Goal: Contribute content: Contribute content

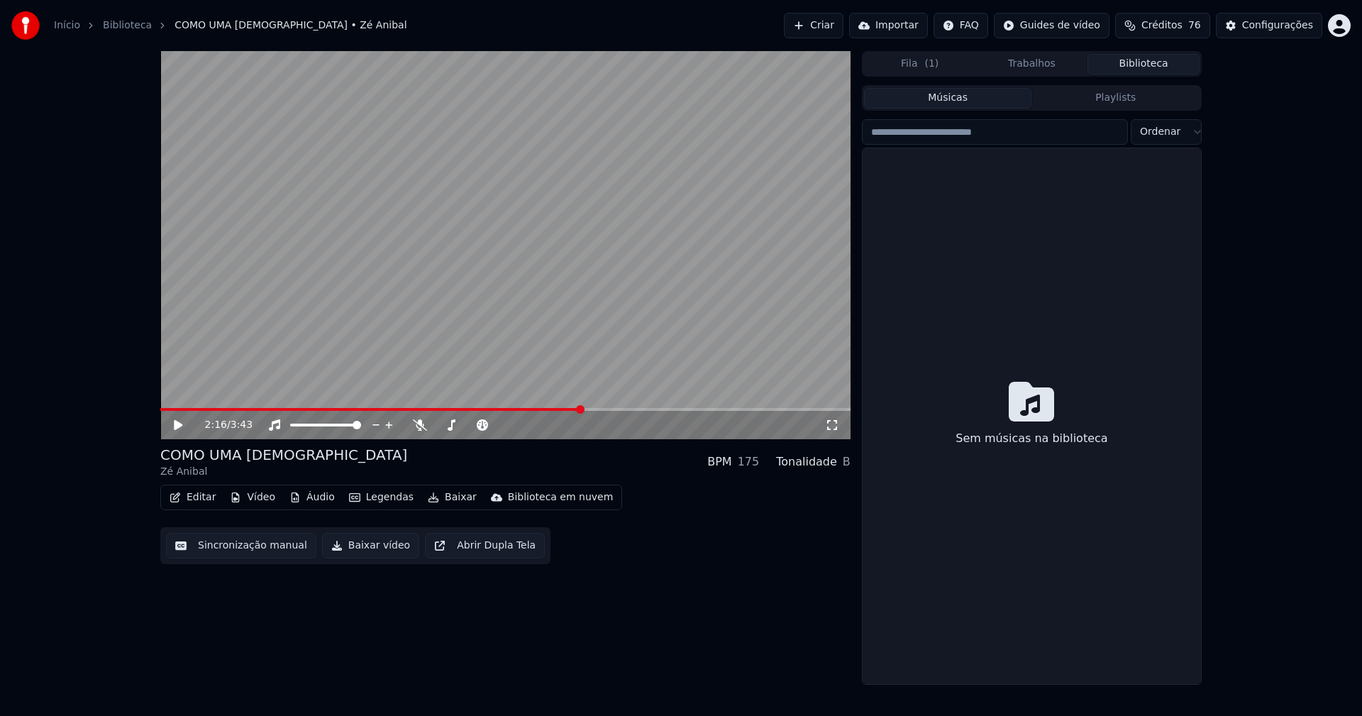
click at [1152, 65] on button "Biblioteca" at bounding box center [1144, 64] width 112 height 21
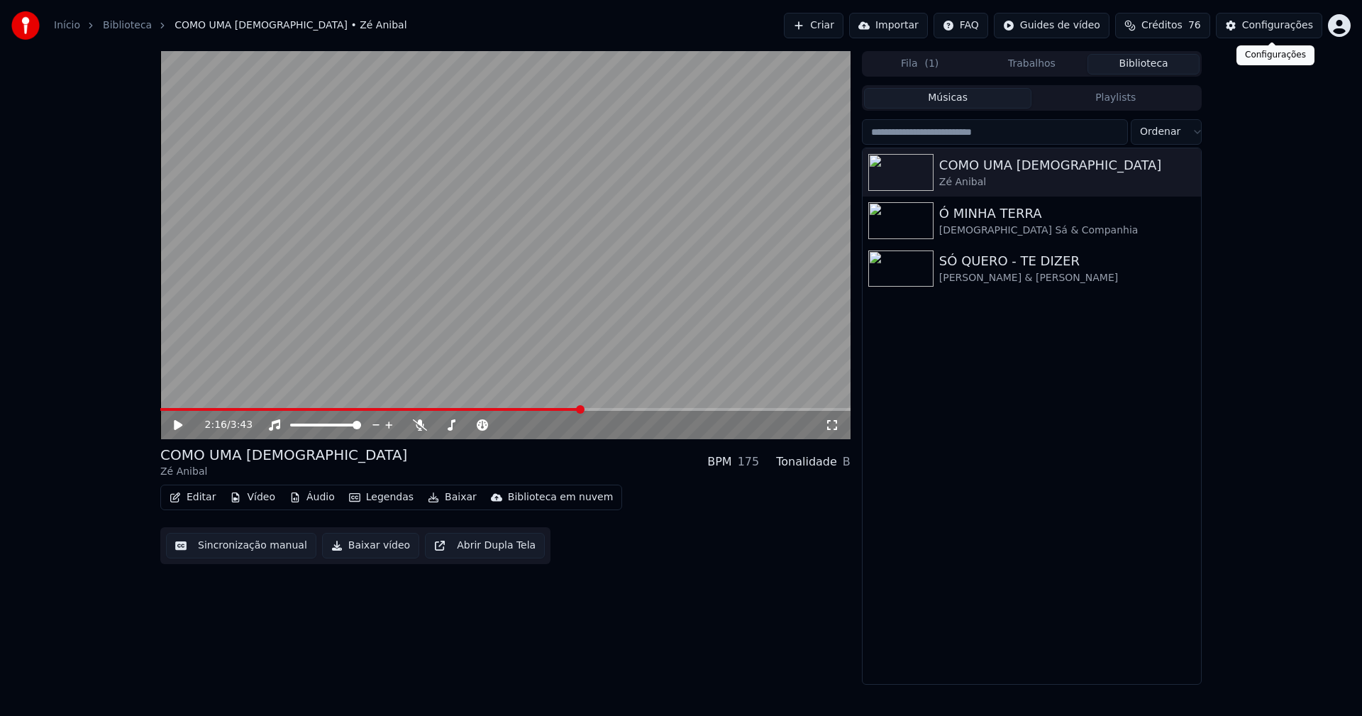
click at [1288, 31] on div "Configurações" at bounding box center [1277, 25] width 71 height 14
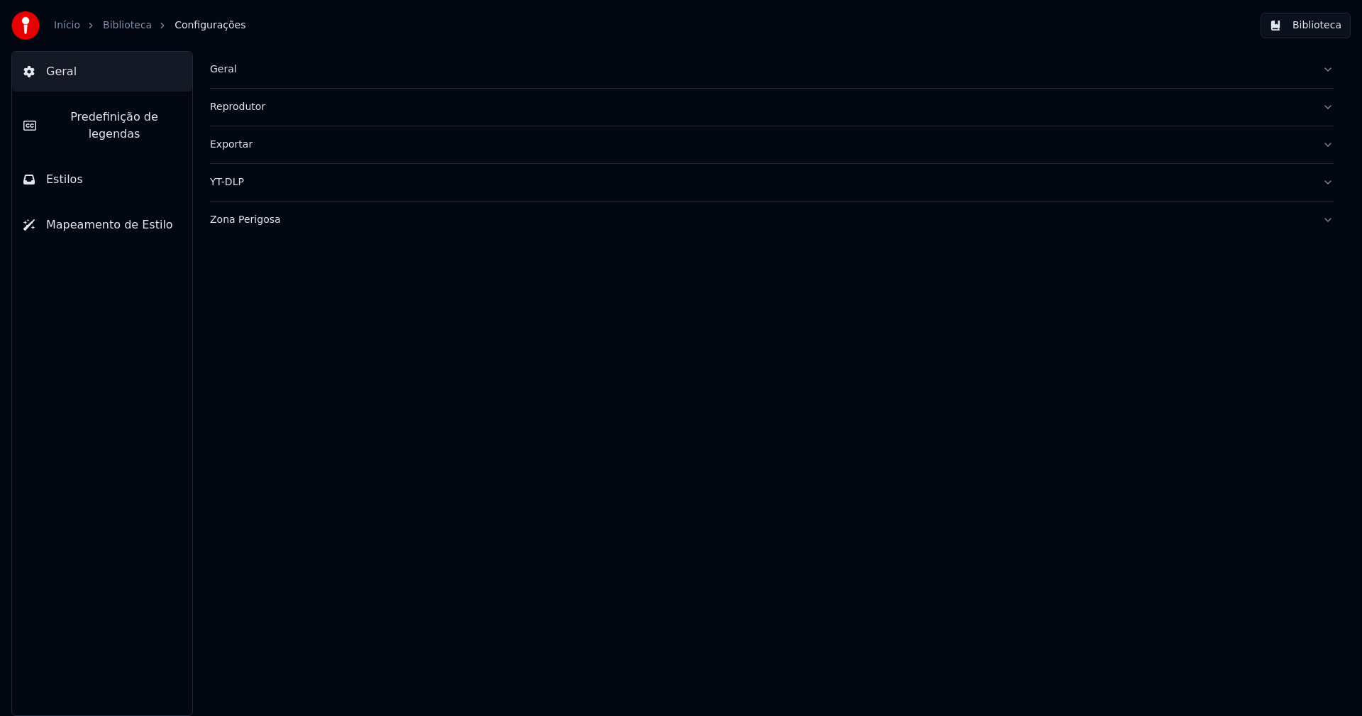
click at [1314, 27] on button "Biblioteca" at bounding box center [1306, 26] width 90 height 26
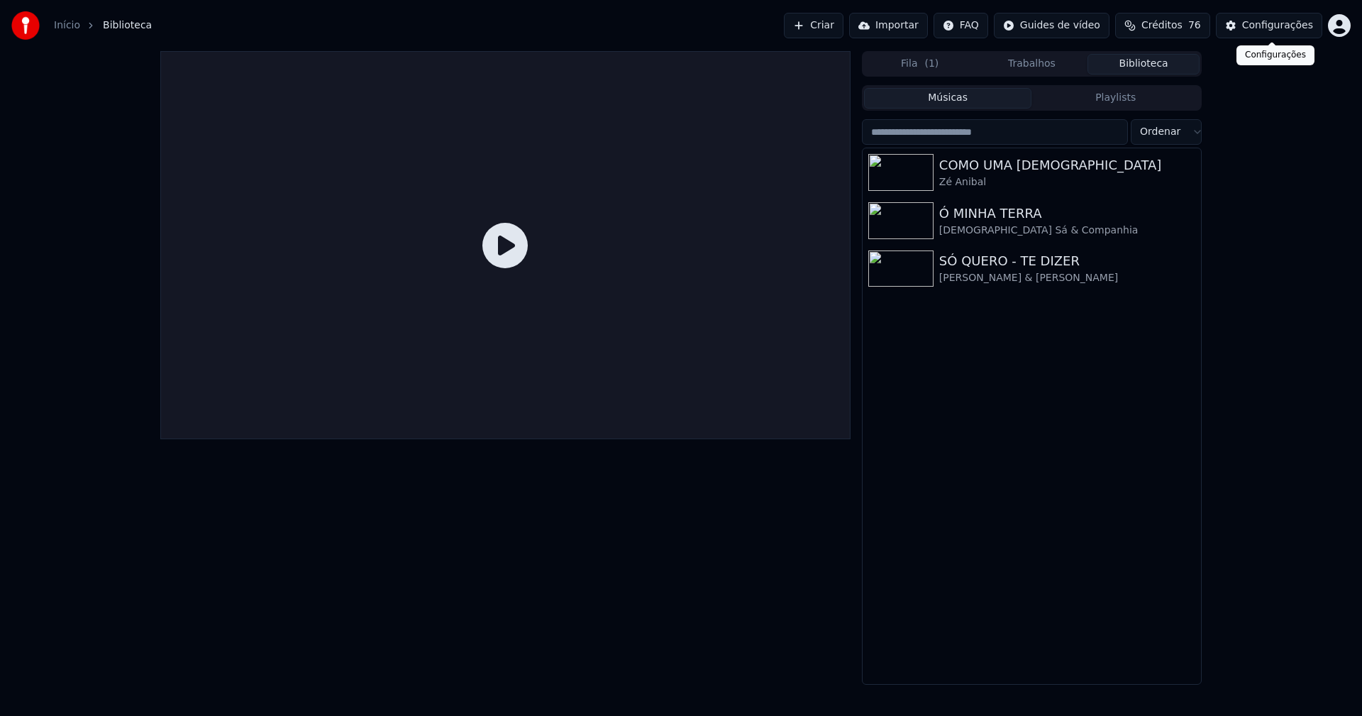
click at [1266, 28] on div "Configurações" at bounding box center [1277, 25] width 71 height 14
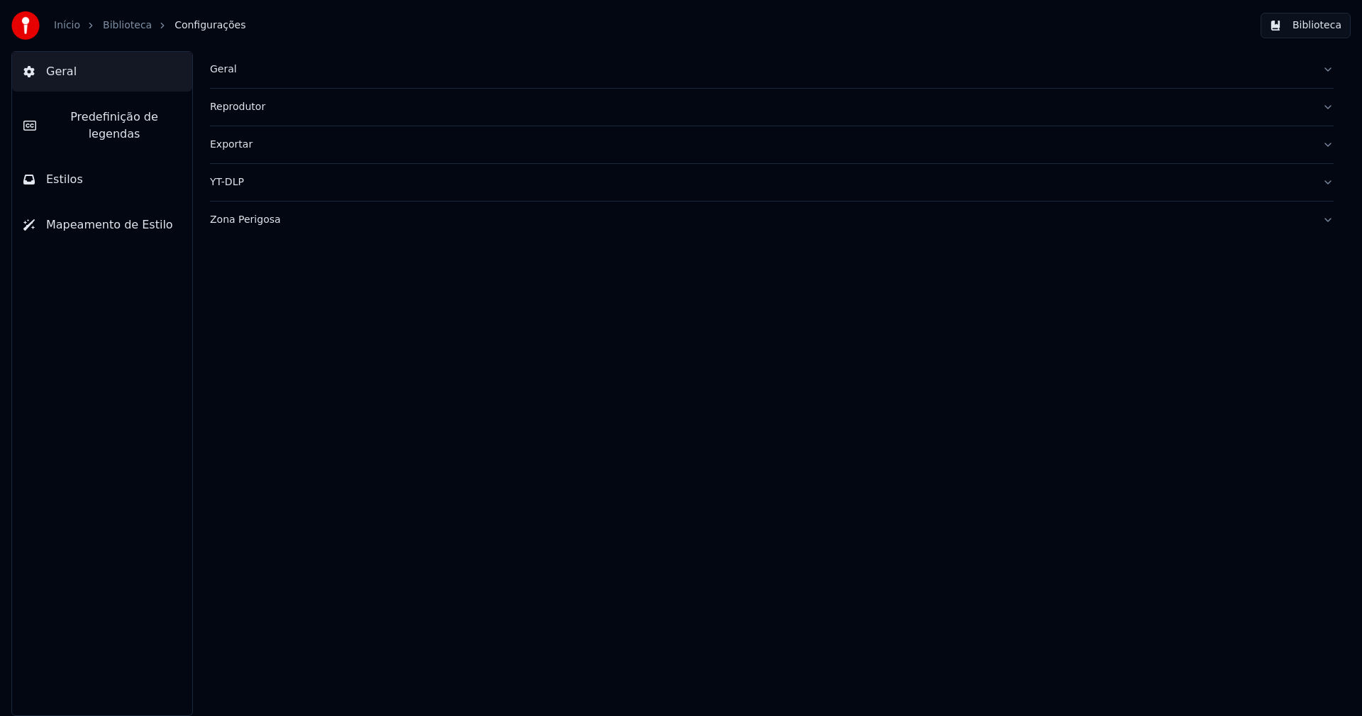
click at [70, 72] on span "Geral" at bounding box center [61, 71] width 31 height 17
click at [228, 66] on div "Geral" at bounding box center [760, 69] width 1101 height 14
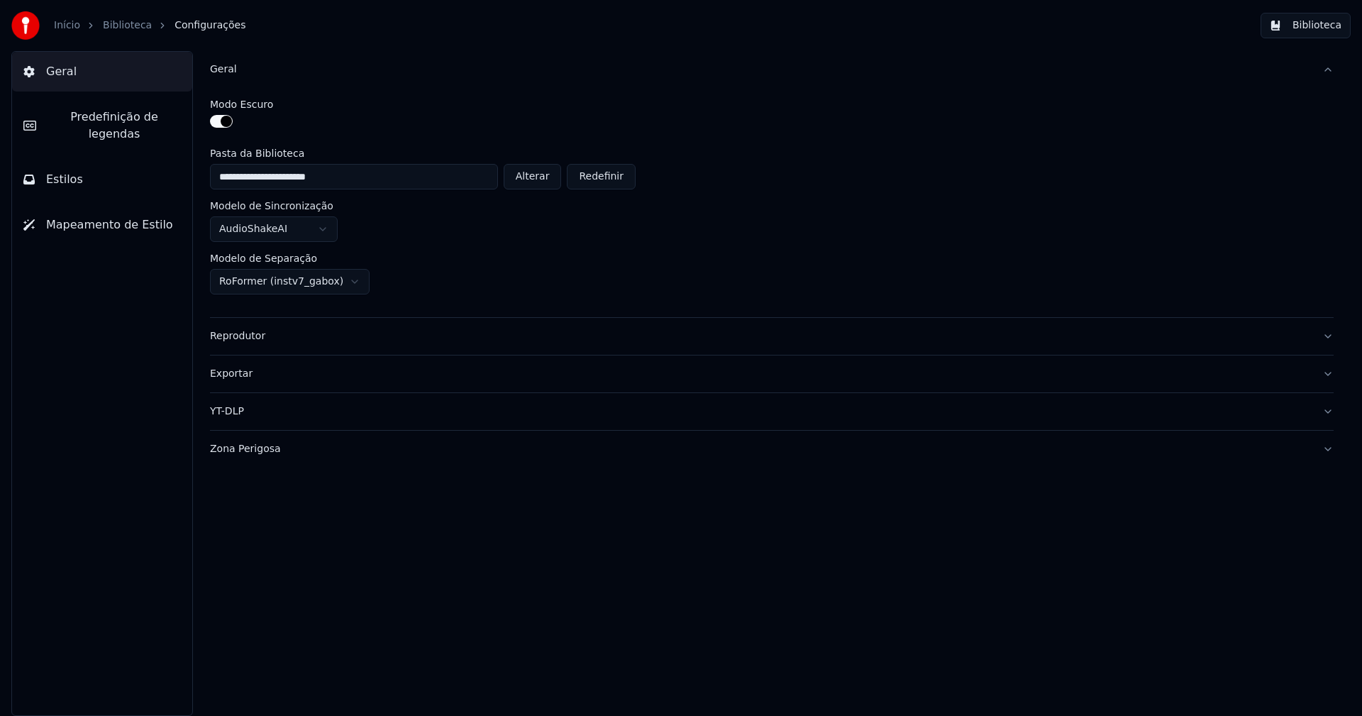
click at [549, 177] on button "Alterar" at bounding box center [533, 177] width 58 height 26
type input "**********"
click at [1325, 23] on button "Biblioteca" at bounding box center [1306, 26] width 90 height 26
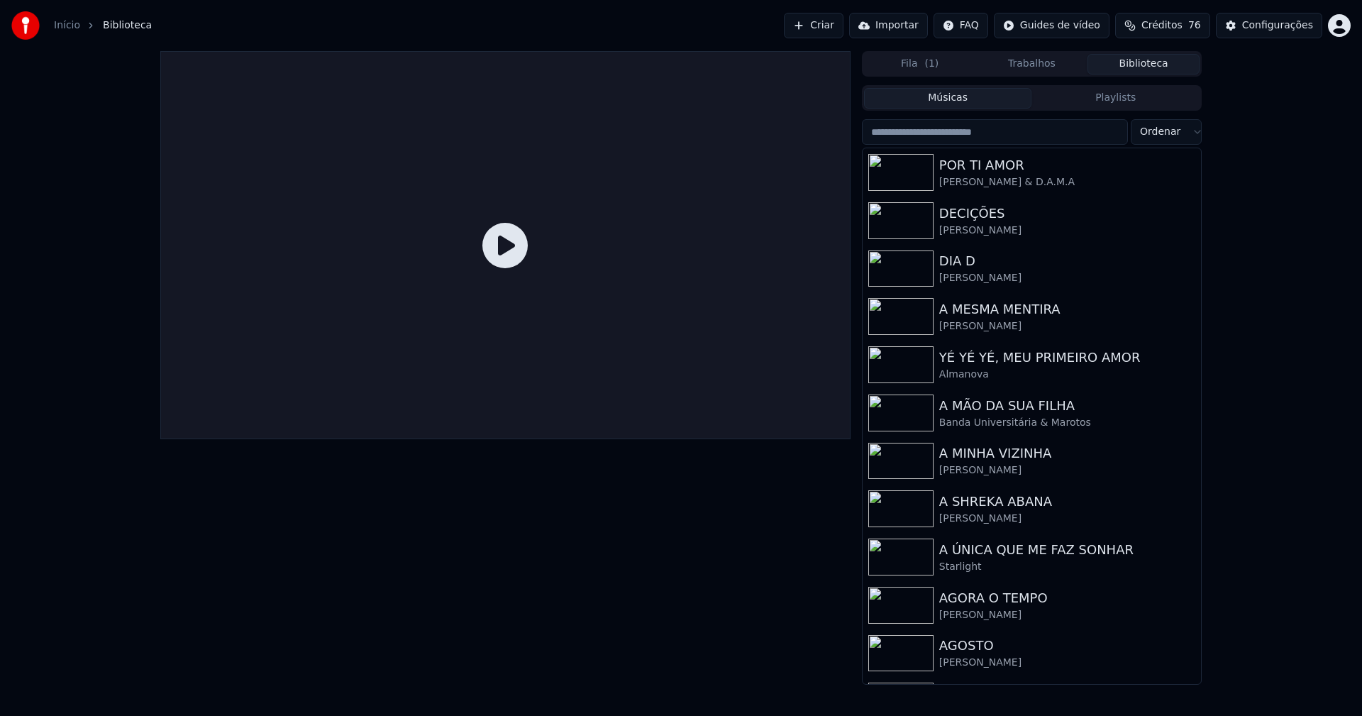
click at [956, 134] on input "search" at bounding box center [995, 132] width 266 height 26
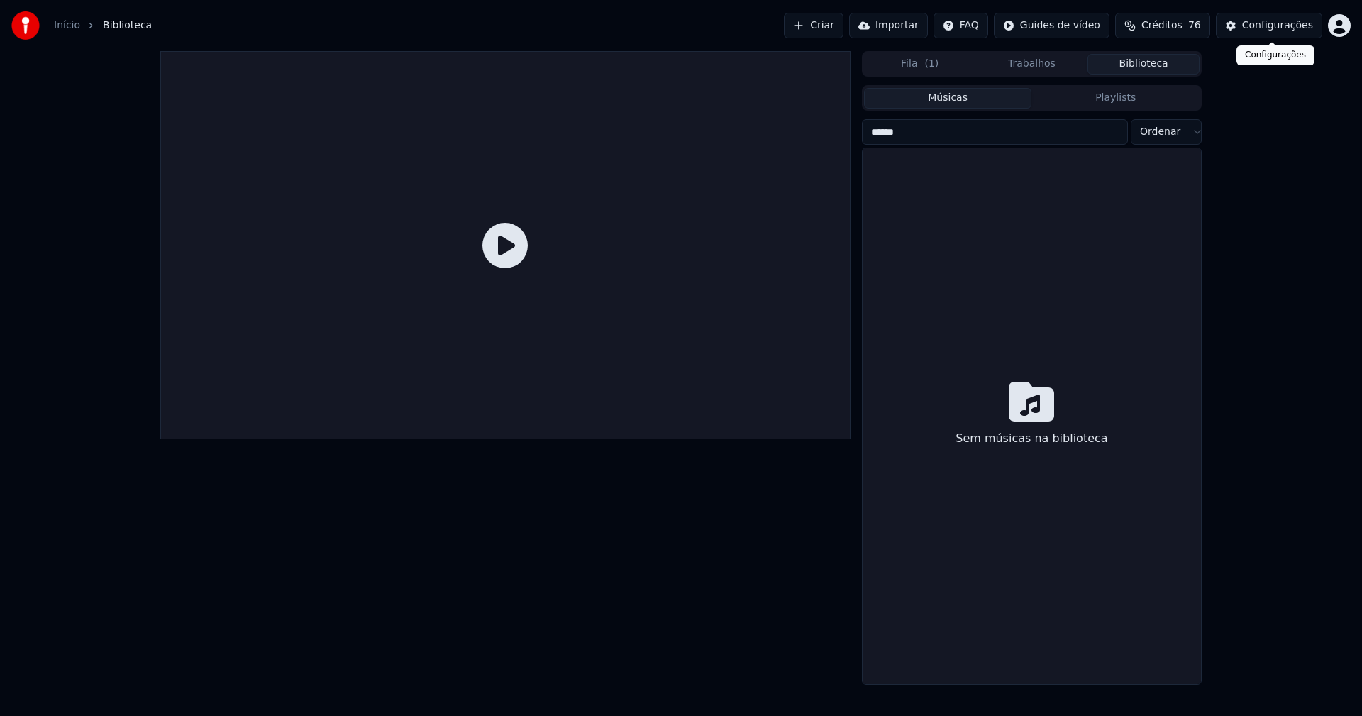
type input "******"
click at [1286, 26] on div "Configurações" at bounding box center [1277, 25] width 71 height 14
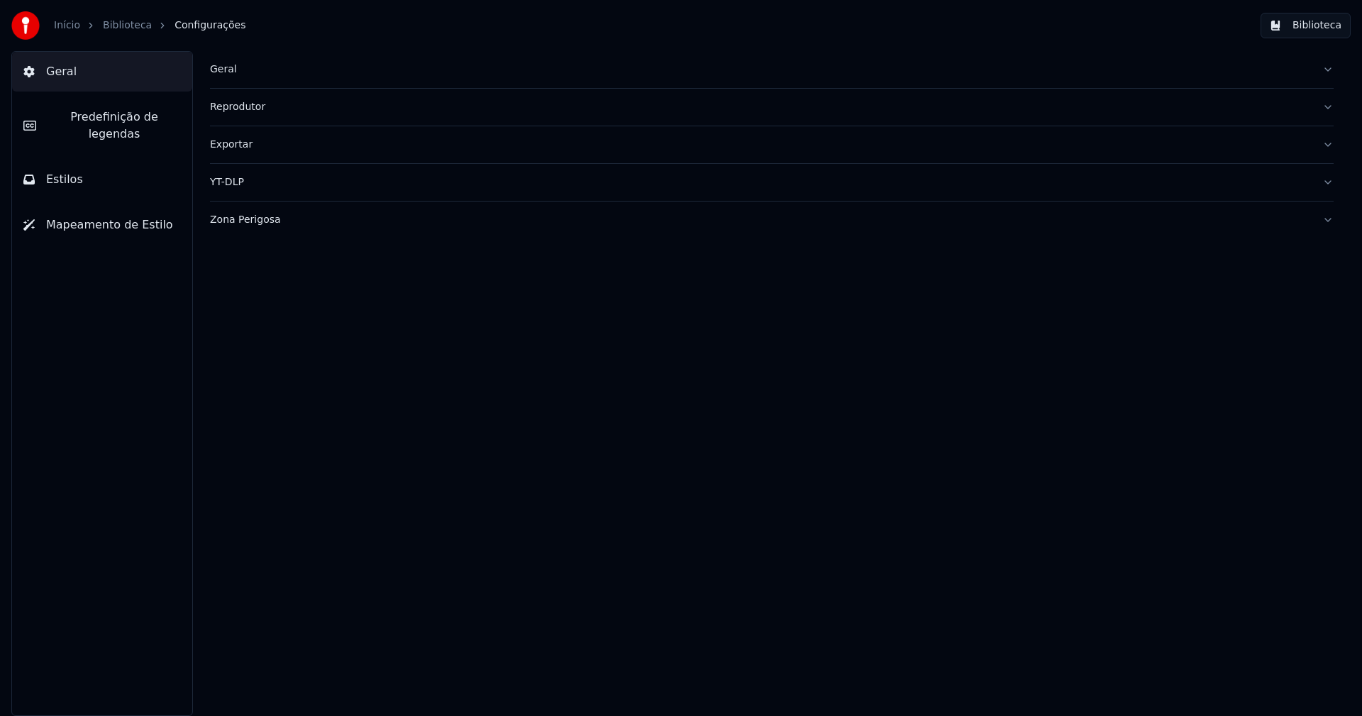
click at [227, 68] on div "Geral" at bounding box center [760, 69] width 1101 height 14
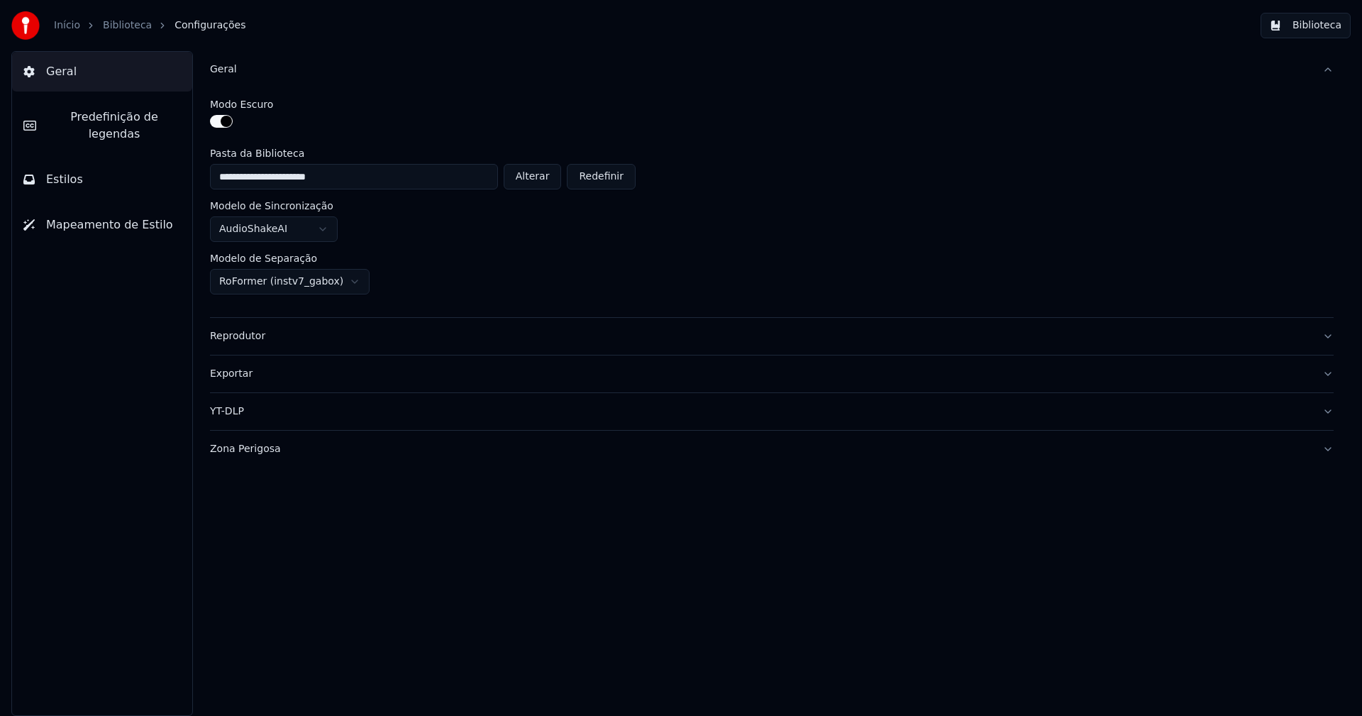
click at [545, 185] on button "Alterar" at bounding box center [533, 177] width 58 height 26
type input "**********"
click at [1310, 21] on button "Biblioteca" at bounding box center [1306, 26] width 90 height 26
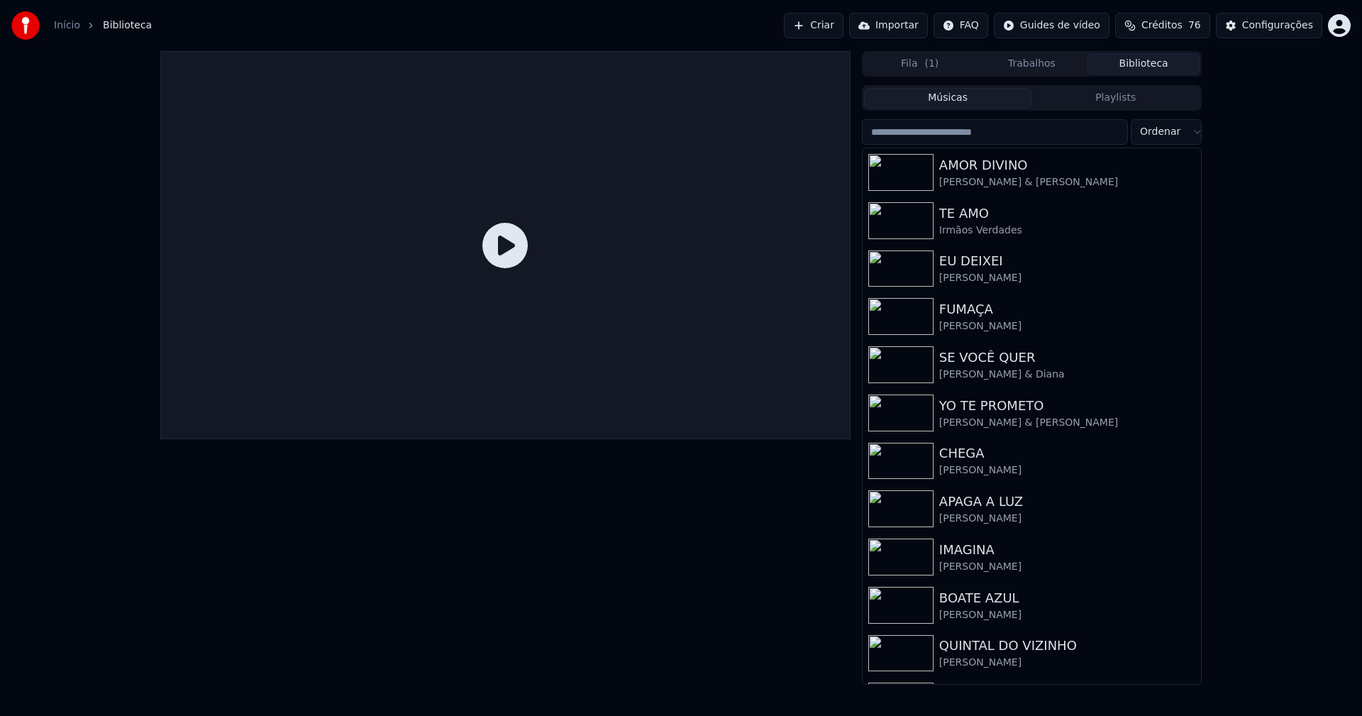
click at [927, 132] on input "search" at bounding box center [995, 132] width 266 height 26
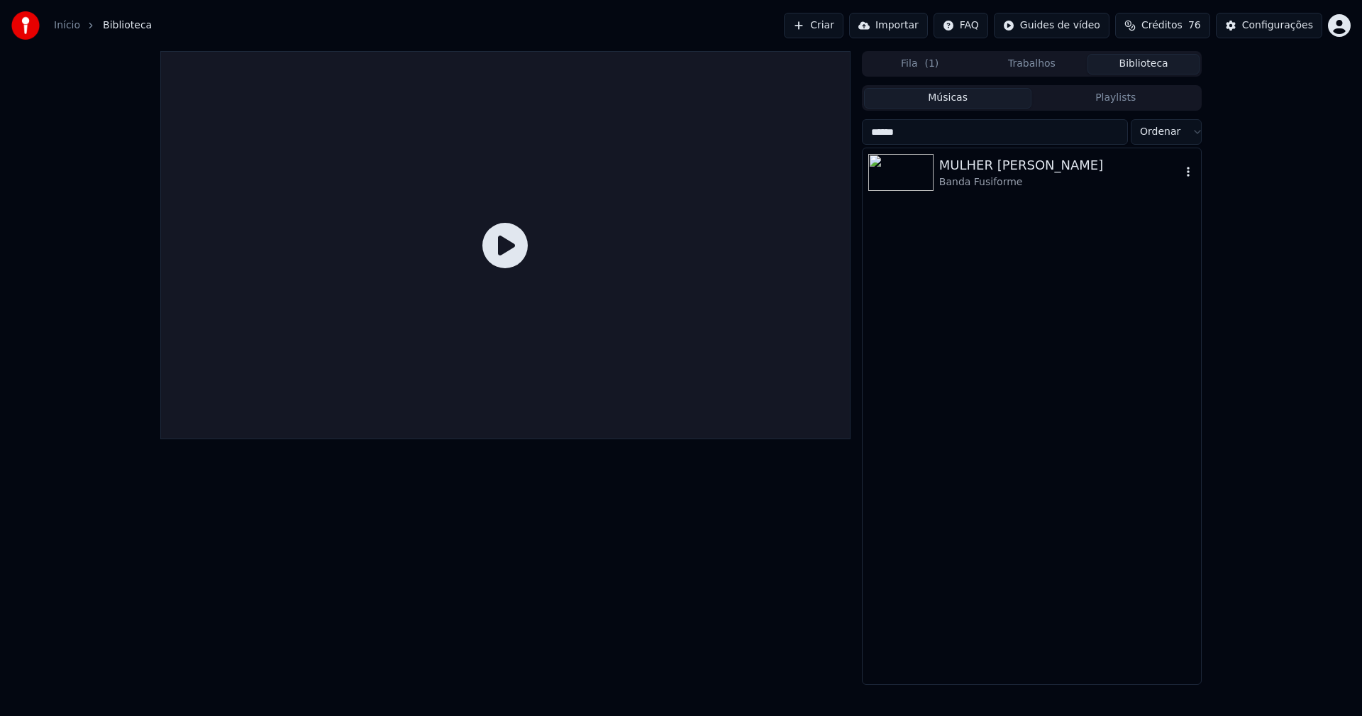
type input "******"
drag, startPoint x: 998, startPoint y: 161, endPoint x: 1083, endPoint y: 168, distance: 84.7
click at [999, 162] on div "MULHER [PERSON_NAME]" at bounding box center [1060, 165] width 242 height 20
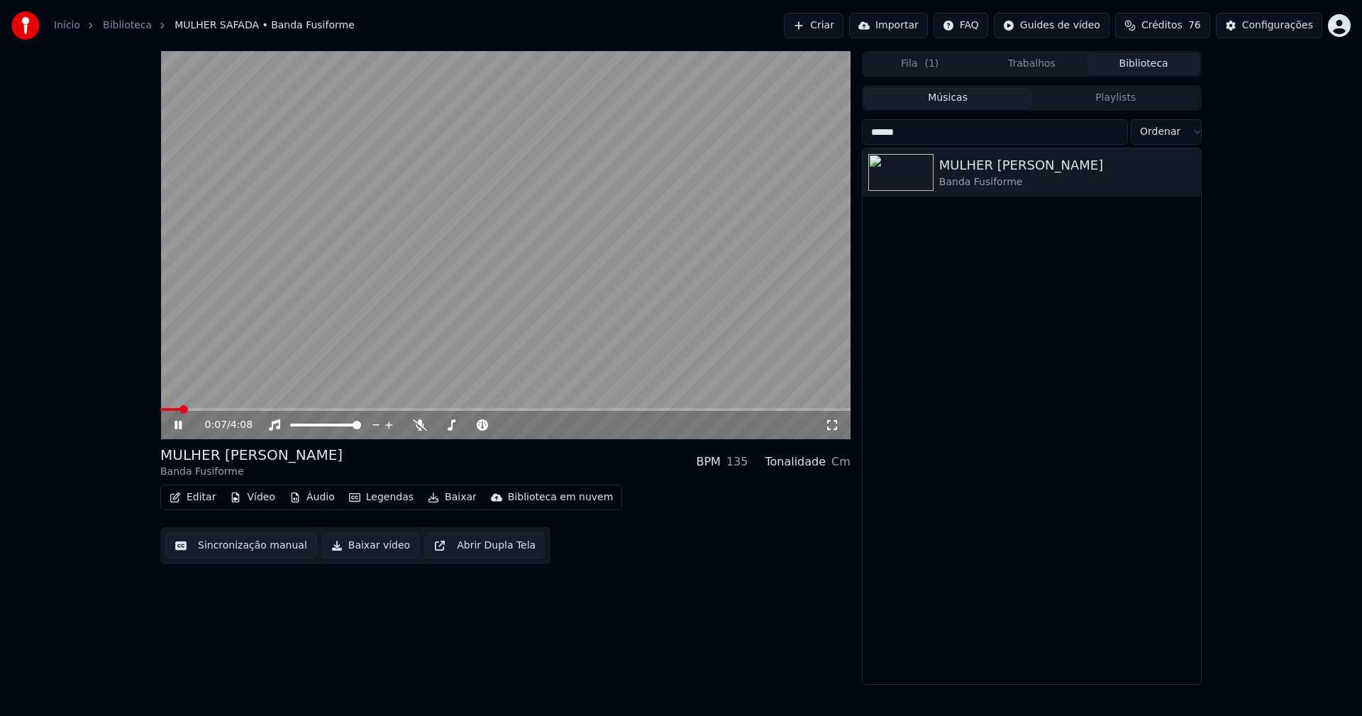
click at [177, 424] on icon at bounding box center [178, 425] width 7 height 9
click at [197, 494] on button "Editar" at bounding box center [192, 497] width 57 height 20
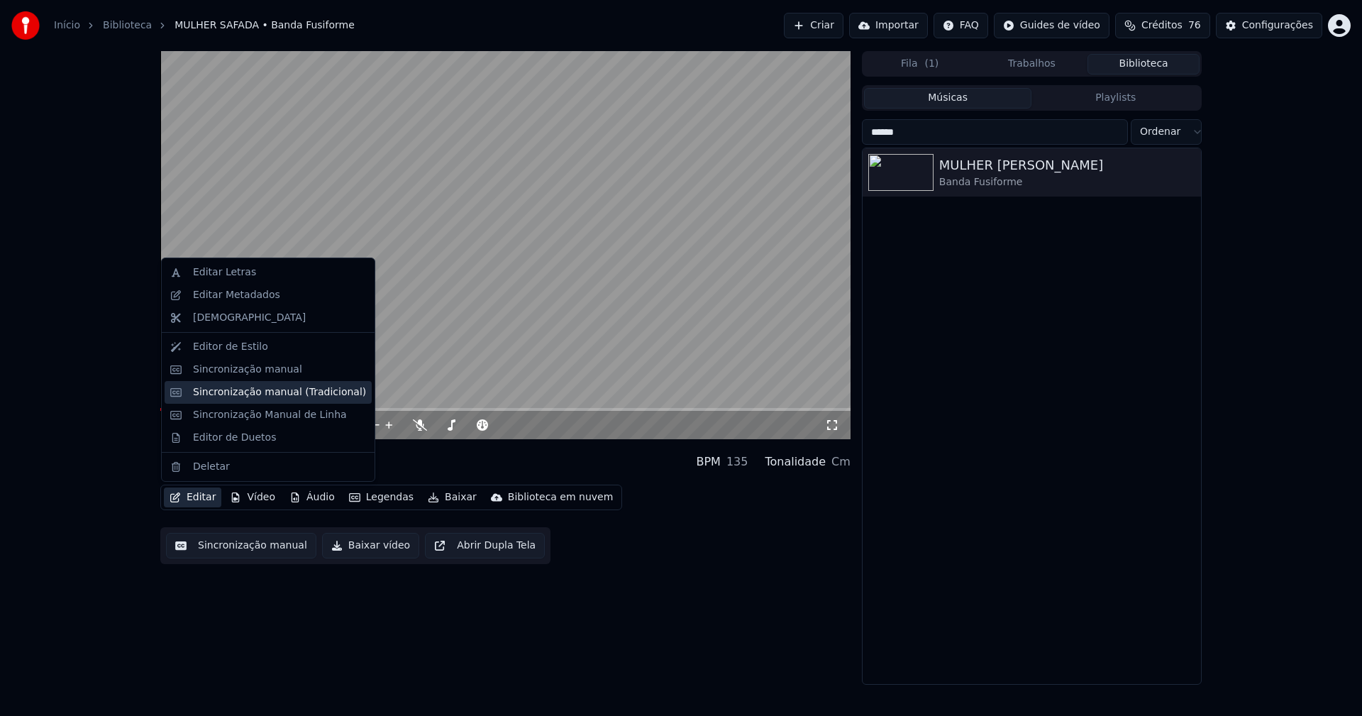
click at [226, 394] on div "Sincronização manual (Tradicional)" at bounding box center [279, 392] width 173 height 14
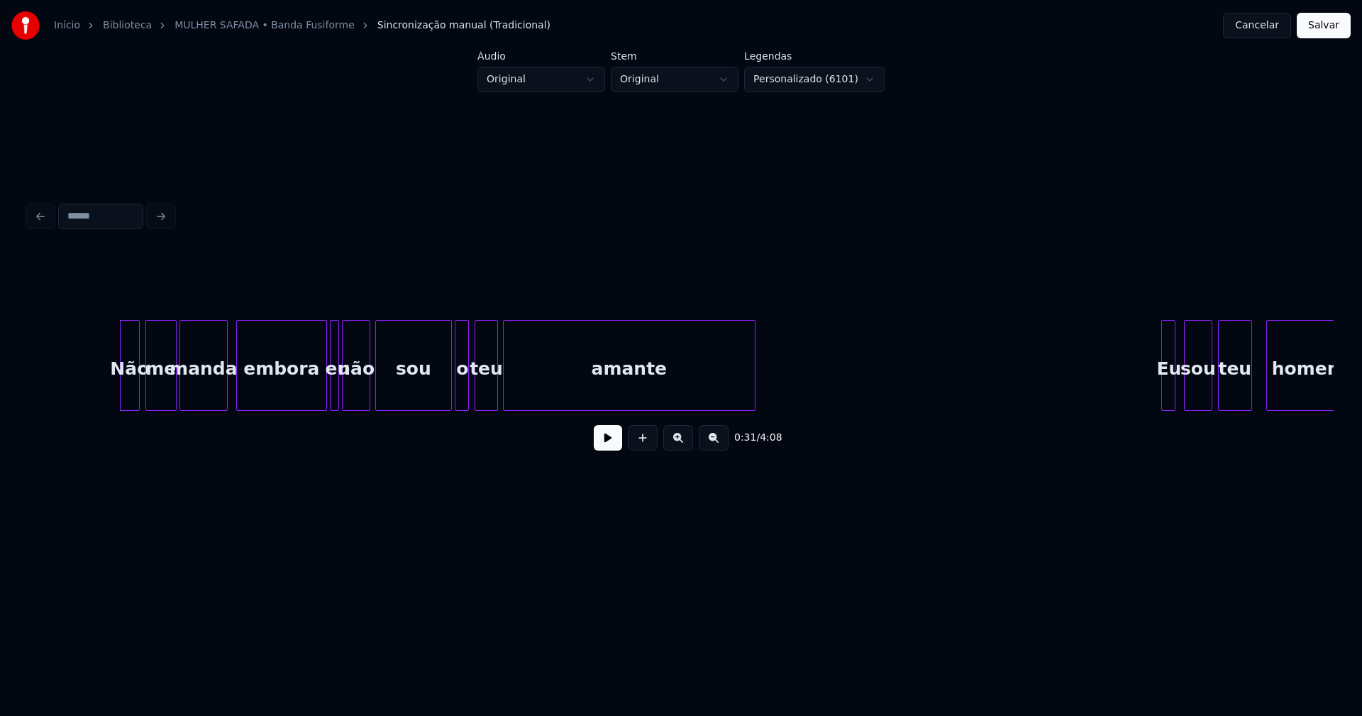
scroll to position [0, 4245]
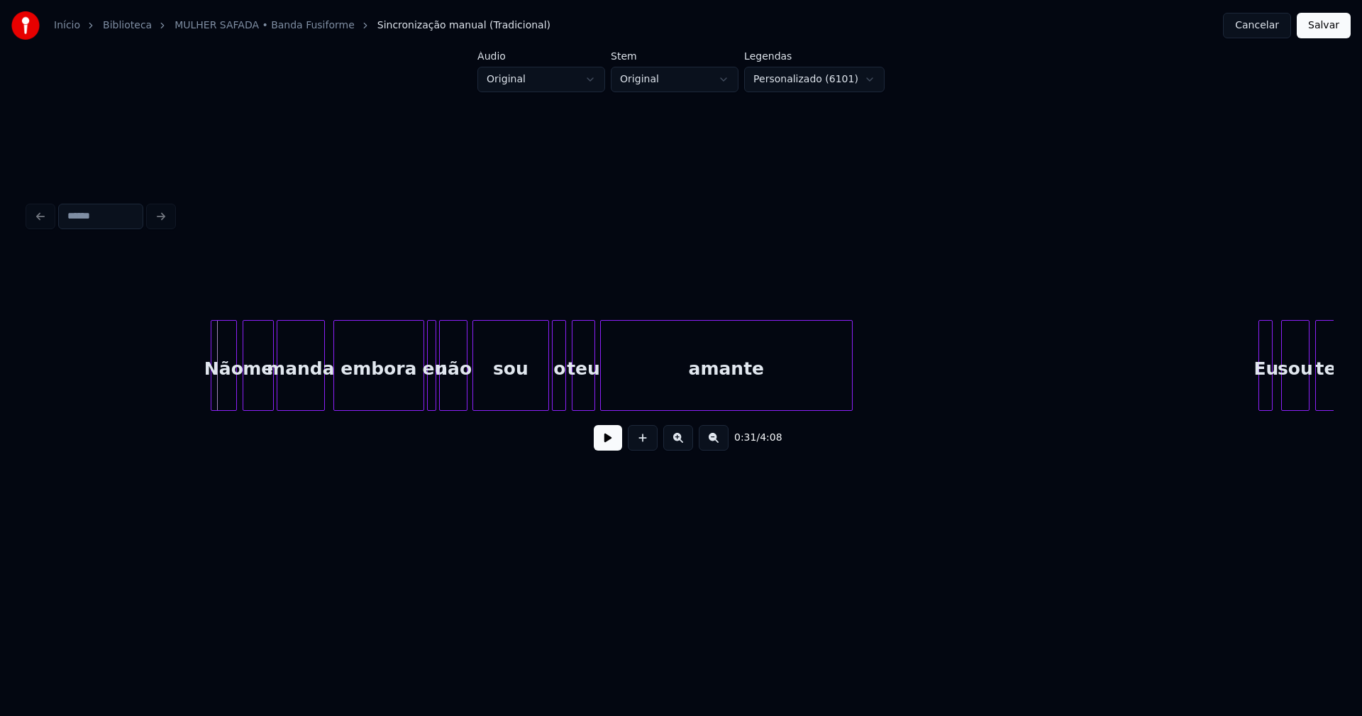
click at [212, 399] on div at bounding box center [213, 365] width 4 height 89
click at [447, 390] on div at bounding box center [449, 365] width 4 height 89
click at [442, 391] on div "eu" at bounding box center [441, 369] width 14 height 96
click at [611, 449] on button at bounding box center [608, 438] width 28 height 26
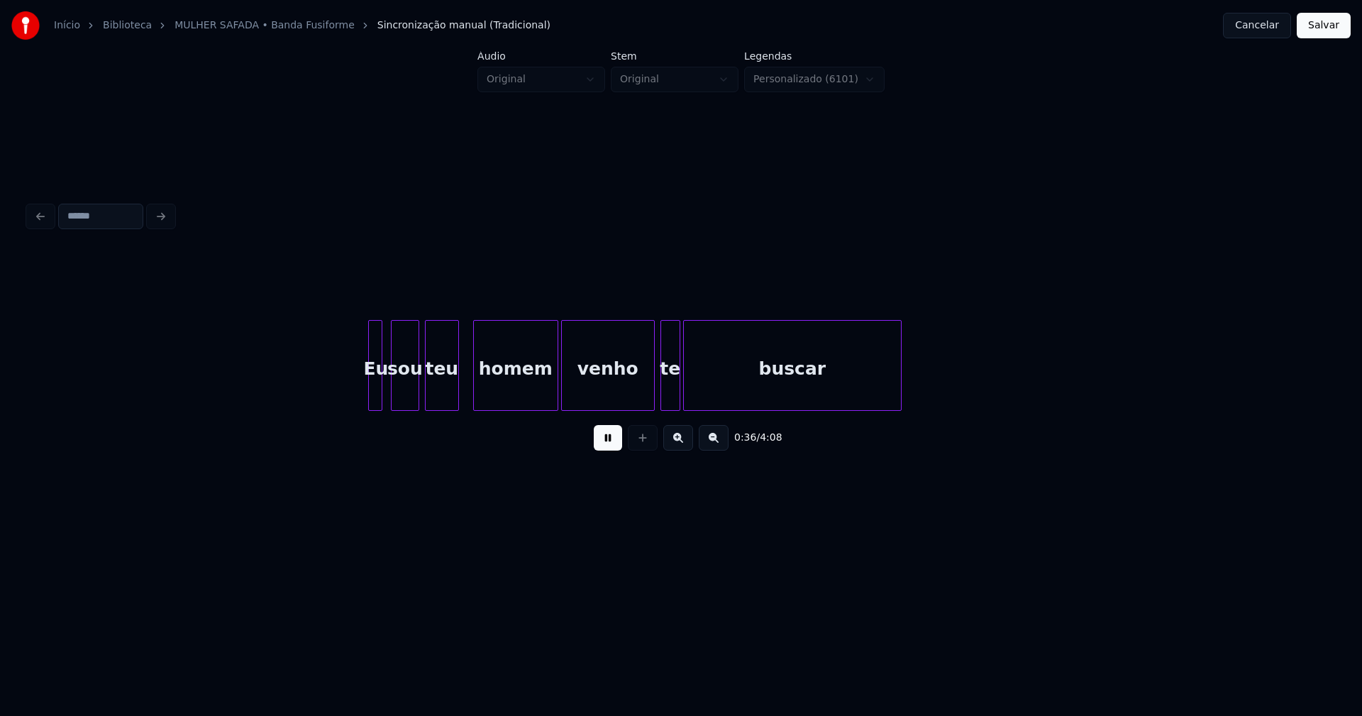
scroll to position [0, 5142]
click at [355, 402] on div at bounding box center [355, 365] width 4 height 89
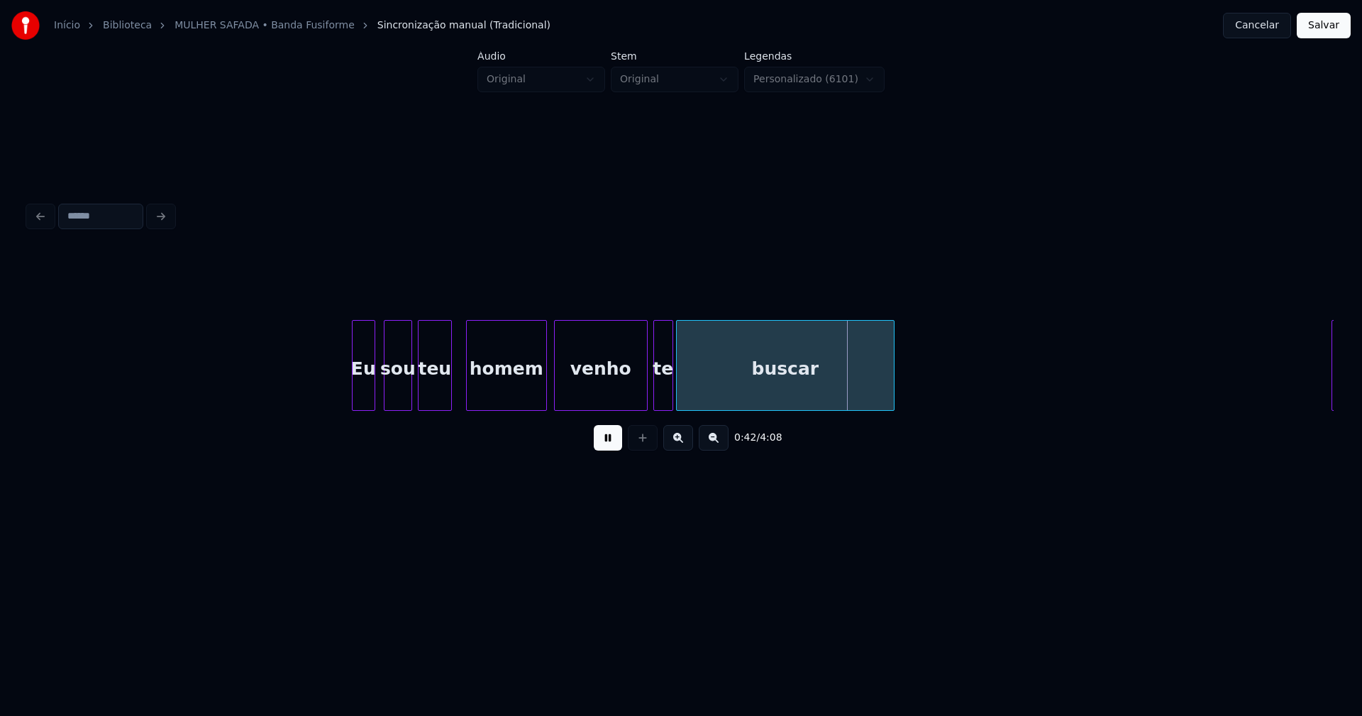
click at [545, 397] on div at bounding box center [544, 365] width 4 height 89
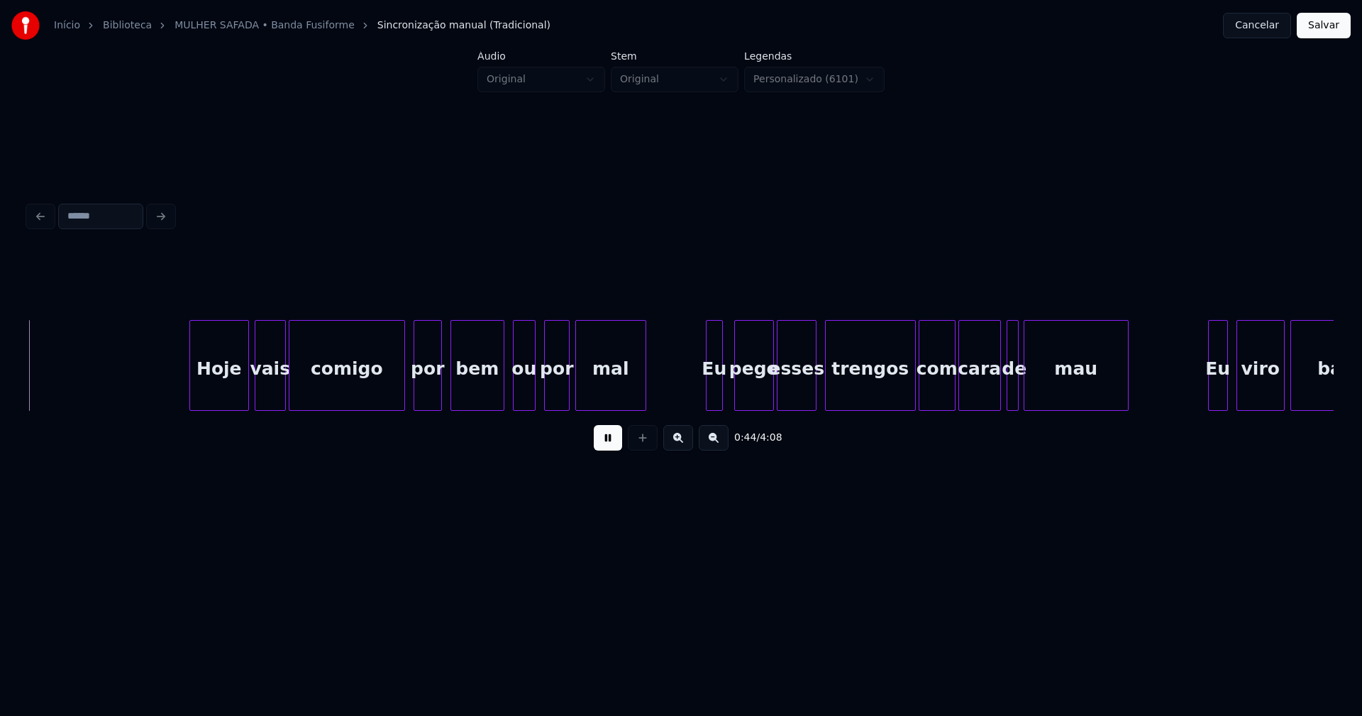
scroll to position [0, 6308]
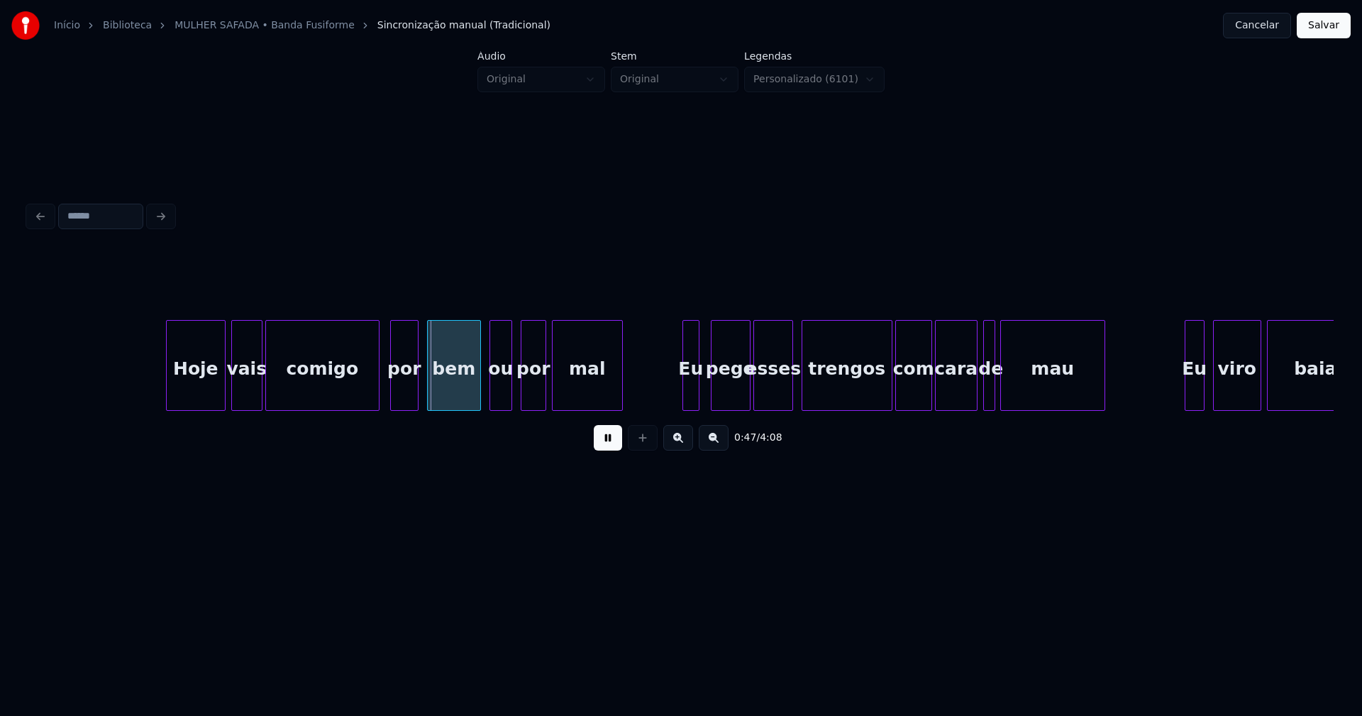
click at [377, 395] on div at bounding box center [377, 365] width 4 height 89
click at [683, 395] on div "Eu" at bounding box center [683, 369] width 16 height 96
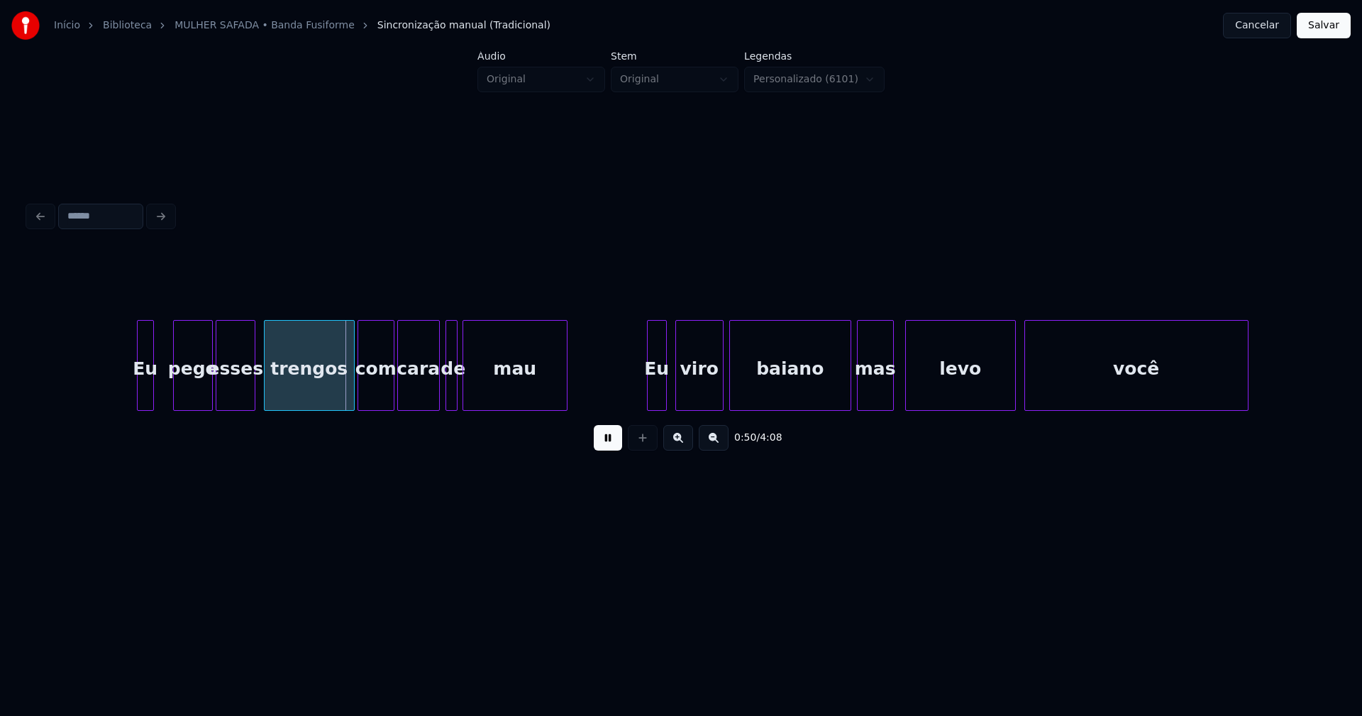
scroll to position [0, 6905]
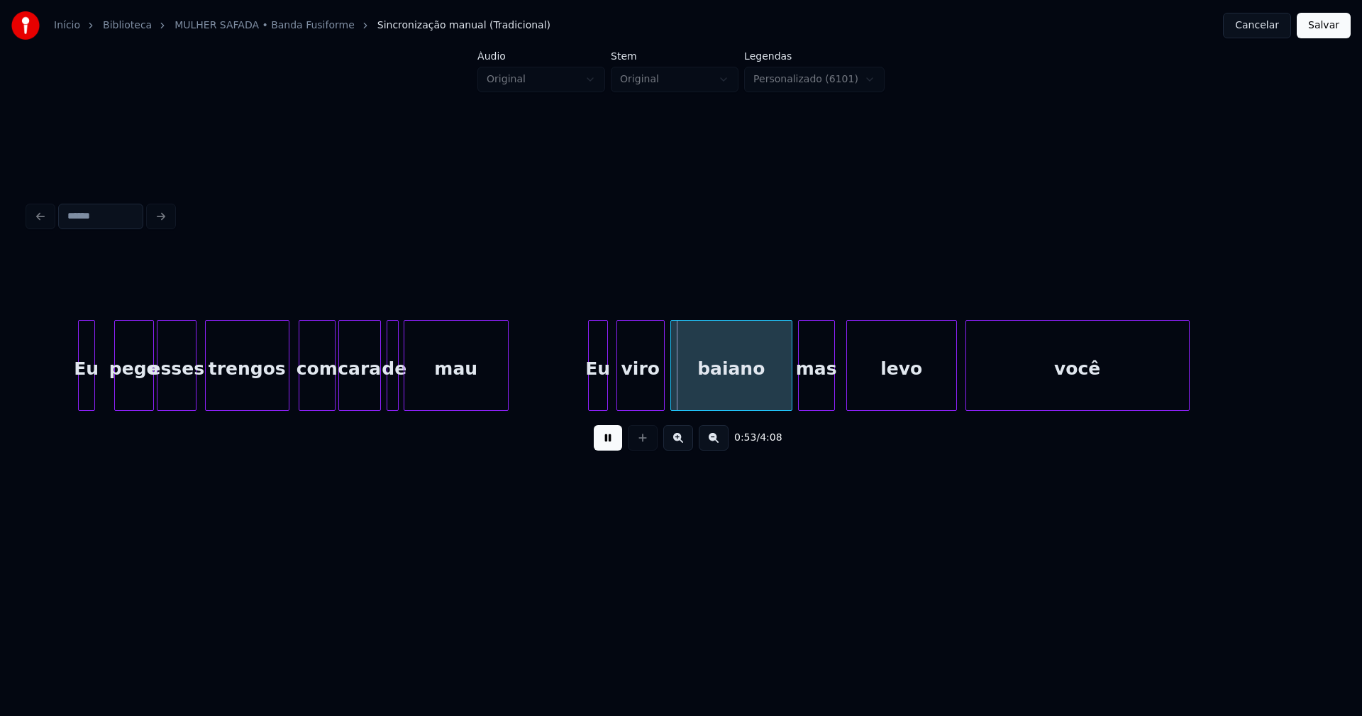
click at [285, 406] on div "Eu pego esses trengos com cara de mau Eu viro baiano mas levo você" at bounding box center [681, 365] width 1306 height 91
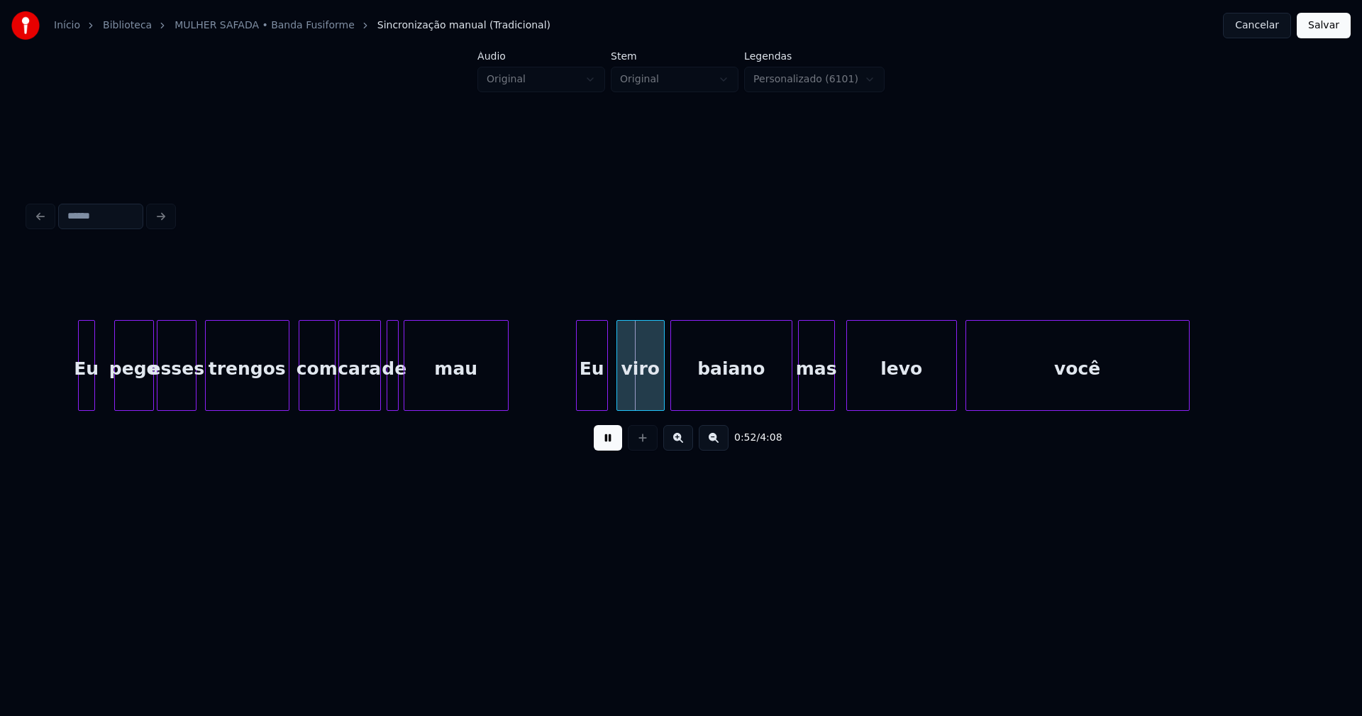
click at [580, 398] on div at bounding box center [579, 365] width 4 height 89
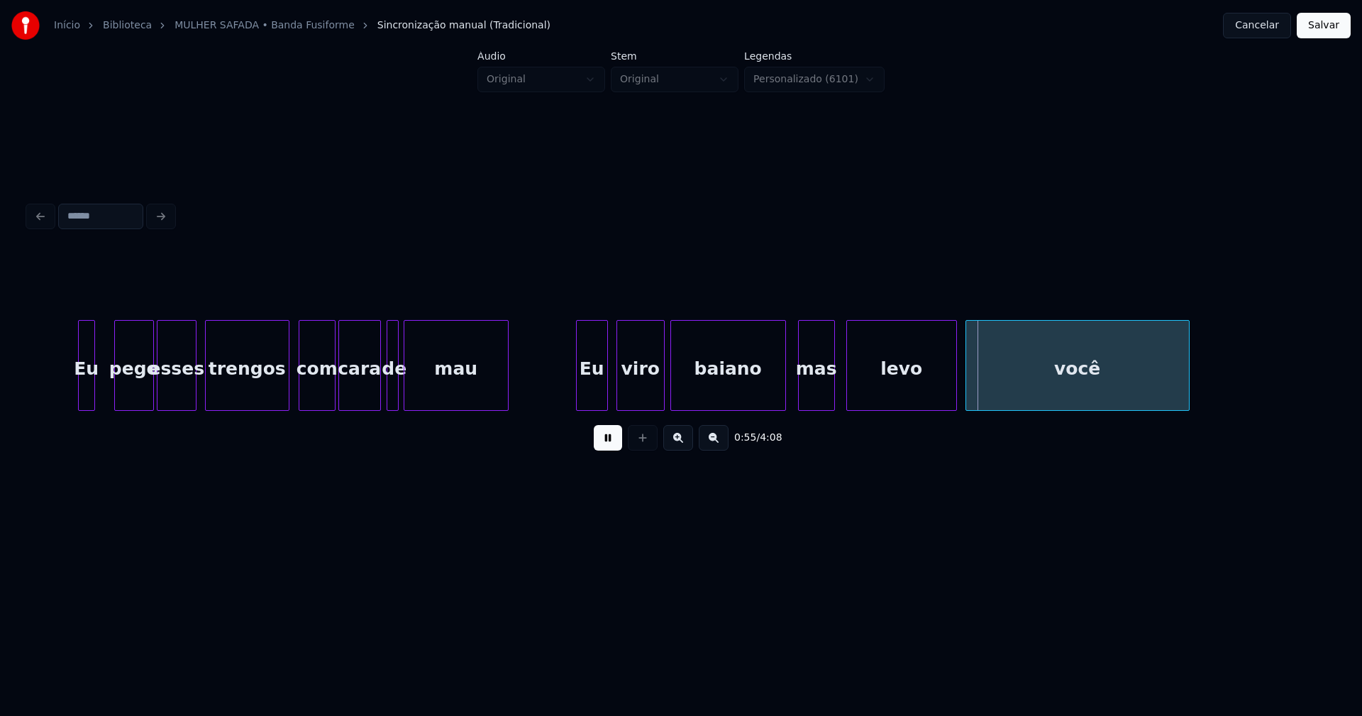
click at [785, 402] on div at bounding box center [783, 365] width 4 height 89
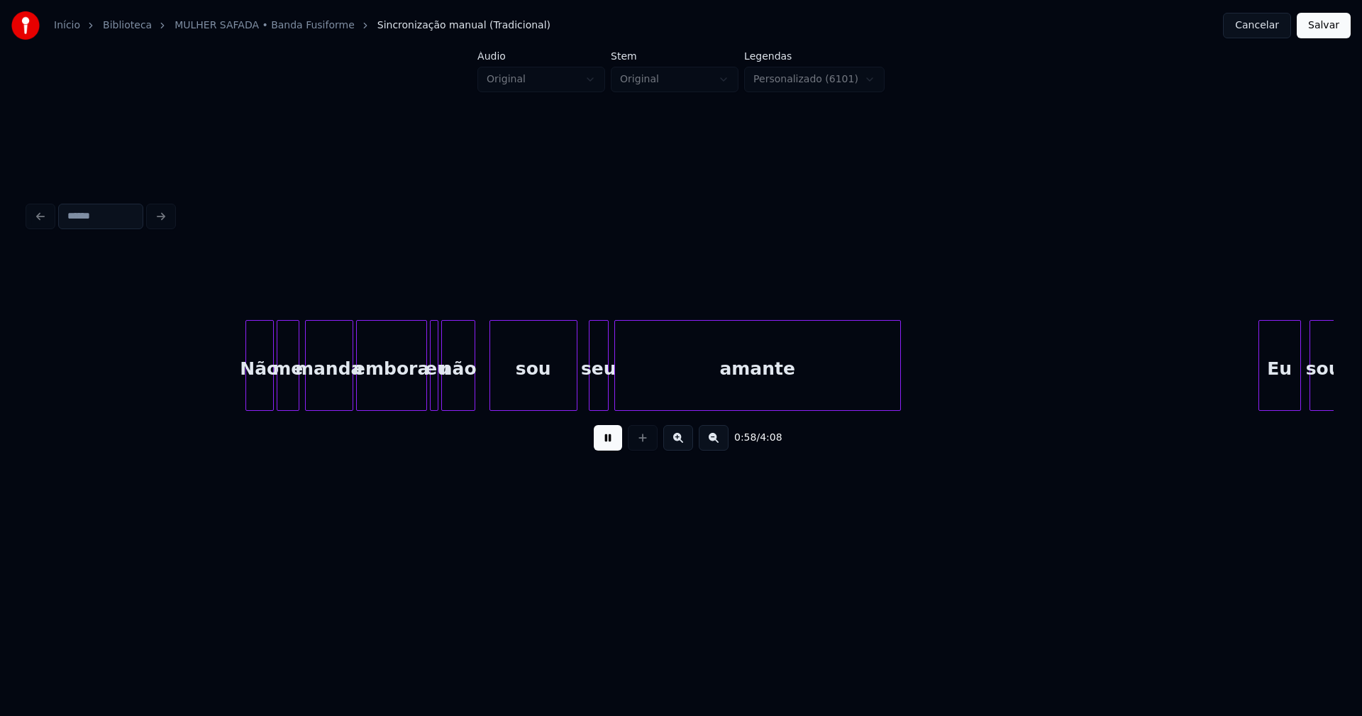
scroll to position [0, 8252]
click at [238, 398] on div at bounding box center [238, 365] width 4 height 89
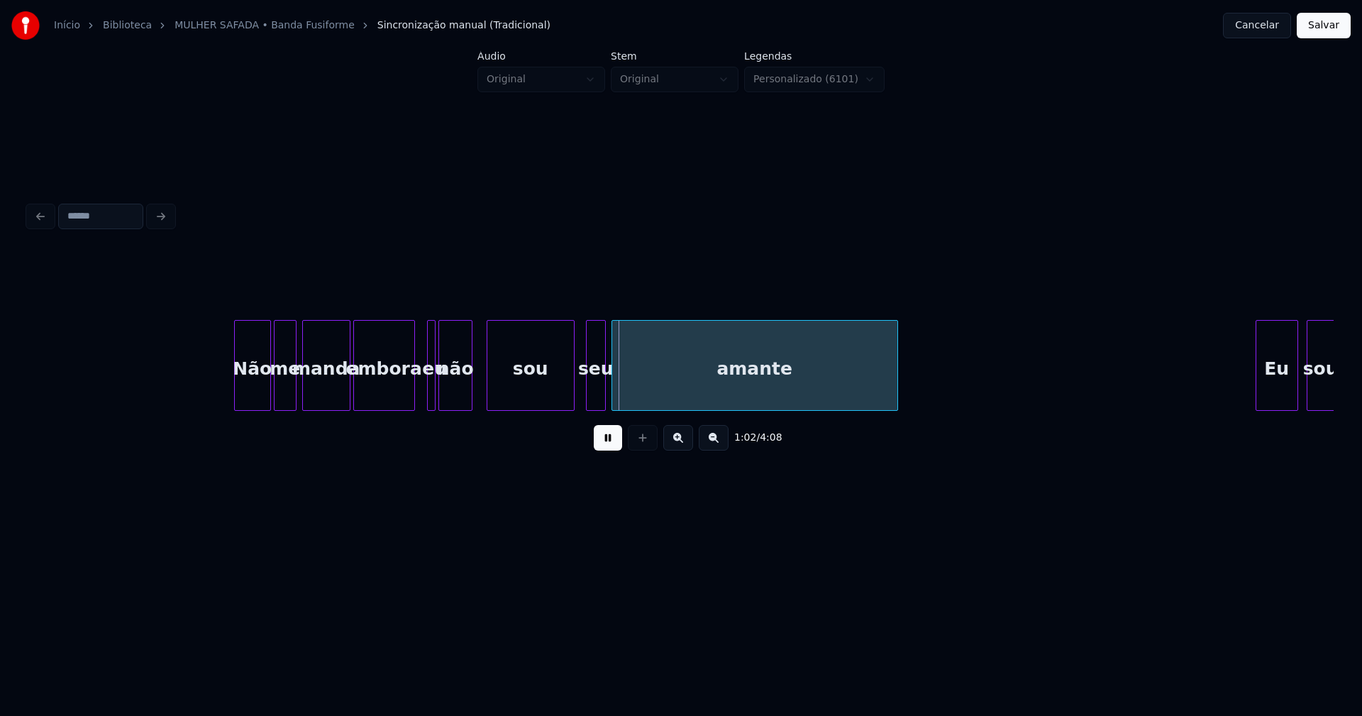
click at [412, 396] on div at bounding box center [412, 365] width 4 height 89
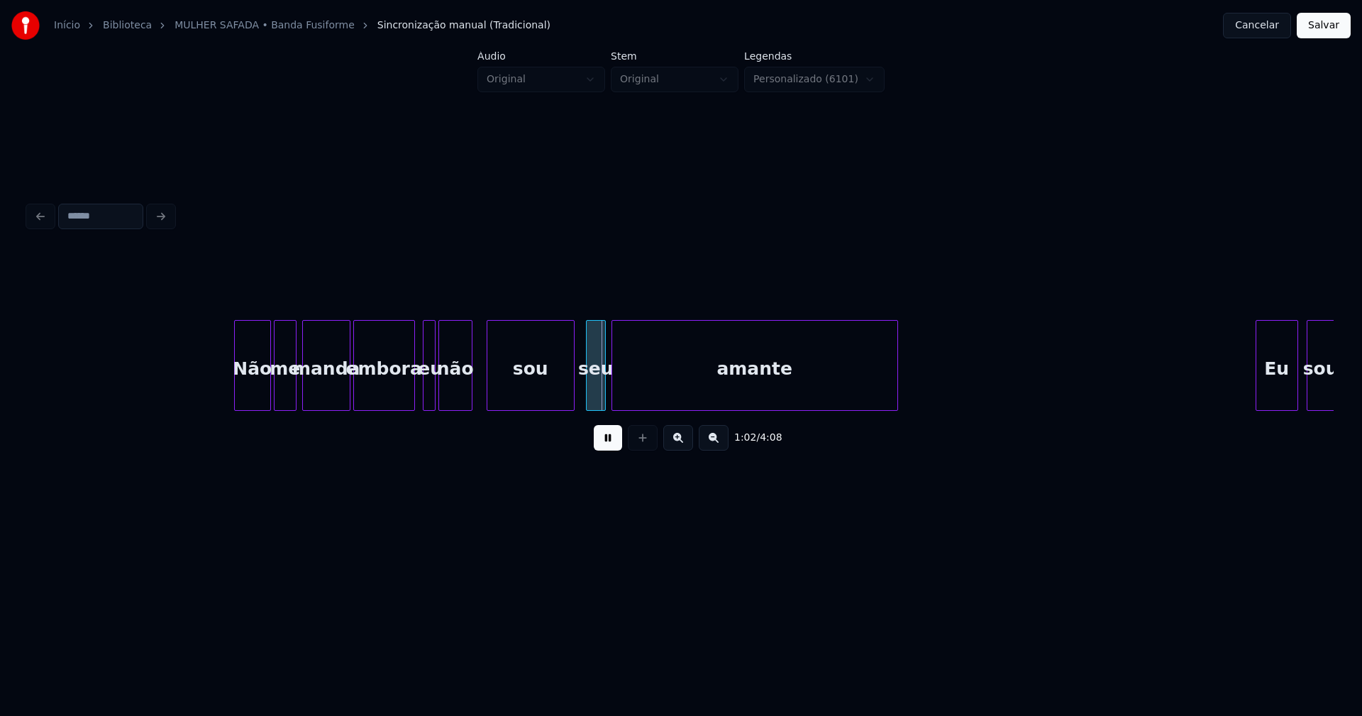
click at [424, 395] on div at bounding box center [426, 365] width 4 height 89
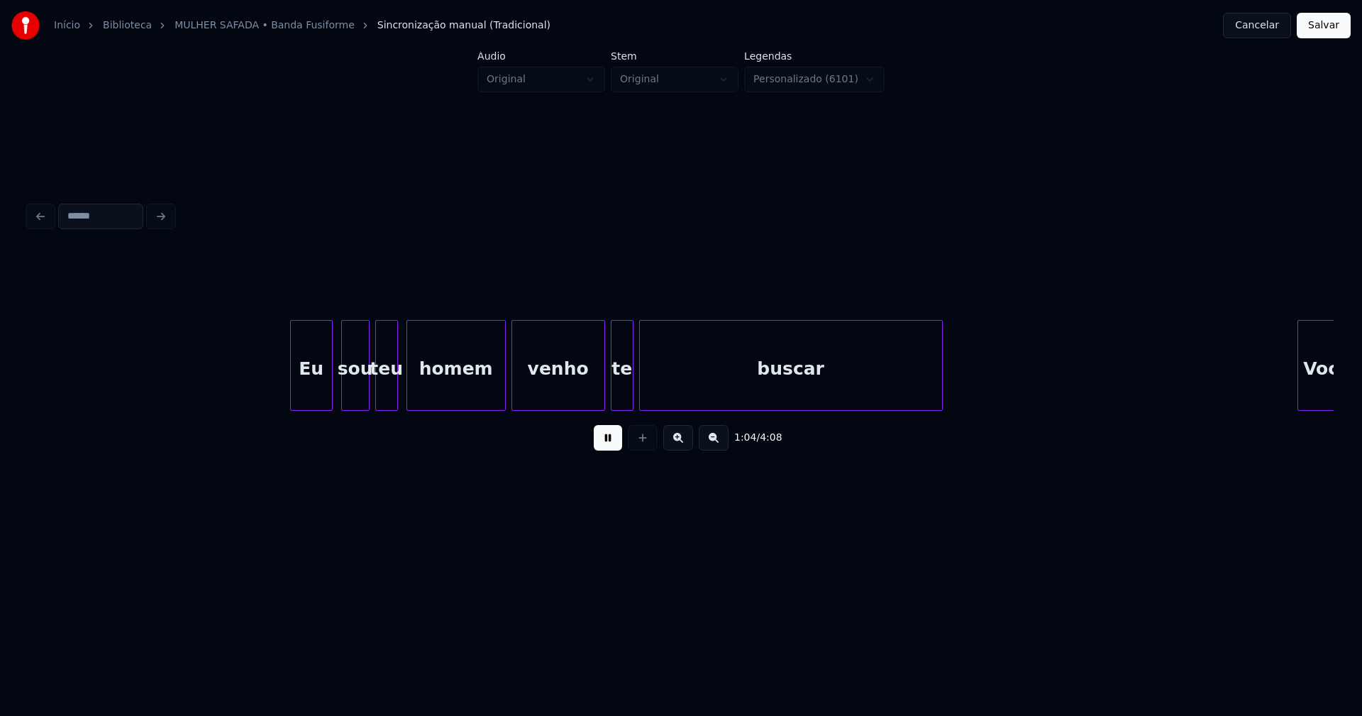
scroll to position [0, 9223]
click at [298, 390] on div "Eu" at bounding box center [302, 369] width 41 height 96
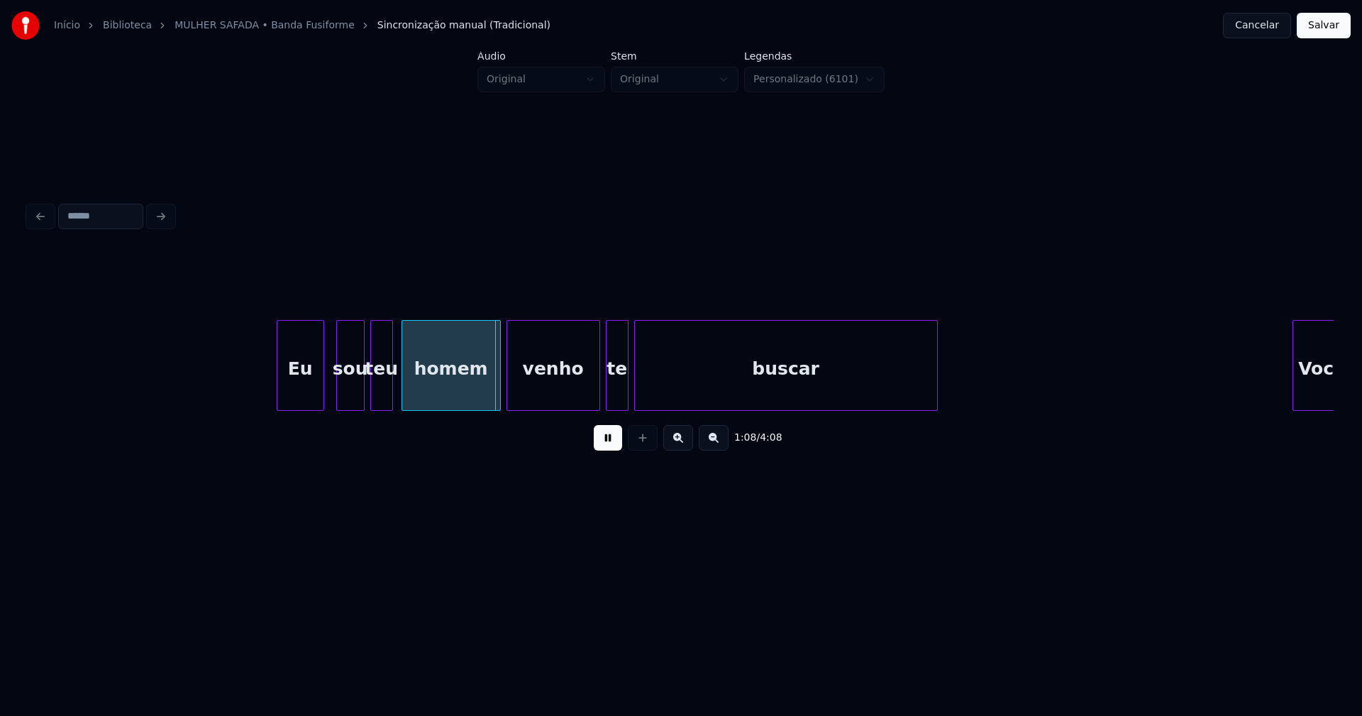
click at [280, 385] on div at bounding box center [279, 365] width 4 height 89
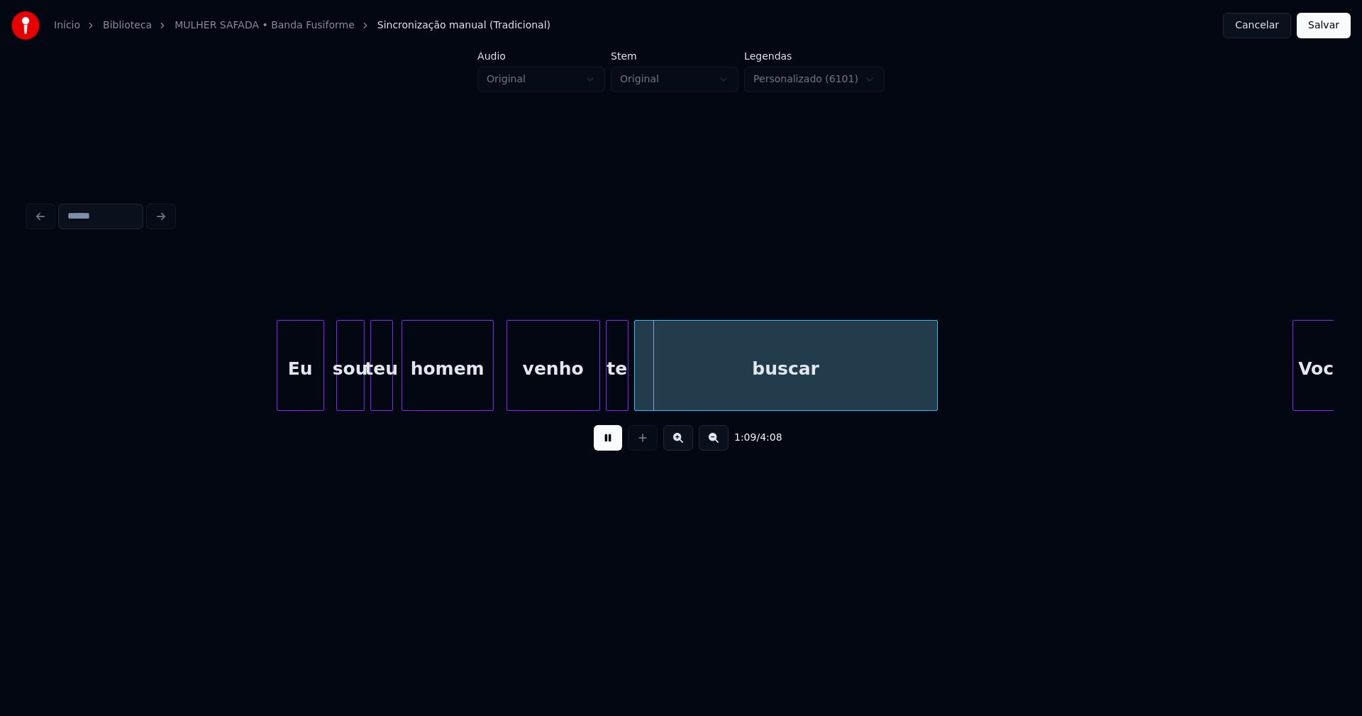
click at [490, 400] on div at bounding box center [491, 365] width 4 height 89
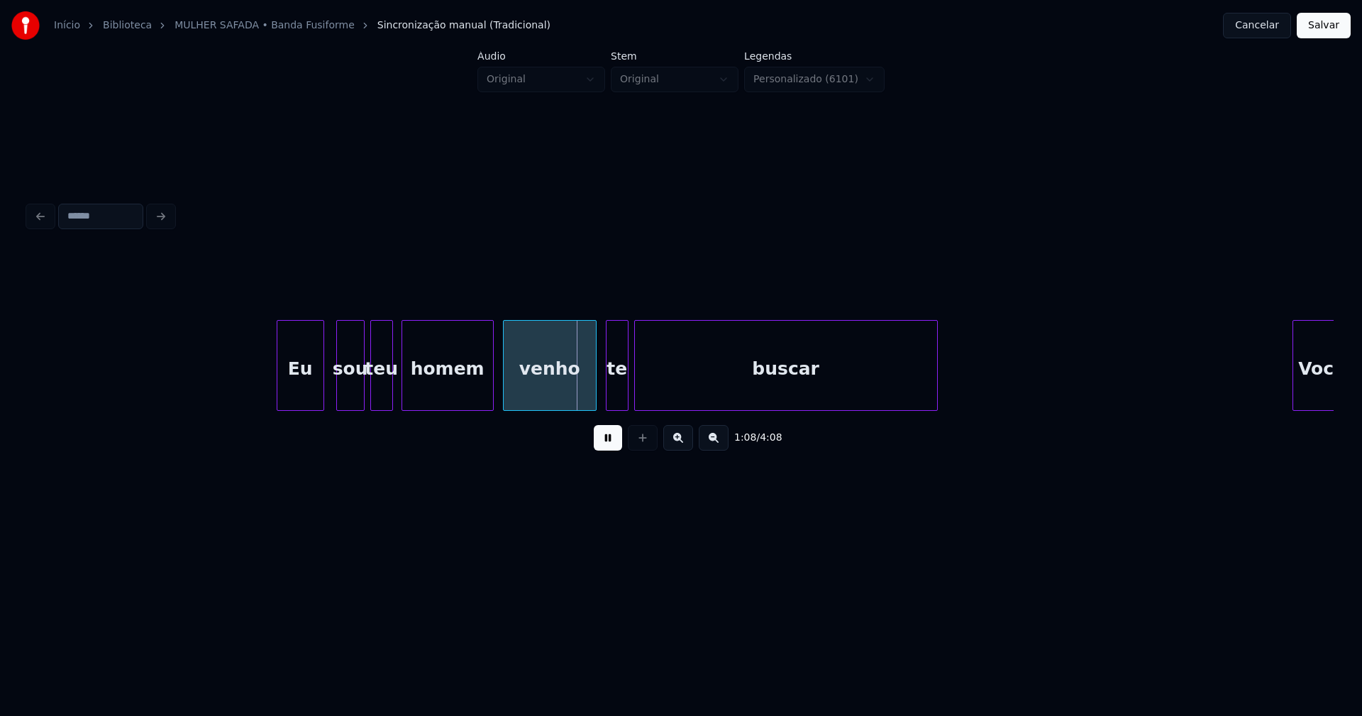
click at [525, 390] on div "venho" at bounding box center [550, 369] width 92 height 96
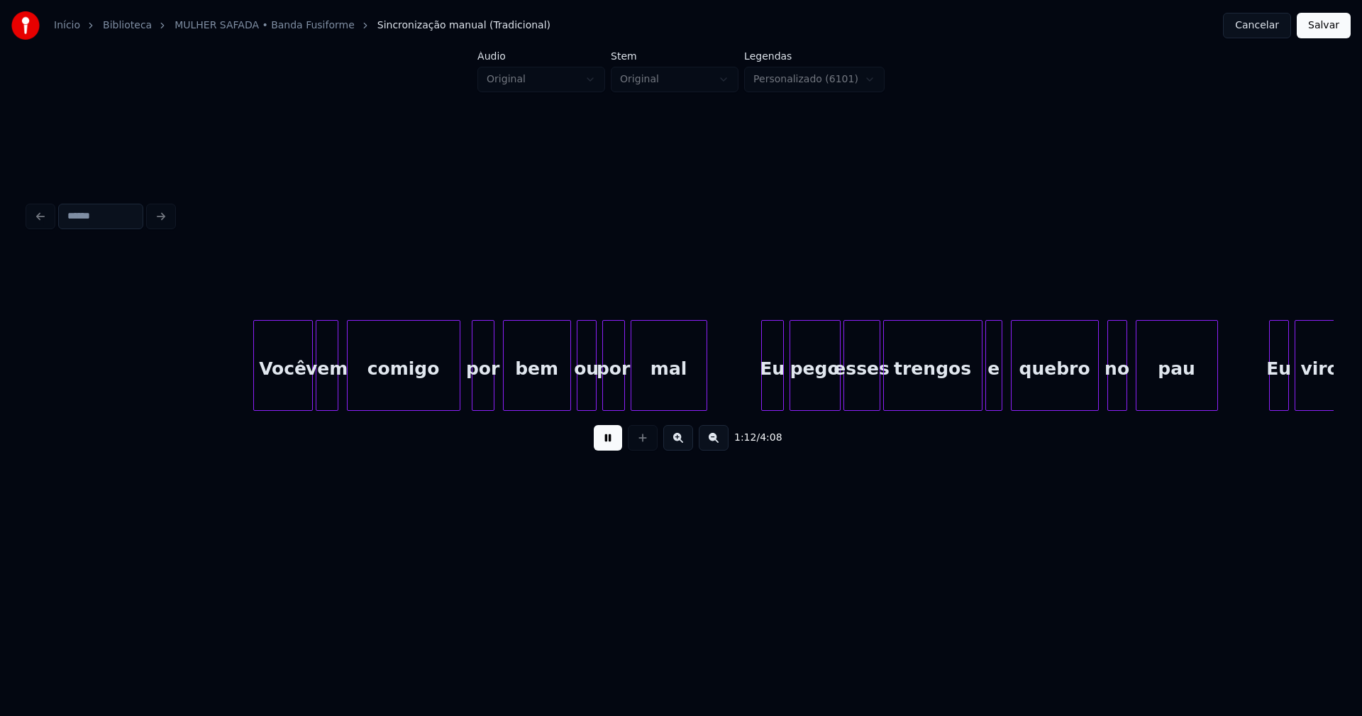
scroll to position [0, 10262]
click at [278, 397] on div "Você" at bounding box center [280, 369] width 58 height 96
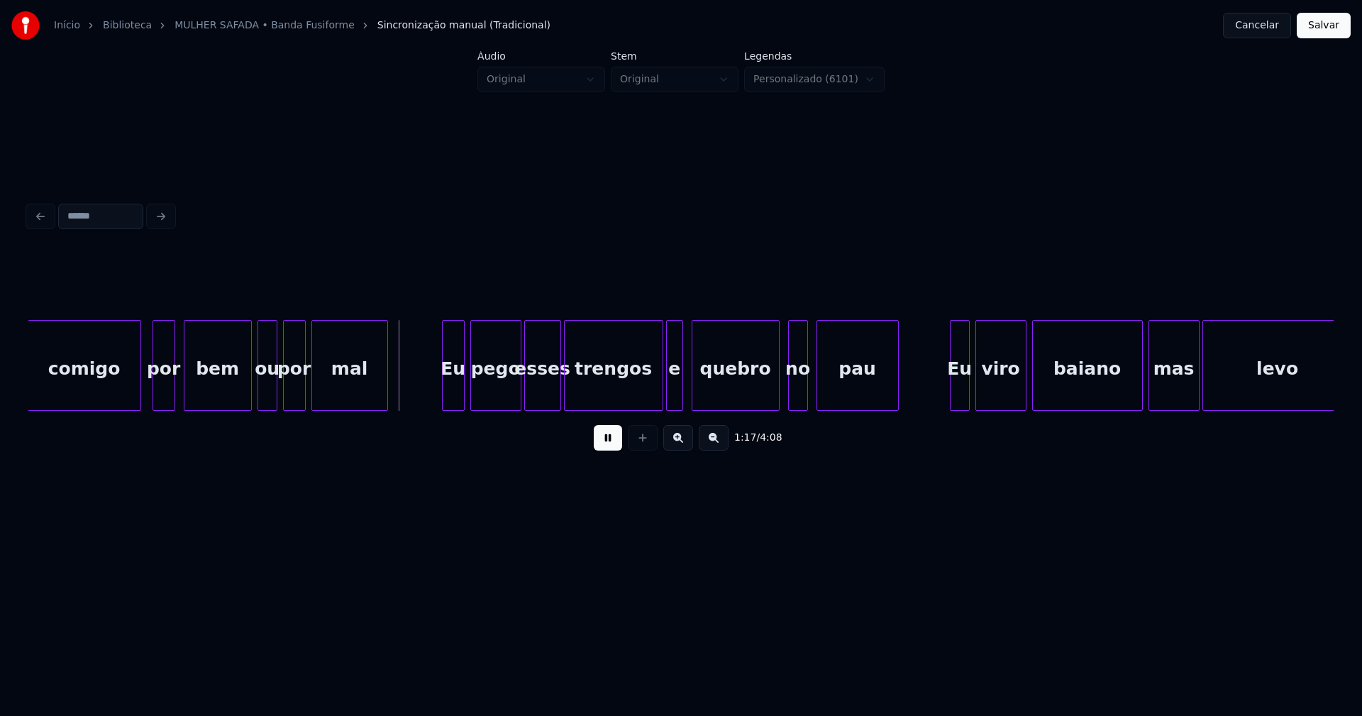
scroll to position [0, 10659]
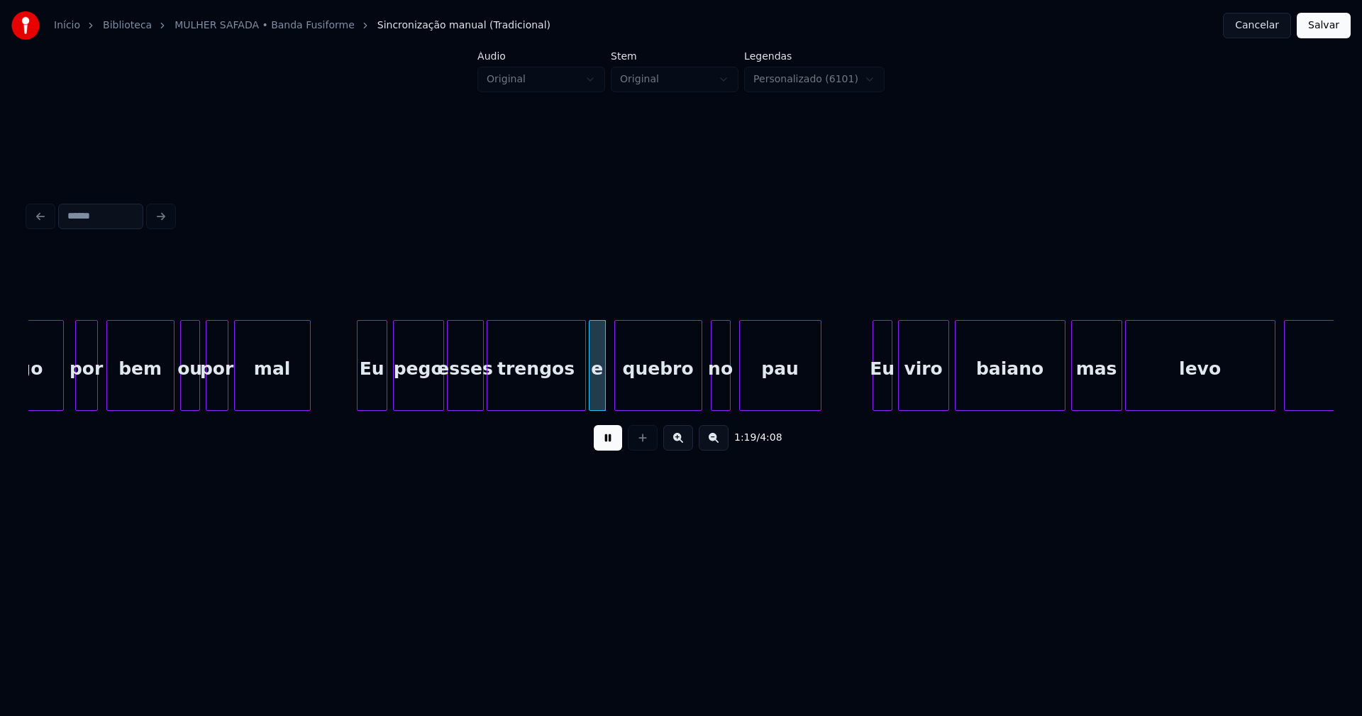
click at [360, 400] on div at bounding box center [360, 365] width 4 height 89
click at [572, 396] on div at bounding box center [573, 365] width 4 height 89
click at [595, 395] on div "e" at bounding box center [595, 369] width 16 height 96
click at [640, 399] on div "quebro" at bounding box center [654, 369] width 87 height 96
click at [712, 401] on div "no" at bounding box center [712, 369] width 18 height 96
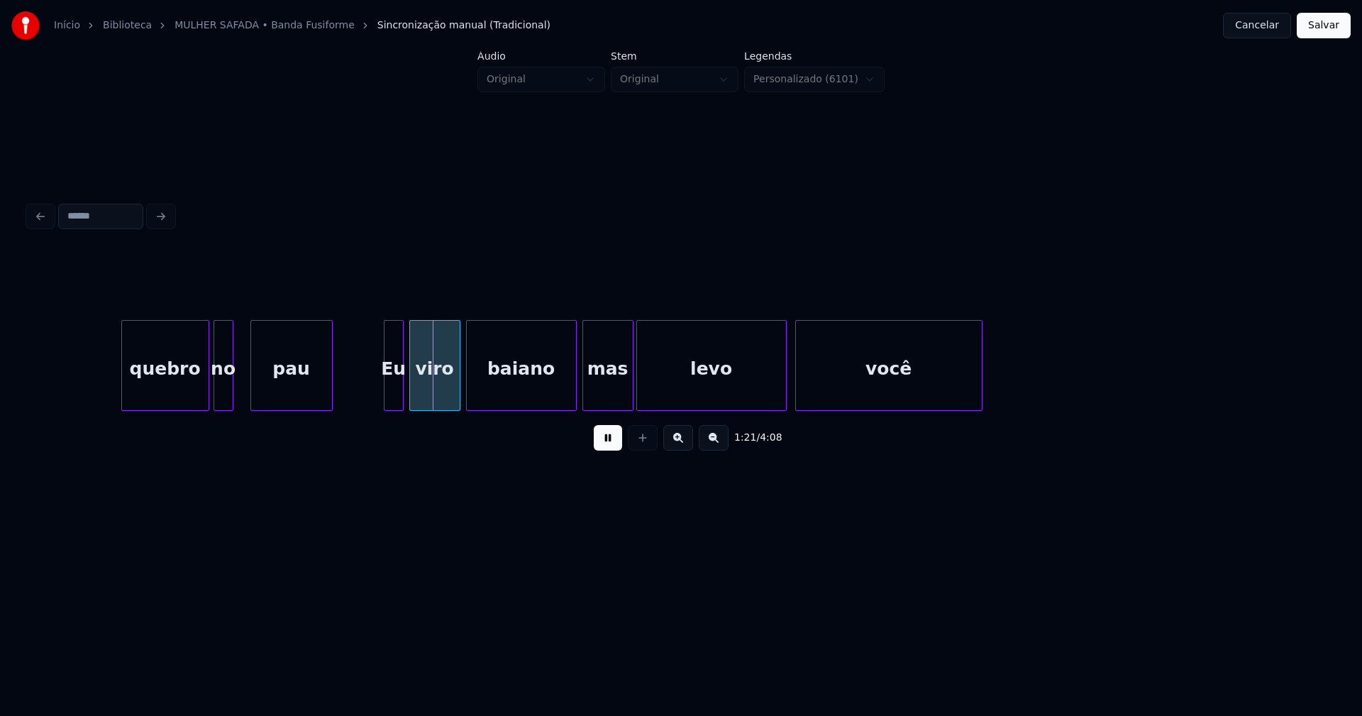
scroll to position [0, 11422]
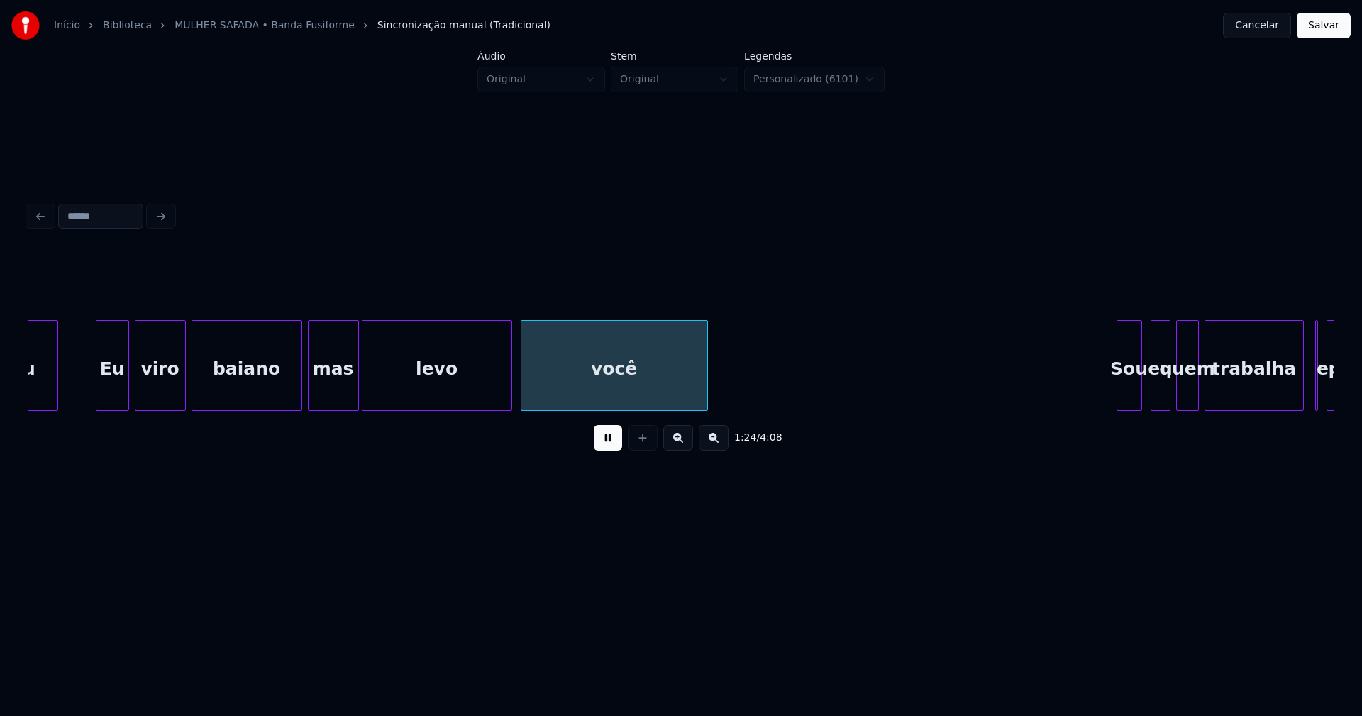
click at [98, 398] on div at bounding box center [98, 365] width 4 height 89
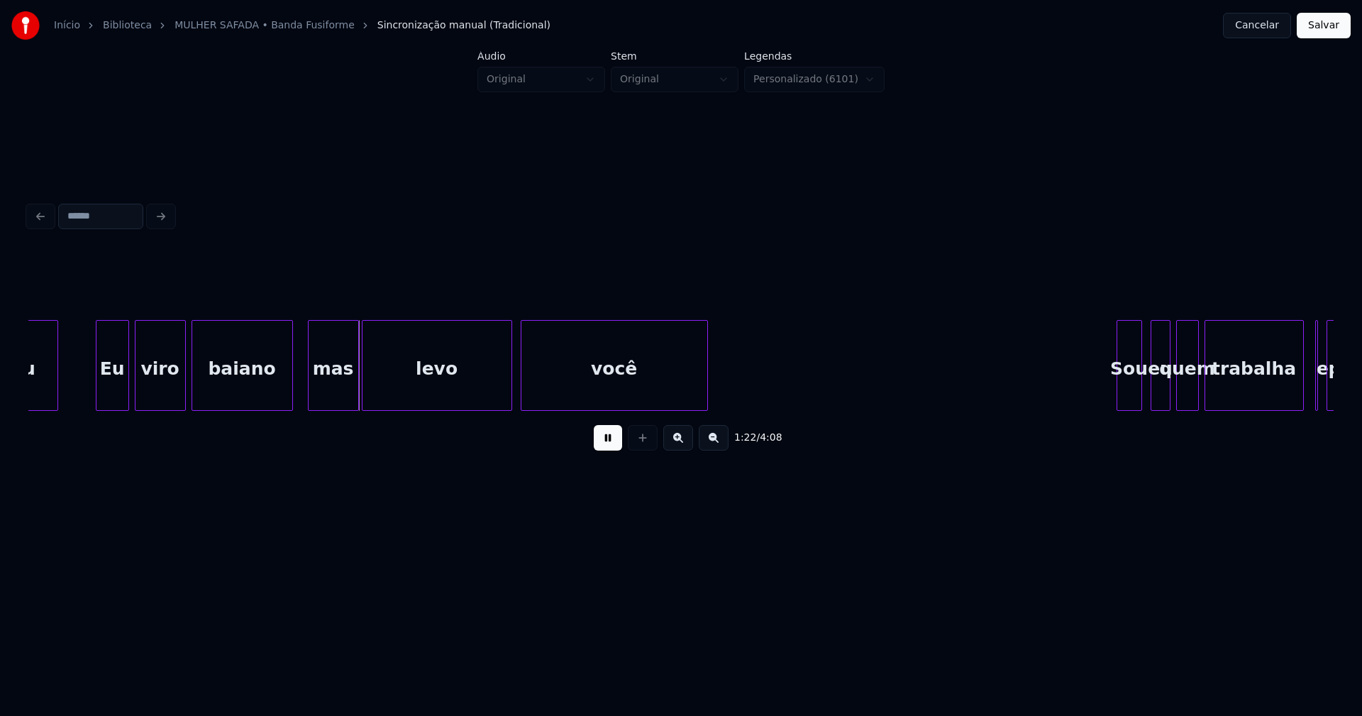
click at [290, 402] on div at bounding box center [290, 365] width 4 height 89
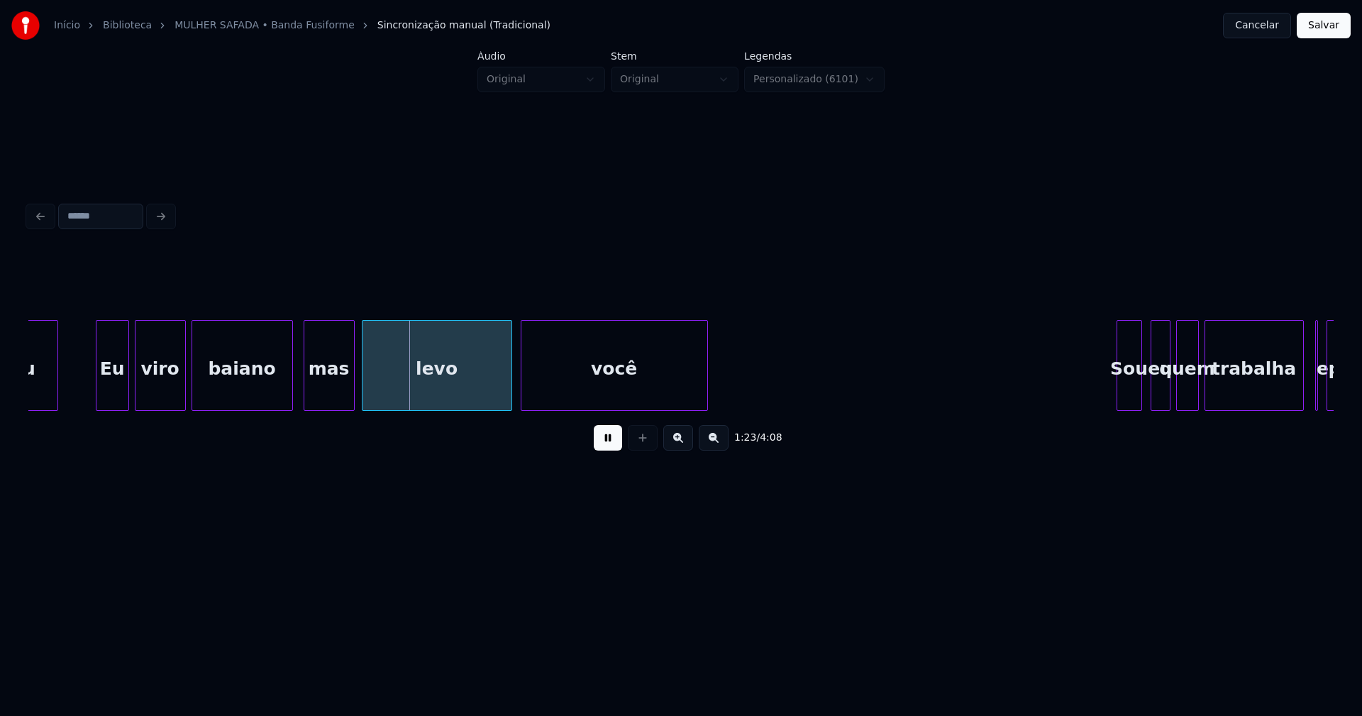
click at [326, 392] on div "mas" at bounding box center [329, 369] width 50 height 96
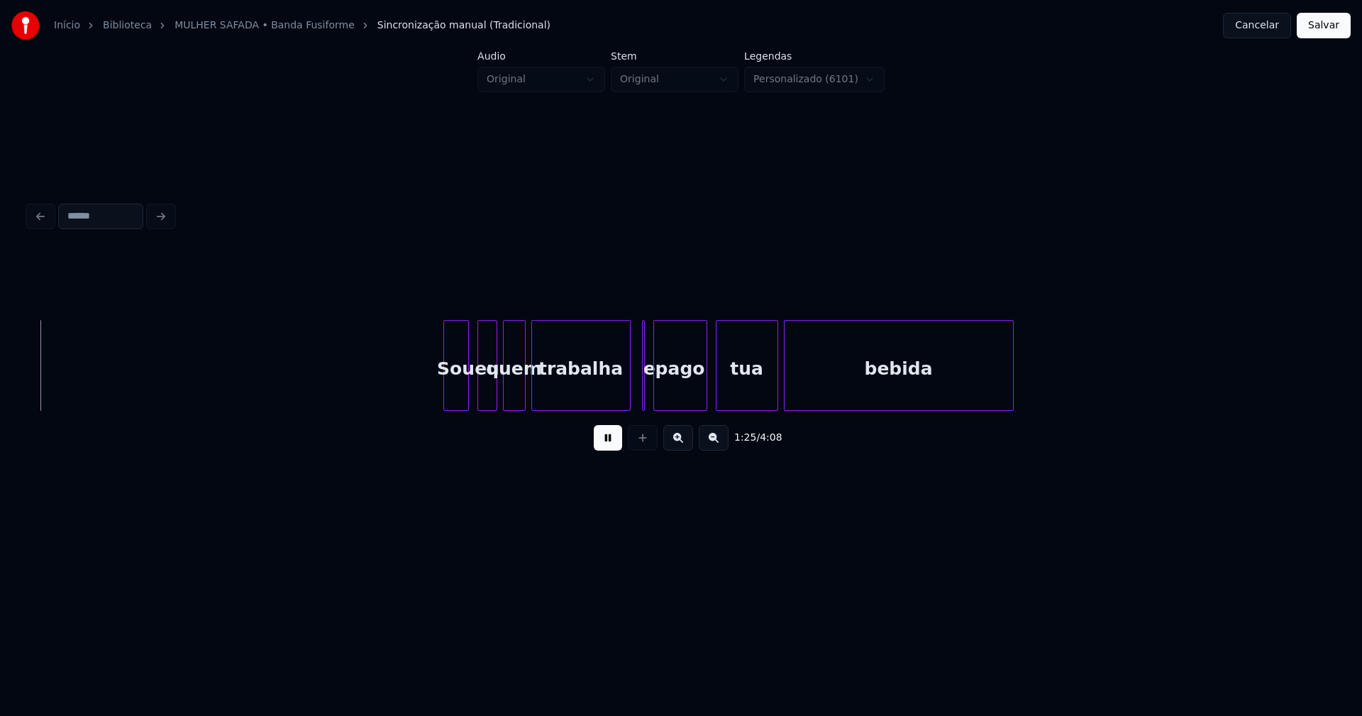
scroll to position [0, 12110]
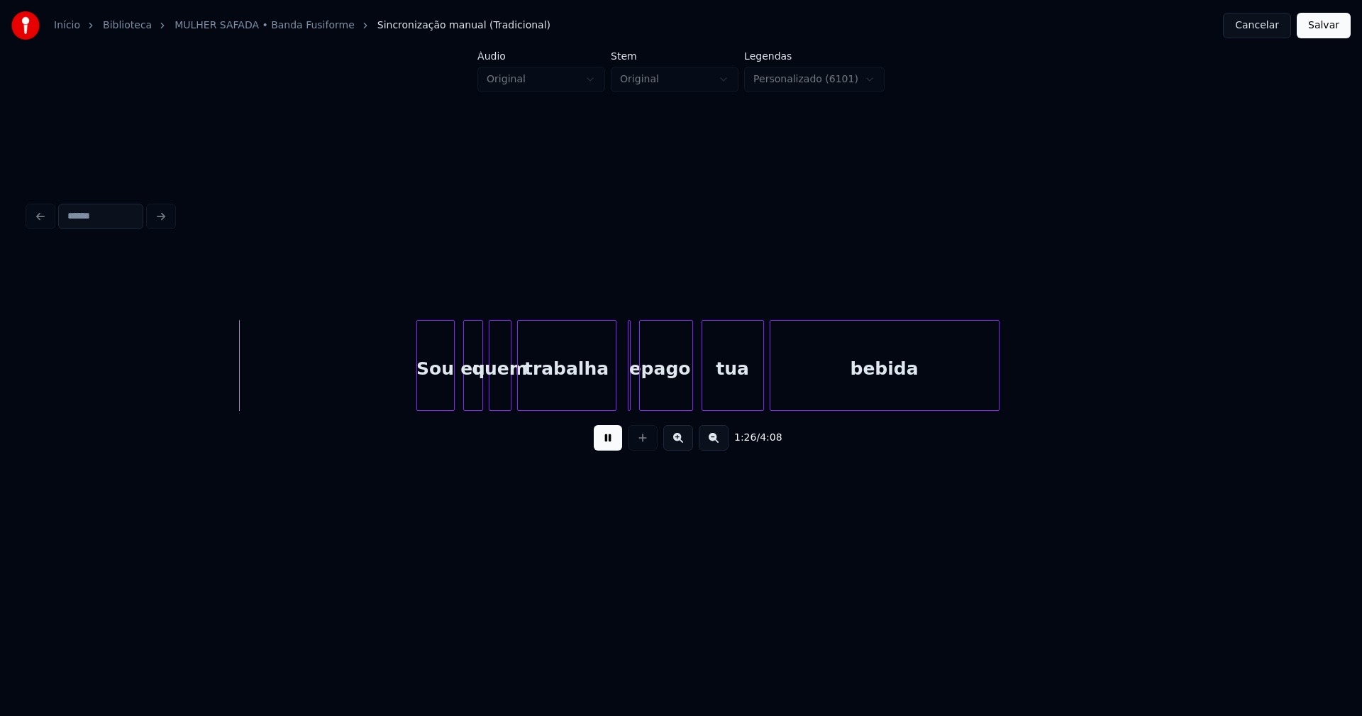
click at [419, 392] on div at bounding box center [419, 365] width 4 height 89
click at [476, 396] on div at bounding box center [478, 365] width 4 height 89
click at [467, 401] on div "eu" at bounding box center [466, 369] width 16 height 96
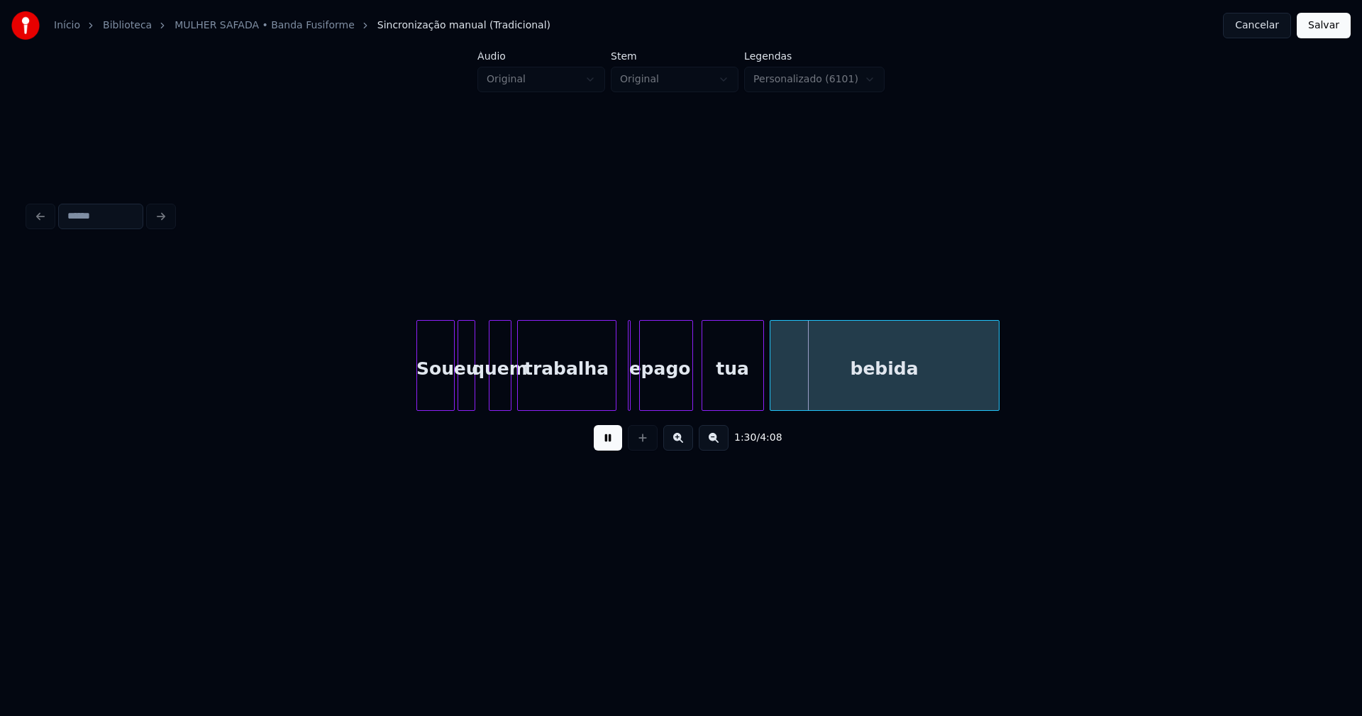
click at [628, 396] on div at bounding box center [628, 365] width 4 height 89
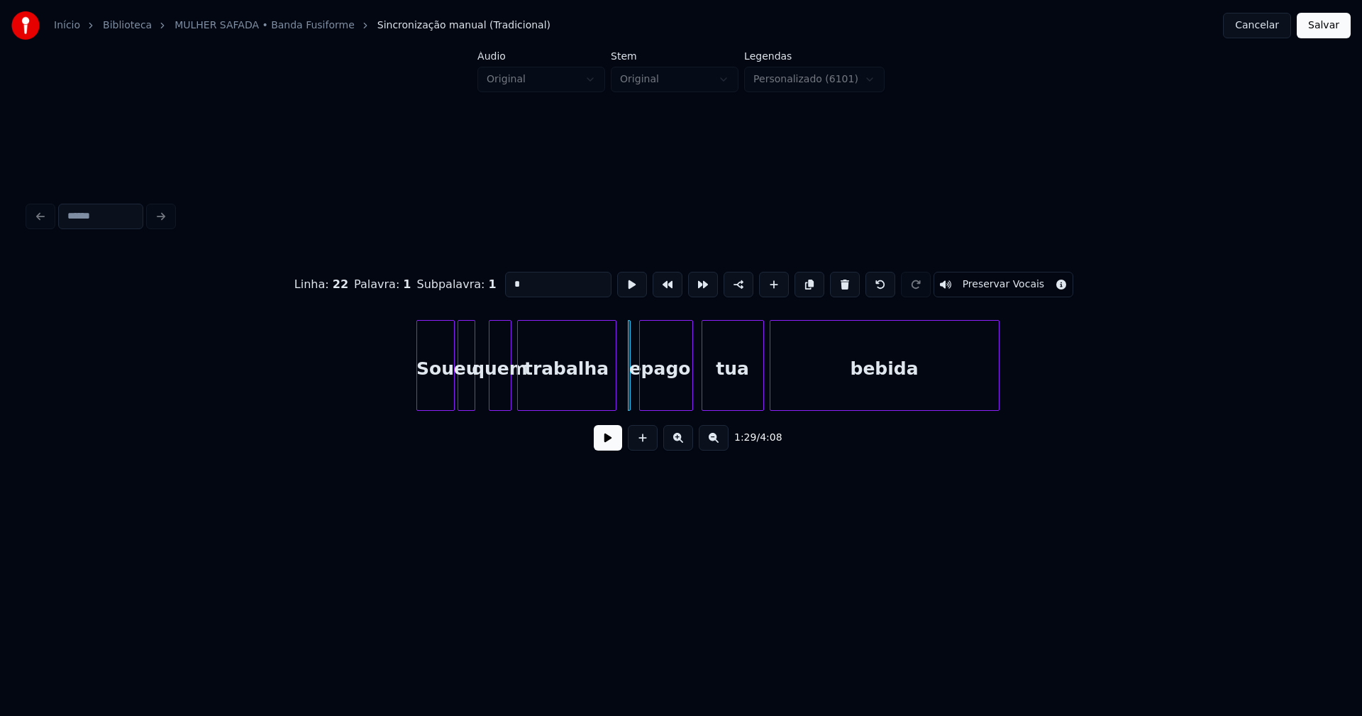
click at [606, 451] on button at bounding box center [608, 438] width 28 height 26
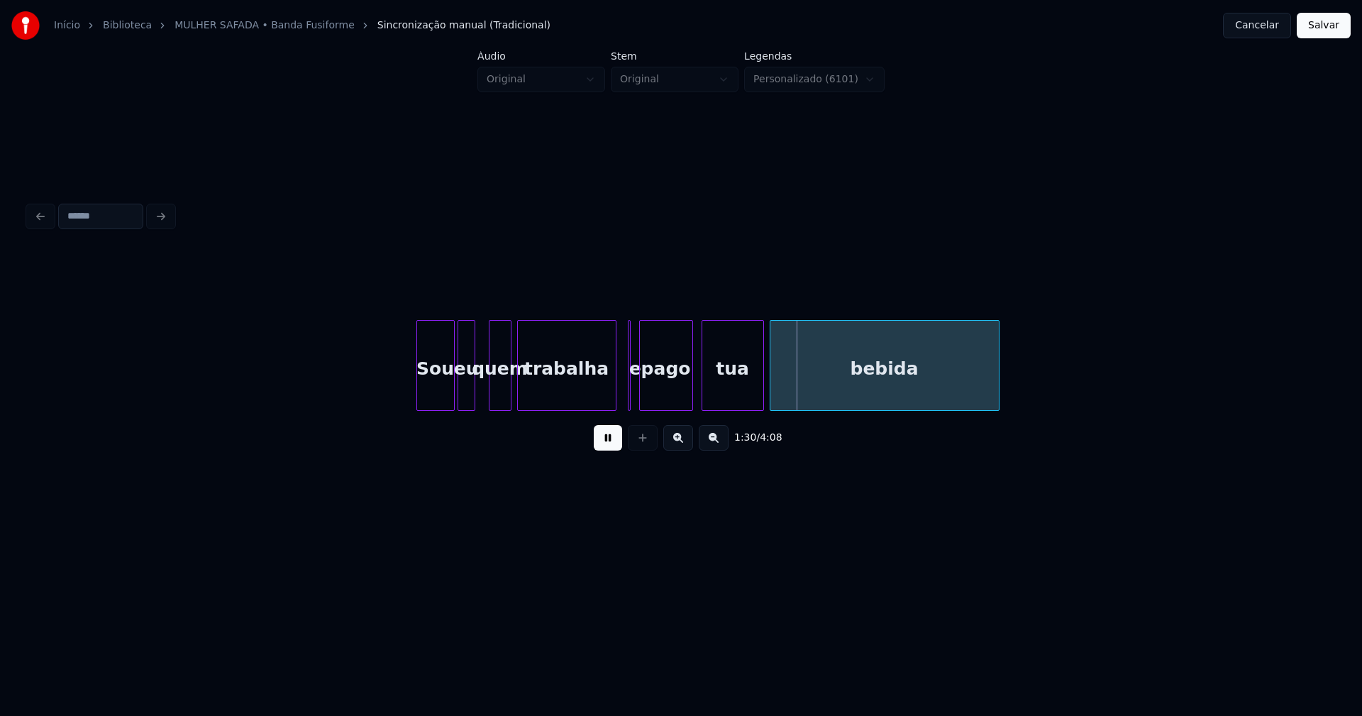
drag, startPoint x: 397, startPoint y: 403, endPoint x: 395, endPoint y: 396, distance: 7.4
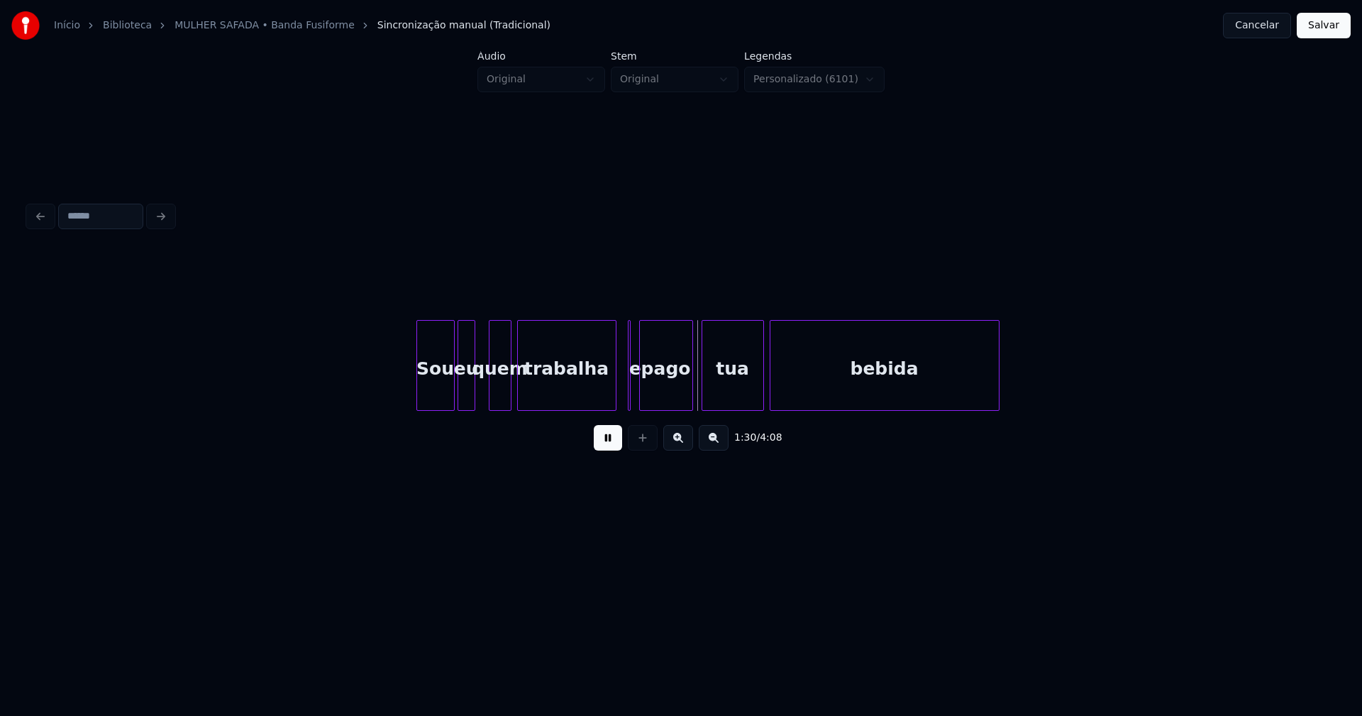
drag, startPoint x: 610, startPoint y: 446, endPoint x: 617, endPoint y: 415, distance: 32.2
click at [610, 445] on button at bounding box center [608, 438] width 28 height 26
click at [630, 382] on div at bounding box center [631, 365] width 4 height 89
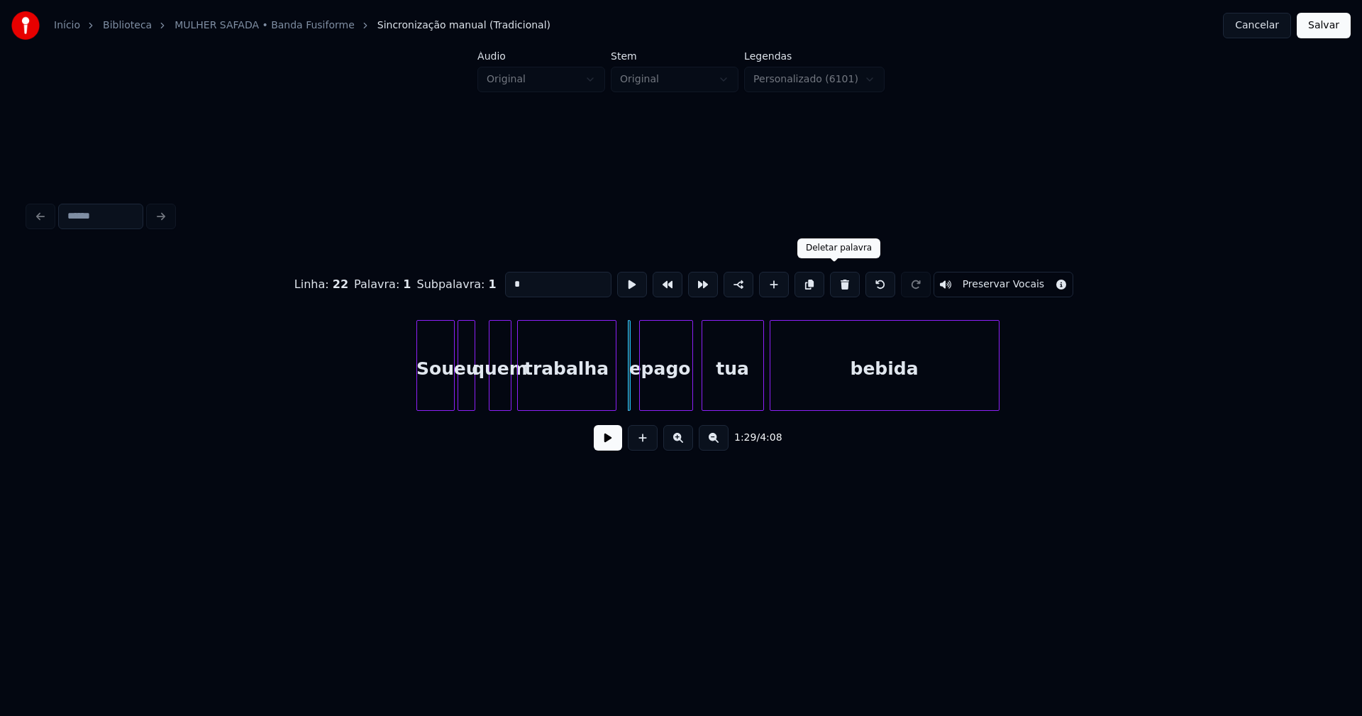
click at [835, 282] on button at bounding box center [845, 285] width 30 height 26
type input "****"
click at [614, 445] on button at bounding box center [608, 438] width 28 height 26
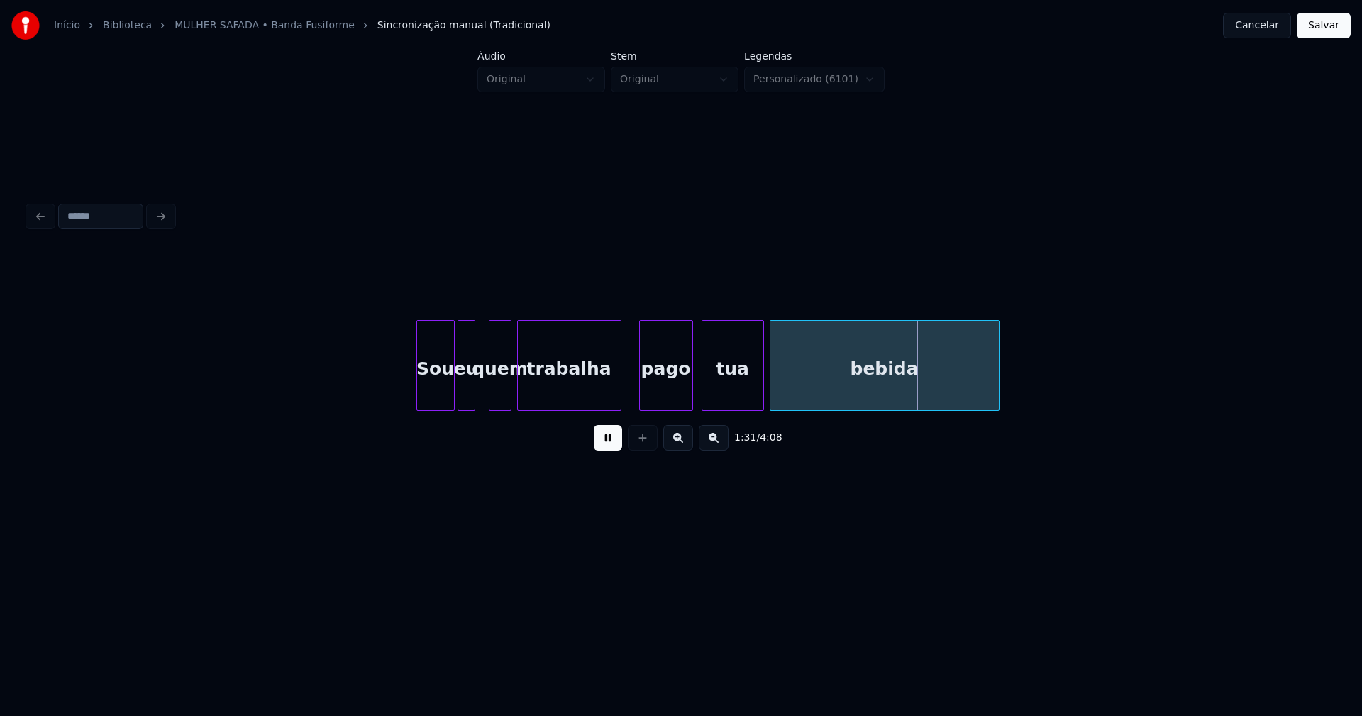
click at [618, 386] on div at bounding box center [619, 365] width 4 height 89
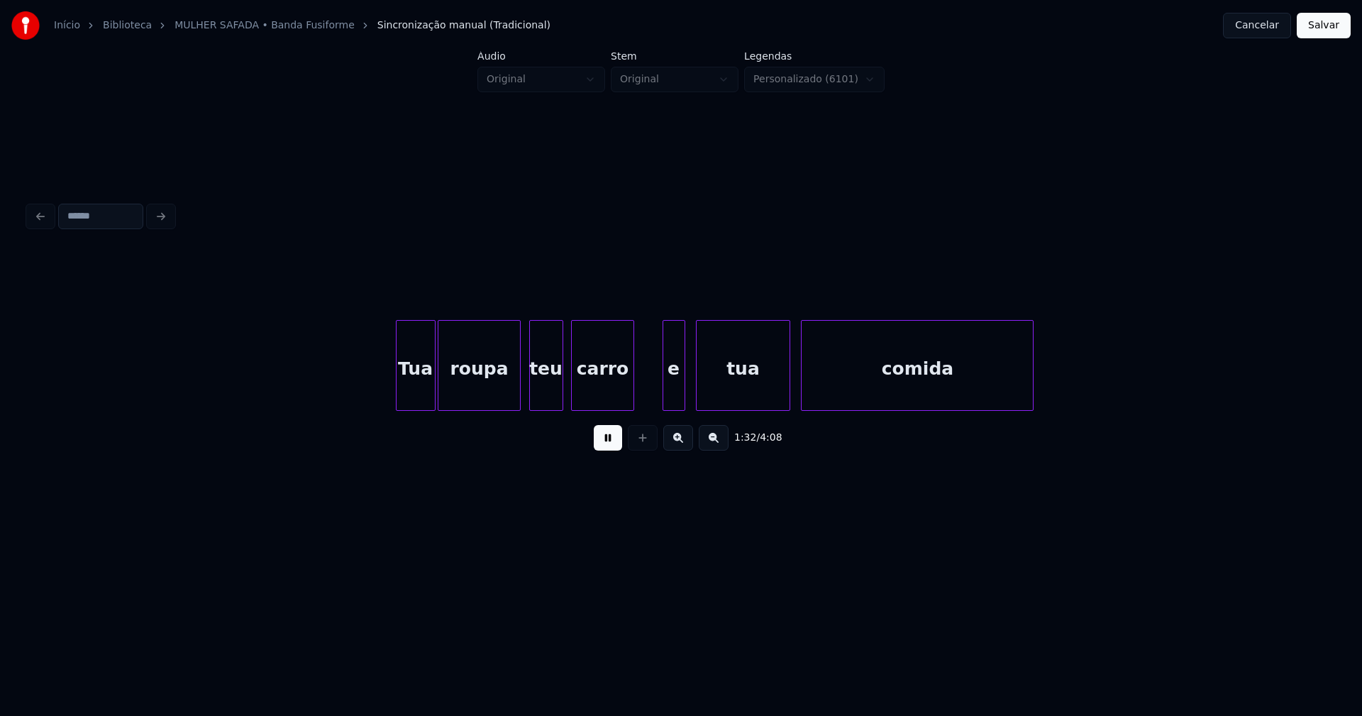
scroll to position [0, 13143]
click at [664, 397] on div "e" at bounding box center [664, 369] width 21 height 96
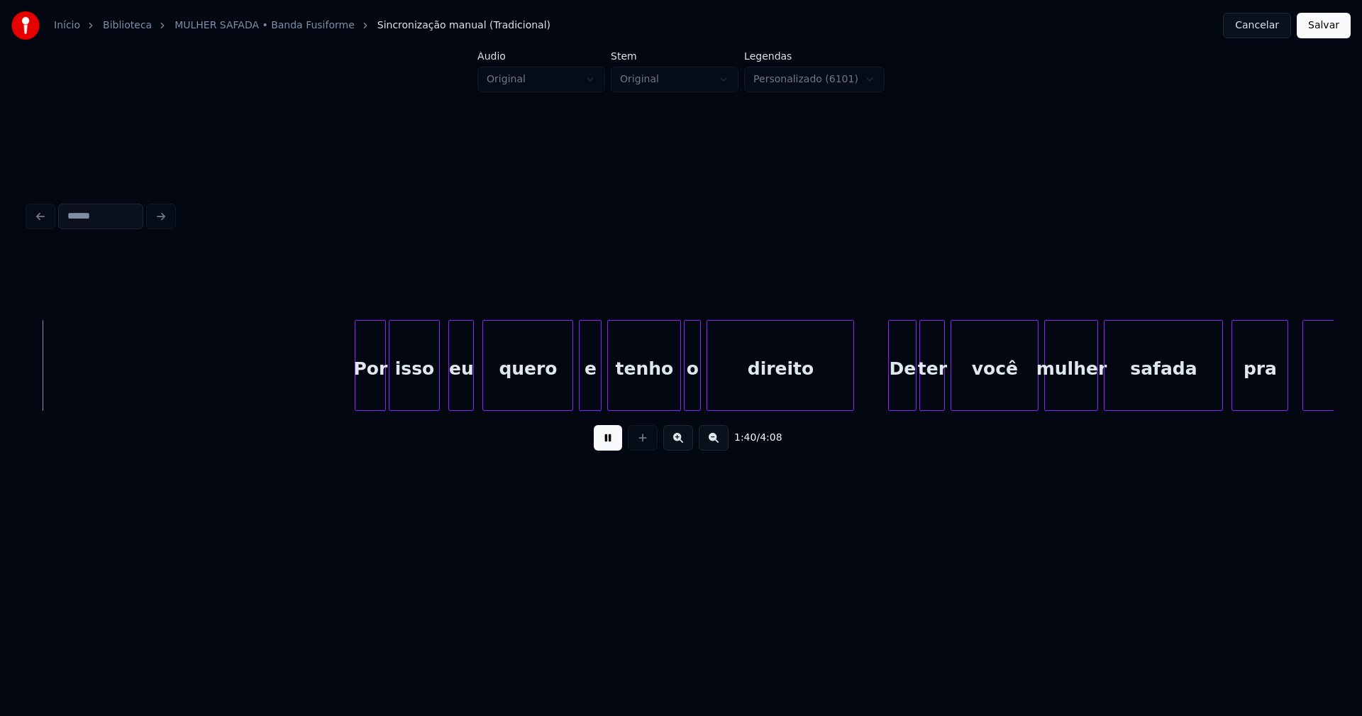
scroll to position [0, 14202]
click at [348, 390] on div at bounding box center [348, 365] width 4 height 89
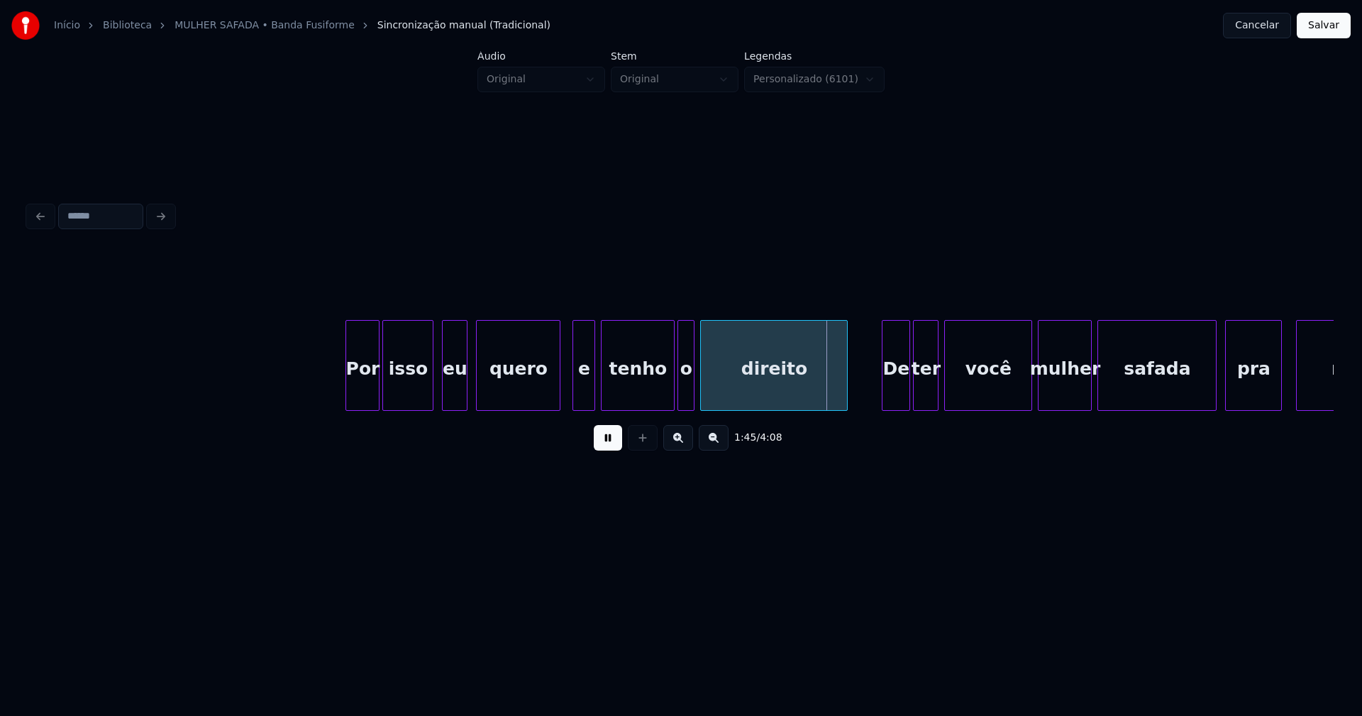
click at [559, 399] on div at bounding box center [558, 365] width 4 height 89
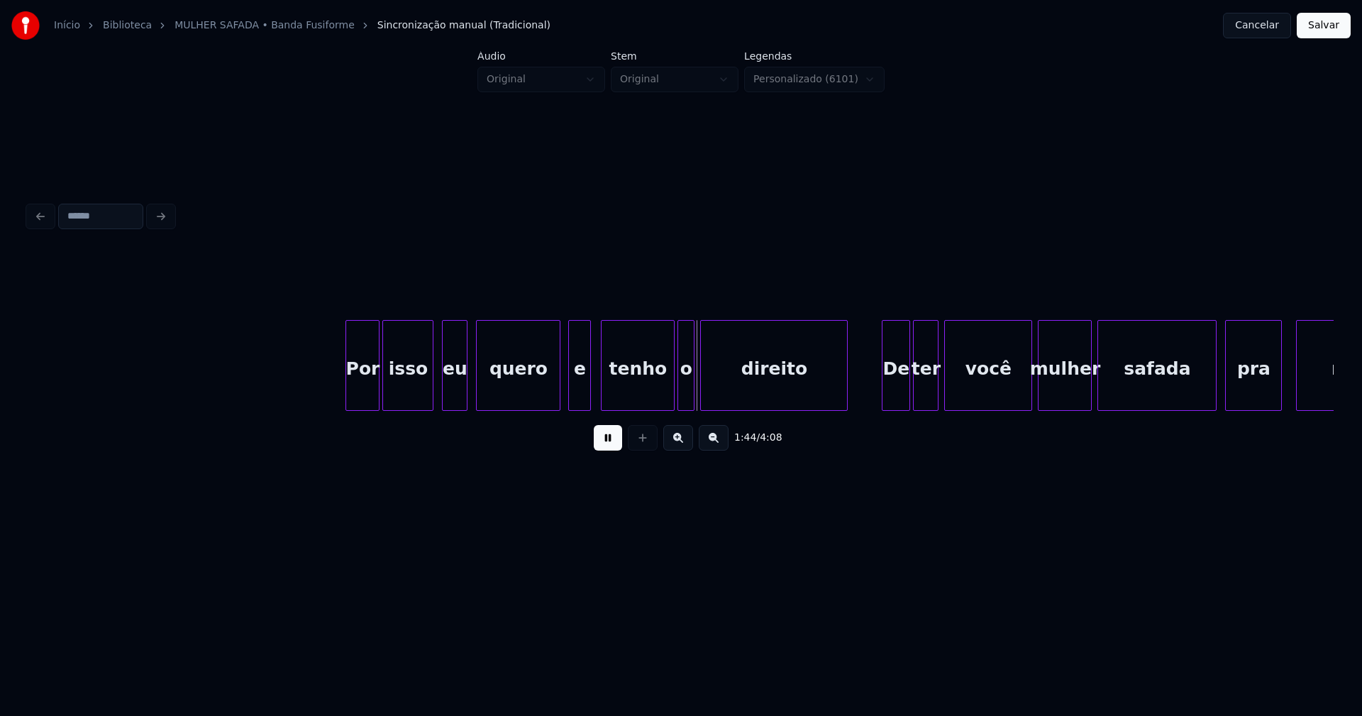
click at [578, 399] on div "e" at bounding box center [579, 369] width 21 height 96
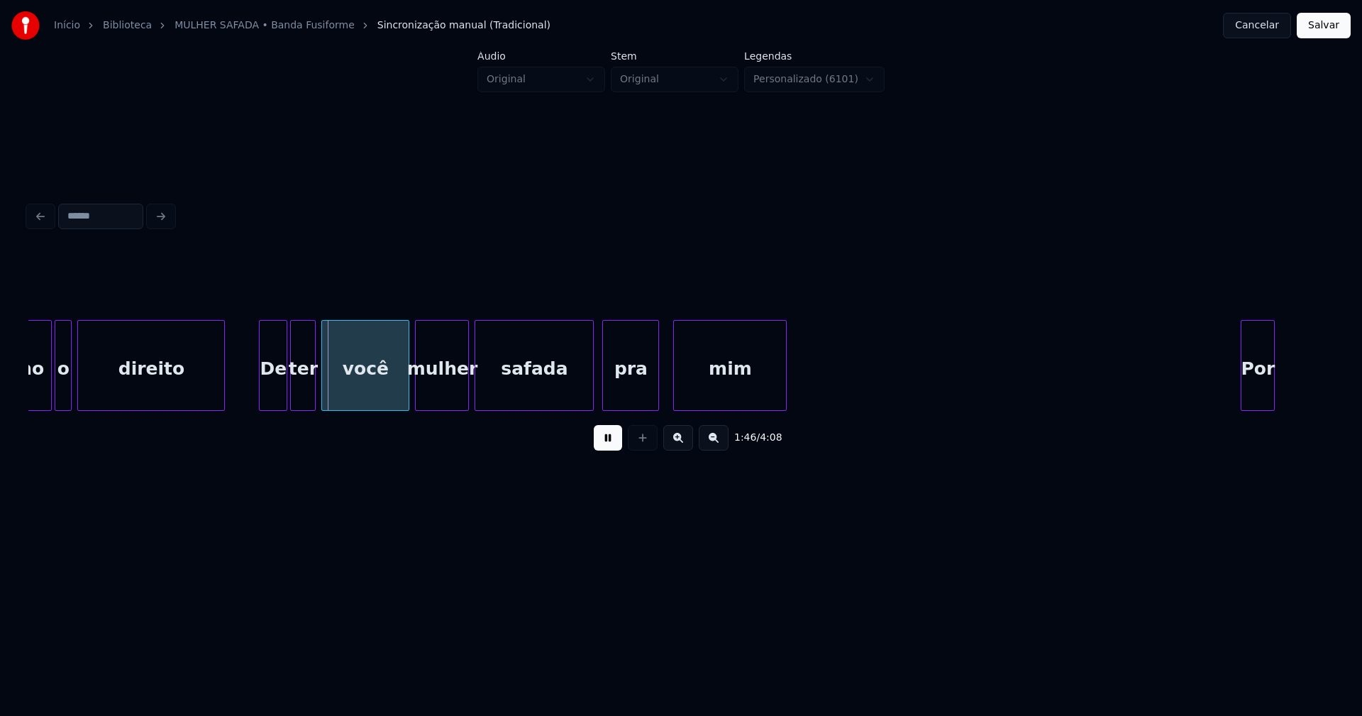
scroll to position [0, 14844]
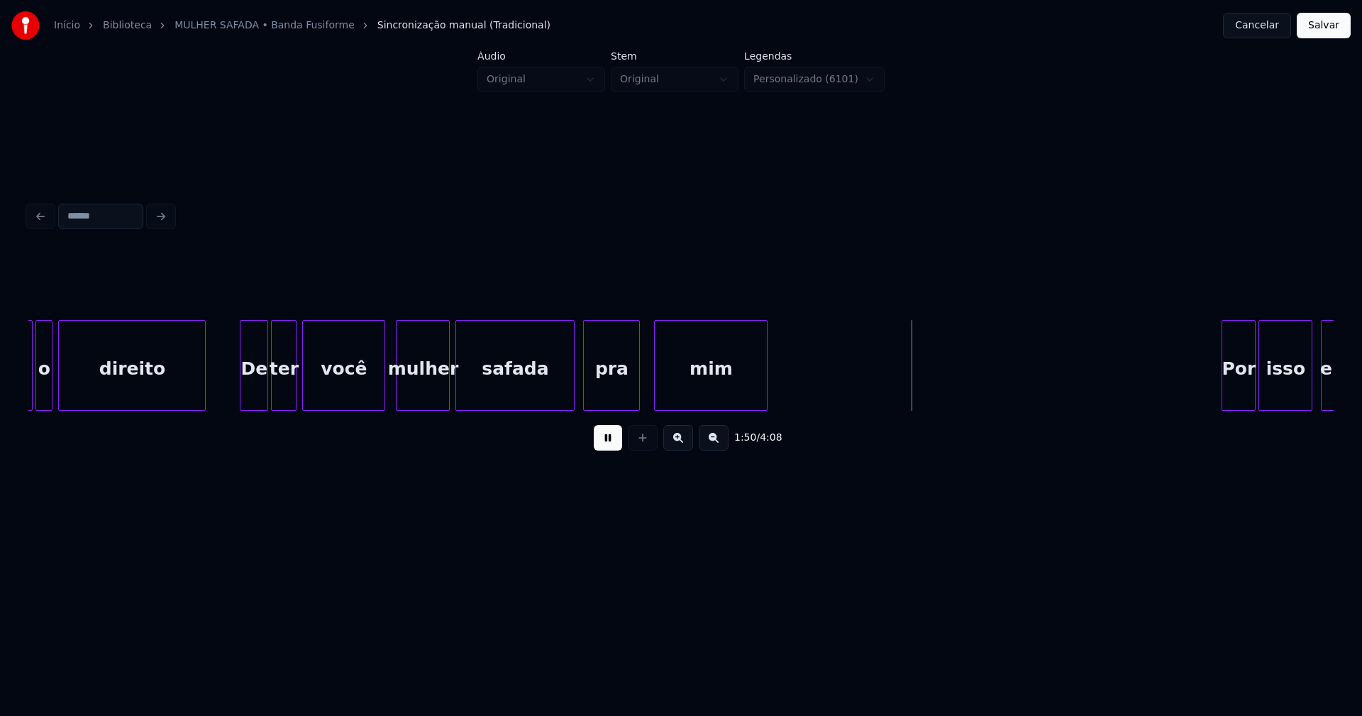
click at [383, 400] on div at bounding box center [382, 365] width 4 height 89
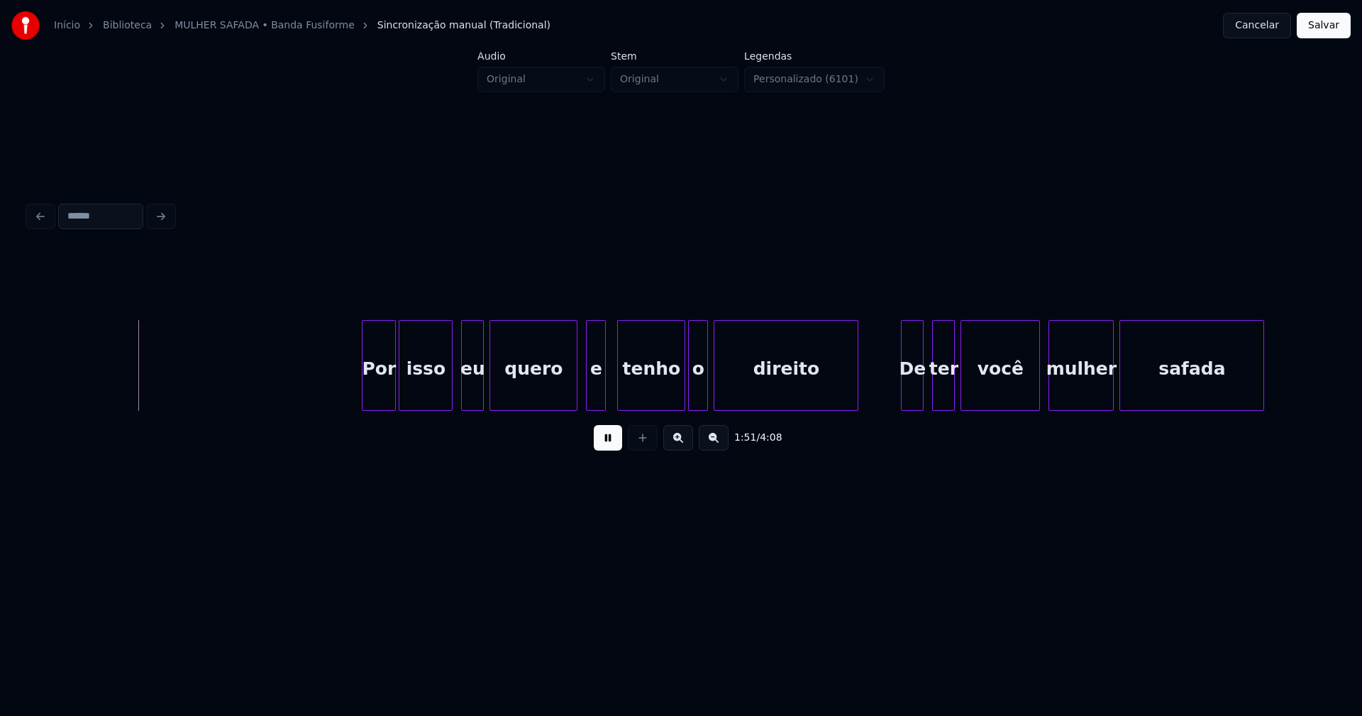
scroll to position [0, 15764]
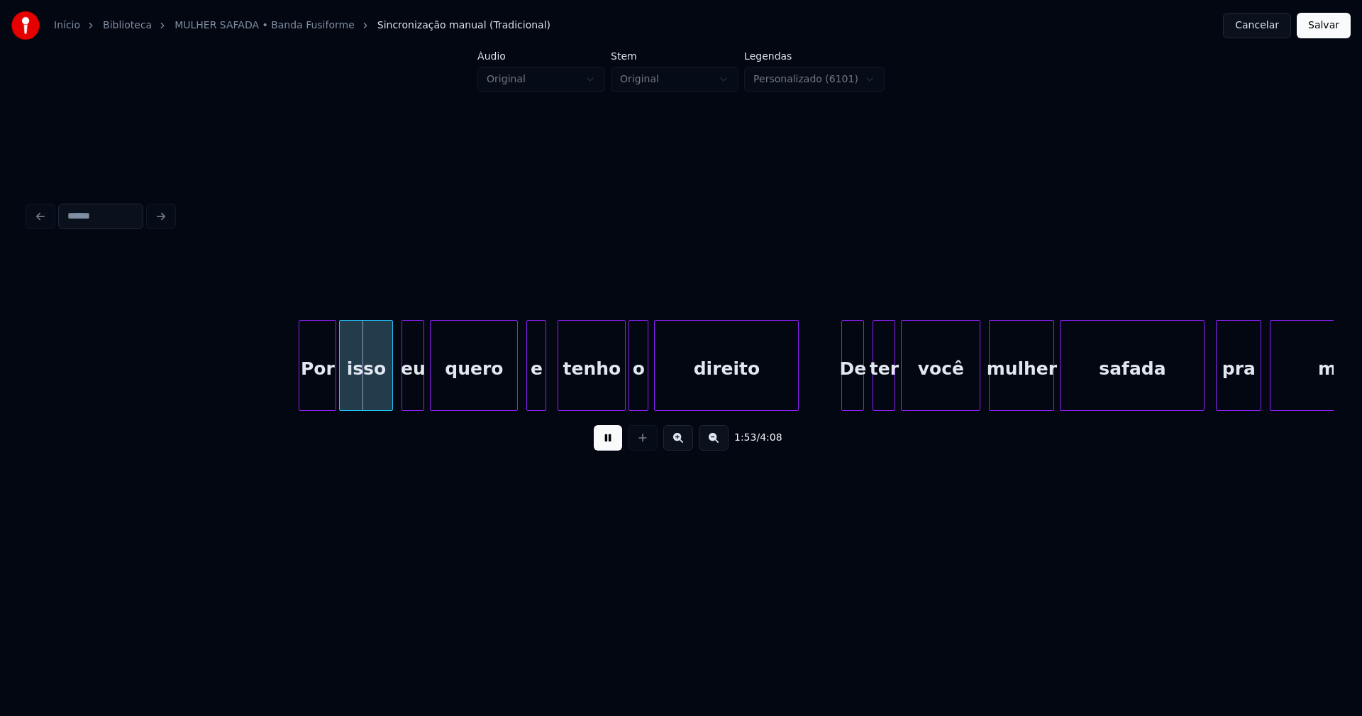
click at [302, 393] on div at bounding box center [301, 365] width 4 height 89
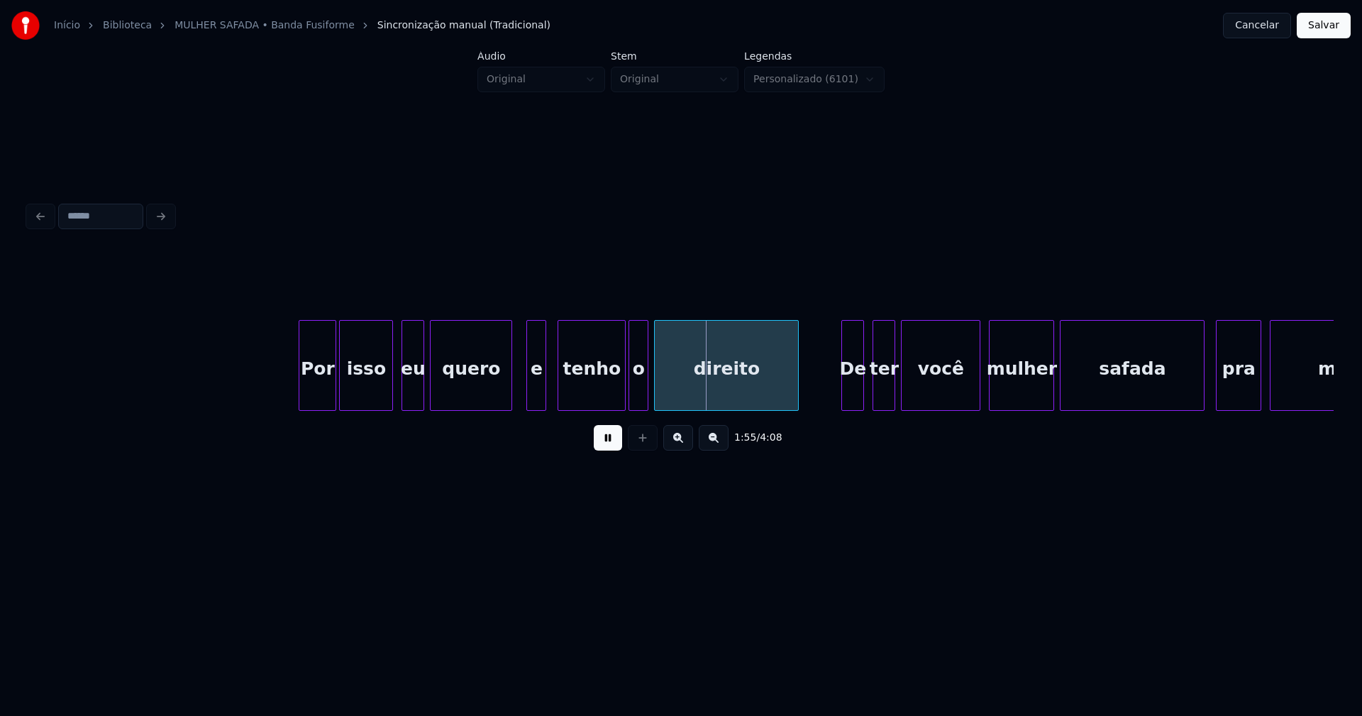
click at [511, 399] on div at bounding box center [509, 365] width 4 height 89
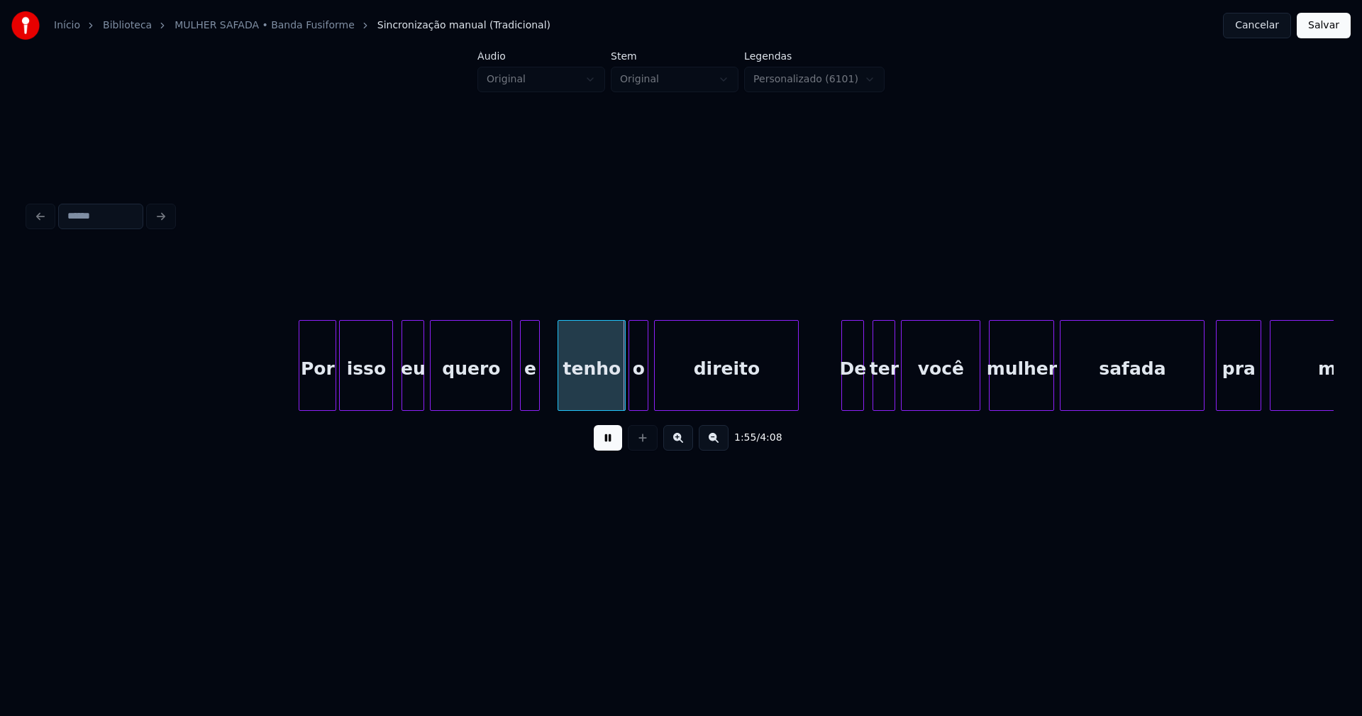
click at [530, 397] on div "e" at bounding box center [530, 369] width 18 height 96
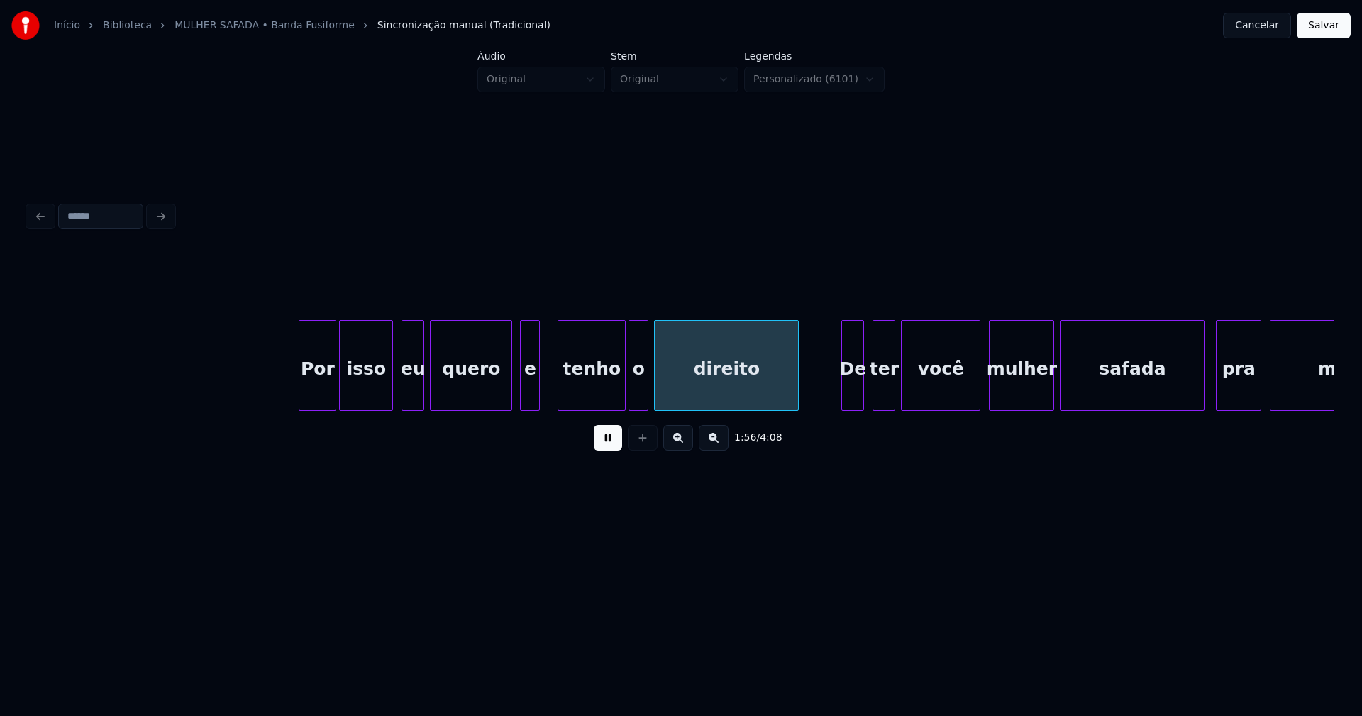
scroll to position [0, 16155]
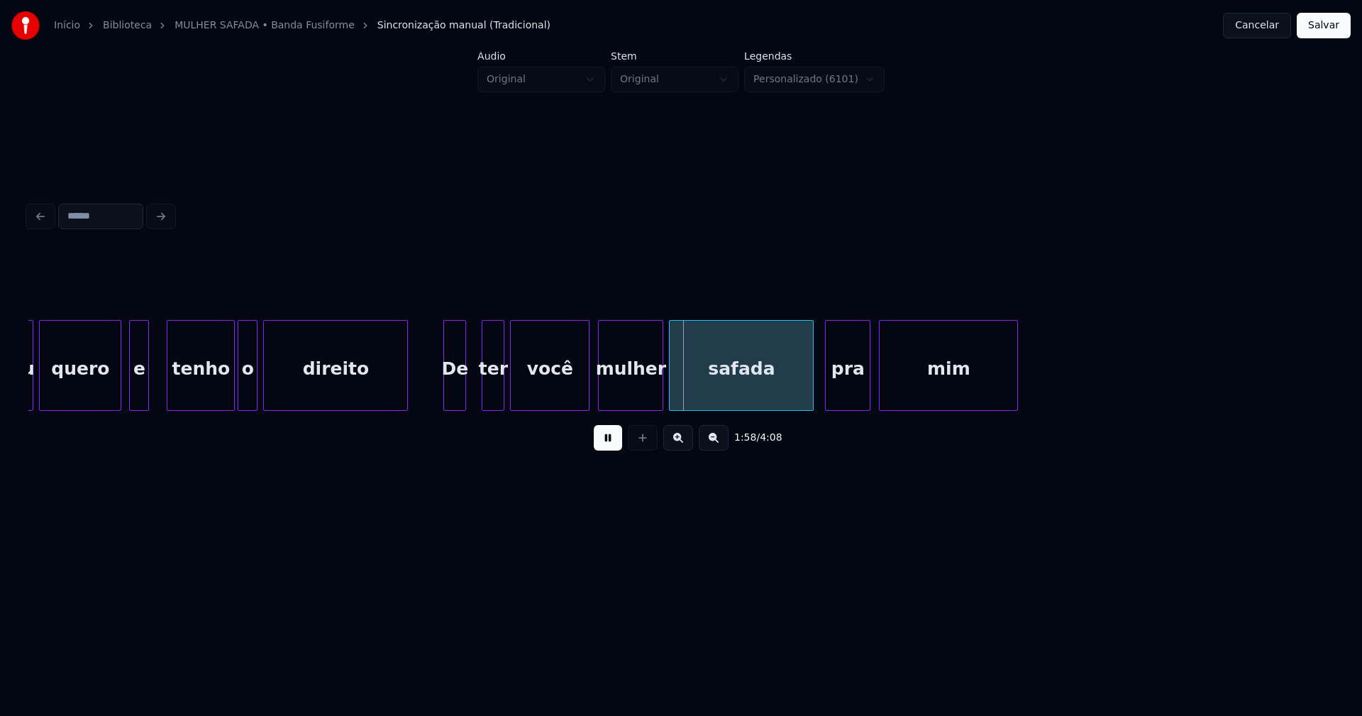
click at [456, 399] on div "De" at bounding box center [454, 369] width 21 height 96
click at [651, 400] on div at bounding box center [650, 365] width 4 height 89
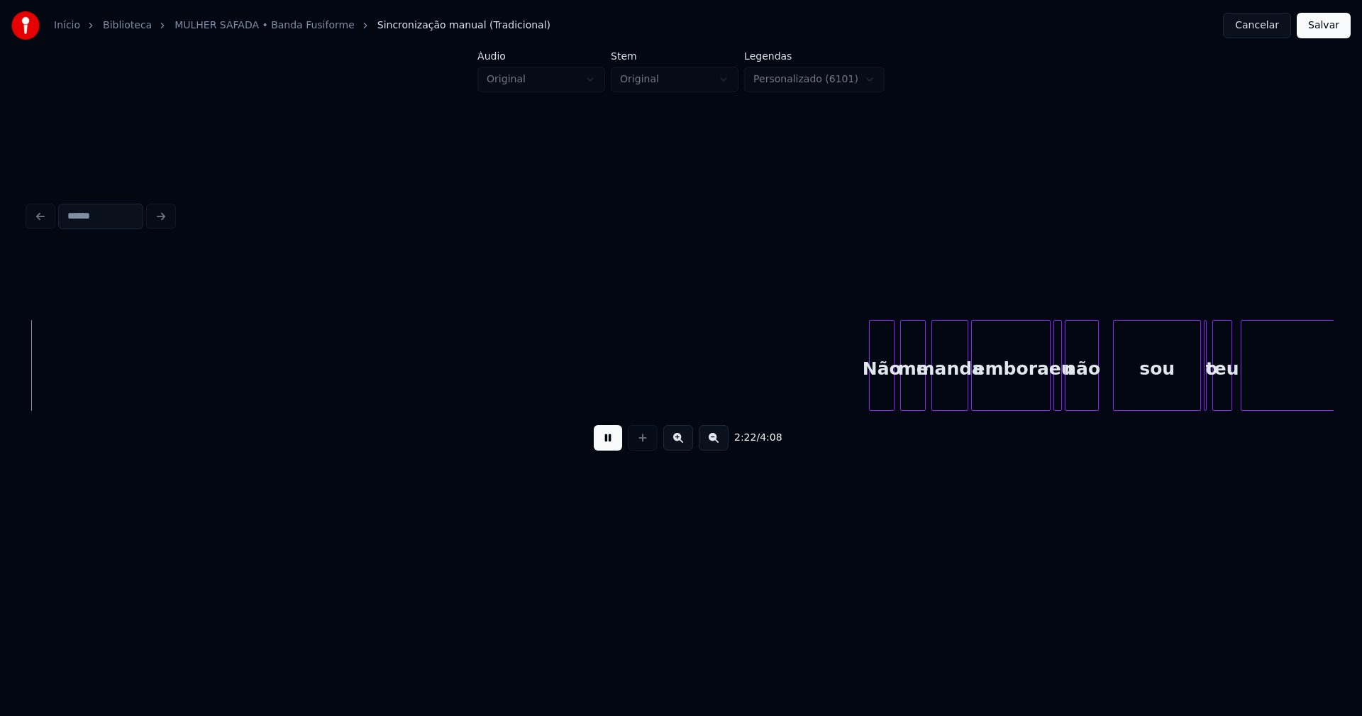
scroll to position [0, 20267]
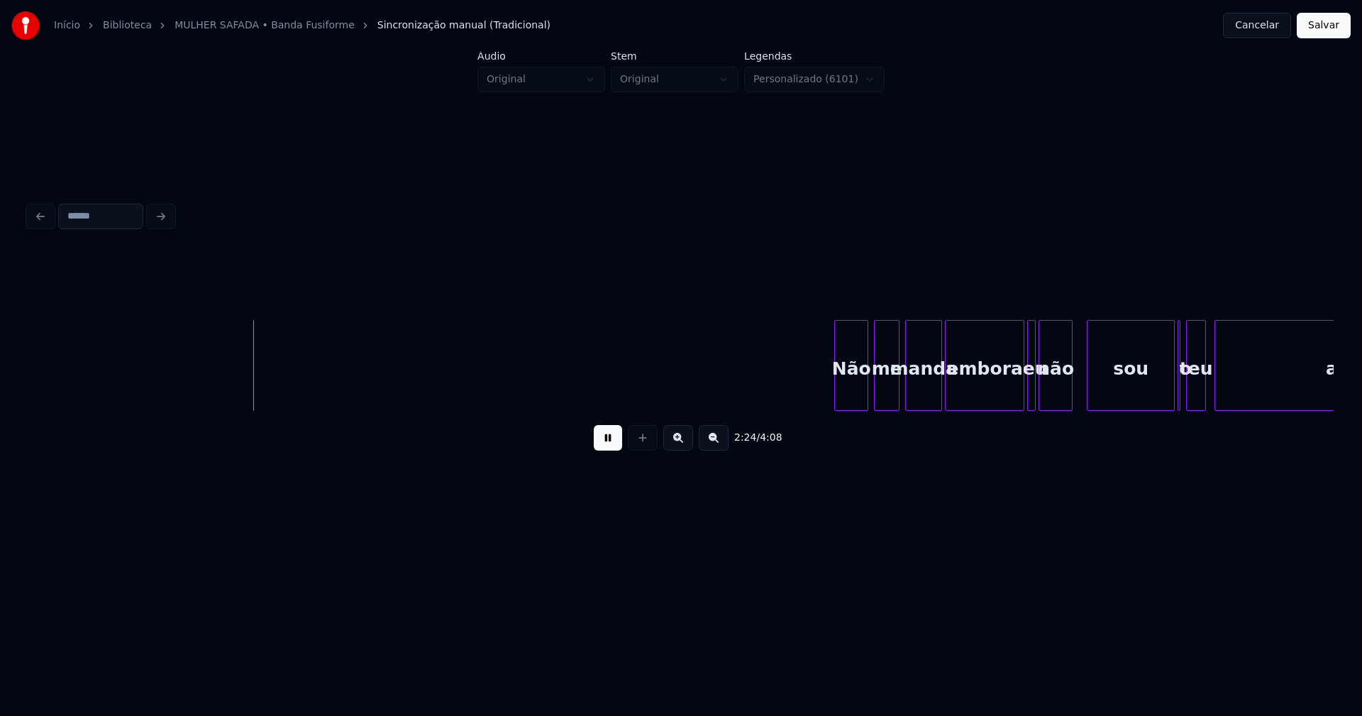
click at [838, 397] on div at bounding box center [837, 365] width 4 height 89
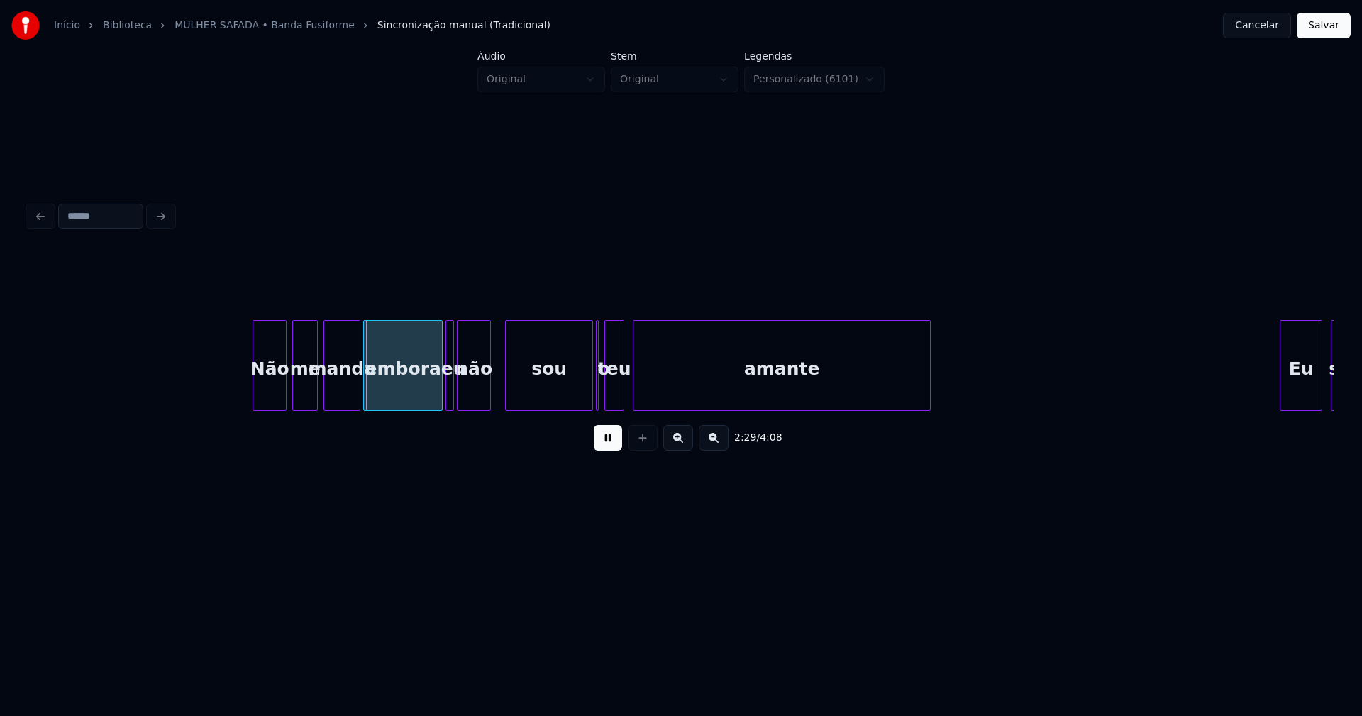
scroll to position [0, 20927]
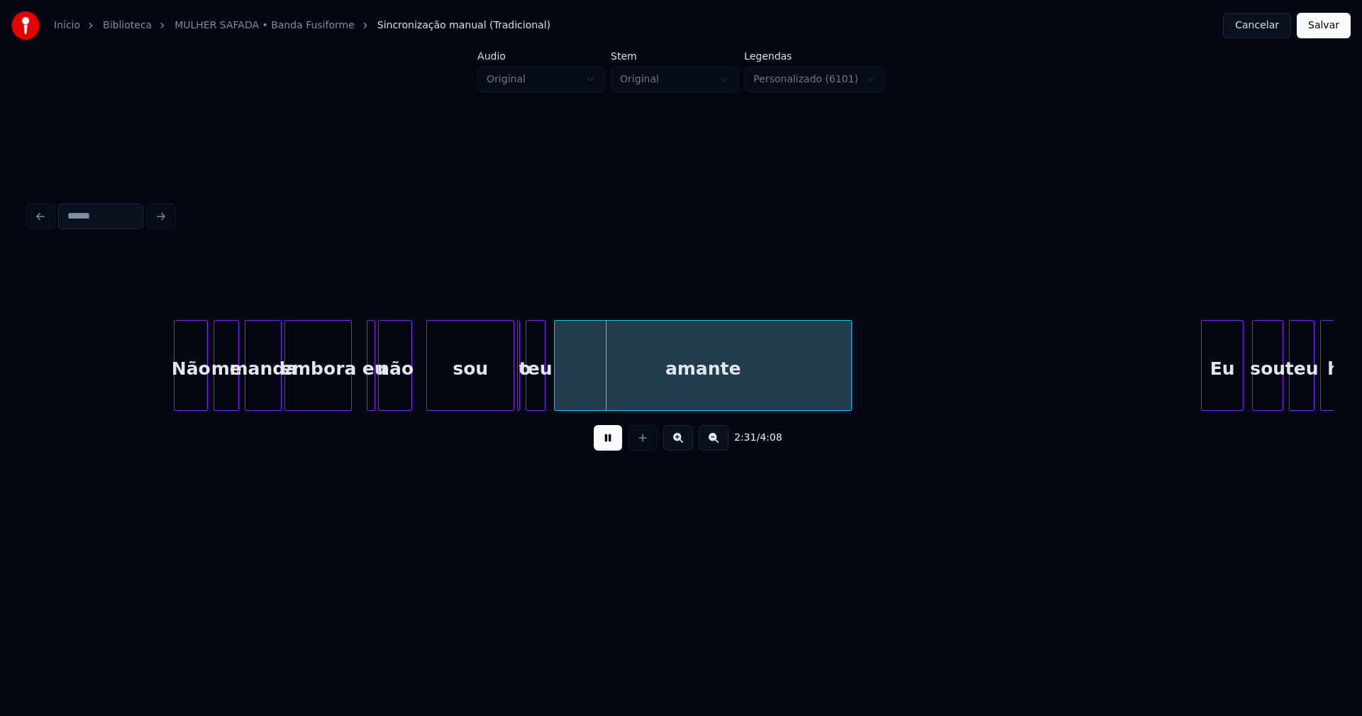
click at [348, 397] on div at bounding box center [349, 365] width 4 height 89
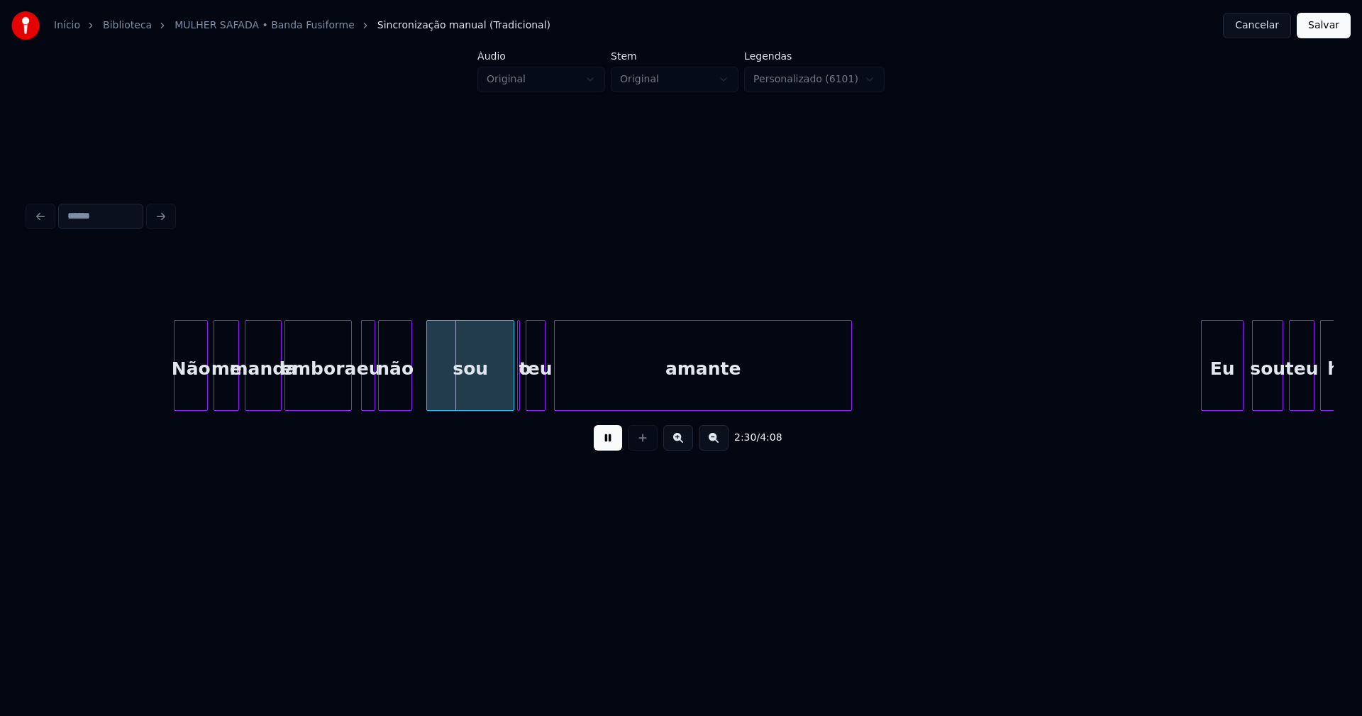
click at [362, 395] on div at bounding box center [364, 365] width 4 height 89
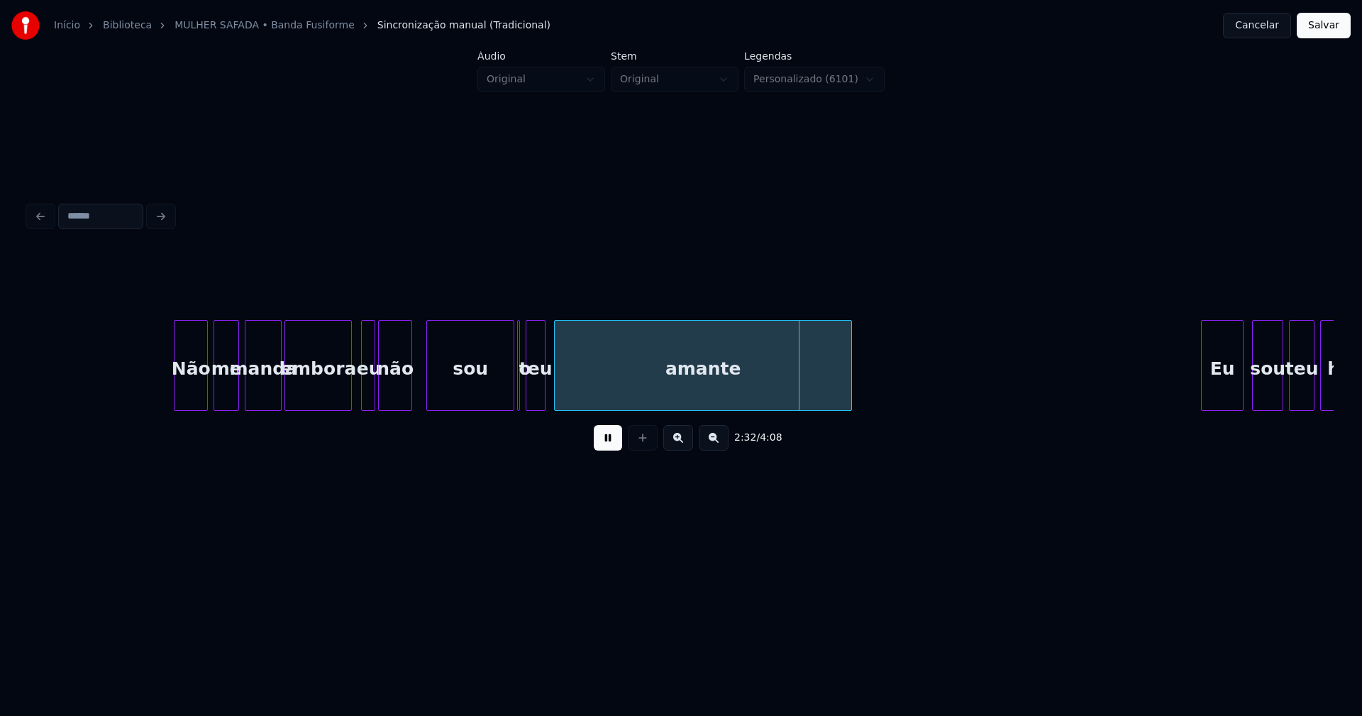
click at [600, 444] on button at bounding box center [608, 438] width 28 height 26
click at [519, 384] on div at bounding box center [517, 365] width 4 height 89
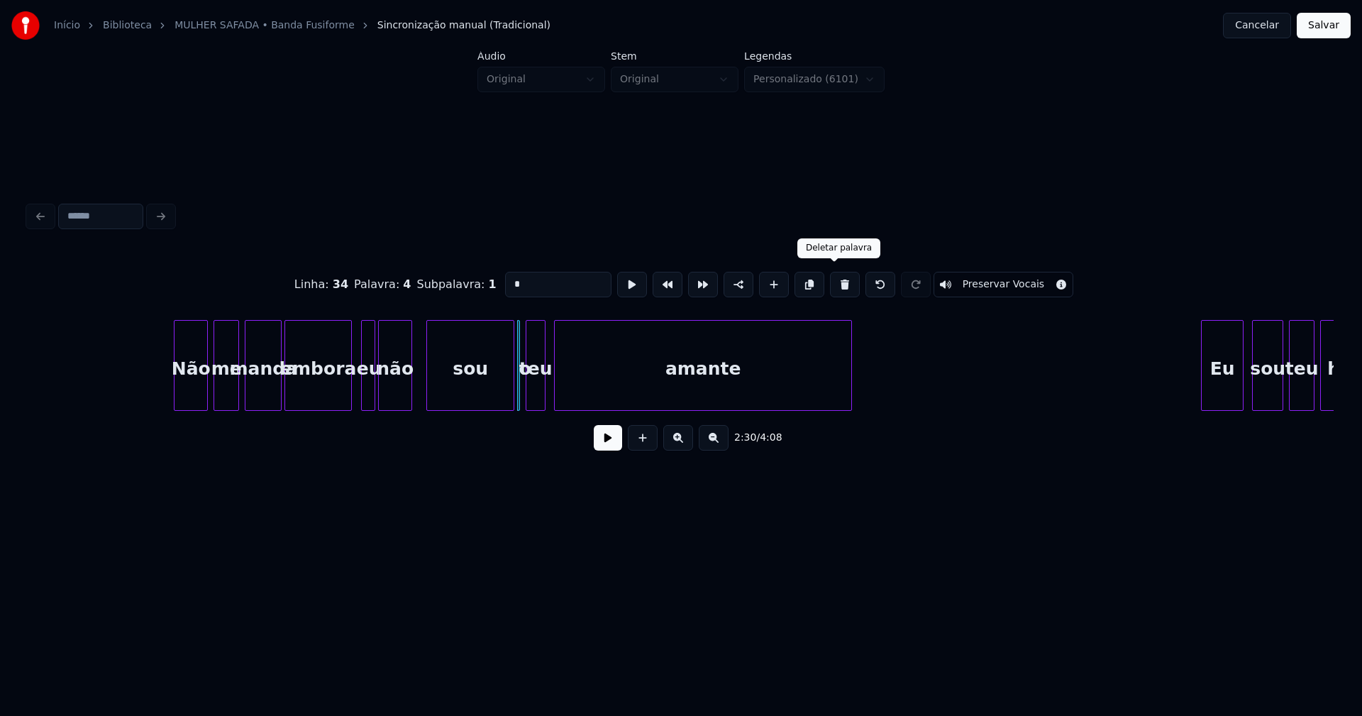
click at [835, 283] on button at bounding box center [845, 285] width 30 height 26
click at [522, 393] on div at bounding box center [522, 365] width 4 height 89
click at [548, 385] on div at bounding box center [548, 365] width 4 height 89
click at [535, 384] on div "teu" at bounding box center [535, 369] width 31 height 96
click at [507, 276] on input "***" at bounding box center [558, 285] width 106 height 26
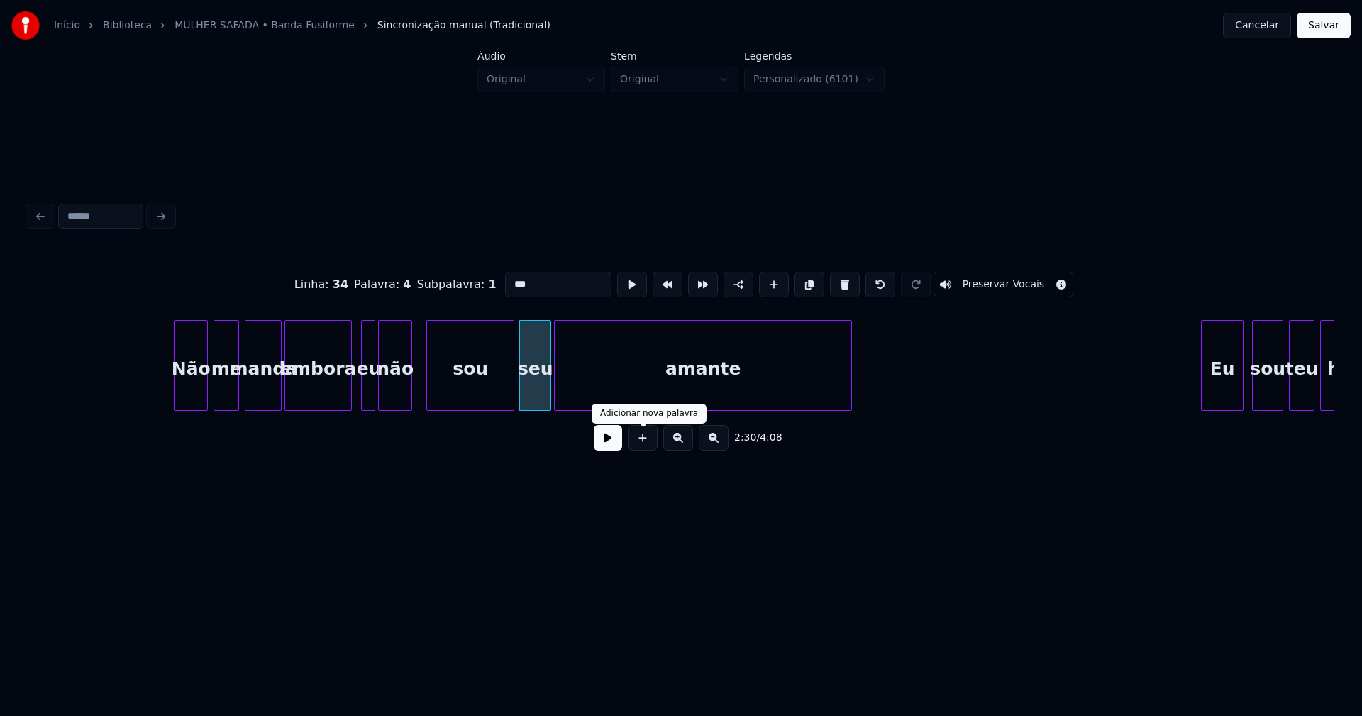
type input "***"
click at [609, 446] on button at bounding box center [608, 438] width 28 height 26
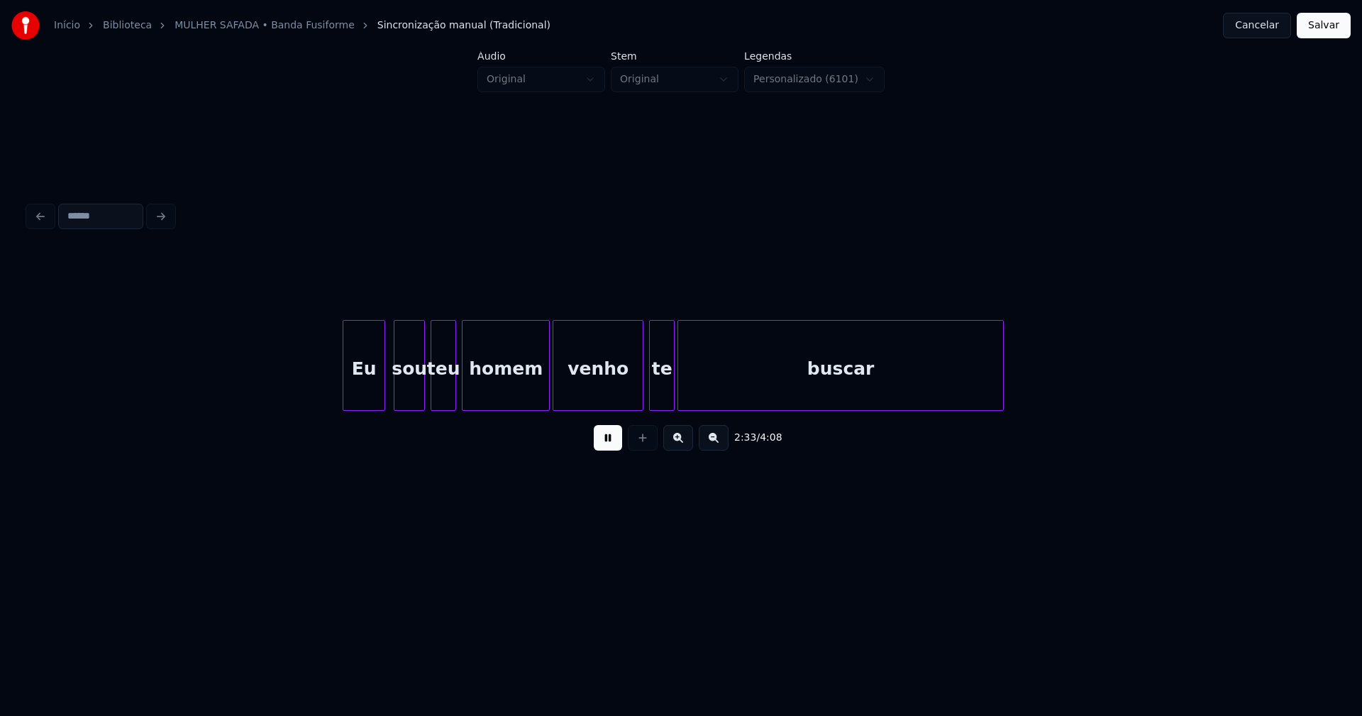
scroll to position [0, 21796]
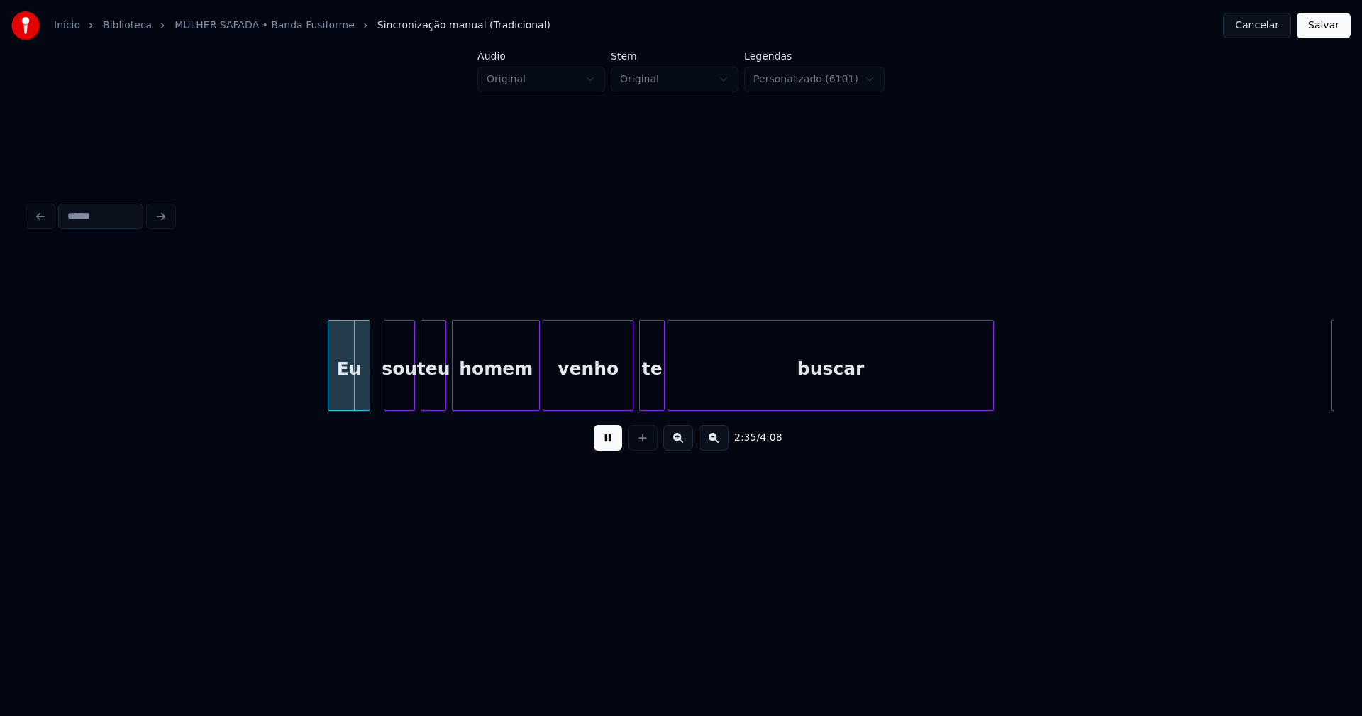
click at [348, 396] on div "Eu" at bounding box center [349, 369] width 41 height 96
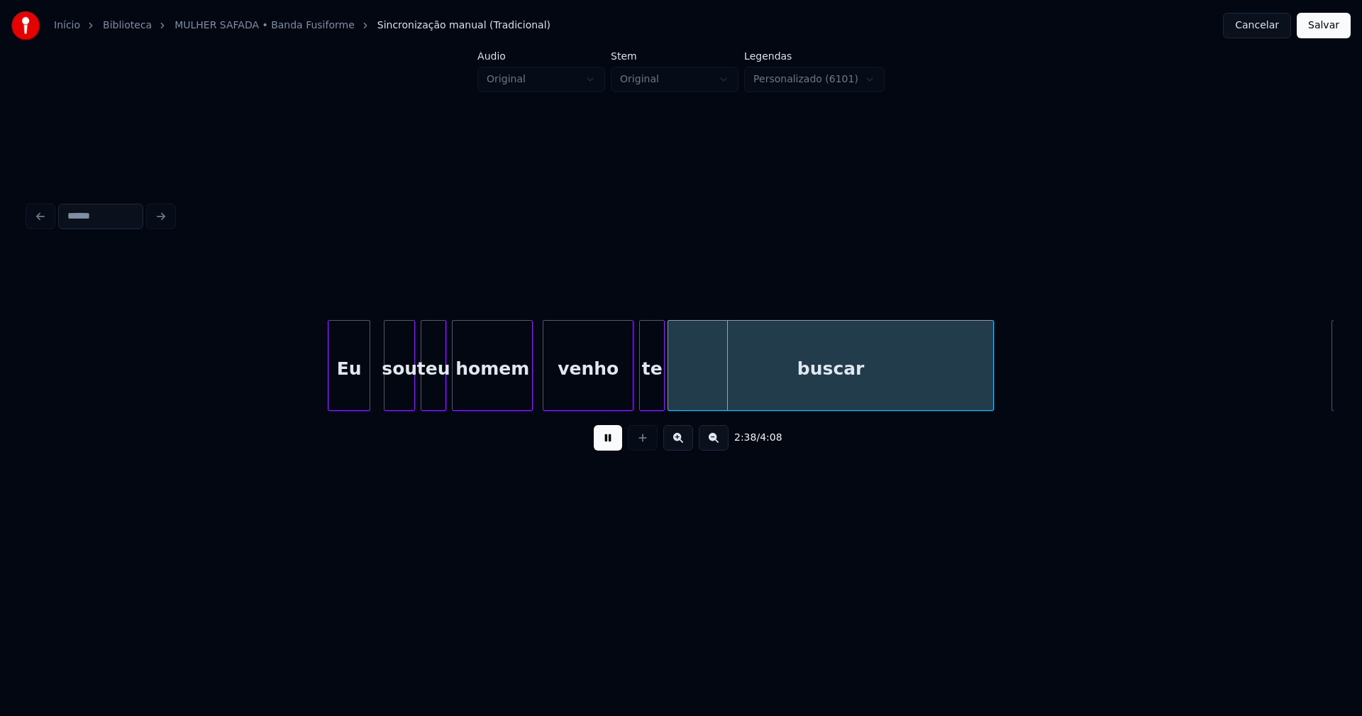
click at [530, 404] on div "homem" at bounding box center [492, 365] width 81 height 91
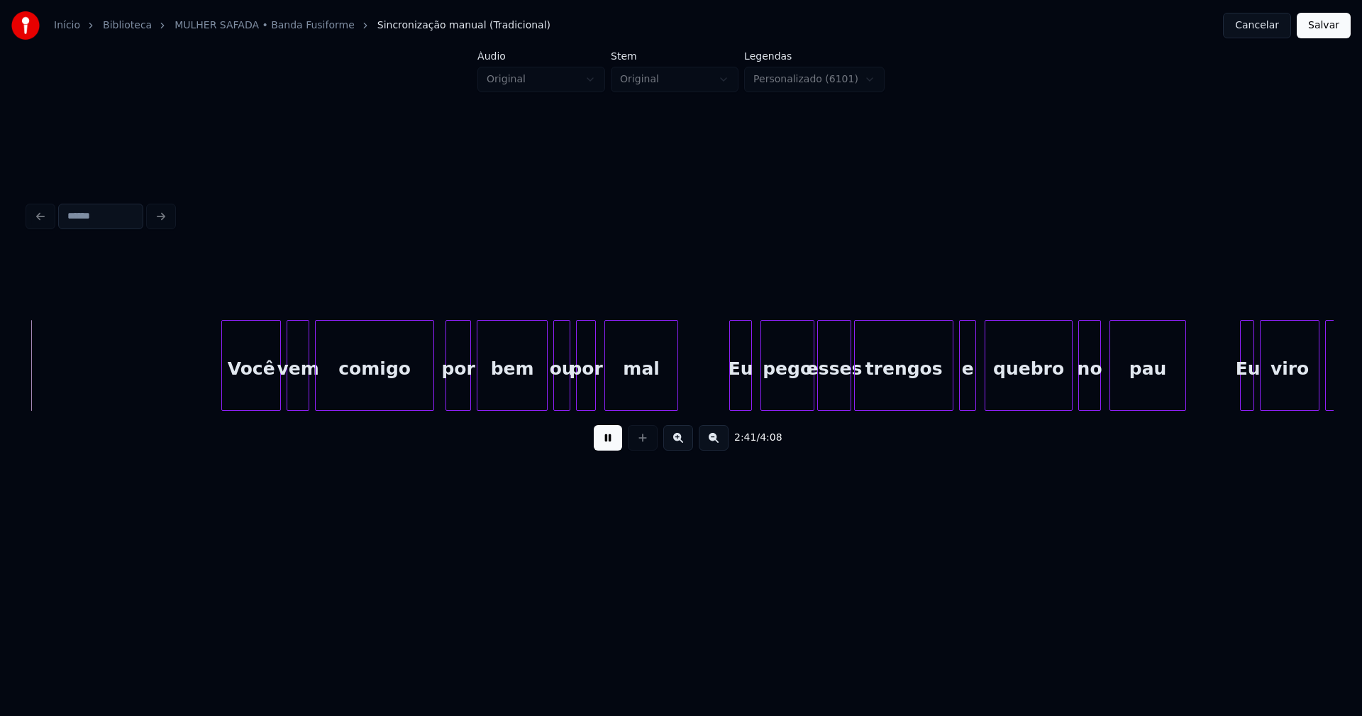
scroll to position [0, 22909]
click at [248, 385] on div "Você" at bounding box center [245, 369] width 58 height 96
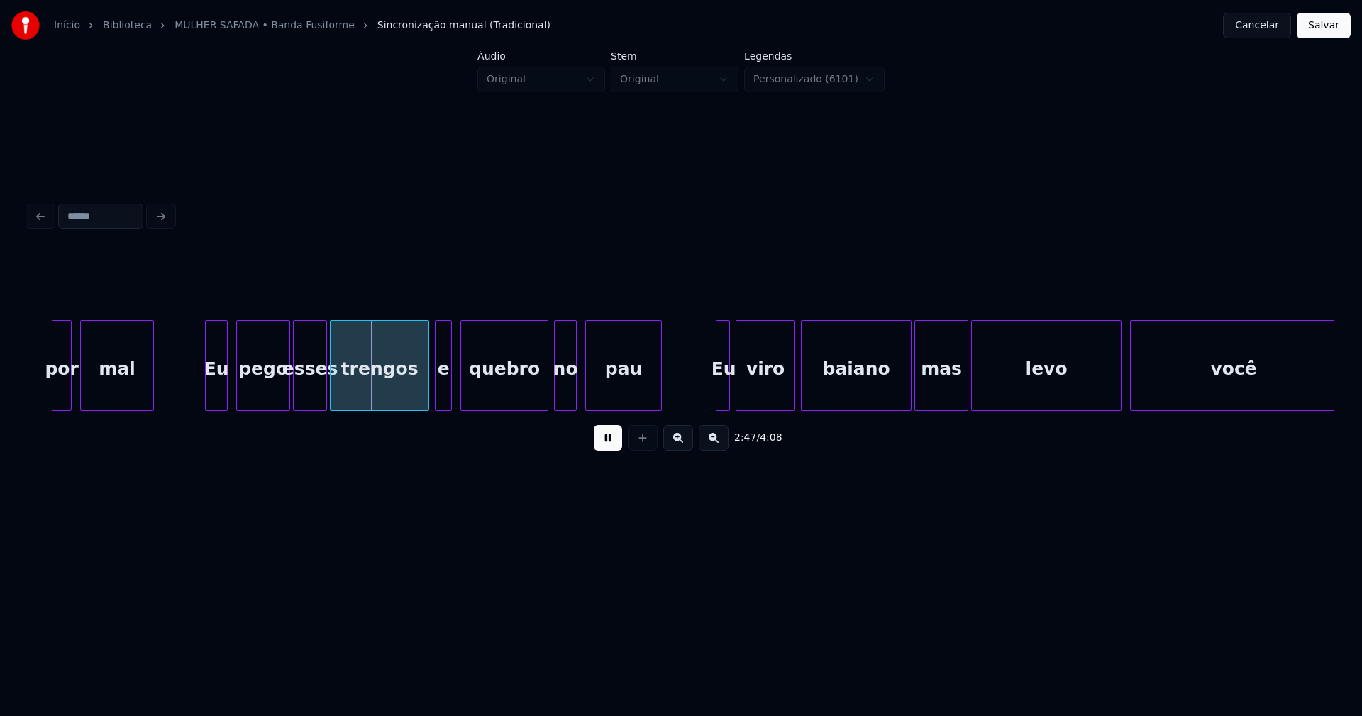
scroll to position [0, 23450]
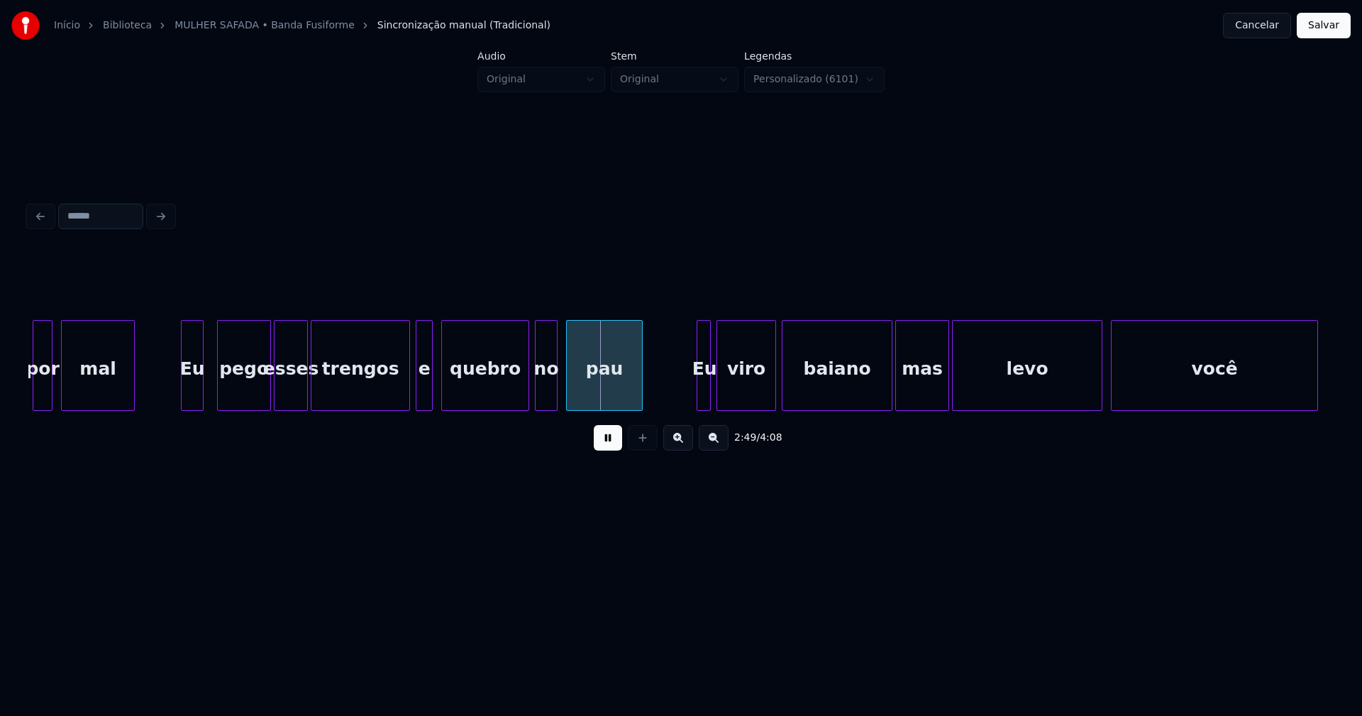
click at [195, 405] on div "Eu pego esses trengos e quebro no pau Eu viro baiano por mal mas levo você" at bounding box center [681, 365] width 1306 height 91
click at [397, 400] on div at bounding box center [397, 365] width 4 height 89
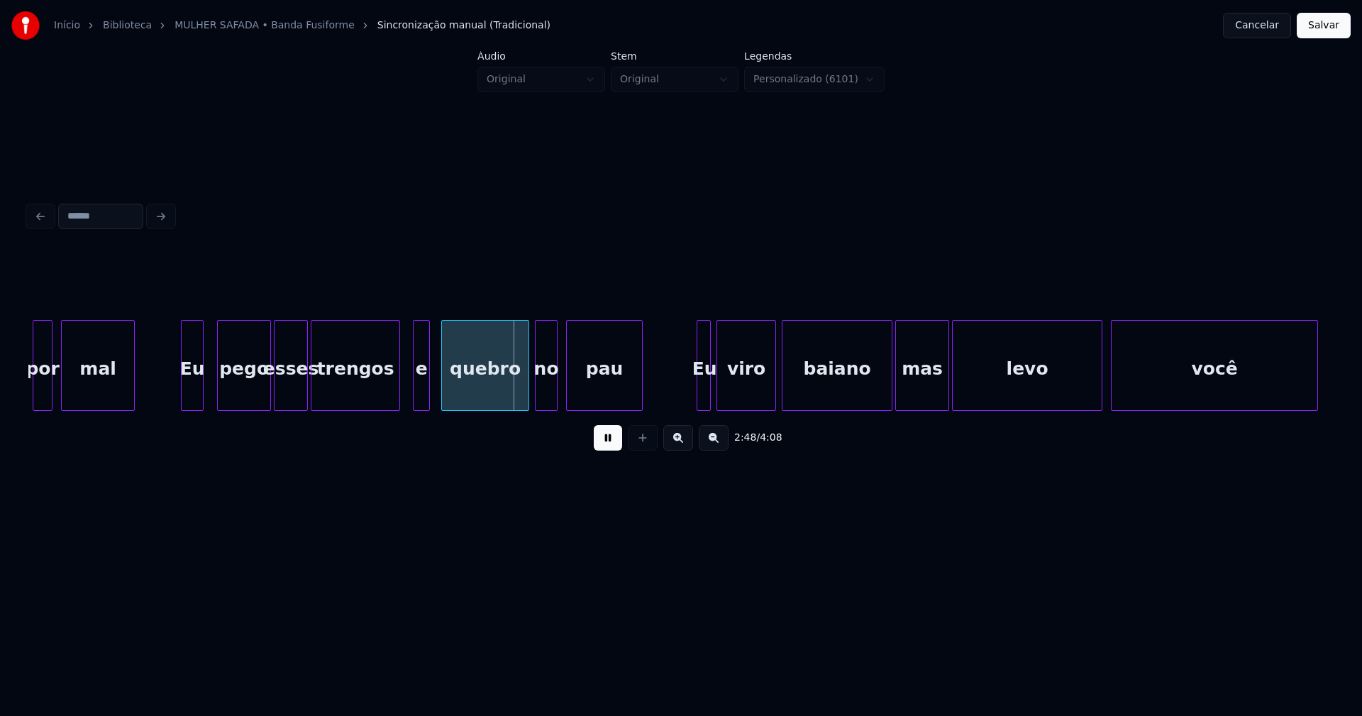
click at [420, 395] on div "e" at bounding box center [422, 369] width 16 height 96
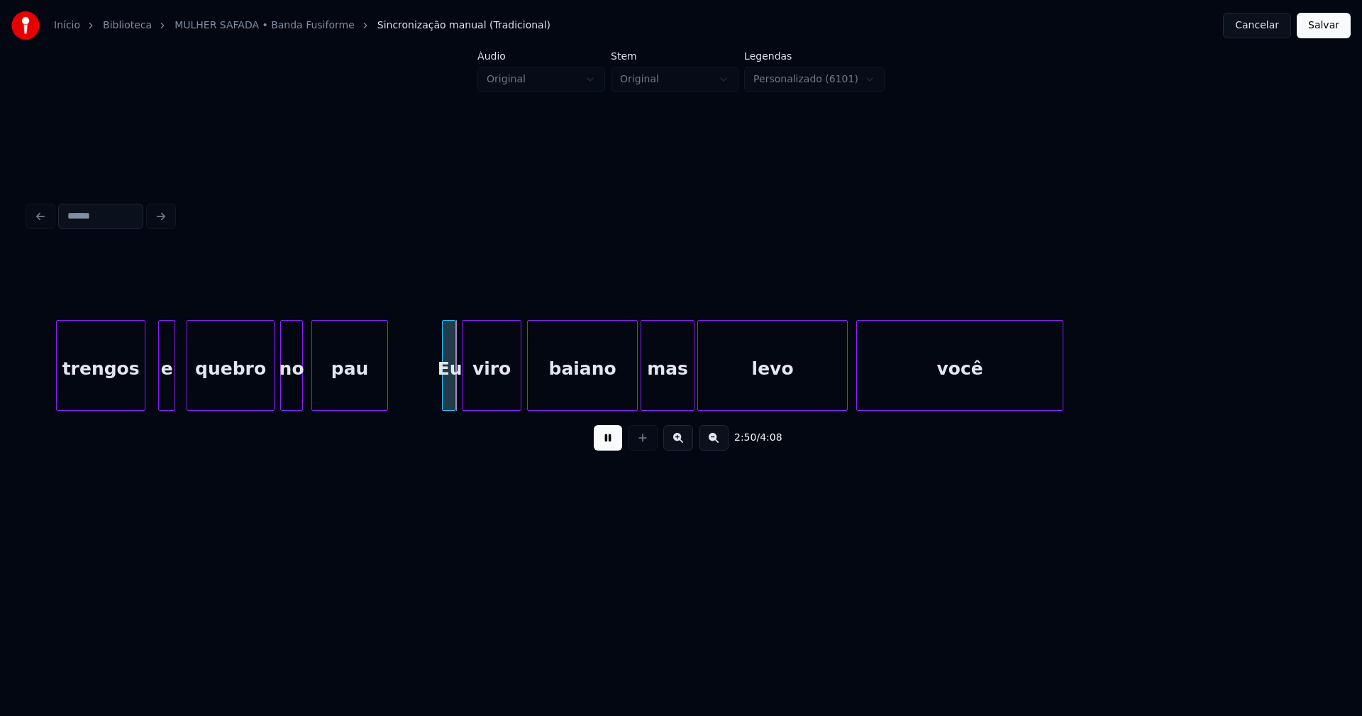
scroll to position [0, 23763]
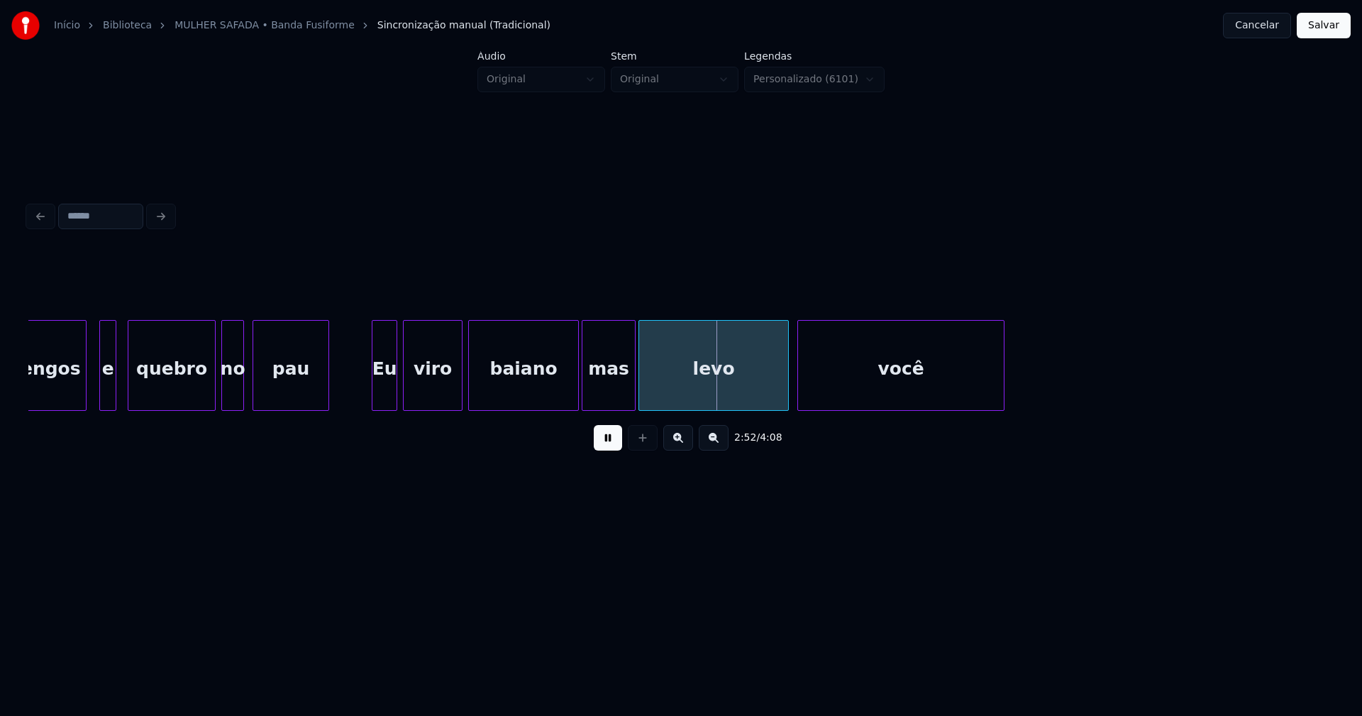
click at [373, 390] on div at bounding box center [375, 365] width 4 height 89
click at [570, 400] on div at bounding box center [568, 365] width 4 height 89
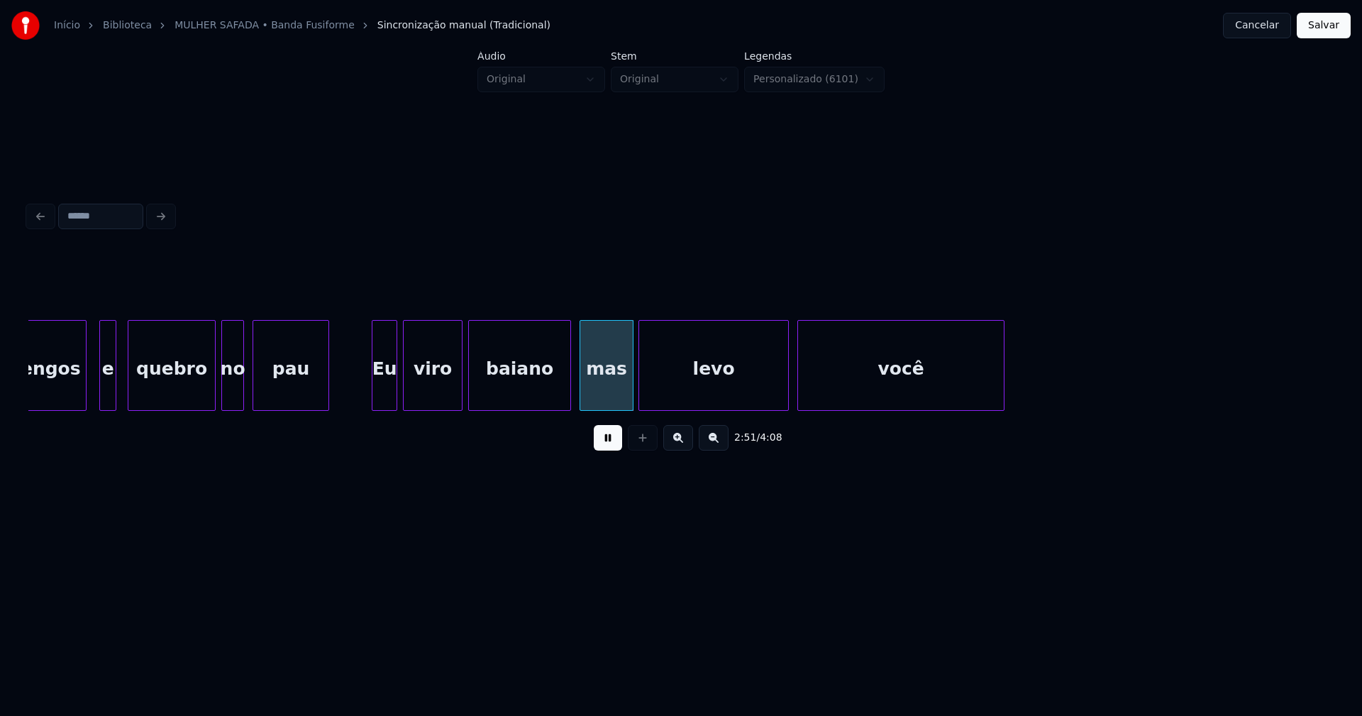
click at [606, 392] on div "mas" at bounding box center [606, 369] width 53 height 96
drag, startPoint x: 920, startPoint y: 417, endPoint x: 944, endPoint y: 418, distance: 23.5
click at [946, 419] on div "2:54 / 4:08" at bounding box center [681, 357] width 1306 height 216
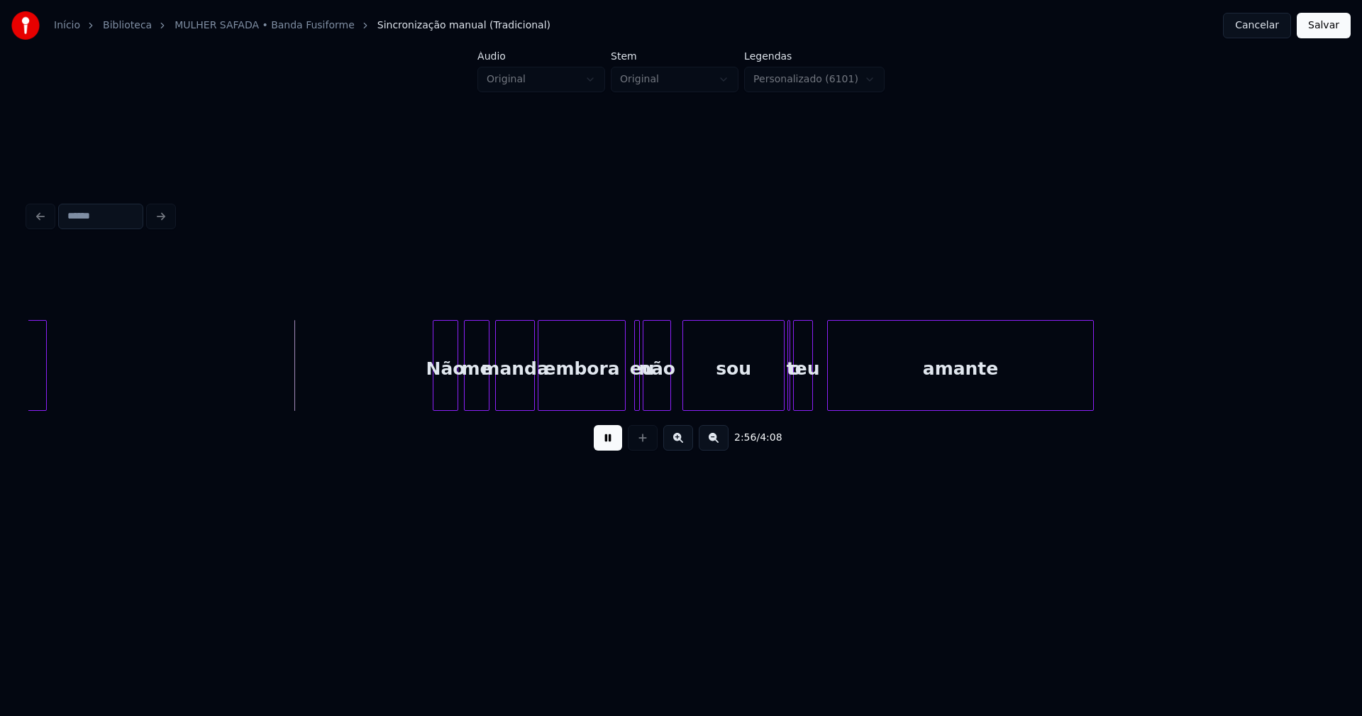
scroll to position [0, 24682]
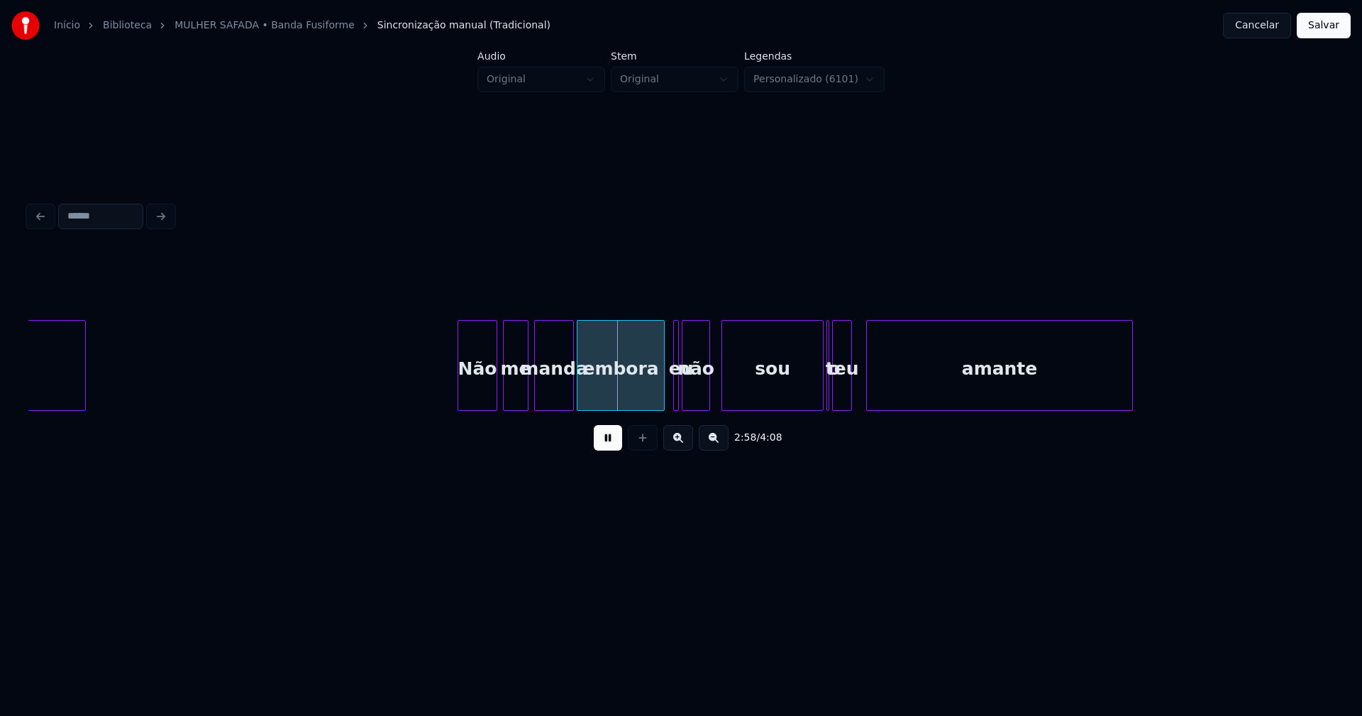
click at [460, 392] on div at bounding box center [460, 365] width 4 height 89
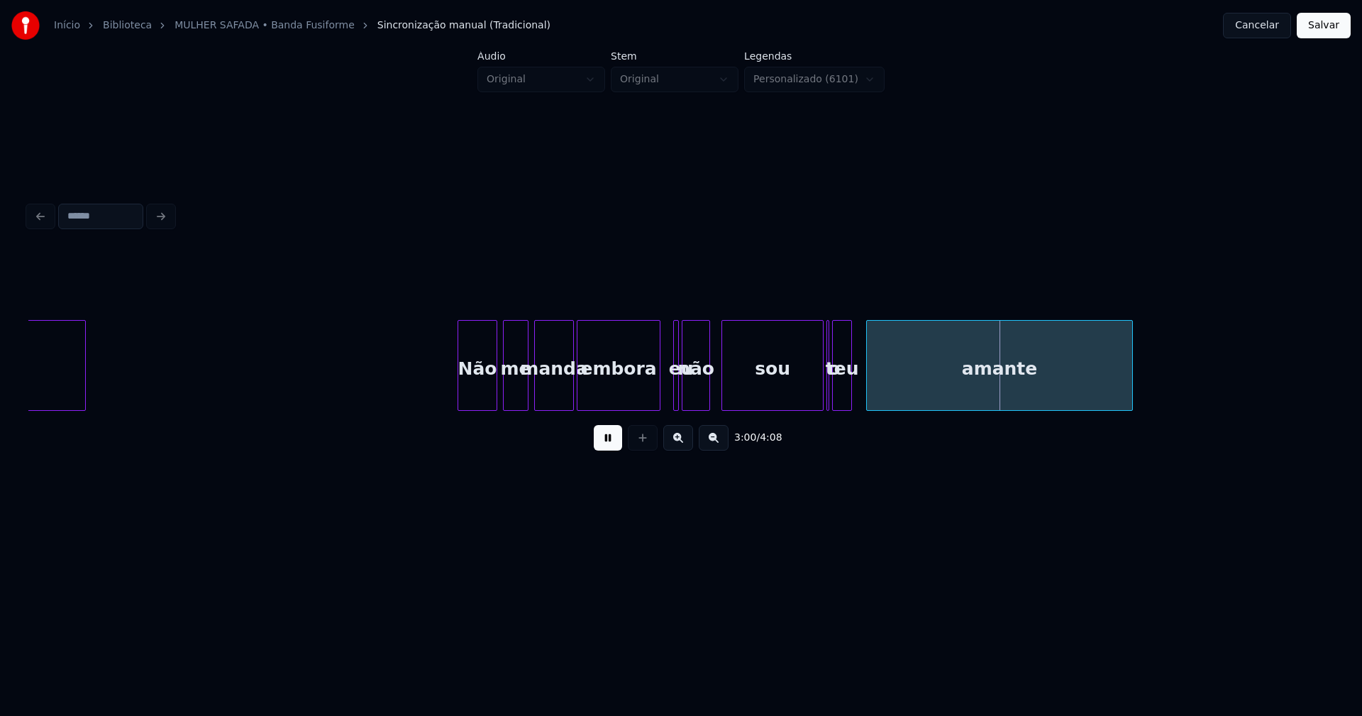
click at [656, 397] on div at bounding box center [658, 365] width 4 height 89
click at [688, 401] on div at bounding box center [690, 365] width 4 height 89
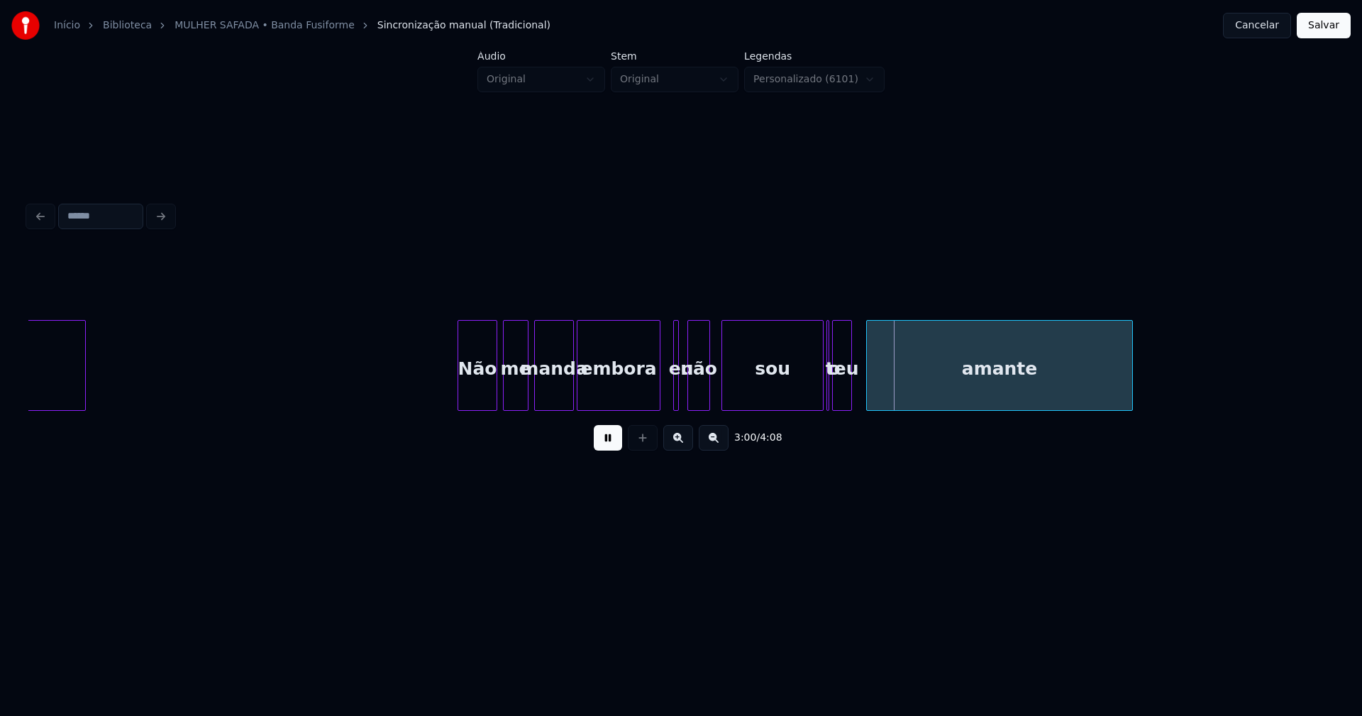
click at [675, 395] on div at bounding box center [676, 365] width 4 height 89
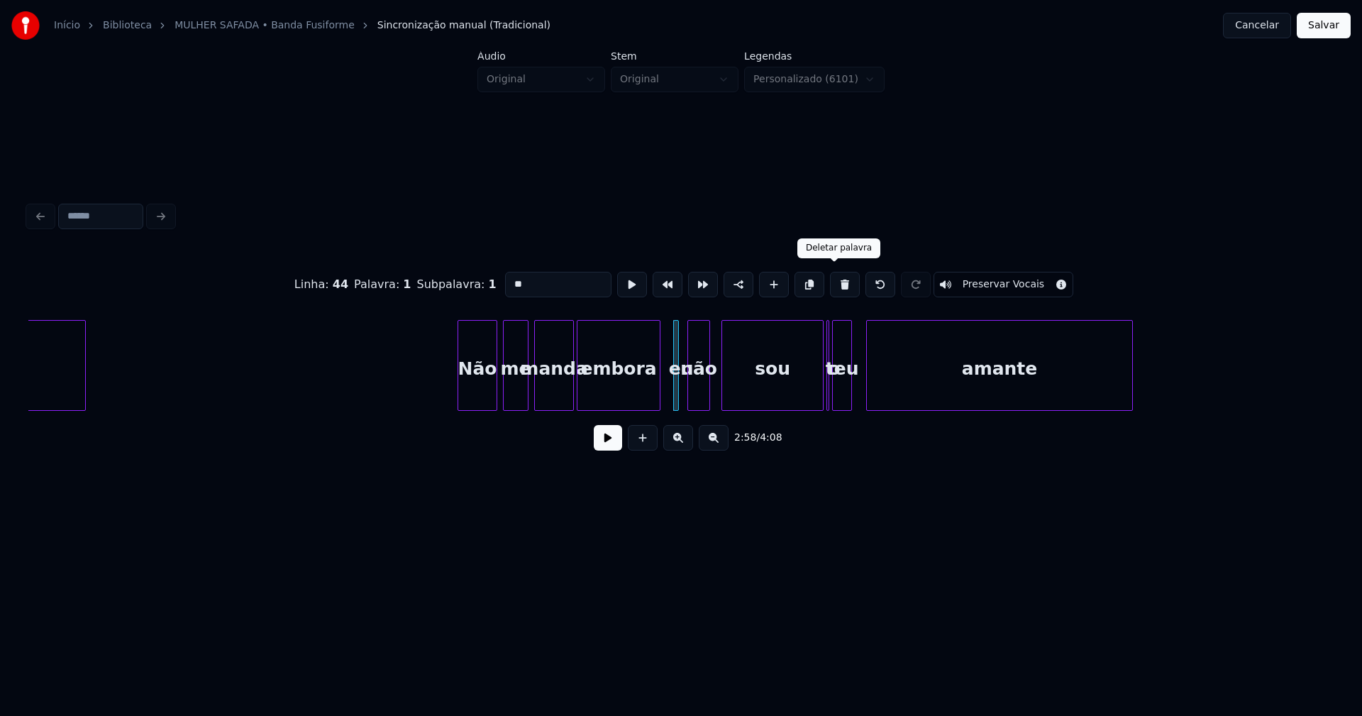
click at [832, 280] on button at bounding box center [845, 285] width 30 height 26
type input "******"
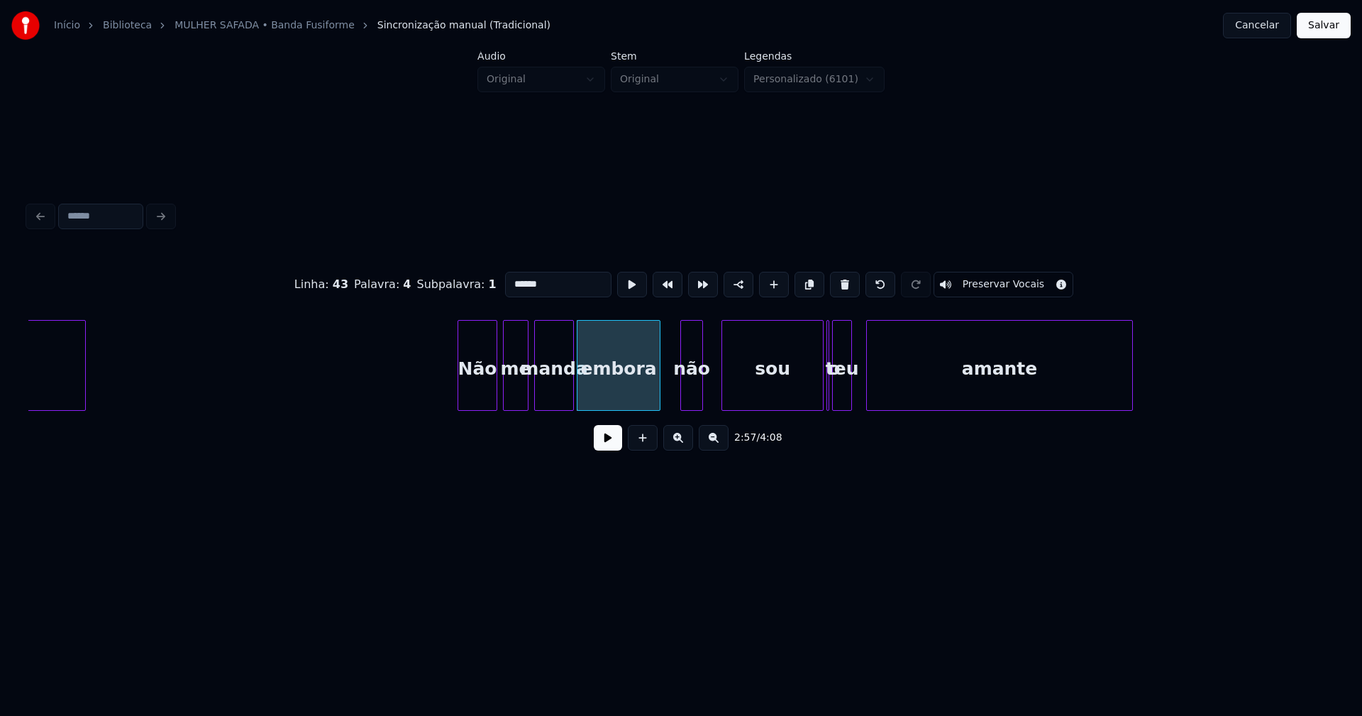
click at [690, 395] on div "não" at bounding box center [691, 369] width 21 height 96
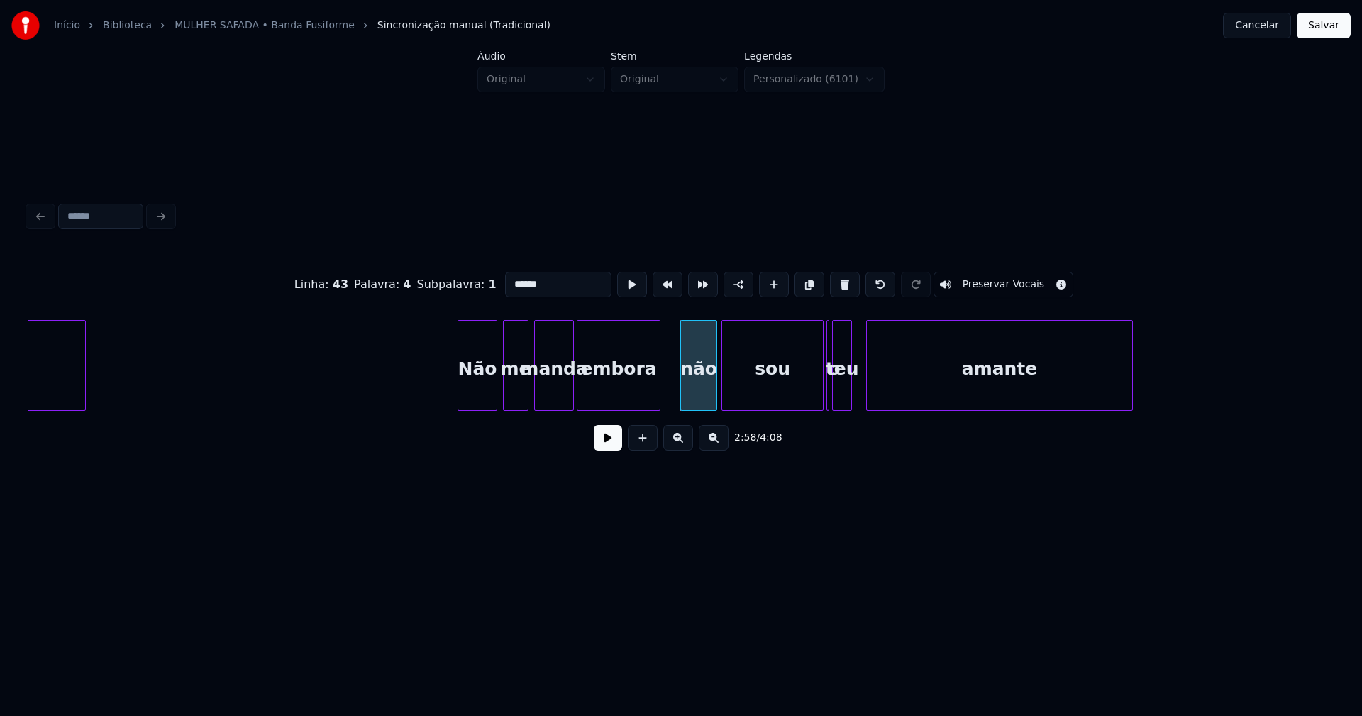
click at [715, 388] on div at bounding box center [714, 365] width 4 height 89
click at [669, 392] on div at bounding box center [668, 365] width 4 height 89
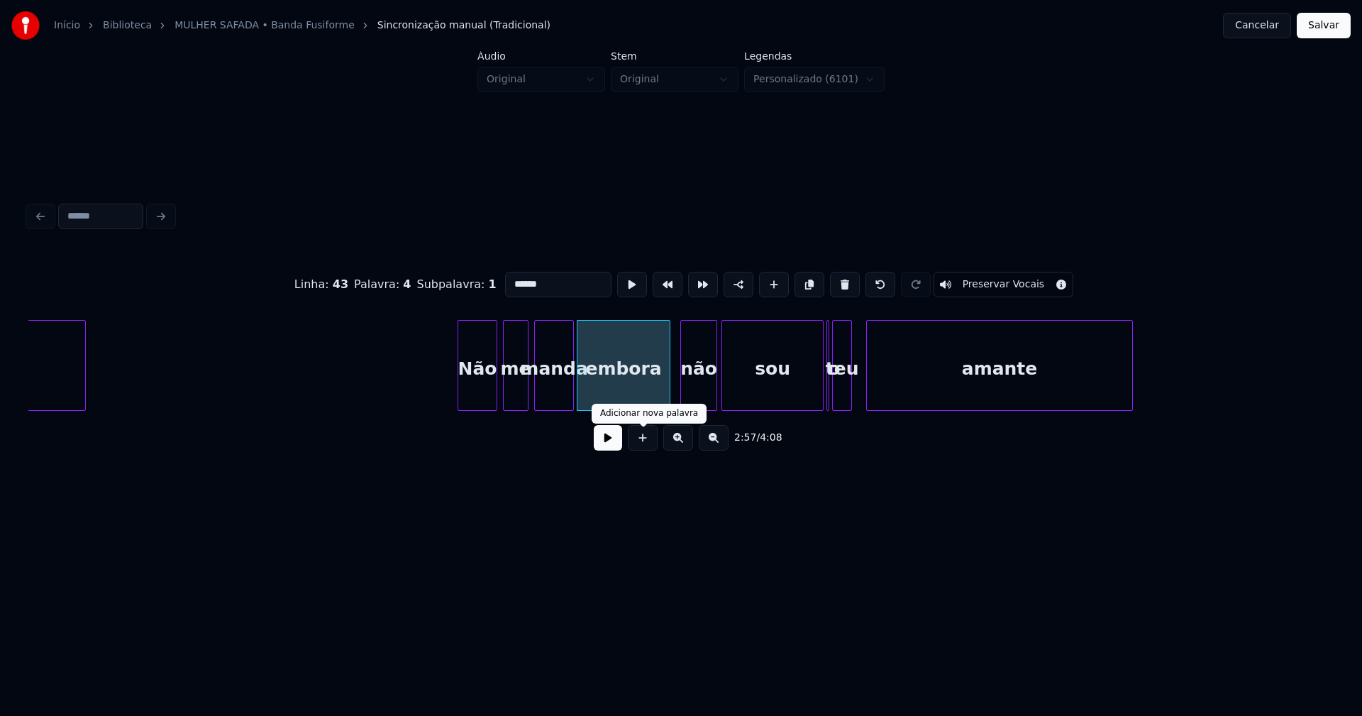
drag, startPoint x: 603, startPoint y: 448, endPoint x: 633, endPoint y: 440, distance: 31.0
click at [604, 448] on button at bounding box center [608, 438] width 28 height 26
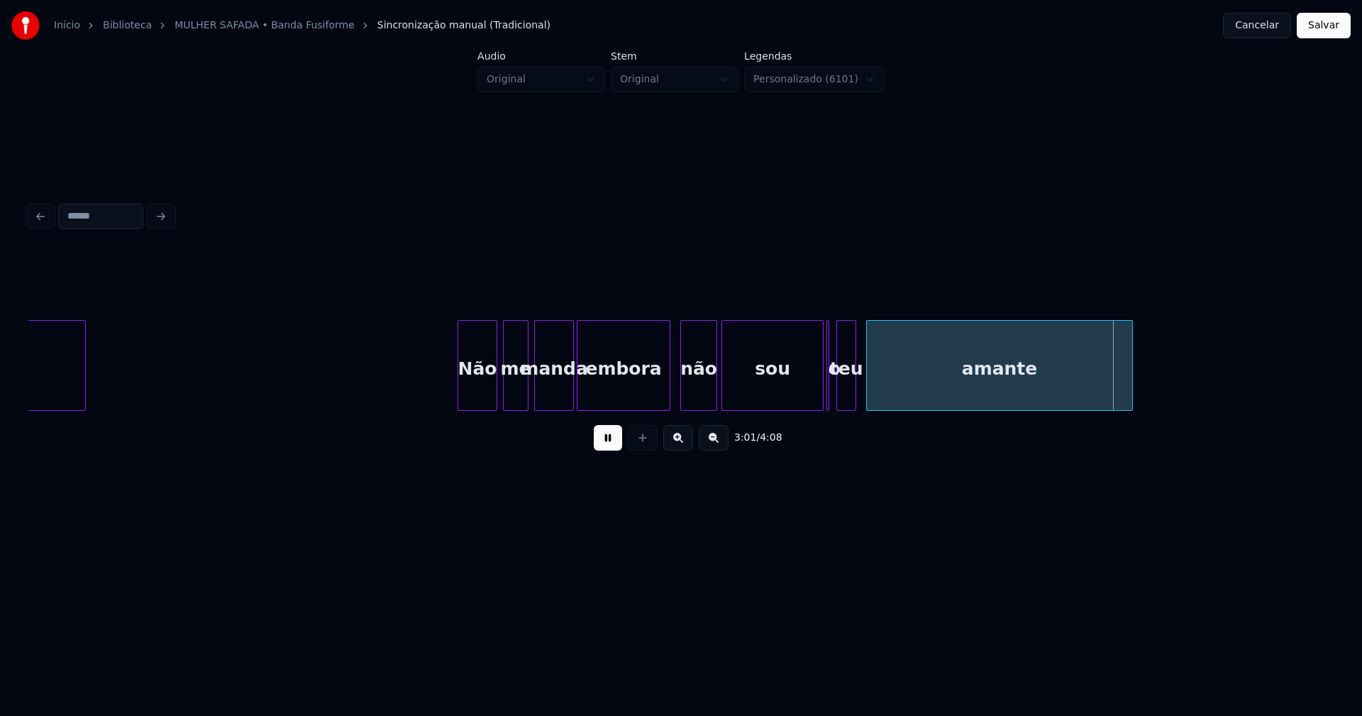
click at [847, 397] on div "teu" at bounding box center [846, 369] width 18 height 96
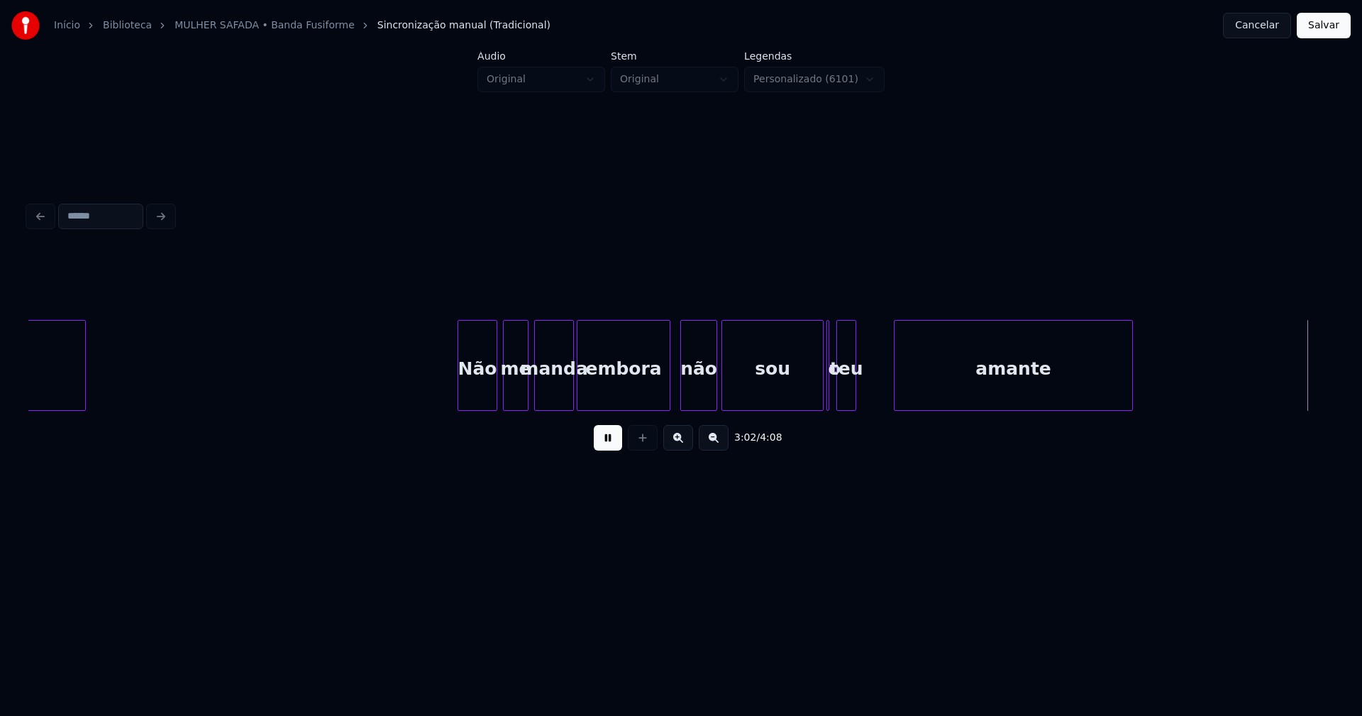
click at [897, 387] on div at bounding box center [897, 365] width 4 height 89
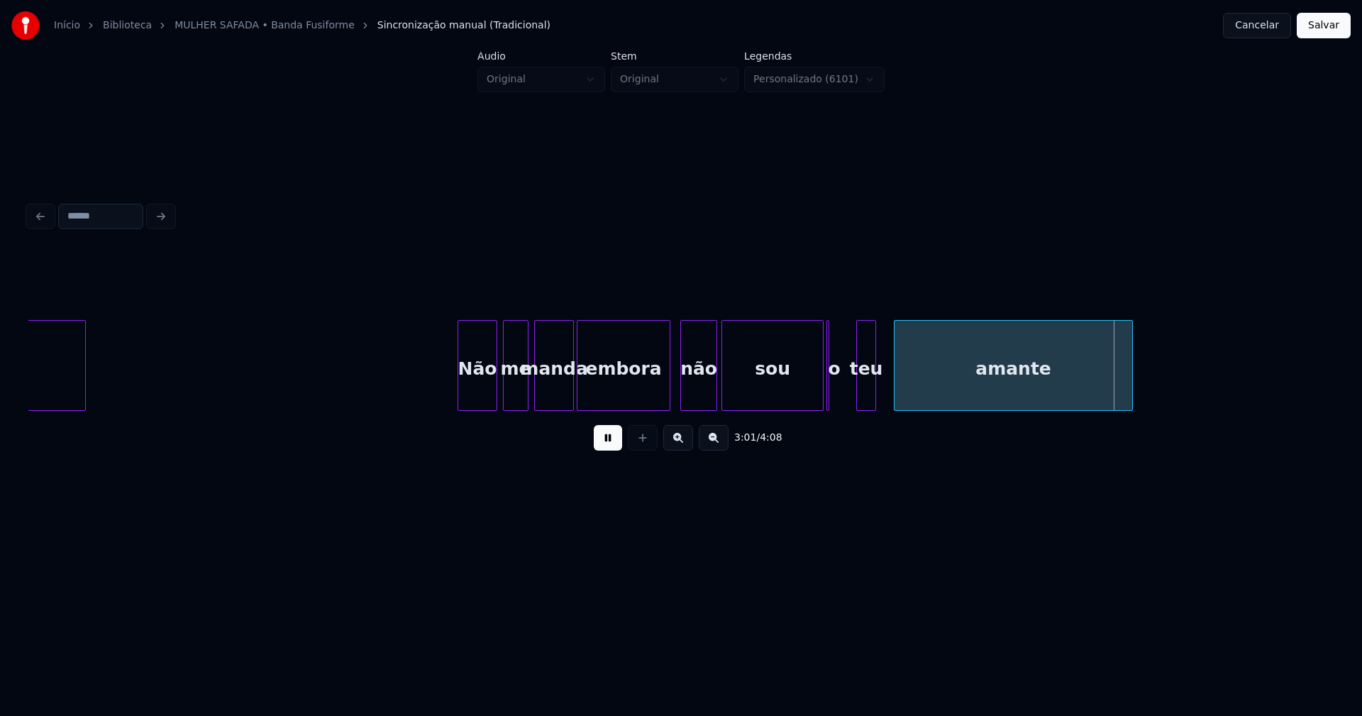
click at [868, 401] on div "teu" at bounding box center [866, 369] width 18 height 96
click at [824, 407] on div "você Não me manda embora não sou o teu amante" at bounding box center [681, 365] width 1306 height 91
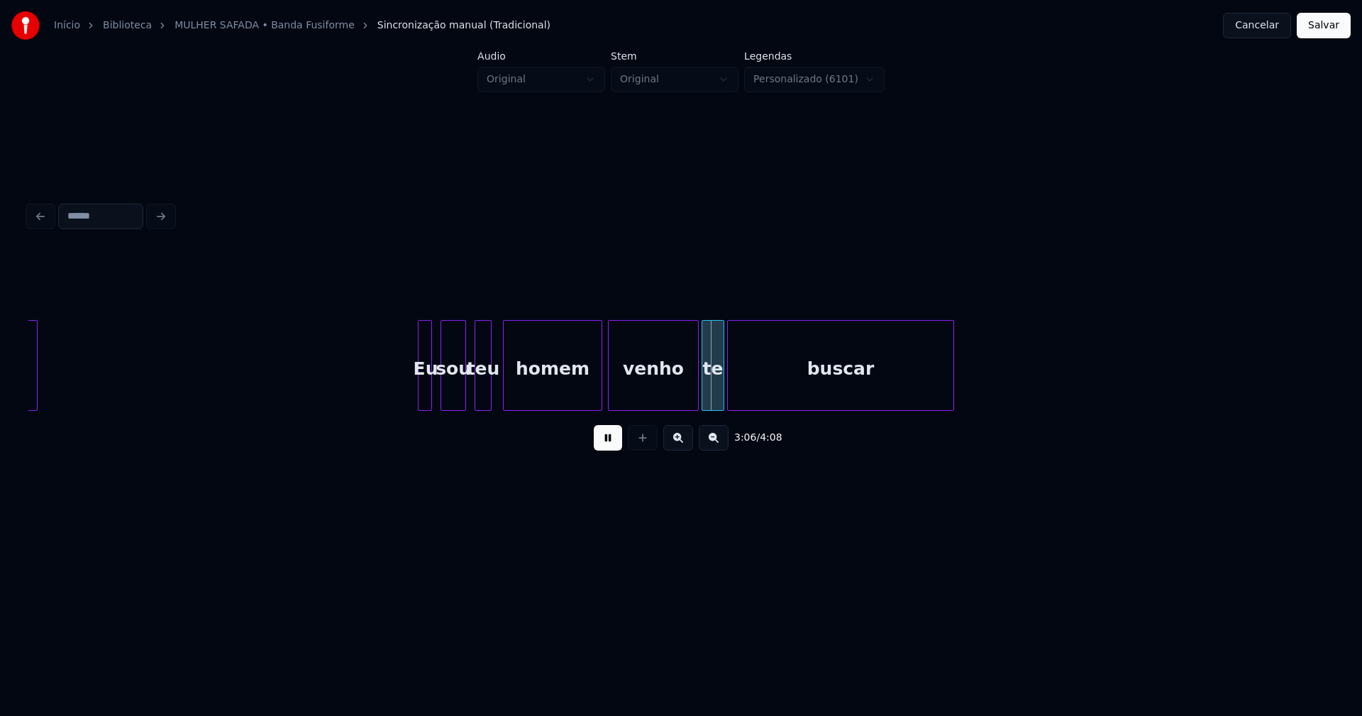
scroll to position [0, 25797]
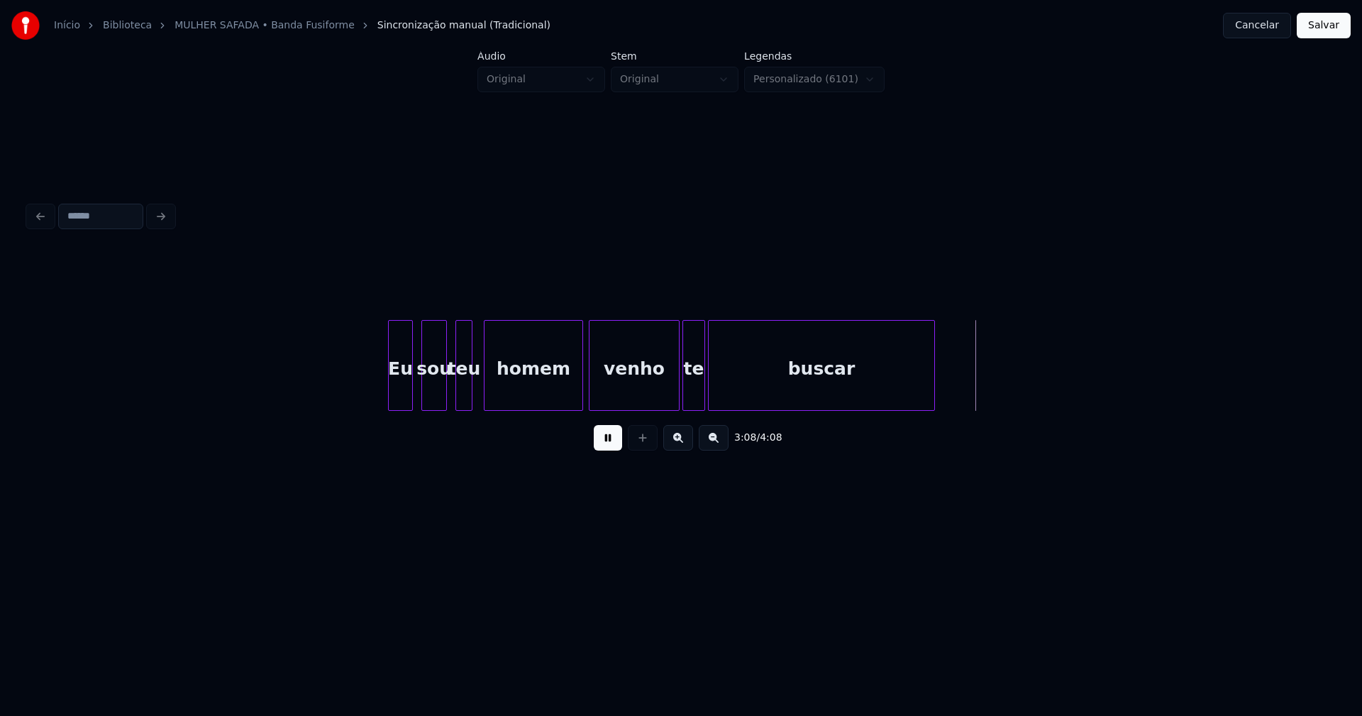
click at [389, 388] on div at bounding box center [391, 365] width 4 height 89
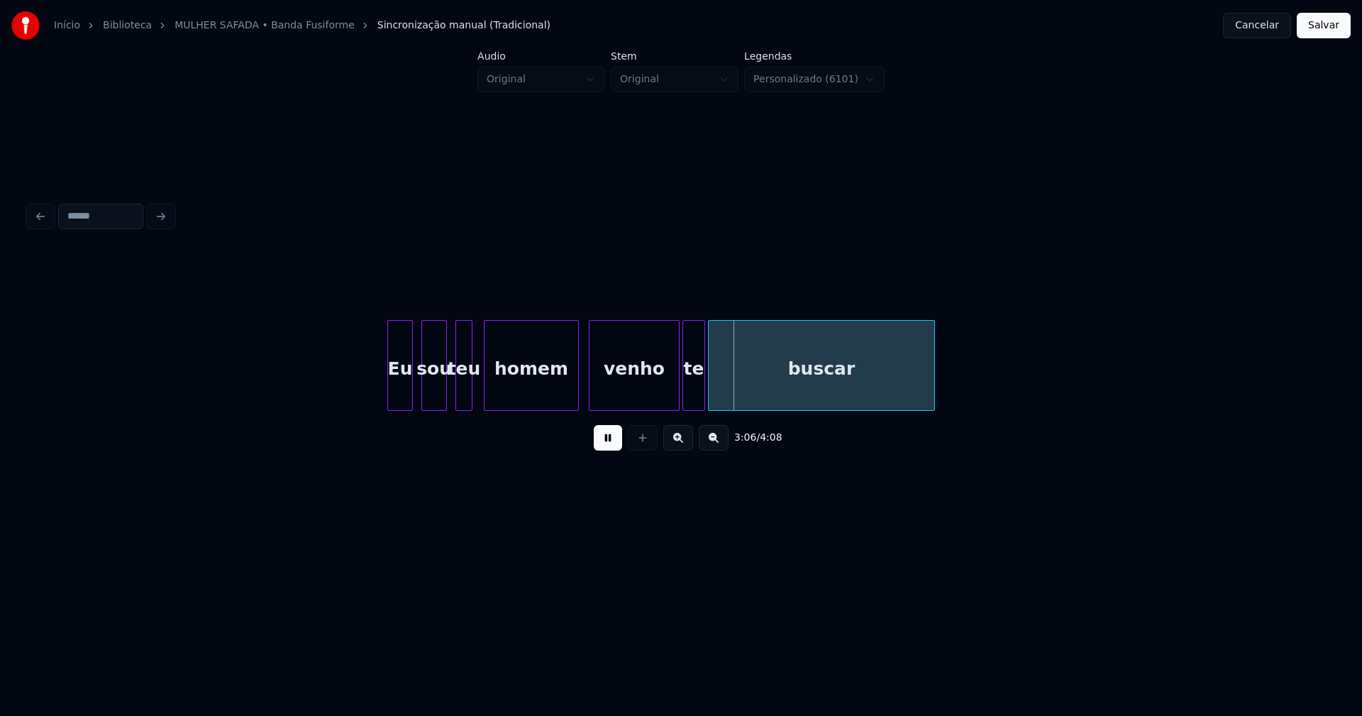
click at [578, 396] on div at bounding box center [576, 365] width 4 height 89
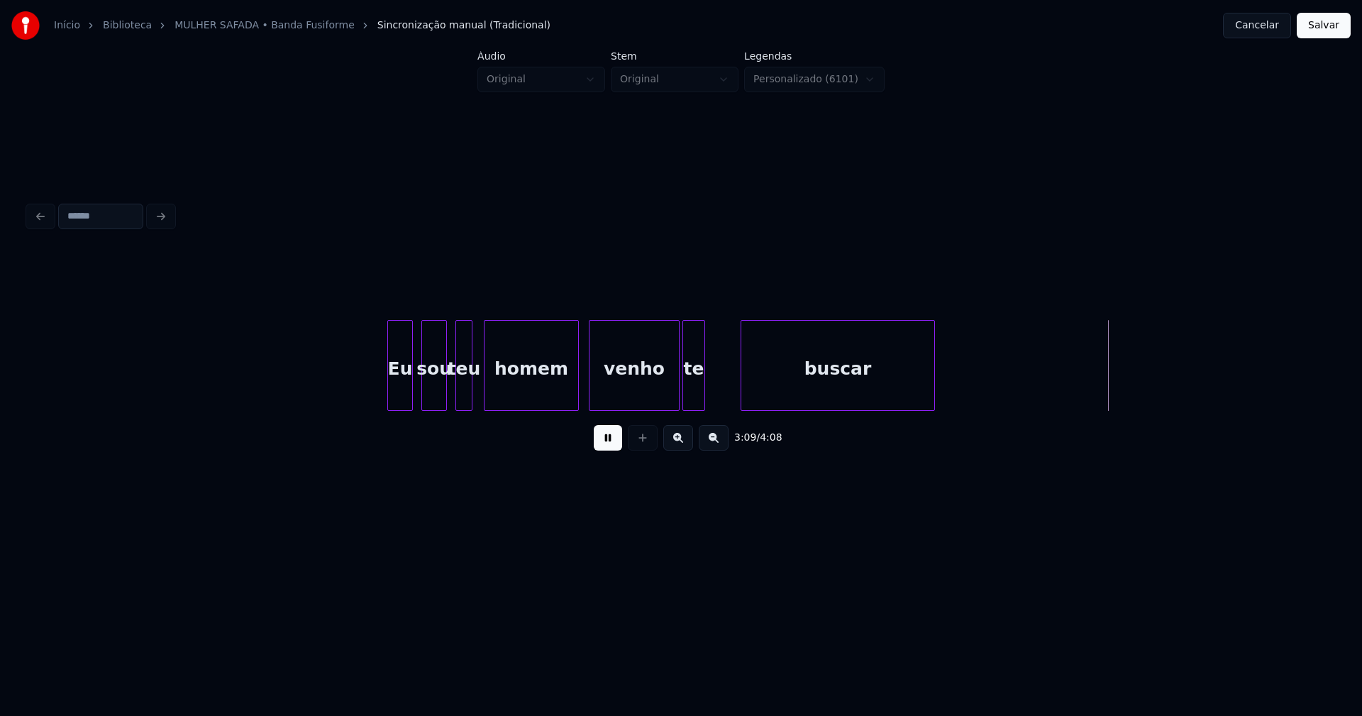
click at [745, 390] on div at bounding box center [743, 365] width 4 height 89
click at [734, 386] on div at bounding box center [733, 365] width 4 height 89
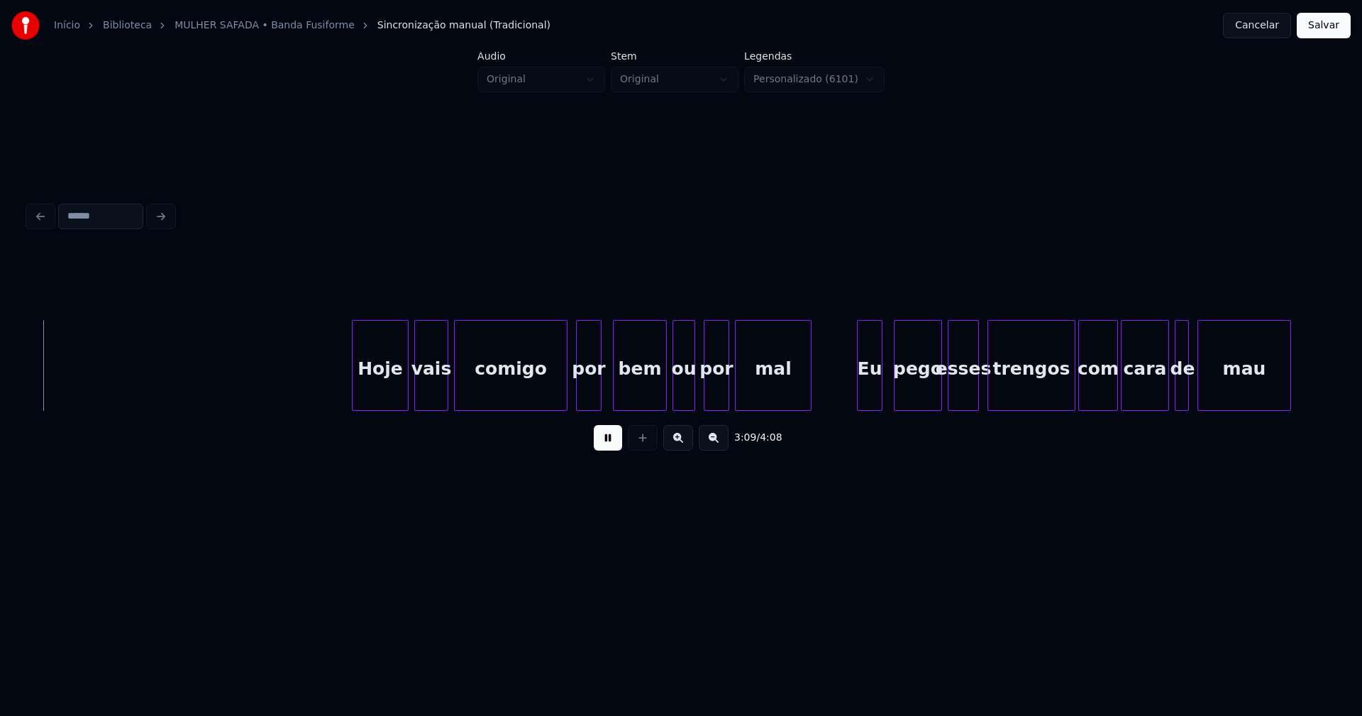
scroll to position [0, 26822]
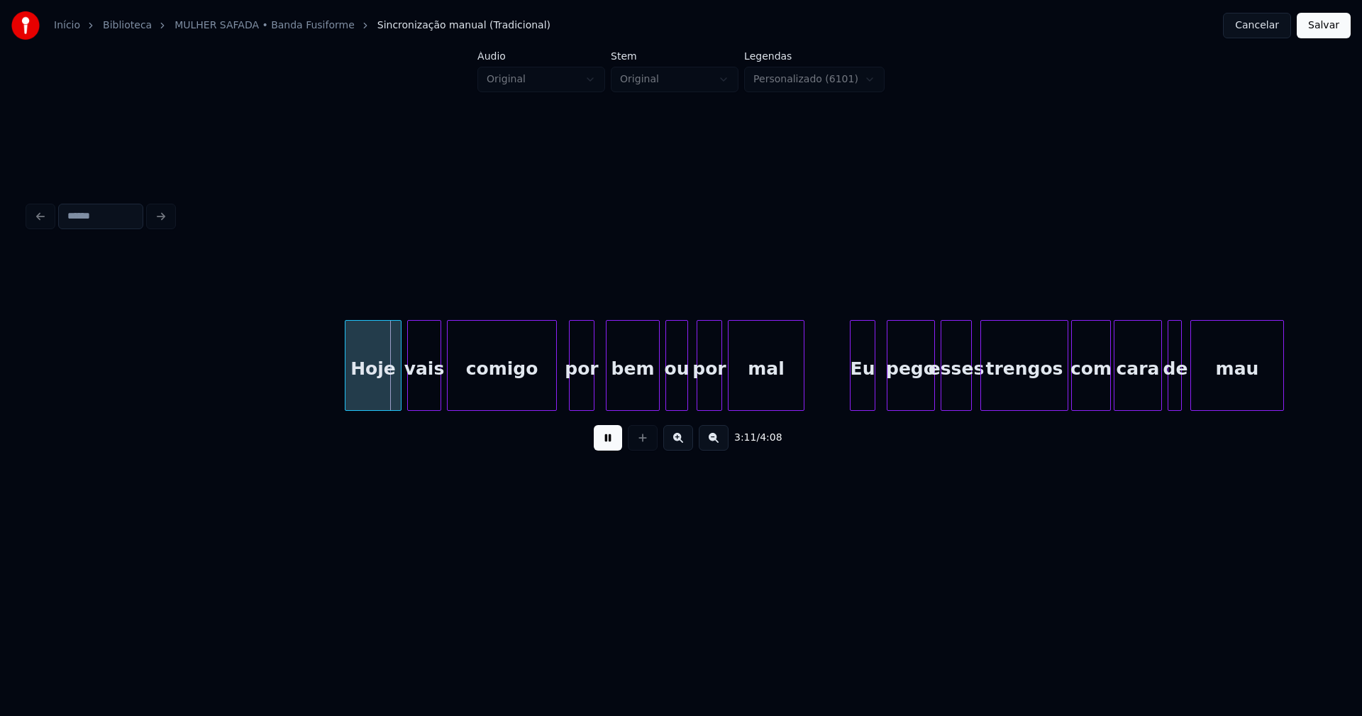
click at [553, 396] on div at bounding box center [554, 365] width 4 height 89
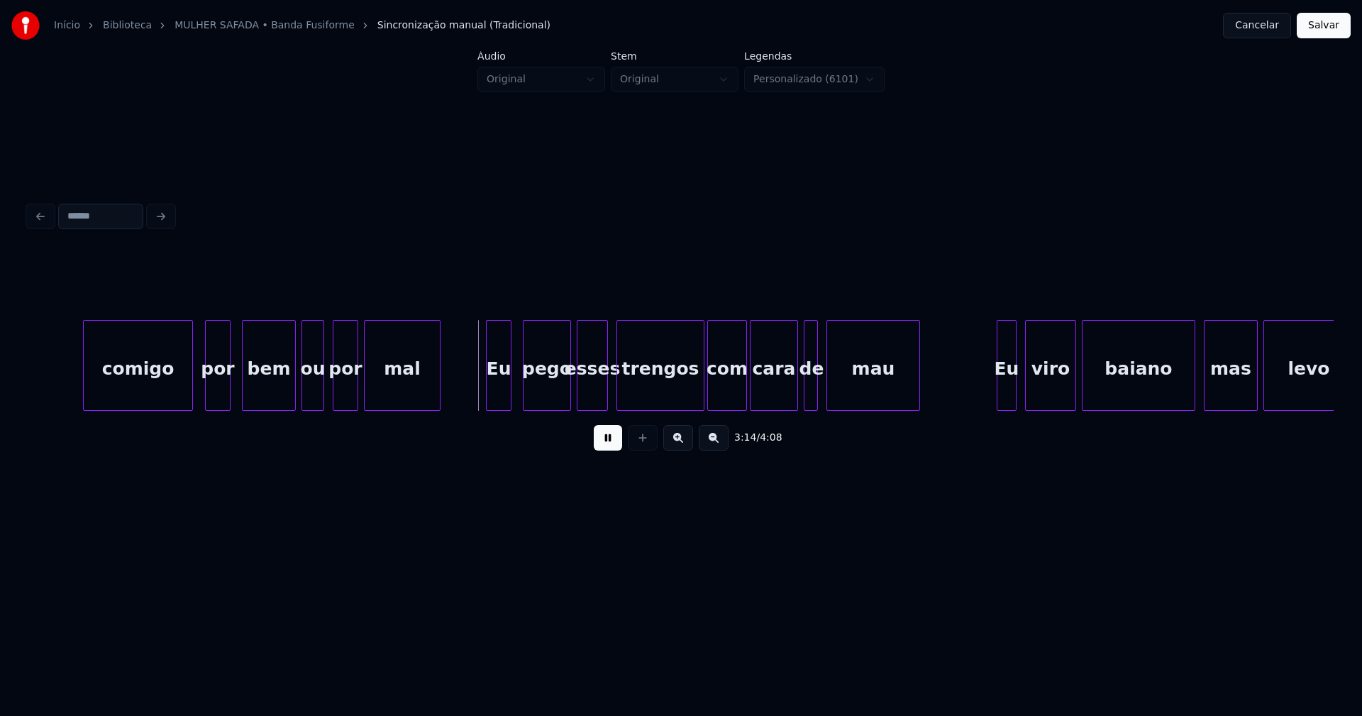
scroll to position [0, 27244]
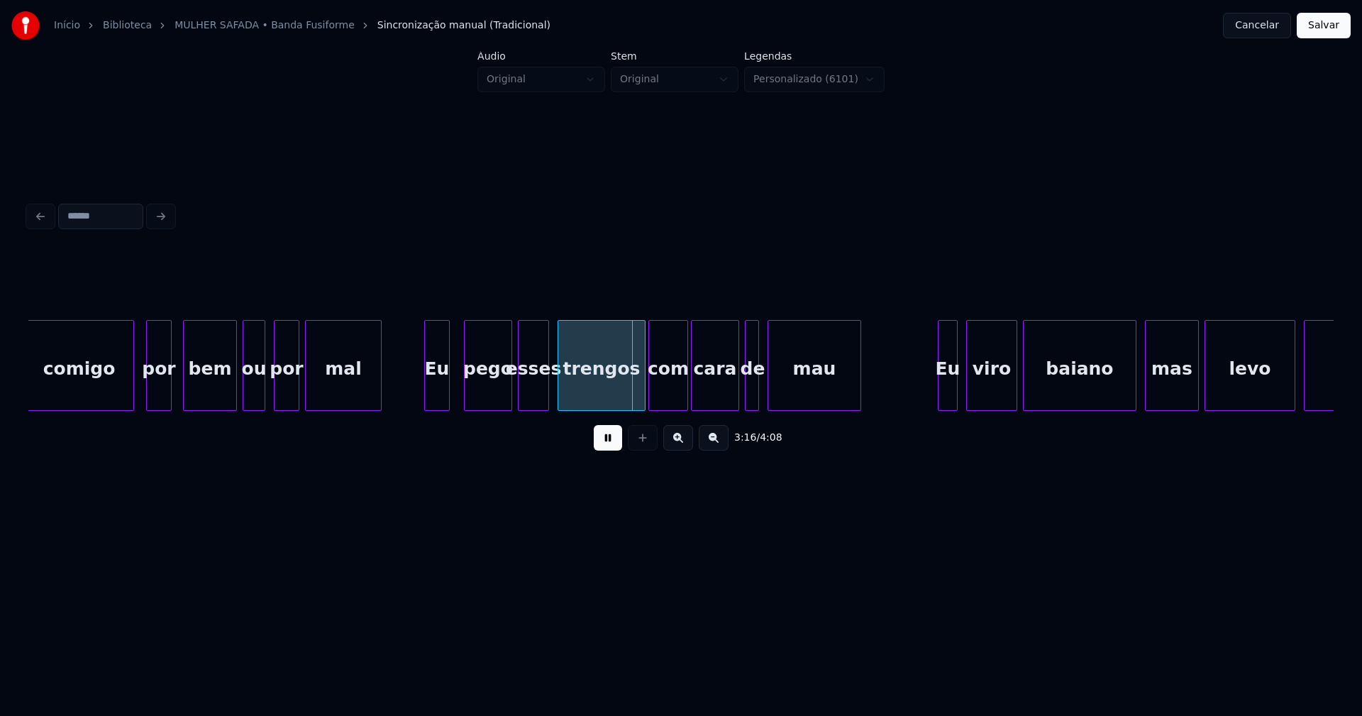
click at [436, 395] on div "Eu" at bounding box center [437, 369] width 24 height 96
click at [634, 402] on div at bounding box center [635, 365] width 4 height 89
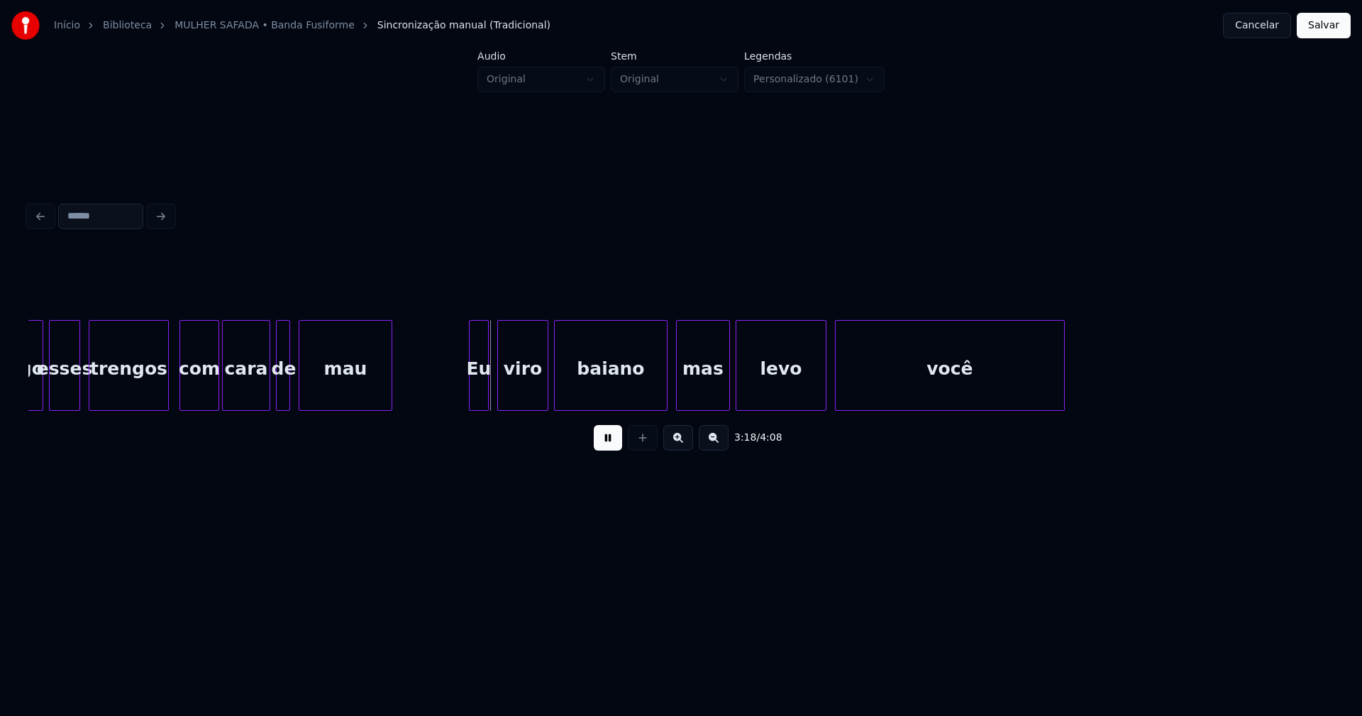
scroll to position [0, 27831]
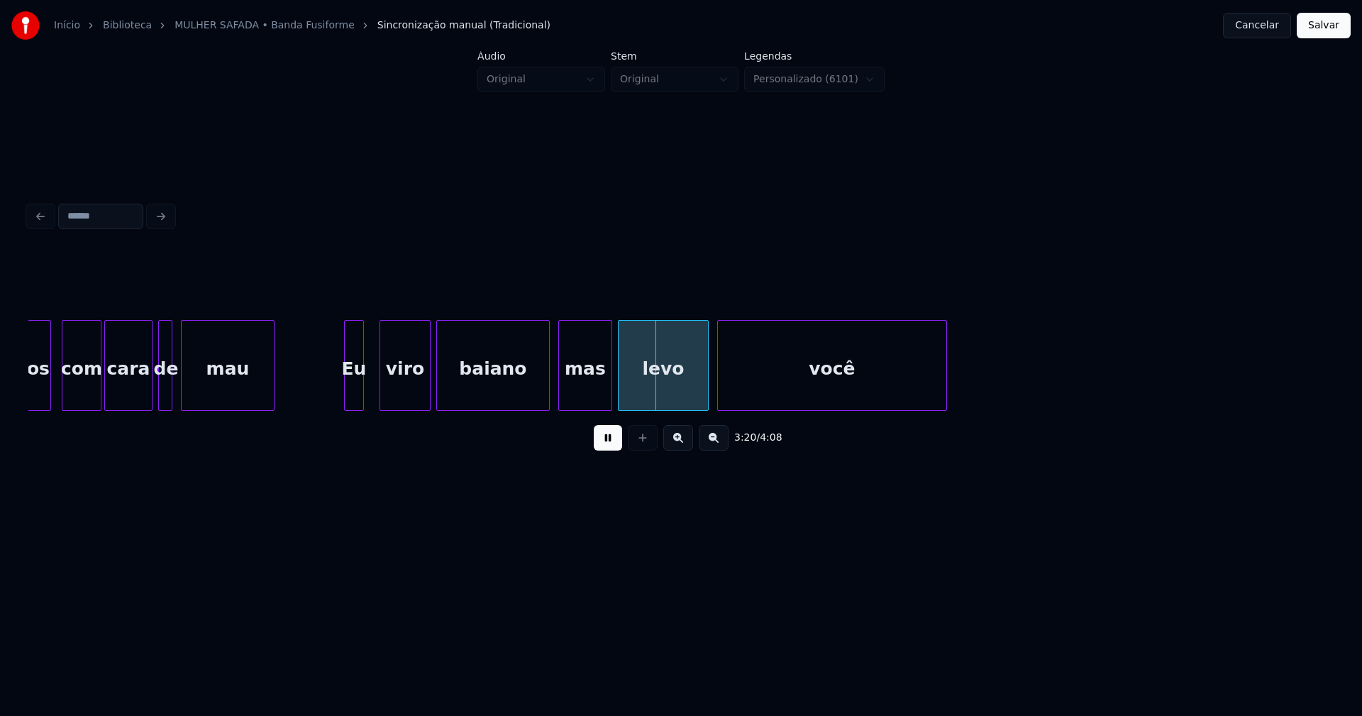
click at [353, 402] on div "Eu" at bounding box center [354, 369] width 18 height 96
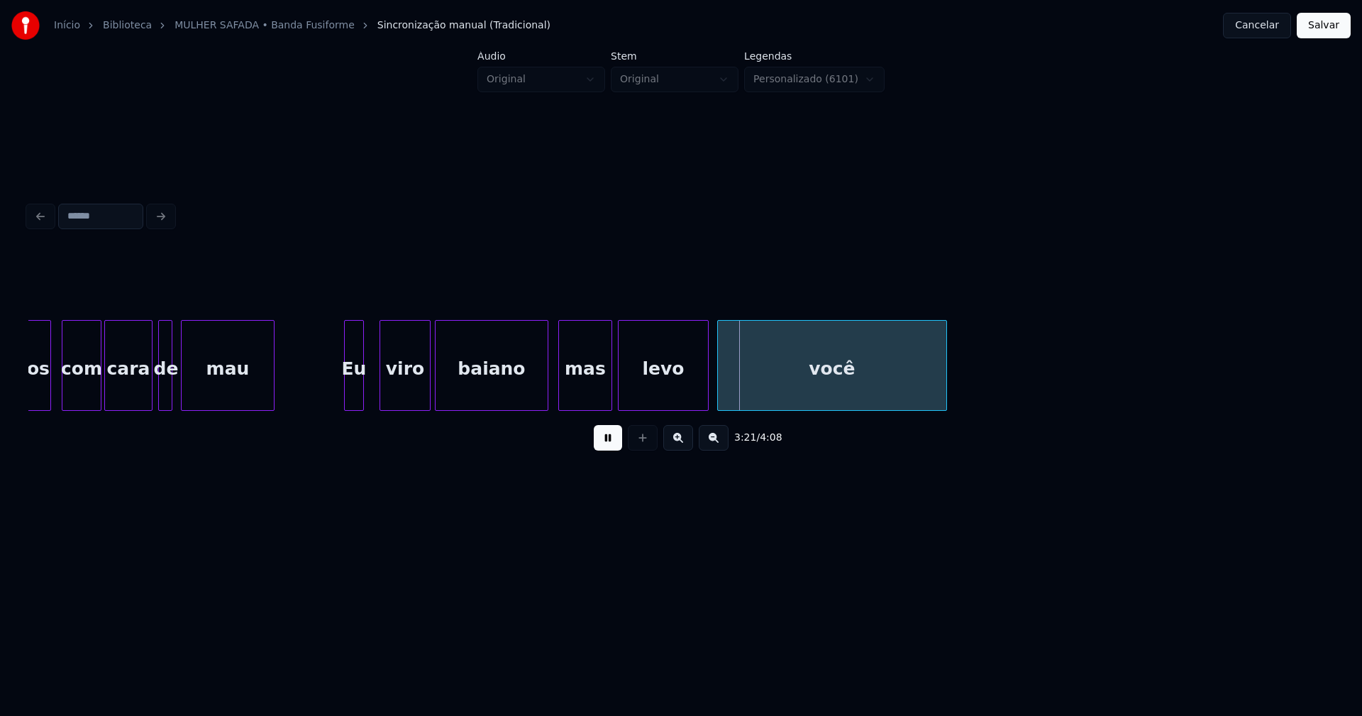
click at [541, 394] on div "baiano" at bounding box center [492, 369] width 112 height 96
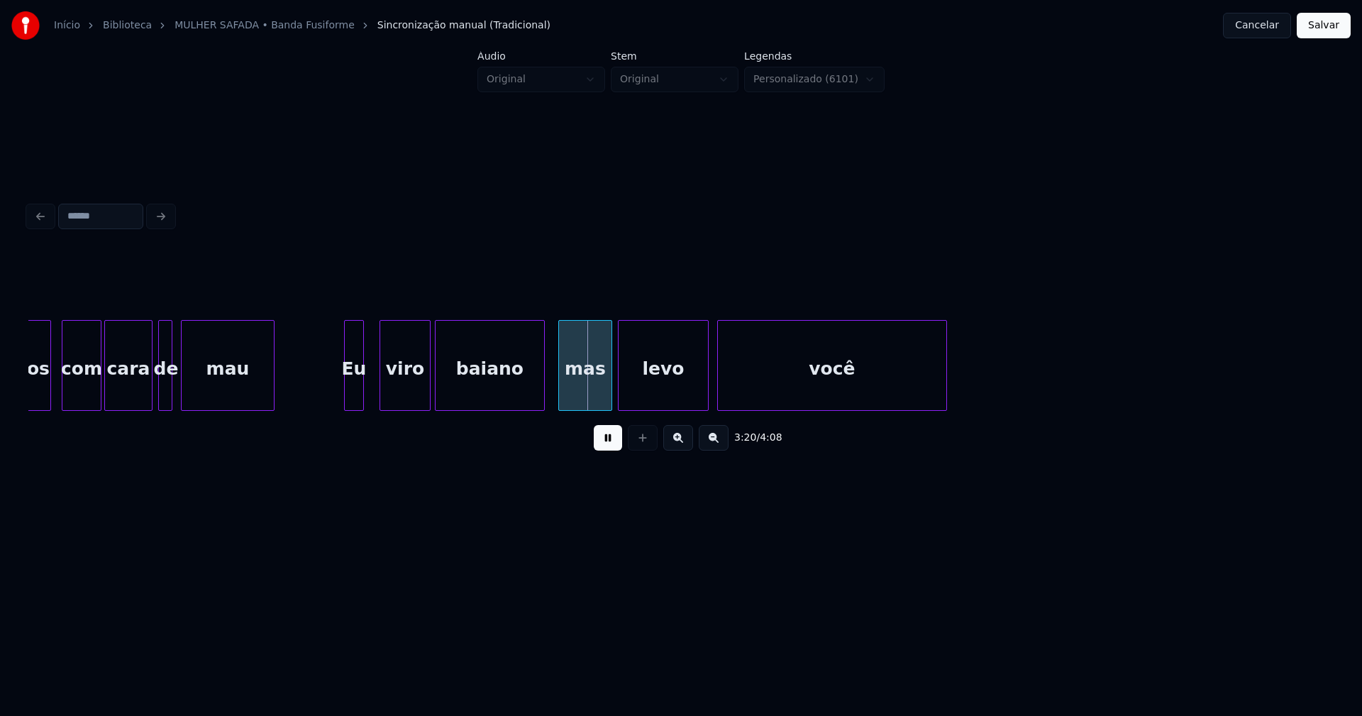
click at [542, 392] on div at bounding box center [542, 365] width 4 height 89
click at [578, 395] on div "mas" at bounding box center [581, 369] width 53 height 96
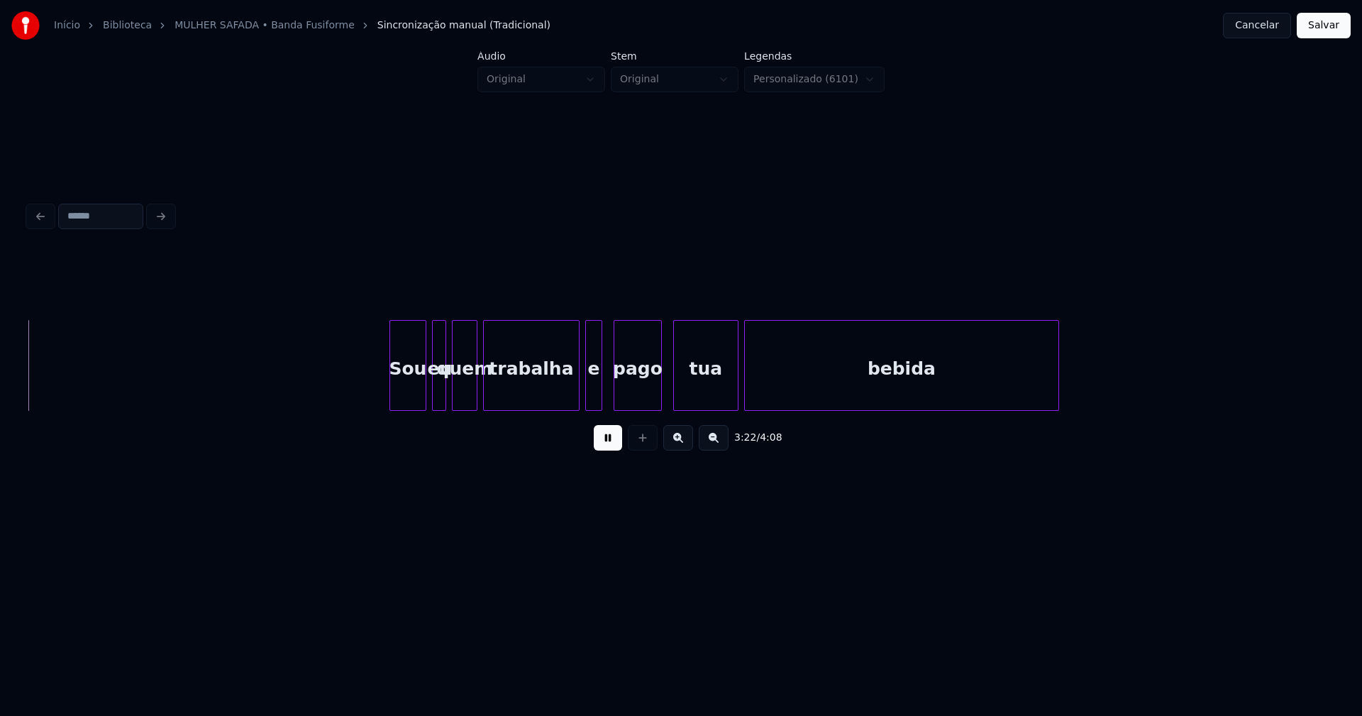
scroll to position [0, 28818]
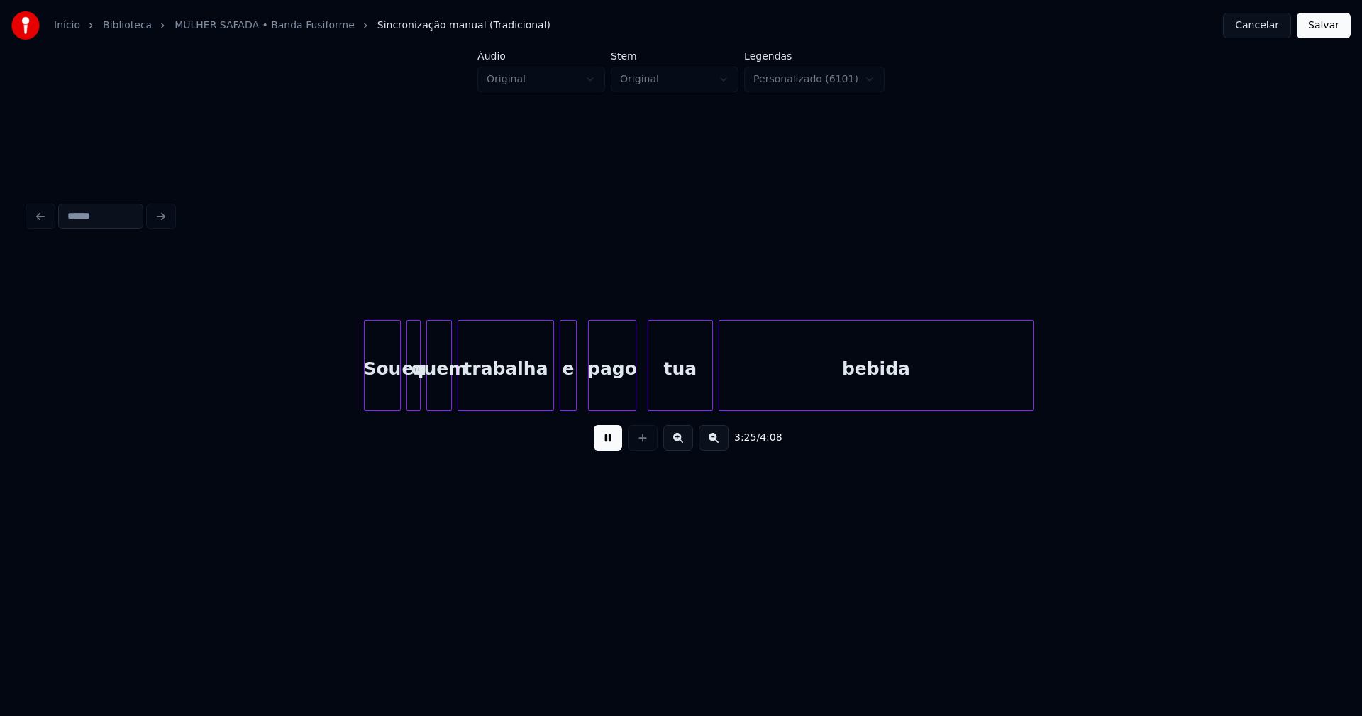
click at [368, 392] on div at bounding box center [367, 365] width 4 height 89
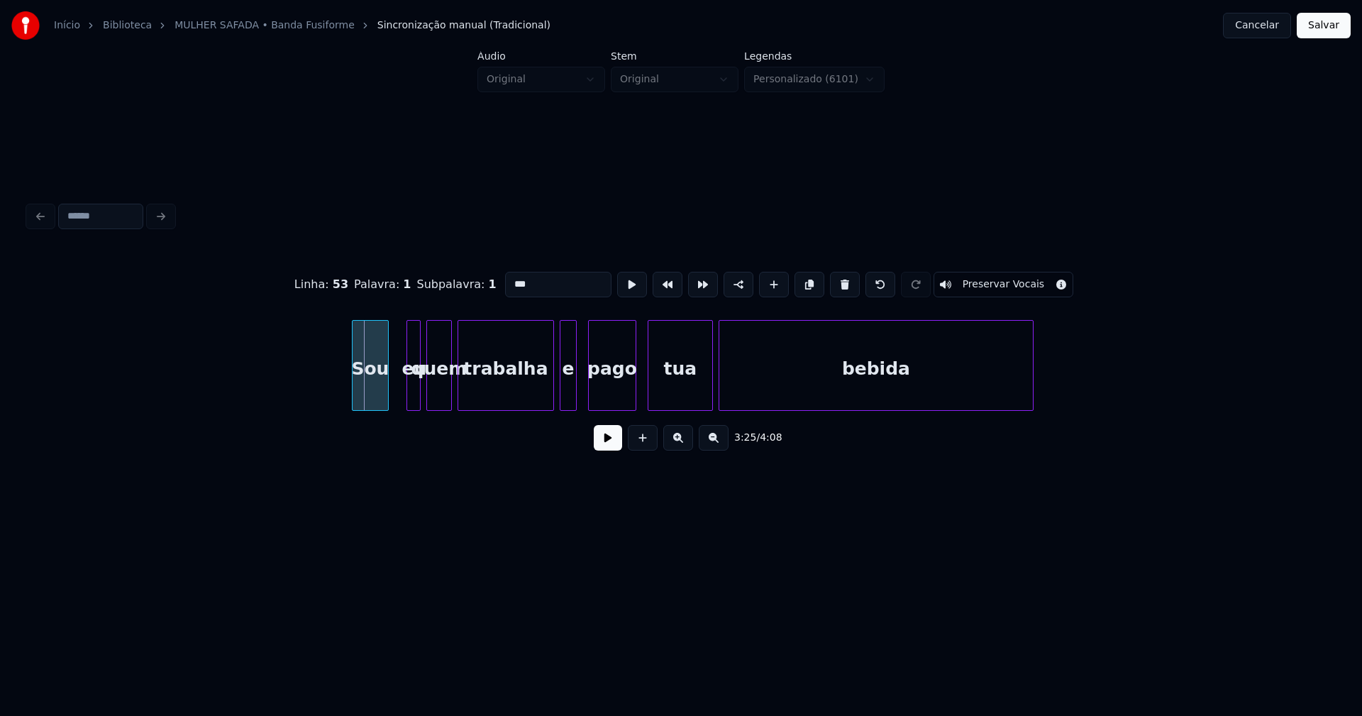
click at [369, 396] on div "Sou" at bounding box center [370, 369] width 35 height 96
click at [404, 395] on div "eu" at bounding box center [405, 369] width 14 height 96
click at [619, 445] on button at bounding box center [608, 438] width 28 height 26
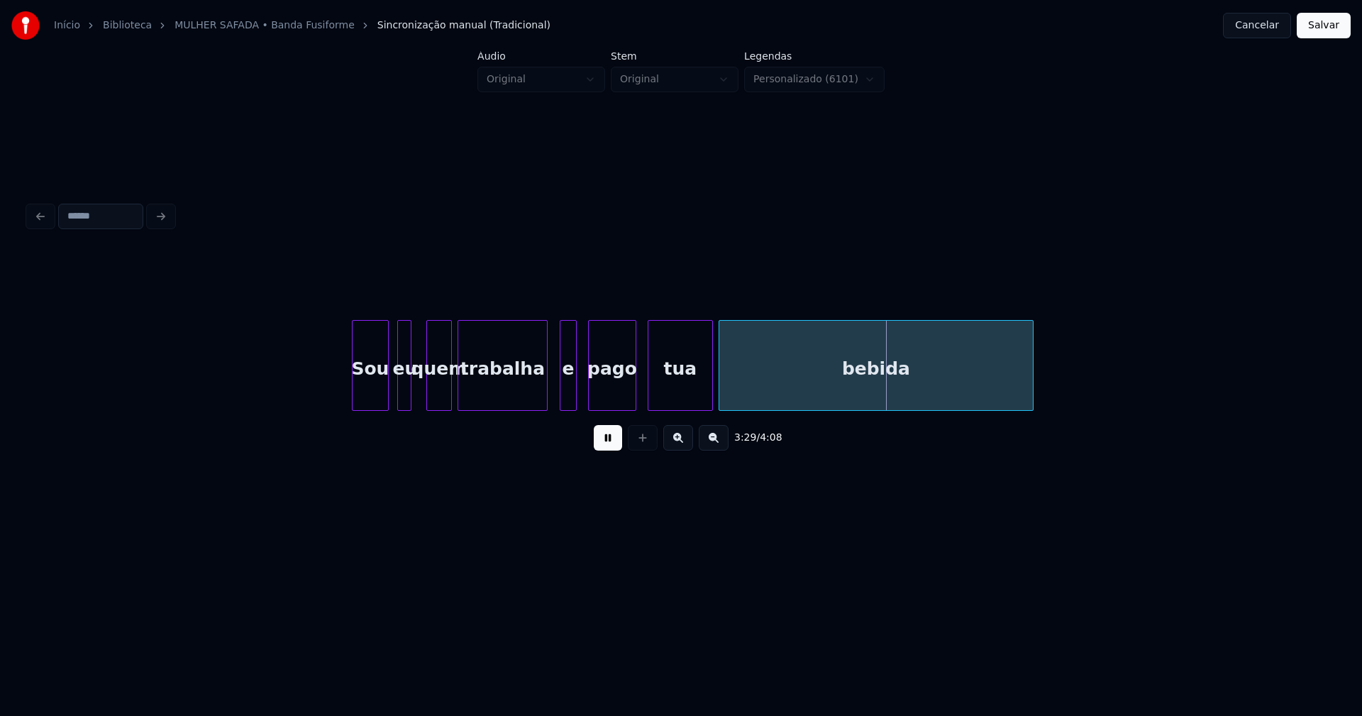
click at [546, 404] on div at bounding box center [545, 365] width 4 height 89
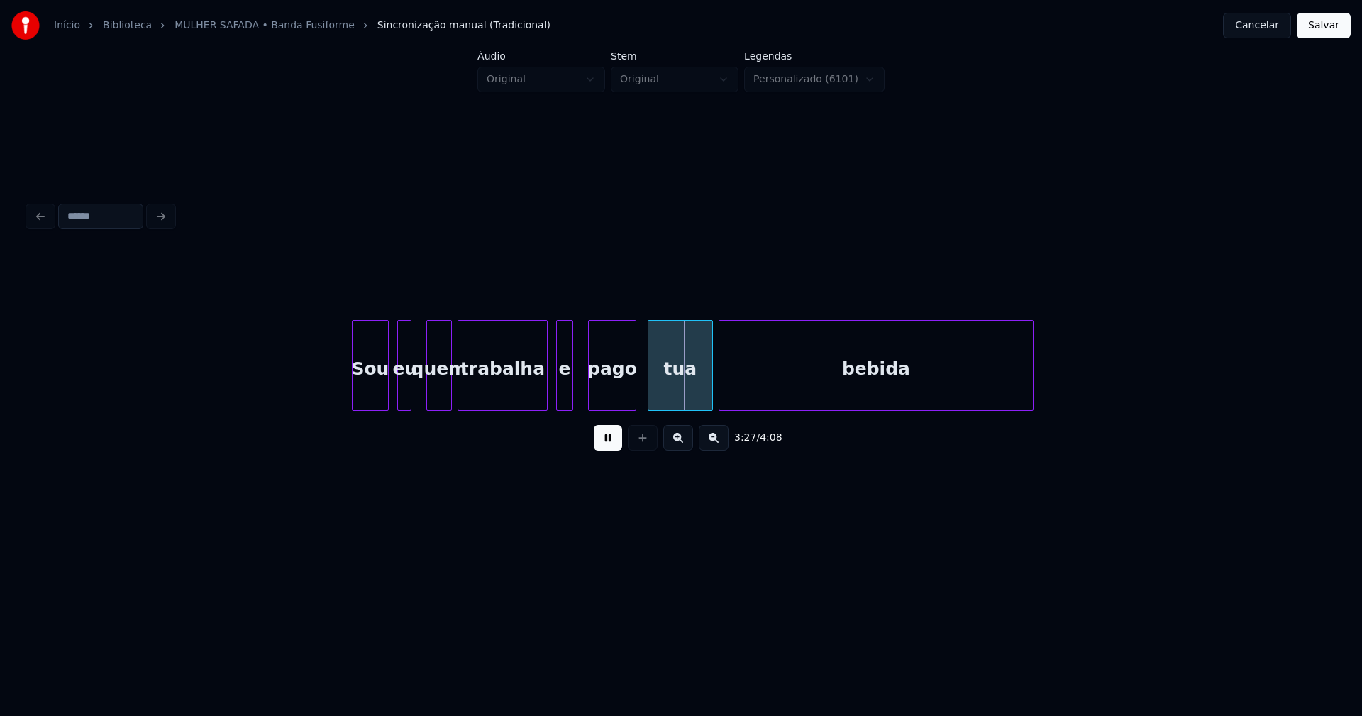
click at [563, 397] on div "e" at bounding box center [565, 369] width 16 height 96
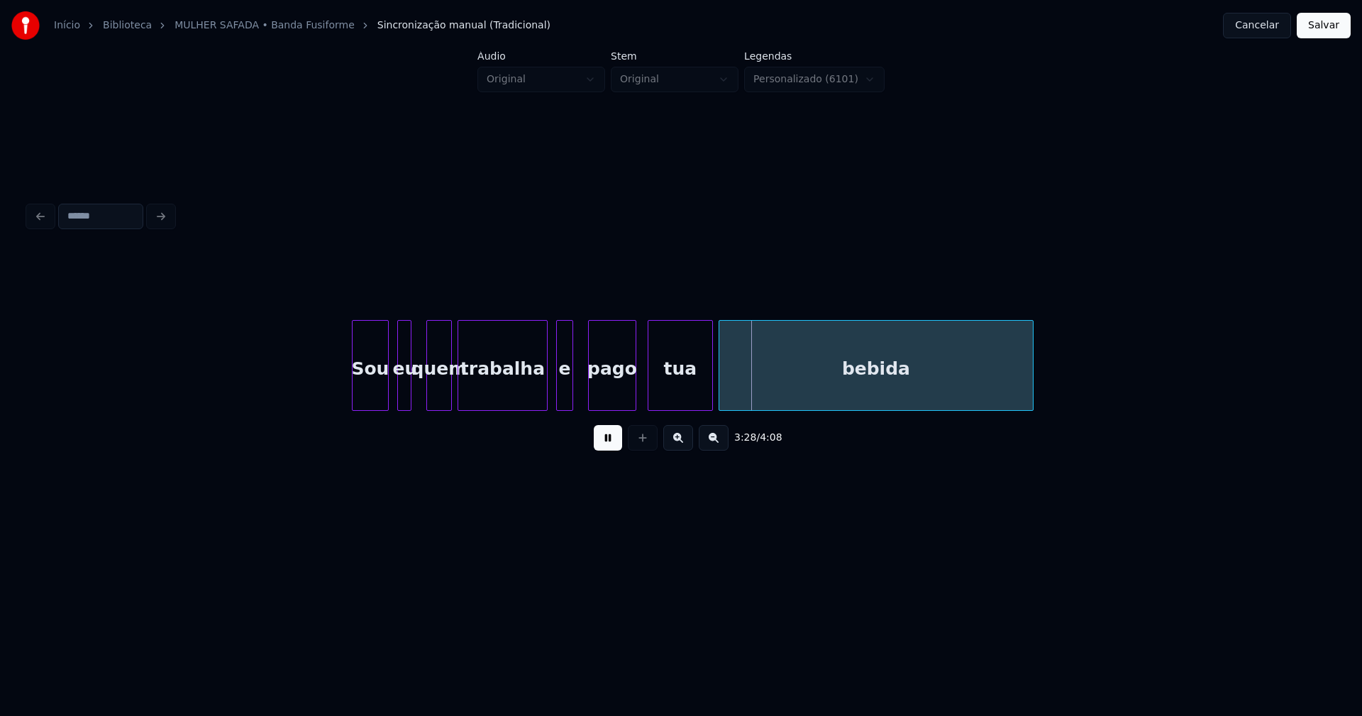
click at [680, 391] on div "tua" at bounding box center [681, 369] width 64 height 96
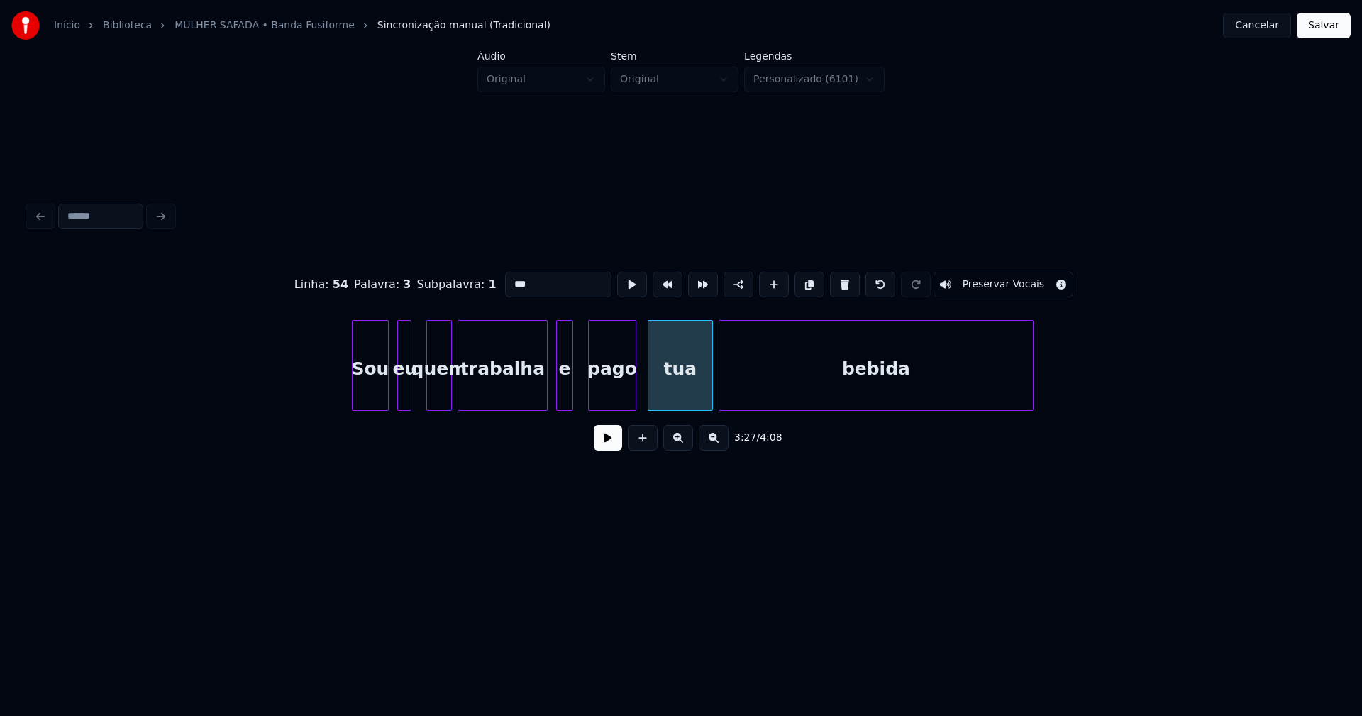
click at [507, 280] on input "***" at bounding box center [558, 285] width 106 height 26
type input "***"
click at [605, 451] on button at bounding box center [608, 438] width 28 height 26
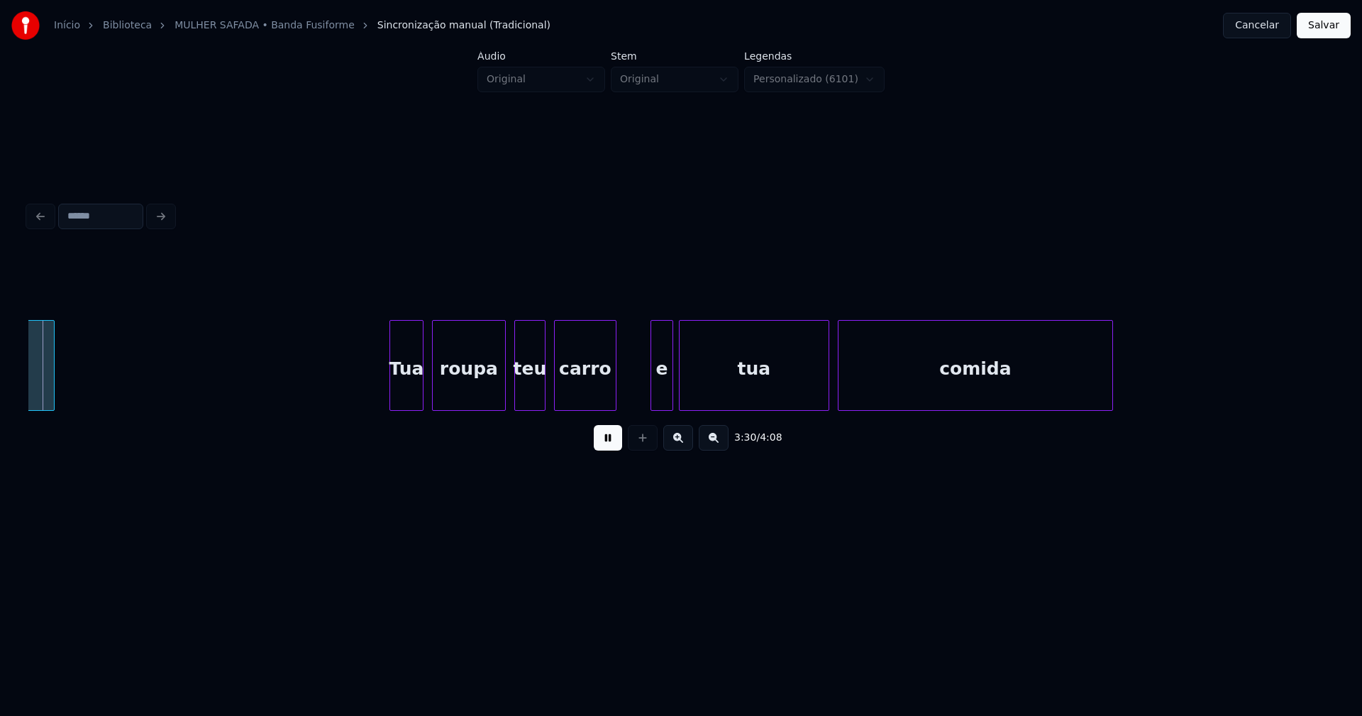
scroll to position [0, 29799]
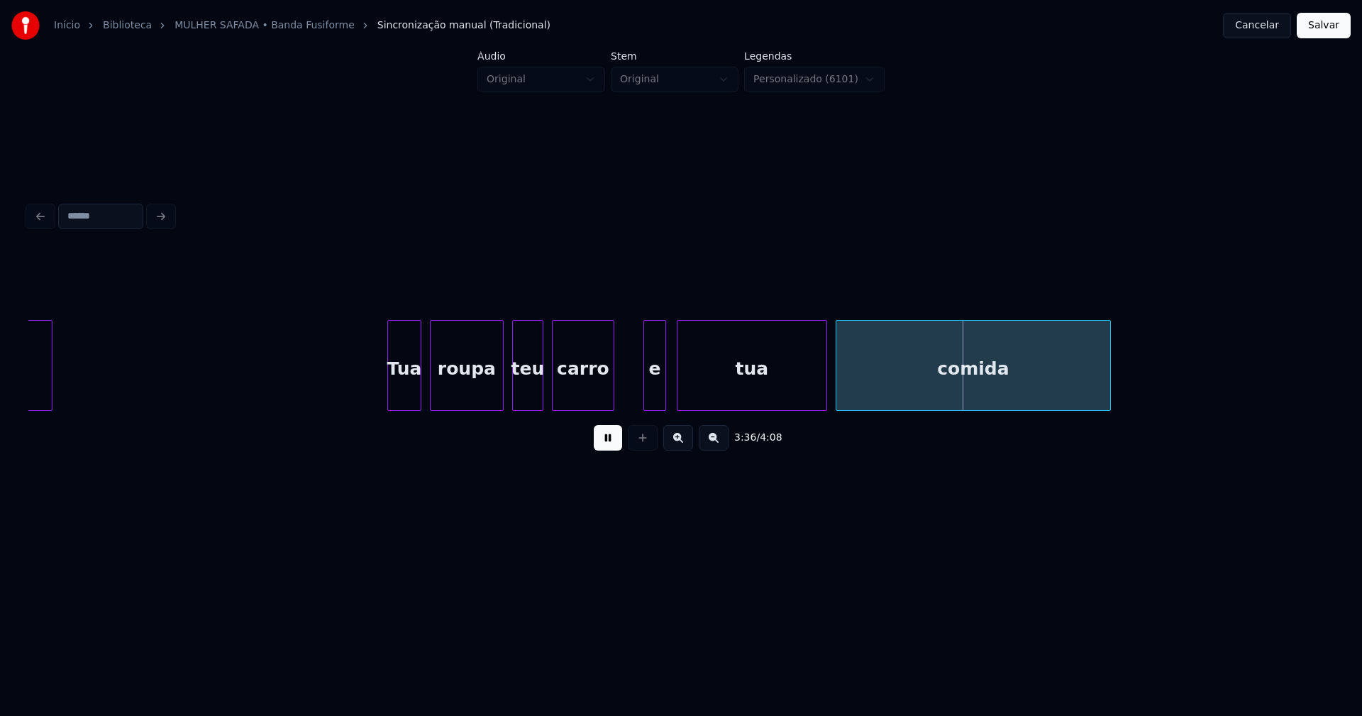
click at [652, 394] on div "e" at bounding box center [654, 369] width 21 height 96
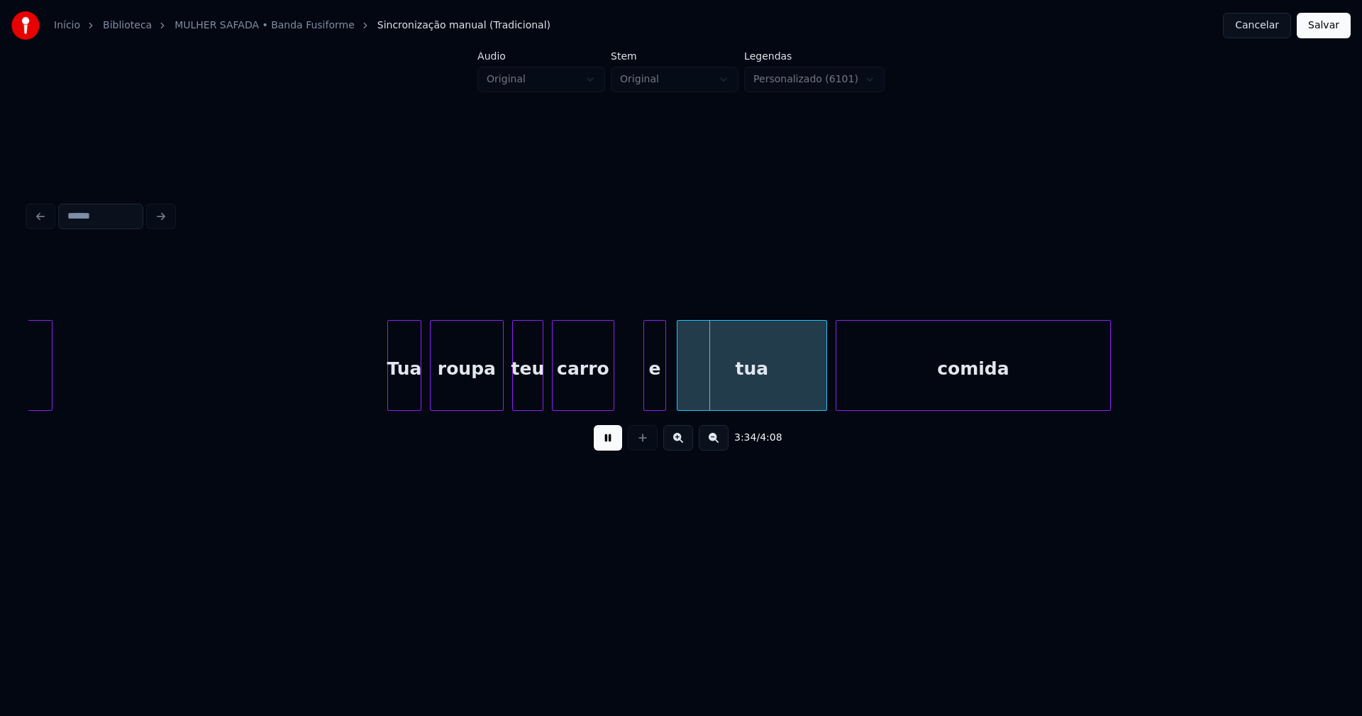
click at [488, 392] on div "roupa" at bounding box center [467, 369] width 72 height 96
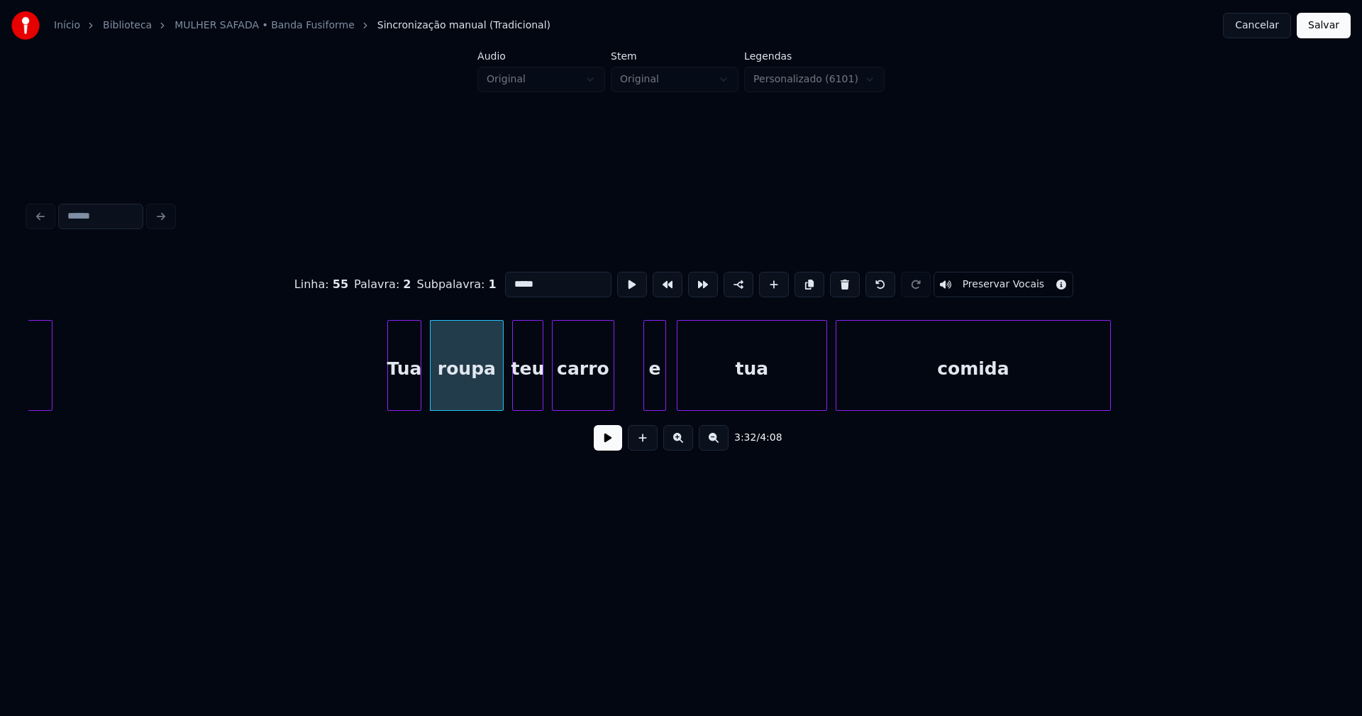
click at [533, 282] on input "*****" at bounding box center [558, 285] width 106 height 26
type input "******"
click at [616, 443] on button at bounding box center [608, 438] width 28 height 26
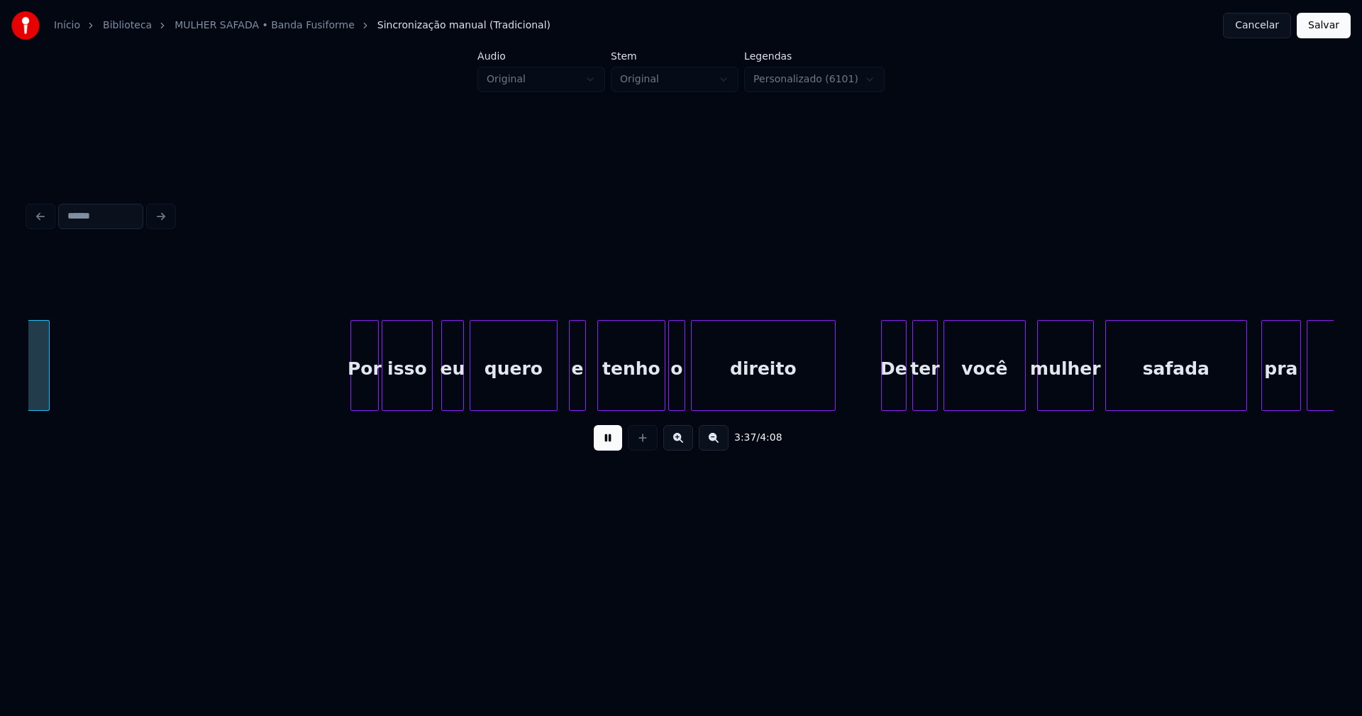
scroll to position [0, 30882]
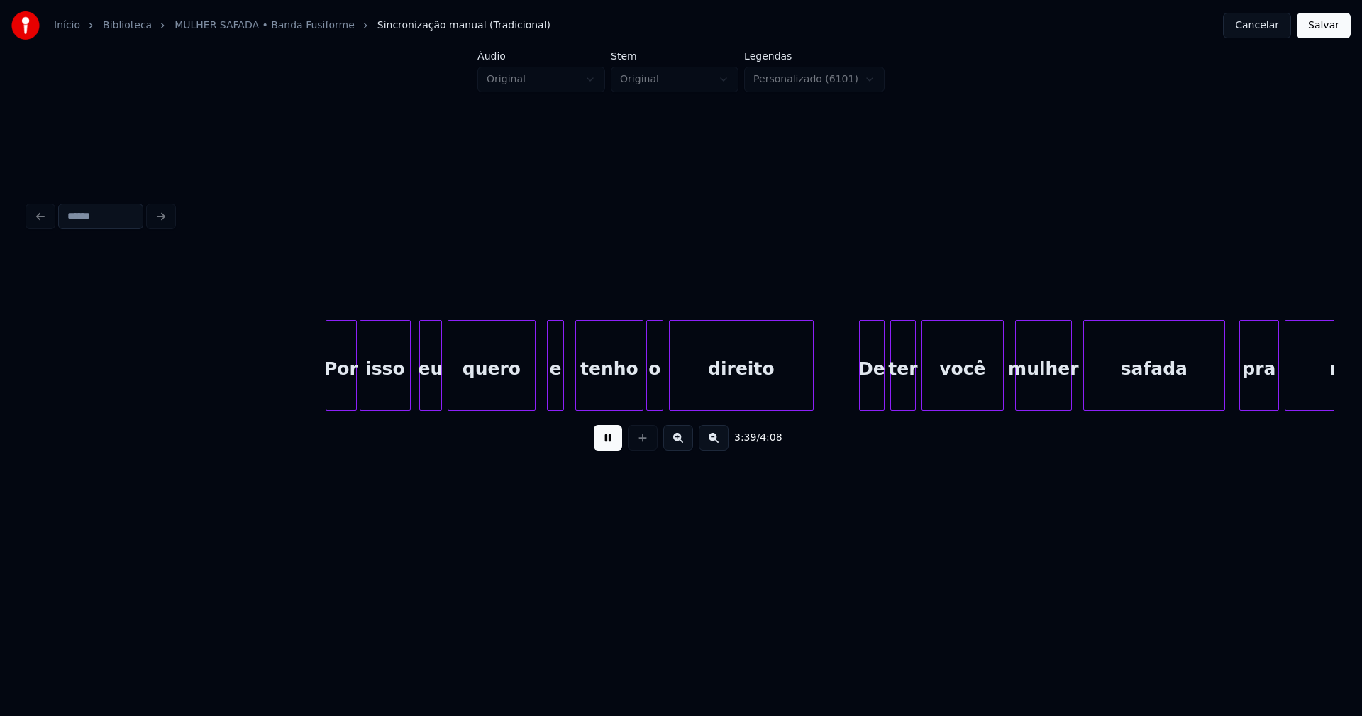
click at [329, 399] on div at bounding box center [328, 365] width 4 height 89
click at [425, 402] on div "eu" at bounding box center [425, 369] width 21 height 96
click at [524, 396] on div at bounding box center [524, 365] width 4 height 89
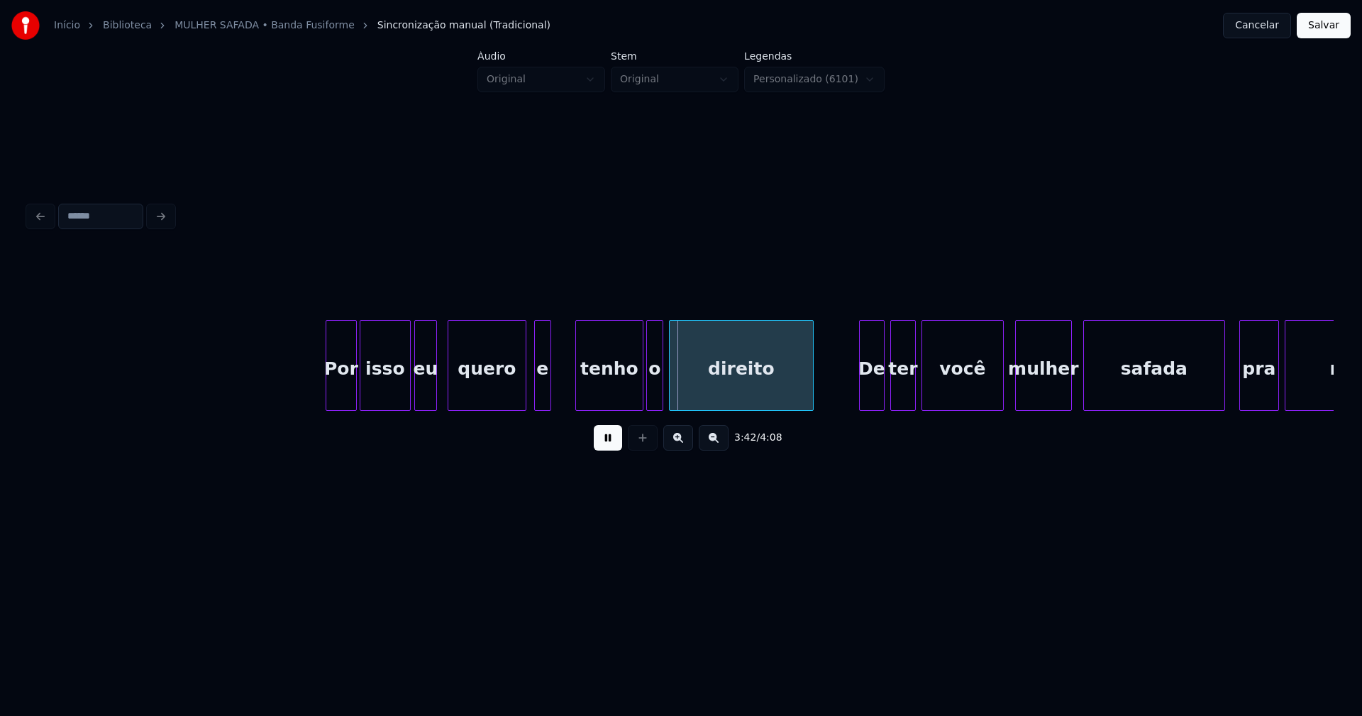
click at [542, 402] on div "e" at bounding box center [543, 369] width 16 height 96
click at [561, 383] on div at bounding box center [560, 365] width 4 height 89
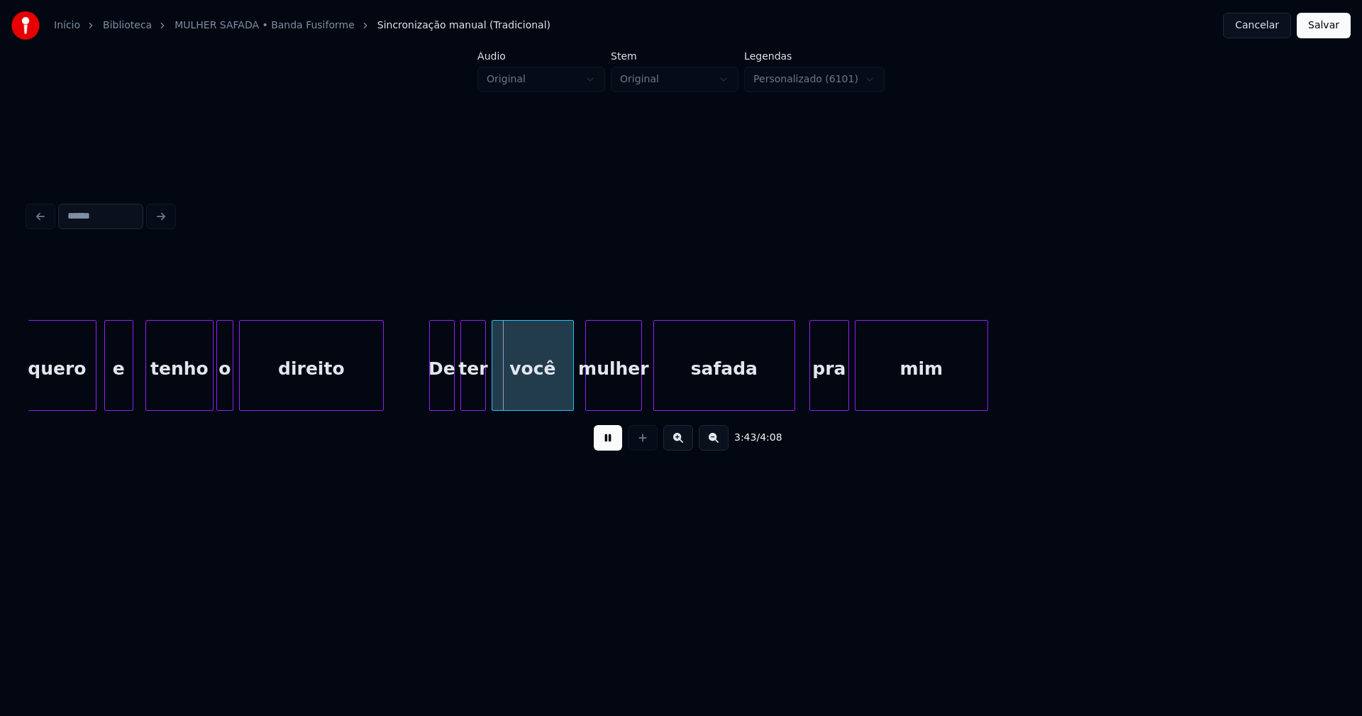
scroll to position [0, 31214]
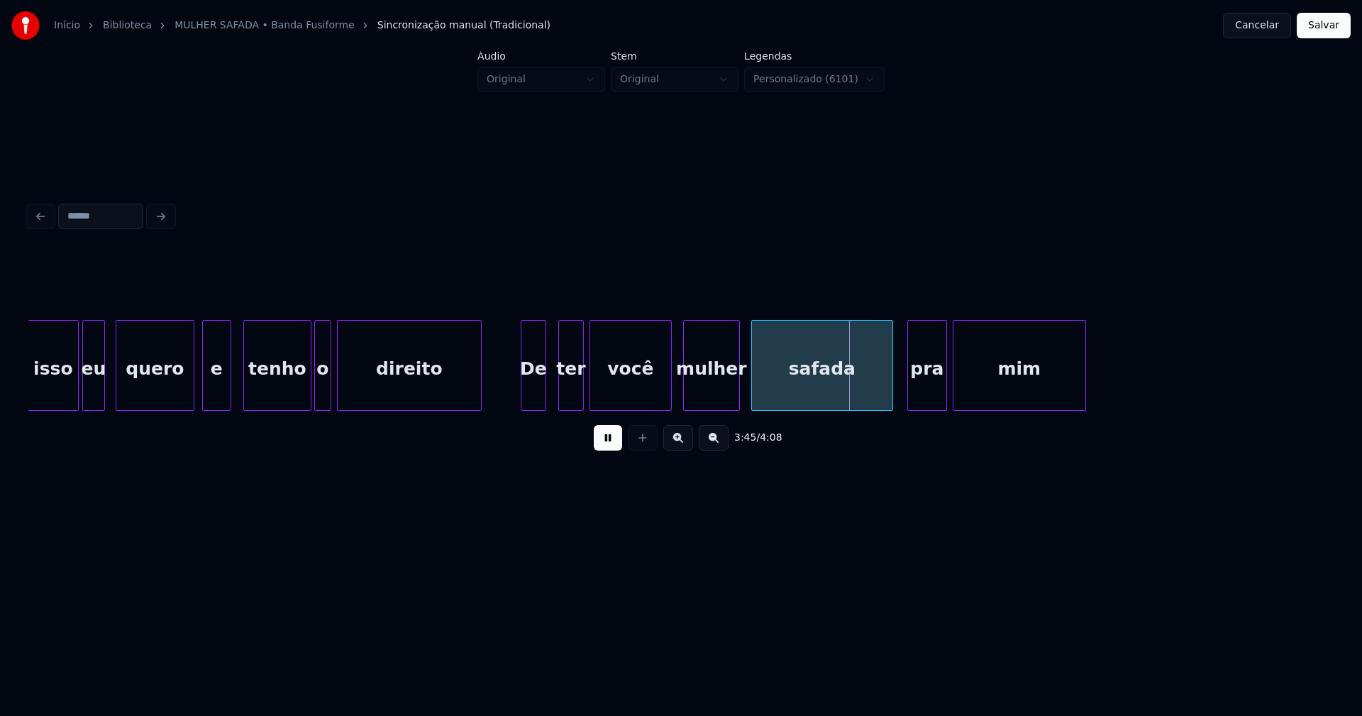
click at [534, 394] on div "De" at bounding box center [534, 369] width 24 height 96
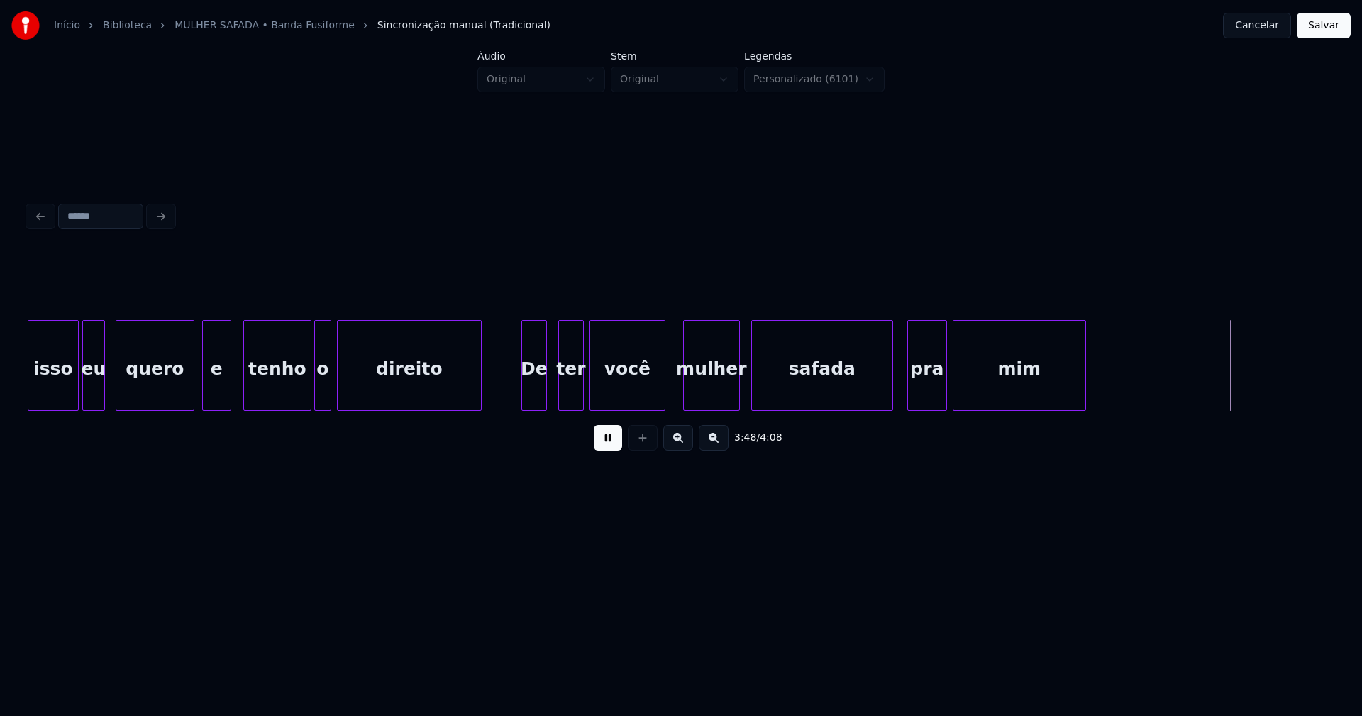
click at [661, 395] on div at bounding box center [663, 365] width 4 height 89
click at [693, 391] on div "mulher" at bounding box center [704, 369] width 55 height 96
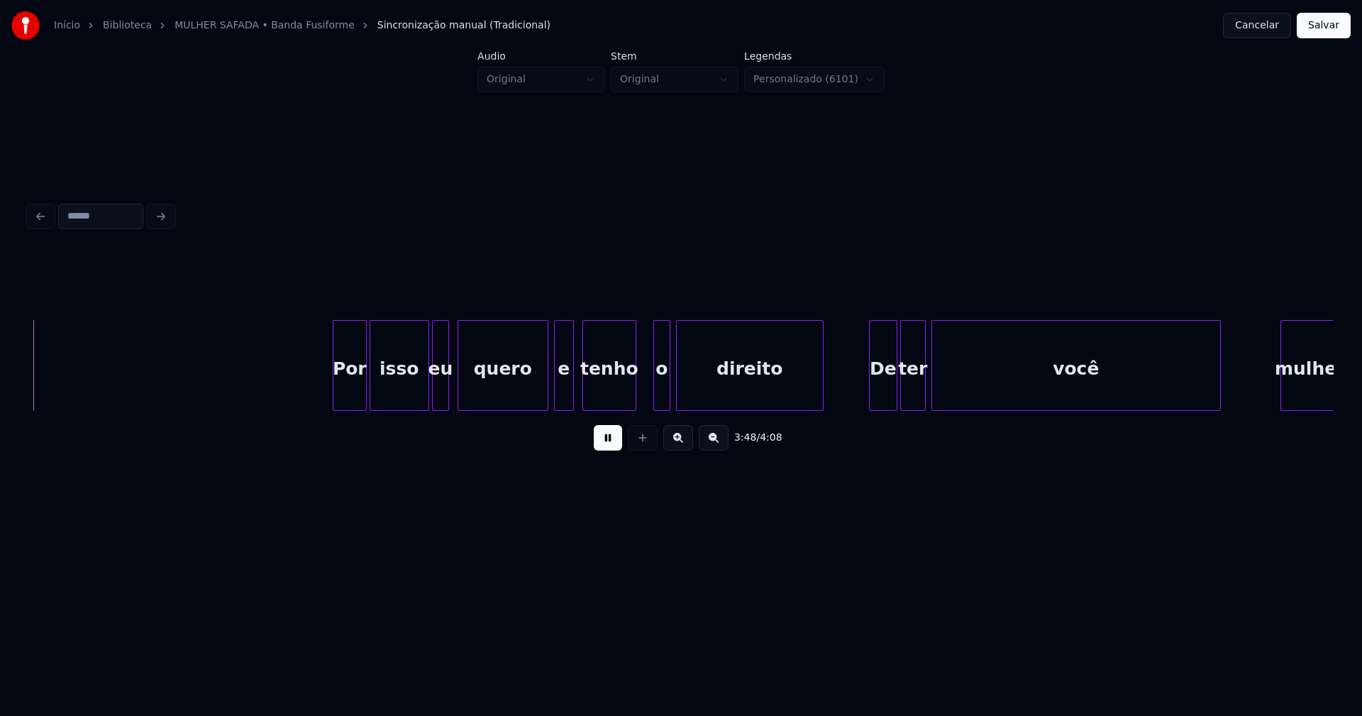
scroll to position [0, 32392]
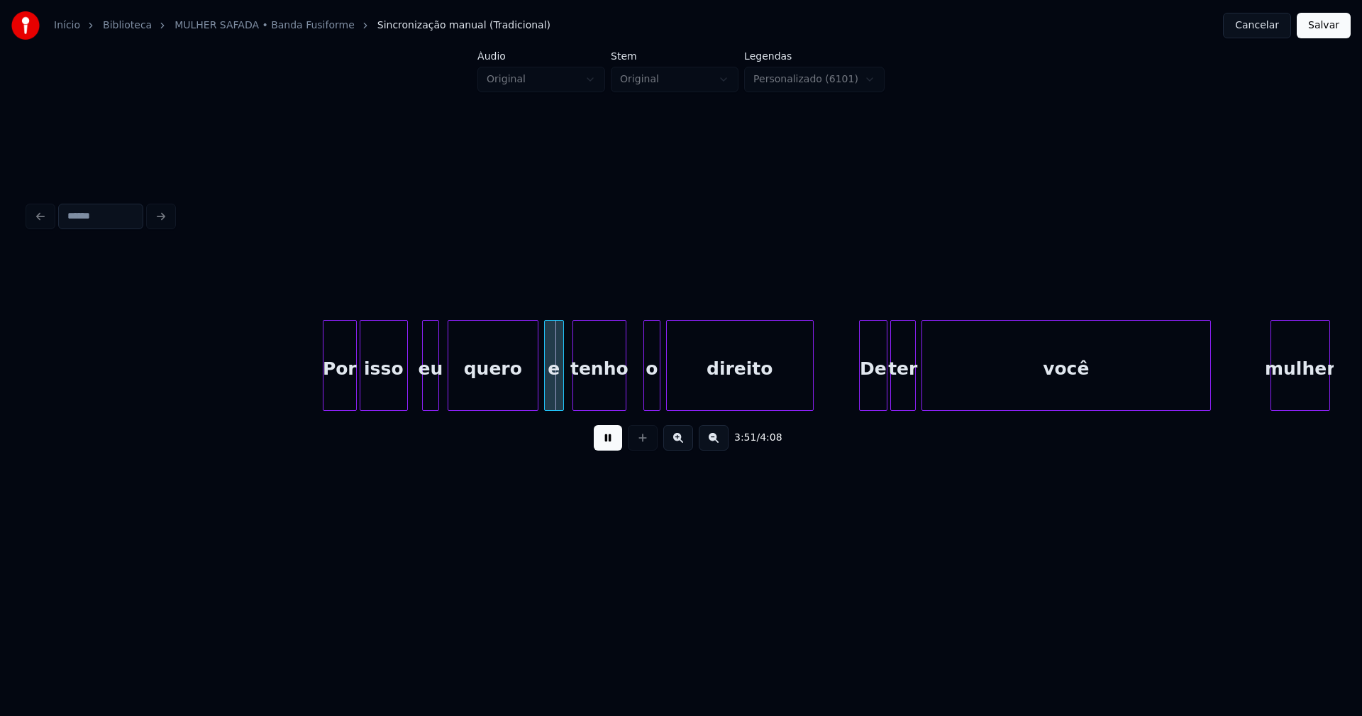
click at [406, 399] on div at bounding box center [405, 365] width 4 height 89
click at [419, 397] on div "eu" at bounding box center [420, 369] width 16 height 96
click at [531, 396] on div at bounding box center [532, 365] width 4 height 89
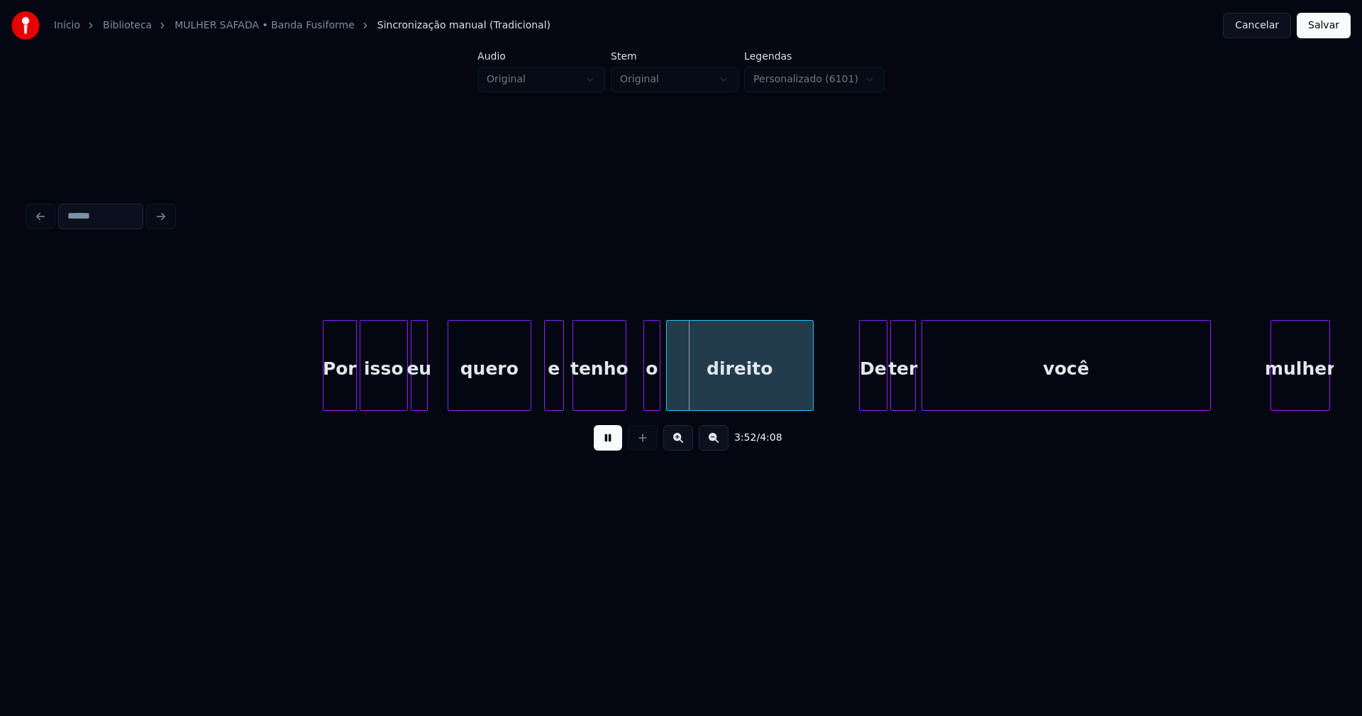
click at [528, 399] on div at bounding box center [528, 365] width 4 height 89
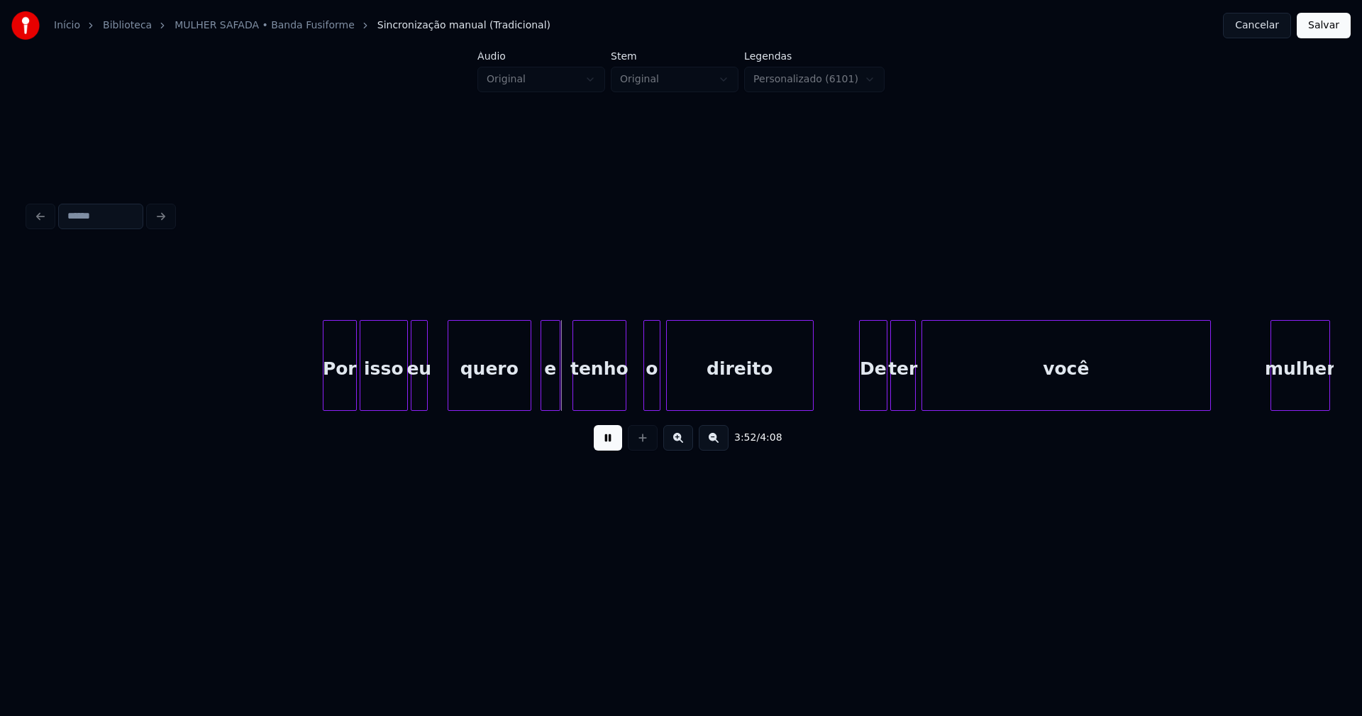
click at [551, 395] on div "e" at bounding box center [550, 369] width 18 height 96
click at [637, 392] on div at bounding box center [637, 365] width 4 height 89
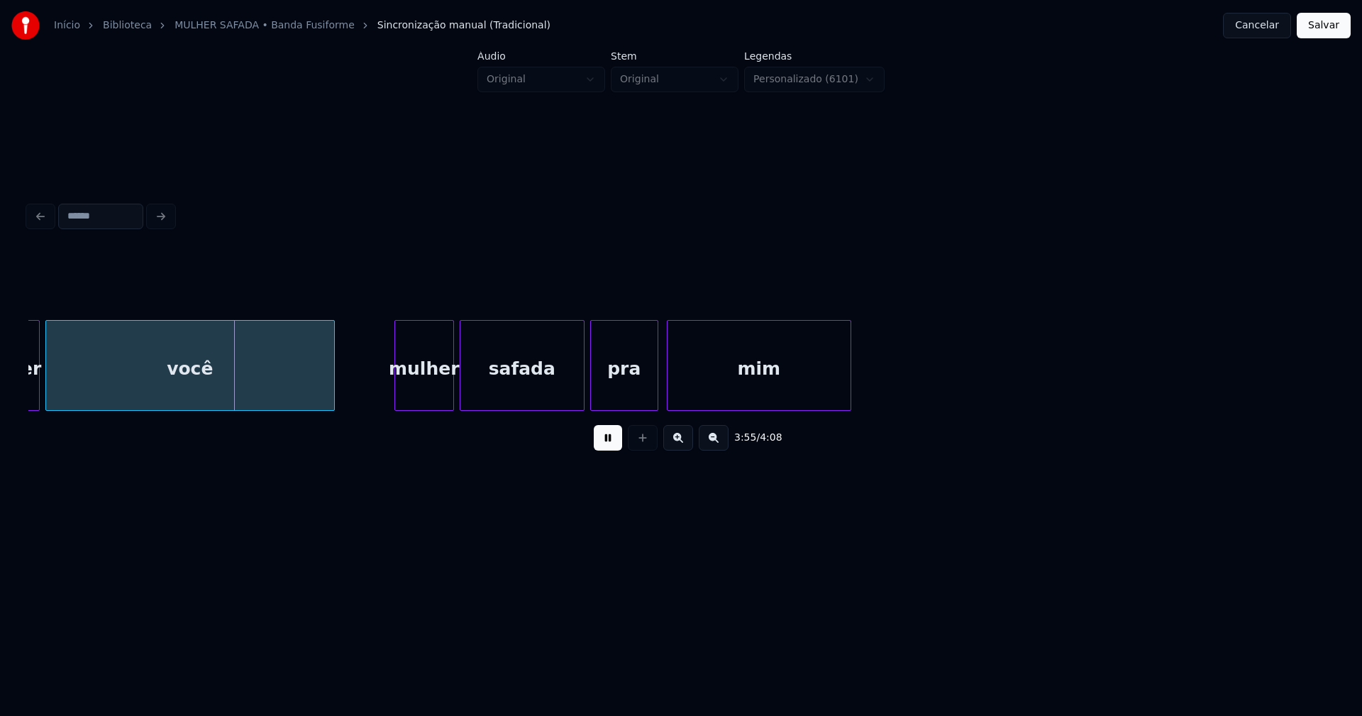
scroll to position [0, 33288]
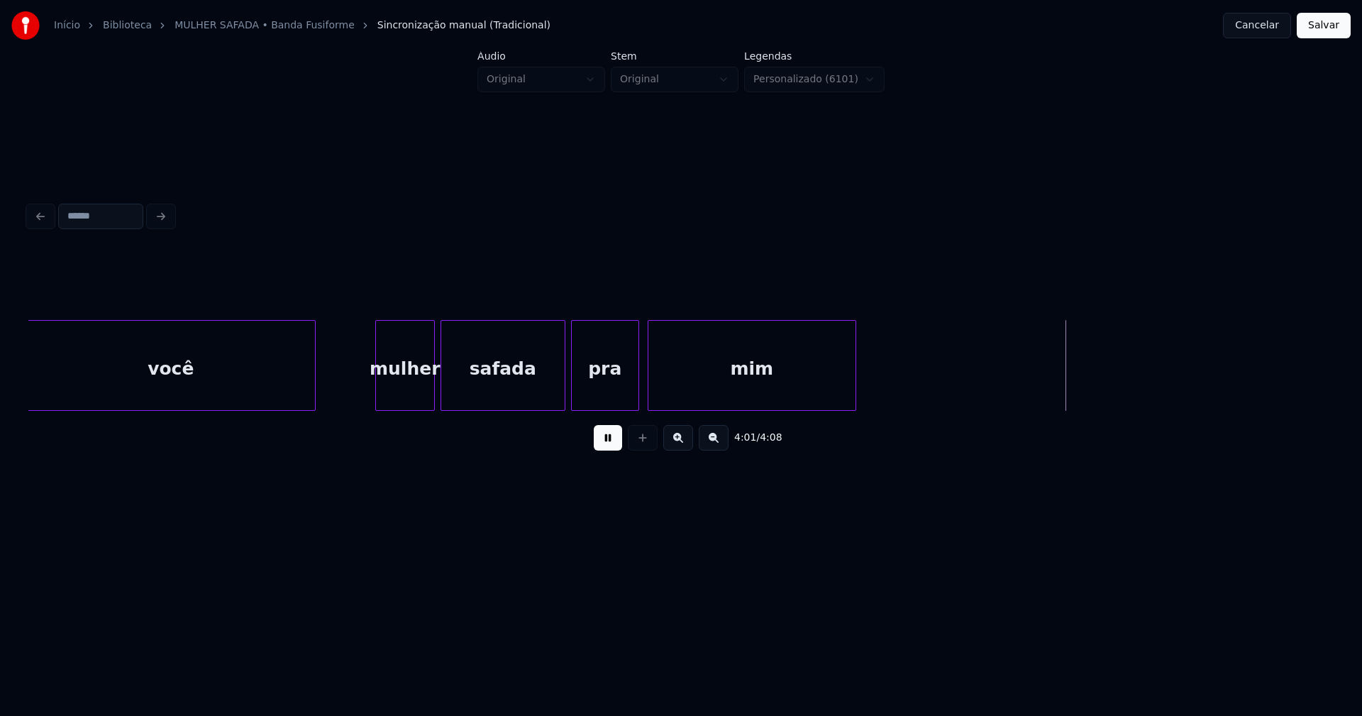
click at [855, 371] on div at bounding box center [853, 365] width 4 height 89
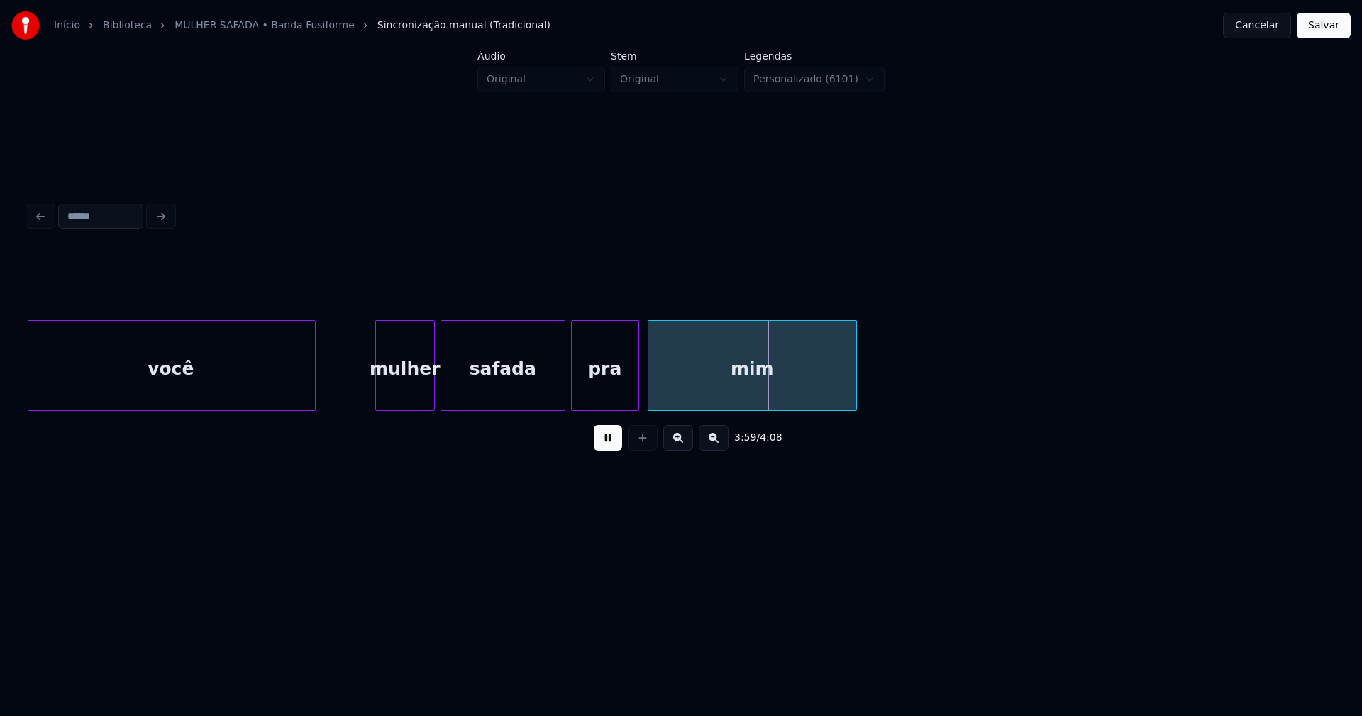
drag, startPoint x: 612, startPoint y: 448, endPoint x: 976, endPoint y: 443, distance: 364.0
click at [614, 448] on button at bounding box center [608, 438] width 28 height 26
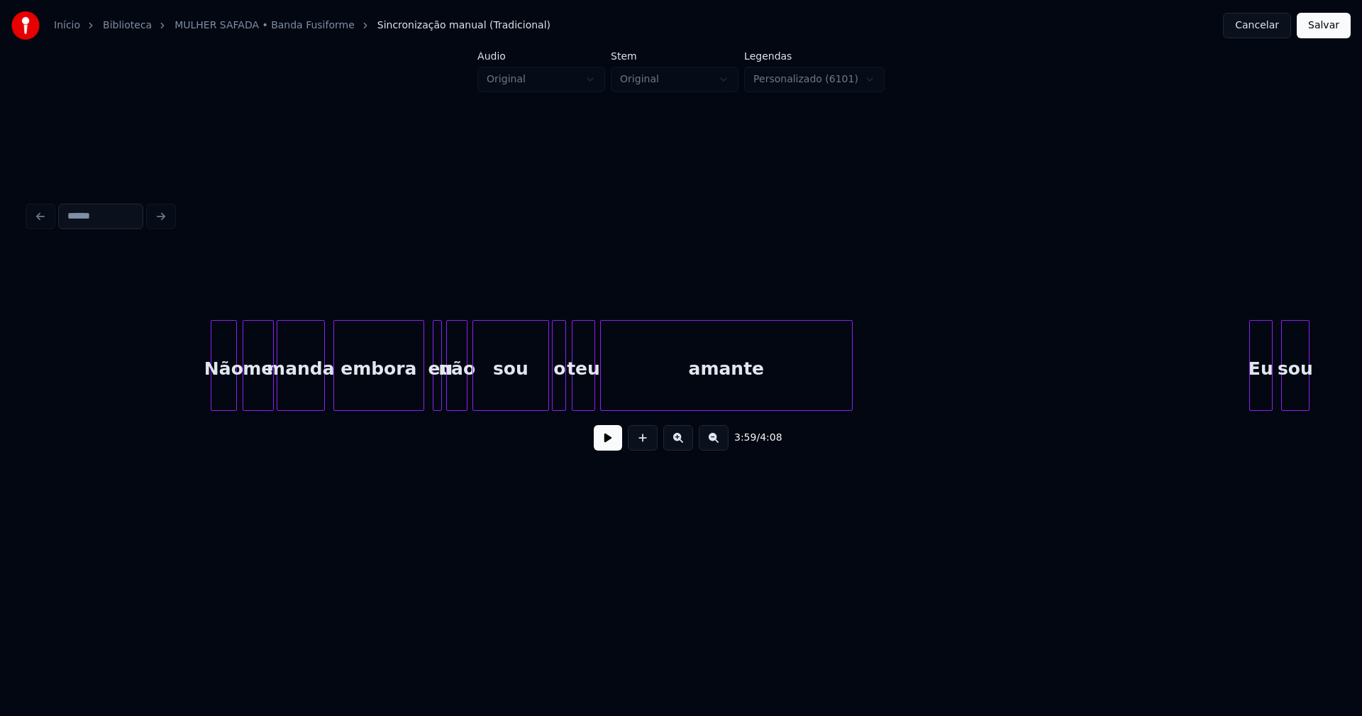
scroll to position [0, 4225]
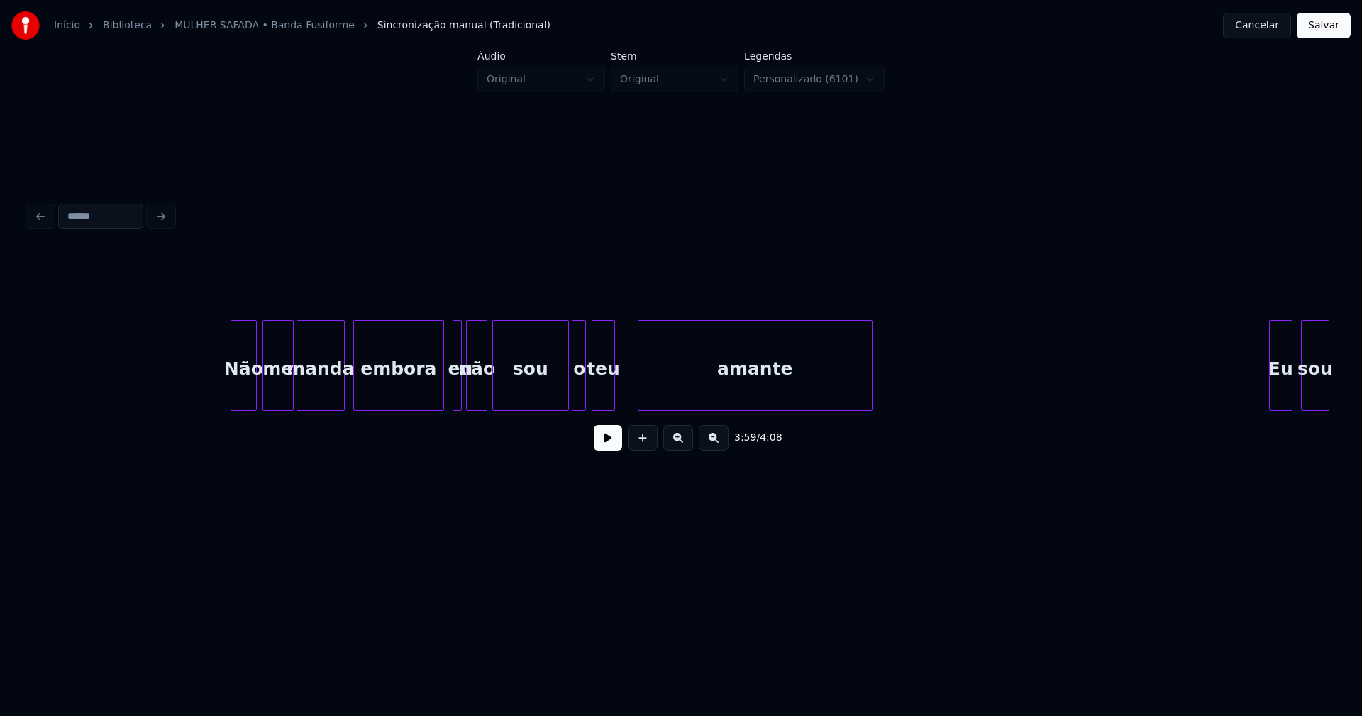
click at [641, 398] on div at bounding box center [641, 365] width 4 height 89
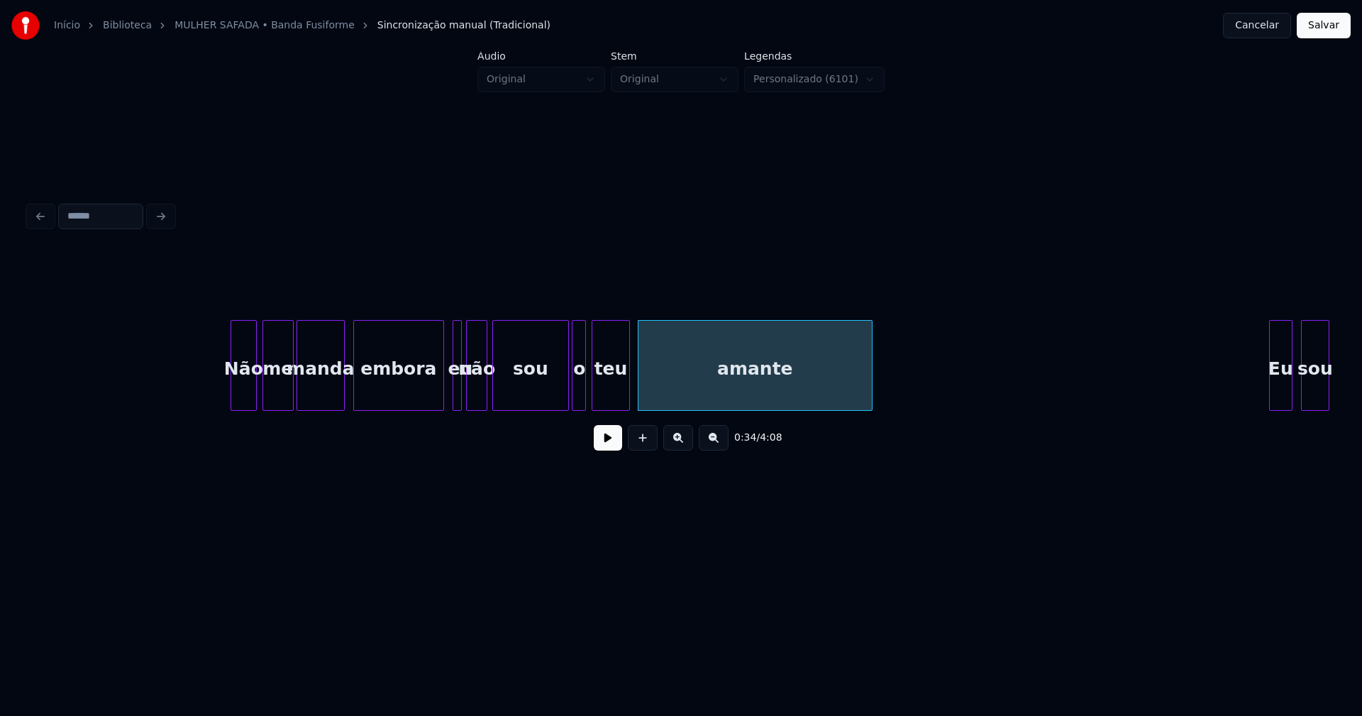
click at [627, 394] on div at bounding box center [627, 365] width 4 height 89
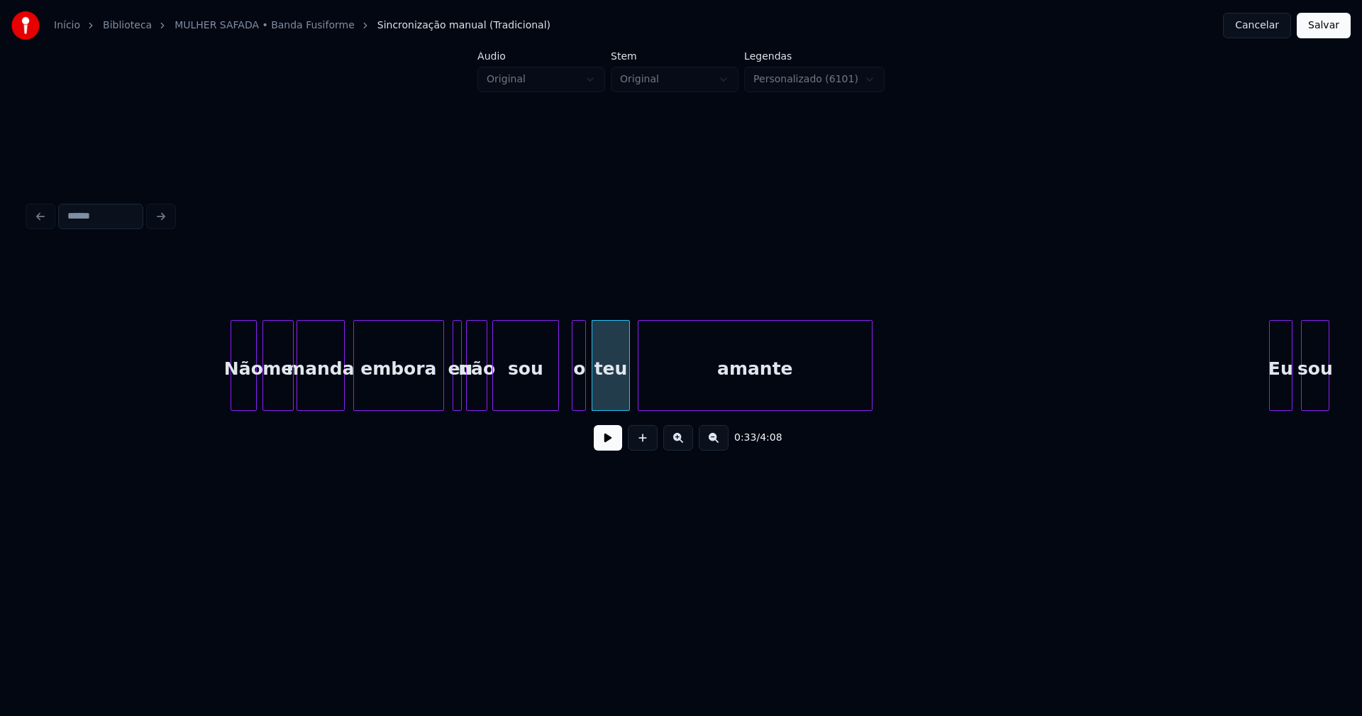
click at [556, 402] on div at bounding box center [556, 365] width 4 height 89
click at [567, 403] on div at bounding box center [567, 365] width 4 height 89
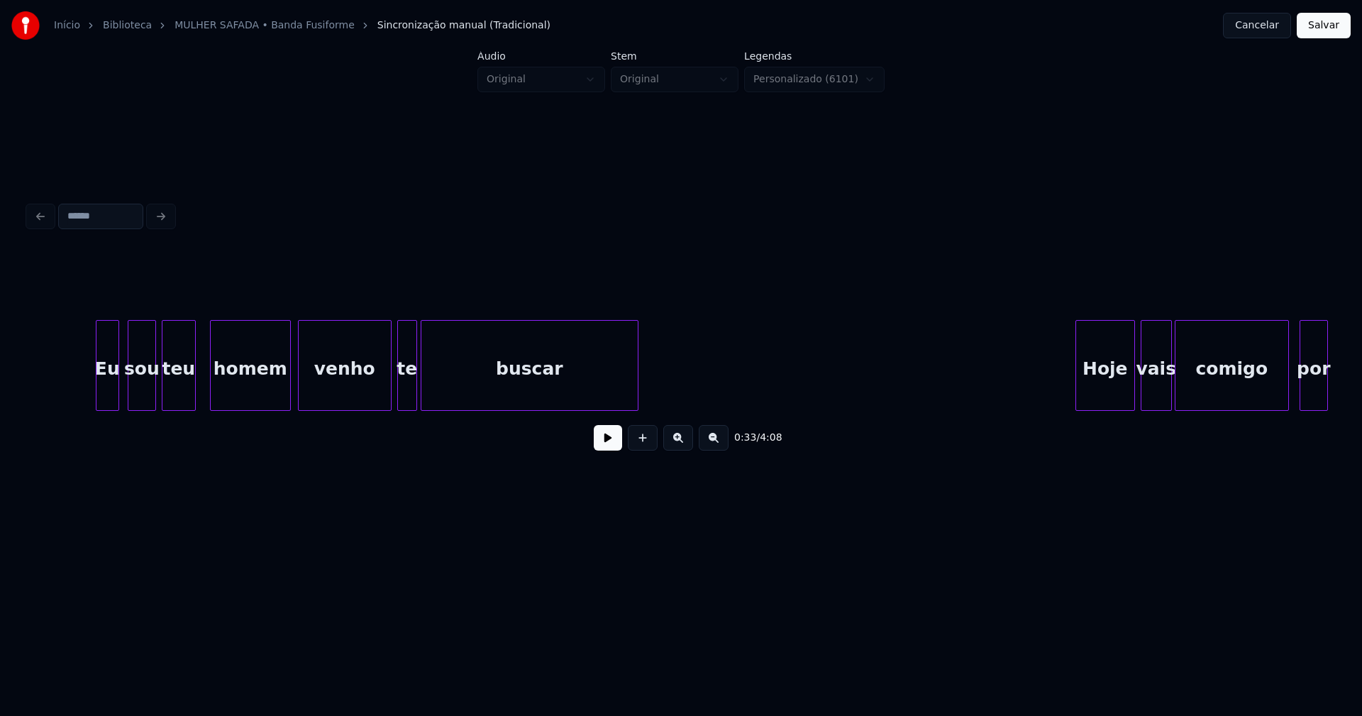
scroll to position [0, 5457]
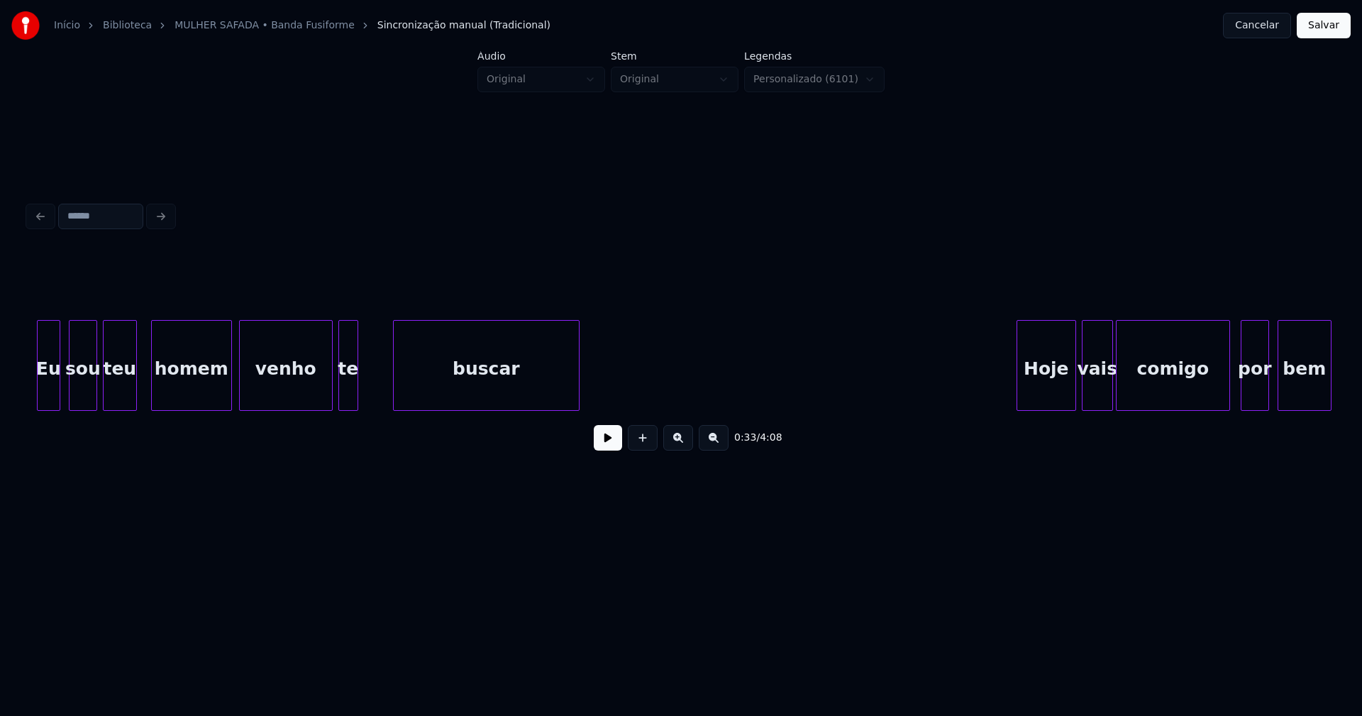
click at [395, 385] on div at bounding box center [396, 365] width 4 height 89
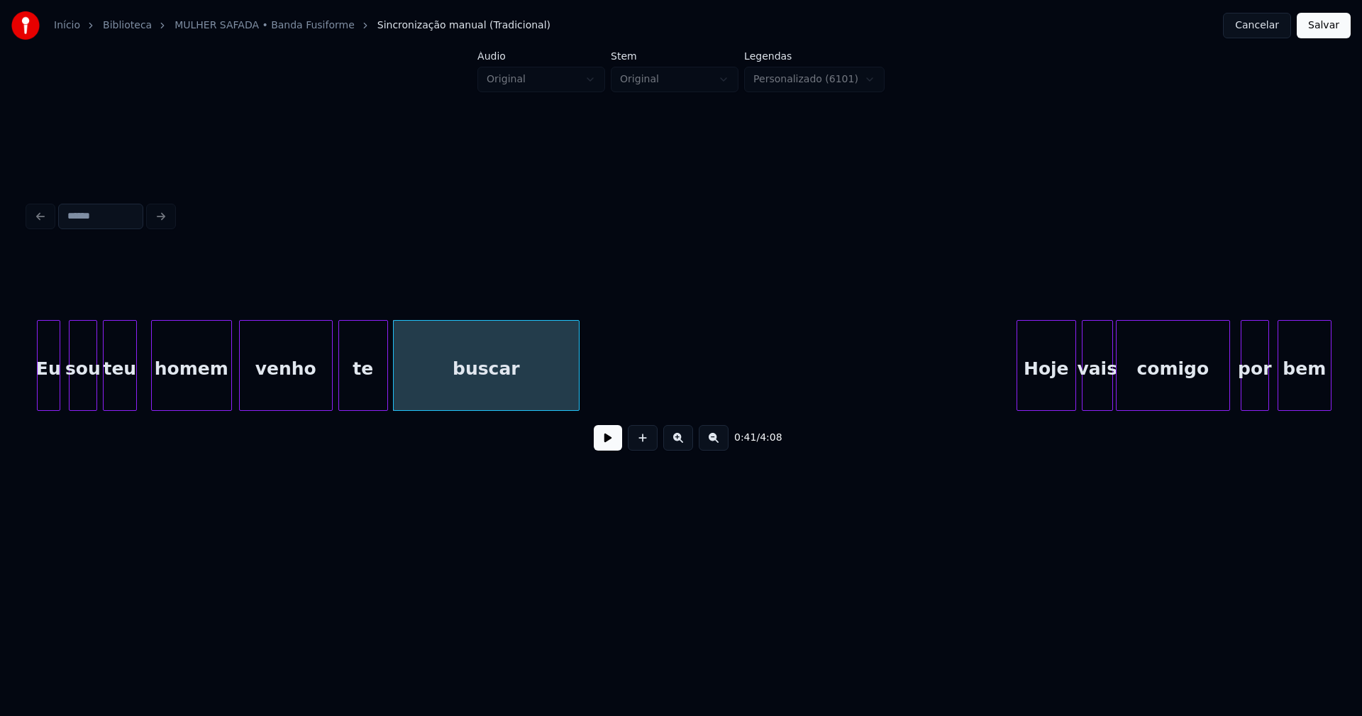
click at [386, 379] on div at bounding box center [385, 365] width 4 height 89
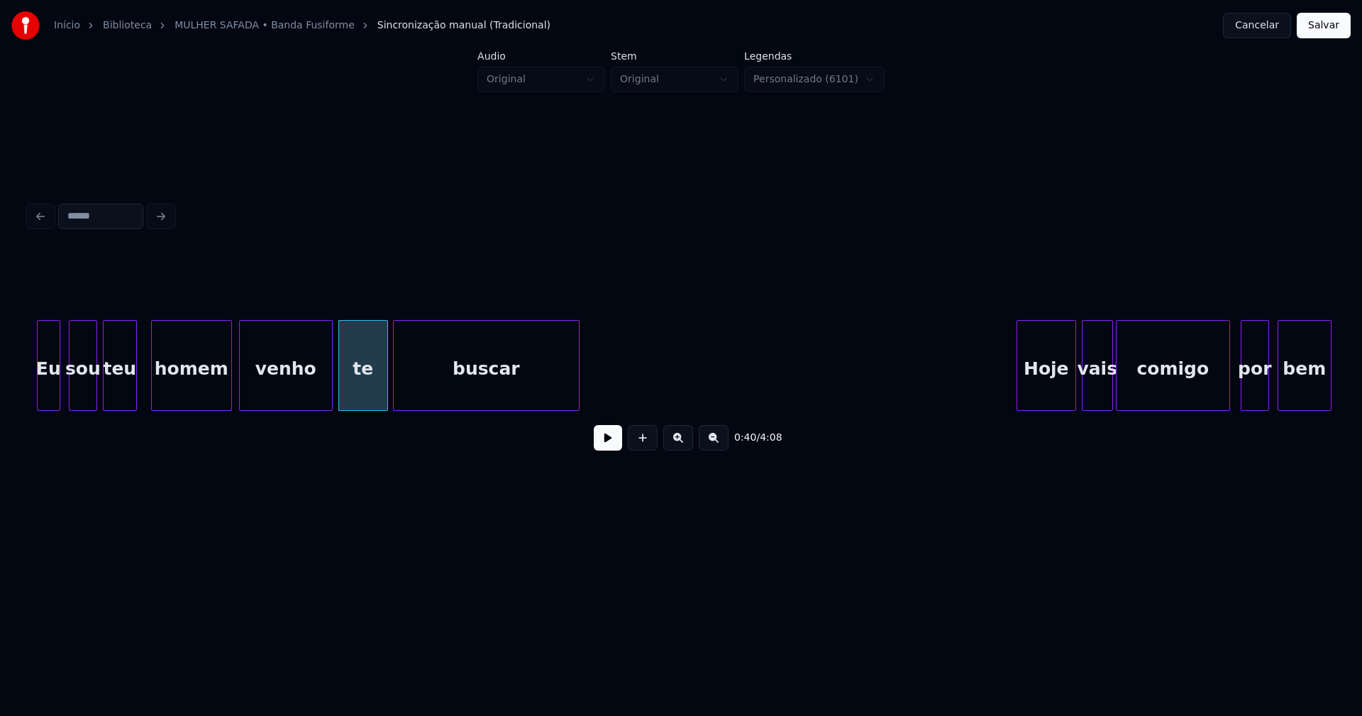
click at [606, 445] on button at bounding box center [608, 438] width 28 height 26
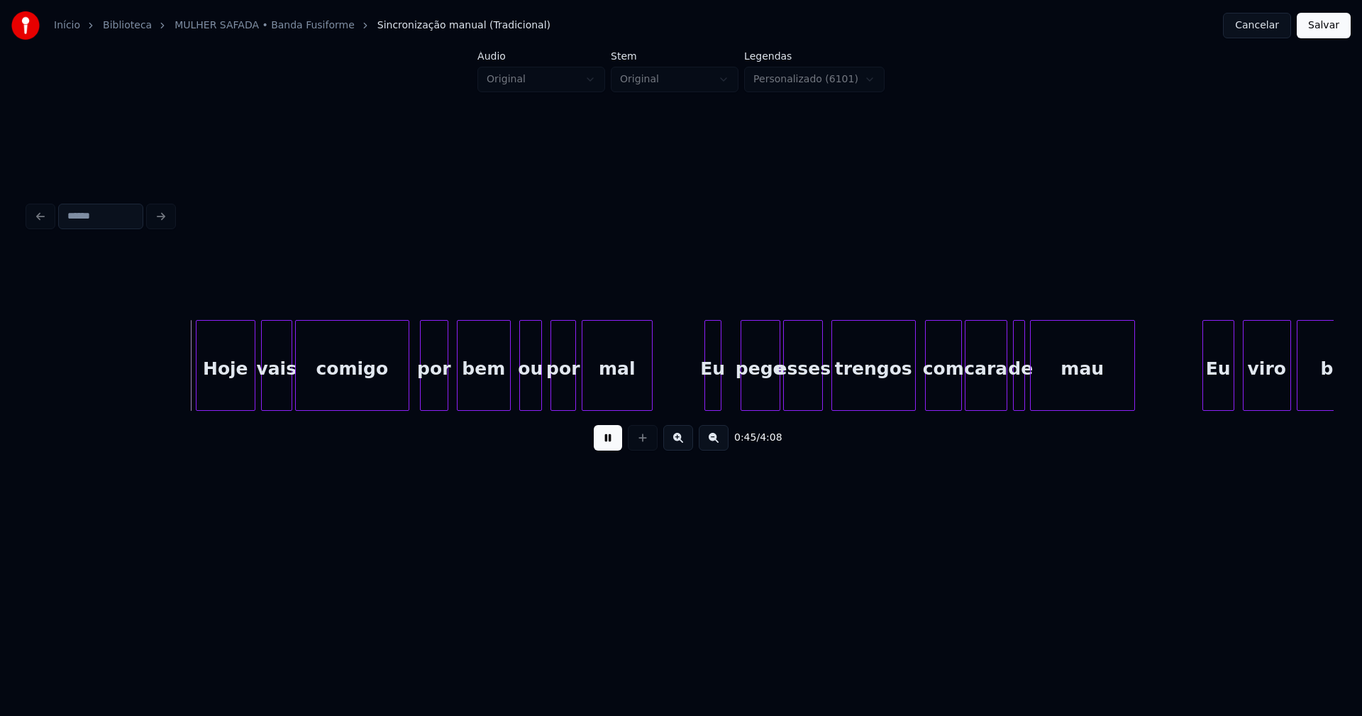
scroll to position [0, 6435]
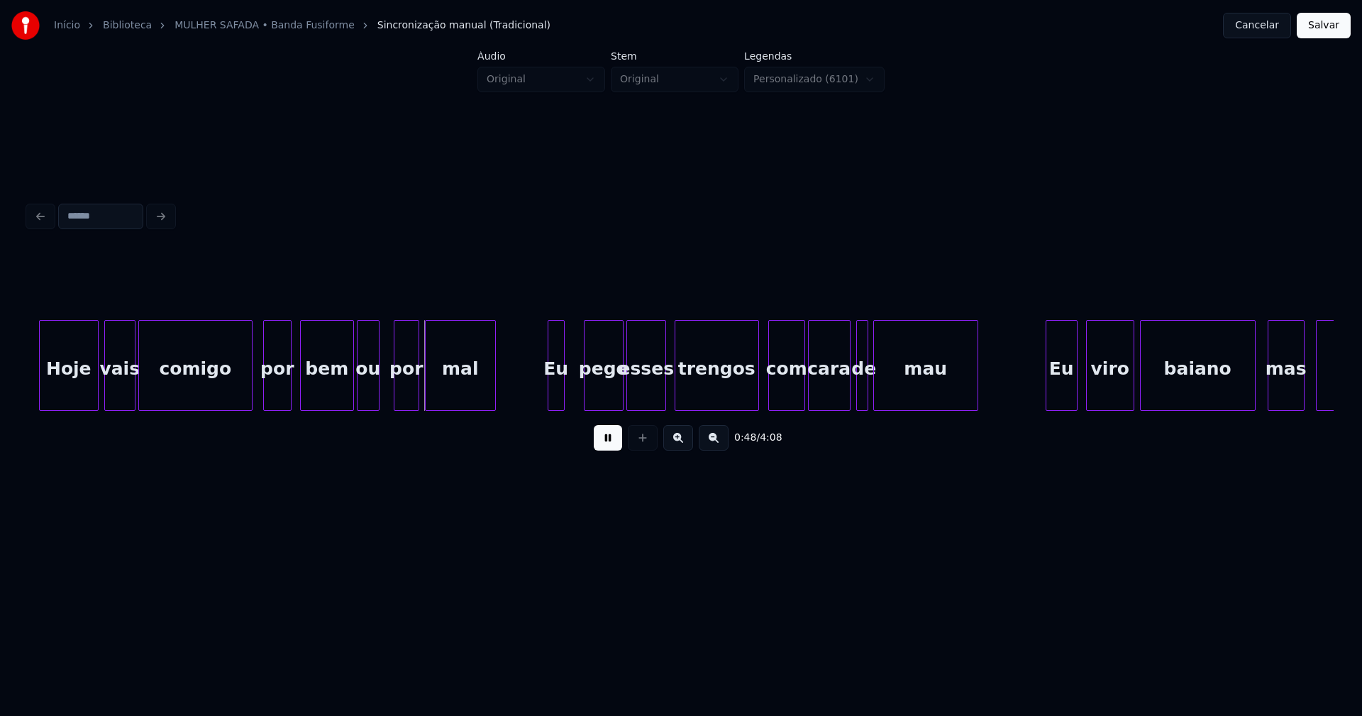
click at [369, 390] on div "ou" at bounding box center [368, 369] width 21 height 96
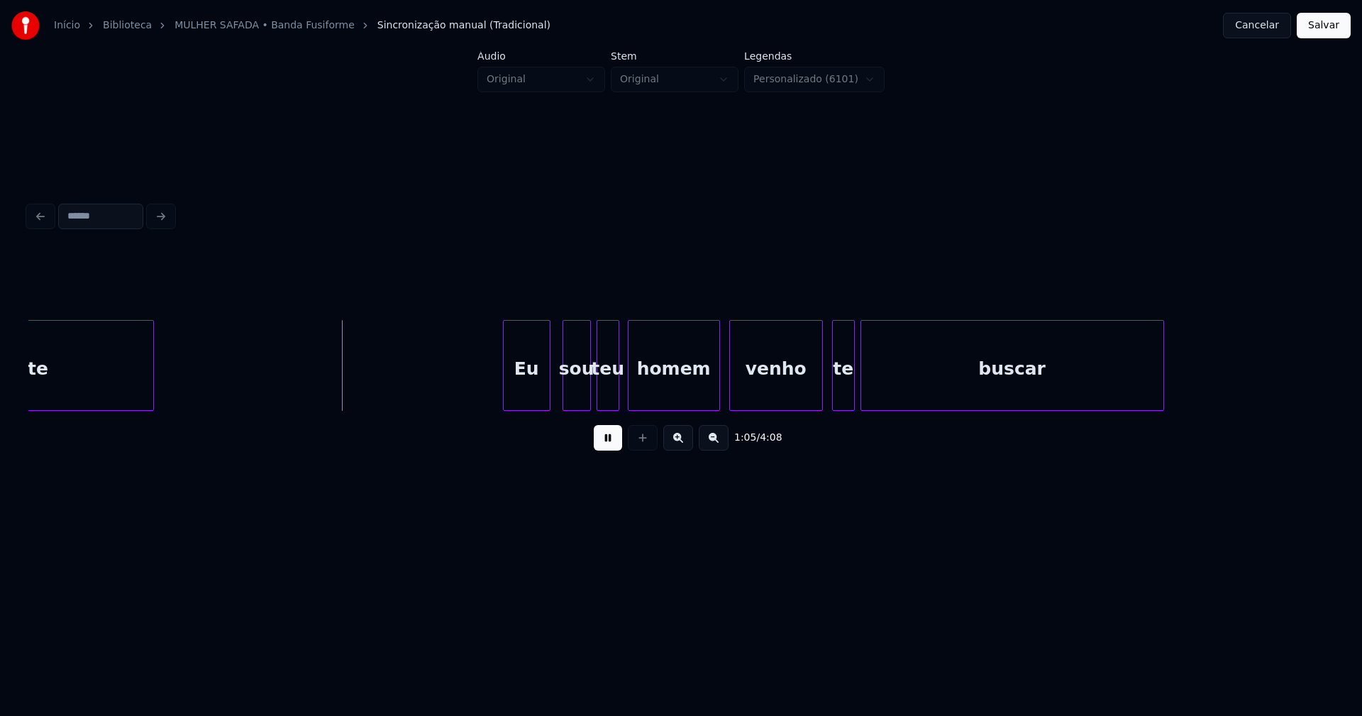
scroll to position [0, 9290]
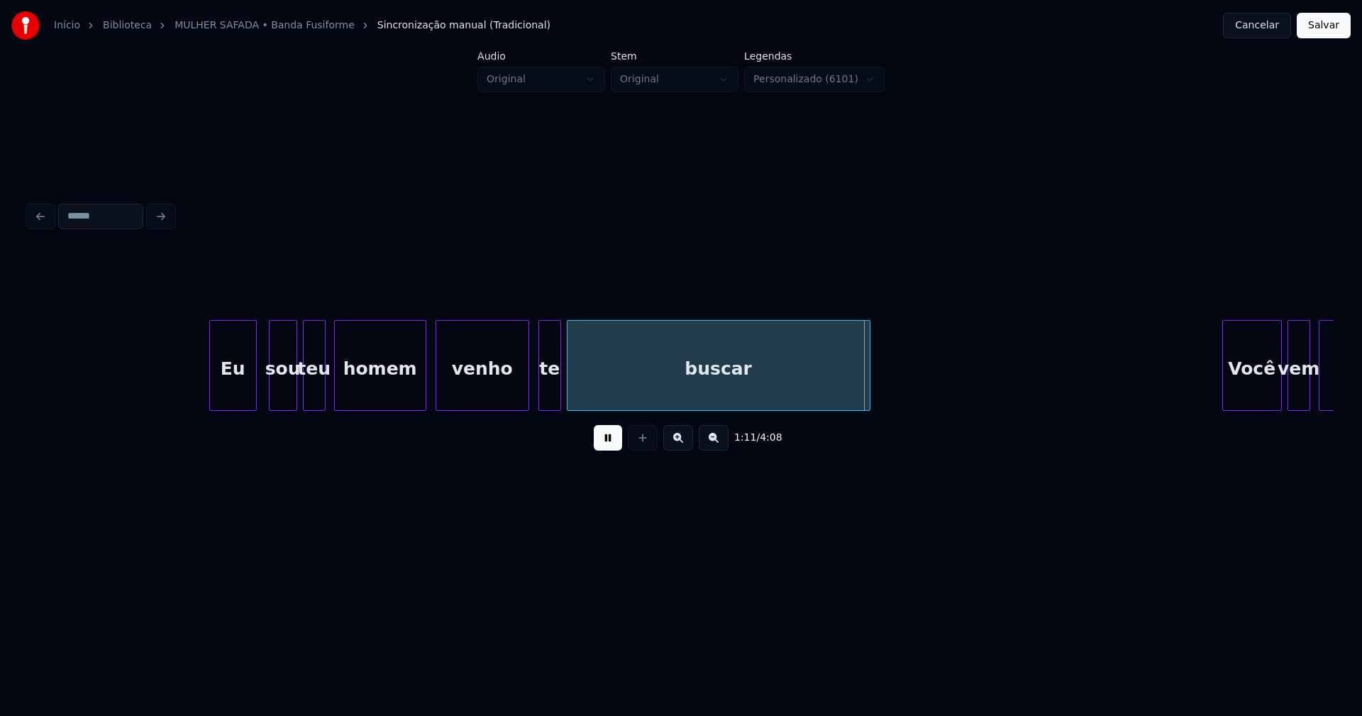
click at [598, 386] on div at bounding box center [598, 365] width 4 height 89
drag, startPoint x: 574, startPoint y: 385, endPoint x: 581, endPoint y: 383, distance: 7.4
click at [587, 378] on div at bounding box center [587, 365] width 4 height 89
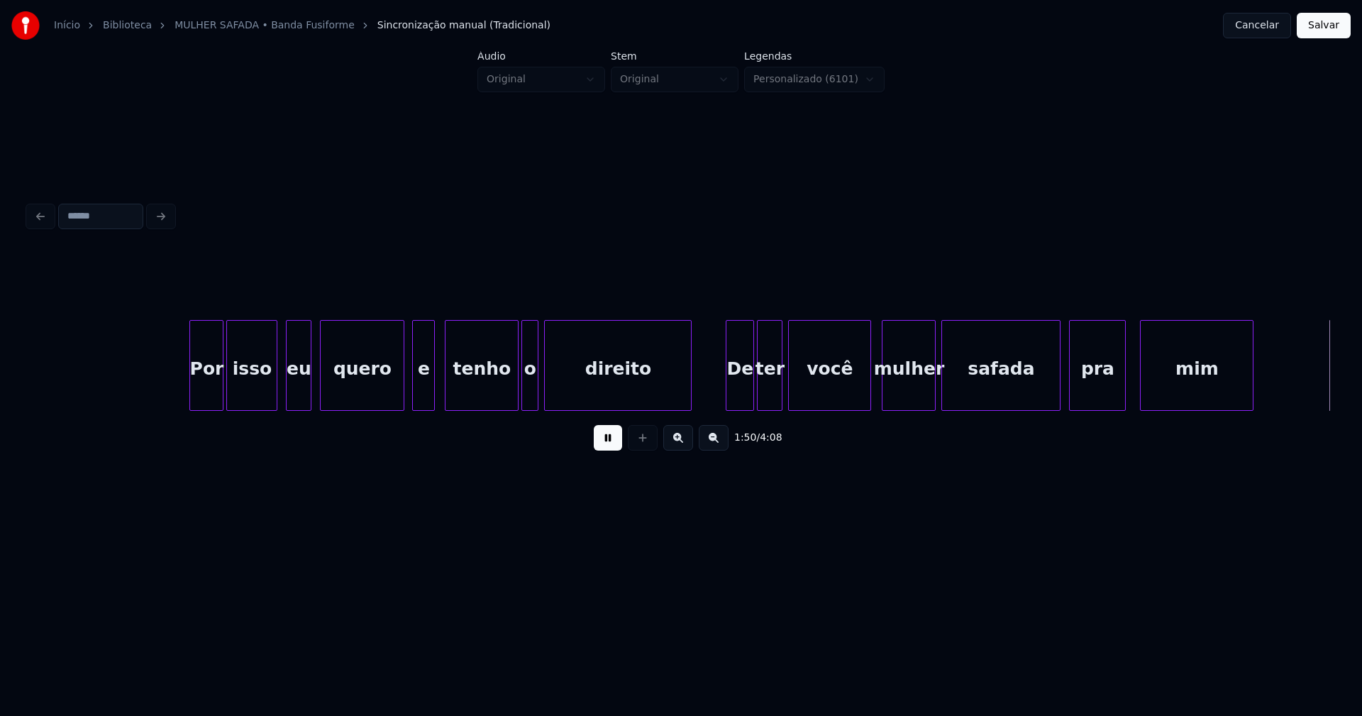
scroll to position [0, 15664]
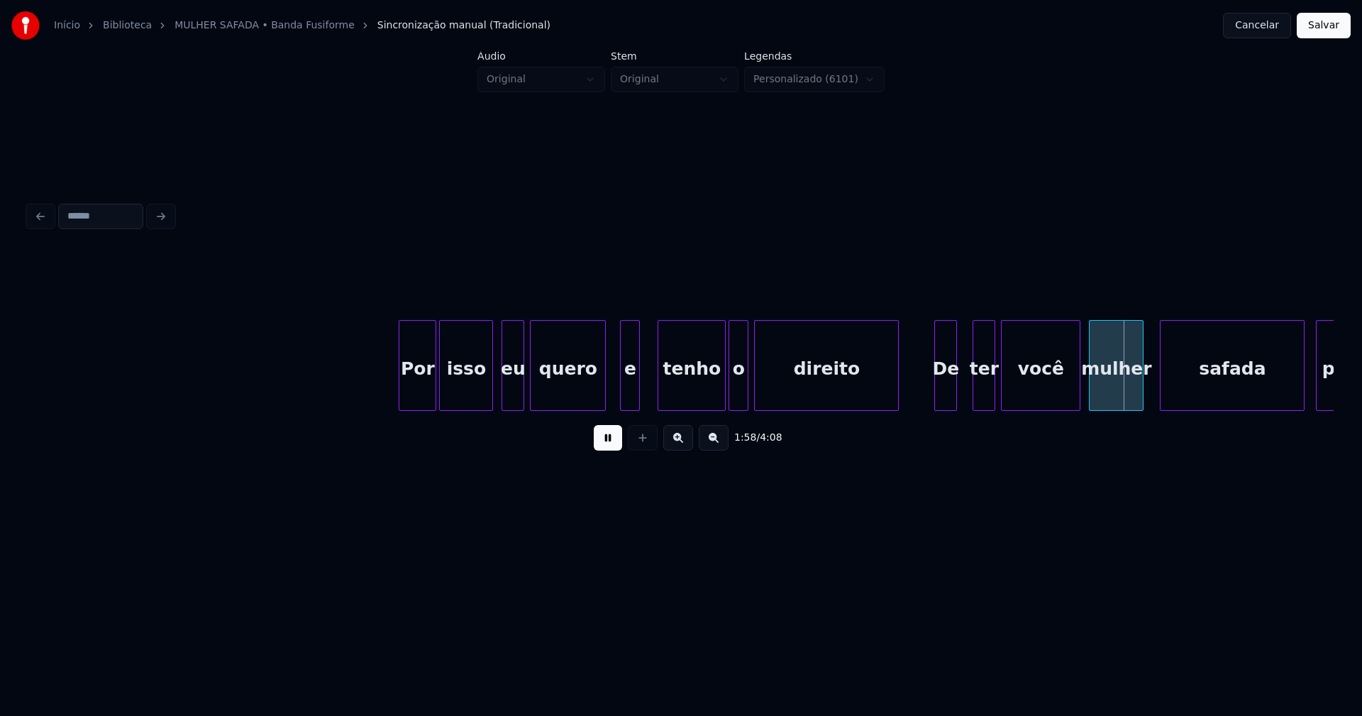
click at [605, 402] on div at bounding box center [603, 365] width 4 height 89
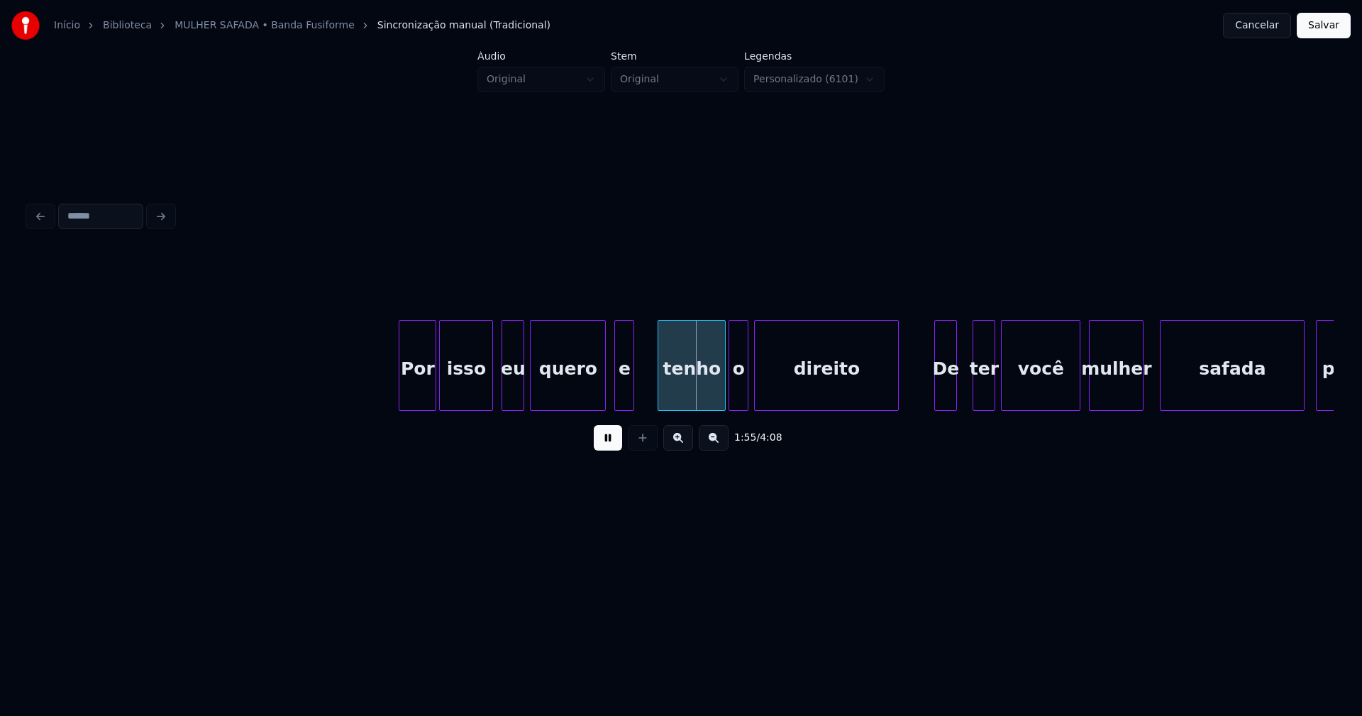
click at [622, 396] on div "e" at bounding box center [624, 369] width 18 height 96
click at [648, 380] on div at bounding box center [646, 365] width 4 height 89
click at [1323, 26] on button "Salvar" at bounding box center [1324, 26] width 54 height 26
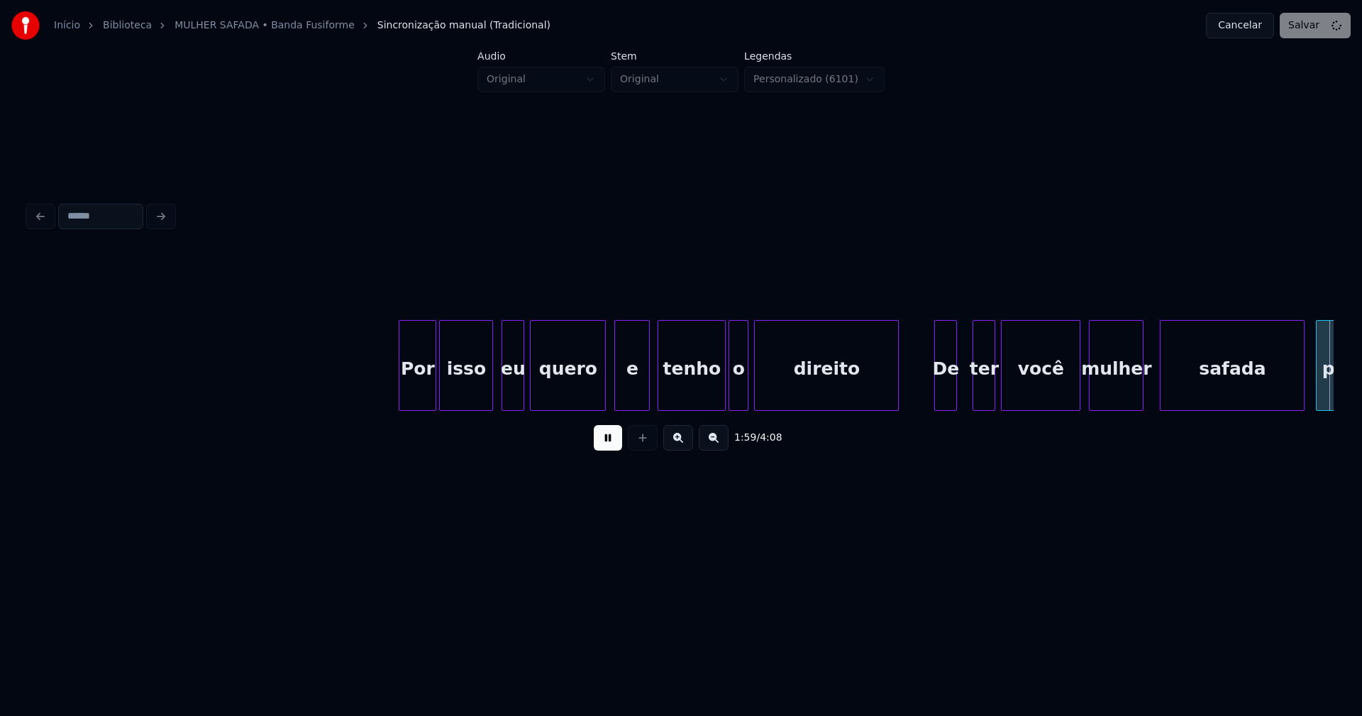
scroll to position [0, 16970]
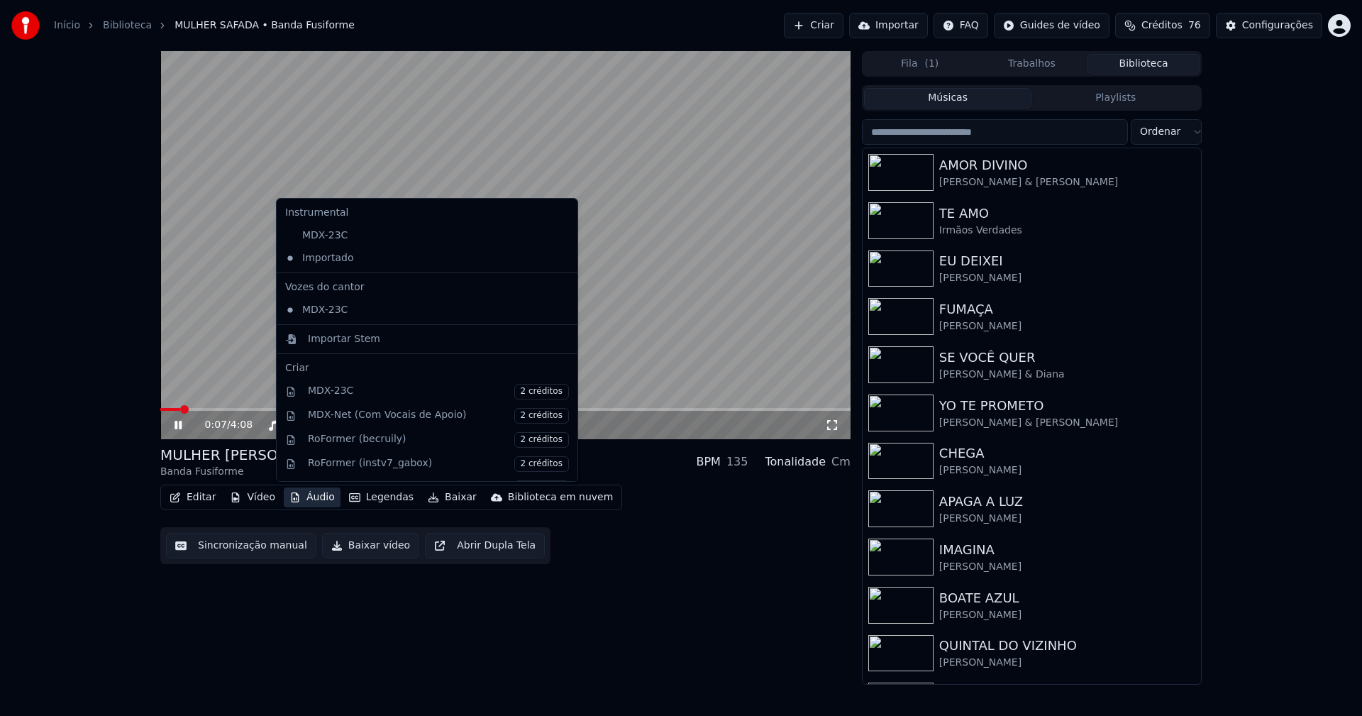
click at [319, 503] on button "Áudio" at bounding box center [312, 497] width 57 height 20
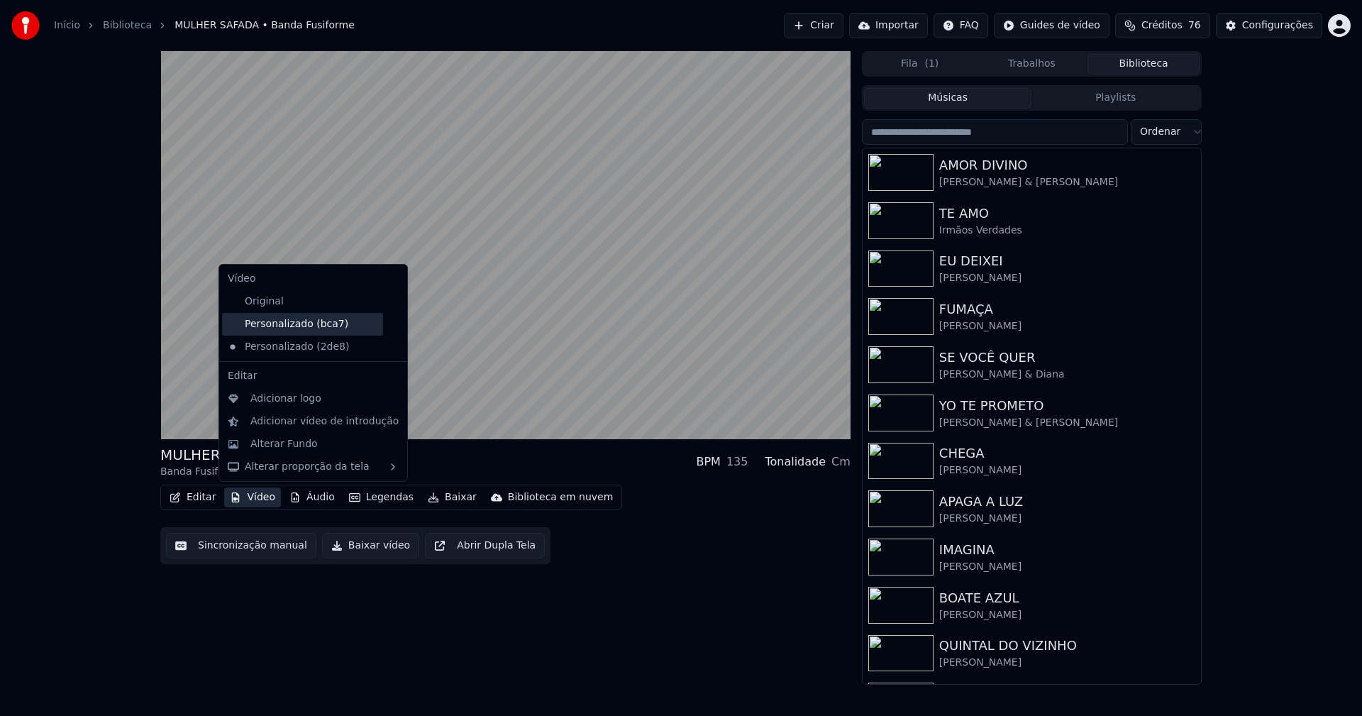
click at [321, 325] on div "Personalizado (bca7)" at bounding box center [302, 324] width 161 height 23
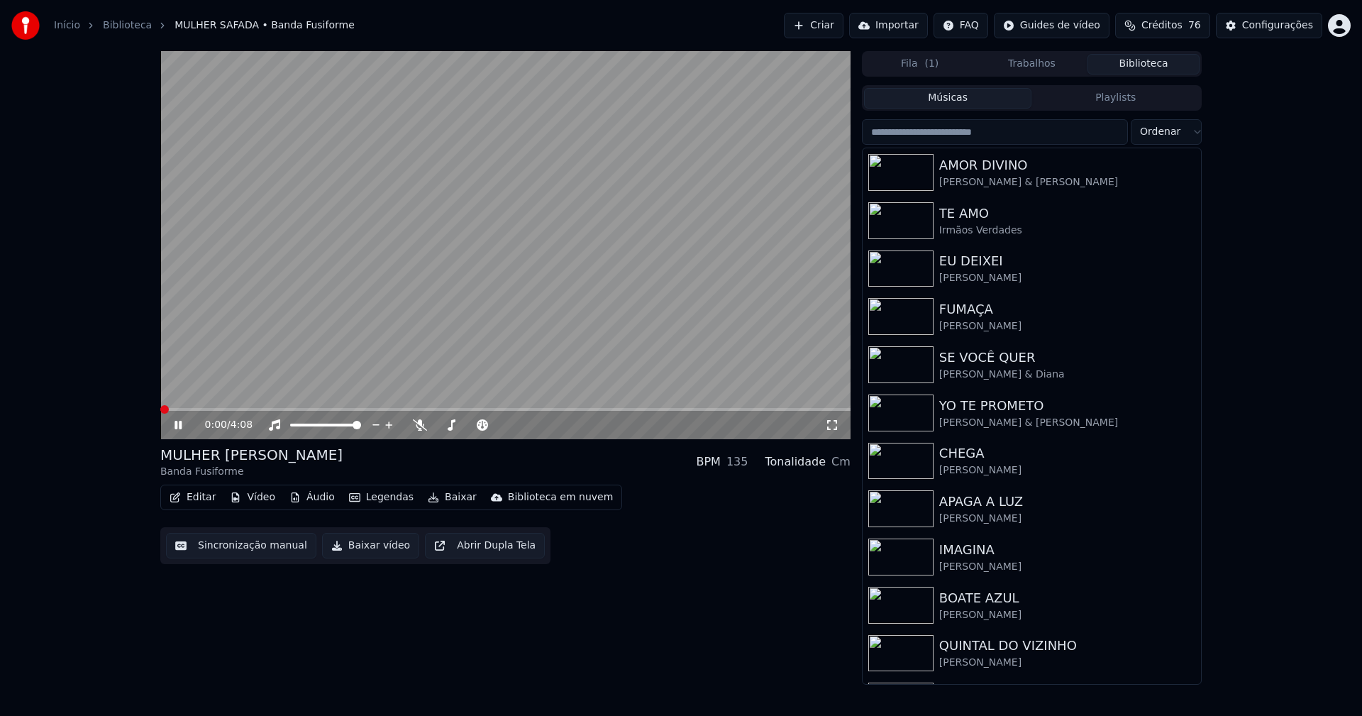
click at [260, 500] on button "Vídeo" at bounding box center [252, 497] width 57 height 20
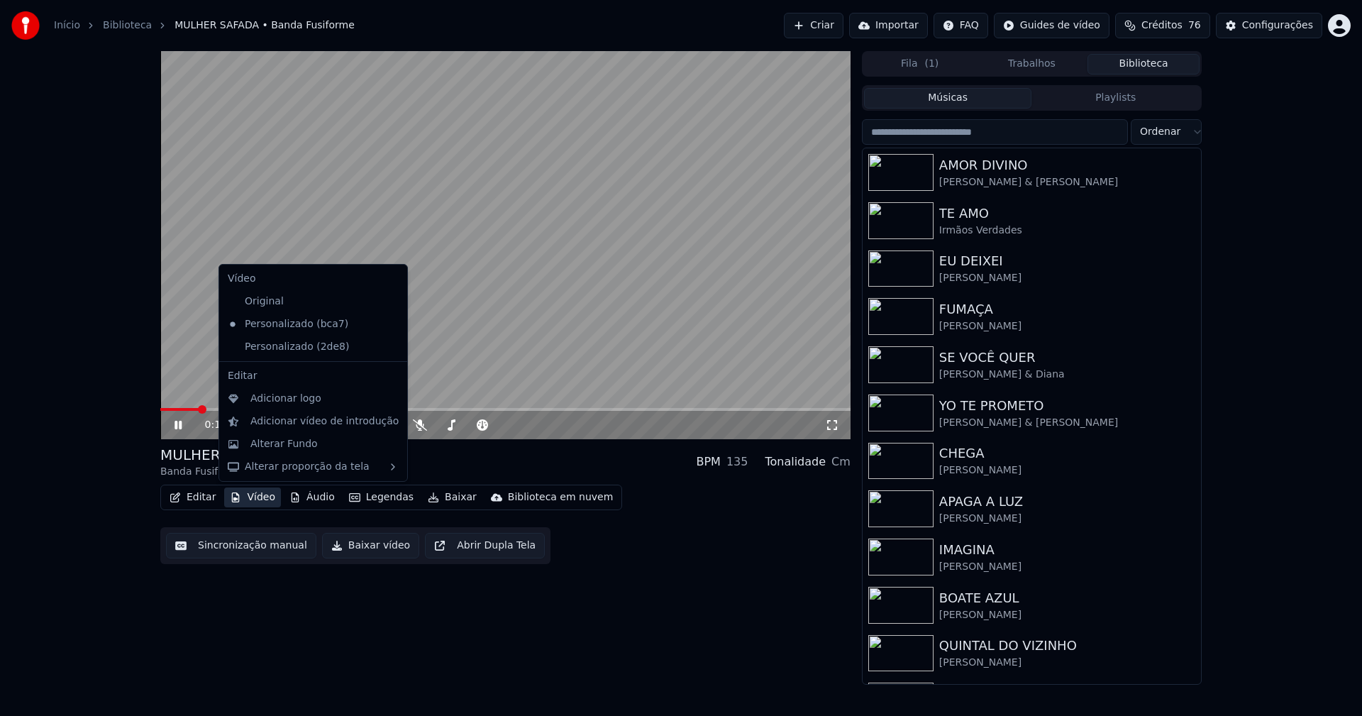
click at [389, 346] on icon at bounding box center [394, 346] width 10 height 11
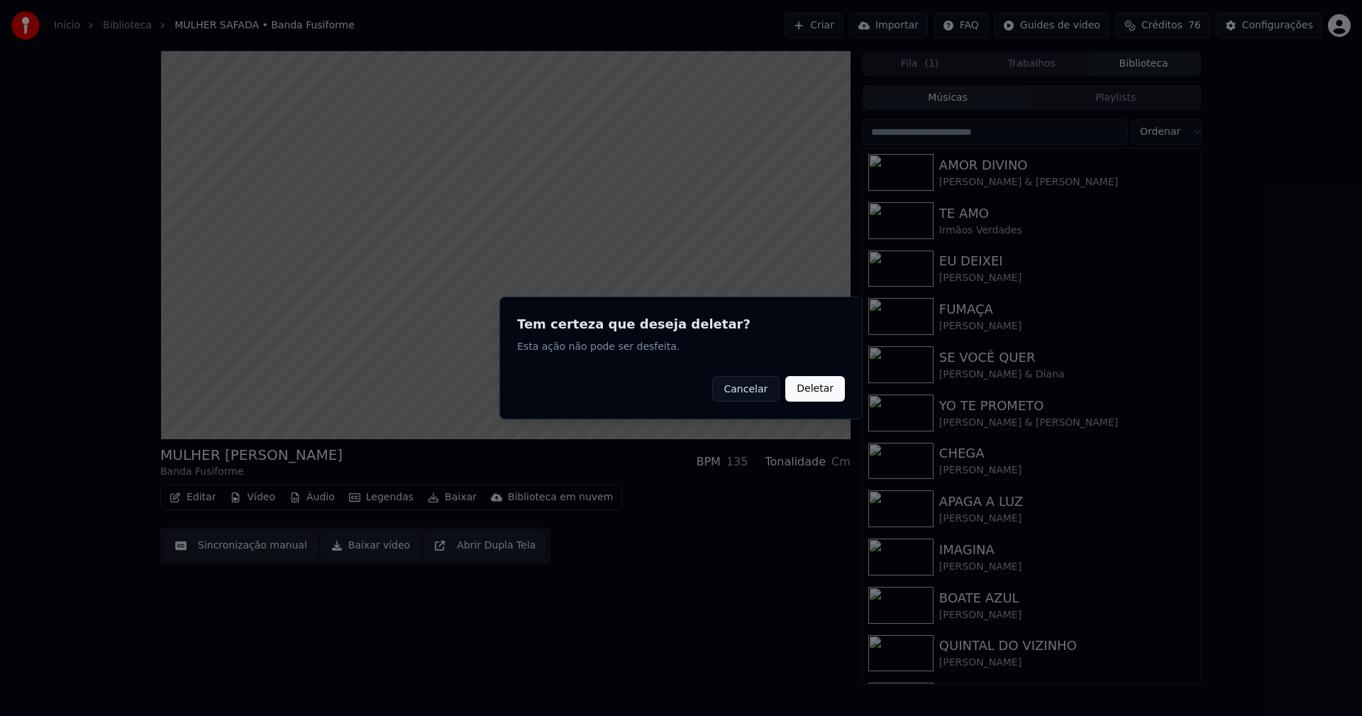
click at [810, 388] on button "Deletar" at bounding box center [815, 389] width 60 height 26
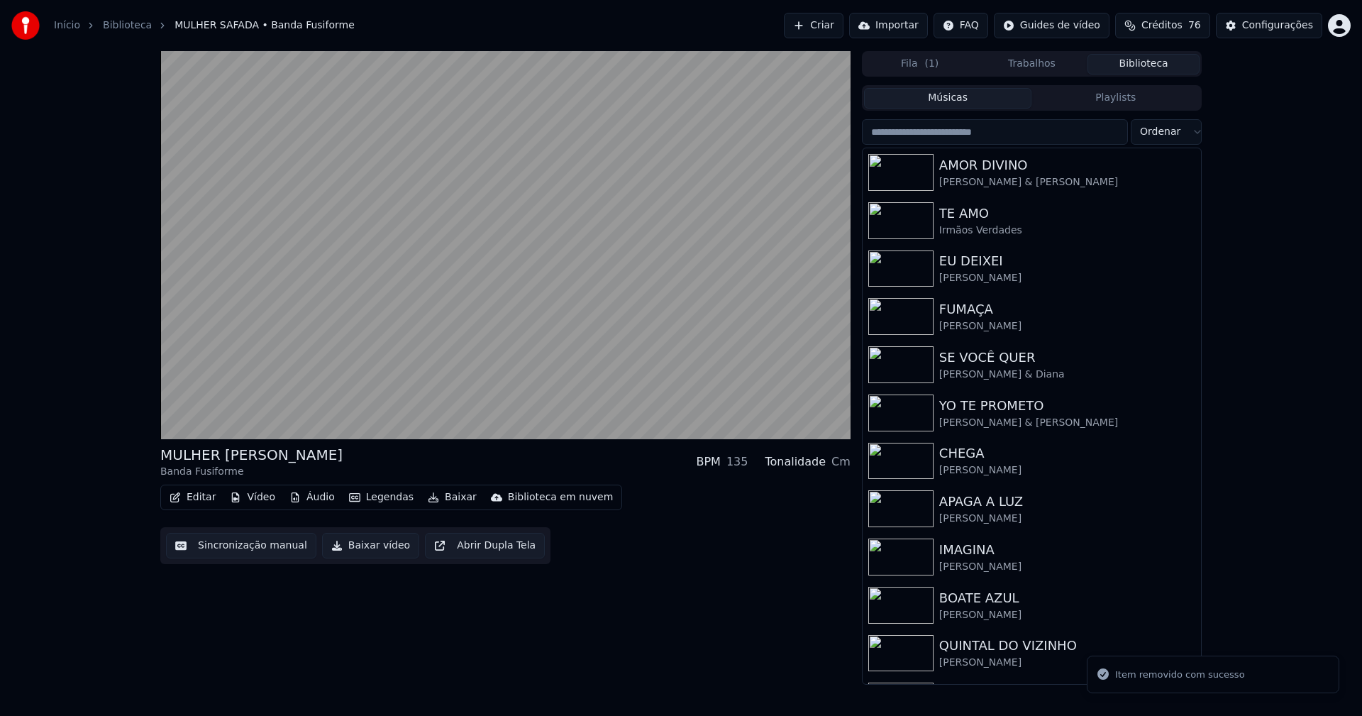
click at [272, 494] on button "Vídeo" at bounding box center [252, 497] width 57 height 20
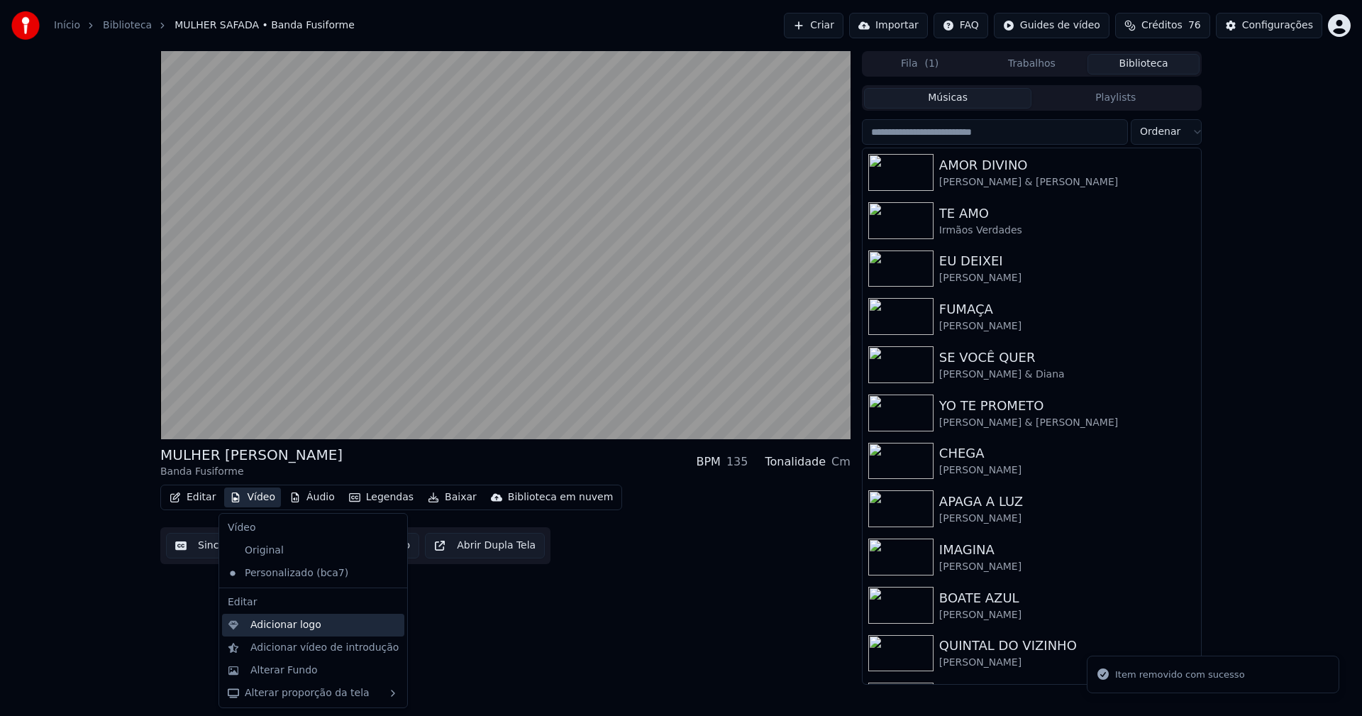
click at [290, 627] on div "Adicionar logo" at bounding box center [285, 625] width 71 height 14
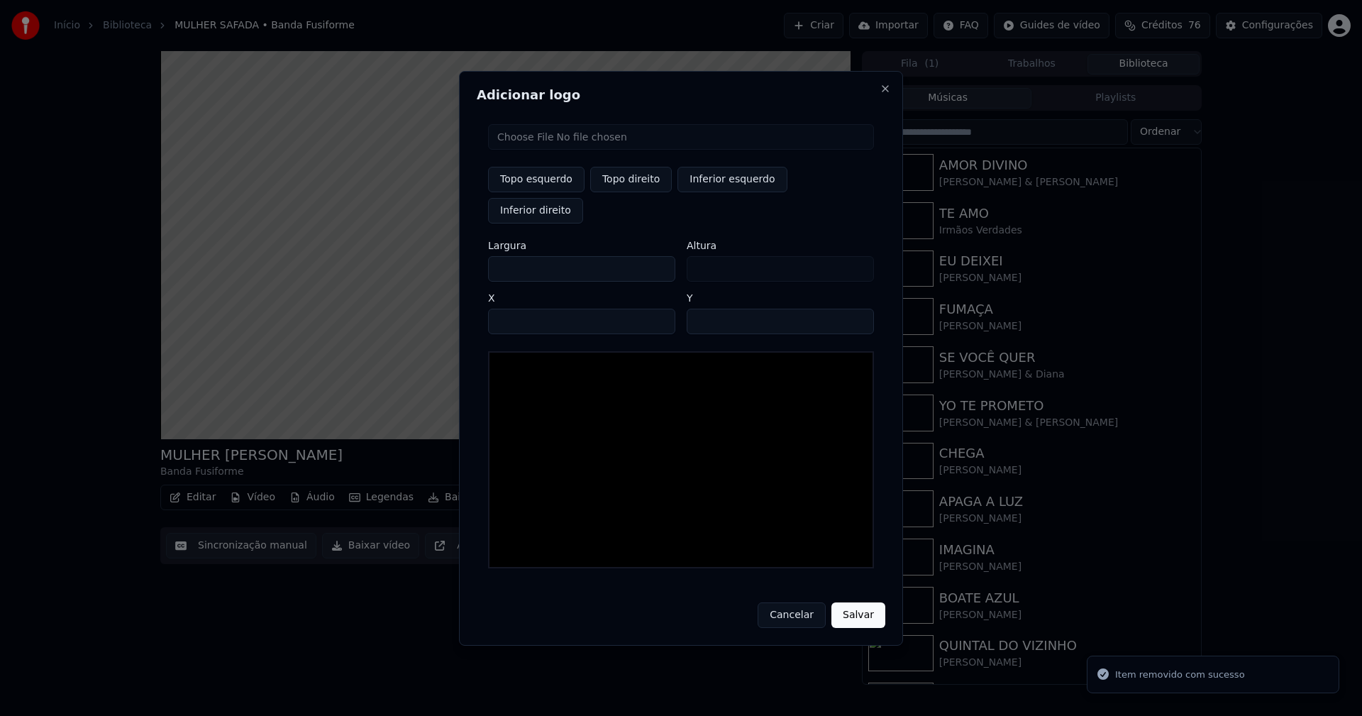
click at [548, 150] on input "file" at bounding box center [681, 137] width 386 height 26
type input "**********"
drag, startPoint x: 631, startPoint y: 199, endPoint x: 531, endPoint y: 230, distance: 105.3
click at [631, 192] on button "Topo direito" at bounding box center [631, 180] width 82 height 26
type input "****"
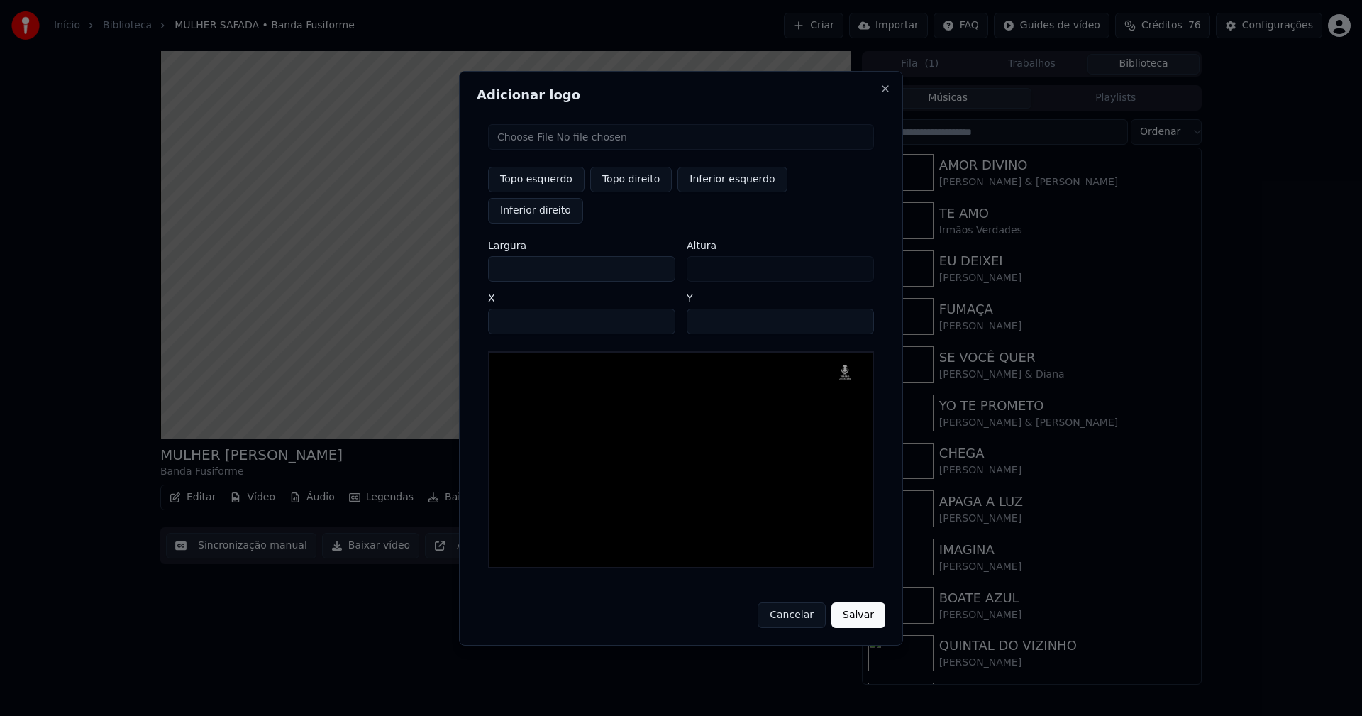
drag, startPoint x: 512, startPoint y: 253, endPoint x: 467, endPoint y: 263, distance: 45.8
click at [468, 263] on div "Adicionar logo Topo esquerdo Topo direito Inferior esquerdo Inferior direito La…" at bounding box center [681, 358] width 444 height 575
type input "**"
type input "***"
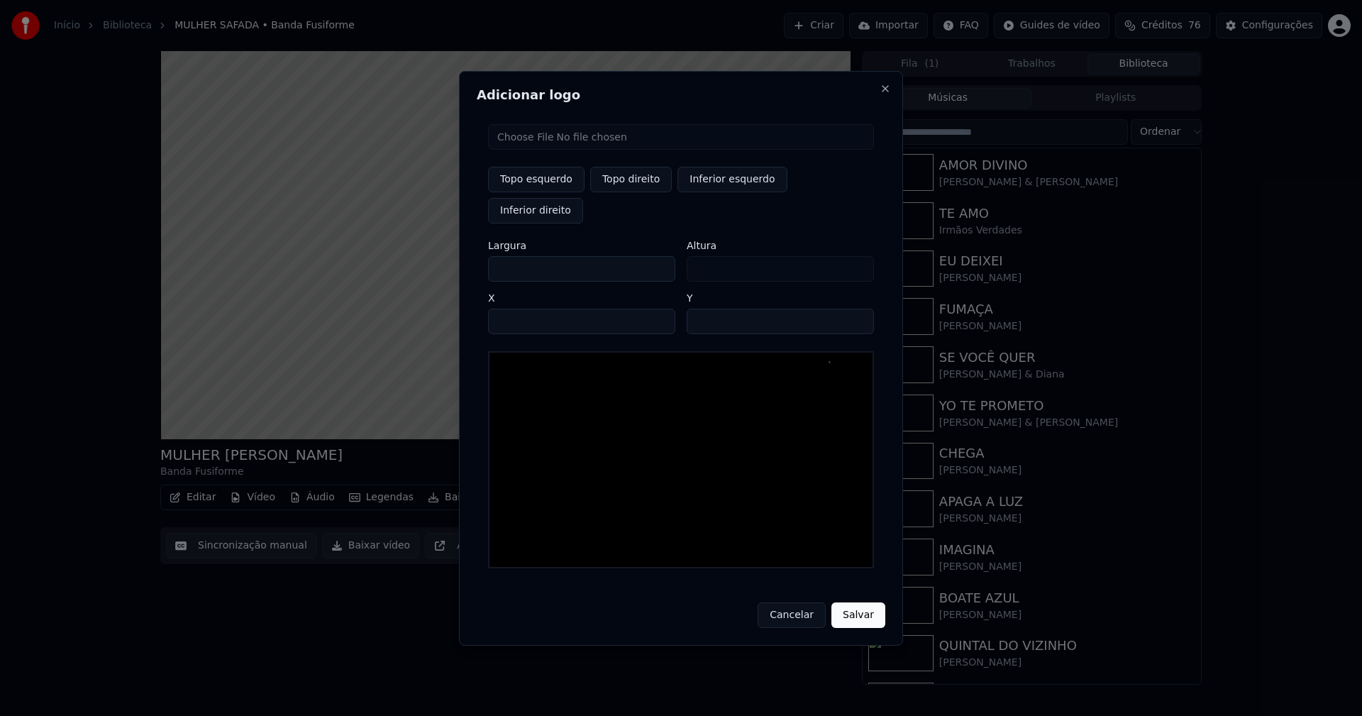
type input "***"
click at [518, 309] on input "****" at bounding box center [581, 322] width 187 height 26
type input "****"
click at [702, 309] on input "**" at bounding box center [780, 322] width 187 height 26
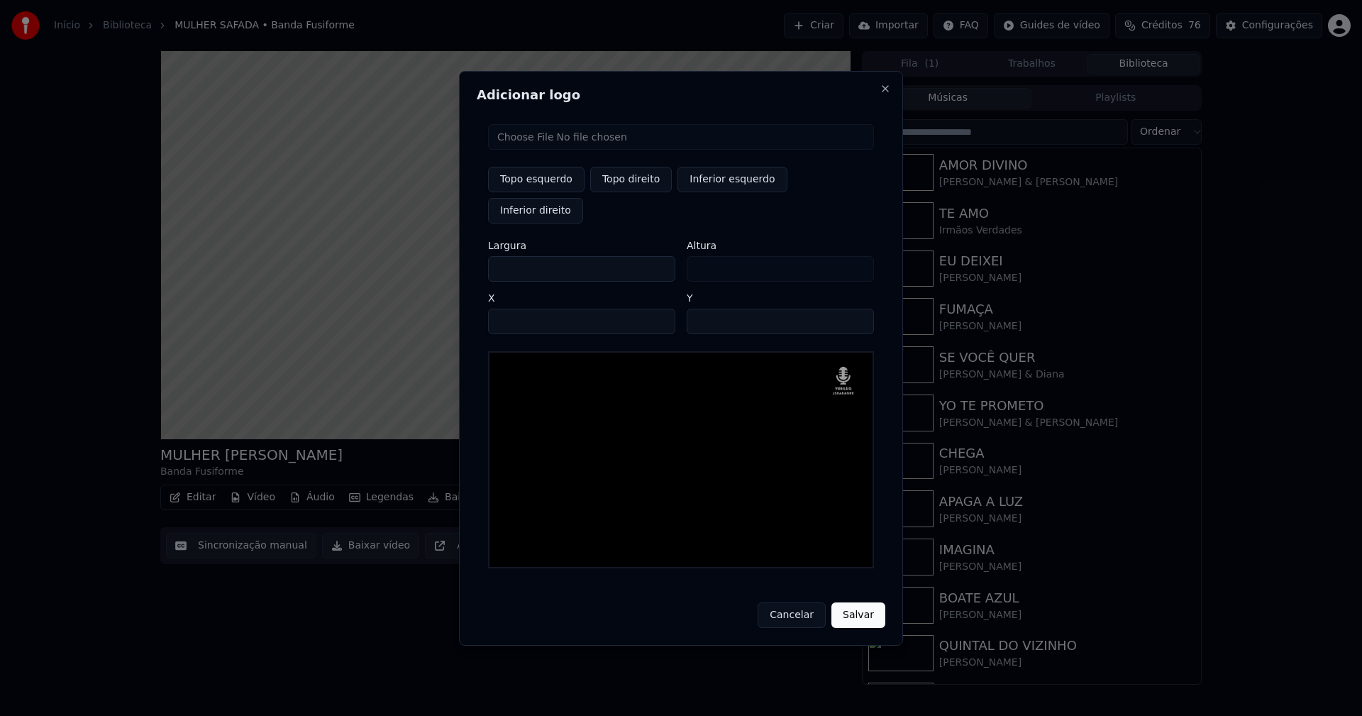
type input "**"
click at [862, 602] on button "Salvar" at bounding box center [859, 615] width 54 height 26
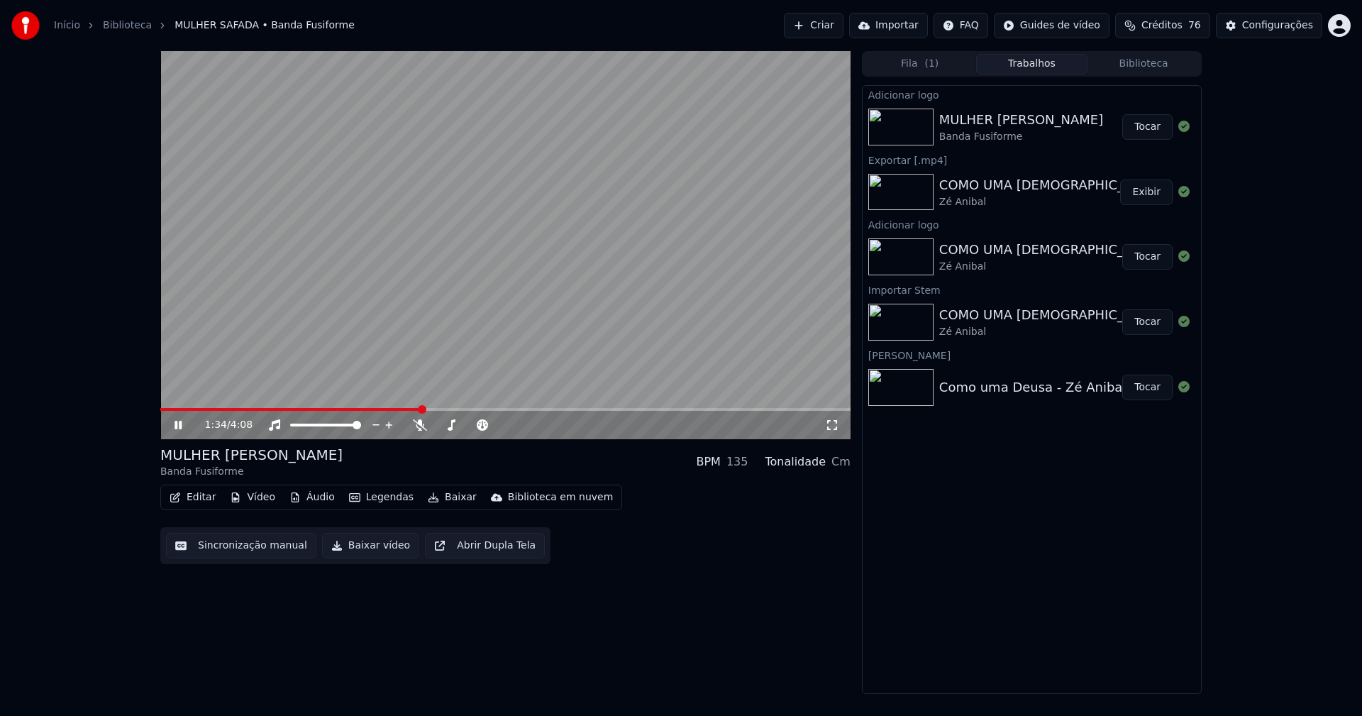
click at [1150, 131] on button "Tocar" at bounding box center [1148, 127] width 50 height 26
click at [194, 498] on button "Editar" at bounding box center [192, 497] width 57 height 20
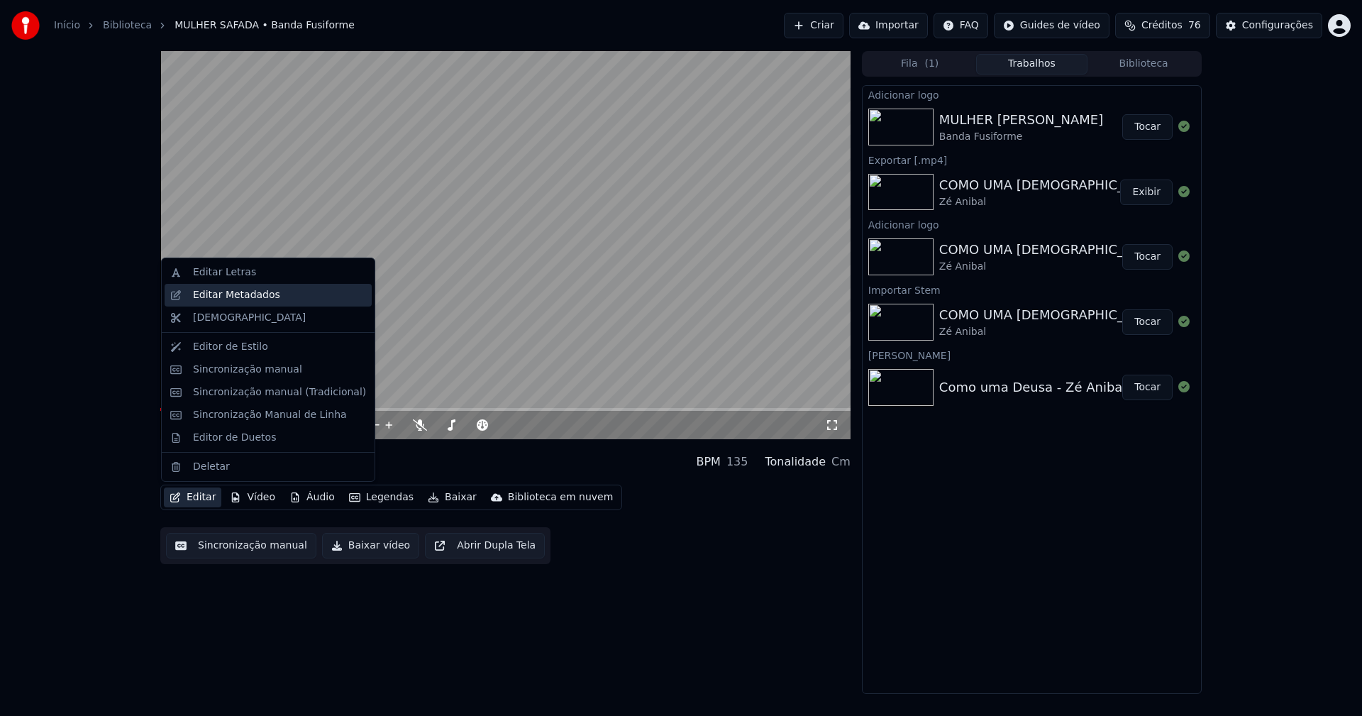
click at [249, 293] on div "Editar Metadados" at bounding box center [236, 295] width 87 height 14
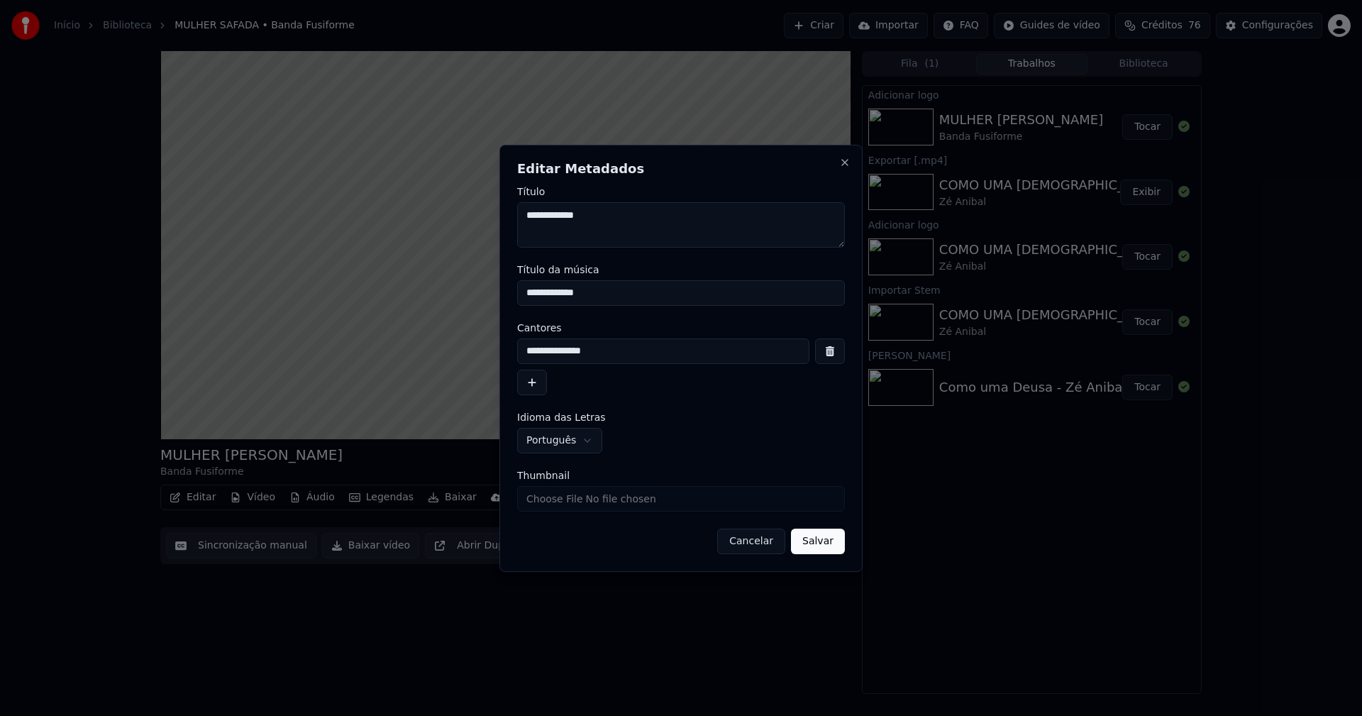
click at [570, 498] on input "Thumbnail" at bounding box center [681, 499] width 328 height 26
type input "**********"
click at [825, 549] on button "Salvar" at bounding box center [818, 542] width 54 height 26
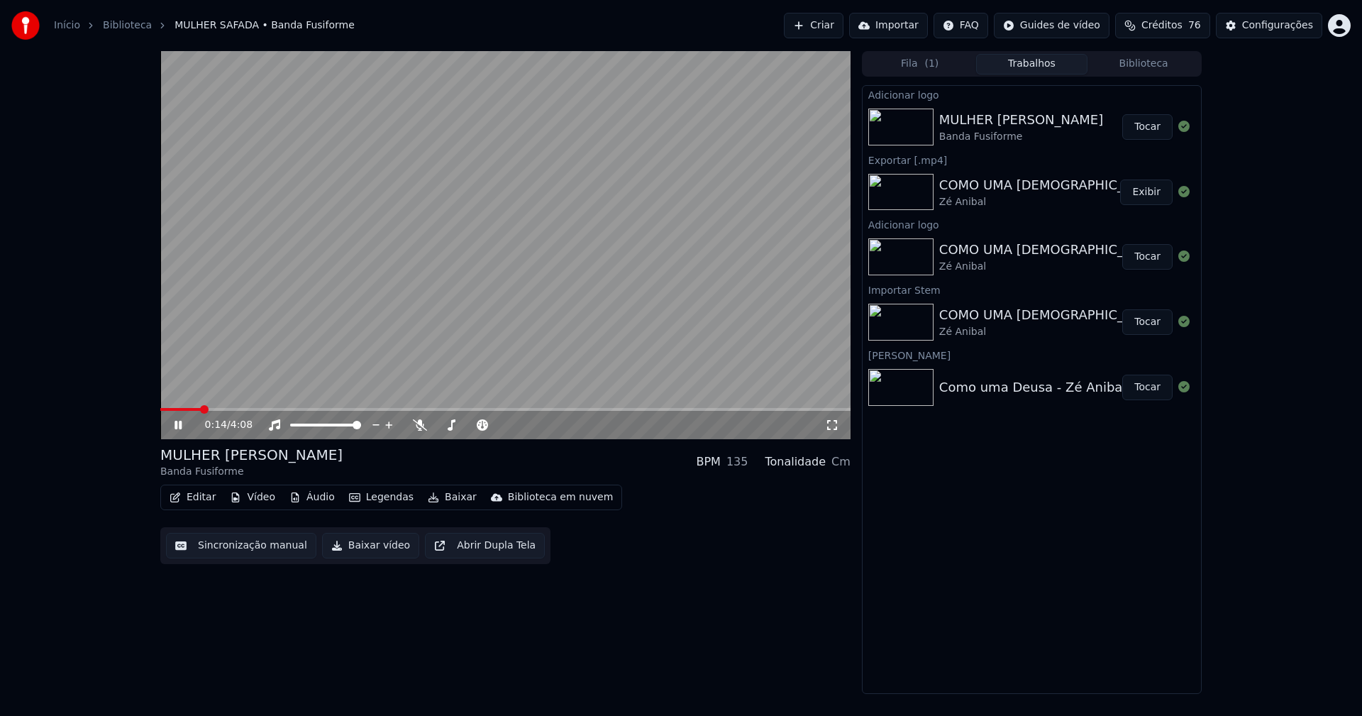
click at [180, 425] on icon at bounding box center [178, 425] width 7 height 9
click at [364, 549] on button "Baixar vídeo" at bounding box center [370, 546] width 97 height 26
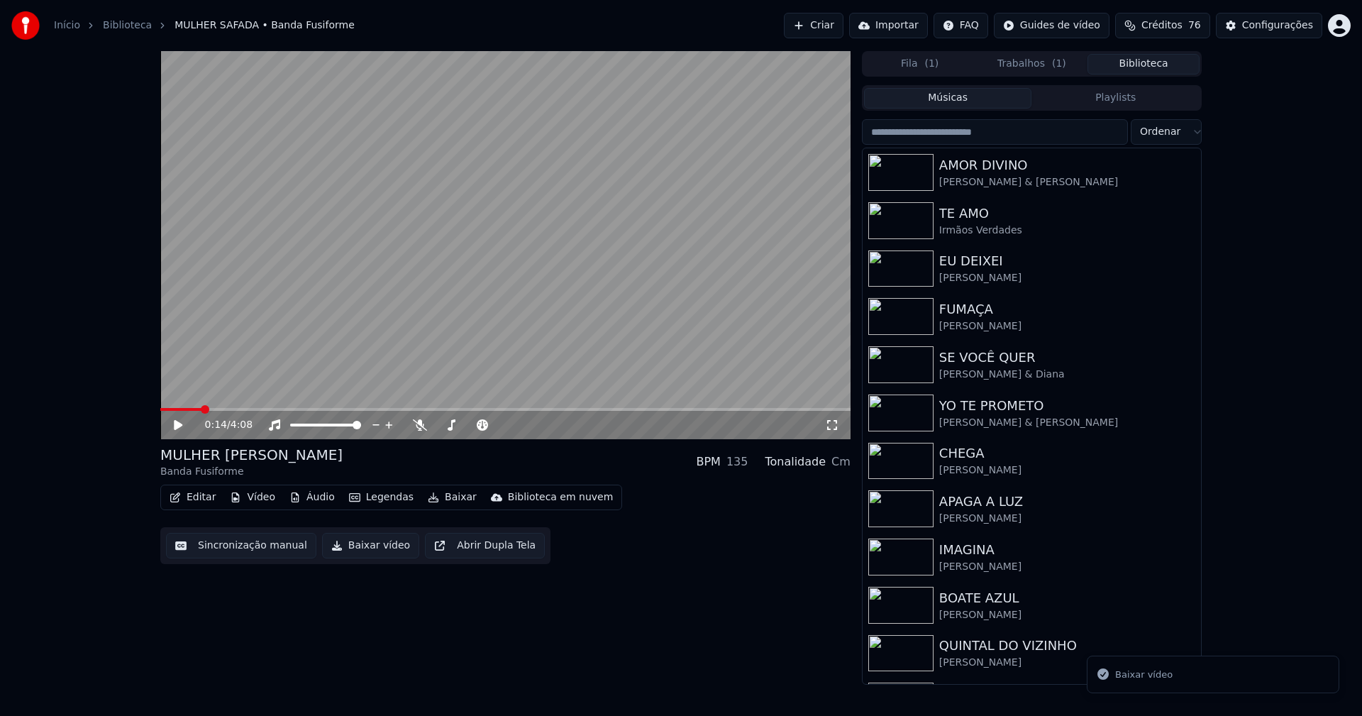
click at [1150, 60] on button "Biblioteca" at bounding box center [1144, 64] width 112 height 21
click at [972, 130] on input "search" at bounding box center [995, 132] width 266 height 26
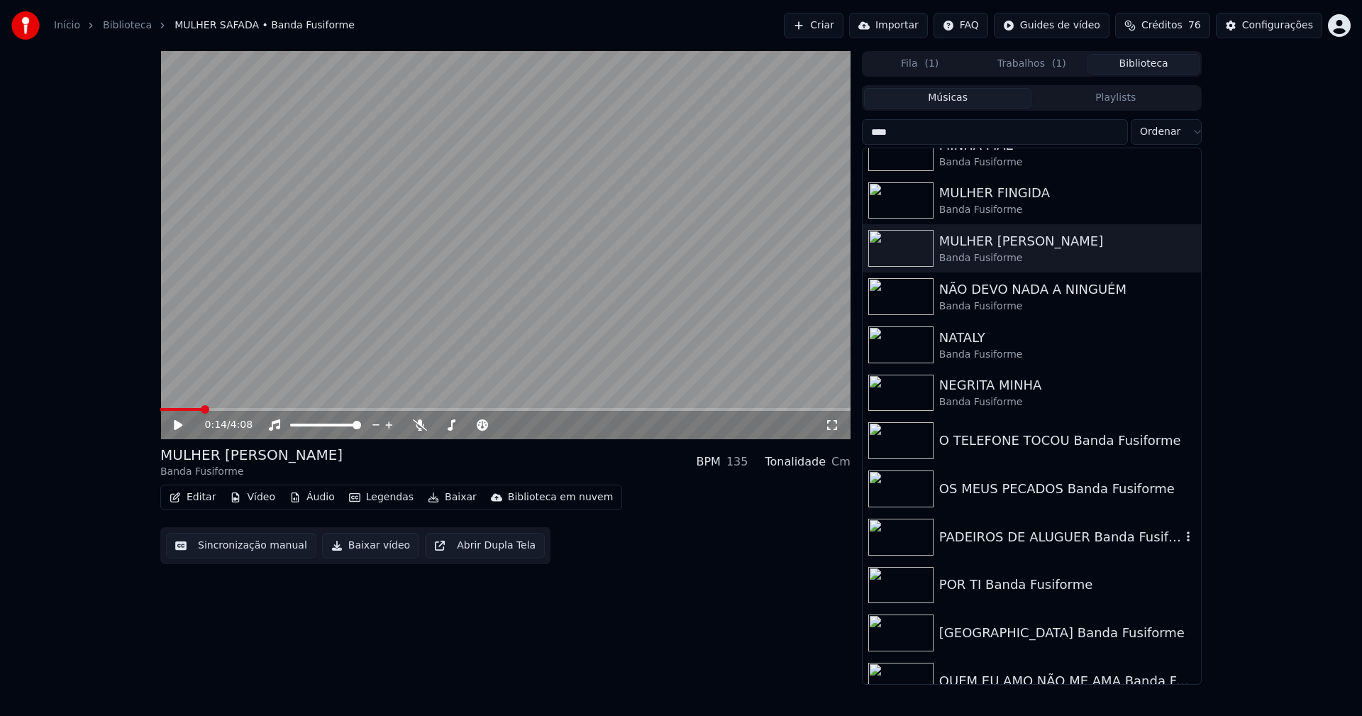
scroll to position [282, 0]
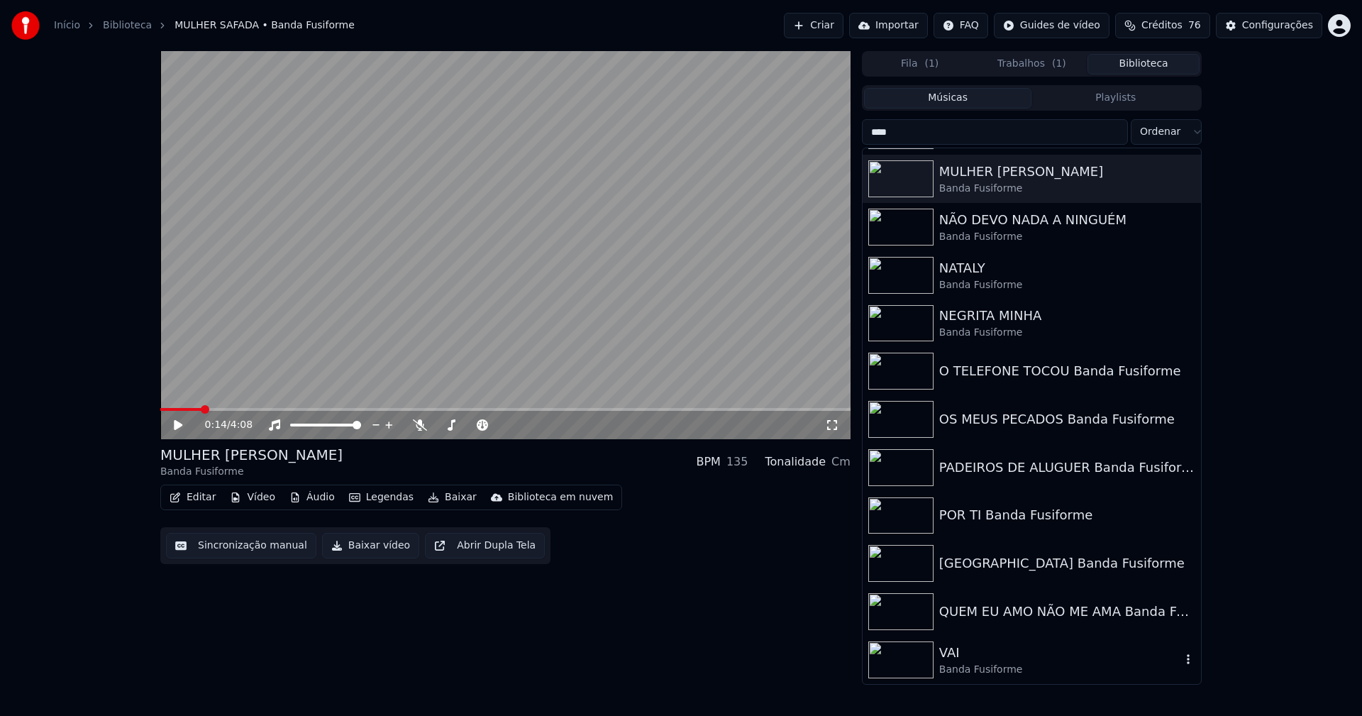
type input "****"
click at [976, 656] on div "VAI" at bounding box center [1060, 653] width 242 height 20
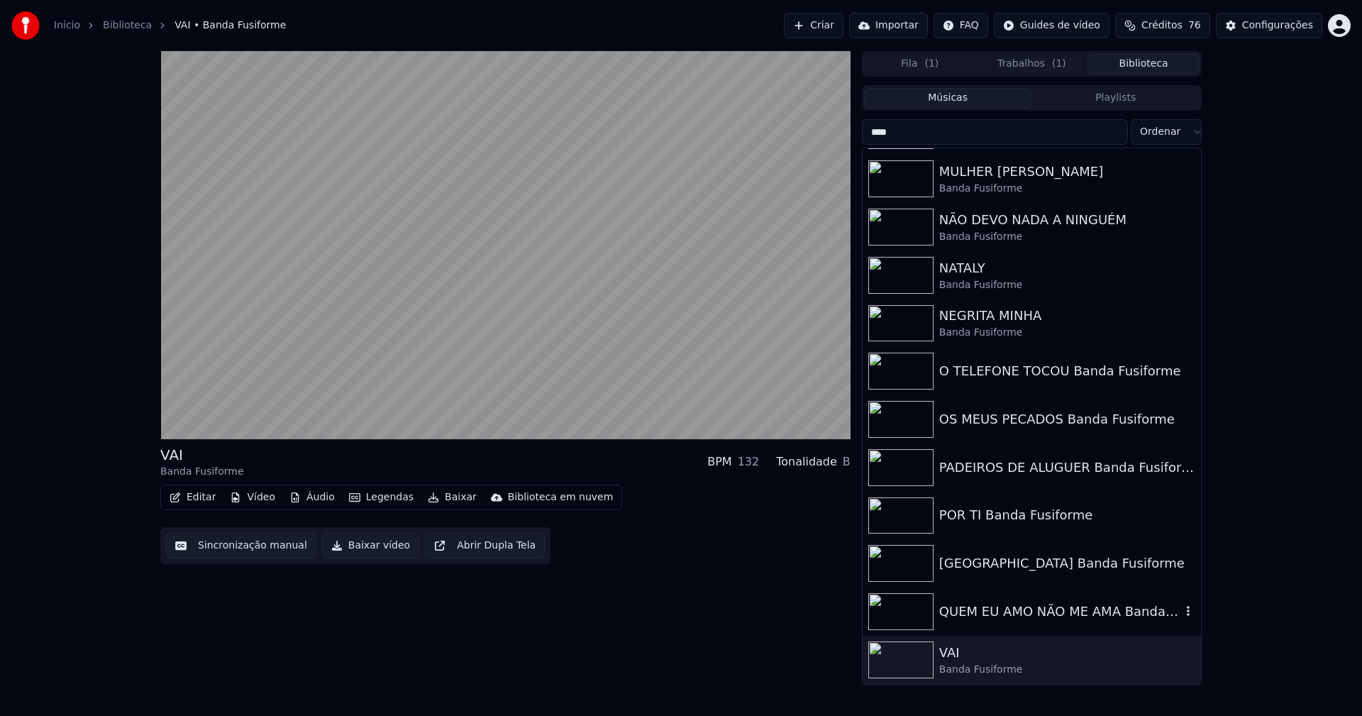
click at [1013, 625] on div "QUEM EU AMO NÃO ME AMA Banda Fusiforme" at bounding box center [1032, 612] width 338 height 48
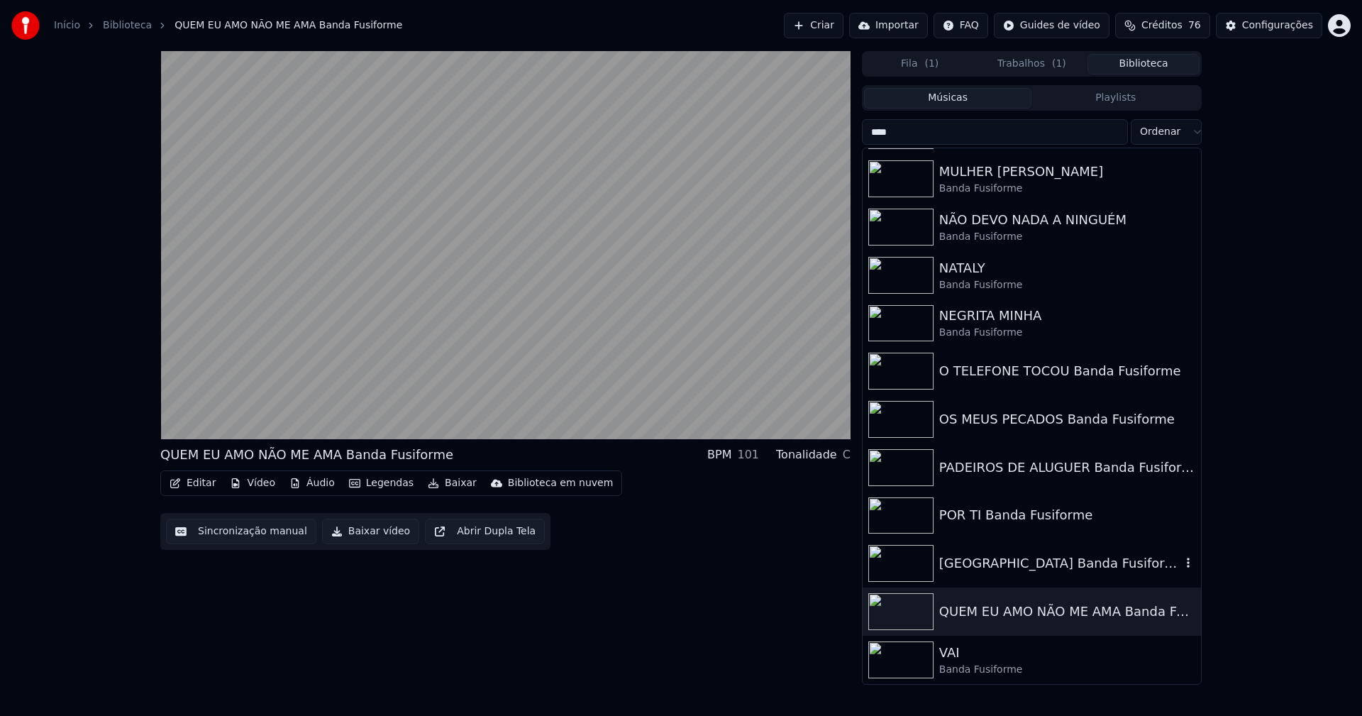
click at [1011, 564] on div "[GEOGRAPHIC_DATA] Banda Fusiforme" at bounding box center [1060, 563] width 242 height 20
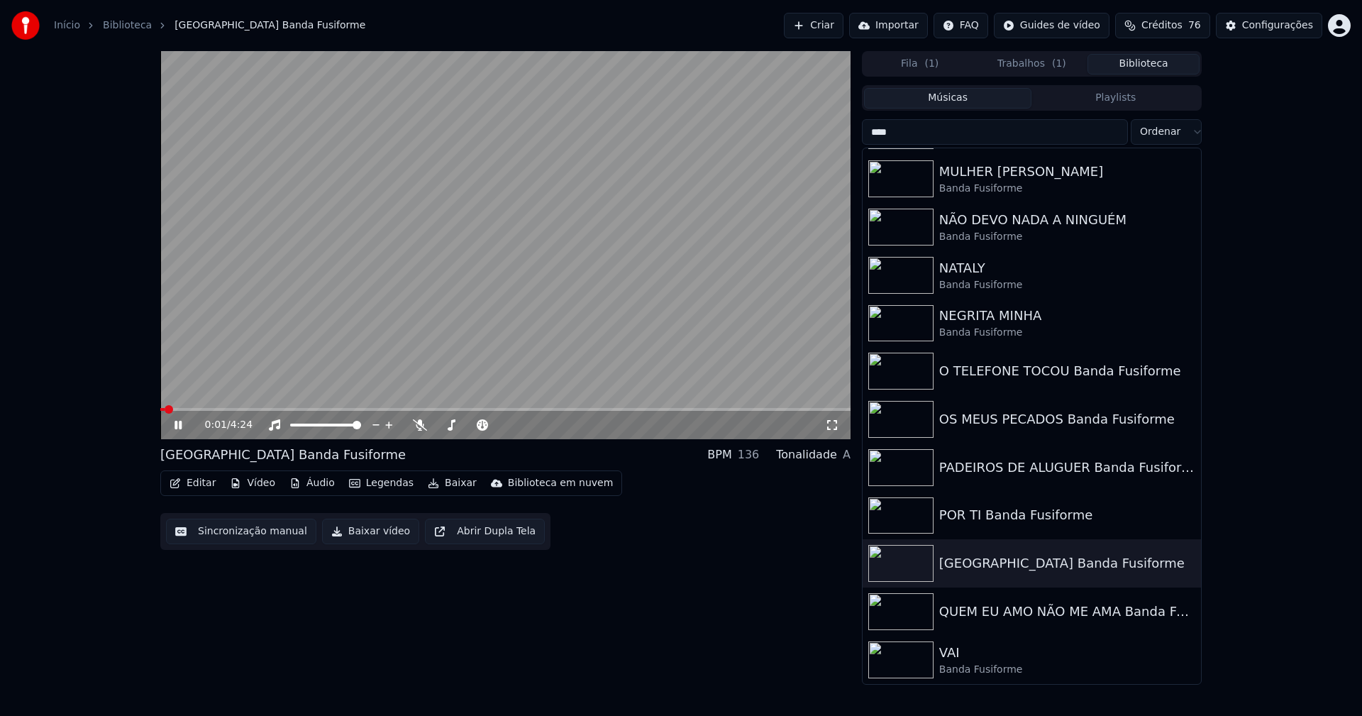
click at [179, 425] on icon at bounding box center [188, 424] width 33 height 11
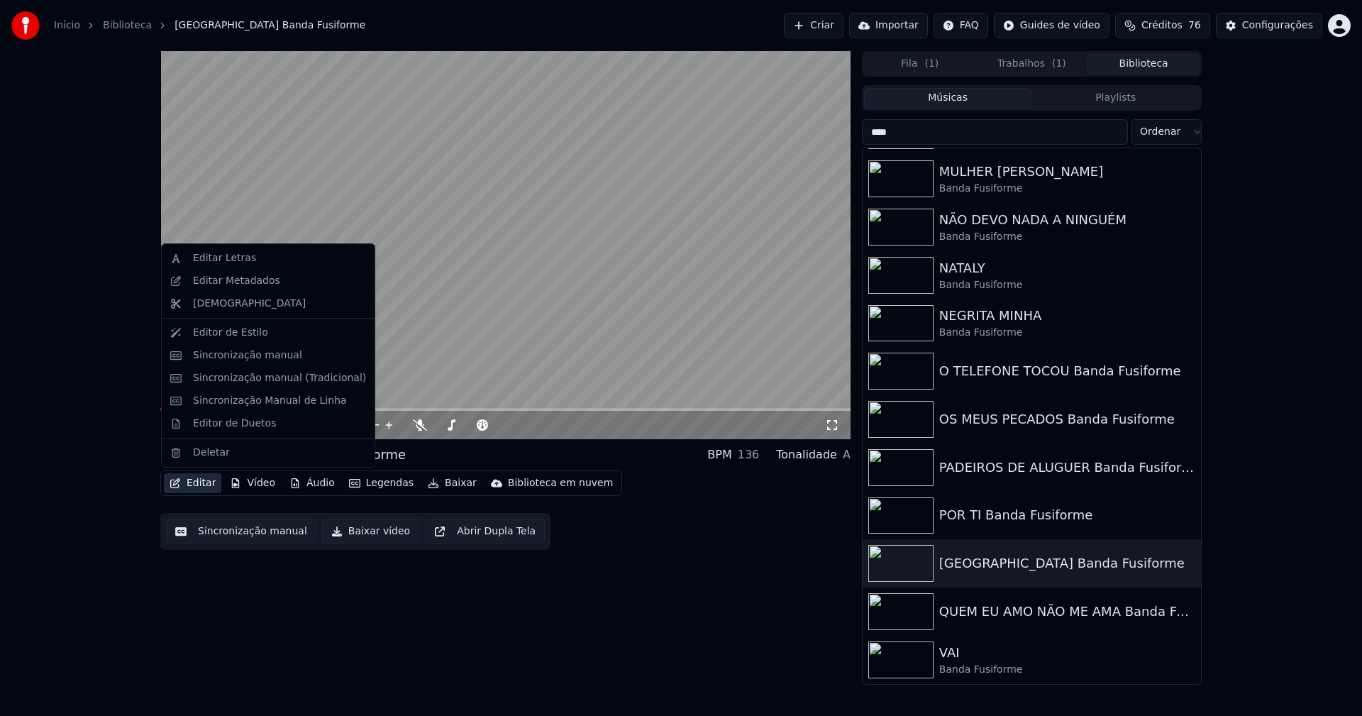
click at [198, 482] on button "Editar" at bounding box center [192, 483] width 57 height 20
click at [236, 286] on div "Editar Metadados" at bounding box center [236, 281] width 87 height 14
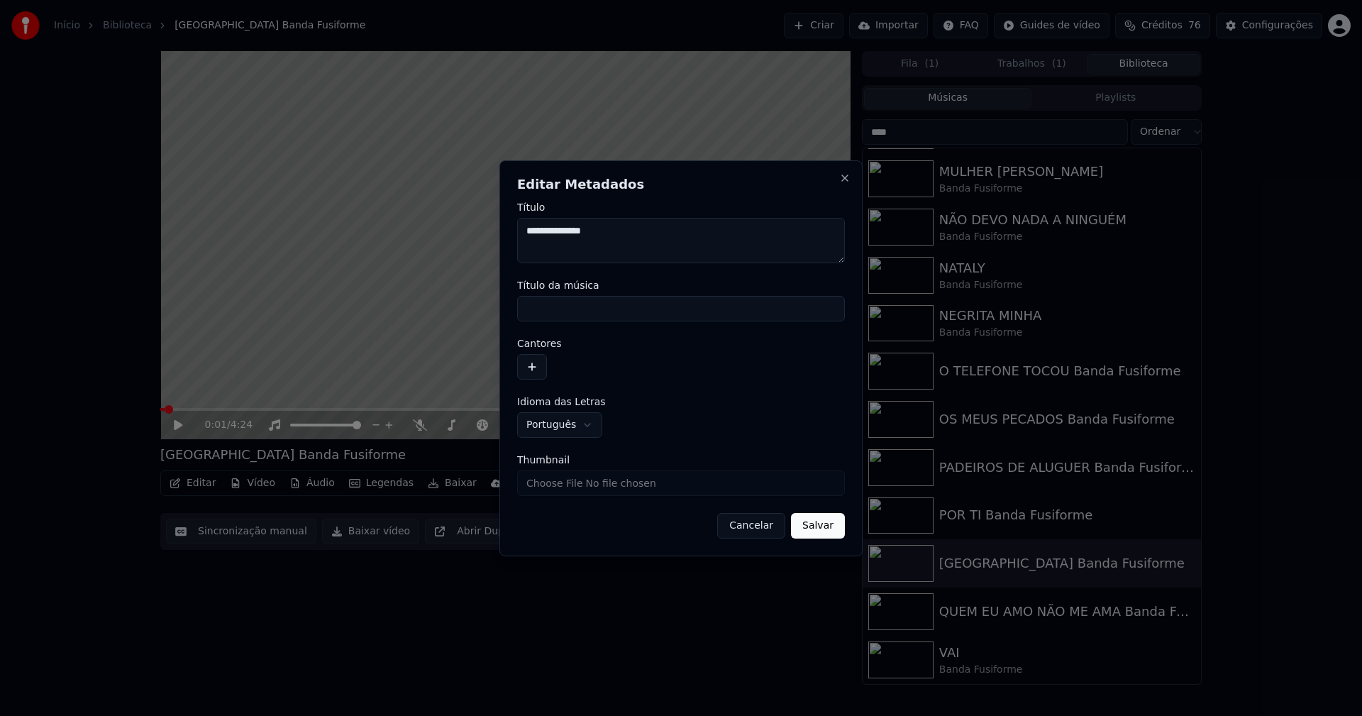
click at [533, 370] on button "button" at bounding box center [532, 367] width 30 height 26
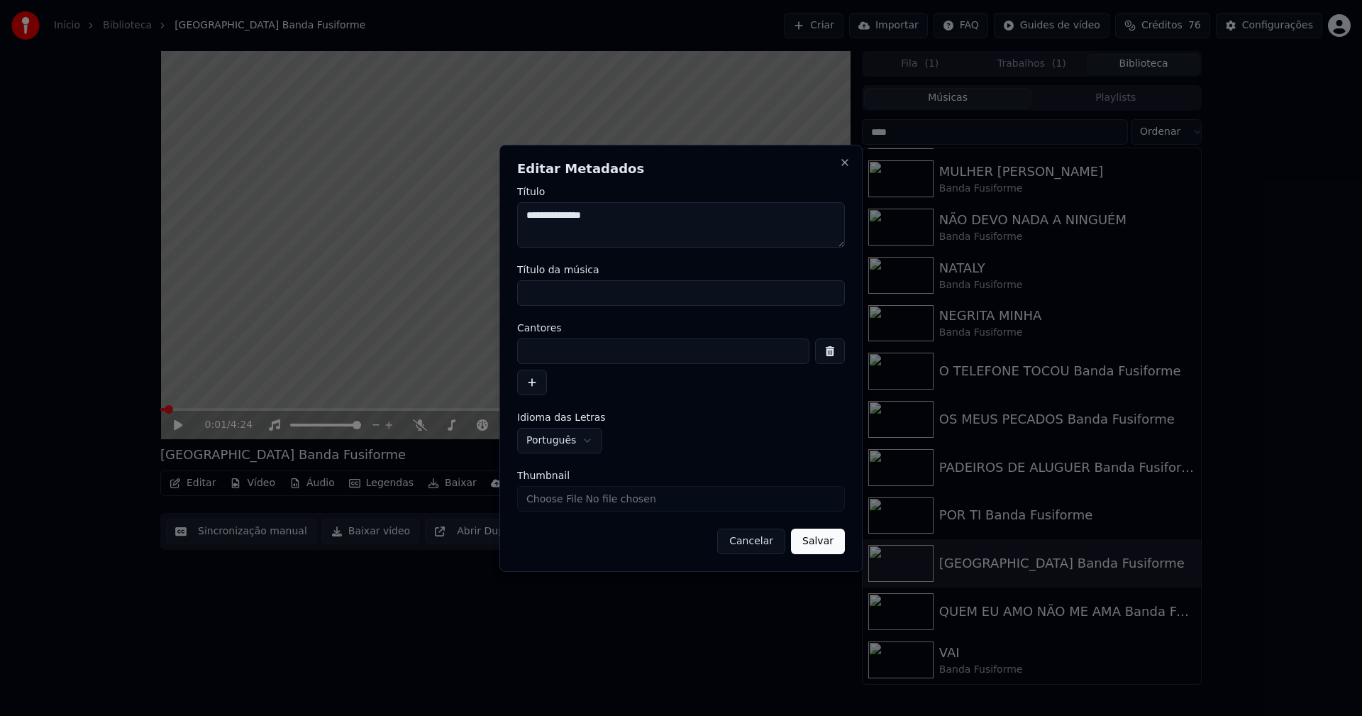
click at [551, 355] on input at bounding box center [663, 351] width 292 height 26
type input "**********"
click at [568, 292] on input "Título da música" at bounding box center [681, 293] width 328 height 26
type input "**********"
click at [560, 498] on input "Thumbnail" at bounding box center [681, 499] width 328 height 26
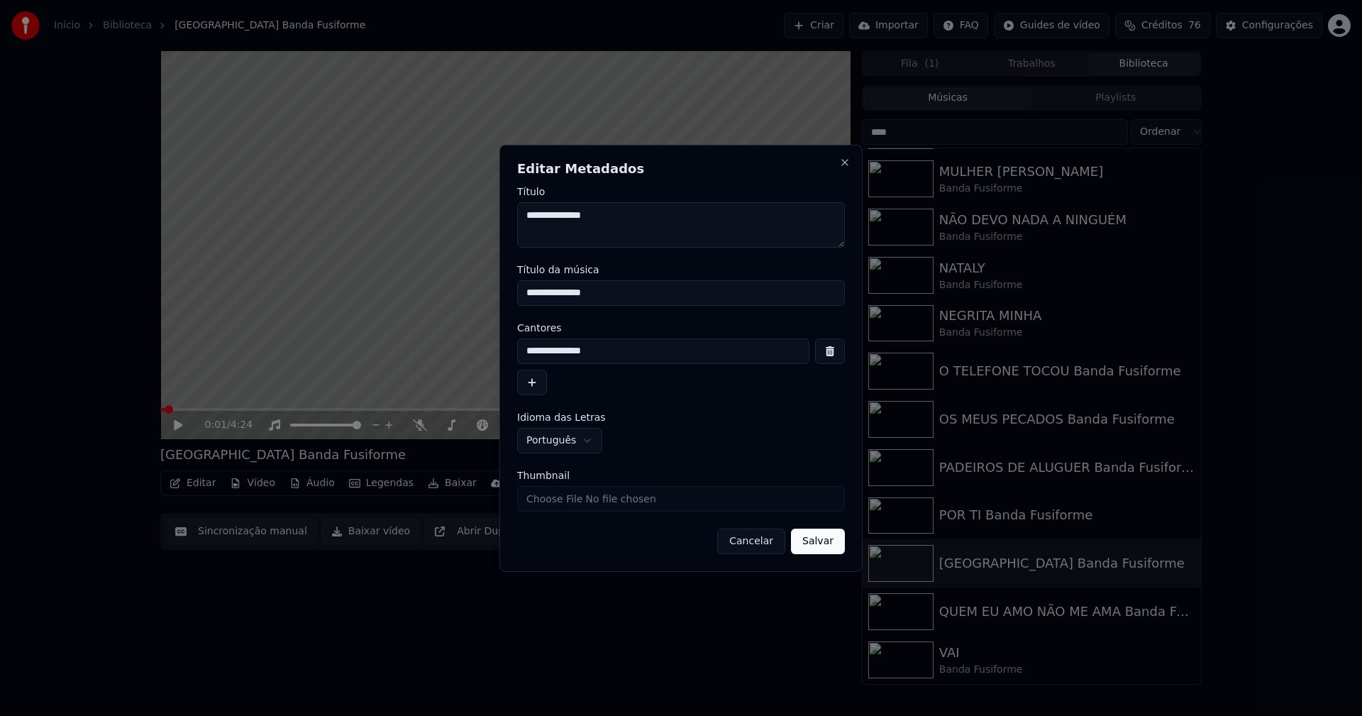
type input "**********"
click at [820, 544] on button "Salvar" at bounding box center [818, 542] width 54 height 26
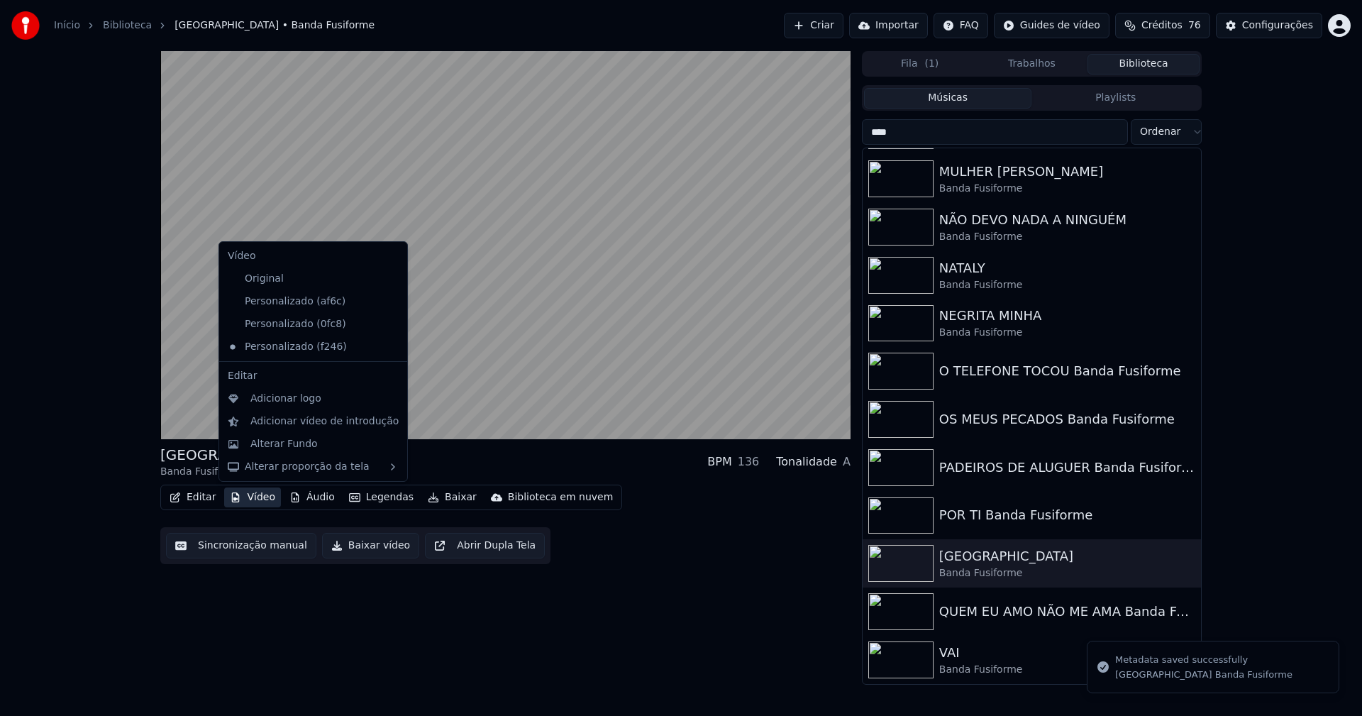
click at [259, 496] on button "Vídeo" at bounding box center [252, 497] width 57 height 20
click at [293, 407] on div "Adicionar logo" at bounding box center [313, 398] width 182 height 23
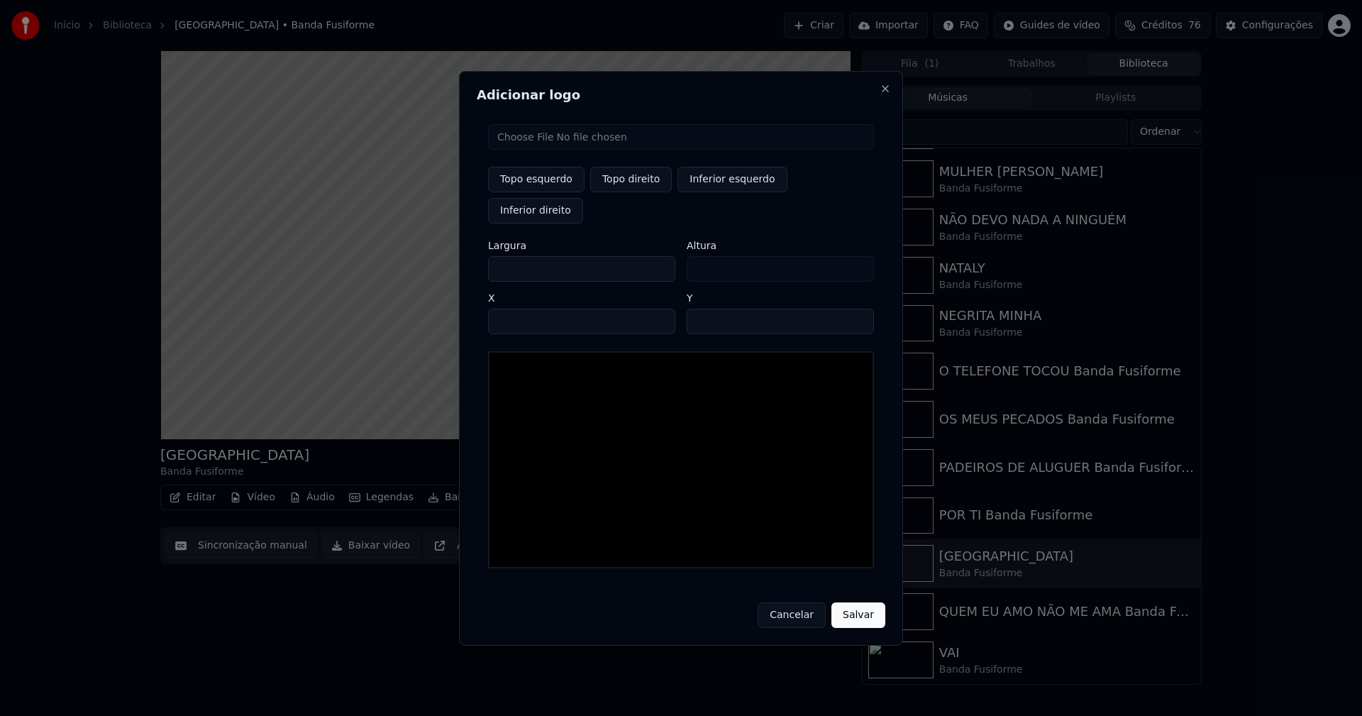
click at [549, 150] on input "file" at bounding box center [681, 137] width 386 height 26
type input "**********"
click at [646, 191] on button "Topo direito" at bounding box center [631, 180] width 82 height 26
type input "****"
drag, startPoint x: 512, startPoint y: 253, endPoint x: 470, endPoint y: 270, distance: 45.2
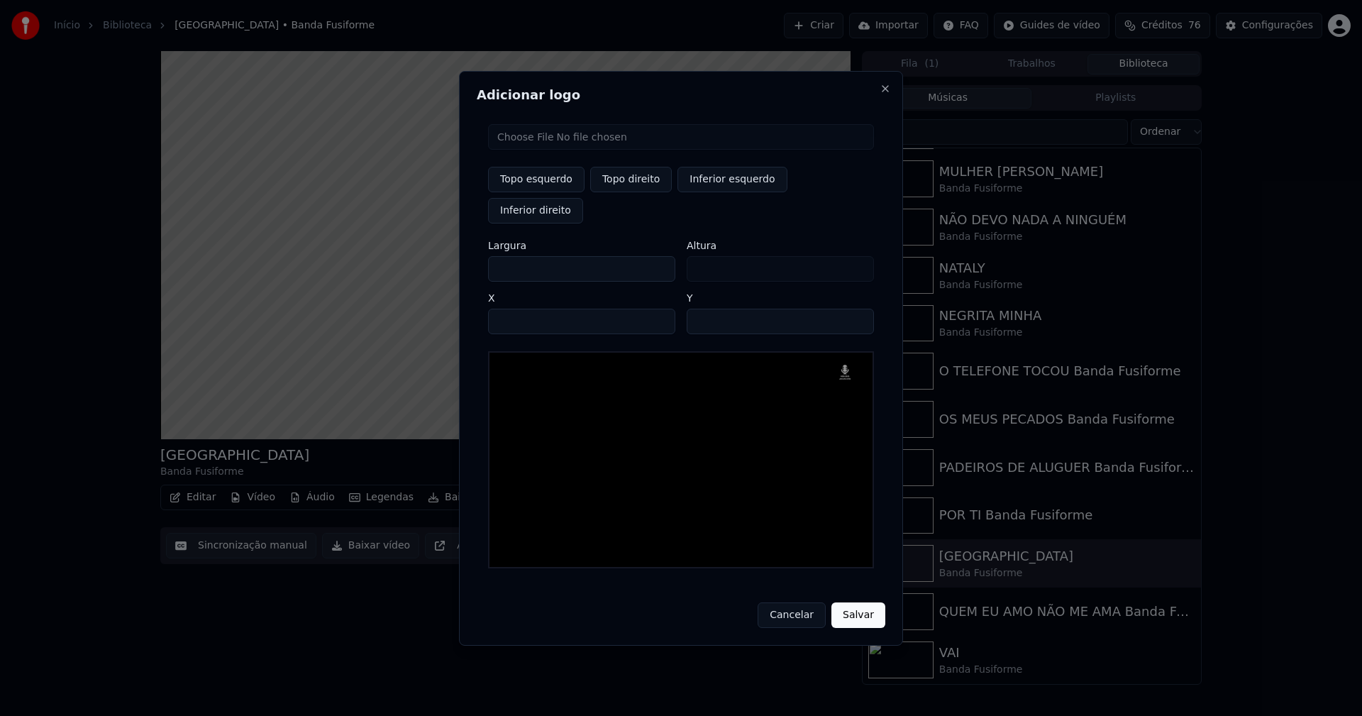
click at [470, 270] on div "Adicionar logo Topo esquerdo Topo direito Inferior esquerdo Inferior direito La…" at bounding box center [681, 358] width 444 height 575
type input "**"
type input "***"
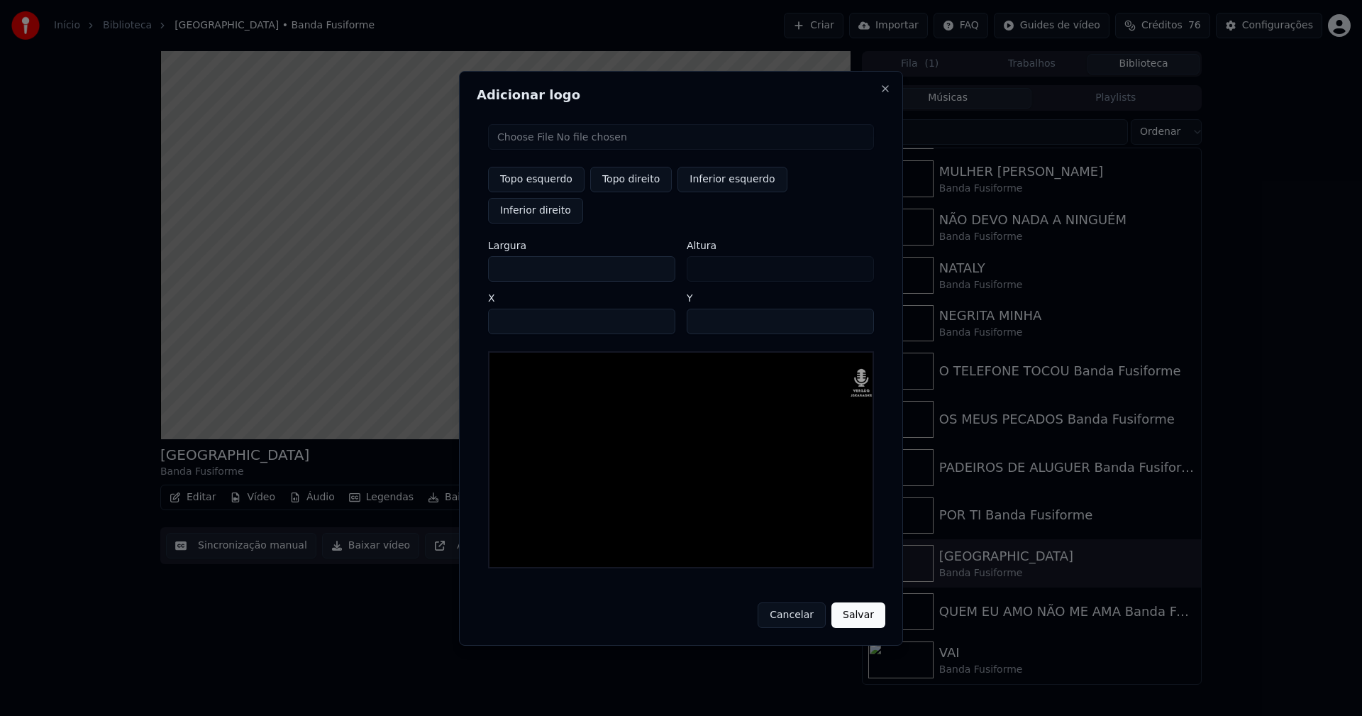
type input "***"
click at [517, 309] on input "****" at bounding box center [581, 322] width 187 height 26
type input "****"
click at [702, 309] on input "**" at bounding box center [780, 322] width 187 height 26
type input "**"
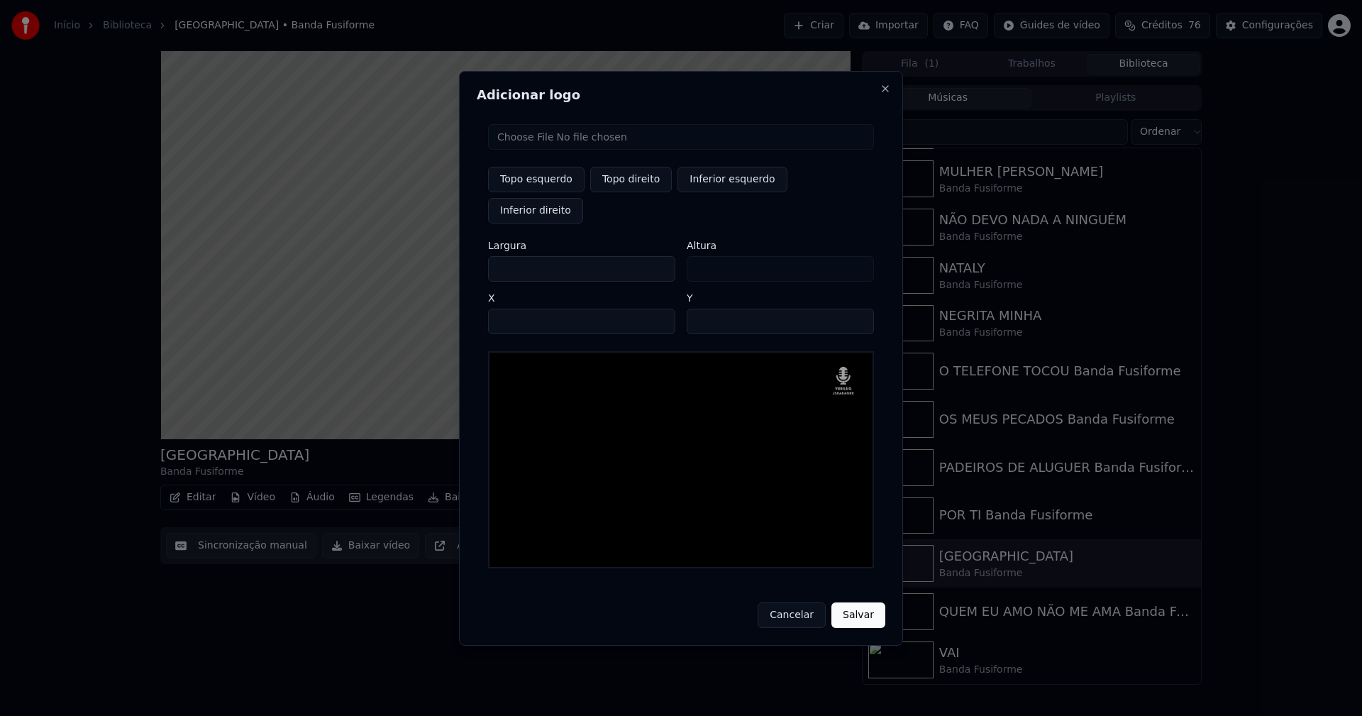
click at [849, 602] on button "Salvar" at bounding box center [859, 615] width 54 height 26
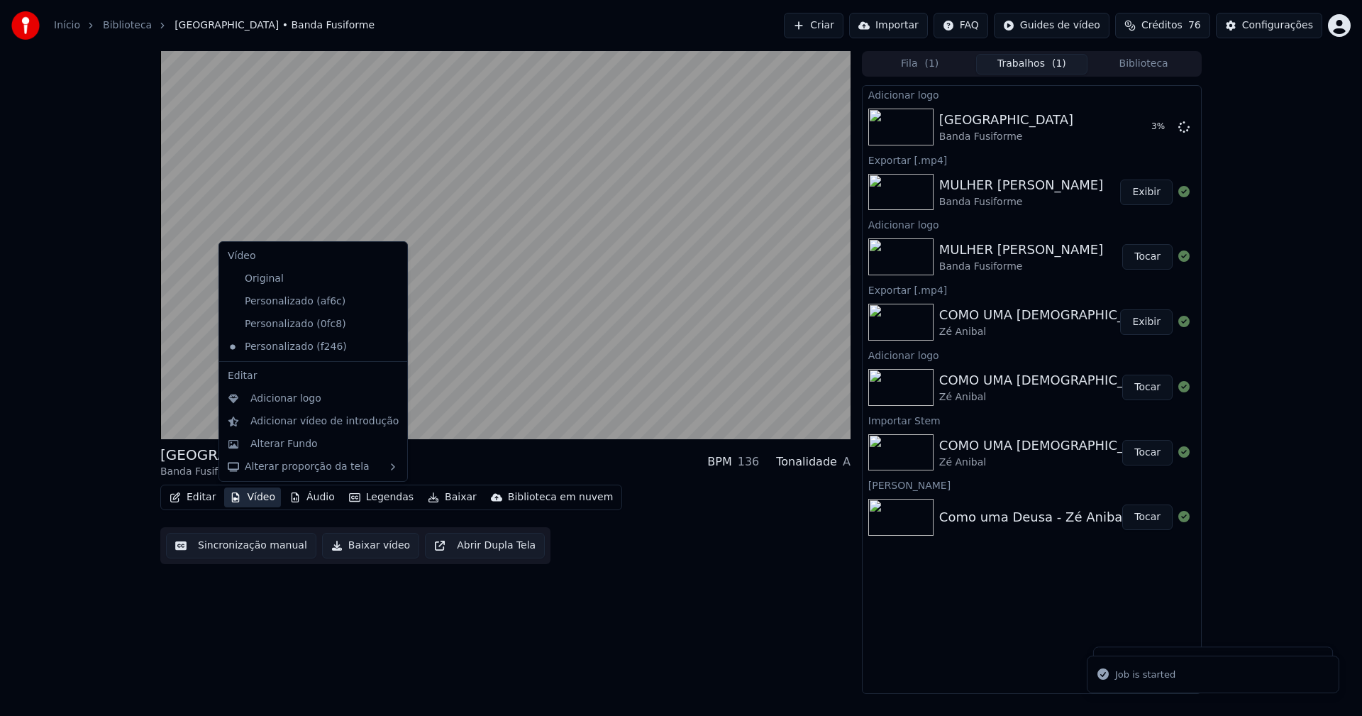
click at [258, 500] on button "Vídeo" at bounding box center [252, 497] width 57 height 20
click at [371, 300] on div "Personalizado (af6c)" at bounding box center [313, 301] width 182 height 23
click at [389, 301] on icon at bounding box center [397, 301] width 16 height 11
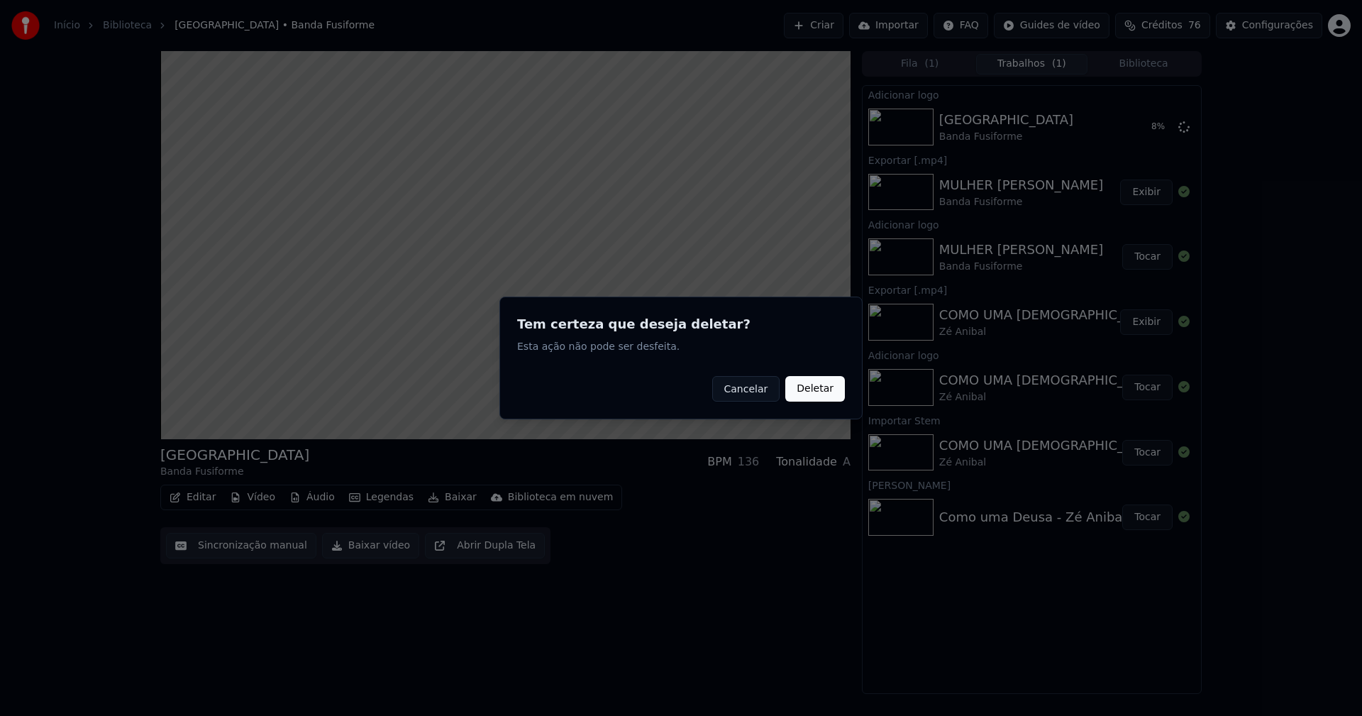
click at [829, 391] on button "Deletar" at bounding box center [815, 389] width 60 height 26
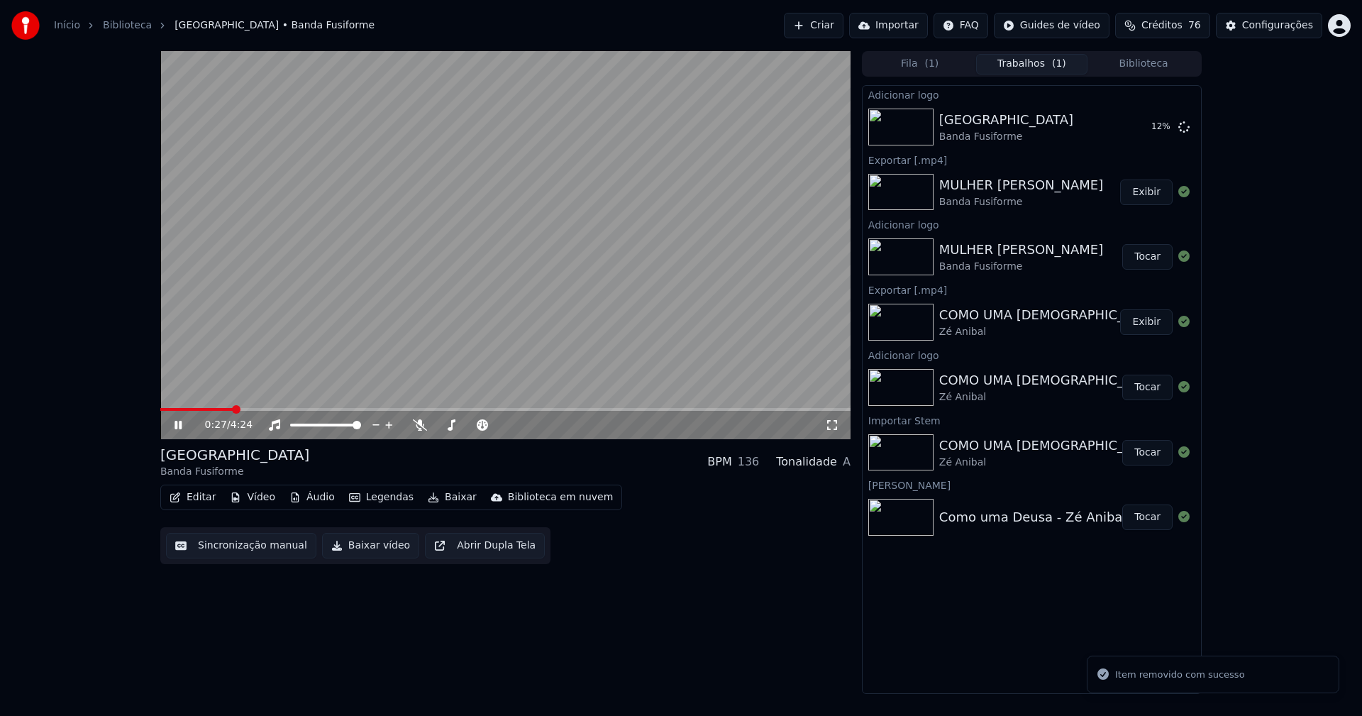
click at [256, 494] on button "Vídeo" at bounding box center [252, 497] width 57 height 20
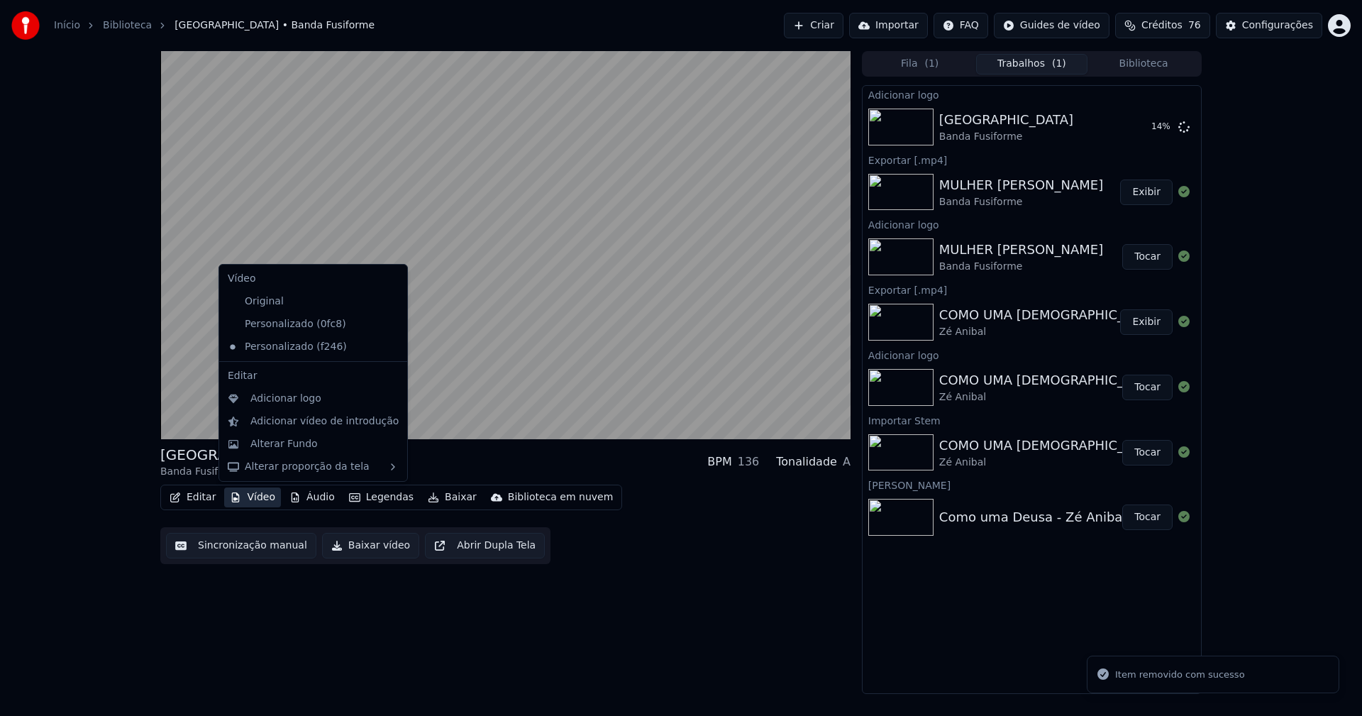
click at [389, 324] on icon at bounding box center [397, 324] width 16 height 11
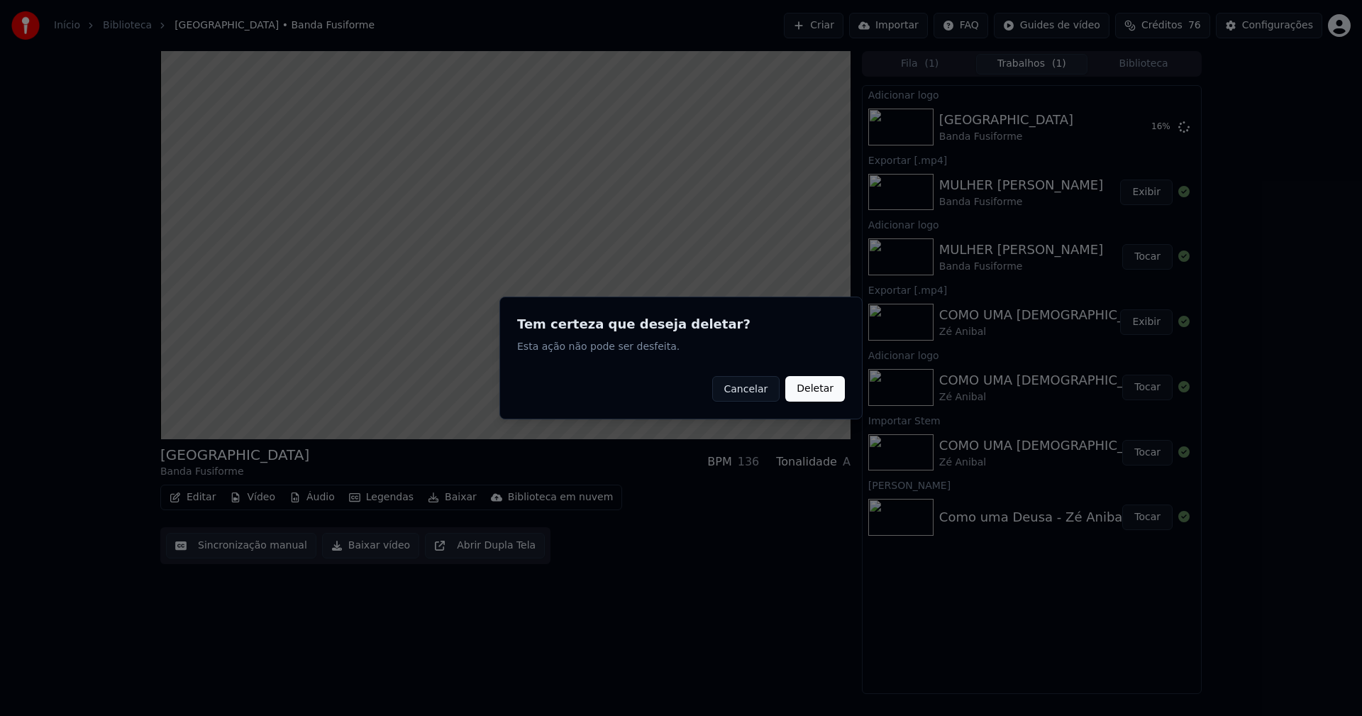
drag, startPoint x: 820, startPoint y: 391, endPoint x: 802, endPoint y: 395, distance: 18.1
click at [820, 391] on button "Deletar" at bounding box center [815, 389] width 60 height 26
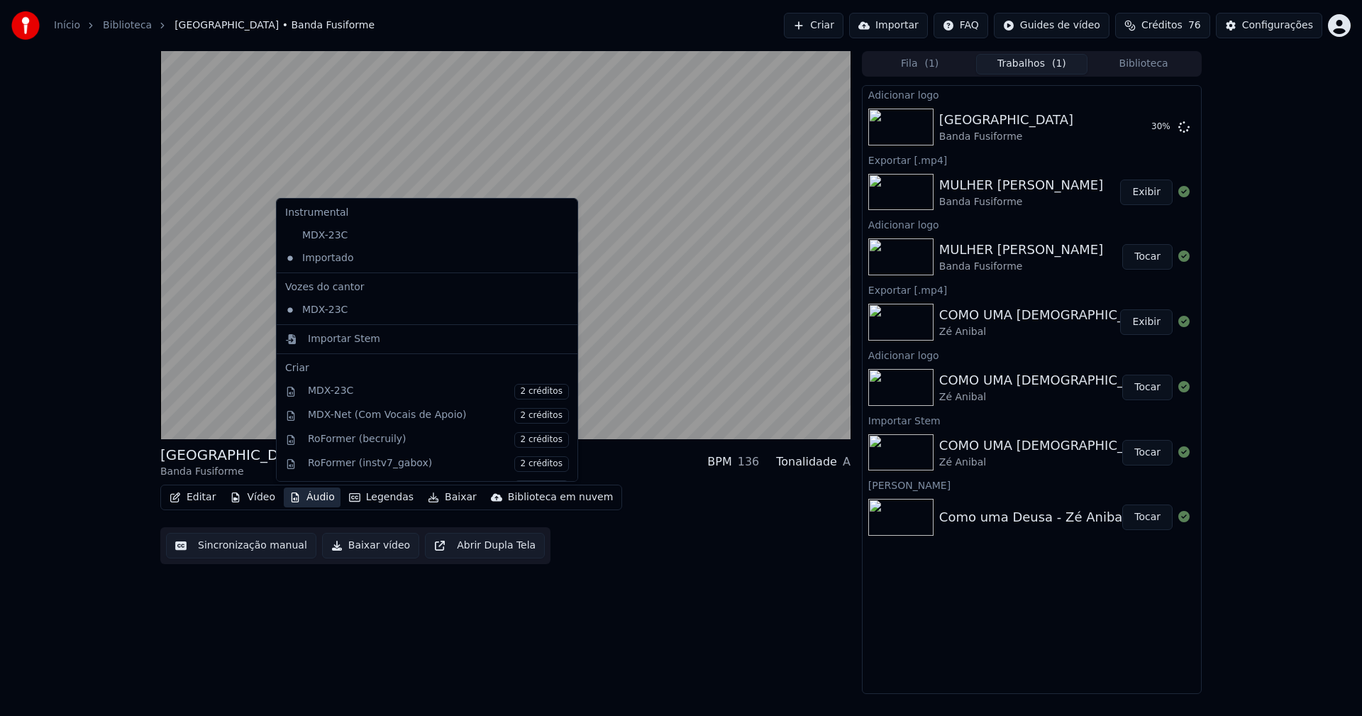
click at [314, 495] on button "Áudio" at bounding box center [312, 497] width 57 height 20
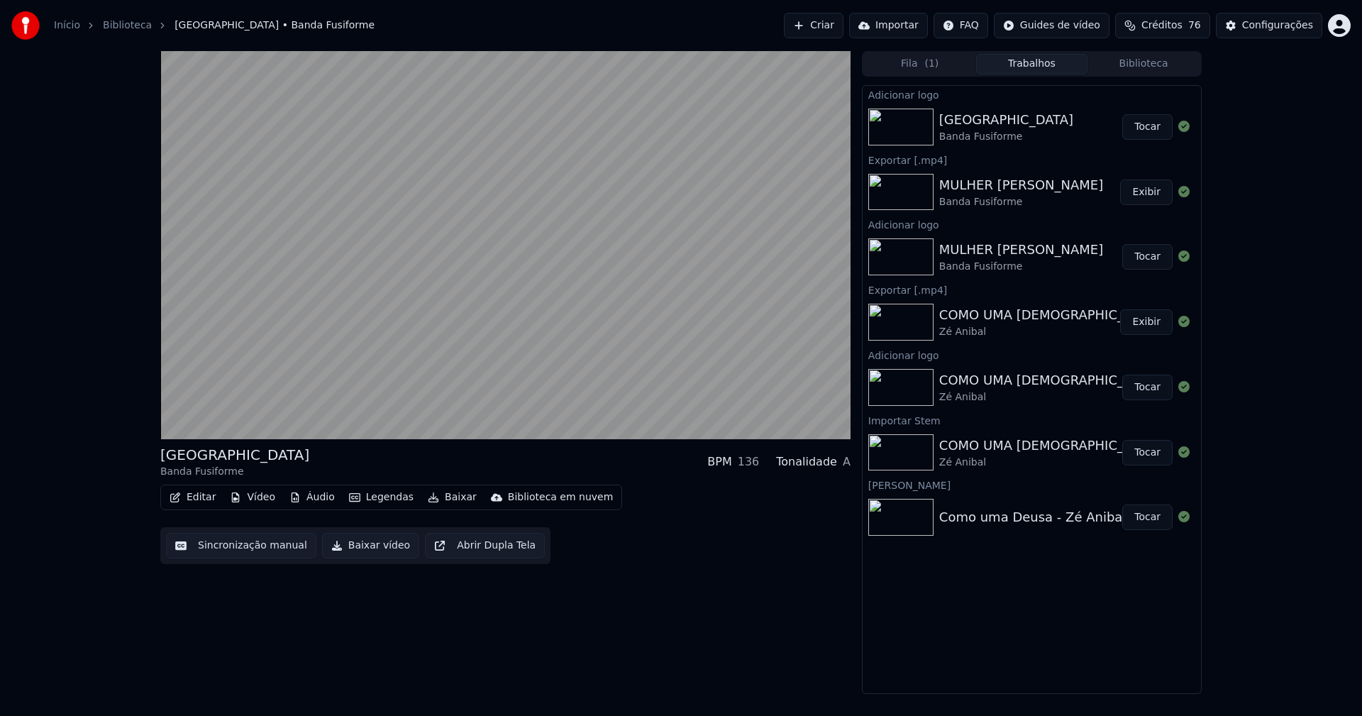
click at [1154, 123] on button "Tocar" at bounding box center [1148, 127] width 50 height 26
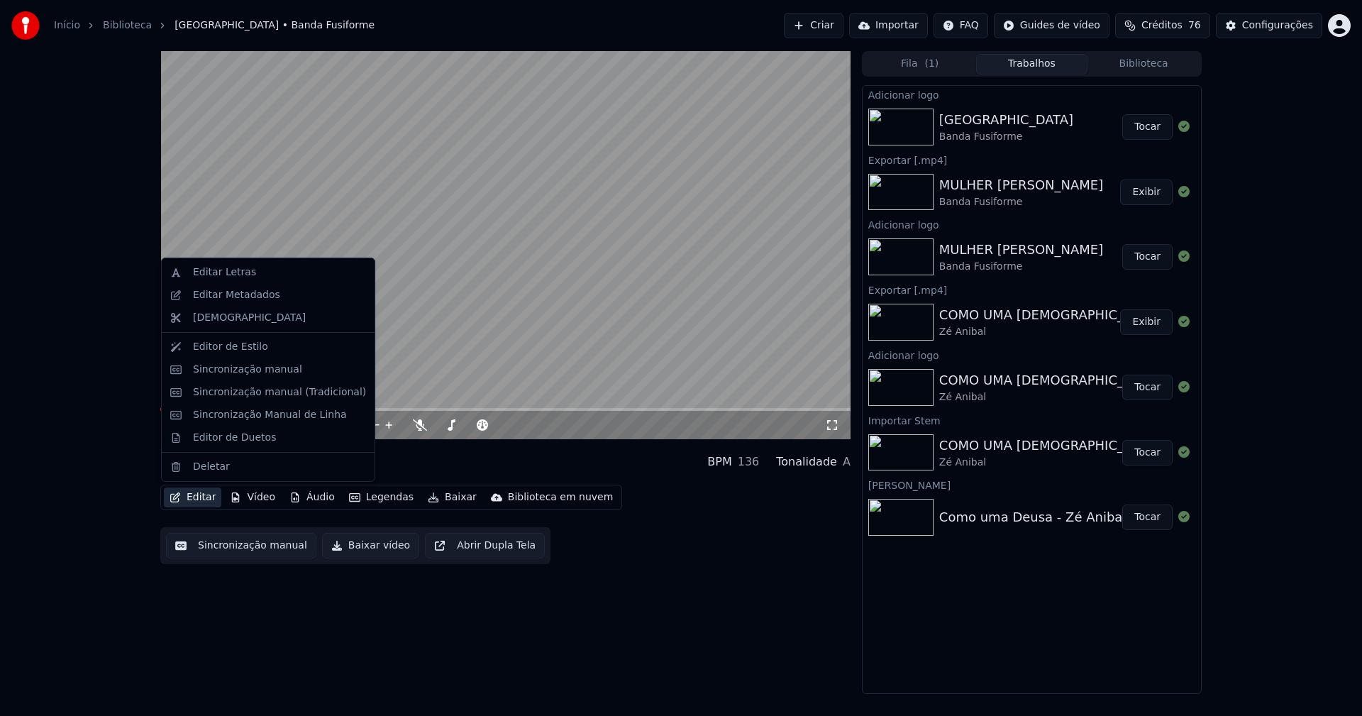
click at [200, 496] on button "Editar" at bounding box center [192, 497] width 57 height 20
click at [231, 388] on div "Sincronização manual (Tradicional)" at bounding box center [279, 392] width 173 height 14
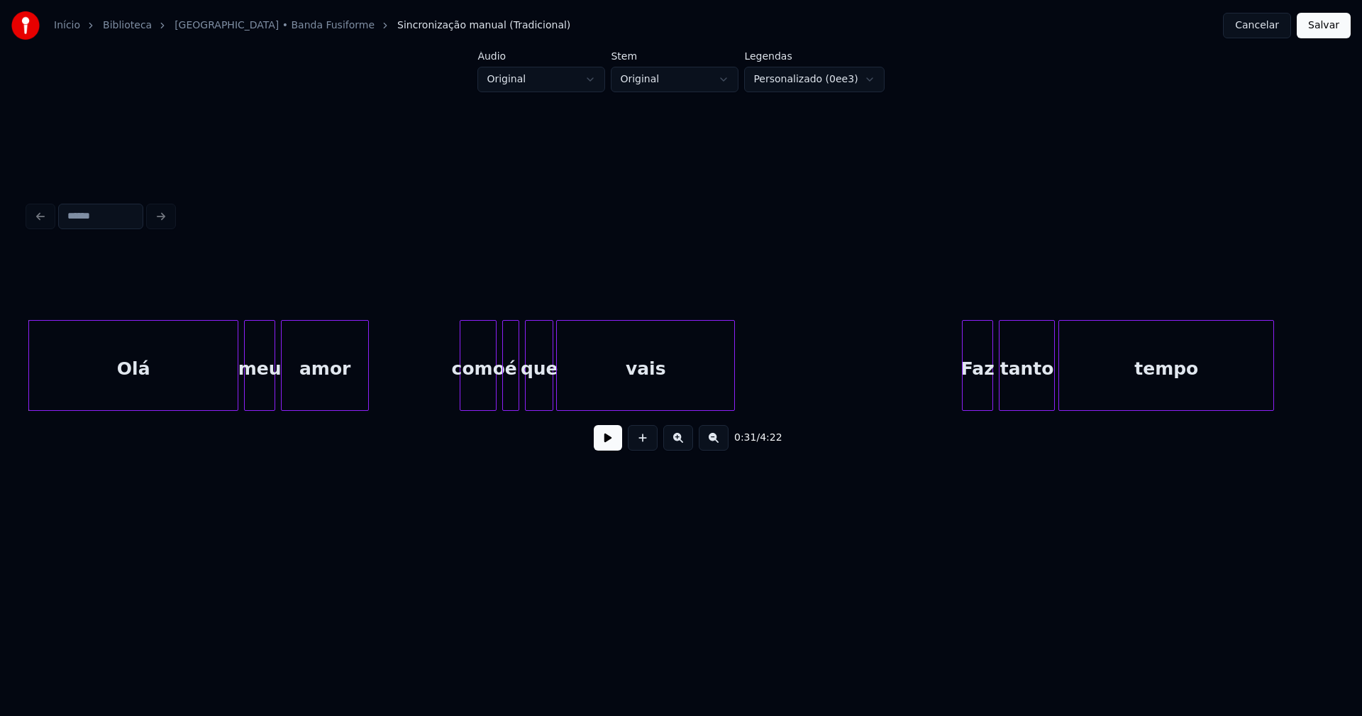
scroll to position [0, 4251]
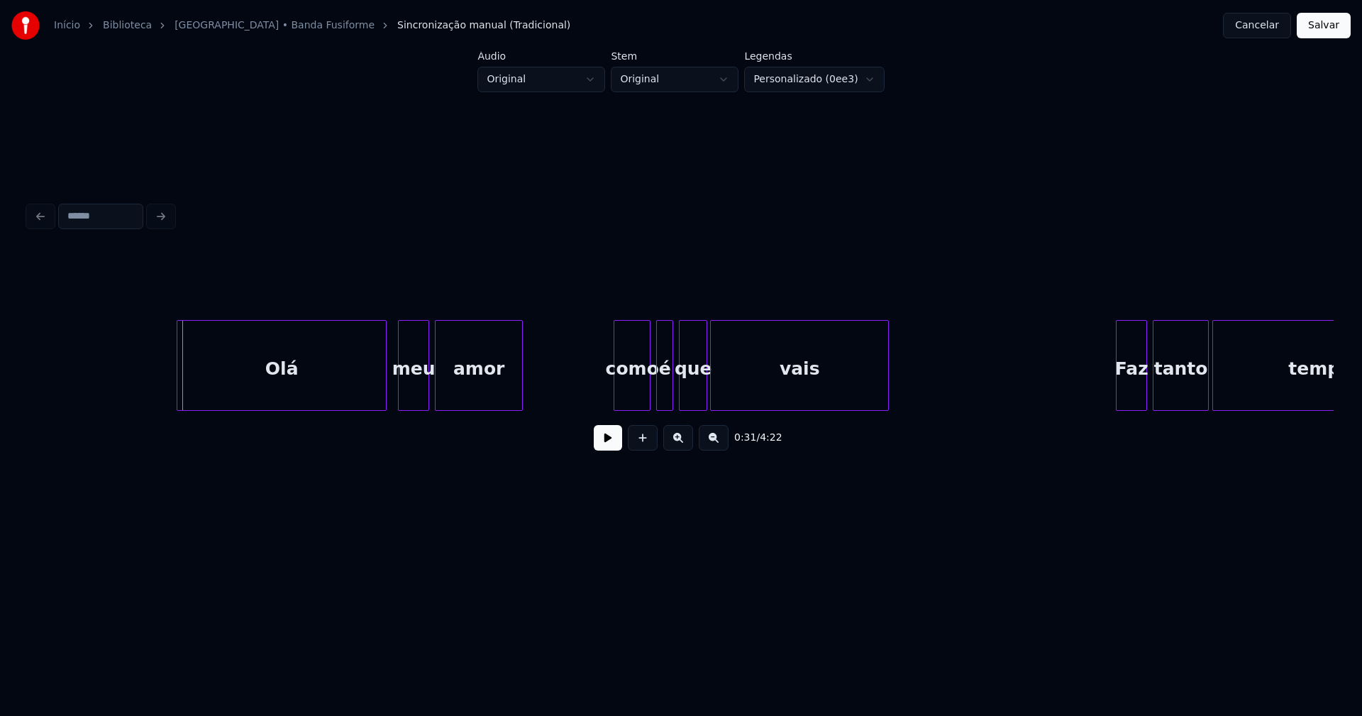
click at [253, 399] on div "Olá" at bounding box center [281, 369] width 209 height 96
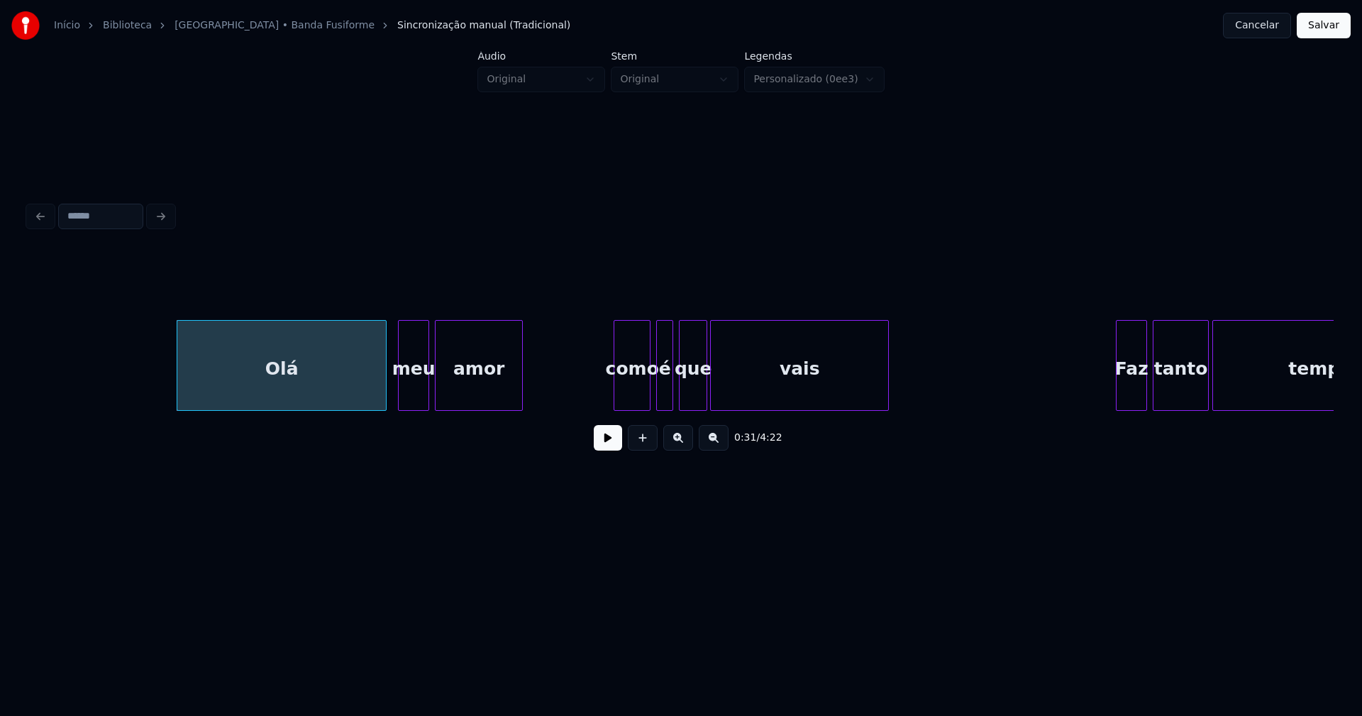
click at [606, 448] on button at bounding box center [608, 438] width 28 height 26
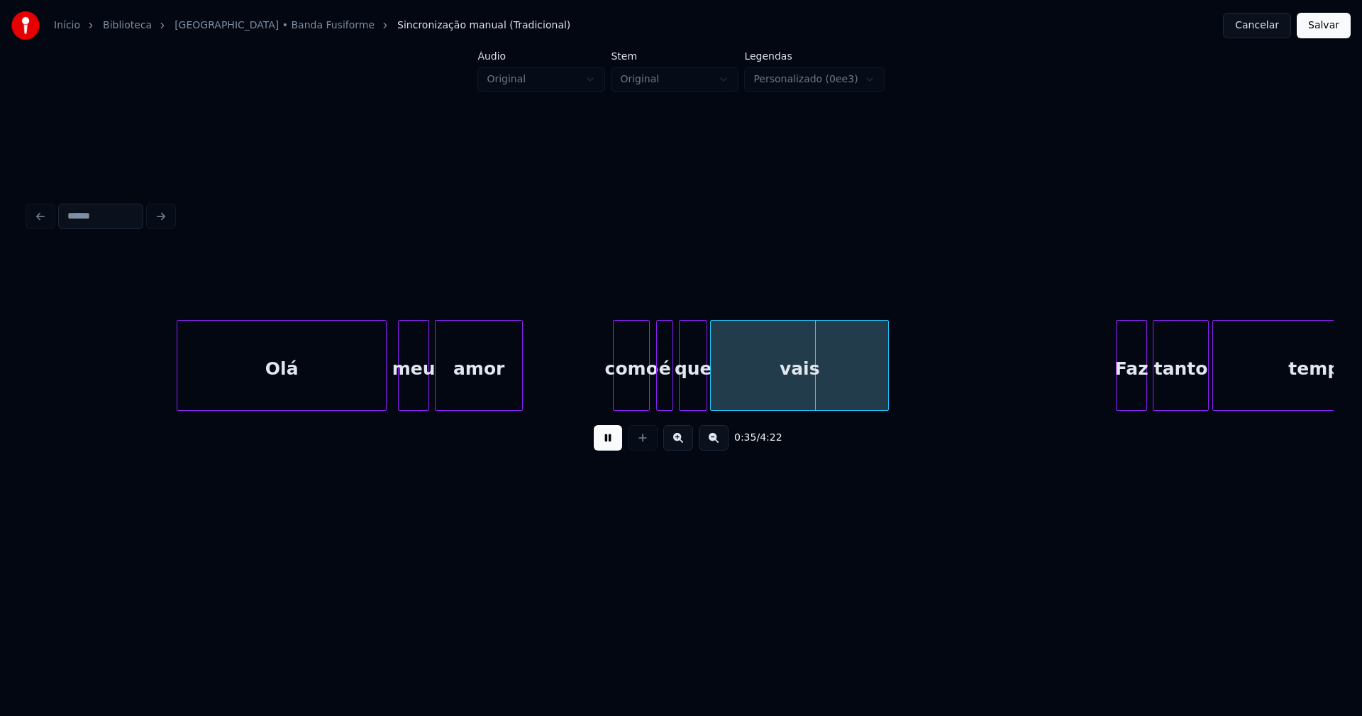
click at [629, 387] on div "como" at bounding box center [631, 369] width 35 height 96
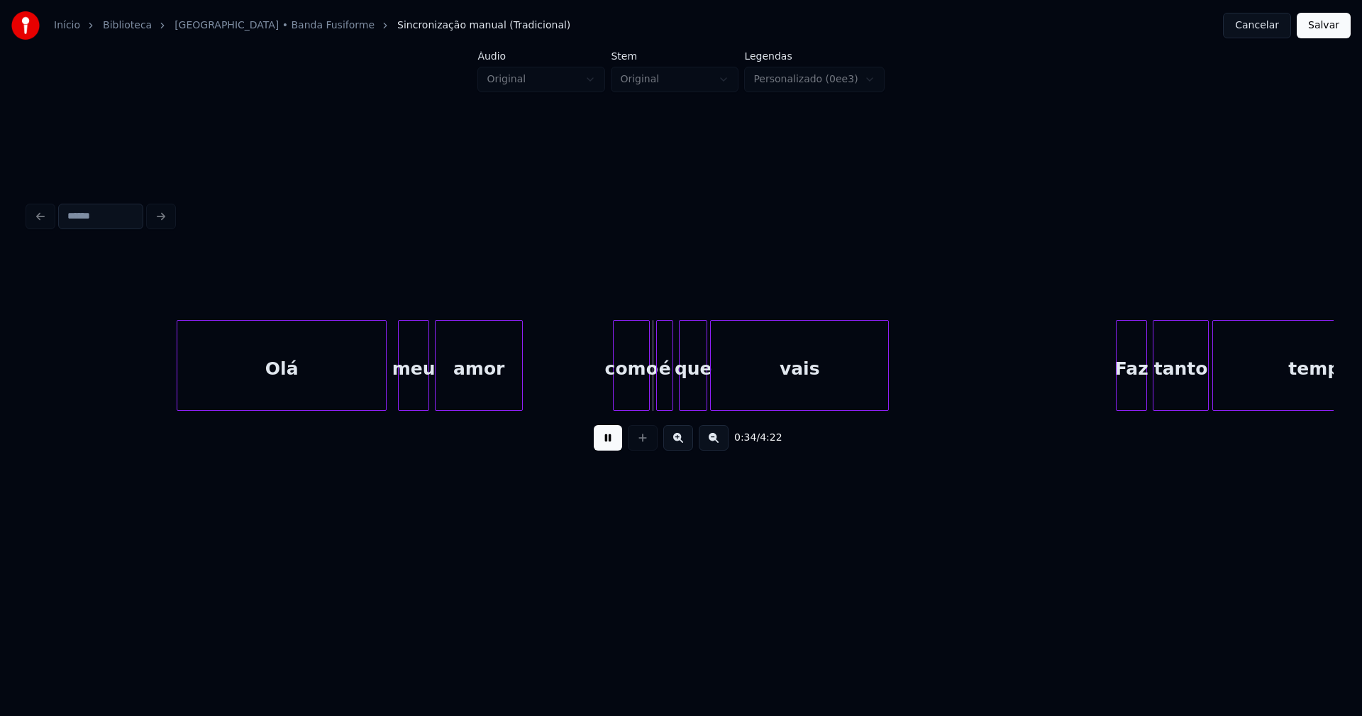
click at [627, 388] on div "como" at bounding box center [631, 369] width 35 height 96
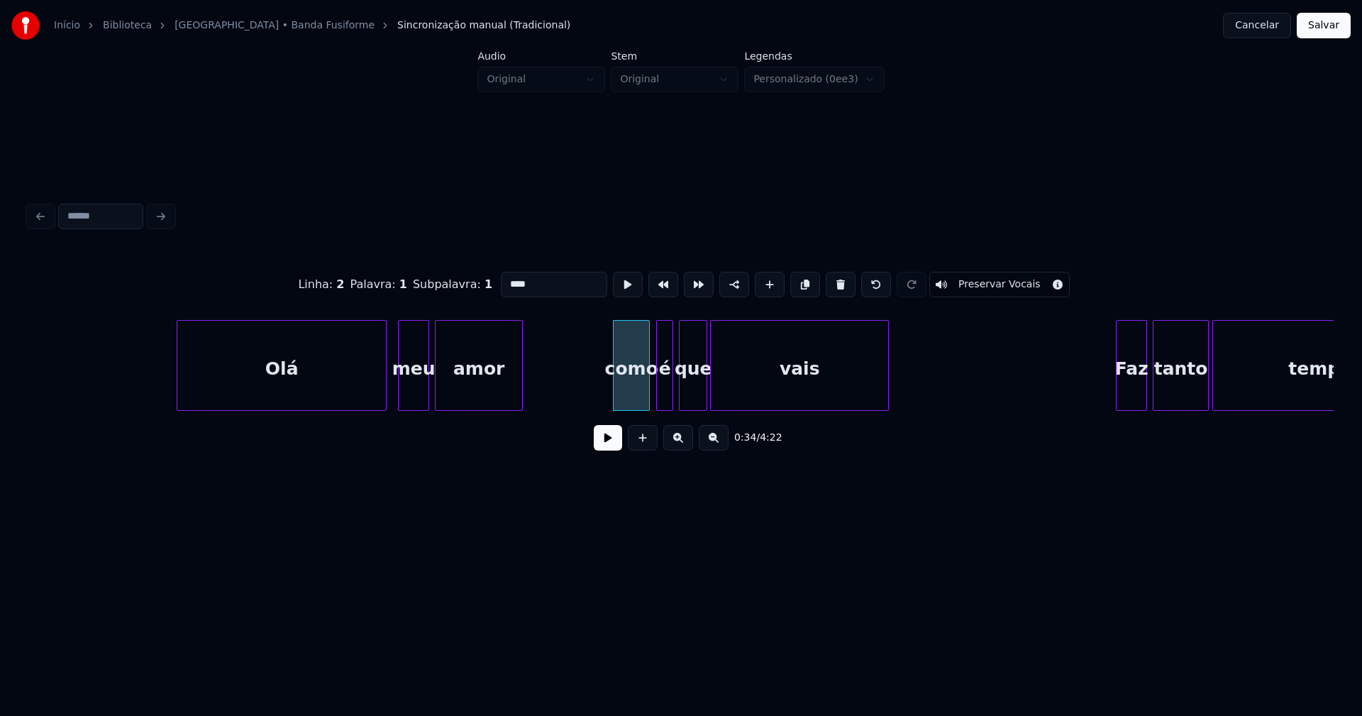
click at [505, 277] on input "****" at bounding box center [554, 285] width 106 height 26
type input "****"
click at [607, 441] on button at bounding box center [608, 438] width 28 height 26
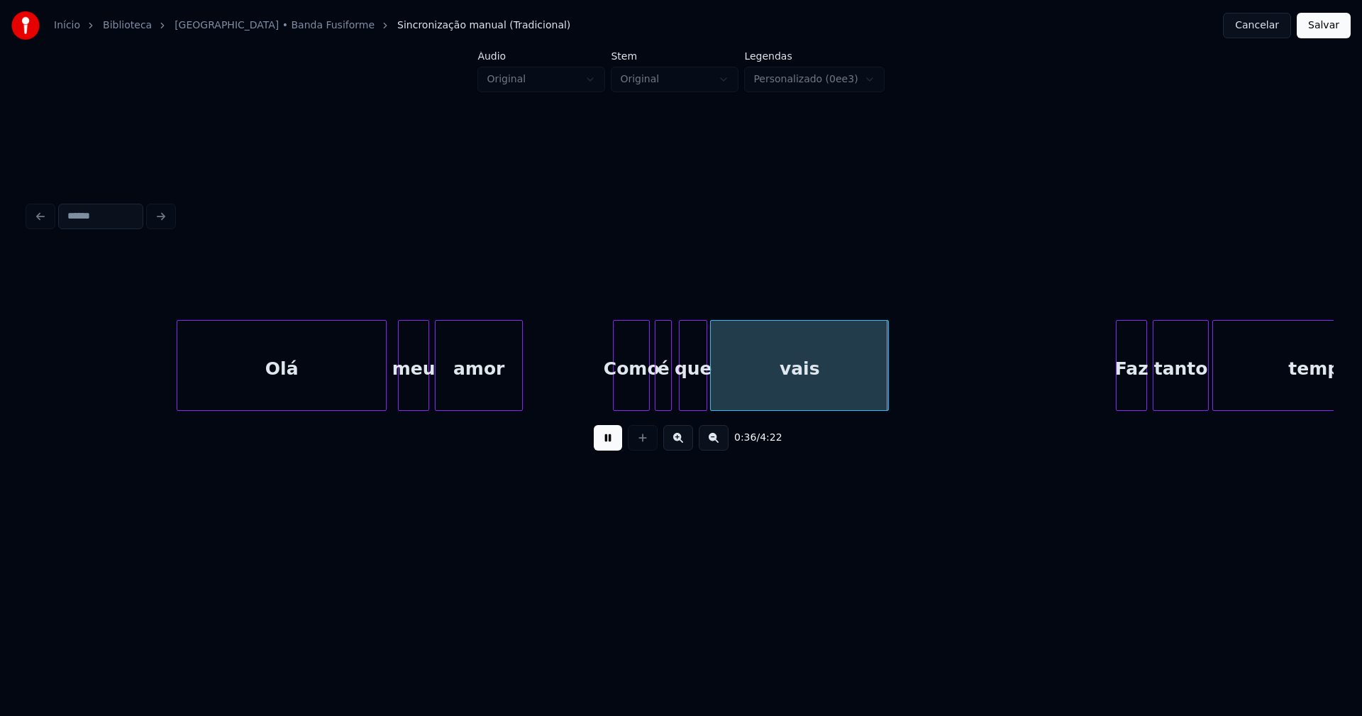
click at [662, 395] on div "é" at bounding box center [664, 369] width 16 height 96
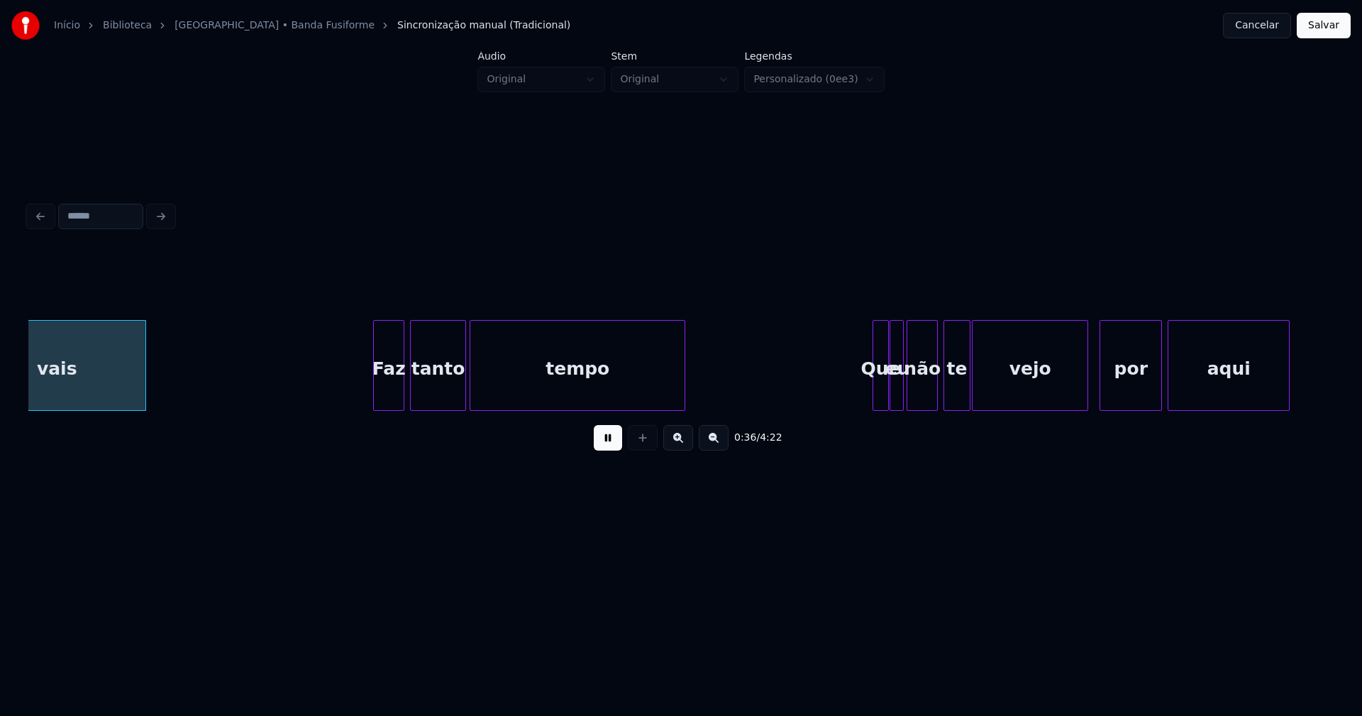
scroll to position [0, 5097]
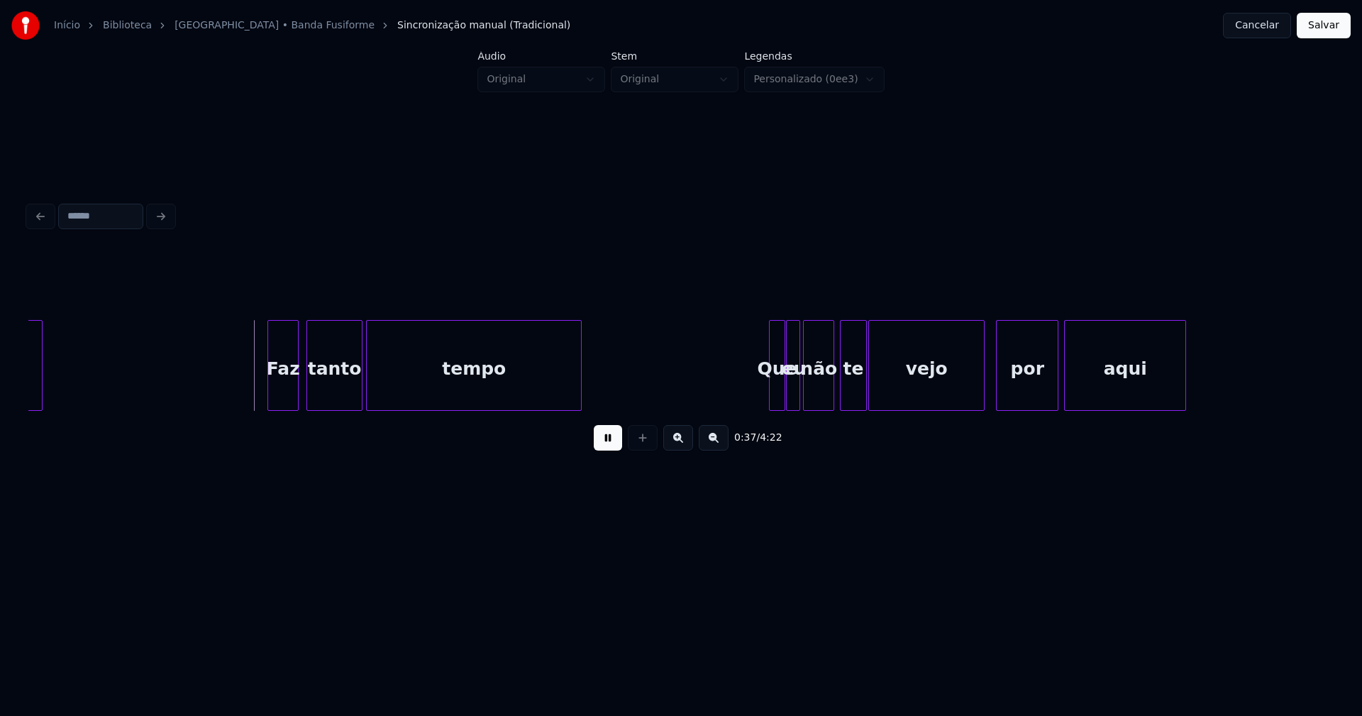
click at [280, 394] on div "Faz" at bounding box center [283, 369] width 30 height 96
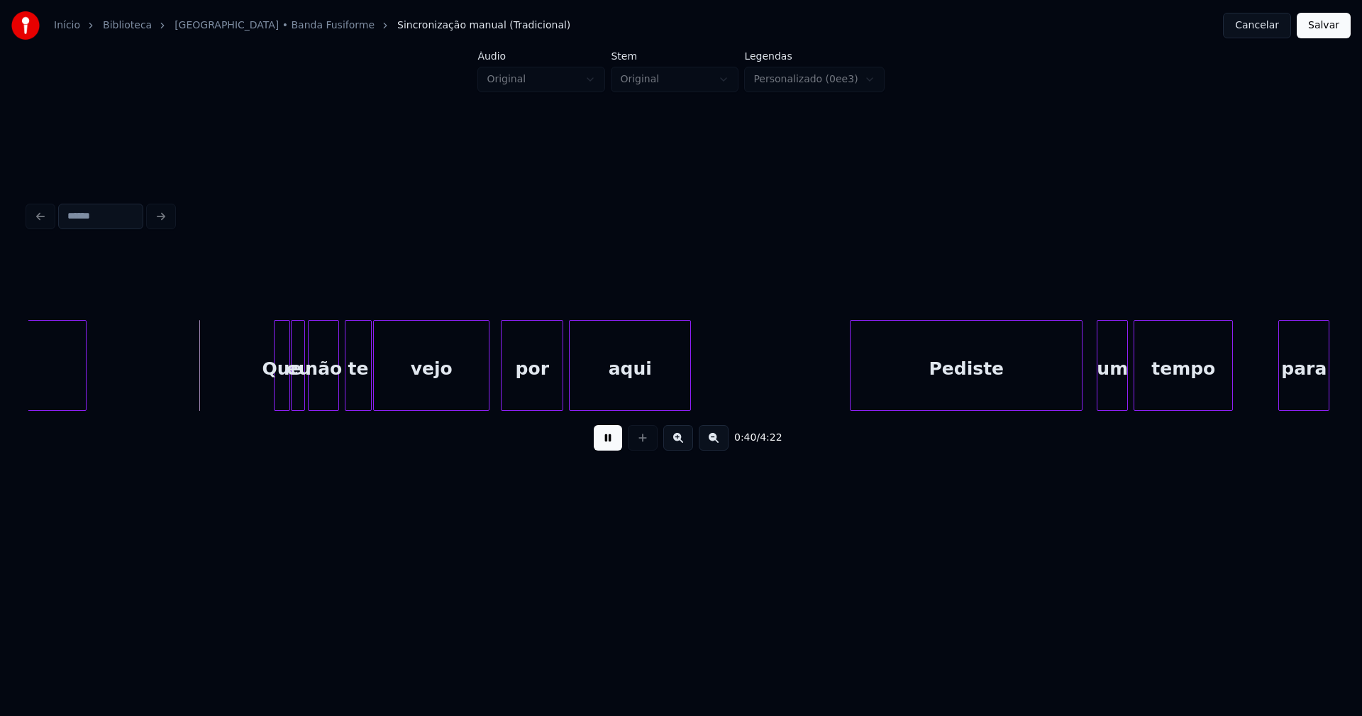
scroll to position [0, 5613]
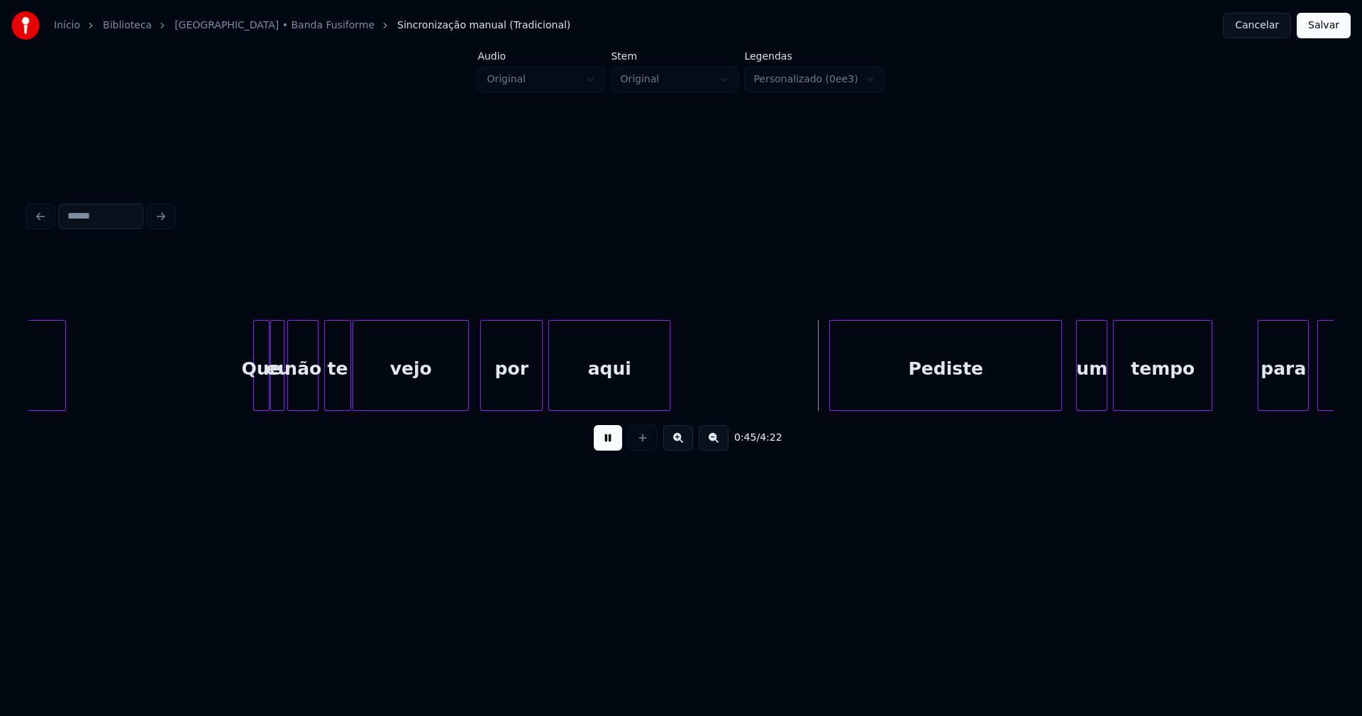
click at [914, 385] on div "Pediste" at bounding box center [945, 369] width 231 height 96
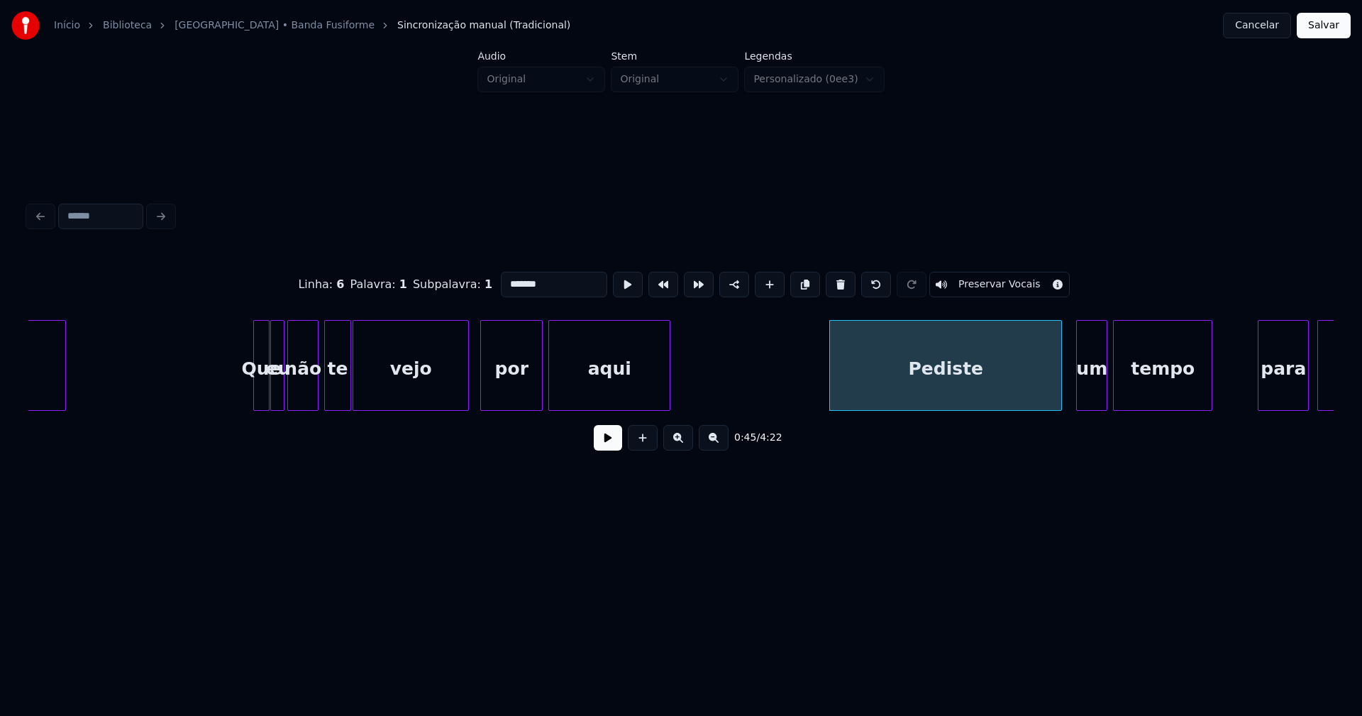
click at [600, 441] on button at bounding box center [608, 438] width 28 height 26
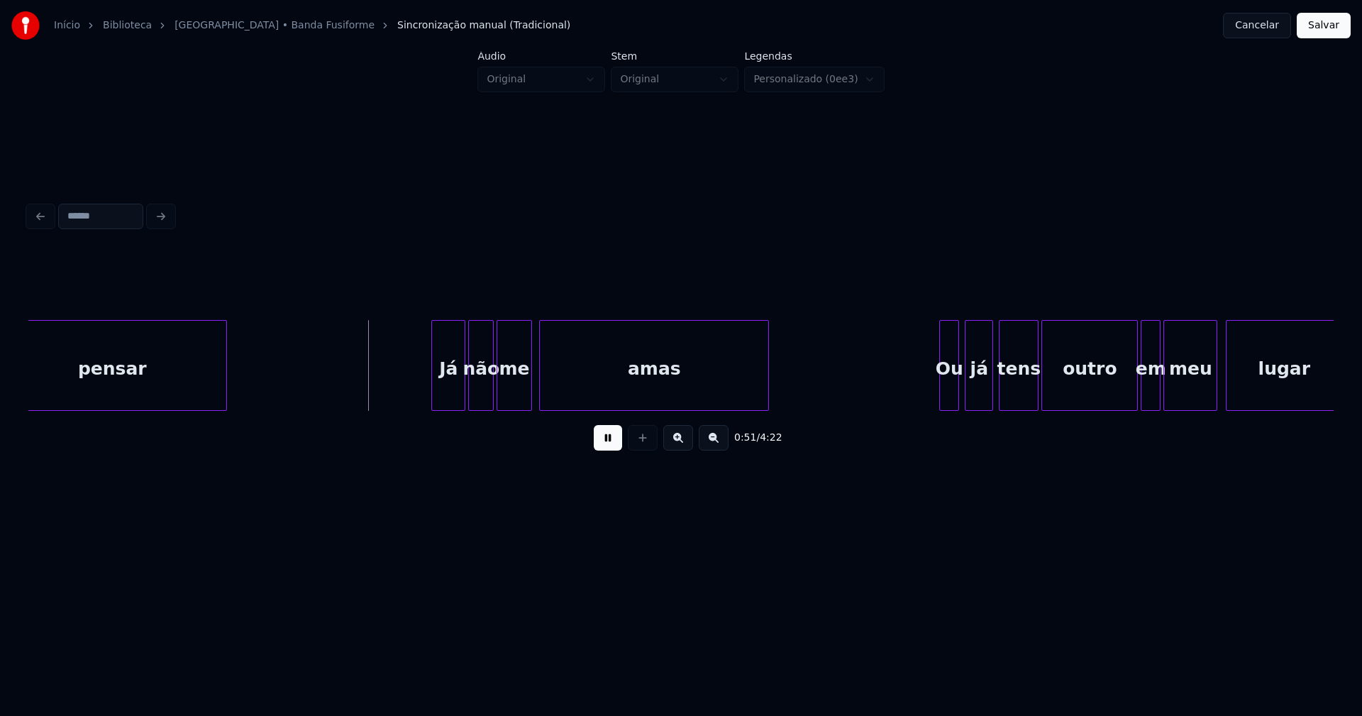
scroll to position [0, 6955]
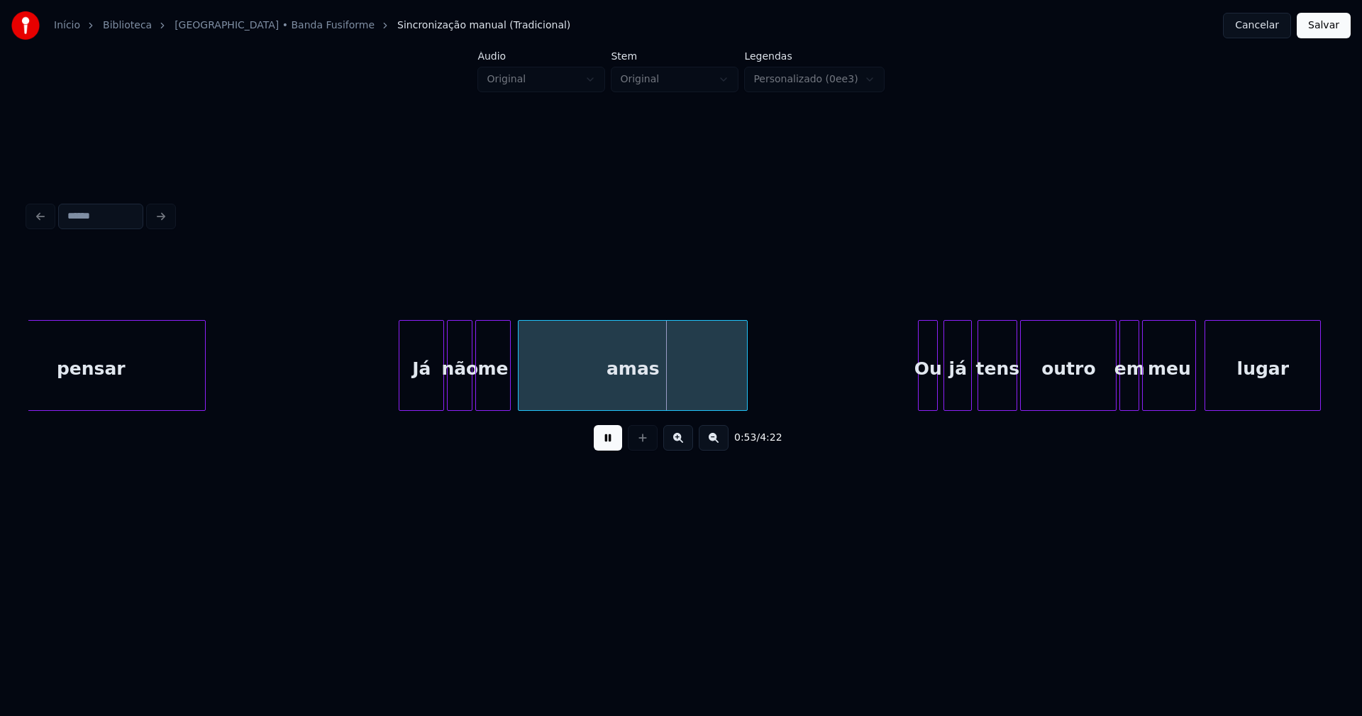
click at [399, 399] on div at bounding box center [401, 365] width 4 height 89
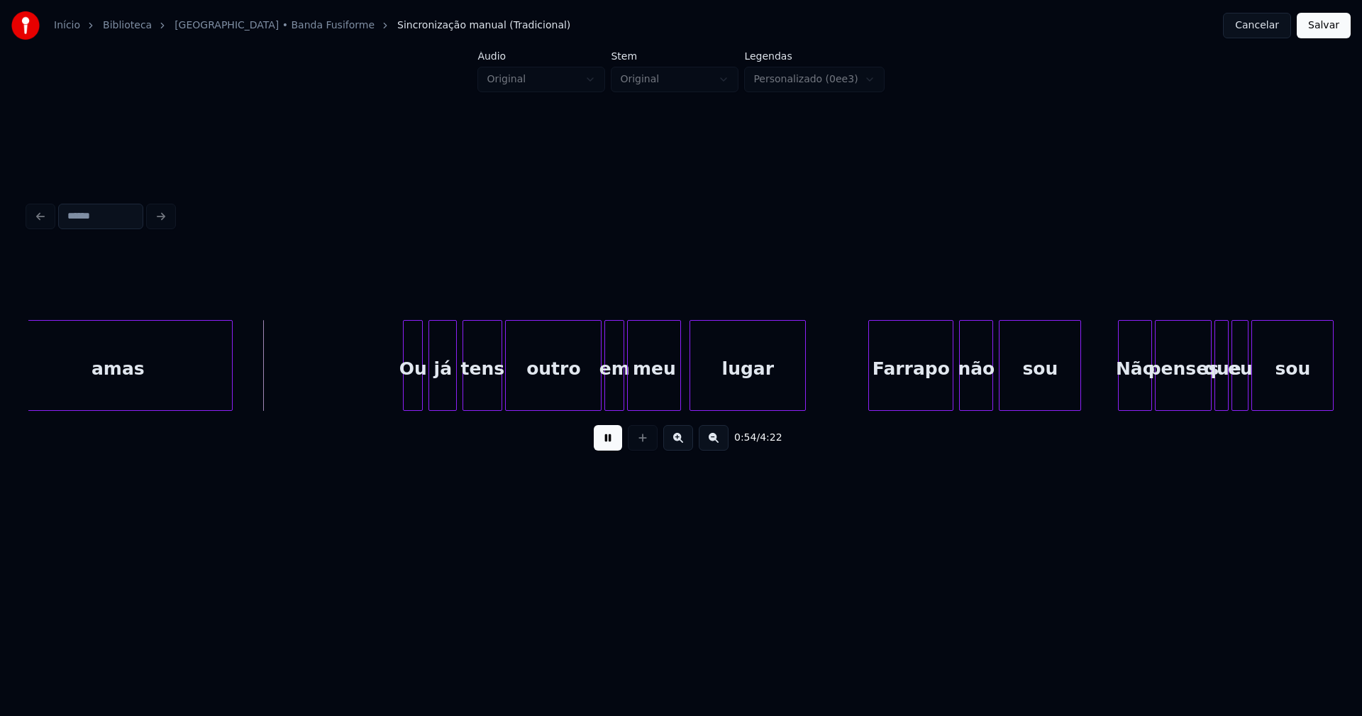
scroll to position [0, 7594]
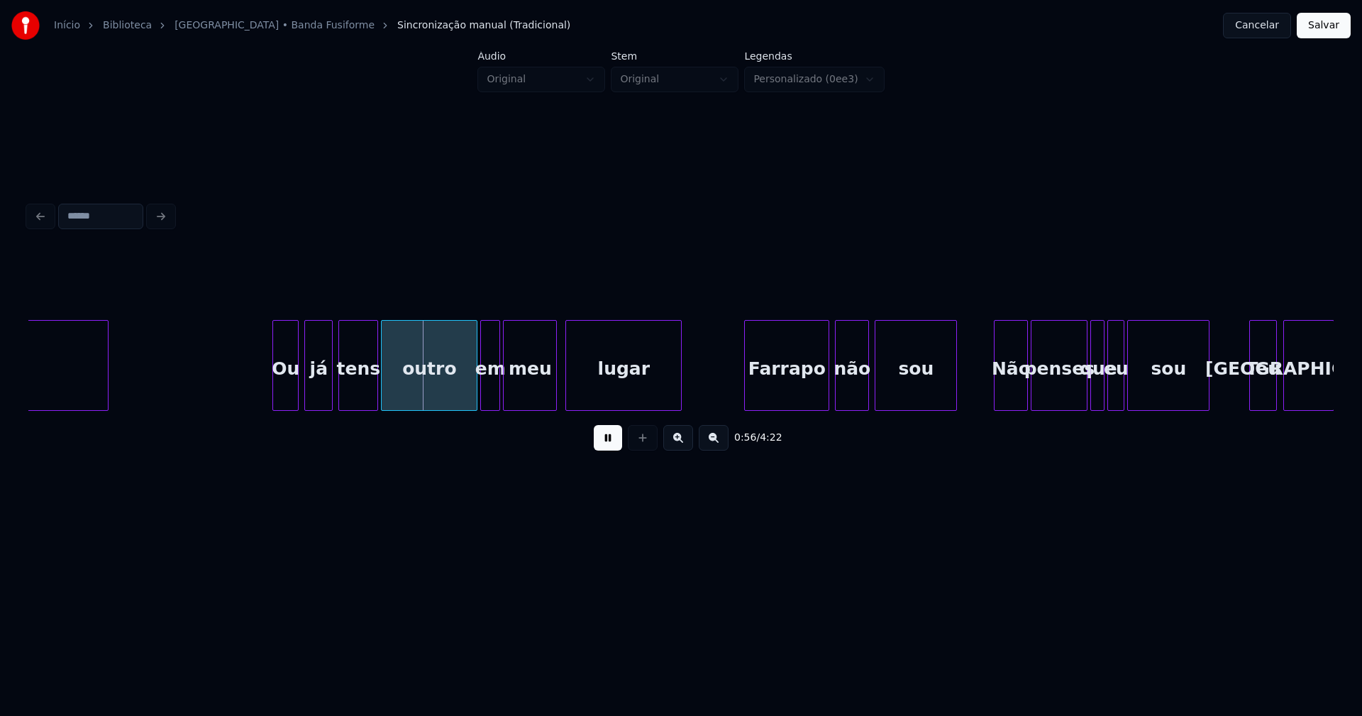
click at [275, 396] on div at bounding box center [275, 365] width 4 height 89
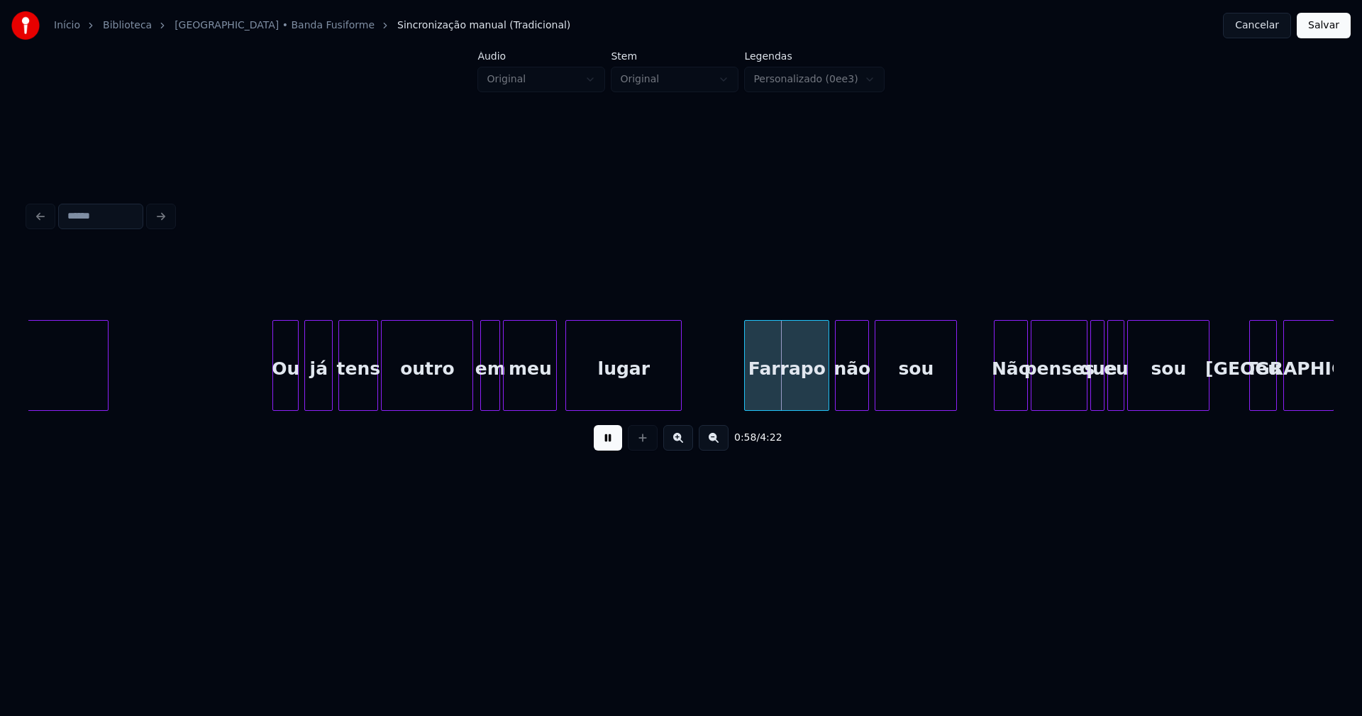
click at [470, 399] on div at bounding box center [470, 365] width 4 height 89
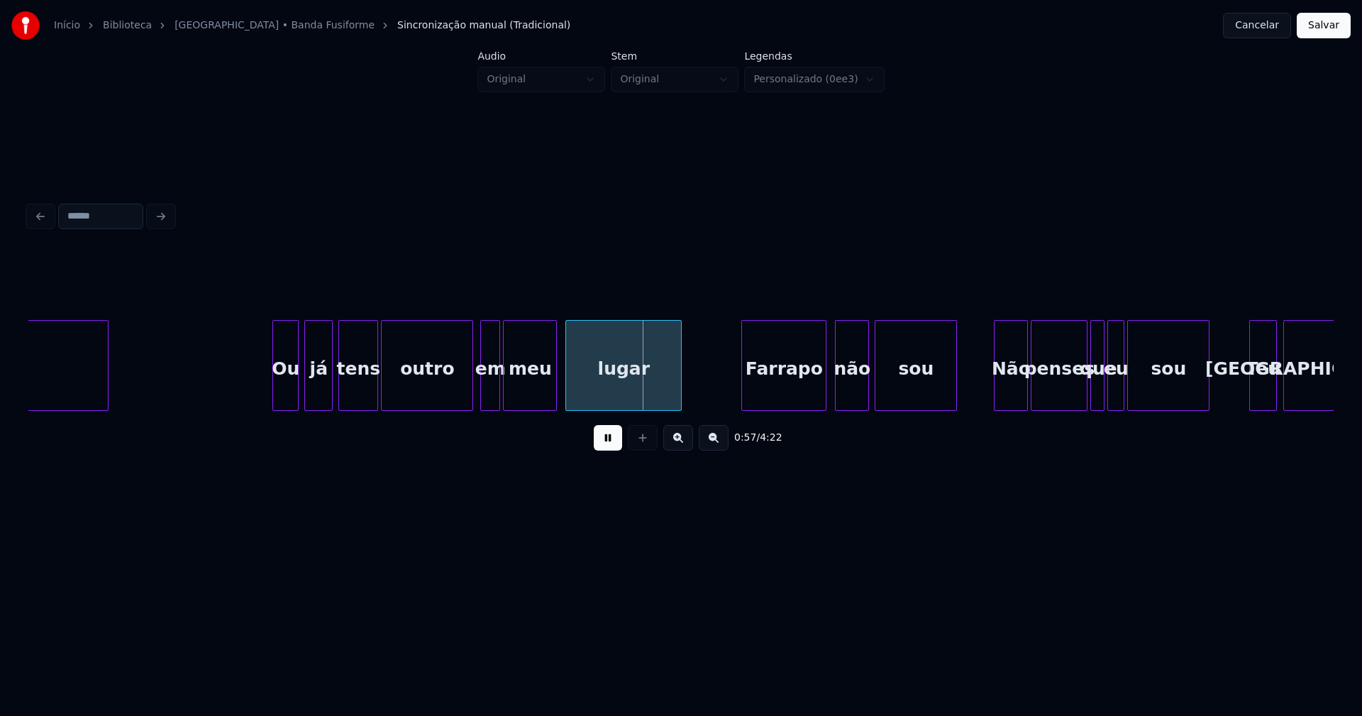
click at [794, 391] on div "Farrapo" at bounding box center [784, 369] width 84 height 96
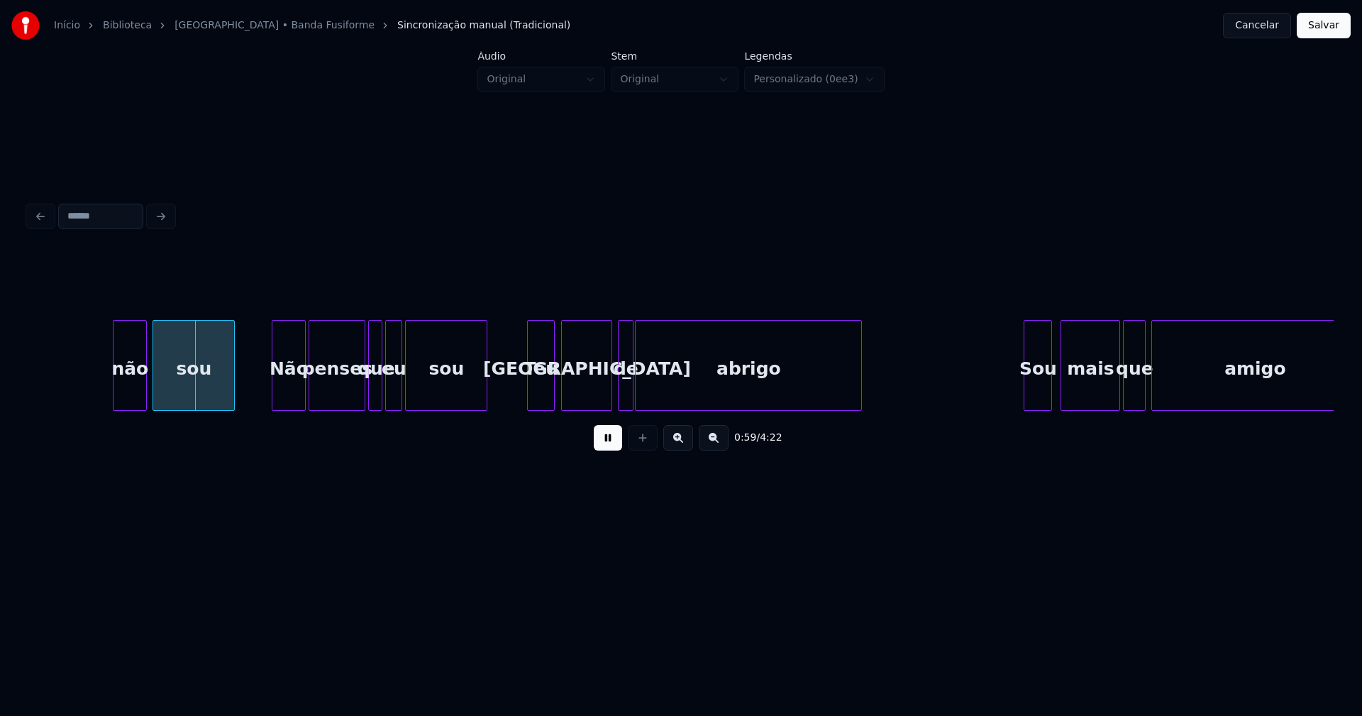
scroll to position [0, 8399]
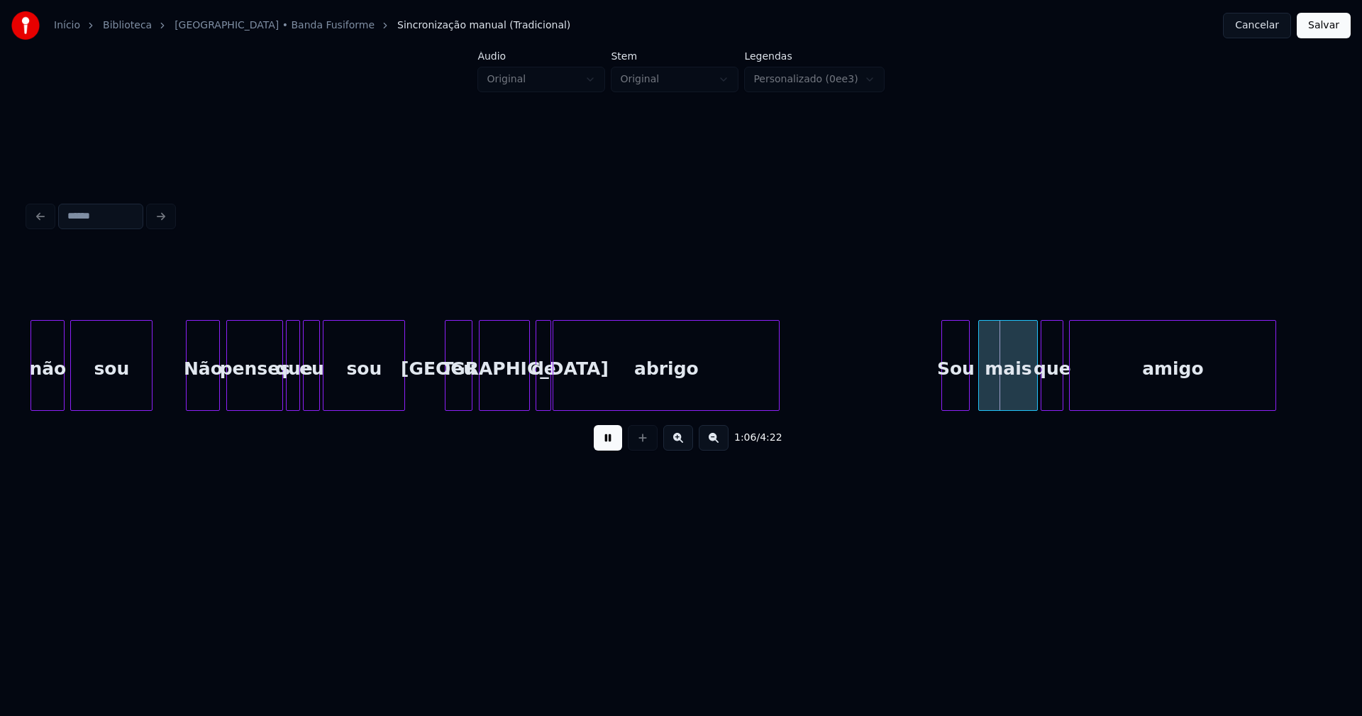
click at [195, 403] on div "Não" at bounding box center [203, 369] width 33 height 96
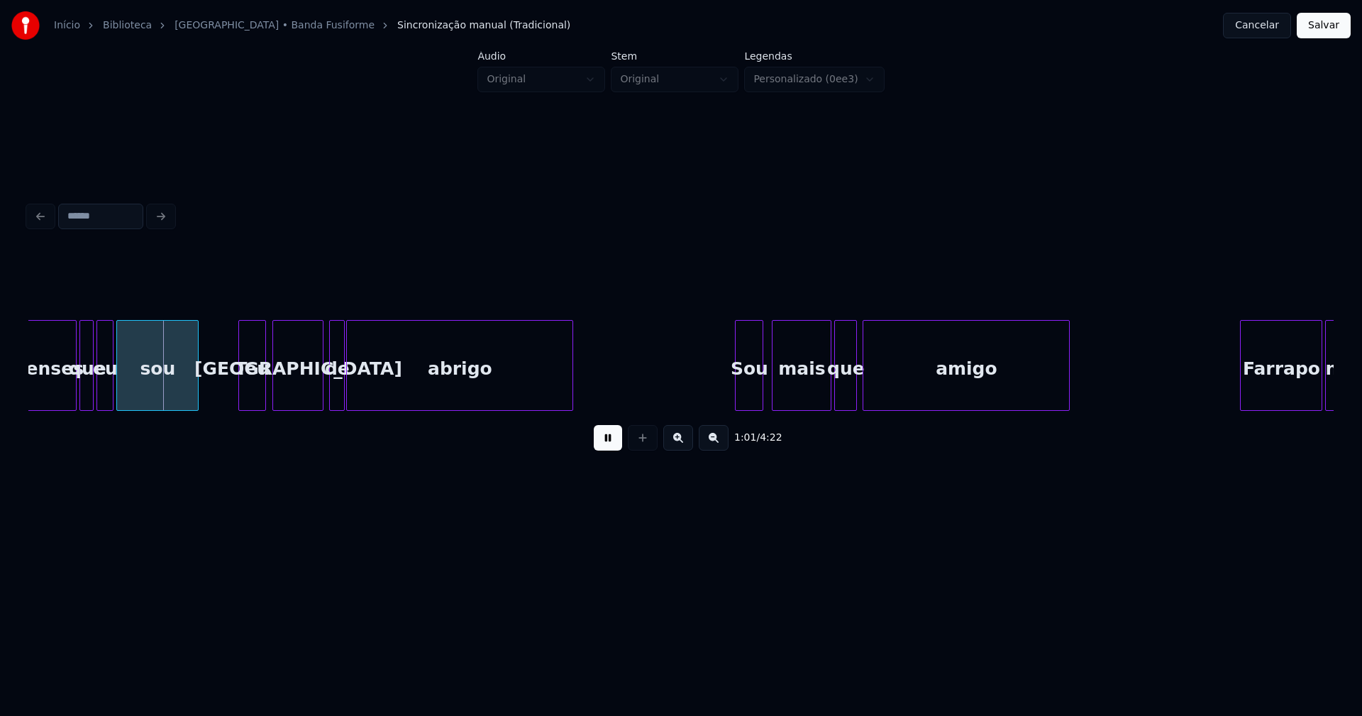
scroll to position [0, 8647]
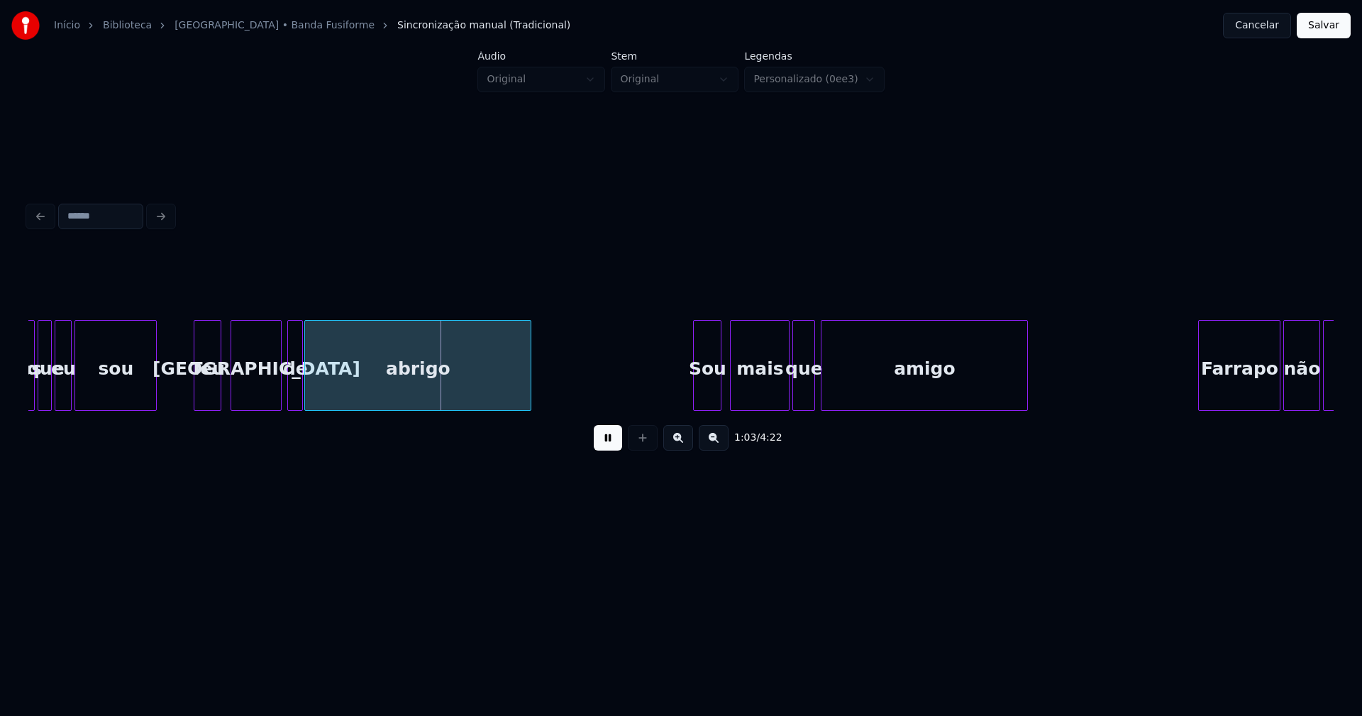
click at [207, 398] on div "Teu" at bounding box center [207, 369] width 26 height 96
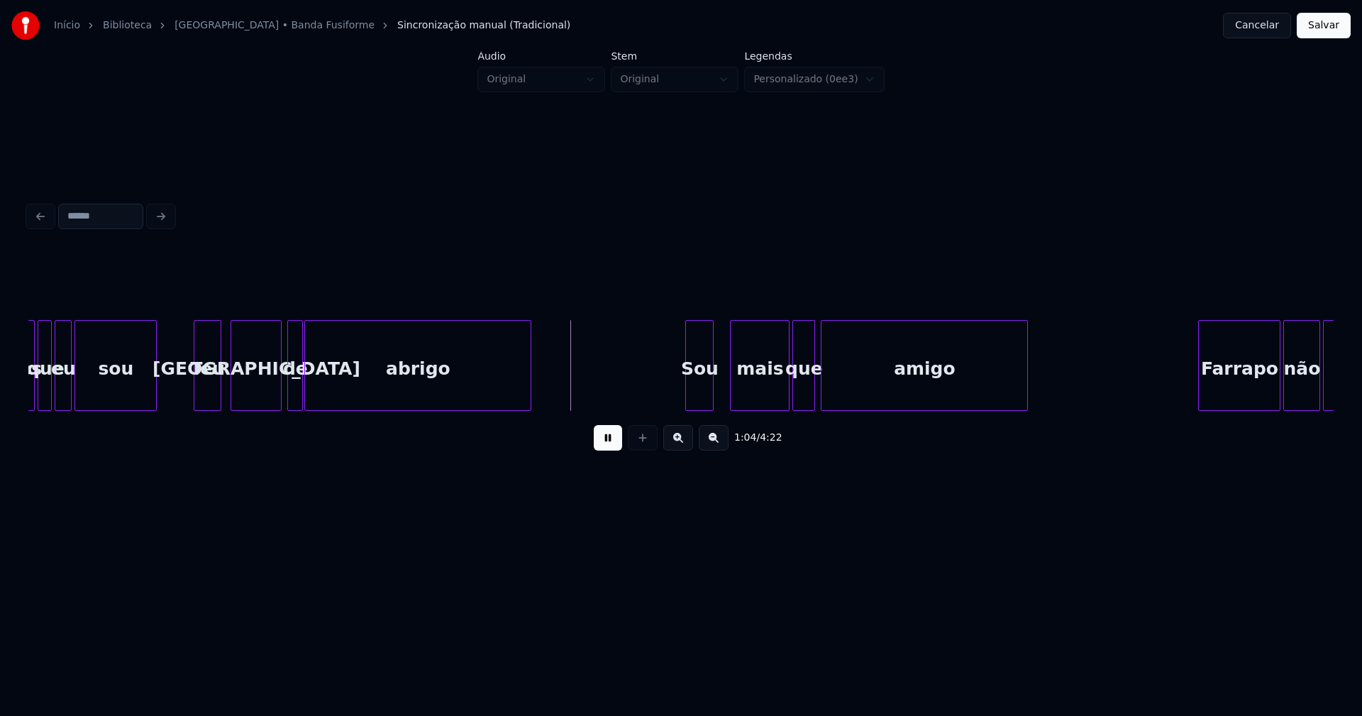
click at [703, 396] on div "Sou" at bounding box center [699, 369] width 27 height 96
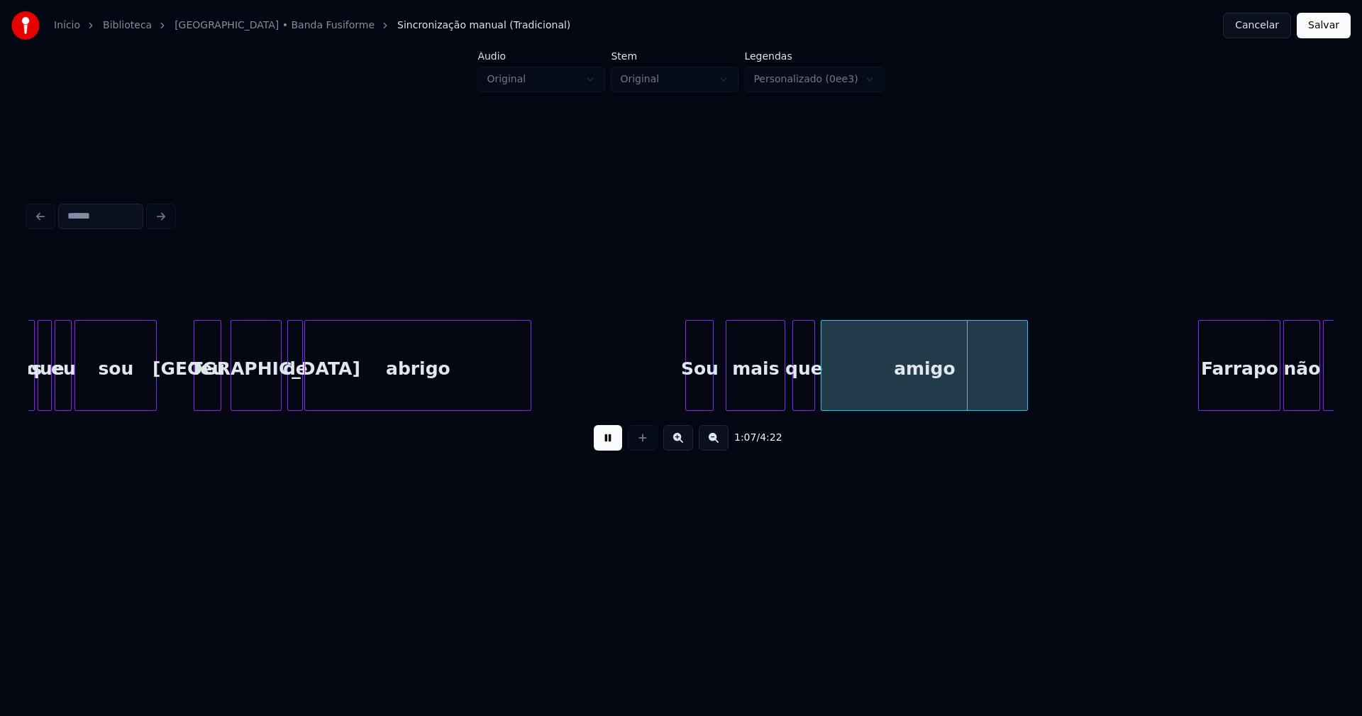
click at [759, 395] on div "mais" at bounding box center [756, 369] width 58 height 96
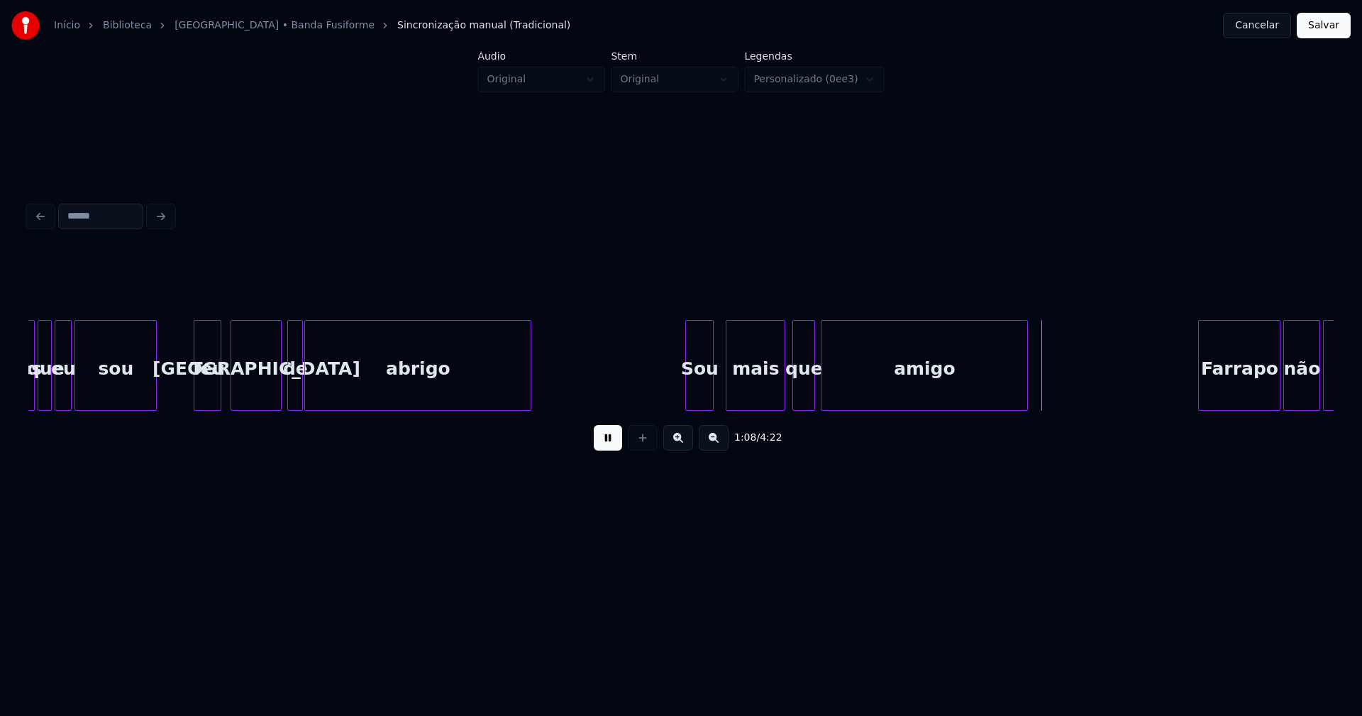
drag, startPoint x: 653, startPoint y: 376, endPoint x: 739, endPoint y: 383, distance: 86.9
click at [842, 390] on div "amigo" at bounding box center [945, 365] width 207 height 91
click at [835, 385] on div at bounding box center [835, 365] width 4 height 89
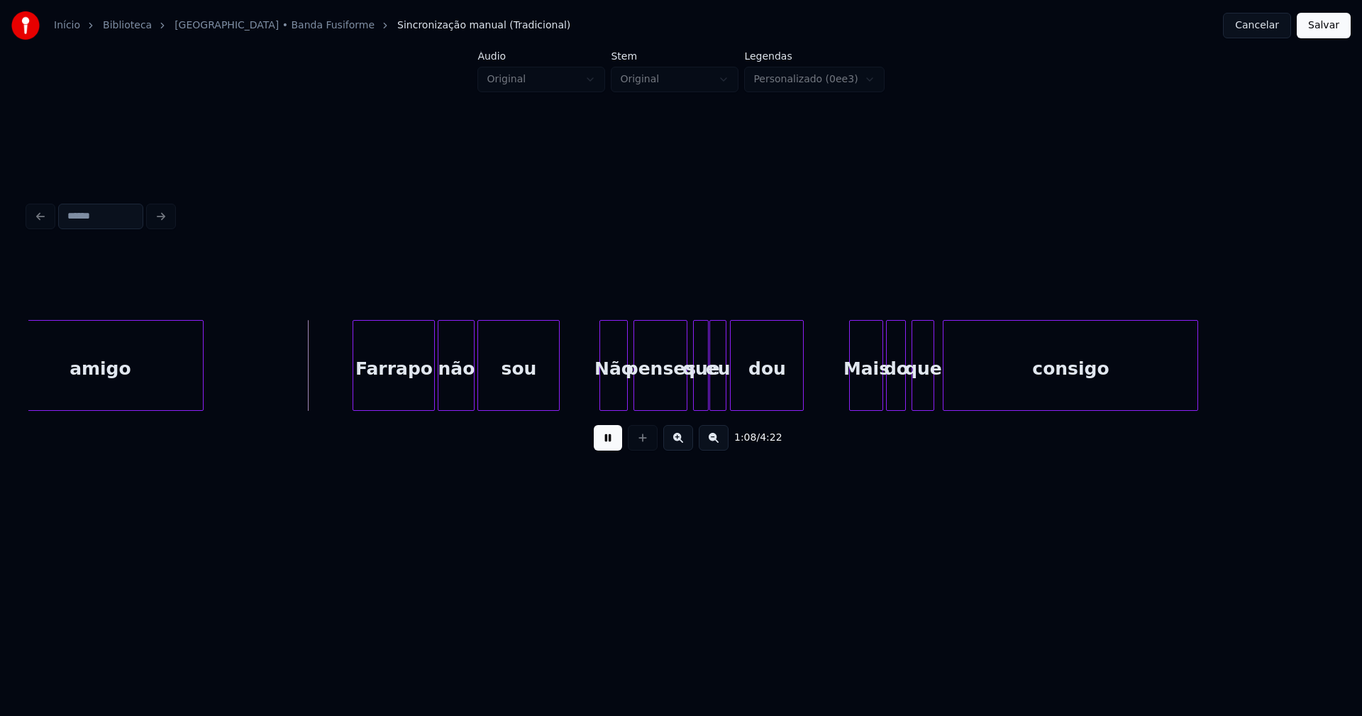
scroll to position [0, 9472]
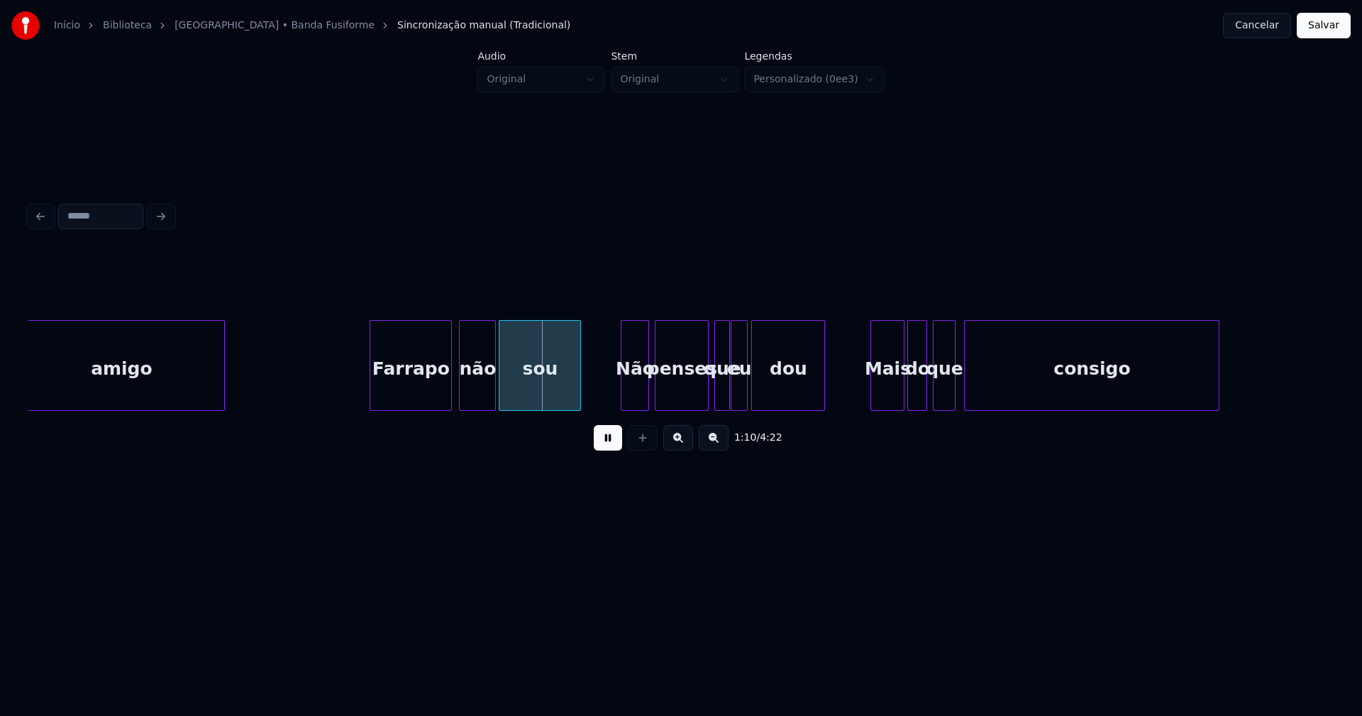
click at [399, 385] on div "Farrapo" at bounding box center [410, 369] width 81 height 96
click at [631, 397] on div "Não" at bounding box center [631, 369] width 27 height 96
click at [878, 397] on div "Mais" at bounding box center [881, 369] width 33 height 96
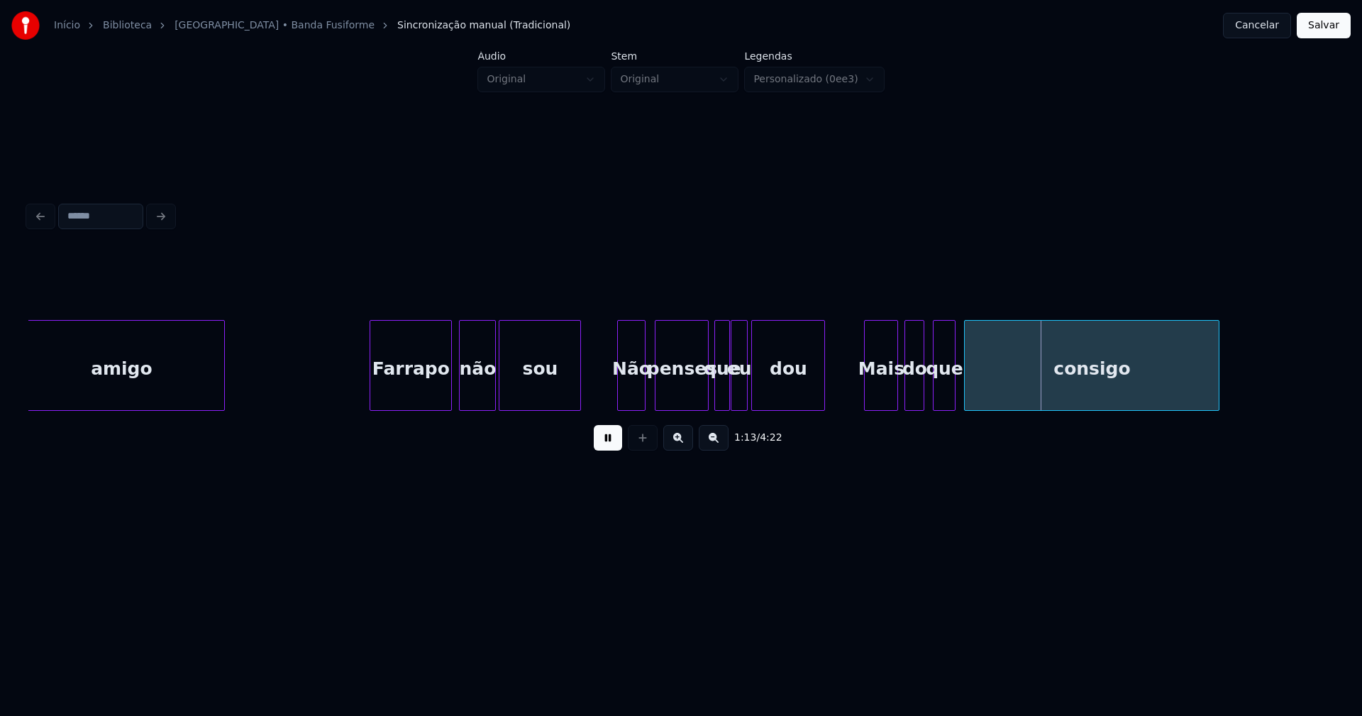
click at [915, 396] on div "do" at bounding box center [914, 369] width 18 height 96
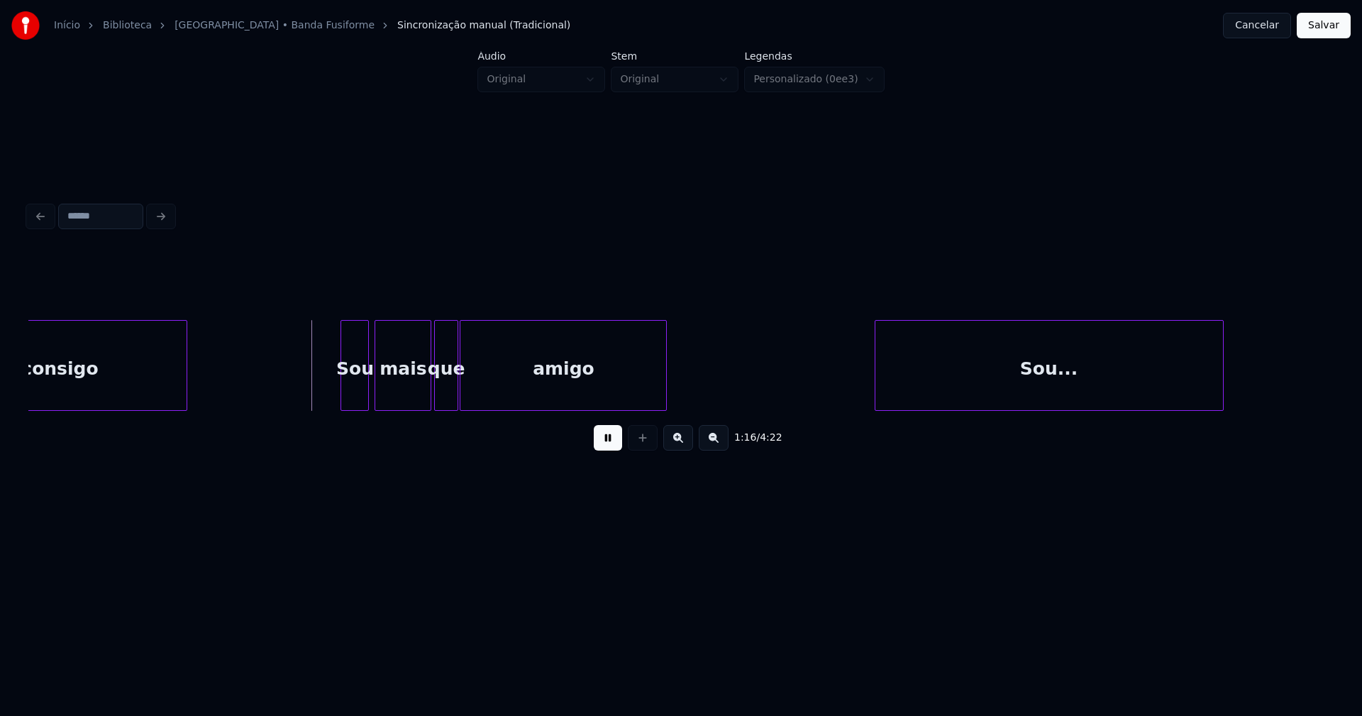
scroll to position [0, 10525]
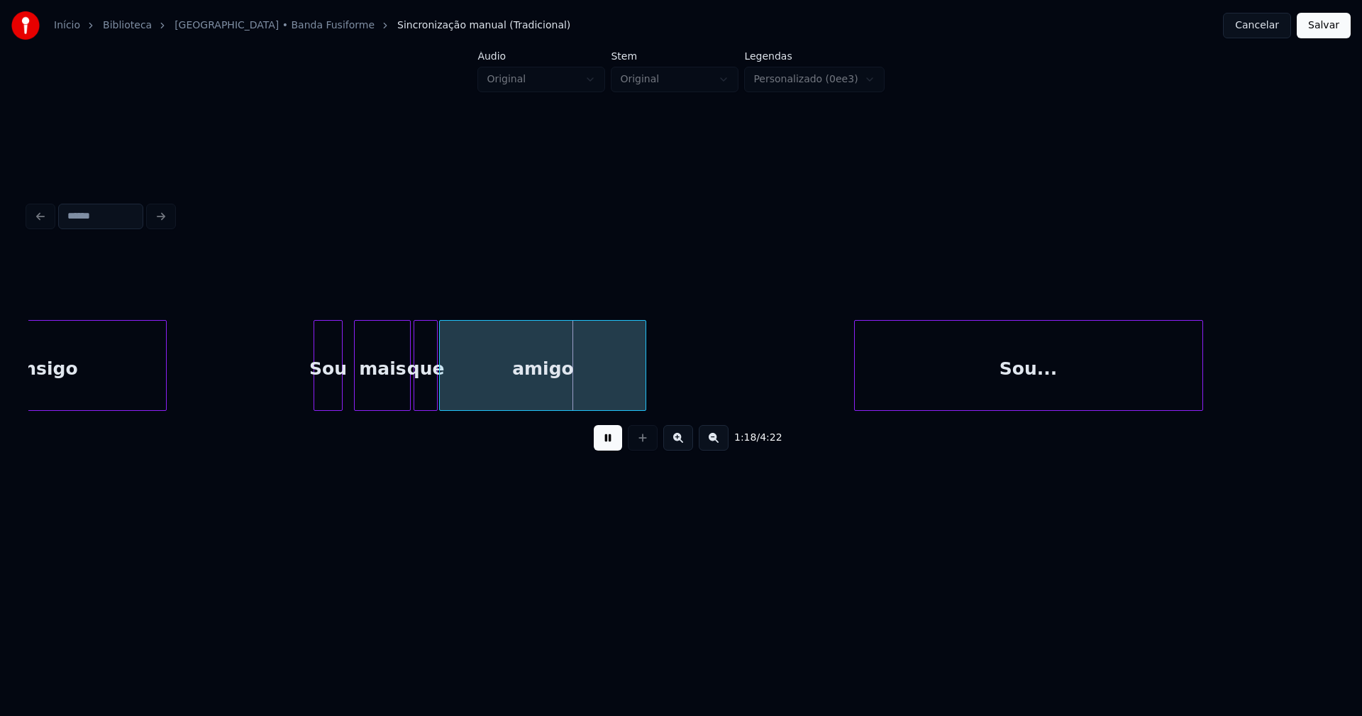
click at [327, 400] on div "Sou" at bounding box center [327, 369] width 27 height 96
click at [387, 396] on div "mais" at bounding box center [378, 369] width 55 height 96
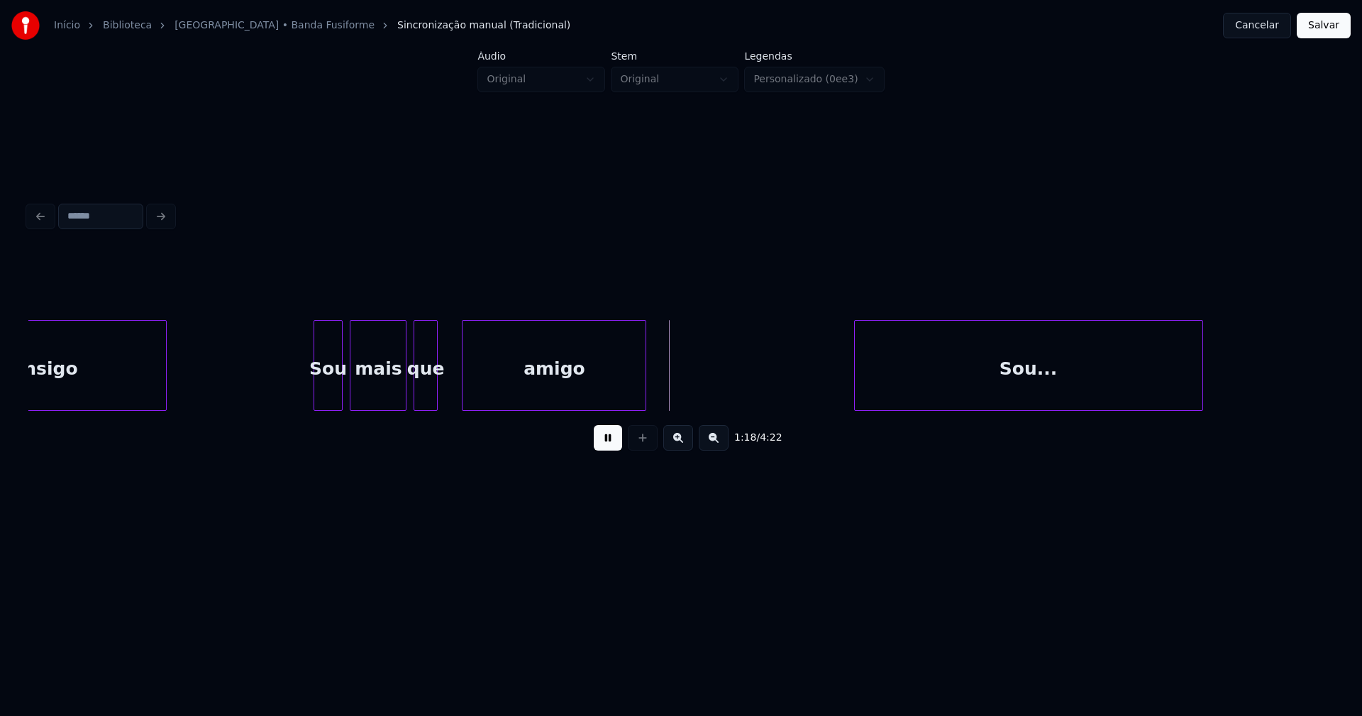
click at [464, 390] on div at bounding box center [465, 365] width 4 height 89
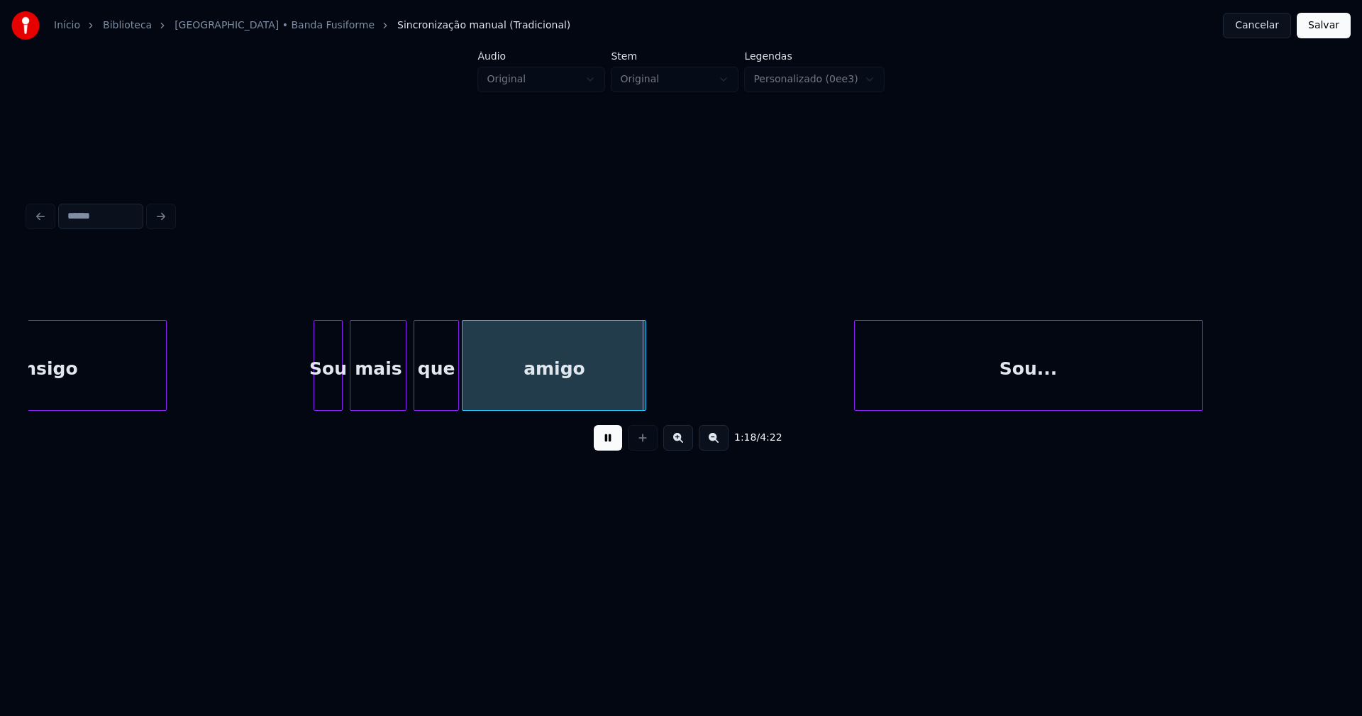
click at [454, 379] on div at bounding box center [456, 365] width 4 height 89
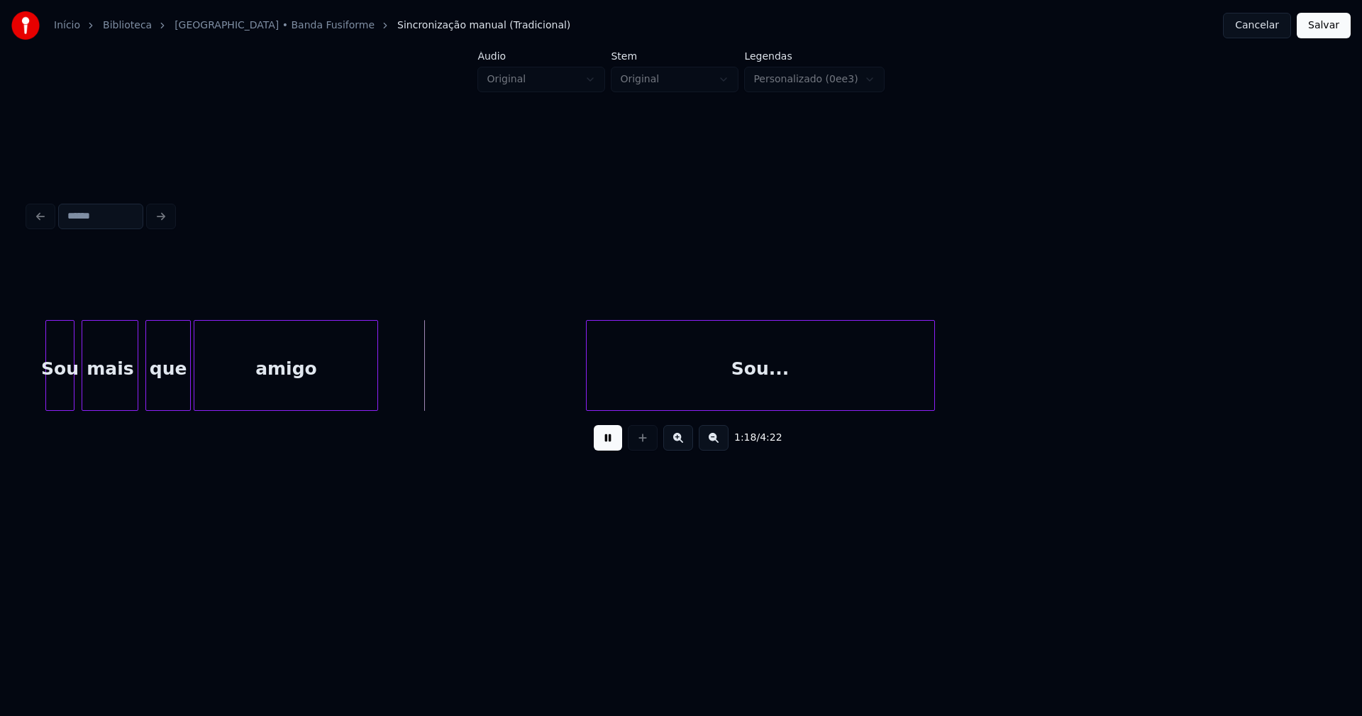
scroll to position [0, 10875]
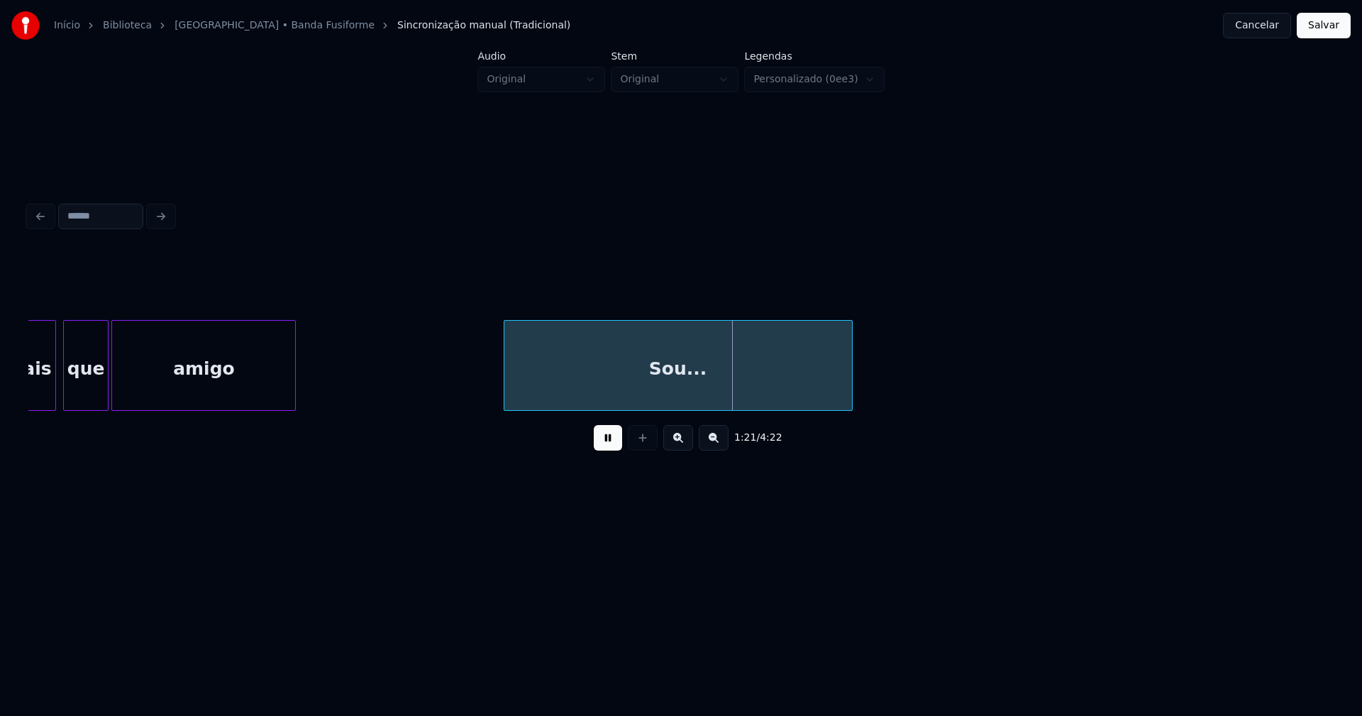
click at [481, 395] on div at bounding box center [482, 365] width 4 height 89
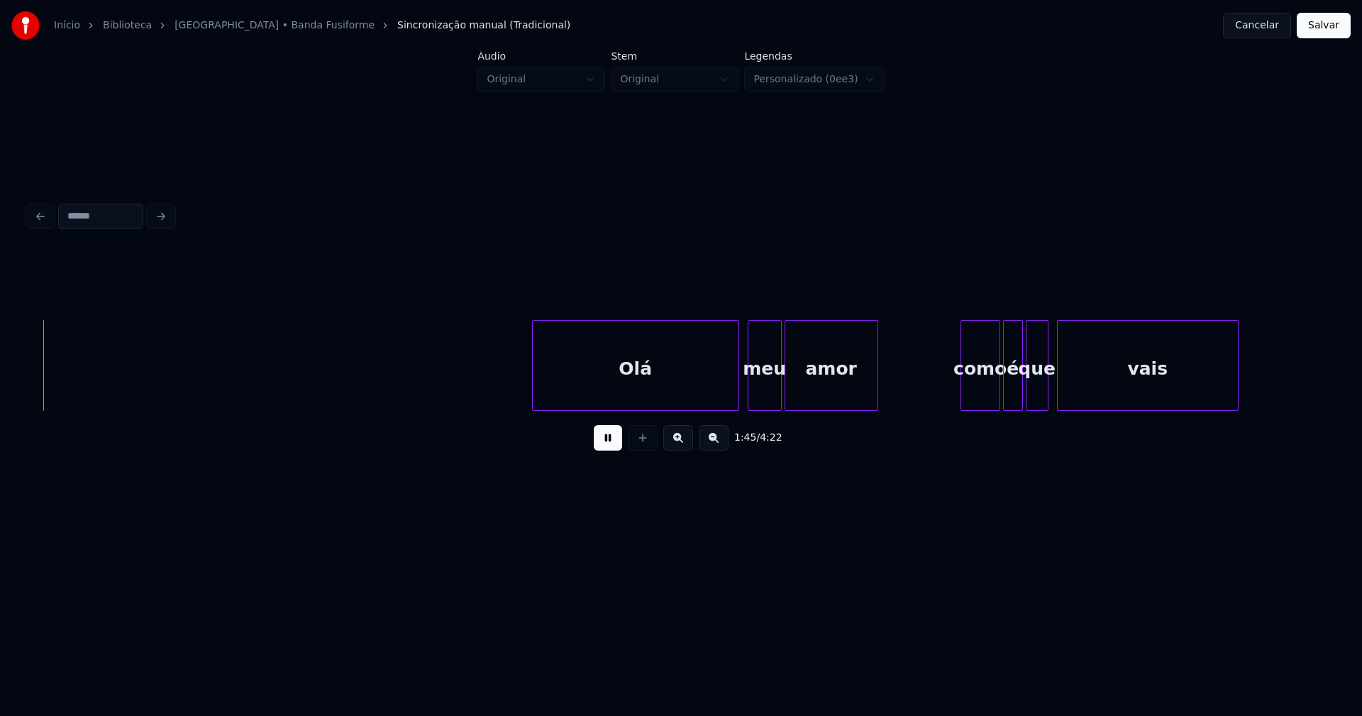
scroll to position [0, 14935]
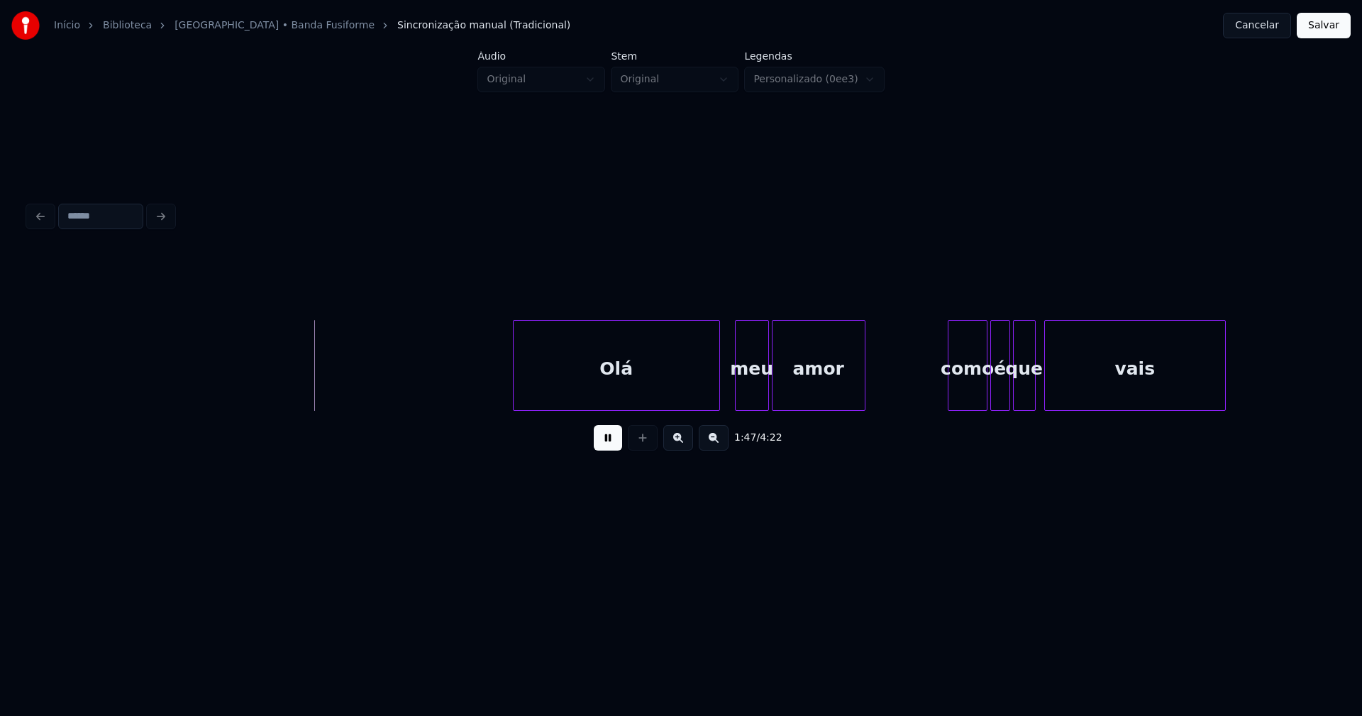
click at [592, 386] on div "Olá" at bounding box center [617, 369] width 206 height 96
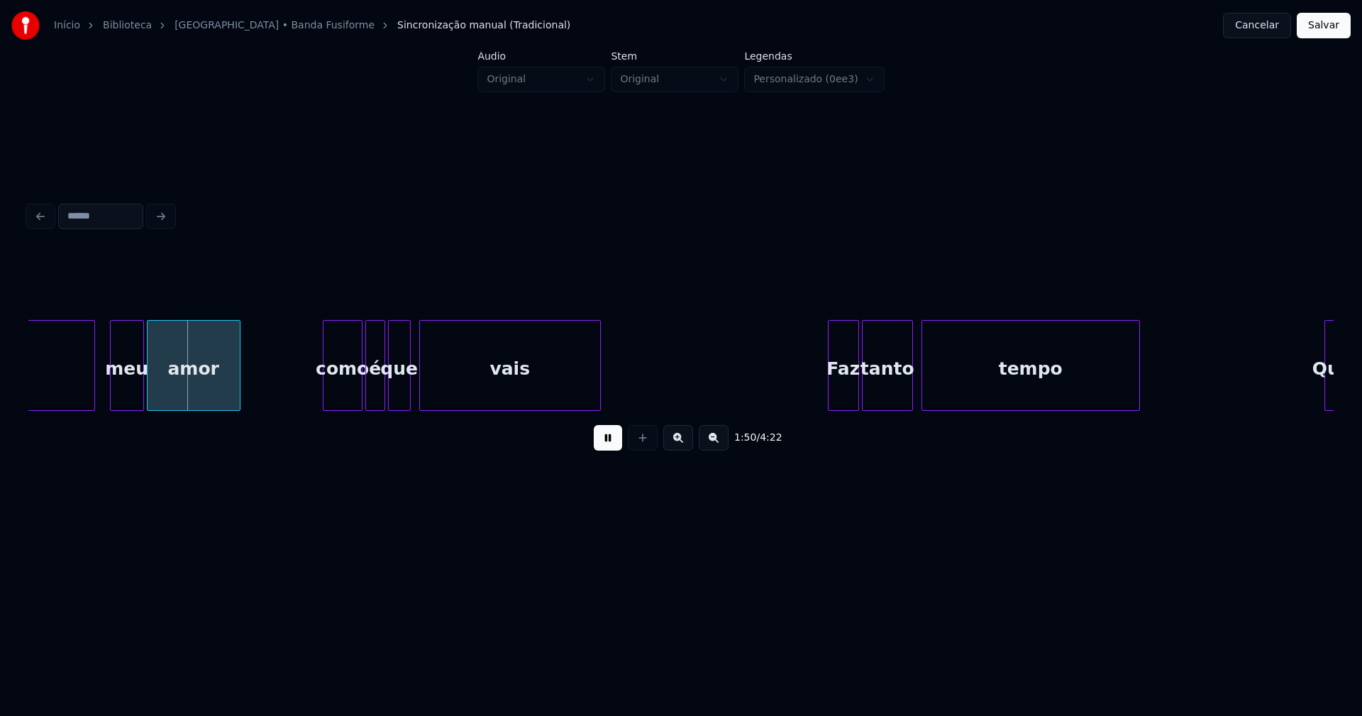
scroll to position [0, 15601]
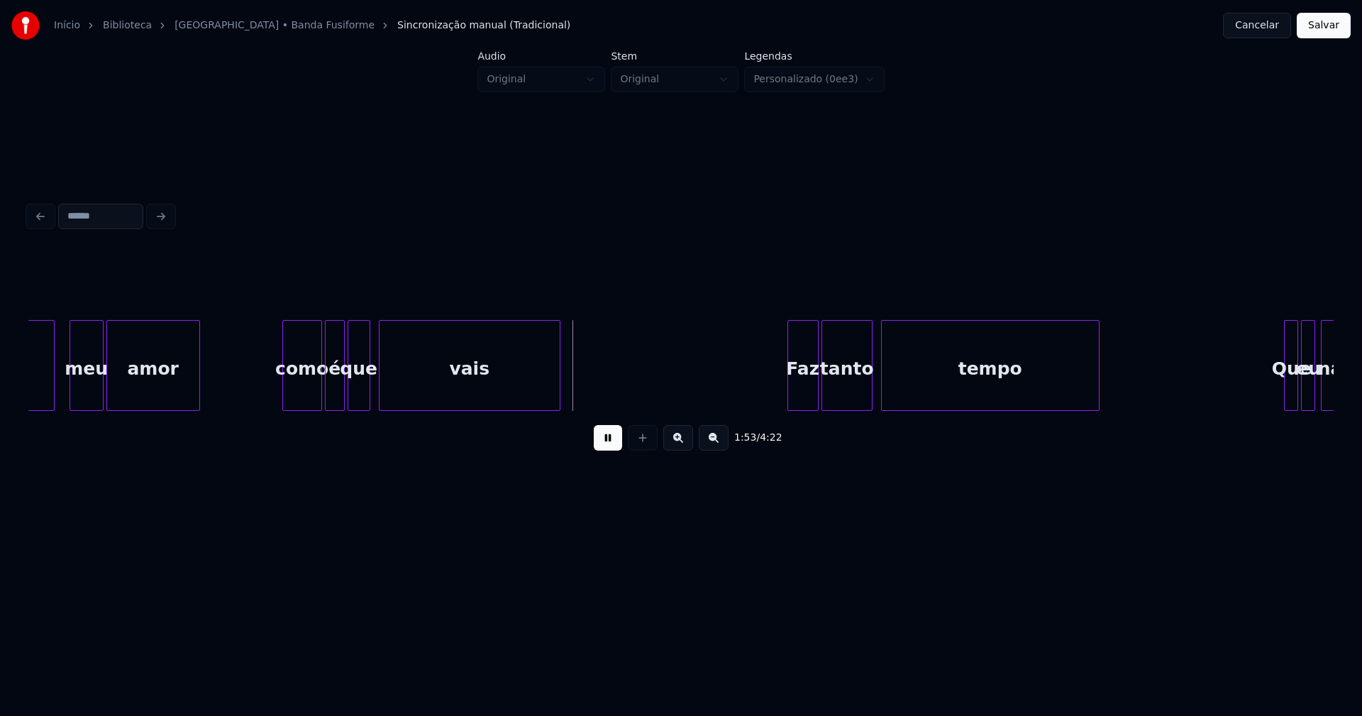
click at [298, 390] on div "como" at bounding box center [302, 369] width 38 height 96
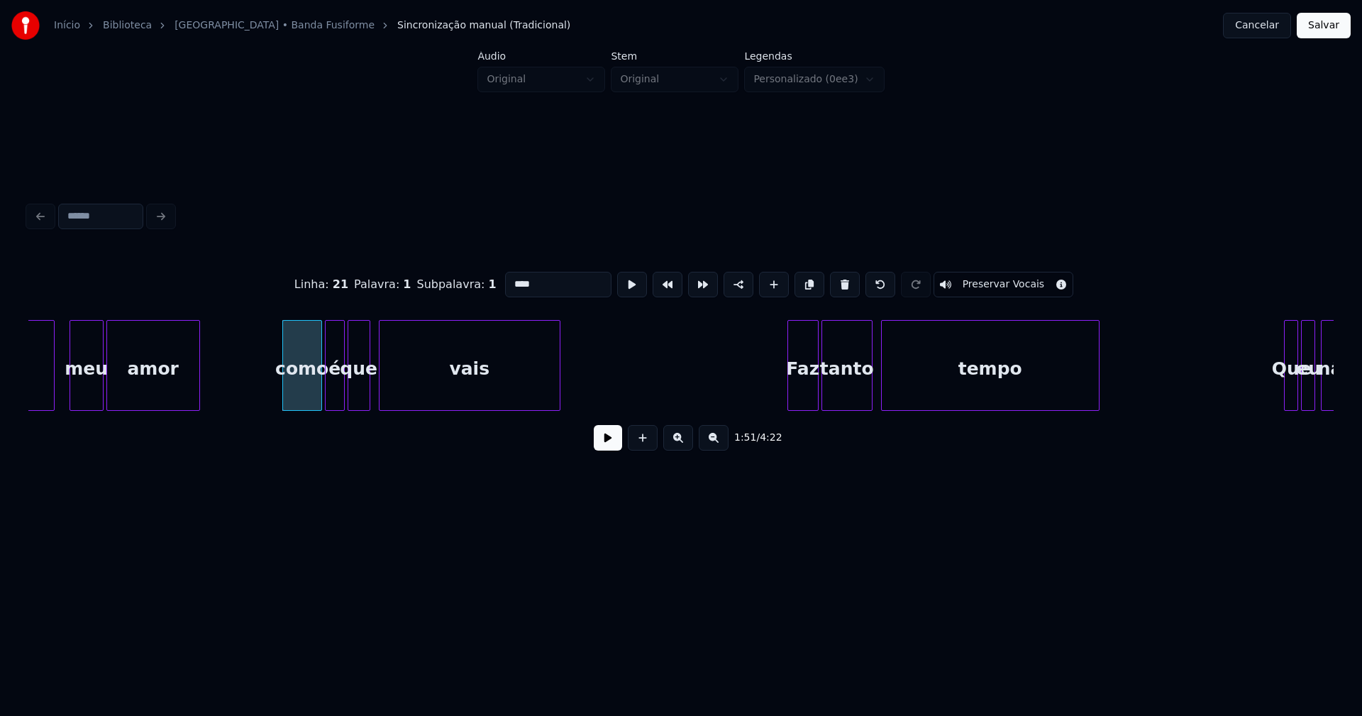
click at [507, 279] on input "****" at bounding box center [558, 285] width 106 height 26
type input "****"
click at [610, 449] on button at bounding box center [608, 438] width 28 height 26
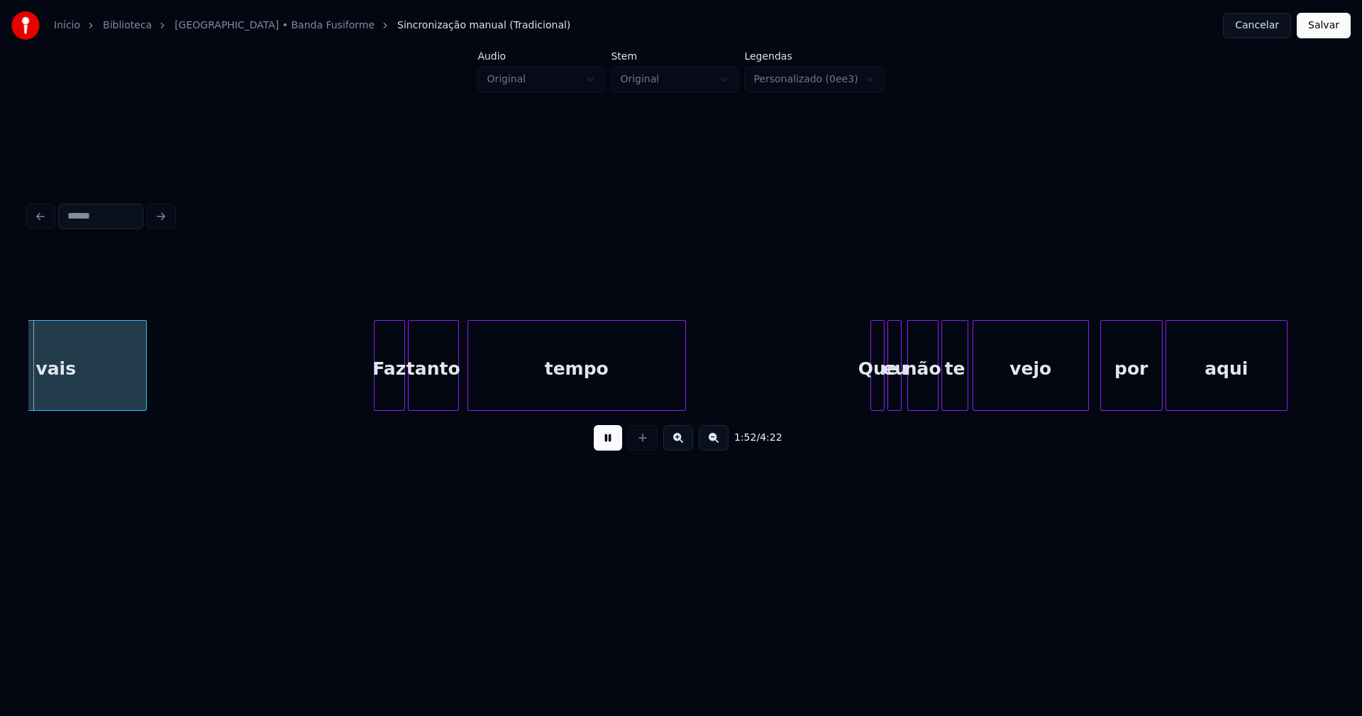
scroll to position [0, 16017]
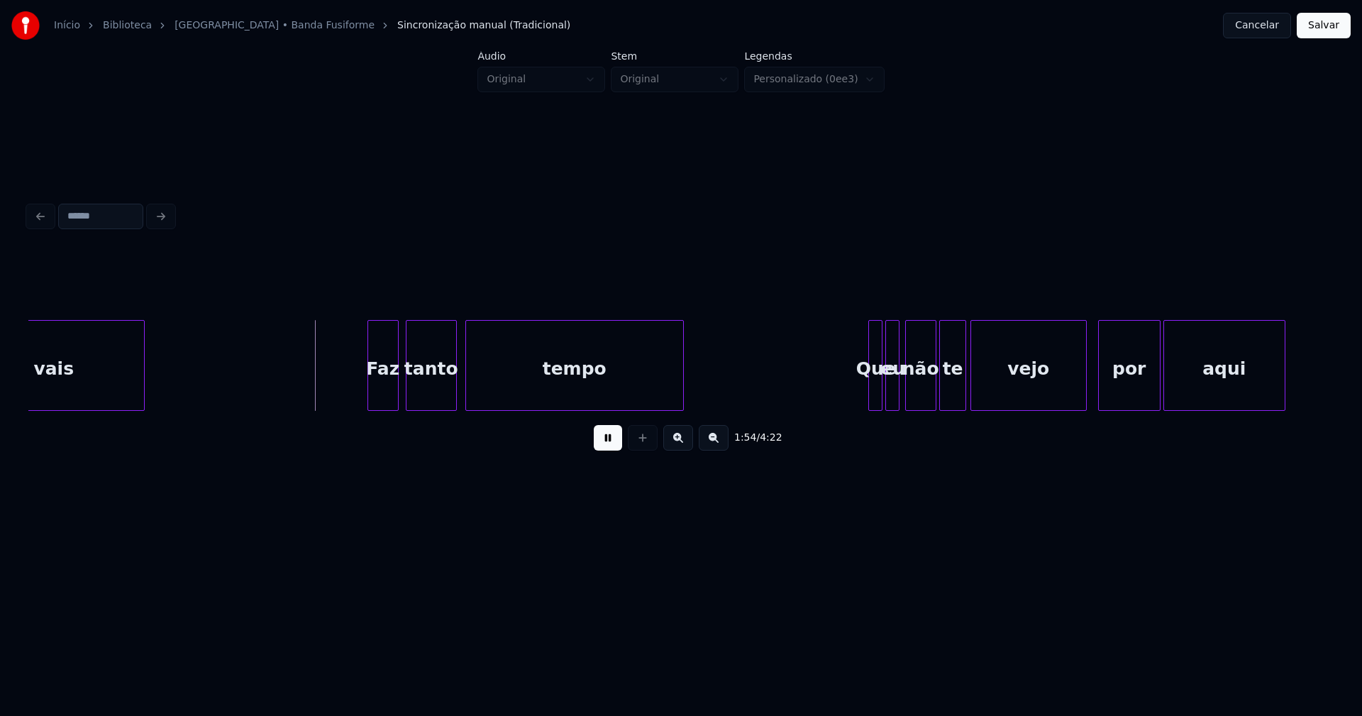
click at [383, 407] on div "vais Faz tanto tempo Que eu não te vejo por aqui" at bounding box center [681, 365] width 1306 height 91
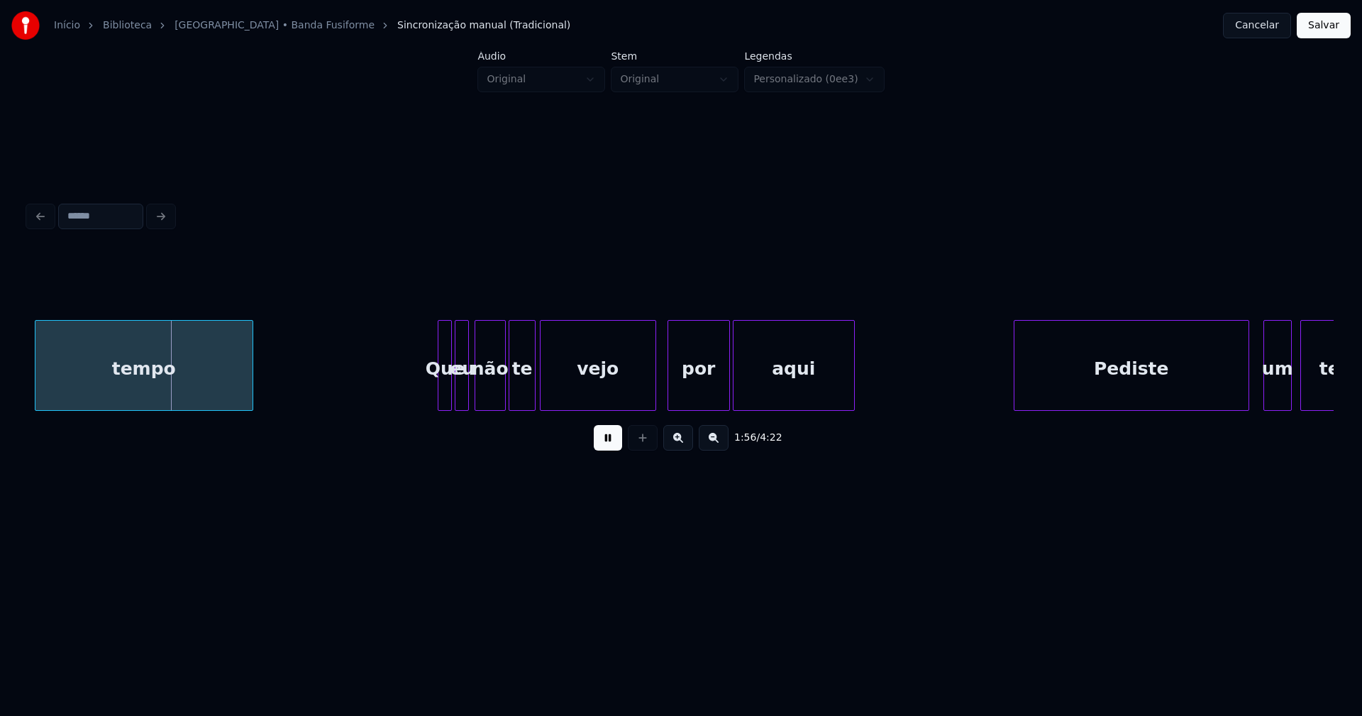
scroll to position [0, 16530]
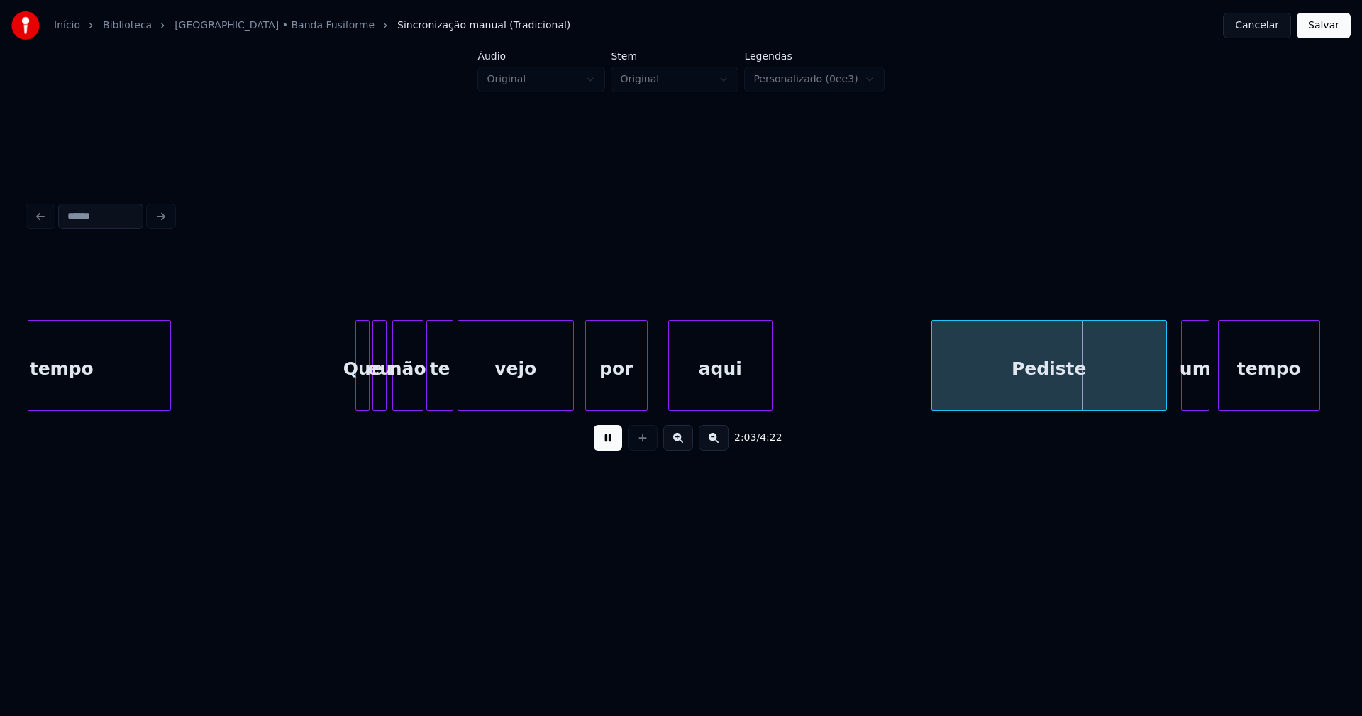
click at [671, 382] on div at bounding box center [671, 365] width 4 height 89
click at [657, 384] on div at bounding box center [655, 365] width 4 height 89
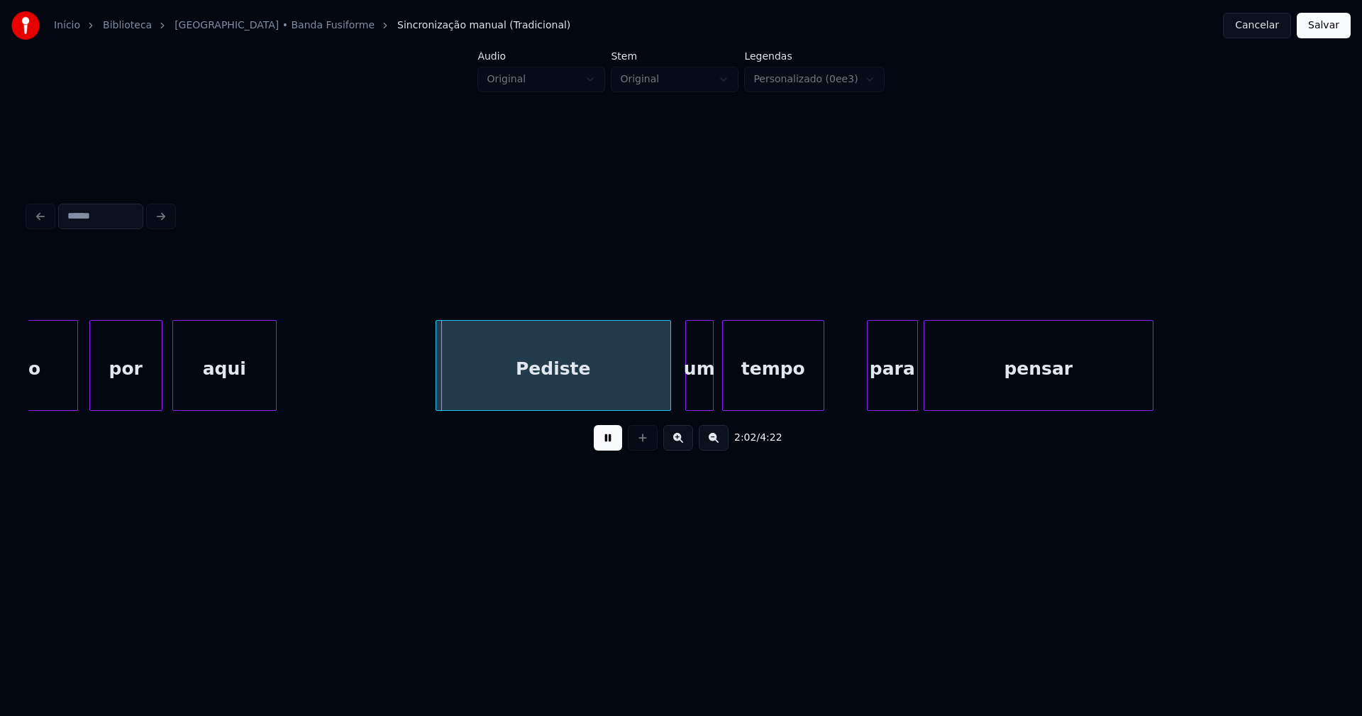
scroll to position [0, 17045]
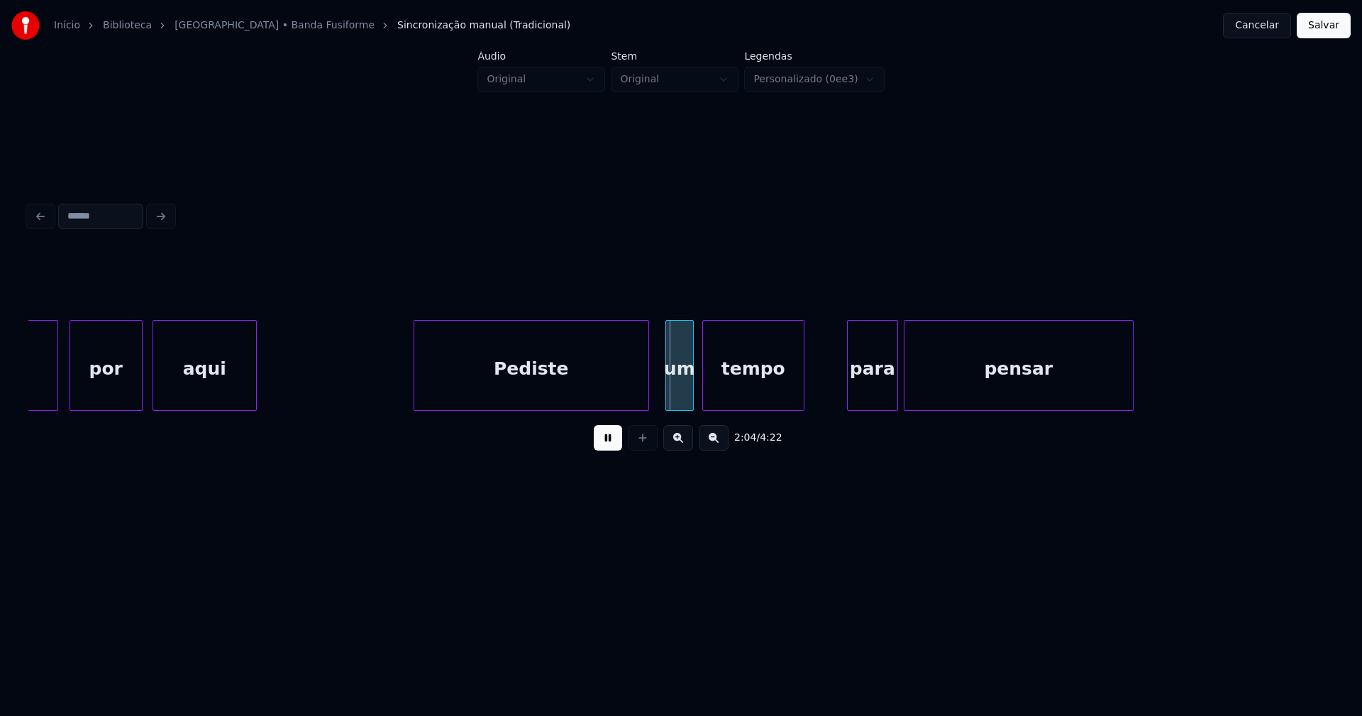
click at [556, 392] on div "Pediste" at bounding box center [531, 369] width 234 height 96
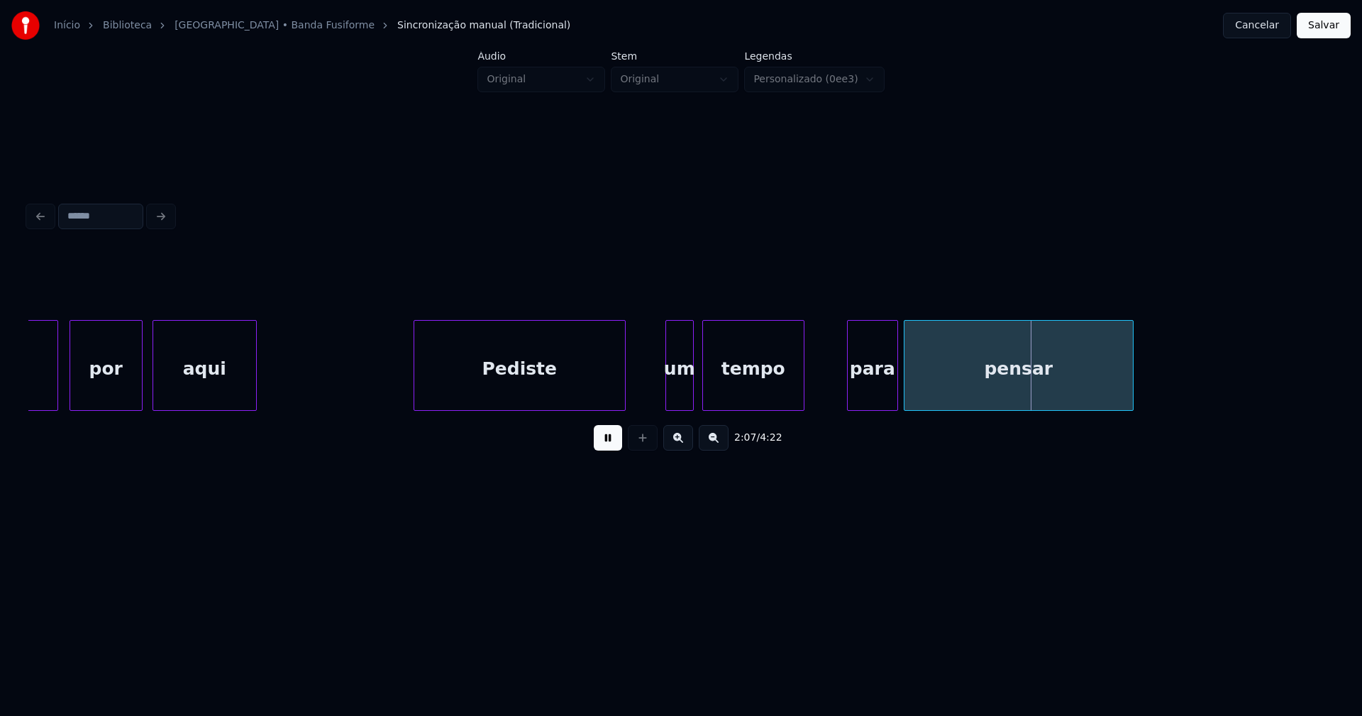
click at [623, 399] on div at bounding box center [623, 365] width 4 height 89
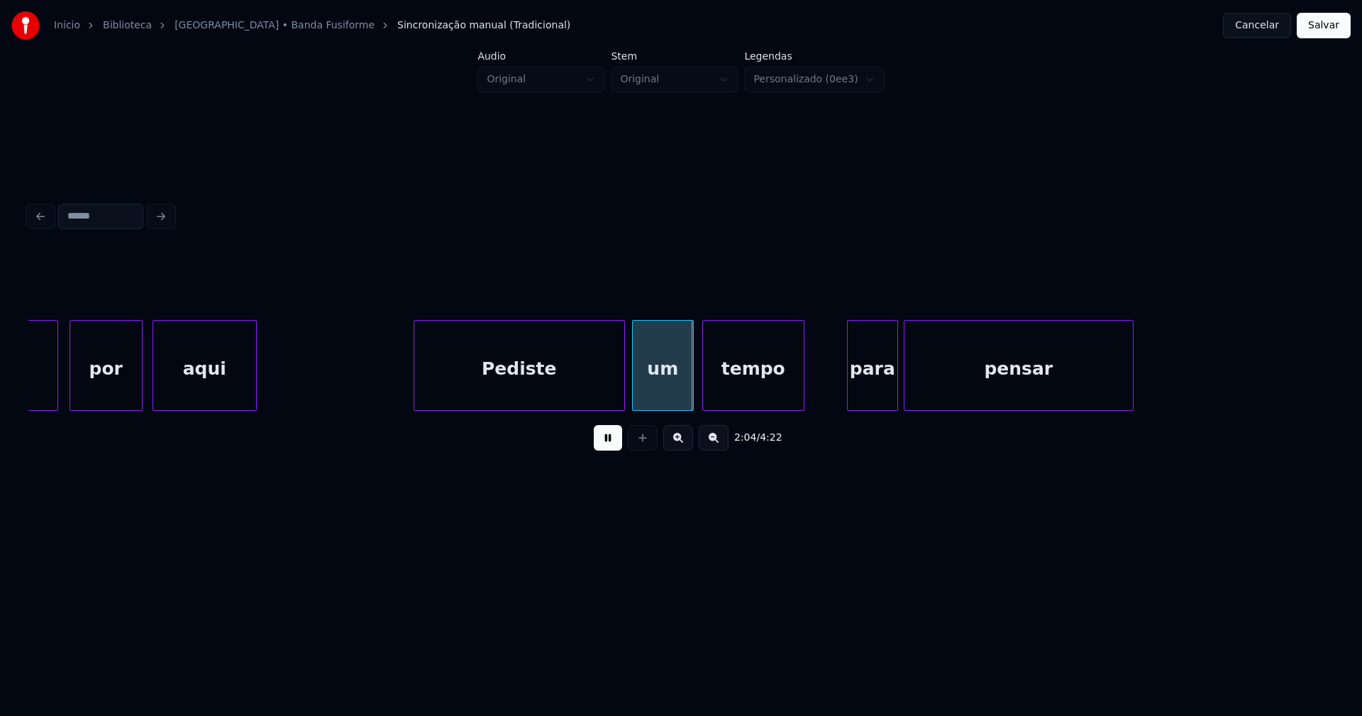
click at [635, 407] on div "vejo por aqui Pediste um tempo para pensar" at bounding box center [681, 365] width 1306 height 91
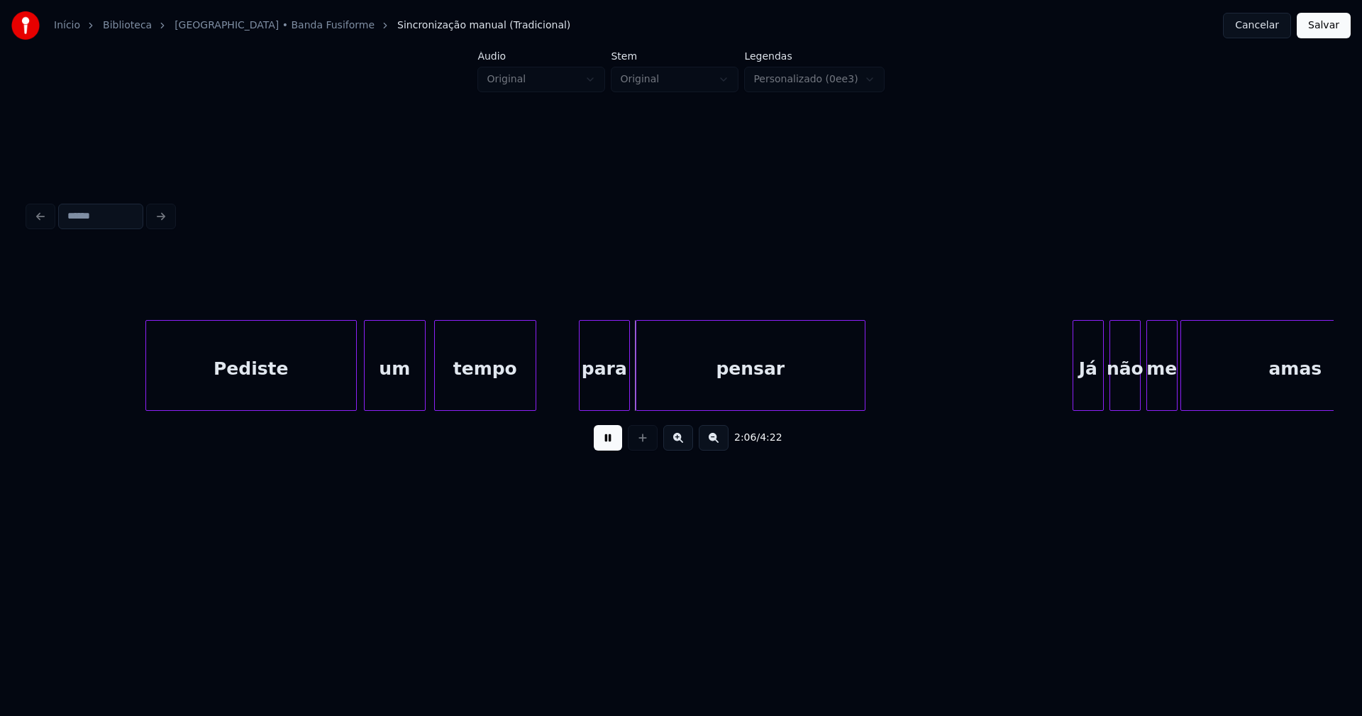
scroll to position [0, 17458]
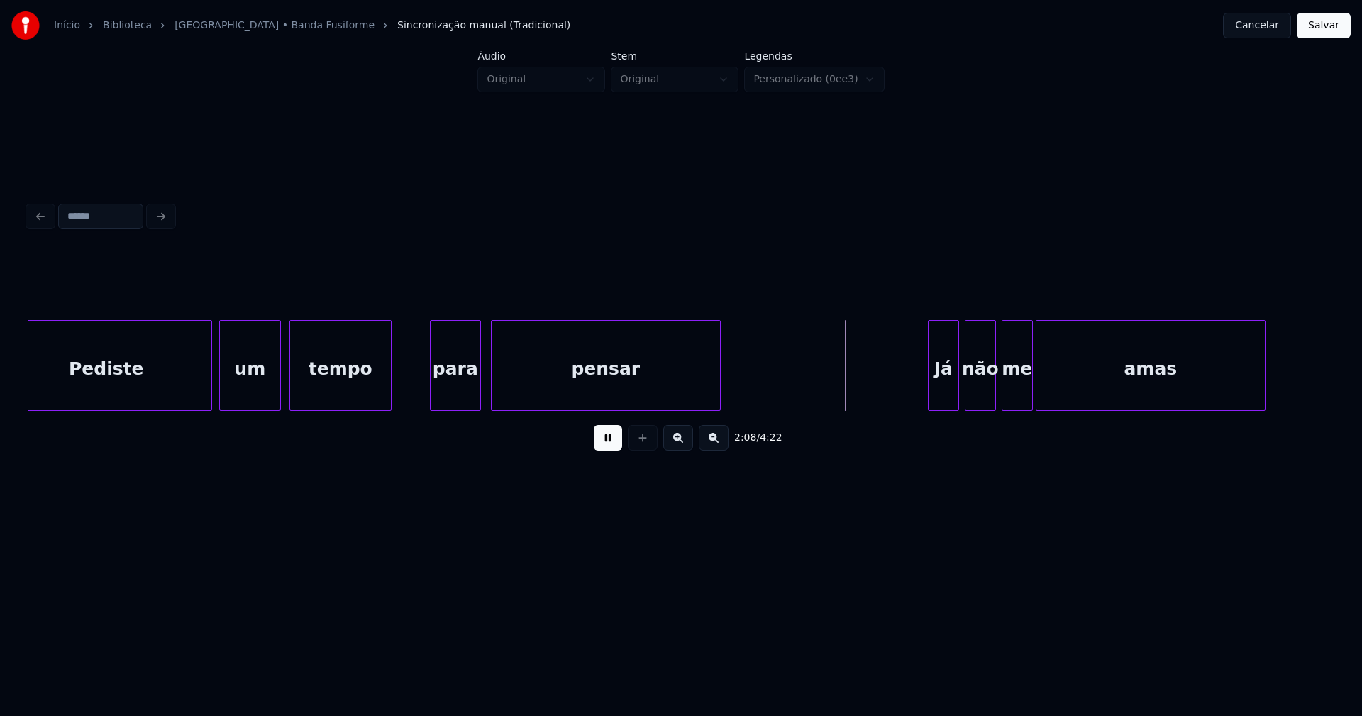
click at [465, 388] on div "para" at bounding box center [456, 369] width 50 height 96
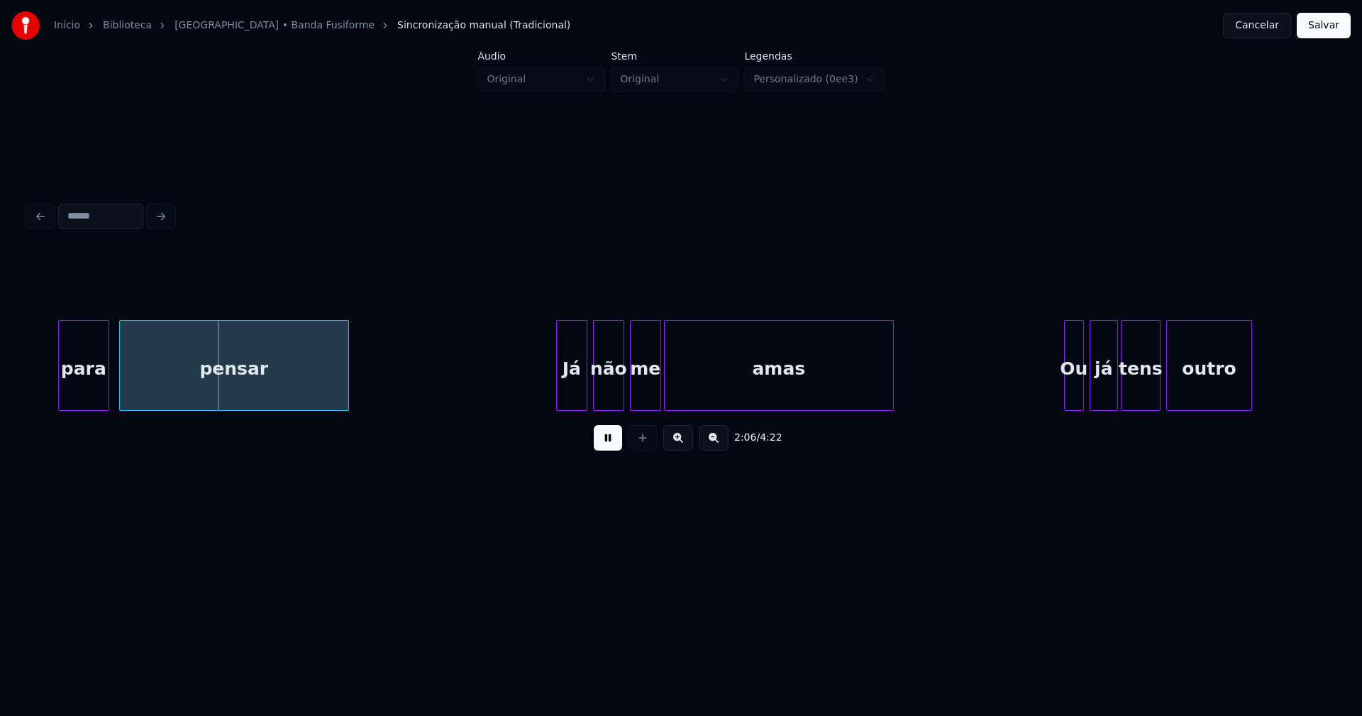
scroll to position [0, 18015]
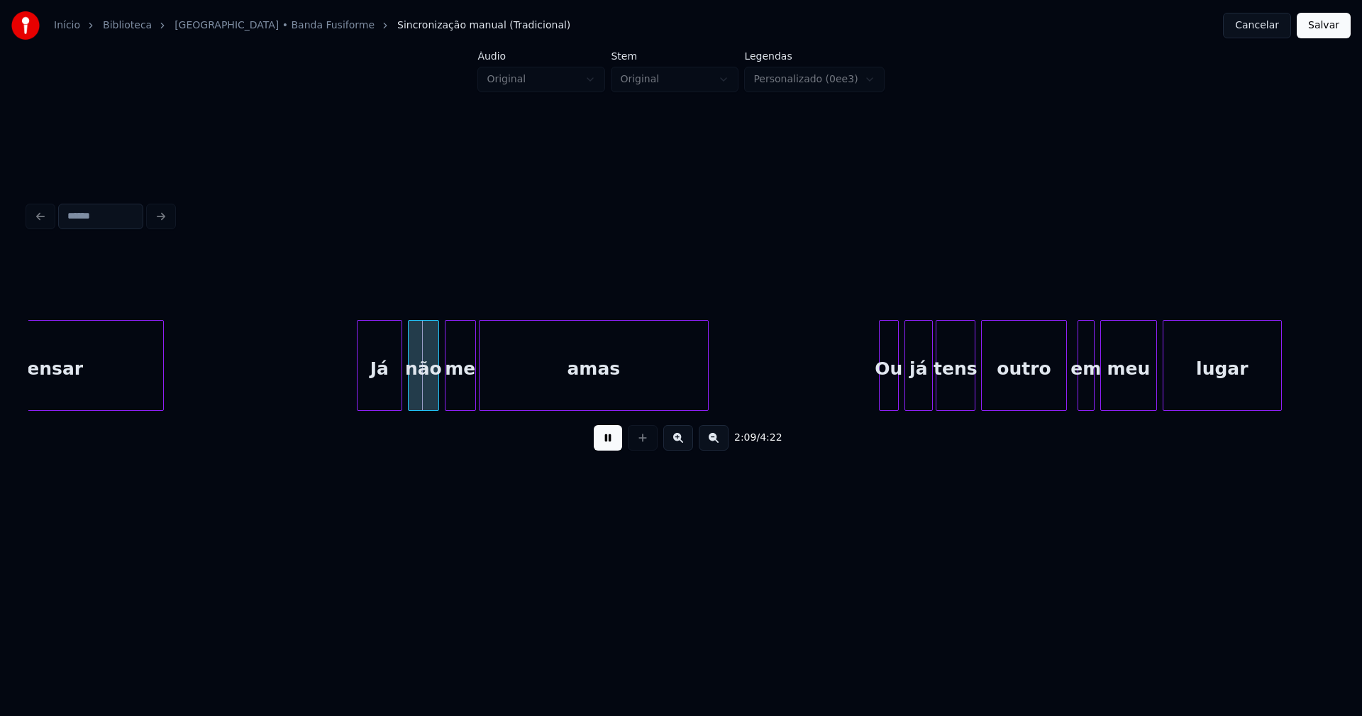
click at [358, 398] on div at bounding box center [360, 365] width 4 height 89
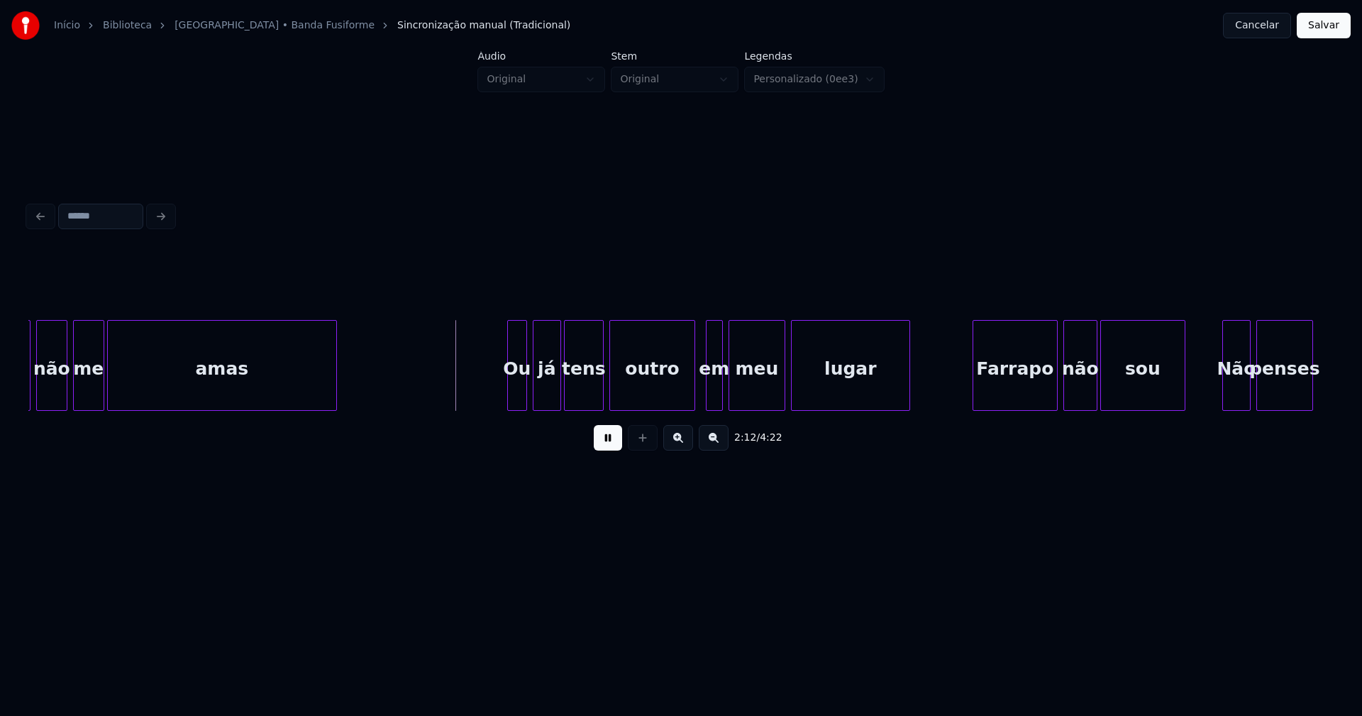
scroll to position [0, 18470]
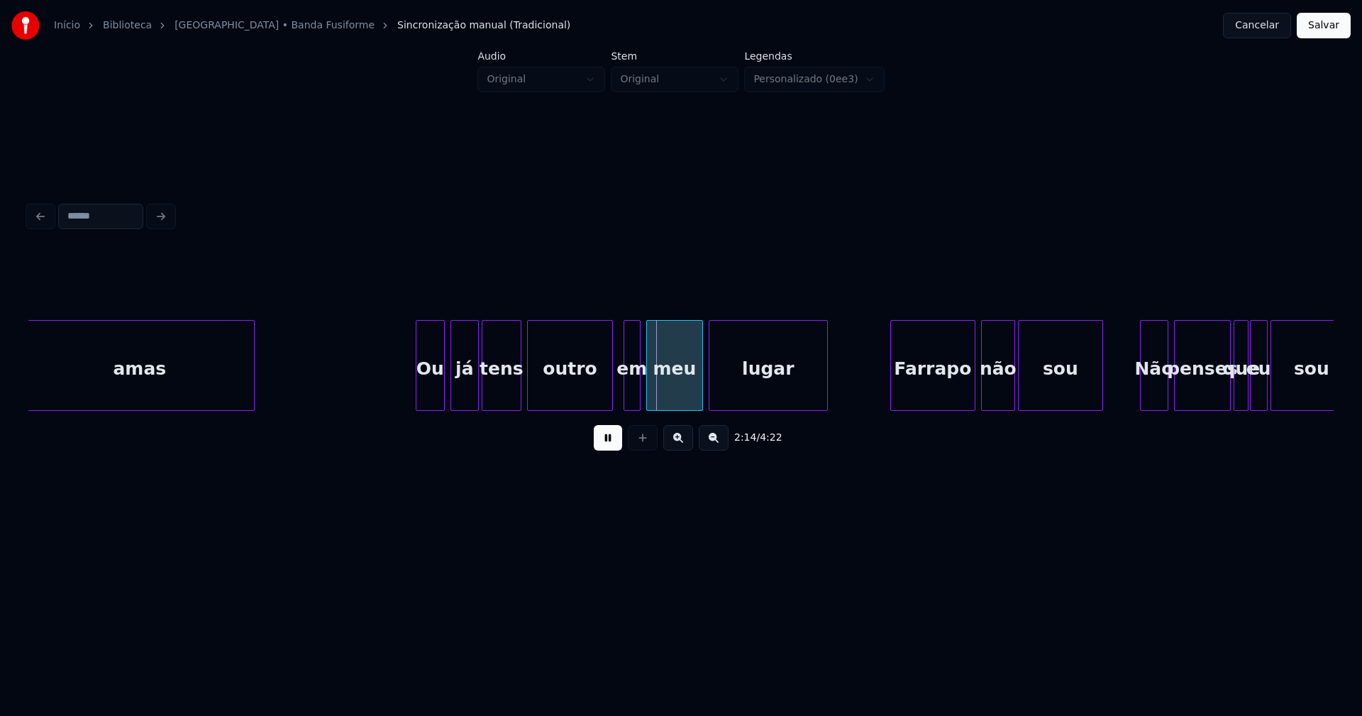
click at [417, 398] on div at bounding box center [419, 365] width 4 height 89
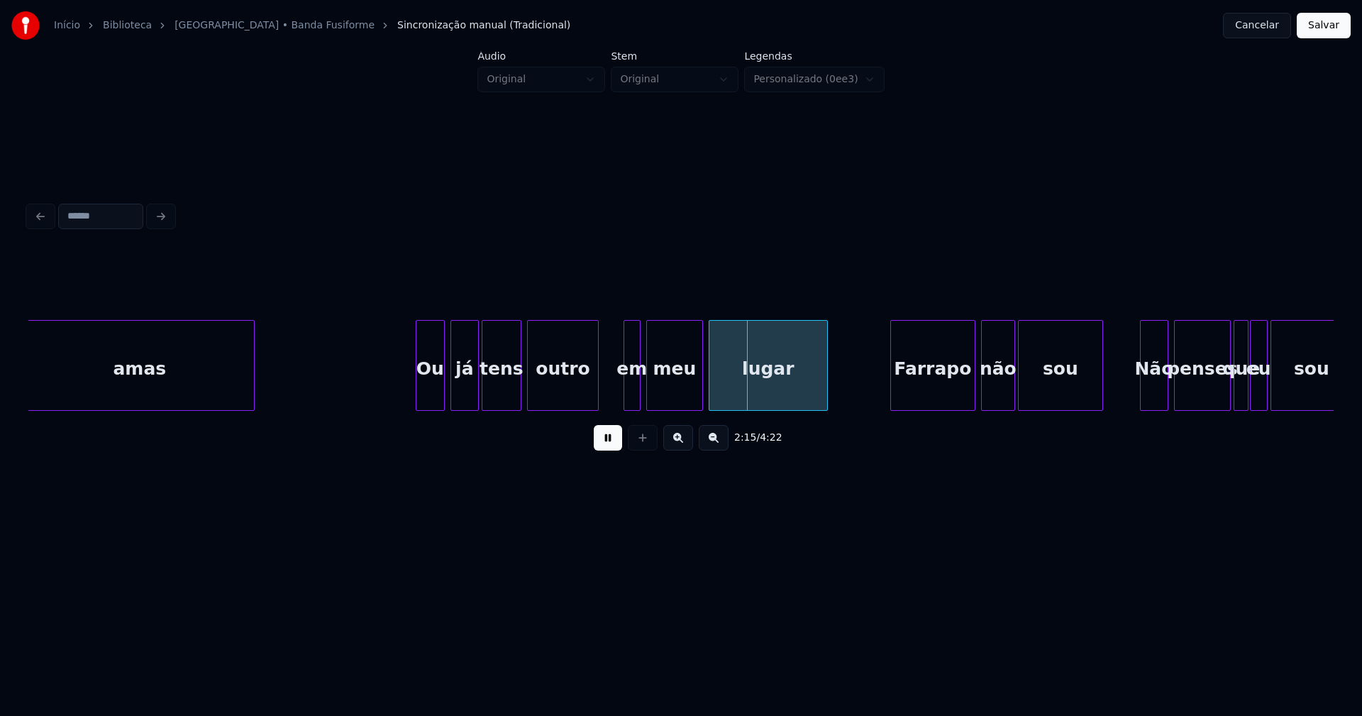
click at [595, 404] on div at bounding box center [596, 365] width 4 height 89
click at [617, 397] on div "em" at bounding box center [618, 369] width 16 height 96
click at [636, 387] on div at bounding box center [636, 365] width 4 height 89
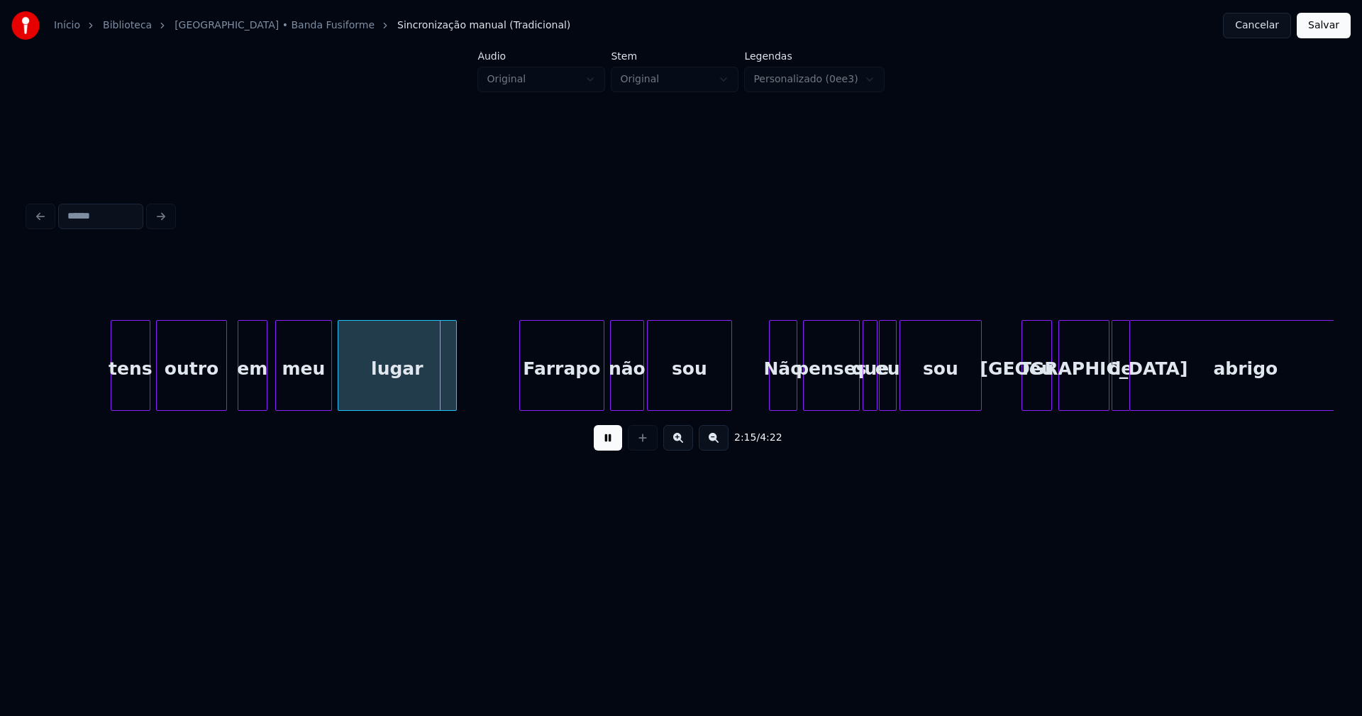
scroll to position [0, 19068]
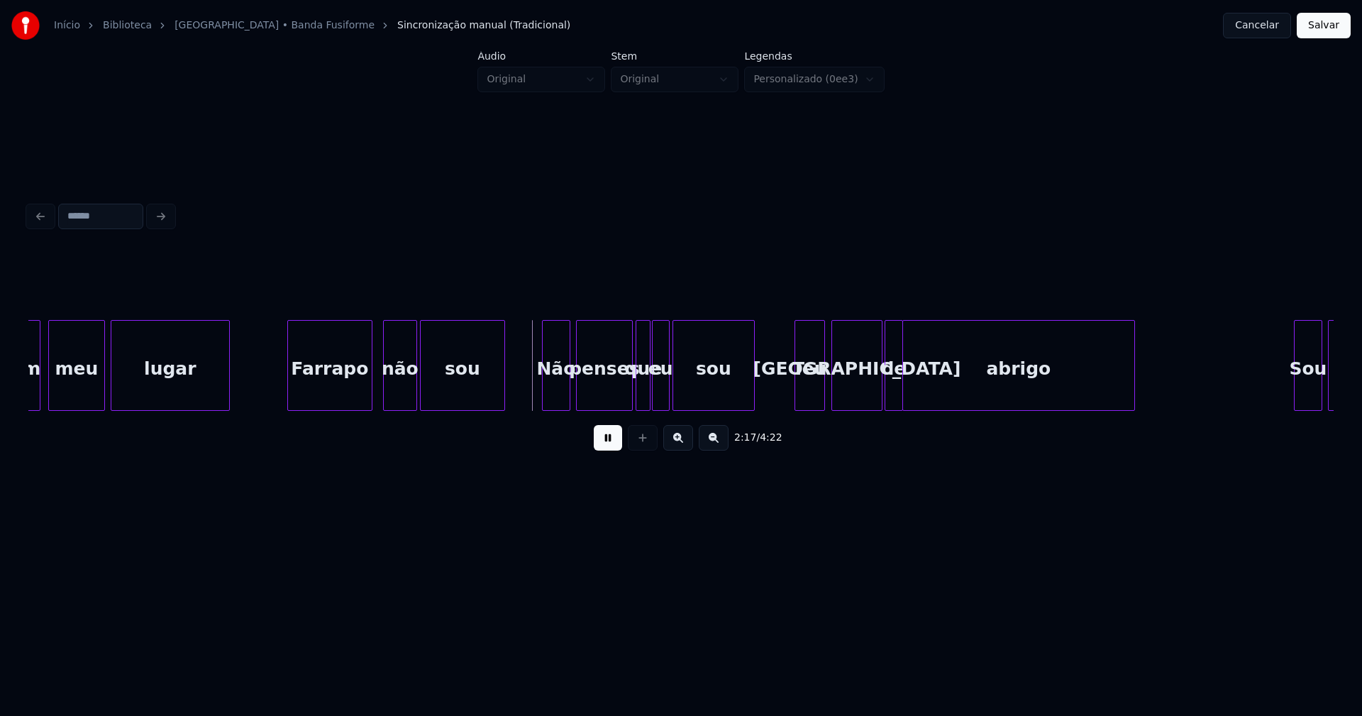
click at [344, 389] on div "Farrapo" at bounding box center [330, 369] width 84 height 96
click at [390, 395] on div "não" at bounding box center [395, 369] width 33 height 96
click at [549, 402] on div "Não" at bounding box center [548, 369] width 27 height 96
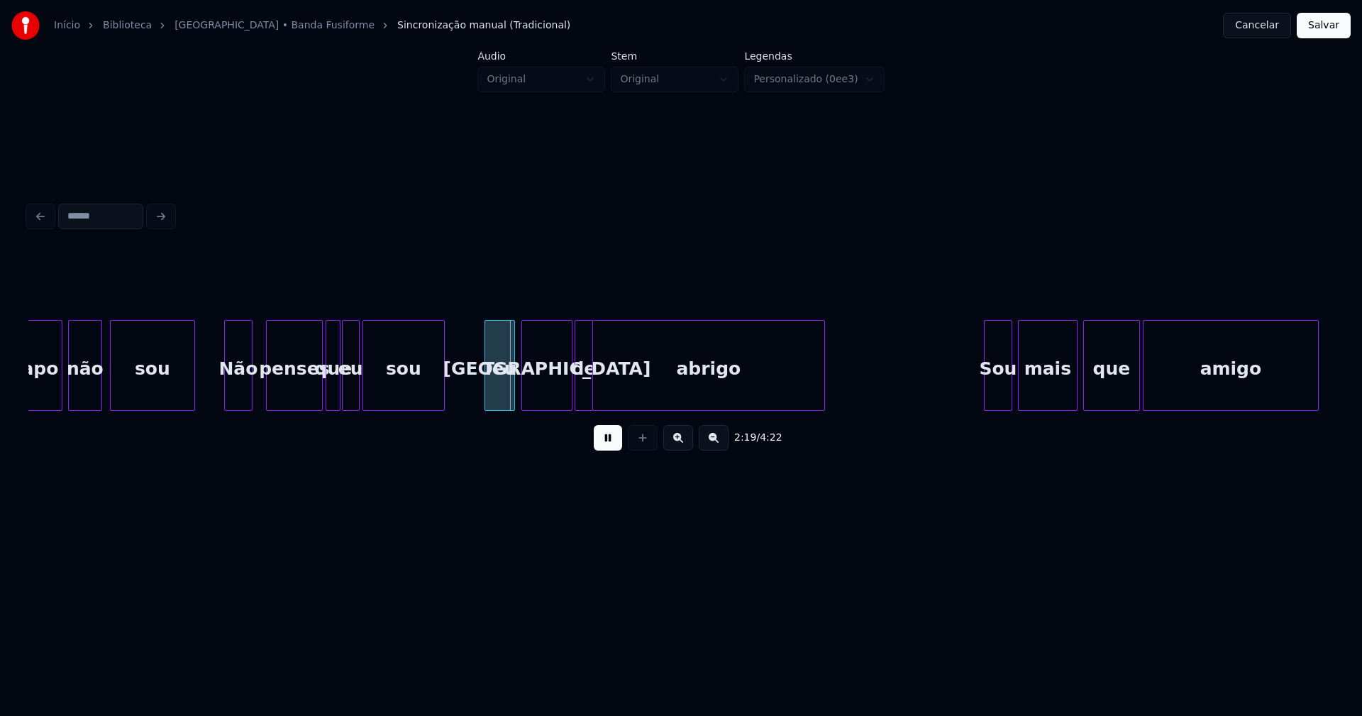
scroll to position [0, 19398]
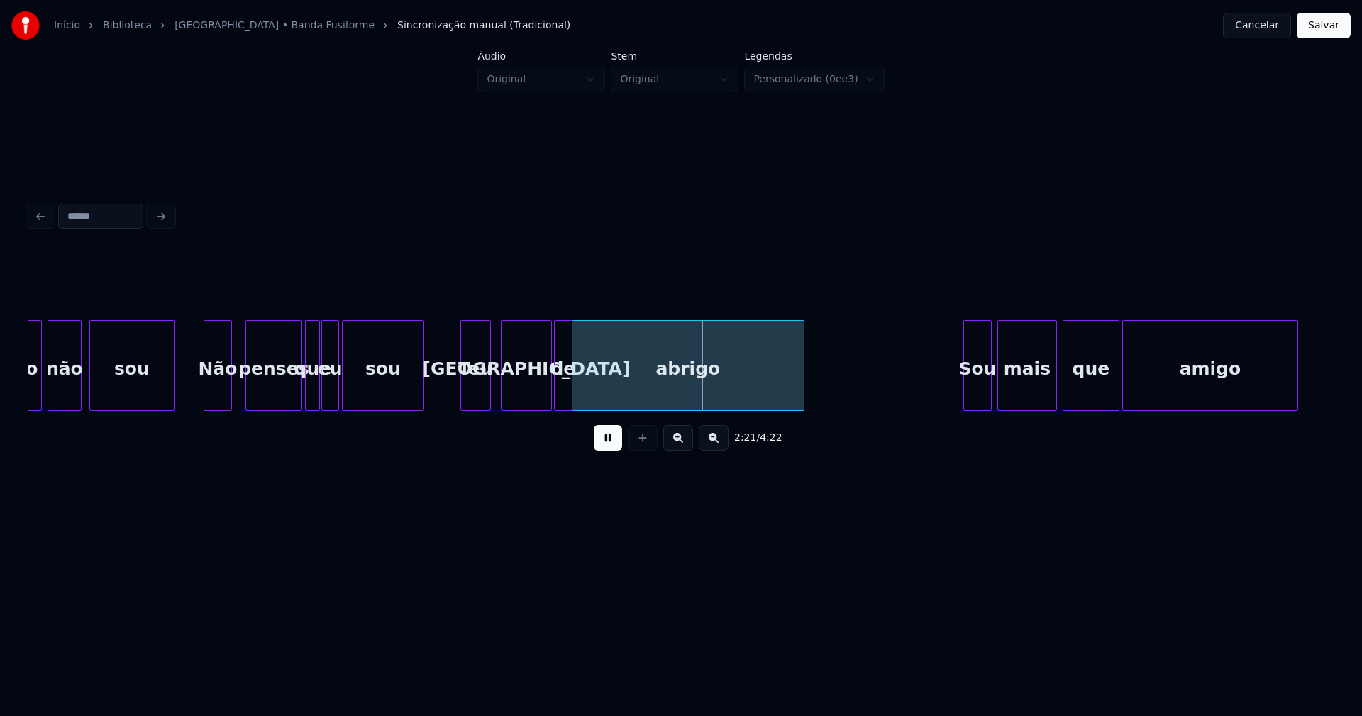
click at [475, 401] on div "Teu" at bounding box center [475, 369] width 29 height 96
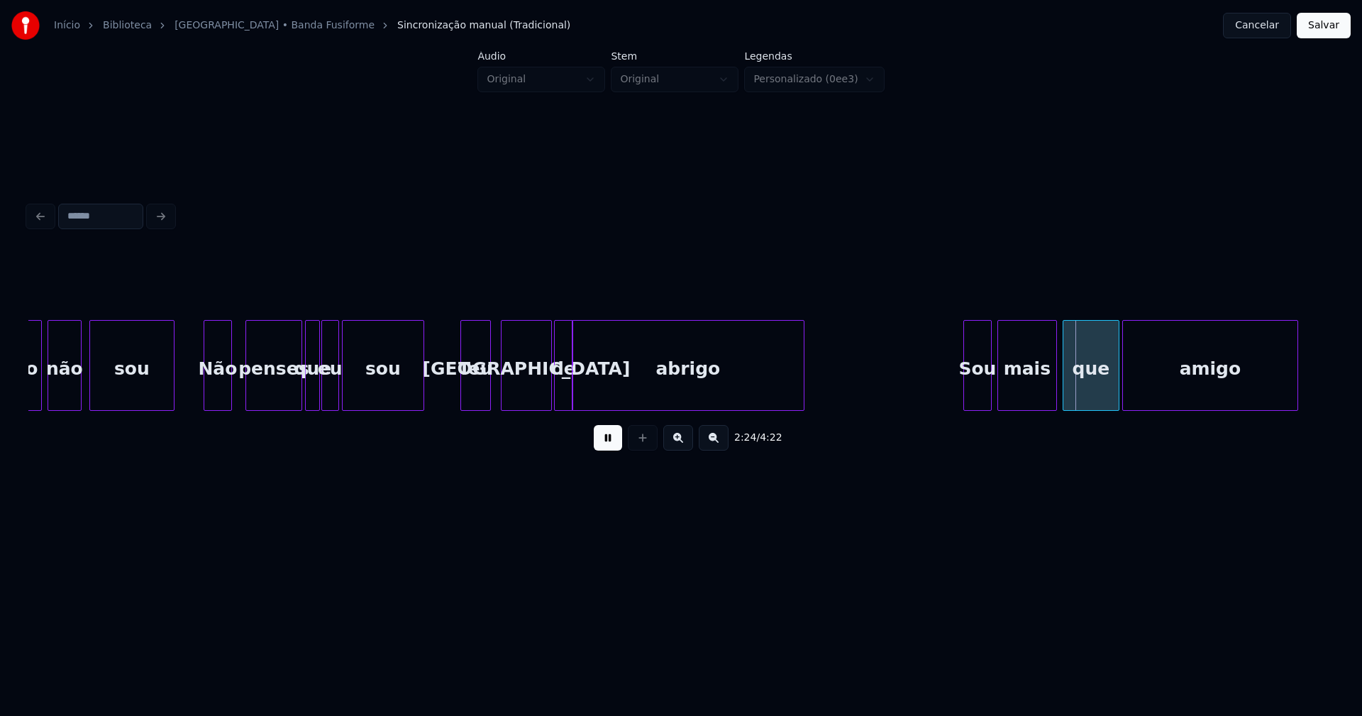
click at [568, 402] on div at bounding box center [570, 365] width 4 height 89
click at [594, 399] on div at bounding box center [593, 365] width 4 height 89
click at [583, 392] on div at bounding box center [584, 365] width 4 height 89
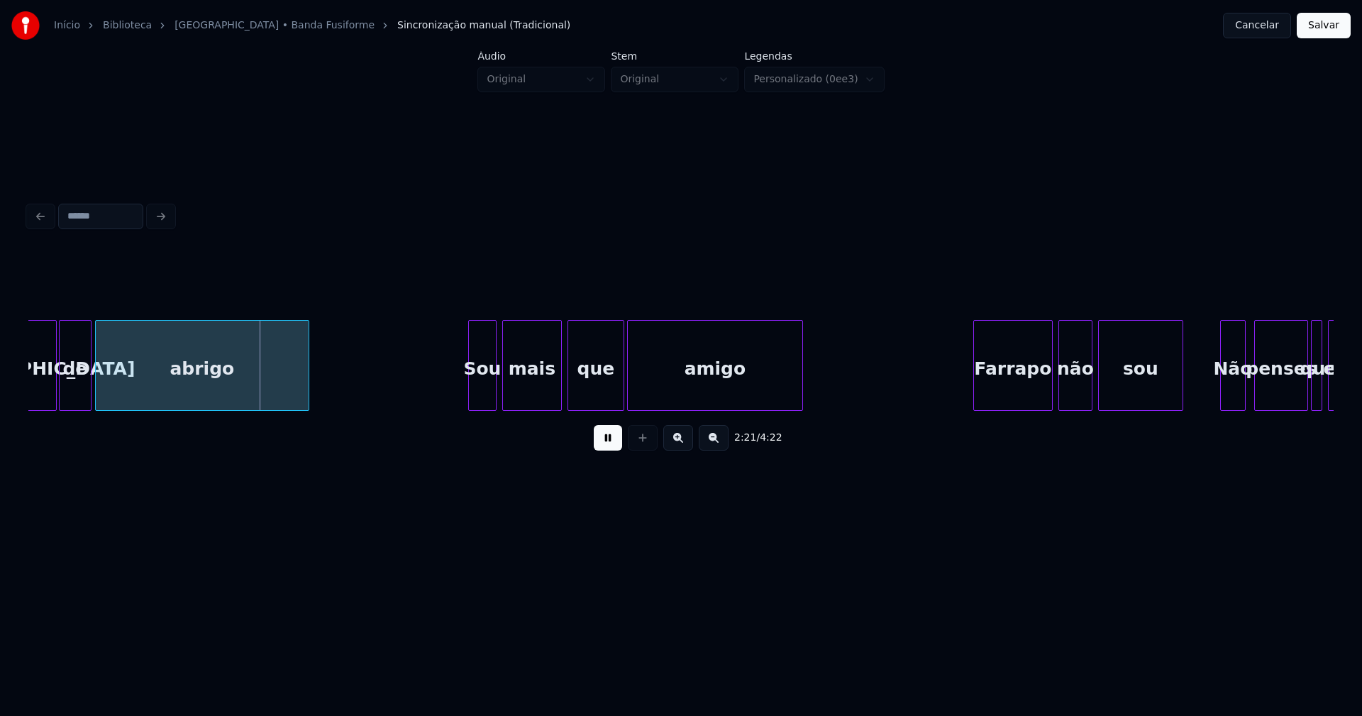
scroll to position [0, 20038]
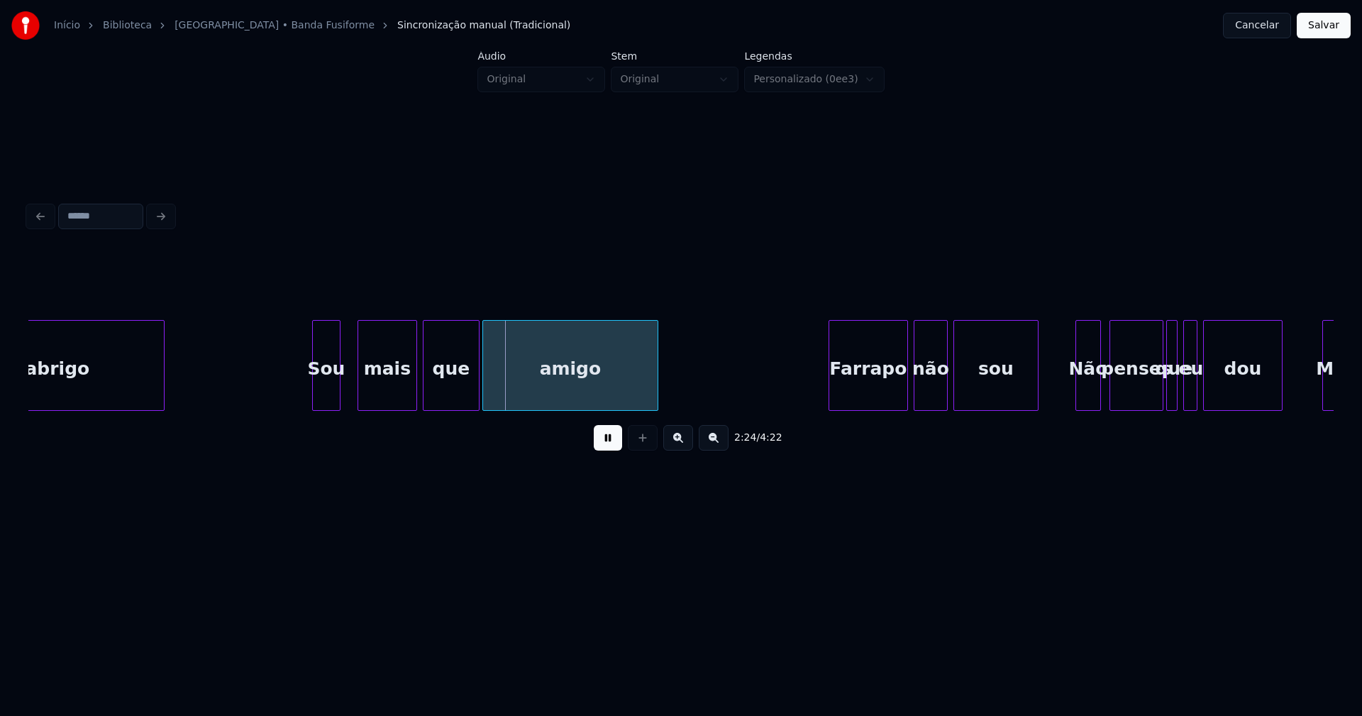
click at [331, 407] on div "abrigo Sou mais que amigo [PERSON_NAME] não sou Não penses que eu dou Mais" at bounding box center [681, 365] width 1306 height 91
click at [382, 387] on div "mais" at bounding box center [384, 369] width 58 height 96
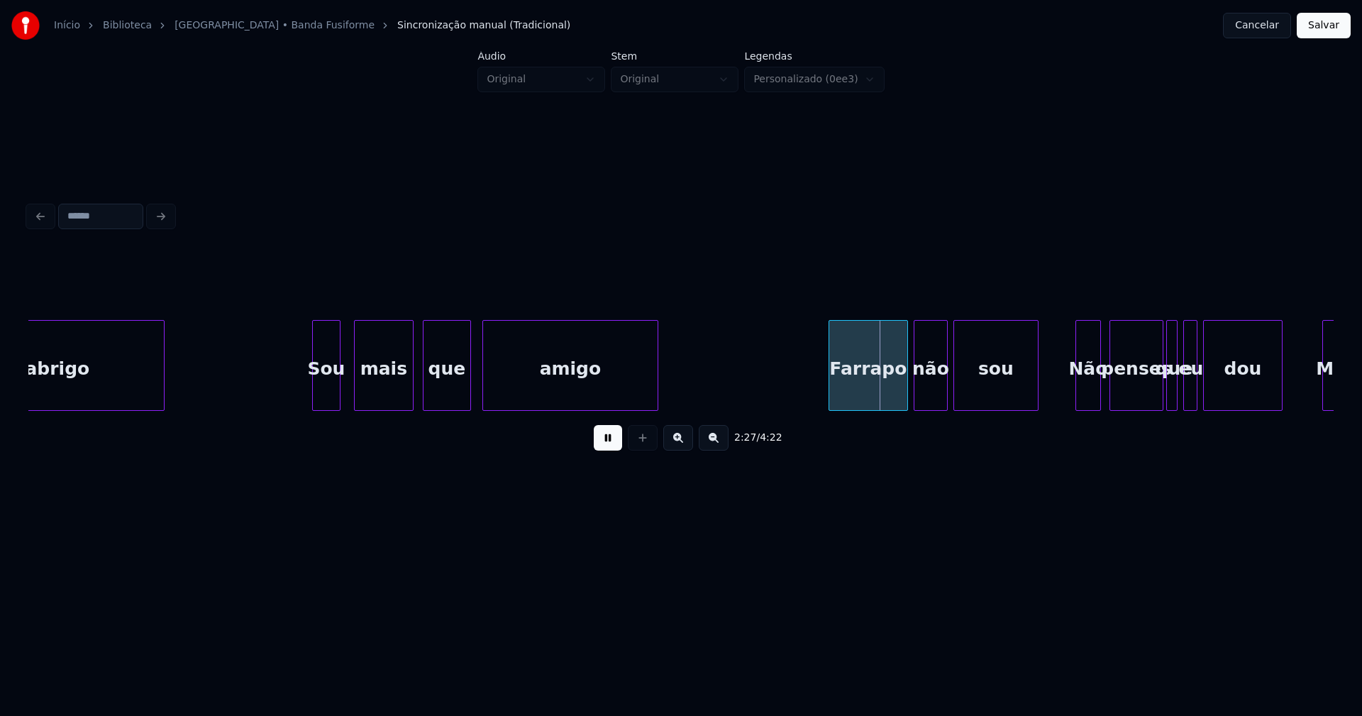
click at [468, 395] on div at bounding box center [468, 365] width 4 height 89
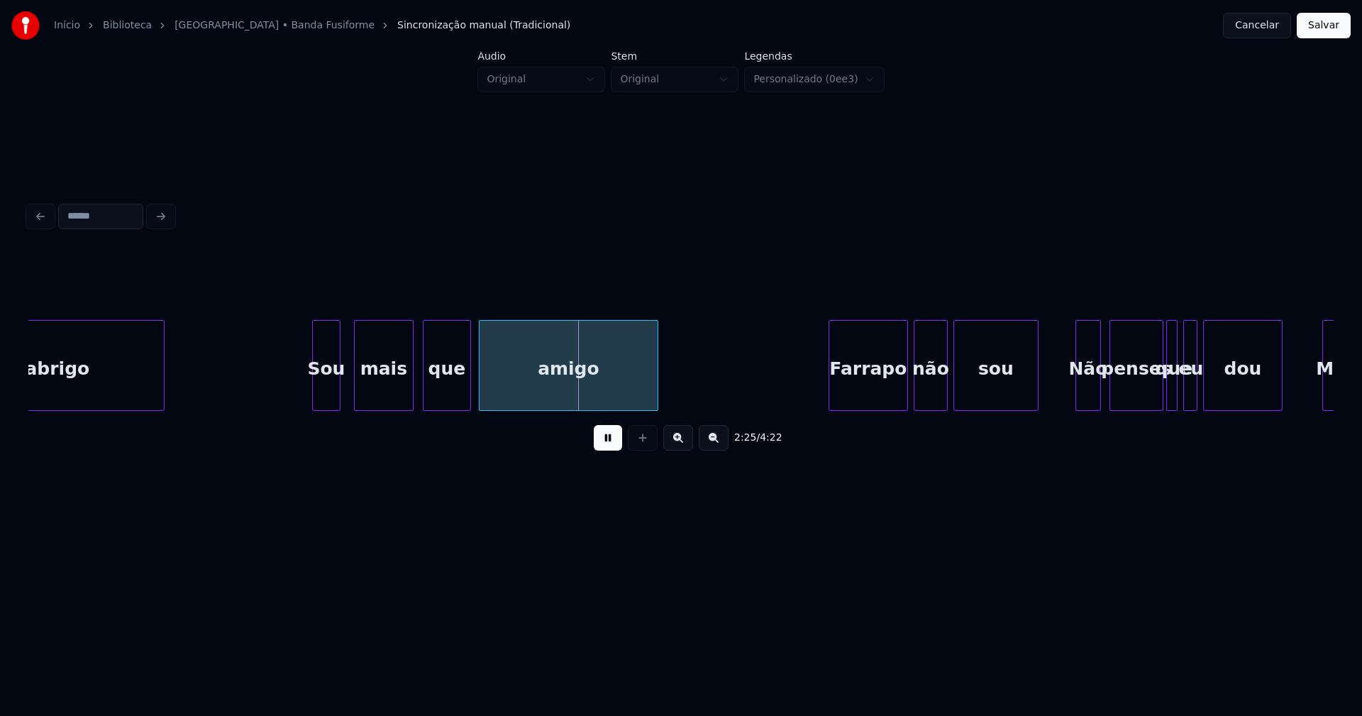
click at [481, 393] on div at bounding box center [482, 365] width 4 height 89
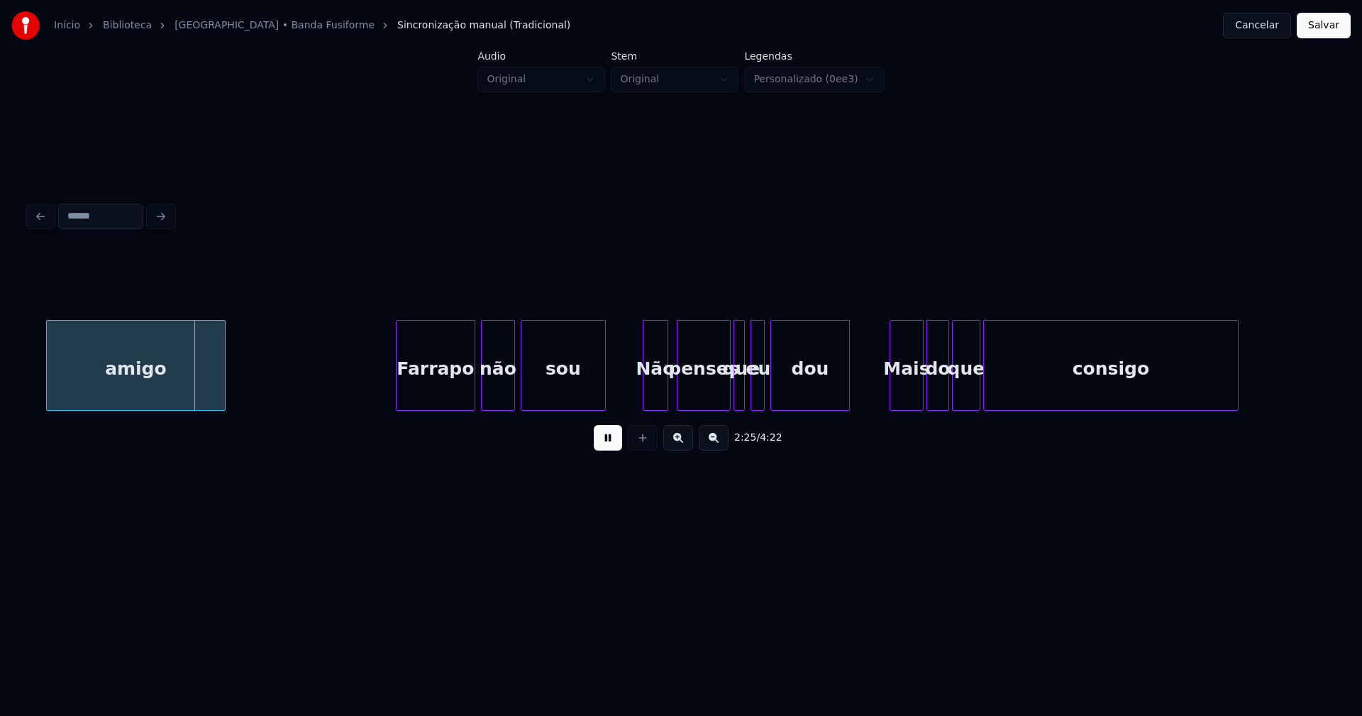
scroll to position [0, 20657]
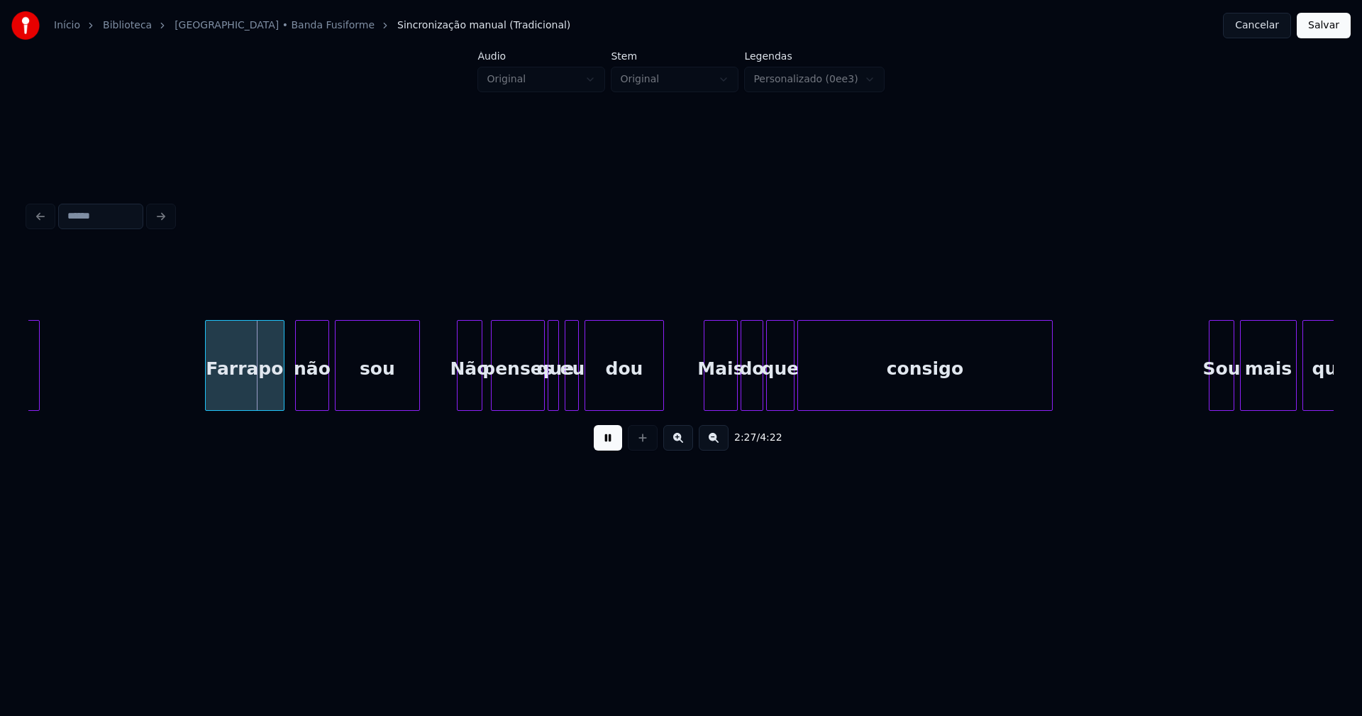
click at [247, 392] on div "Farrapo" at bounding box center [245, 369] width 78 height 96
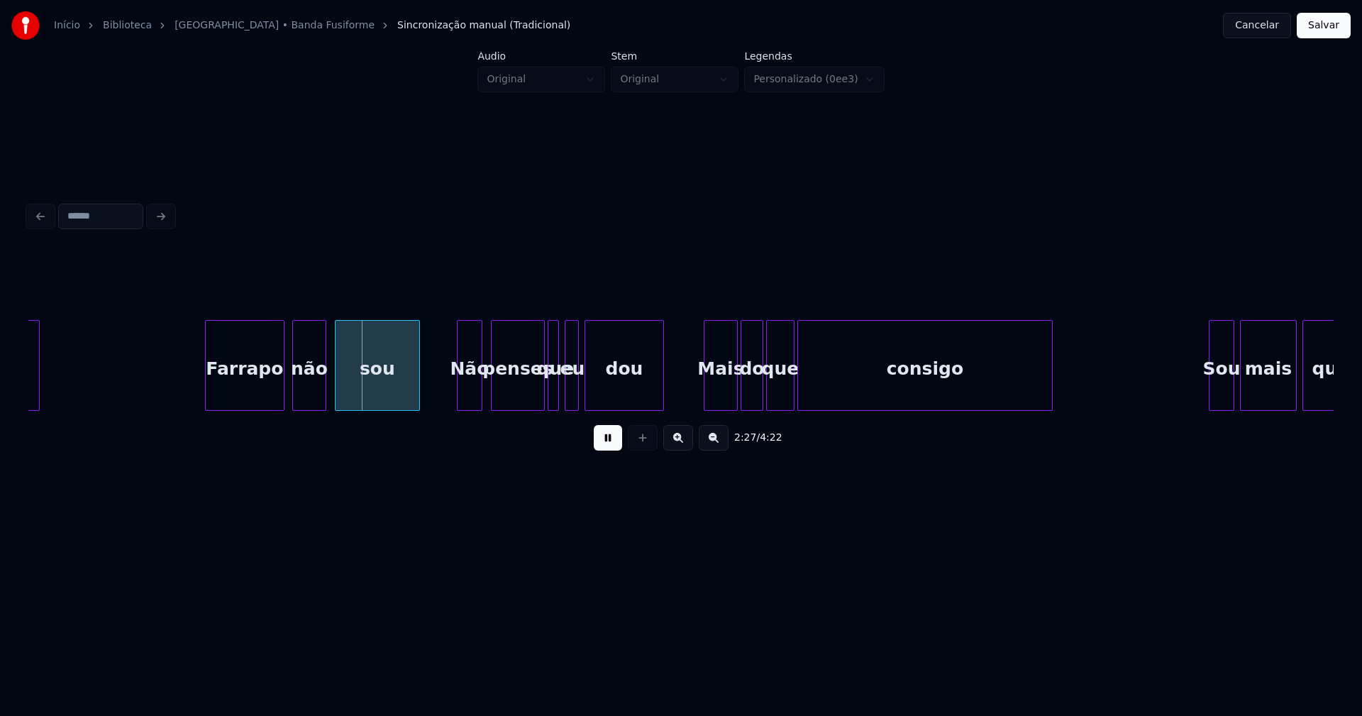
click at [312, 395] on div "não" at bounding box center [309, 369] width 33 height 96
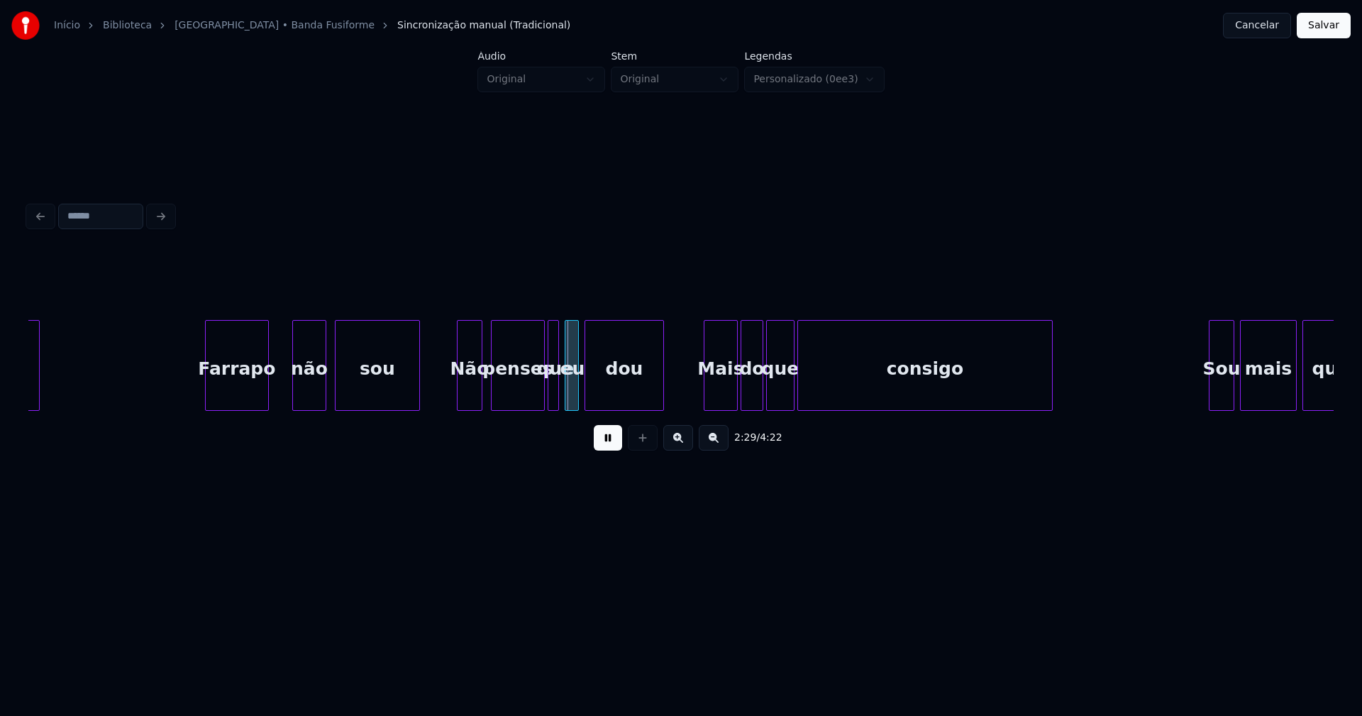
click at [265, 404] on div at bounding box center [266, 365] width 4 height 89
click at [288, 398] on div "não" at bounding box center [292, 369] width 33 height 96
click at [318, 389] on div at bounding box center [319, 365] width 4 height 89
click at [468, 398] on div "Não" at bounding box center [465, 369] width 24 height 96
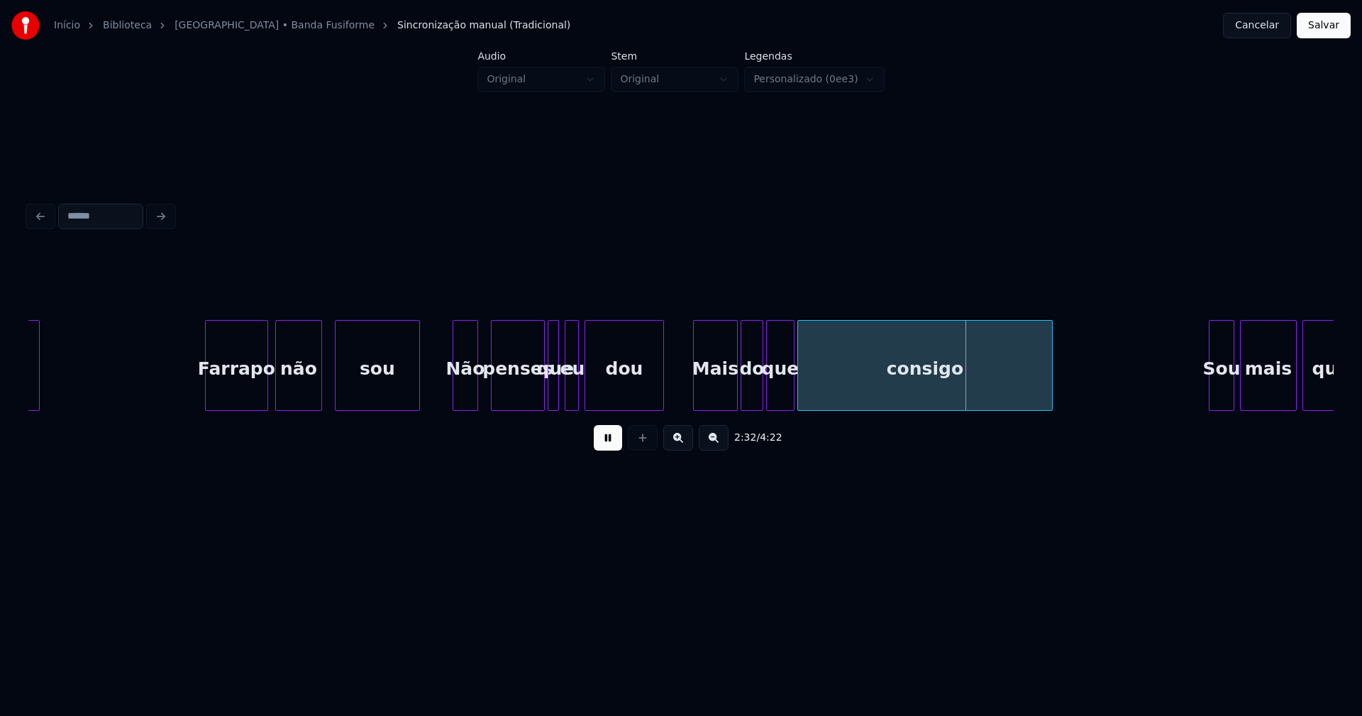
click at [697, 398] on div at bounding box center [696, 365] width 4 height 89
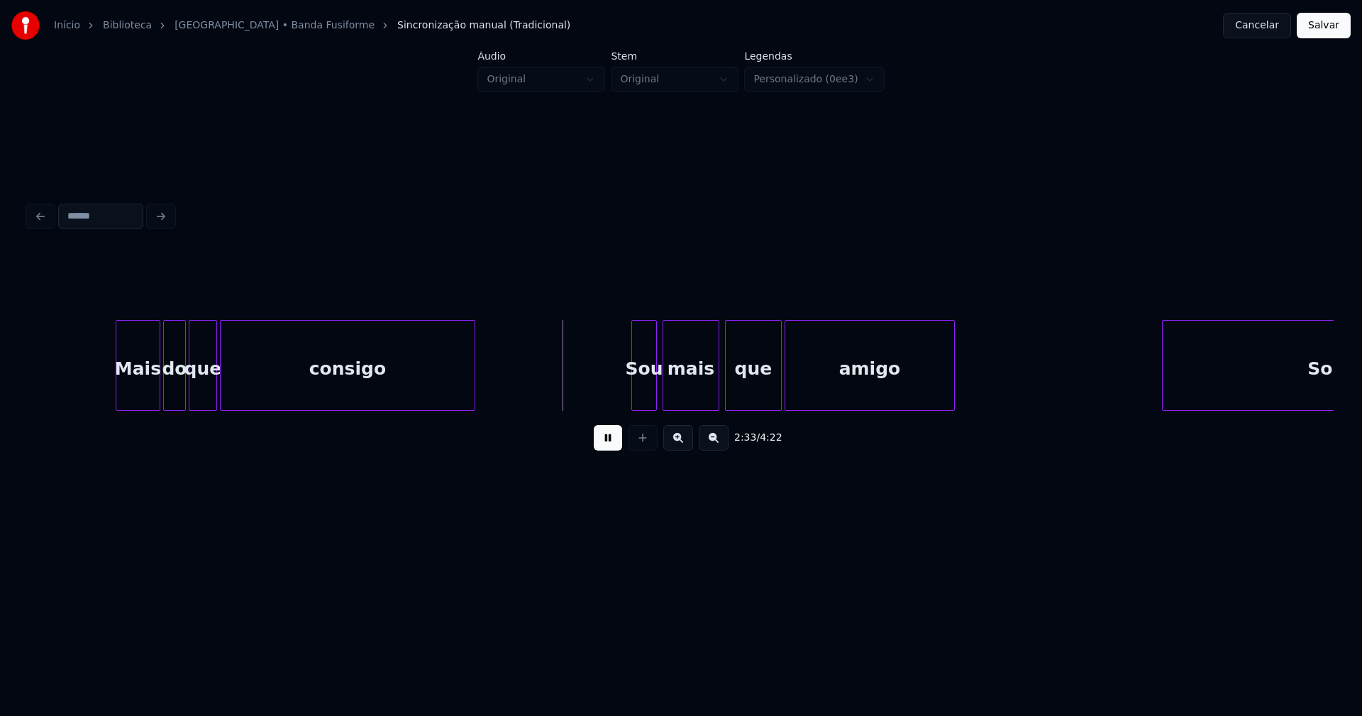
scroll to position [0, 21483]
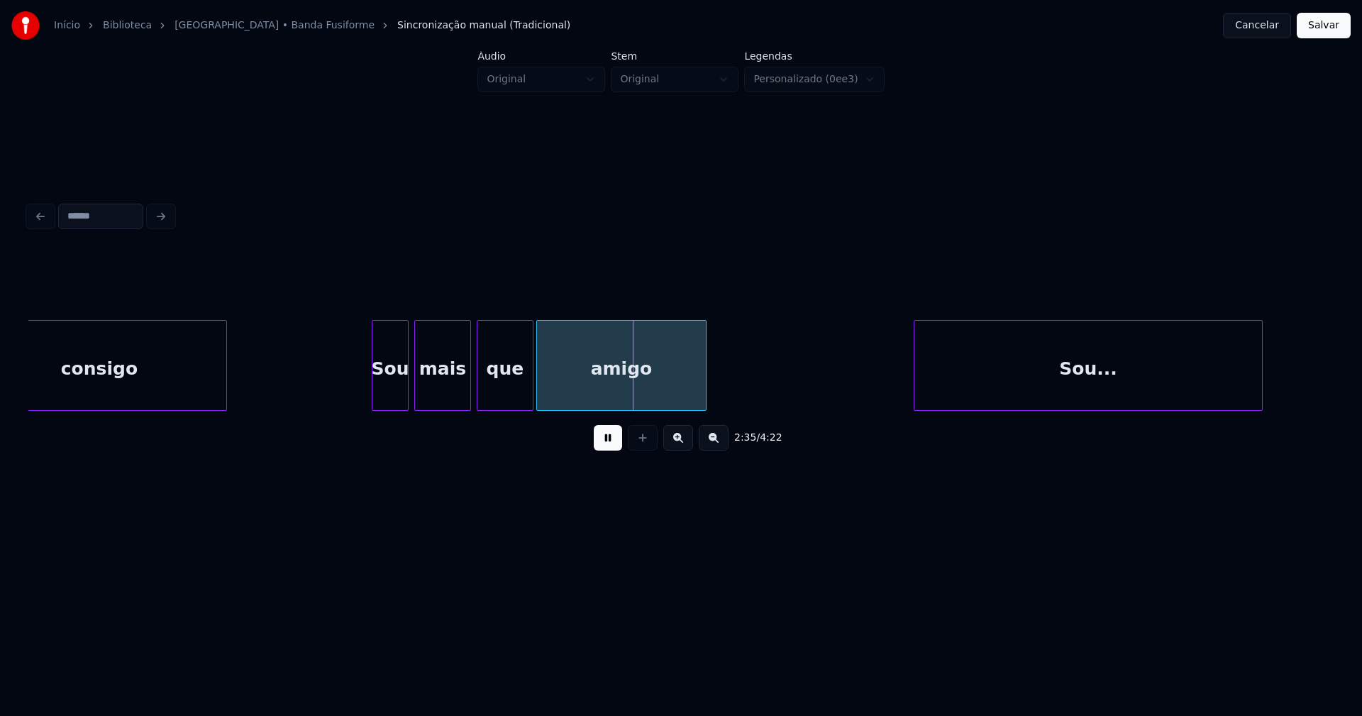
click at [375, 401] on div at bounding box center [375, 365] width 4 height 89
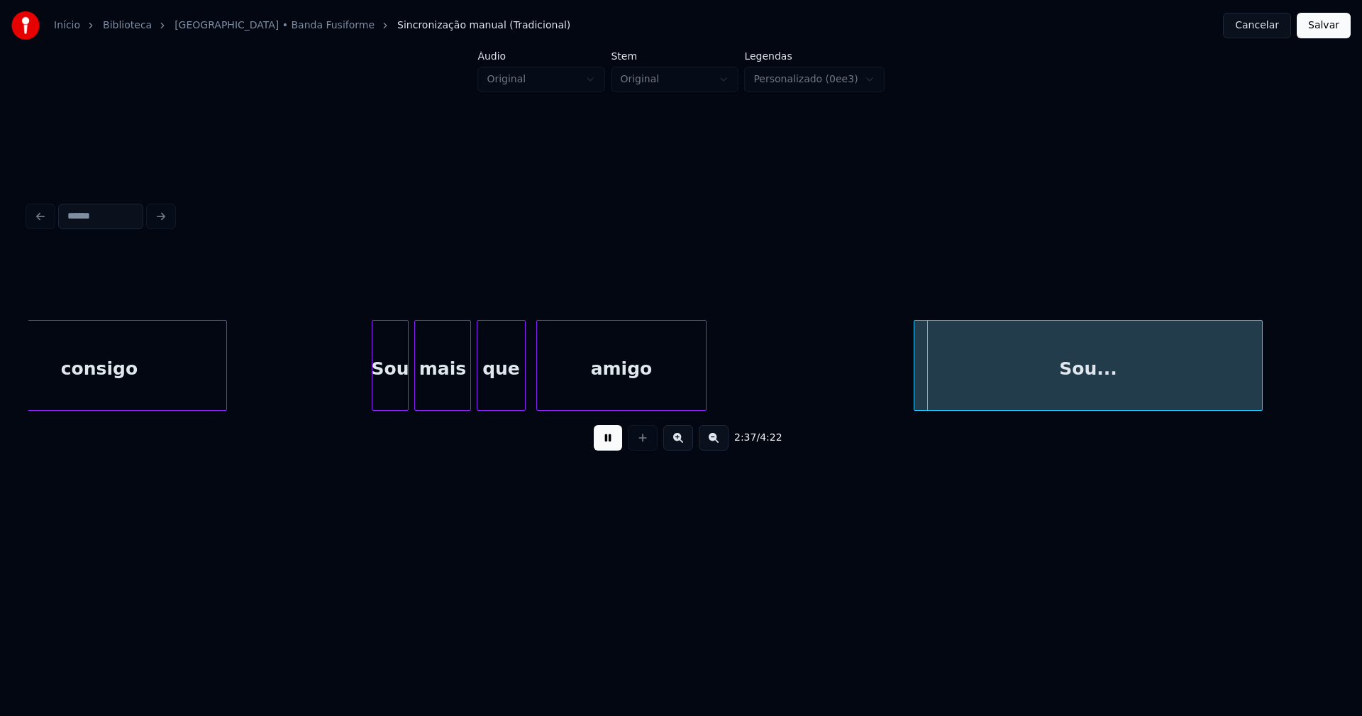
click at [522, 398] on div at bounding box center [523, 365] width 4 height 89
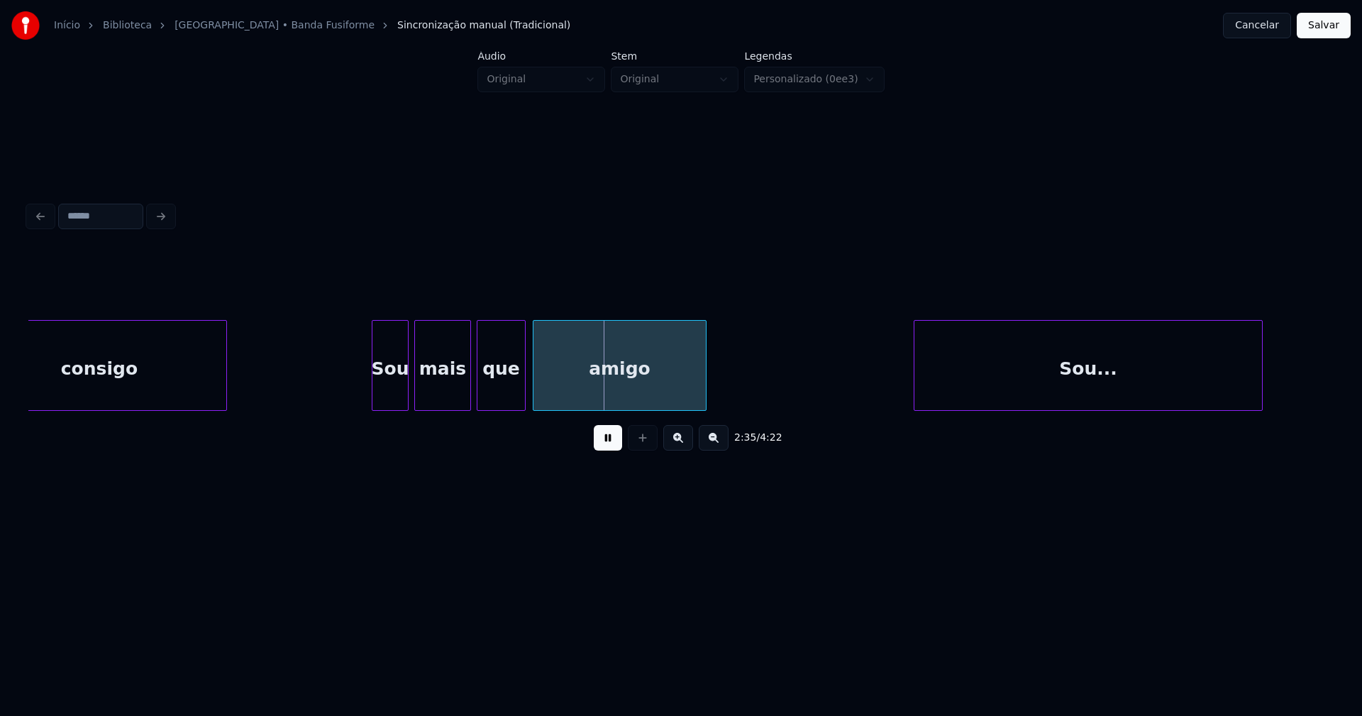
click at [536, 392] on div at bounding box center [536, 365] width 4 height 89
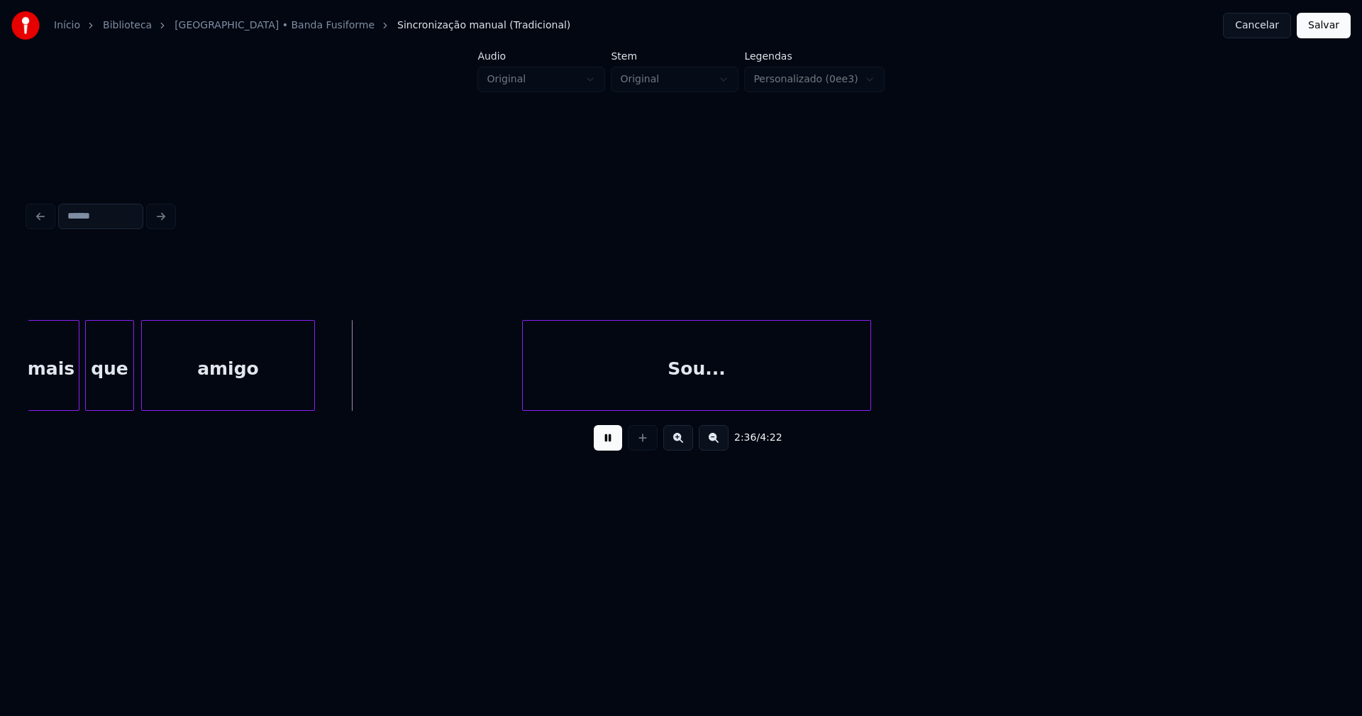
scroll to position [0, 21895]
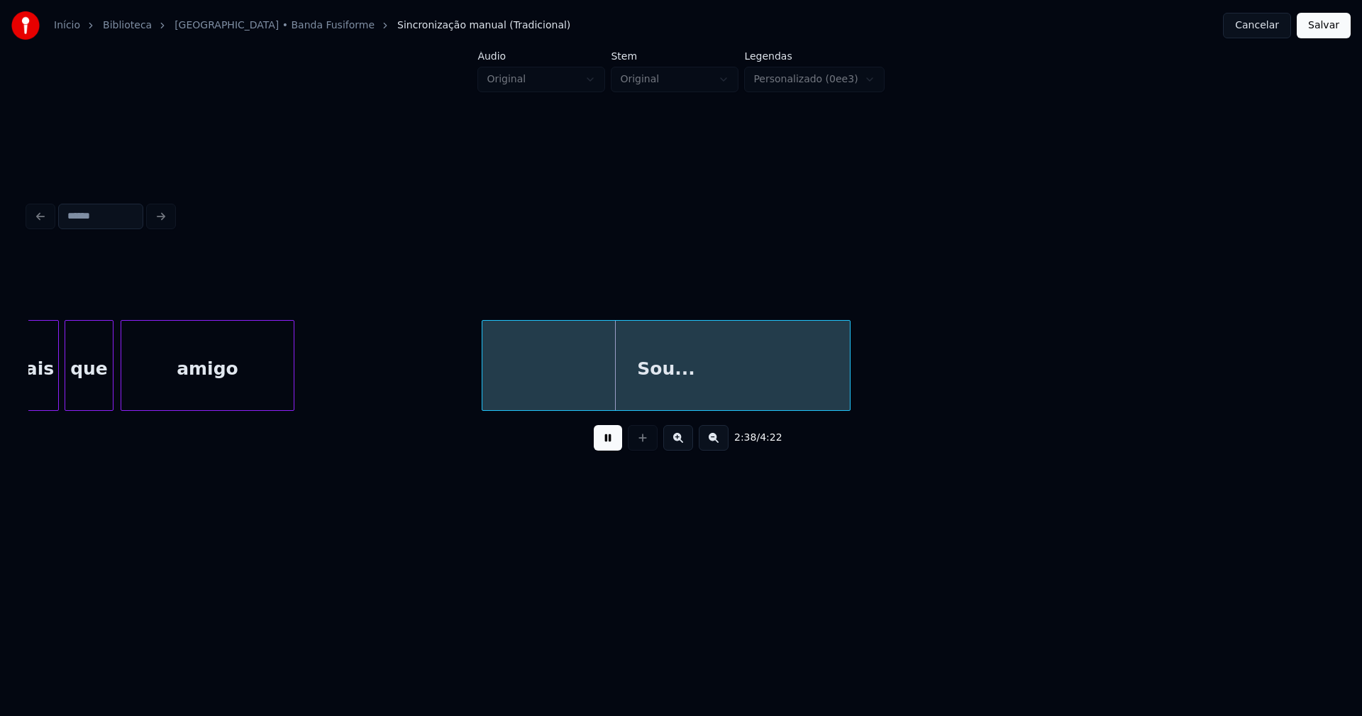
click at [484, 387] on div at bounding box center [484, 365] width 4 height 89
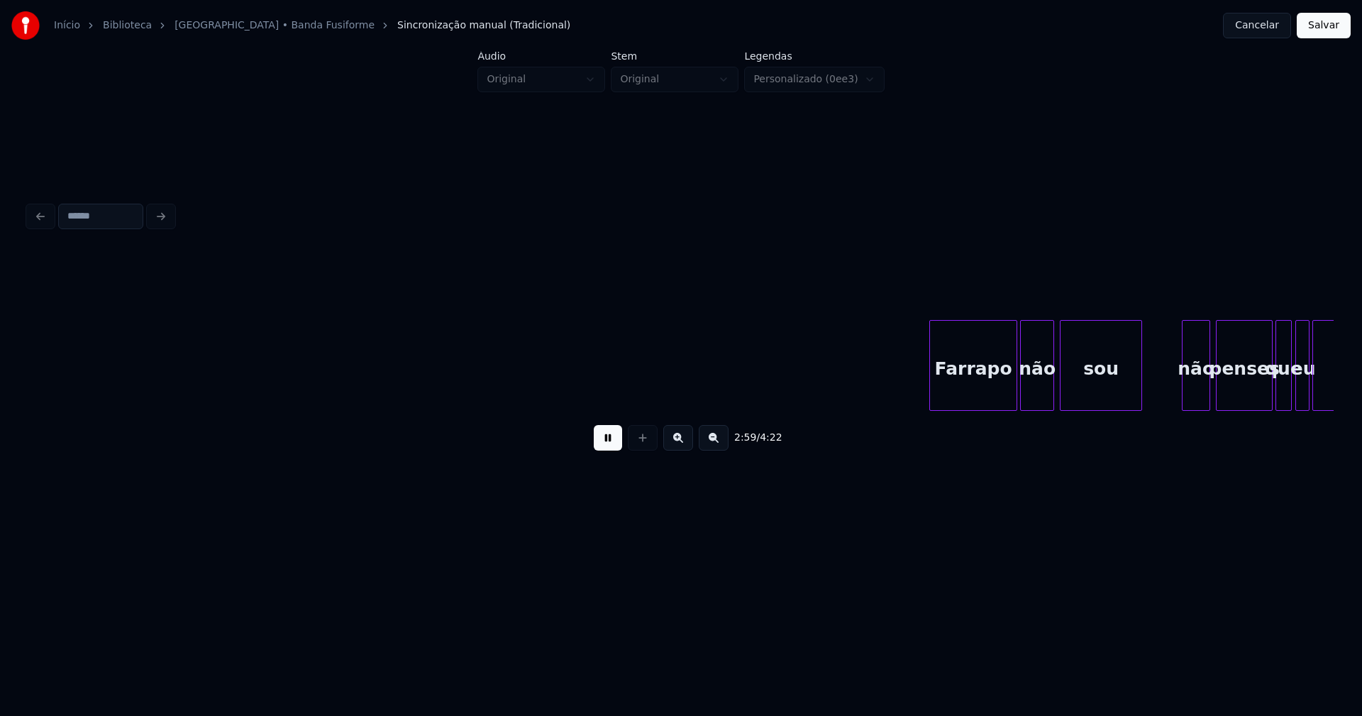
scroll to position [0, 25450]
click at [956, 390] on div "Farrapo" at bounding box center [960, 369] width 87 height 96
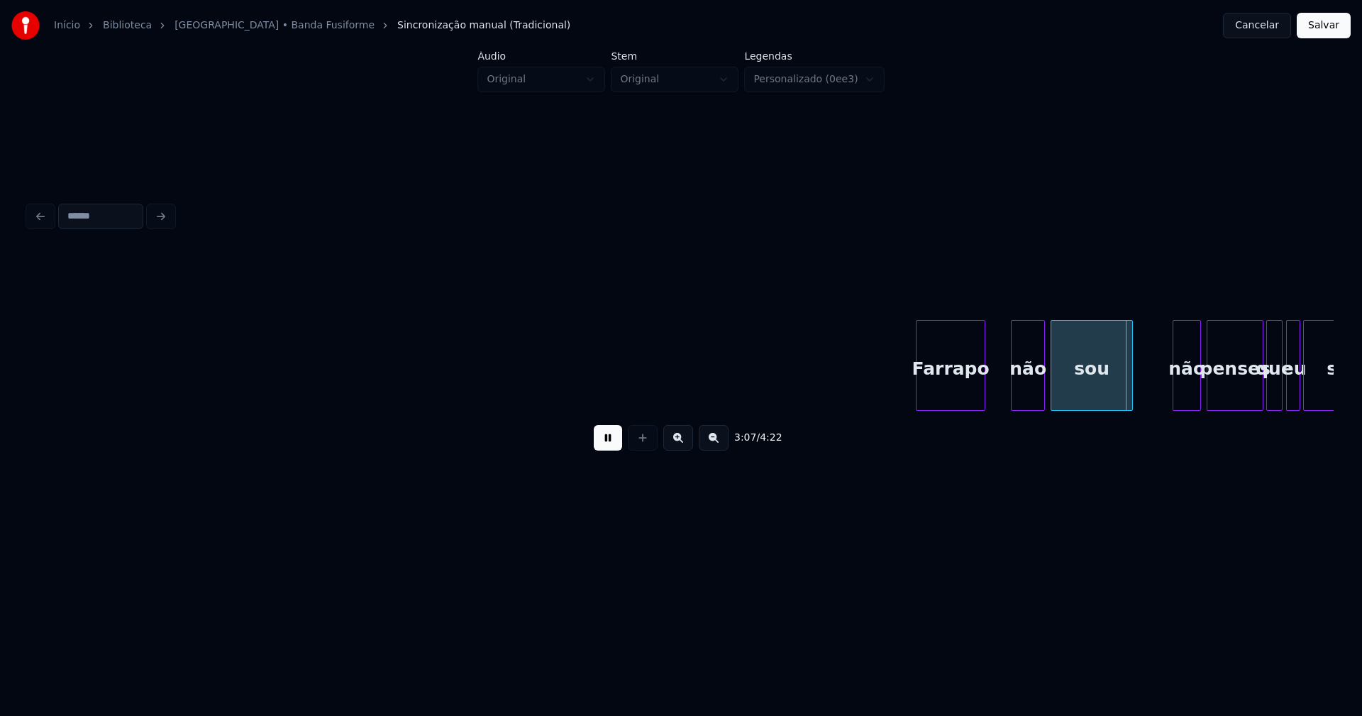
click at [983, 411] on div "[PERSON_NAME] não sou não penses que eu sou" at bounding box center [681, 365] width 1306 height 91
click at [996, 404] on div at bounding box center [997, 365] width 4 height 89
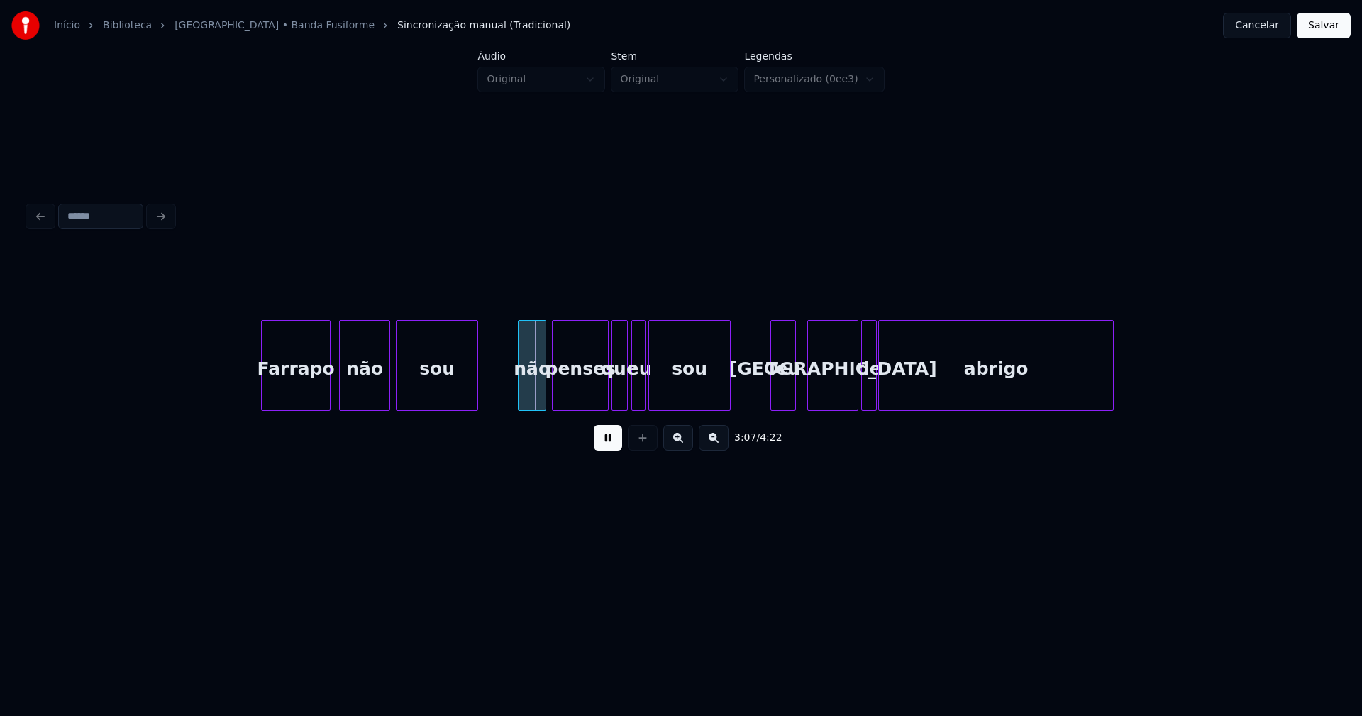
scroll to position [0, 26146]
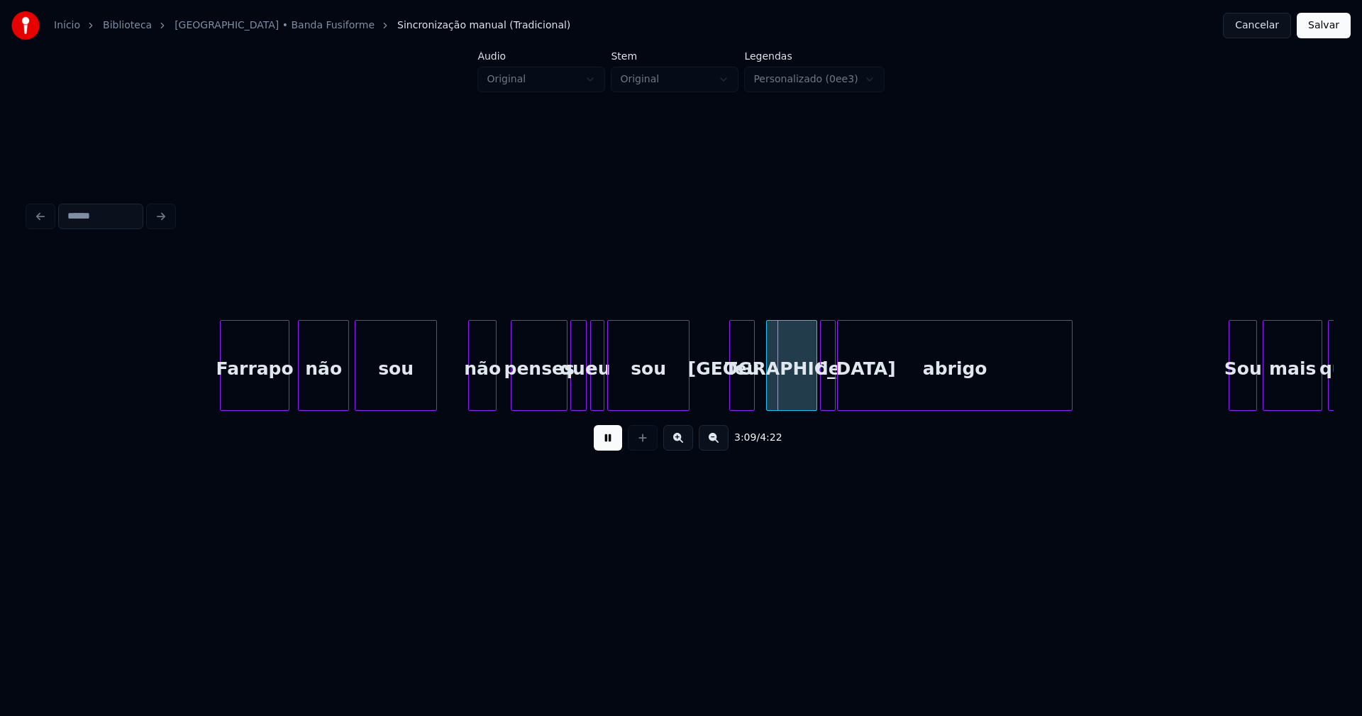
click at [482, 402] on div "não" at bounding box center [482, 369] width 27 height 96
click at [737, 398] on div "Teu" at bounding box center [738, 369] width 24 height 96
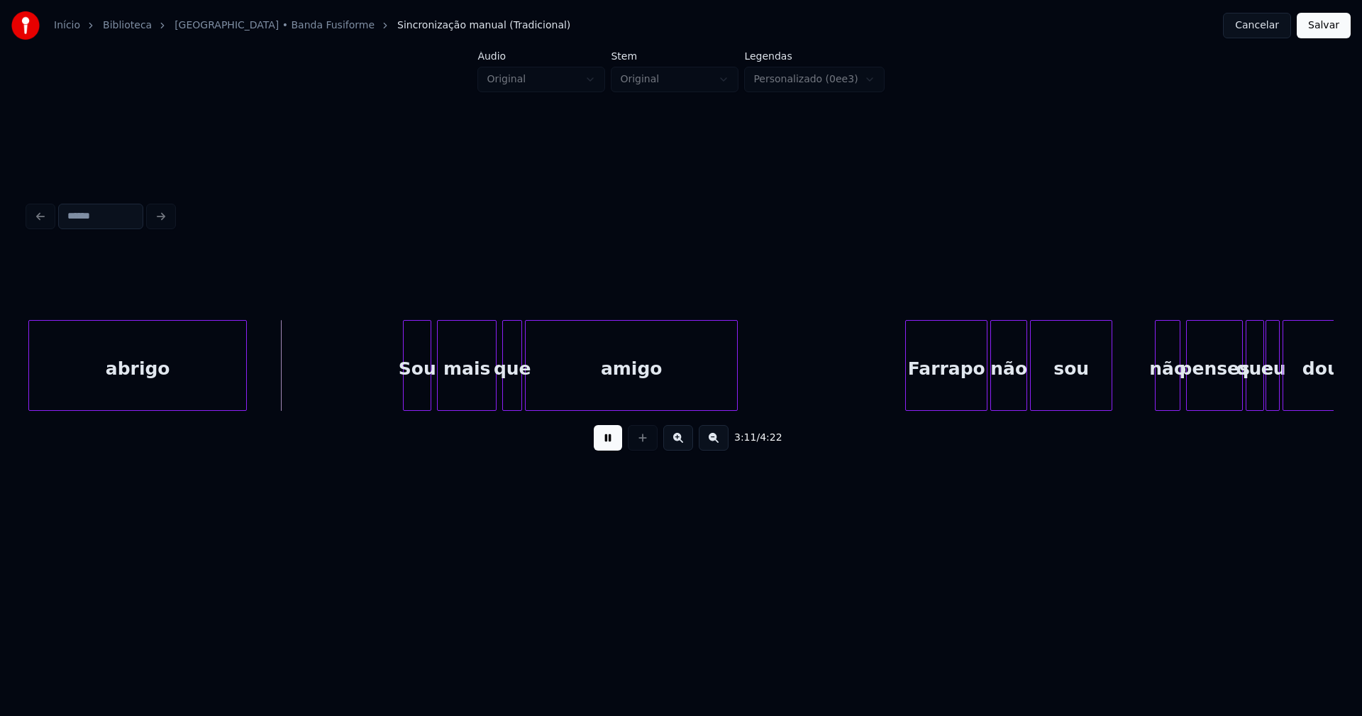
scroll to position [0, 26580]
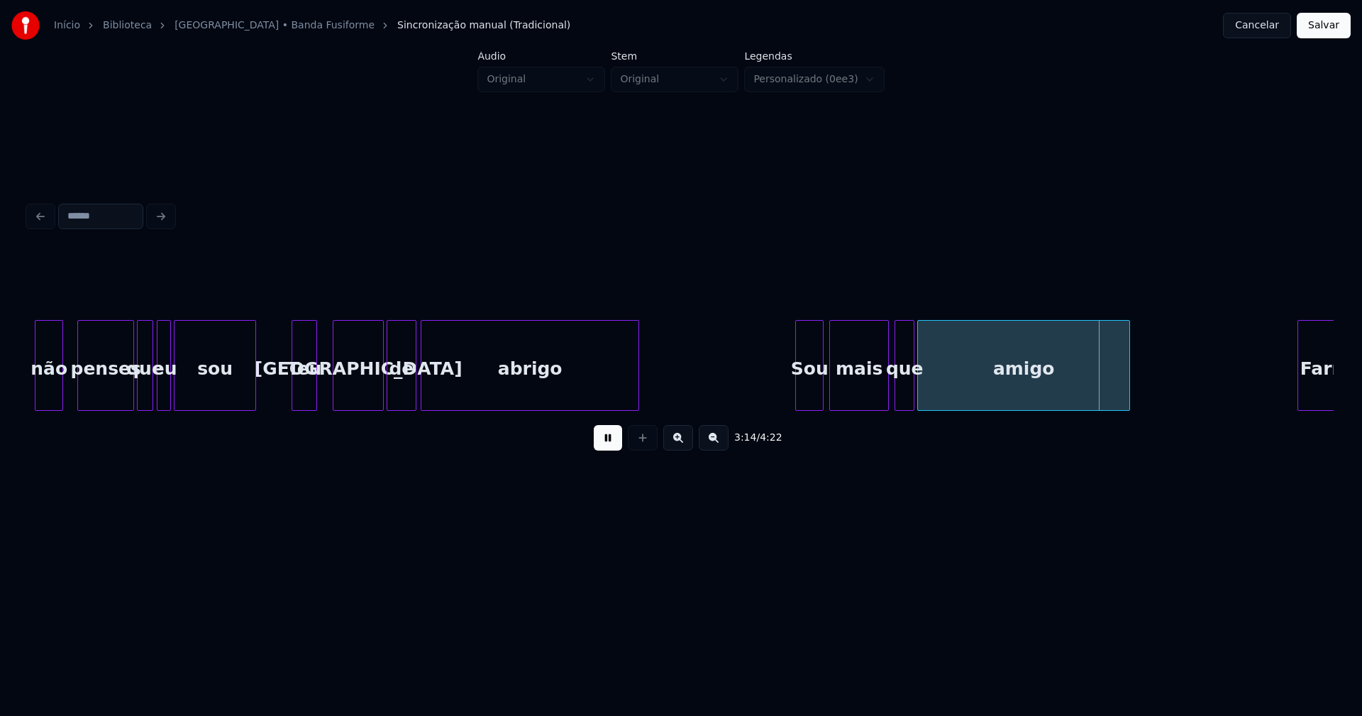
click at [413, 387] on div at bounding box center [414, 365] width 4 height 89
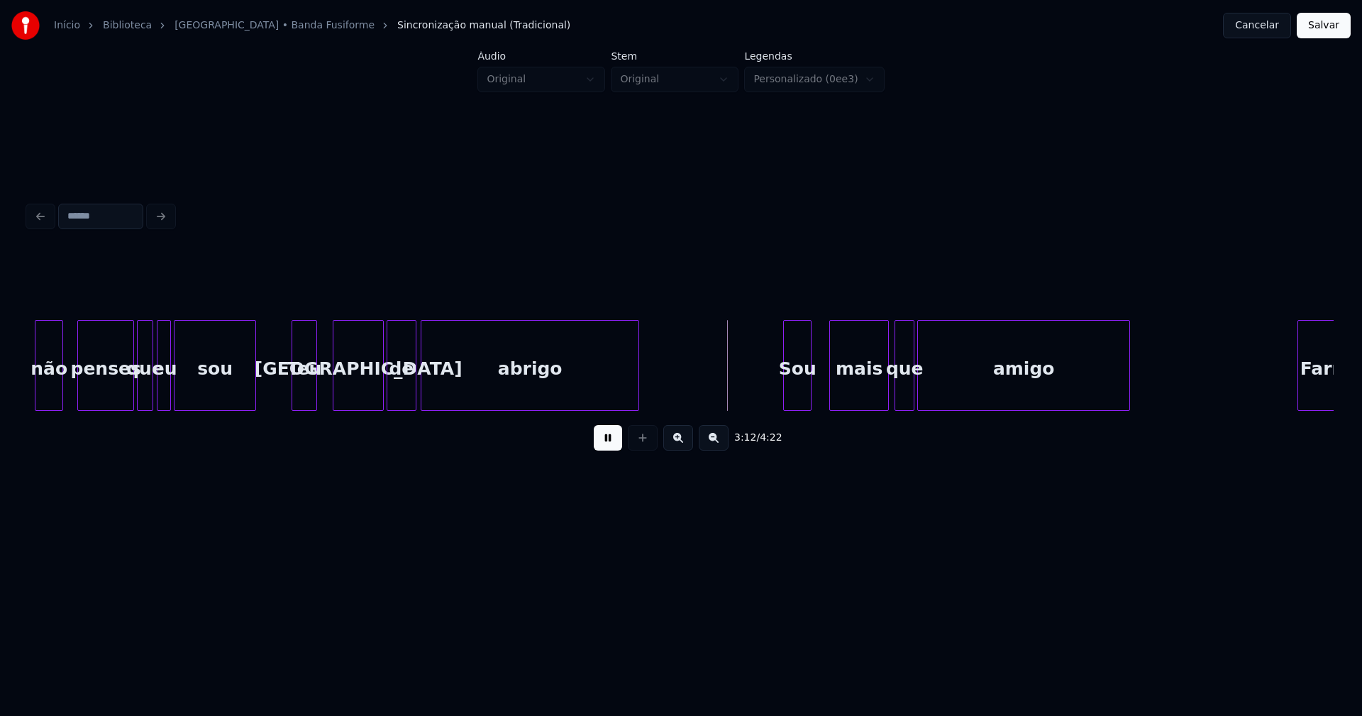
click at [789, 396] on div "Sou" at bounding box center [797, 369] width 27 height 96
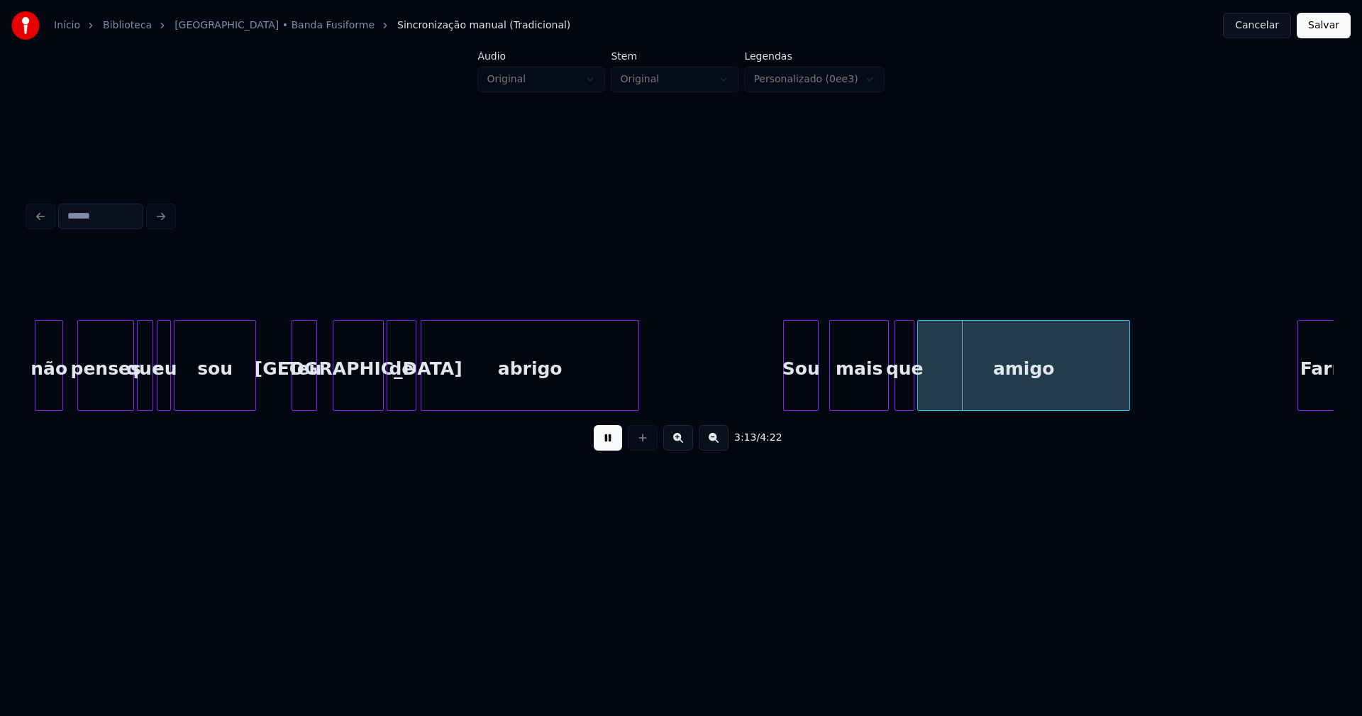
click at [817, 389] on div at bounding box center [816, 365] width 4 height 89
click at [844, 388] on div "mais" at bounding box center [856, 369] width 58 height 96
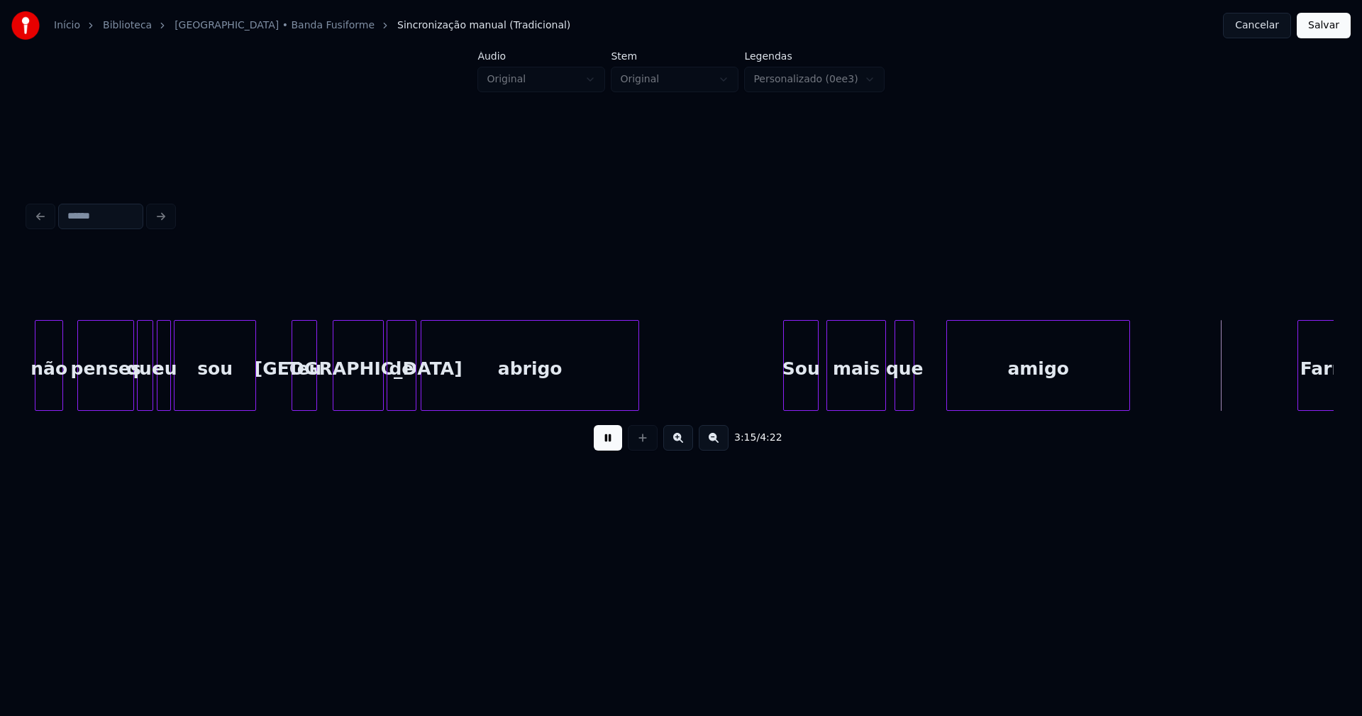
click at [951, 385] on div at bounding box center [949, 365] width 4 height 89
click at [942, 382] on div at bounding box center [941, 365] width 4 height 89
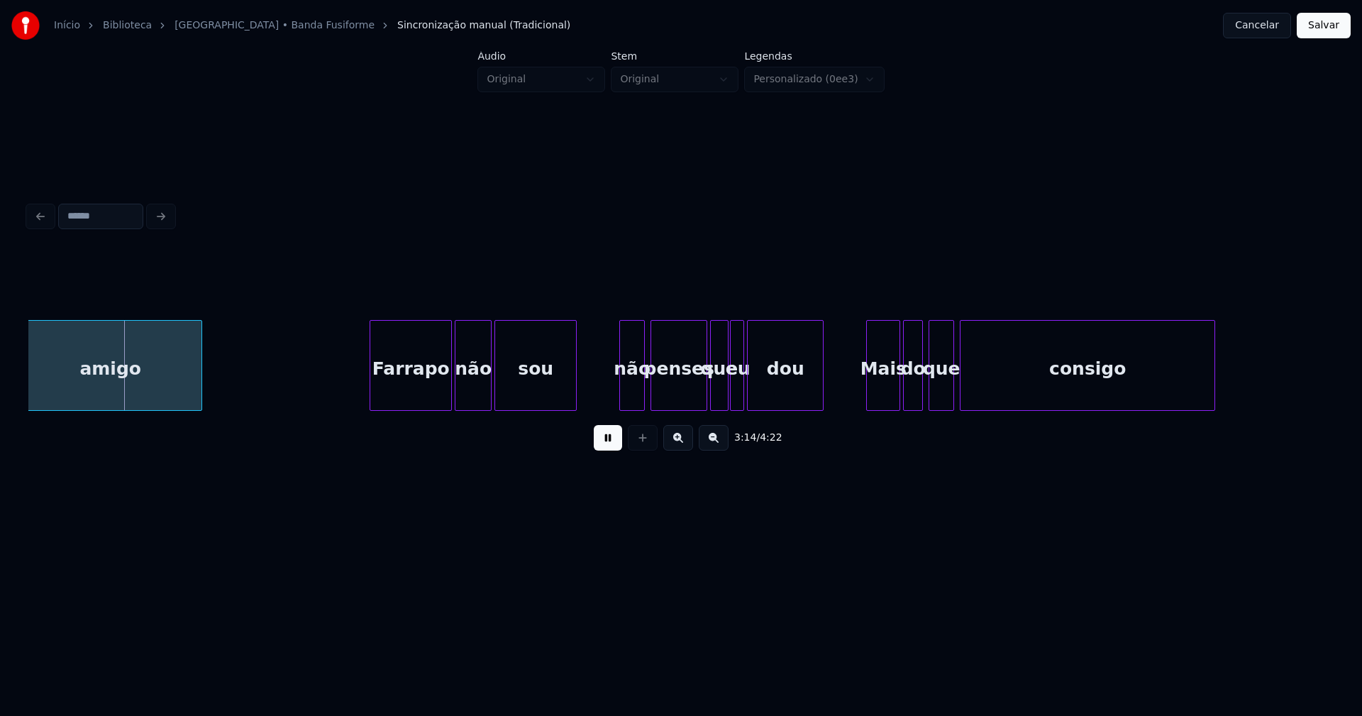
scroll to position [0, 27550]
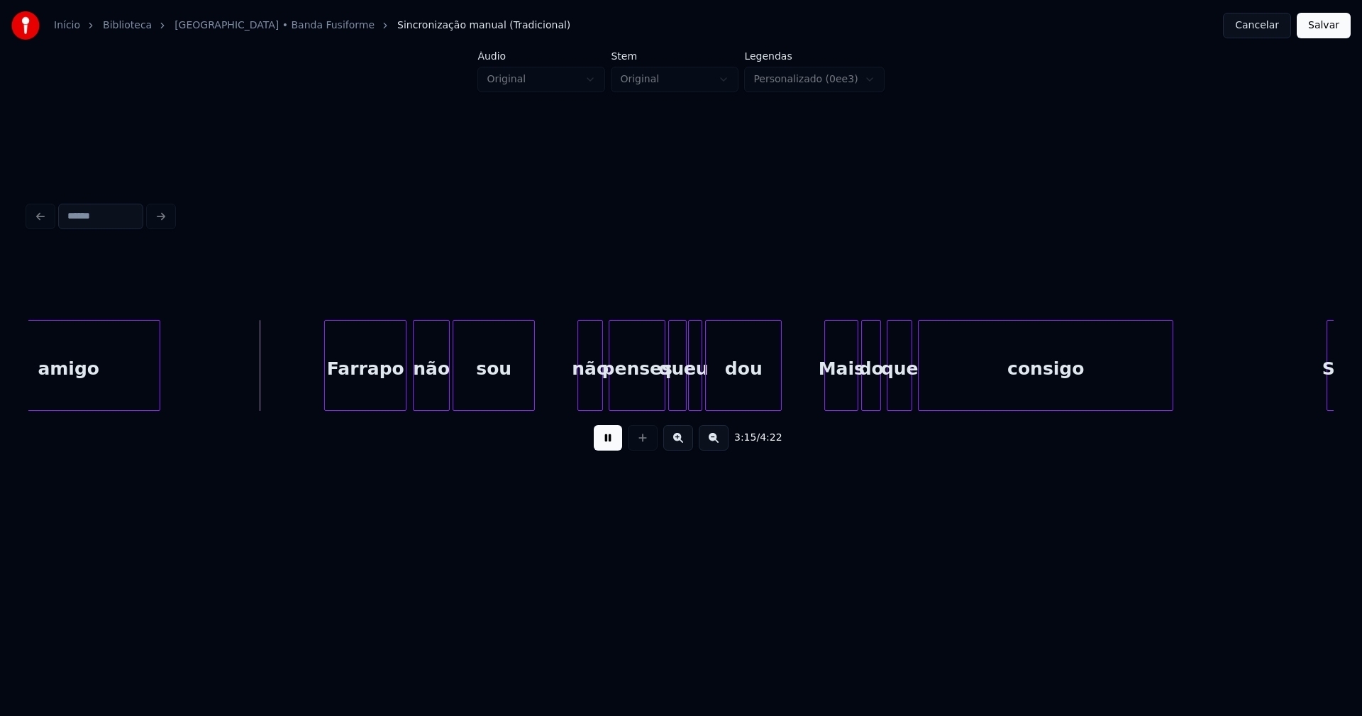
click at [375, 385] on div "Farrapo" at bounding box center [365, 369] width 81 height 96
click at [384, 394] on div at bounding box center [383, 365] width 4 height 89
click at [396, 390] on div at bounding box center [397, 365] width 4 height 89
click at [585, 400] on div "não" at bounding box center [585, 369] width 24 height 96
click at [818, 399] on div at bounding box center [817, 365] width 4 height 89
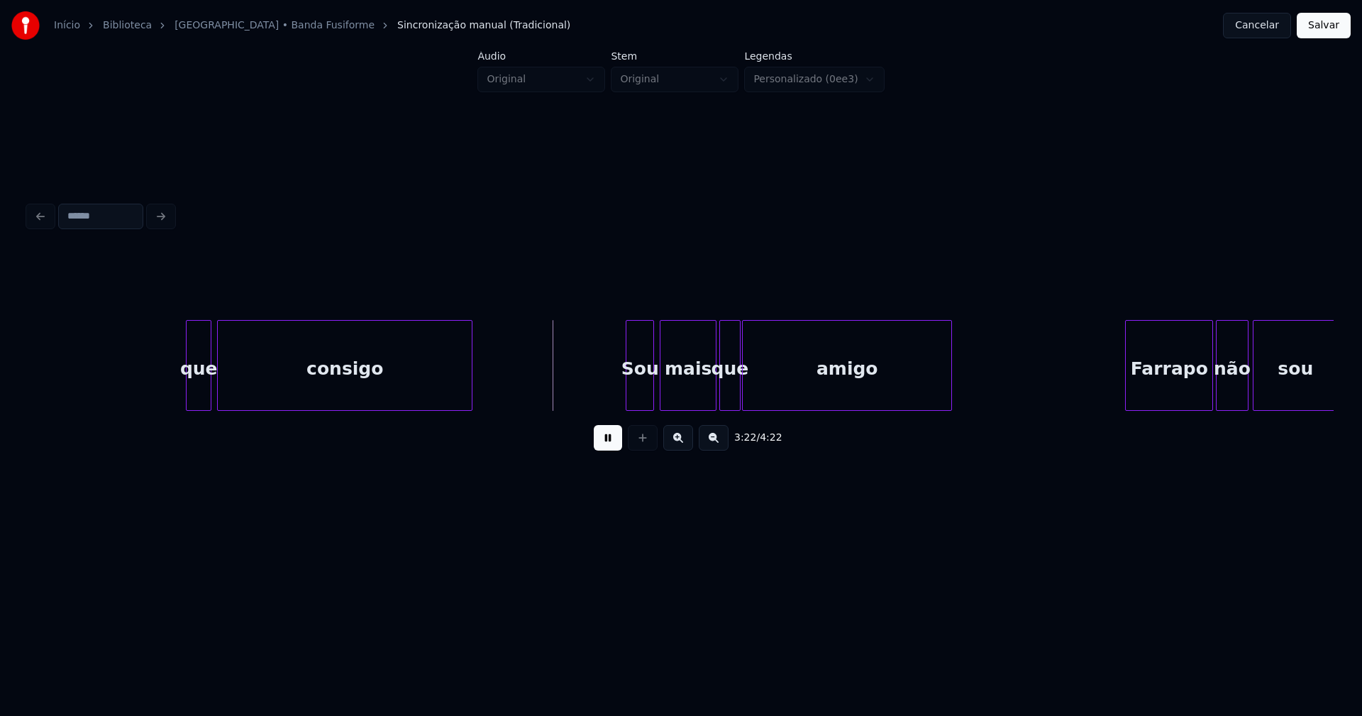
scroll to position [0, 28417]
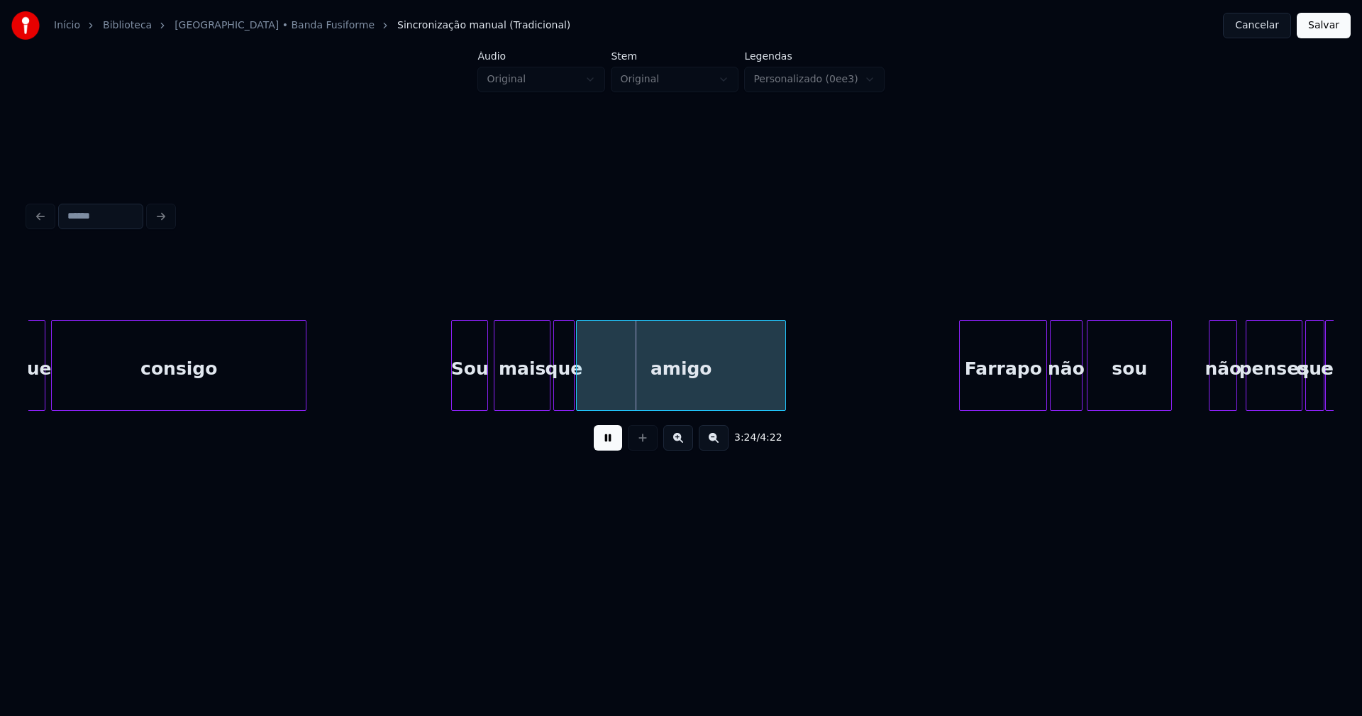
click at [453, 397] on div at bounding box center [454, 365] width 4 height 89
click at [608, 391] on div at bounding box center [609, 365] width 4 height 89
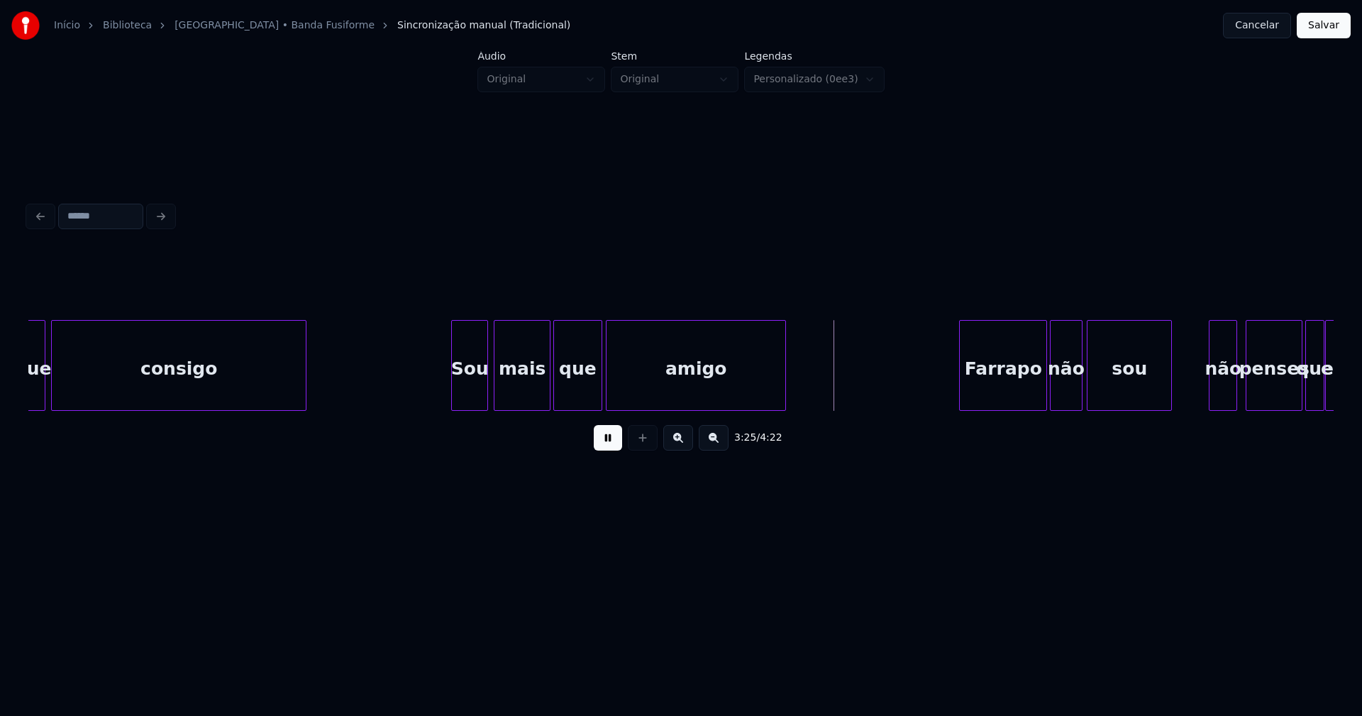
click at [600, 387] on div at bounding box center [599, 365] width 4 height 89
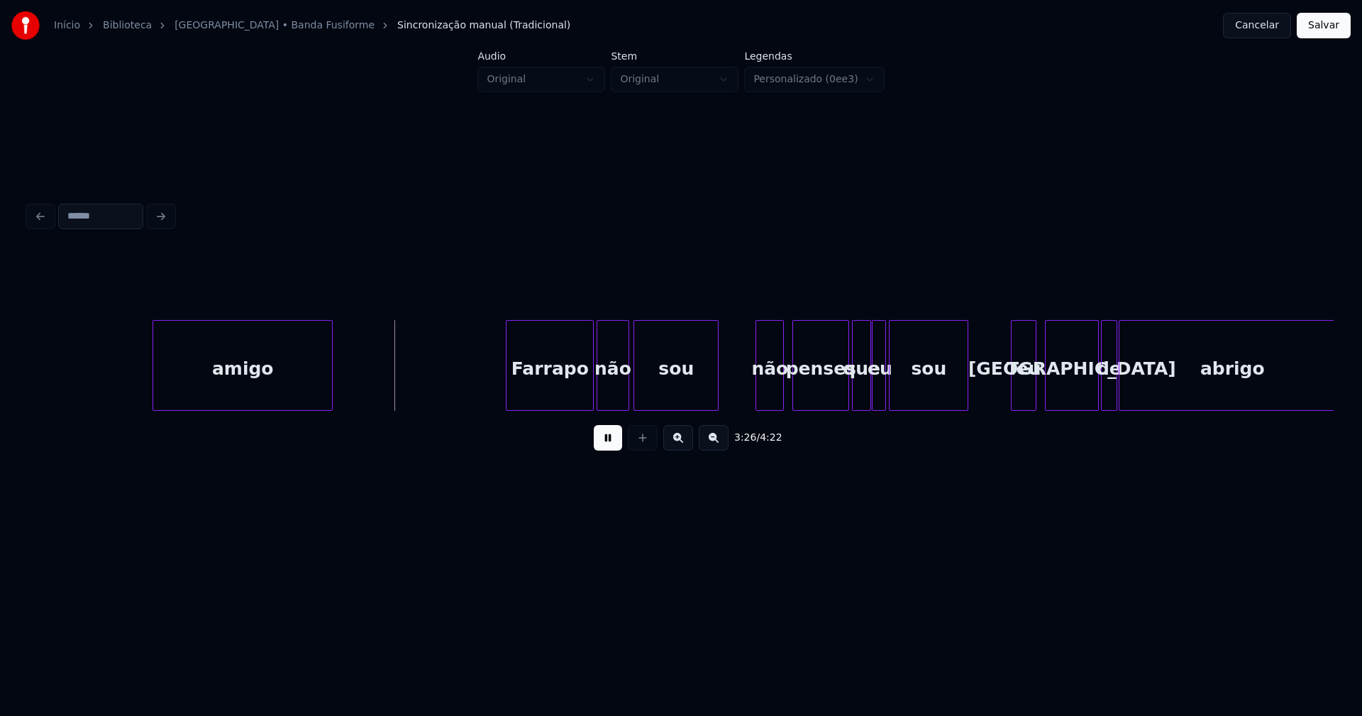
scroll to position [0, 28994]
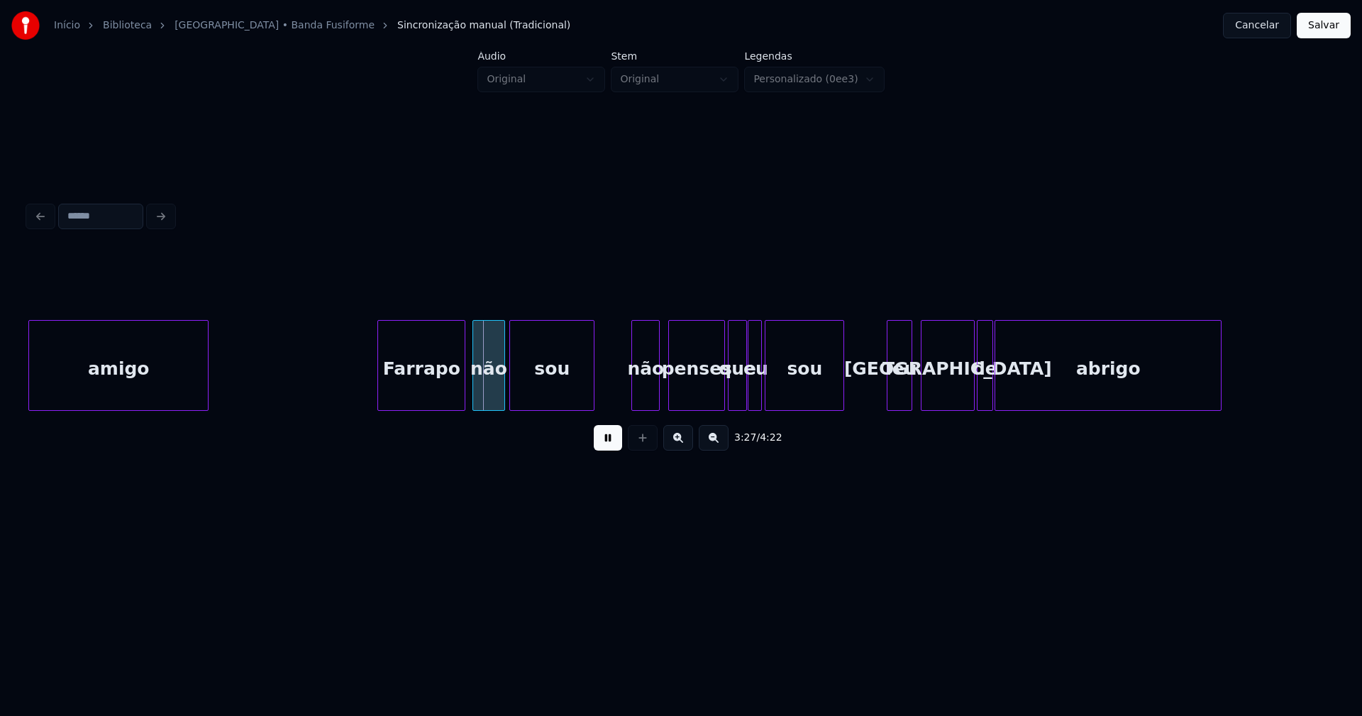
click at [408, 385] on div "Farrapo" at bounding box center [421, 369] width 87 height 96
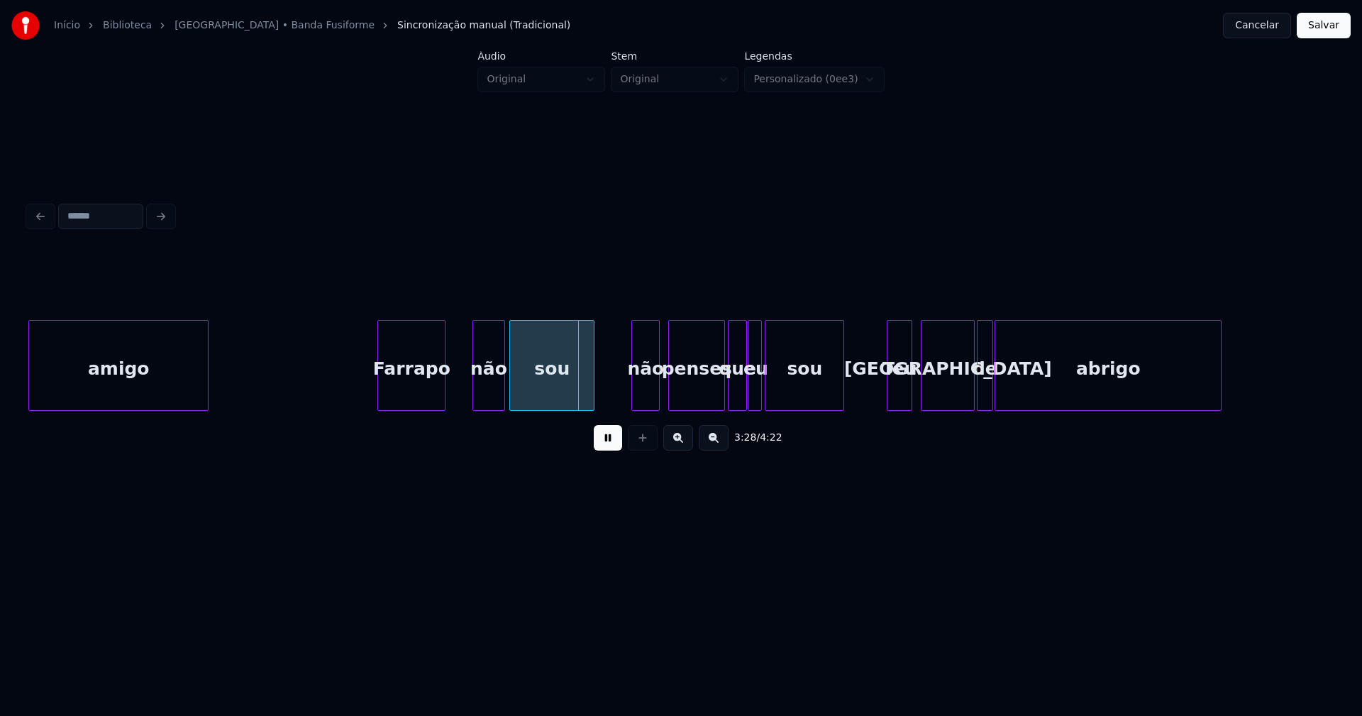
click at [441, 399] on div at bounding box center [443, 365] width 4 height 89
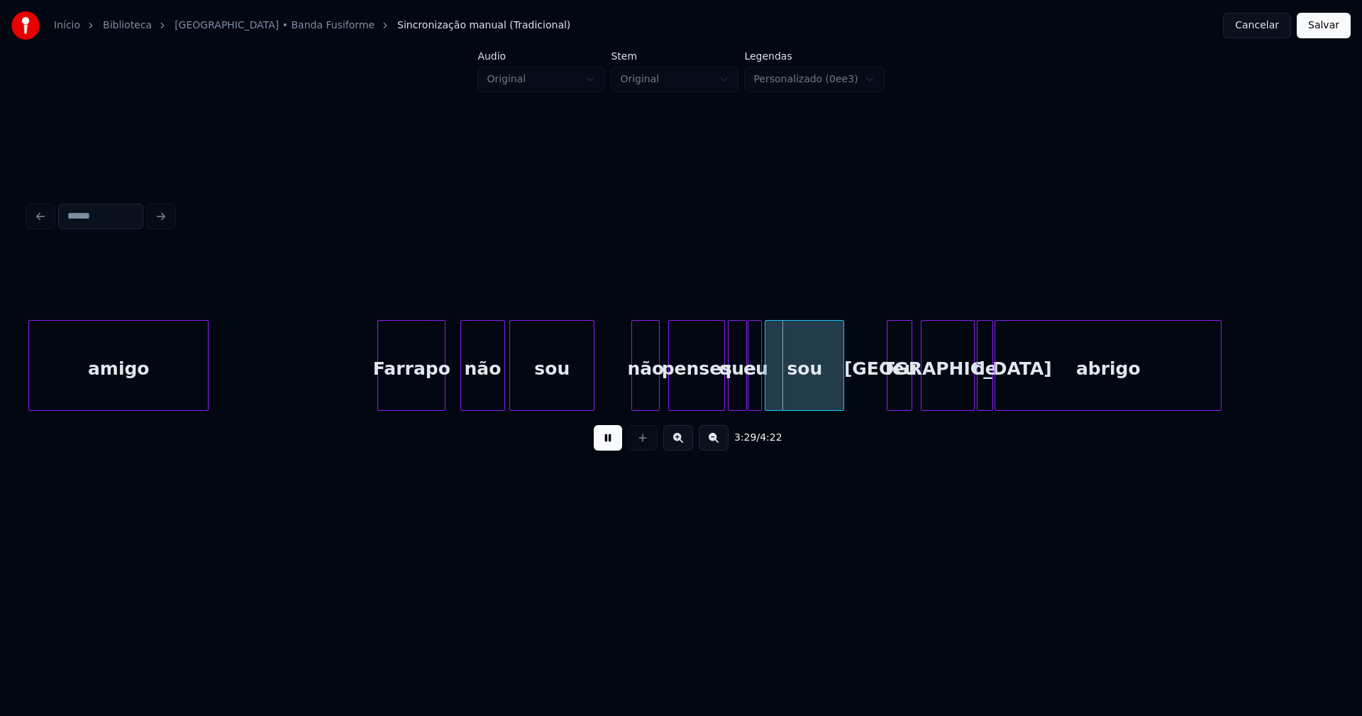
click at [461, 386] on div at bounding box center [463, 365] width 4 height 89
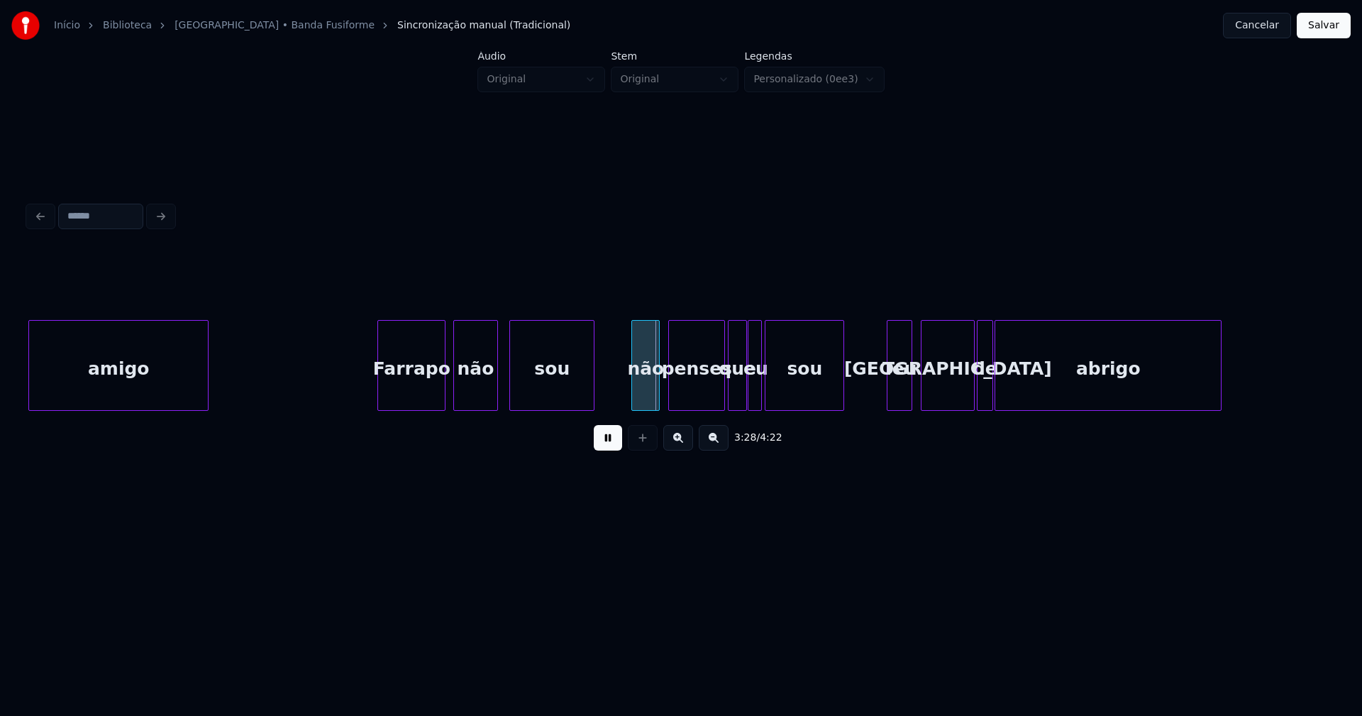
click at [476, 387] on div "não" at bounding box center [475, 369] width 43 height 96
click at [641, 394] on div "não" at bounding box center [642, 369] width 27 height 96
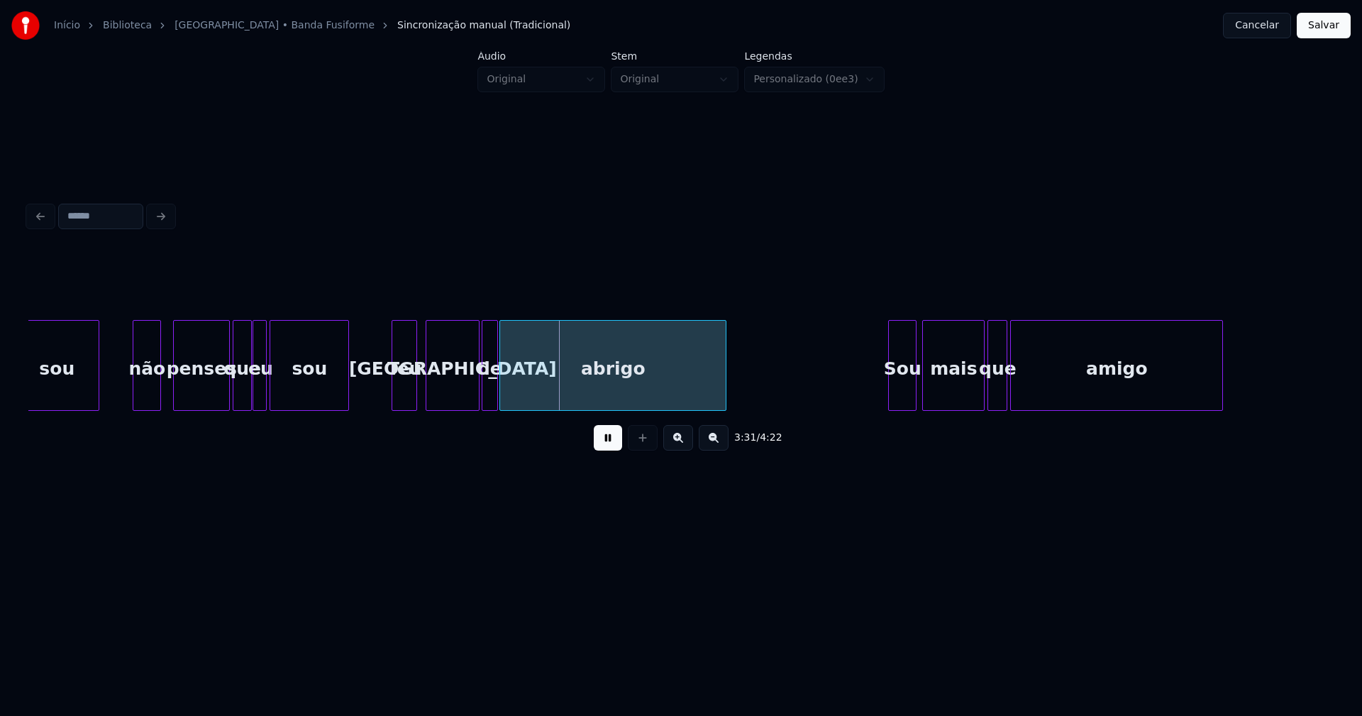
scroll to position [0, 29469]
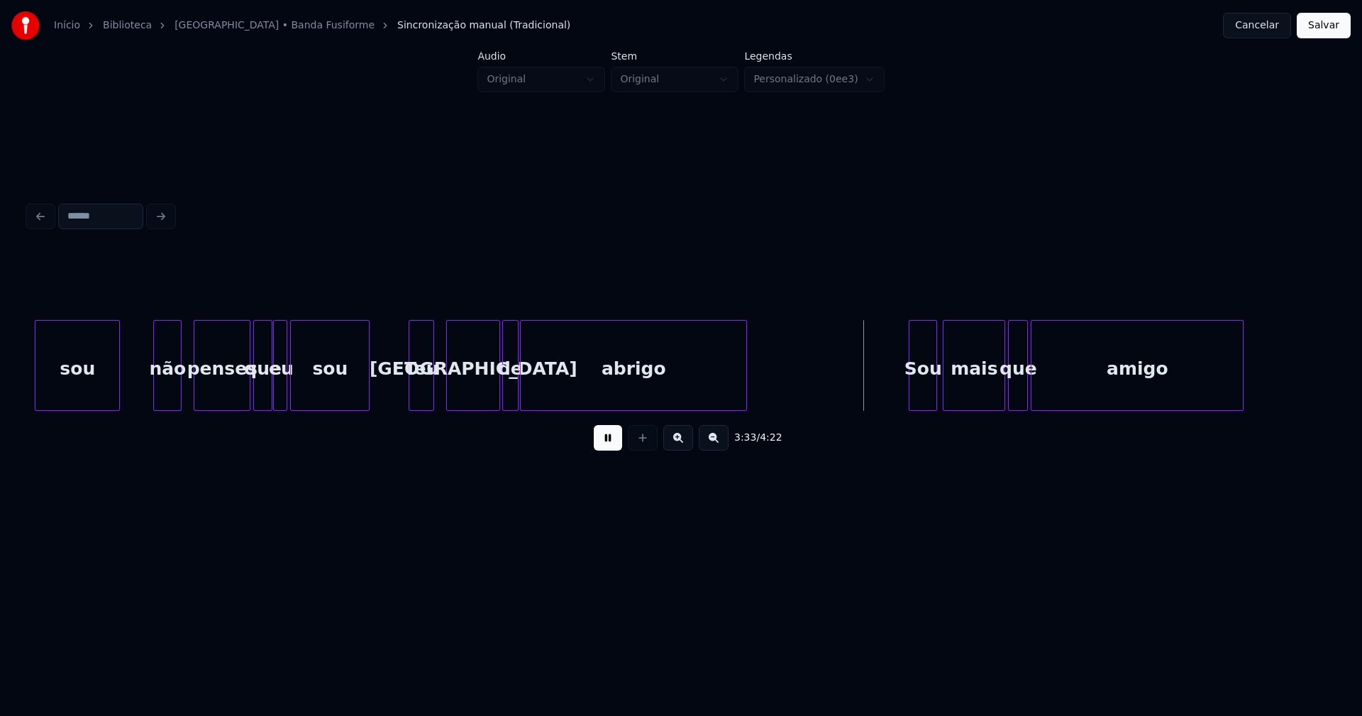
click at [421, 397] on div "Teu" at bounding box center [421, 369] width 24 height 96
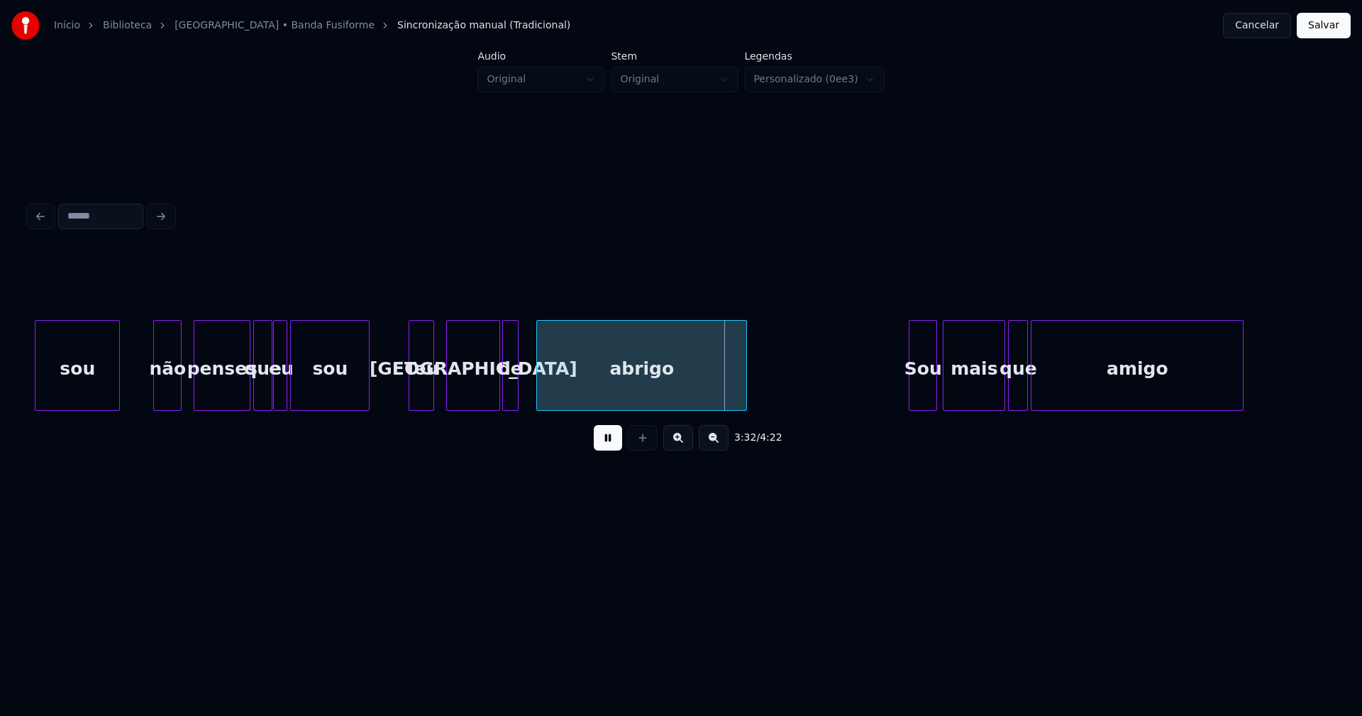
click at [539, 393] on div at bounding box center [539, 365] width 4 height 89
click at [531, 389] on div at bounding box center [530, 365] width 4 height 89
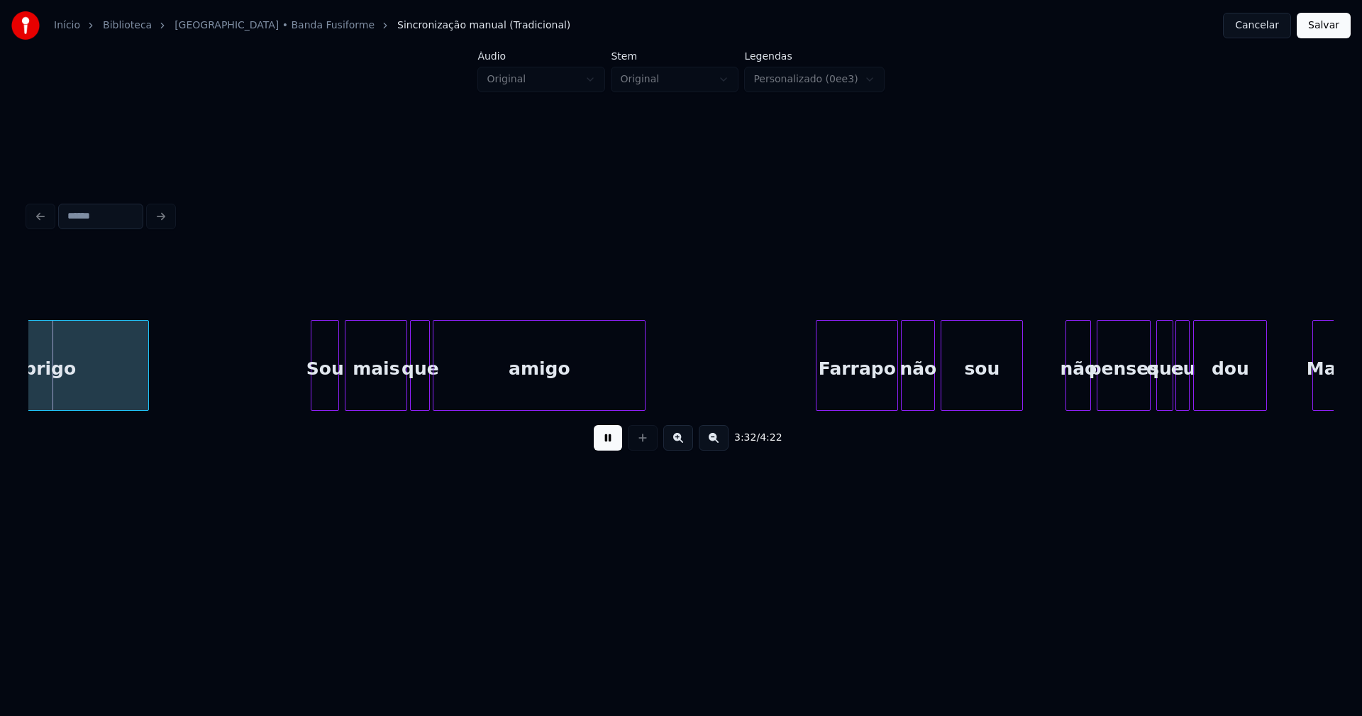
scroll to position [0, 30112]
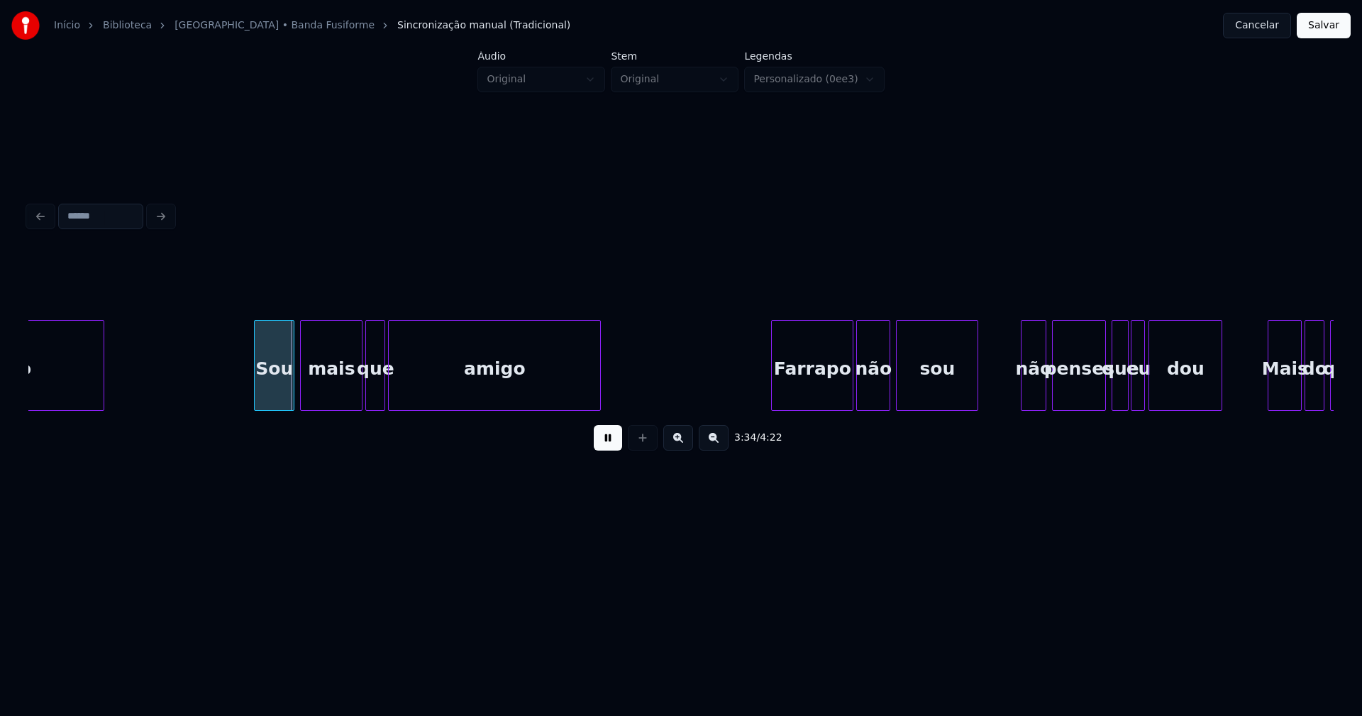
click at [256, 390] on div at bounding box center [257, 365] width 4 height 89
click at [424, 386] on div at bounding box center [422, 365] width 4 height 89
click at [412, 381] on div at bounding box center [411, 365] width 4 height 89
click at [805, 390] on div "Farrapo" at bounding box center [808, 369] width 81 height 96
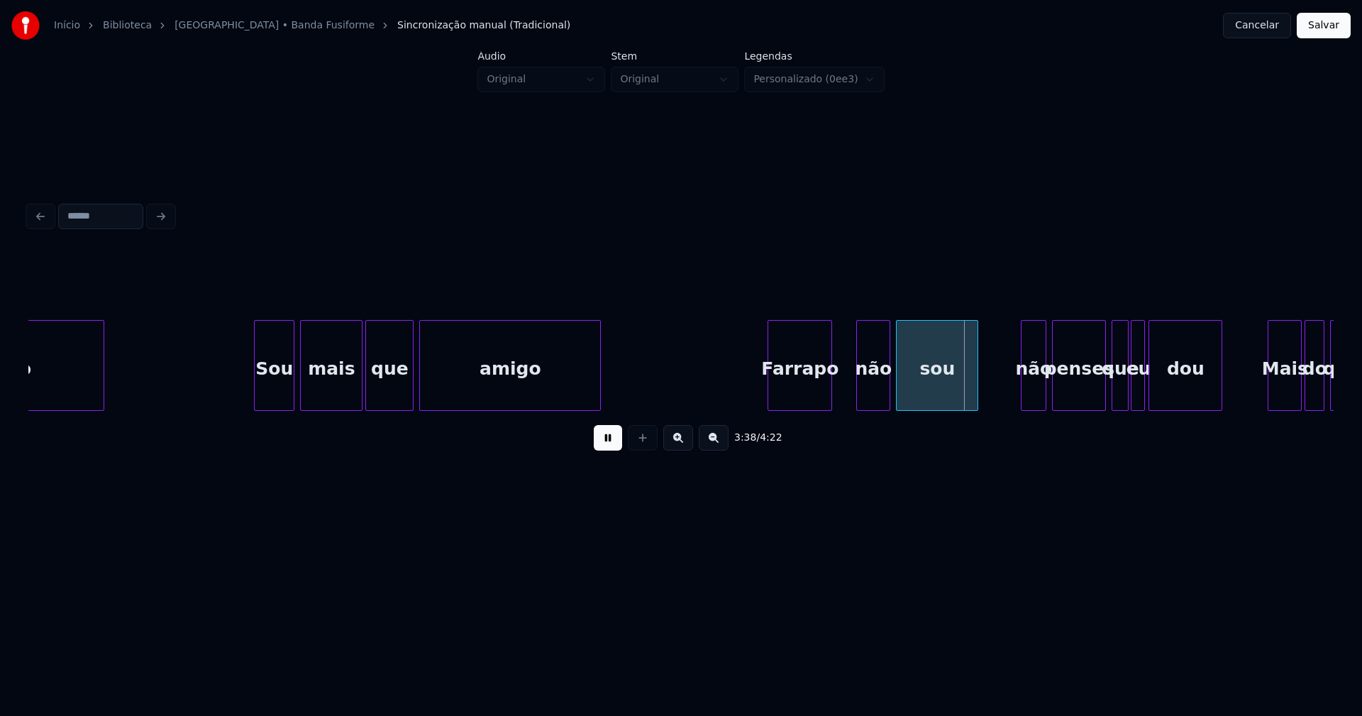
click at [829, 399] on div at bounding box center [829, 365] width 4 height 89
click at [842, 396] on div at bounding box center [841, 365] width 4 height 89
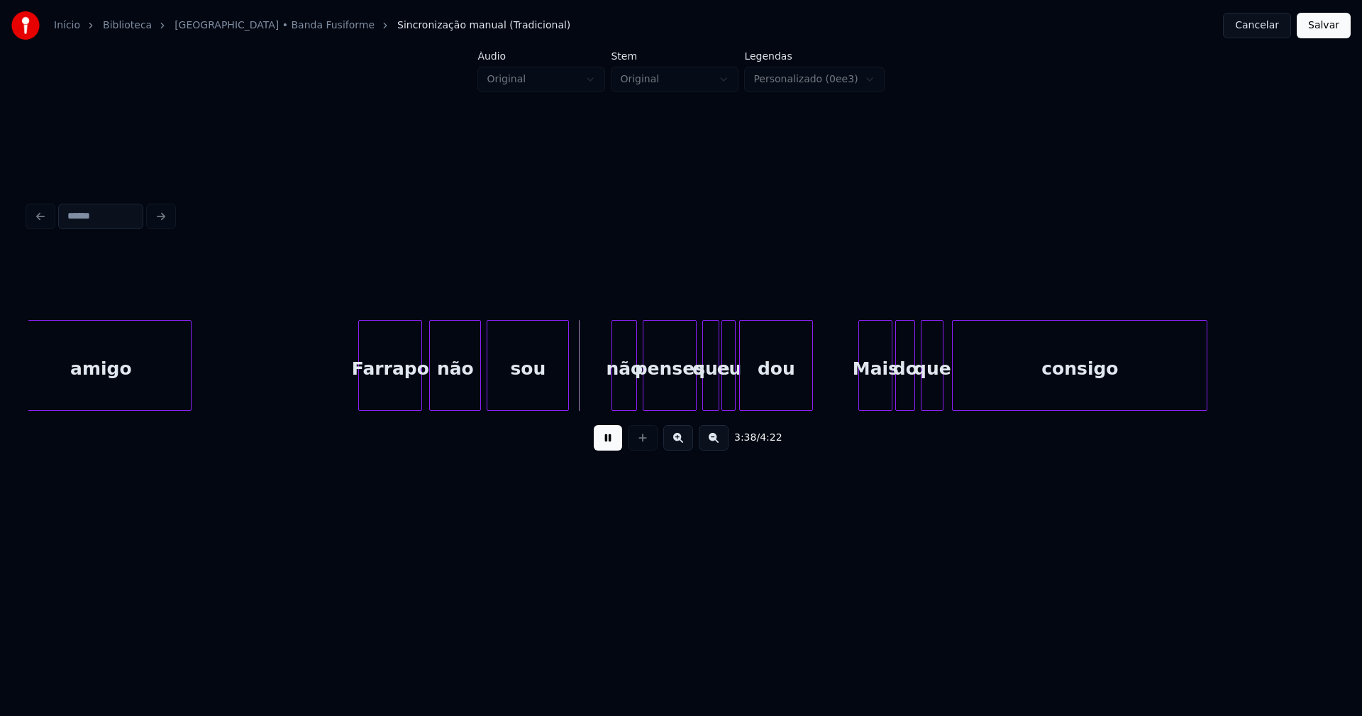
scroll to position [0, 30583]
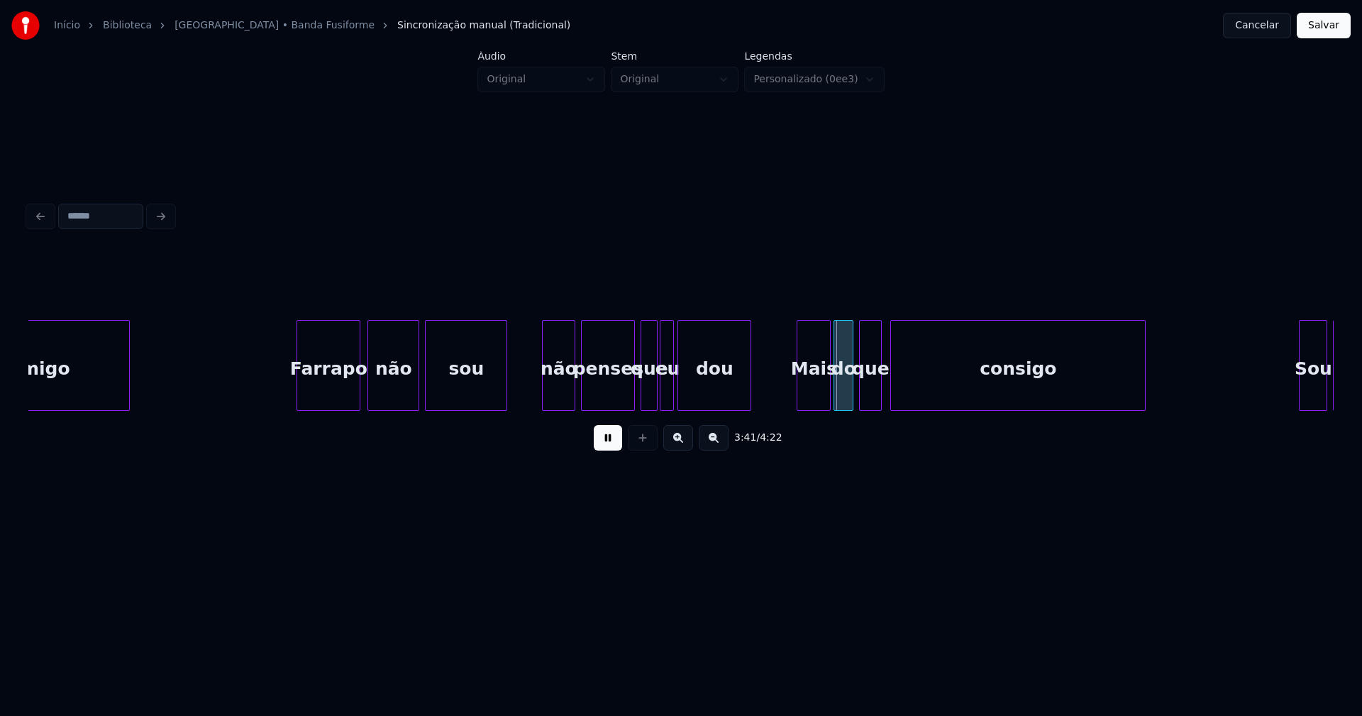
click at [546, 402] on div at bounding box center [545, 365] width 4 height 89
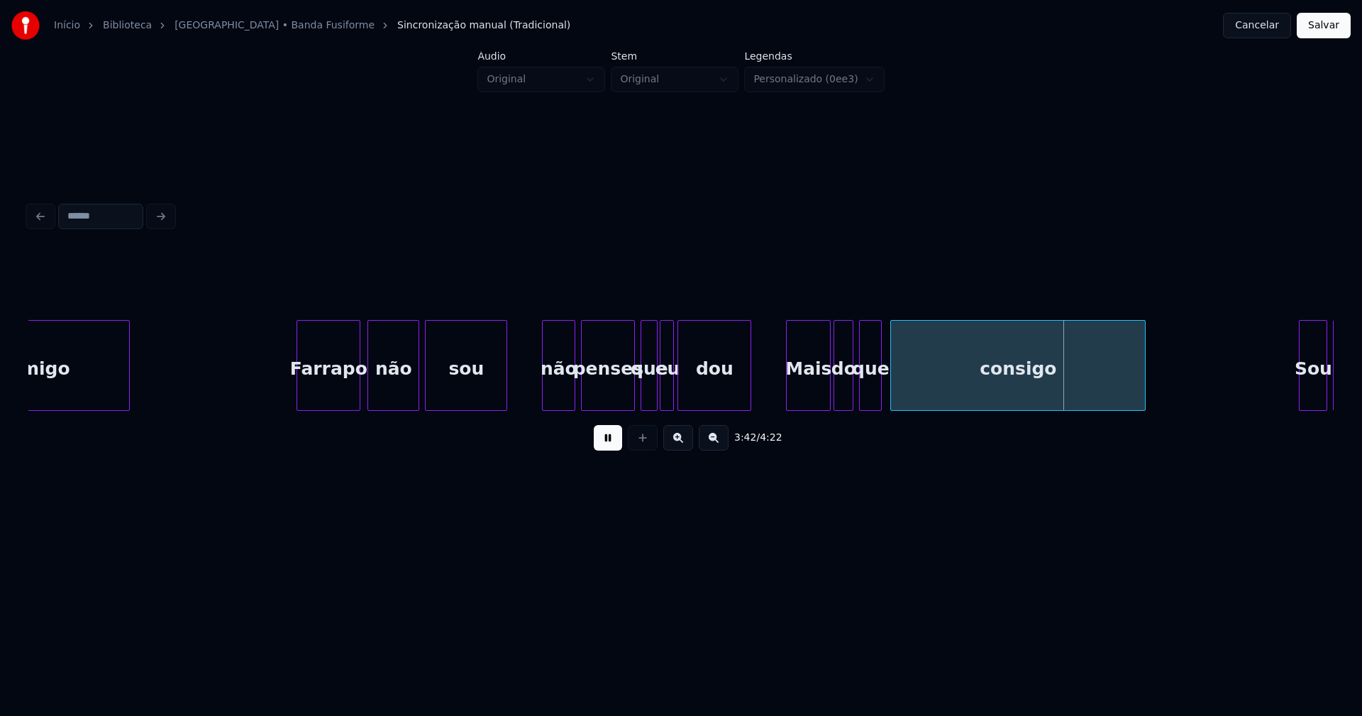
click at [787, 402] on div at bounding box center [789, 365] width 4 height 89
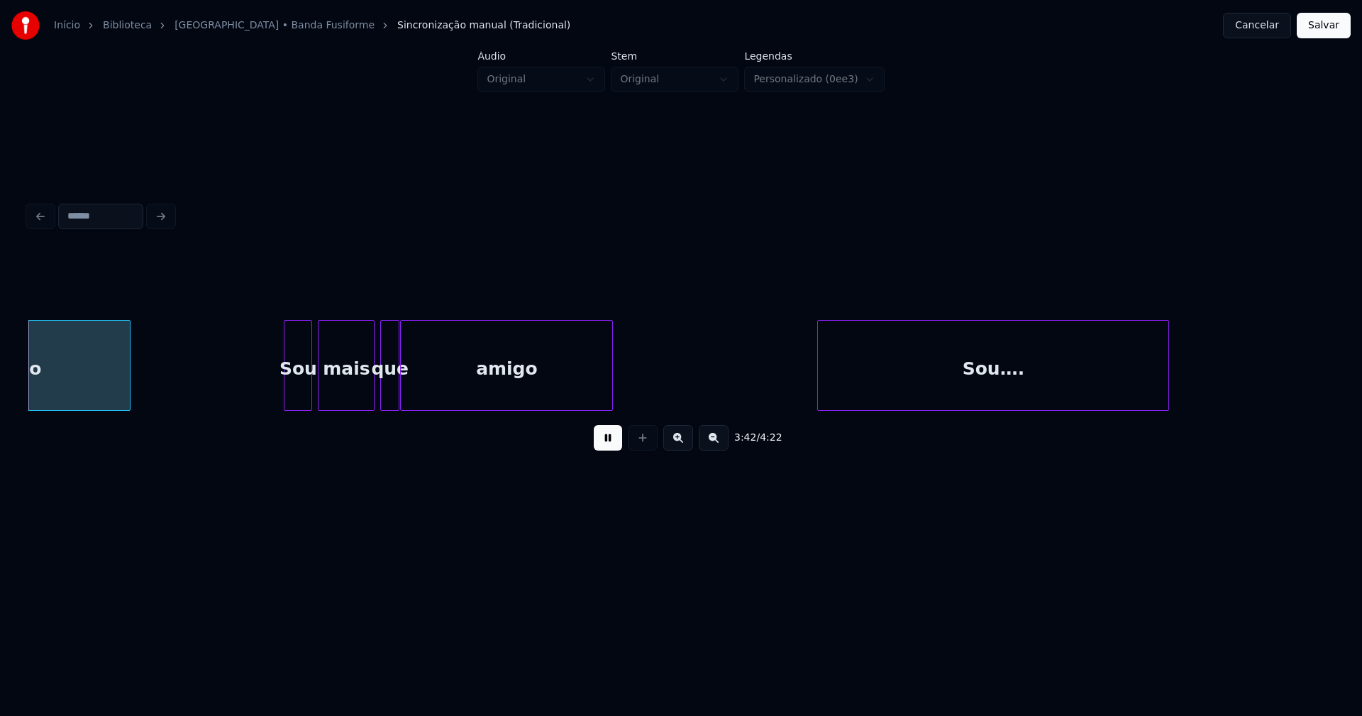
scroll to position [0, 31608]
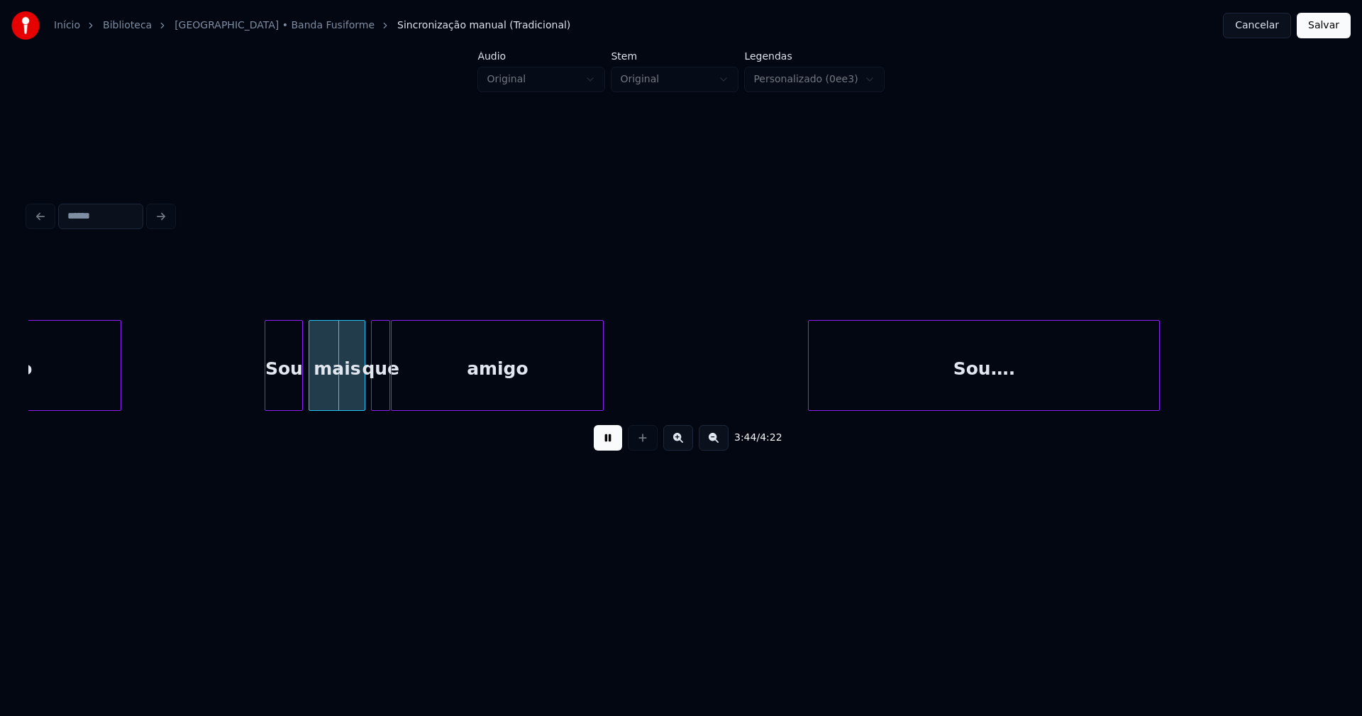
click at [267, 392] on div at bounding box center [267, 365] width 4 height 89
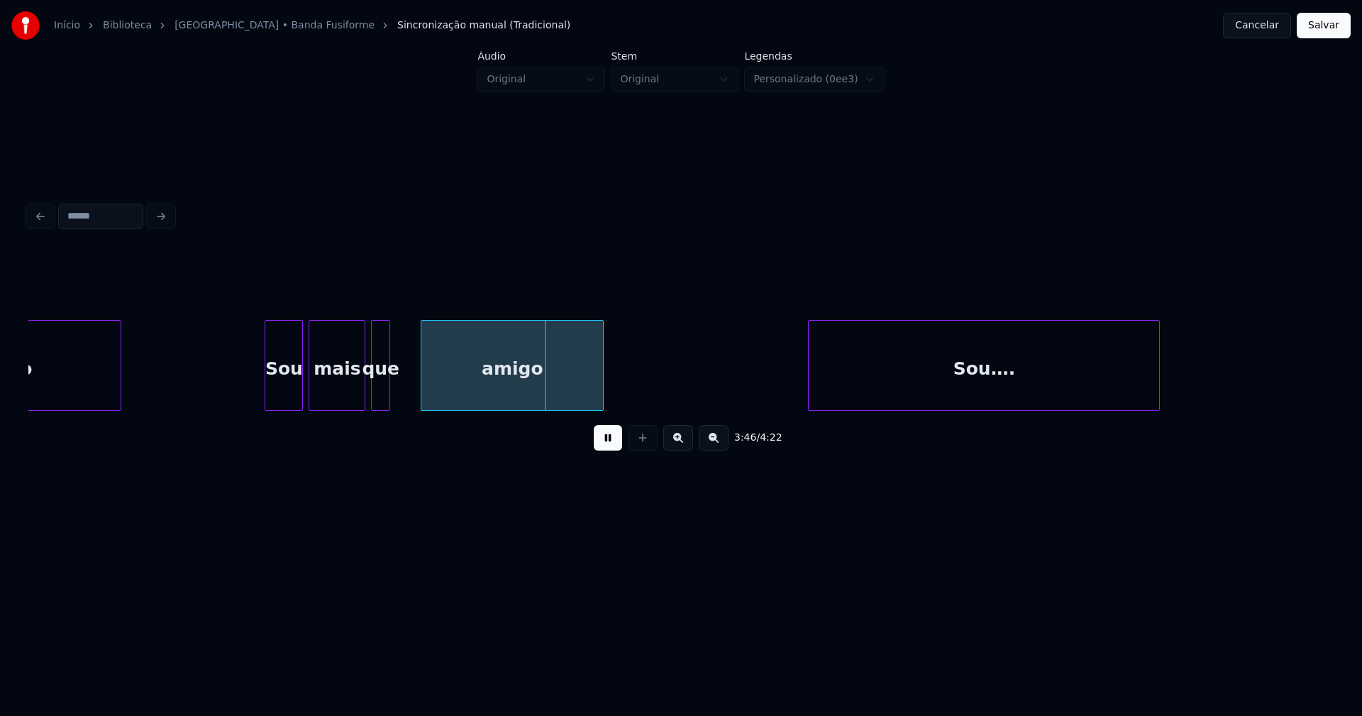
click at [425, 385] on div at bounding box center [423, 365] width 4 height 89
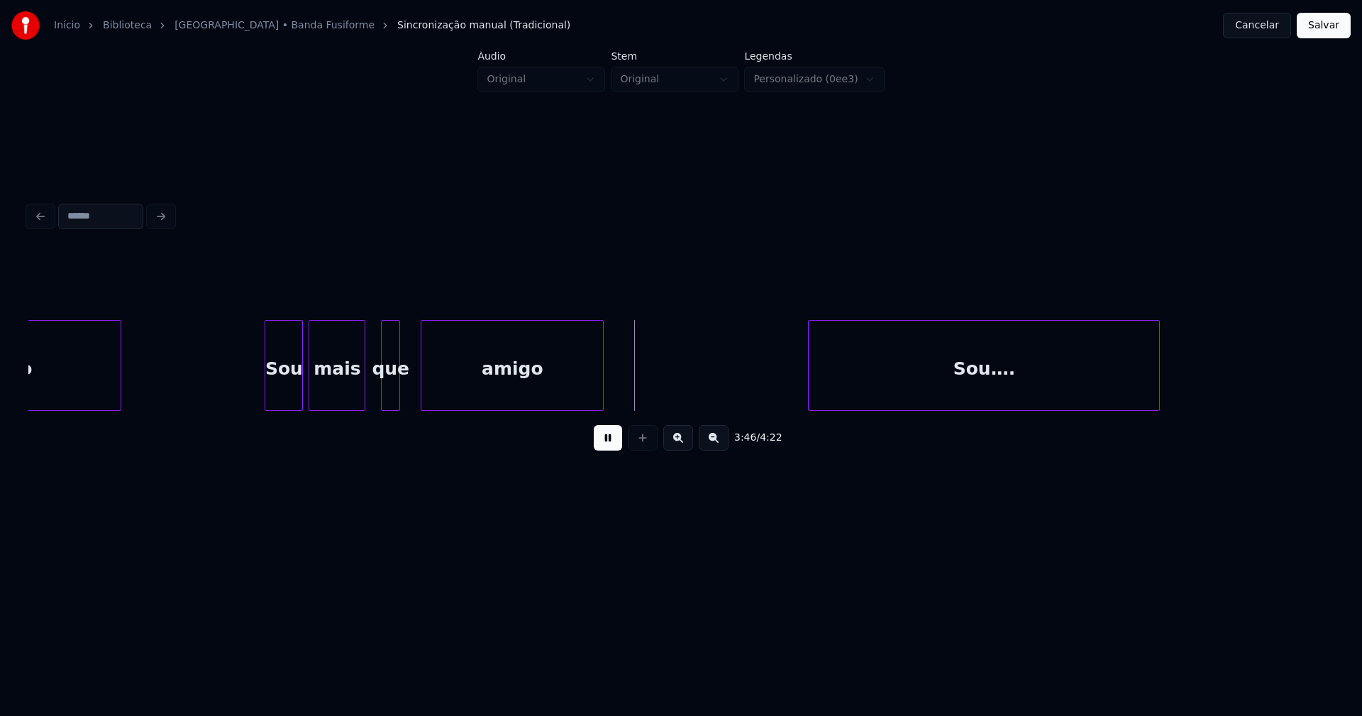
click at [392, 390] on div "que" at bounding box center [391, 369] width 18 height 96
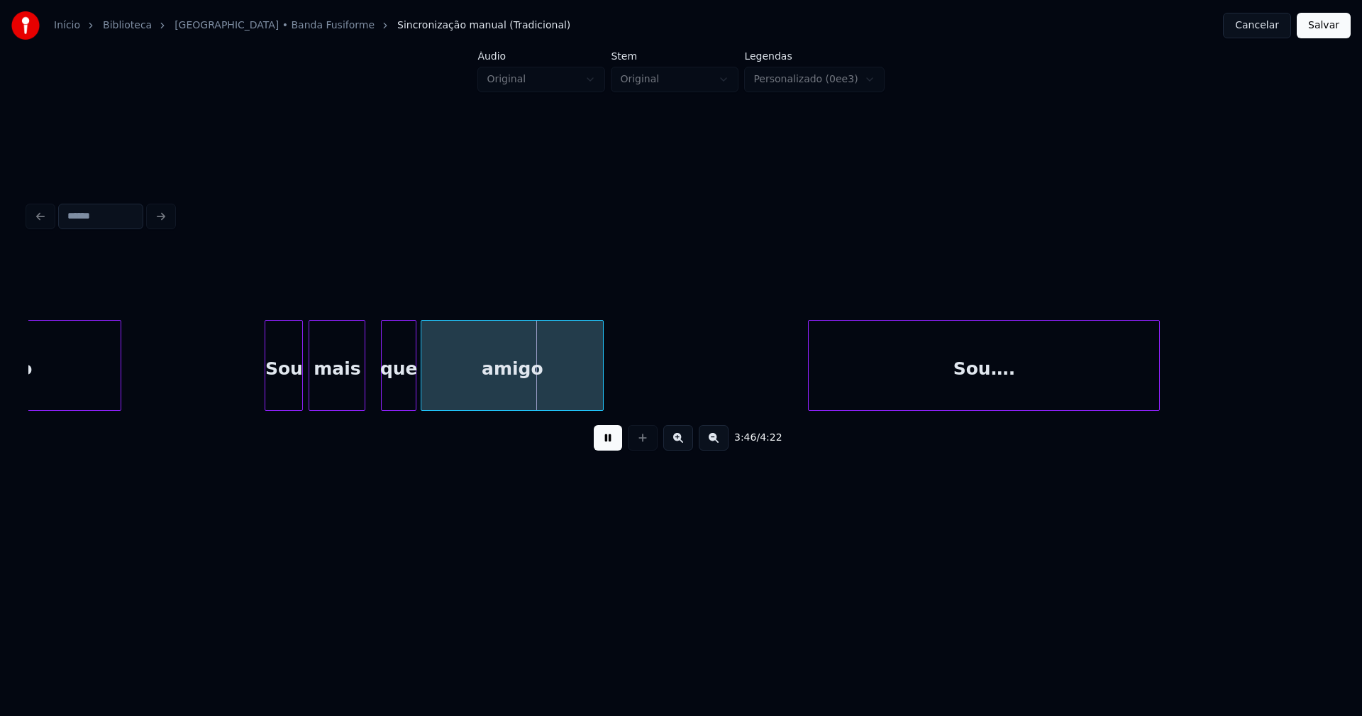
click at [412, 384] on div at bounding box center [414, 365] width 4 height 89
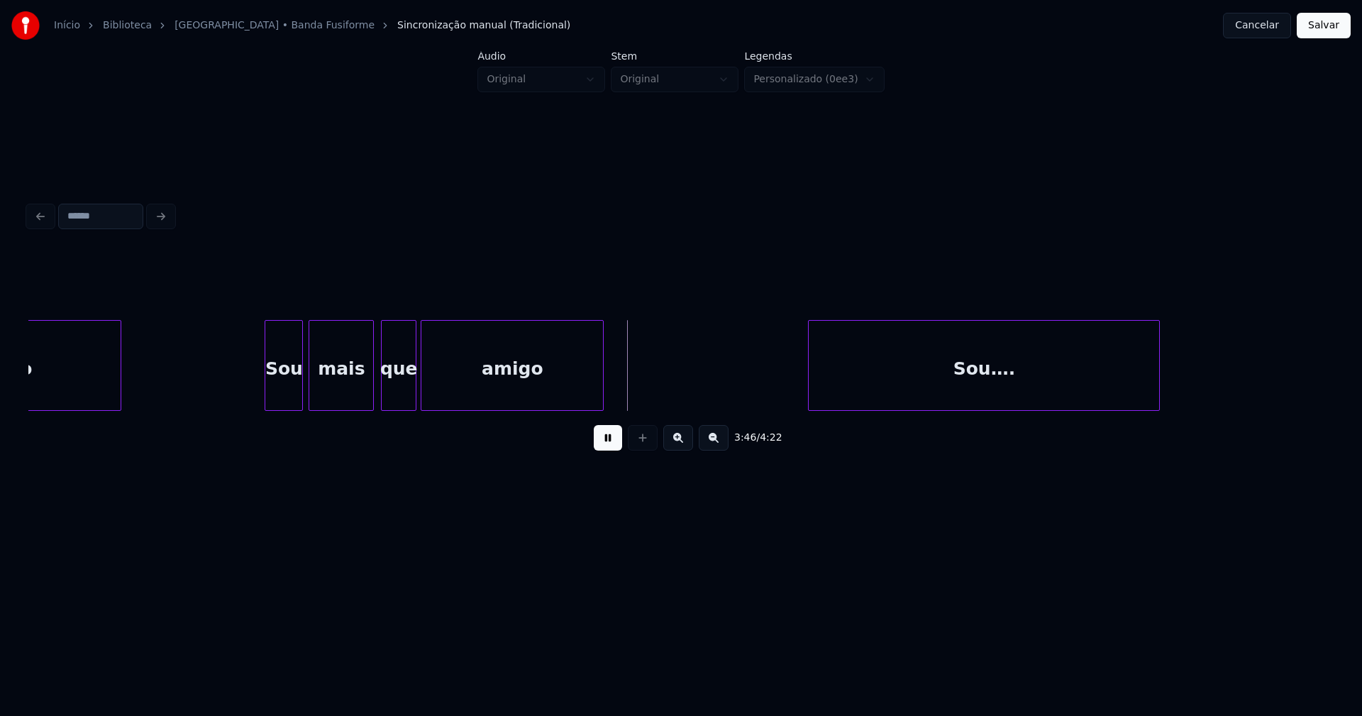
click at [373, 385] on div at bounding box center [371, 365] width 4 height 89
click at [360, 410] on div "Sou mais que amigo [PERSON_NAME]…. consigo" at bounding box center [681, 365] width 1306 height 91
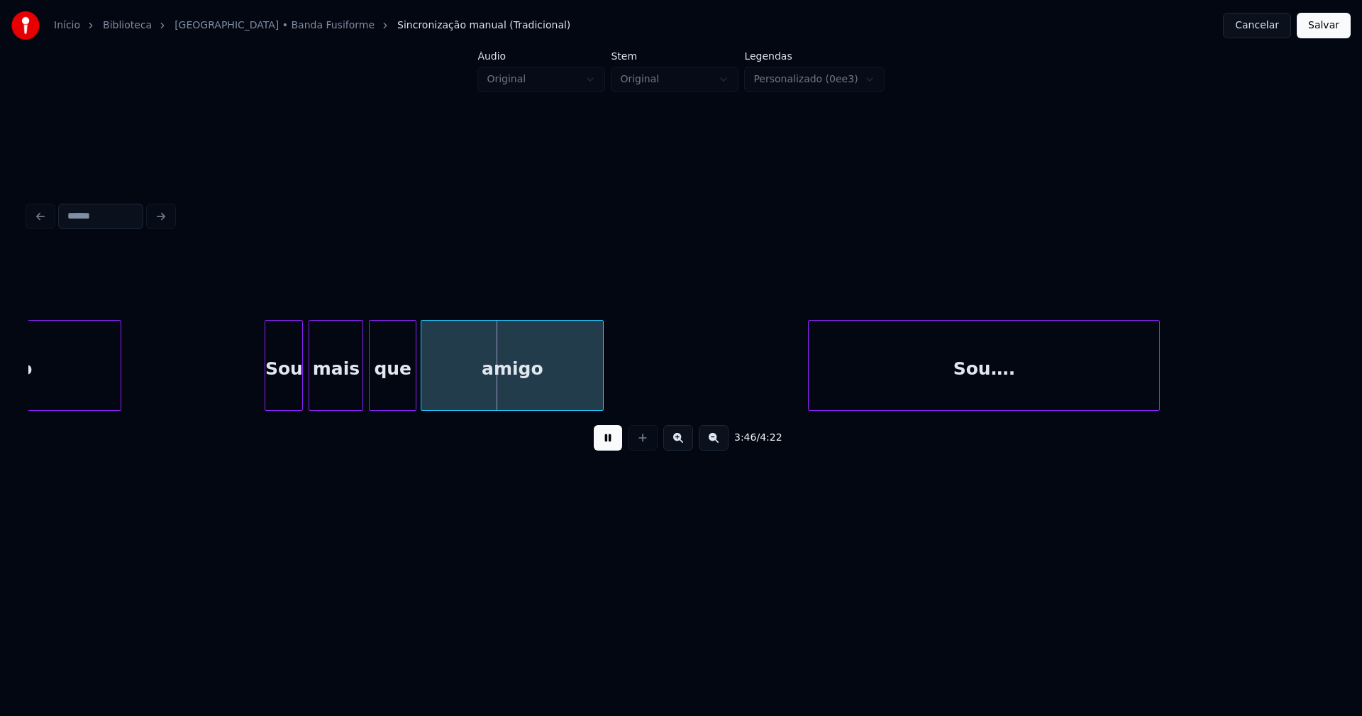
click at [371, 392] on div at bounding box center [372, 365] width 4 height 89
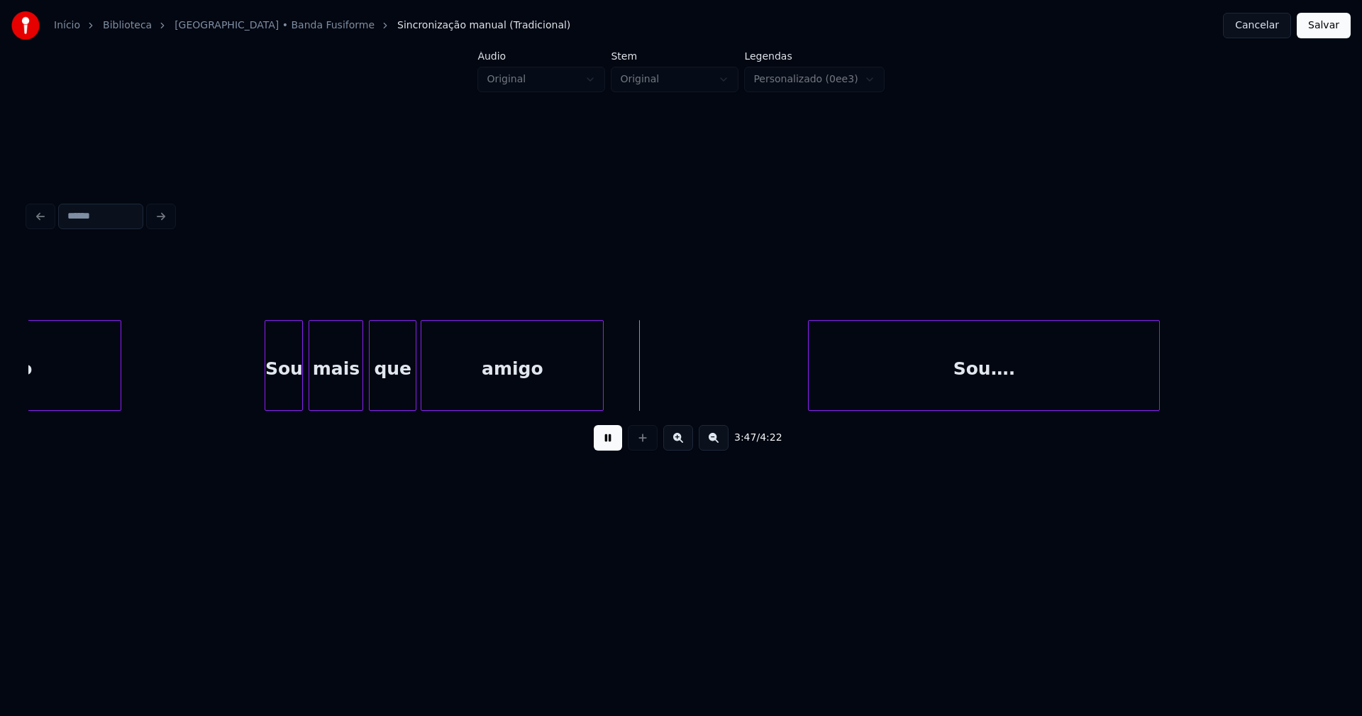
click at [808, 384] on div "Sou…." at bounding box center [984, 365] width 352 height 91
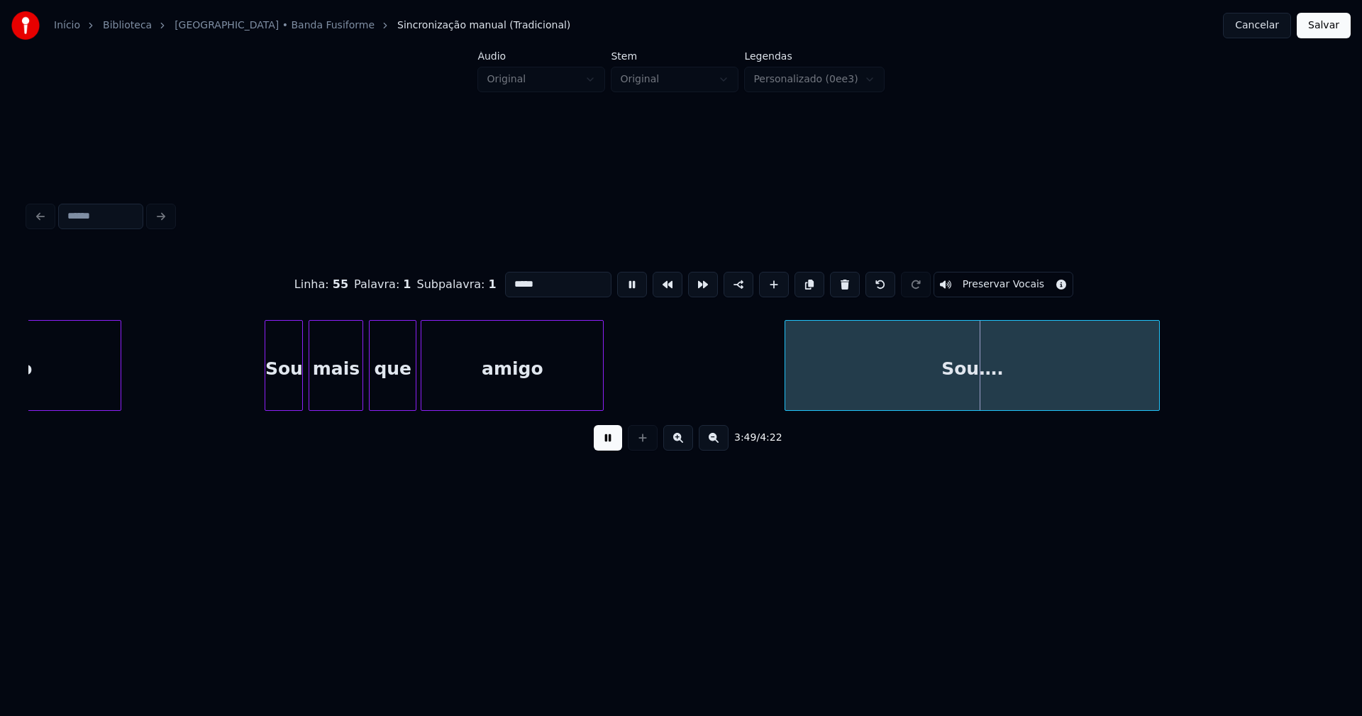
click at [787, 399] on div at bounding box center [787, 365] width 4 height 89
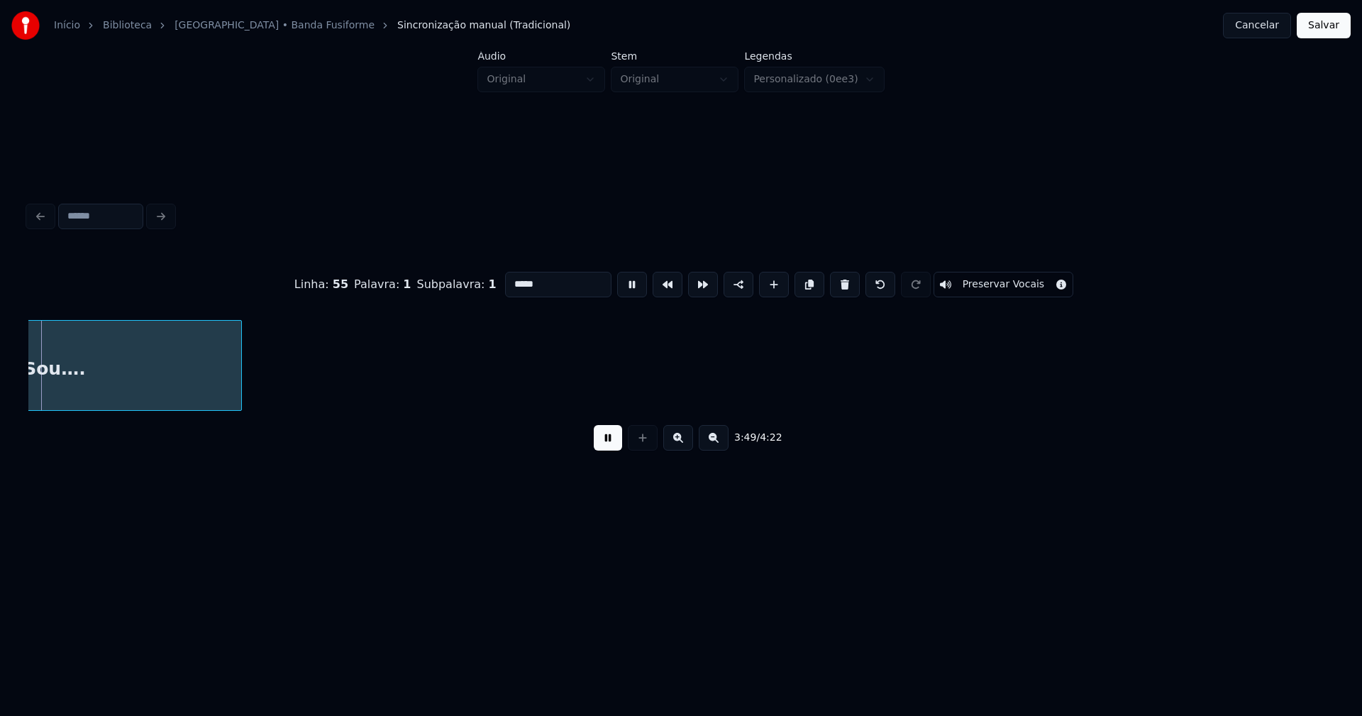
scroll to position [0, 32557]
click at [1318, 31] on button "Salvar" at bounding box center [1324, 26] width 54 height 26
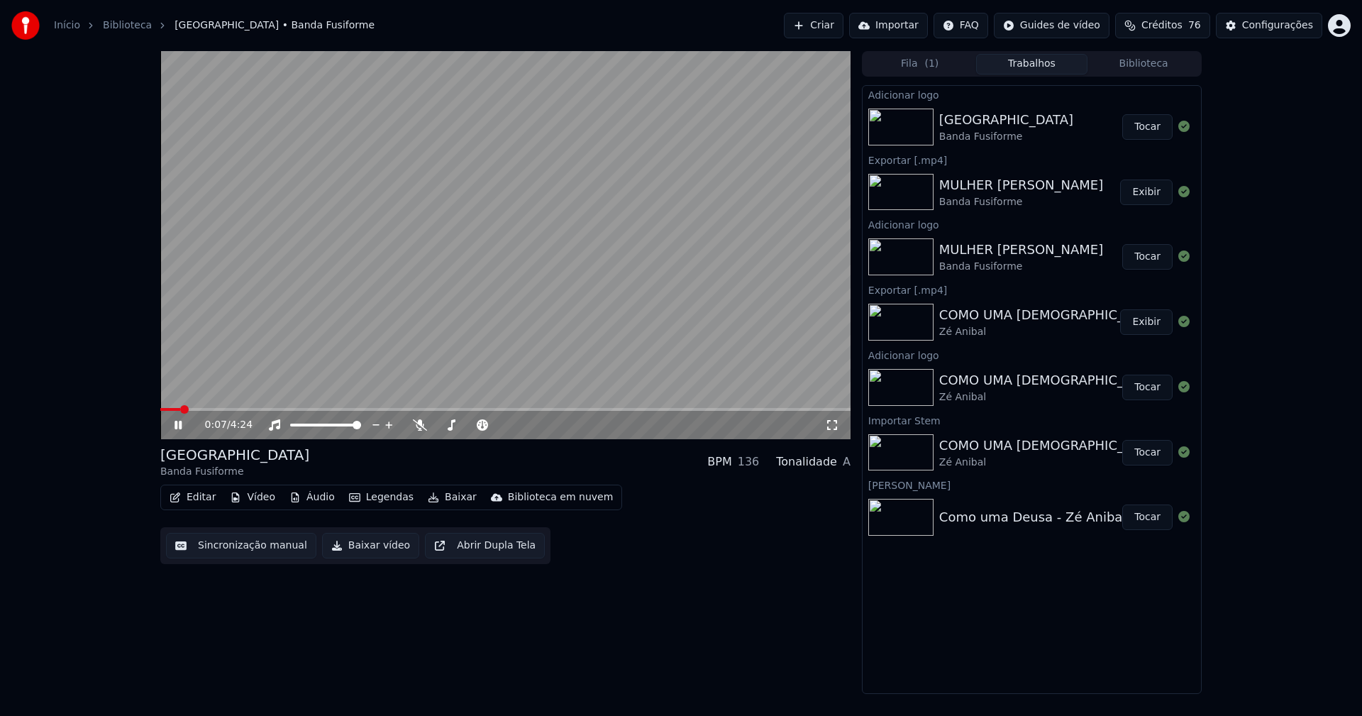
click at [359, 551] on button "Baixar vídeo" at bounding box center [370, 546] width 97 height 26
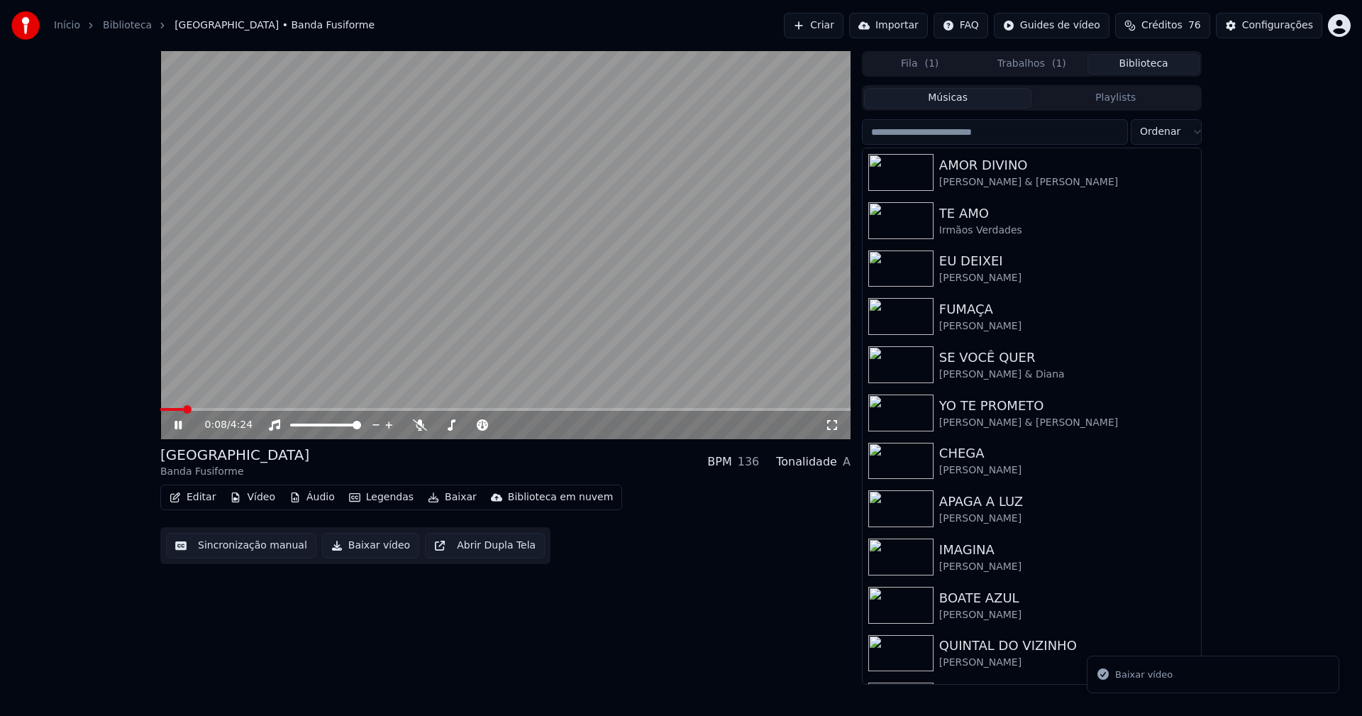
click at [1154, 67] on button "Biblioteca" at bounding box center [1144, 64] width 112 height 21
click at [929, 133] on input "search" at bounding box center [995, 132] width 266 height 26
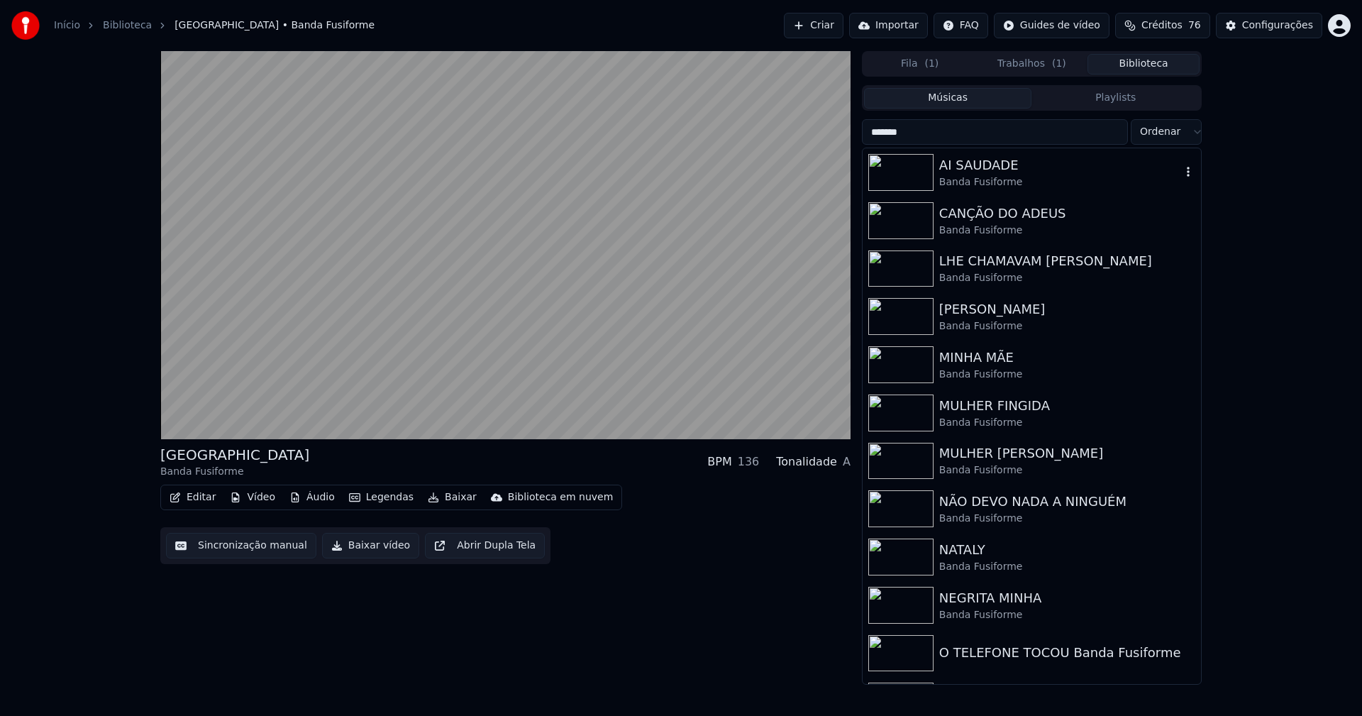
type input "*******"
drag, startPoint x: 982, startPoint y: 162, endPoint x: 577, endPoint y: 186, distance: 405.9
click at [983, 162] on div "AI SAUDADE" at bounding box center [1060, 165] width 242 height 20
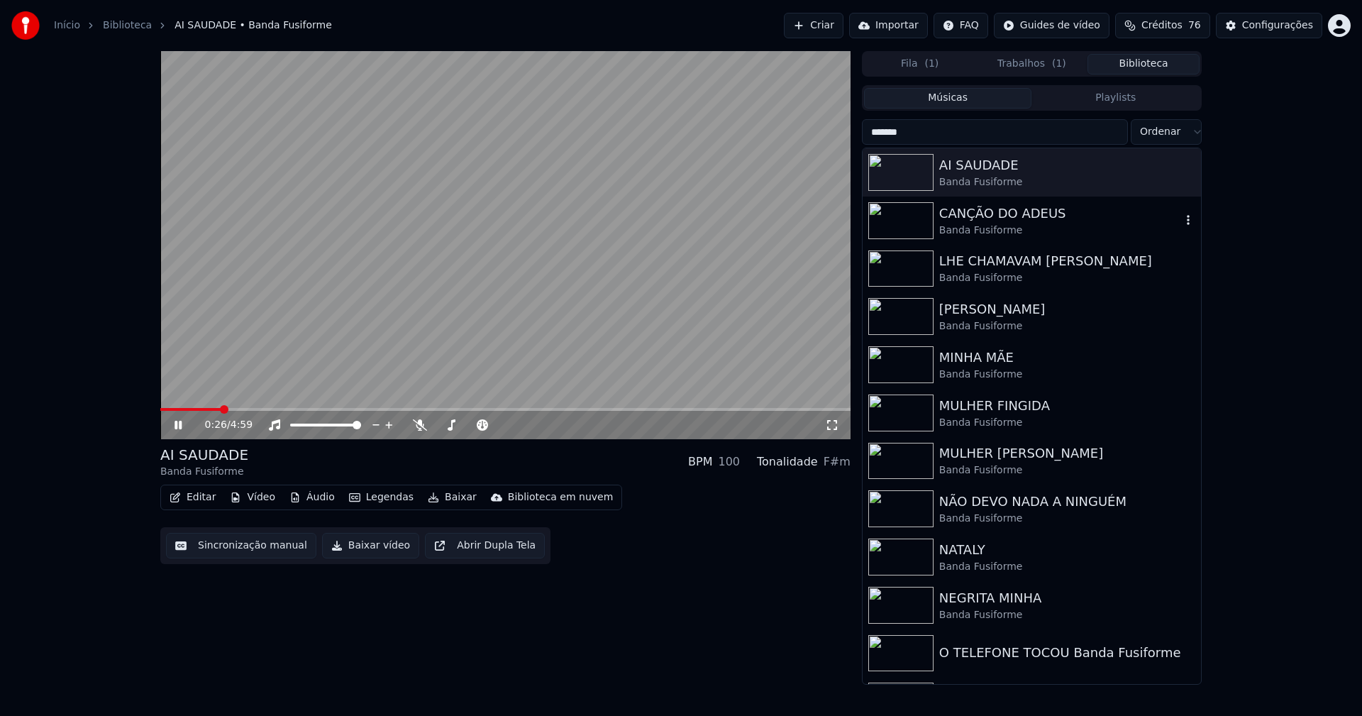
click at [1024, 220] on div "CANÇÃO DO ADEUS" at bounding box center [1060, 214] width 242 height 20
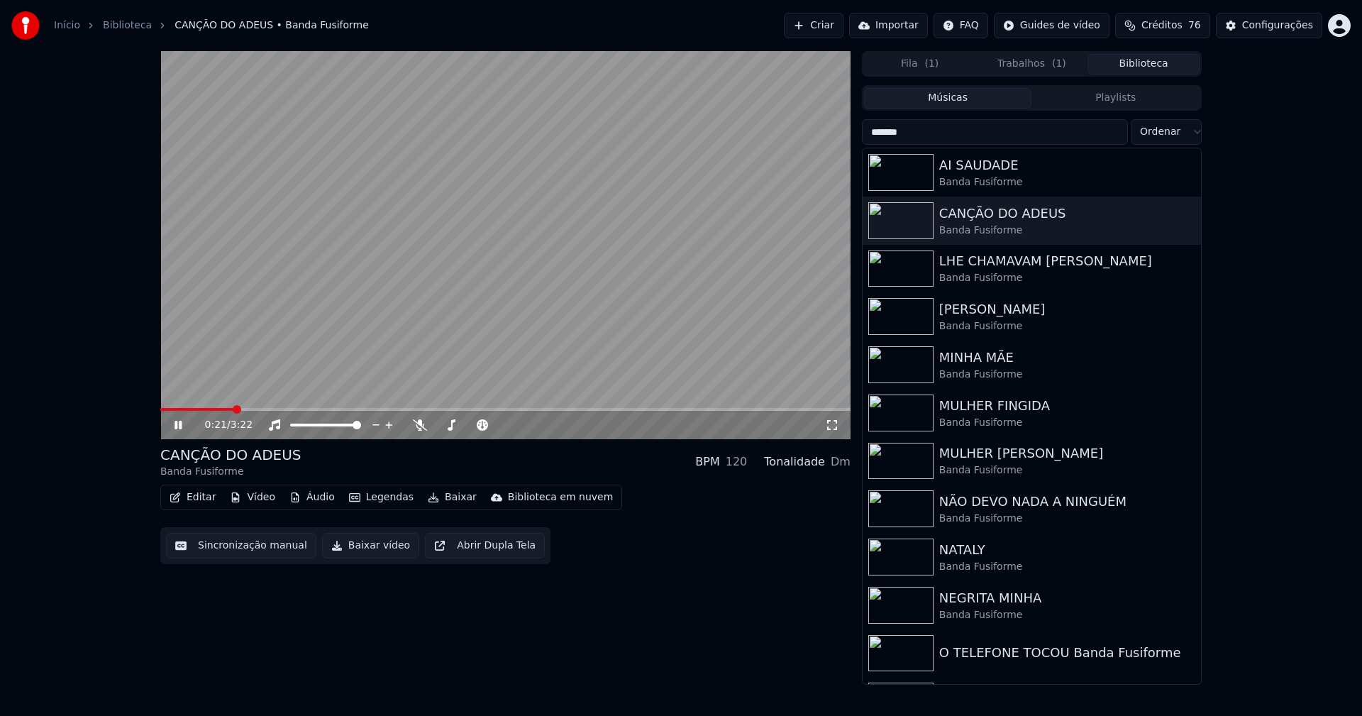
click at [206, 498] on button "Editar" at bounding box center [192, 497] width 57 height 20
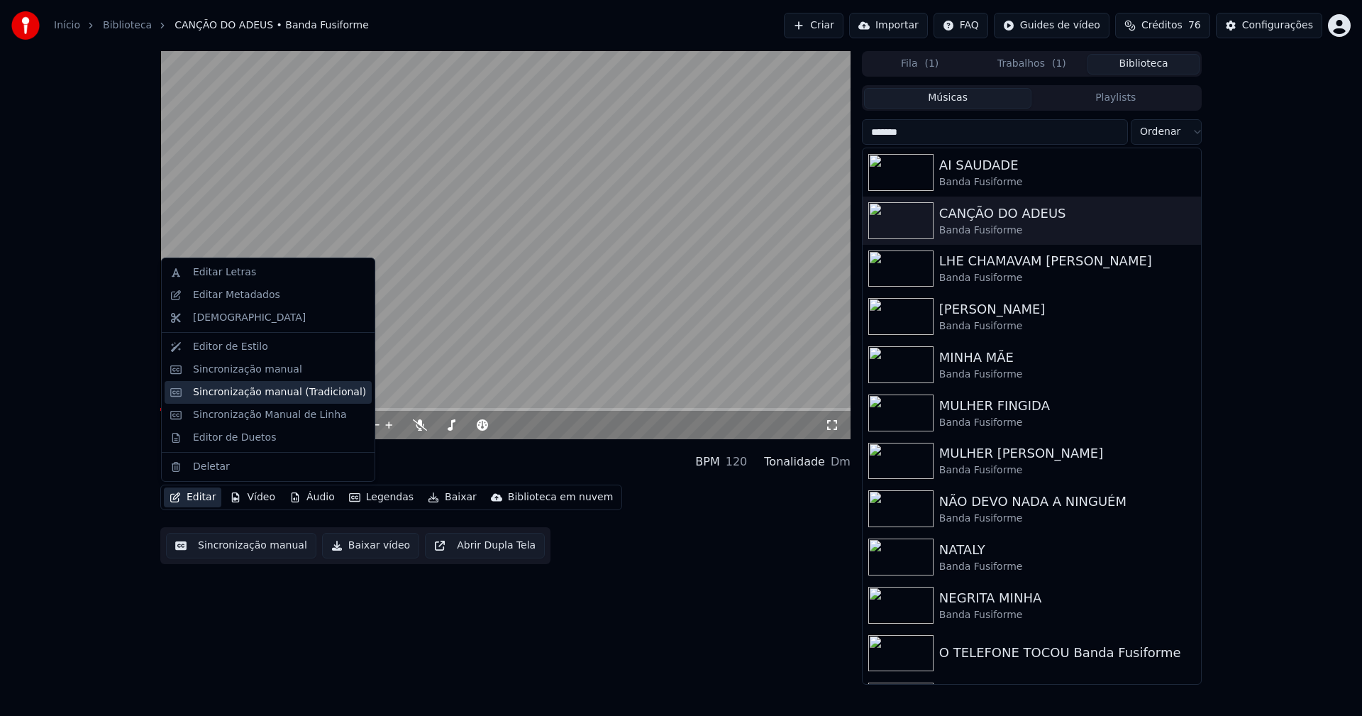
click at [238, 398] on div "Sincronização manual (Tradicional)" at bounding box center [279, 392] width 173 height 14
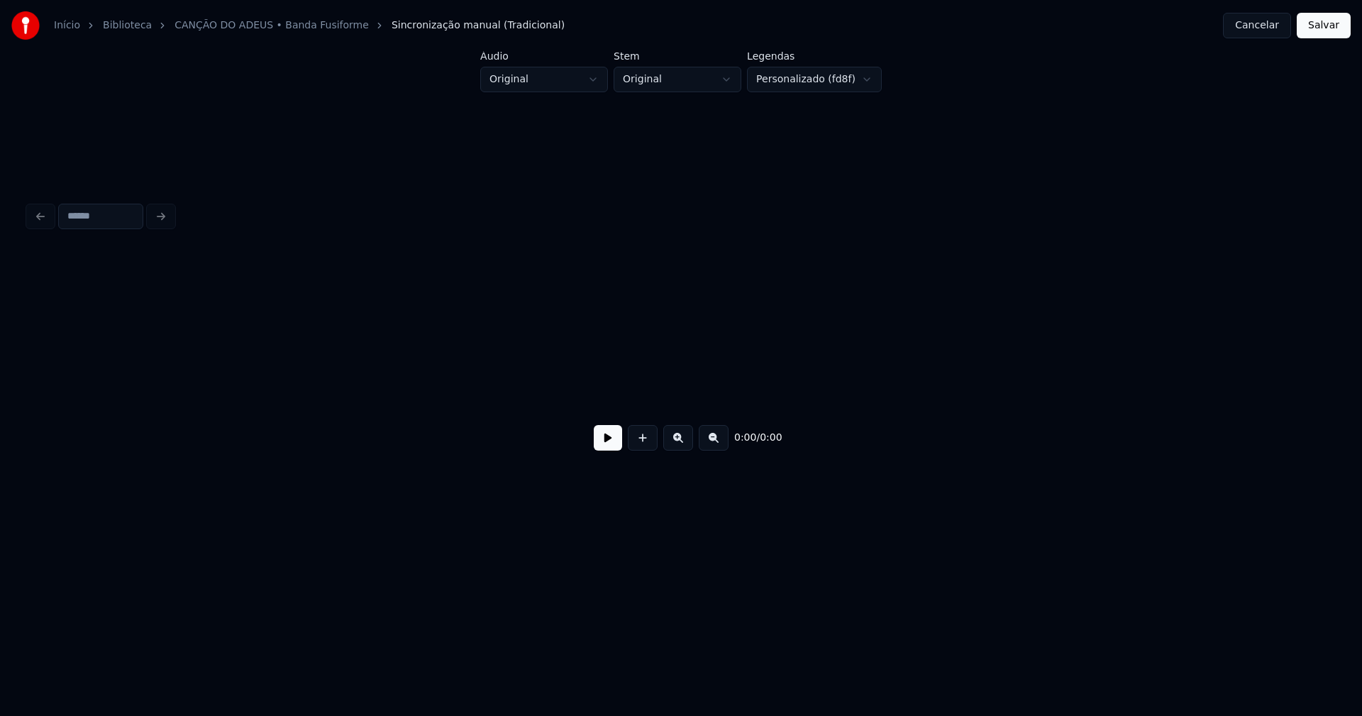
scroll to position [0, 2650]
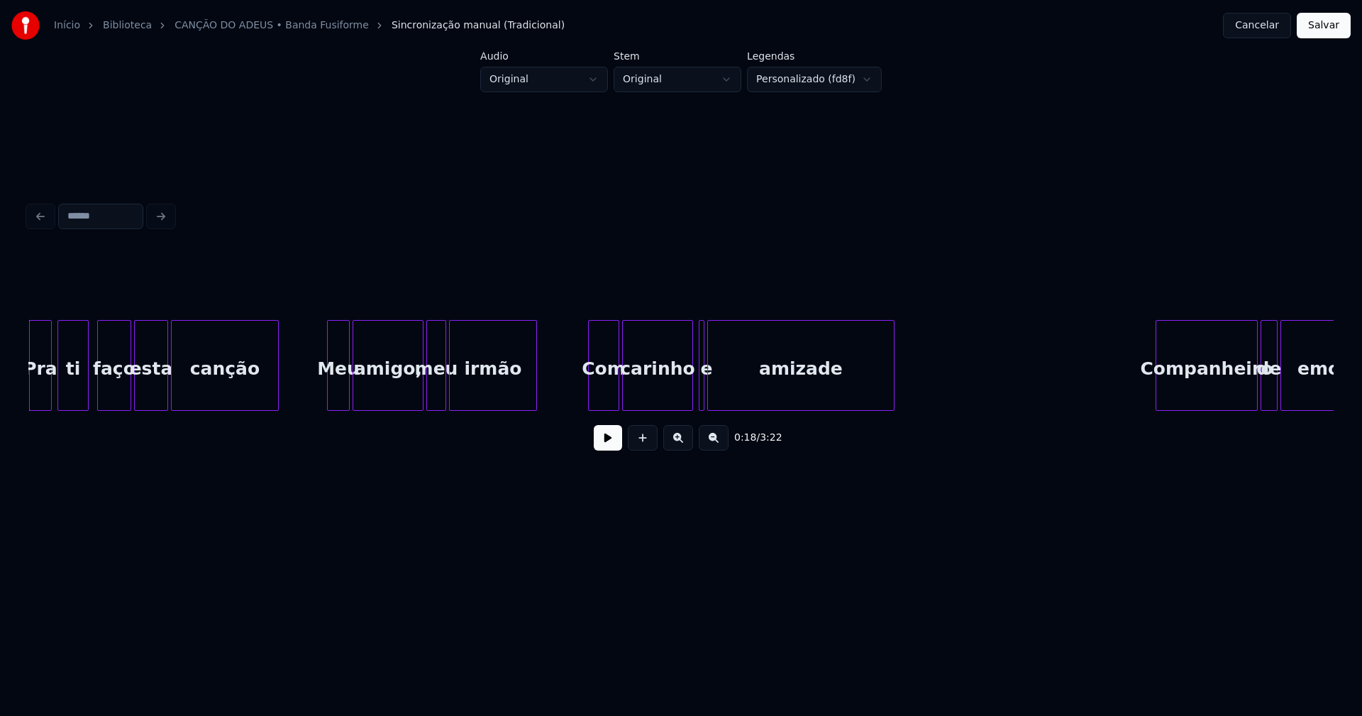
click at [614, 450] on button at bounding box center [608, 438] width 28 height 26
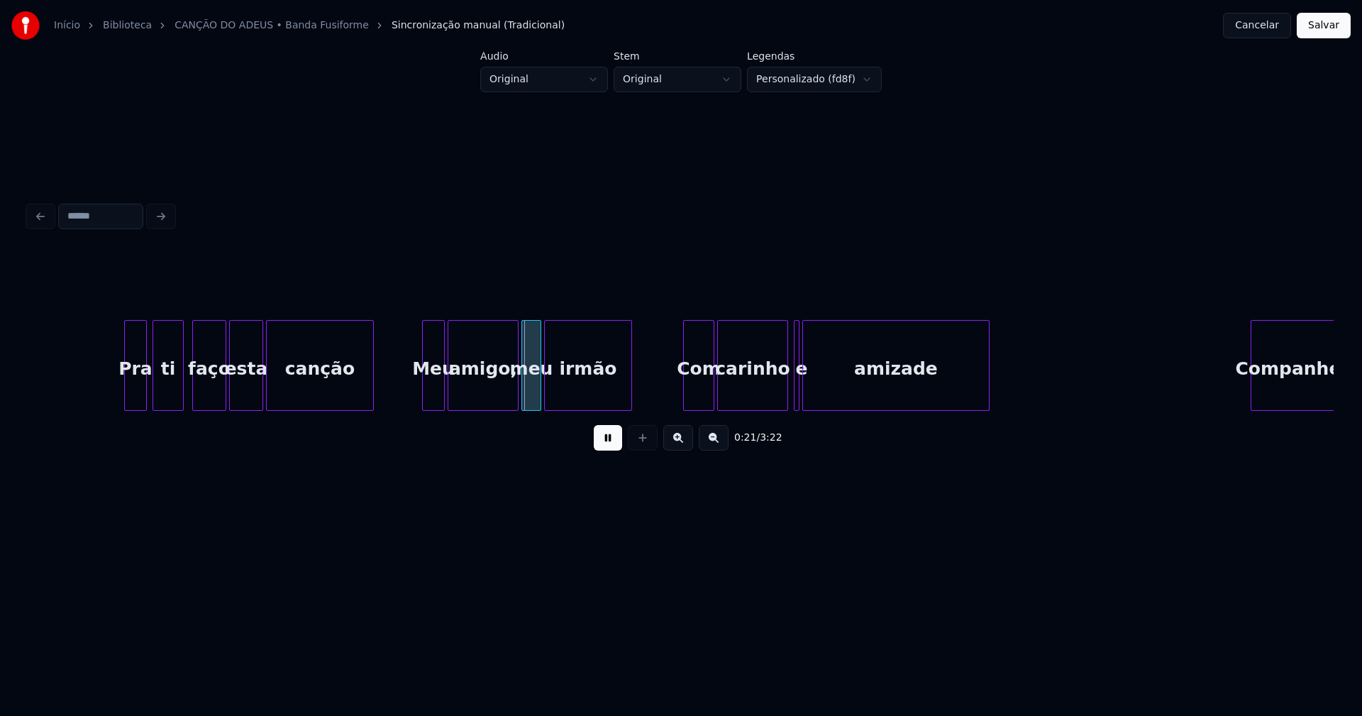
scroll to position [0, 2571]
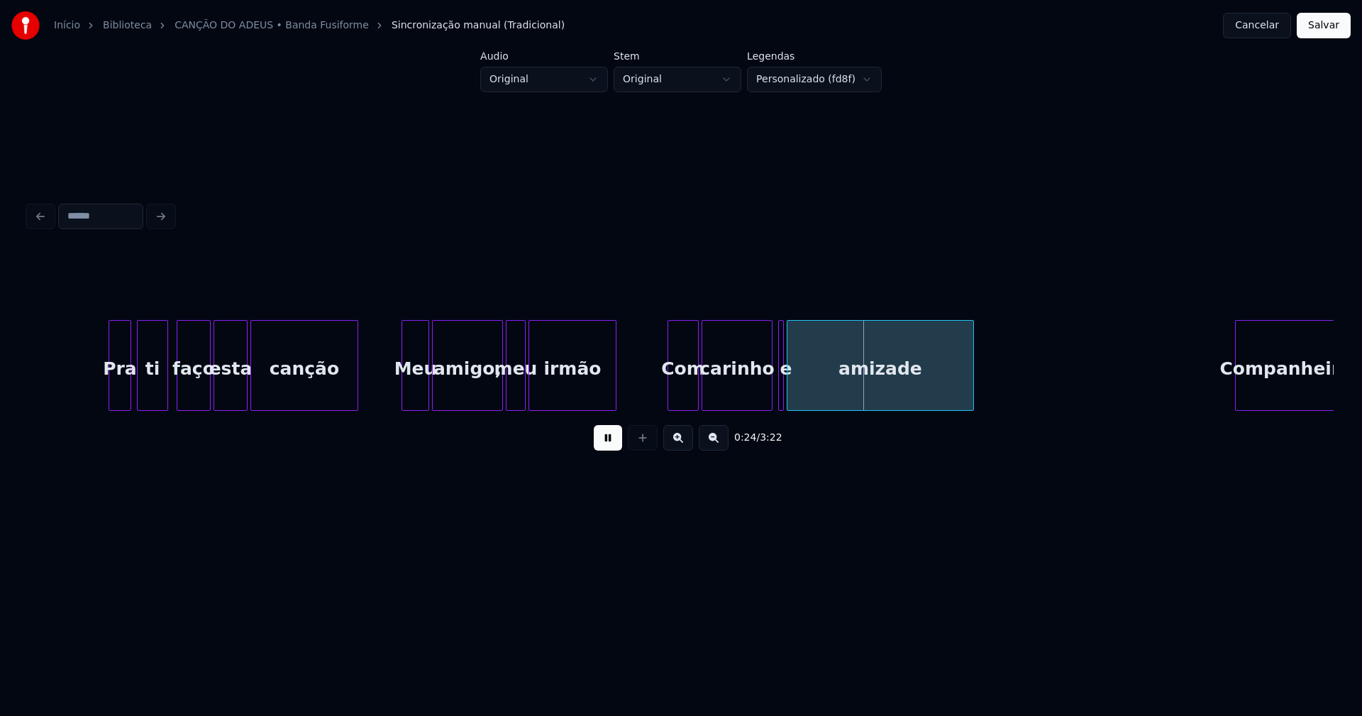
click at [402, 395] on div at bounding box center [404, 365] width 4 height 89
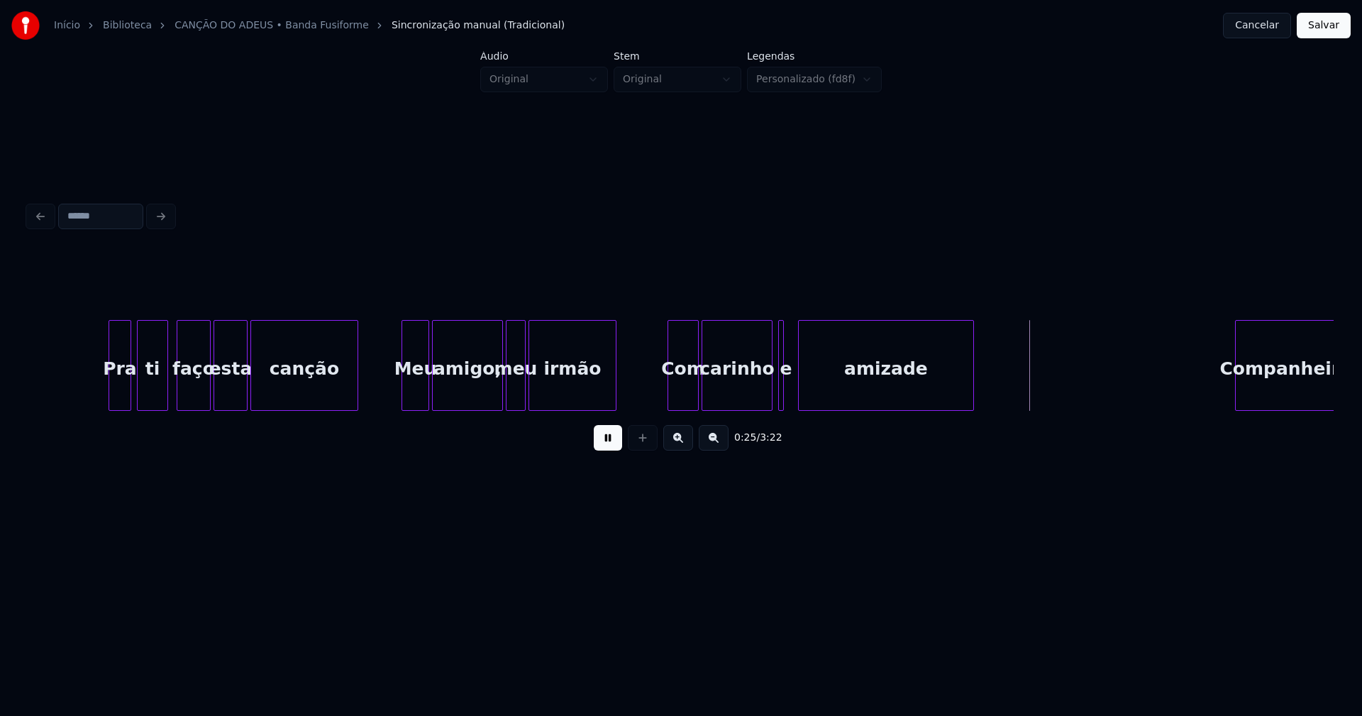
click at [801, 393] on div at bounding box center [801, 365] width 4 height 89
click at [794, 390] on div at bounding box center [793, 365] width 4 height 89
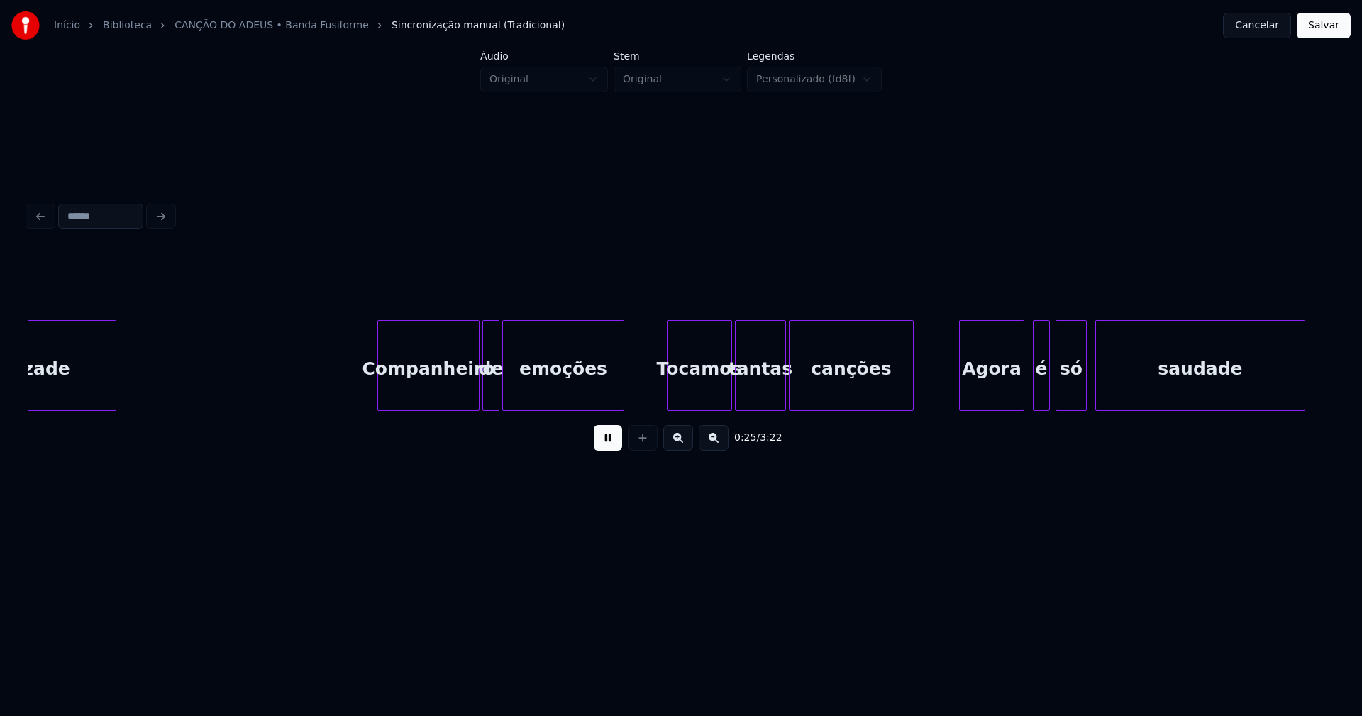
scroll to position [0, 3444]
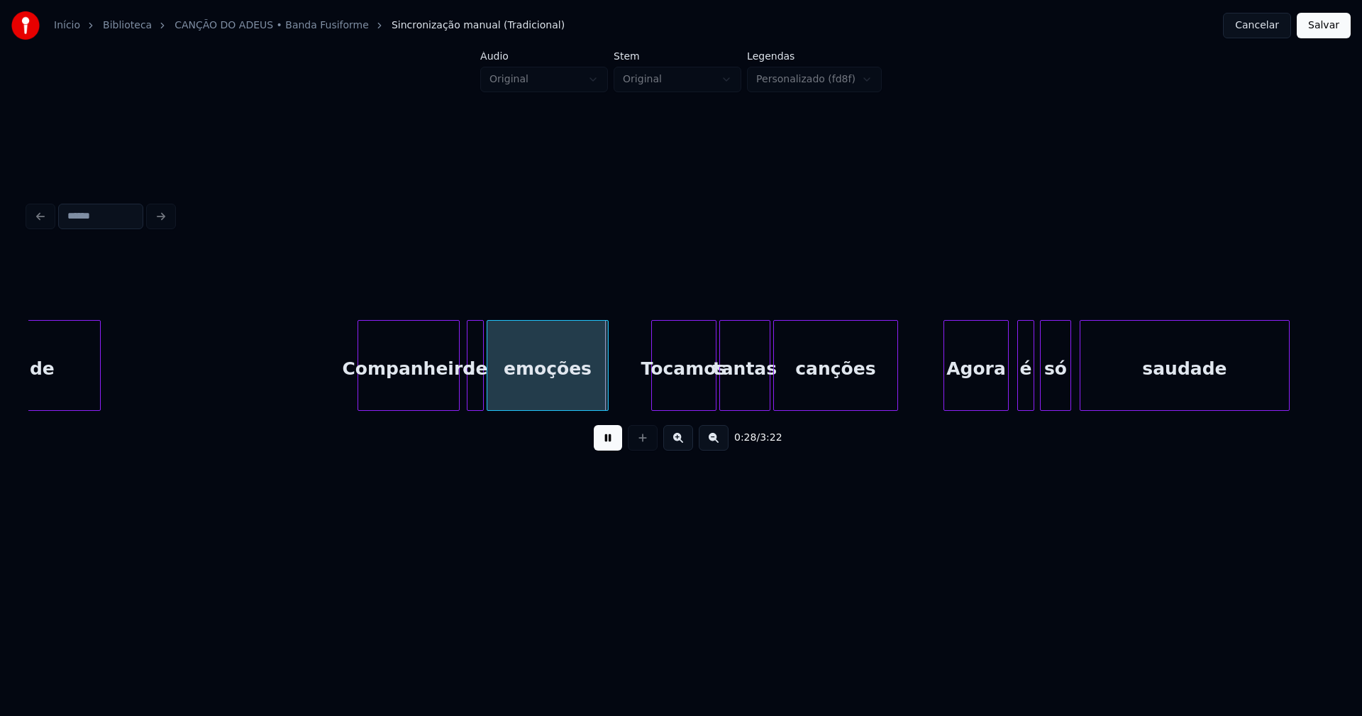
click at [409, 396] on div "Companheiro" at bounding box center [408, 369] width 101 height 96
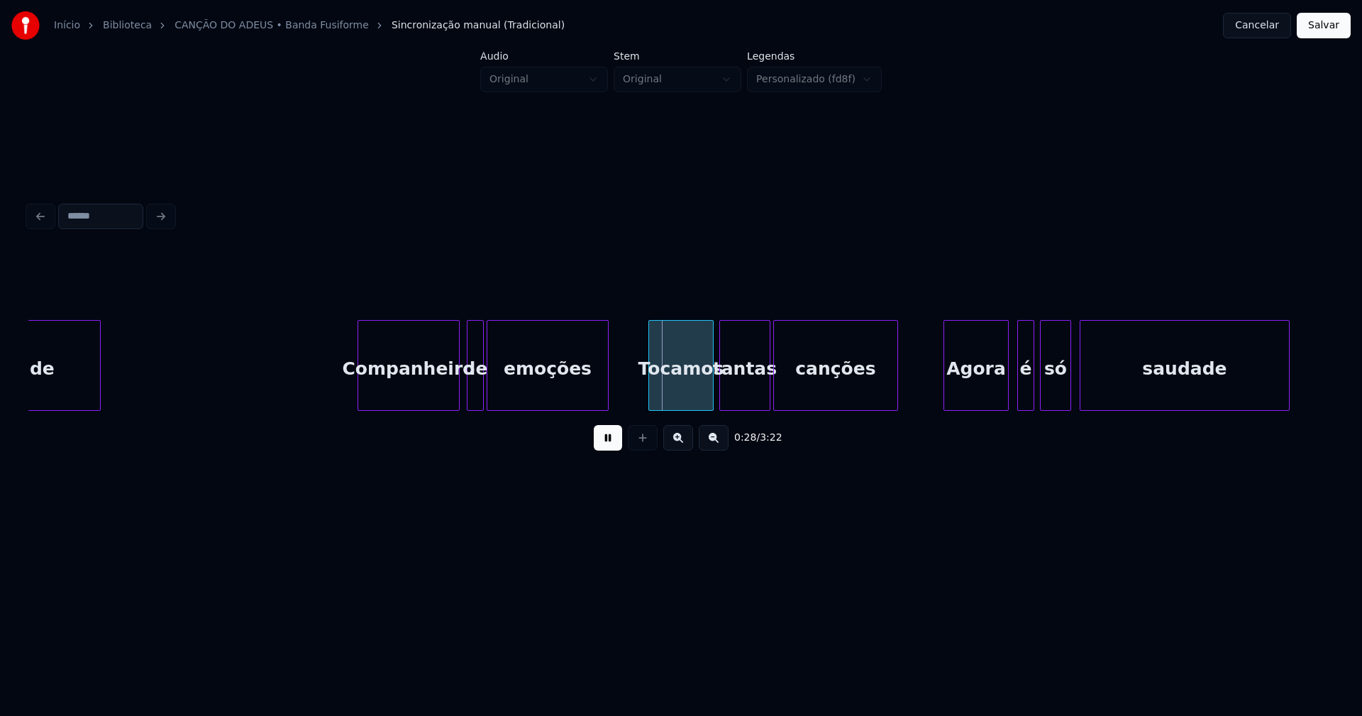
click at [693, 395] on div "Tocamos" at bounding box center [681, 369] width 64 height 96
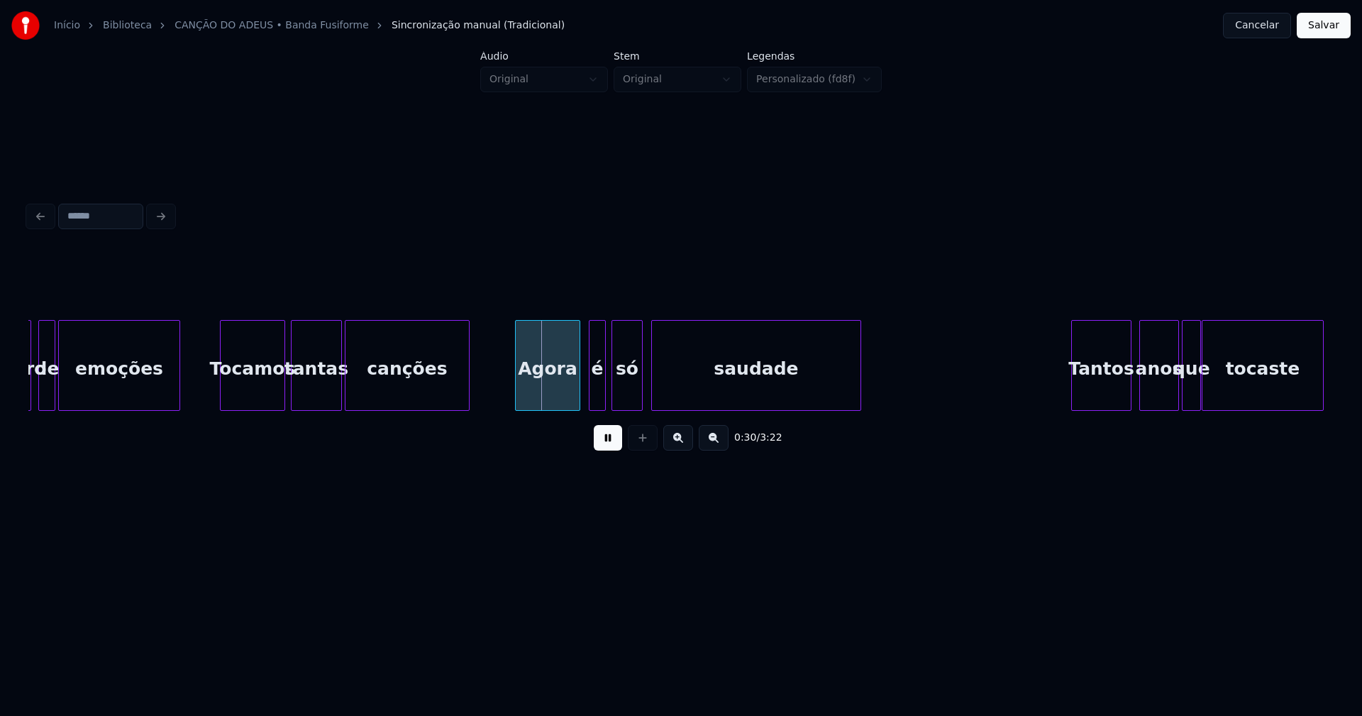
scroll to position [0, 3888]
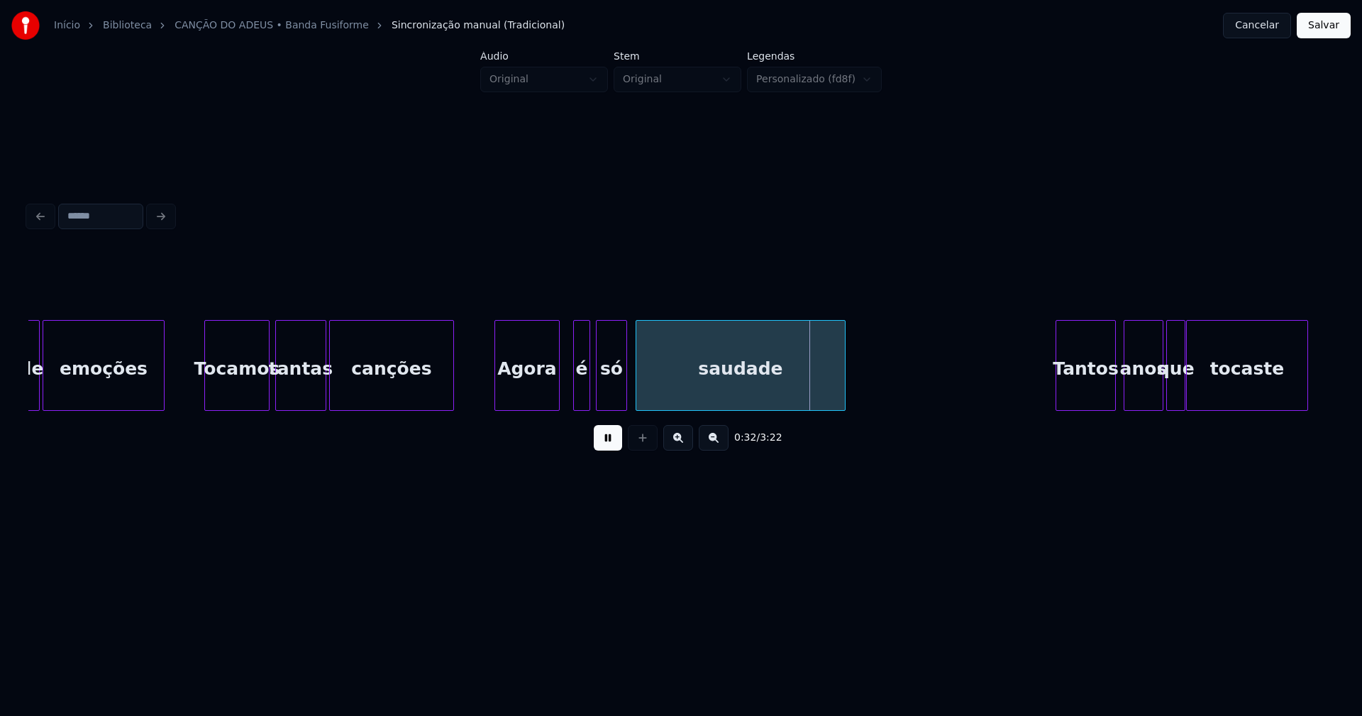
click at [525, 390] on div "Agora" at bounding box center [527, 369] width 64 height 96
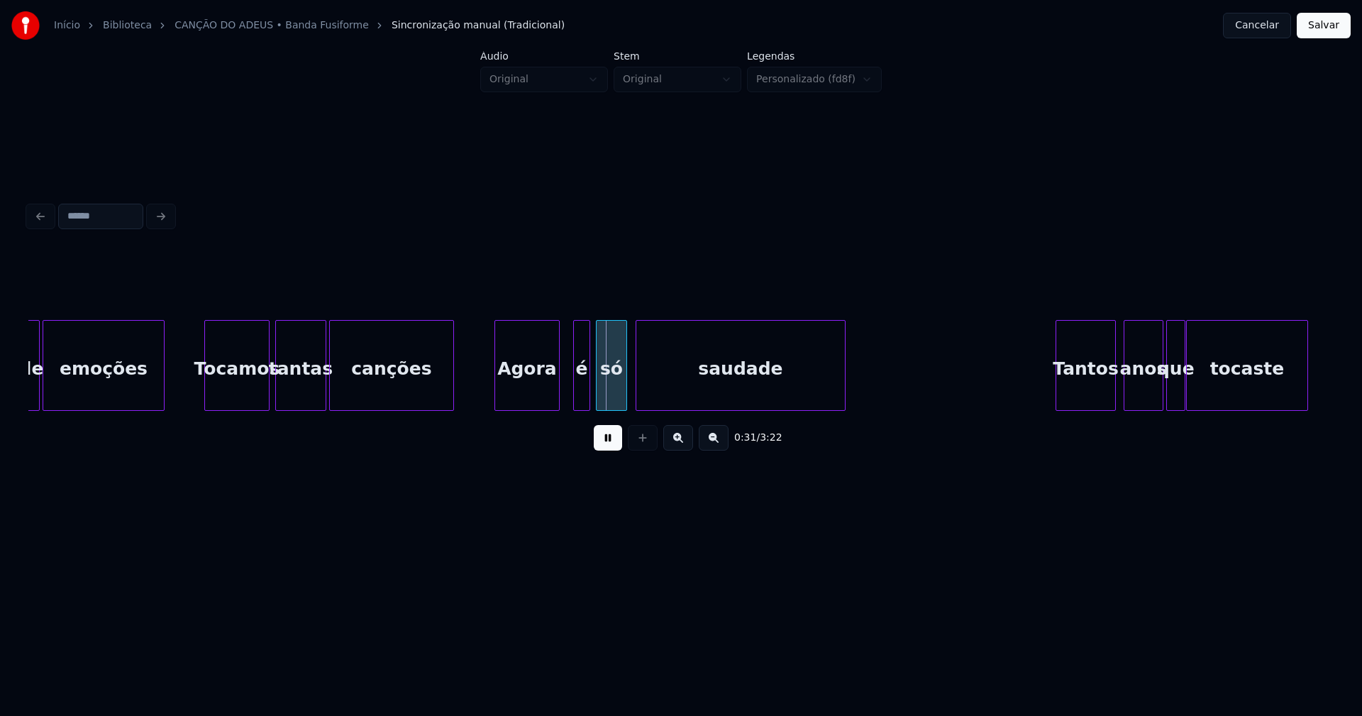
click at [584, 383] on div "é" at bounding box center [581, 365] width 17 height 91
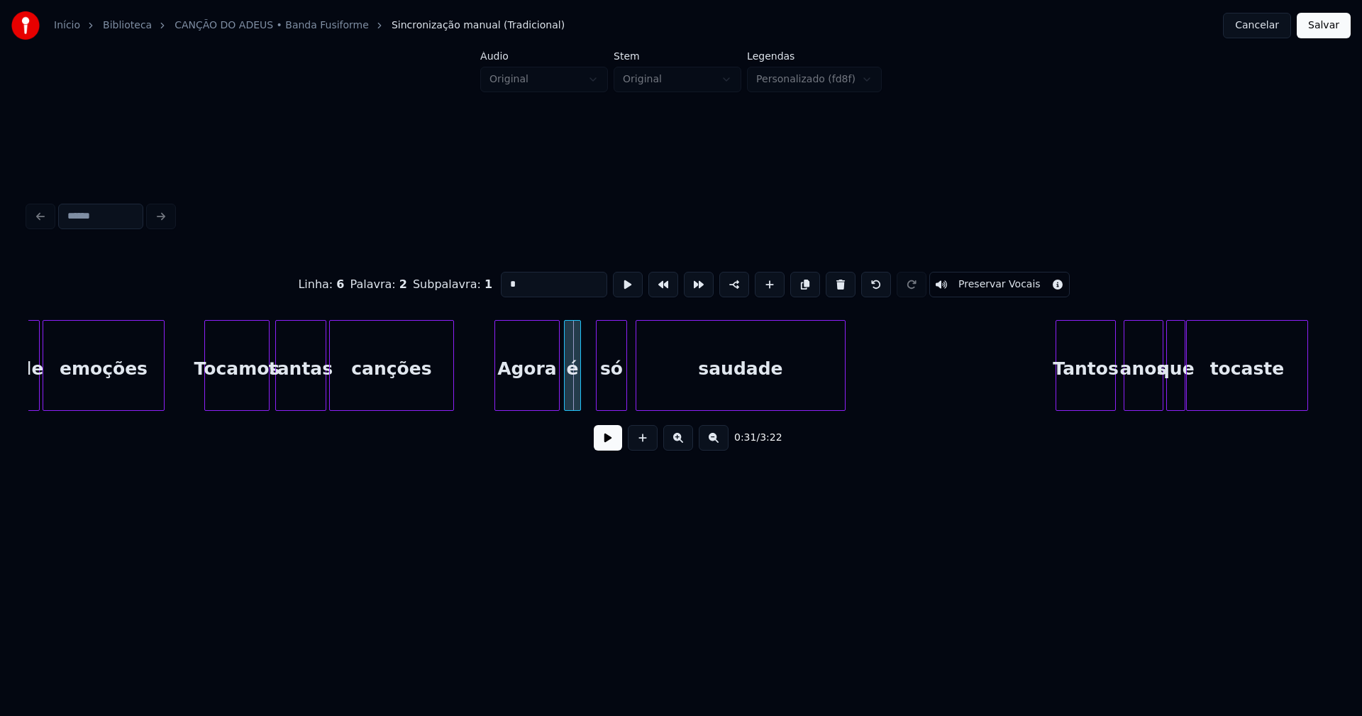
click at [573, 395] on div "é" at bounding box center [573, 369] width 16 height 96
click at [608, 446] on button at bounding box center [608, 438] width 28 height 26
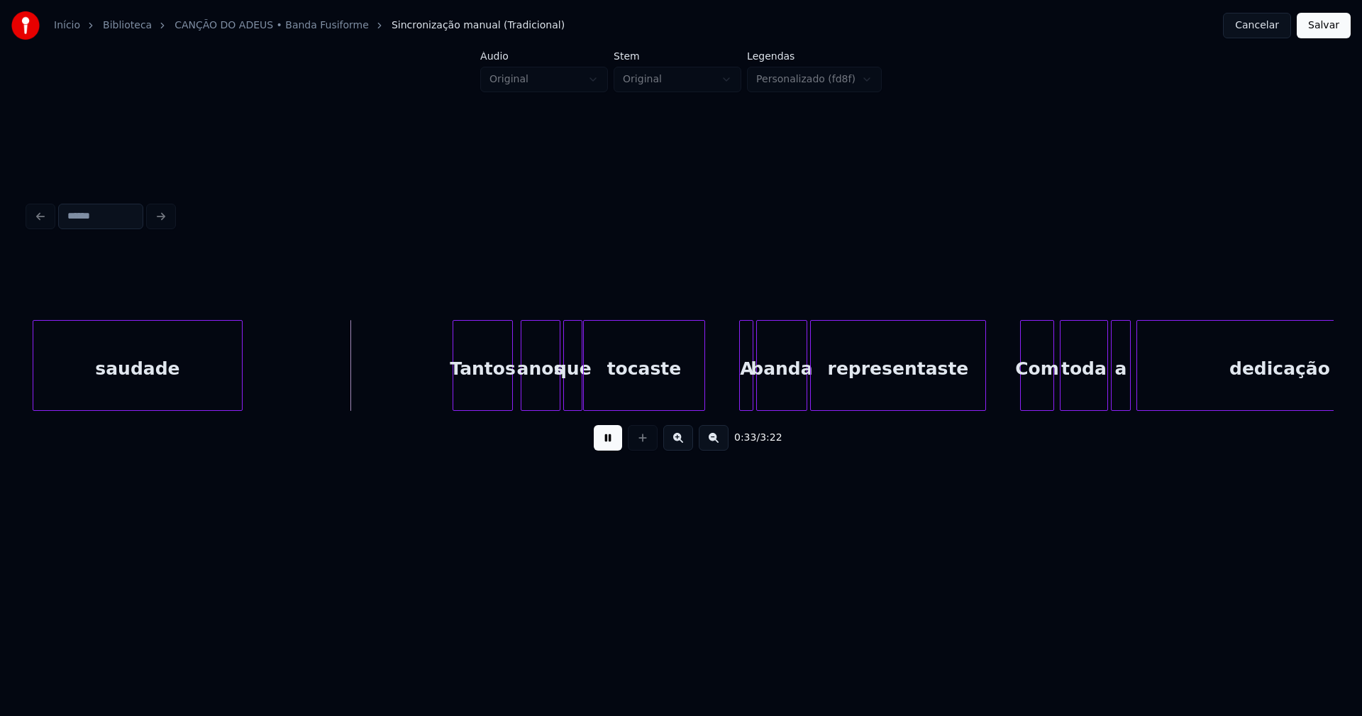
scroll to position [0, 4523]
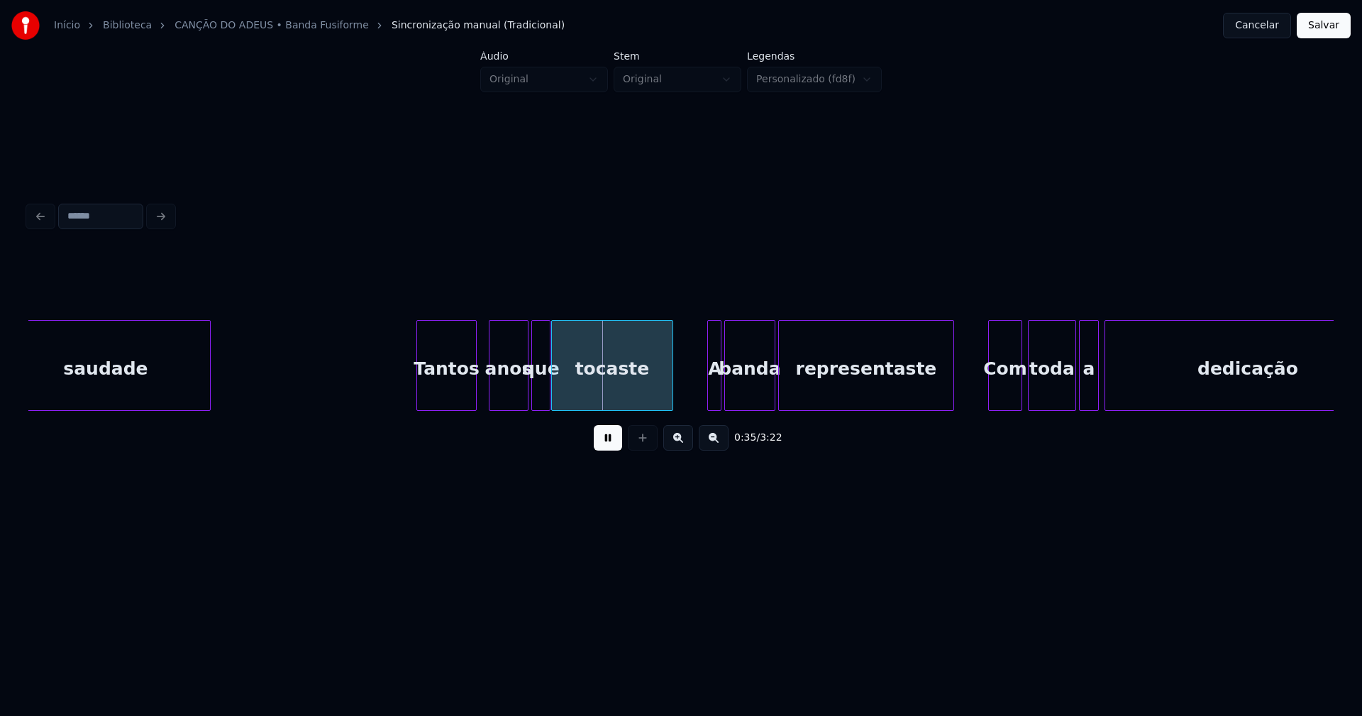
click at [455, 399] on div "Tantos" at bounding box center [446, 369] width 59 height 96
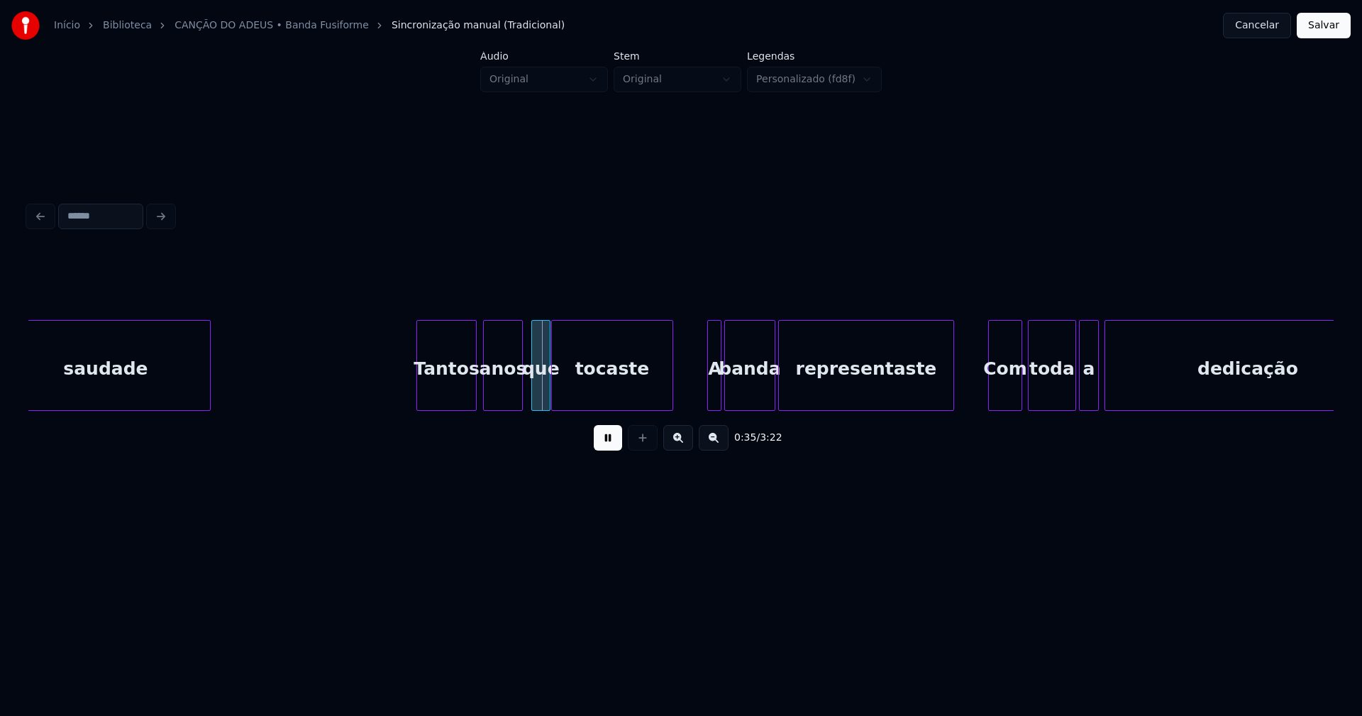
click at [507, 395] on div "anos" at bounding box center [503, 369] width 38 height 96
click at [572, 391] on div at bounding box center [571, 365] width 4 height 89
click at [560, 387] on div at bounding box center [559, 365] width 4 height 89
click at [704, 396] on div at bounding box center [706, 365] width 4 height 89
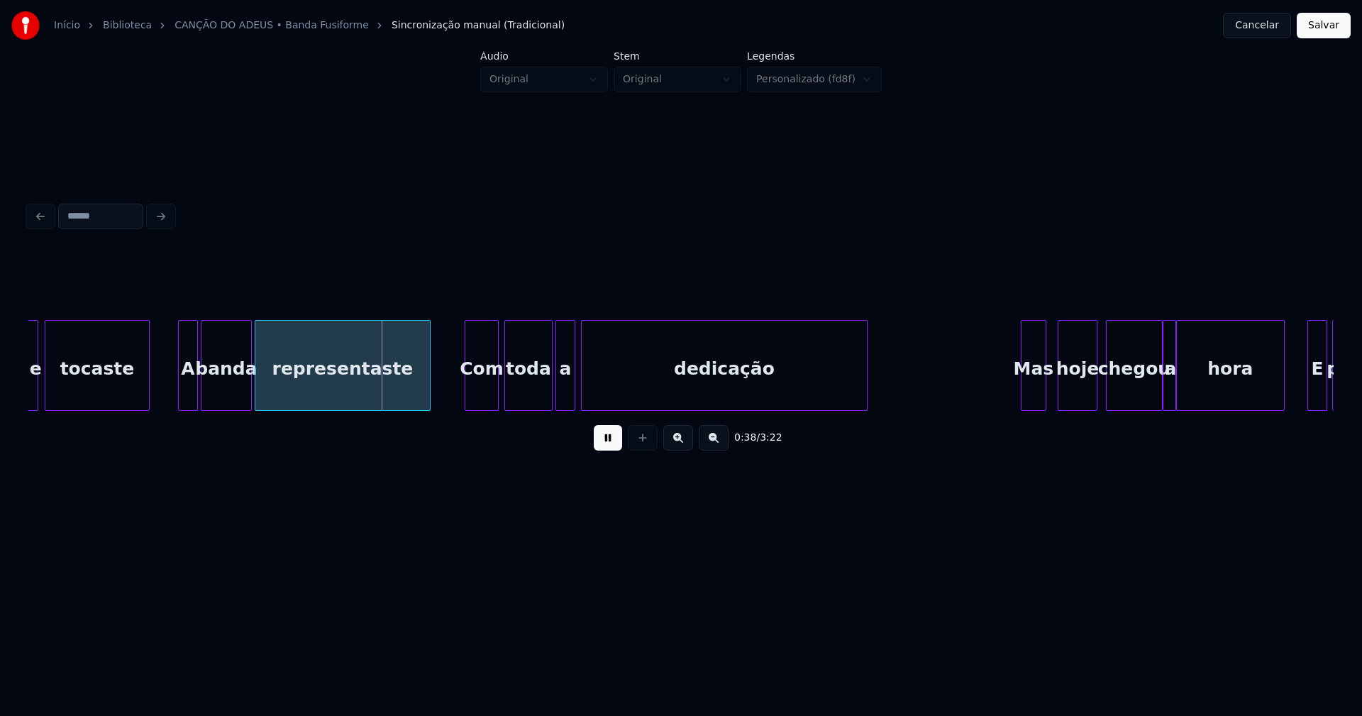
scroll to position [0, 5142]
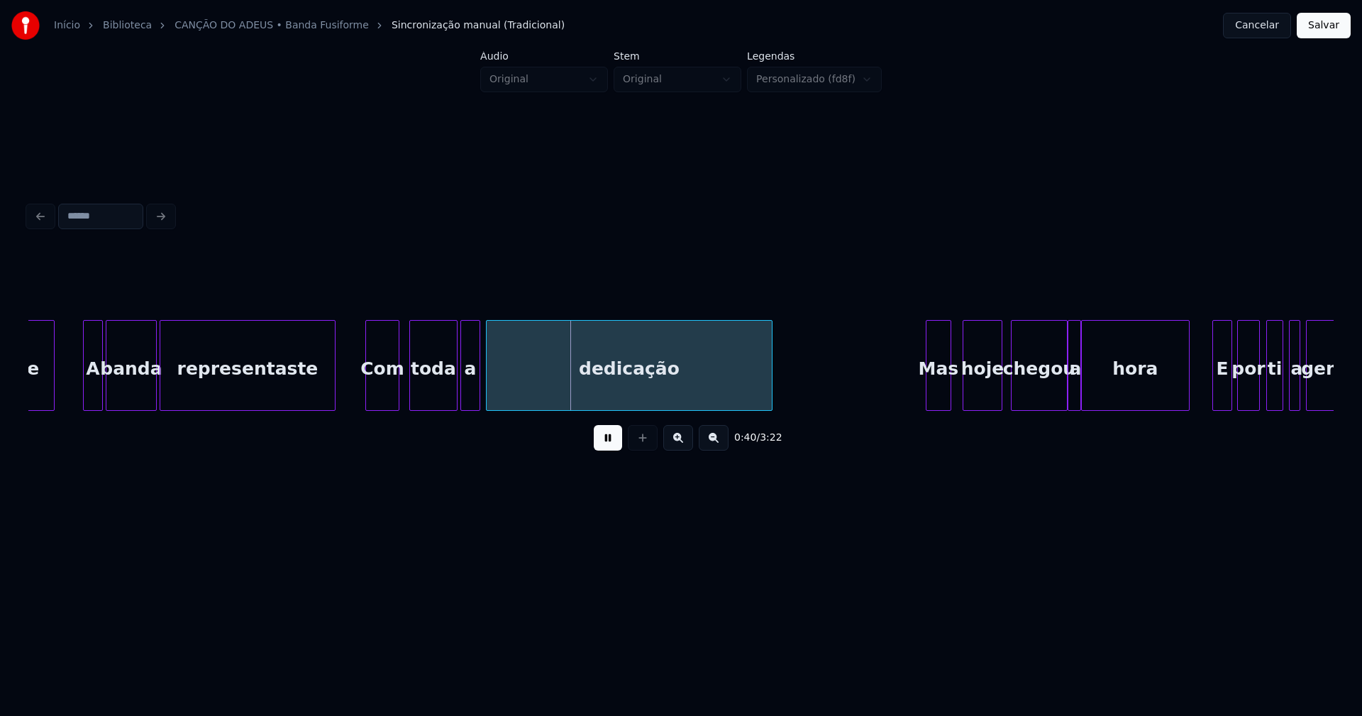
click at [385, 399] on div "Com" at bounding box center [382, 369] width 33 height 96
click at [442, 407] on div "tocaste A banda representaste Com toda a dedicação Mas hoje chegou a hora E por…" at bounding box center [681, 365] width 1306 height 91
click at [454, 397] on div at bounding box center [454, 365] width 4 height 89
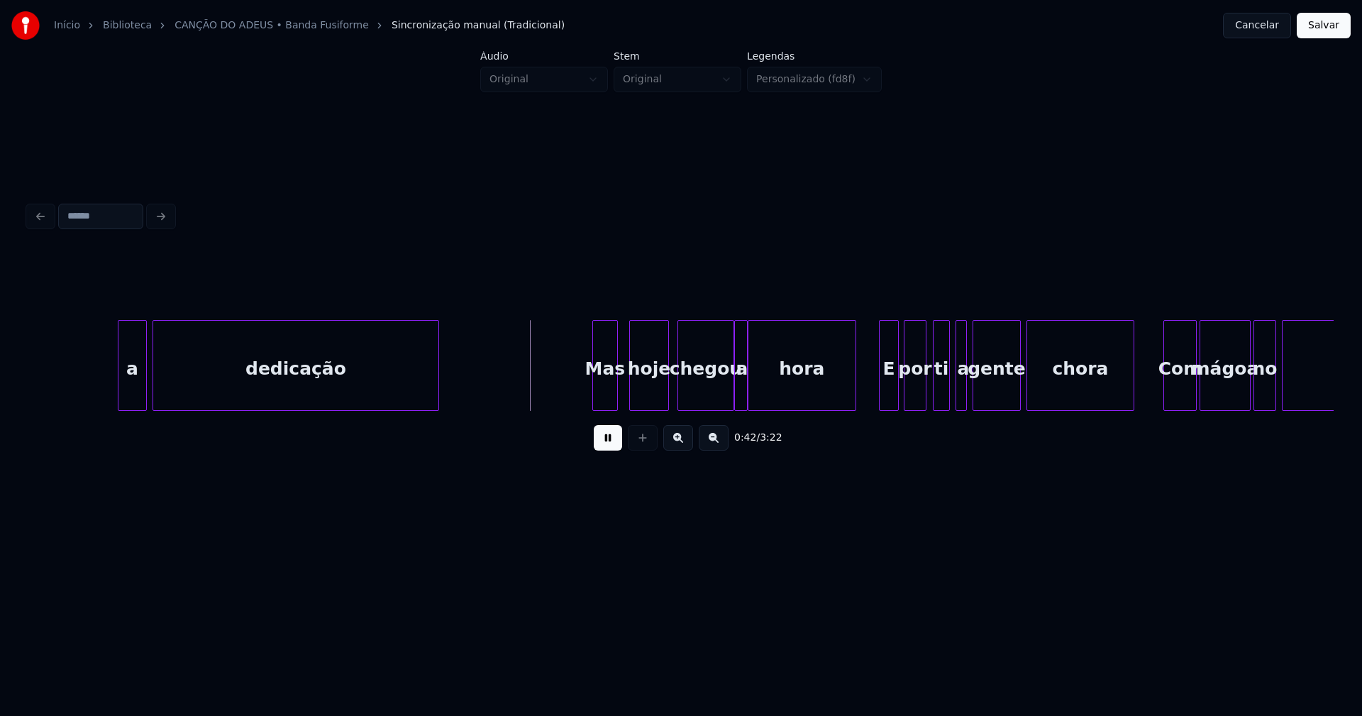
scroll to position [0, 5840]
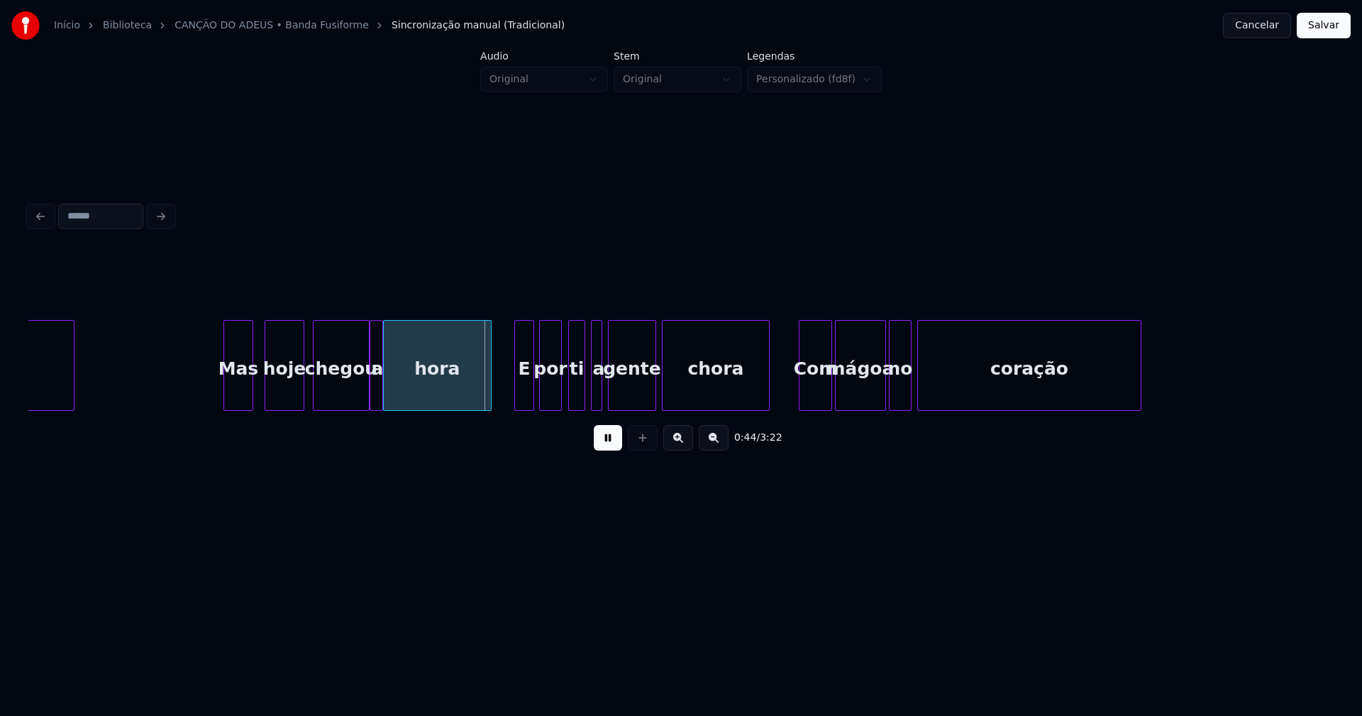
click at [227, 392] on div at bounding box center [226, 365] width 4 height 89
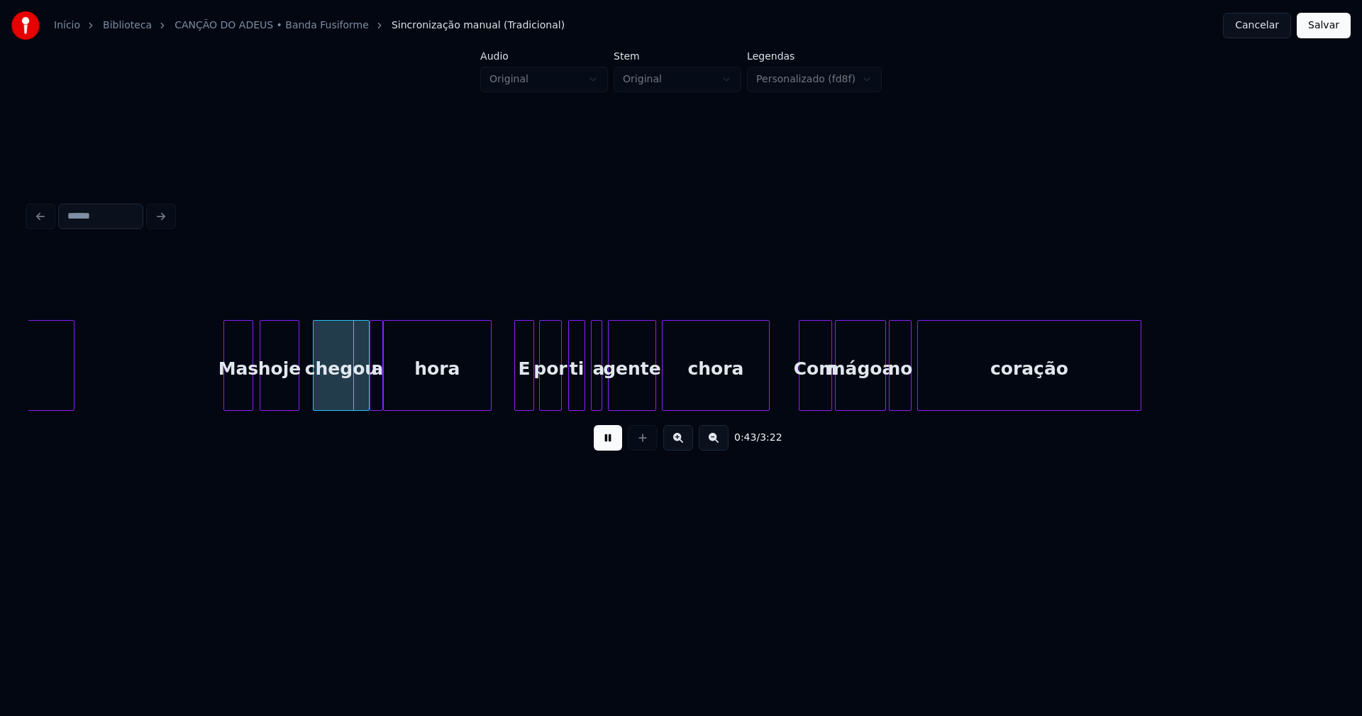
click at [280, 388] on div "hoje" at bounding box center [279, 369] width 38 height 96
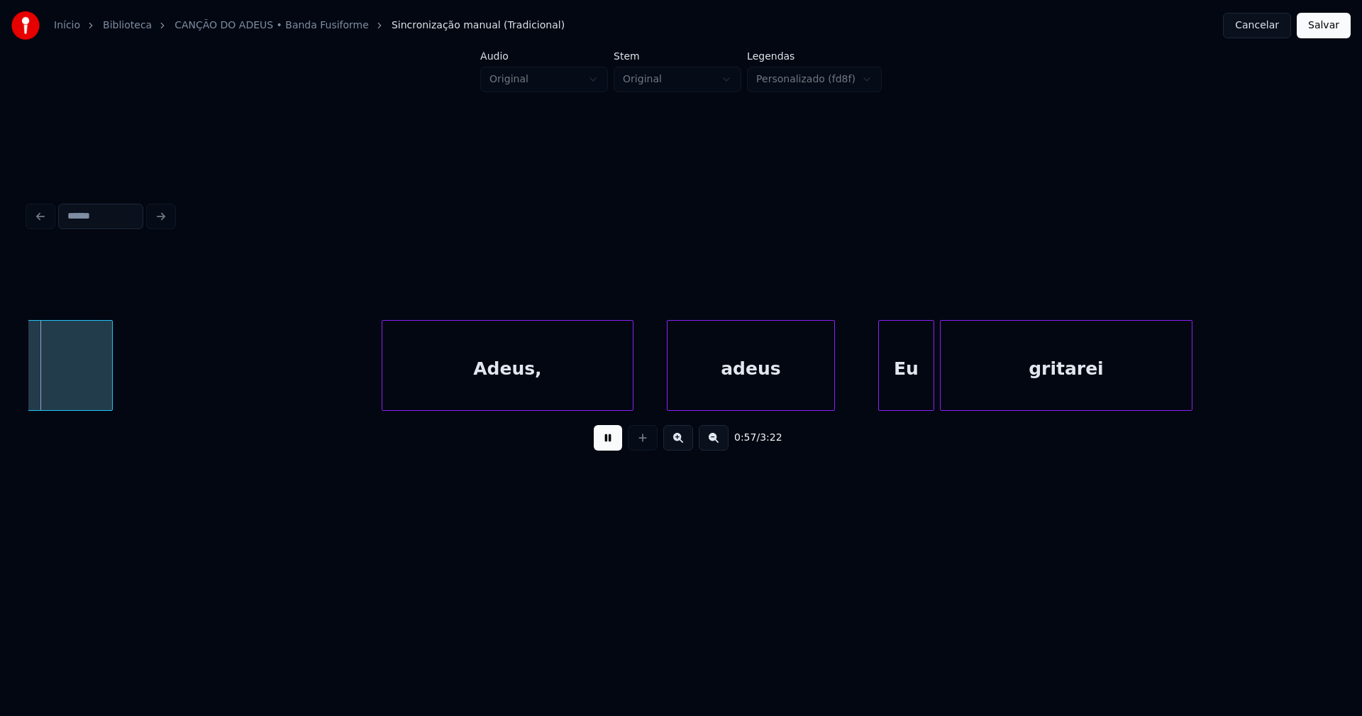
scroll to position [0, 8082]
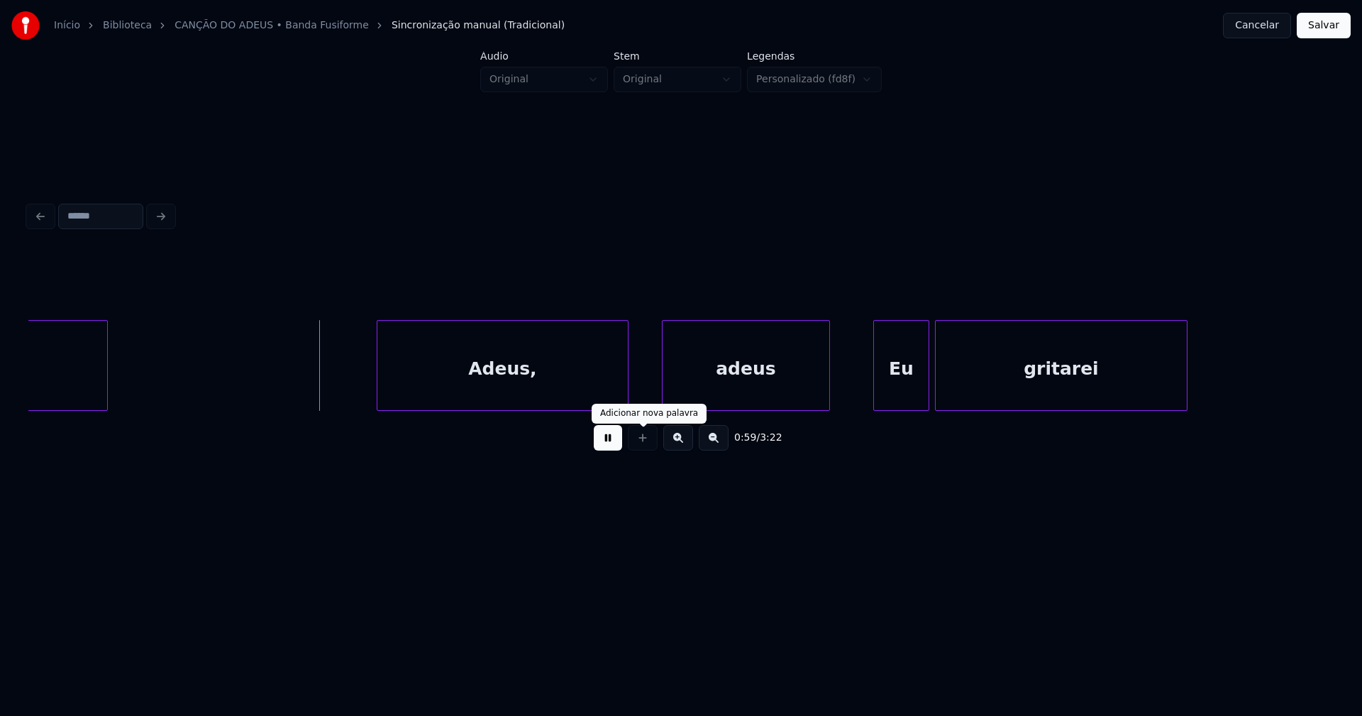
click at [608, 444] on button at bounding box center [608, 438] width 28 height 26
click at [603, 443] on button at bounding box center [608, 438] width 28 height 26
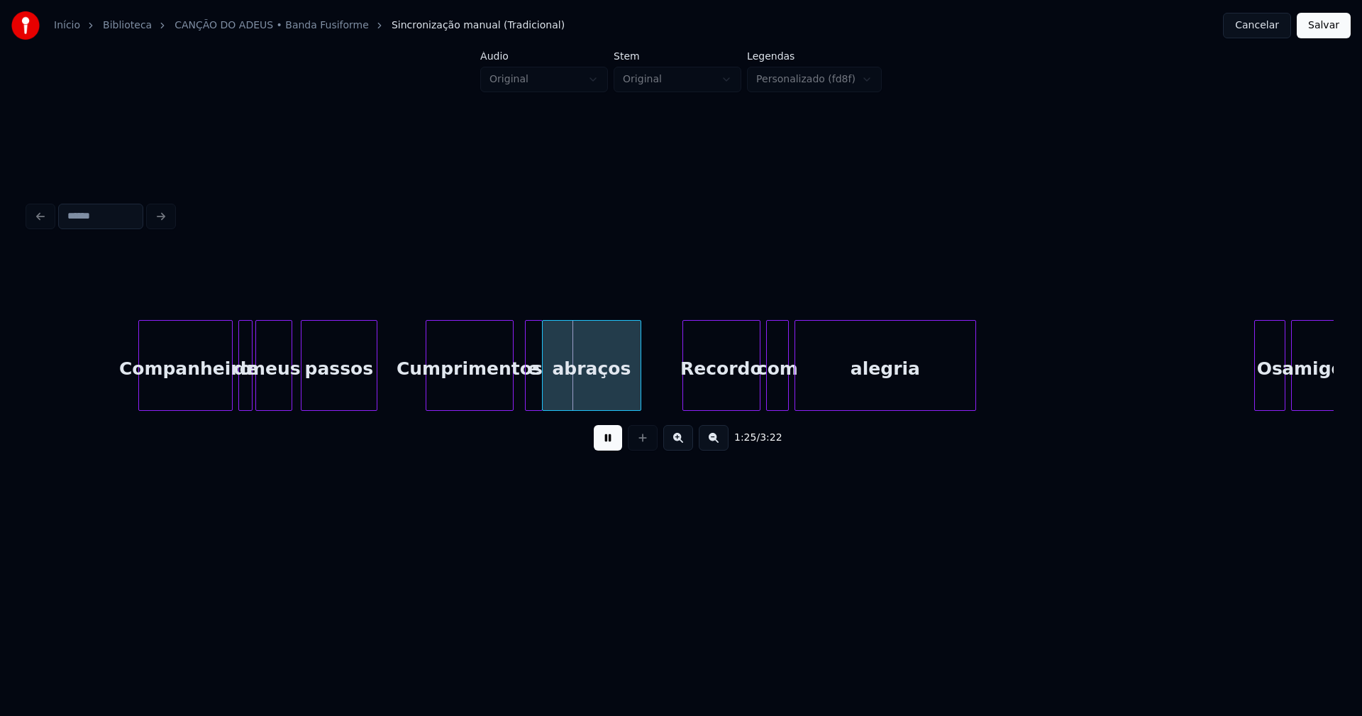
scroll to position [0, 11649]
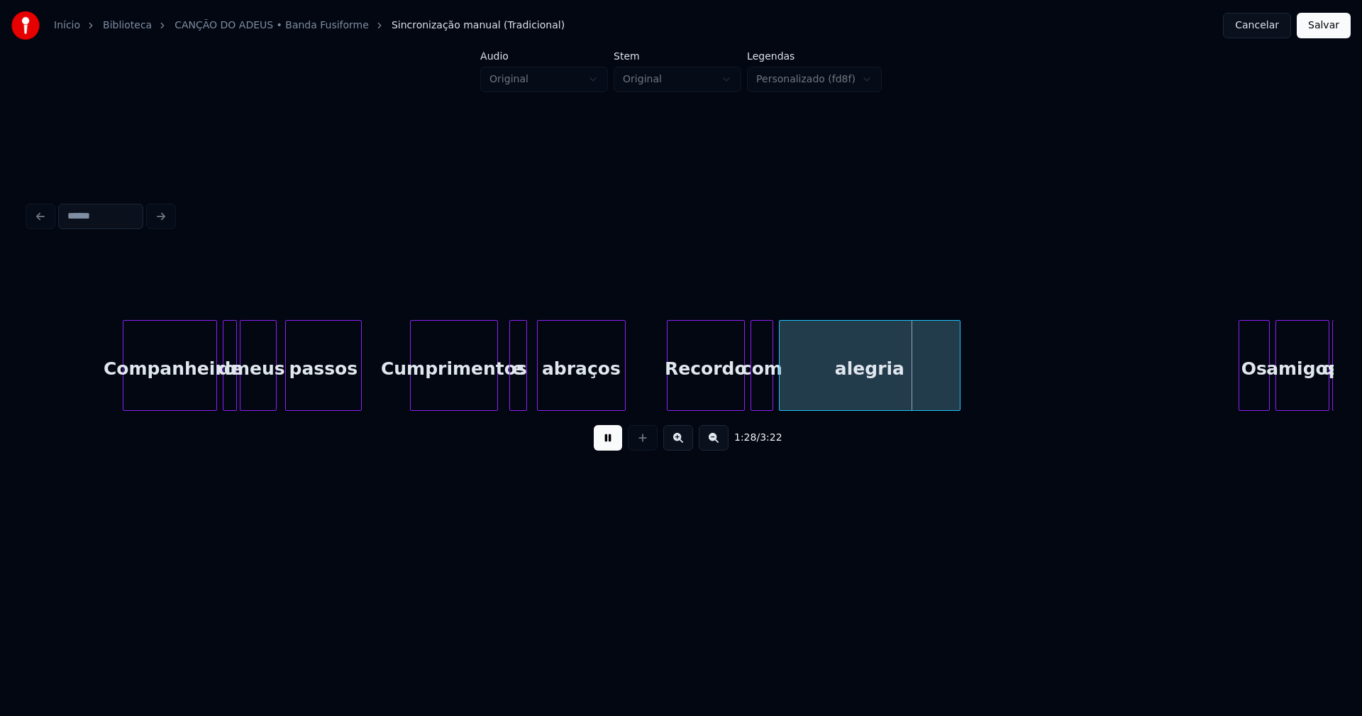
click at [539, 391] on div at bounding box center [540, 365] width 4 height 89
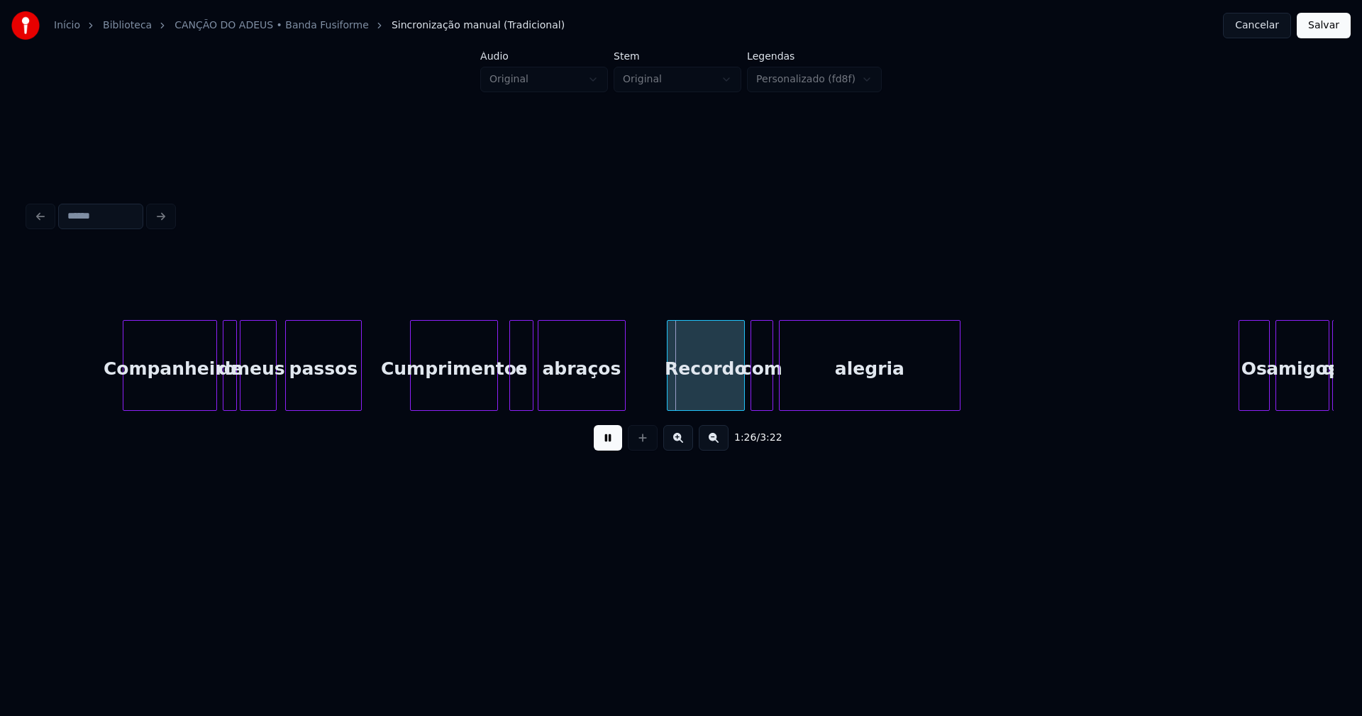
click at [529, 386] on div at bounding box center [531, 365] width 4 height 89
click at [809, 381] on div at bounding box center [809, 365] width 4 height 89
click at [800, 376] on div at bounding box center [800, 365] width 4 height 89
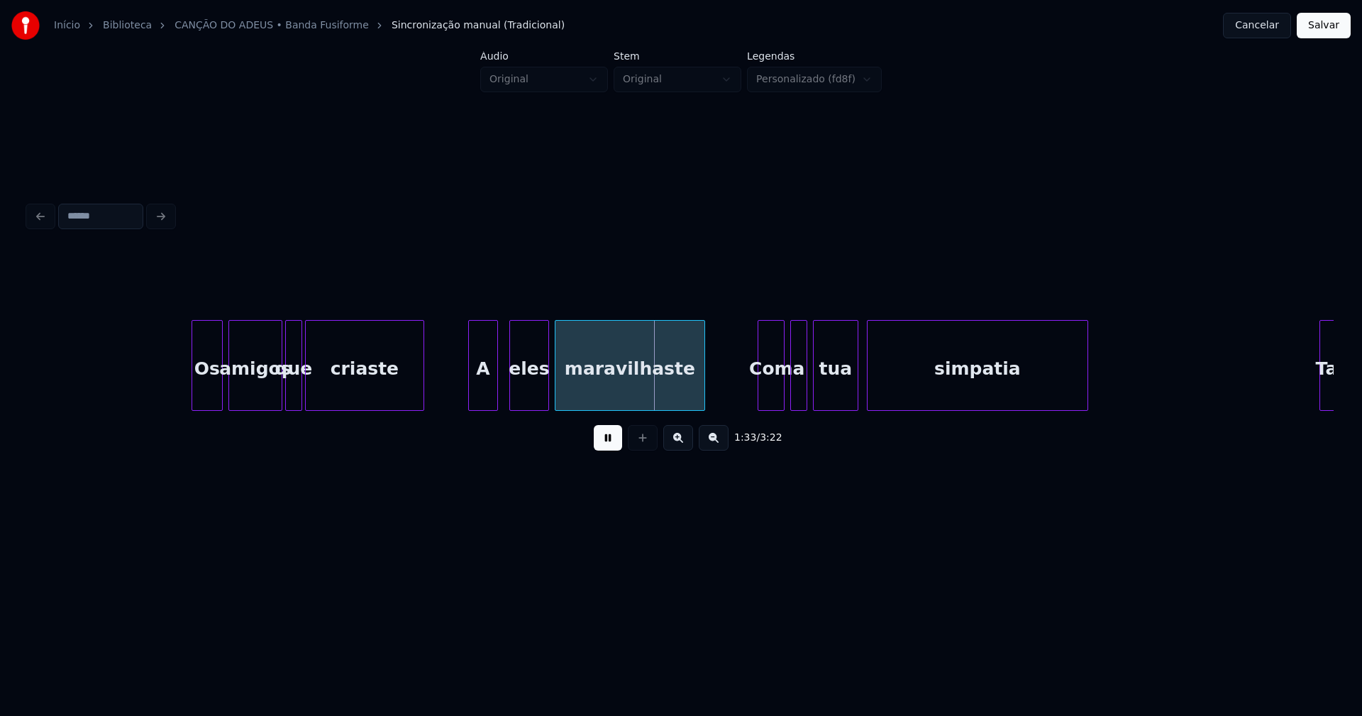
scroll to position [0, 12712]
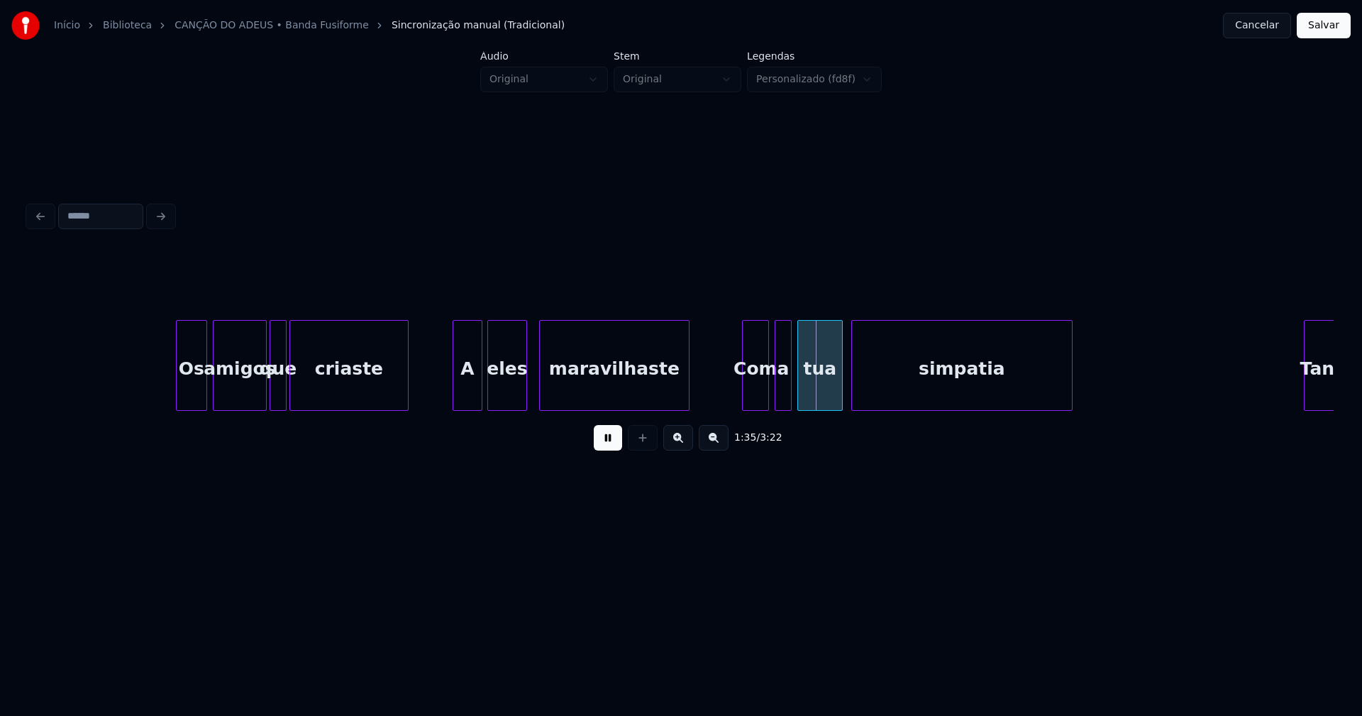
click at [505, 392] on div "eles" at bounding box center [507, 369] width 38 height 96
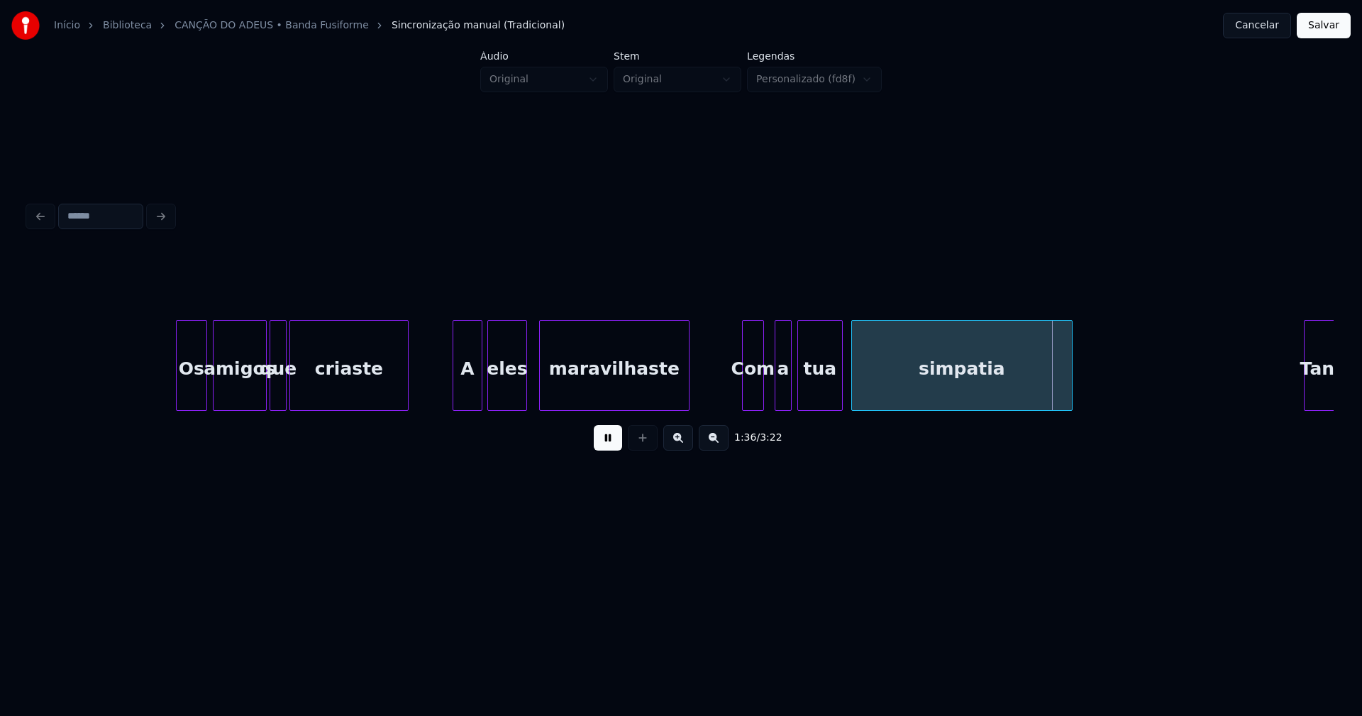
click at [762, 397] on div at bounding box center [761, 365] width 4 height 89
click at [780, 395] on div "a" at bounding box center [779, 369] width 16 height 96
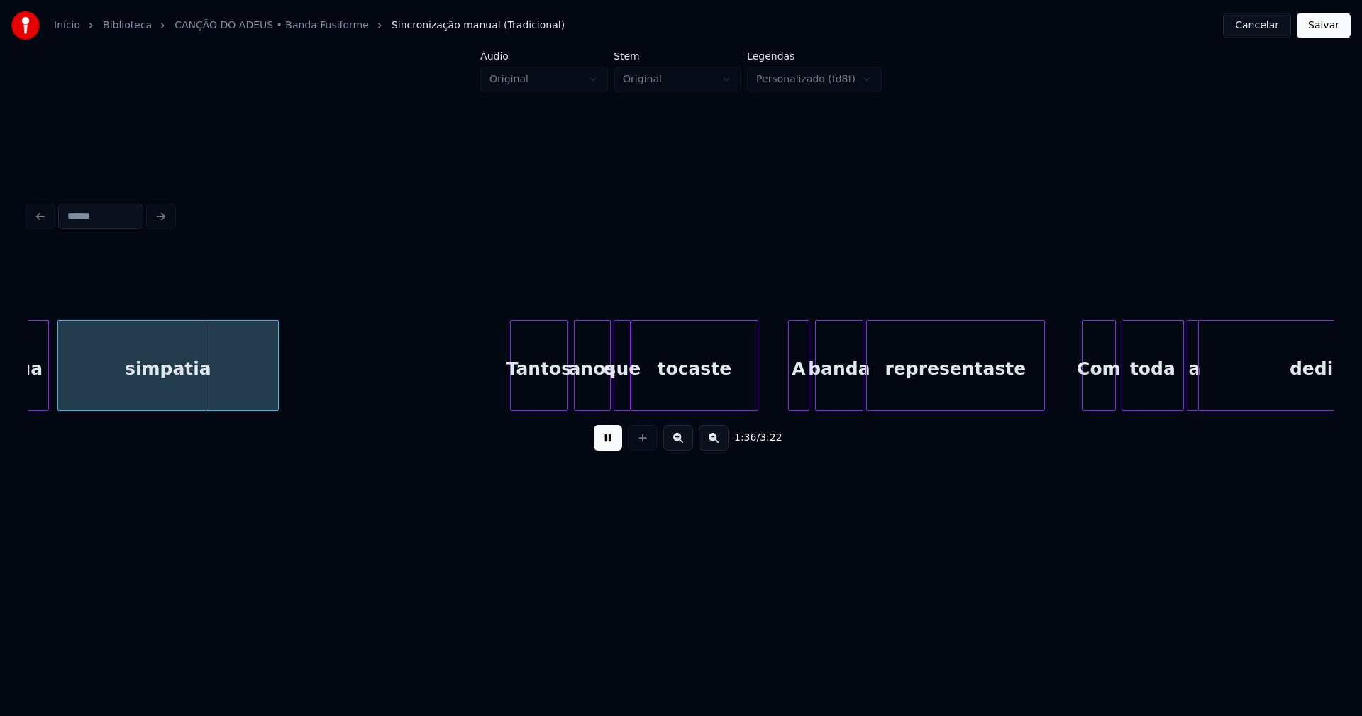
scroll to position [0, 13523]
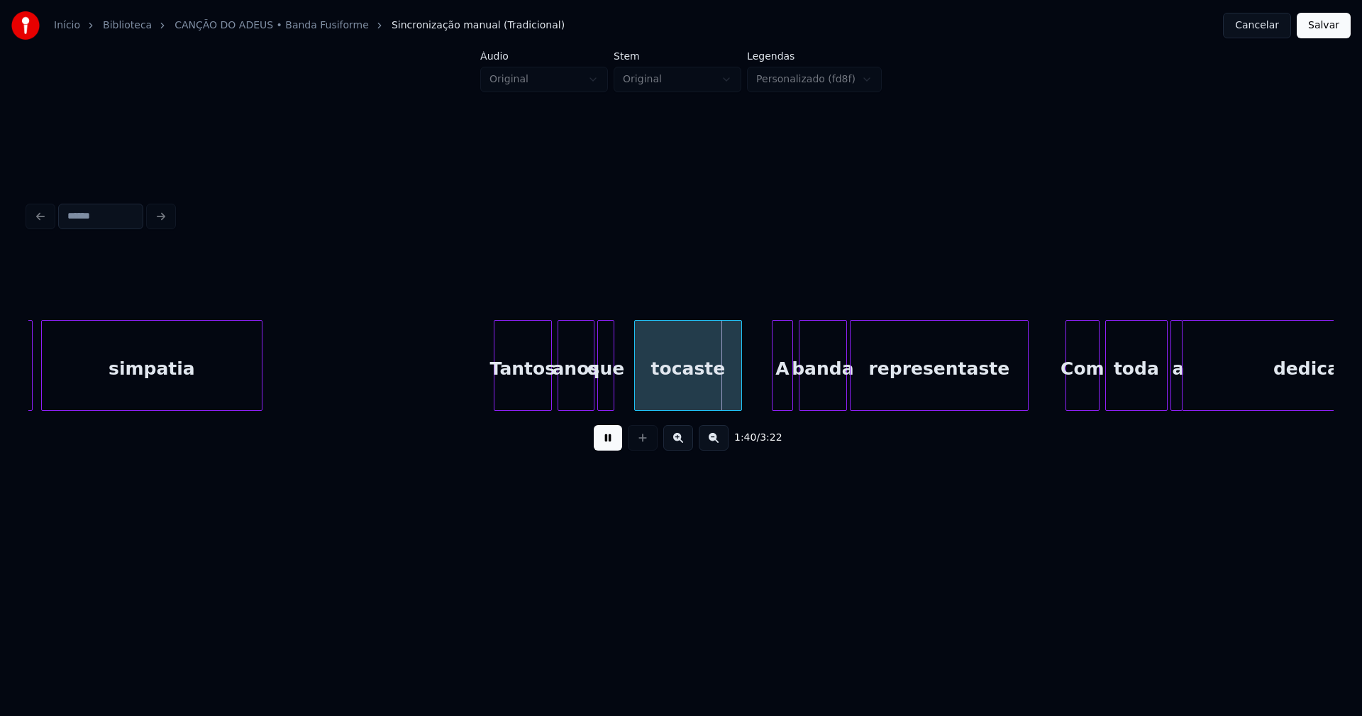
click at [636, 395] on div at bounding box center [637, 365] width 4 height 89
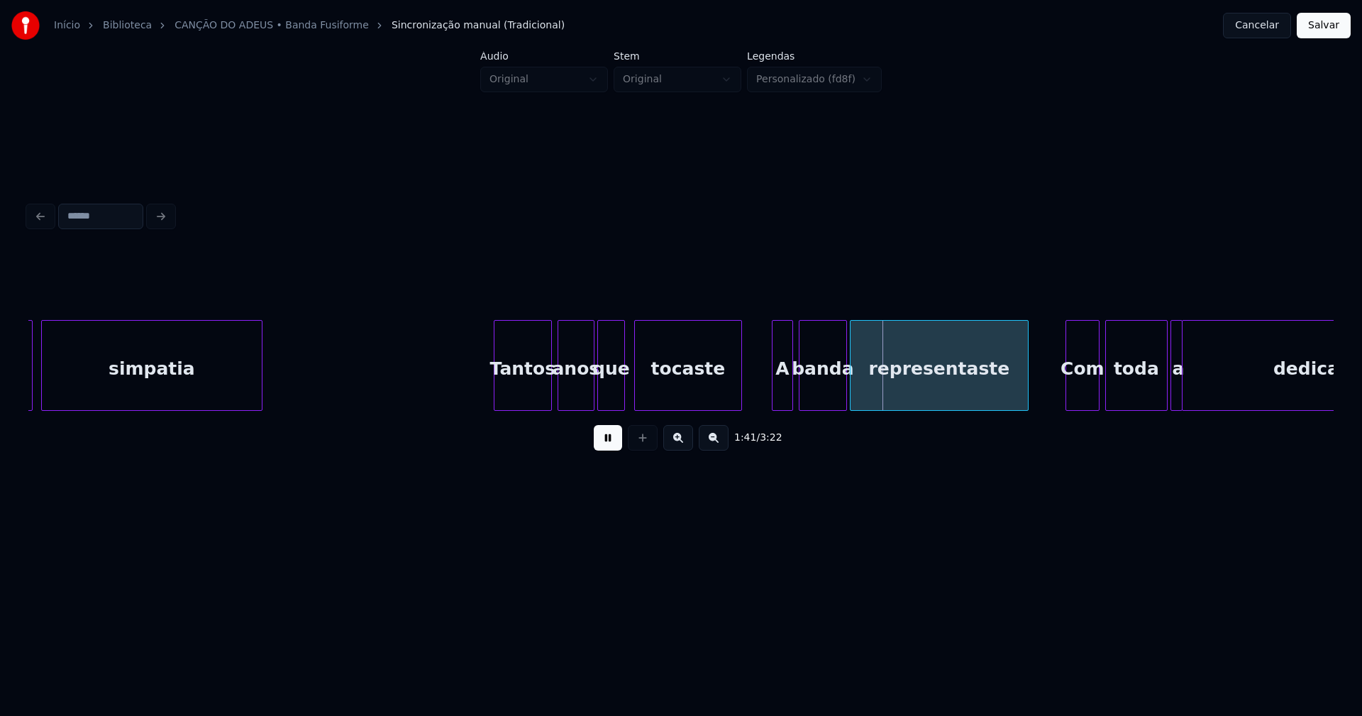
click at [620, 387] on div at bounding box center [622, 365] width 4 height 89
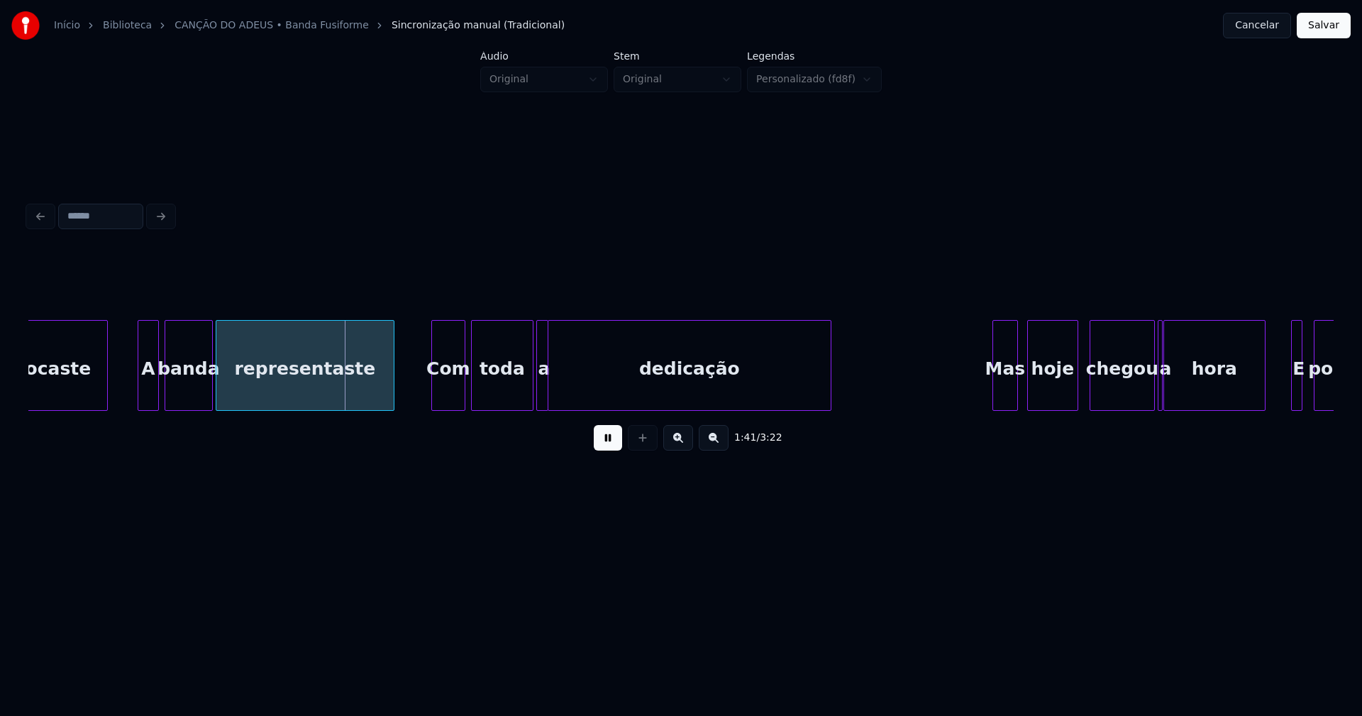
scroll to position [0, 14173]
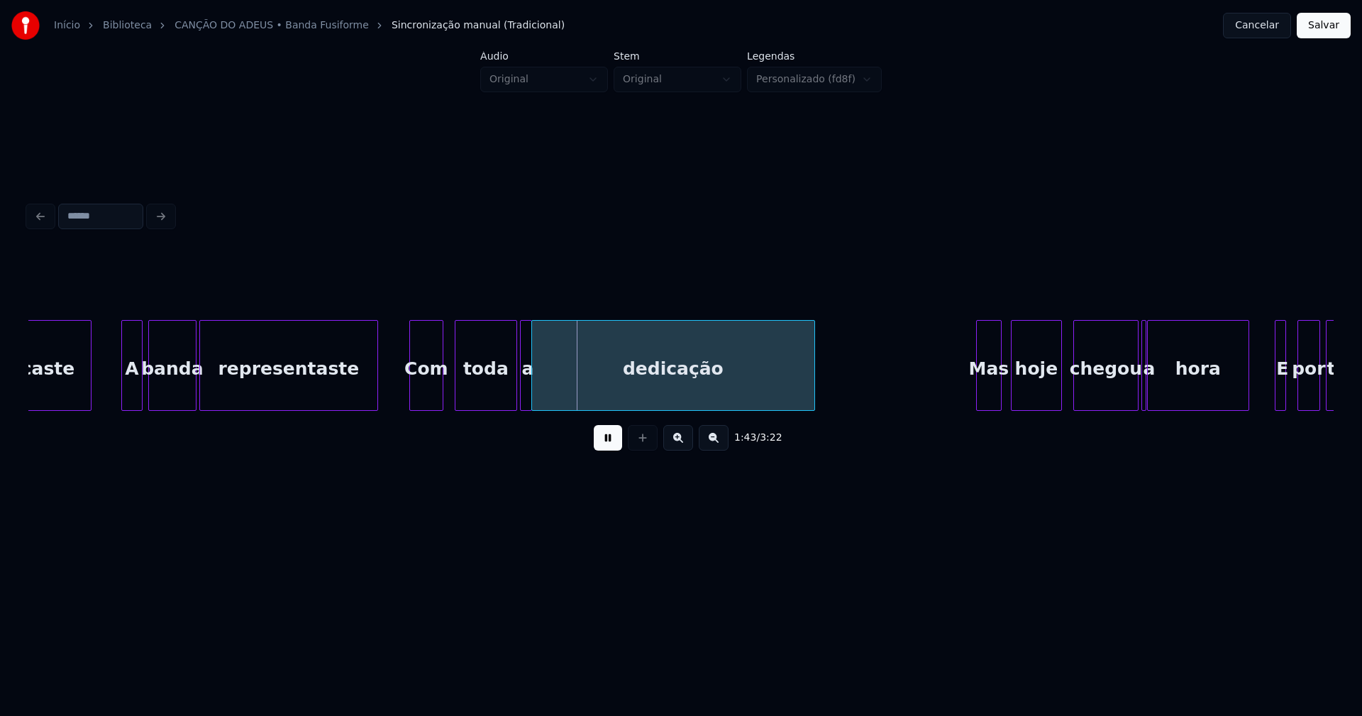
click at [433, 395] on div "Com" at bounding box center [426, 369] width 33 height 96
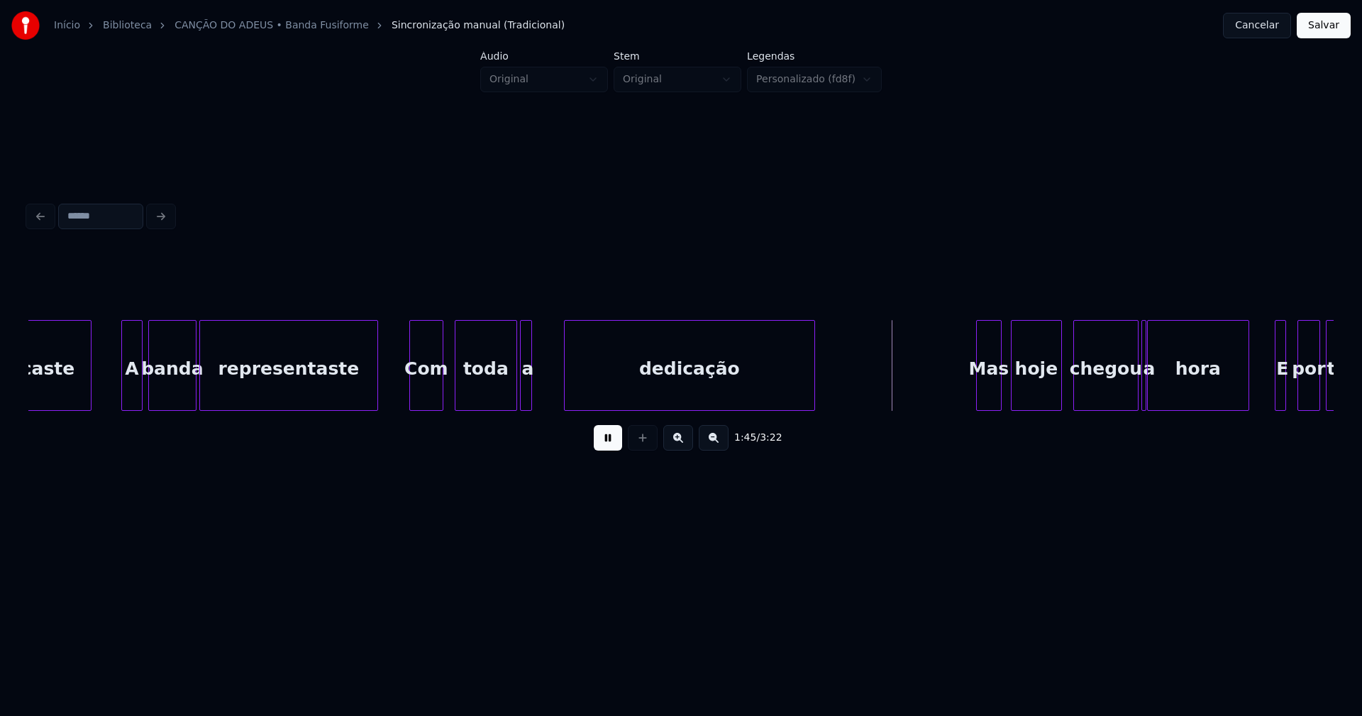
click at [568, 384] on div at bounding box center [567, 365] width 4 height 89
click at [390, 382] on div "tocaste A banda representaste Com toda a dedicação Mas hoje chegou a hora E por…" at bounding box center [188, 365] width 28667 height 91
click at [543, 408] on div "tocaste A banda representaste Com toda a dedicação Mas hoje chegou a hora E por…" at bounding box center [681, 365] width 1306 height 91
click at [536, 404] on div "a" at bounding box center [529, 365] width 18 height 91
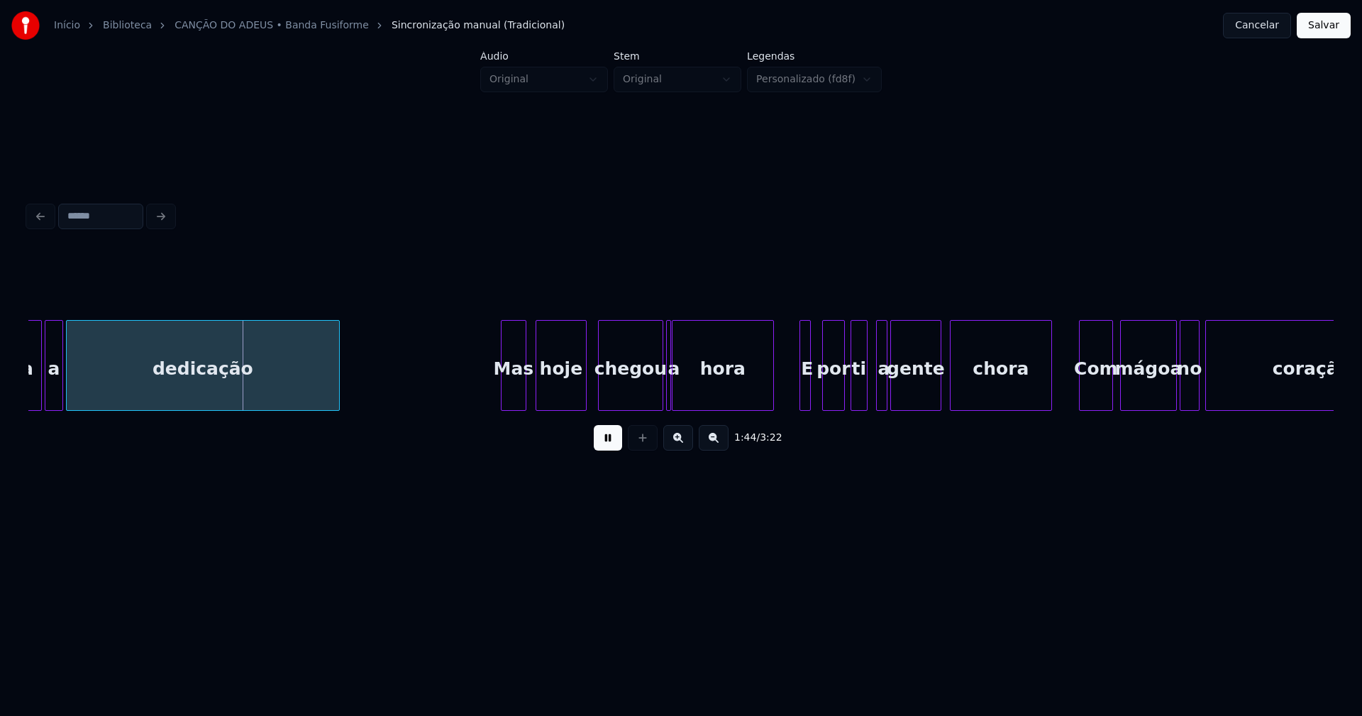
scroll to position [0, 14681]
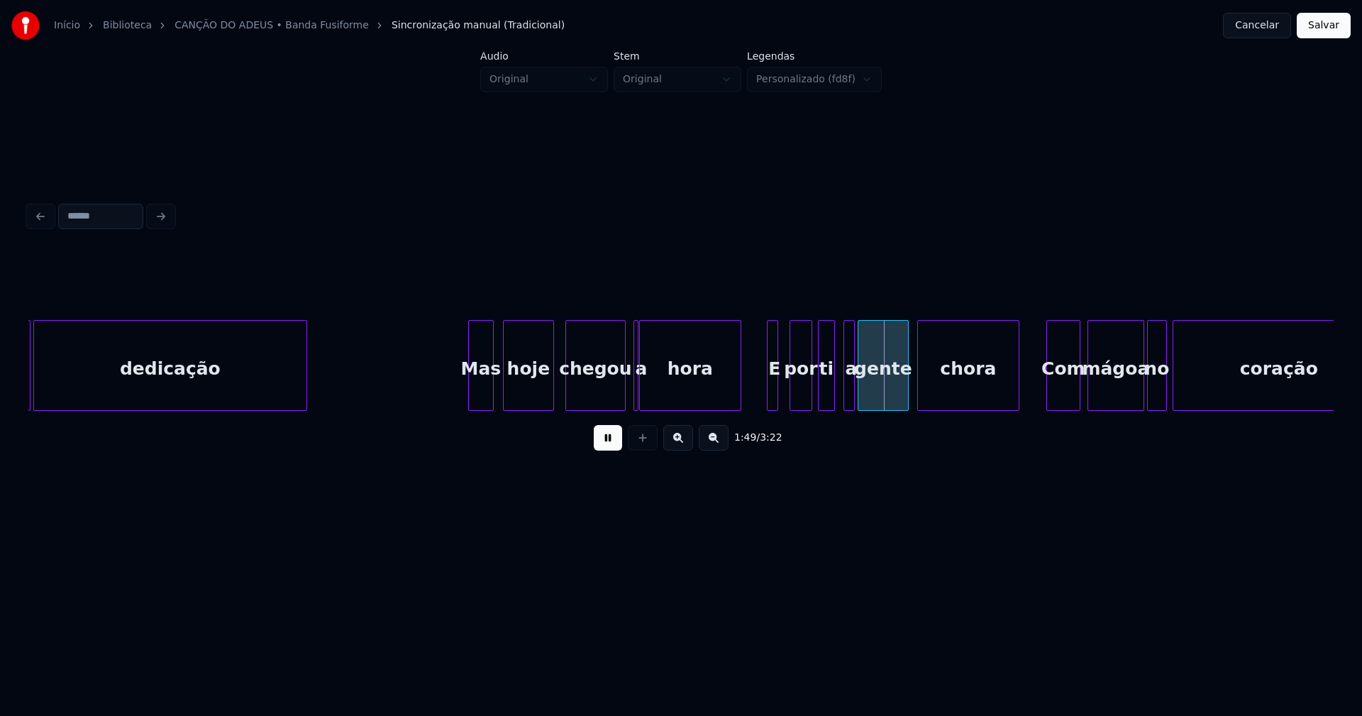
click at [622, 399] on div at bounding box center [623, 365] width 4 height 89
click at [627, 329] on div "a" at bounding box center [632, 365] width 11 height 91
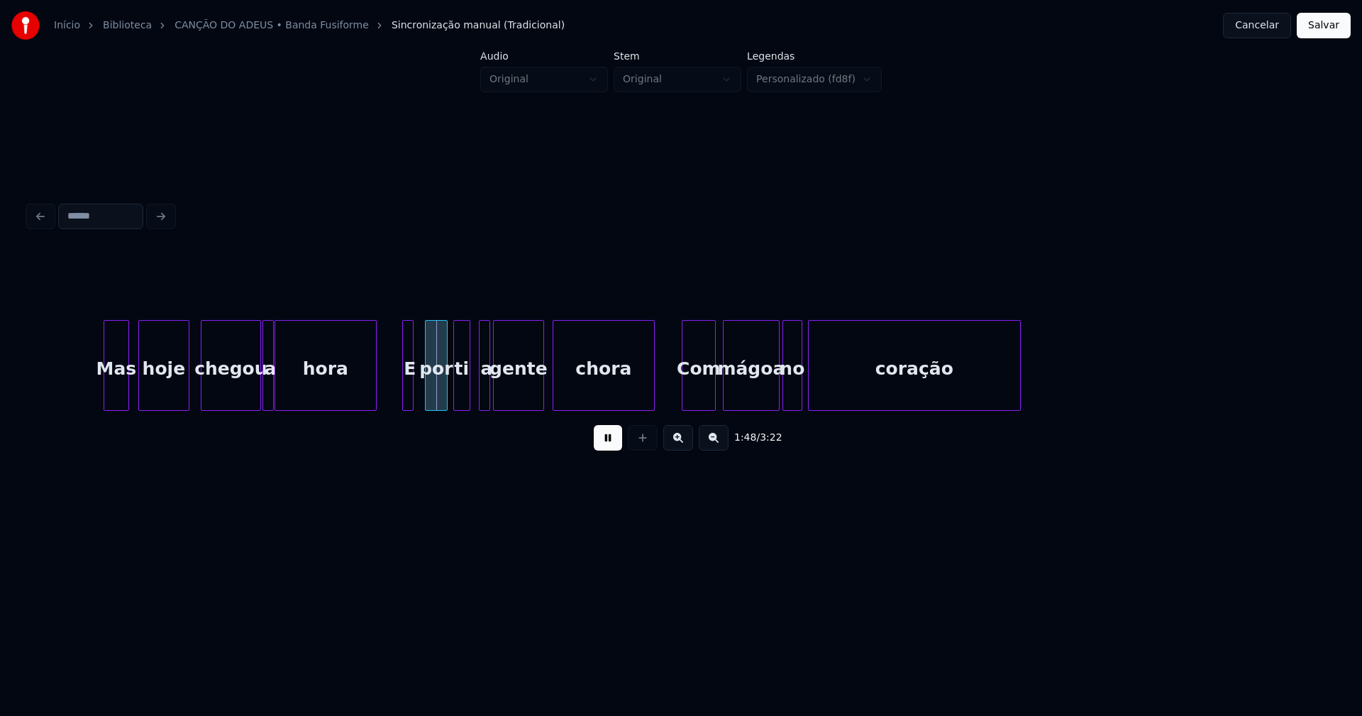
scroll to position [0, 15062]
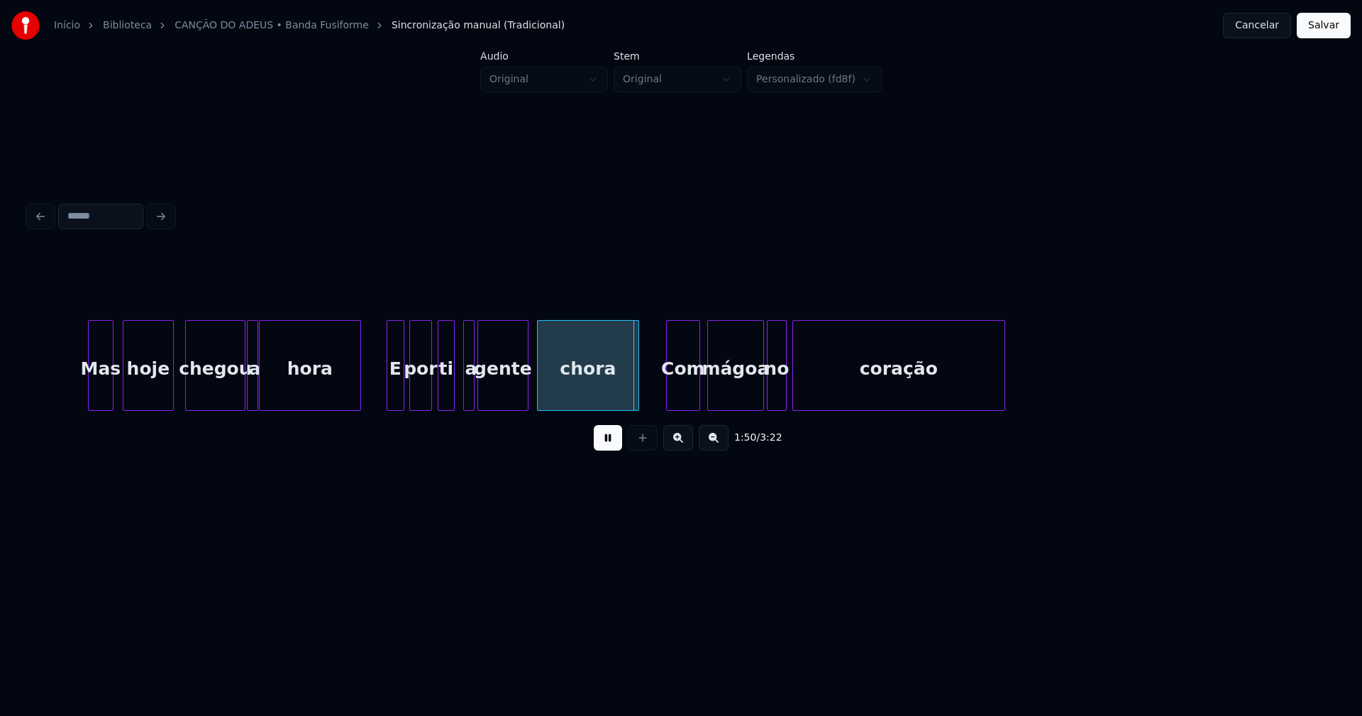
click at [402, 392] on div at bounding box center [401, 365] width 4 height 89
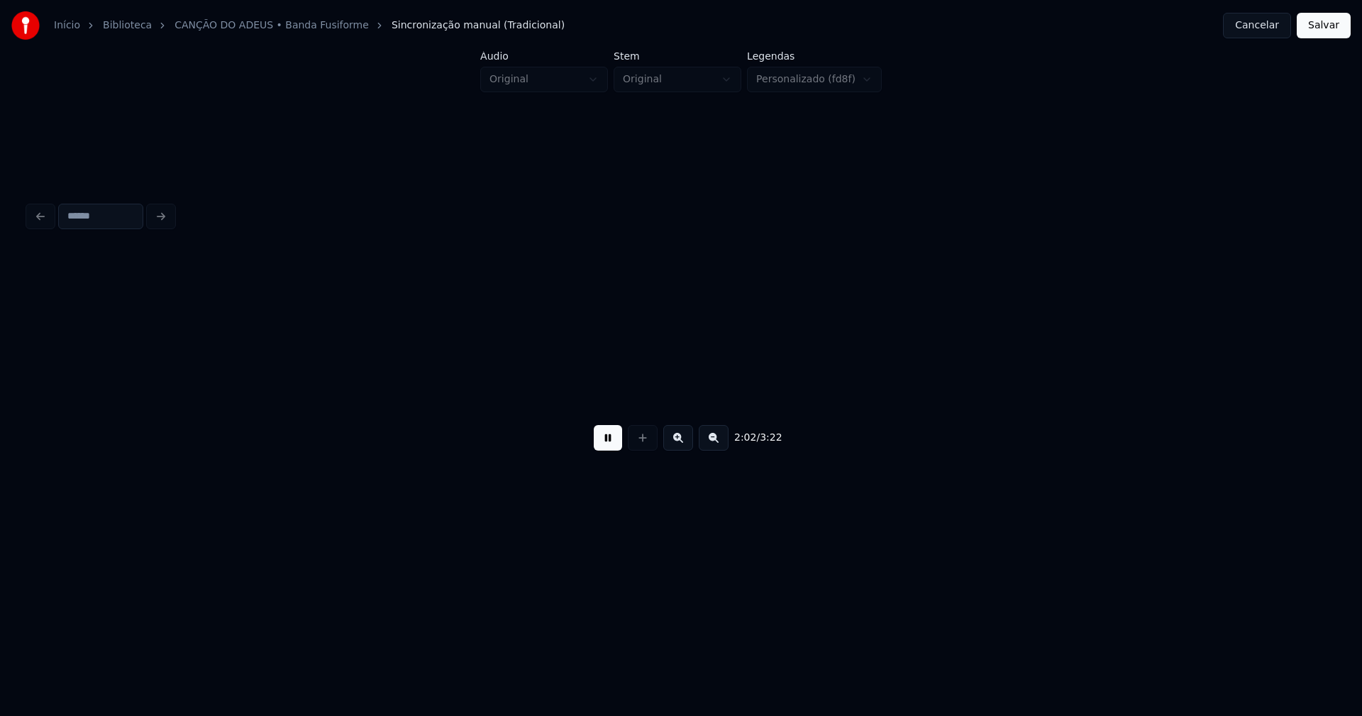
scroll to position [0, 17385]
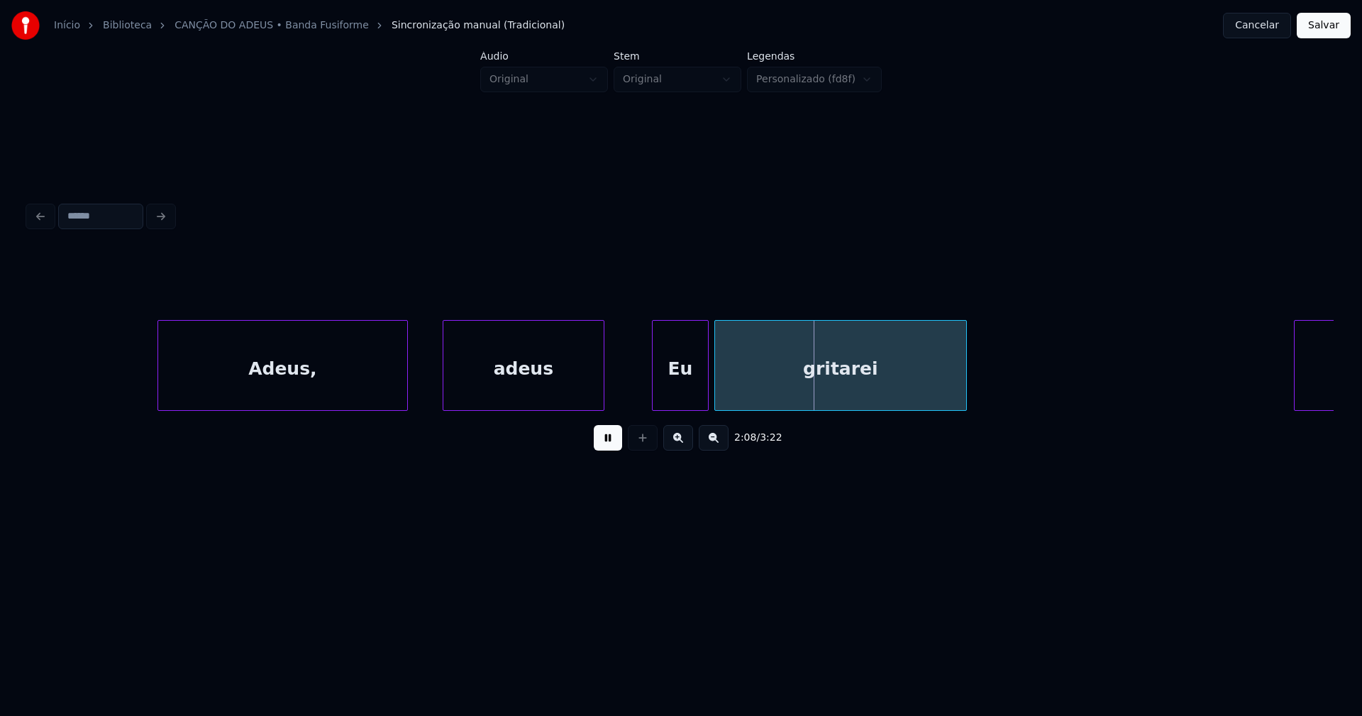
click at [492, 392] on div "adeus" at bounding box center [523, 369] width 160 height 96
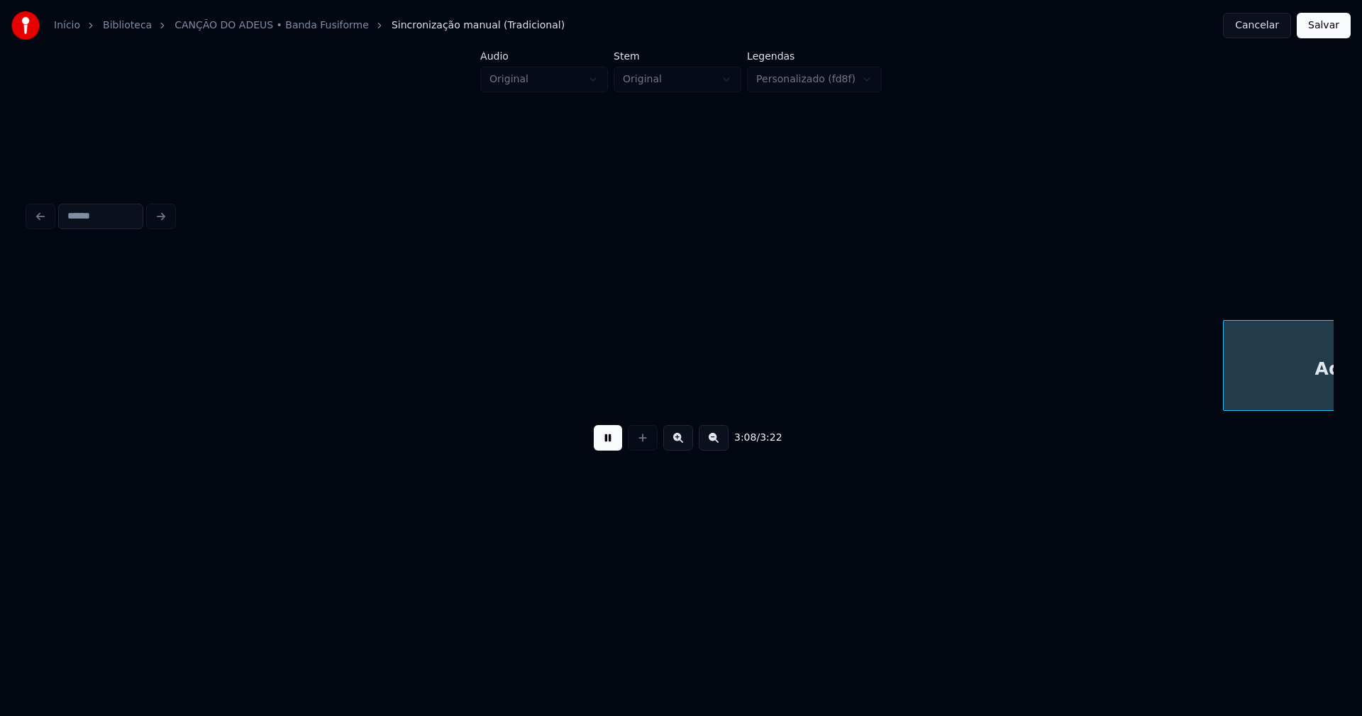
scroll to position [0, 26706]
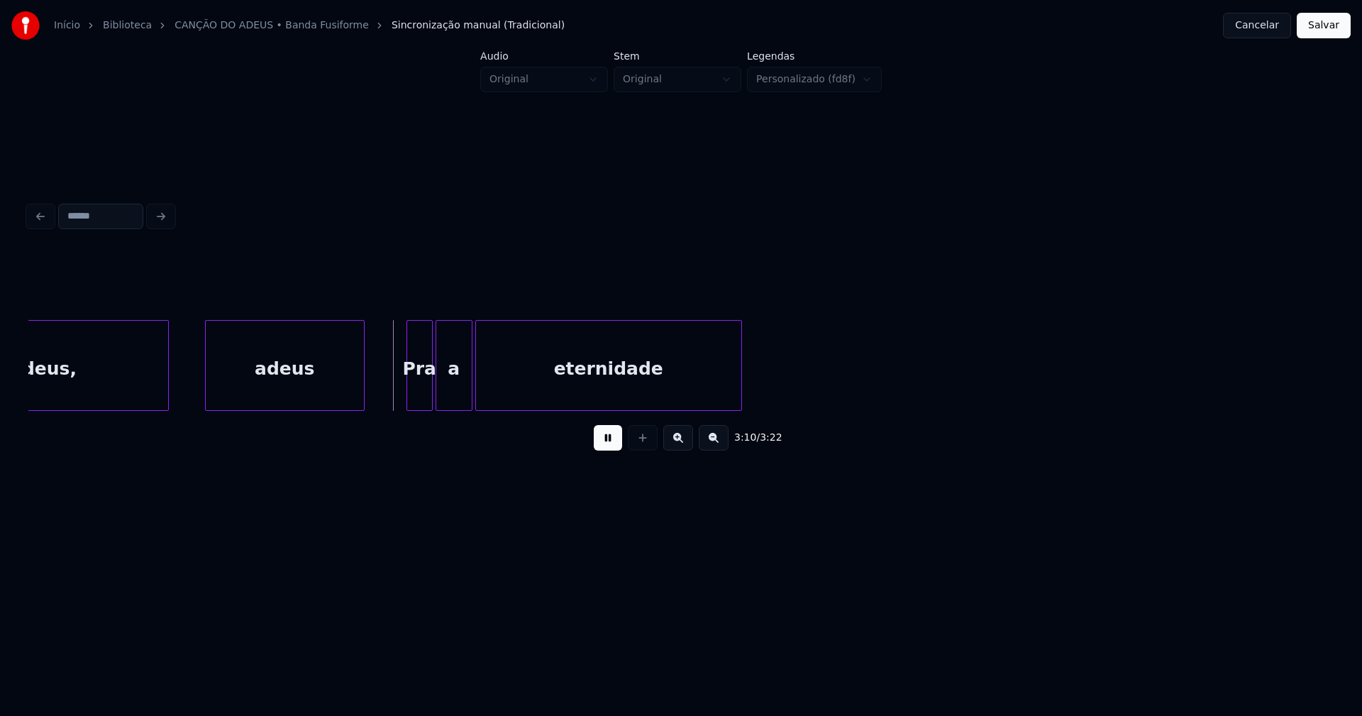
click at [1316, 32] on button "Salvar" at bounding box center [1324, 26] width 54 height 26
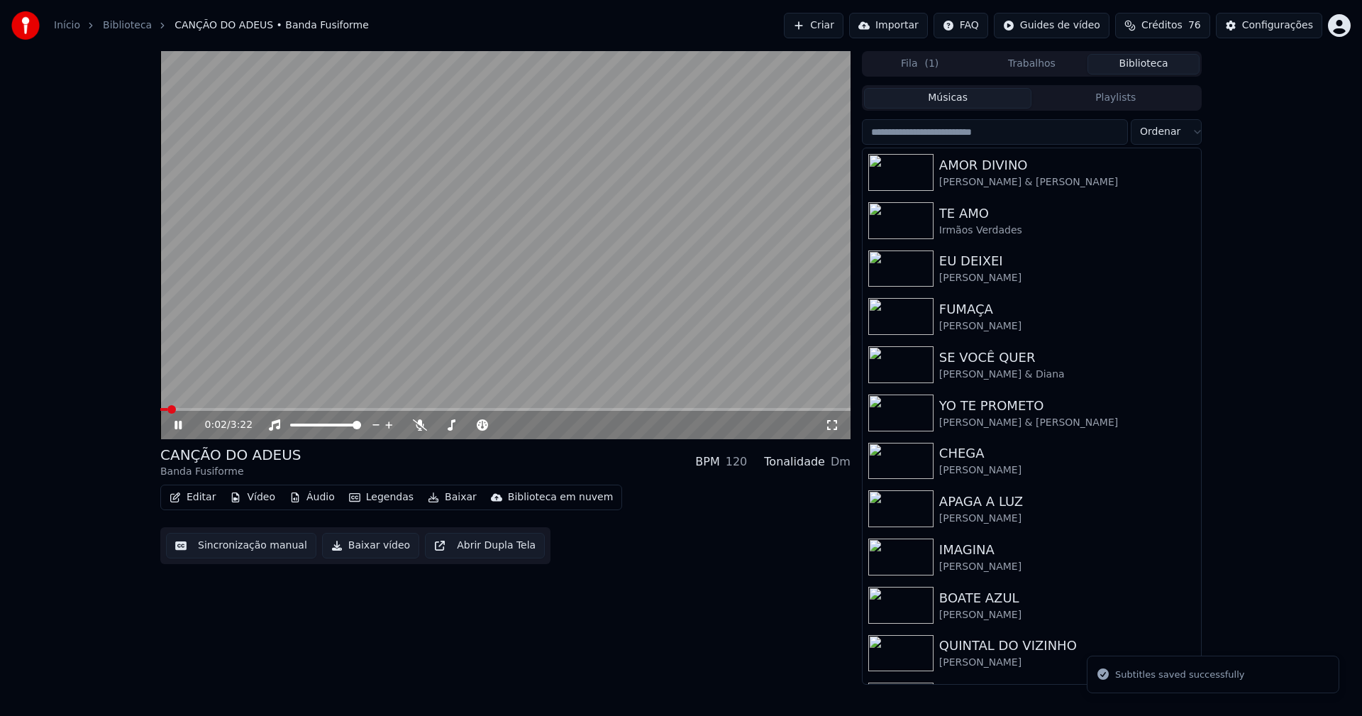
click at [200, 497] on button "Editar" at bounding box center [192, 497] width 57 height 20
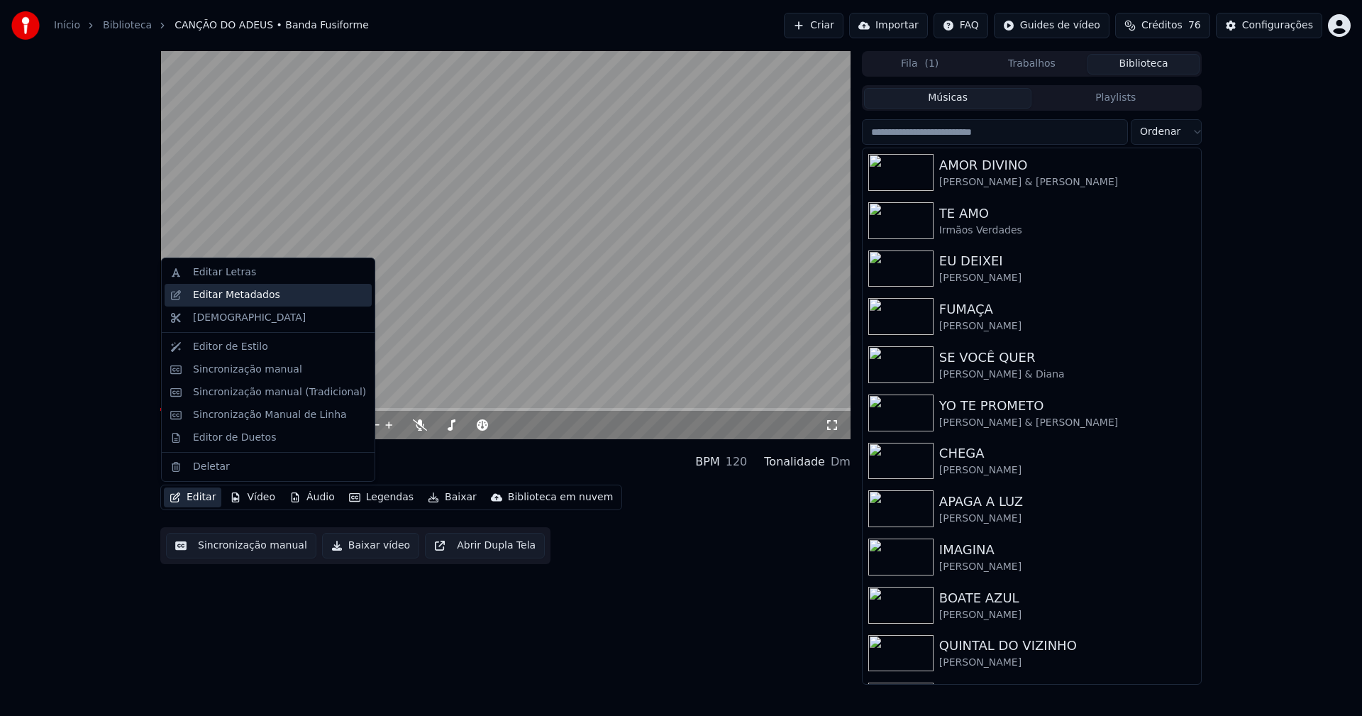
click at [248, 296] on div "Editar Metadados" at bounding box center [236, 295] width 87 height 14
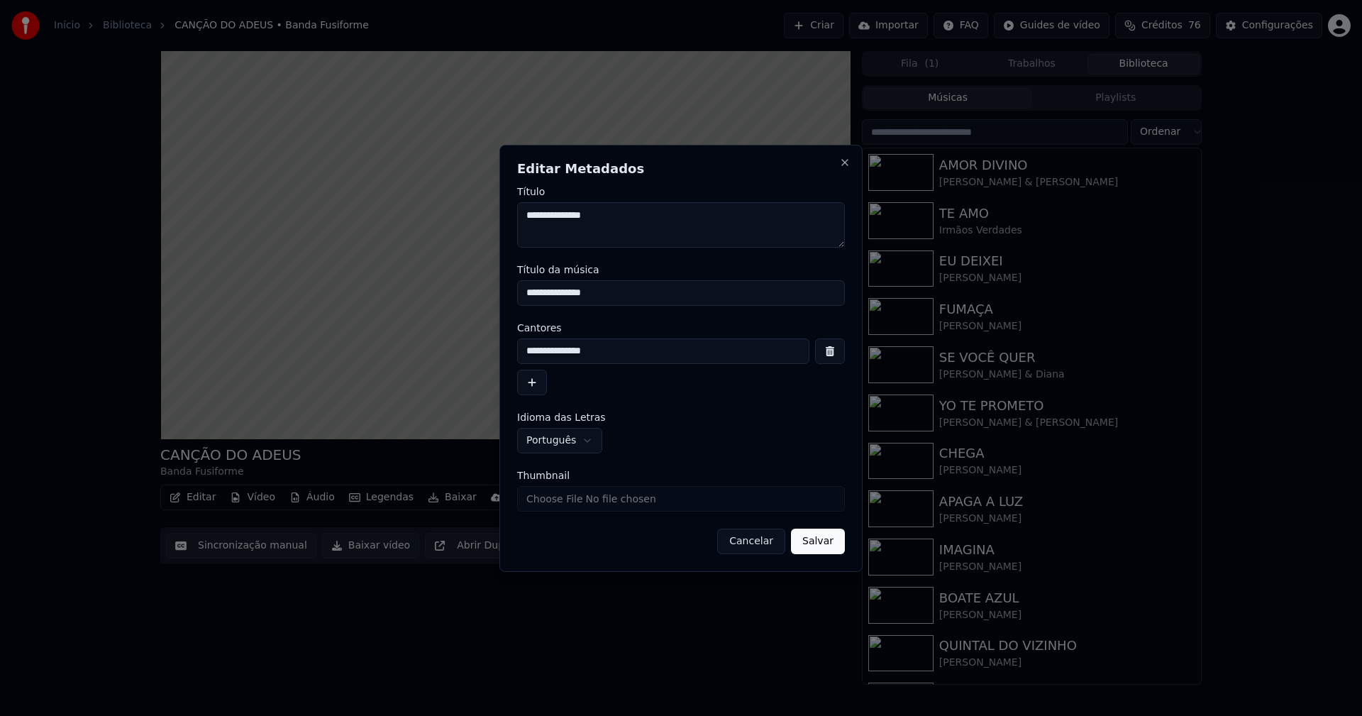
click at [583, 504] on input "Thumbnail" at bounding box center [681, 499] width 328 height 26
type input "**********"
drag, startPoint x: 821, startPoint y: 541, endPoint x: 804, endPoint y: 541, distance: 17.0
click at [821, 541] on button "Salvar" at bounding box center [818, 542] width 54 height 26
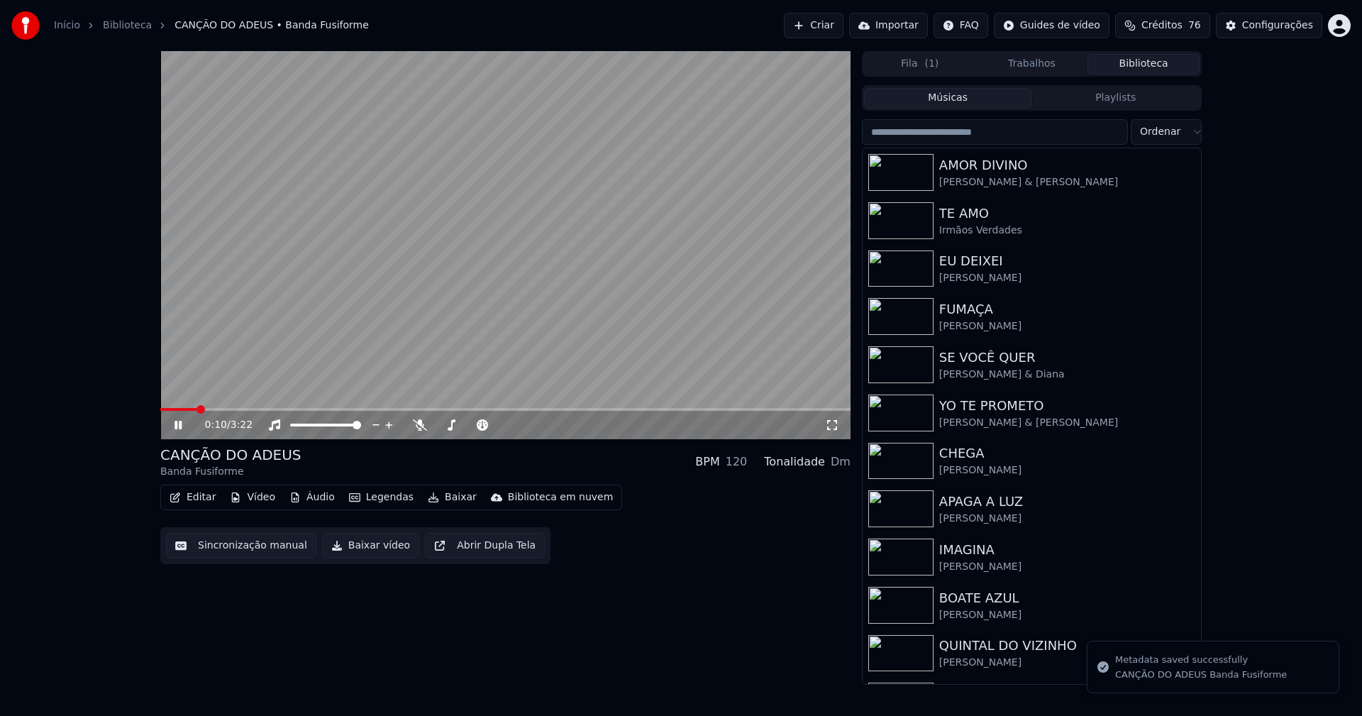
click at [179, 429] on icon at bounding box center [188, 424] width 33 height 11
click at [342, 548] on button "Baixar vídeo" at bounding box center [370, 546] width 97 height 26
click at [1145, 65] on button "Biblioteca" at bounding box center [1144, 64] width 112 height 21
click at [932, 132] on input "search" at bounding box center [995, 132] width 266 height 26
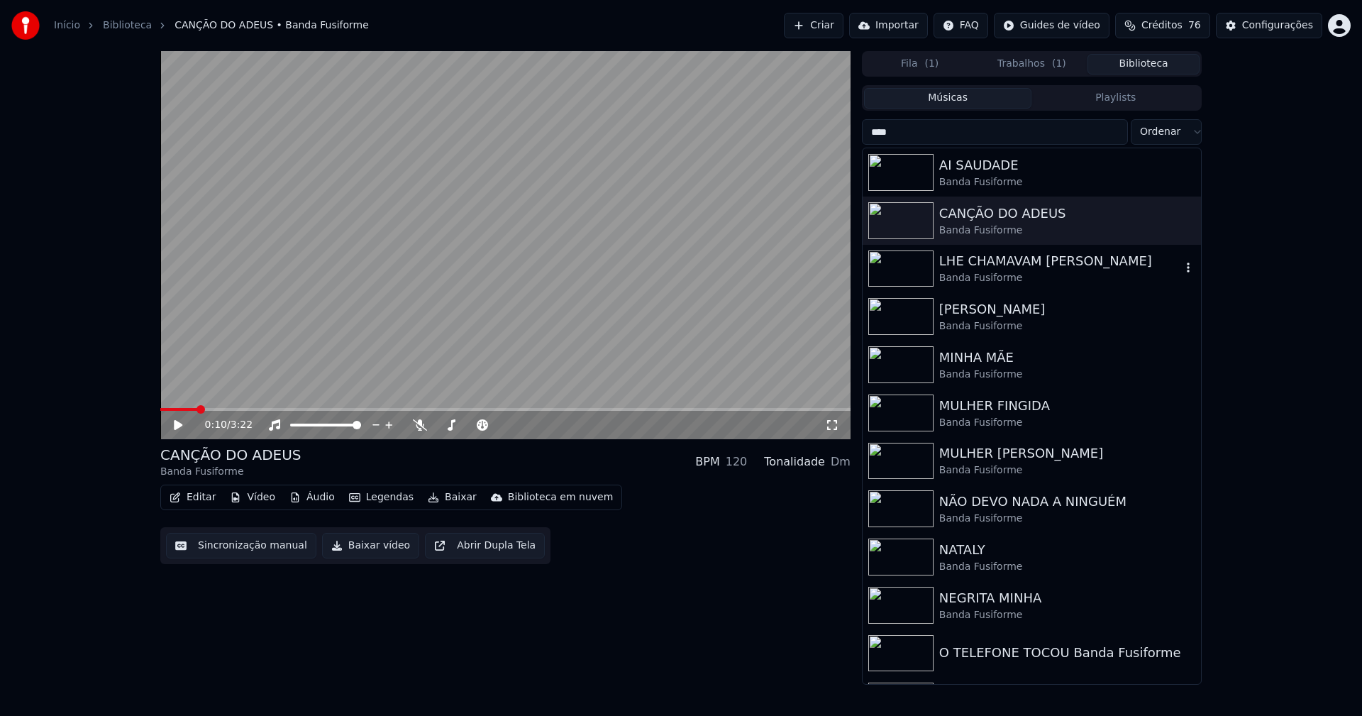
type input "****"
click at [991, 264] on div "LHE CHAMAVAM [PERSON_NAME]" at bounding box center [1060, 261] width 242 height 20
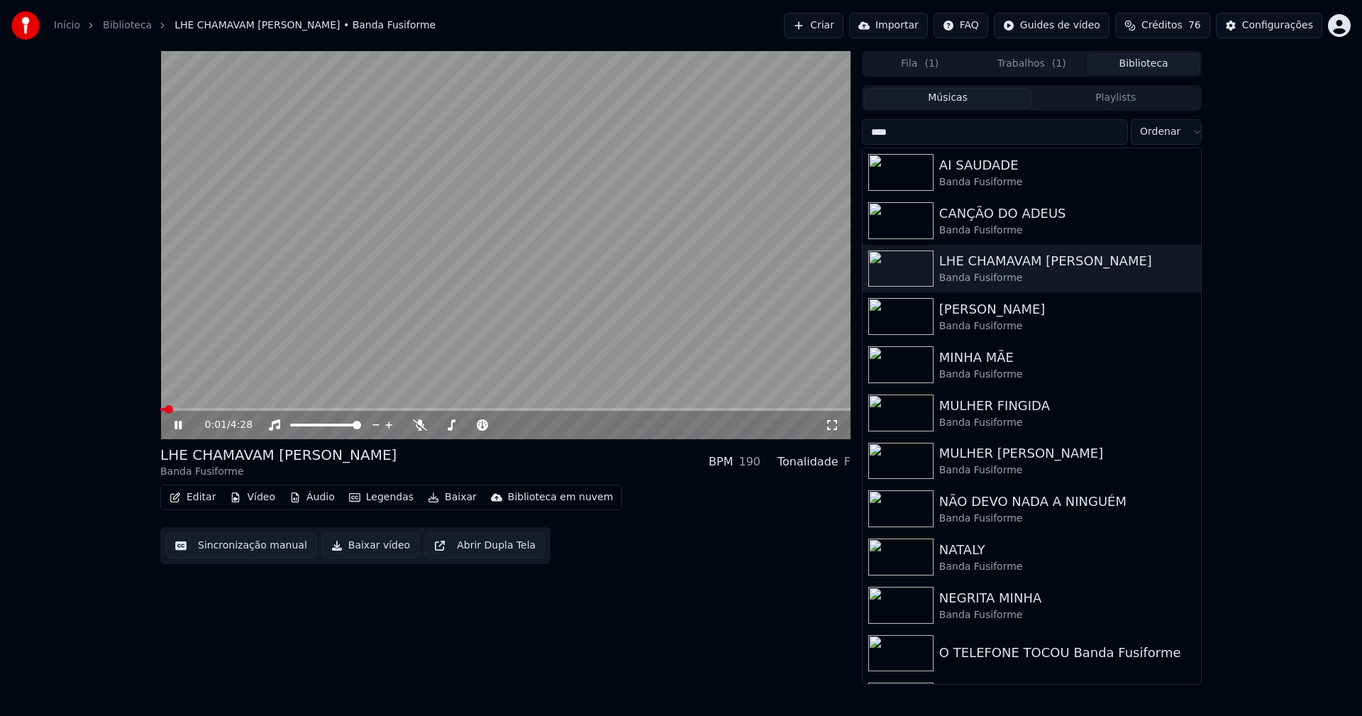
click at [172, 429] on icon at bounding box center [188, 424] width 33 height 11
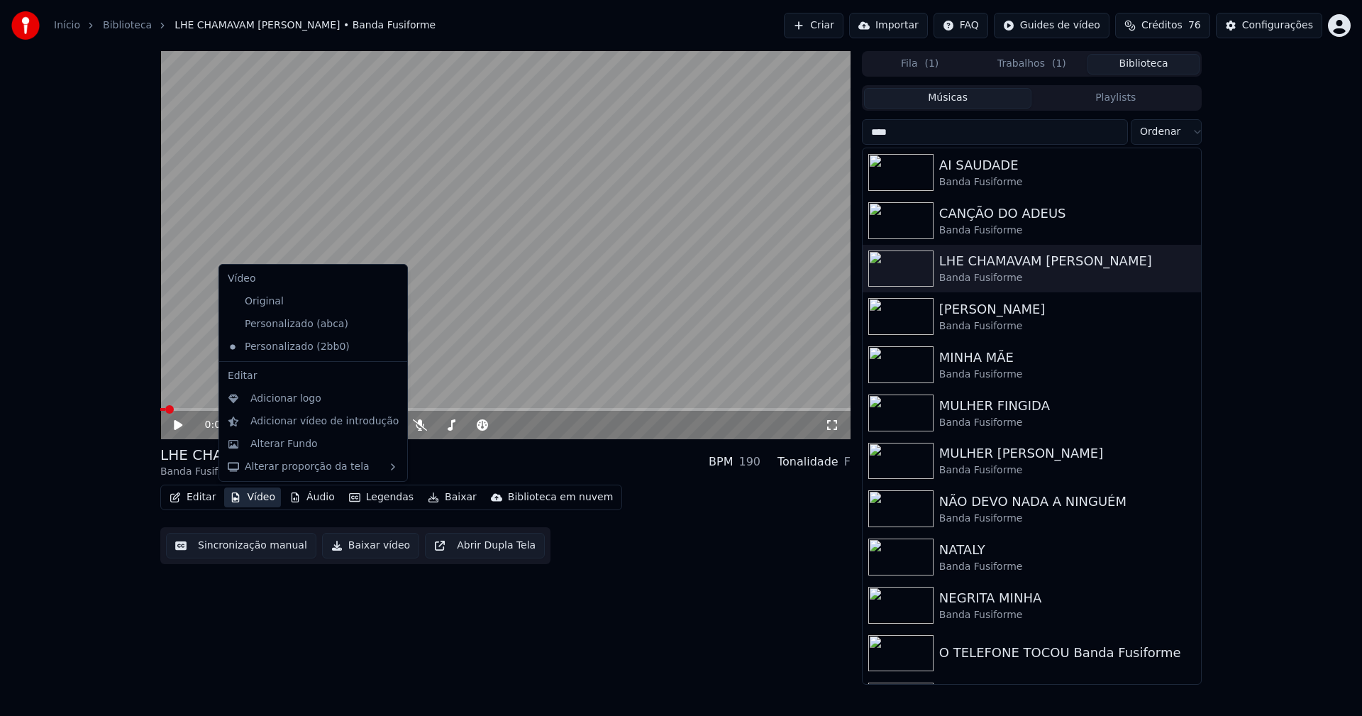
click at [260, 502] on button "Vídeo" at bounding box center [252, 497] width 57 height 20
click at [312, 326] on div "Personalizado (abca)" at bounding box center [302, 324] width 161 height 23
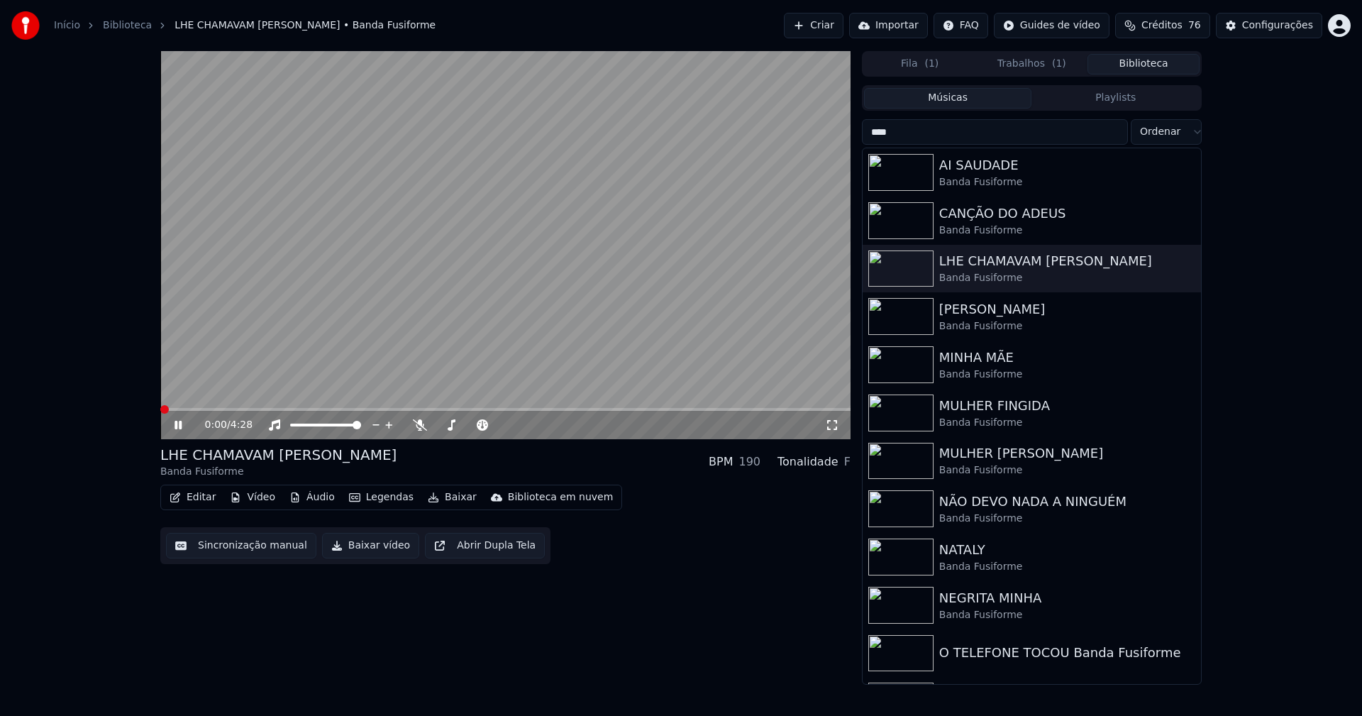
click at [180, 425] on icon at bounding box center [178, 425] width 7 height 9
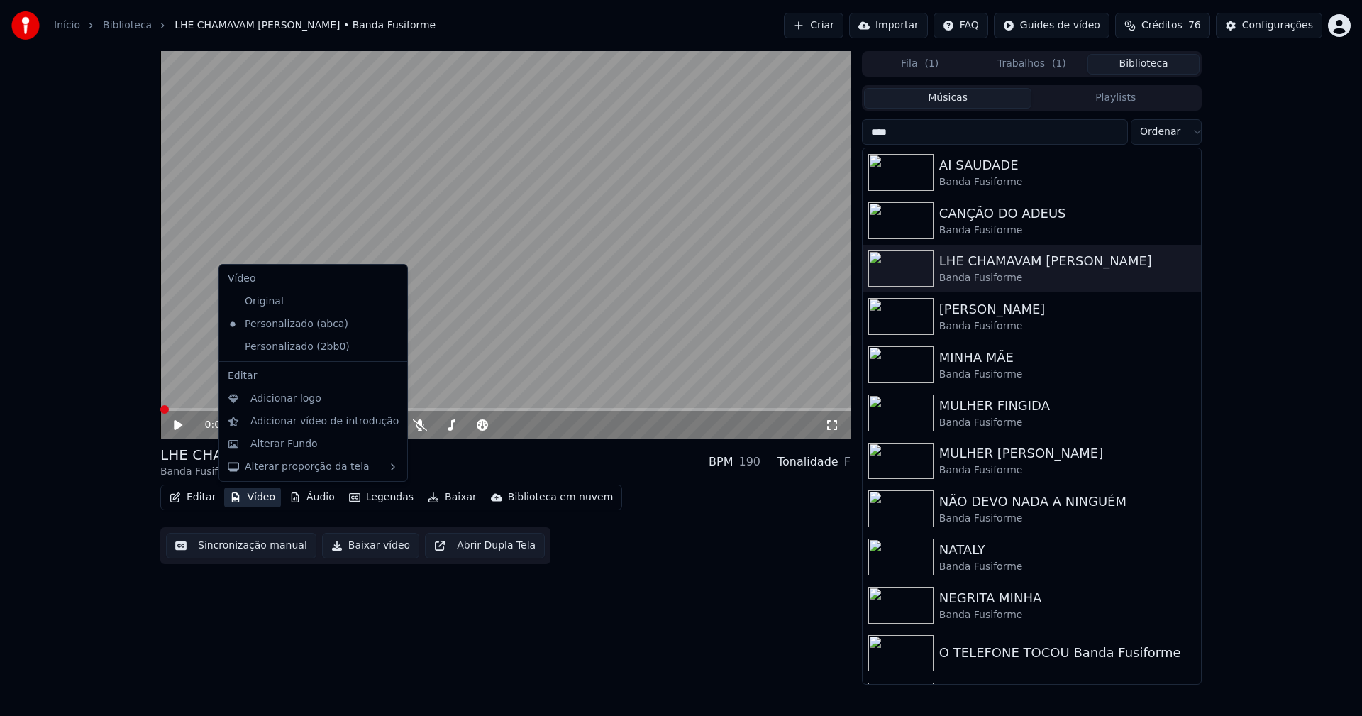
click at [250, 502] on button "Vídeo" at bounding box center [252, 497] width 57 height 20
click at [261, 444] on div "Alterar Fundo" at bounding box center [283, 444] width 67 height 14
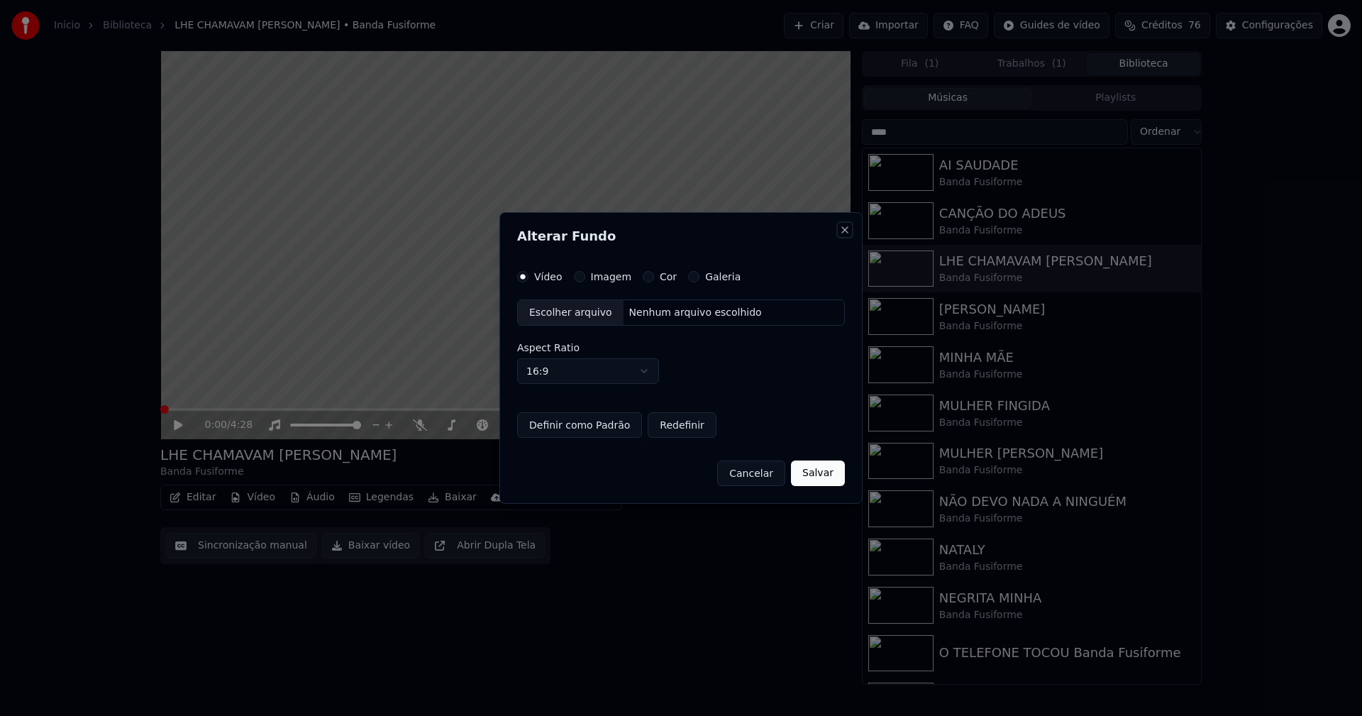
drag, startPoint x: 848, startPoint y: 230, endPoint x: 823, endPoint y: 236, distance: 25.6
click at [844, 230] on button "Close" at bounding box center [844, 229] width 11 height 11
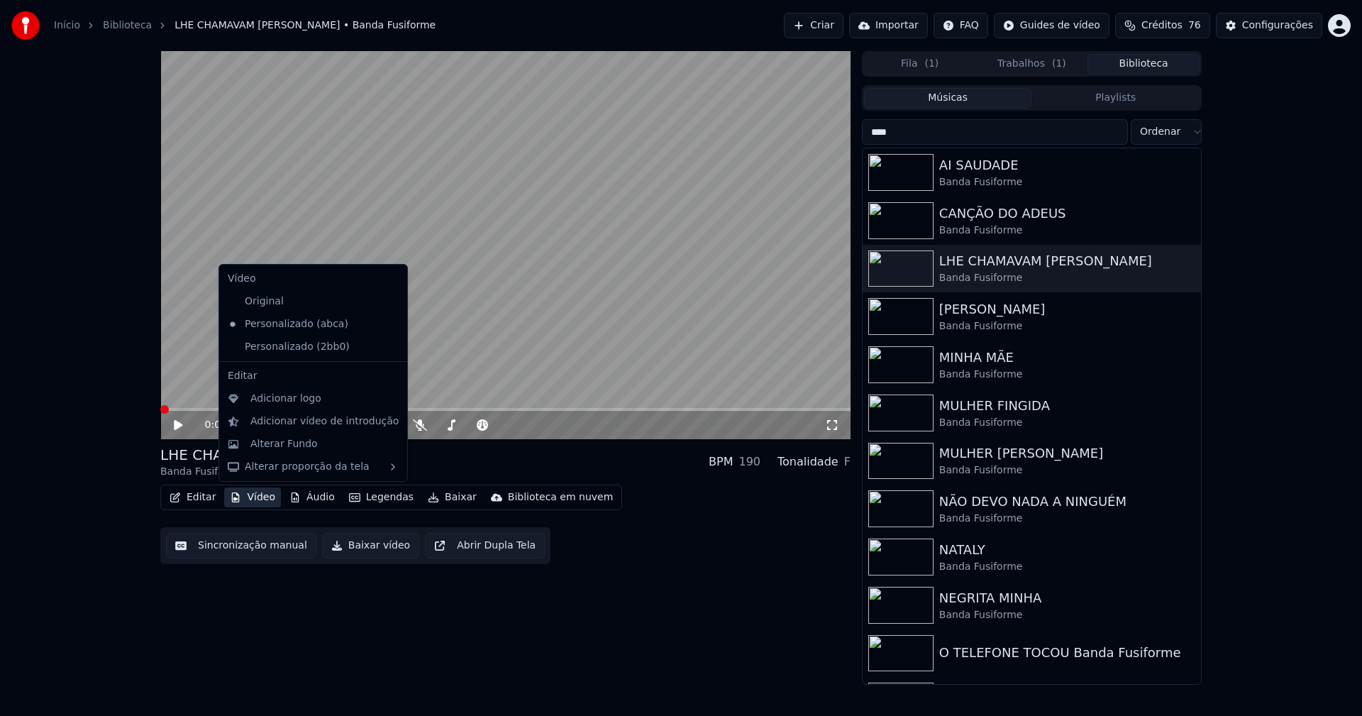
click at [249, 497] on button "Vídeo" at bounding box center [252, 497] width 57 height 20
click at [277, 399] on div "Adicionar logo" at bounding box center [285, 399] width 71 height 14
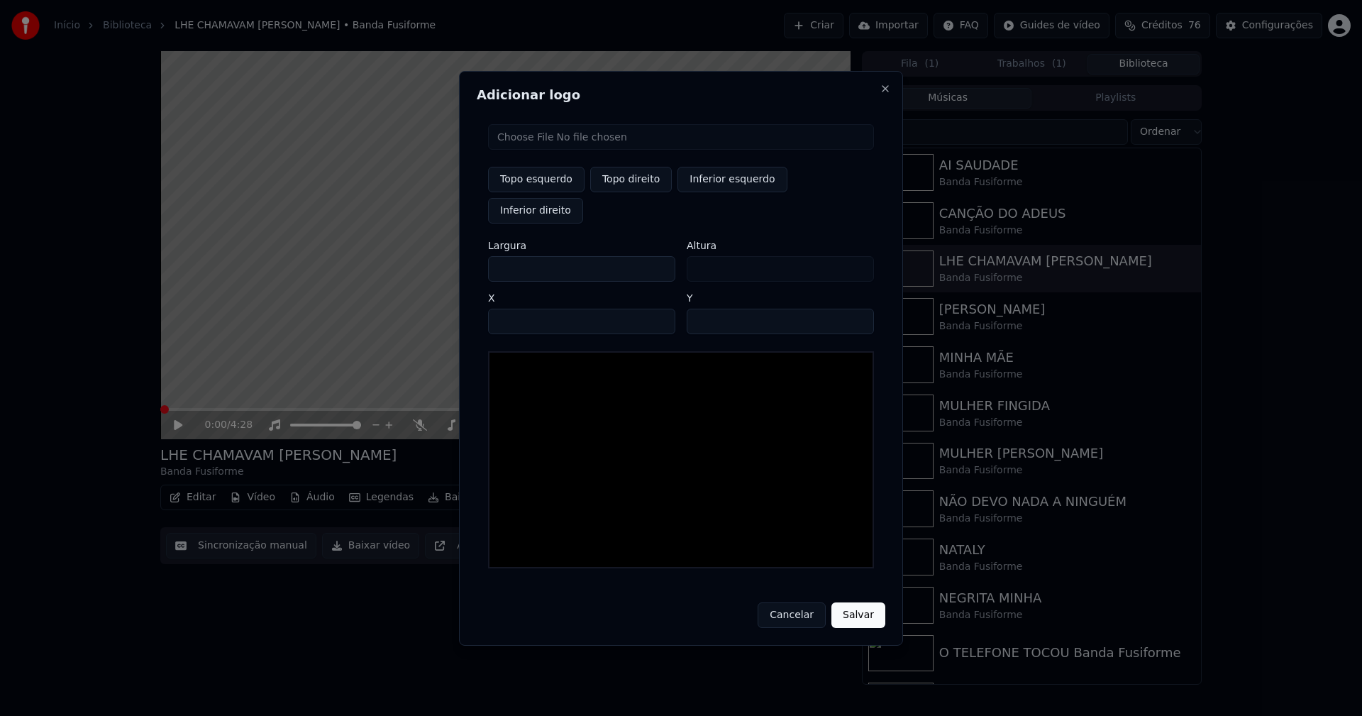
click at [540, 150] on input "file" at bounding box center [681, 137] width 386 height 26
type input "**********"
drag, startPoint x: 628, startPoint y: 192, endPoint x: 543, endPoint y: 236, distance: 95.5
click at [629, 192] on button "Topo direito" at bounding box center [631, 180] width 82 height 26
type input "****"
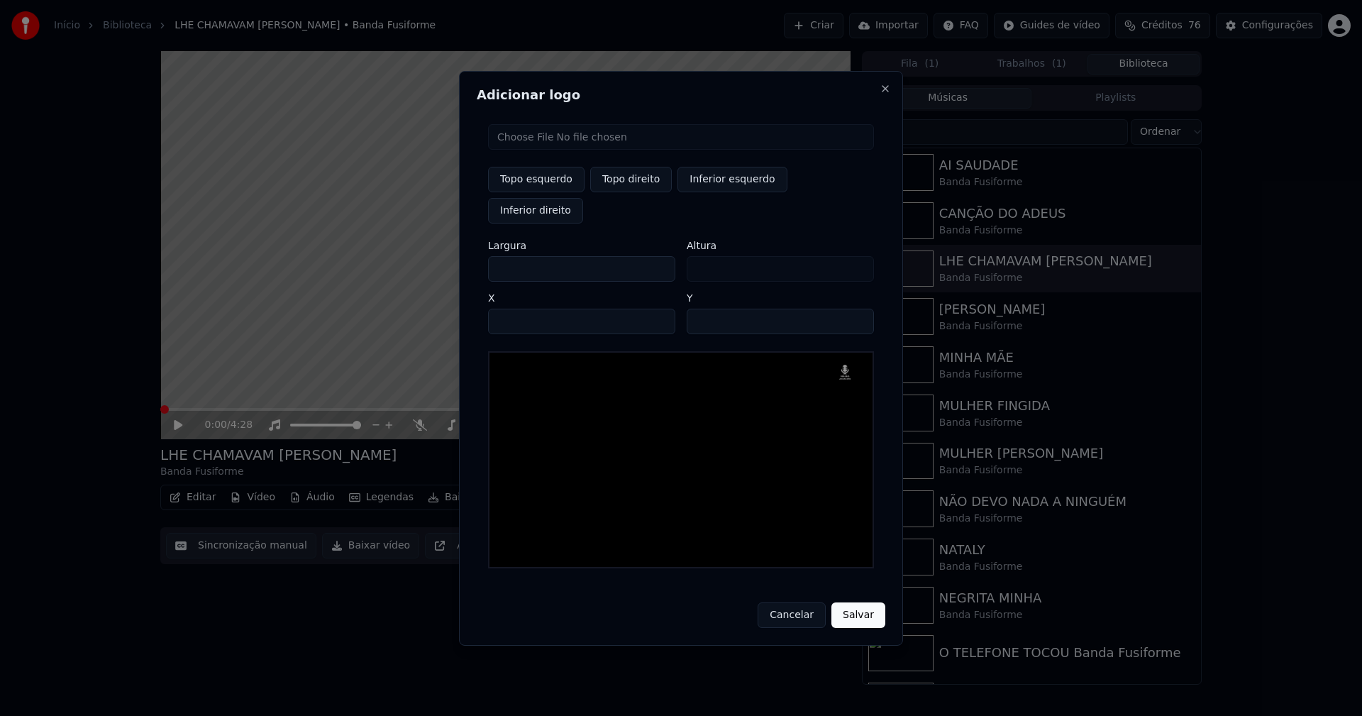
drag, startPoint x: 512, startPoint y: 251, endPoint x: 442, endPoint y: 278, distance: 75.2
click at [456, 272] on body "Início Biblioteca LHE CHAMAVAM MARIA • Banda Fusiforme Criar Importar FAQ Guide…" at bounding box center [681, 358] width 1362 height 716
type input "**"
type input "***"
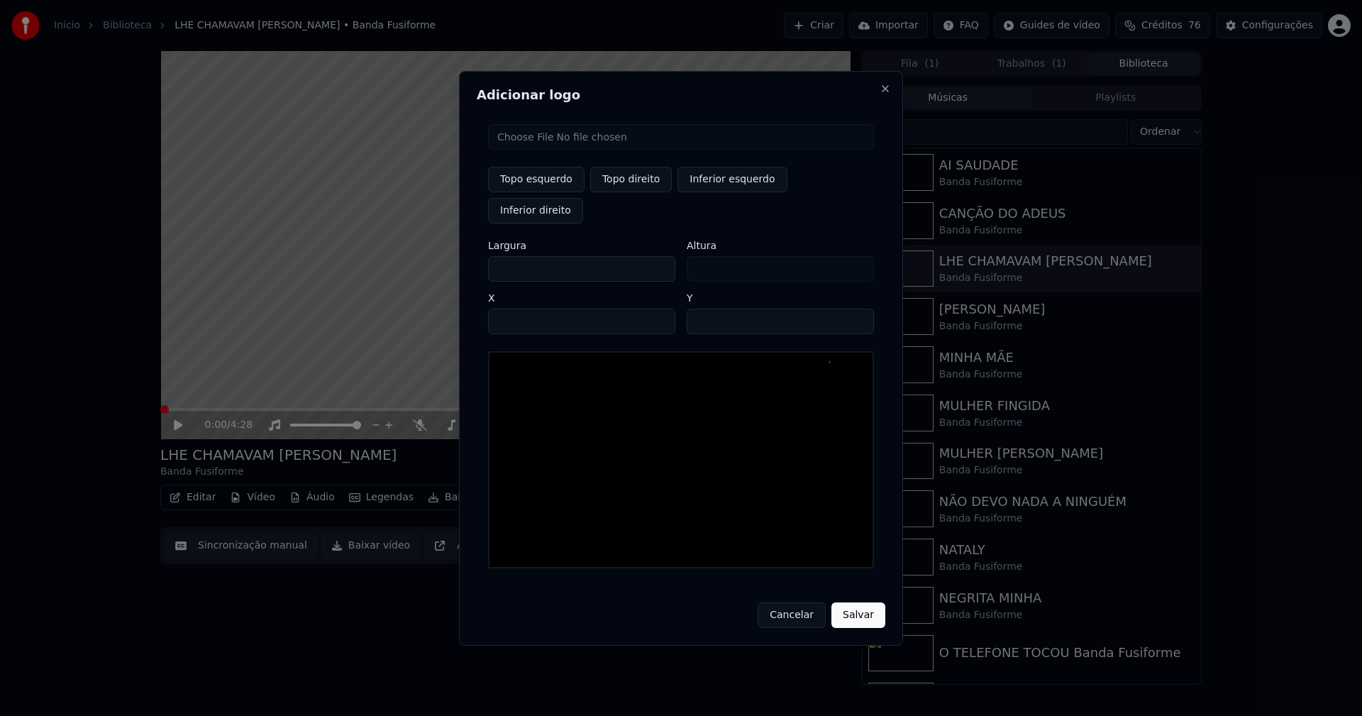
type input "***"
click at [517, 309] on input "****" at bounding box center [581, 322] width 187 height 26
type input "****"
click at [701, 309] on input "**" at bounding box center [780, 322] width 187 height 26
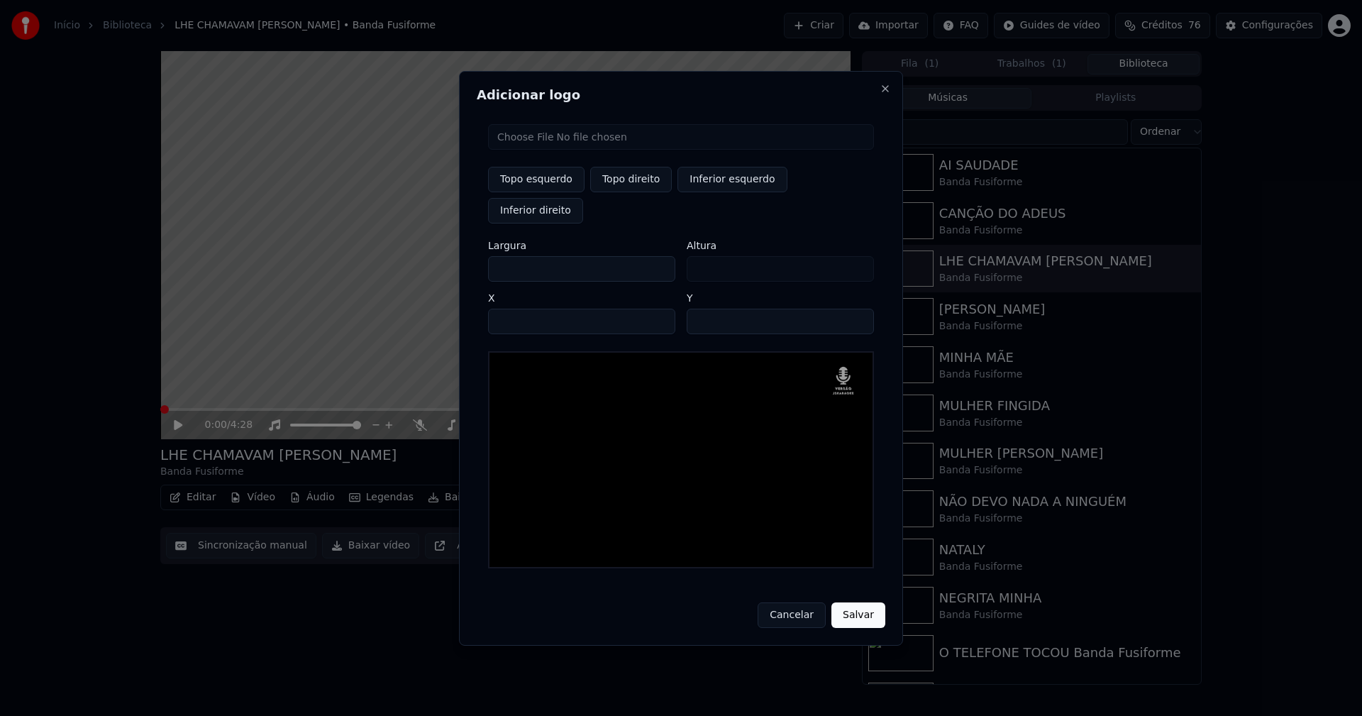
type input "**"
click at [851, 602] on button "Salvar" at bounding box center [859, 615] width 54 height 26
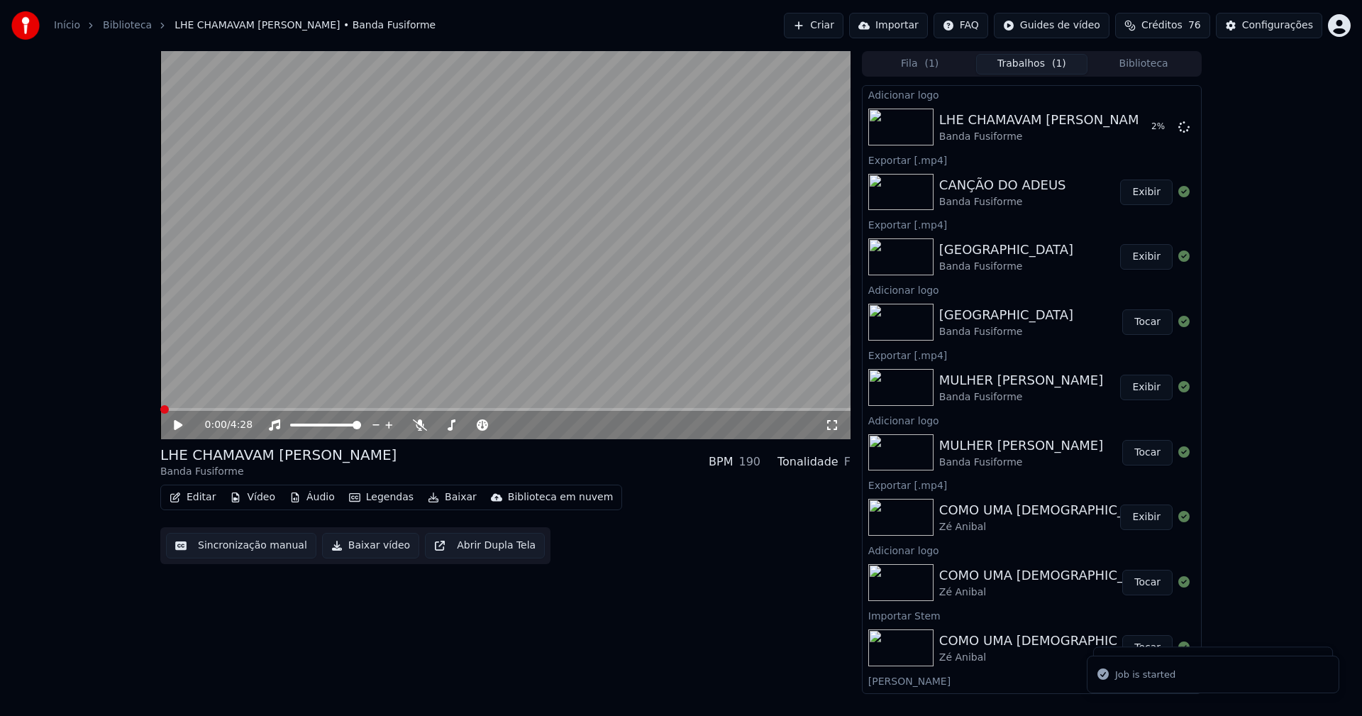
click at [199, 494] on button "Editar" at bounding box center [192, 497] width 57 height 20
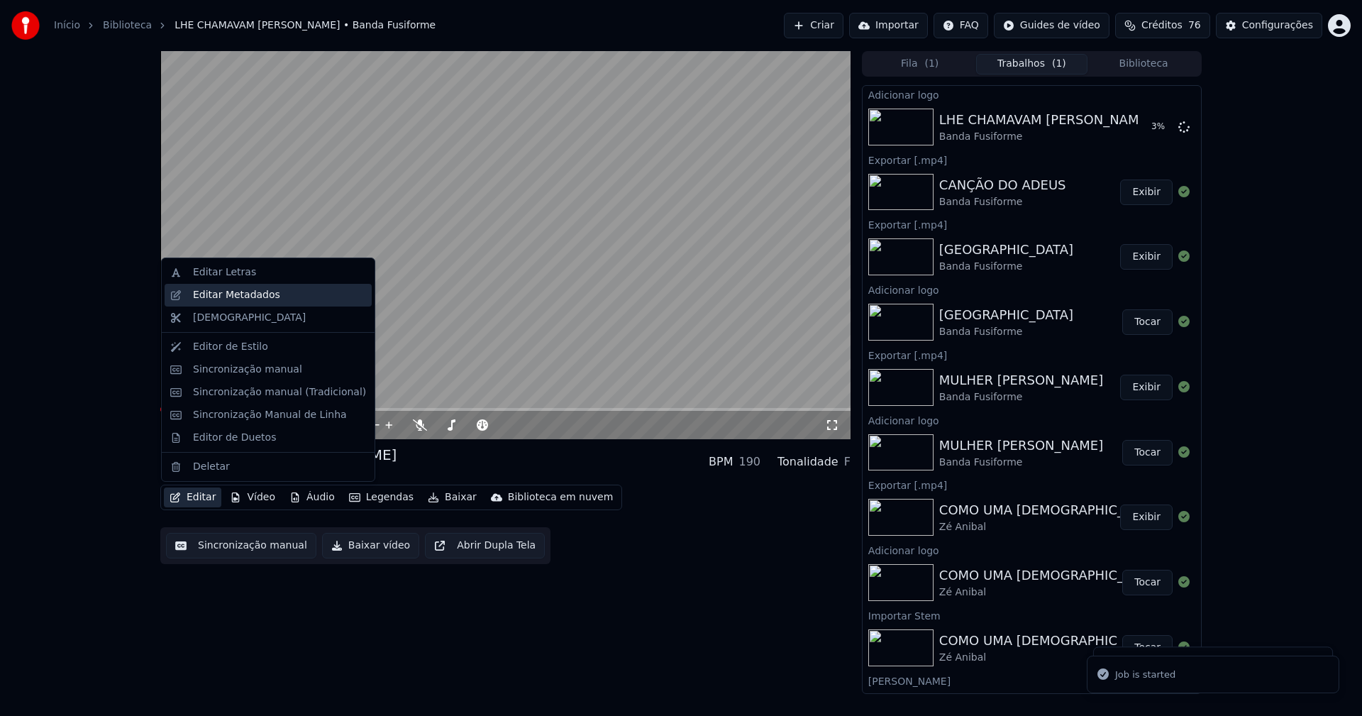
click at [246, 295] on div "Editar Metadados" at bounding box center [236, 295] width 87 height 14
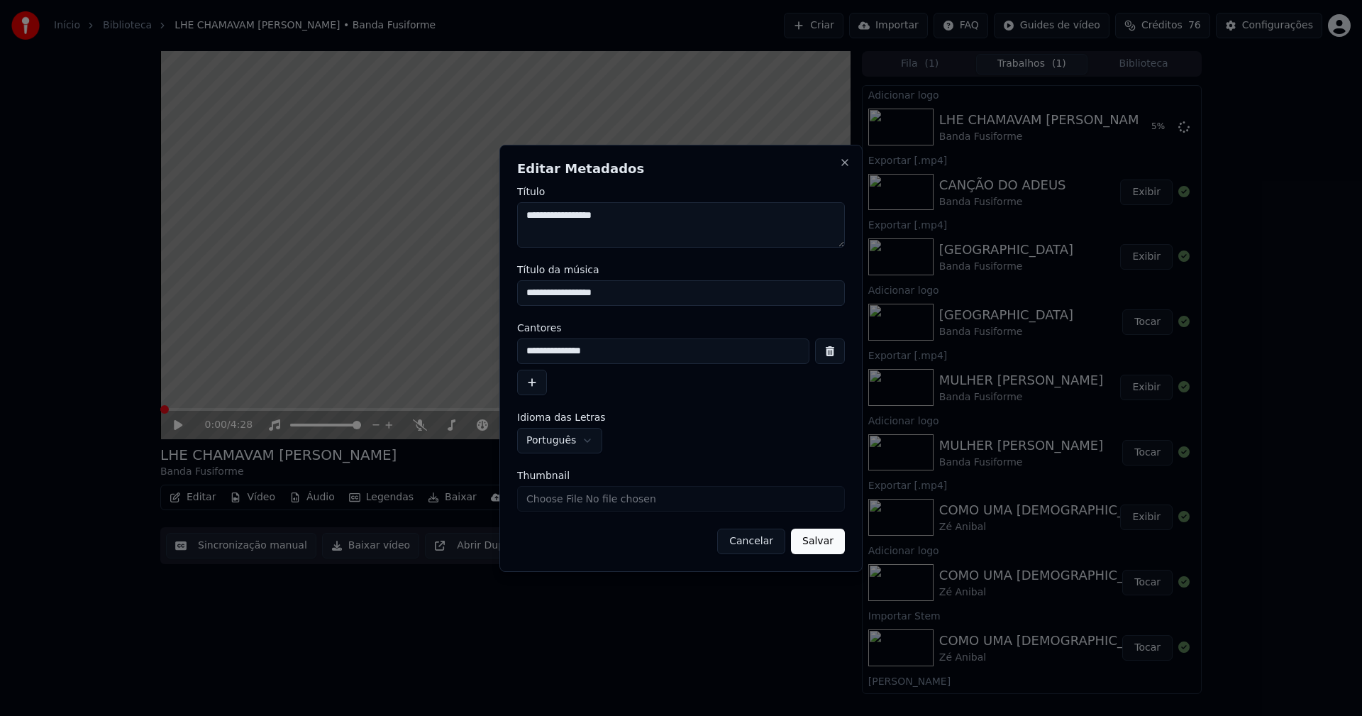
click at [569, 499] on input "Thumbnail" at bounding box center [681, 499] width 328 height 26
type input "**********"
click at [810, 538] on button "Salvar" at bounding box center [818, 542] width 54 height 26
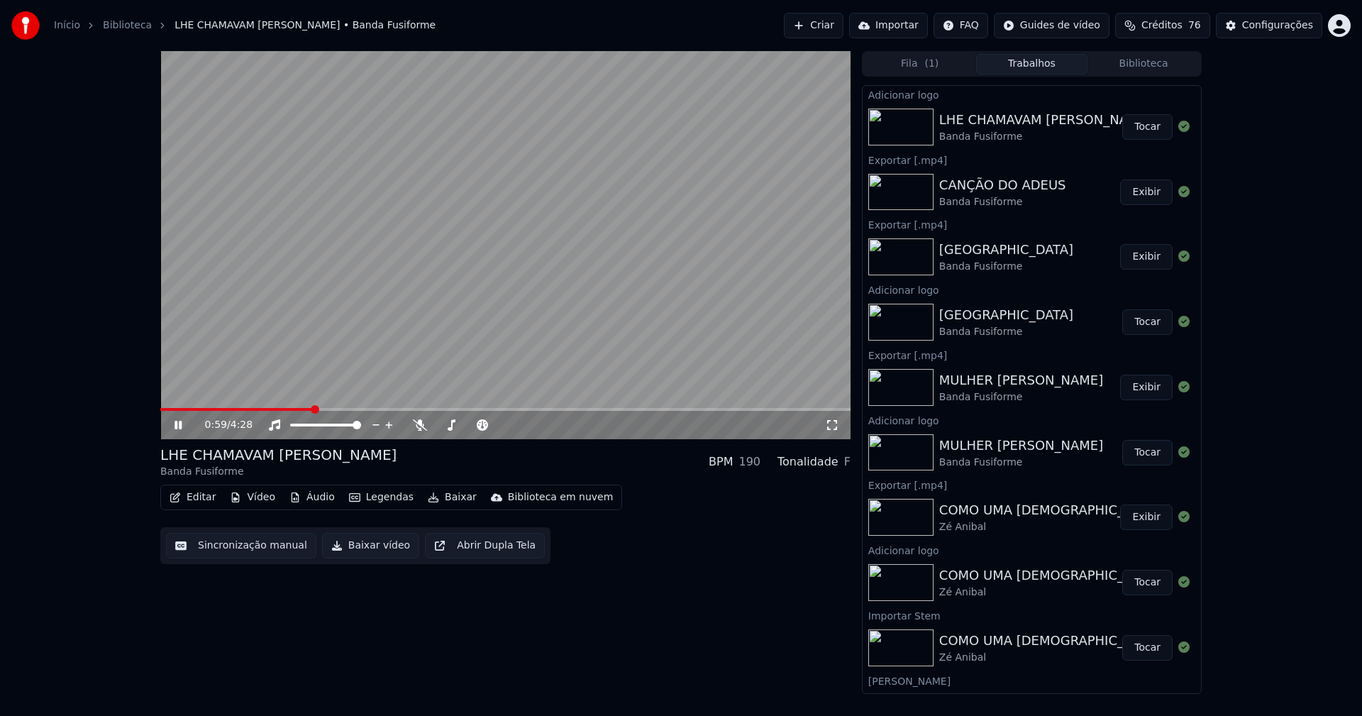
click at [1142, 126] on button "Tocar" at bounding box center [1148, 127] width 50 height 26
click at [200, 499] on button "Editar" at bounding box center [192, 497] width 57 height 20
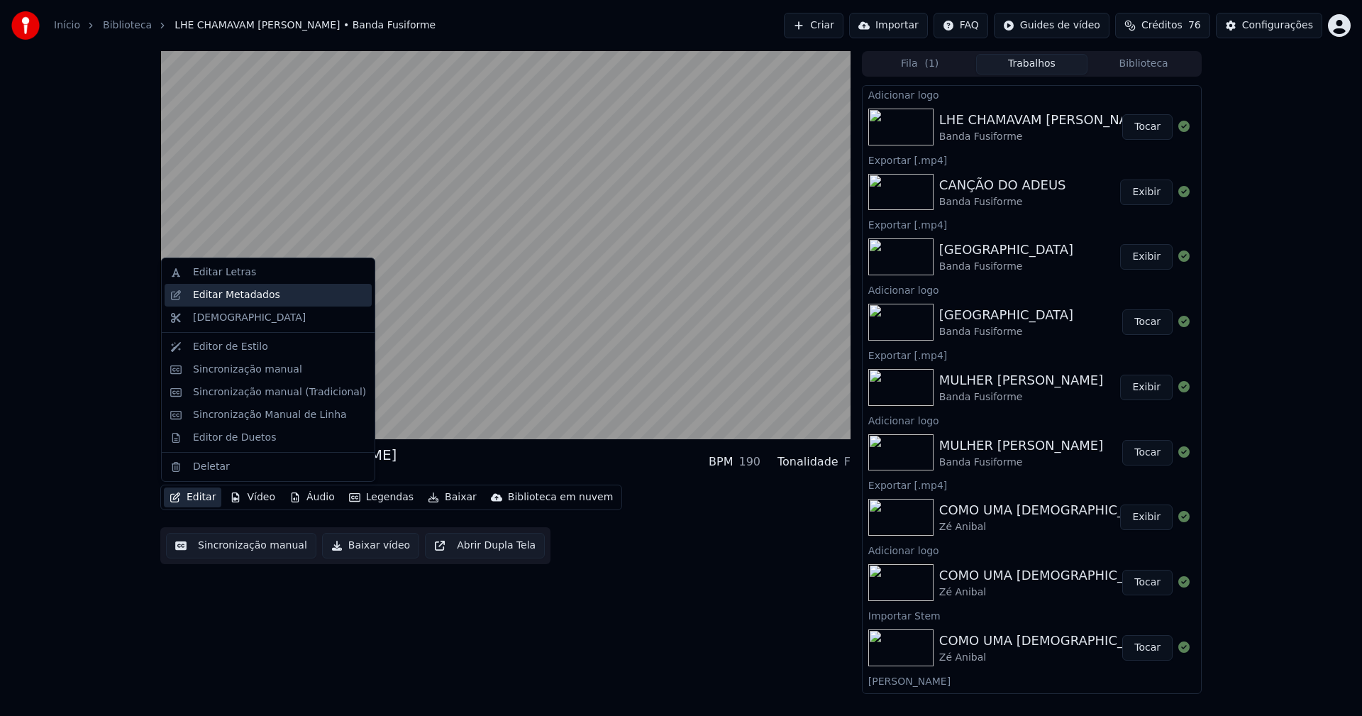
click at [245, 296] on div "Editar Metadados" at bounding box center [236, 295] width 87 height 14
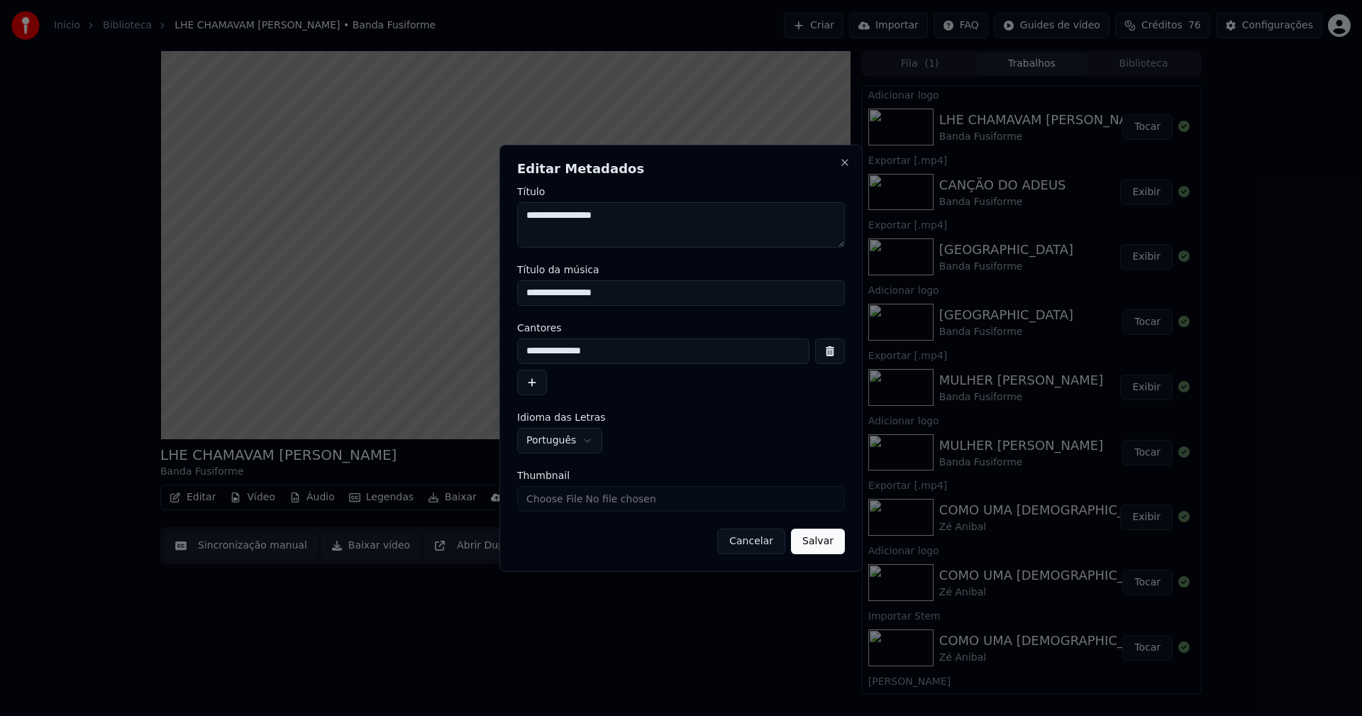
click at [762, 540] on button "Cancelar" at bounding box center [751, 542] width 68 height 26
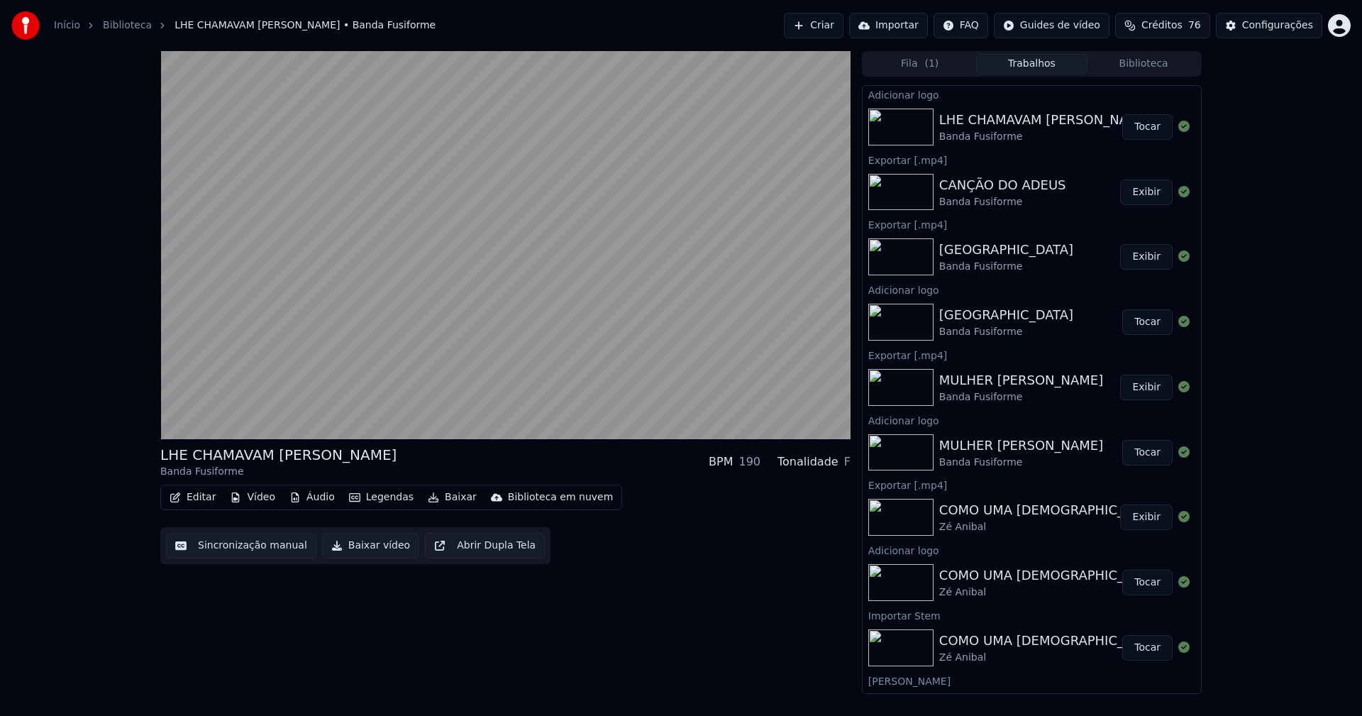
click at [199, 504] on button "Editar" at bounding box center [192, 497] width 57 height 20
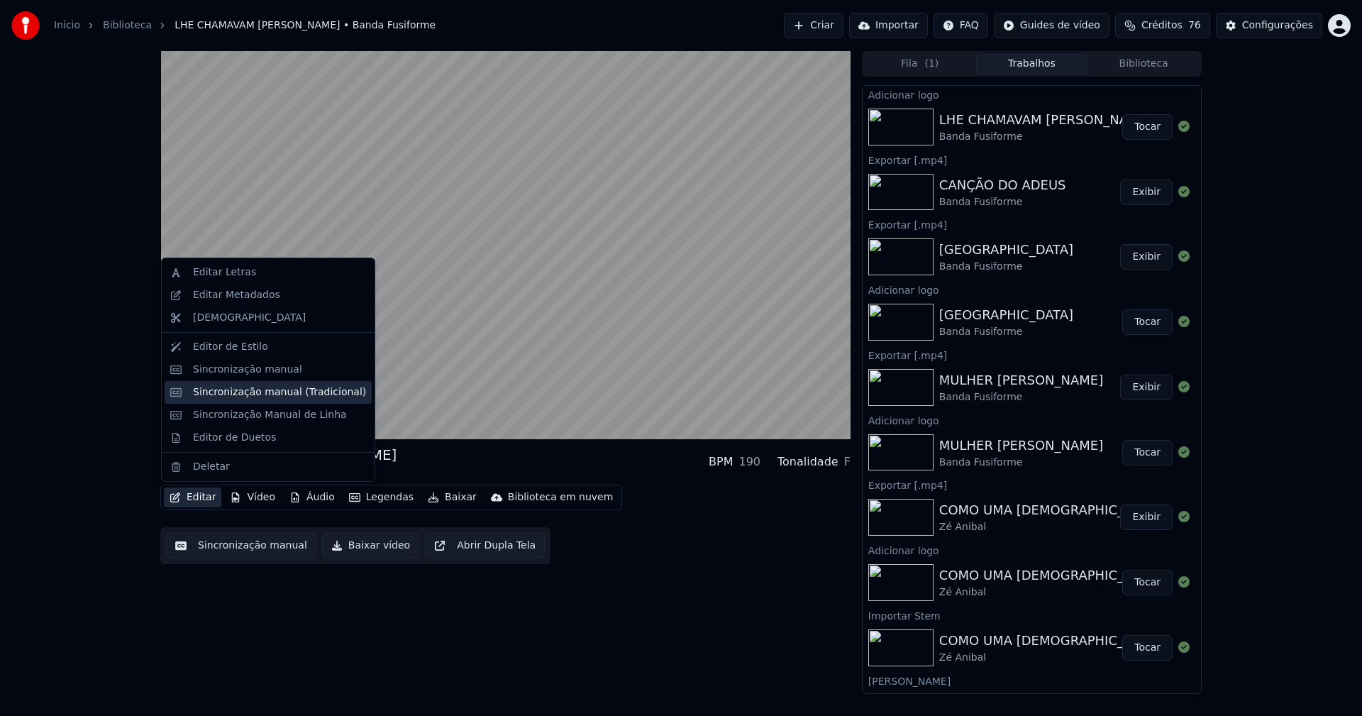
click at [253, 392] on div "Sincronização manual (Tradicional)" at bounding box center [279, 392] width 173 height 14
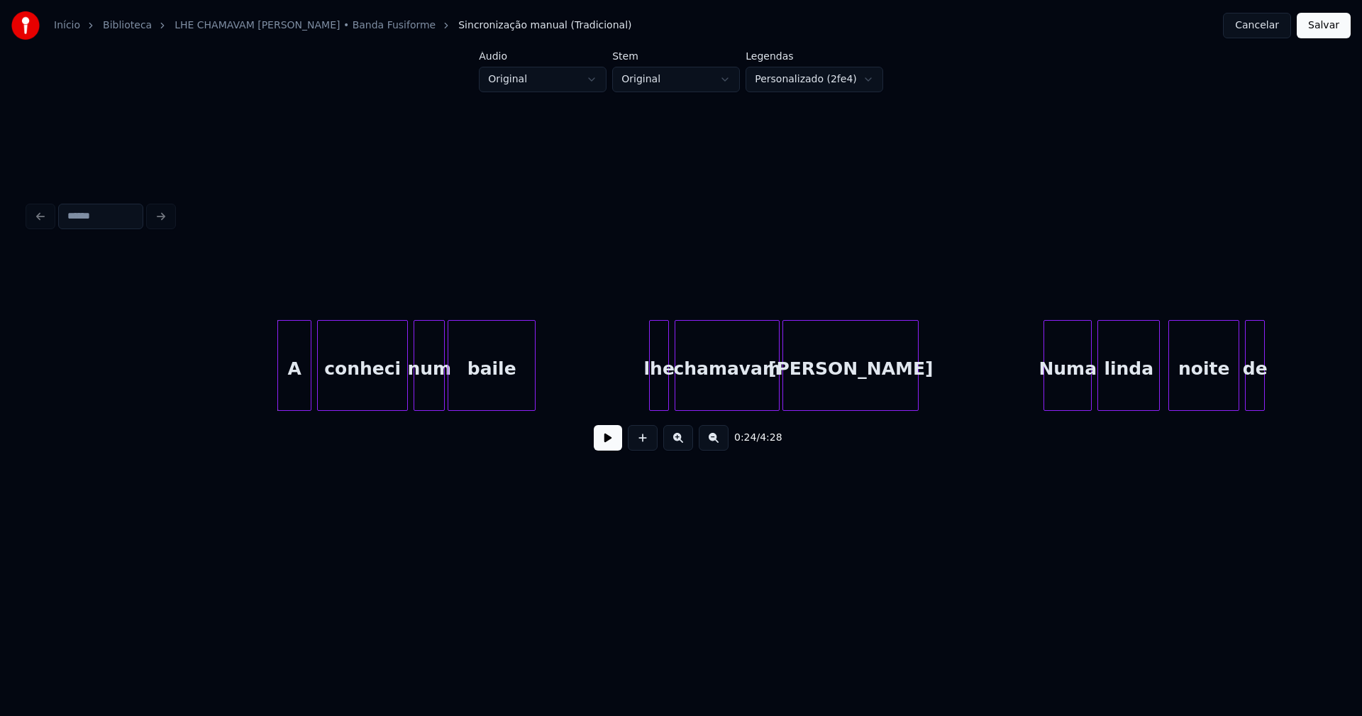
scroll to position [0, 3123]
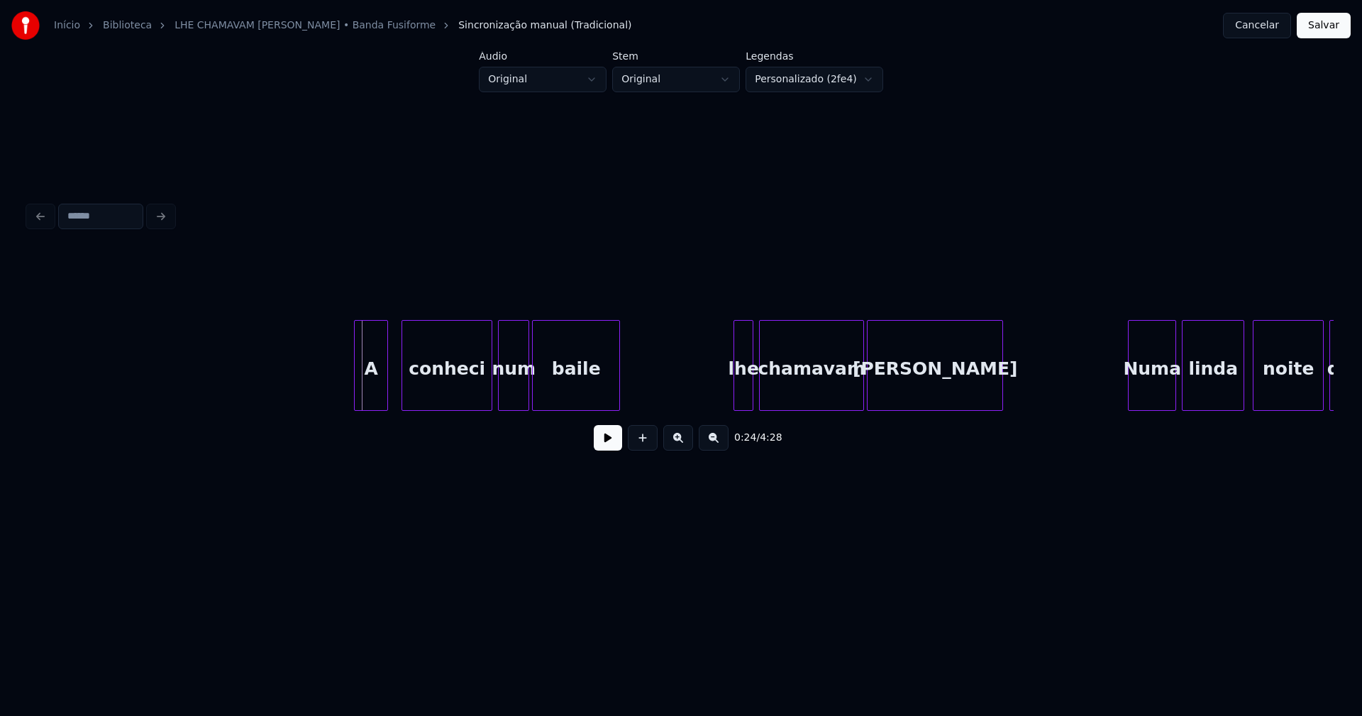
click at [364, 399] on div "A" at bounding box center [371, 369] width 33 height 96
click at [448, 403] on div "conheci" at bounding box center [441, 369] width 89 height 96
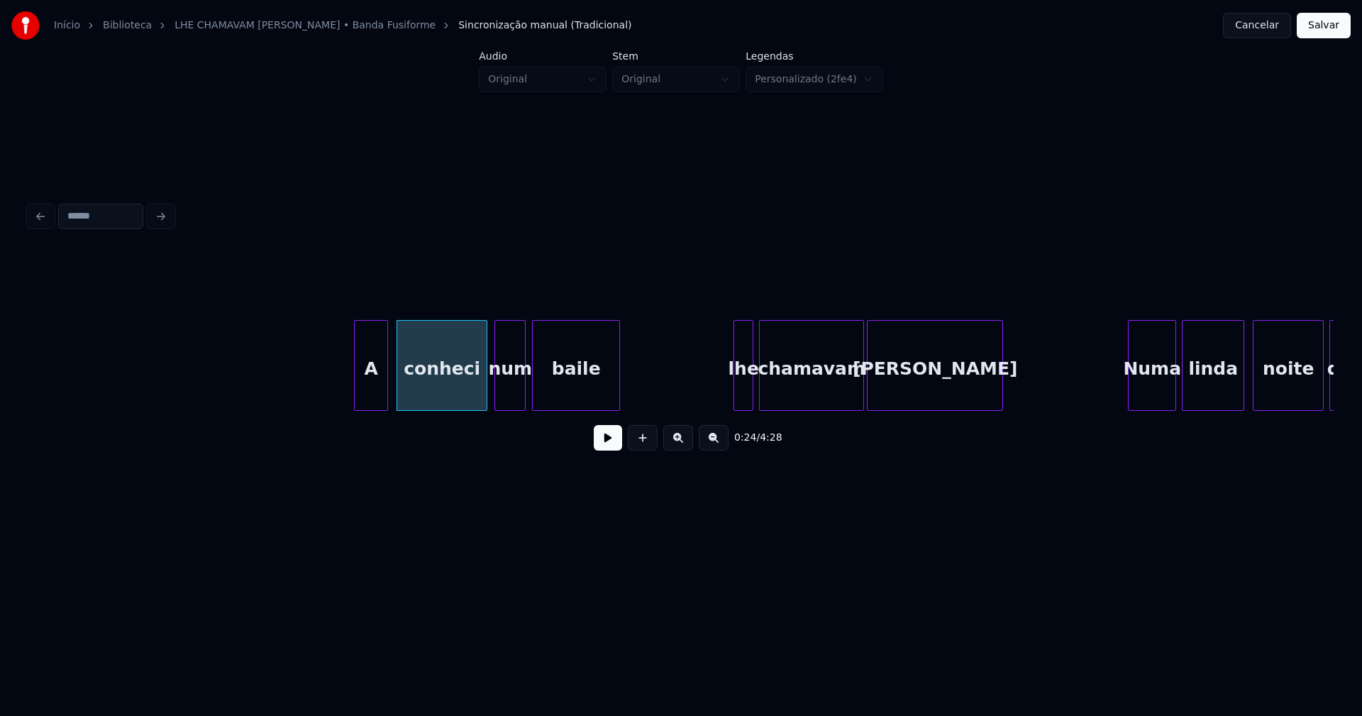
click at [509, 395] on div "num" at bounding box center [510, 369] width 30 height 96
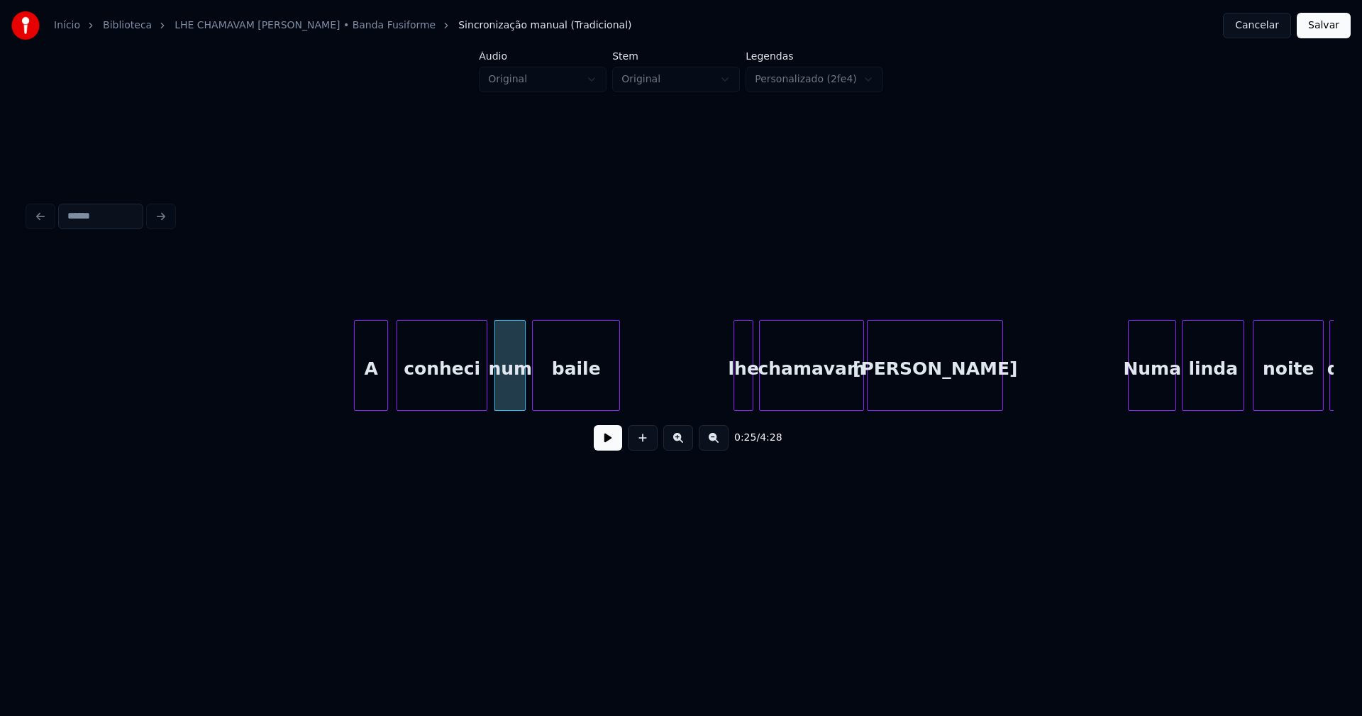
click at [611, 448] on button at bounding box center [608, 438] width 28 height 26
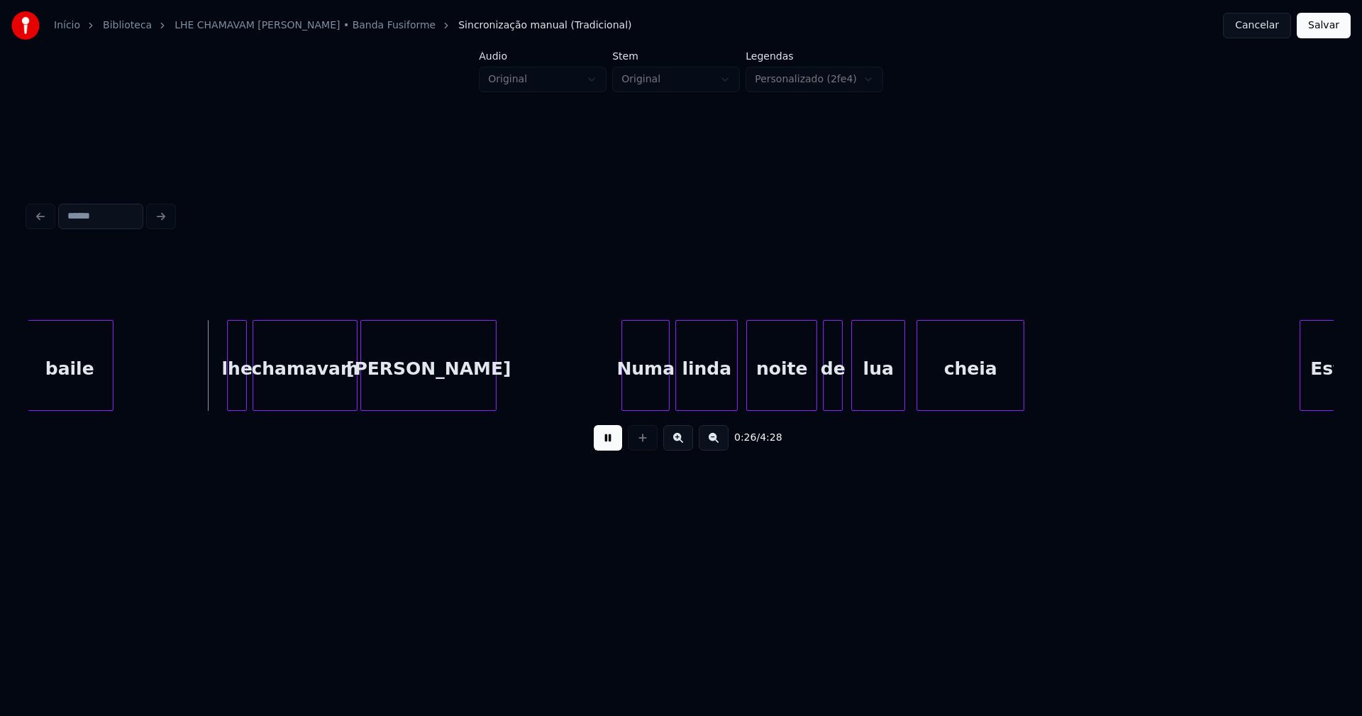
scroll to position [0, 3651]
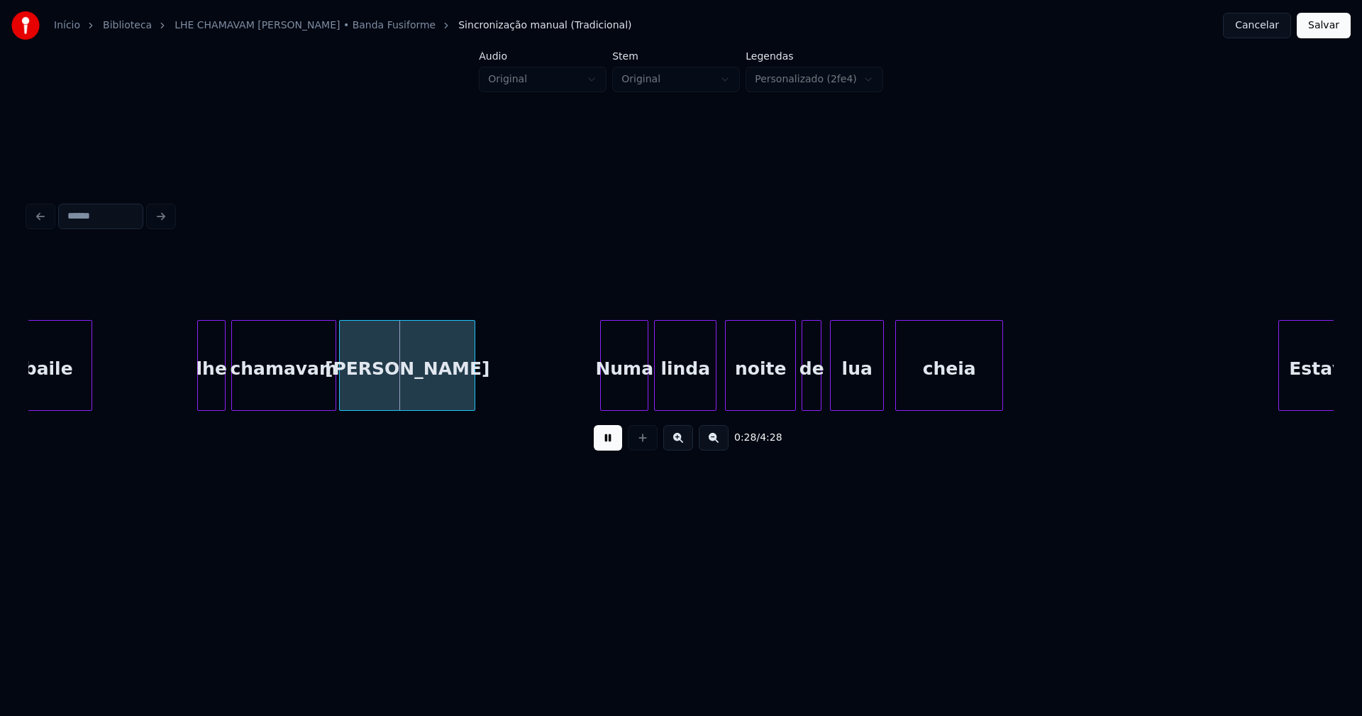
click at [201, 400] on div at bounding box center [200, 365] width 4 height 89
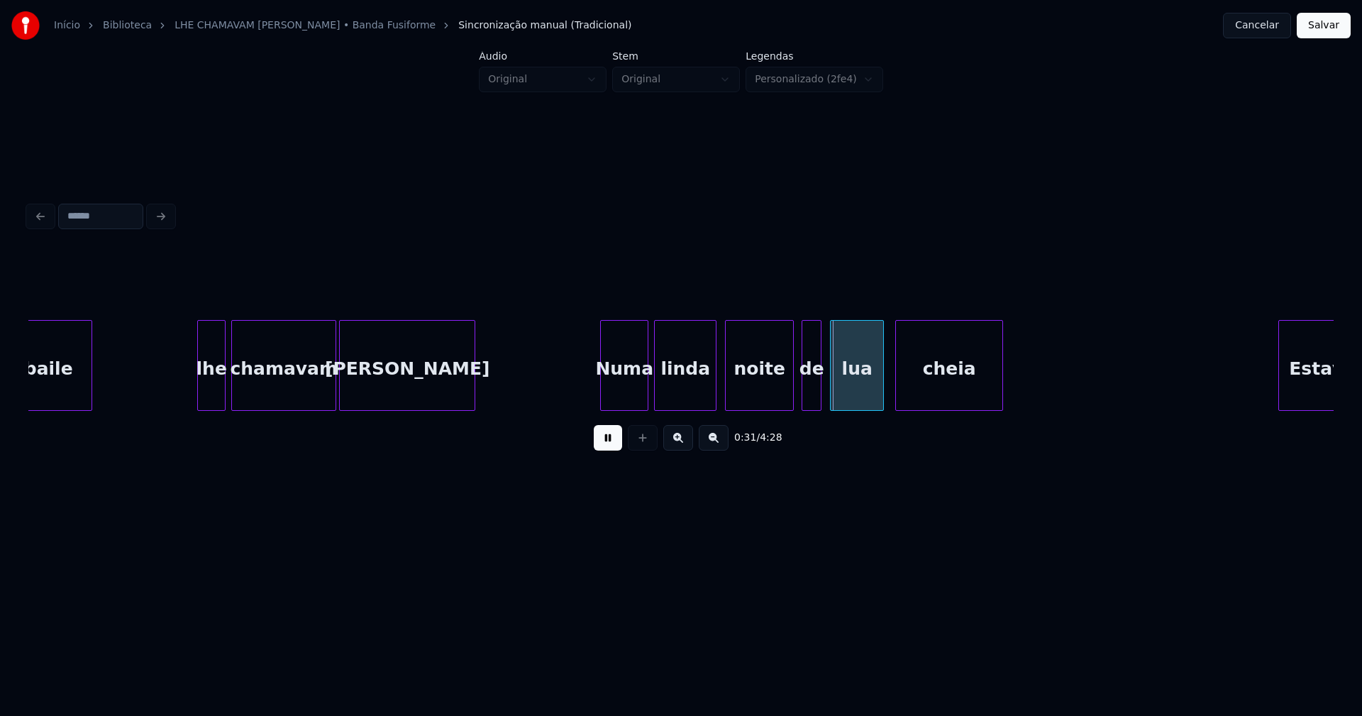
click at [793, 395] on div at bounding box center [791, 365] width 4 height 89
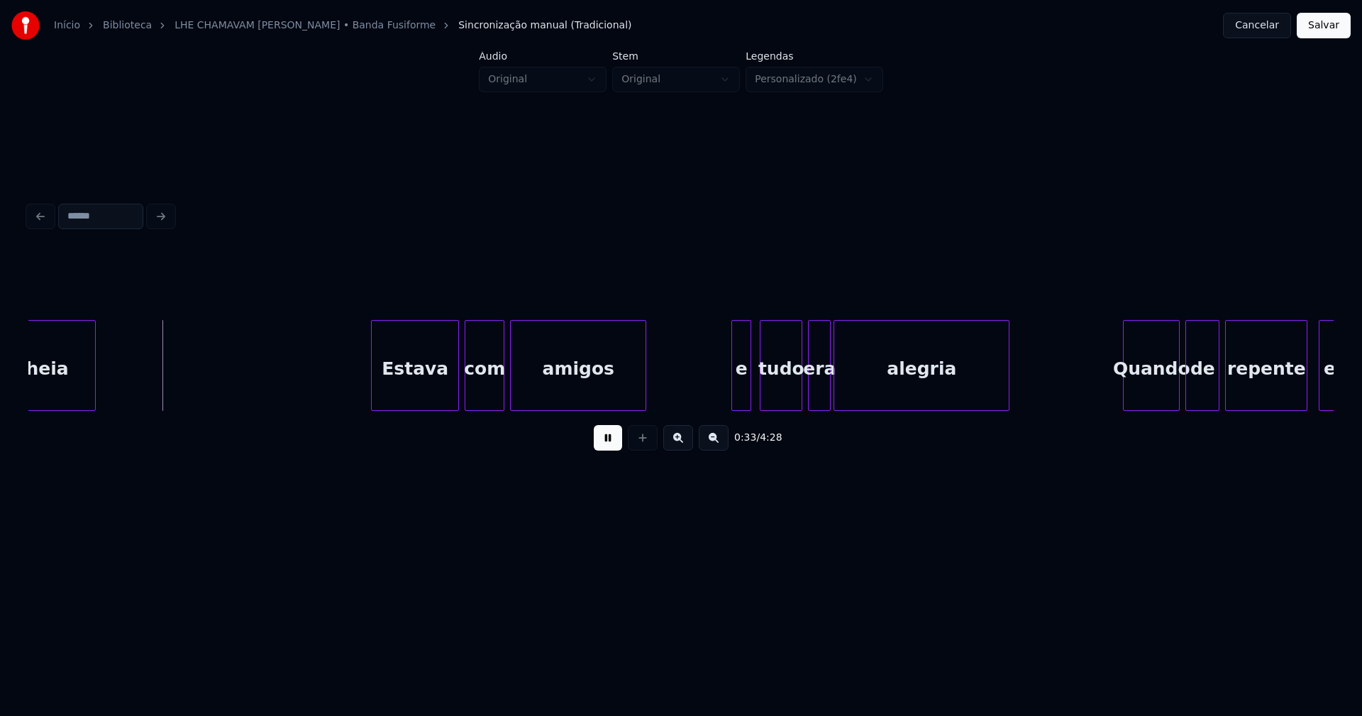
scroll to position [0, 4601]
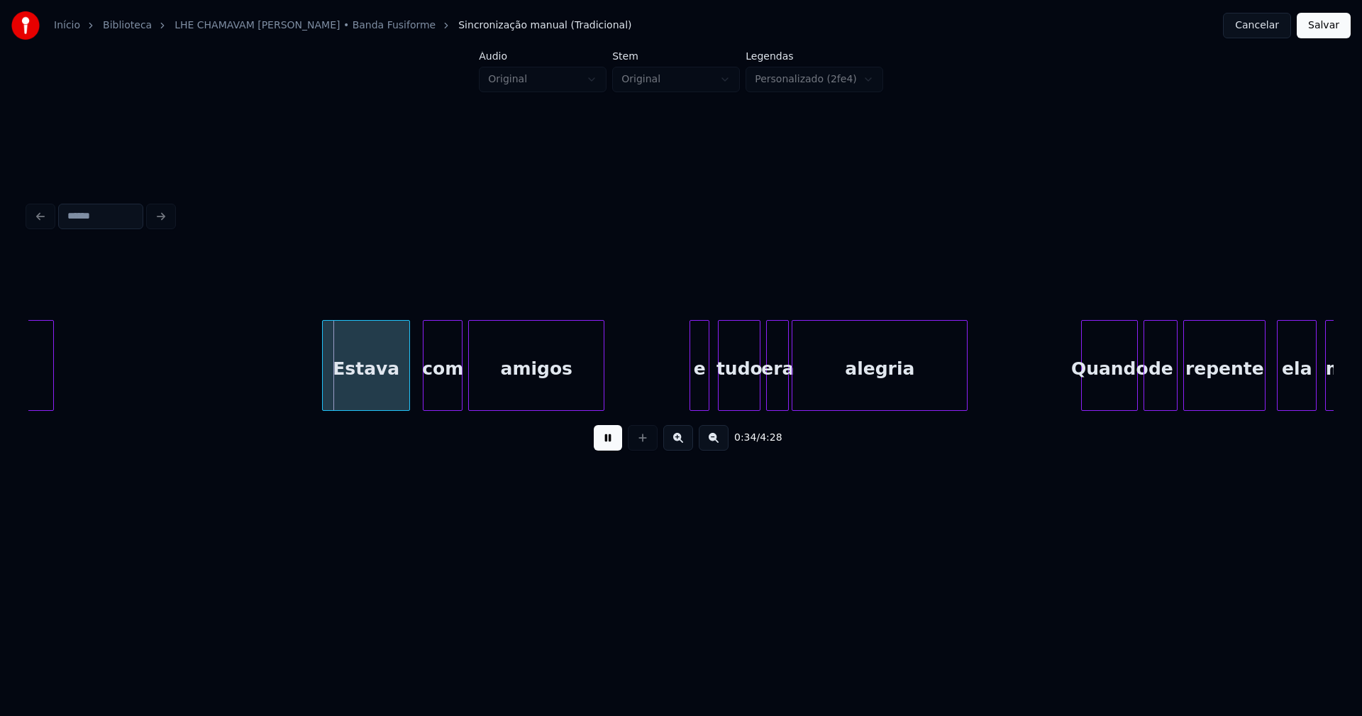
click at [376, 399] on div "Estava" at bounding box center [366, 369] width 87 height 96
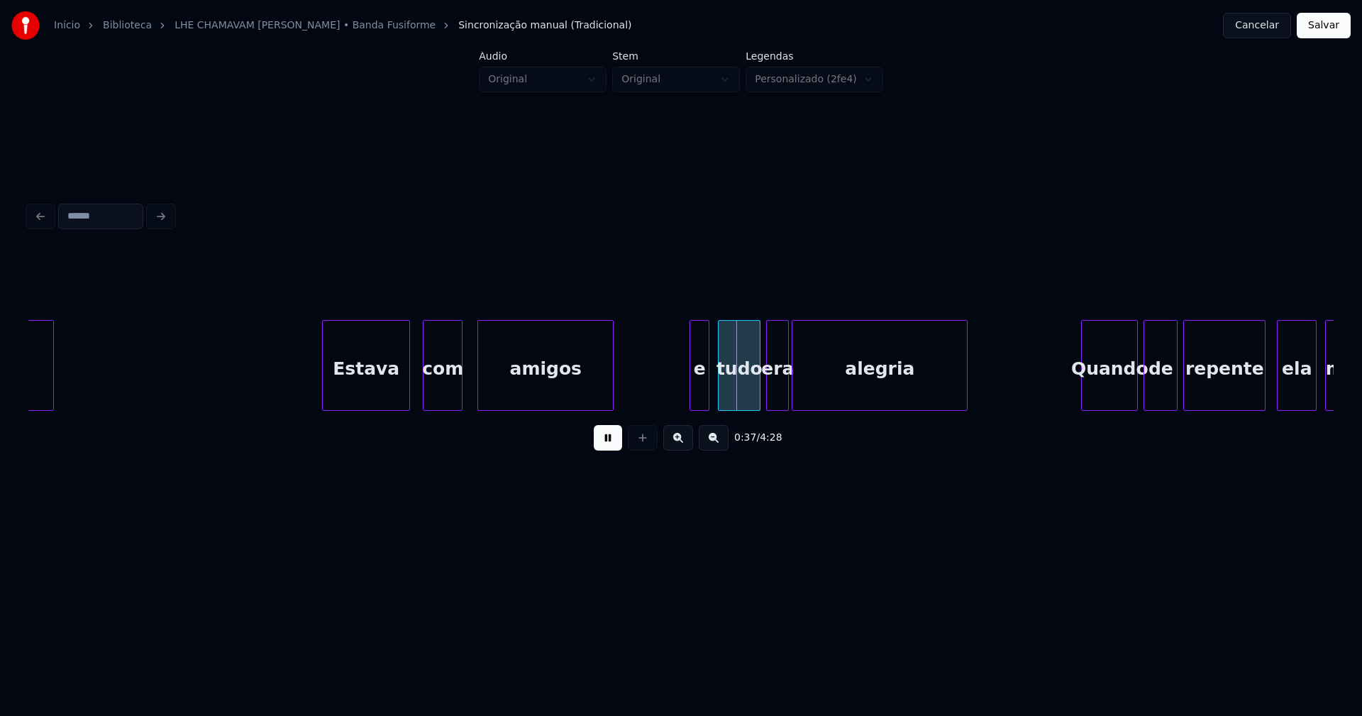
click at [478, 393] on div "amigos" at bounding box center [546, 365] width 136 height 91
click at [473, 392] on div at bounding box center [471, 365] width 4 height 89
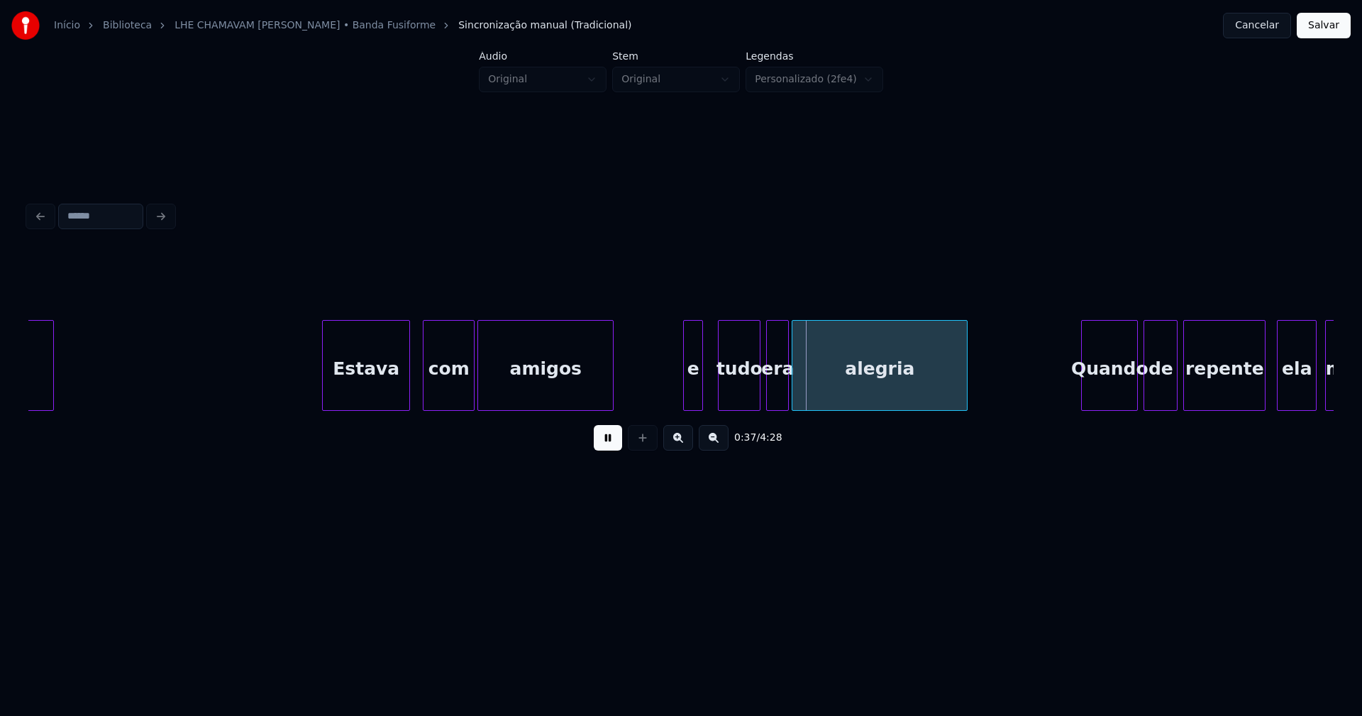
click at [693, 400] on div "e" at bounding box center [693, 369] width 18 height 96
click at [732, 397] on div "tudo" at bounding box center [735, 369] width 41 height 96
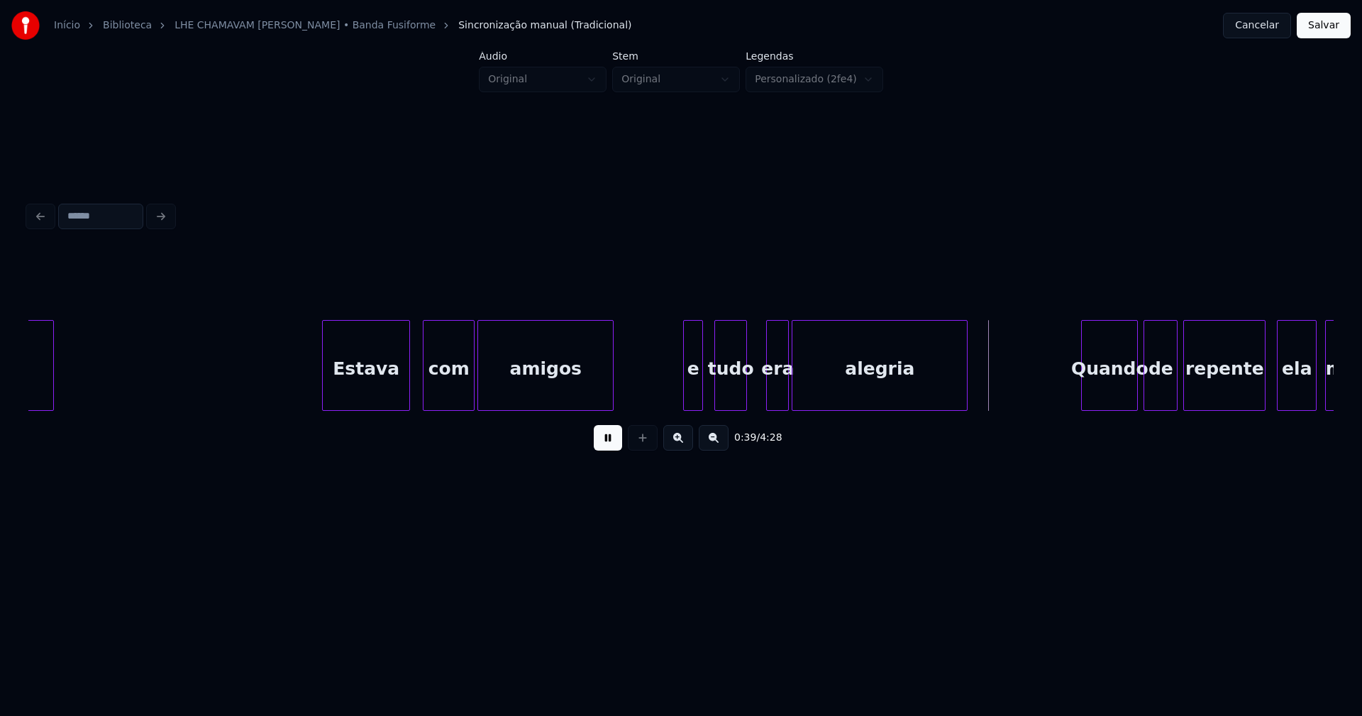
click at [745, 398] on div at bounding box center [744, 365] width 4 height 89
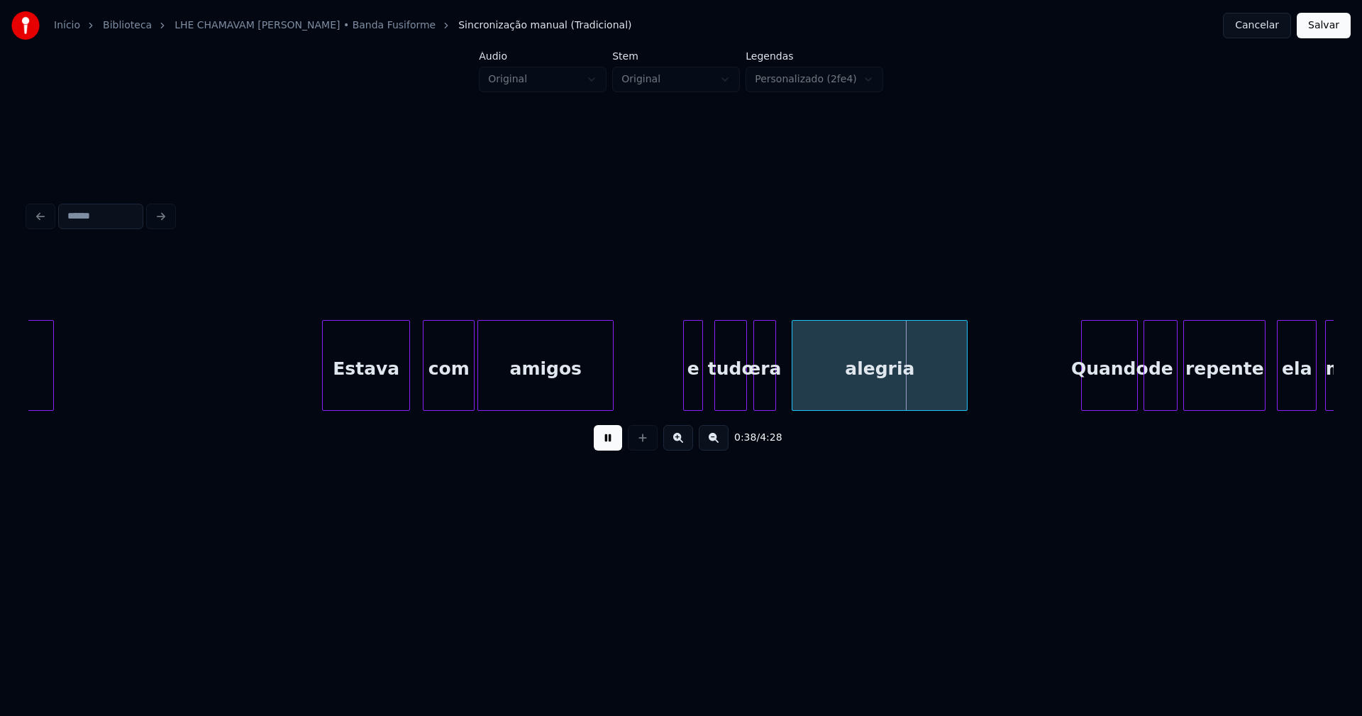
click at [763, 395] on div "era" at bounding box center [764, 369] width 21 height 96
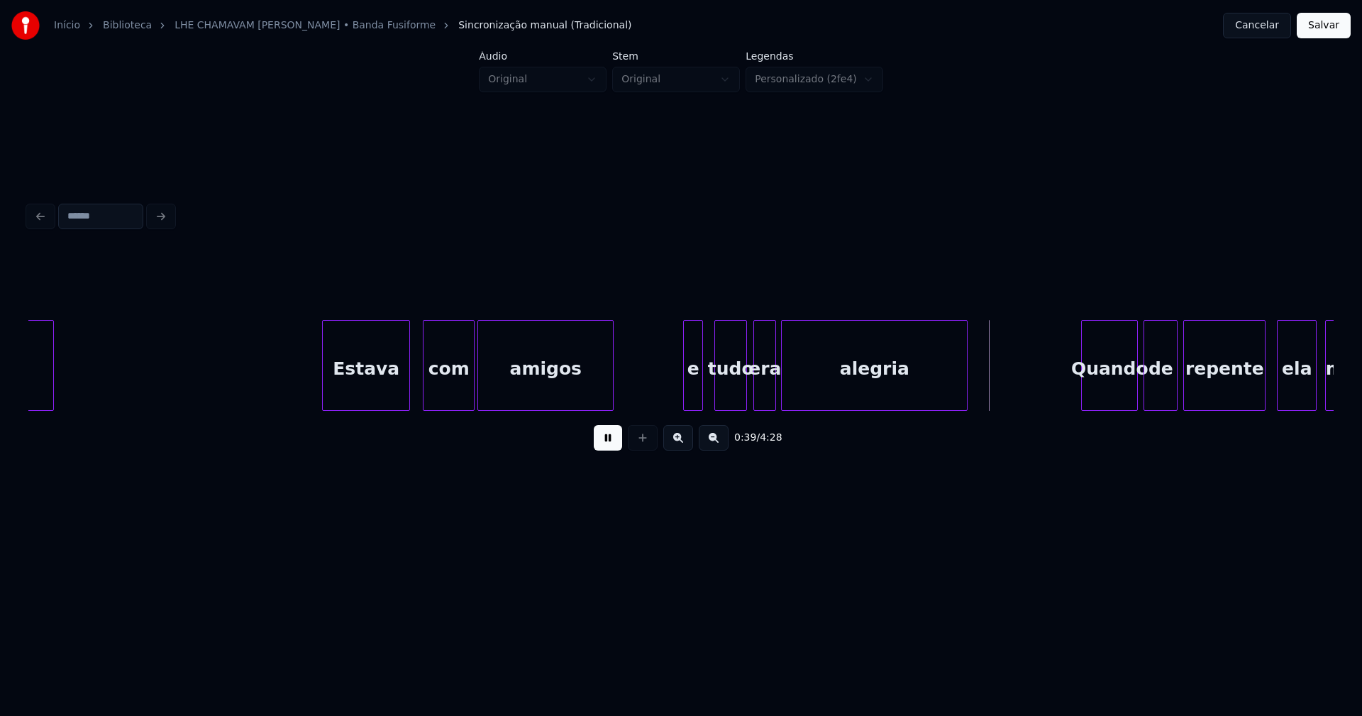
click at [784, 398] on div at bounding box center [784, 365] width 4 height 89
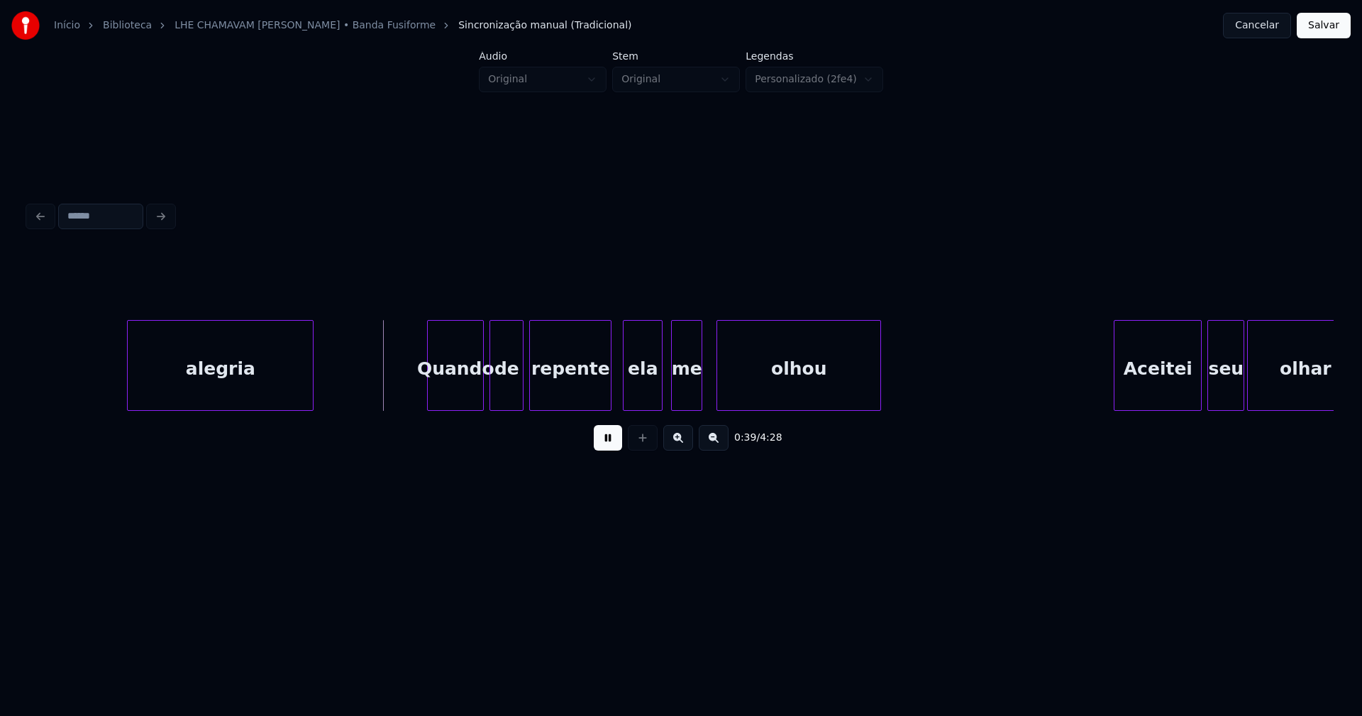
scroll to position [0, 5466]
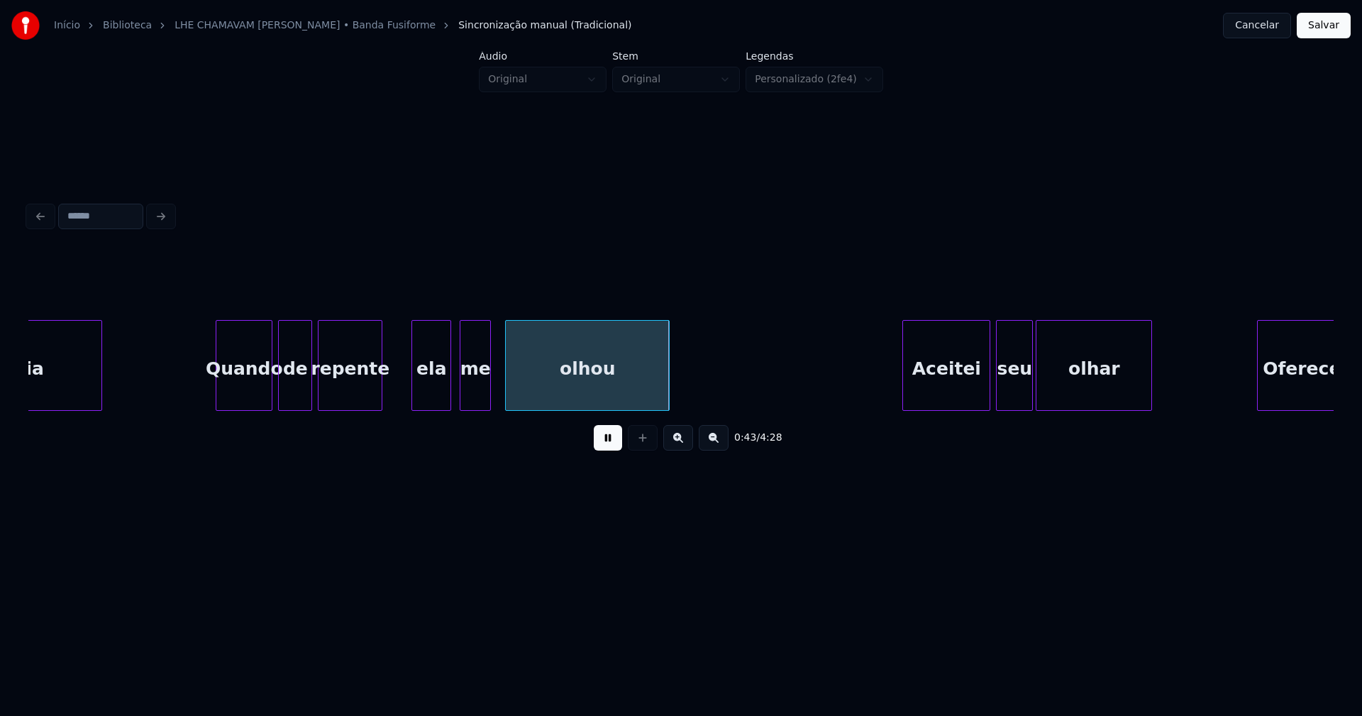
click at [380, 410] on div "alegria Quando de repente ela me olhou Aceitei seu olhar Oferecendo" at bounding box center [681, 365] width 1306 height 91
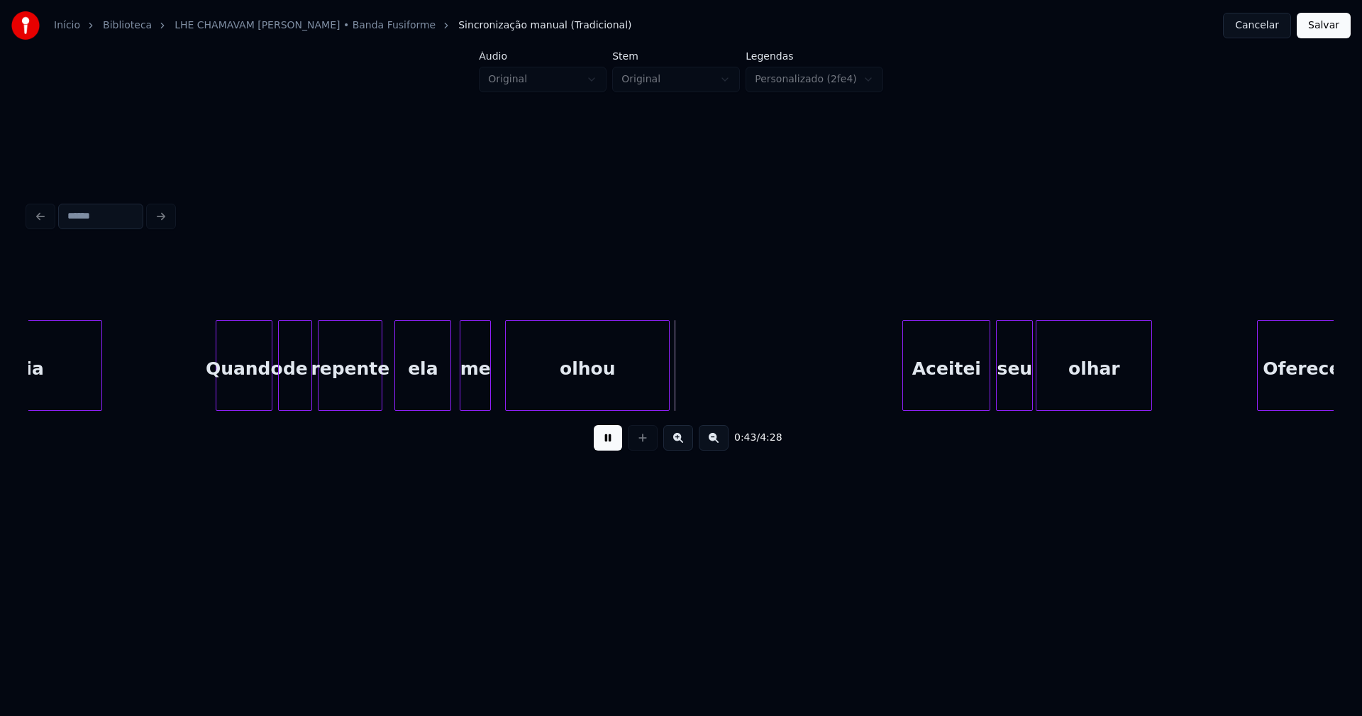
click at [395, 401] on div at bounding box center [397, 365] width 4 height 89
click at [497, 403] on div at bounding box center [495, 365] width 4 height 89
click at [505, 389] on div "olhou" at bounding box center [587, 365] width 165 height 91
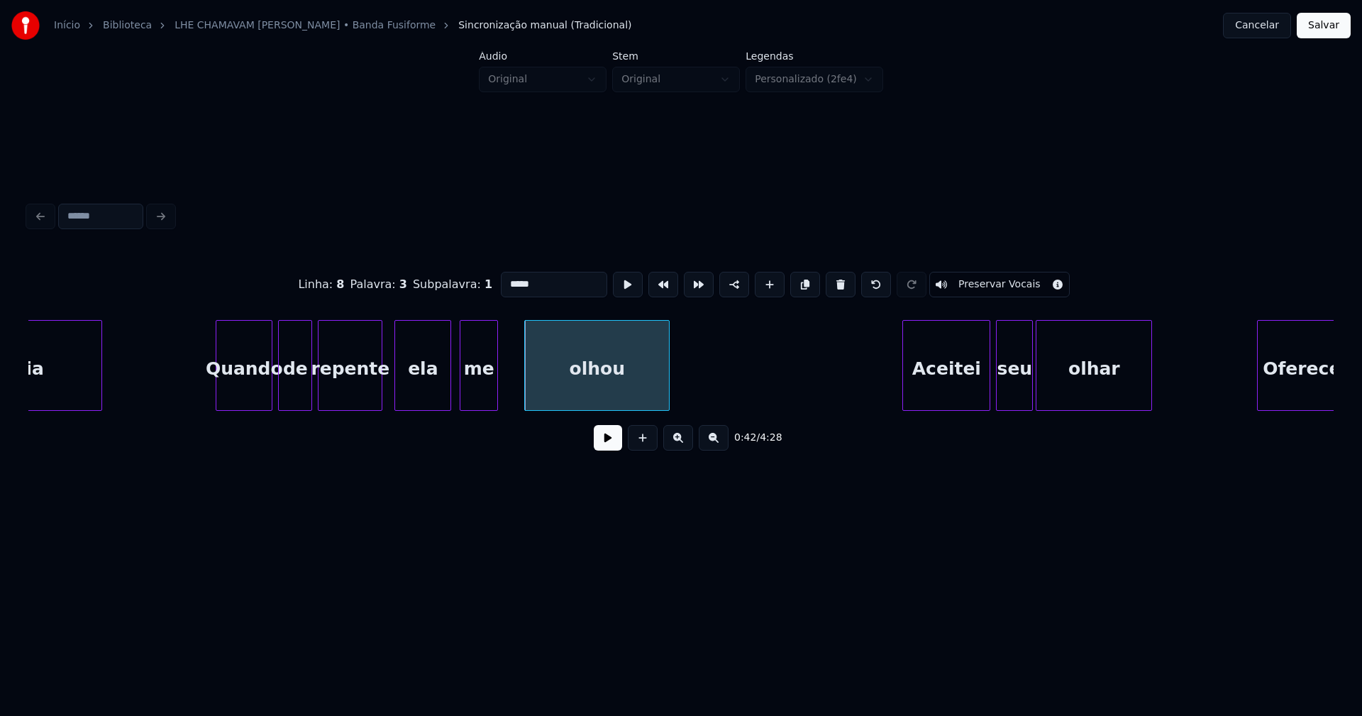
click at [526, 396] on div at bounding box center [527, 365] width 4 height 89
click at [518, 397] on div at bounding box center [516, 365] width 4 height 89
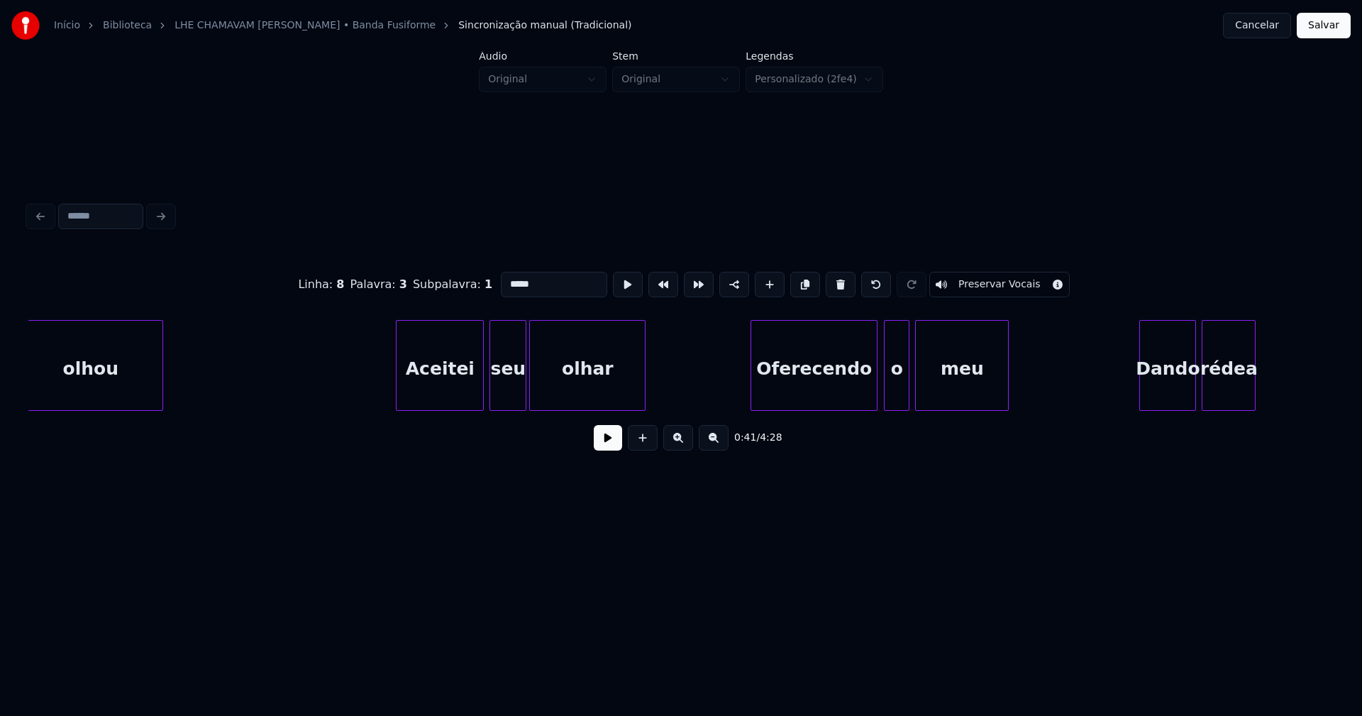
scroll to position [0, 6226]
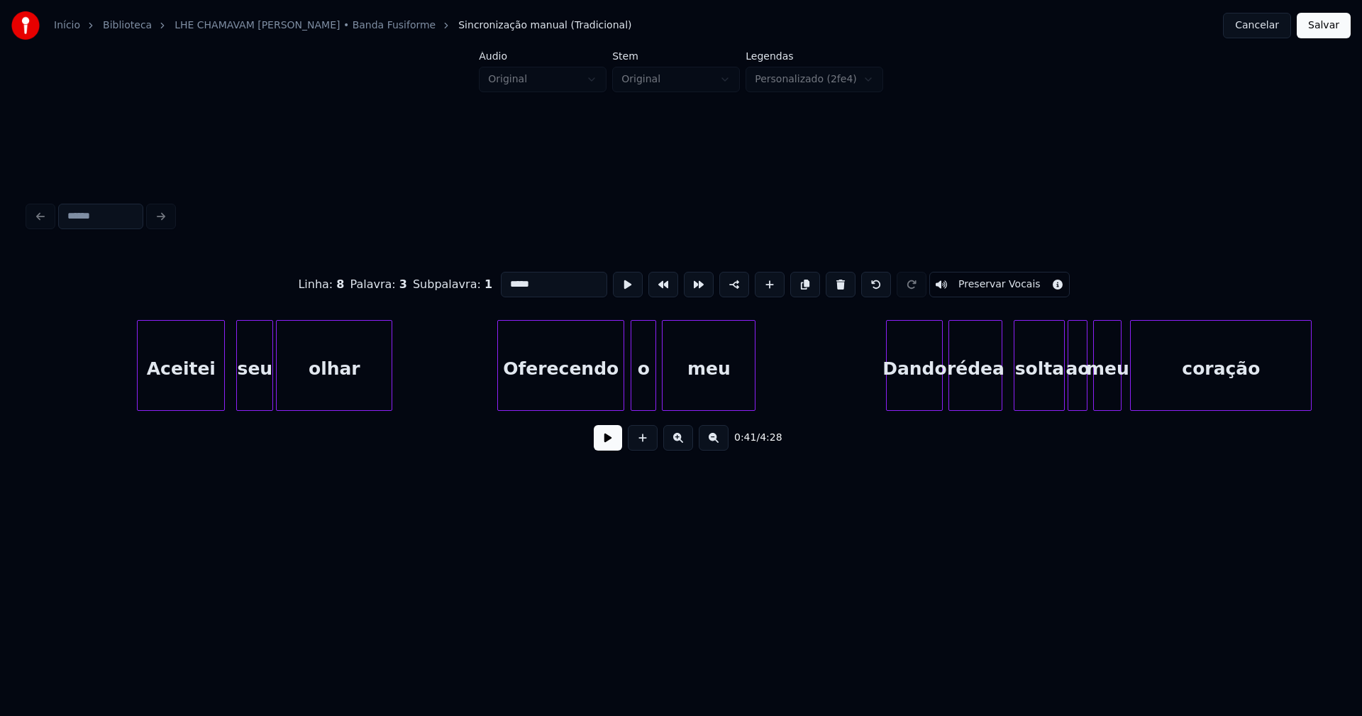
click at [177, 398] on div "Aceitei" at bounding box center [181, 369] width 87 height 96
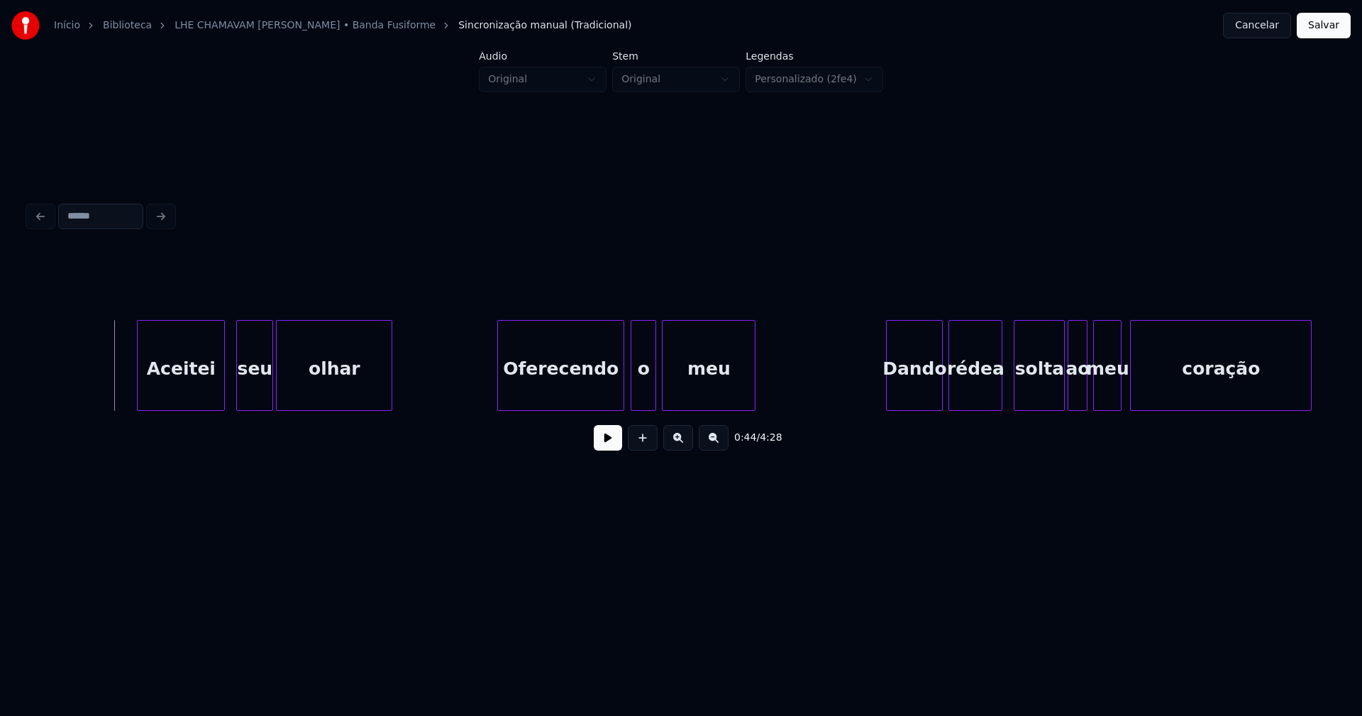
click at [612, 451] on button at bounding box center [608, 438] width 28 height 26
click at [548, 394] on div "Oferecendo" at bounding box center [555, 369] width 126 height 96
click at [587, 399] on div at bounding box center [587, 365] width 4 height 89
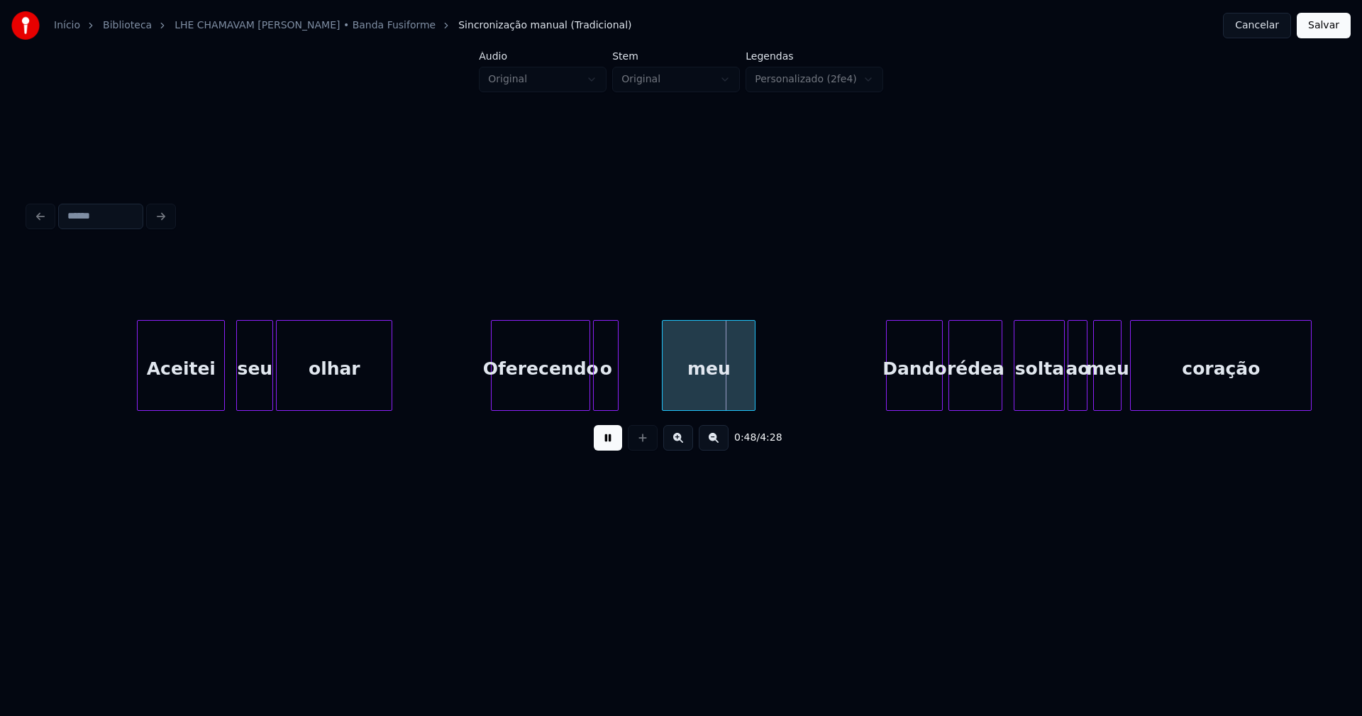
click at [607, 399] on div "o" at bounding box center [606, 369] width 24 height 96
click at [641, 392] on div at bounding box center [642, 365] width 4 height 89
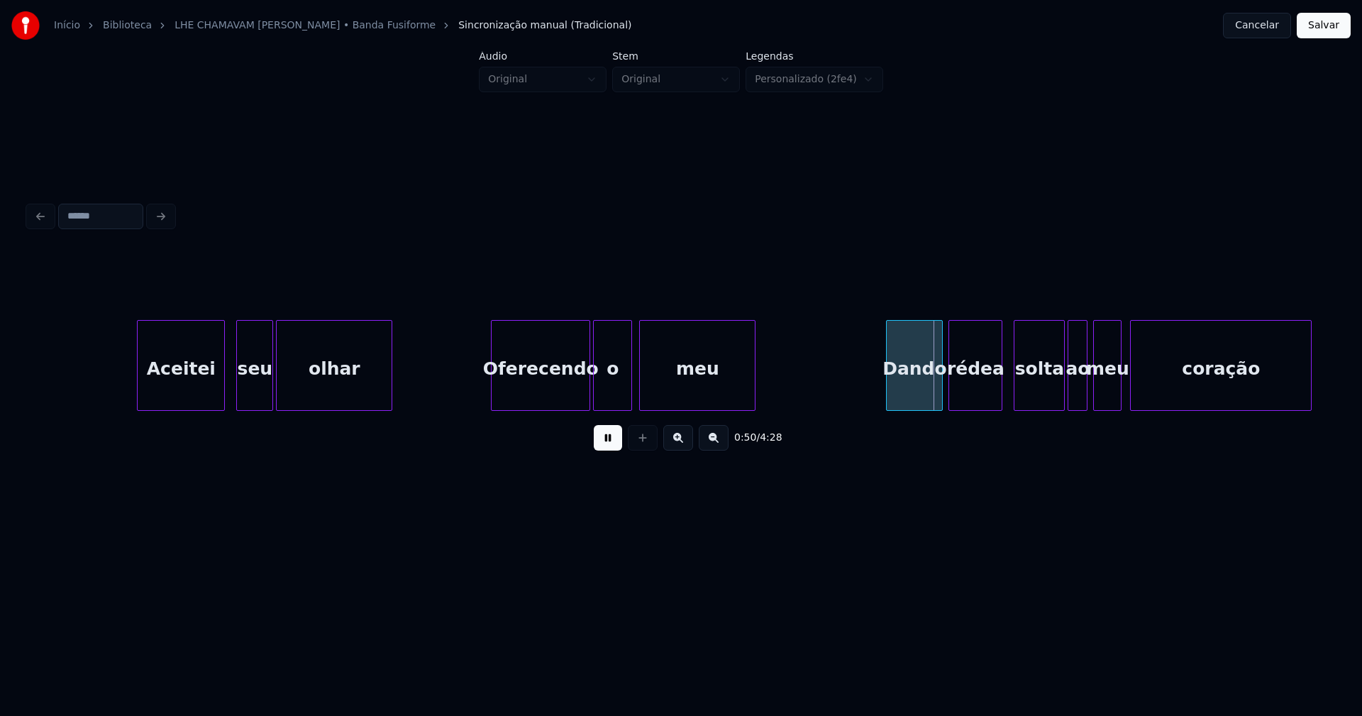
click at [629, 397] on div at bounding box center [629, 365] width 4 height 89
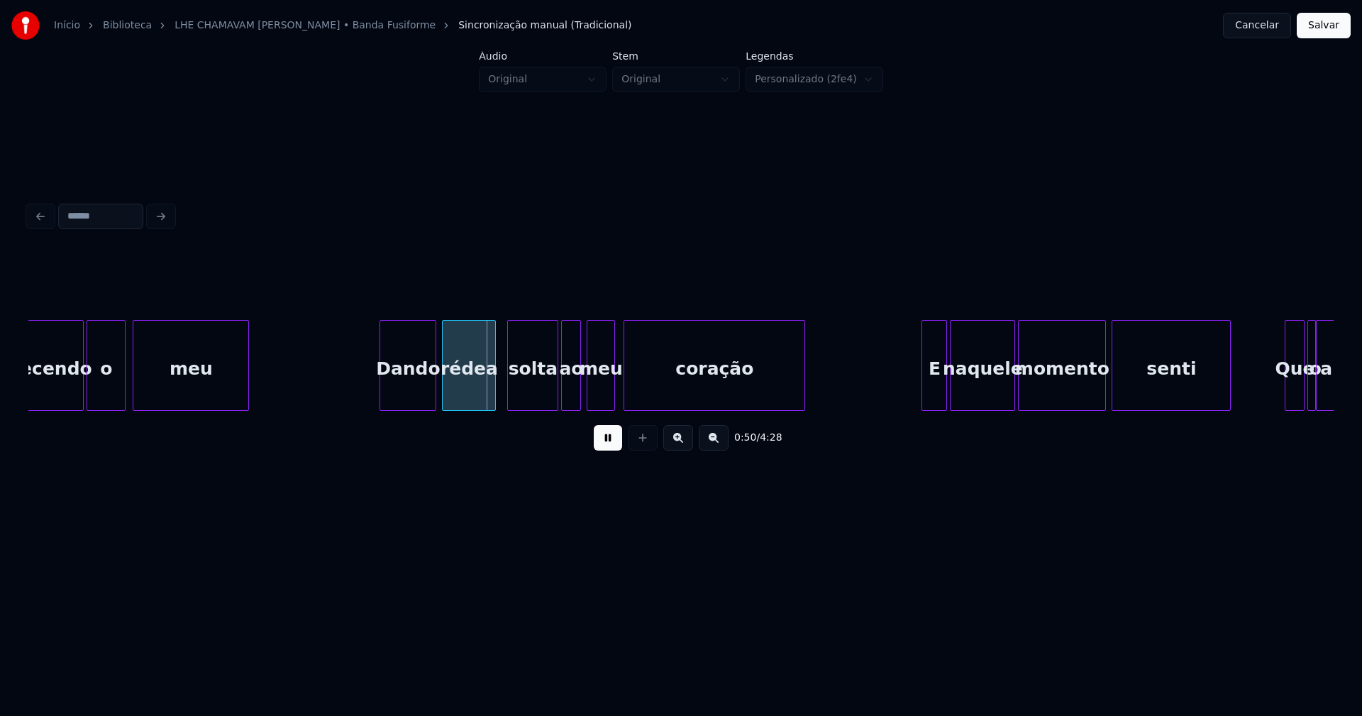
scroll to position [0, 6753]
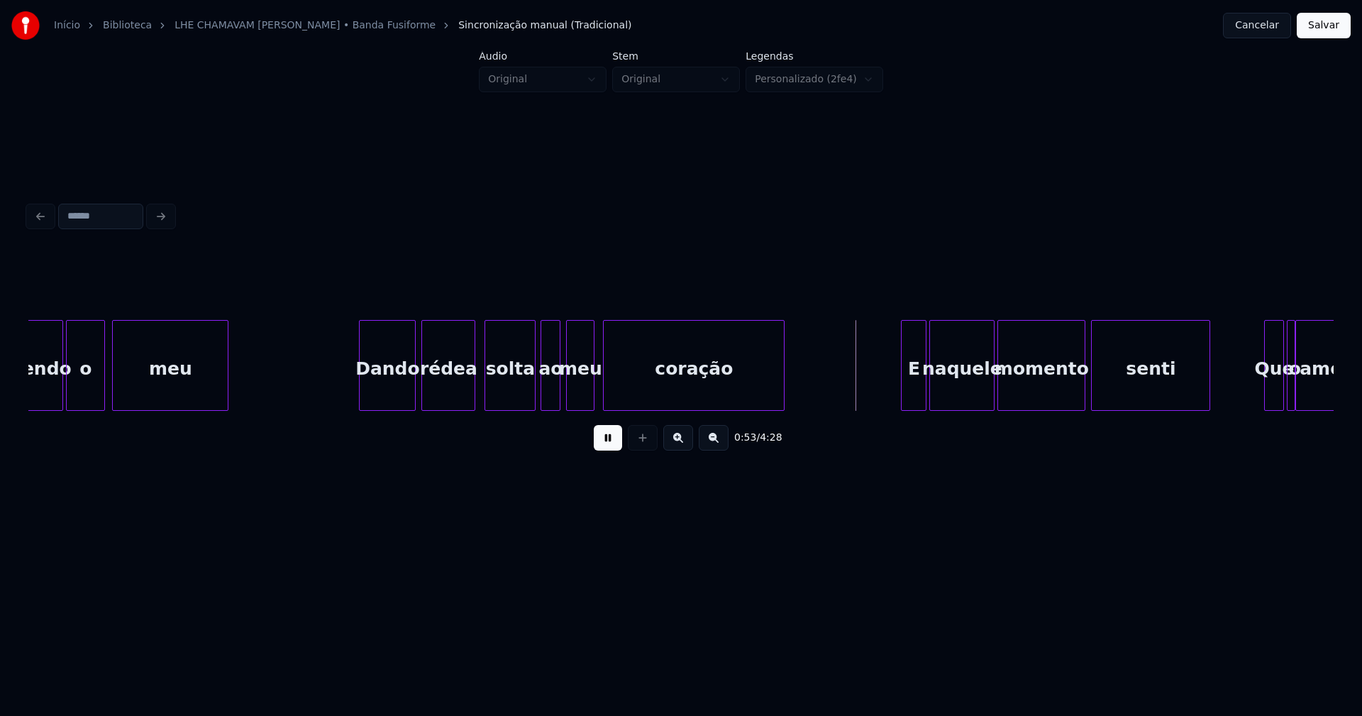
click at [514, 398] on div "solta" at bounding box center [510, 369] width 50 height 96
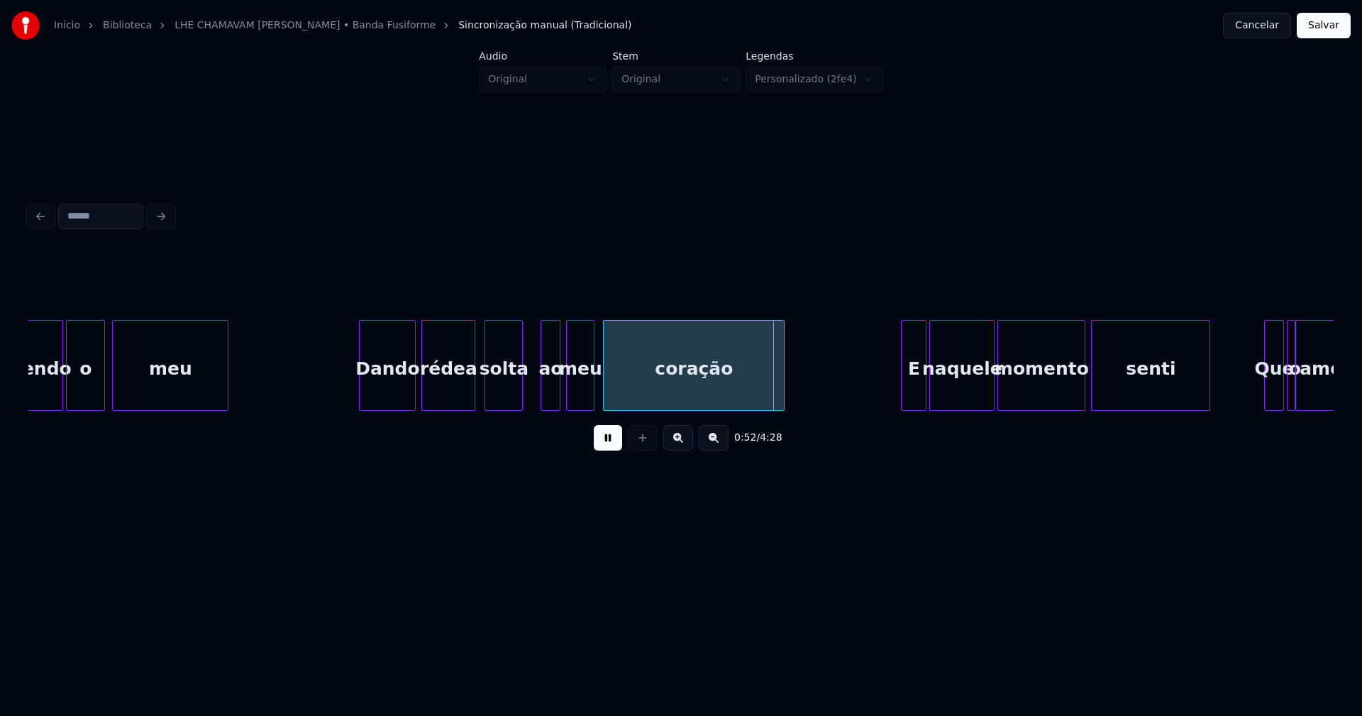
click at [519, 404] on div "solta" at bounding box center [504, 365] width 38 height 91
click at [533, 394] on div at bounding box center [535, 365] width 4 height 89
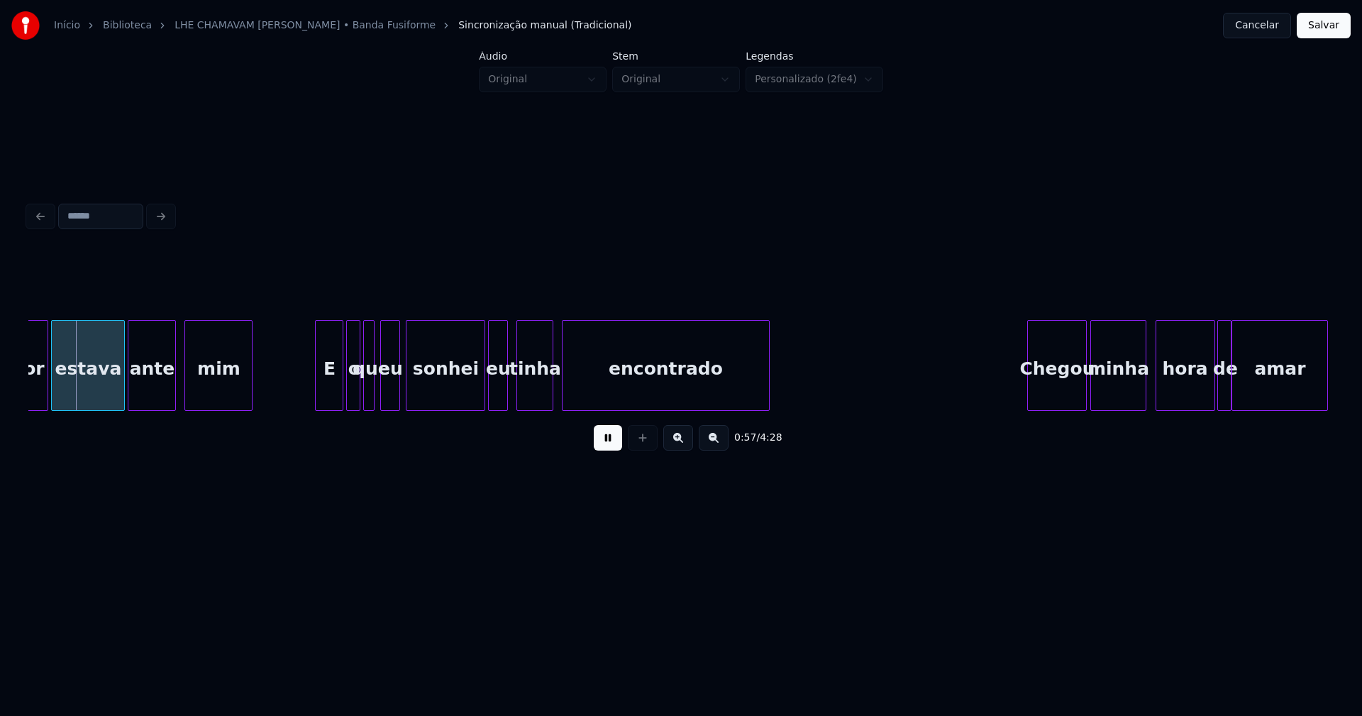
scroll to position [0, 7619]
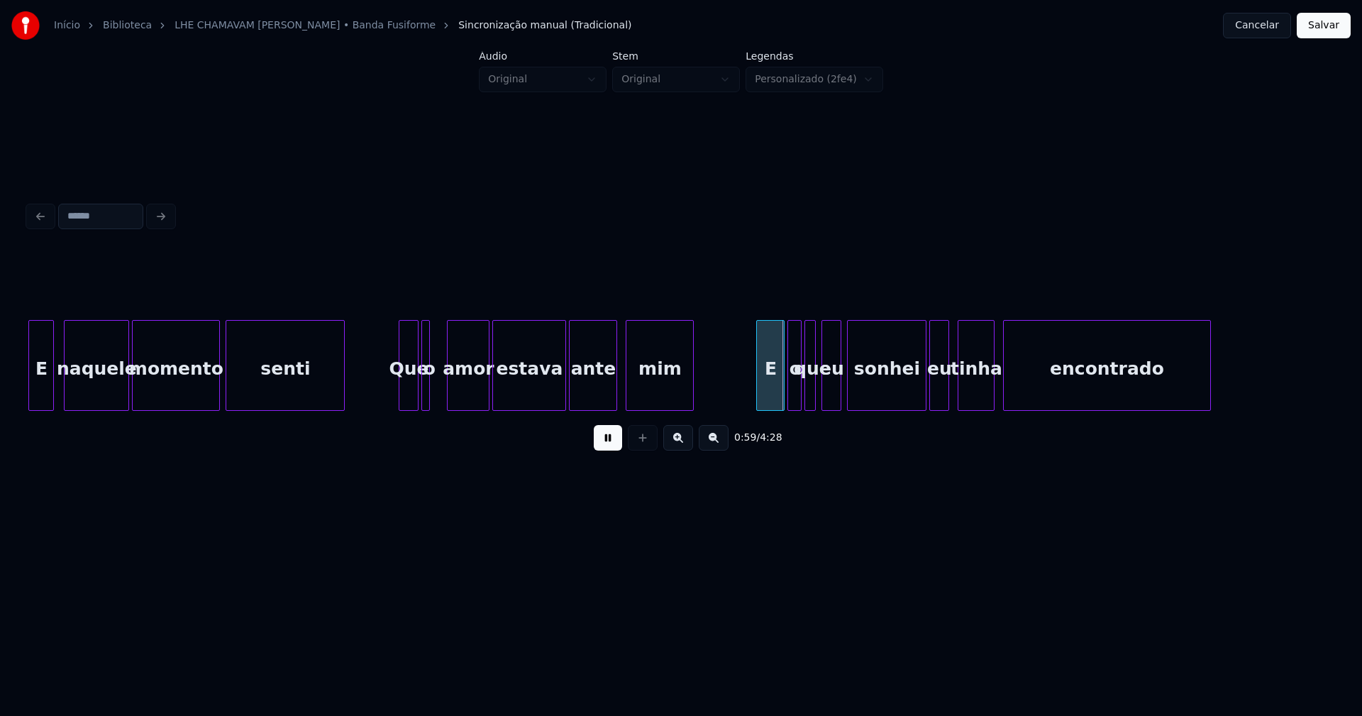
click at [452, 387] on div at bounding box center [450, 365] width 4 height 89
click at [439, 391] on div at bounding box center [438, 365] width 4 height 89
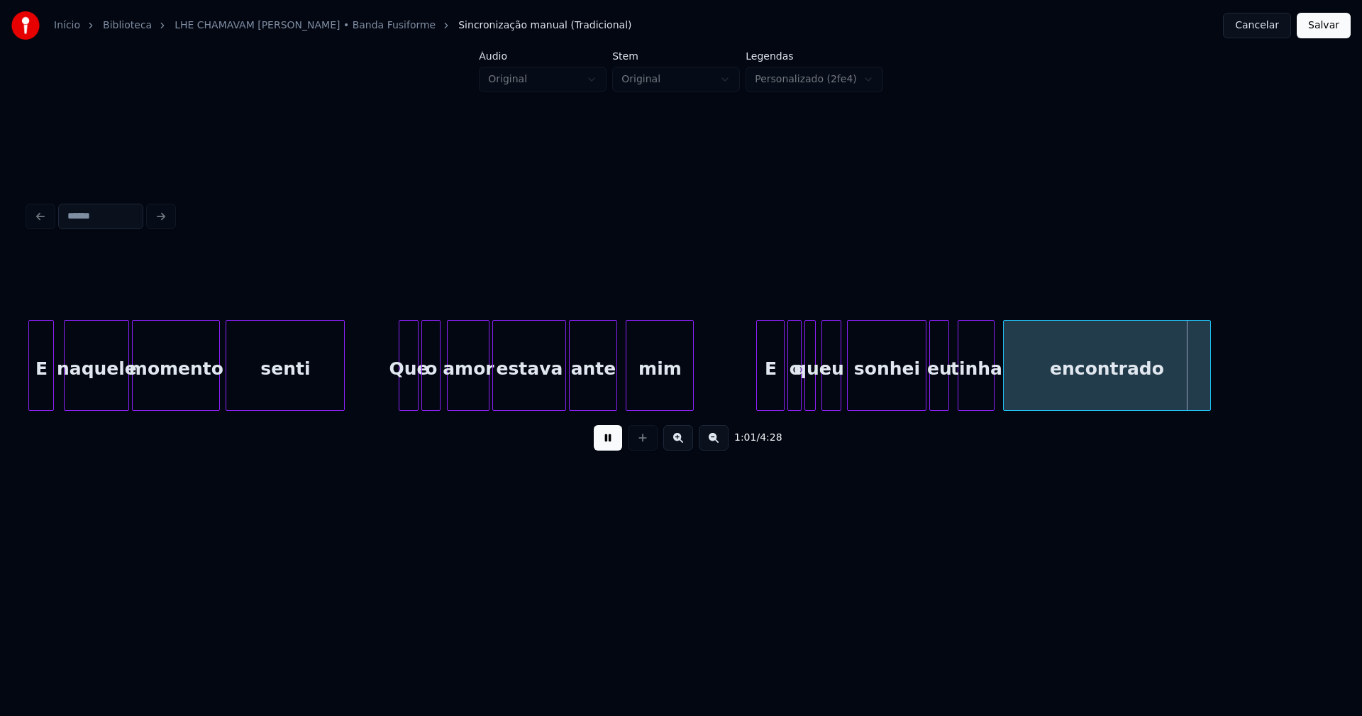
drag, startPoint x: 617, startPoint y: 446, endPoint x: 629, endPoint y: 434, distance: 17.6
click at [617, 444] on button at bounding box center [608, 438] width 28 height 26
click at [753, 386] on div at bounding box center [754, 365] width 4 height 89
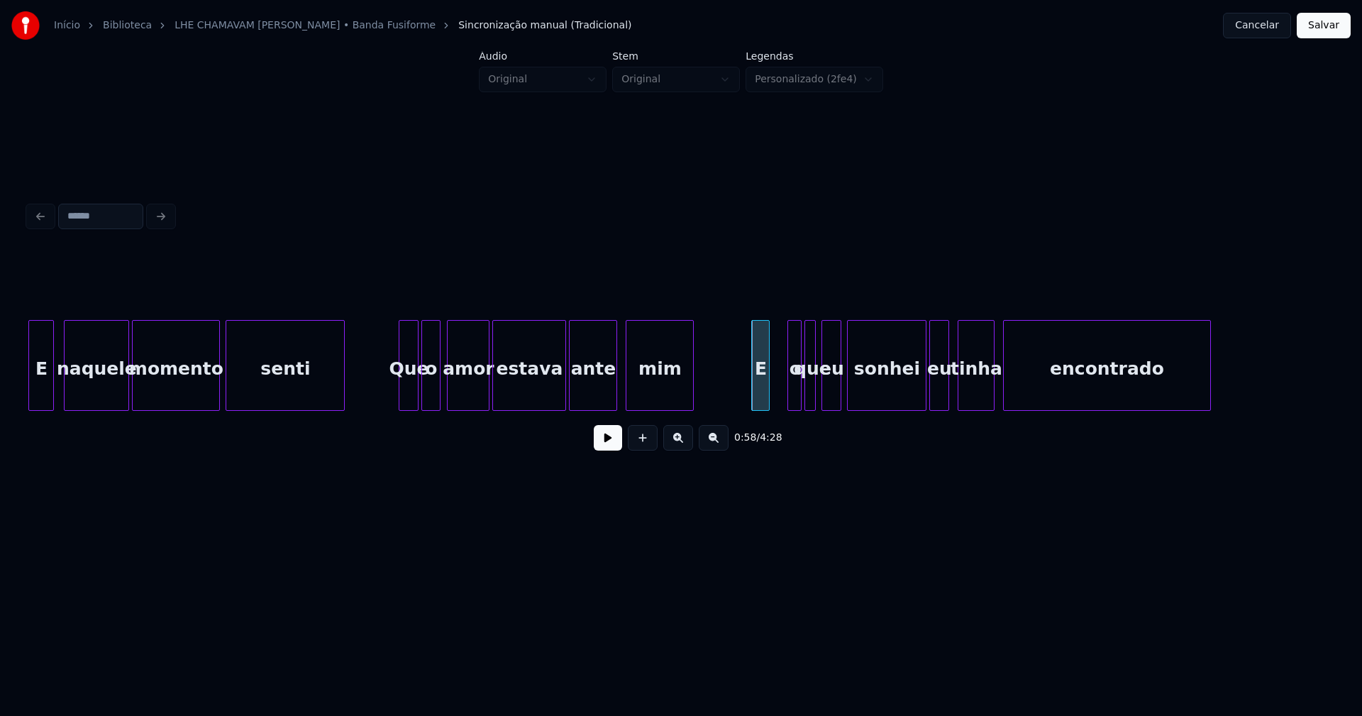
click at [768, 411] on div "amor estava ante mim E o que eu sonhei eu tinha encontrado E naquele momento se…" at bounding box center [681, 365] width 1306 height 91
click at [788, 395] on div at bounding box center [787, 365] width 4 height 89
click at [782, 399] on div "o" at bounding box center [784, 369] width 16 height 96
click at [606, 444] on button at bounding box center [608, 438] width 28 height 26
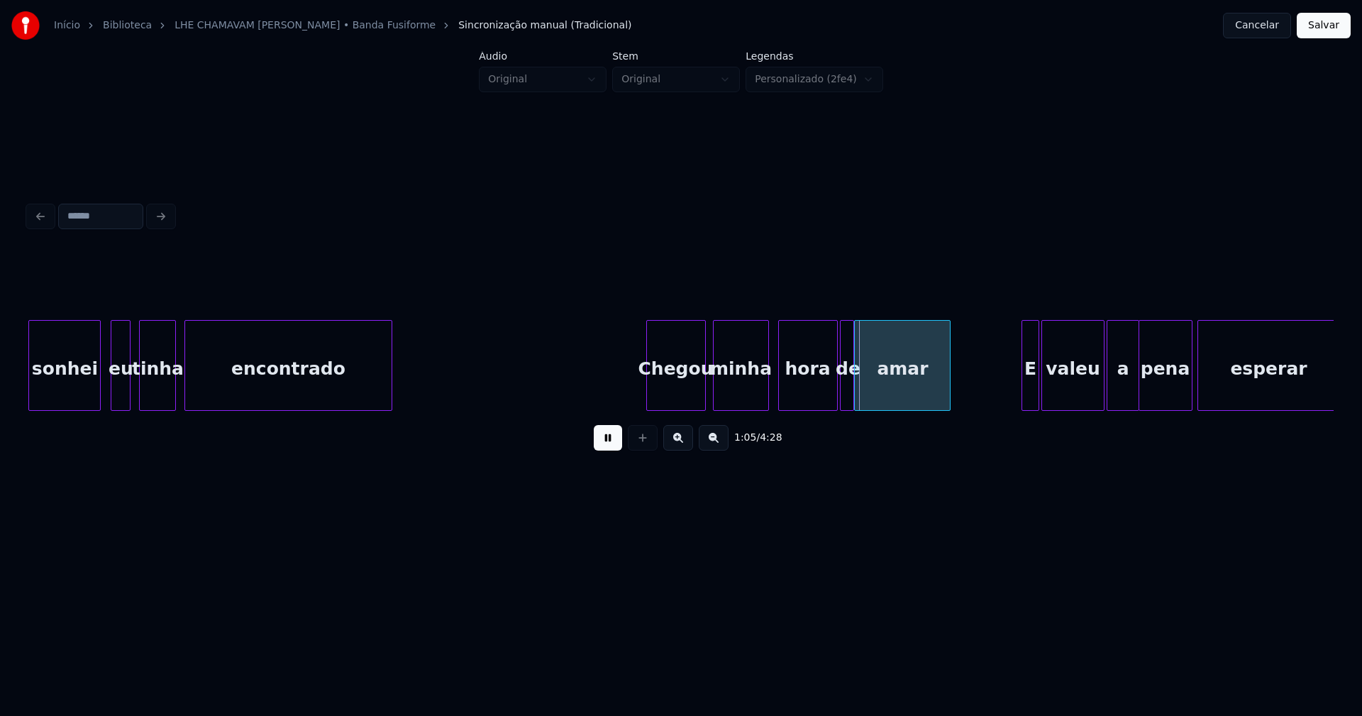
click at [681, 390] on div "Chegou" at bounding box center [676, 369] width 58 height 96
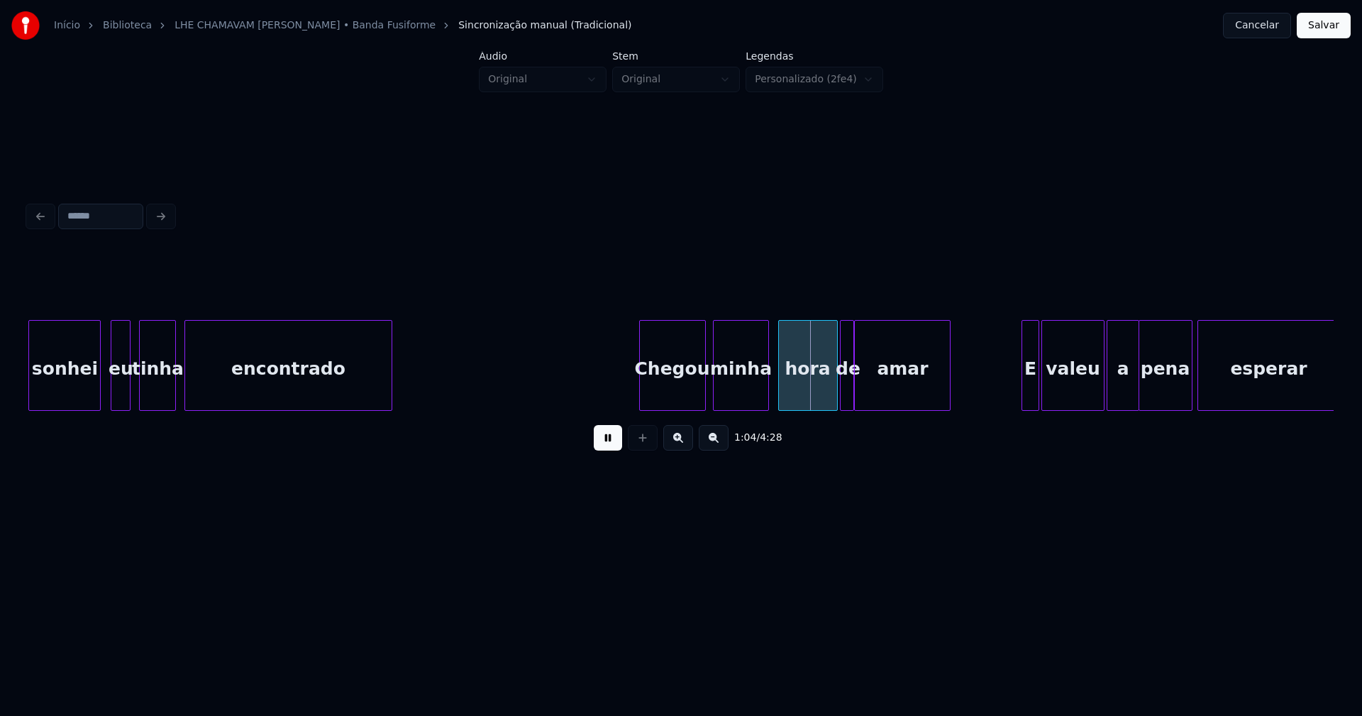
click at [641, 387] on div at bounding box center [642, 365] width 4 height 89
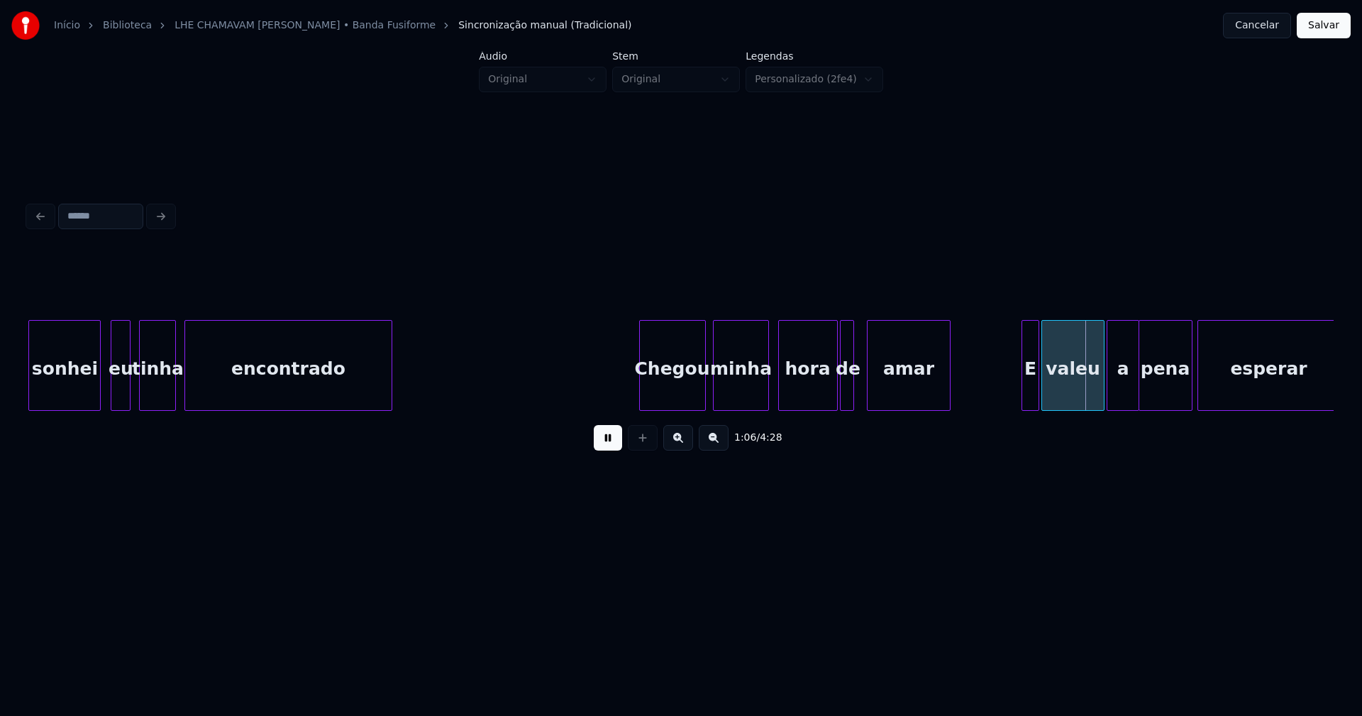
click at [870, 397] on div at bounding box center [870, 365] width 4 height 89
click at [859, 394] on div at bounding box center [857, 365] width 4 height 89
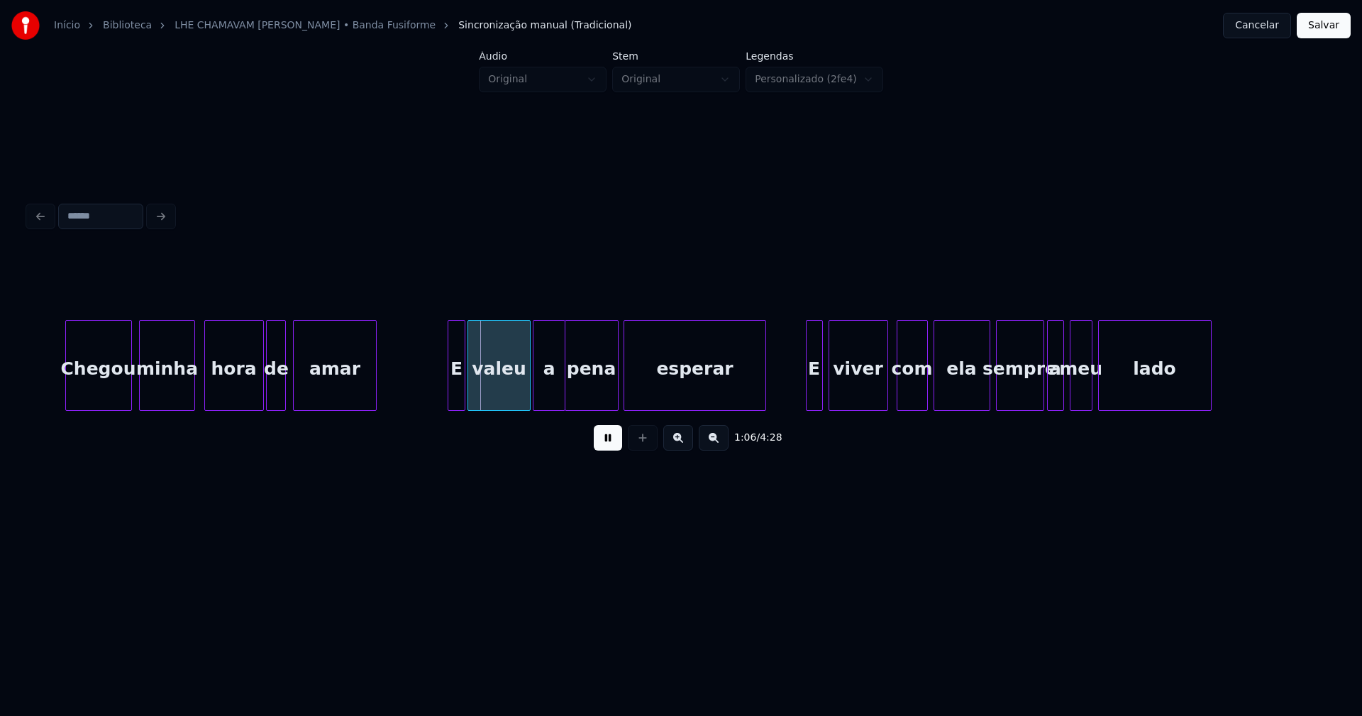
scroll to position [0, 9033]
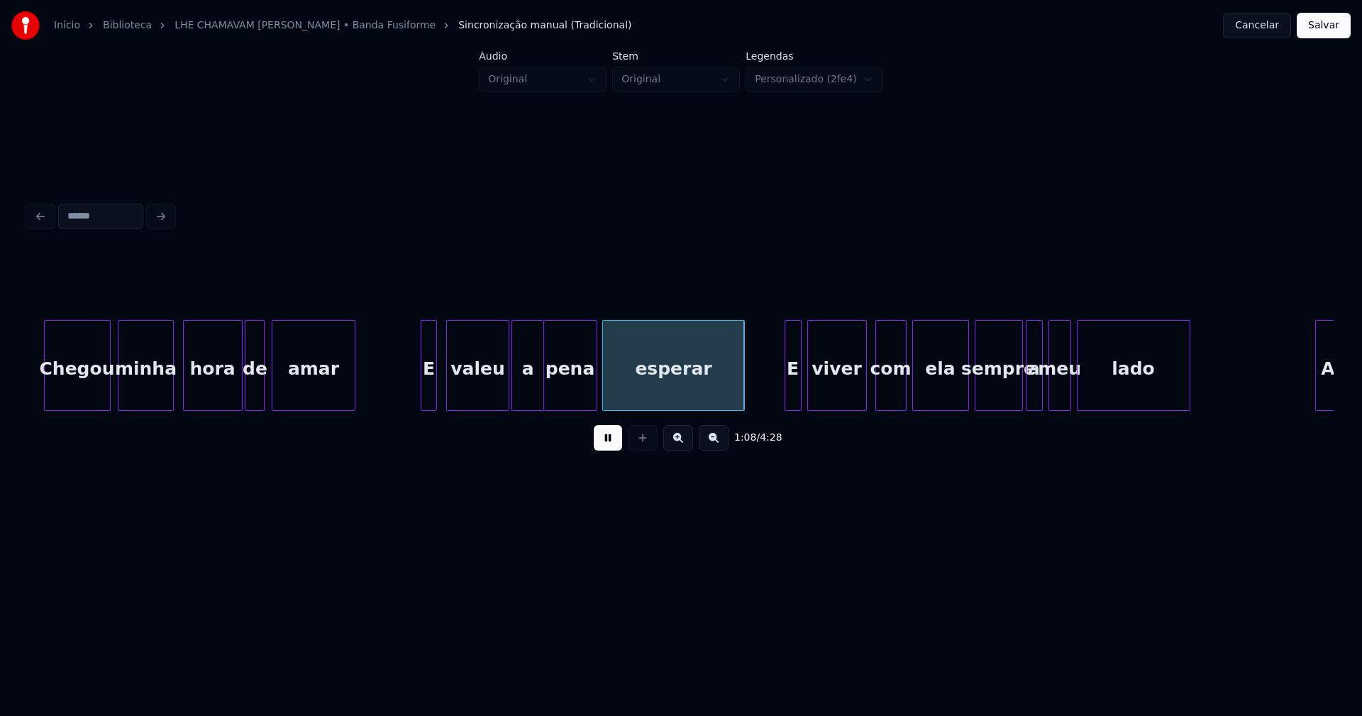
click at [428, 395] on div "E" at bounding box center [429, 369] width 16 height 96
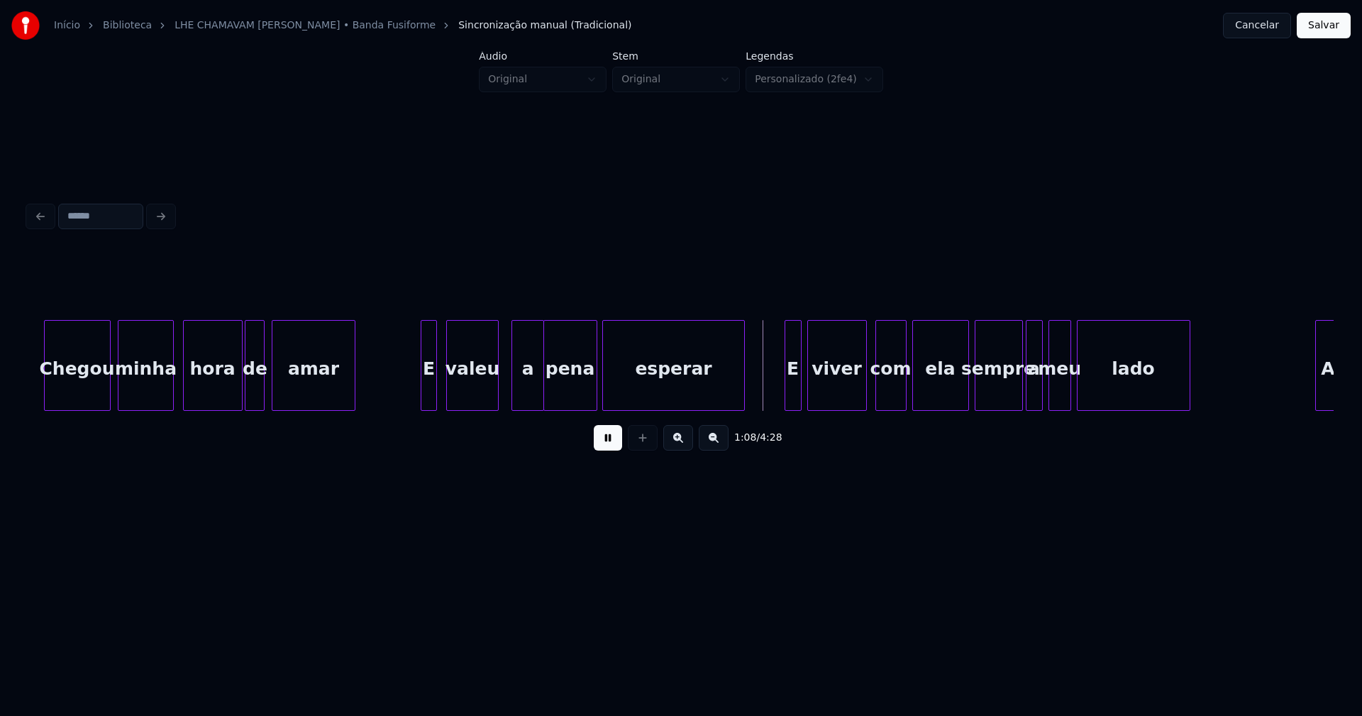
click at [497, 397] on div at bounding box center [496, 365] width 4 height 89
click at [518, 389] on div "a" at bounding box center [516, 369] width 31 height 96
click at [622, 385] on div at bounding box center [623, 365] width 4 height 89
click at [614, 382] on div at bounding box center [612, 365] width 4 height 89
click at [780, 397] on div at bounding box center [780, 365] width 4 height 89
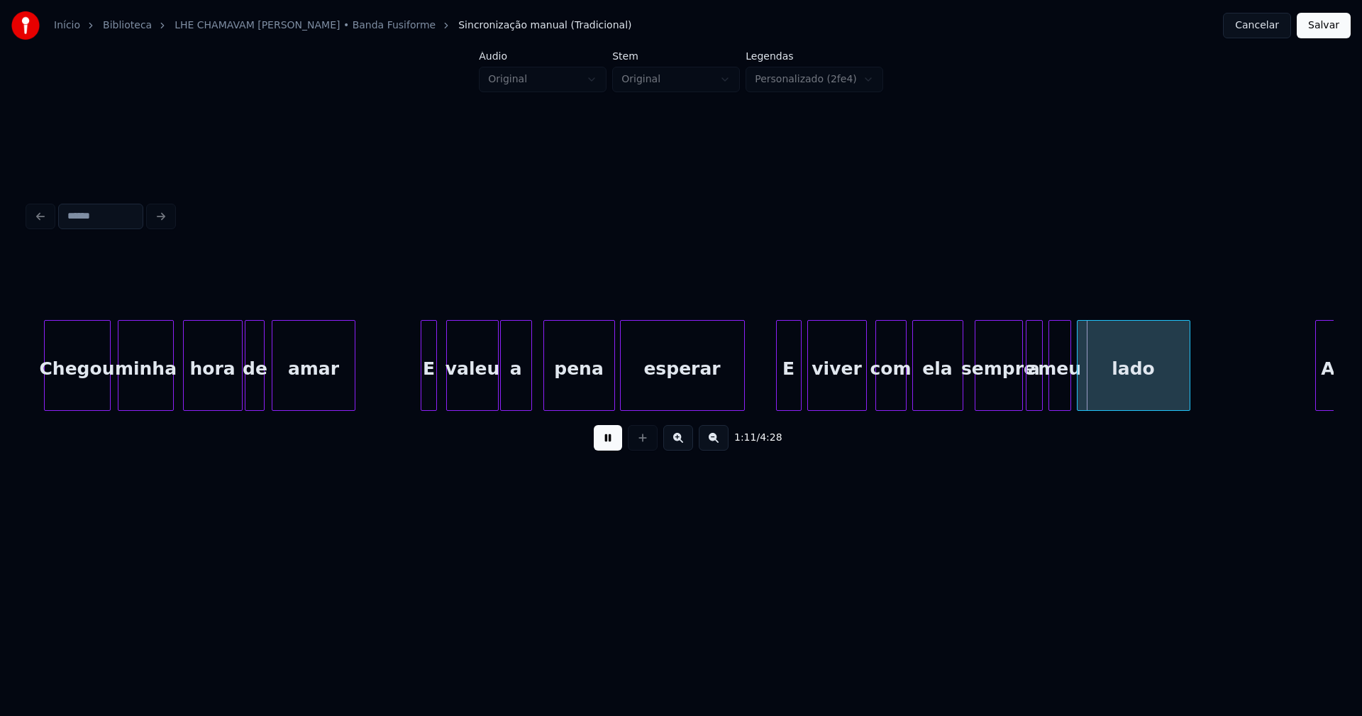
click at [962, 399] on div at bounding box center [961, 365] width 4 height 89
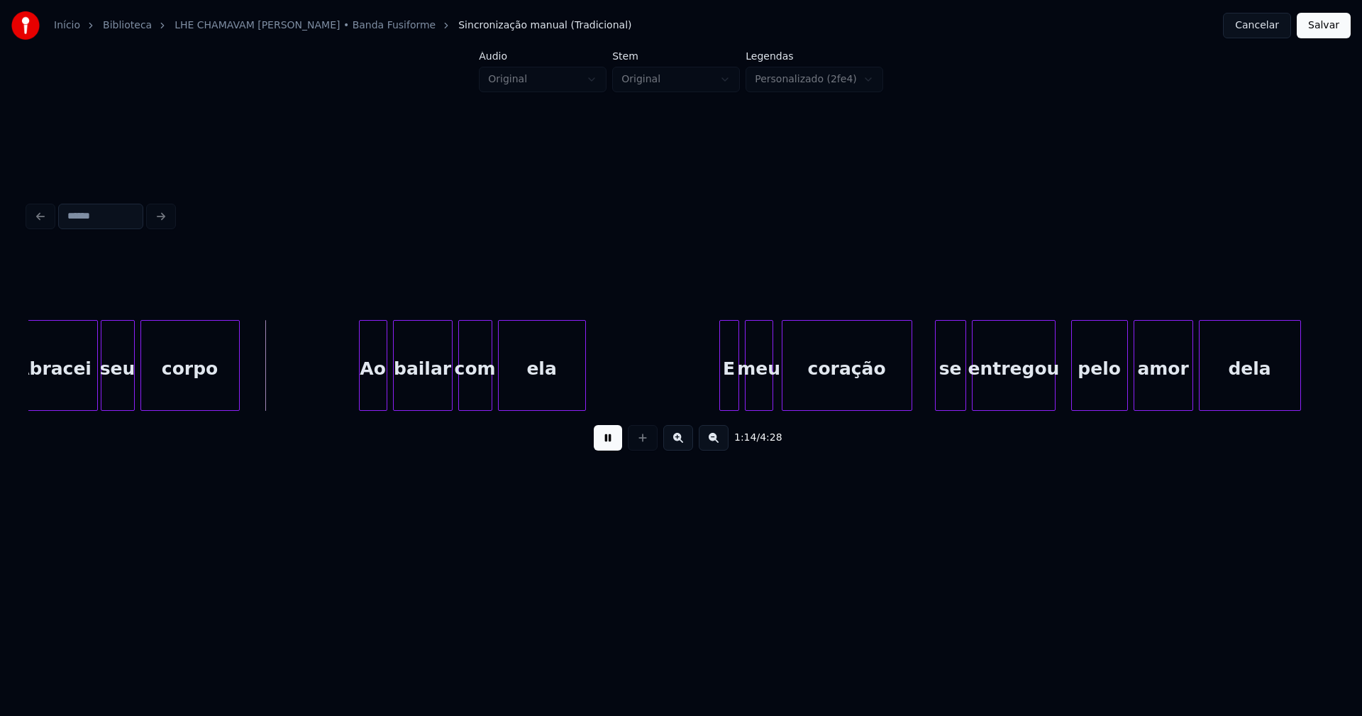
scroll to position [0, 10236]
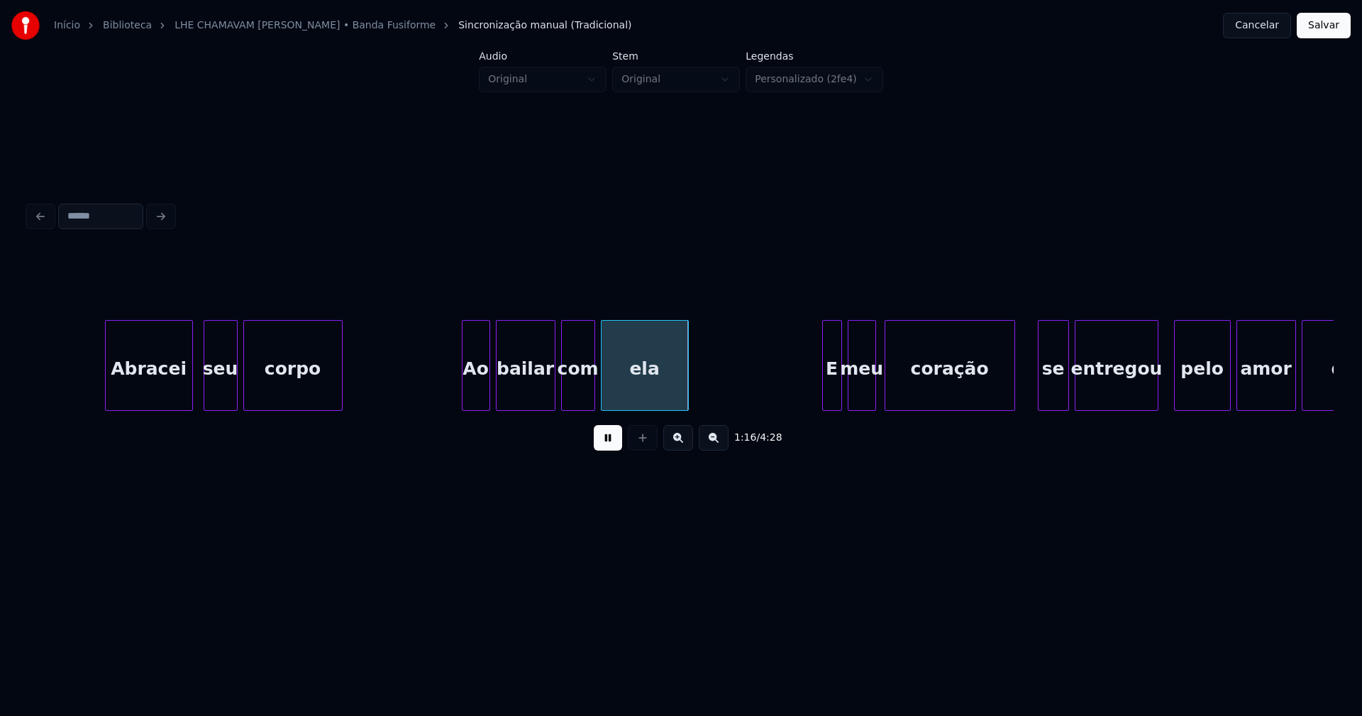
click at [129, 387] on div "Abracei" at bounding box center [149, 369] width 87 height 96
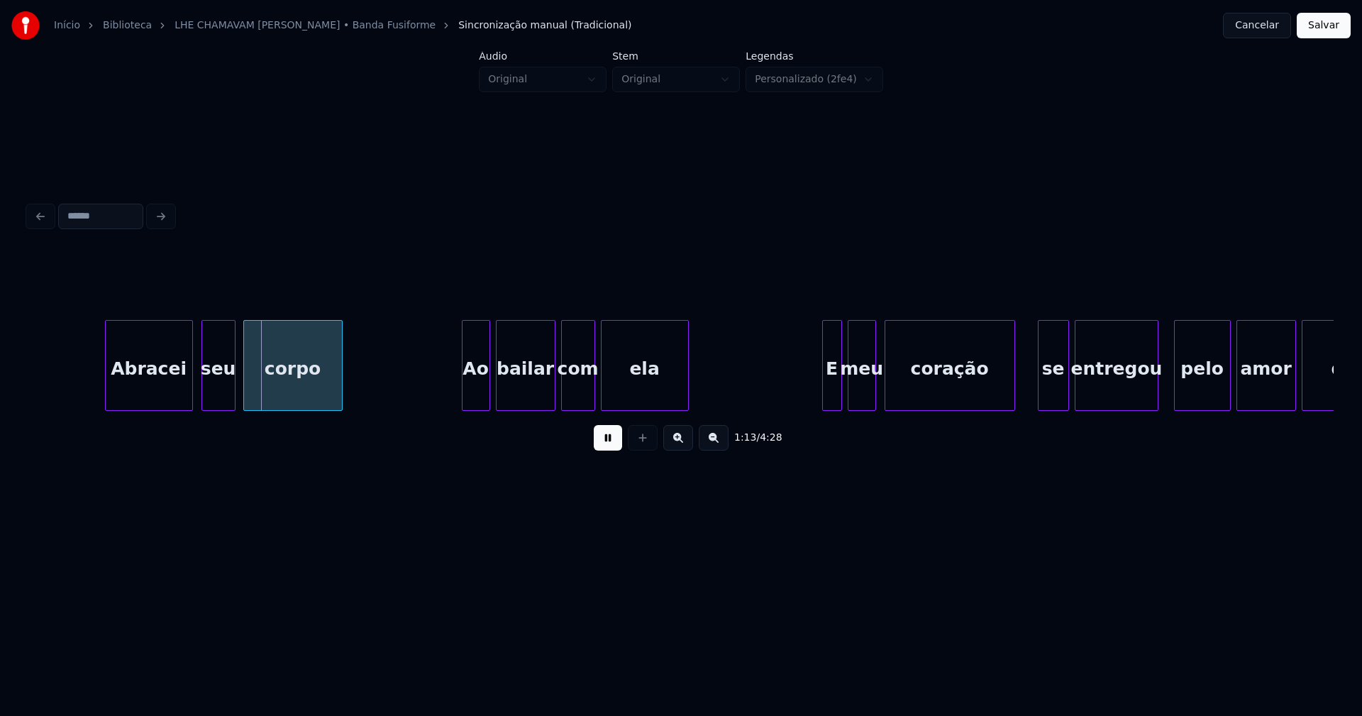
click at [220, 387] on div "seu" at bounding box center [218, 369] width 33 height 96
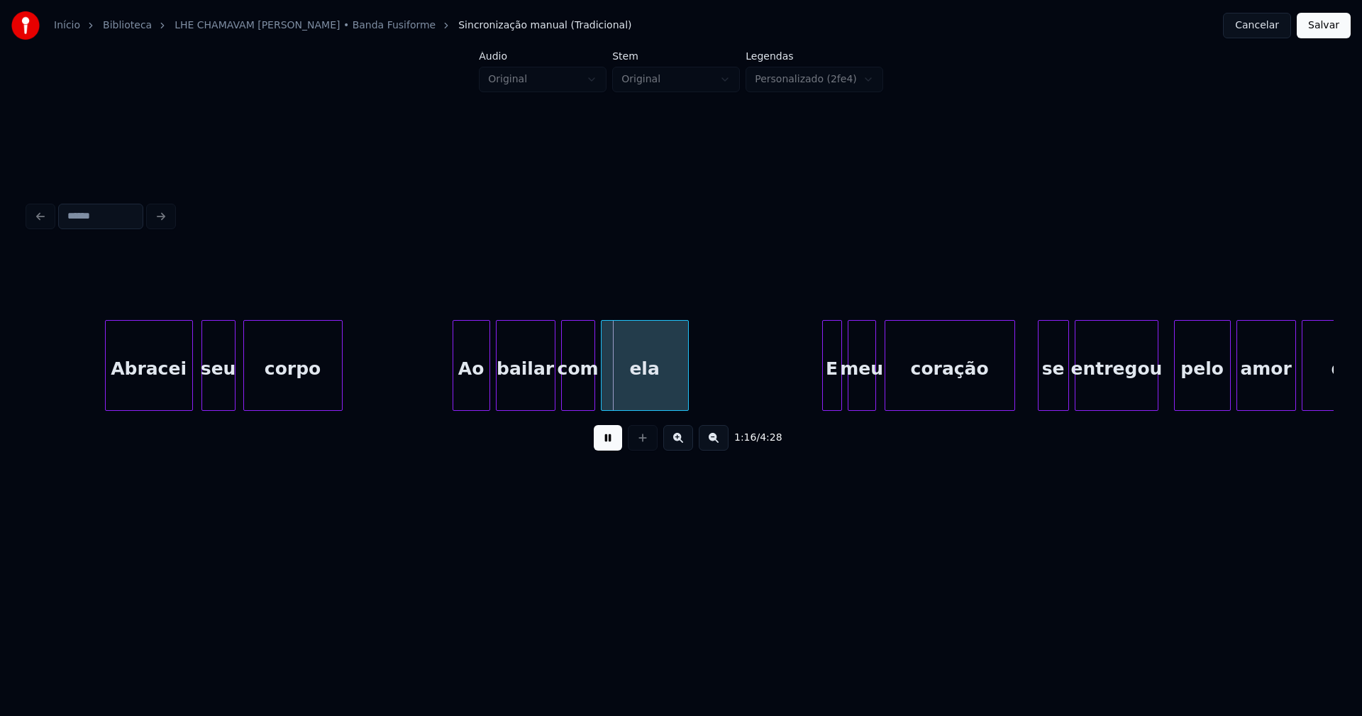
click at [453, 396] on div at bounding box center [455, 365] width 4 height 89
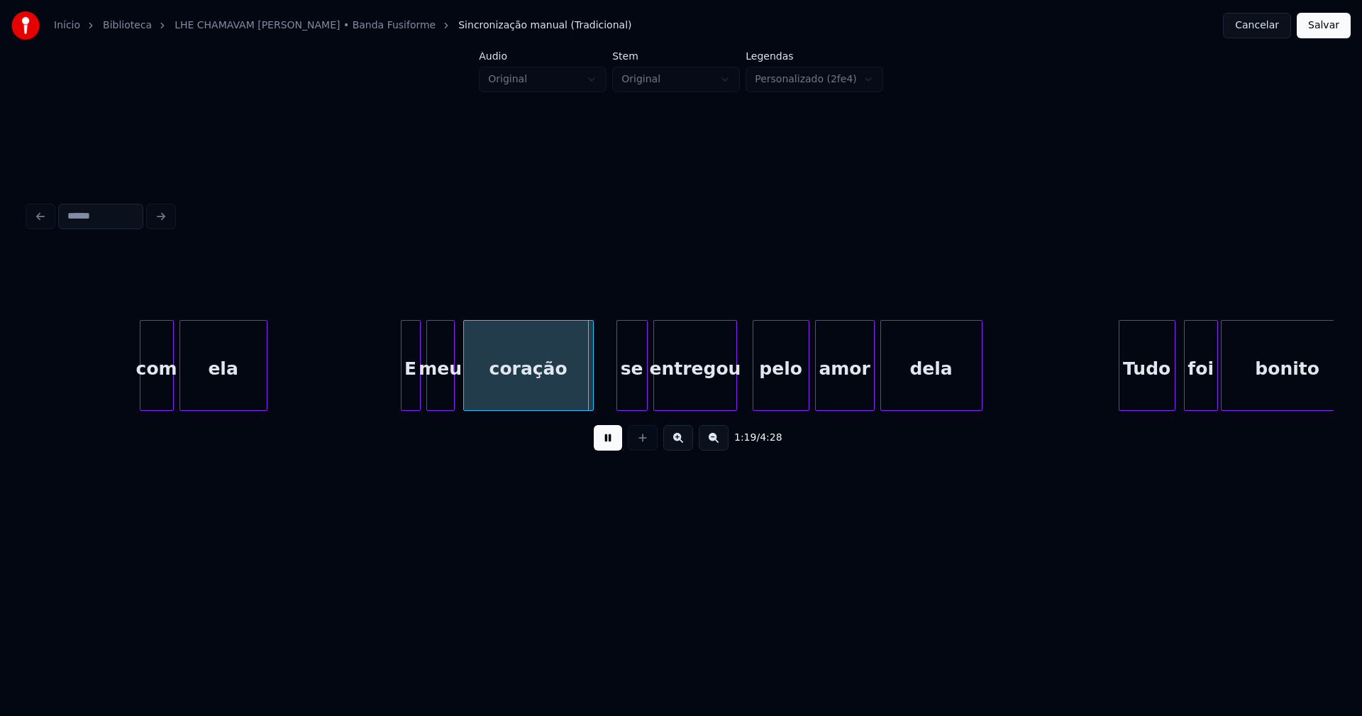
scroll to position [0, 10785]
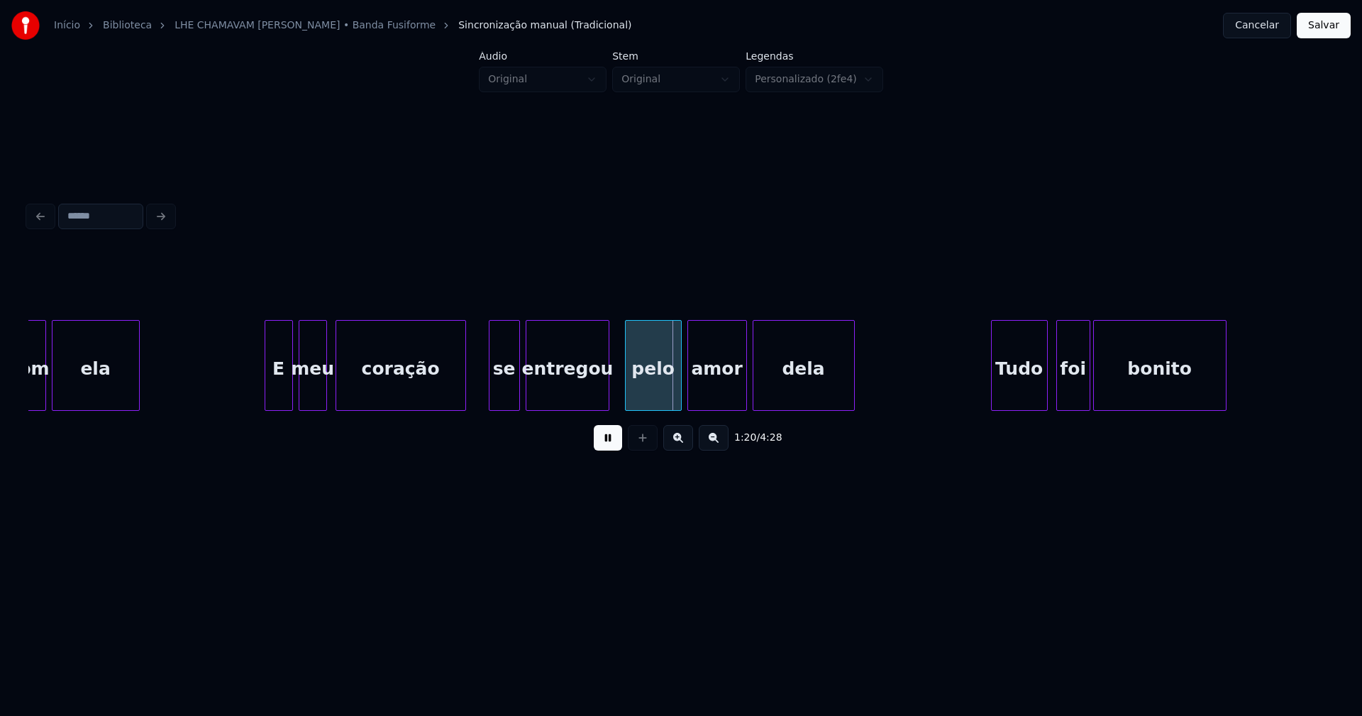
click at [265, 395] on div at bounding box center [267, 365] width 4 height 89
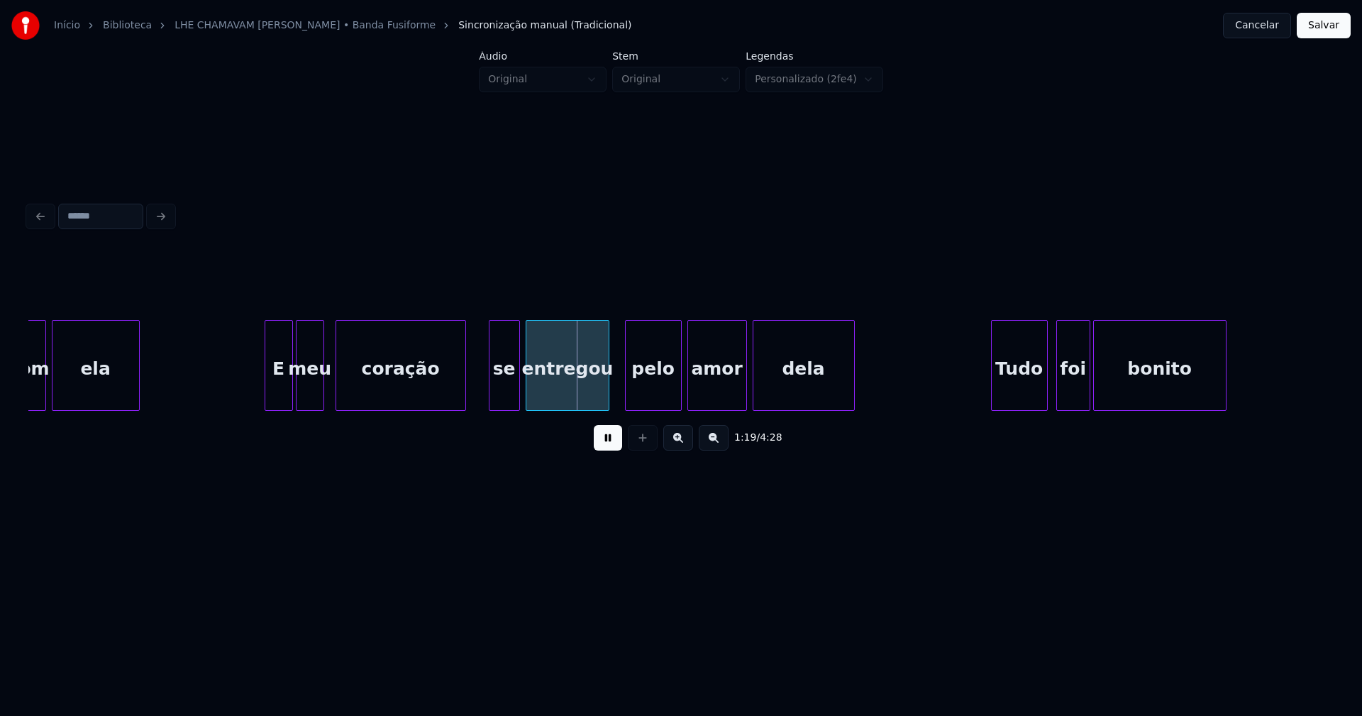
click at [309, 392] on div "meu" at bounding box center [310, 369] width 27 height 96
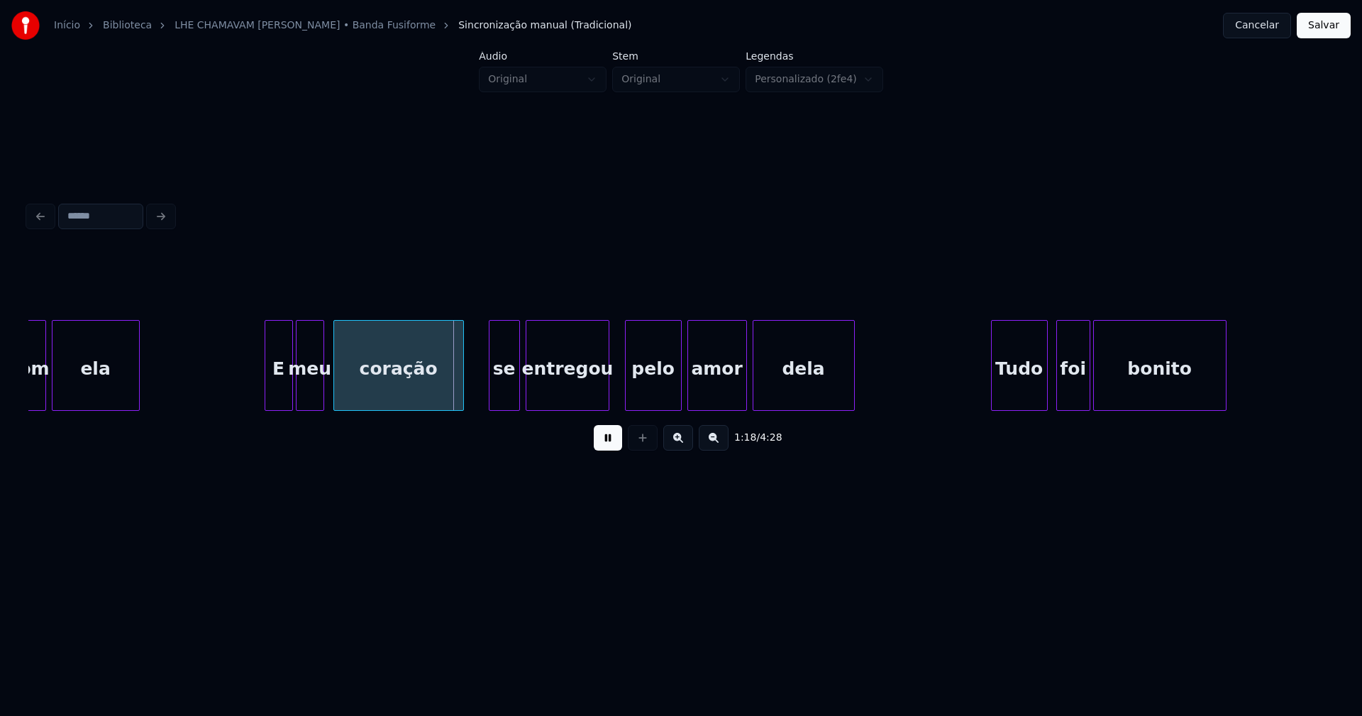
click at [363, 385] on div "coração" at bounding box center [398, 369] width 129 height 96
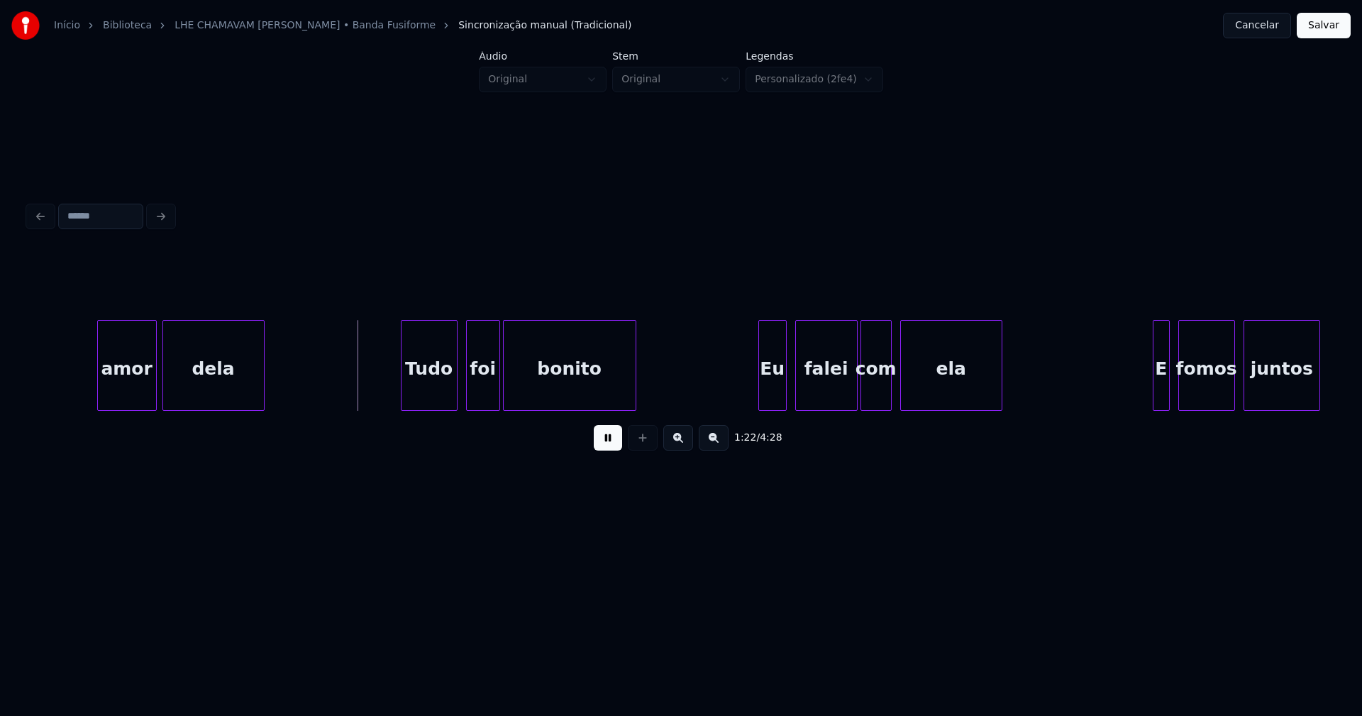
scroll to position [0, 11461]
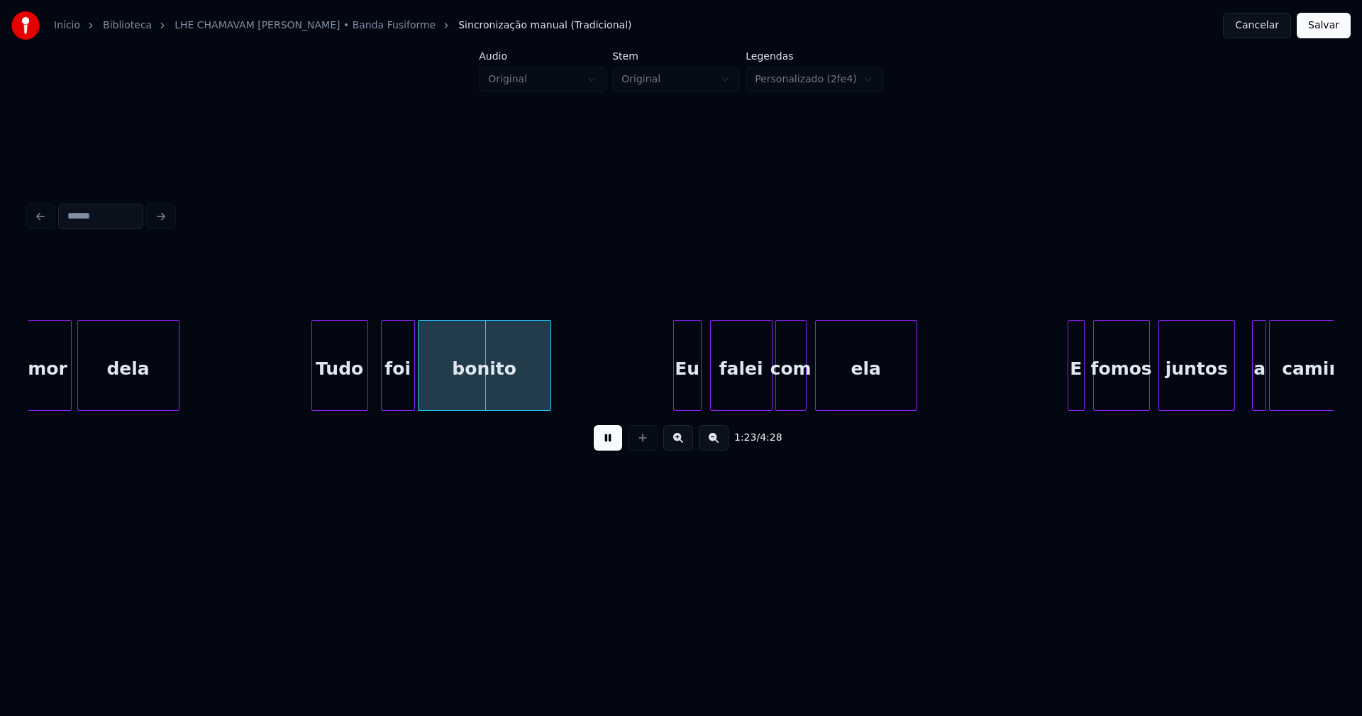
click at [343, 399] on div "Tudo" at bounding box center [339, 369] width 55 height 96
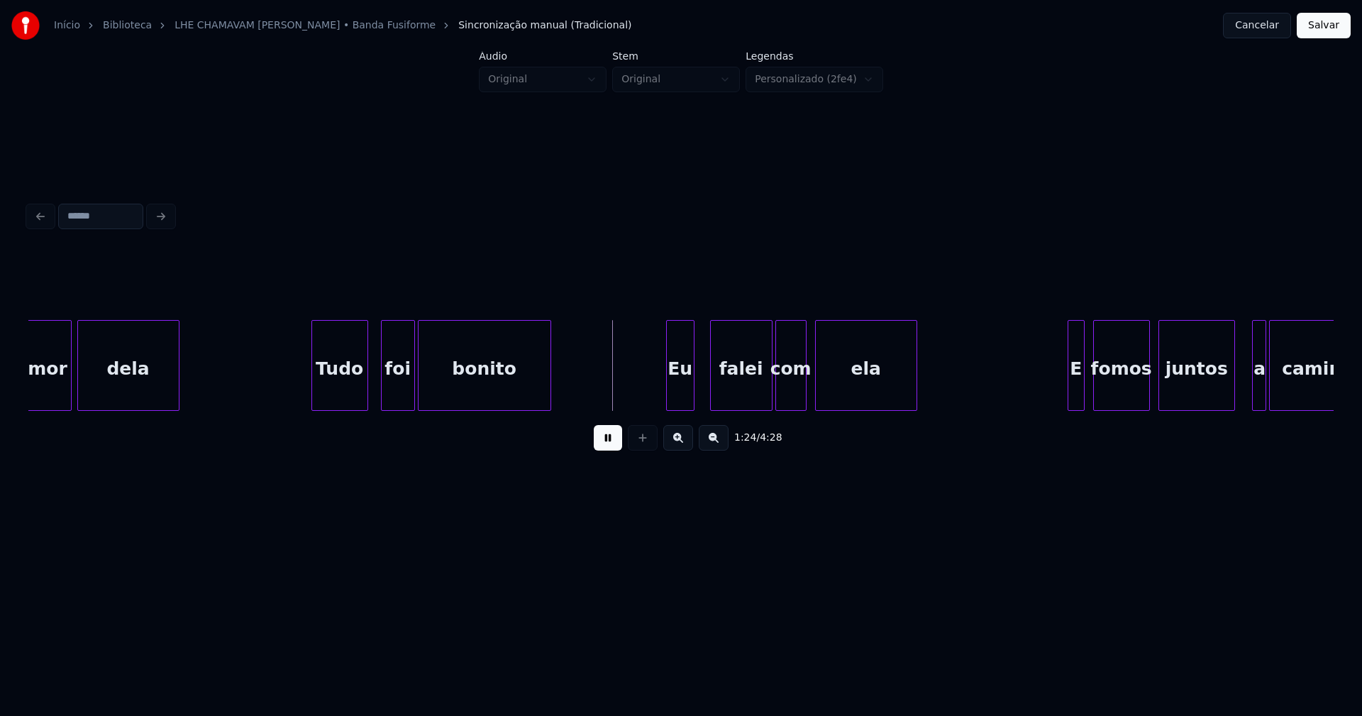
click at [681, 395] on div "Eu" at bounding box center [680, 369] width 27 height 96
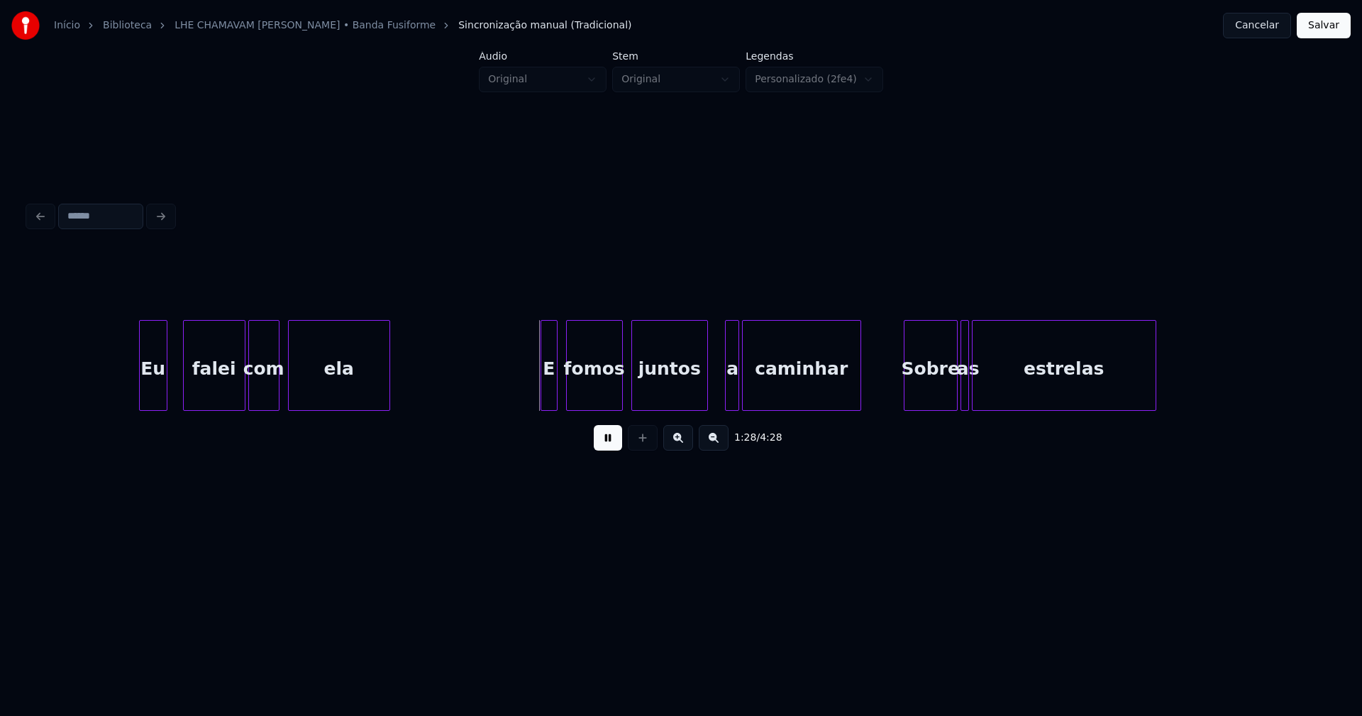
scroll to position [0, 12051]
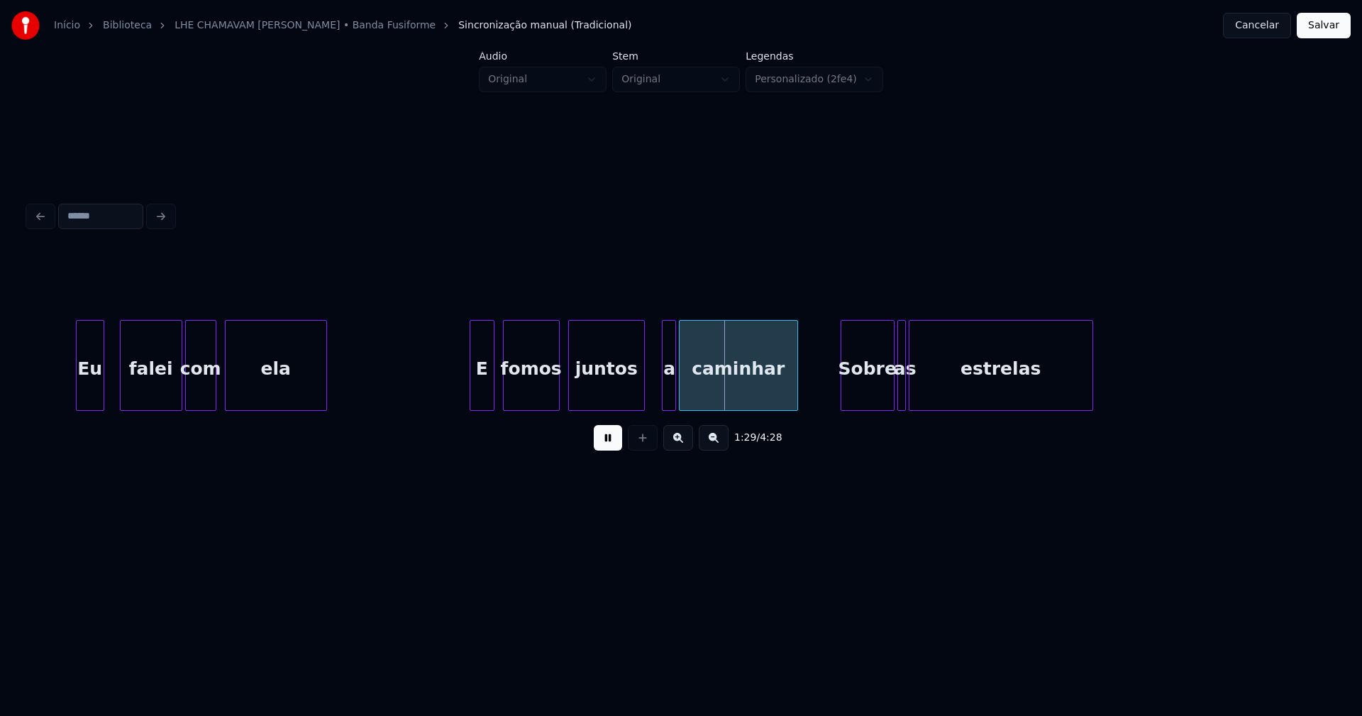
click at [472, 401] on div at bounding box center [472, 365] width 4 height 89
click at [657, 393] on div "a" at bounding box center [658, 369] width 14 height 96
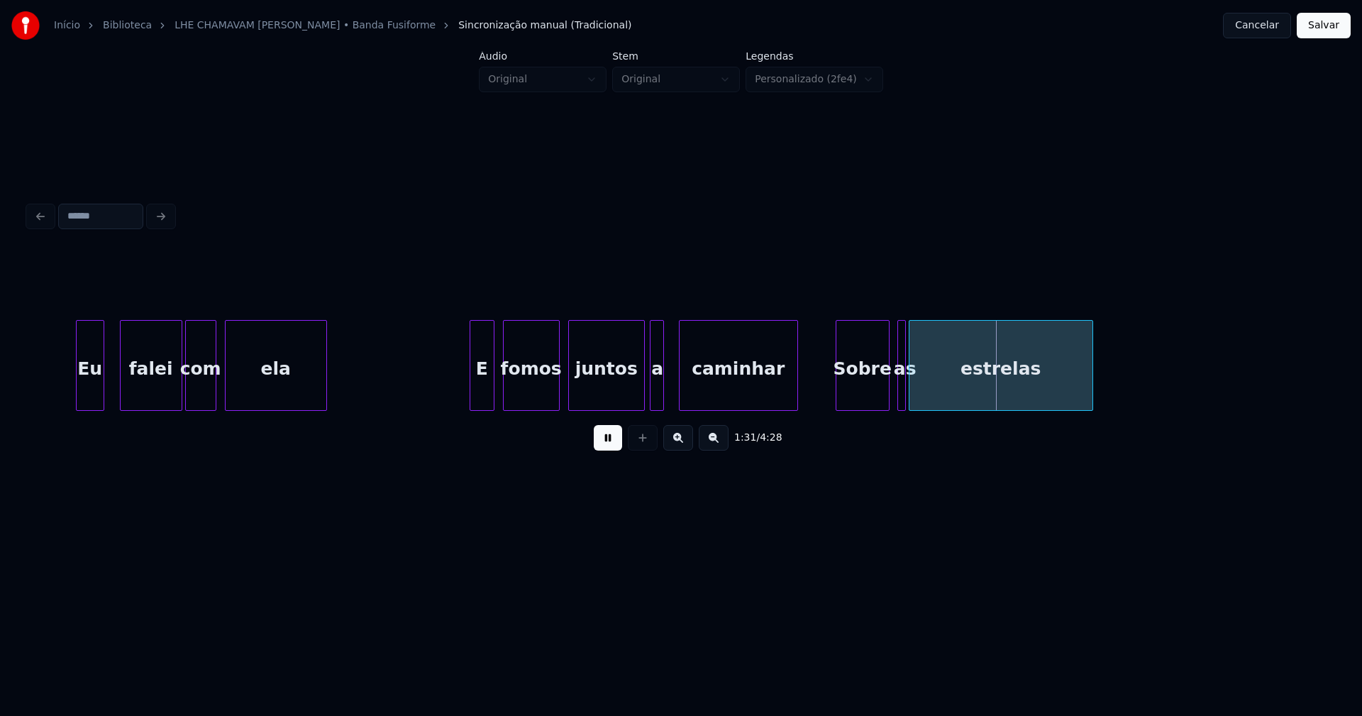
click at [854, 399] on div "Sobre" at bounding box center [863, 369] width 53 height 96
click at [933, 390] on div at bounding box center [933, 365] width 4 height 89
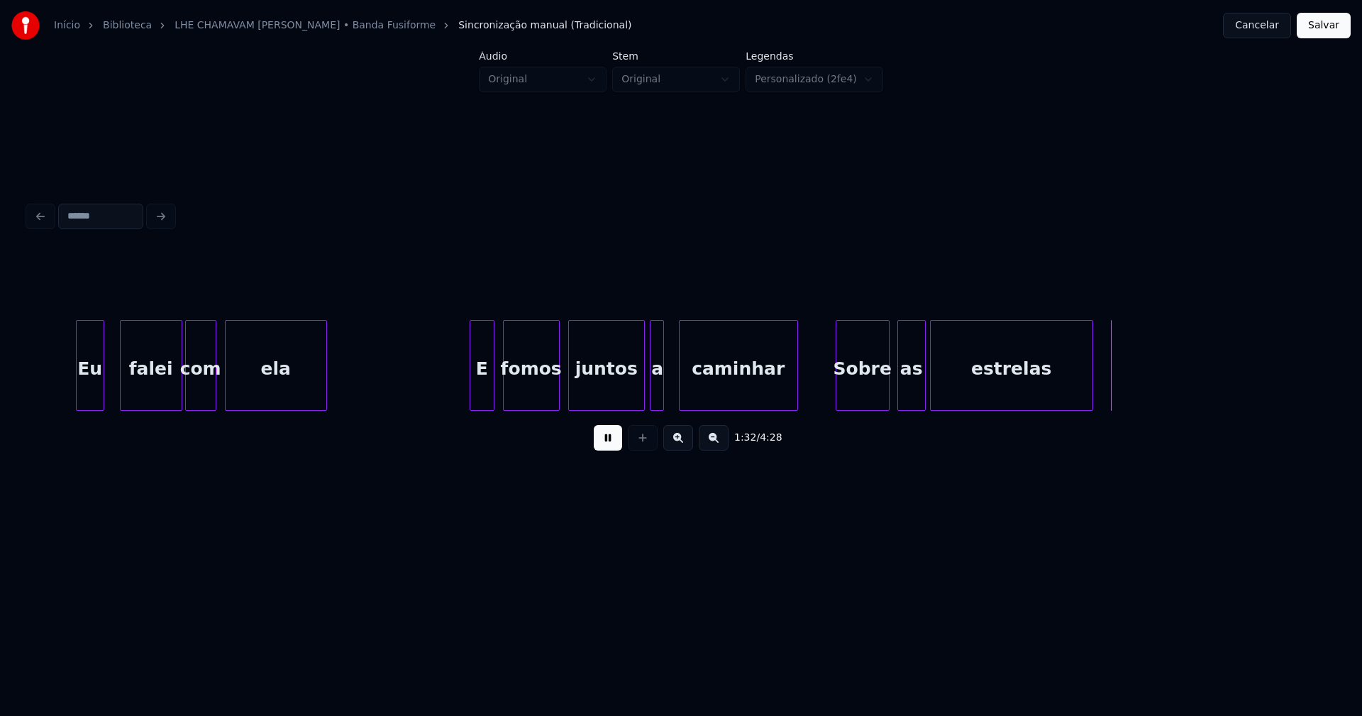
click at [925, 384] on div at bounding box center [923, 365] width 4 height 89
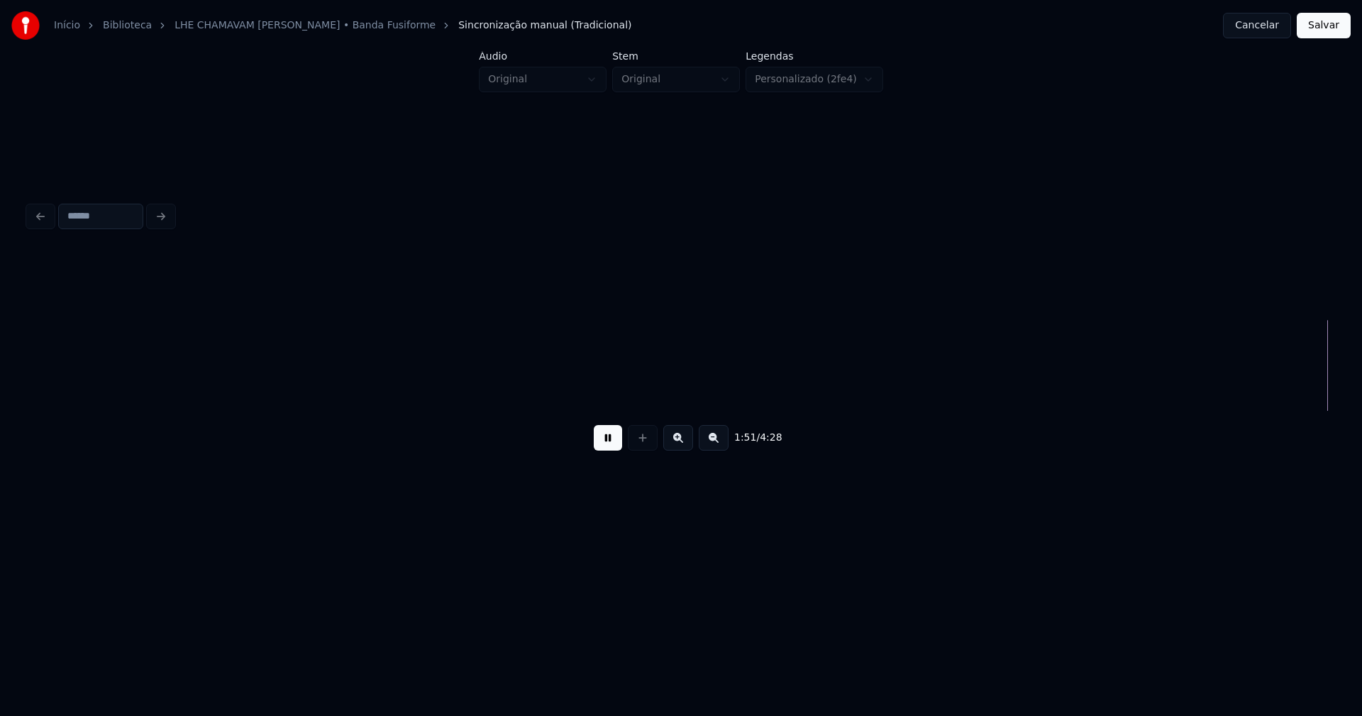
scroll to position [0, 15835]
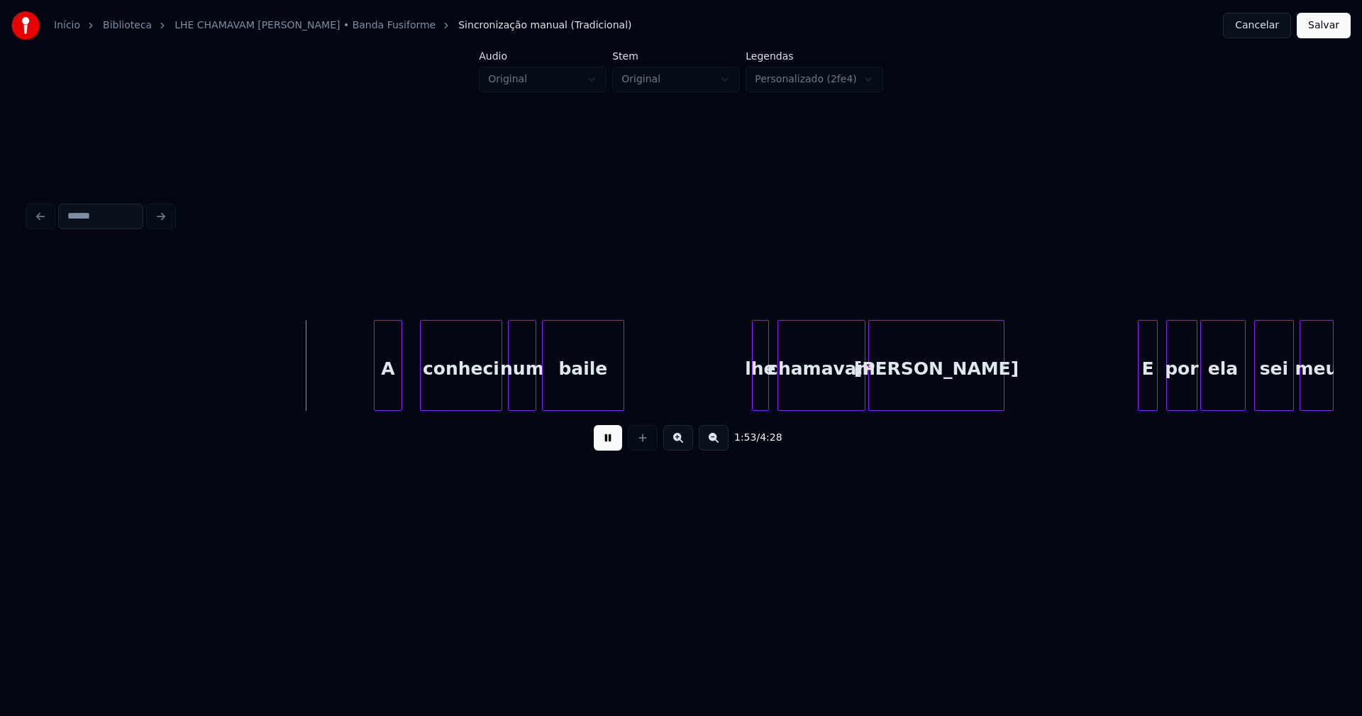
click at [390, 401] on div "A" at bounding box center [388, 369] width 27 height 96
click at [368, 394] on div at bounding box center [370, 365] width 4 height 89
click at [456, 384] on div "conheci" at bounding box center [456, 369] width 81 height 96
click at [514, 393] on div "num" at bounding box center [517, 369] width 27 height 96
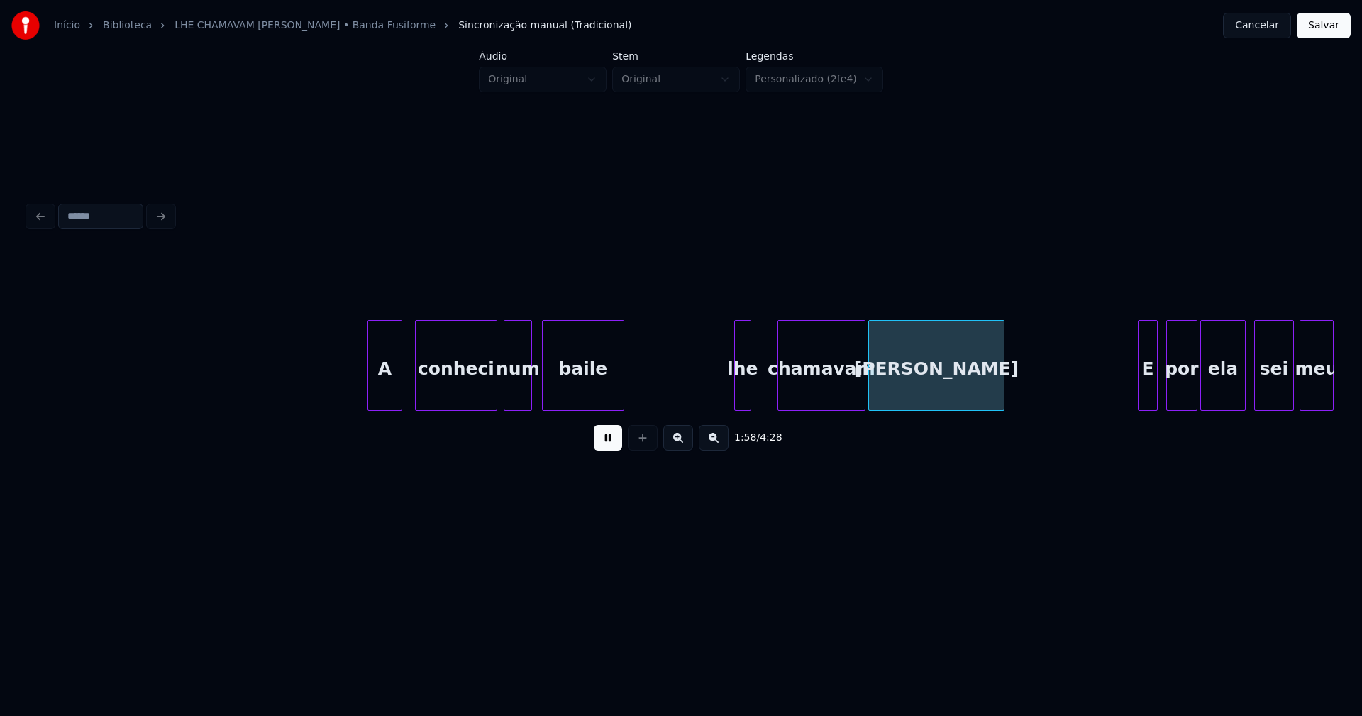
click at [741, 399] on div "lhe" at bounding box center [743, 369] width 16 height 96
click at [763, 390] on div at bounding box center [763, 365] width 4 height 89
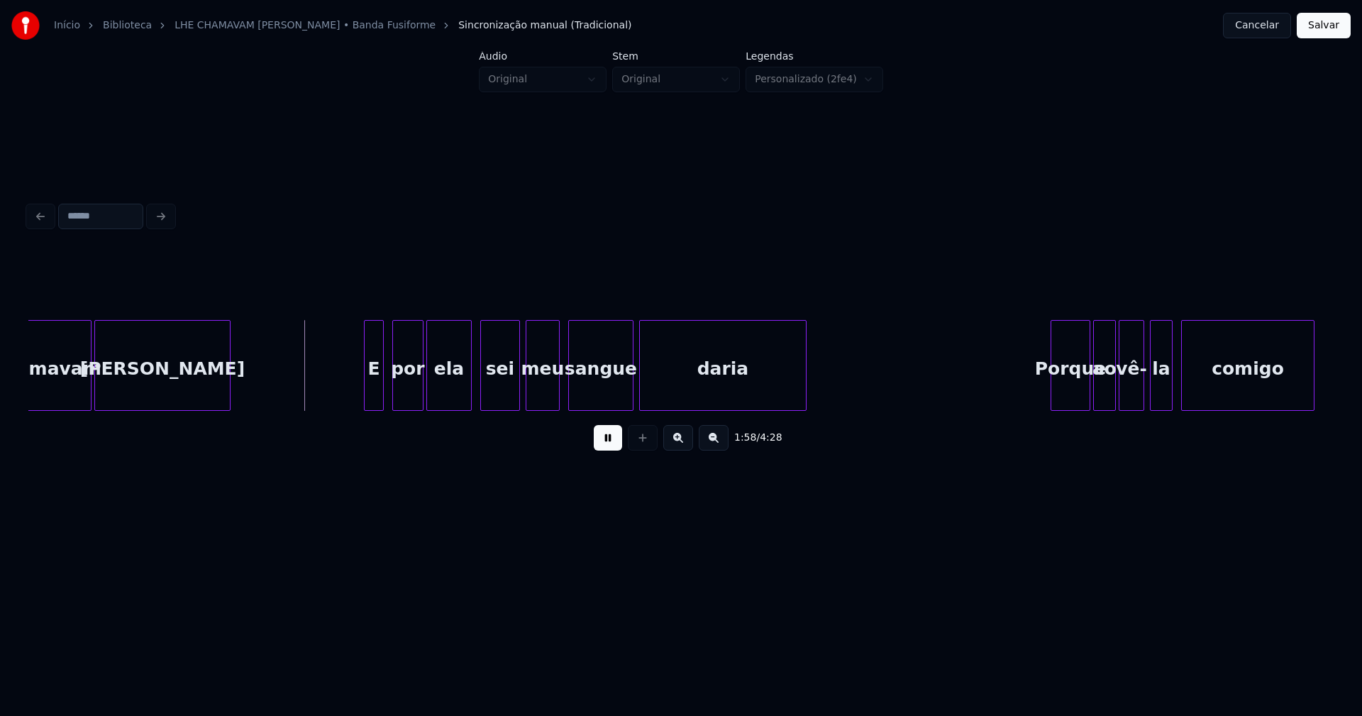
scroll to position [0, 16652]
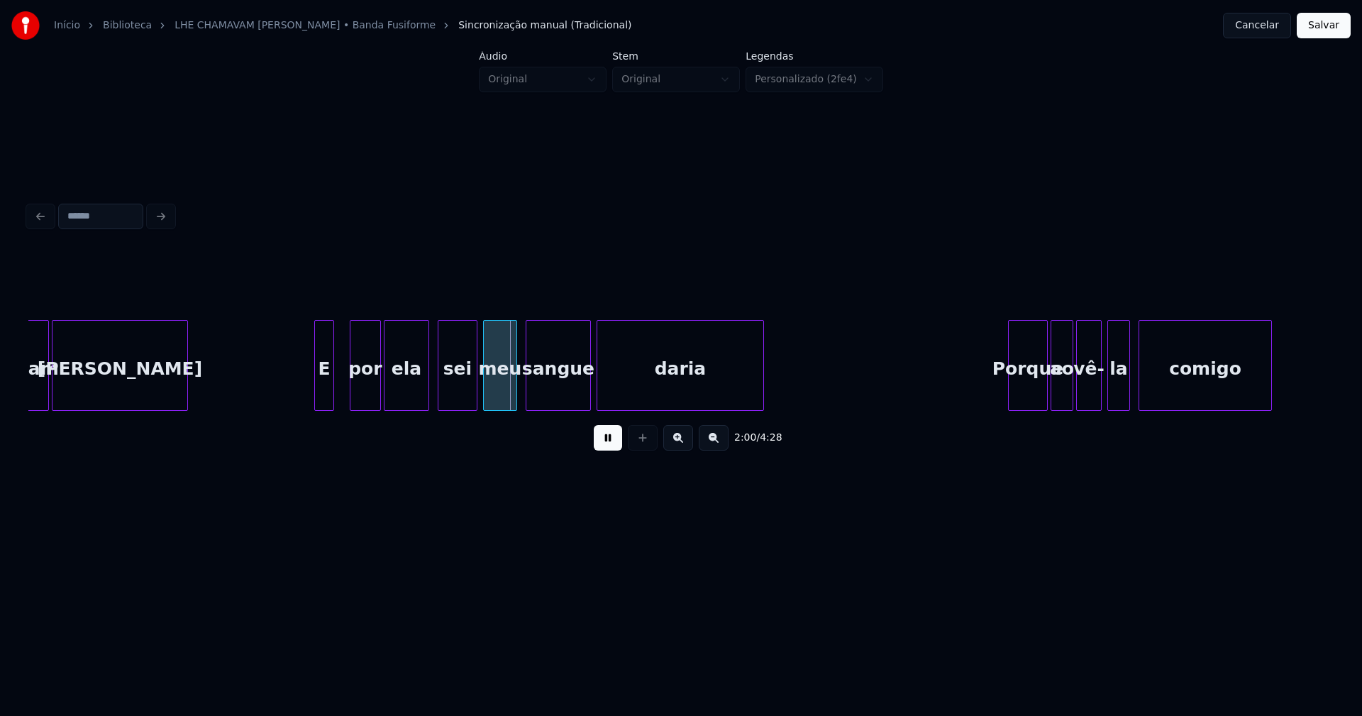
click at [324, 406] on div "chamavam [PERSON_NAME] E por ela sei meu sangue daria Porque ao vê- la comigo" at bounding box center [681, 365] width 1306 height 91
click at [469, 399] on div at bounding box center [468, 365] width 4 height 89
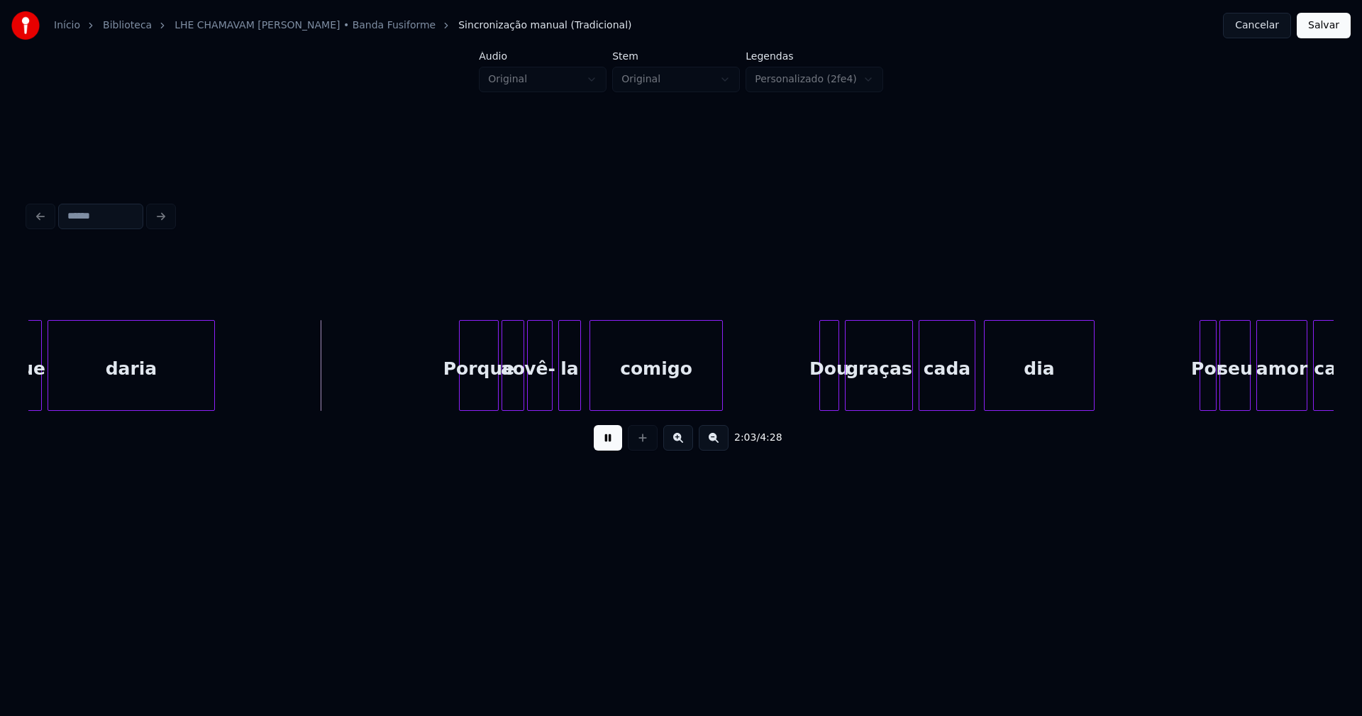
scroll to position [0, 17243]
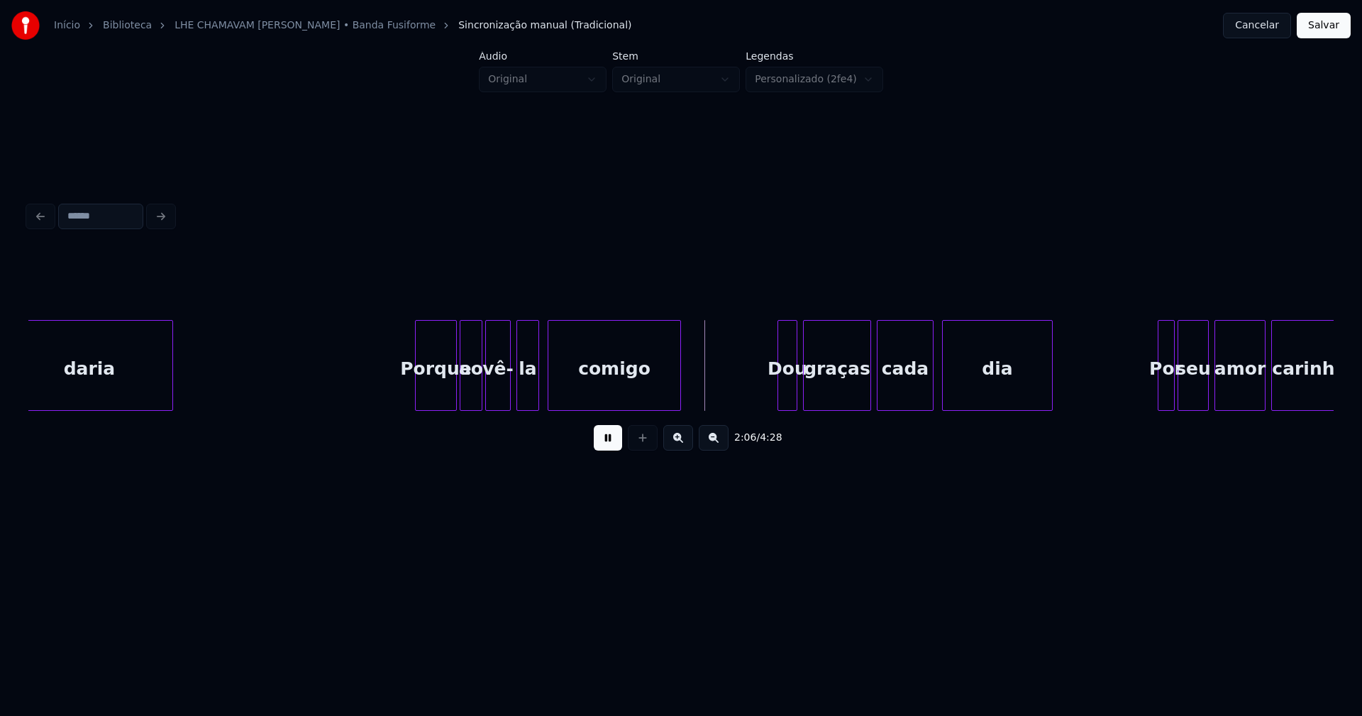
click at [417, 400] on div at bounding box center [418, 365] width 4 height 89
click at [773, 400] on div at bounding box center [775, 365] width 4 height 89
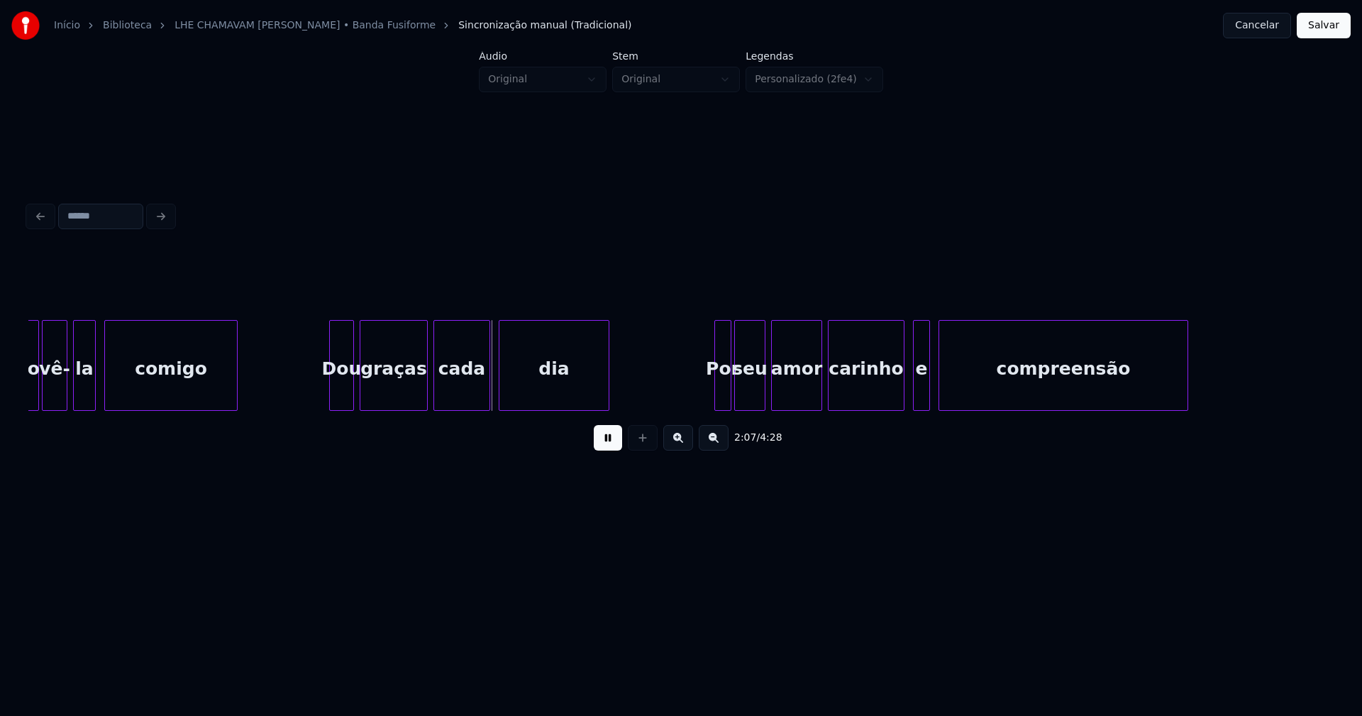
scroll to position [0, 17812]
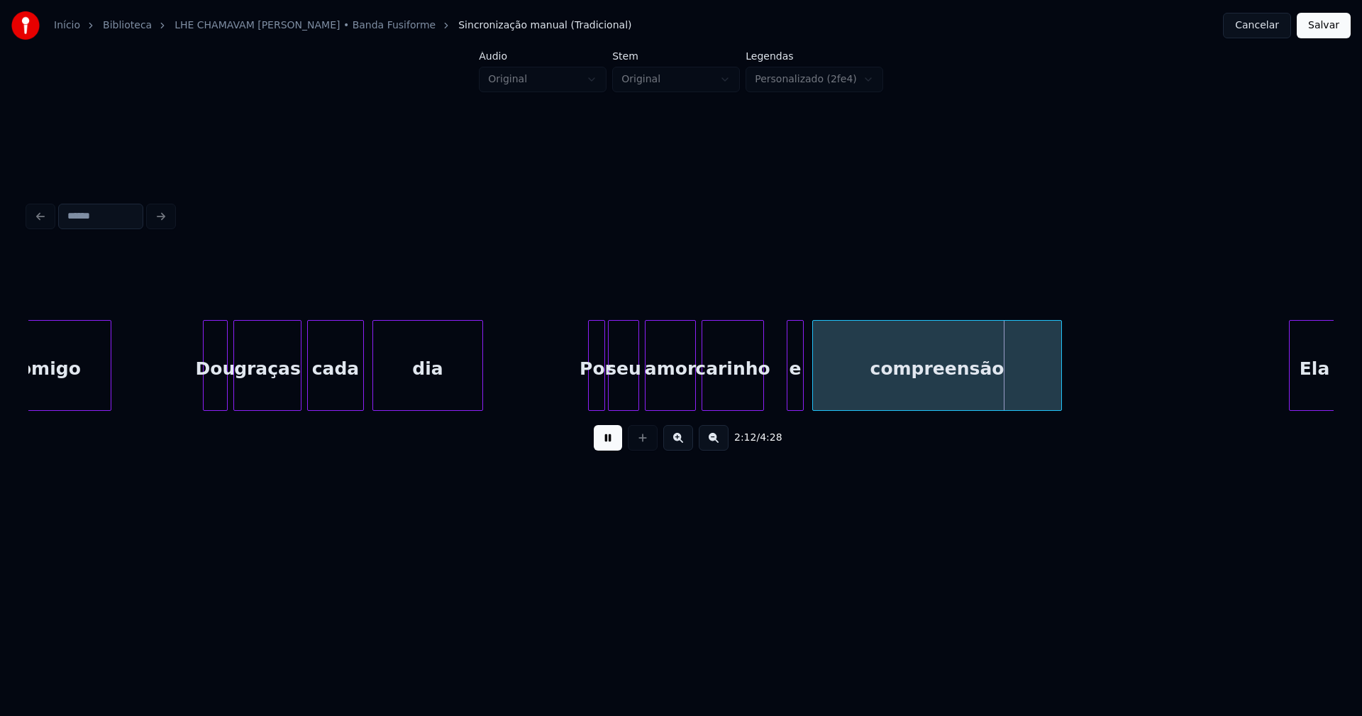
click at [762, 395] on div at bounding box center [761, 365] width 4 height 89
click at [788, 407] on div "comigo Dou graças cada dia Por seu amor carinho e compreensão Ela" at bounding box center [681, 365] width 1306 height 91
click at [810, 393] on div at bounding box center [809, 365] width 4 height 89
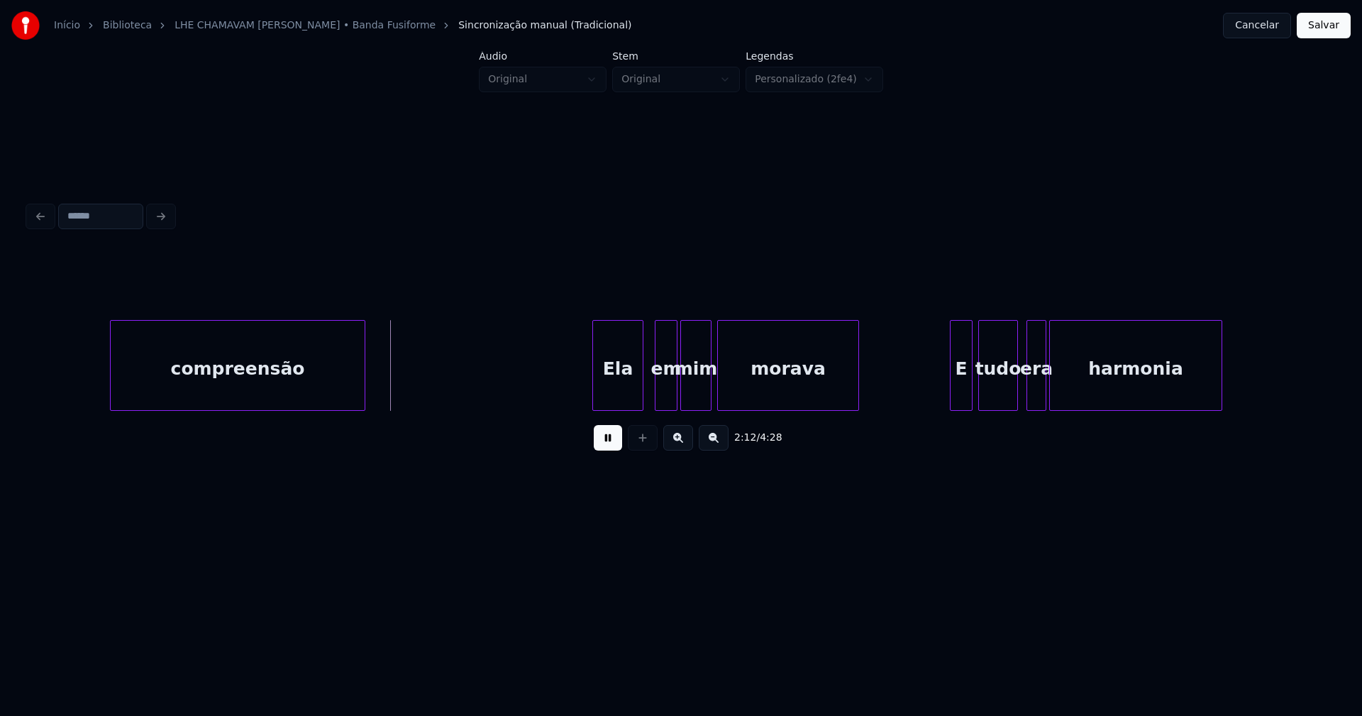
scroll to position [0, 18594]
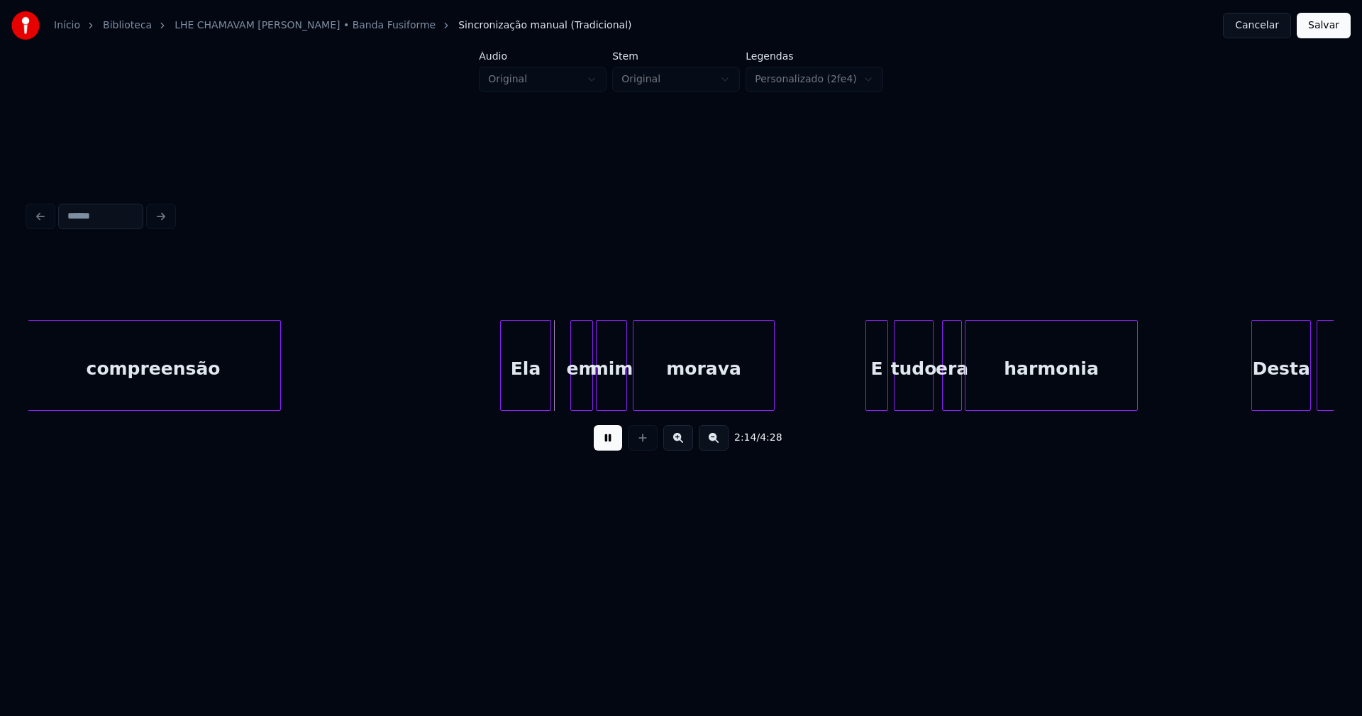
click at [526, 398] on div "Ela" at bounding box center [526, 369] width 50 height 96
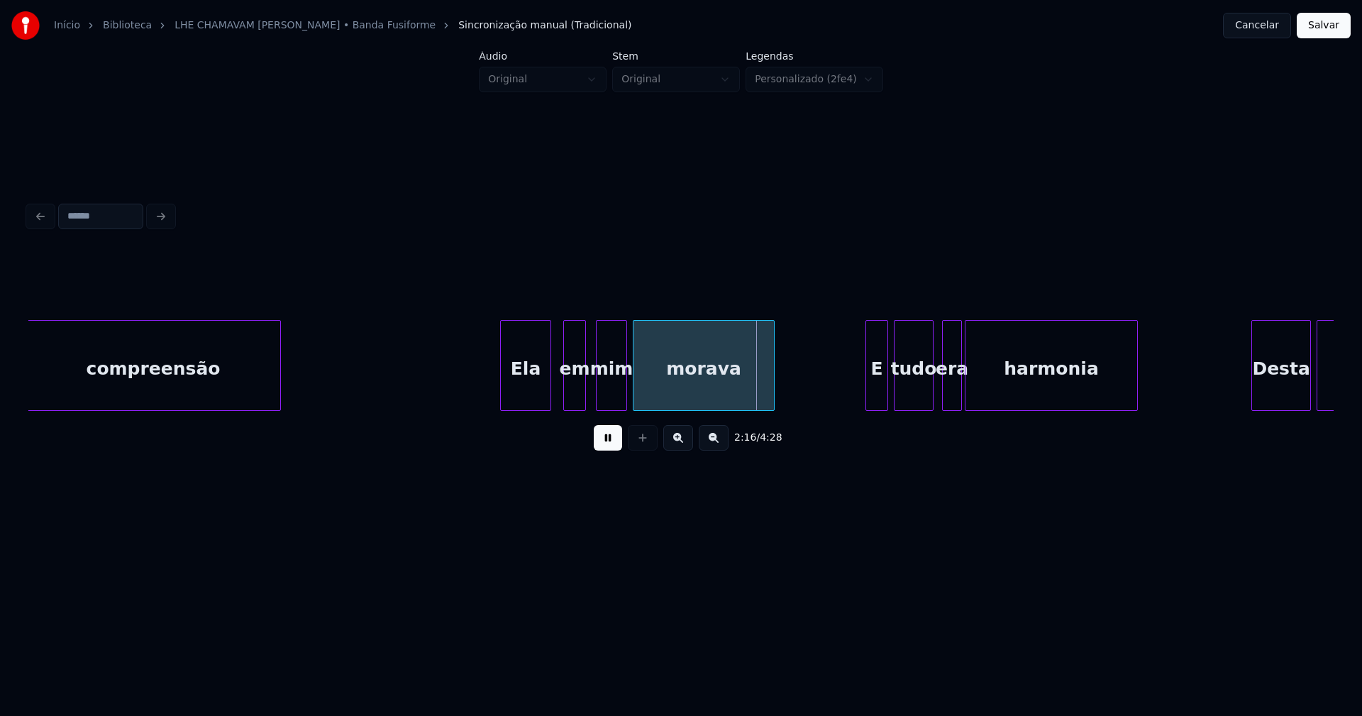
click at [576, 397] on div "em" at bounding box center [574, 369] width 21 height 96
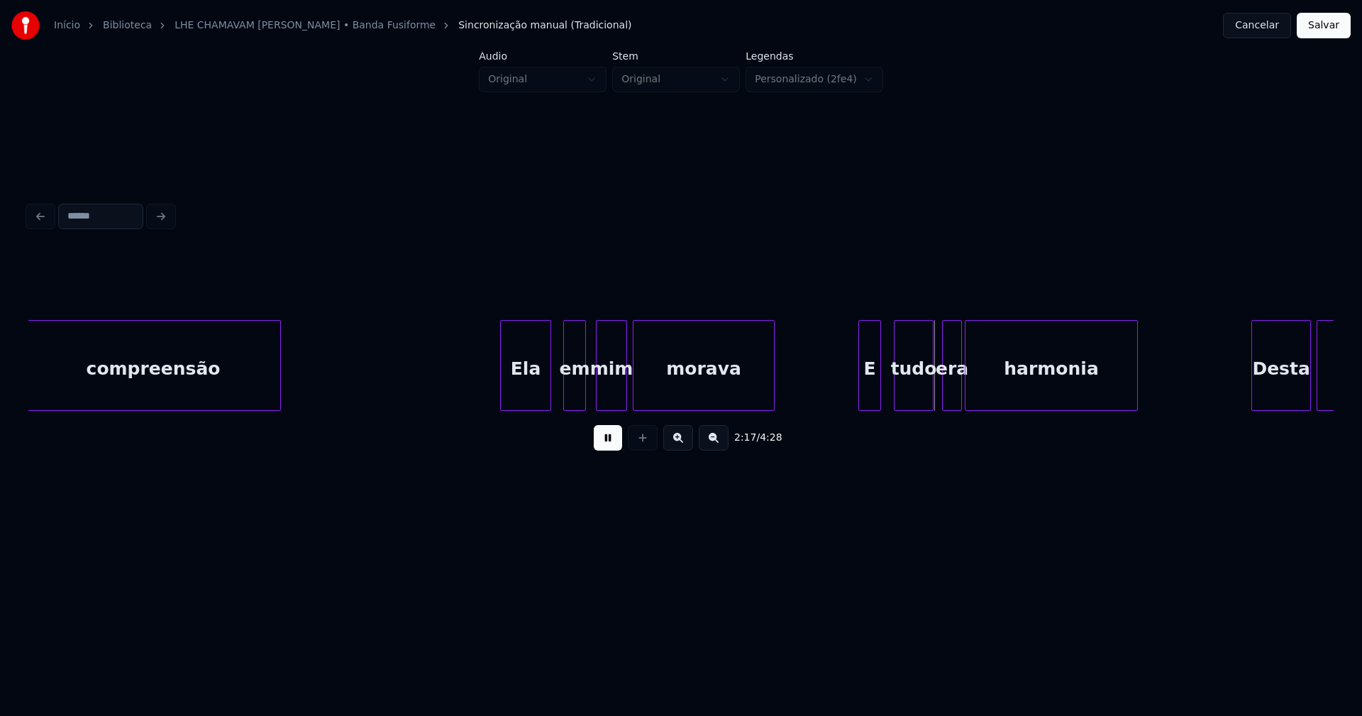
click at [869, 398] on div "E" at bounding box center [869, 369] width 21 height 96
click at [910, 395] on div "tudo" at bounding box center [905, 369] width 38 height 96
click at [934, 401] on div "era" at bounding box center [938, 369] width 18 height 96
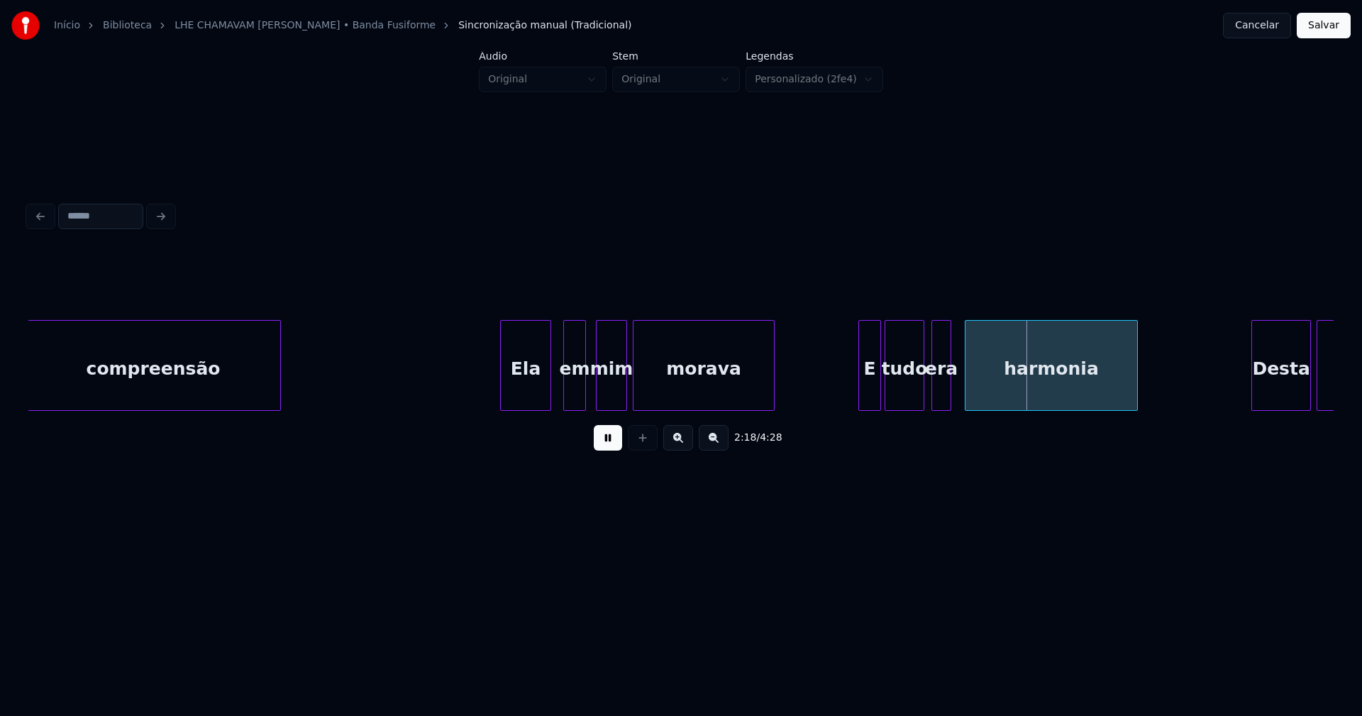
click at [940, 401] on div "era" at bounding box center [941, 369] width 18 height 96
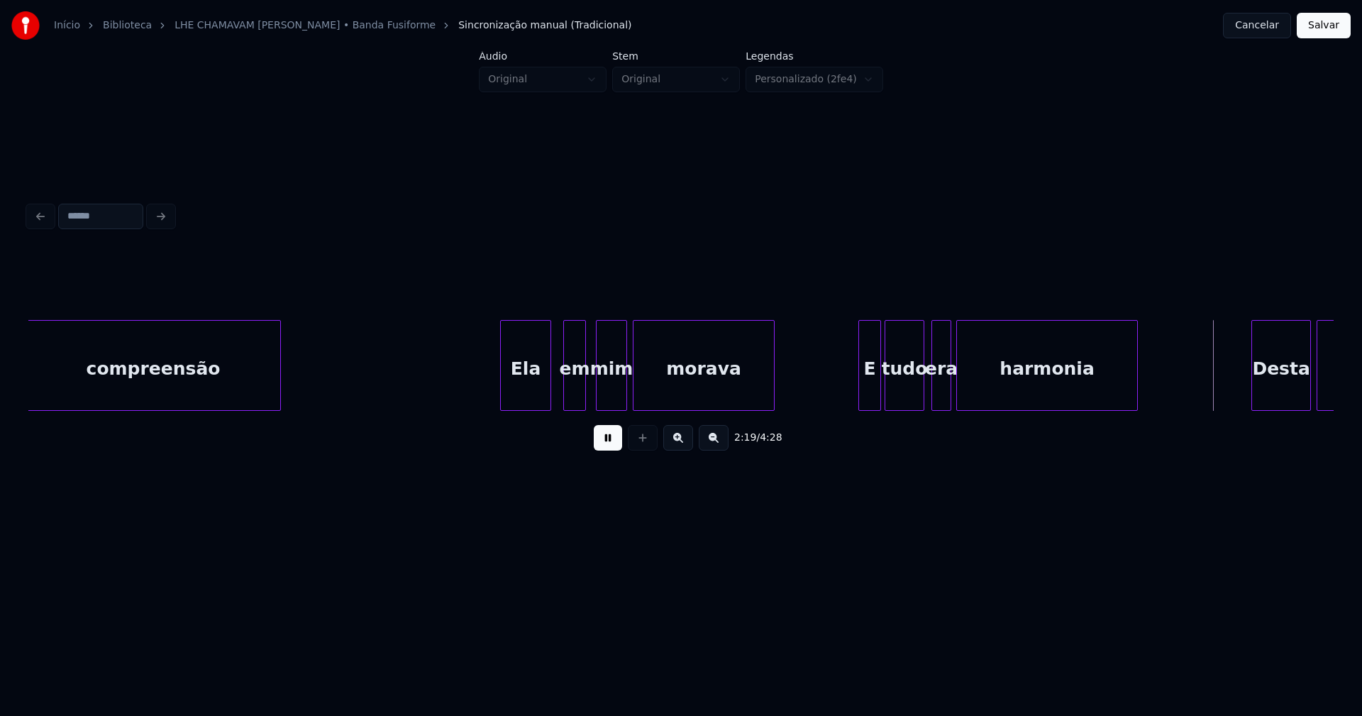
click at [961, 394] on div at bounding box center [959, 365] width 4 height 89
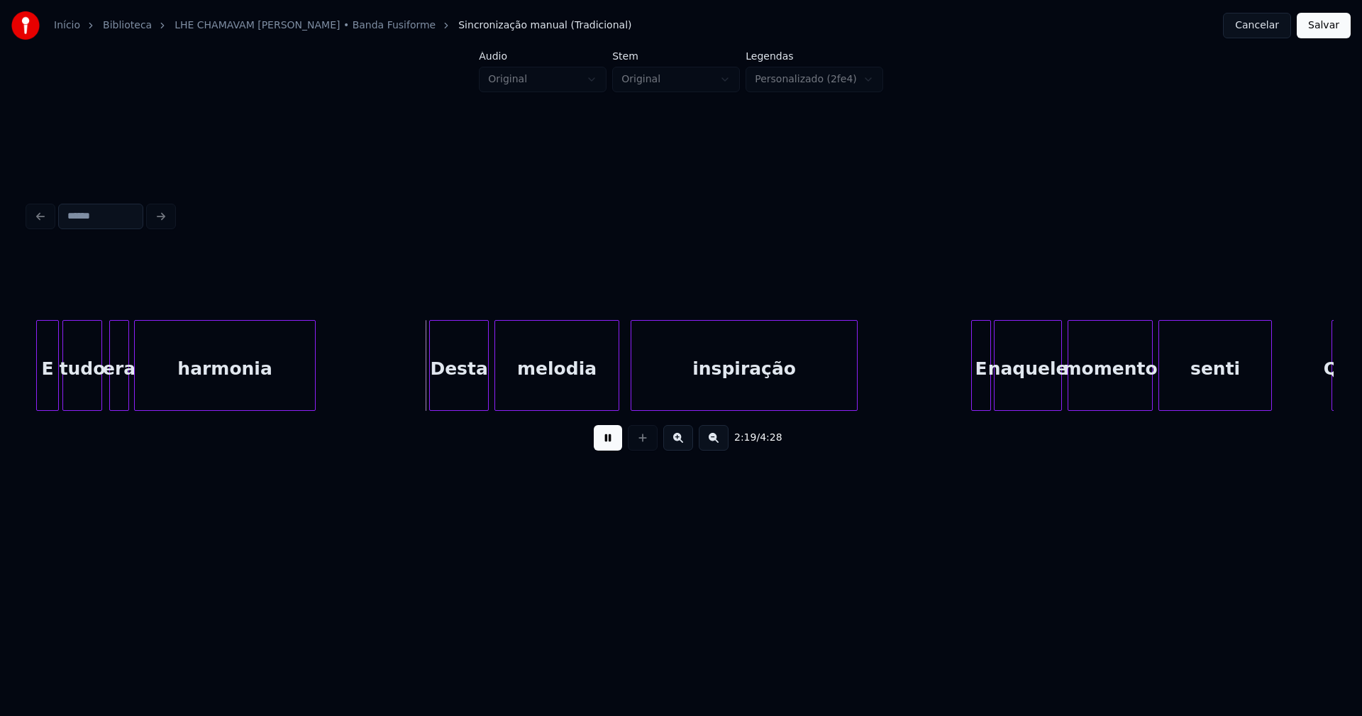
scroll to position [0, 19417]
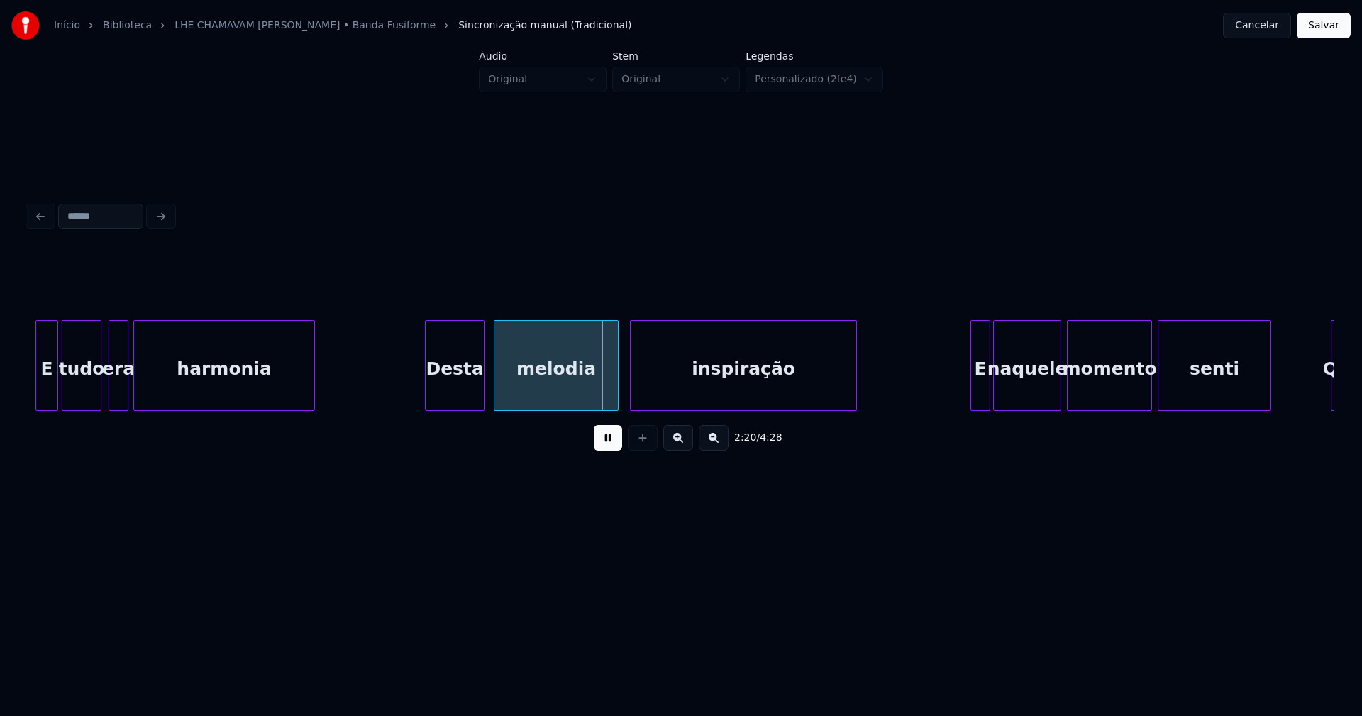
click at [460, 393] on div "Desta" at bounding box center [455, 369] width 58 height 96
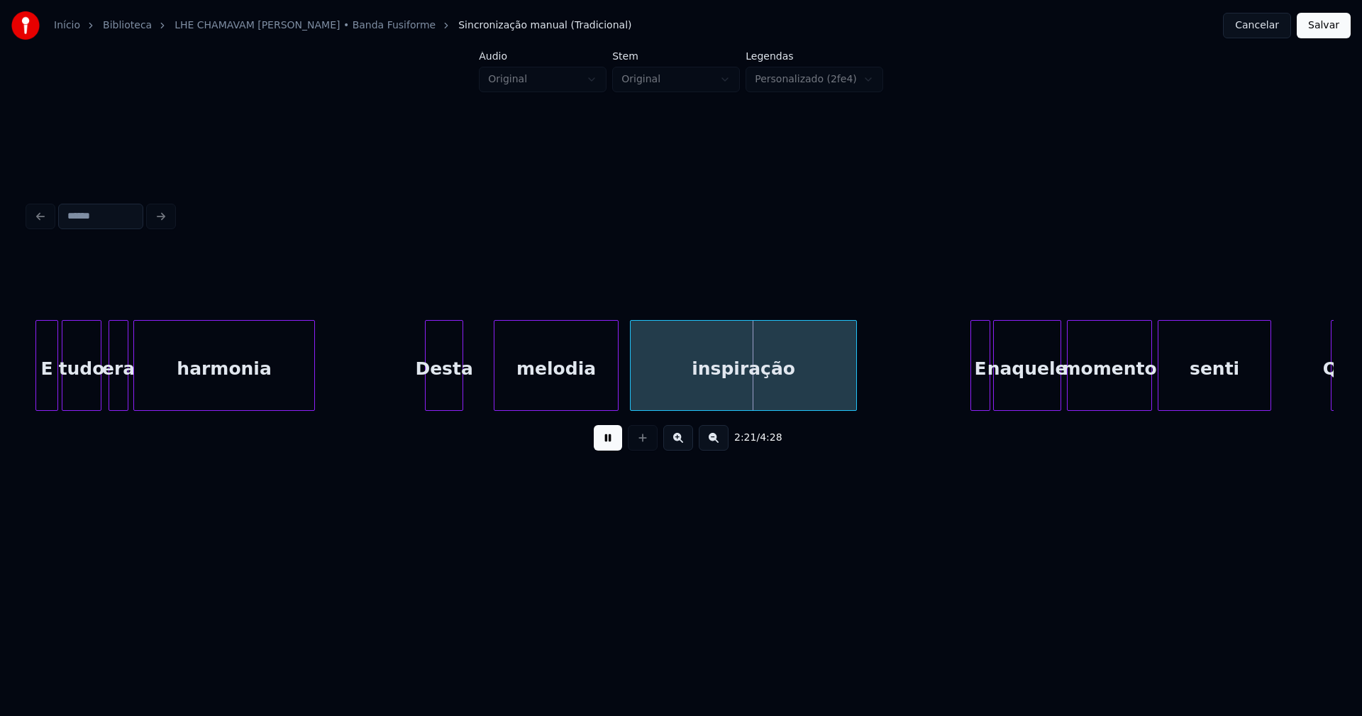
click at [460, 404] on div at bounding box center [460, 365] width 4 height 89
click at [473, 397] on div at bounding box center [474, 365] width 4 height 89
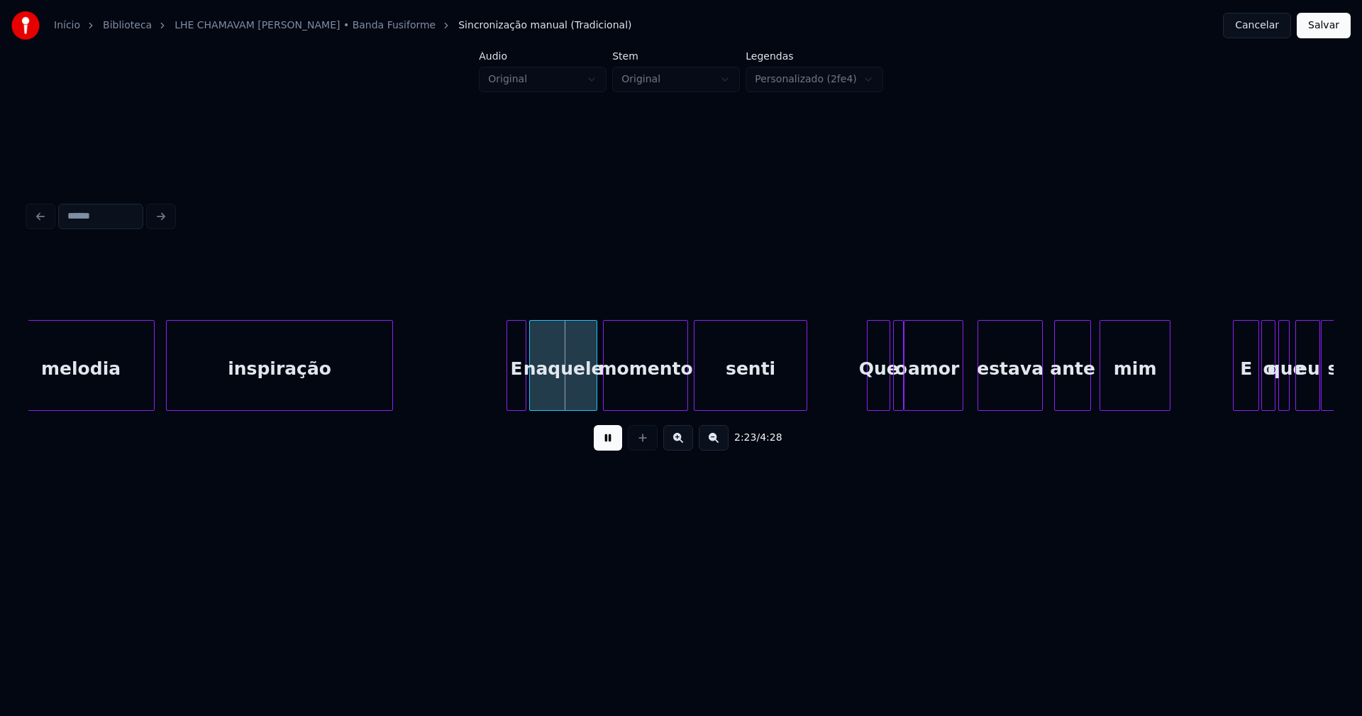
scroll to position [0, 20114]
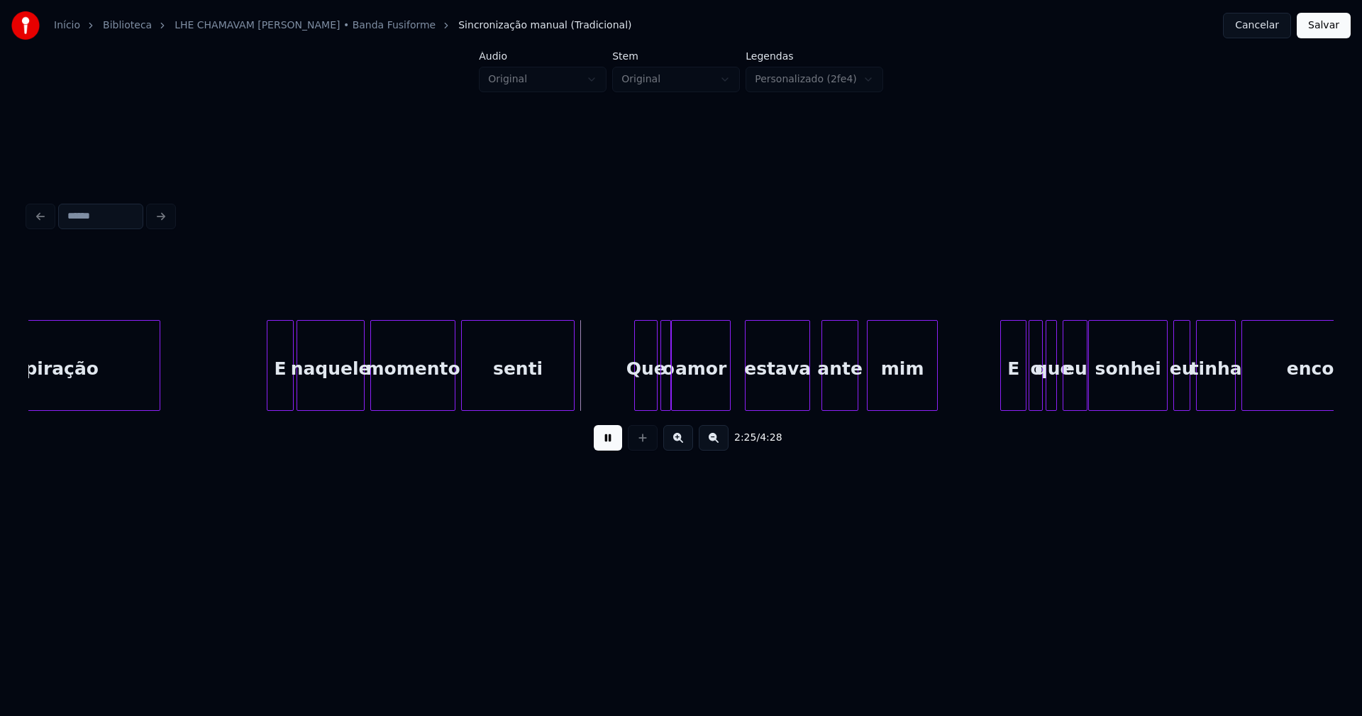
click at [270, 387] on div at bounding box center [269, 365] width 4 height 89
click at [607, 443] on button at bounding box center [608, 438] width 28 height 26
click at [763, 398] on div at bounding box center [762, 365] width 4 height 89
click at [793, 399] on div at bounding box center [793, 365] width 4 height 89
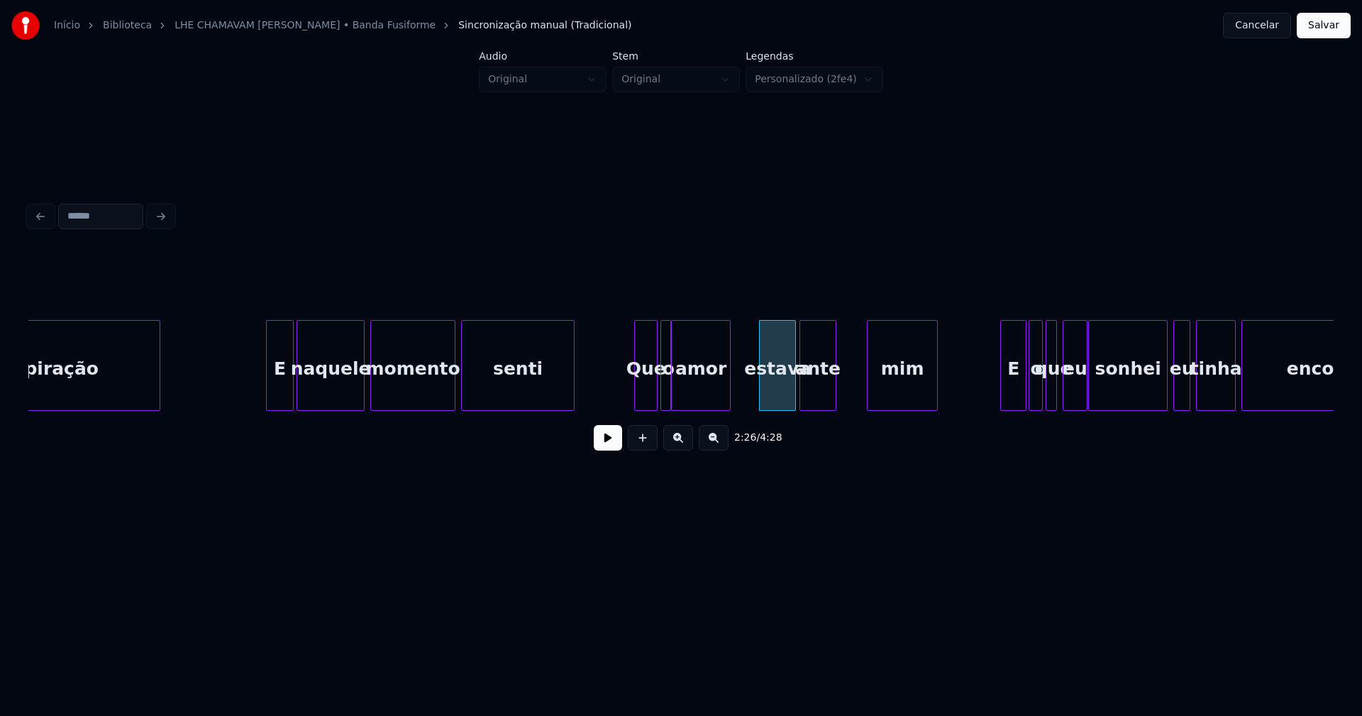
click at [815, 399] on div "ante" at bounding box center [817, 369] width 35 height 96
click at [846, 393] on div at bounding box center [846, 365] width 4 height 89
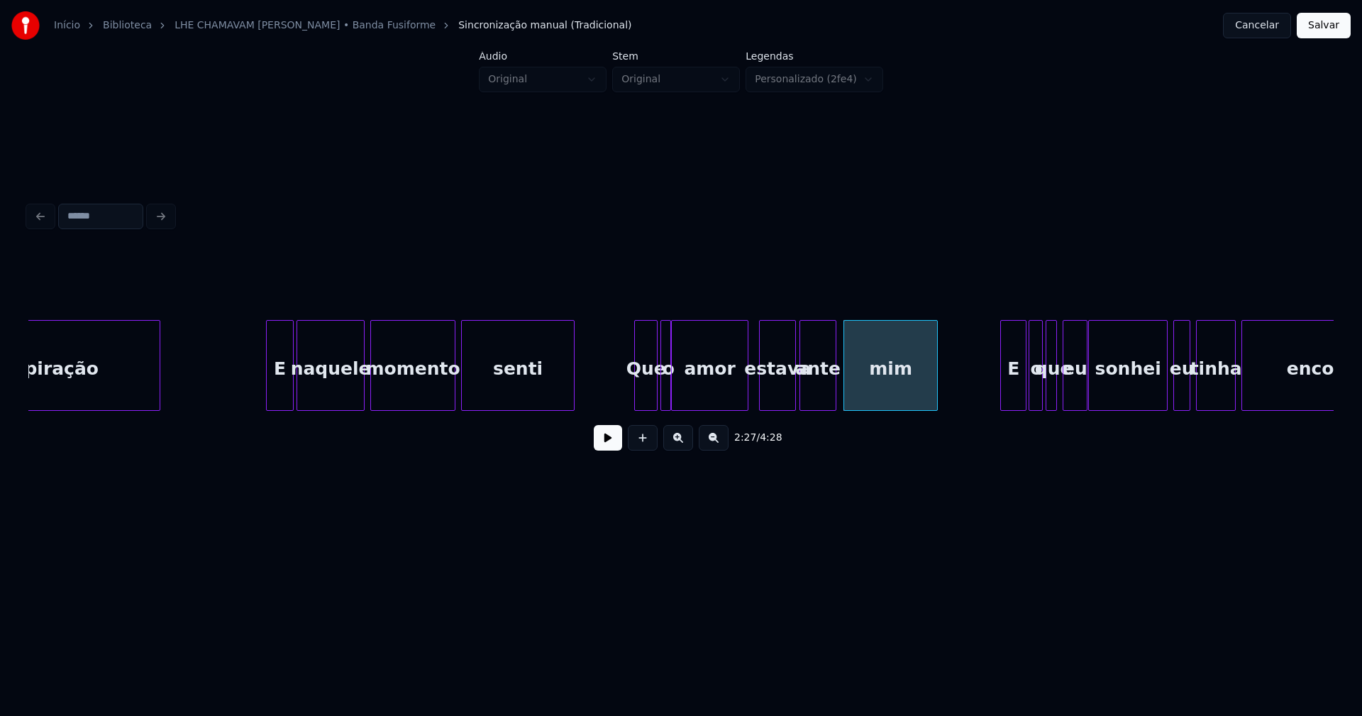
click at [748, 394] on div at bounding box center [746, 365] width 4 height 89
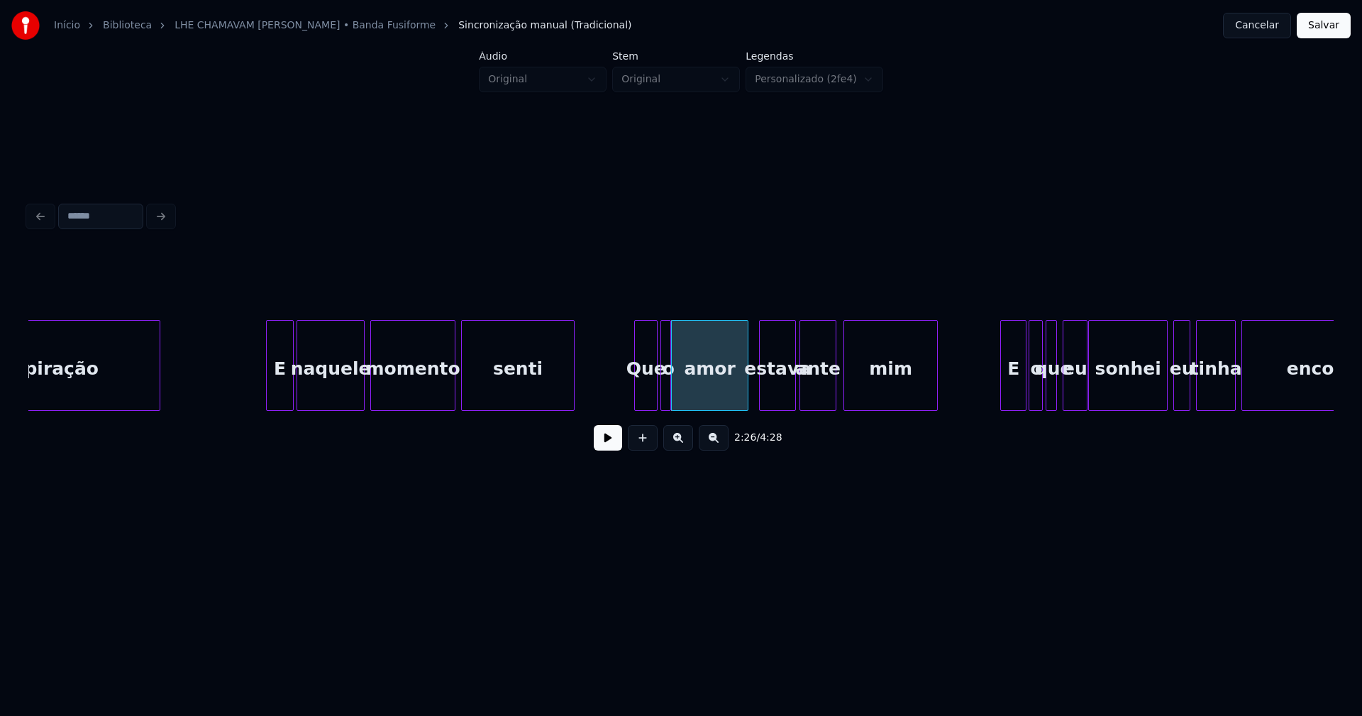
click at [607, 451] on button at bounding box center [608, 438] width 28 height 26
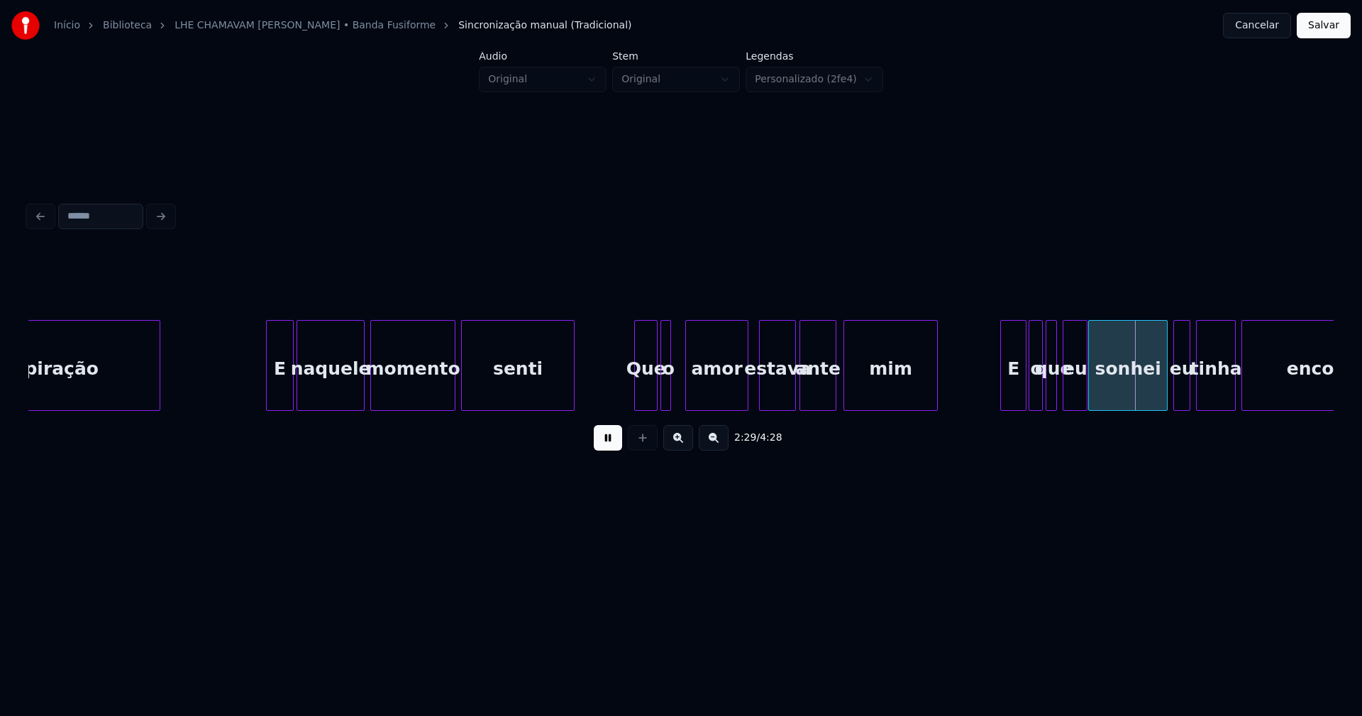
click at [686, 380] on div at bounding box center [688, 365] width 4 height 89
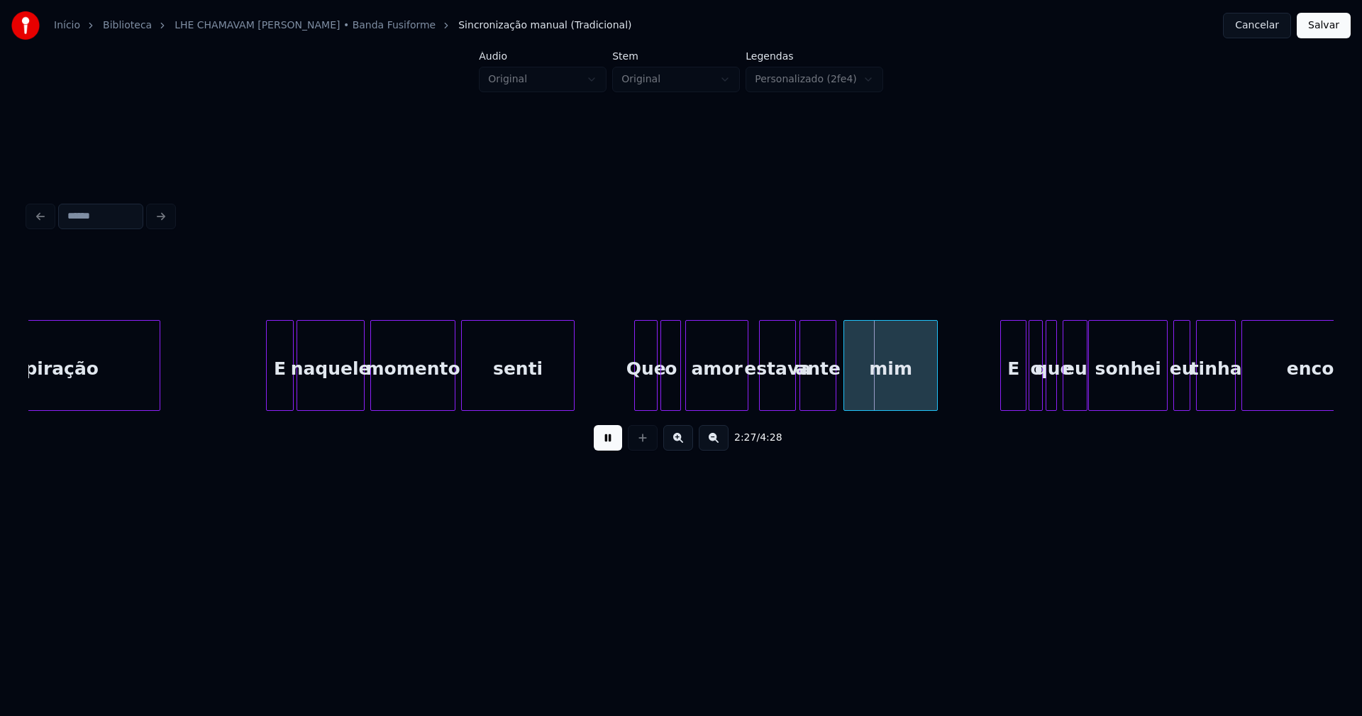
click at [679, 385] on div at bounding box center [678, 365] width 4 height 89
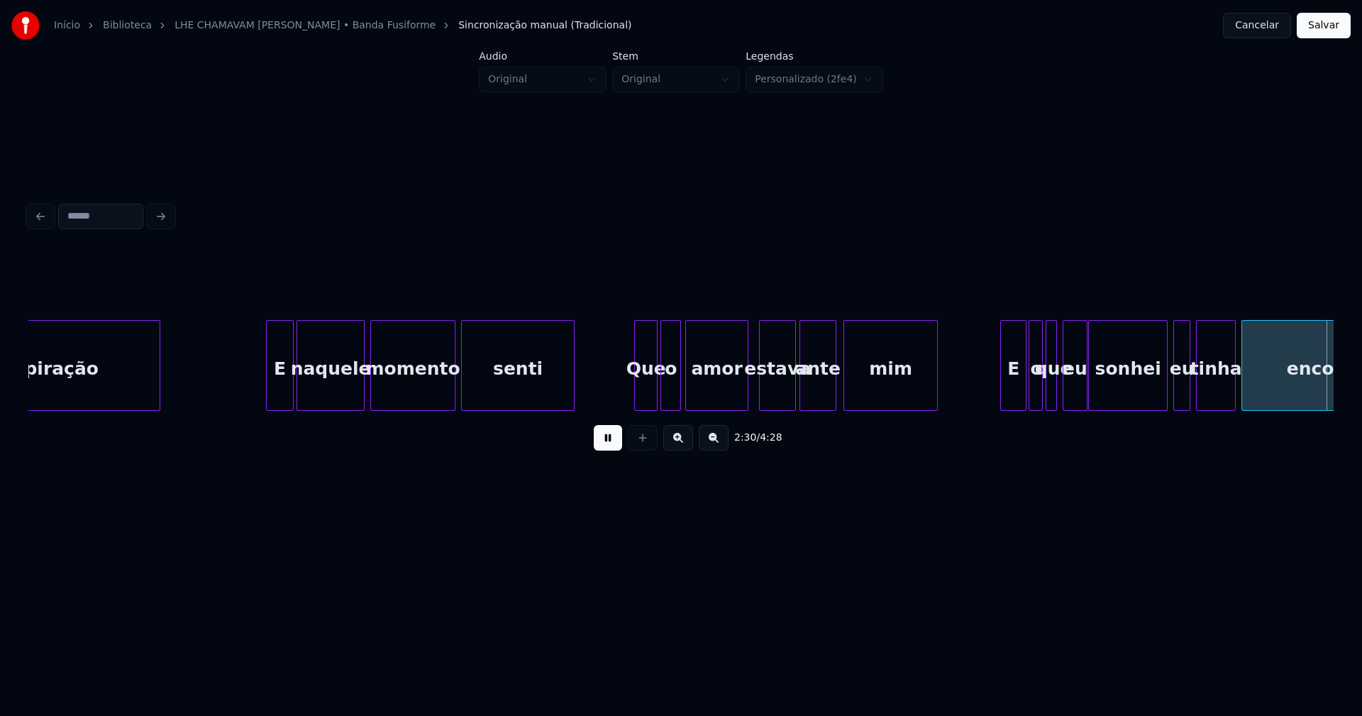
scroll to position [0, 21421]
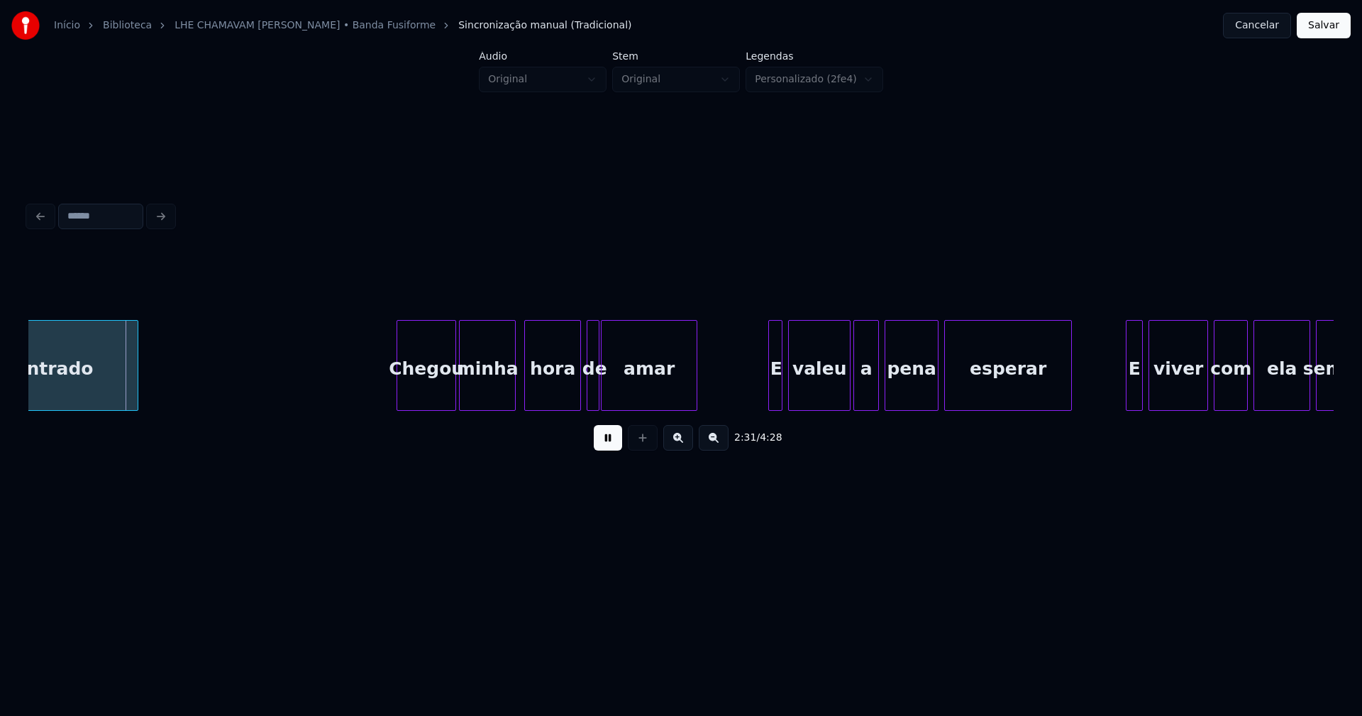
click at [607, 445] on button at bounding box center [608, 438] width 28 height 26
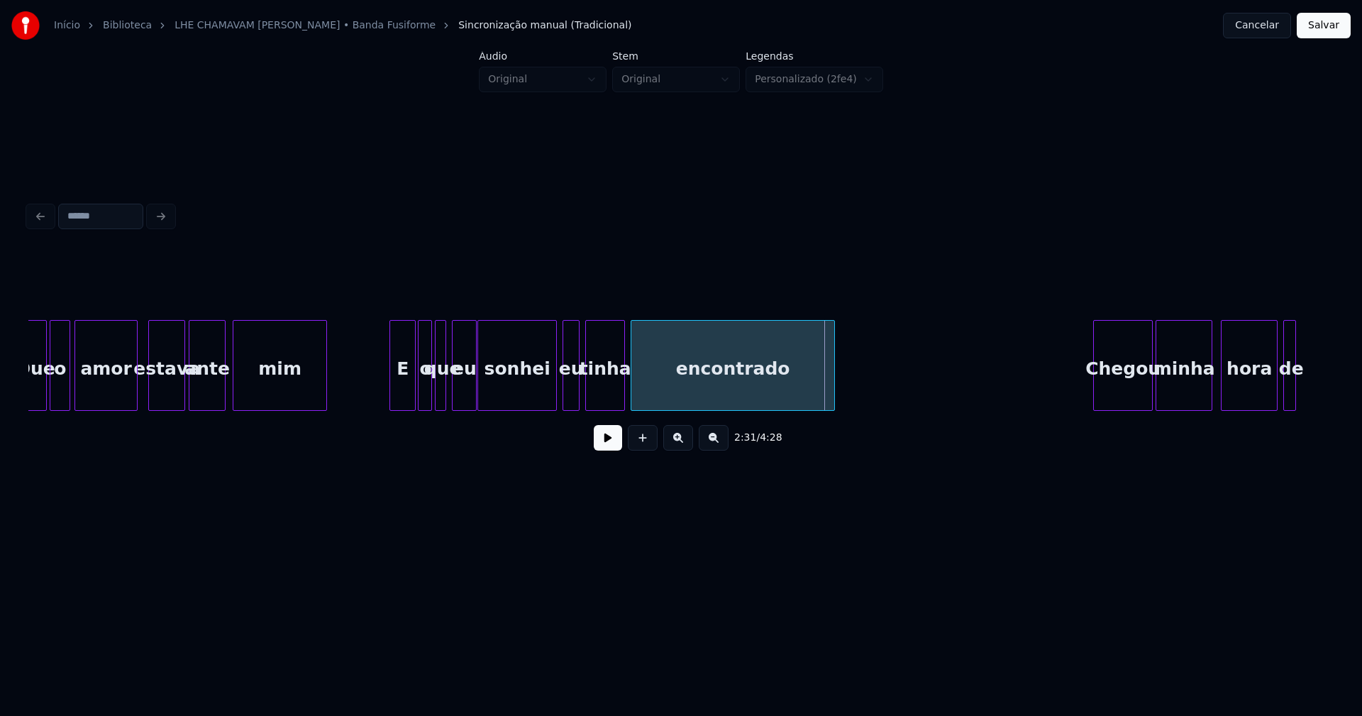
scroll to position [0, 20683]
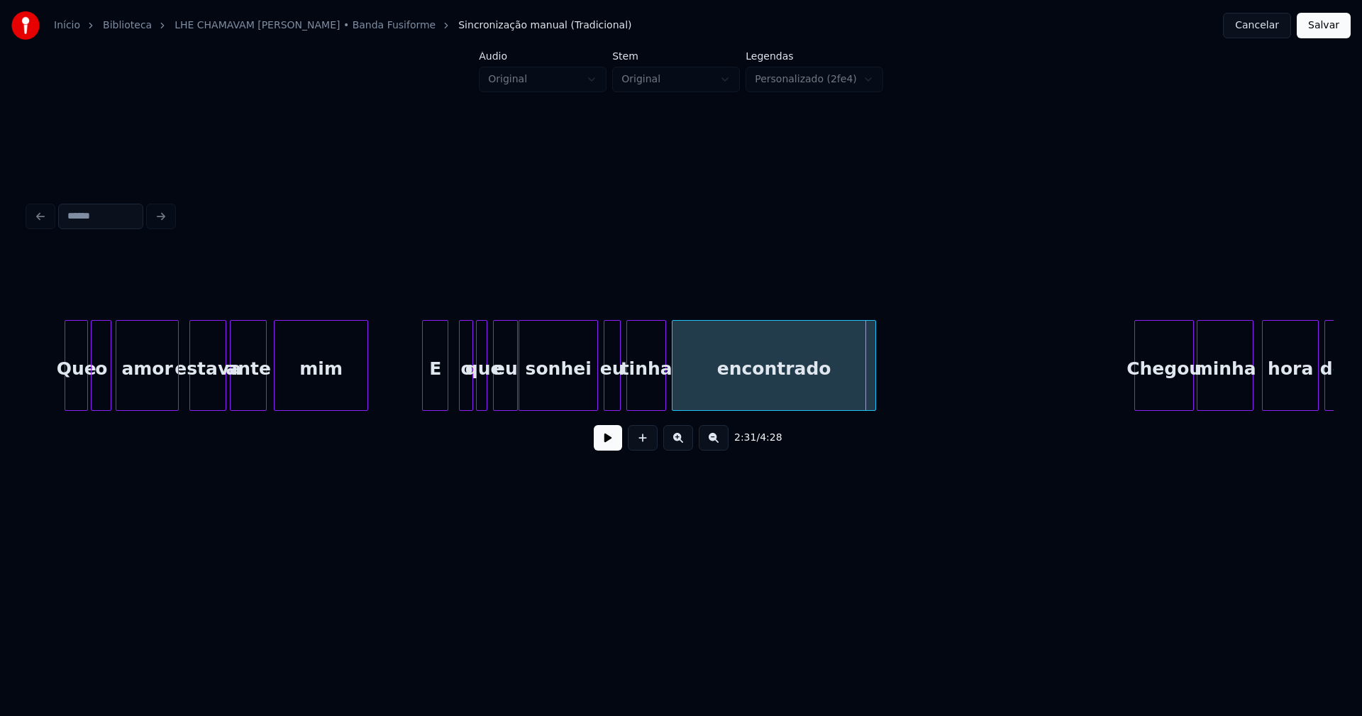
click at [439, 396] on div "E" at bounding box center [435, 369] width 25 height 96
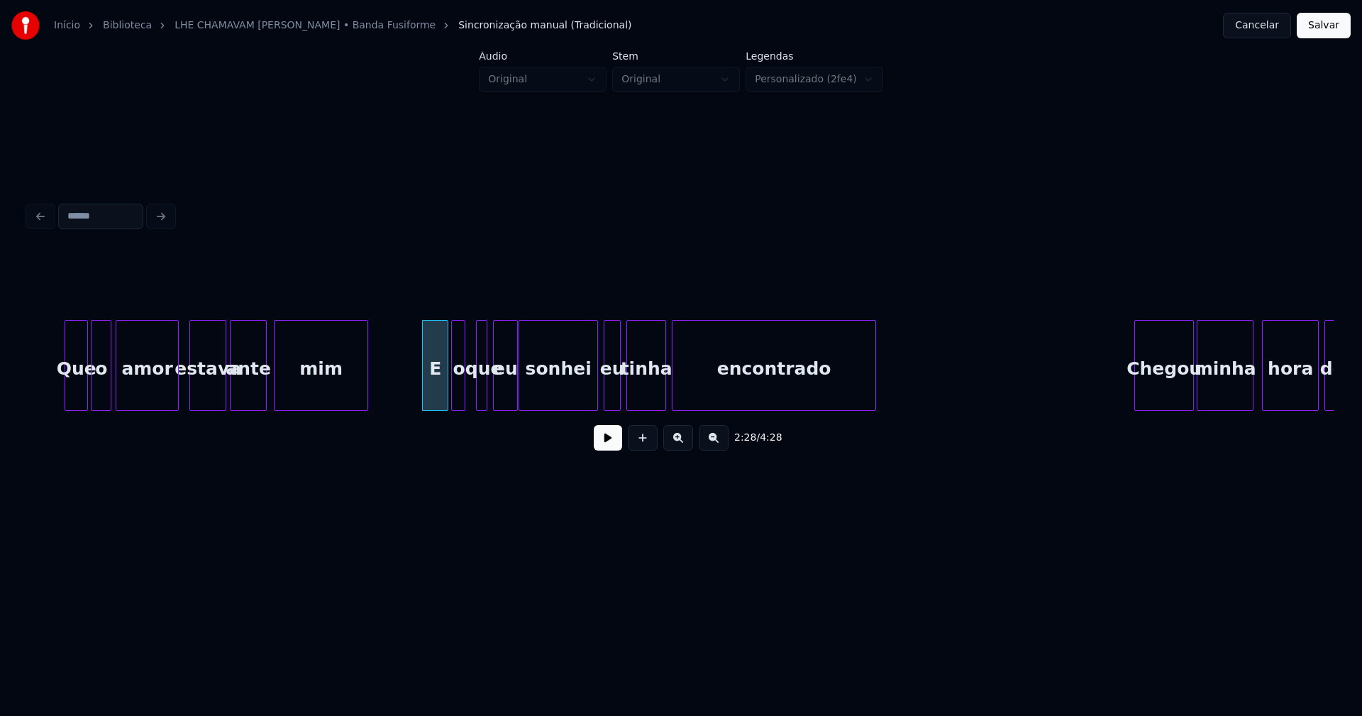
click at [459, 397] on div "o" at bounding box center [459, 369] width 14 height 96
click at [549, 393] on div at bounding box center [549, 365] width 4 height 89
click at [532, 407] on div "encontrado Chegou minha hora de tinha eu sonhei eu o que E mim ante estava amor…" at bounding box center [681, 365] width 1306 height 91
click at [509, 392] on div at bounding box center [508, 365] width 4 height 89
click at [601, 443] on button at bounding box center [608, 438] width 28 height 26
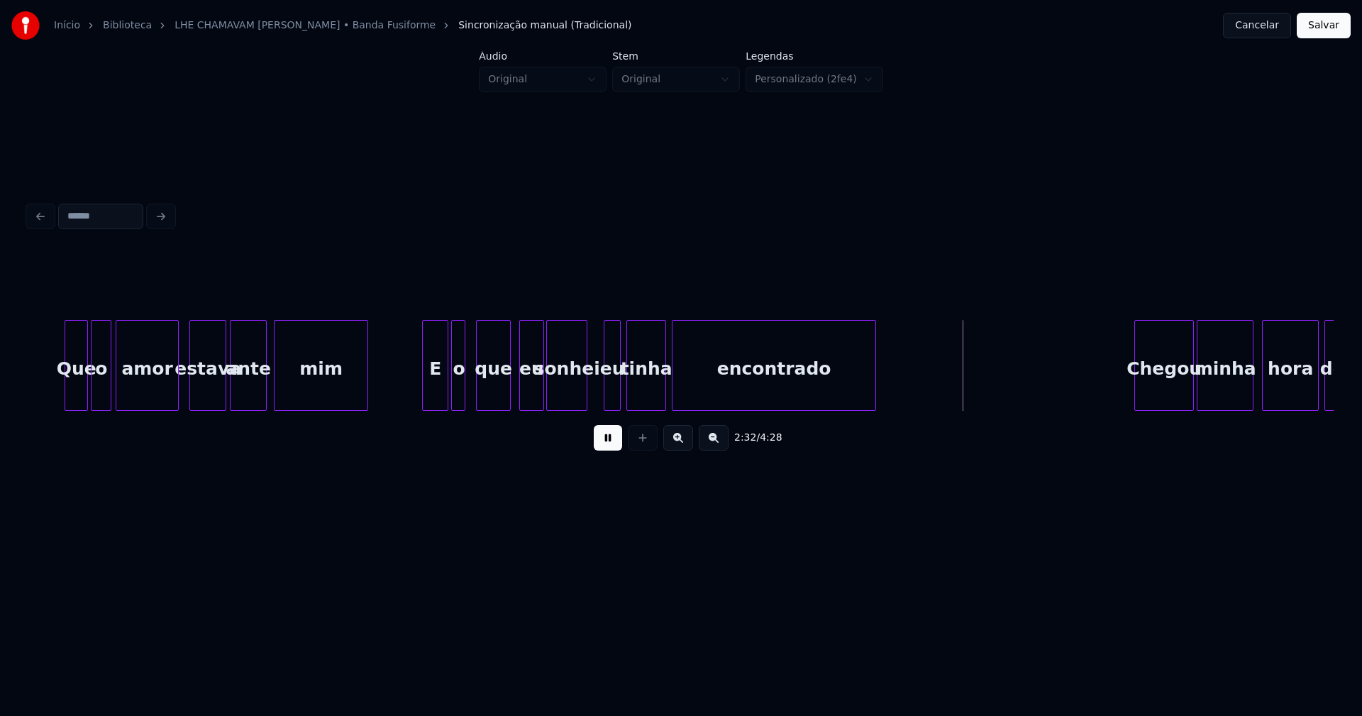
click at [586, 396] on div at bounding box center [585, 365] width 4 height 89
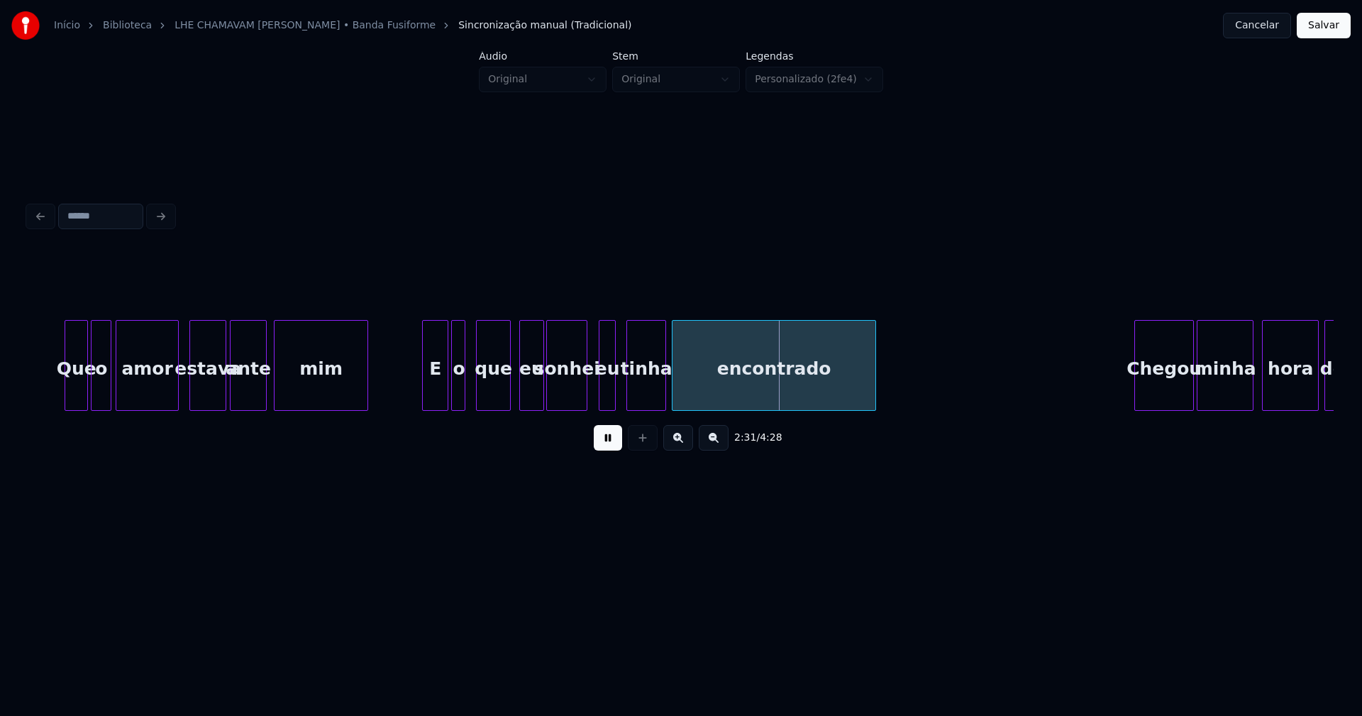
click at [607, 401] on div "eu" at bounding box center [608, 369] width 16 height 96
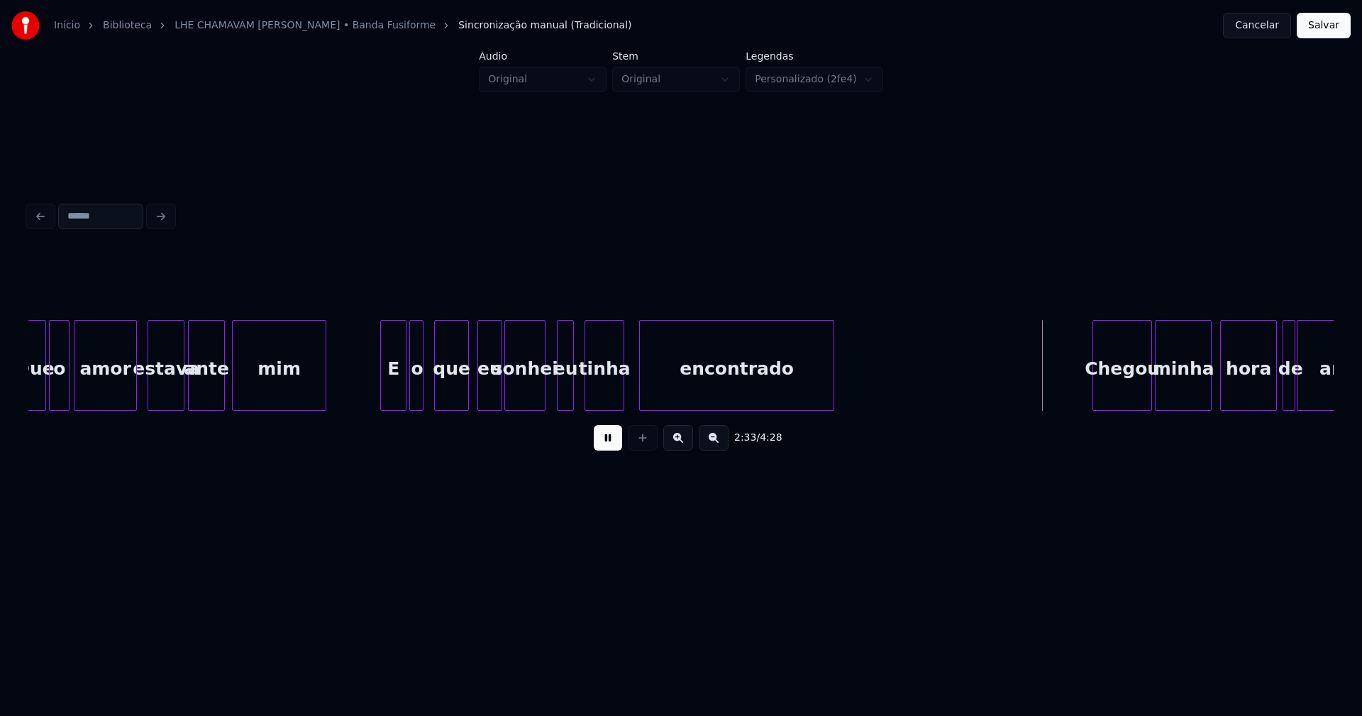
click at [644, 389] on div at bounding box center [642, 365] width 4 height 89
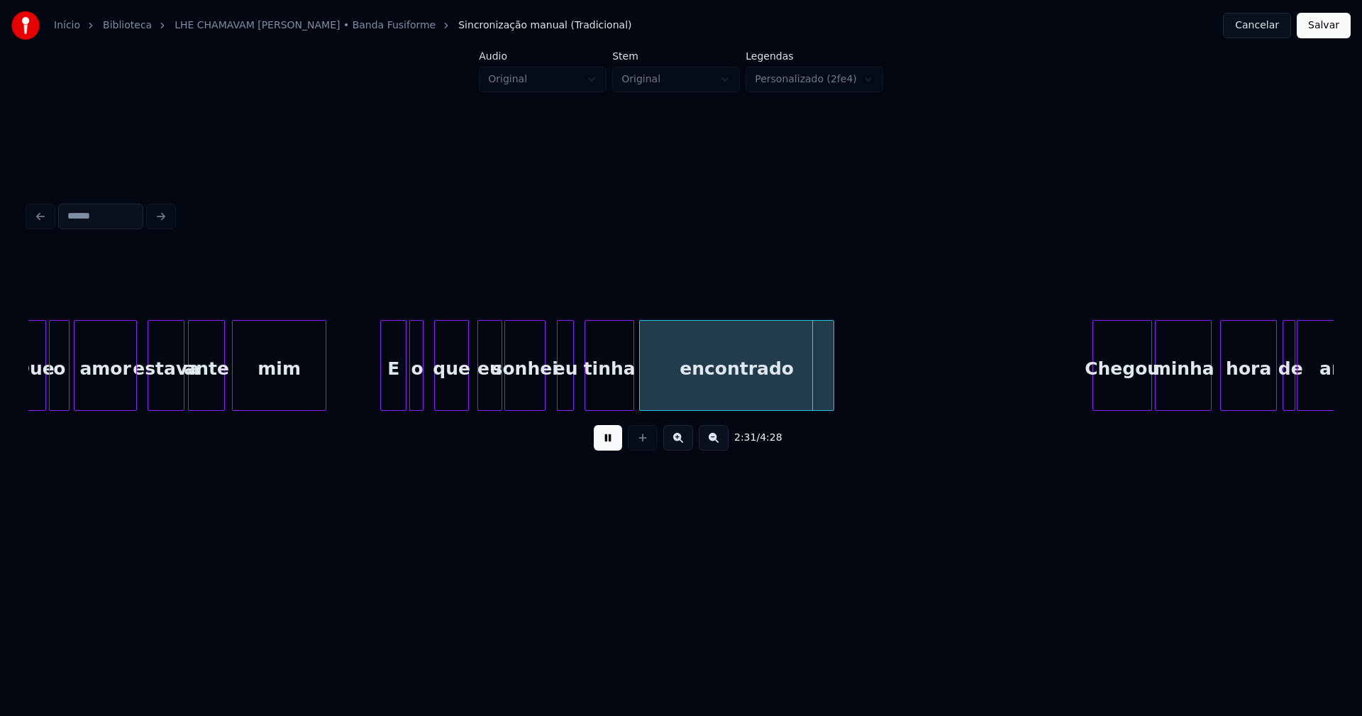
click at [631, 386] on div at bounding box center [631, 365] width 4 height 89
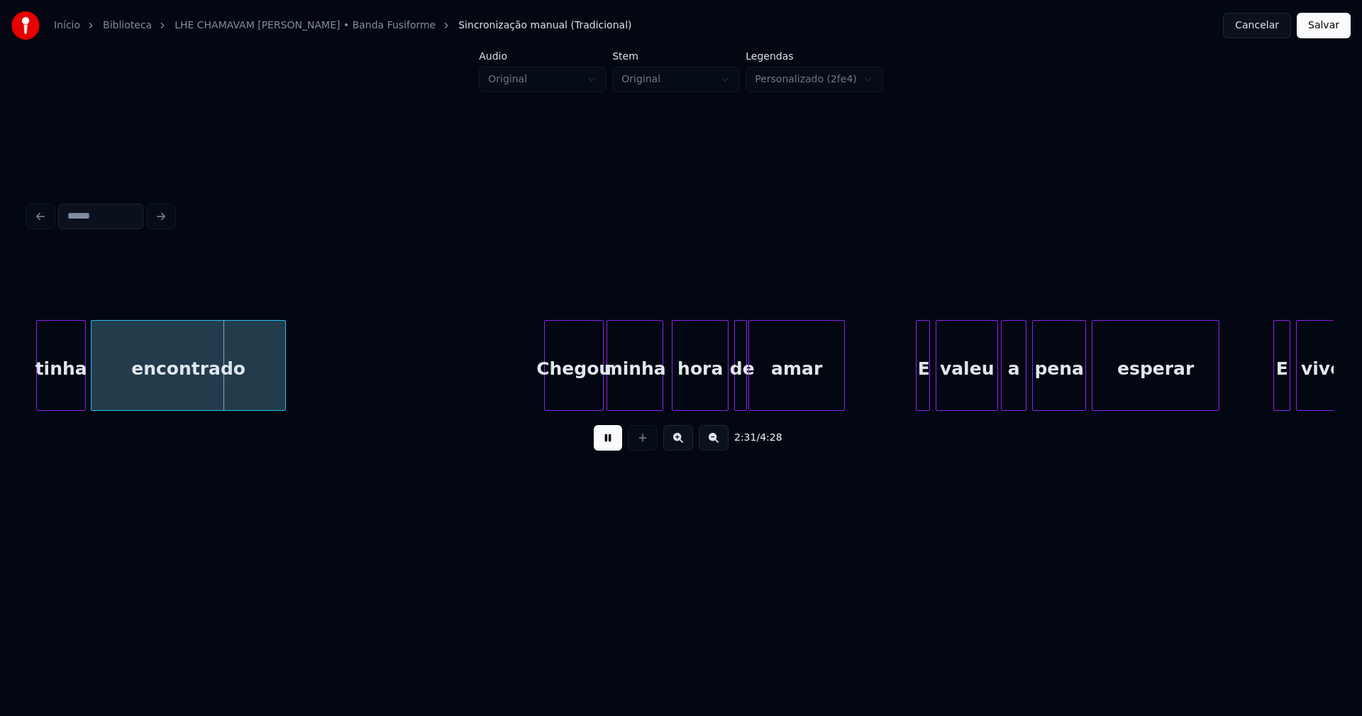
scroll to position [0, 21295]
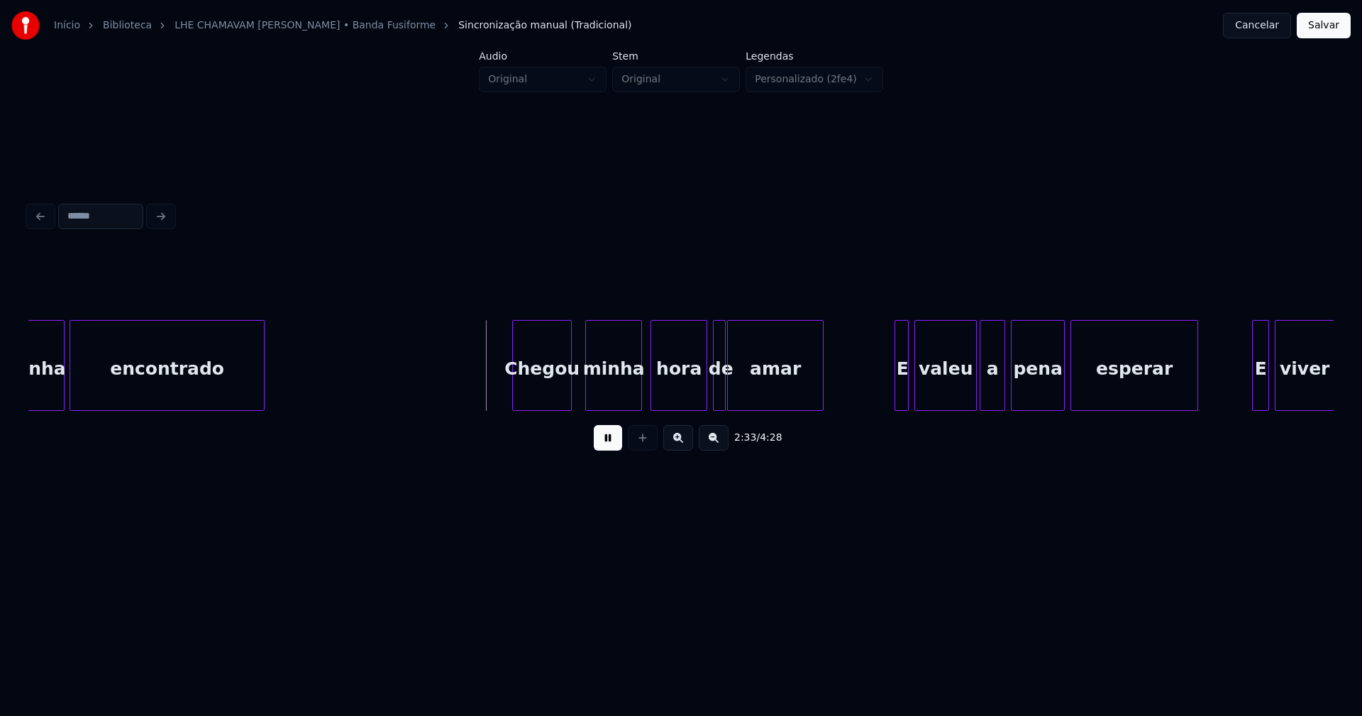
click at [553, 399] on div "Chegou" at bounding box center [542, 369] width 58 height 96
click at [574, 390] on div at bounding box center [573, 365] width 4 height 89
click at [605, 392] on div "minha" at bounding box center [610, 369] width 55 height 96
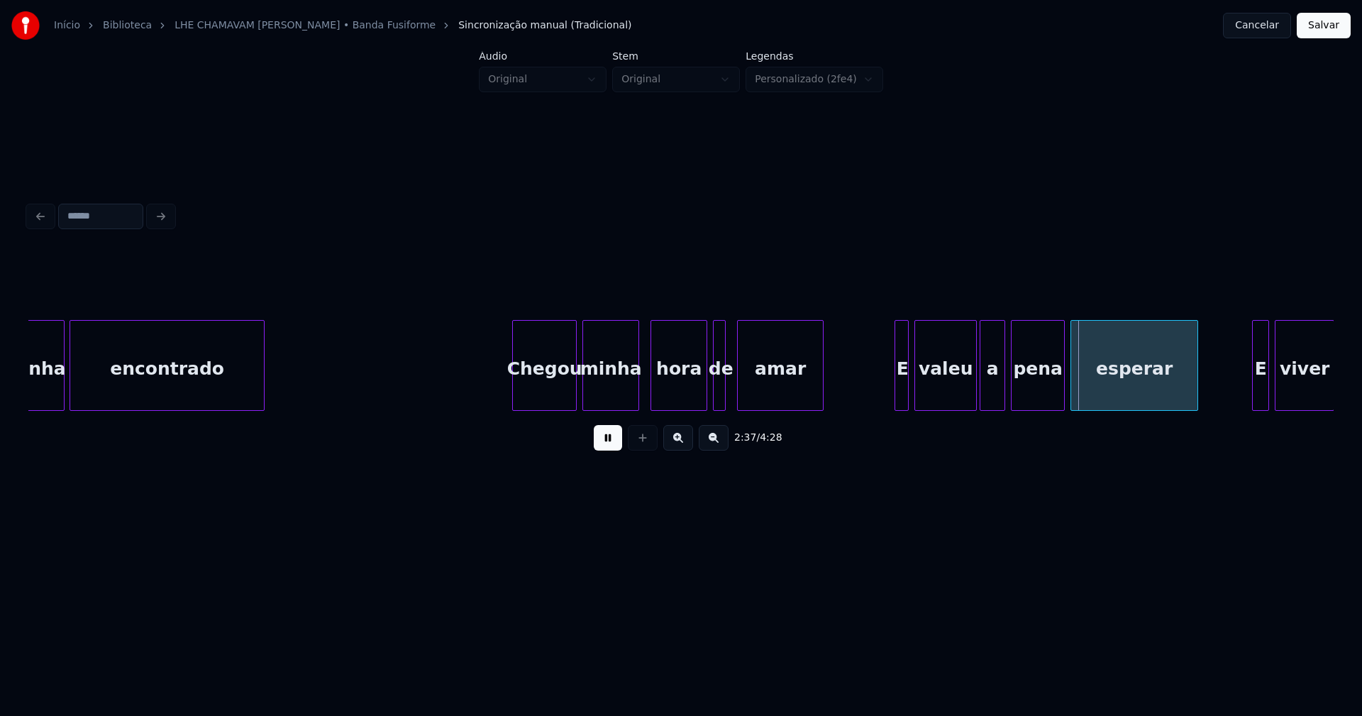
click at [739, 390] on div at bounding box center [740, 365] width 4 height 89
click at [729, 391] on div at bounding box center [729, 365] width 4 height 89
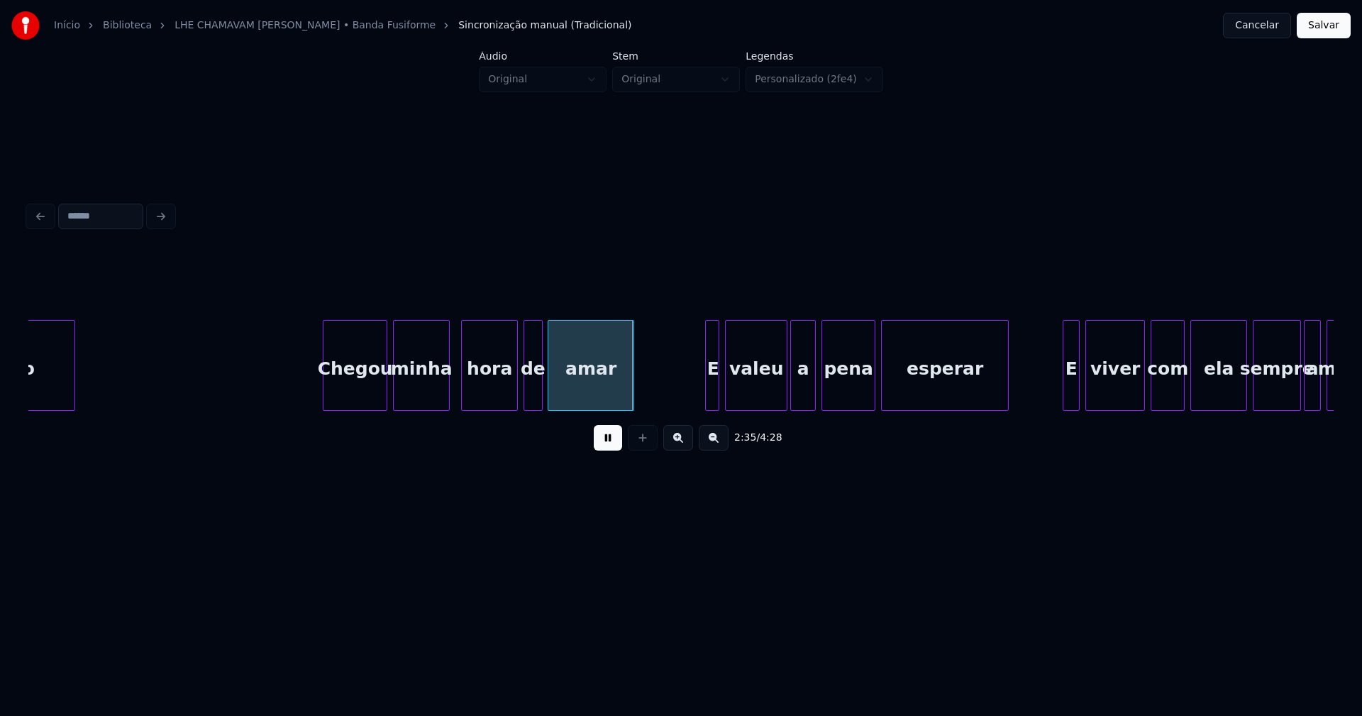
scroll to position [0, 21590]
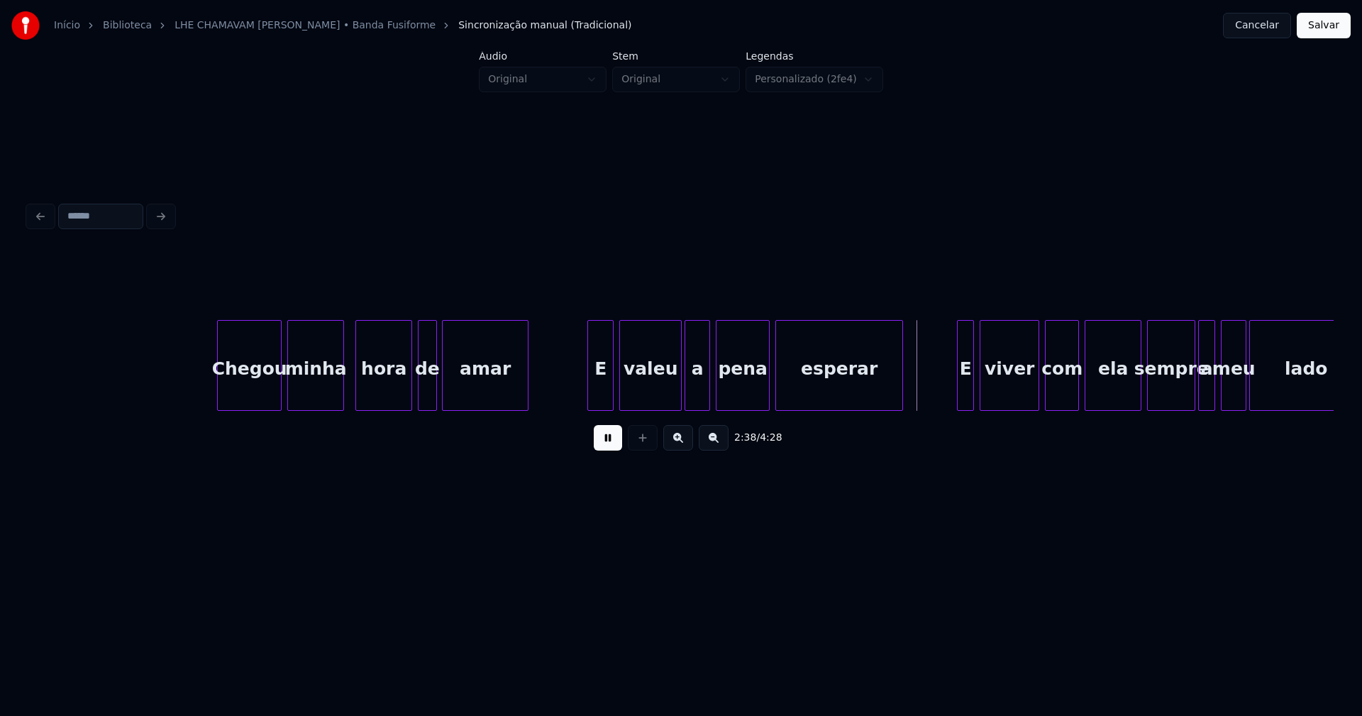
click at [590, 400] on div at bounding box center [590, 365] width 4 height 89
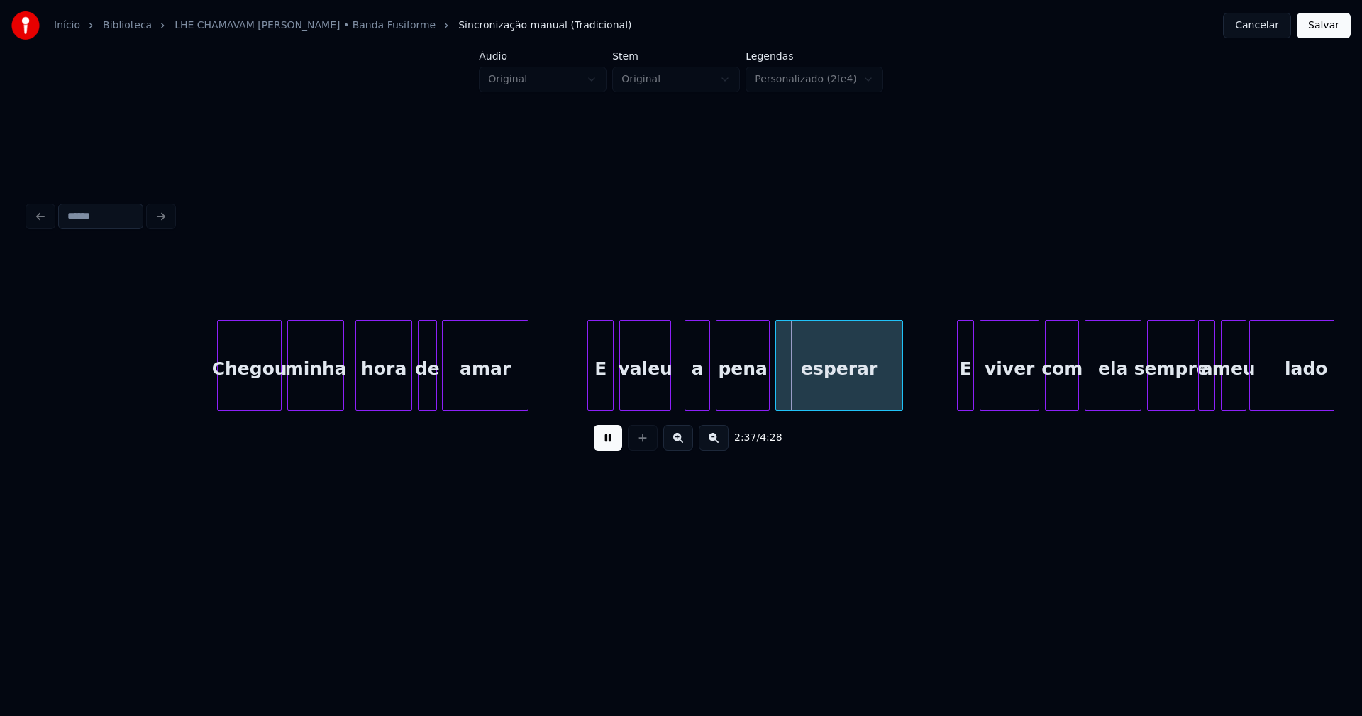
click at [669, 403] on div at bounding box center [668, 365] width 4 height 89
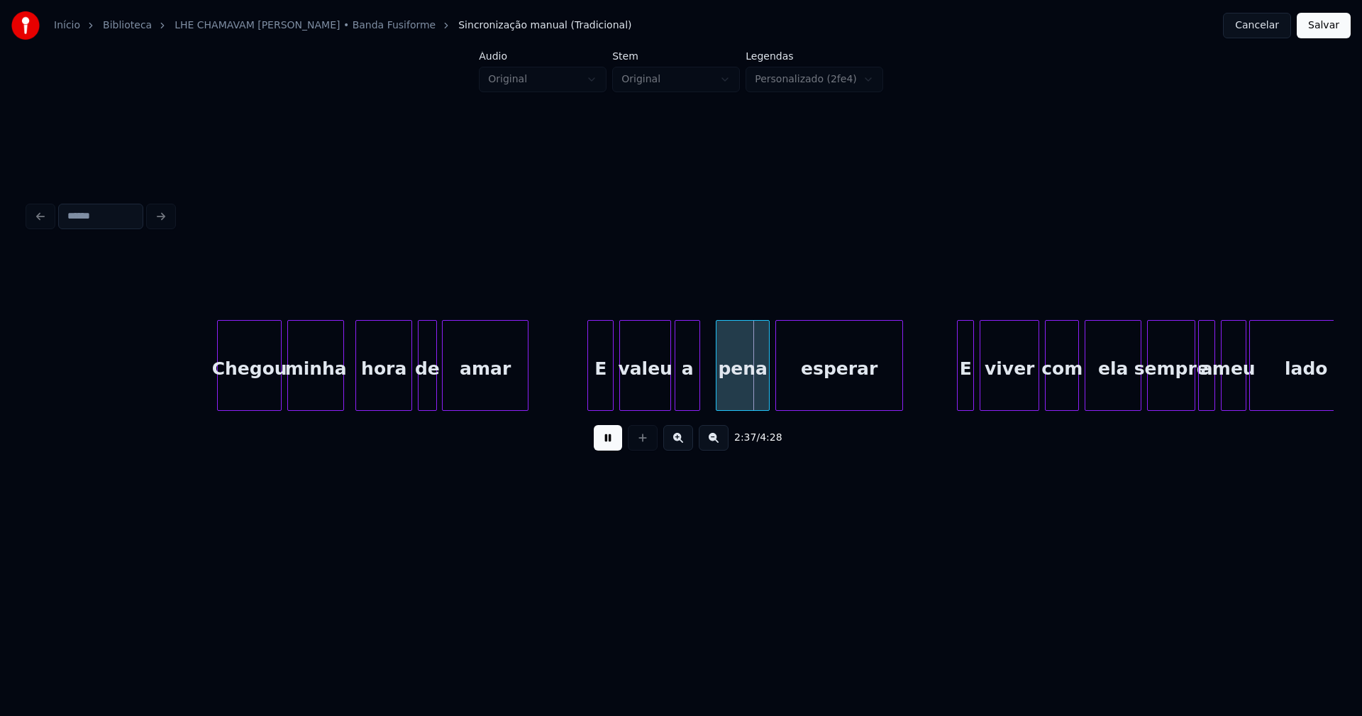
click at [684, 401] on div "a" at bounding box center [687, 369] width 24 height 96
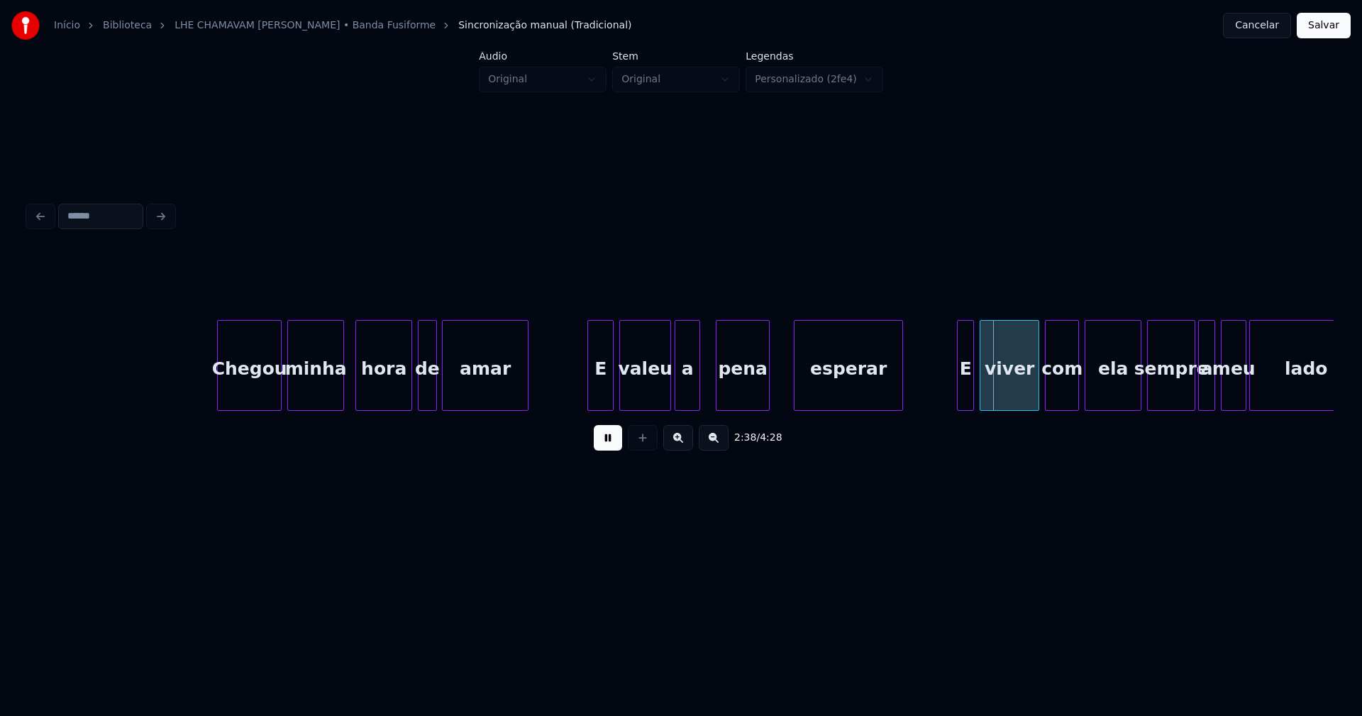
click at [795, 384] on div at bounding box center [797, 365] width 4 height 89
click at [784, 378] on div at bounding box center [784, 365] width 4 height 89
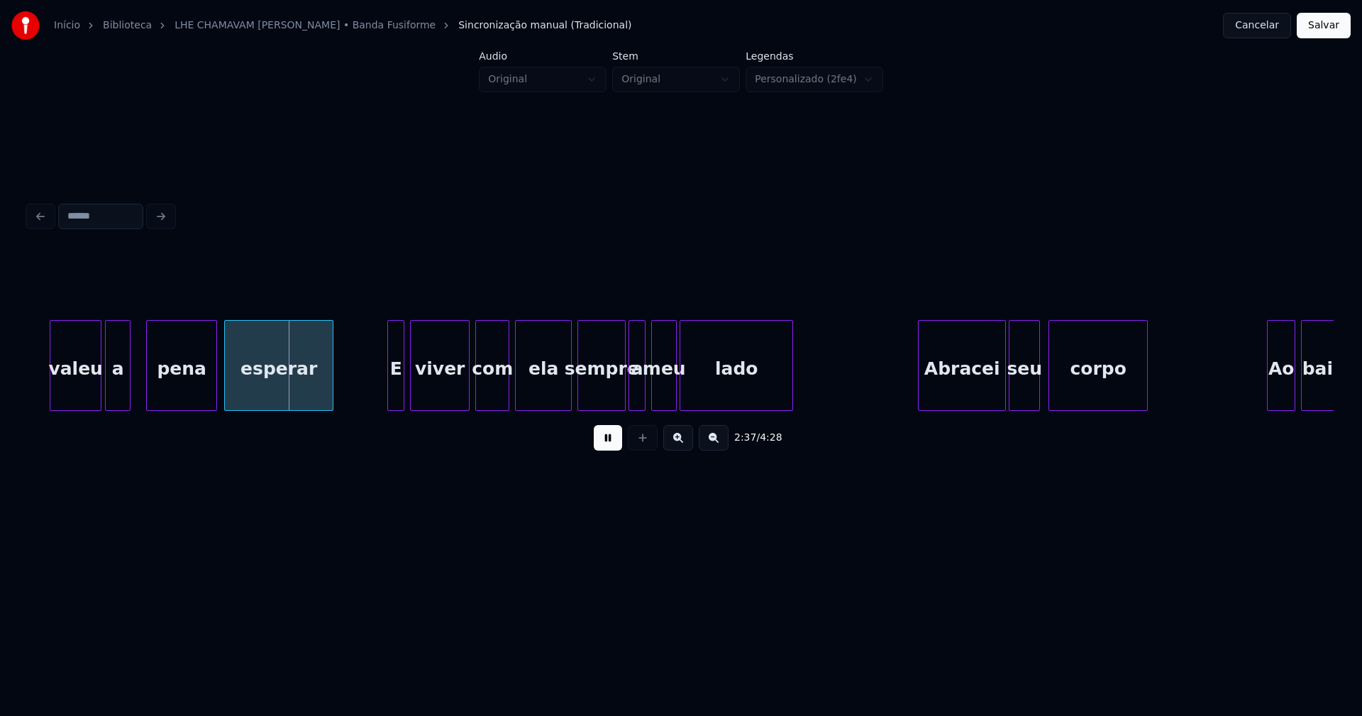
scroll to position [0, 22202]
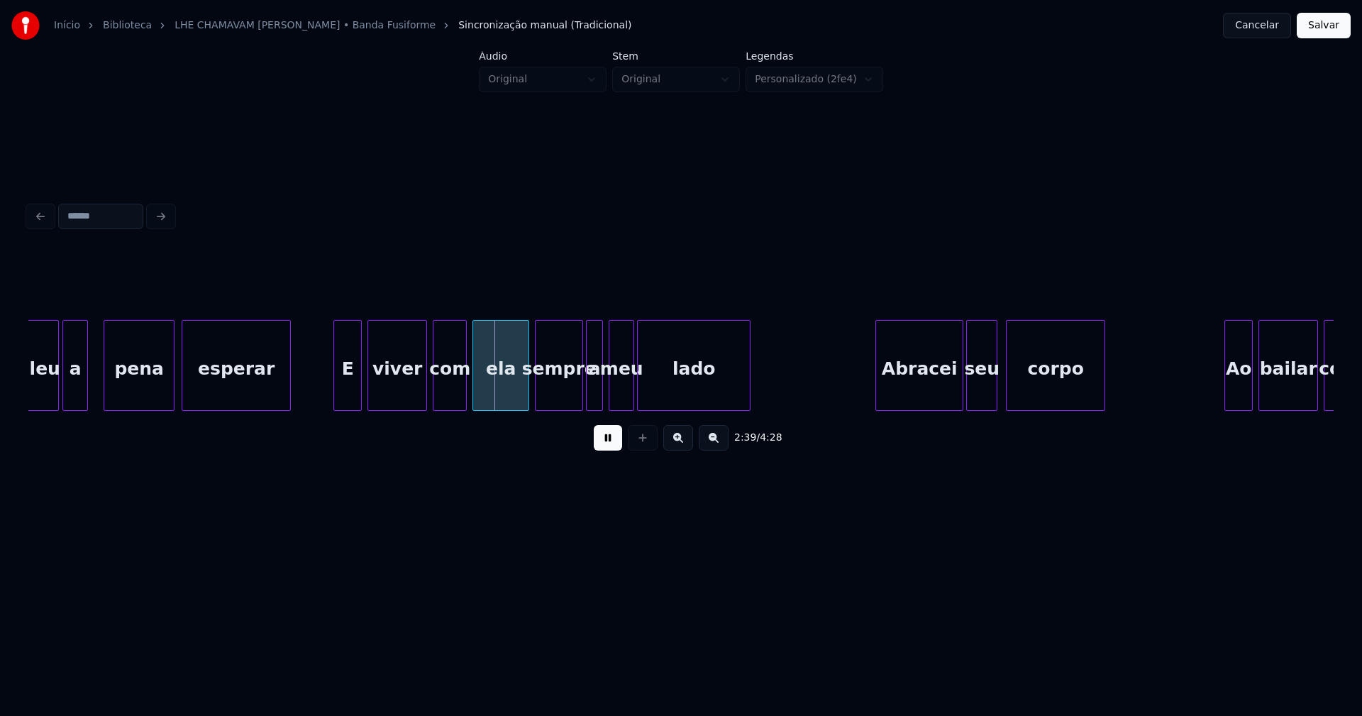
click at [334, 397] on div at bounding box center [336, 365] width 4 height 89
click at [517, 399] on div at bounding box center [519, 365] width 4 height 89
click at [912, 385] on div "Abracei" at bounding box center [910, 369] width 87 height 96
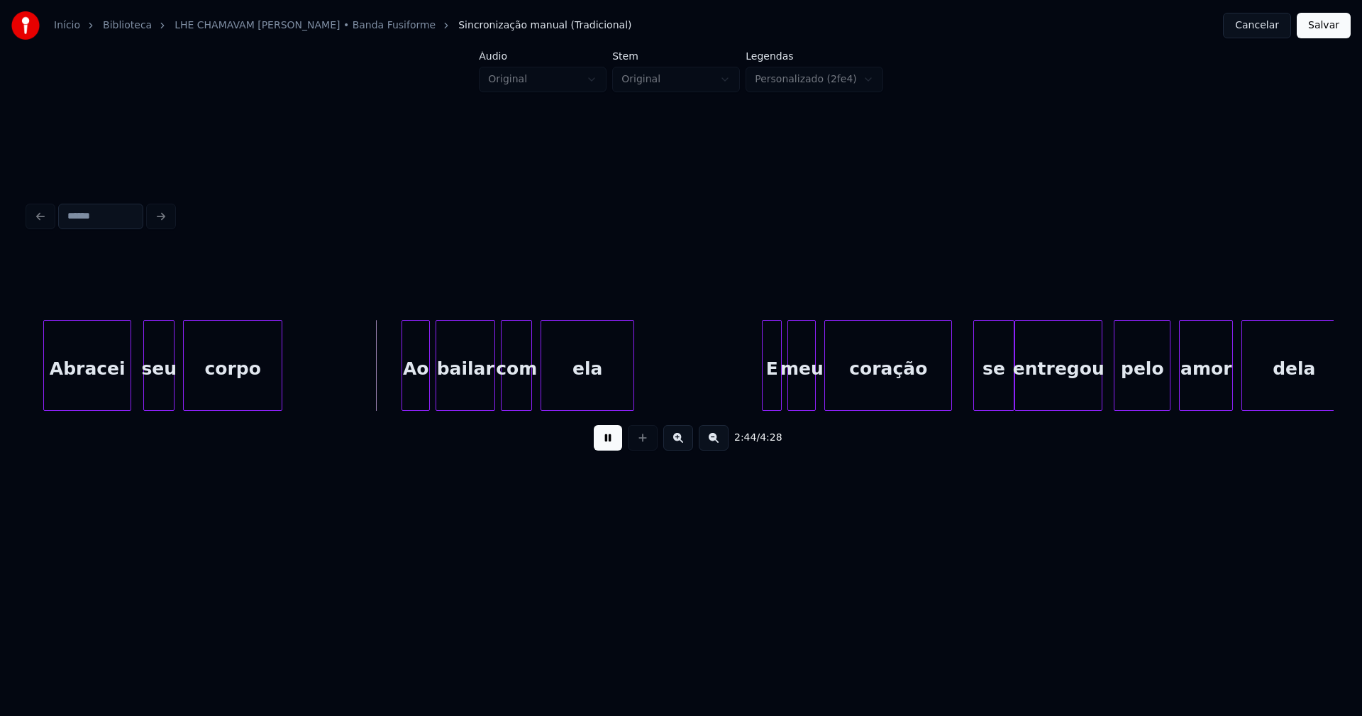
scroll to position [0, 23046]
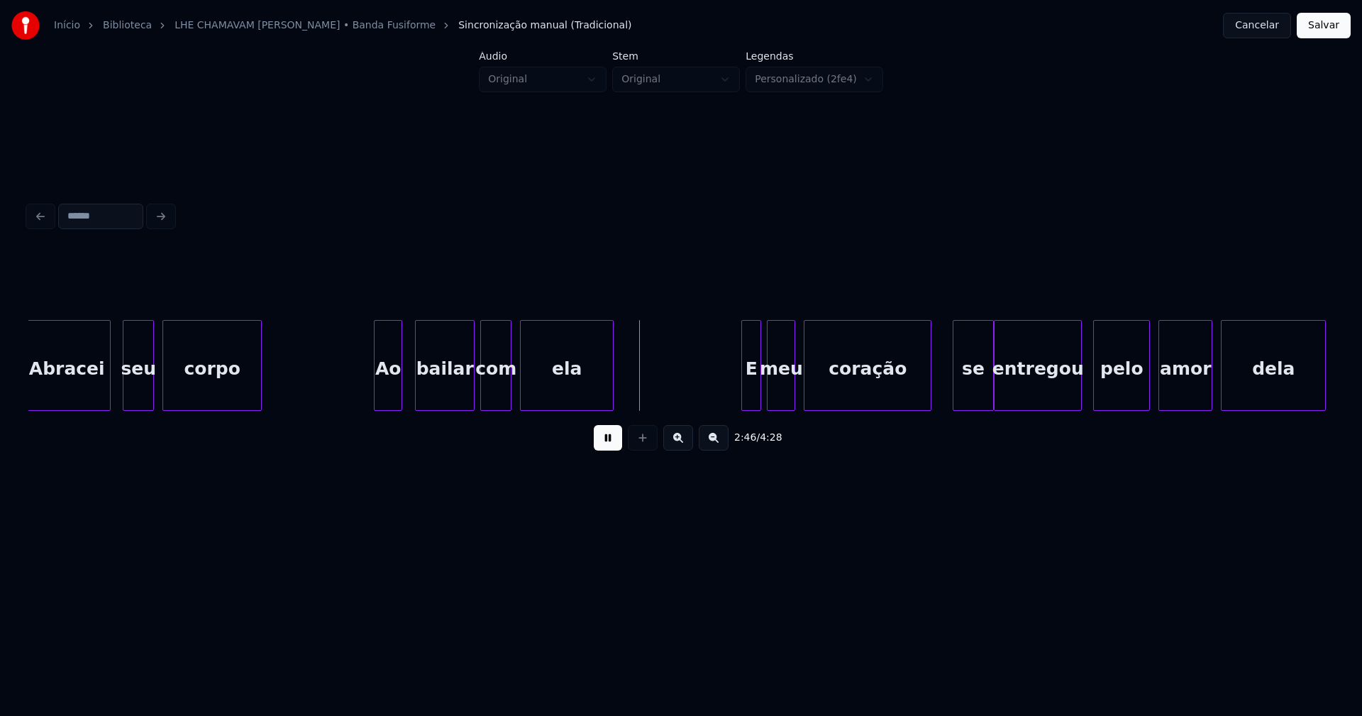
click at [389, 394] on div "Ao" at bounding box center [388, 369] width 27 height 96
click at [450, 399] on div "bailar" at bounding box center [441, 369] width 58 height 96
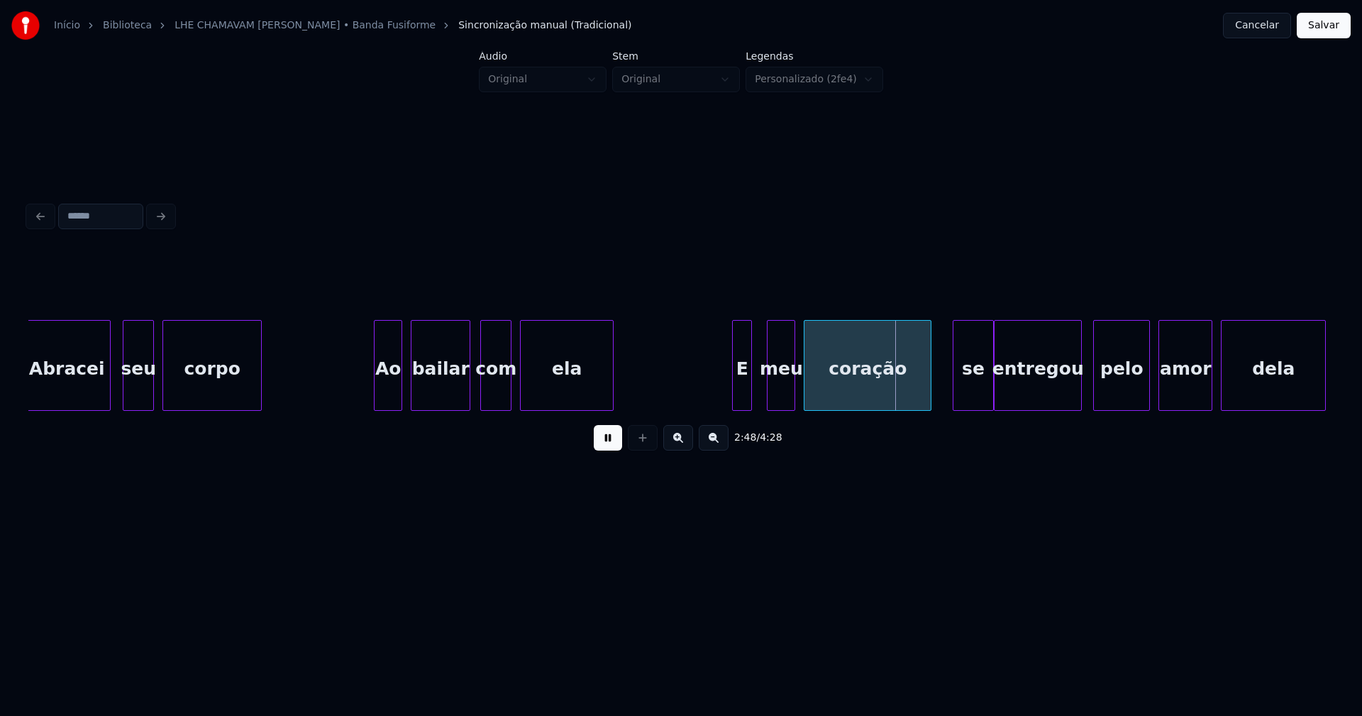
click at [743, 401] on div "E" at bounding box center [742, 369] width 18 height 96
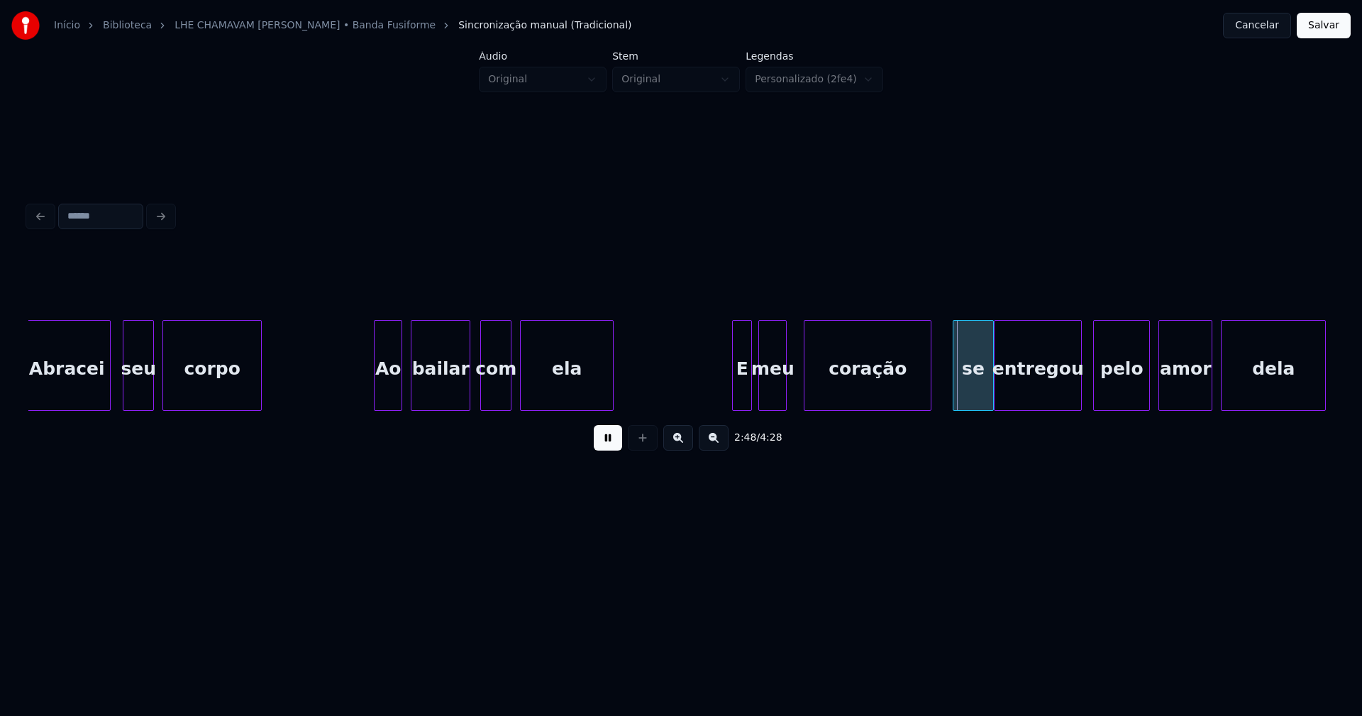
click at [774, 401] on div "meu" at bounding box center [772, 369] width 27 height 96
click at [824, 395] on div "coração" at bounding box center [863, 369] width 126 height 96
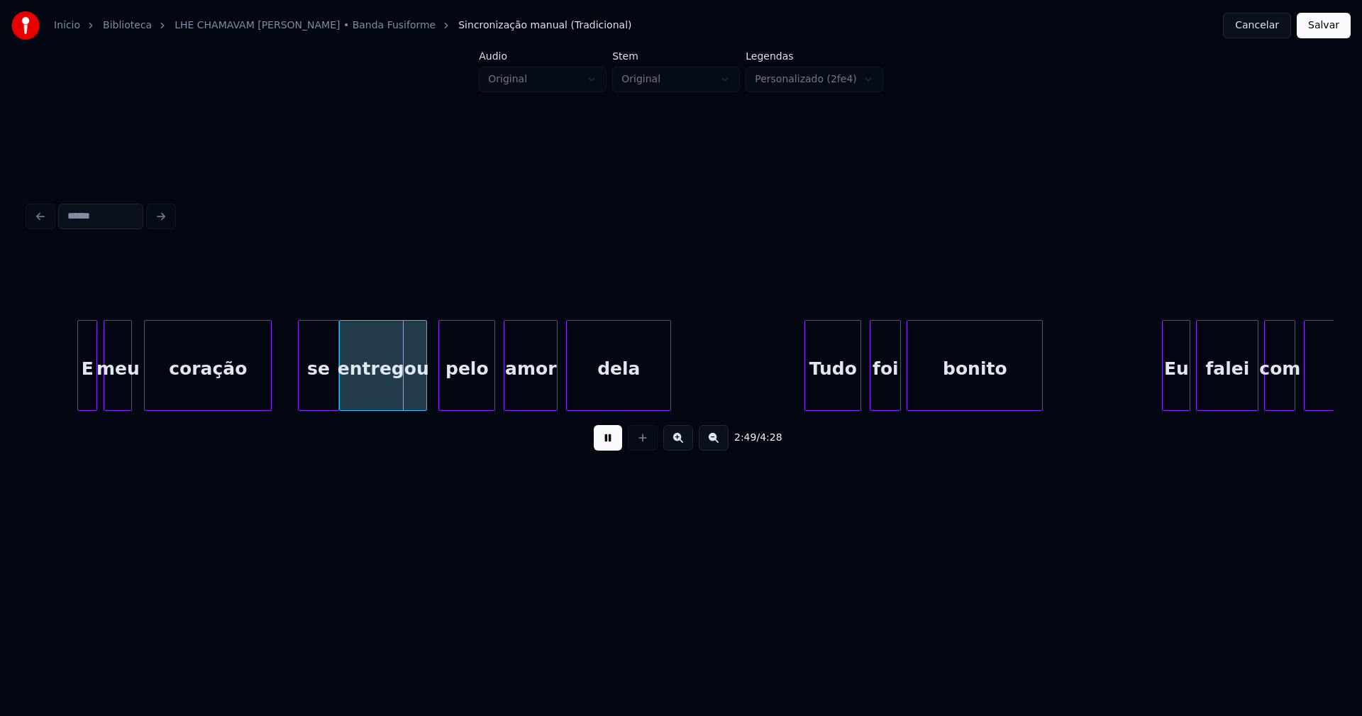
scroll to position [0, 23722]
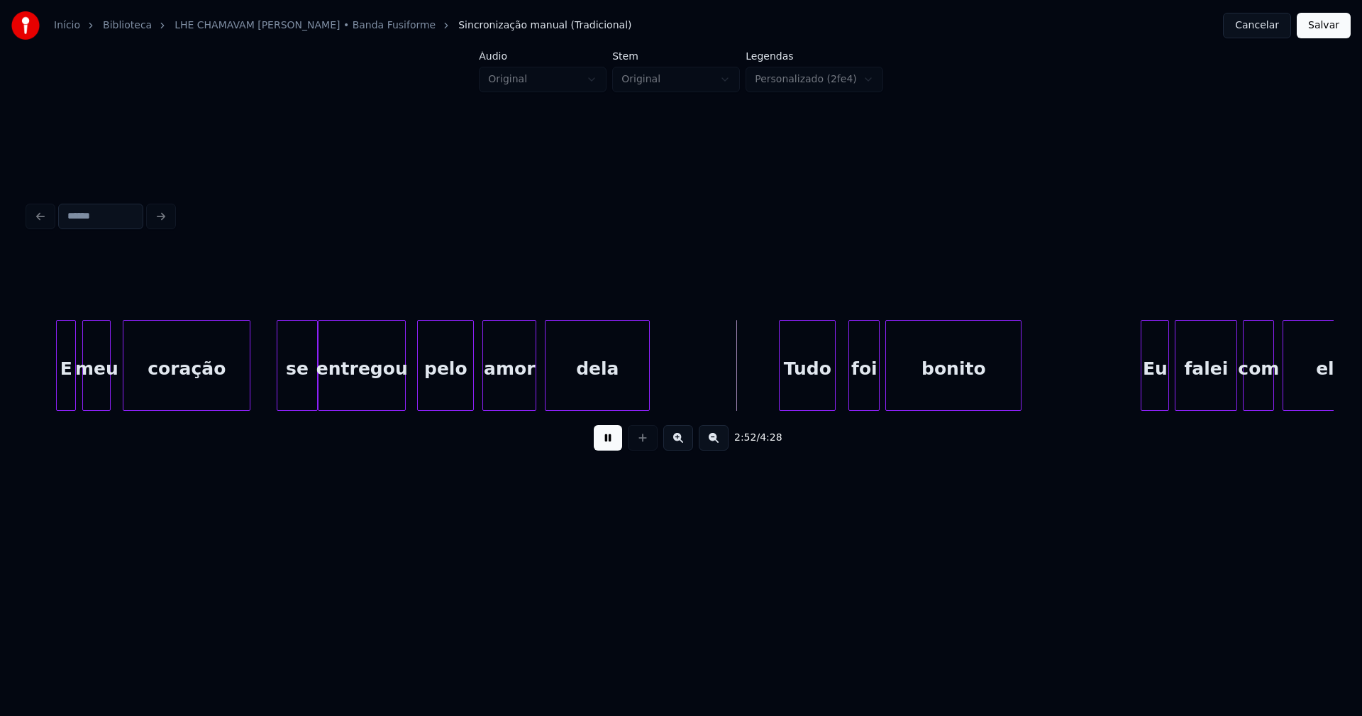
click at [802, 390] on div "Tudo" at bounding box center [807, 369] width 55 height 96
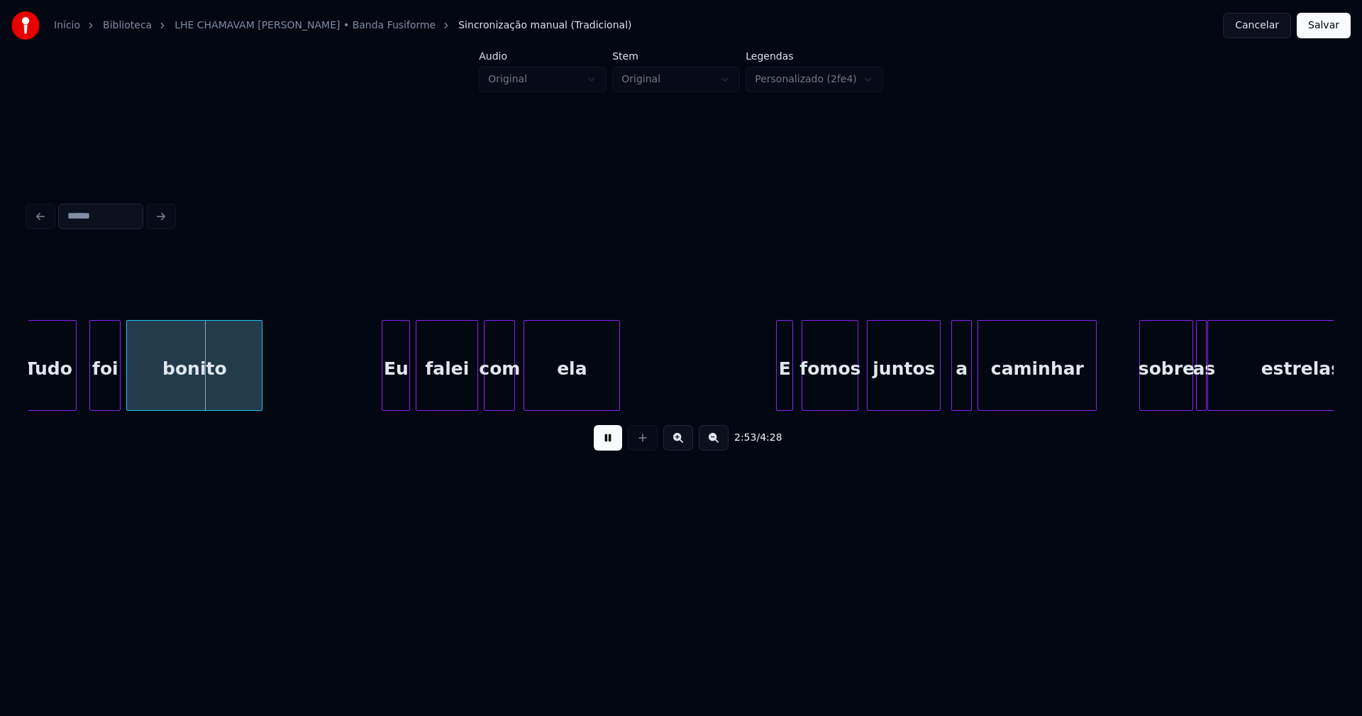
scroll to position [0, 24503]
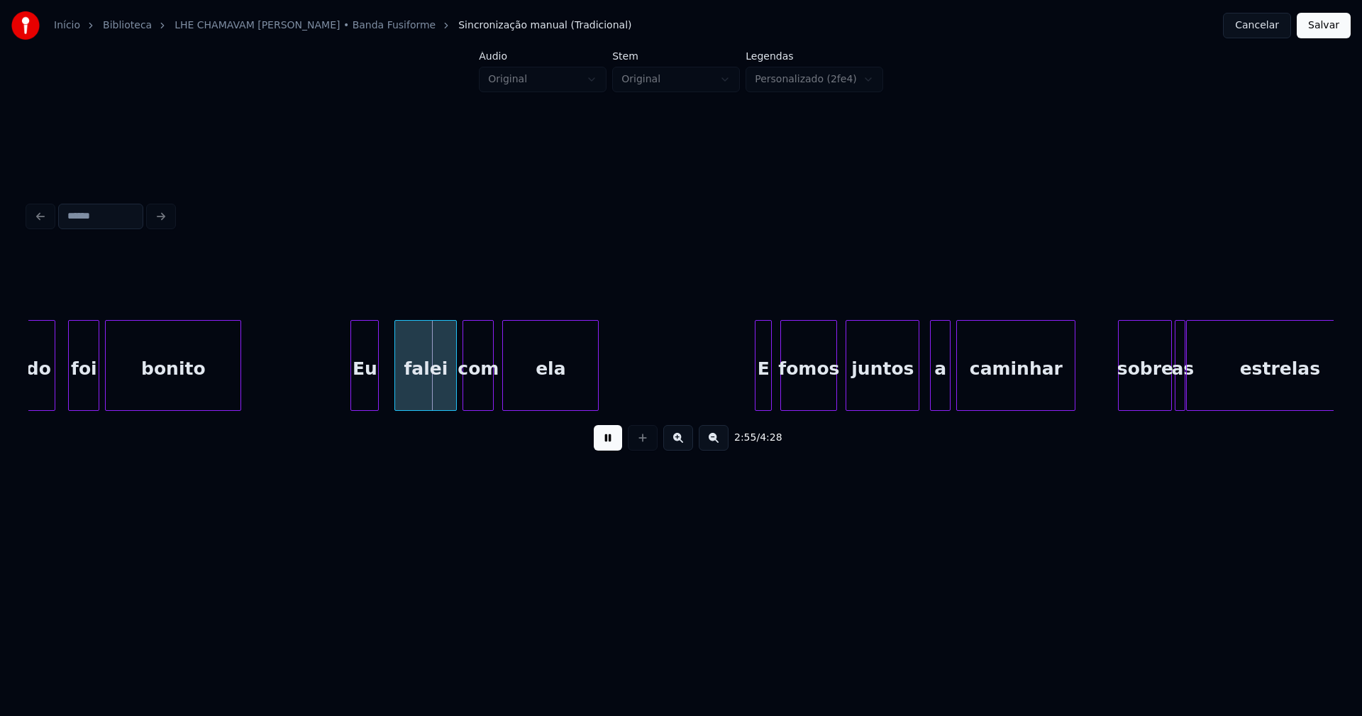
click at [367, 402] on div "Eu" at bounding box center [364, 369] width 27 height 96
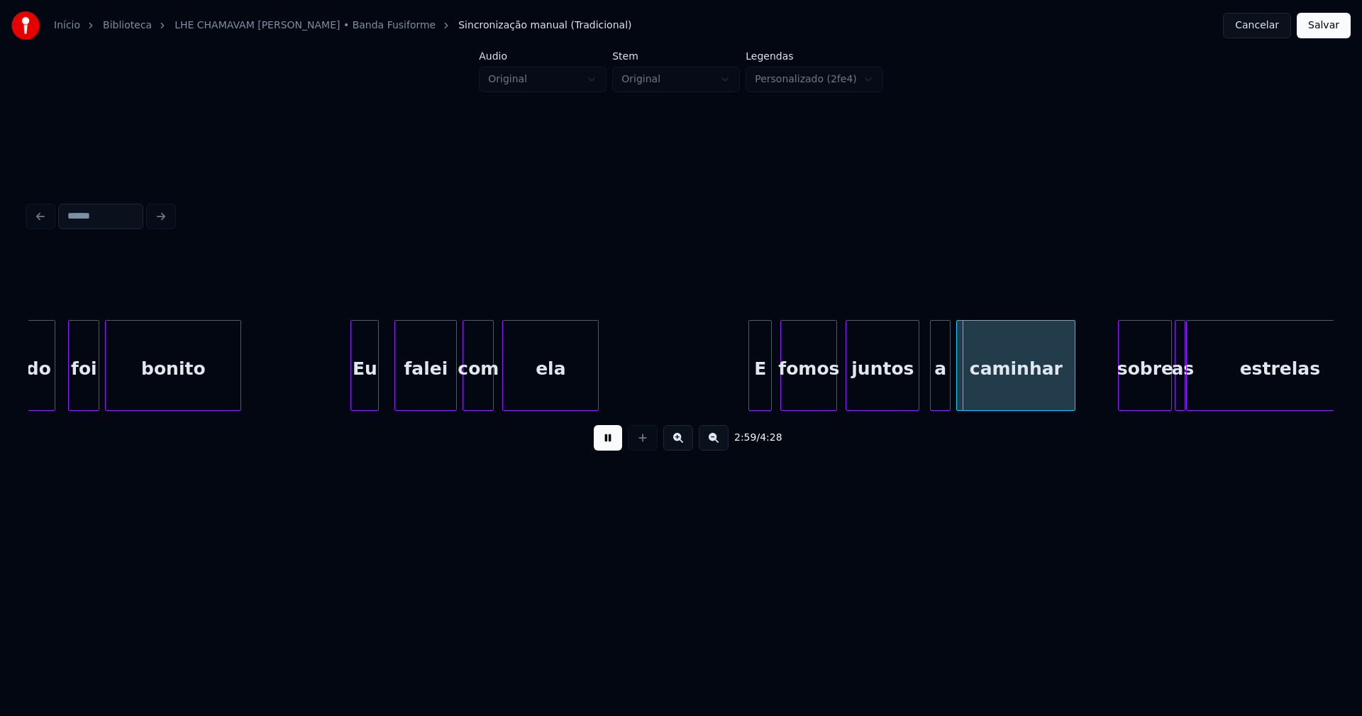
click at [751, 401] on div at bounding box center [751, 365] width 4 height 89
click at [938, 395] on div "a" at bounding box center [936, 369] width 19 height 96
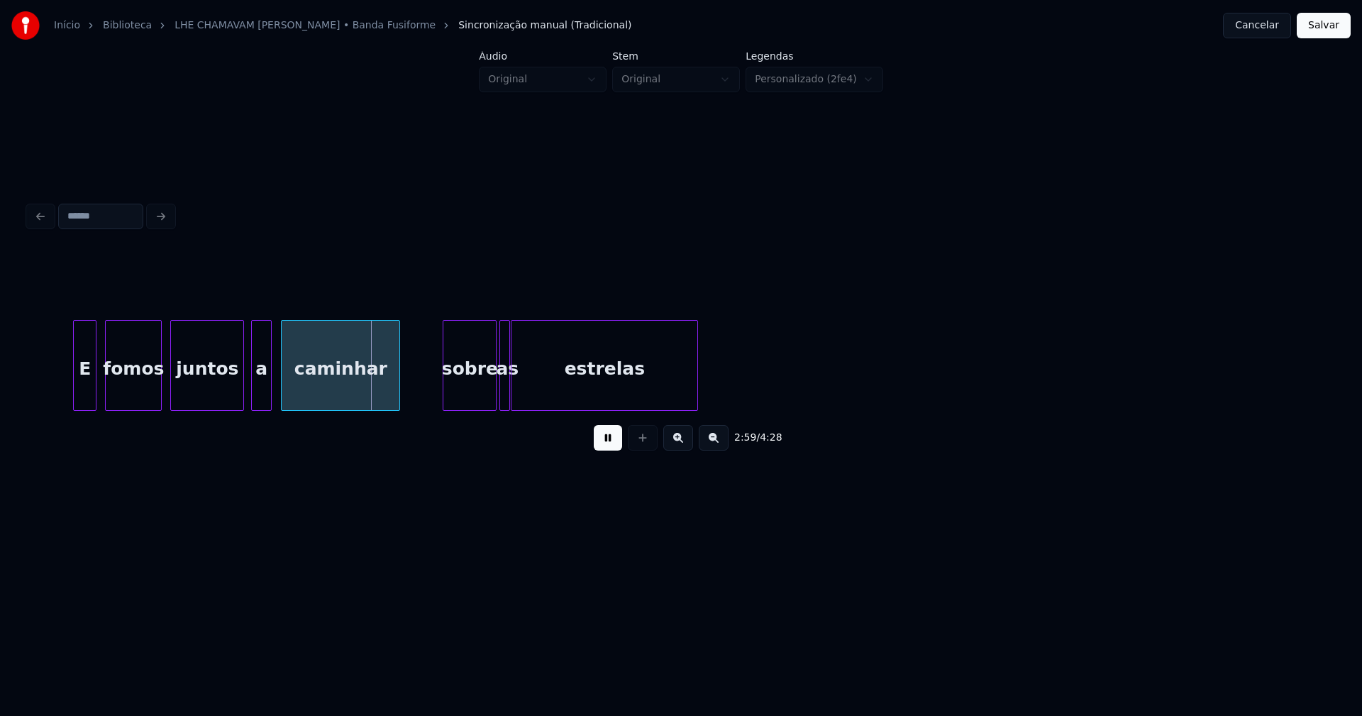
scroll to position [0, 25284]
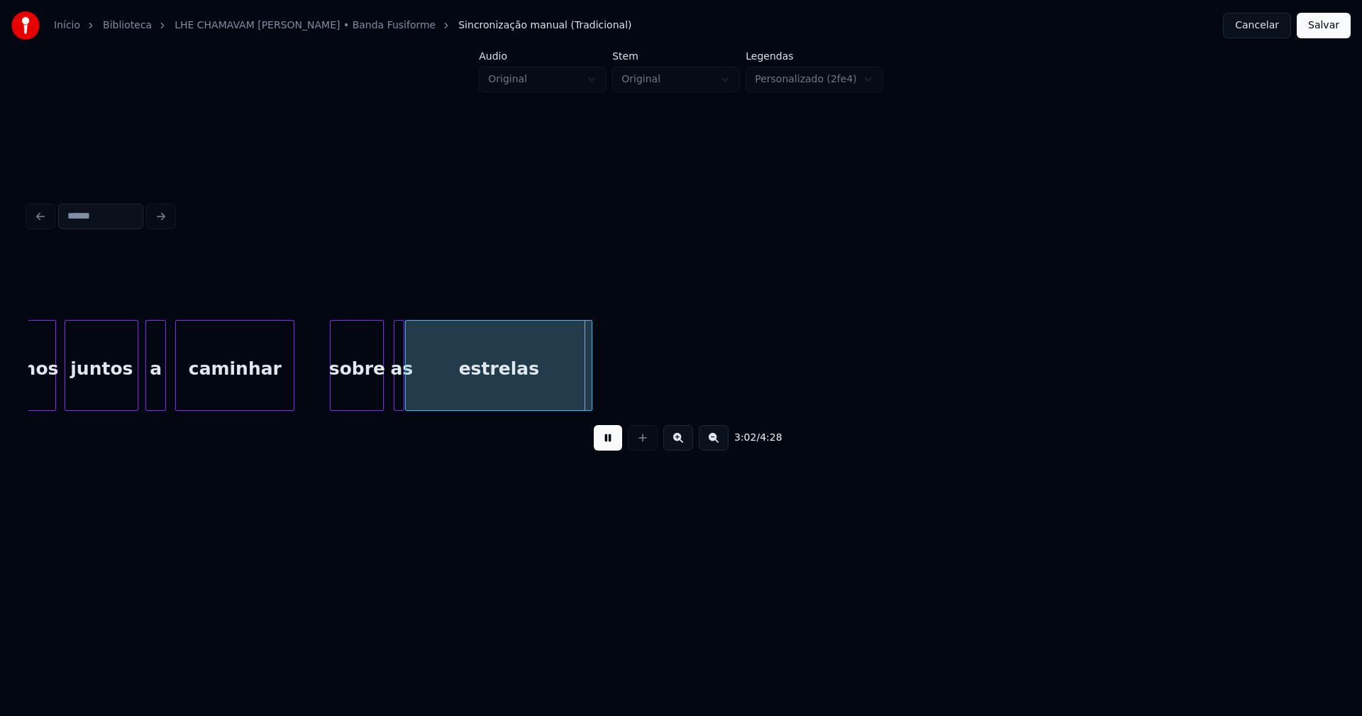
click at [355, 400] on div "sobre" at bounding box center [357, 369] width 53 height 96
click at [329, 390] on div at bounding box center [328, 365] width 4 height 89
click at [430, 388] on div at bounding box center [431, 365] width 4 height 89
click at [417, 385] on div at bounding box center [419, 365] width 4 height 89
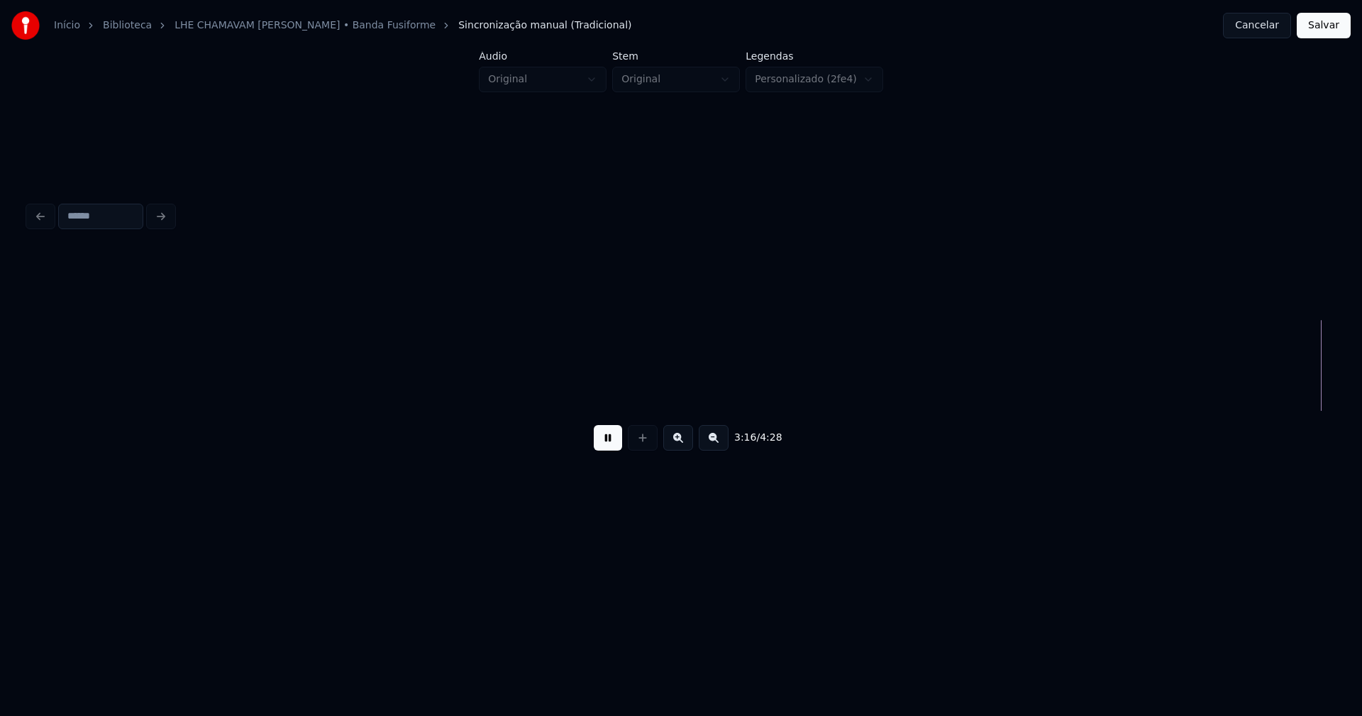
scroll to position [0, 27898]
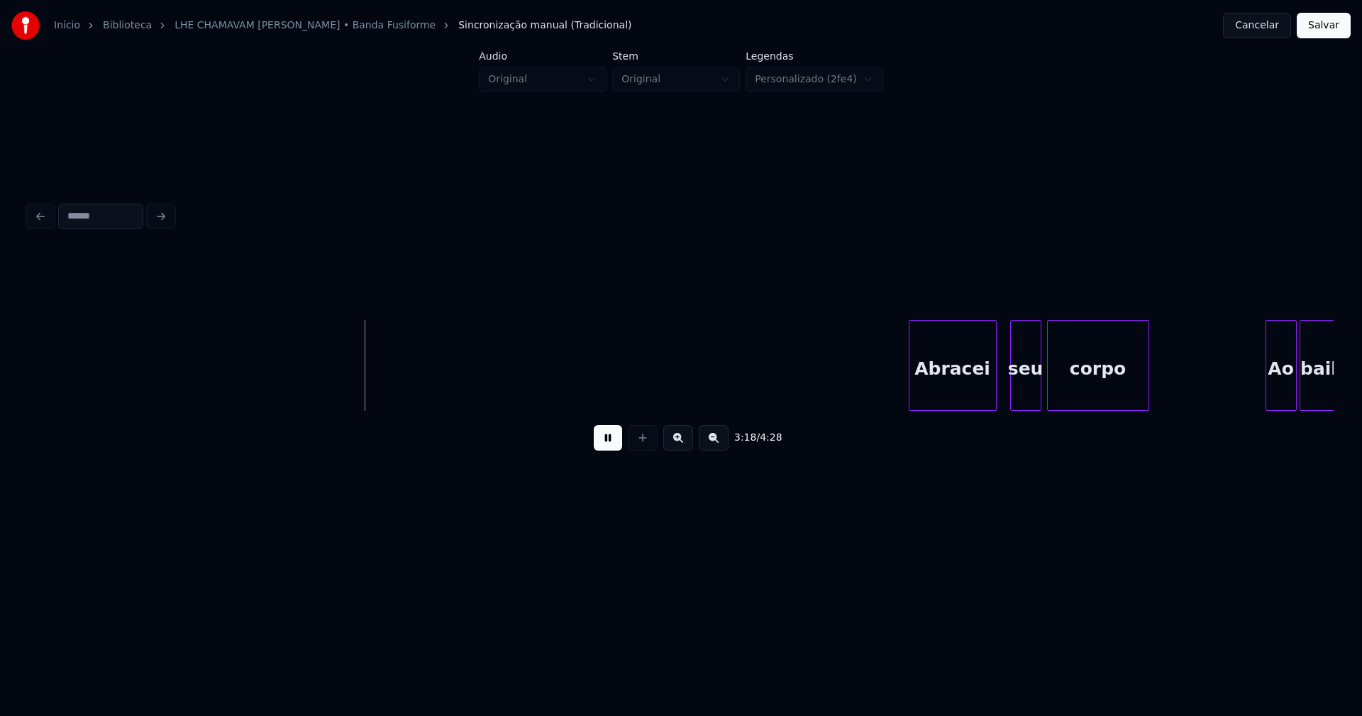
click at [955, 402] on div "Abracei" at bounding box center [953, 369] width 87 height 96
click at [1027, 397] on div "seu" at bounding box center [1023, 369] width 30 height 96
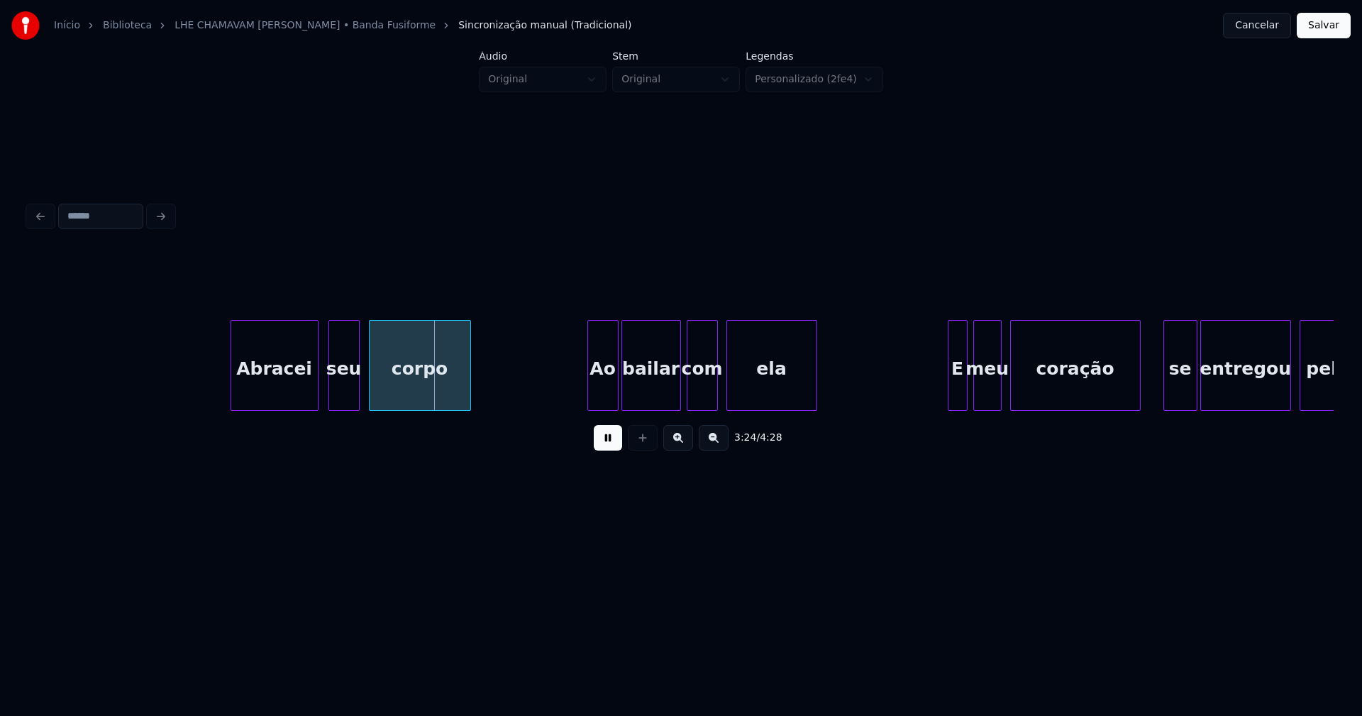
scroll to position [0, 28661]
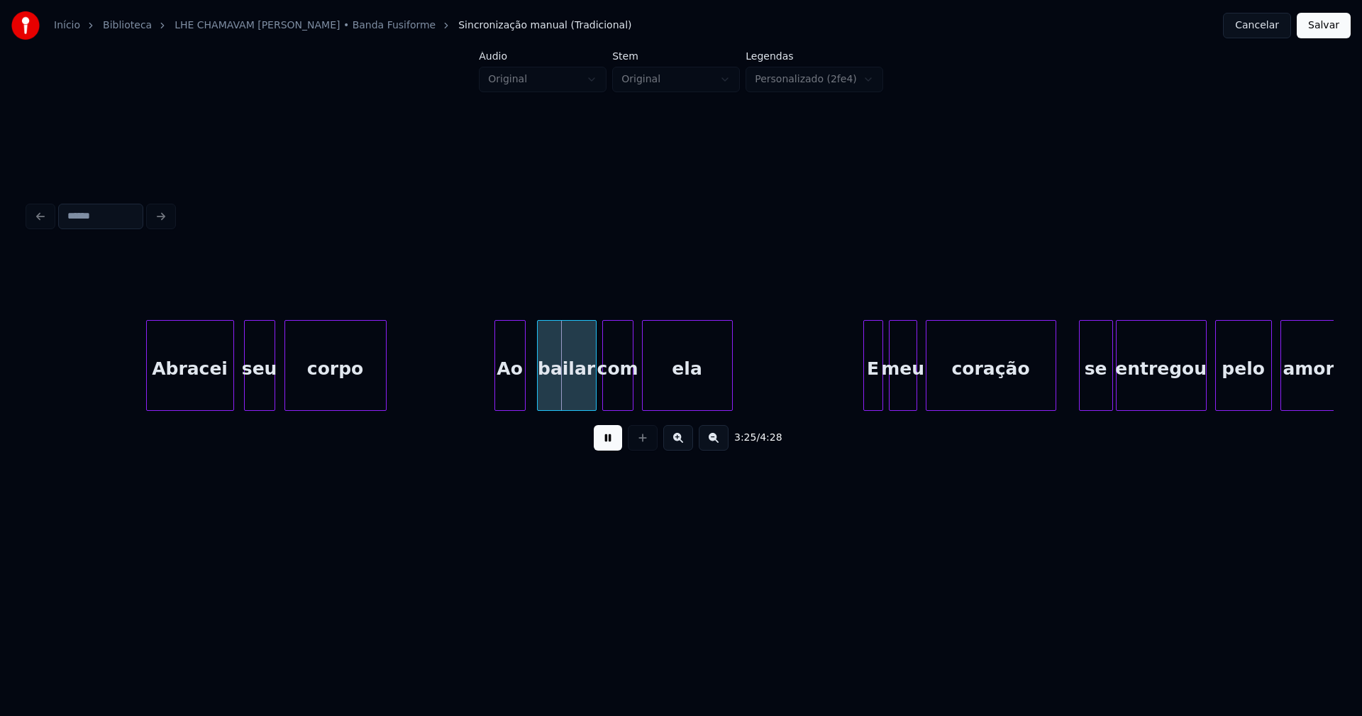
click at [506, 402] on div "Ao" at bounding box center [510, 369] width 30 height 96
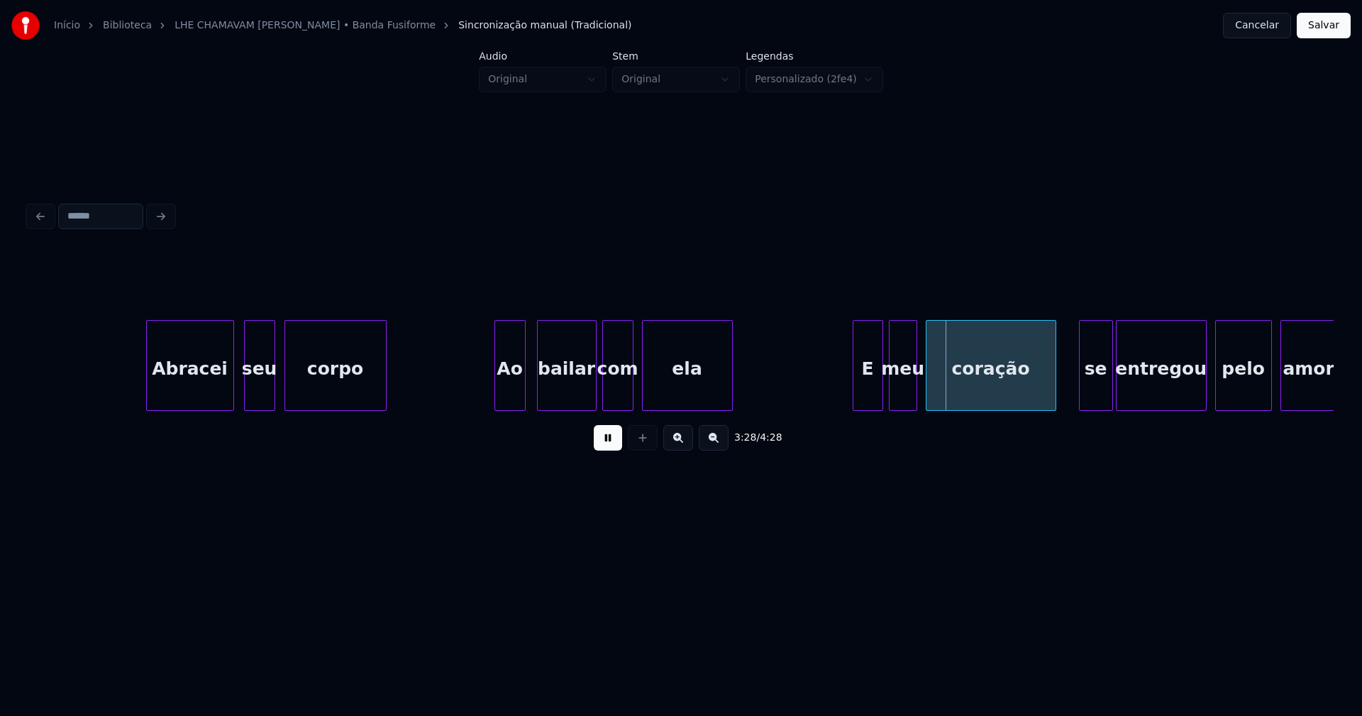
click at [855, 389] on div at bounding box center [856, 365] width 4 height 89
click at [904, 392] on div "meu" at bounding box center [899, 369] width 27 height 96
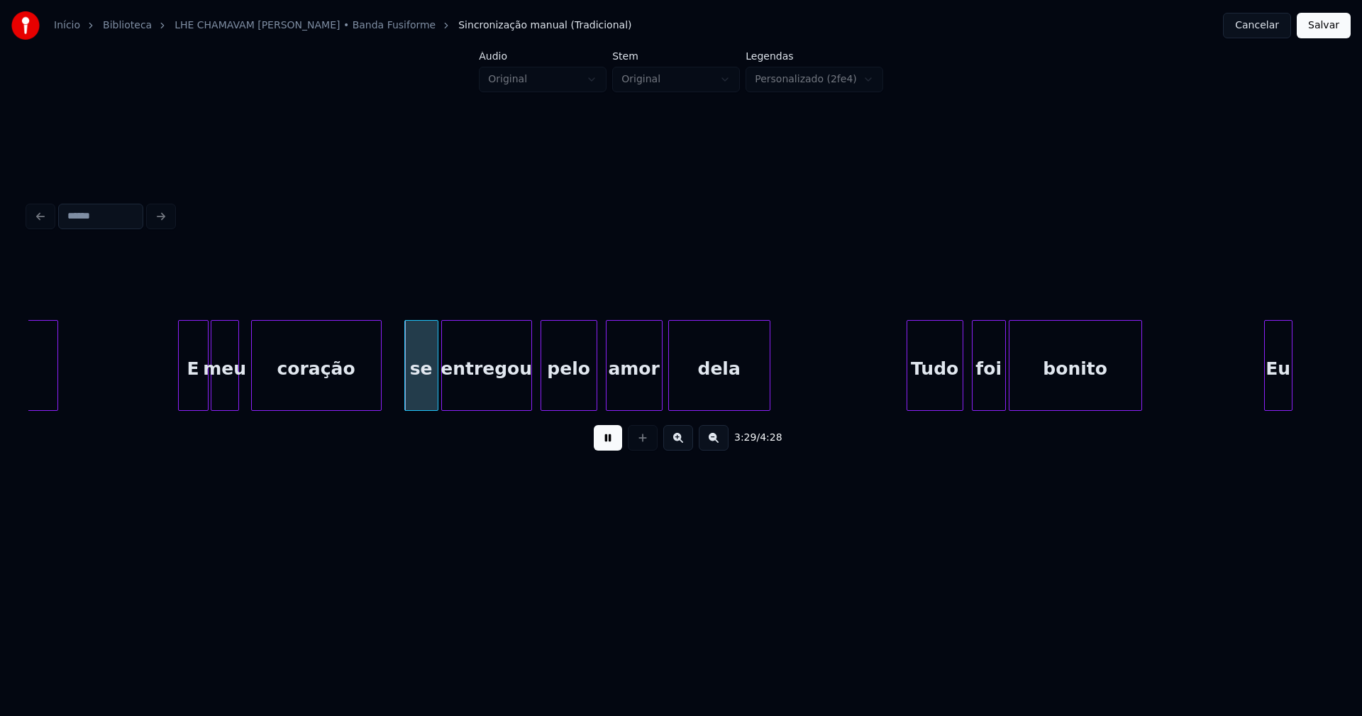
scroll to position [0, 29421]
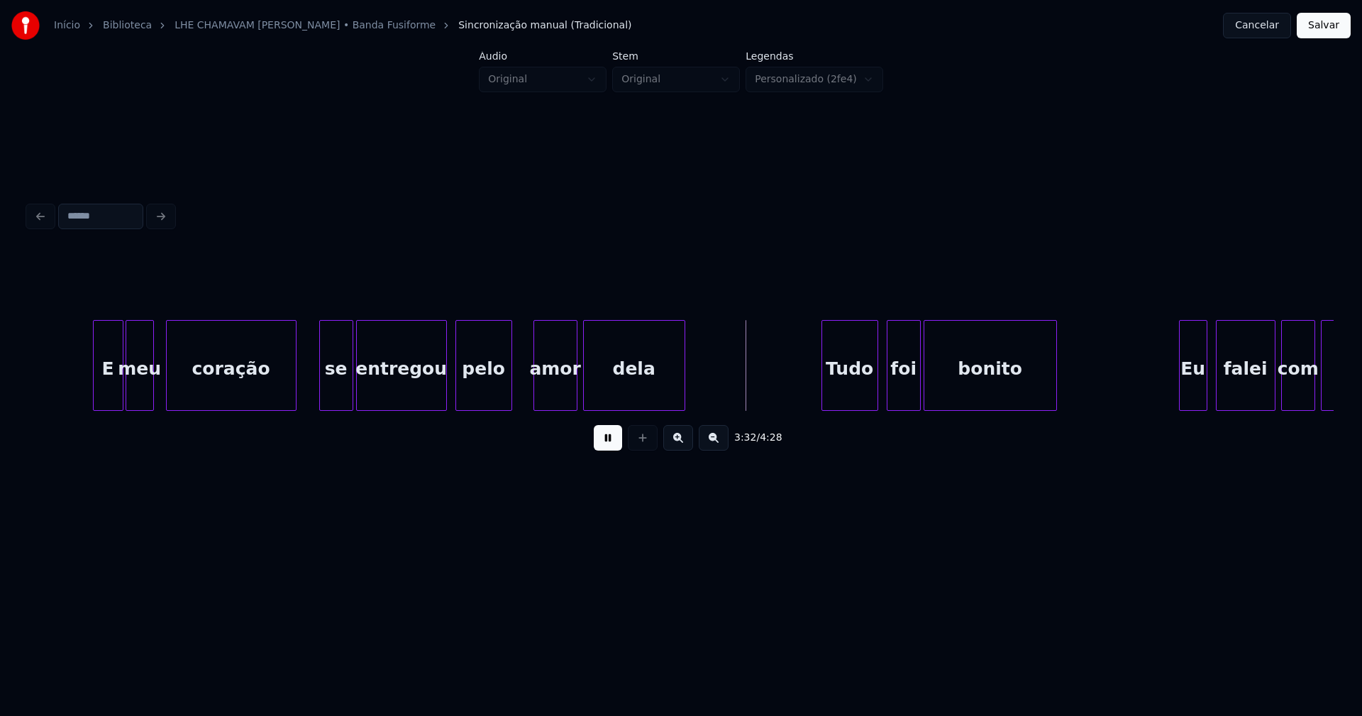
click at [536, 387] on div at bounding box center [536, 365] width 4 height 89
click at [525, 385] on div at bounding box center [526, 365] width 4 height 89
click at [861, 387] on div "Tudo" at bounding box center [843, 369] width 55 height 96
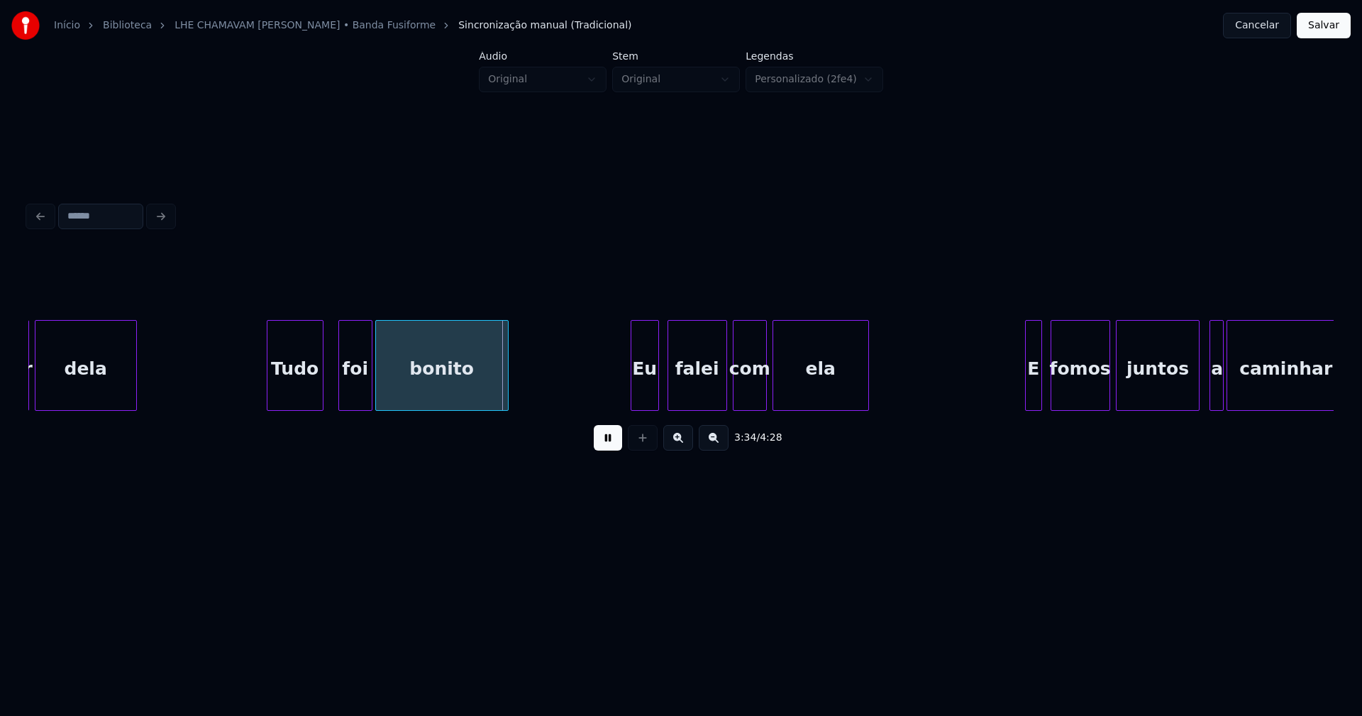
scroll to position [0, 30159]
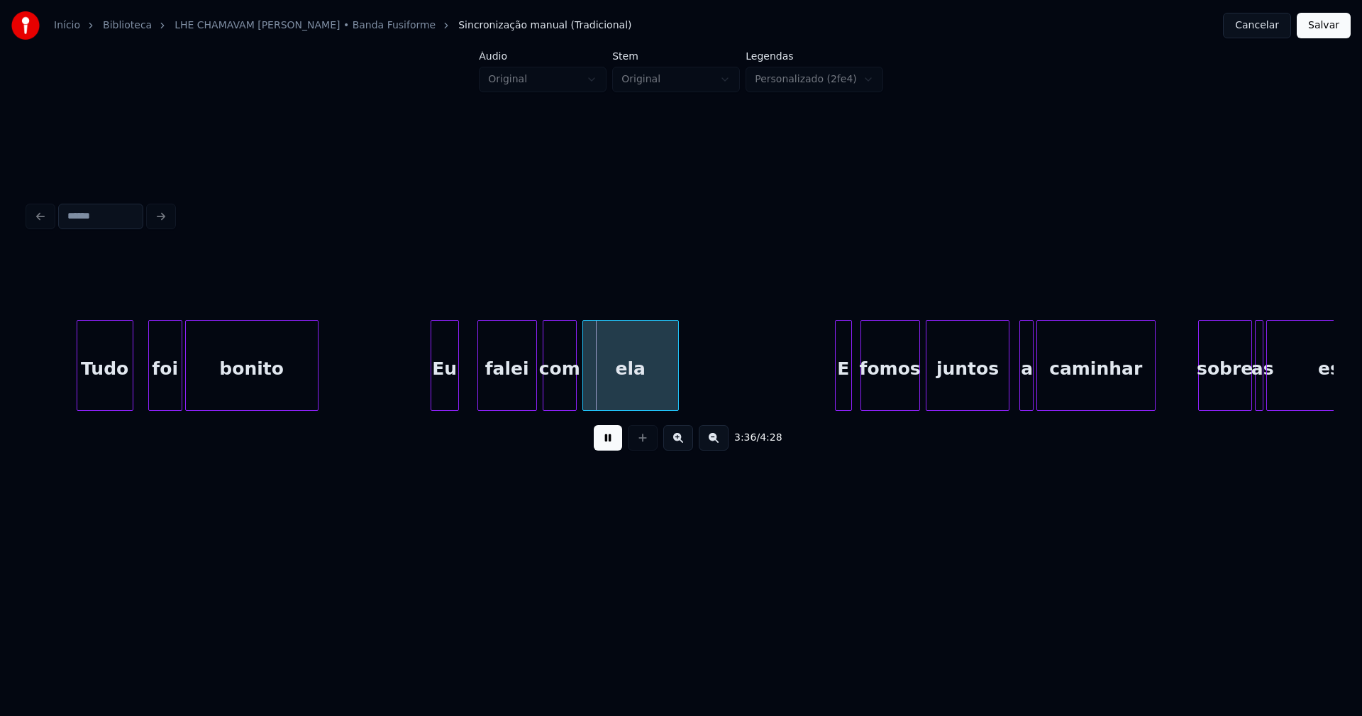
click at [441, 407] on div "Tudo foi bonito Eu falei com ela E fomos juntos a caminhar sobre as estrelas" at bounding box center [681, 365] width 1306 height 91
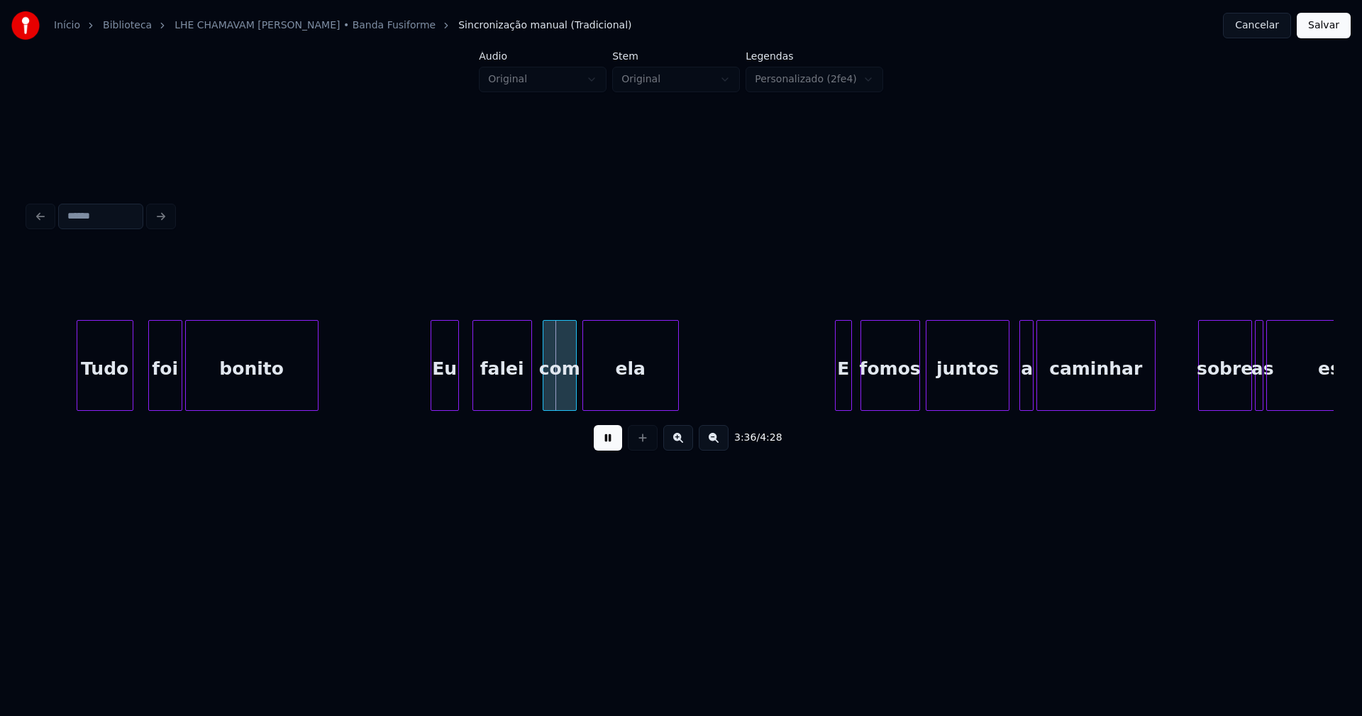
click at [514, 385] on div "falei" at bounding box center [502, 369] width 58 height 96
click at [832, 404] on div "E" at bounding box center [836, 369] width 16 height 96
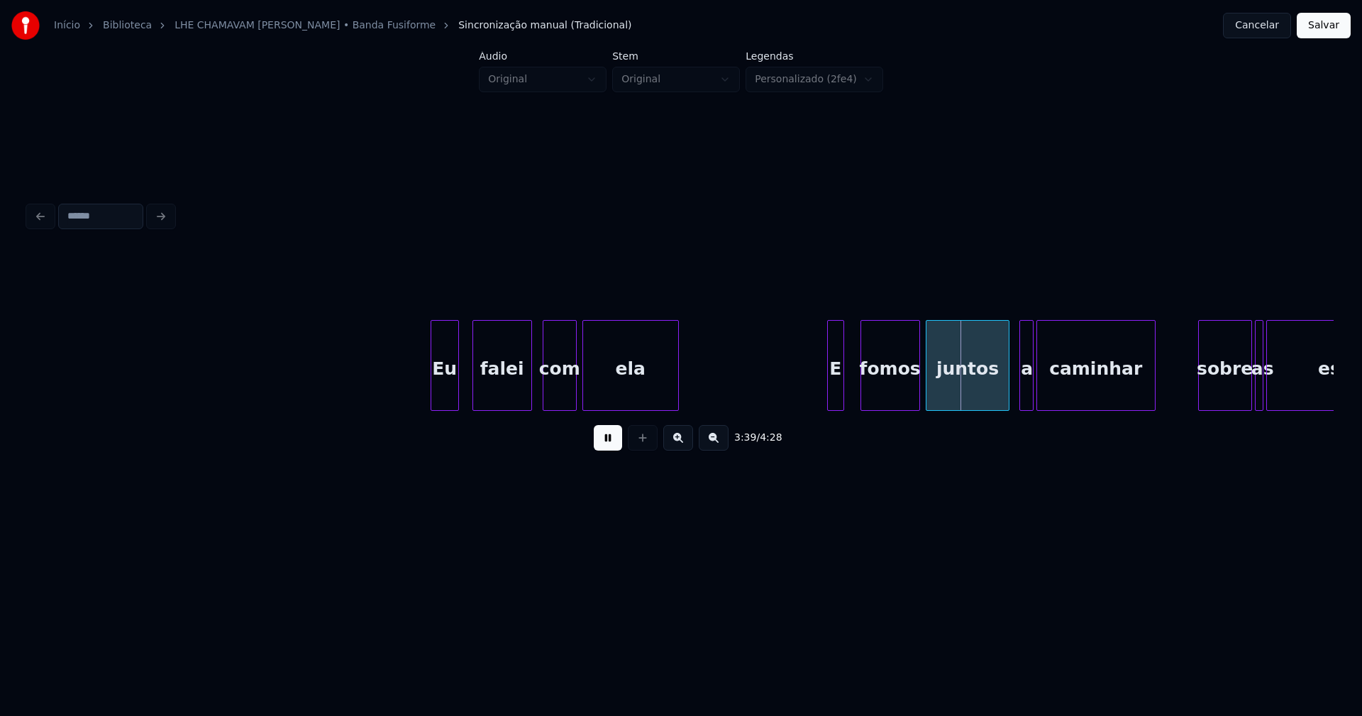
scroll to position [0, 30497]
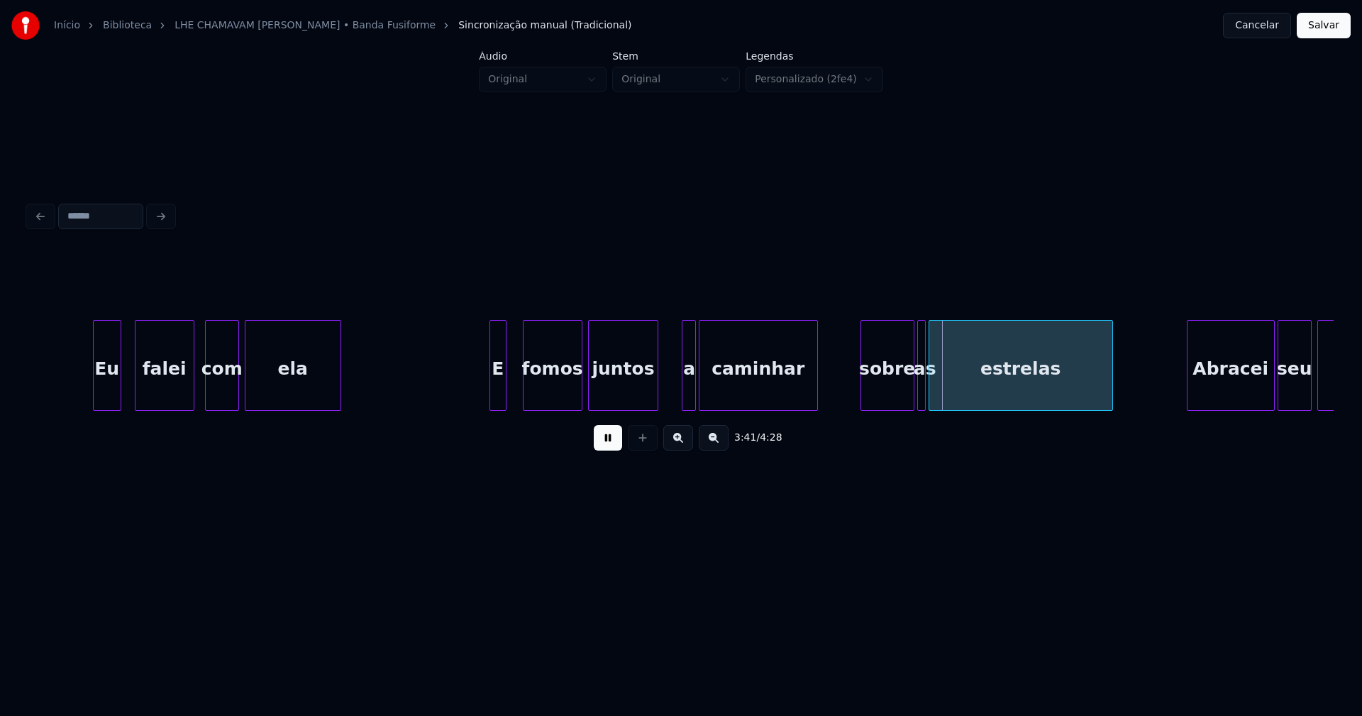
click at [657, 394] on div at bounding box center [655, 365] width 4 height 89
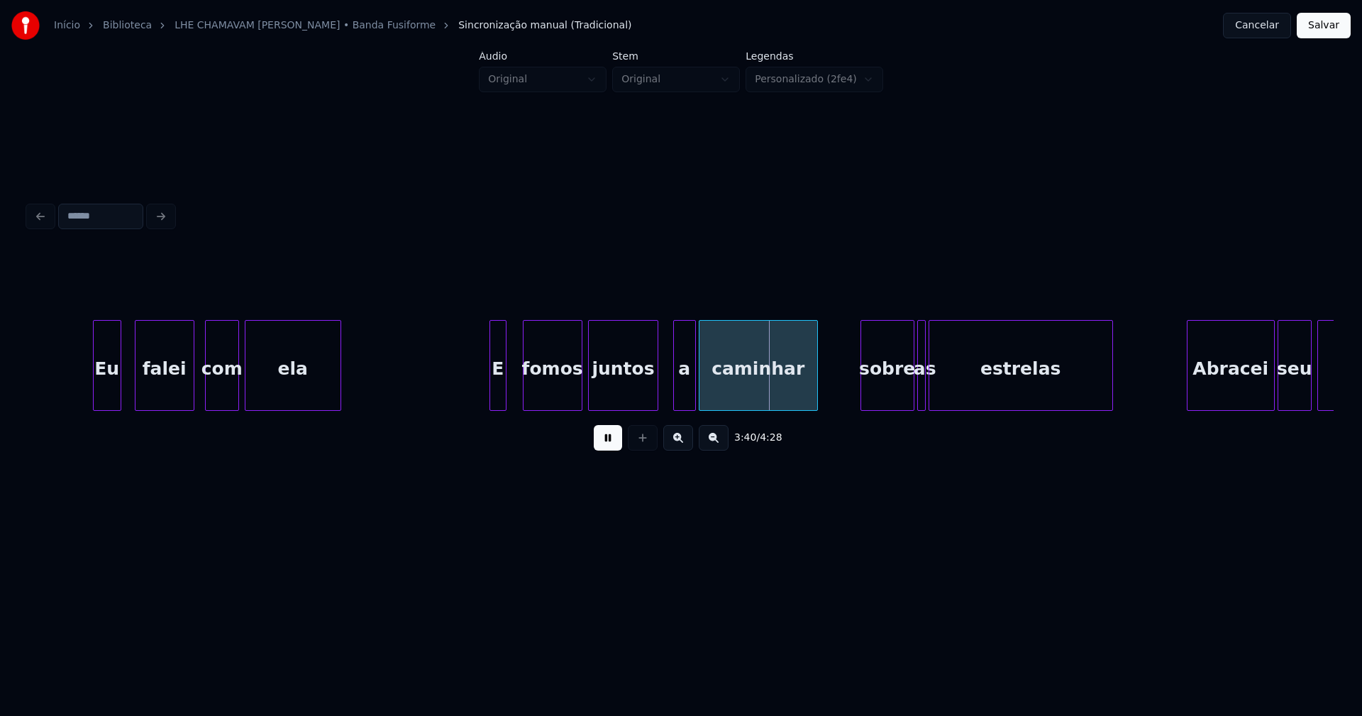
click at [677, 391] on div at bounding box center [676, 365] width 4 height 89
click at [675, 395] on div "a" at bounding box center [673, 369] width 21 height 96
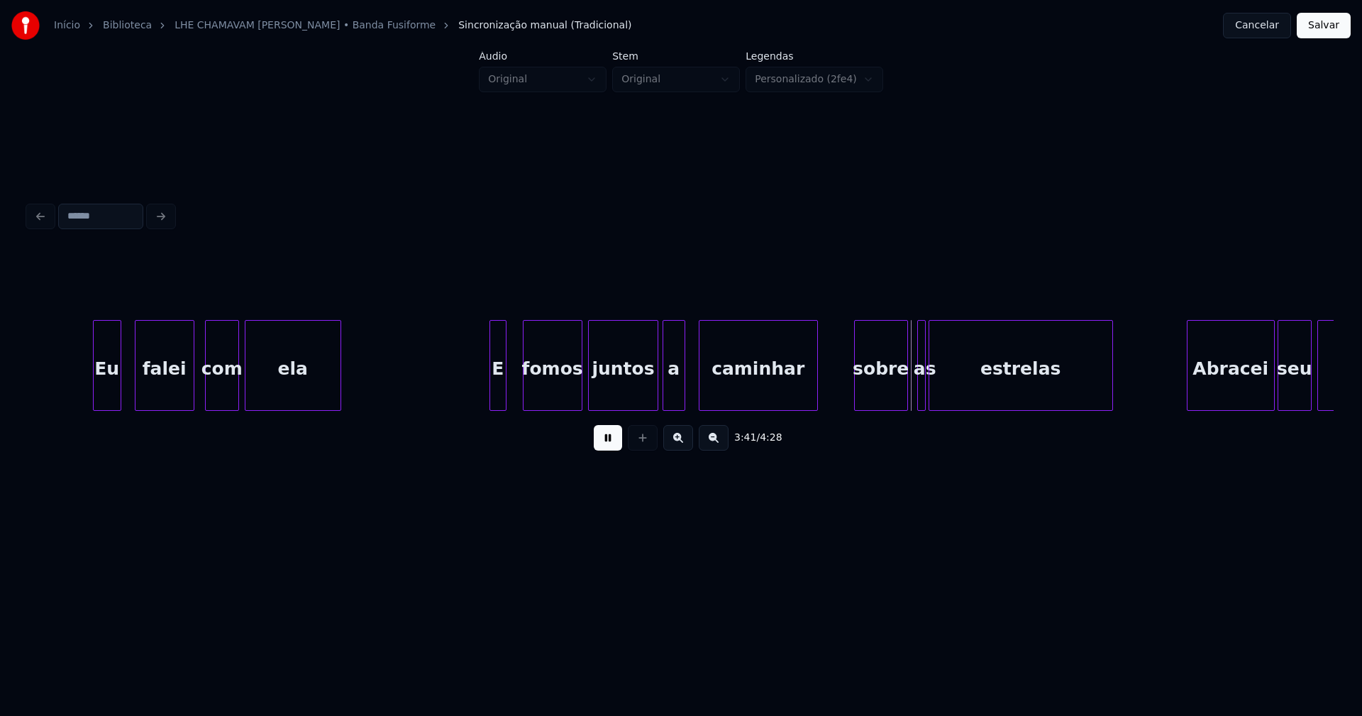
click at [885, 389] on div "sobre" at bounding box center [881, 369] width 53 height 96
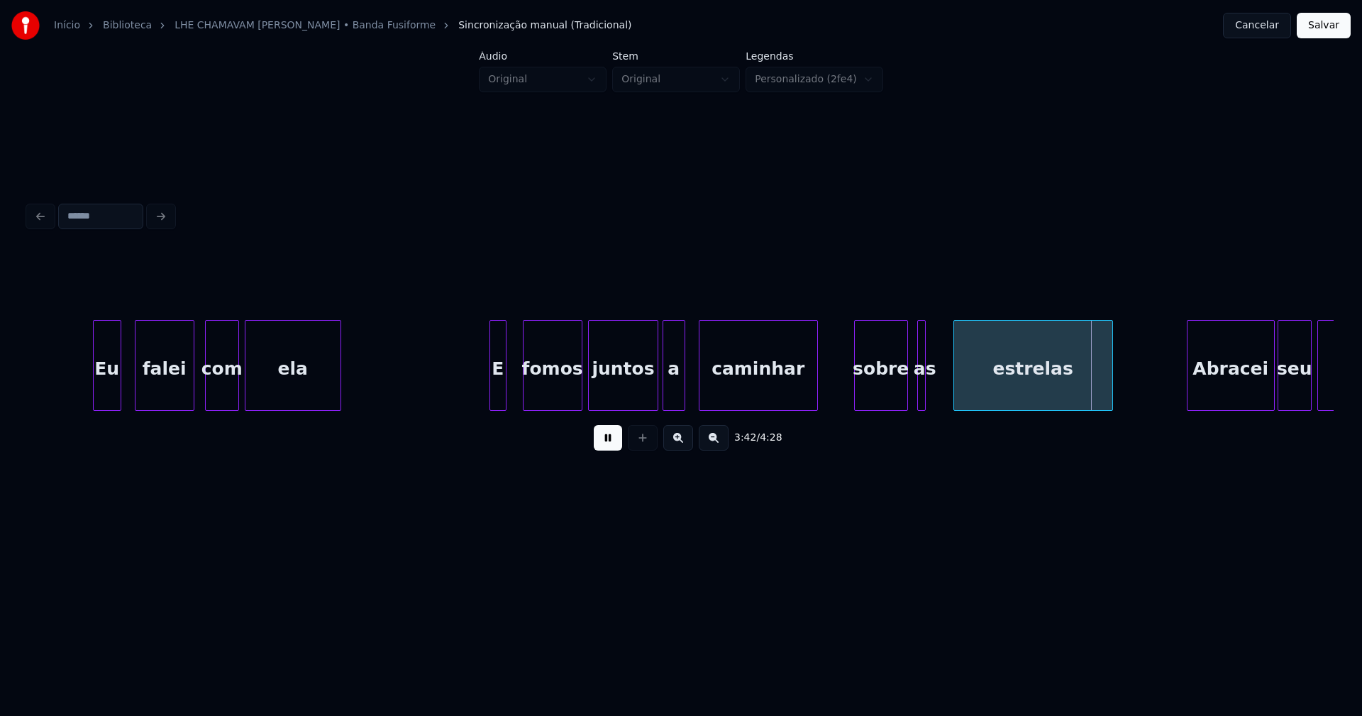
click at [956, 383] on div at bounding box center [956, 365] width 4 height 89
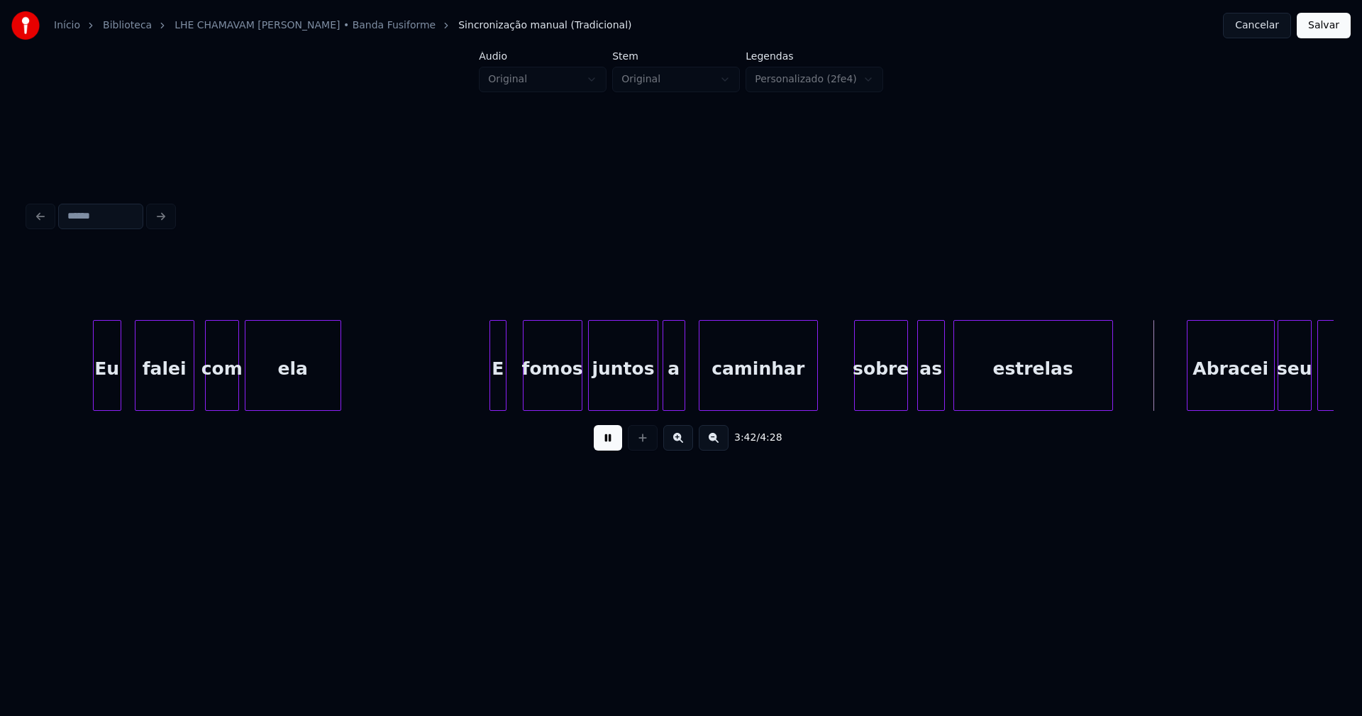
click at [943, 385] on div at bounding box center [942, 365] width 4 height 89
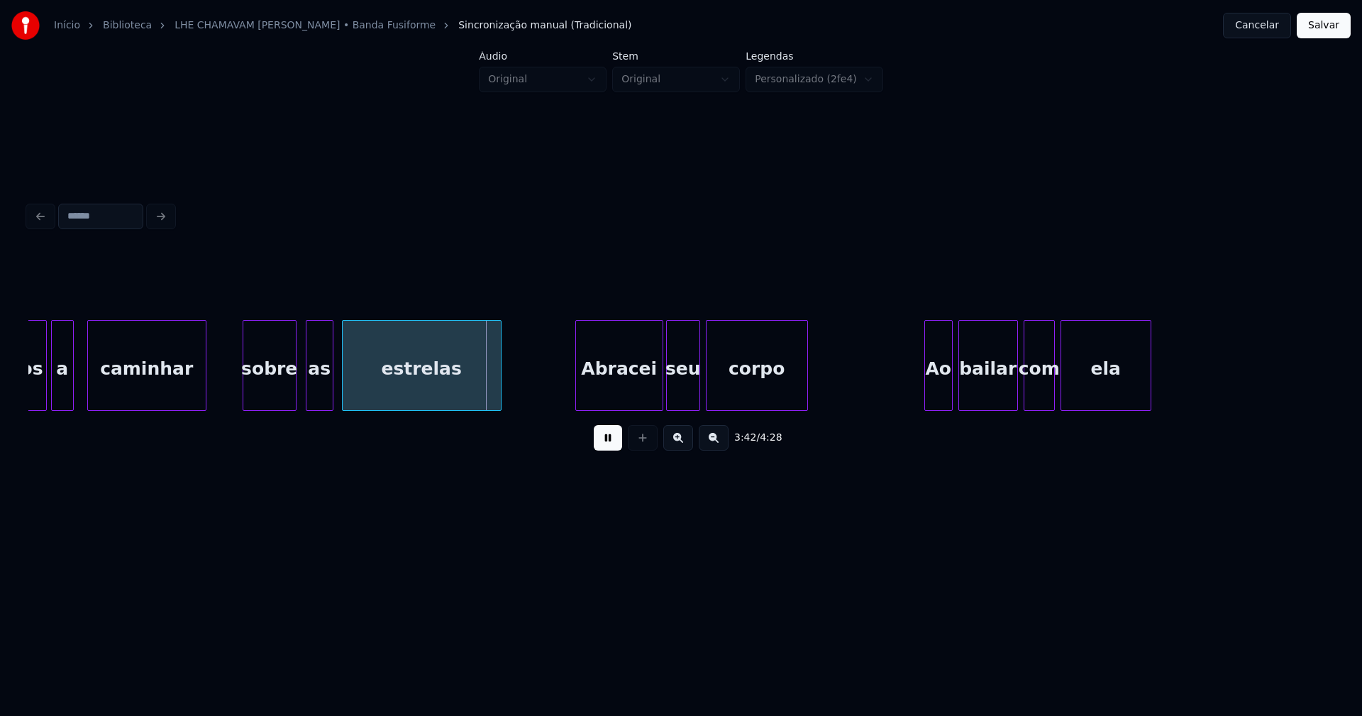
scroll to position [0, 31151]
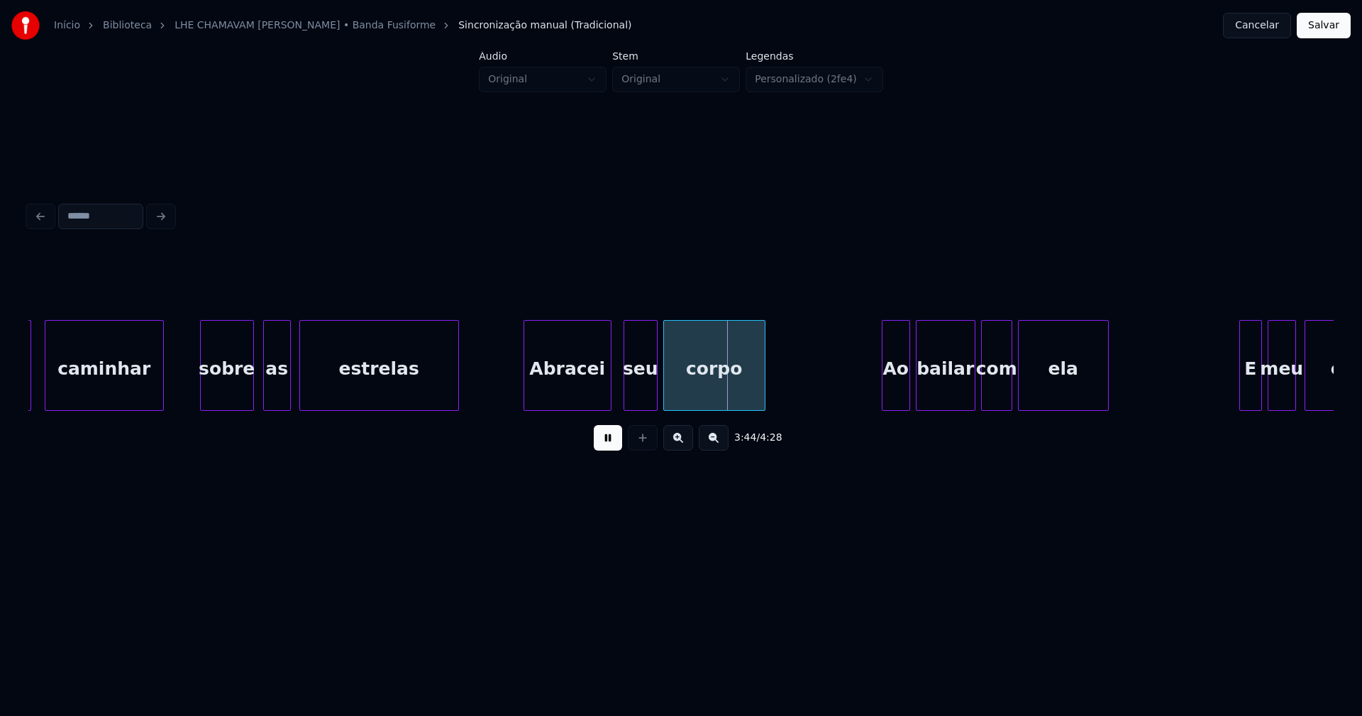
click at [561, 402] on div "Abracei" at bounding box center [567, 369] width 87 height 96
click at [634, 402] on div "seu" at bounding box center [635, 369] width 33 height 96
click at [705, 397] on div "corpo" at bounding box center [713, 369] width 101 height 96
click at [888, 393] on div "Ao" at bounding box center [889, 369] width 27 height 96
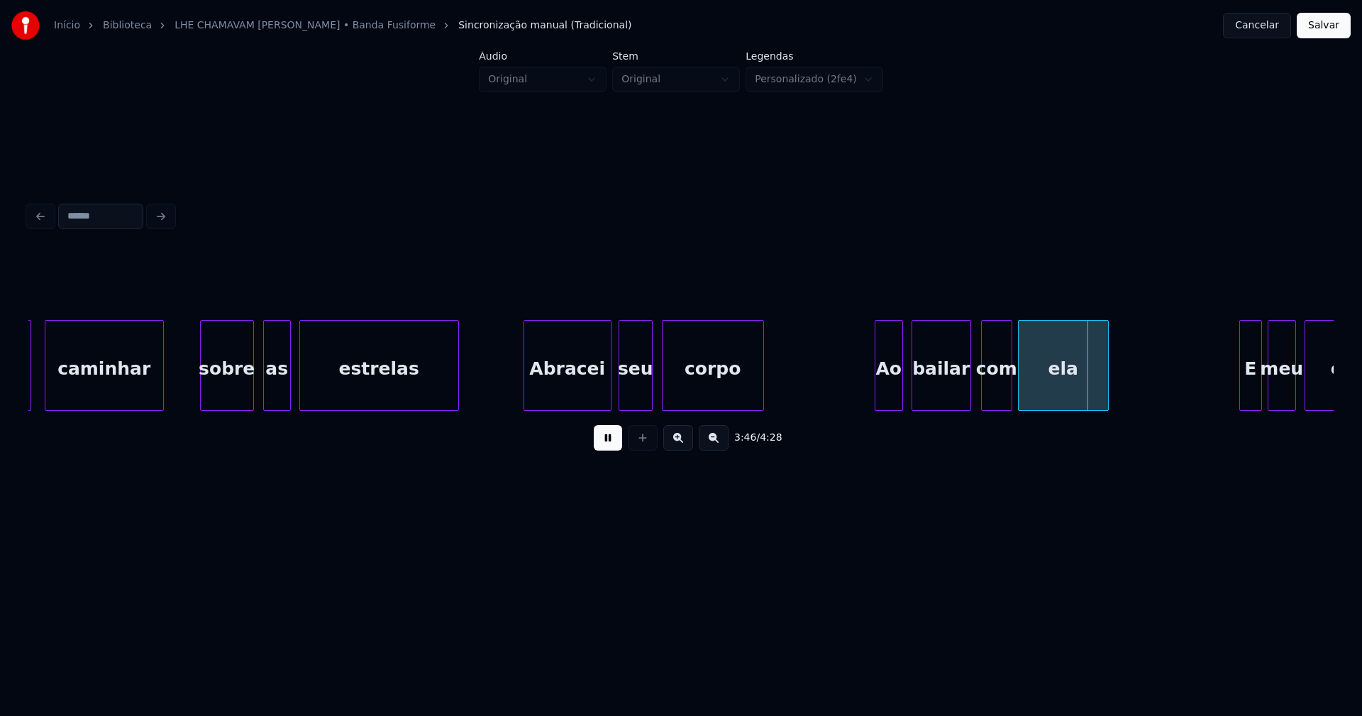
click at [947, 397] on div "bailar" at bounding box center [941, 369] width 58 height 96
click at [995, 391] on div "com" at bounding box center [993, 369] width 30 height 96
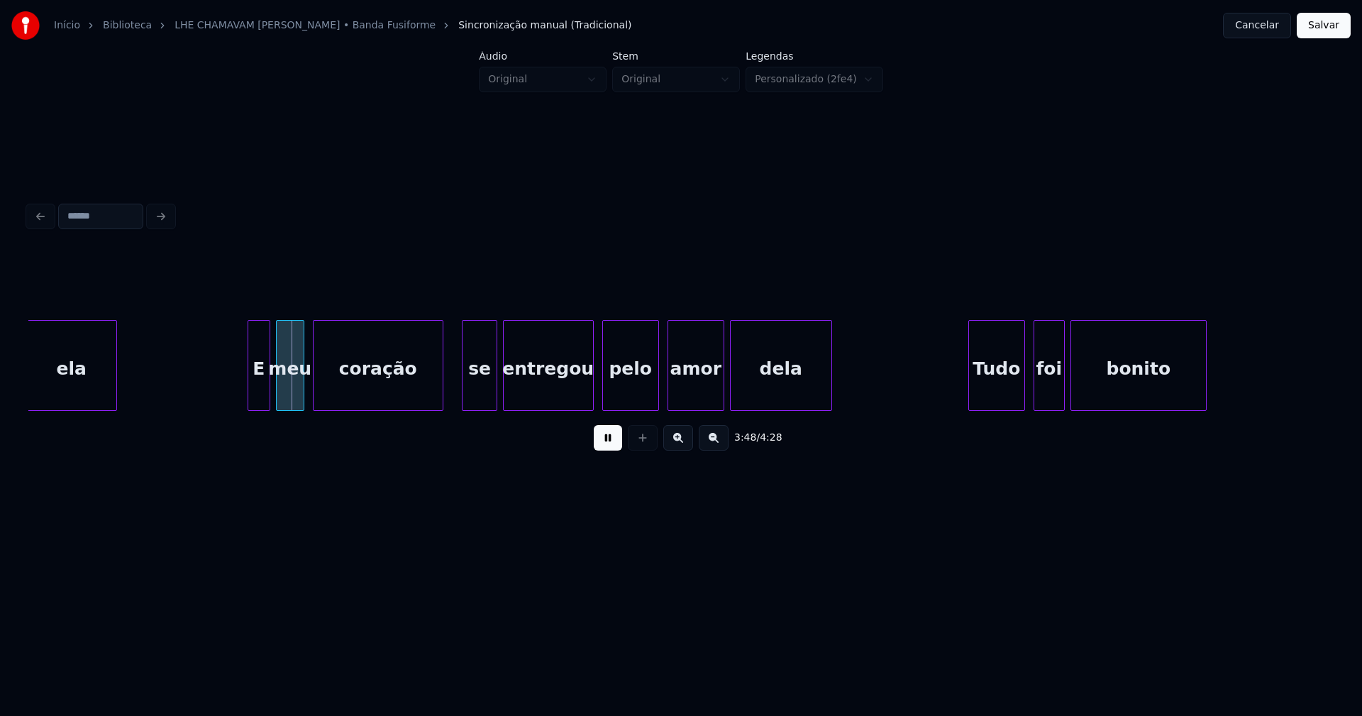
scroll to position [0, 32185]
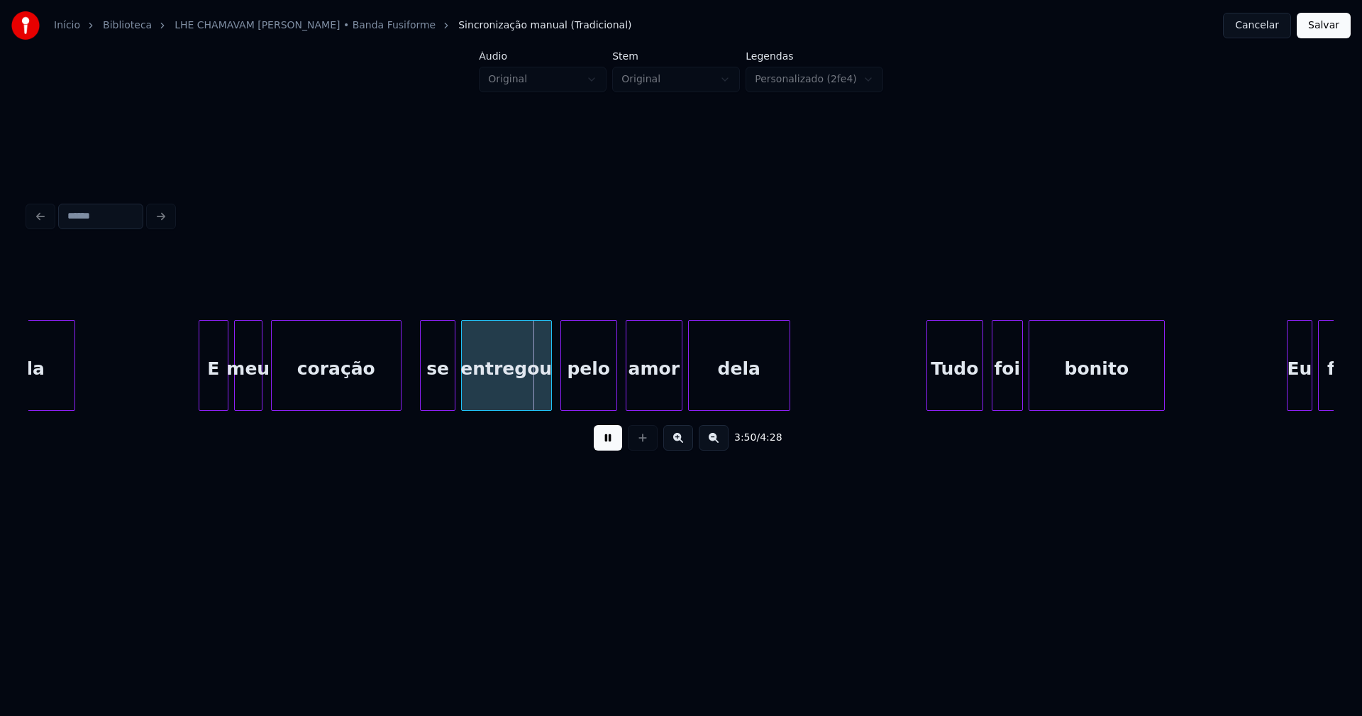
click at [199, 392] on div at bounding box center [201, 365] width 4 height 89
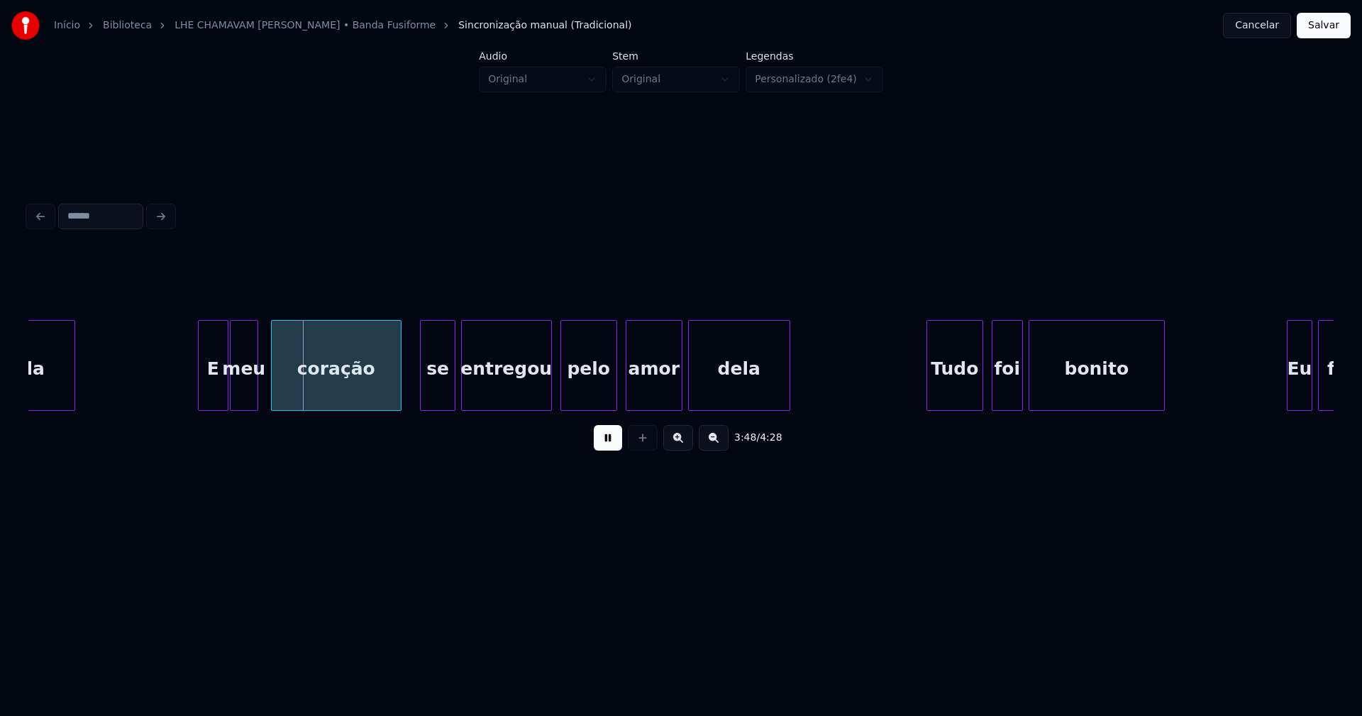
click at [246, 387] on div "meu" at bounding box center [244, 369] width 27 height 96
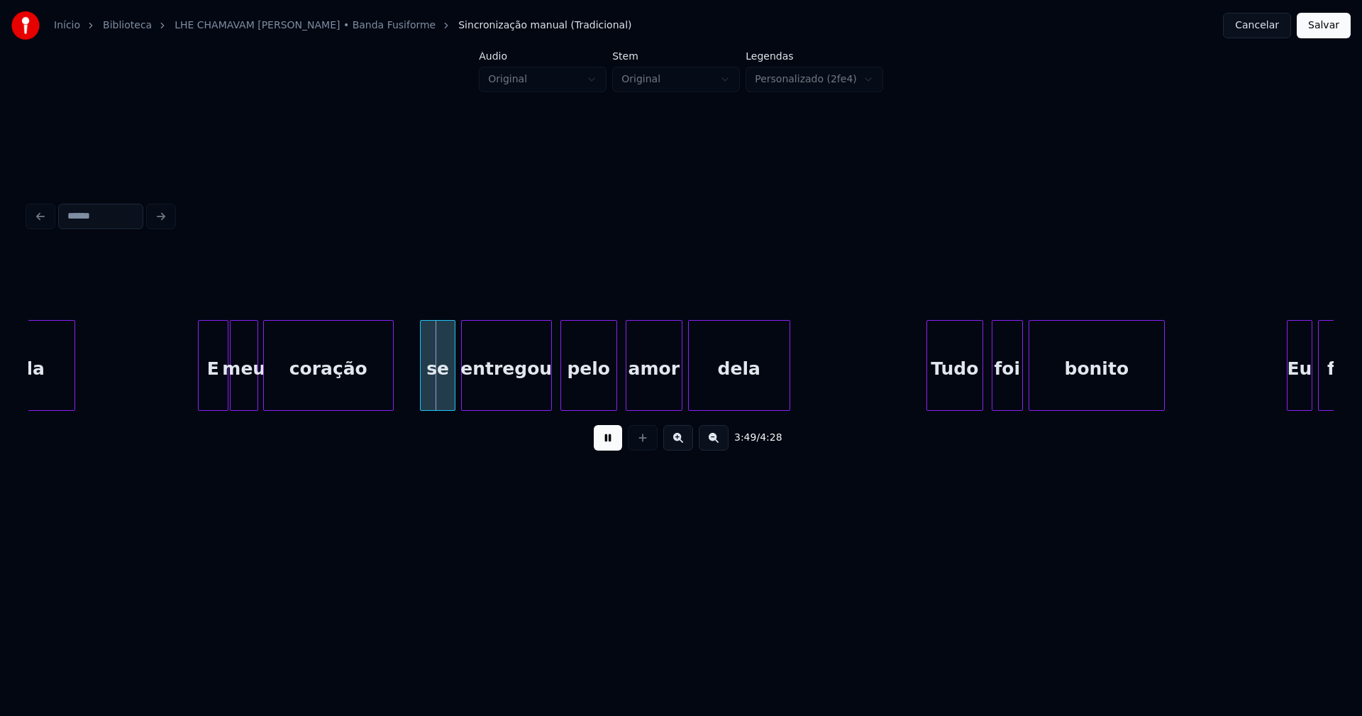
click at [332, 399] on div "coração" at bounding box center [328, 369] width 129 height 96
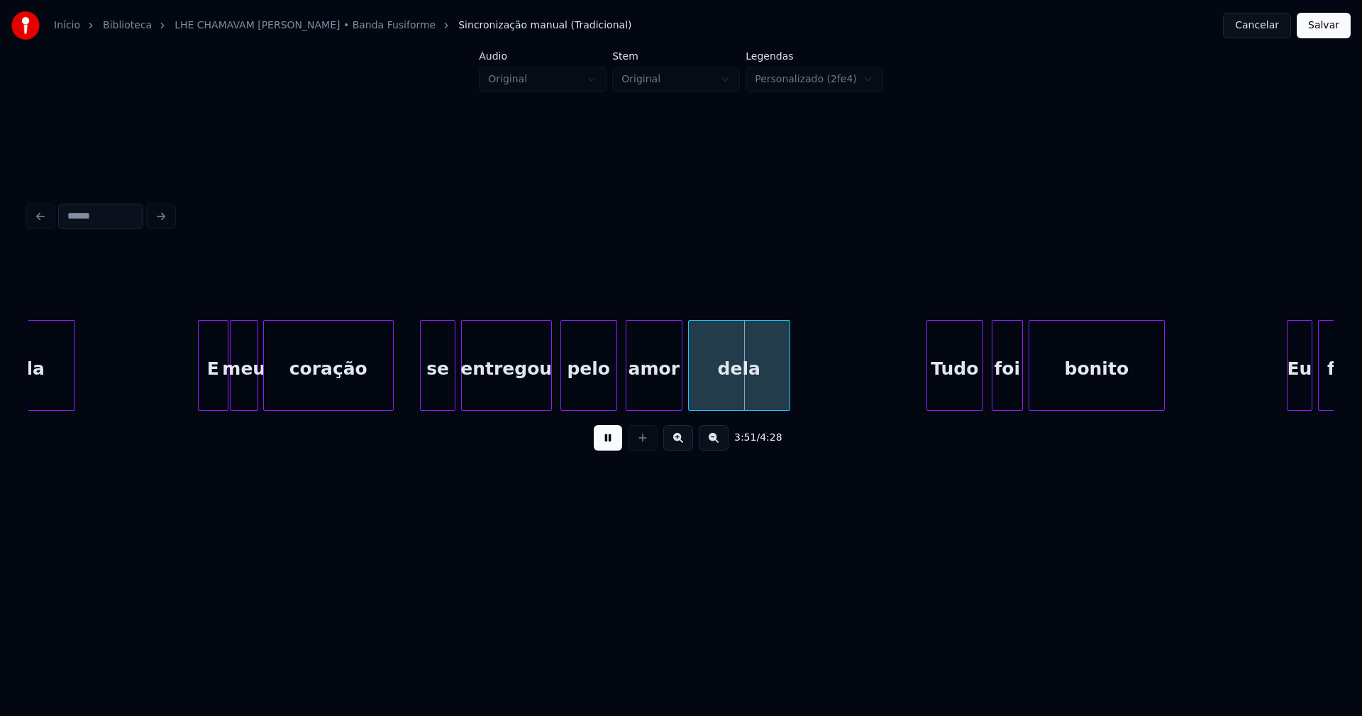
click at [626, 392] on div "amor" at bounding box center [654, 365] width 57 height 91
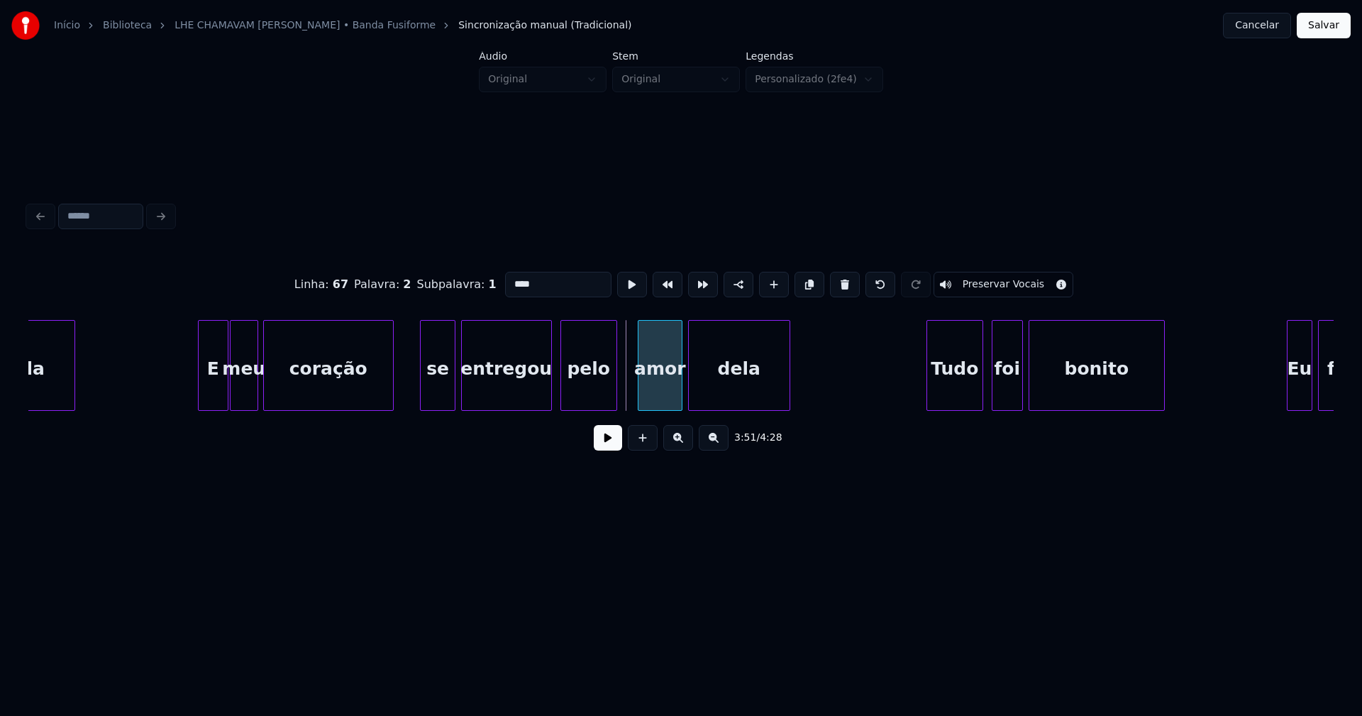
click at [640, 391] on div at bounding box center [641, 365] width 4 height 89
click at [632, 387] on div at bounding box center [631, 365] width 4 height 89
click at [607, 451] on button at bounding box center [608, 438] width 28 height 26
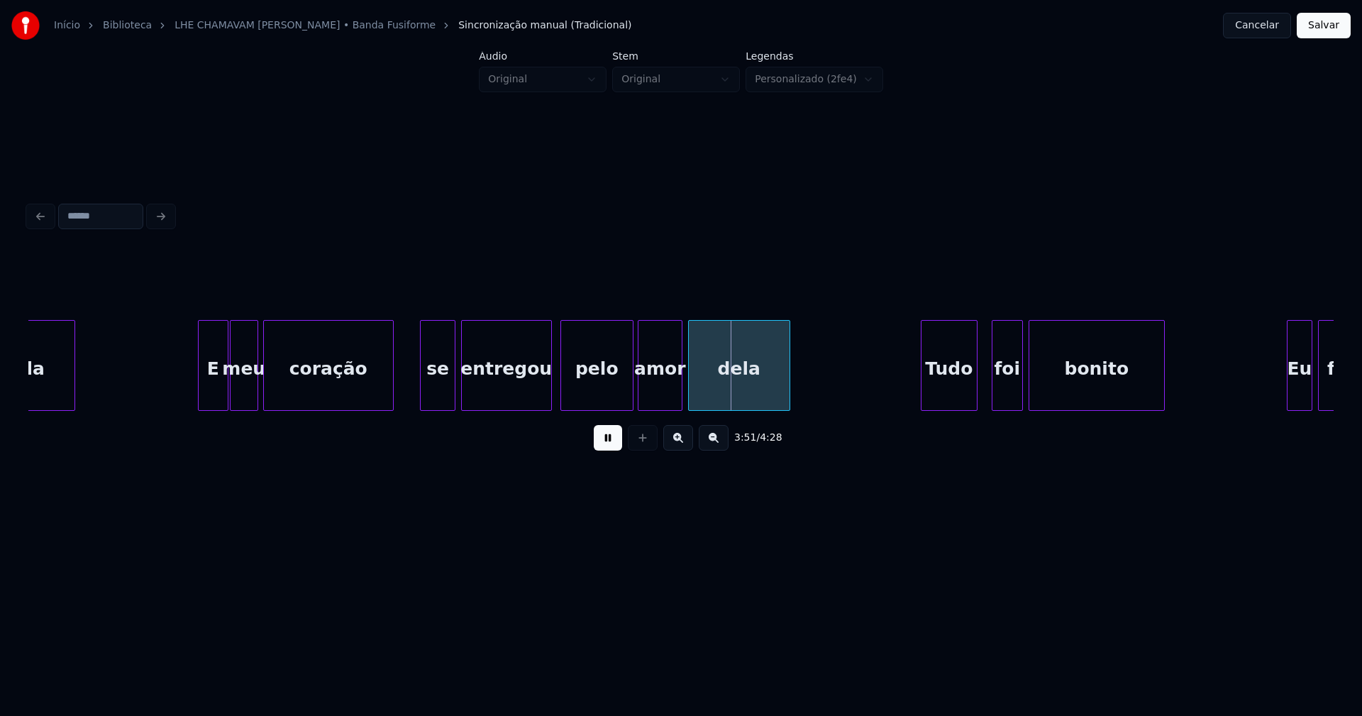
click at [962, 395] on div "Tudo" at bounding box center [949, 369] width 55 height 96
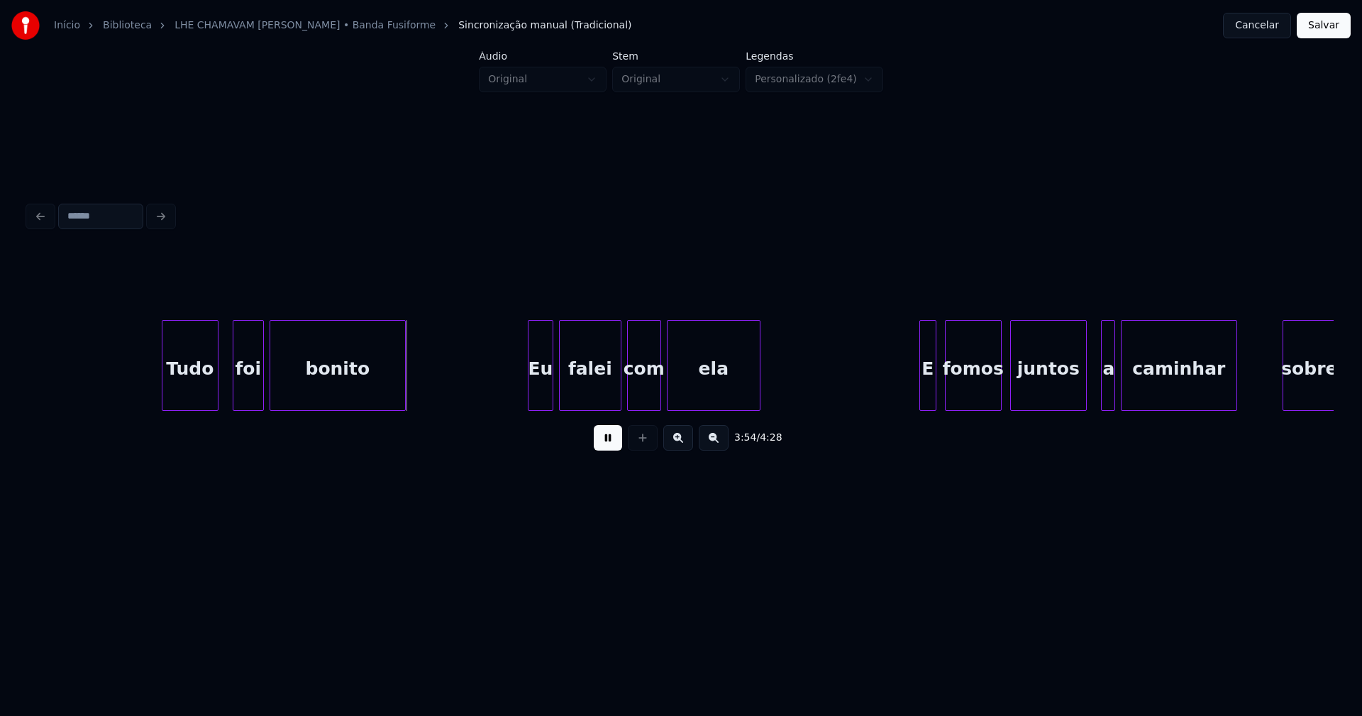
scroll to position [0, 33240]
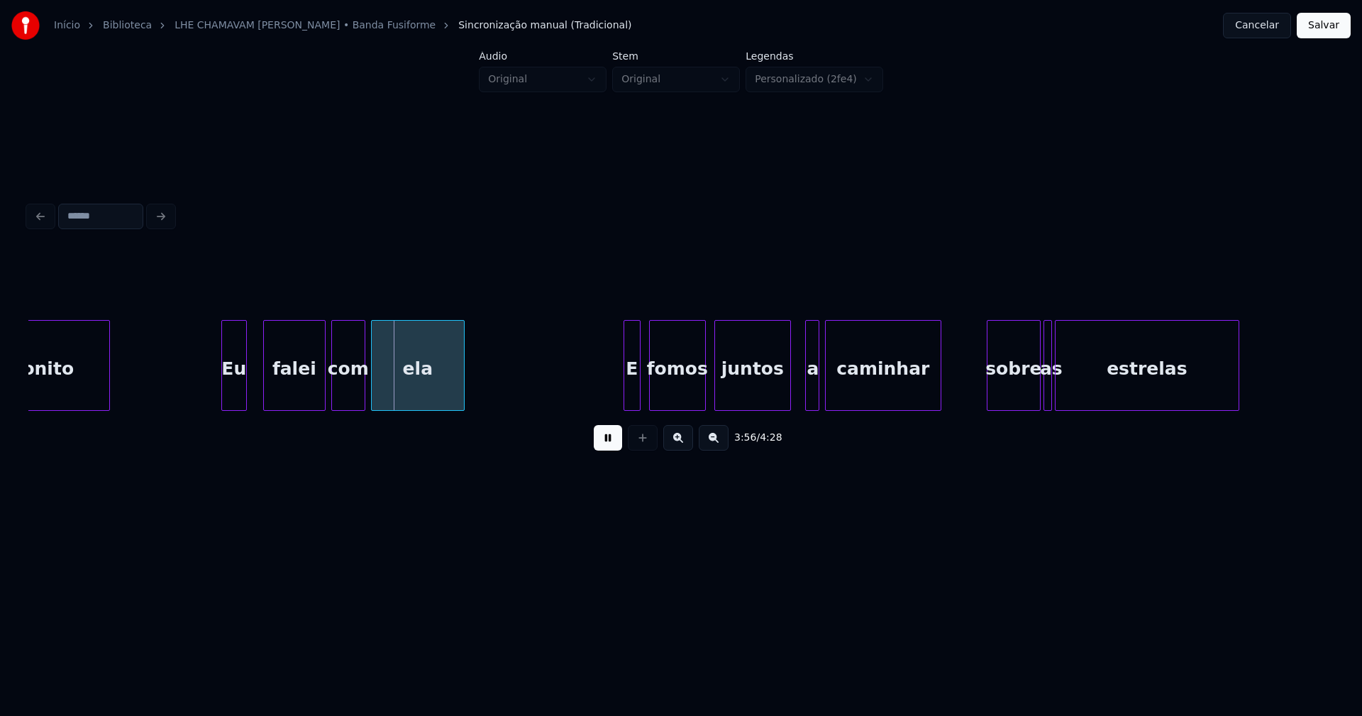
click at [235, 402] on div "Eu" at bounding box center [234, 369] width 24 height 96
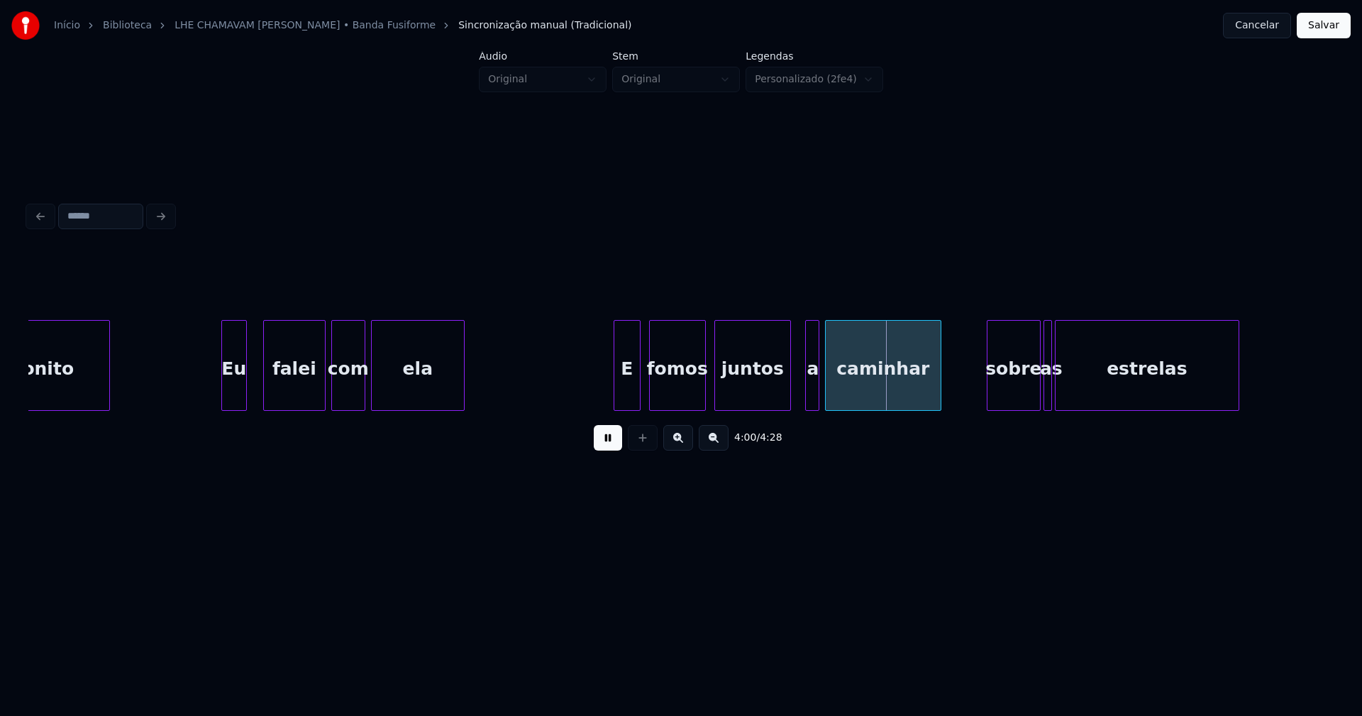
click at [614, 407] on div "bonito Eu falei com ela E fomos juntos a caminhar sobre as estrelas" at bounding box center [681, 365] width 1306 height 91
click at [779, 400] on div at bounding box center [779, 365] width 4 height 89
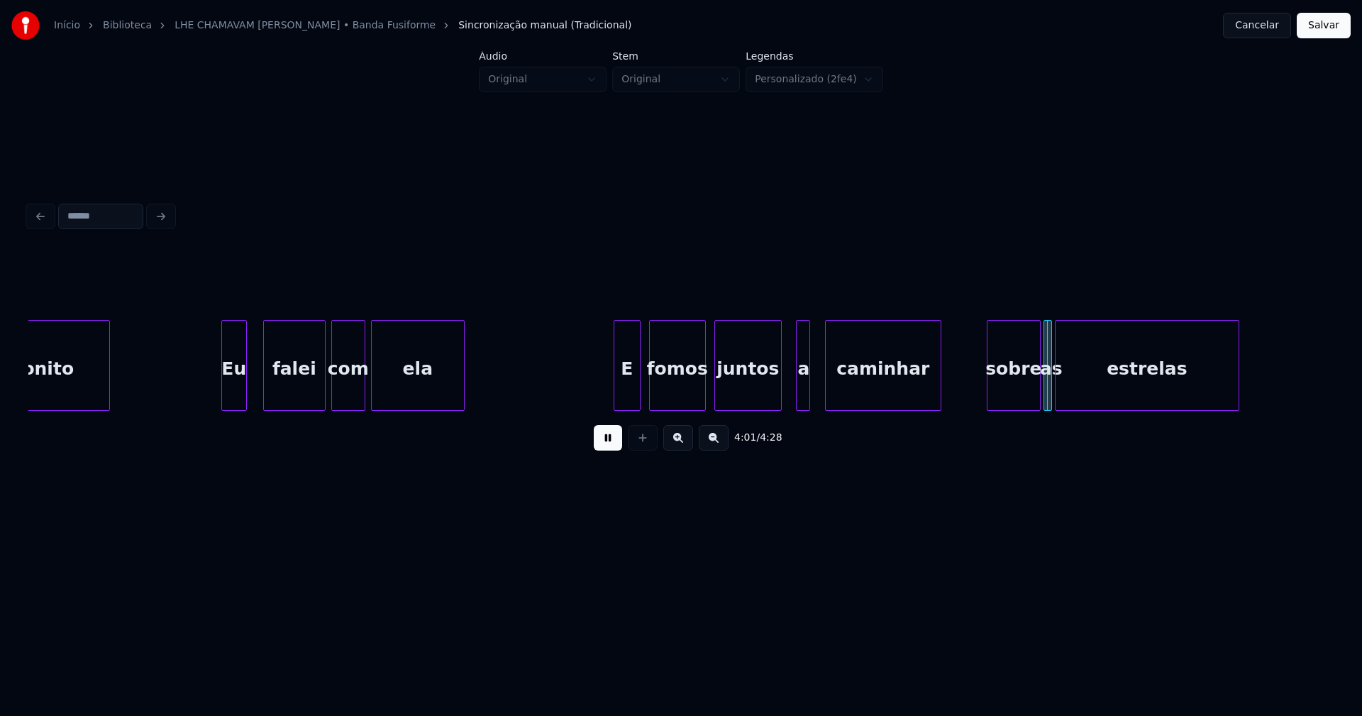
click at [801, 397] on div "a" at bounding box center [804, 369] width 14 height 96
click at [793, 397] on div at bounding box center [794, 365] width 4 height 89
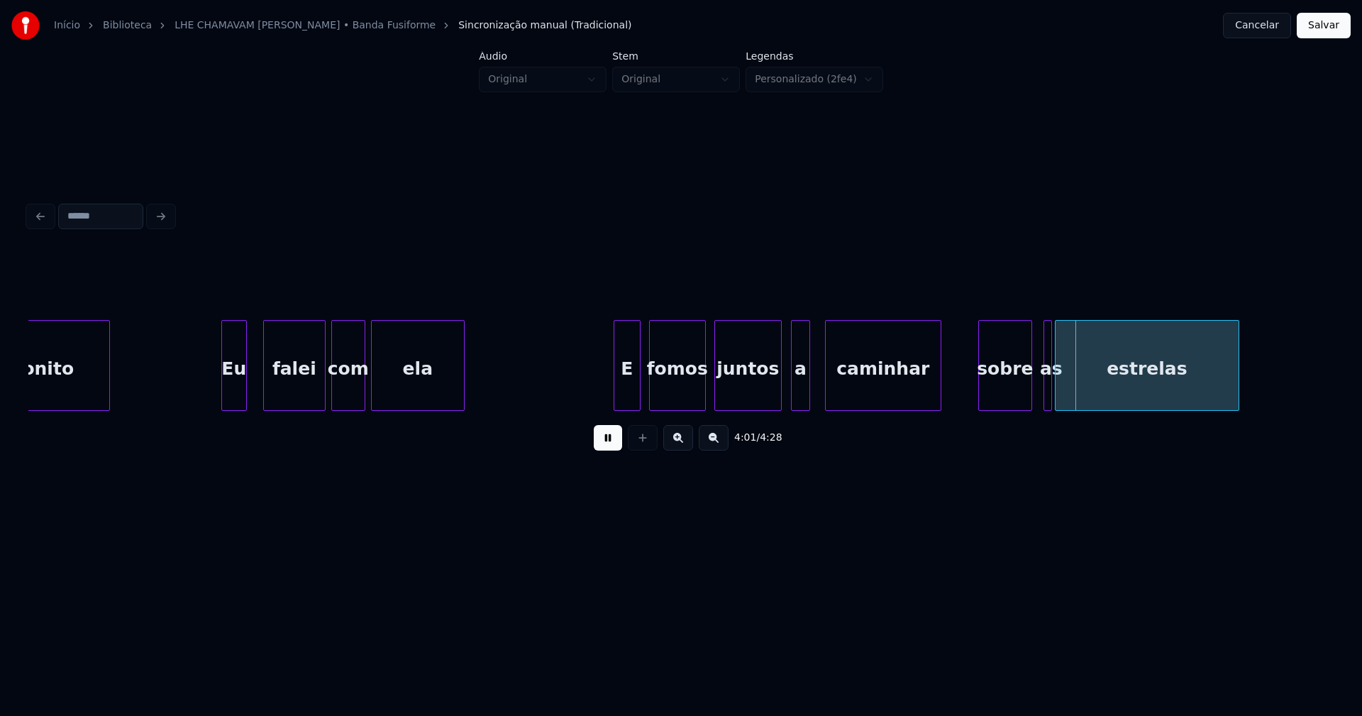
click at [1003, 399] on div "sobre" at bounding box center [1005, 369] width 53 height 96
click at [1060, 393] on div "estrelas" at bounding box center [1147, 369] width 183 height 96
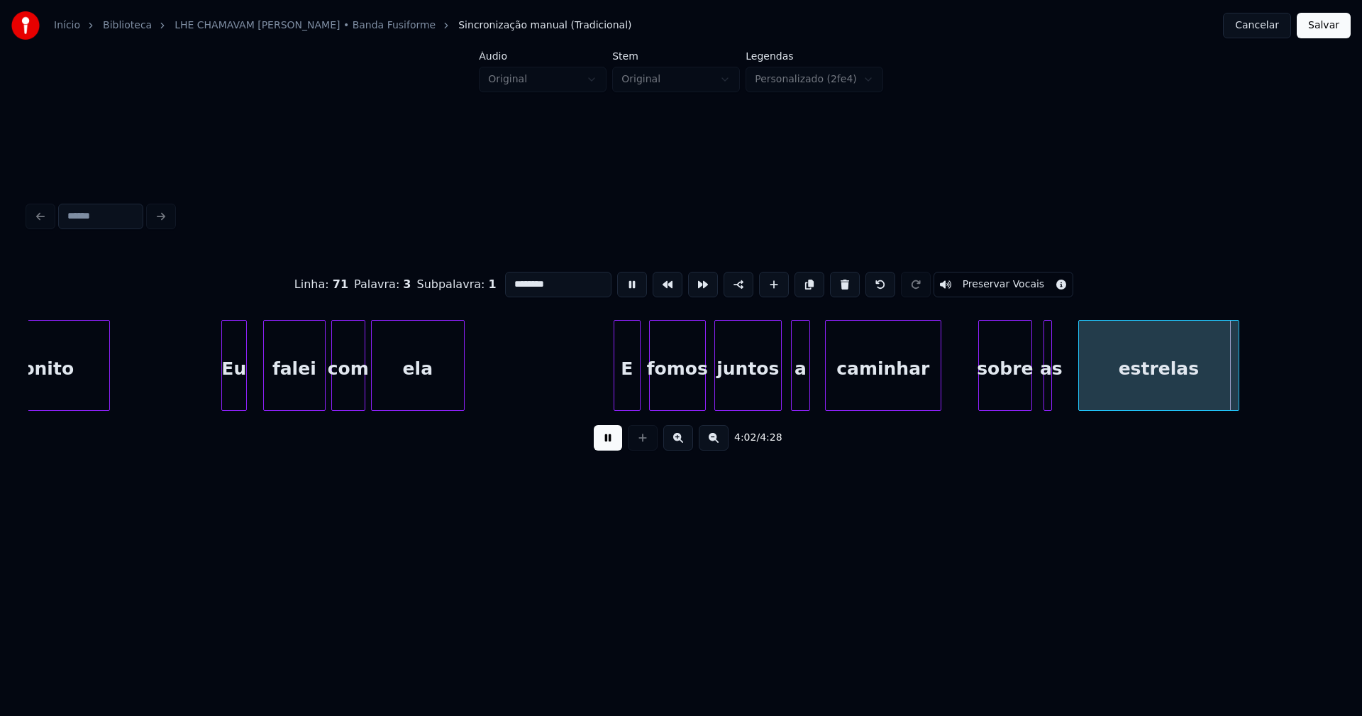
click at [1079, 384] on div at bounding box center [1081, 365] width 4 height 89
click at [1070, 384] on div at bounding box center [1070, 365] width 4 height 89
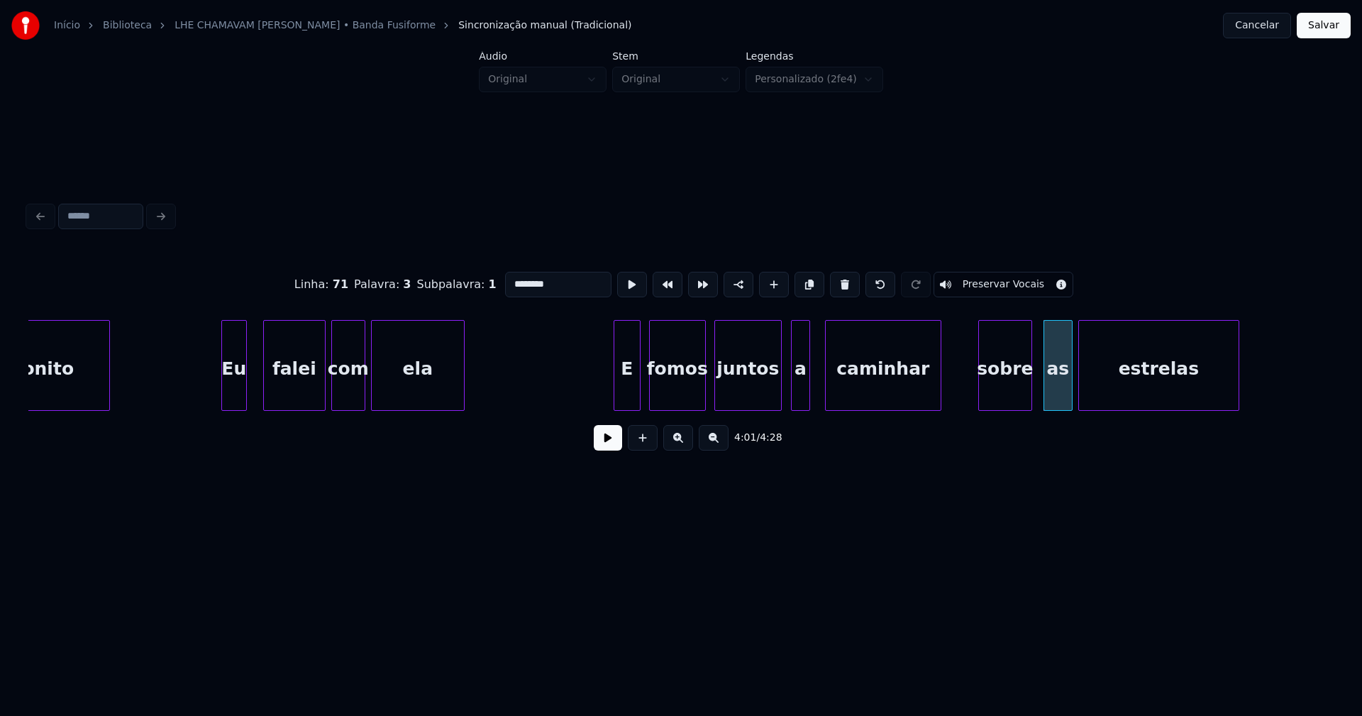
drag, startPoint x: 610, startPoint y: 442, endPoint x: 955, endPoint y: 456, distance: 345.8
click at [610, 442] on button at bounding box center [608, 438] width 28 height 26
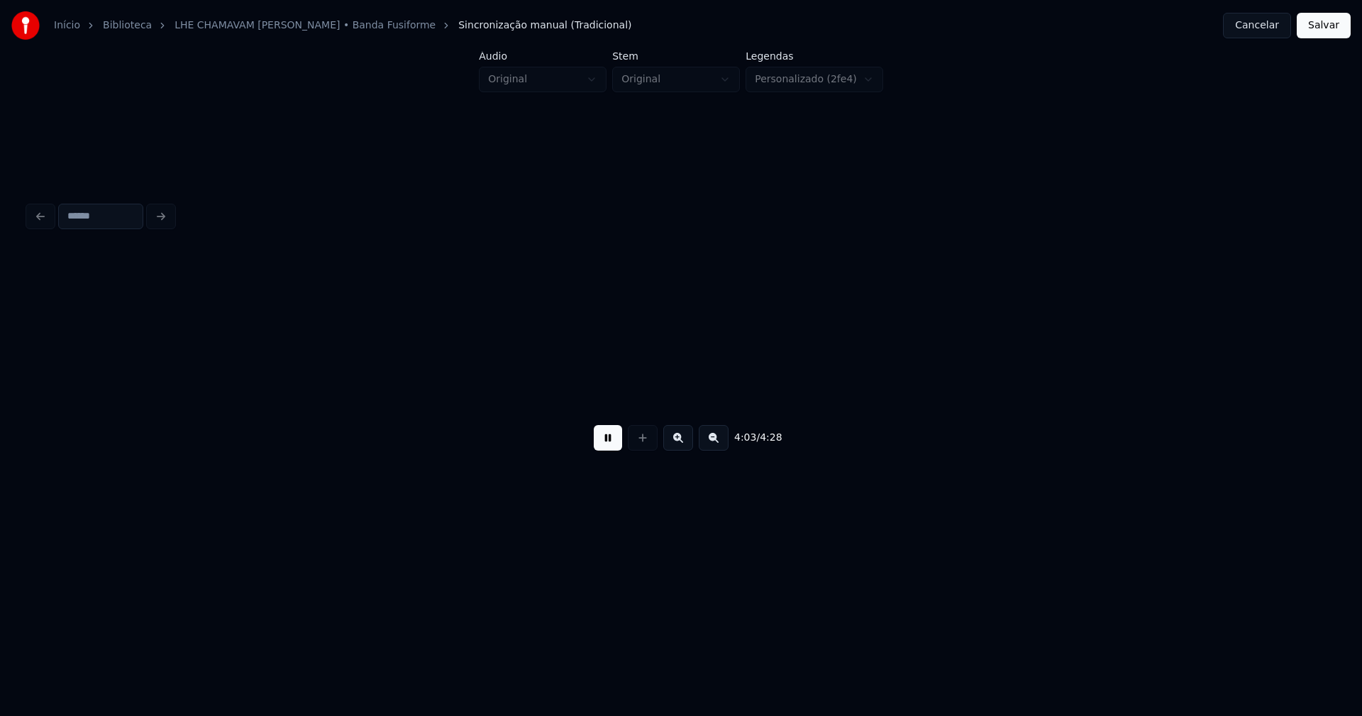
scroll to position [0, 34541]
click at [1323, 31] on button "Salvar" at bounding box center [1324, 26] width 54 height 26
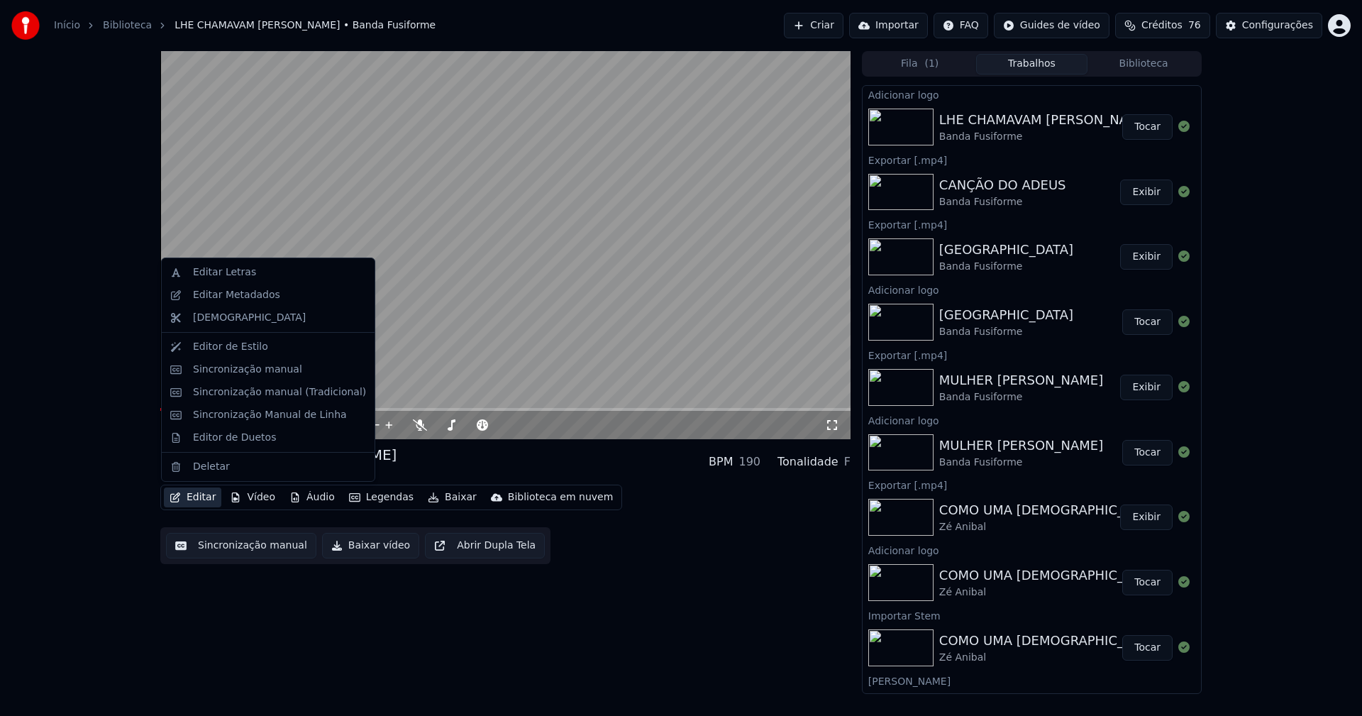
click at [197, 502] on button "Editar" at bounding box center [192, 497] width 57 height 20
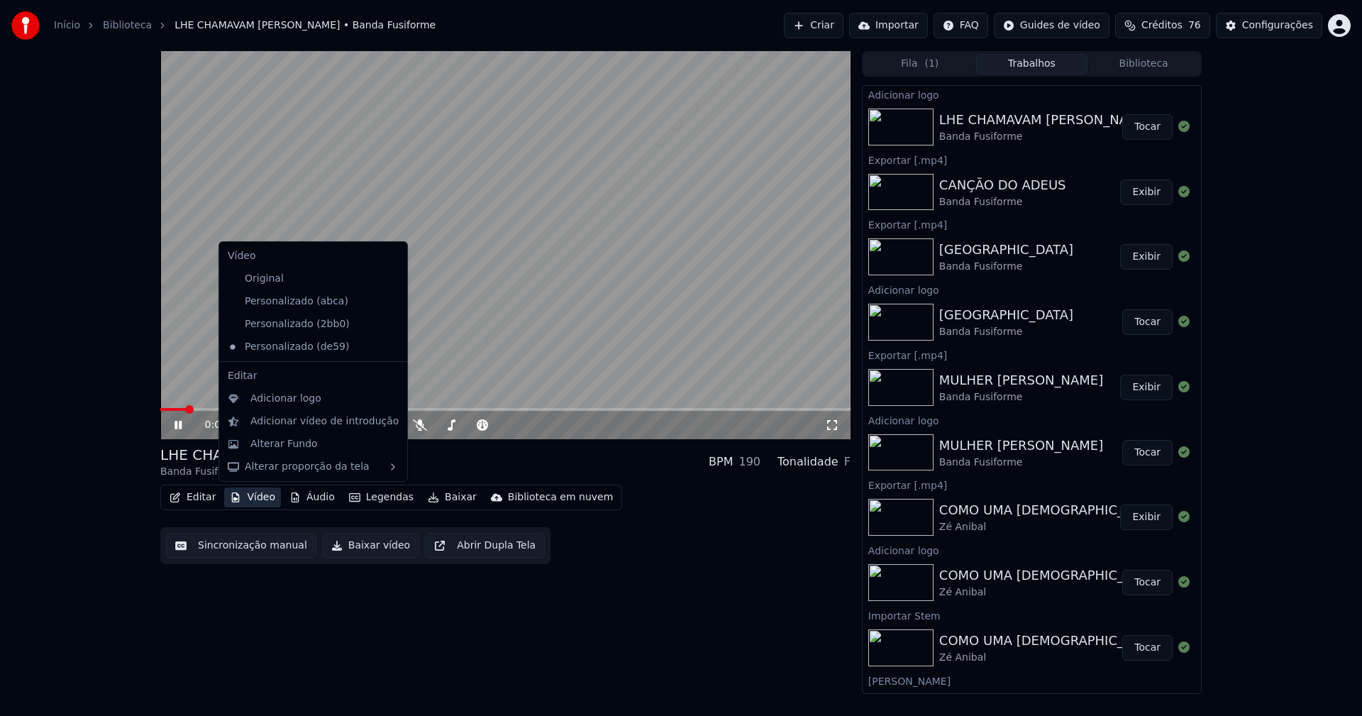
click at [389, 299] on icon at bounding box center [397, 301] width 16 height 11
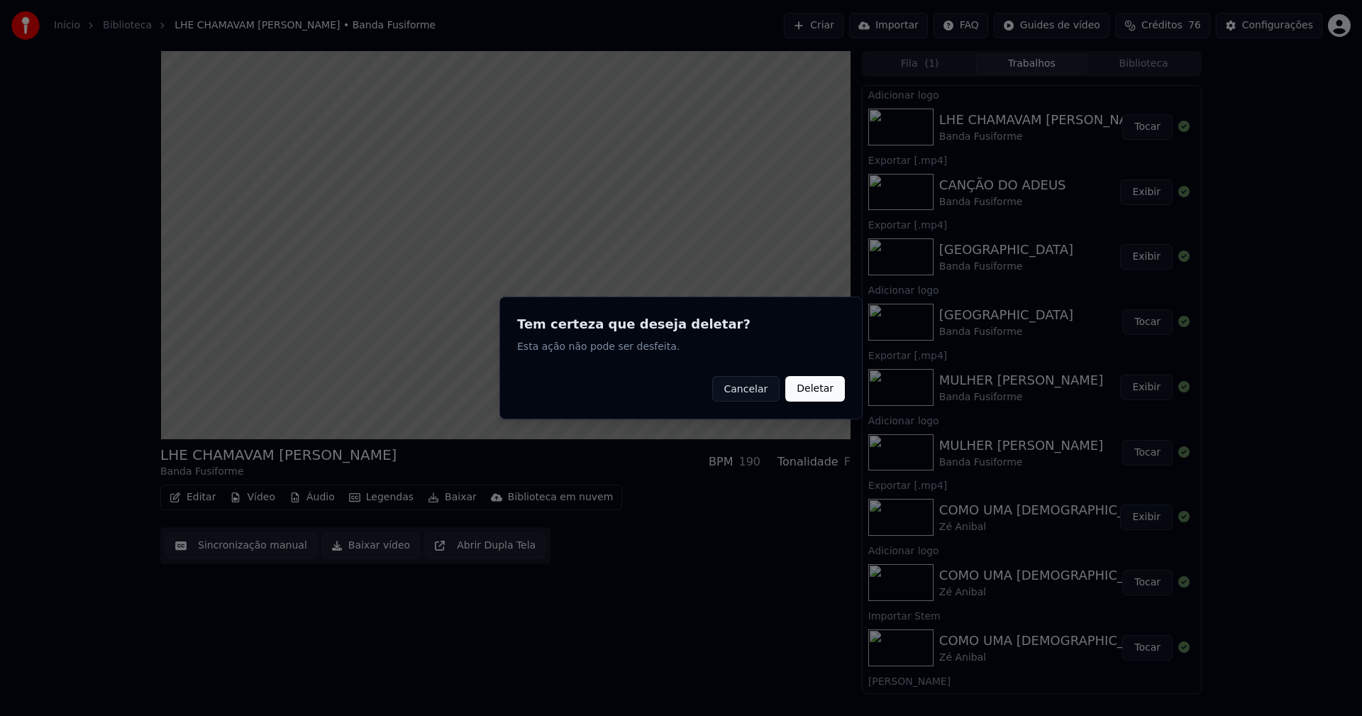
click at [807, 383] on button "Deletar" at bounding box center [815, 389] width 60 height 26
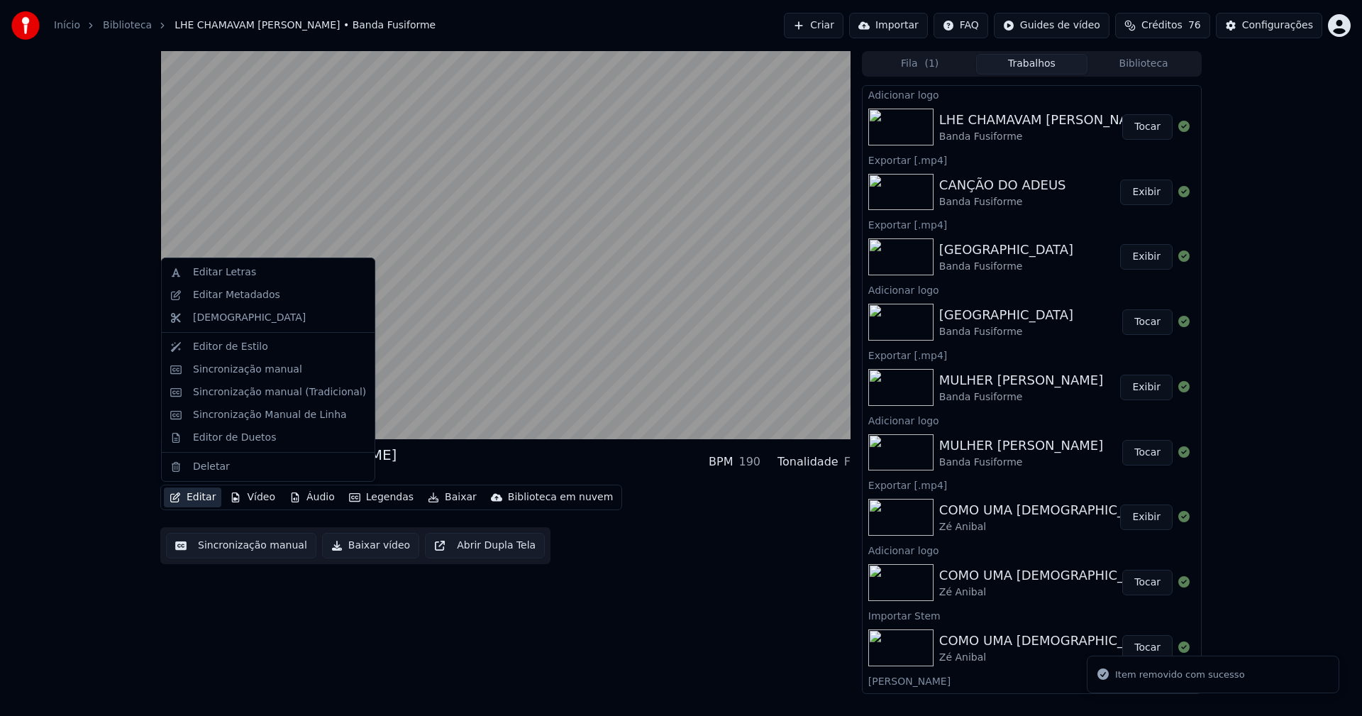
click at [203, 496] on button "Editar" at bounding box center [192, 497] width 57 height 20
click at [251, 298] on div "Editar Metadados" at bounding box center [236, 295] width 87 height 14
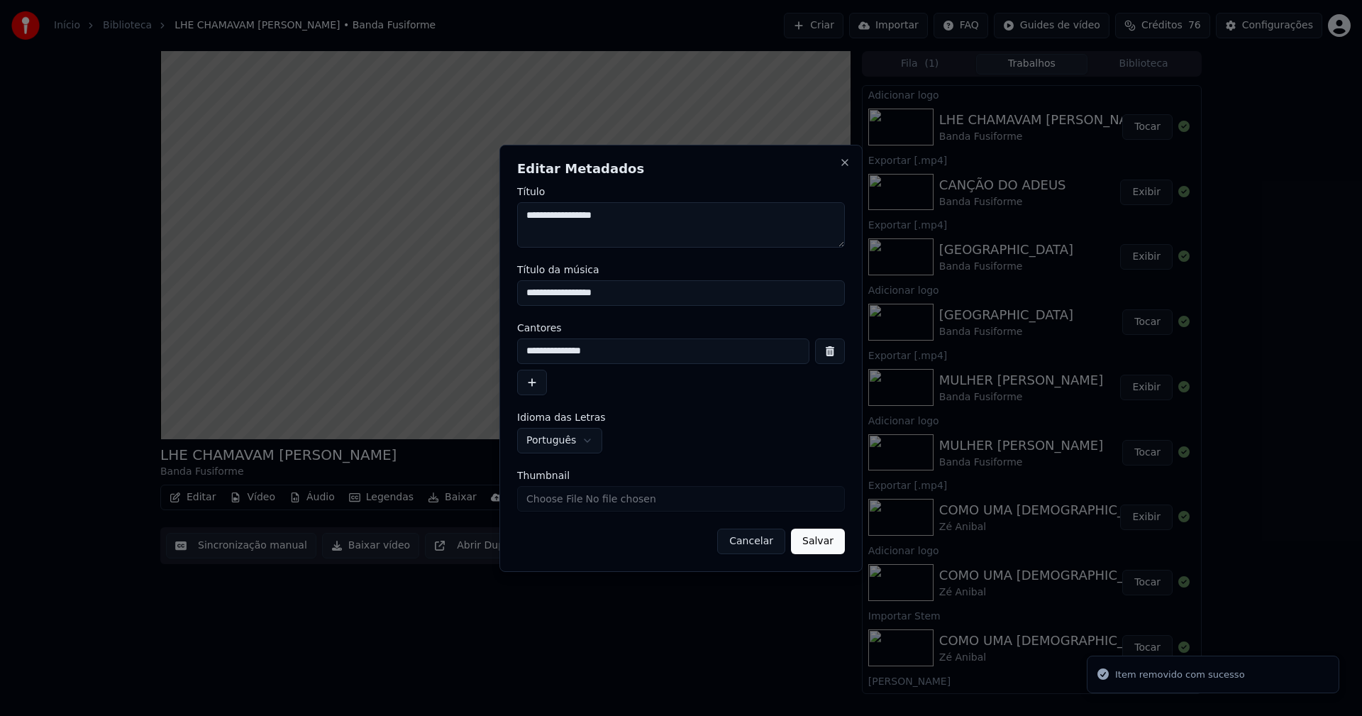
click at [578, 501] on input "Thumbnail" at bounding box center [681, 499] width 328 height 26
type input "**********"
click at [812, 537] on button "Salvar" at bounding box center [818, 542] width 54 height 26
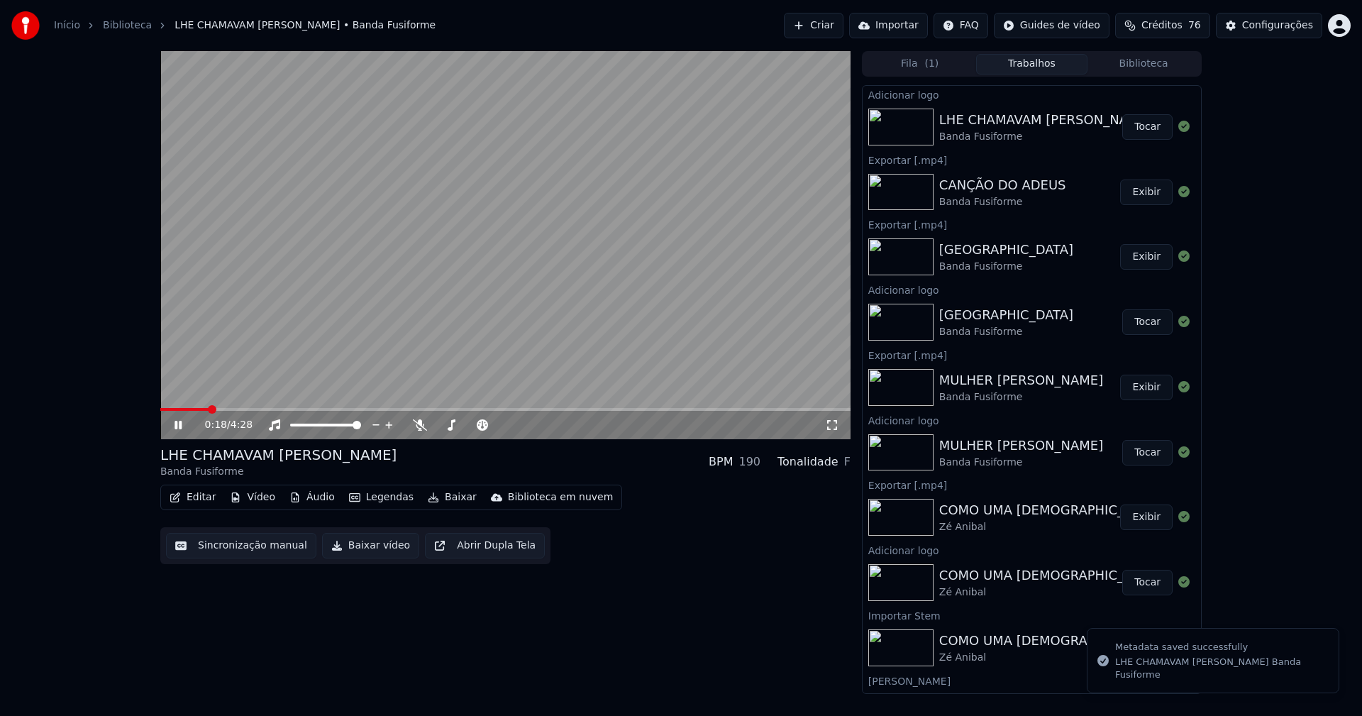
click at [368, 547] on button "Baixar vídeo" at bounding box center [370, 546] width 97 height 26
click at [1147, 66] on button "Biblioteca" at bounding box center [1144, 64] width 112 height 21
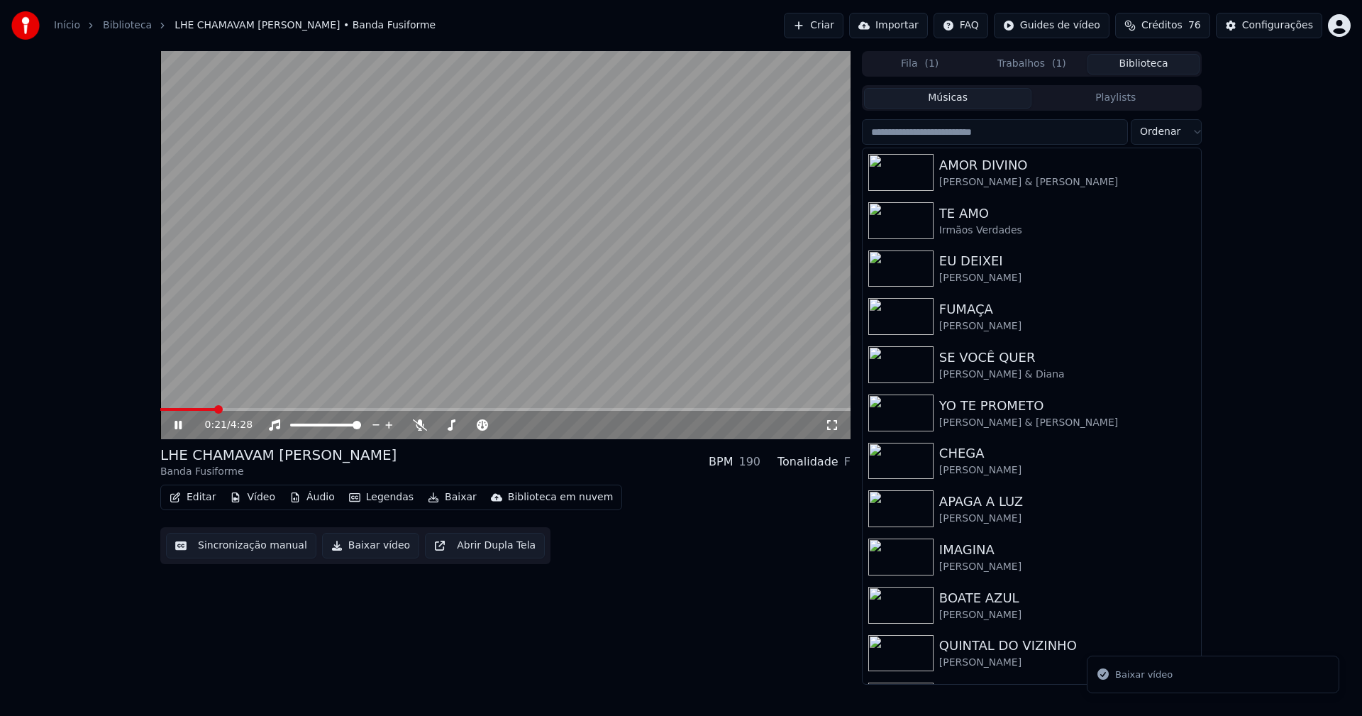
click at [937, 132] on input "search" at bounding box center [995, 132] width 266 height 26
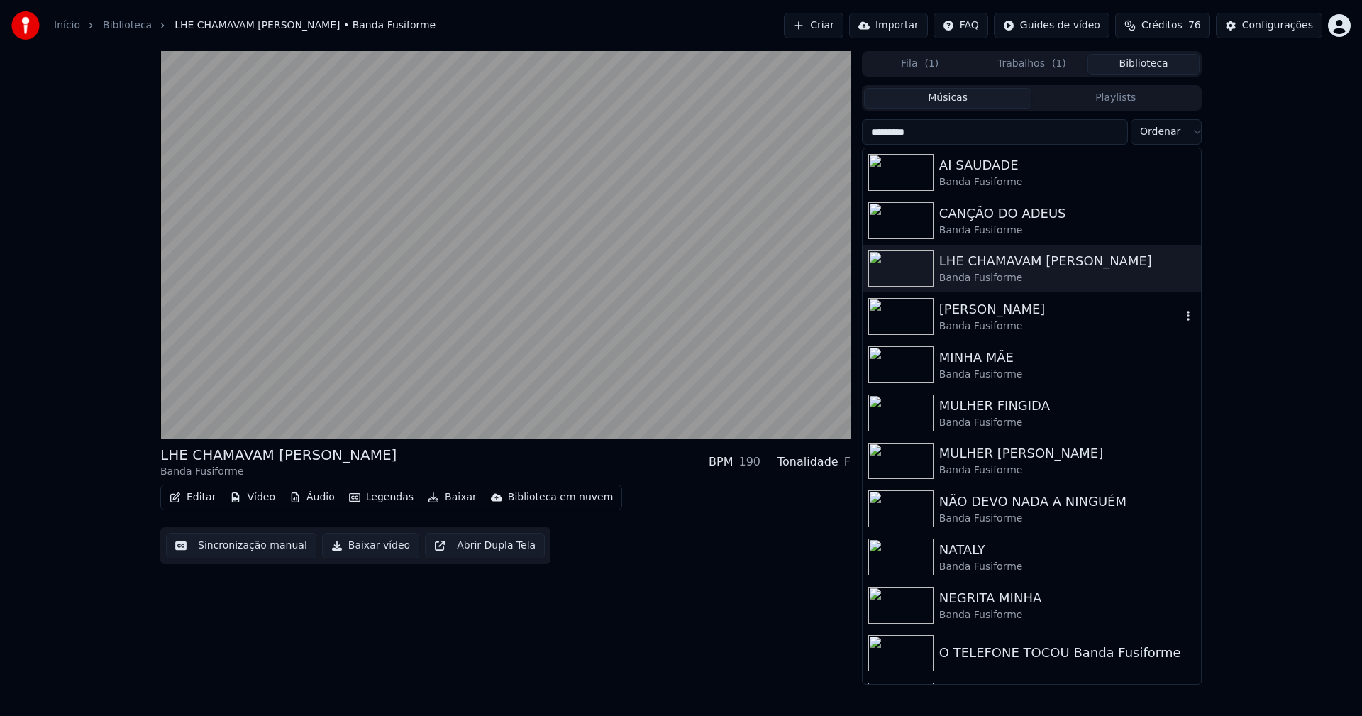
type input "*********"
click at [988, 321] on div "Banda Fusiforme" at bounding box center [1060, 326] width 242 height 14
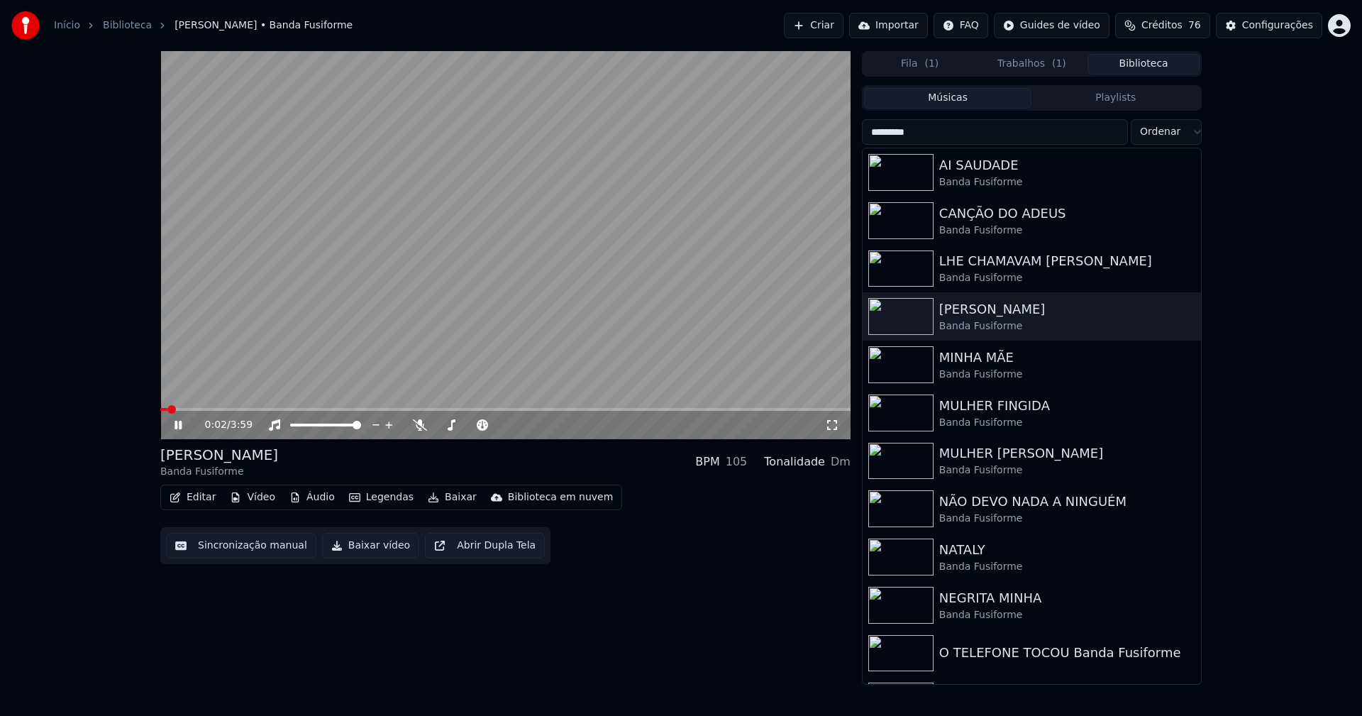
click at [180, 426] on icon at bounding box center [178, 425] width 7 height 9
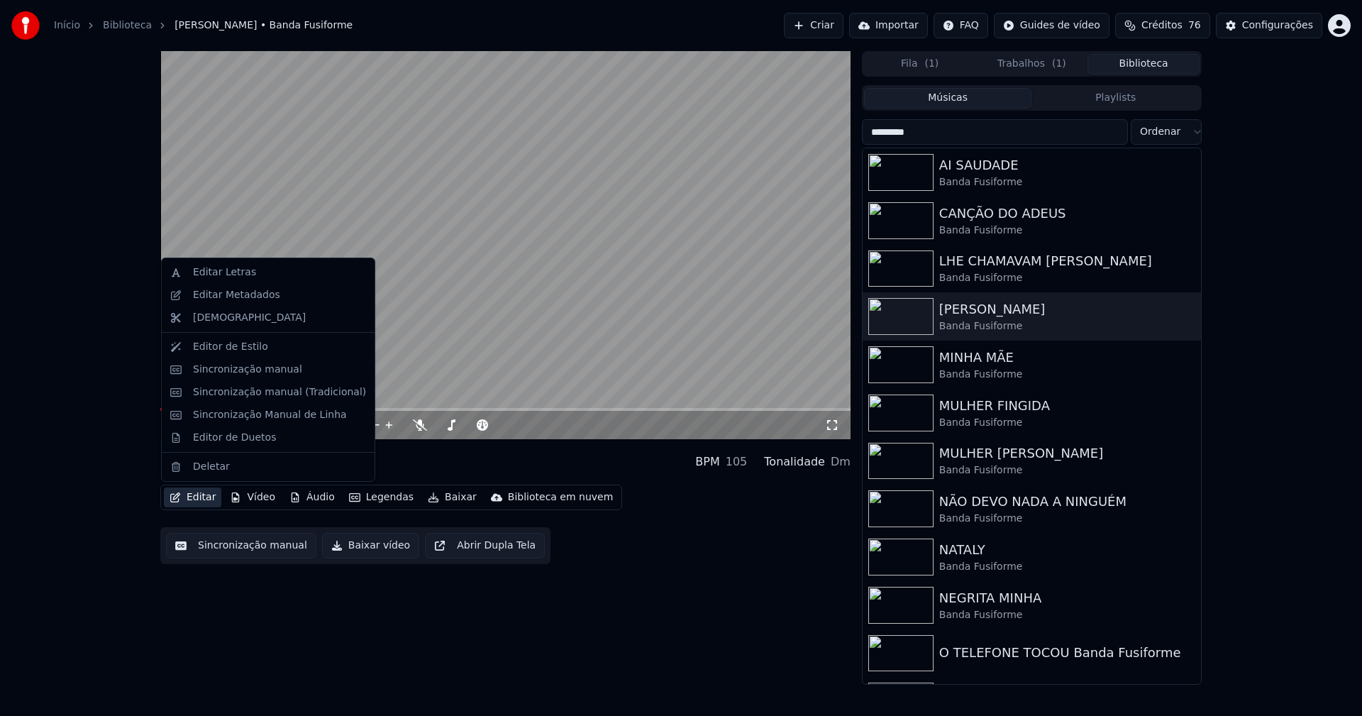
click at [203, 503] on button "Editar" at bounding box center [192, 497] width 57 height 20
click at [239, 390] on div "Sincronização manual (Tradicional)" at bounding box center [279, 392] width 173 height 14
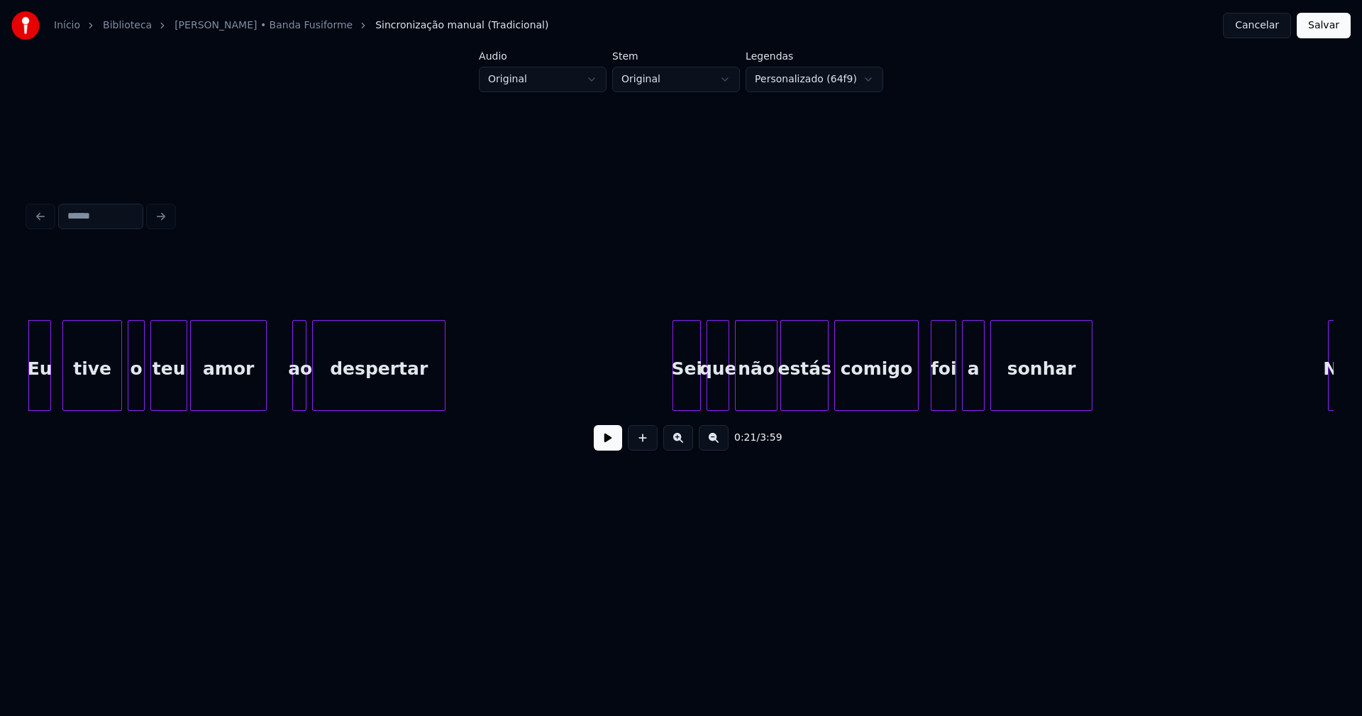
scroll to position [0, 2968]
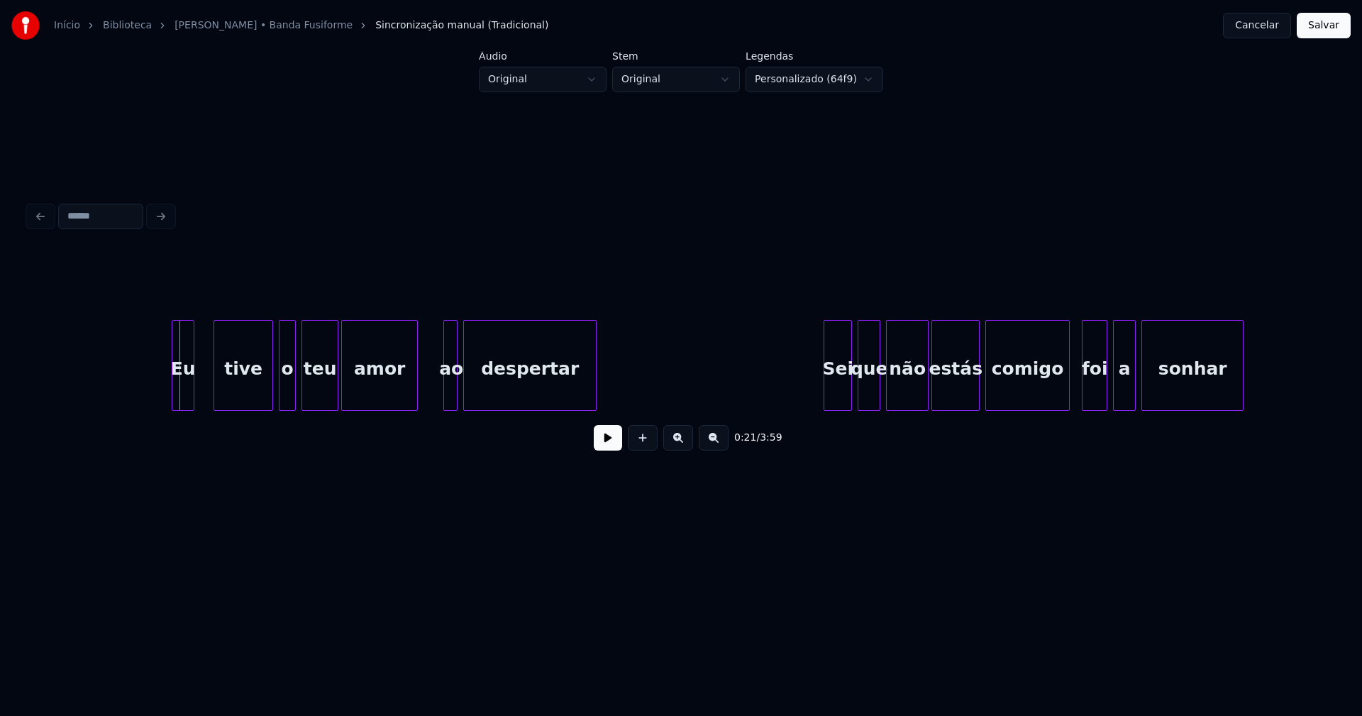
click at [183, 408] on div "Eu tive o teu amor ao despertar Sei que não estás comigo foi a [DEMOGRAPHIC_DAT…" at bounding box center [681, 365] width 1306 height 91
click at [245, 399] on div "tive" at bounding box center [240, 369] width 58 height 96
click at [282, 400] on div "o" at bounding box center [281, 369] width 16 height 96
click at [439, 394] on div at bounding box center [441, 365] width 4 height 89
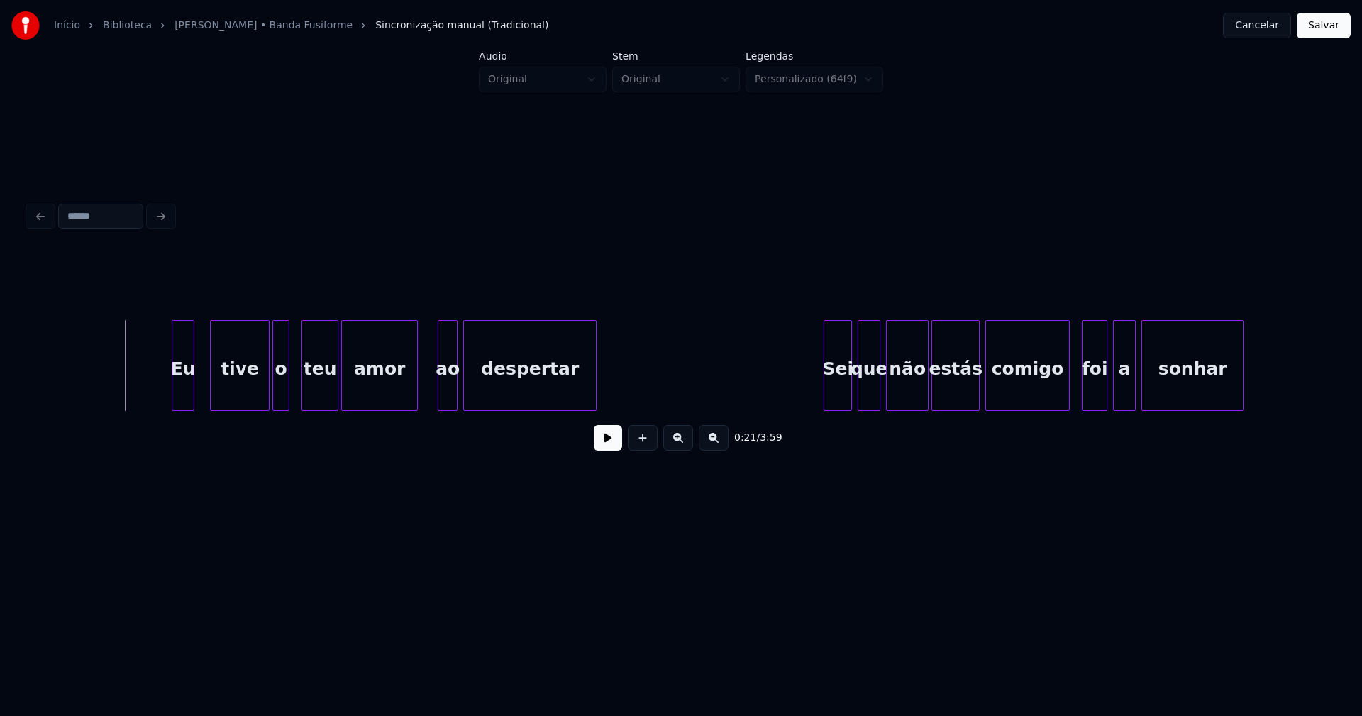
click at [600, 451] on button at bounding box center [608, 438] width 28 height 26
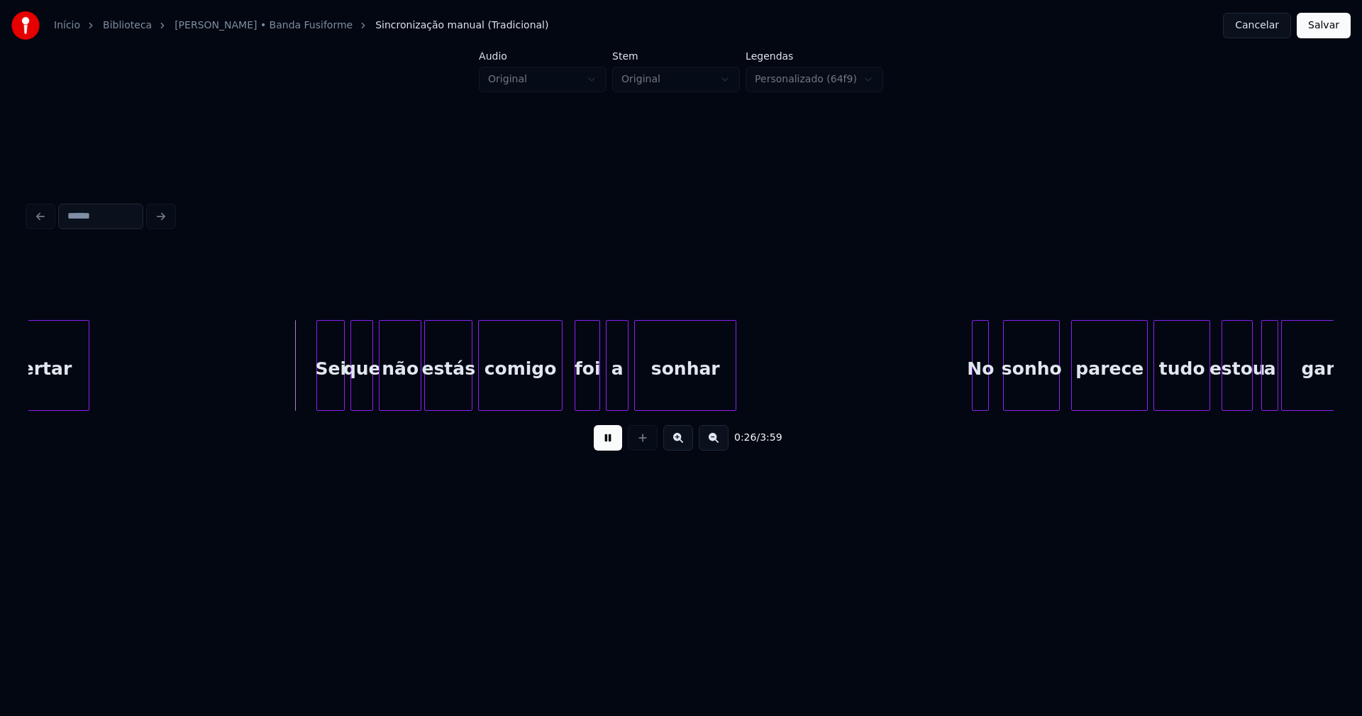
scroll to position [0, 3495]
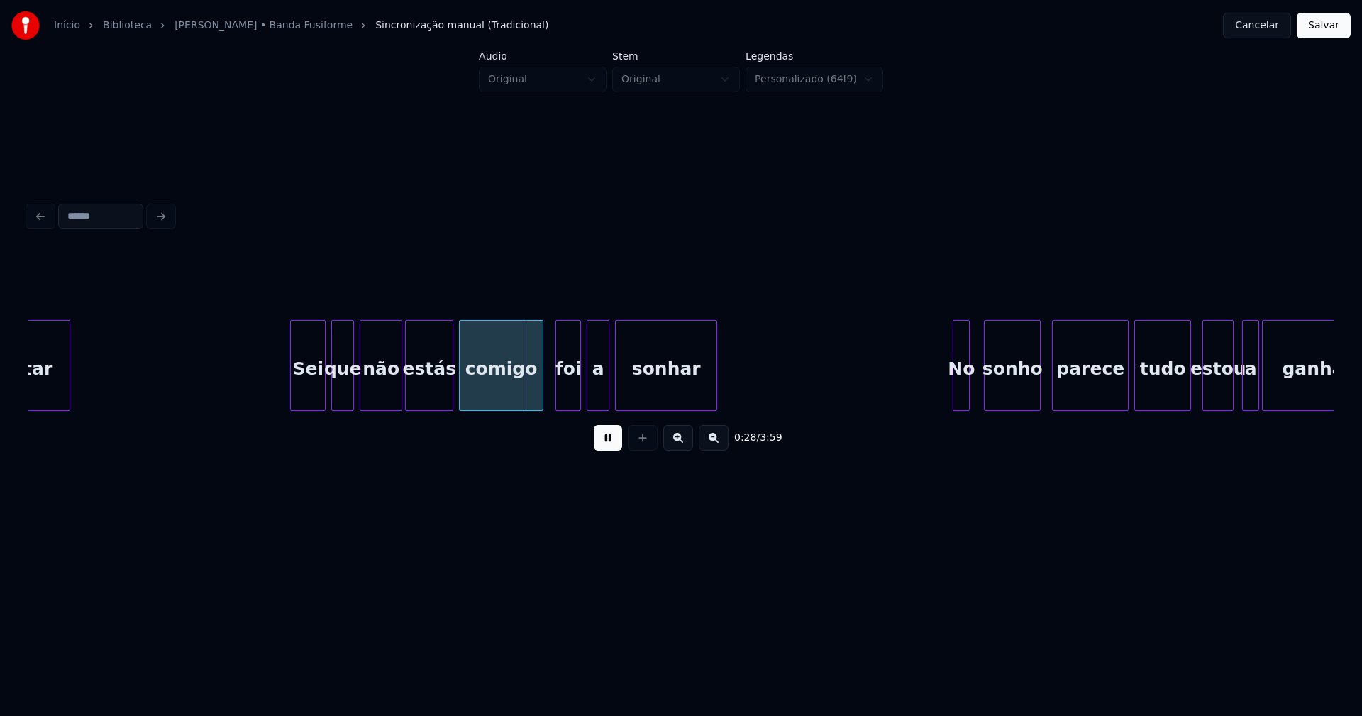
click at [291, 399] on div at bounding box center [293, 365] width 4 height 89
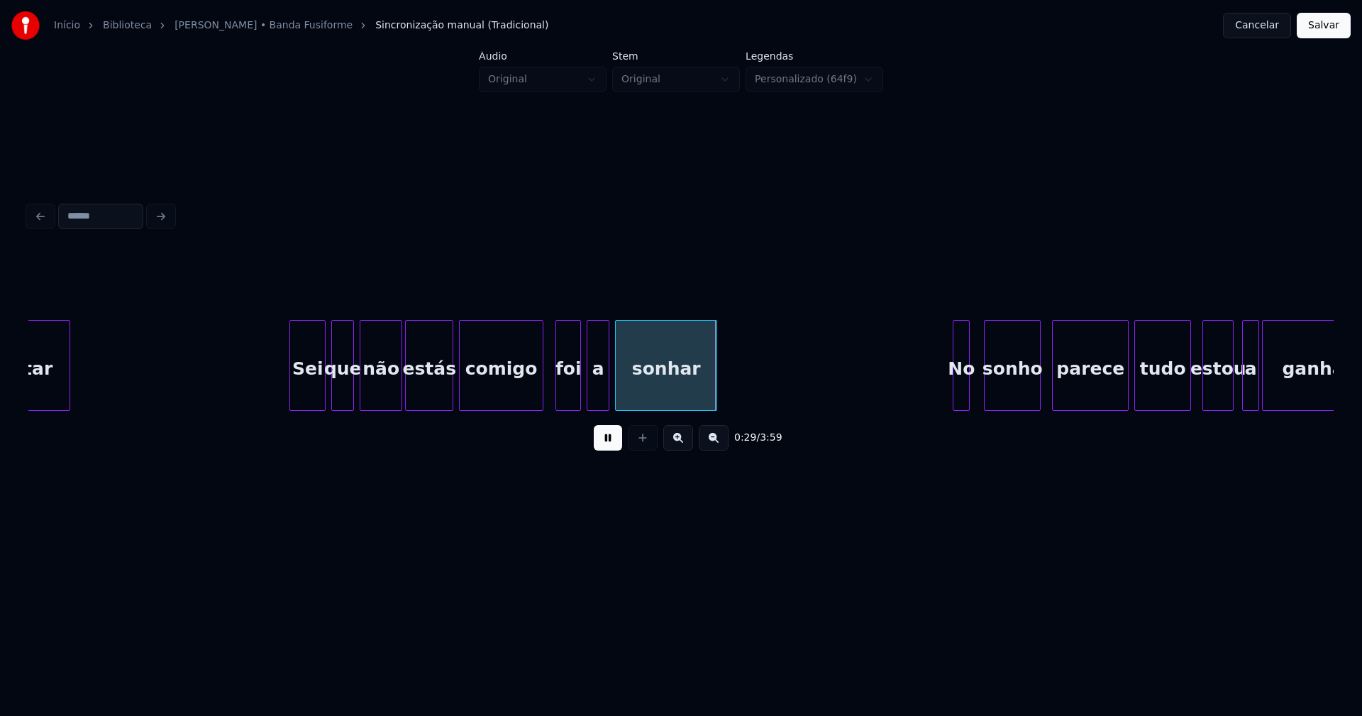
click at [594, 425] on button at bounding box center [608, 438] width 28 height 26
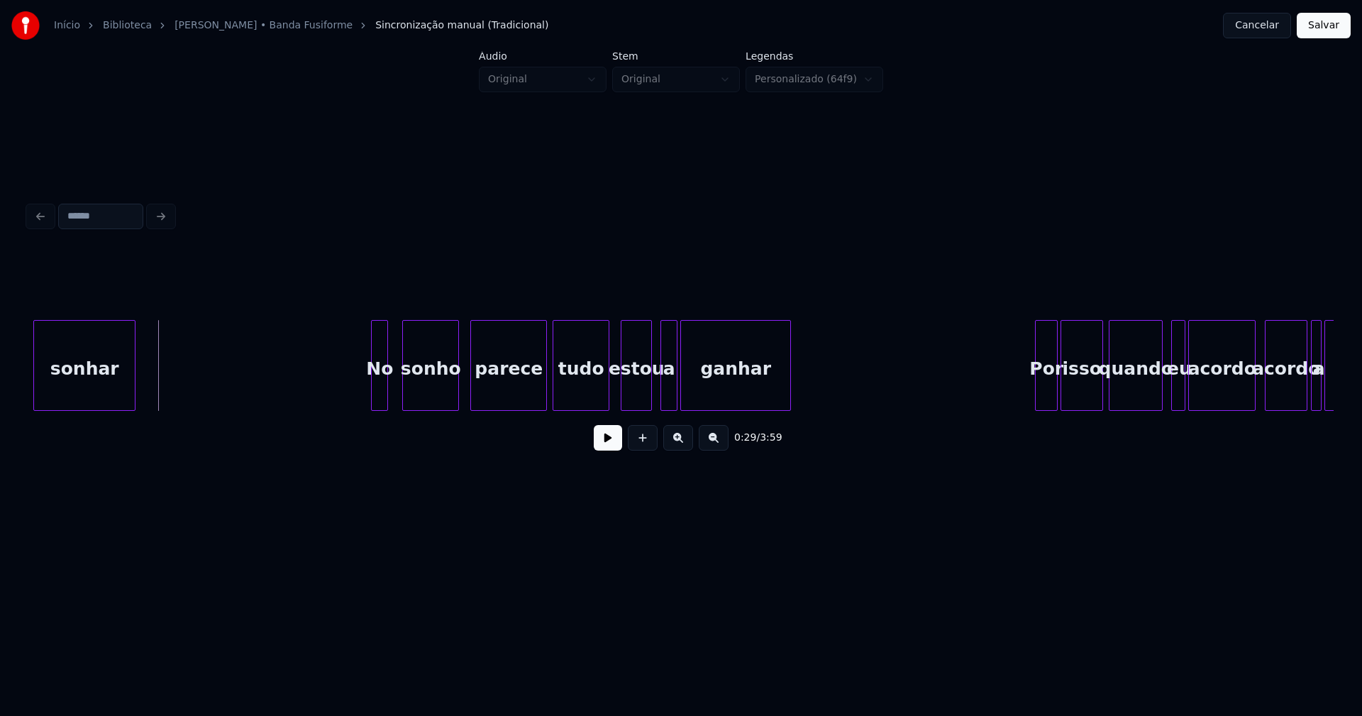
scroll to position [0, 4096]
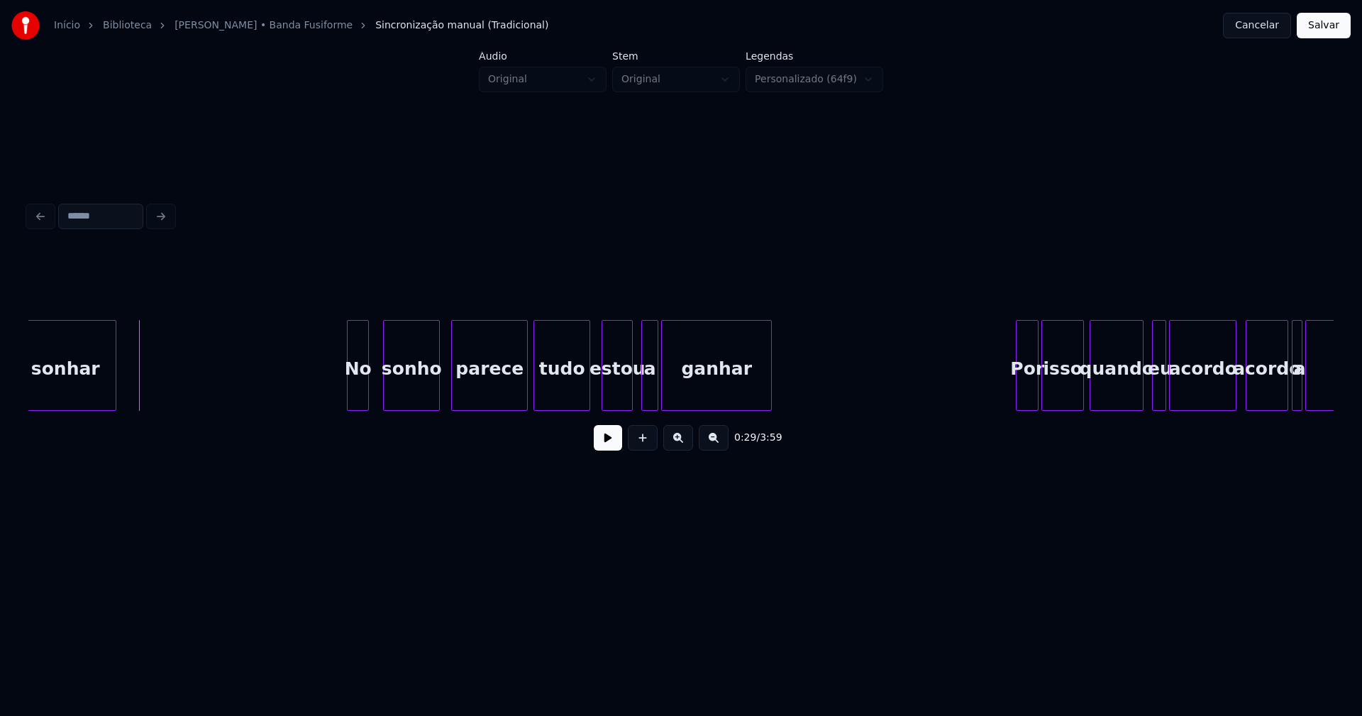
click at [348, 390] on div at bounding box center [350, 365] width 4 height 89
click at [605, 447] on button at bounding box center [608, 438] width 28 height 26
click at [608, 397] on div at bounding box center [610, 365] width 4 height 89
click at [597, 395] on div at bounding box center [597, 365] width 4 height 89
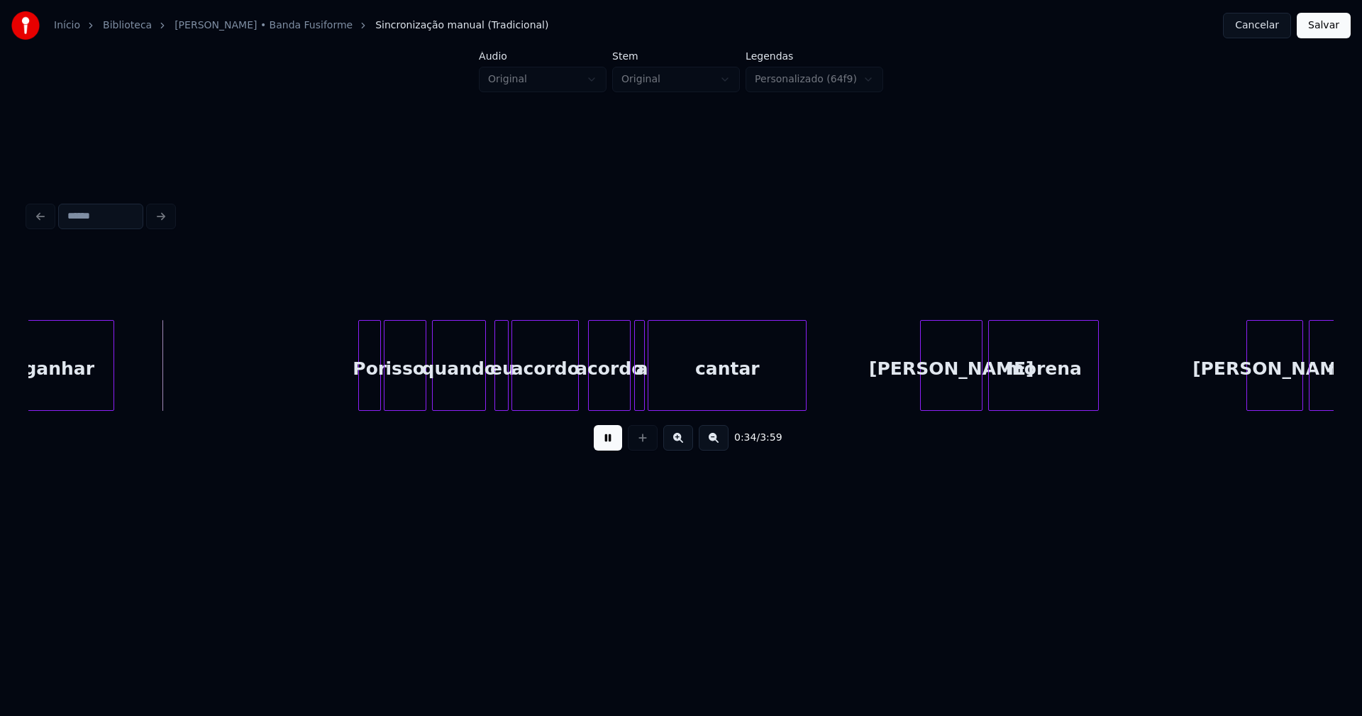
scroll to position [0, 4772]
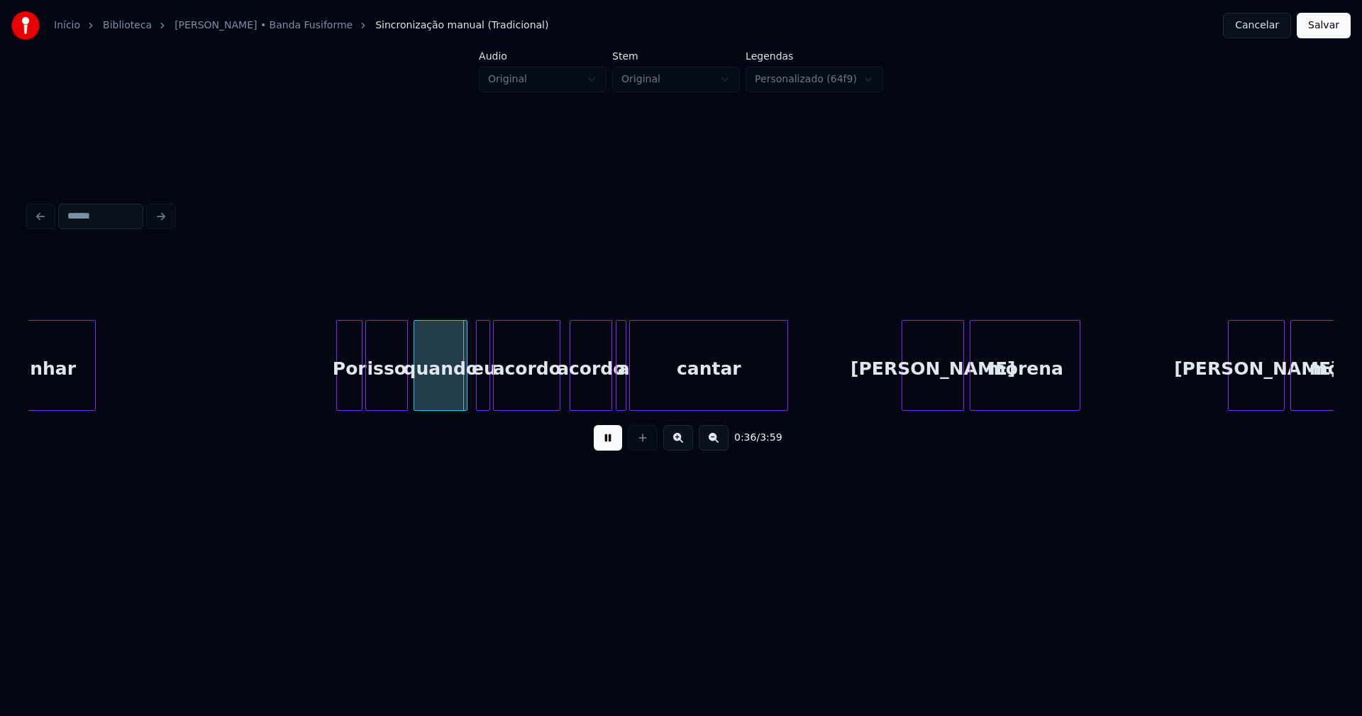
click at [338, 400] on div at bounding box center [339, 365] width 4 height 89
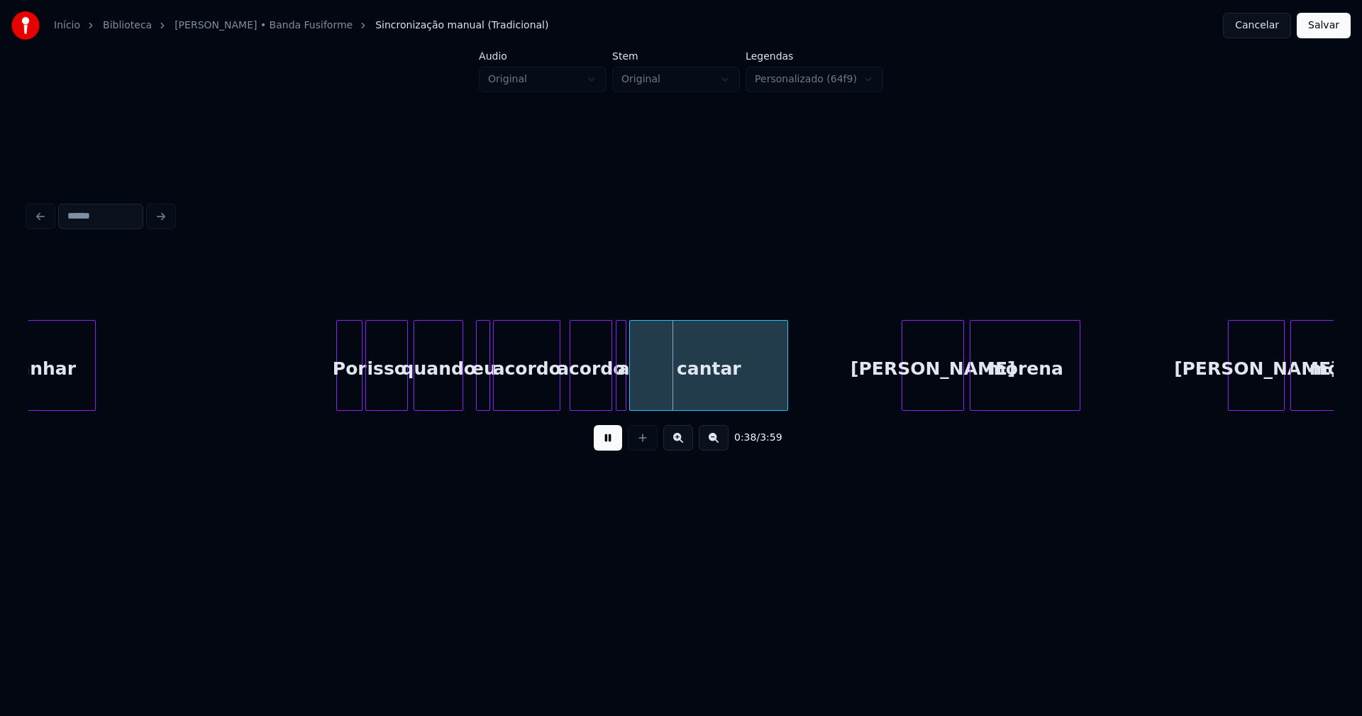
click at [461, 396] on div at bounding box center [460, 365] width 4 height 89
click at [475, 400] on div "eu" at bounding box center [477, 369] width 14 height 96
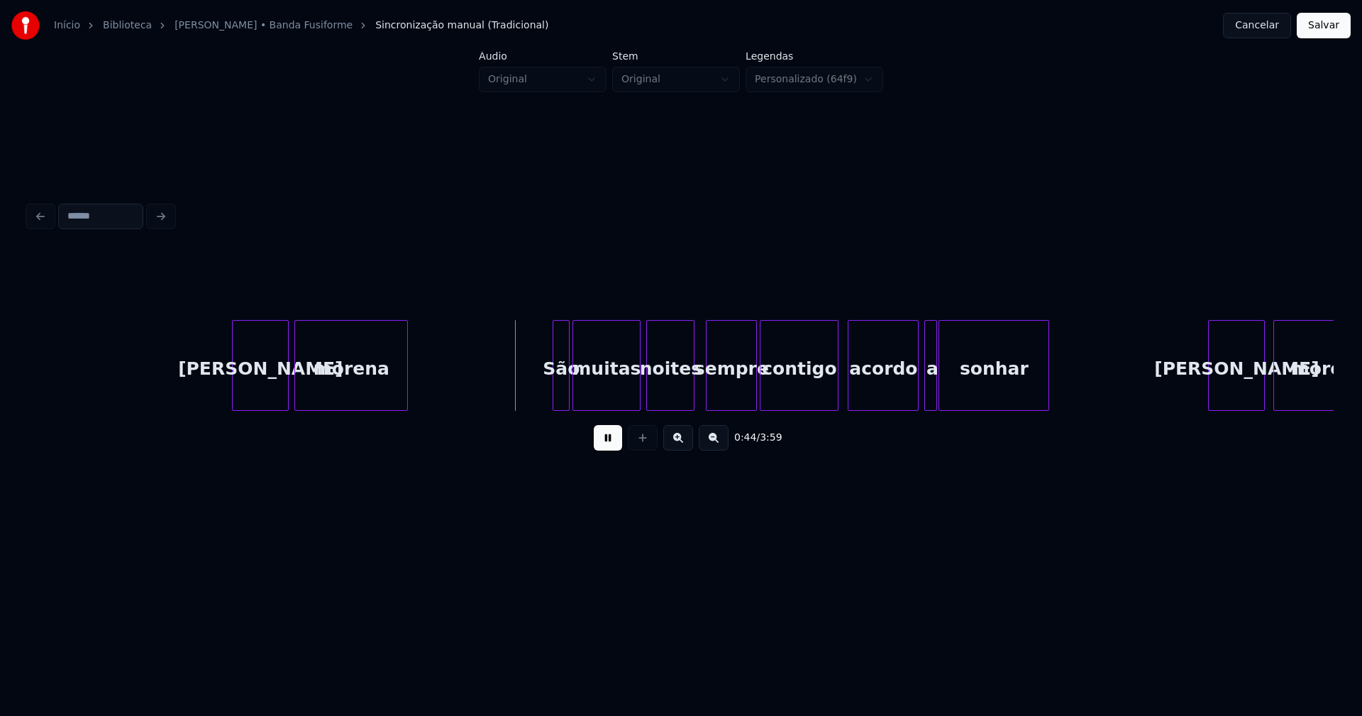
scroll to position [0, 5937]
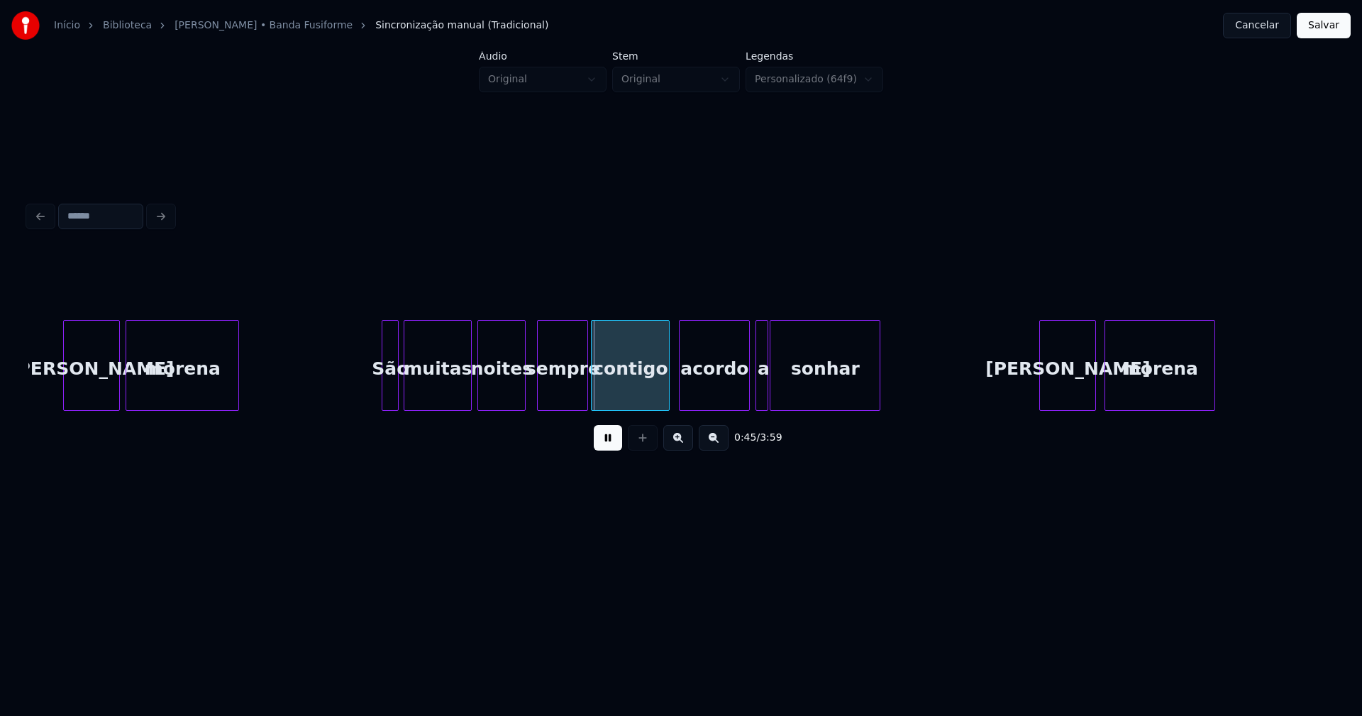
click at [387, 386] on div "São" at bounding box center [390, 369] width 16 height 96
click at [380, 394] on div at bounding box center [378, 365] width 4 height 89
click at [659, 396] on div at bounding box center [658, 365] width 4 height 89
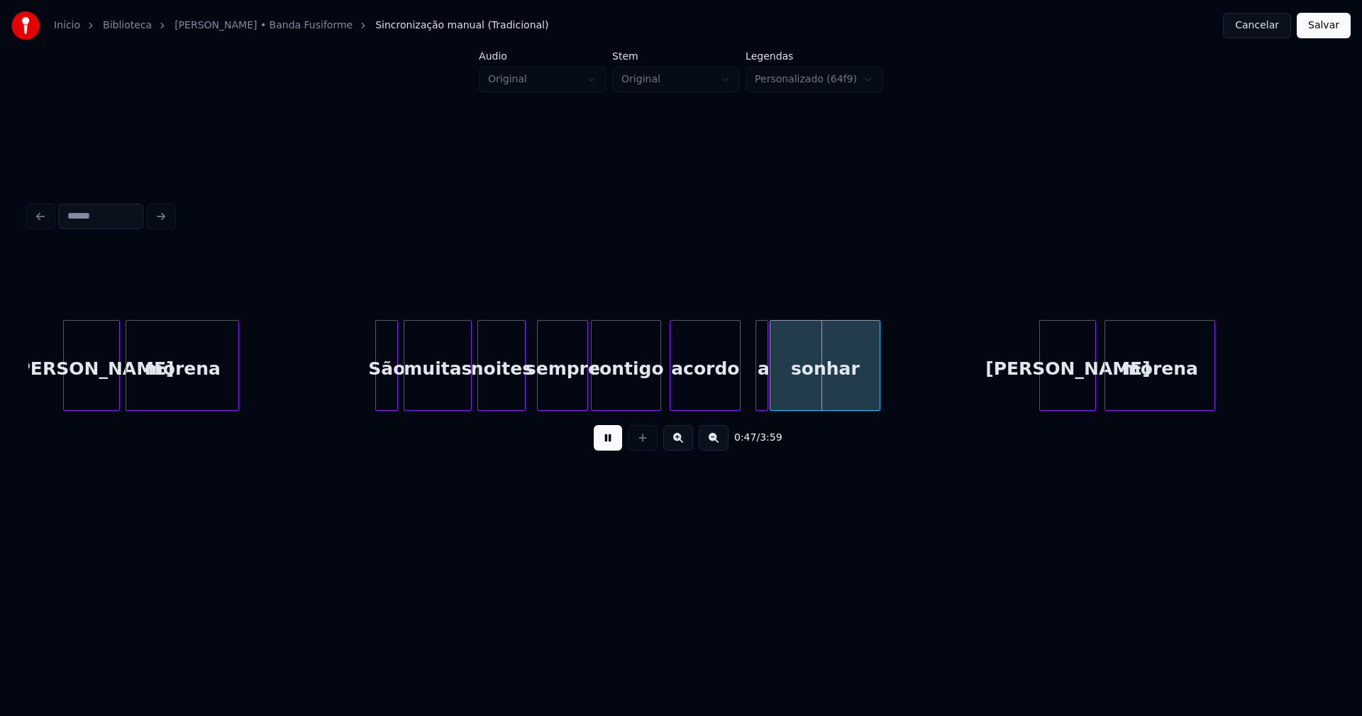
click at [689, 391] on div "acordo" at bounding box center [706, 369] width 70 height 96
click at [729, 404] on div at bounding box center [728, 365] width 4 height 89
click at [748, 396] on div at bounding box center [748, 365] width 4 height 89
click at [749, 398] on div "a" at bounding box center [747, 369] width 21 height 96
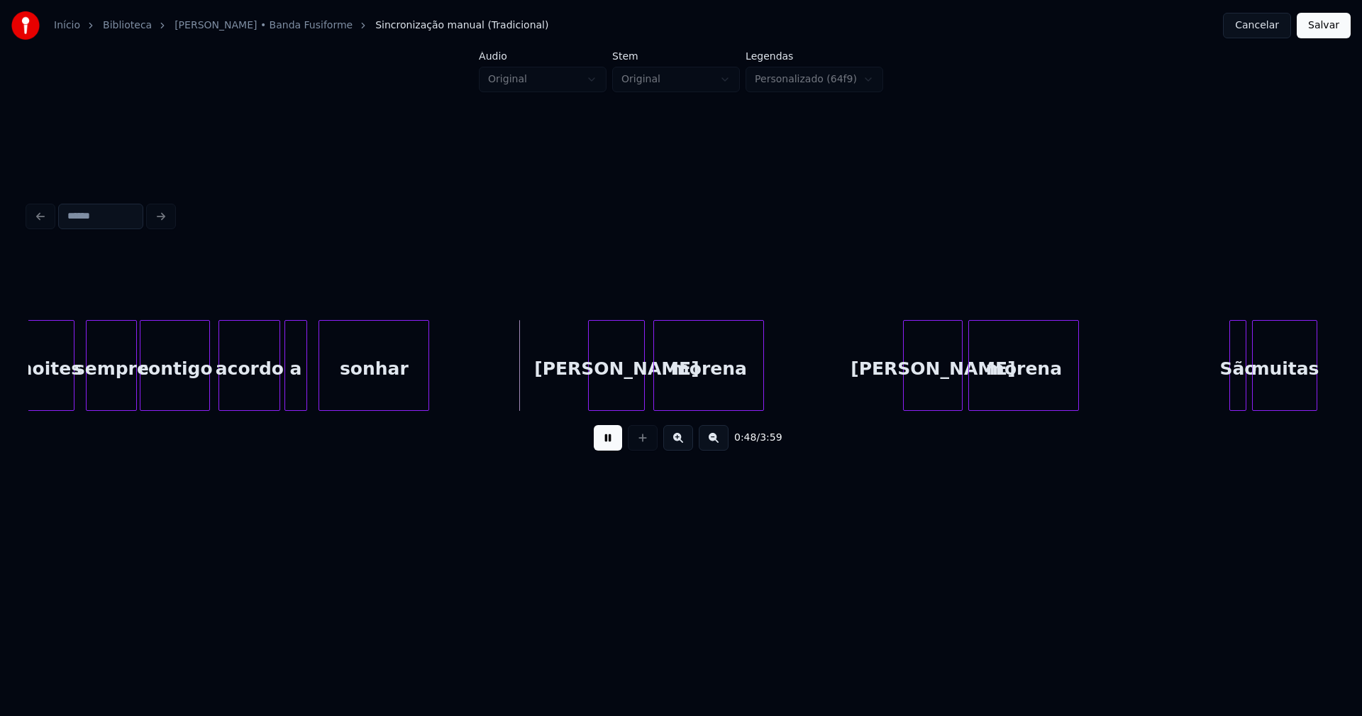
scroll to position [0, 6538]
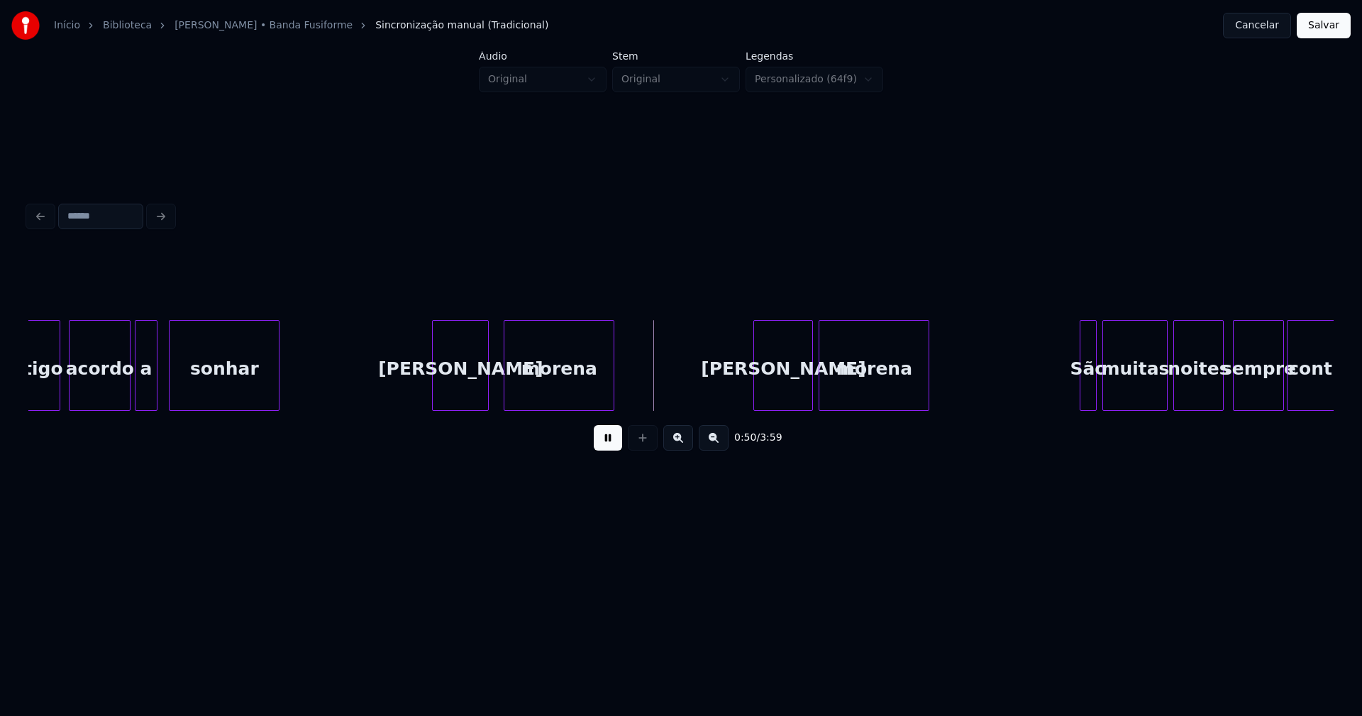
click at [457, 401] on div "[PERSON_NAME]" at bounding box center [460, 369] width 55 height 96
click at [789, 392] on div "[PERSON_NAME]" at bounding box center [780, 369] width 58 height 96
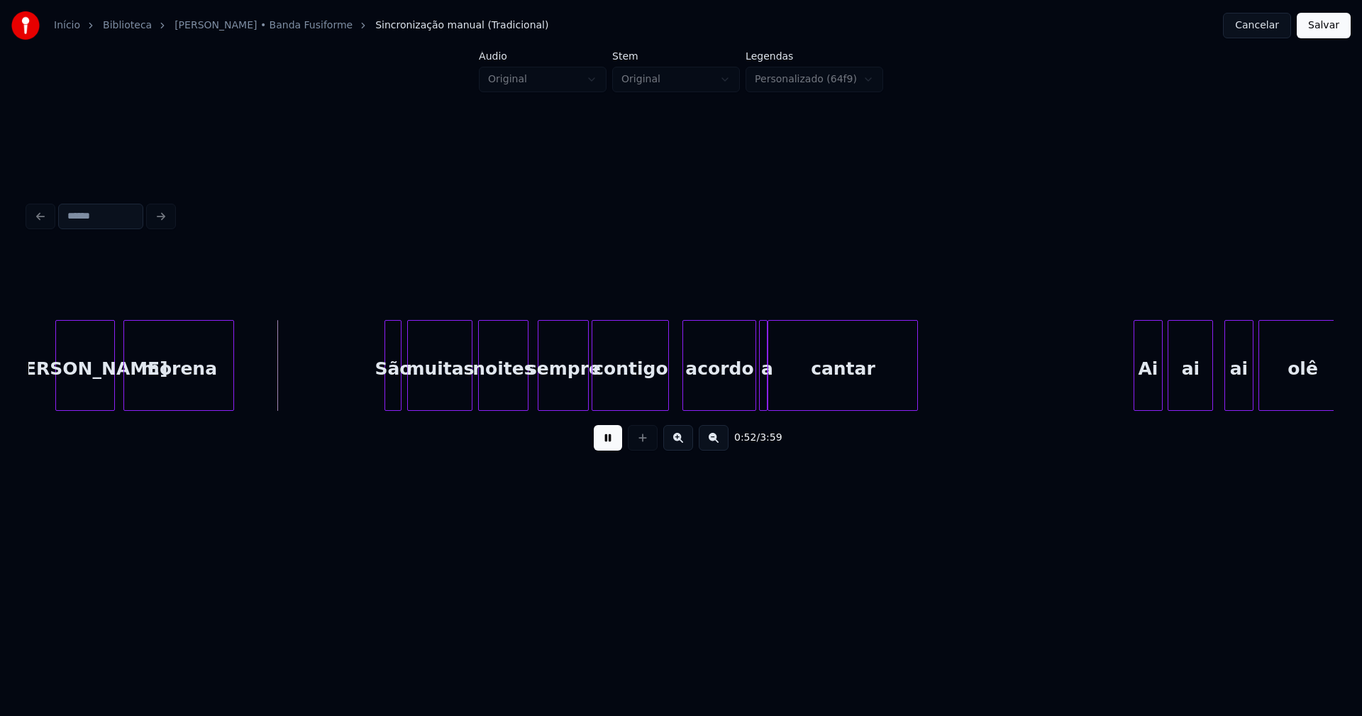
scroll to position [0, 7252]
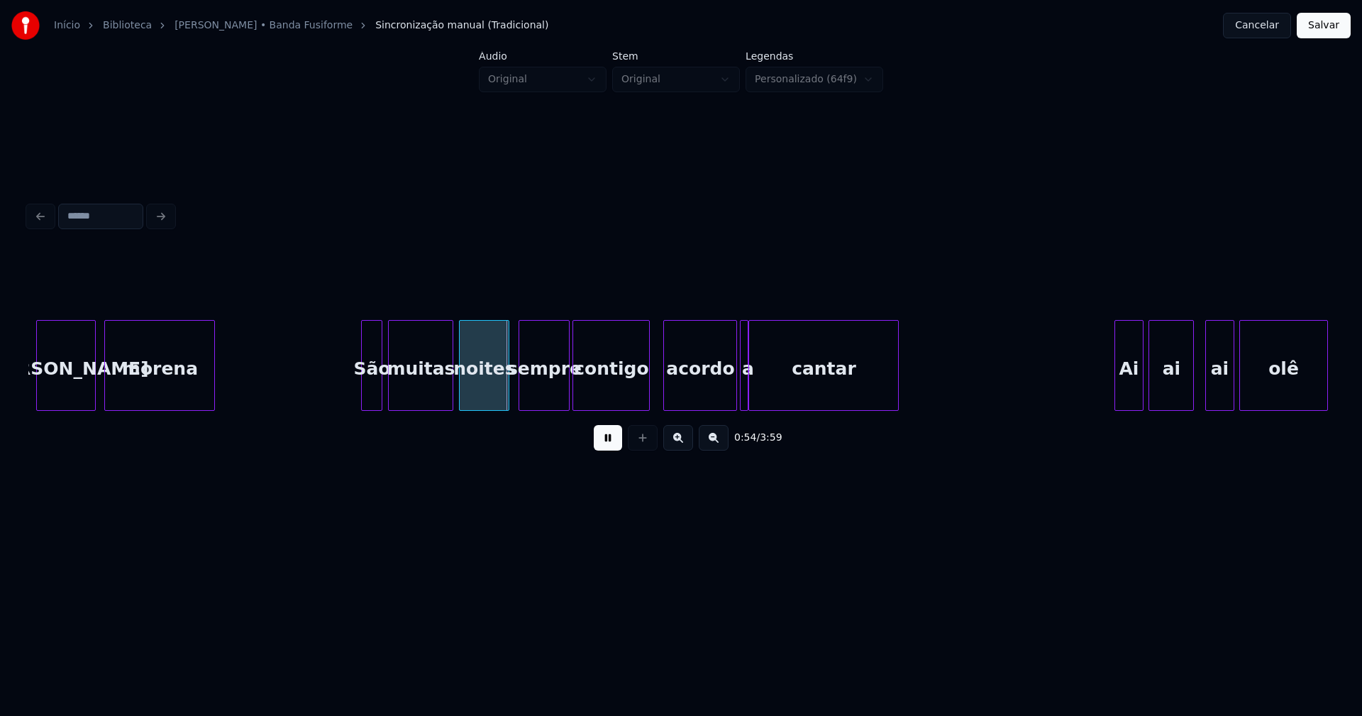
click at [363, 397] on div at bounding box center [364, 365] width 4 height 89
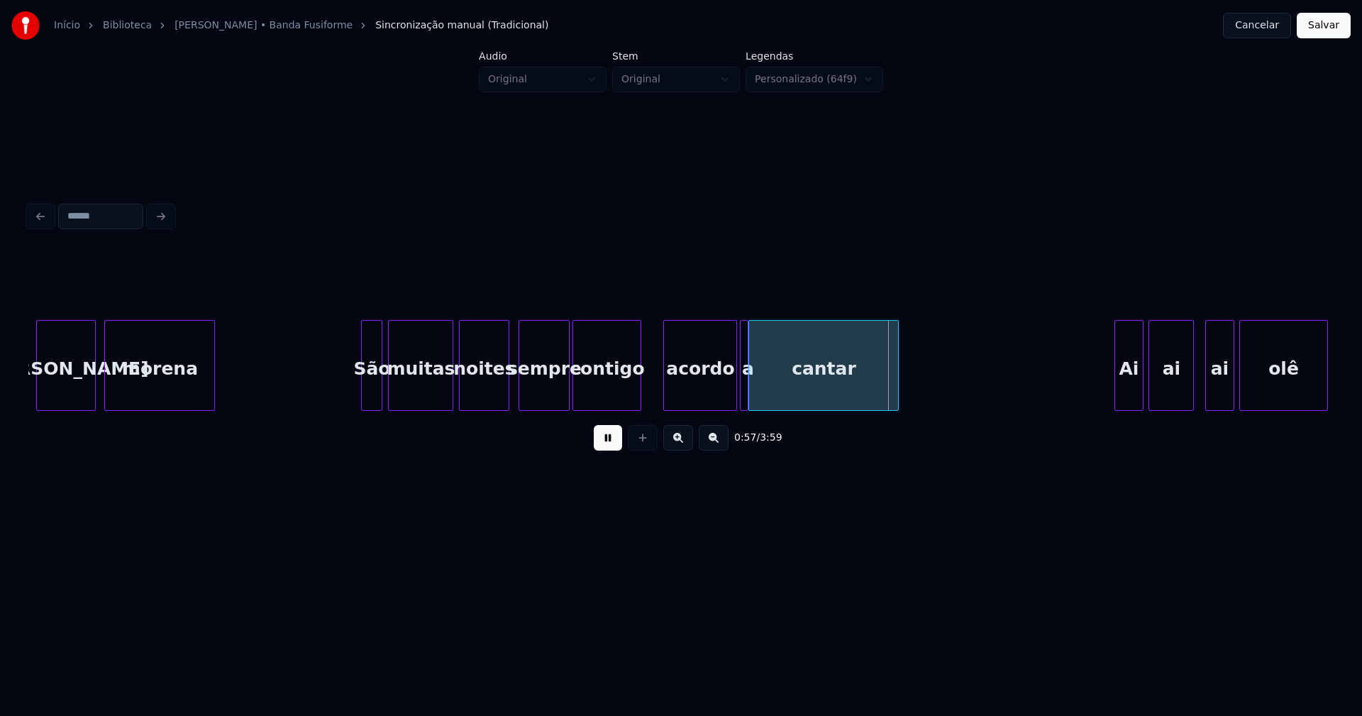
click at [641, 400] on div at bounding box center [638, 365] width 4 height 89
click at [667, 397] on div "acordo" at bounding box center [687, 369] width 72 height 96
click at [716, 397] on div at bounding box center [716, 365] width 4 height 89
click at [733, 393] on div at bounding box center [735, 365] width 4 height 89
click at [730, 397] on div "a" at bounding box center [730, 369] width 15 height 96
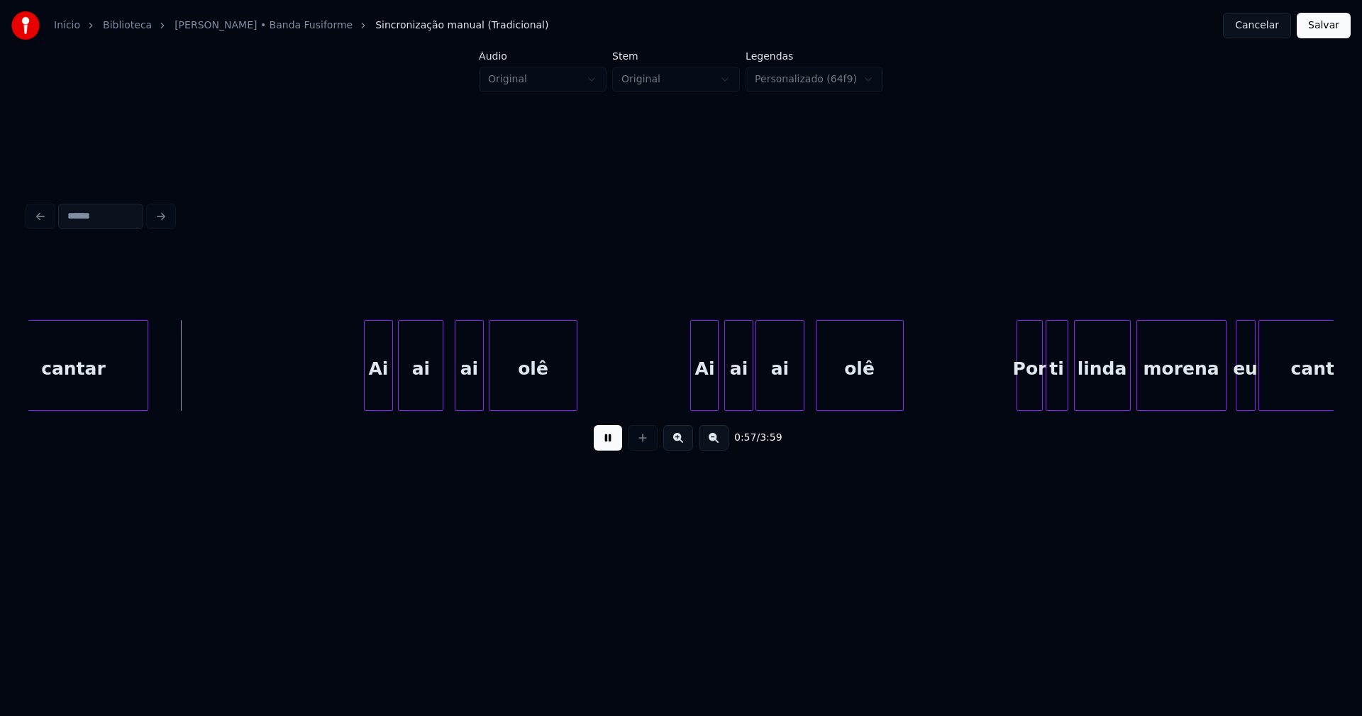
scroll to position [0, 8060]
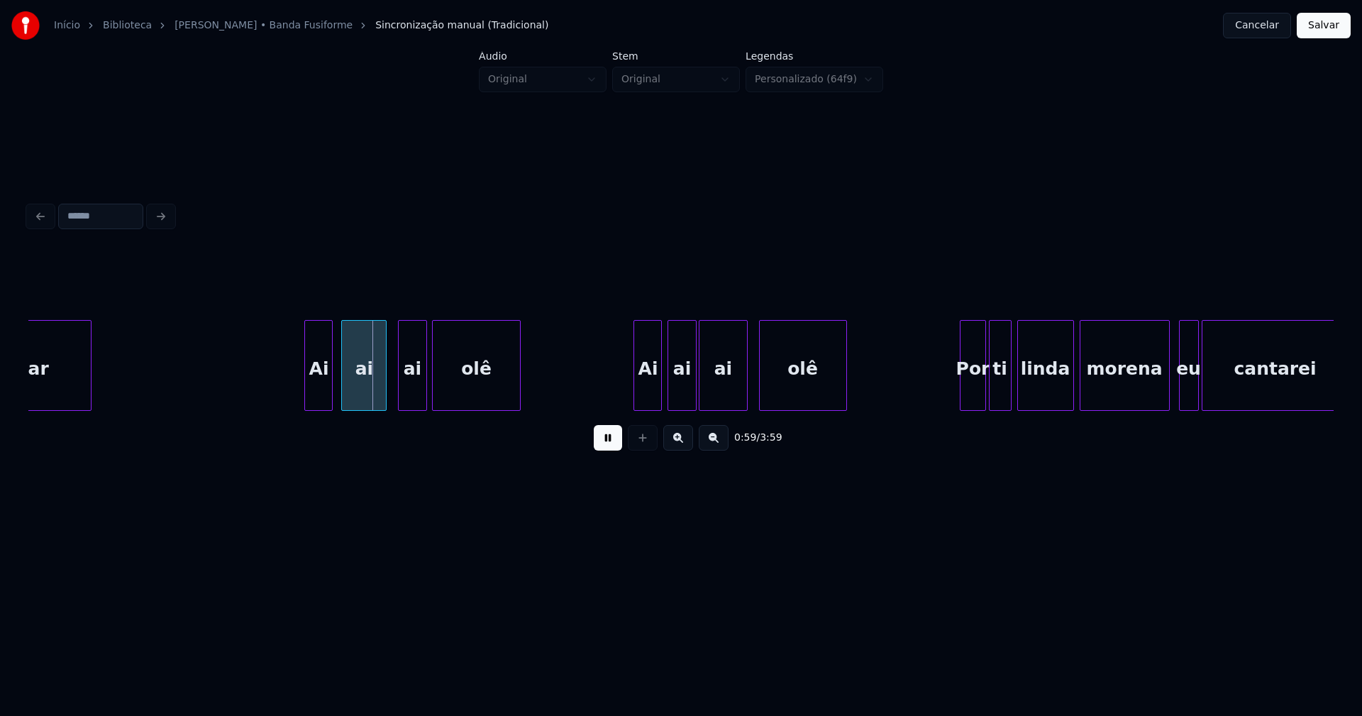
click at [319, 401] on div "Ai" at bounding box center [318, 369] width 27 height 96
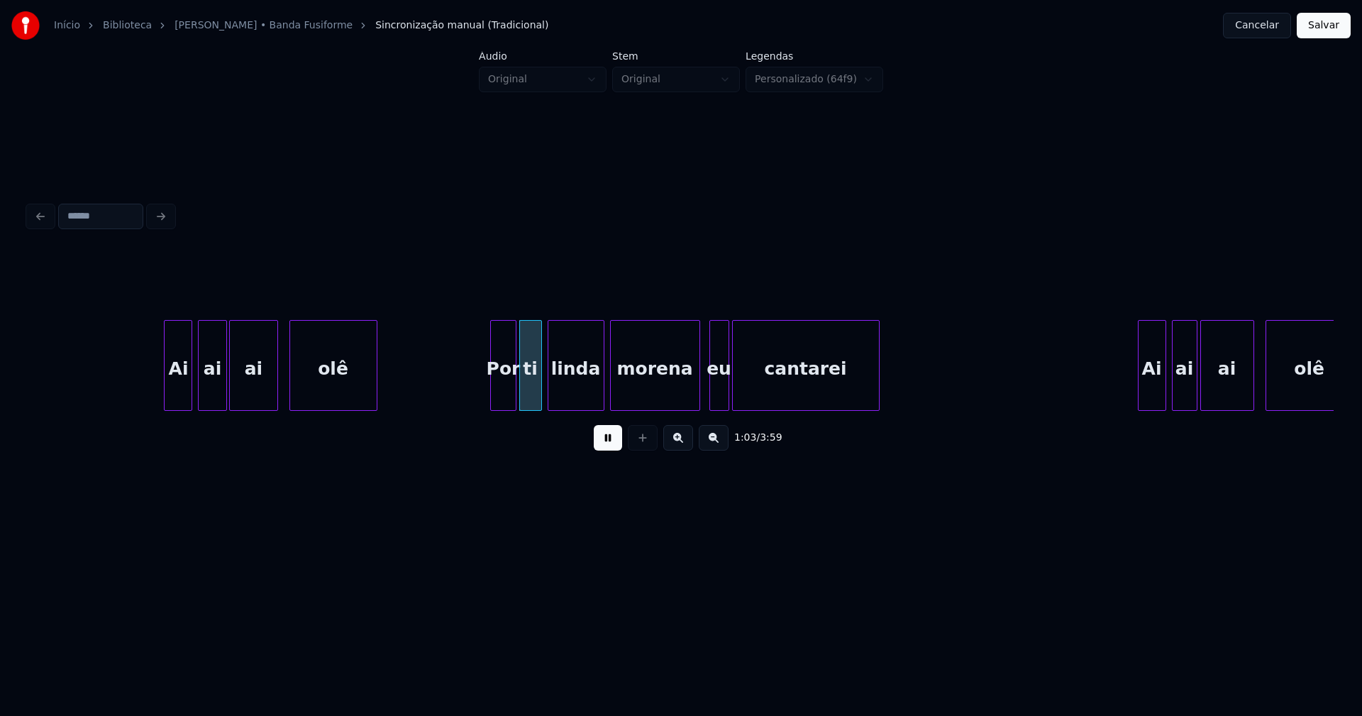
scroll to position [0, 8642]
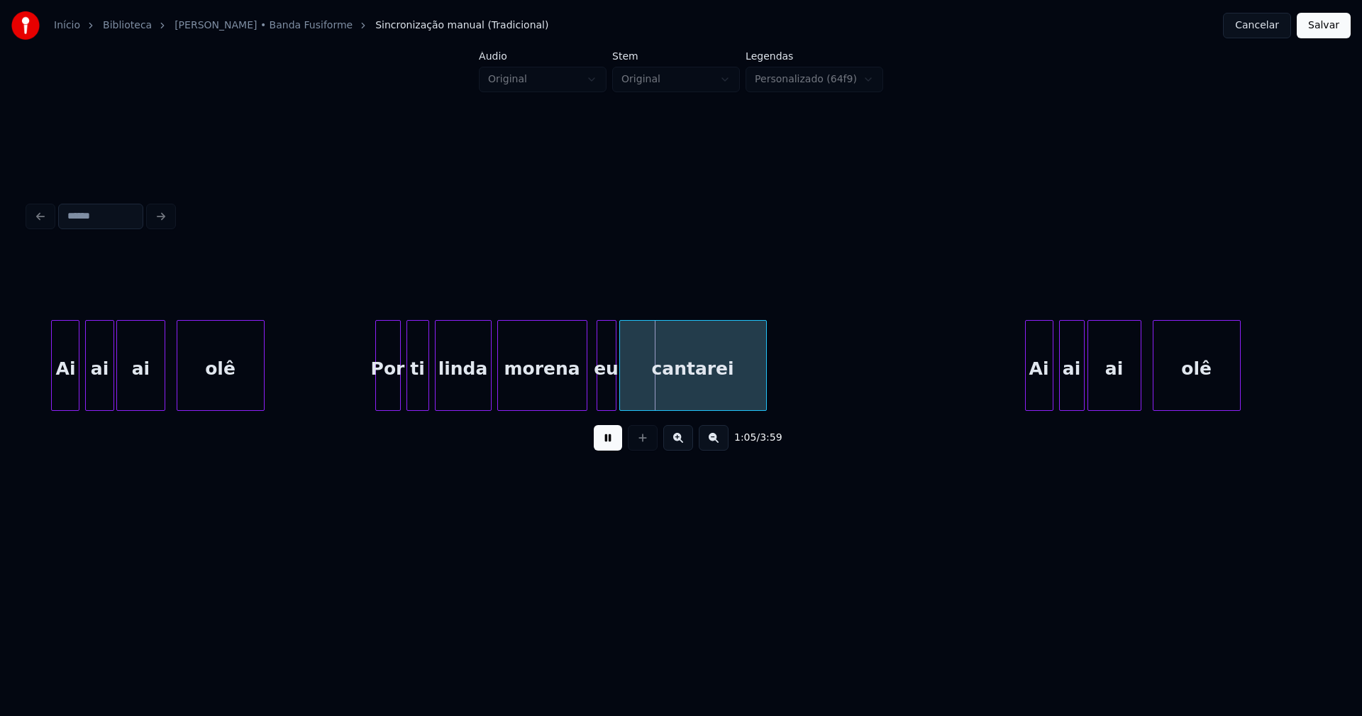
click at [386, 406] on div "Ai ai ai olê Por ti [PERSON_NAME] eu cantarei Ai ai ai olê" at bounding box center [681, 365] width 1306 height 91
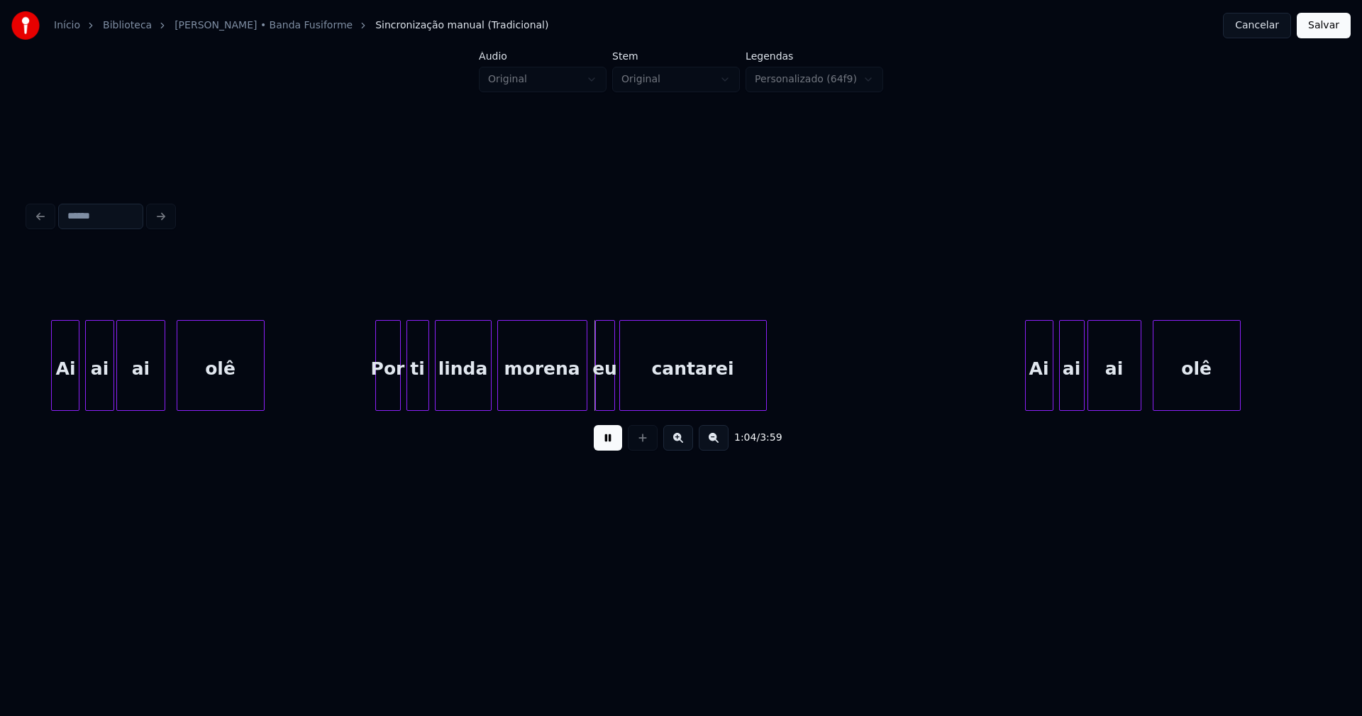
click at [606, 397] on div "eu" at bounding box center [605, 369] width 18 height 96
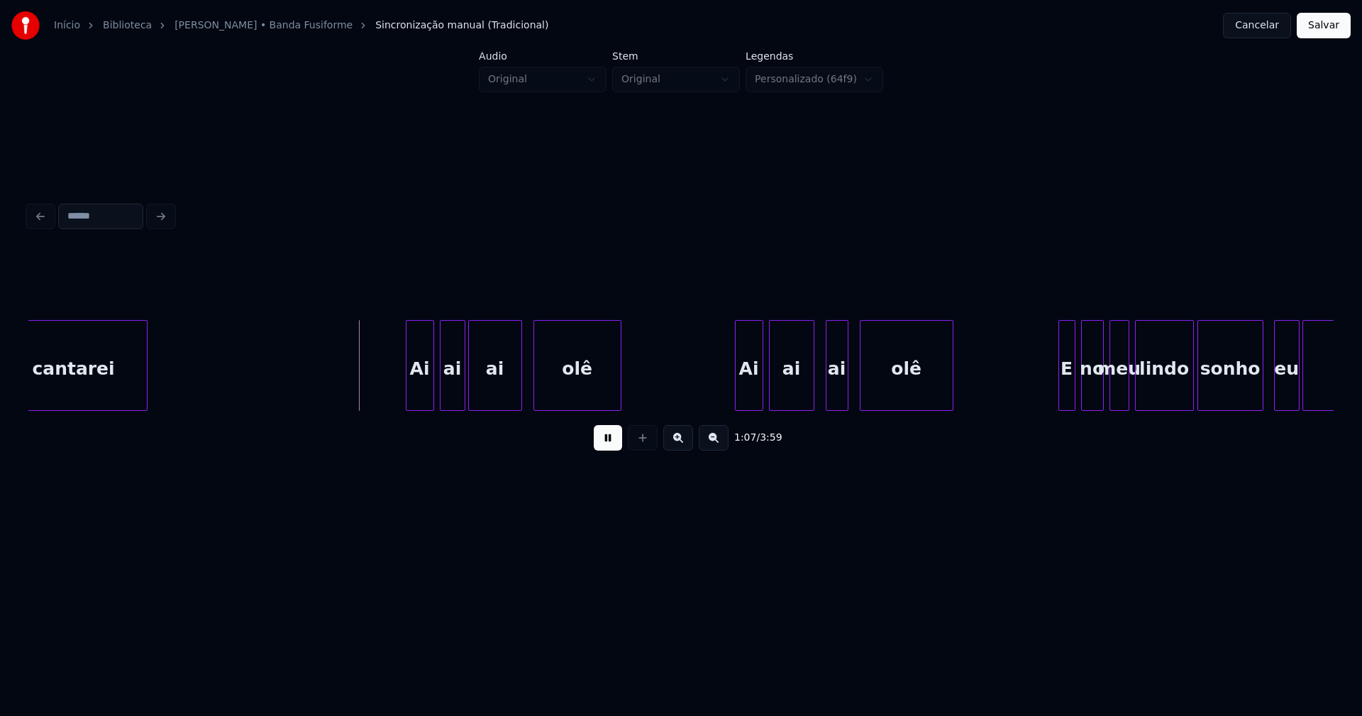
scroll to position [0, 9299]
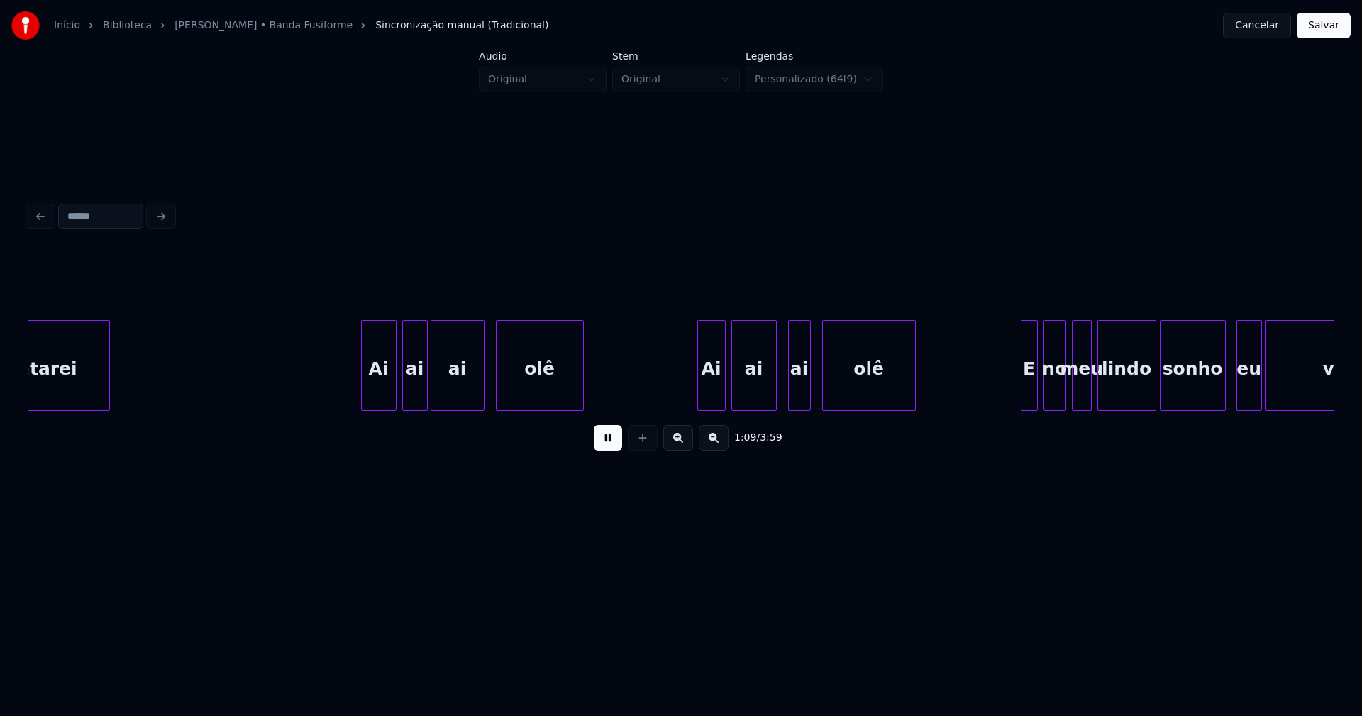
click at [364, 398] on div at bounding box center [364, 365] width 4 height 89
click at [693, 392] on div at bounding box center [692, 365] width 4 height 89
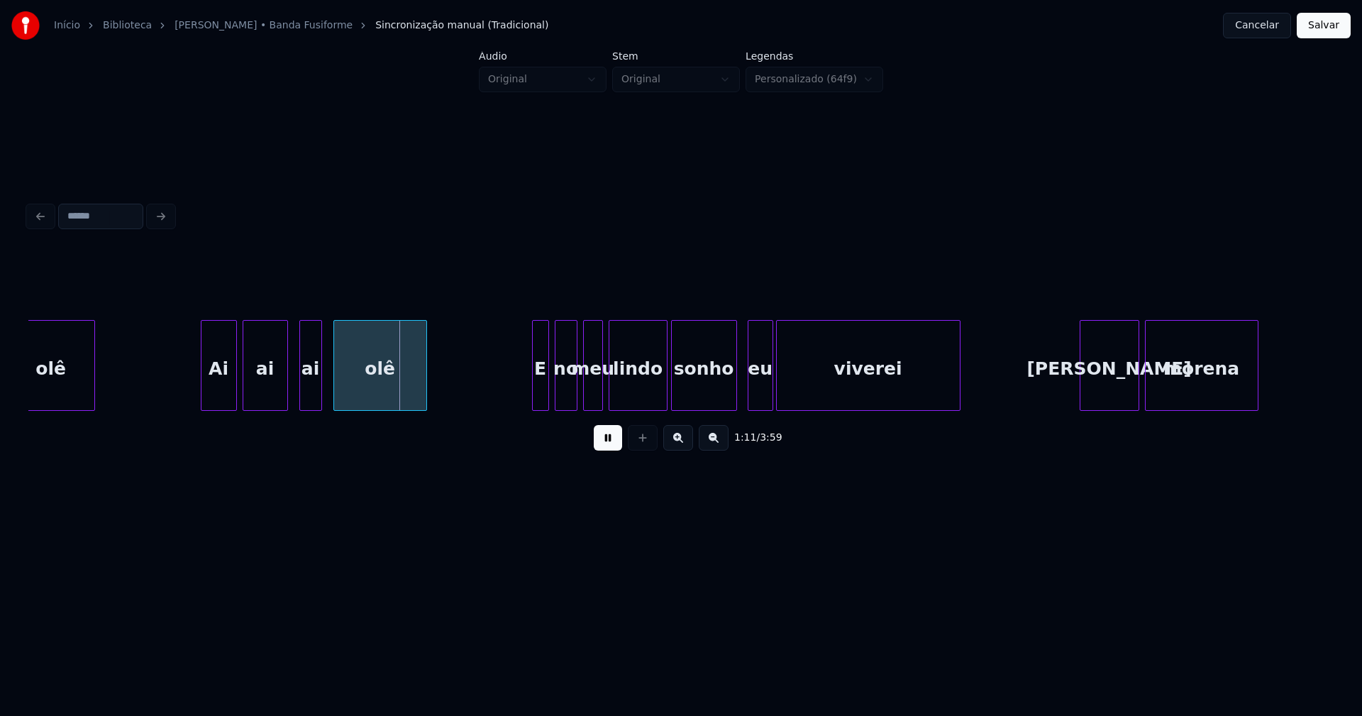
scroll to position [0, 9826]
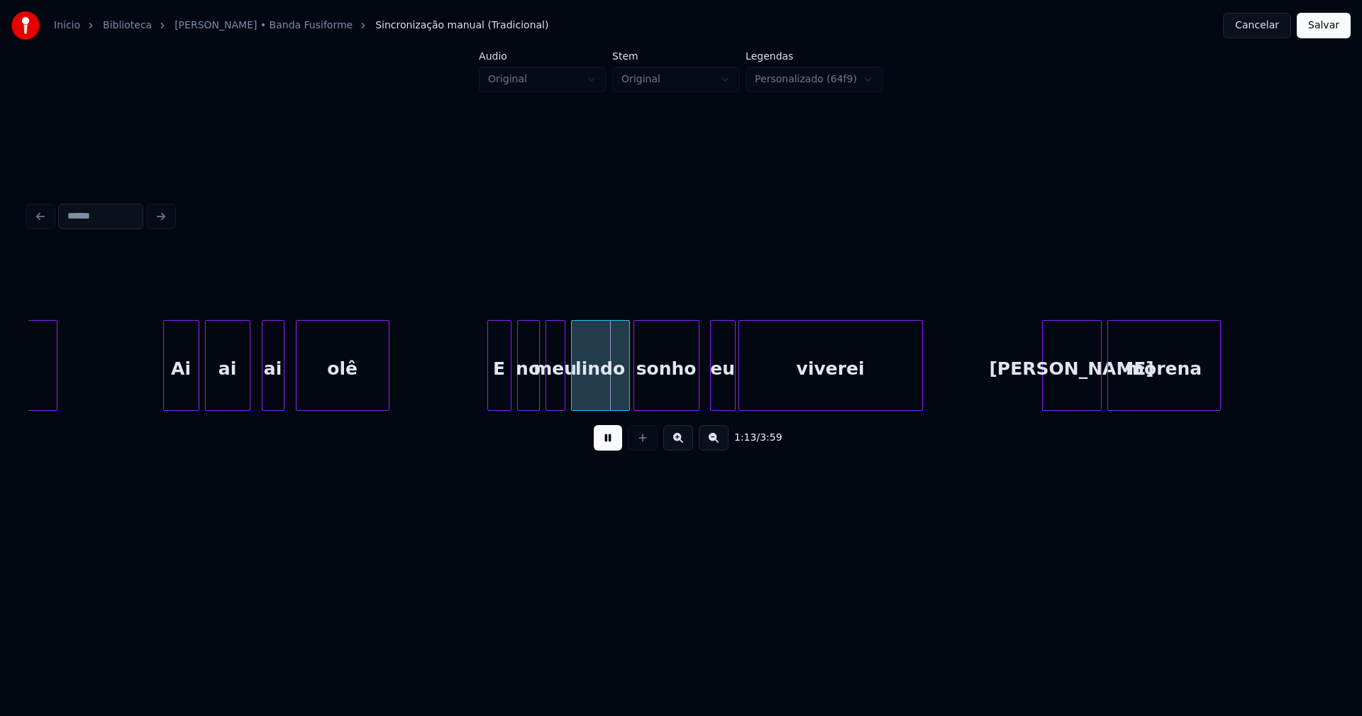
click at [489, 404] on div at bounding box center [490, 365] width 4 height 89
click at [622, 399] on div at bounding box center [621, 365] width 4 height 89
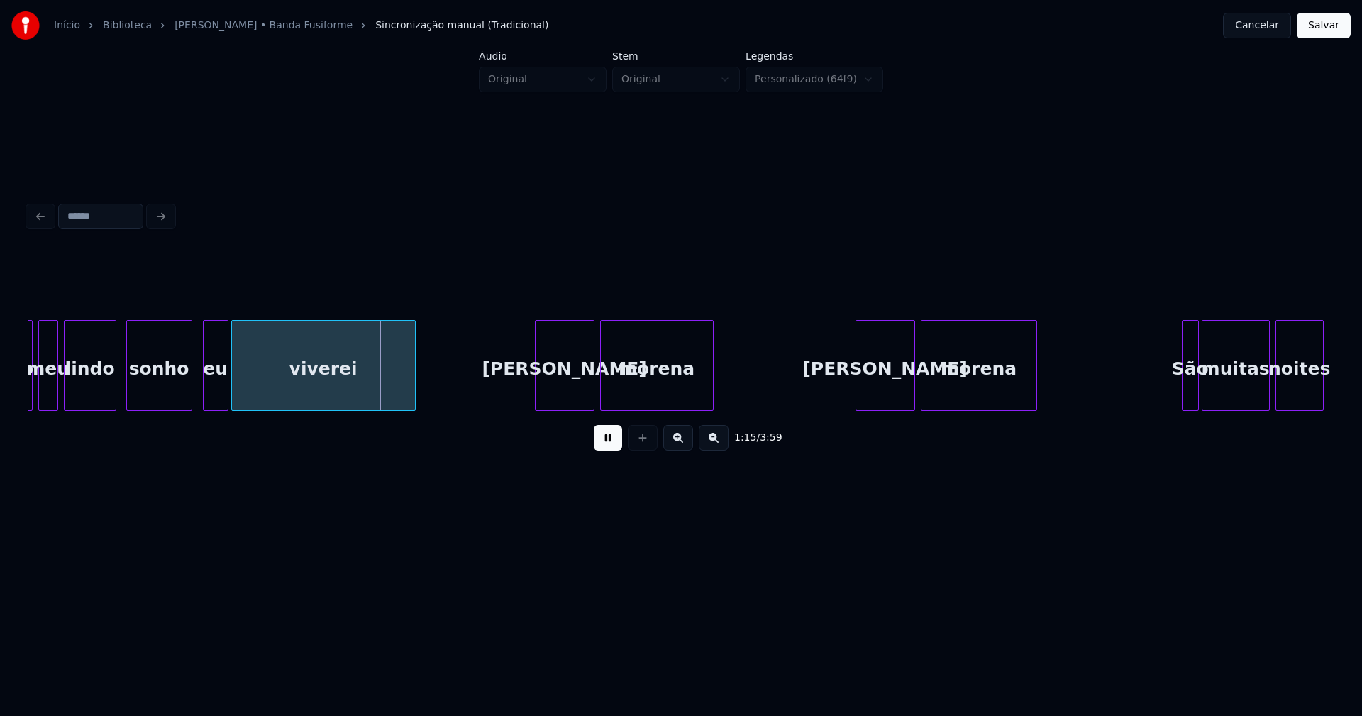
scroll to position [0, 10352]
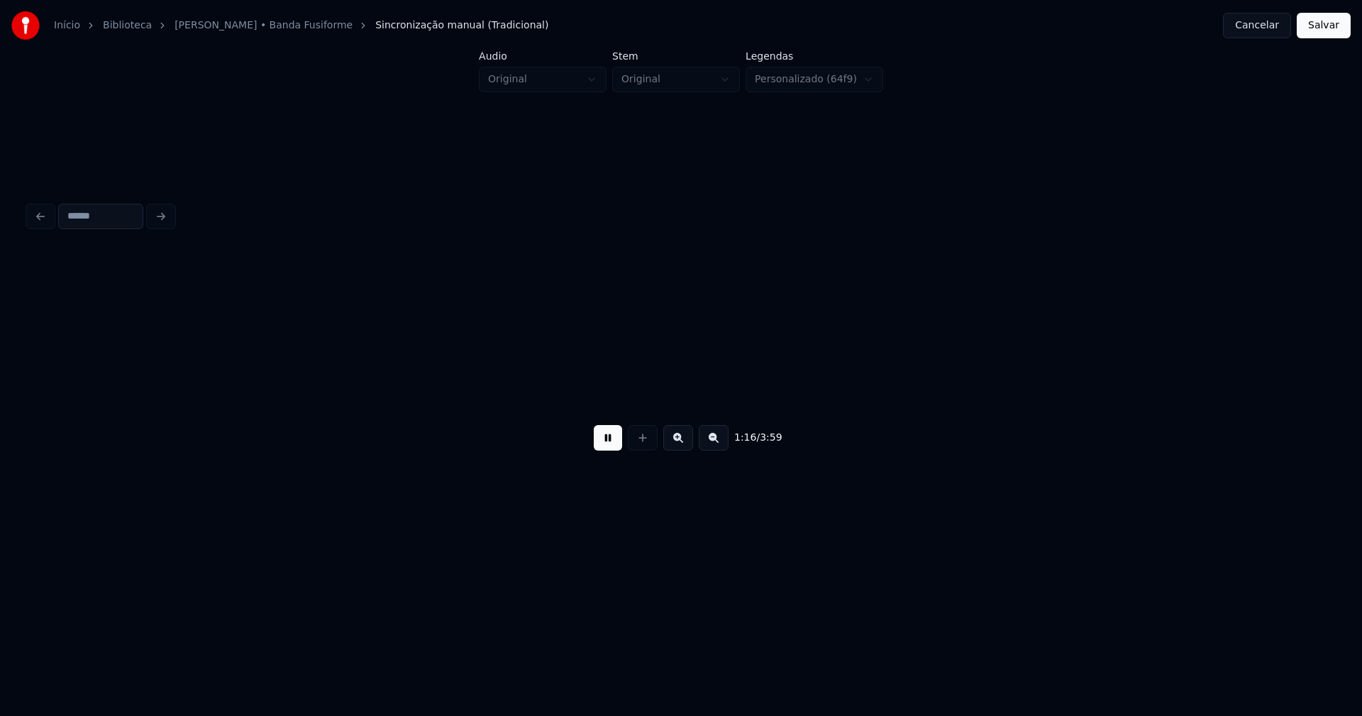
scroll to position [0, 10352]
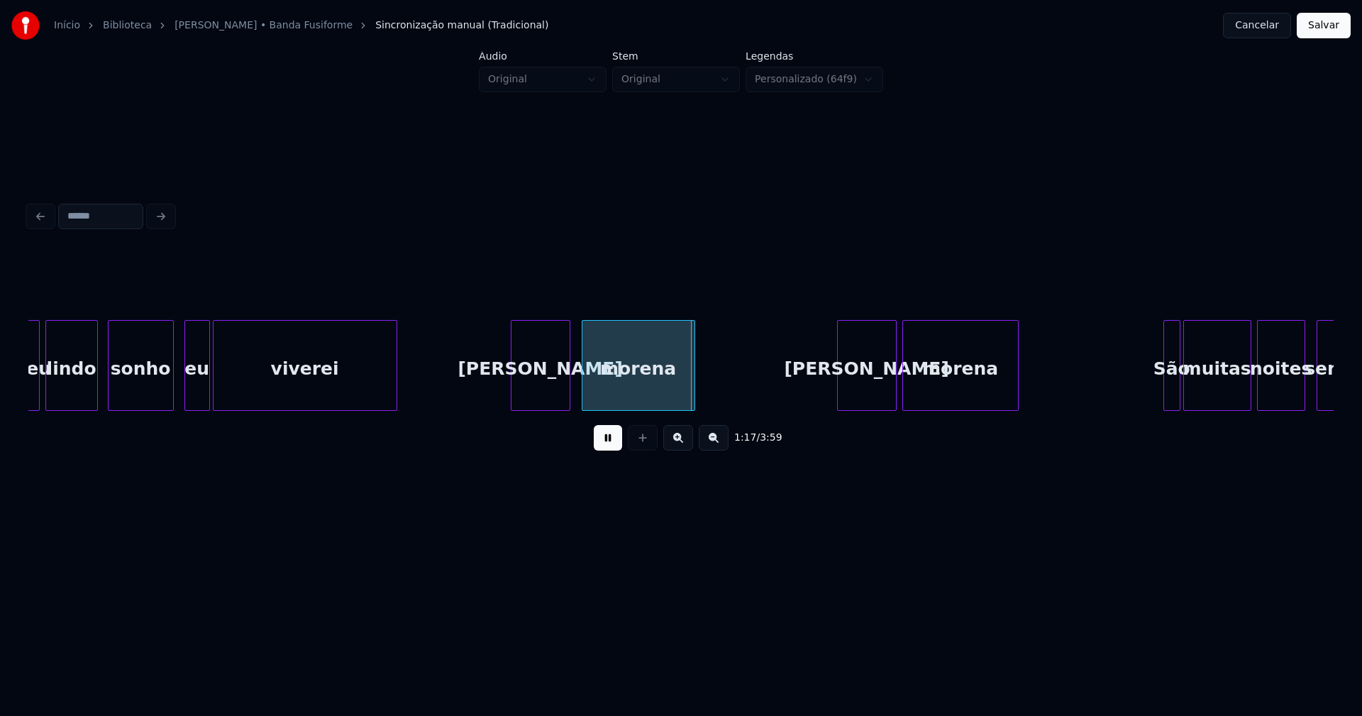
click at [534, 395] on div "[PERSON_NAME]" at bounding box center [541, 369] width 58 height 96
click at [507, 397] on div at bounding box center [508, 365] width 4 height 89
click at [862, 396] on div "[PERSON_NAME]" at bounding box center [861, 369] width 58 height 96
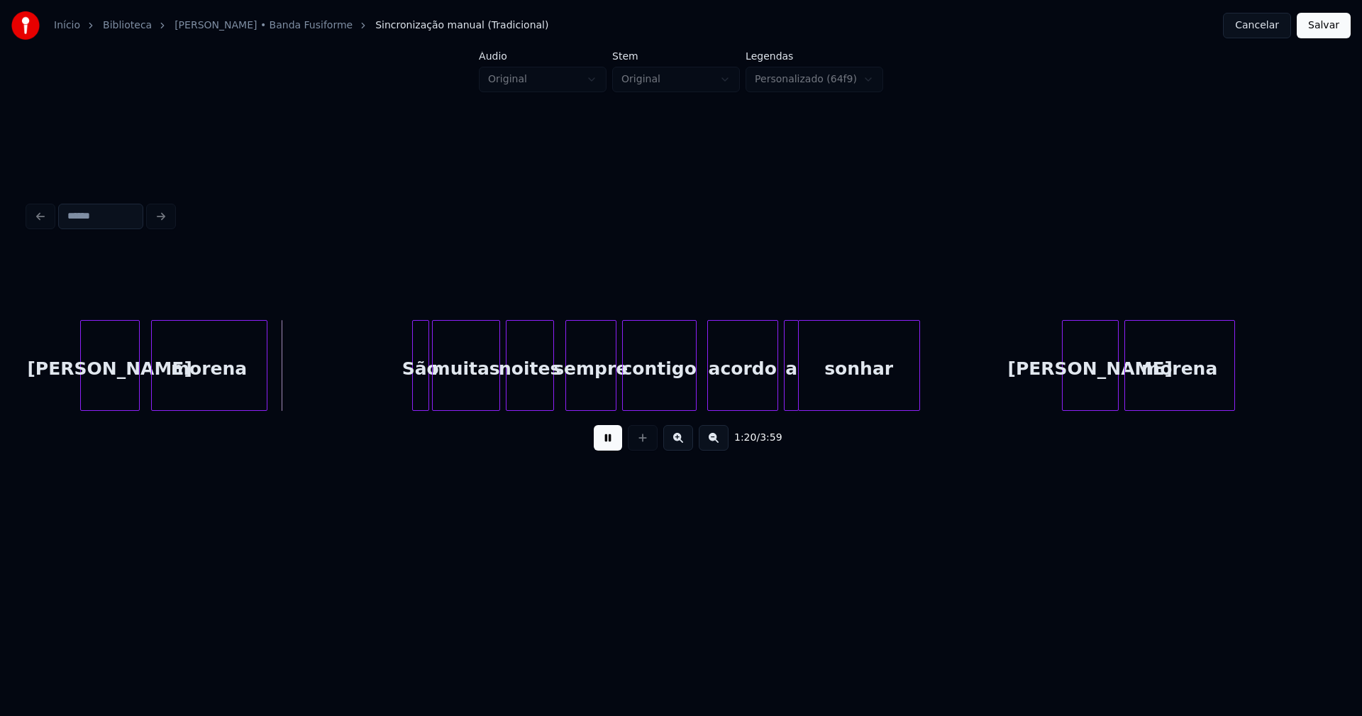
scroll to position [0, 11141]
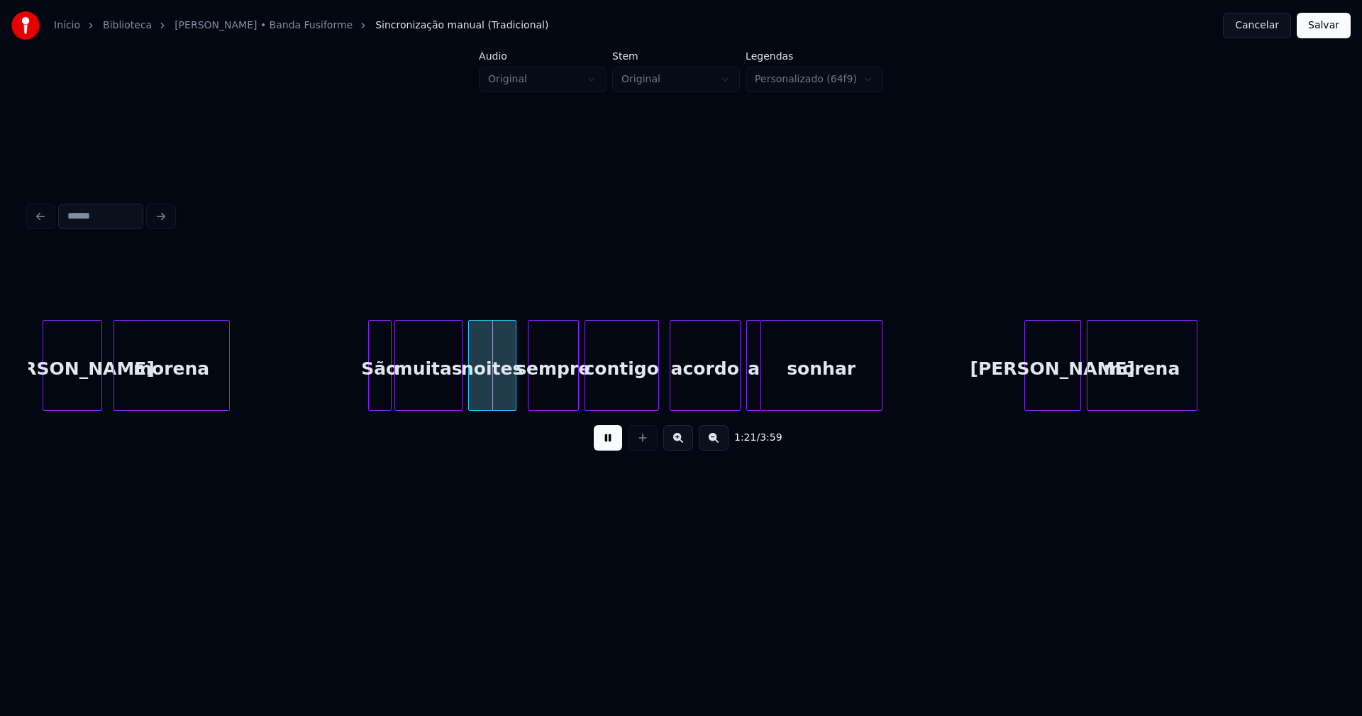
click at [371, 398] on div at bounding box center [371, 365] width 4 height 89
click at [651, 404] on div "contigo" at bounding box center [618, 365] width 67 height 91
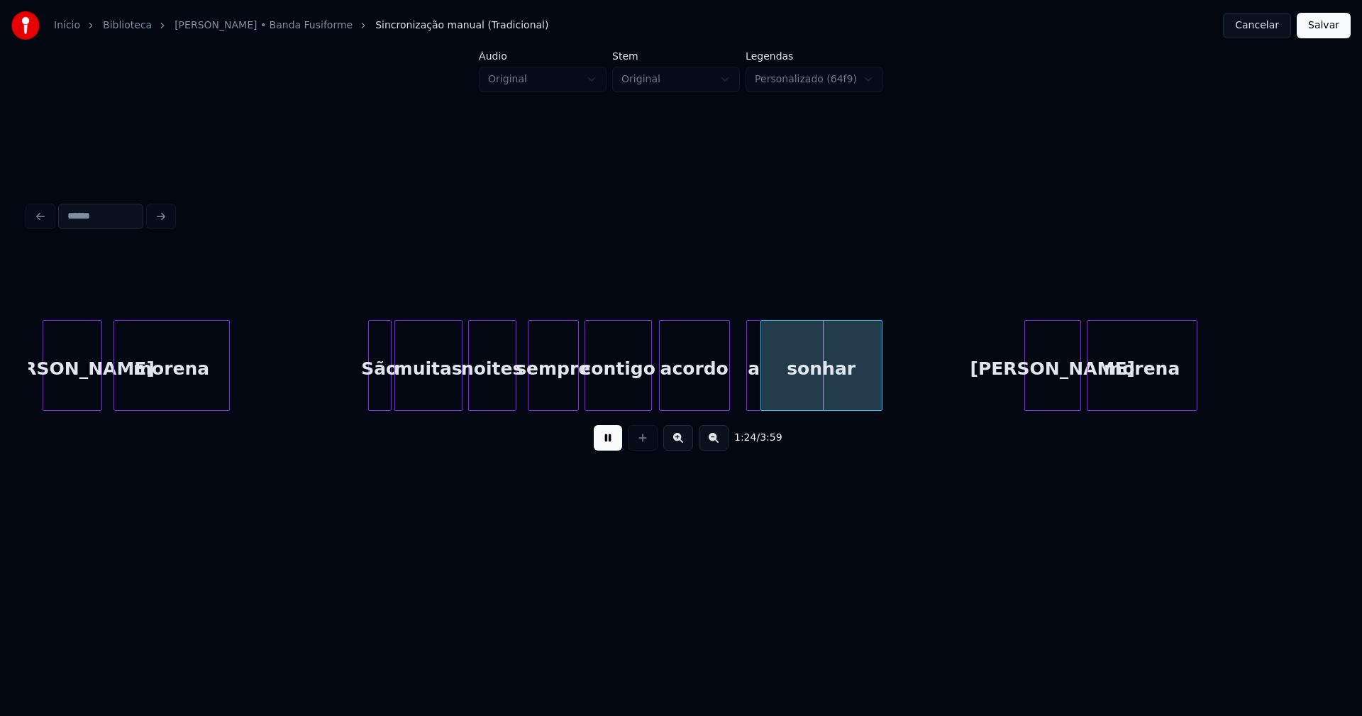
click at [684, 405] on div "[PERSON_NAME] São muitas noites sempre contigo acordo a sonhar [PERSON_NAME]" at bounding box center [681, 365] width 1306 height 91
click at [722, 405] on div "[PERSON_NAME] São muitas noites sempre contigo acordo a sonhar [PERSON_NAME]" at bounding box center [681, 365] width 1306 height 91
click at [743, 395] on div at bounding box center [743, 365] width 4 height 89
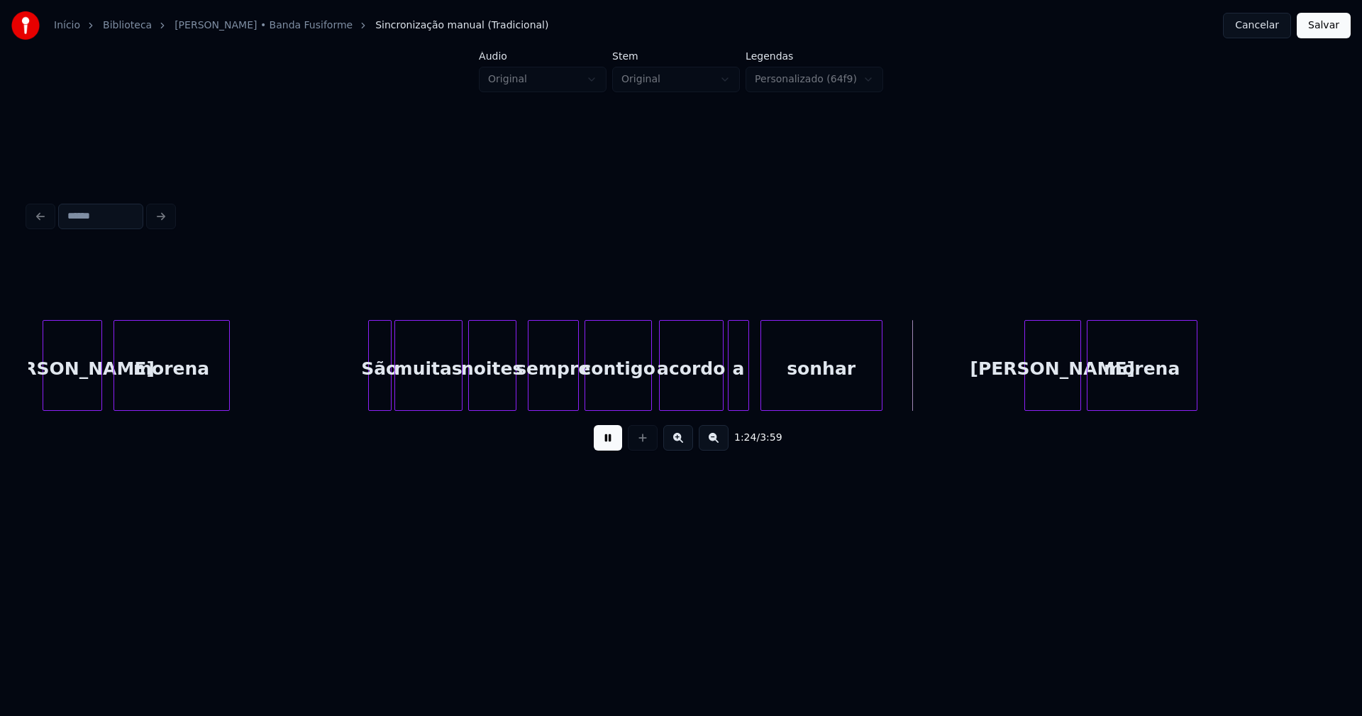
click at [738, 403] on div "a" at bounding box center [739, 369] width 20 height 96
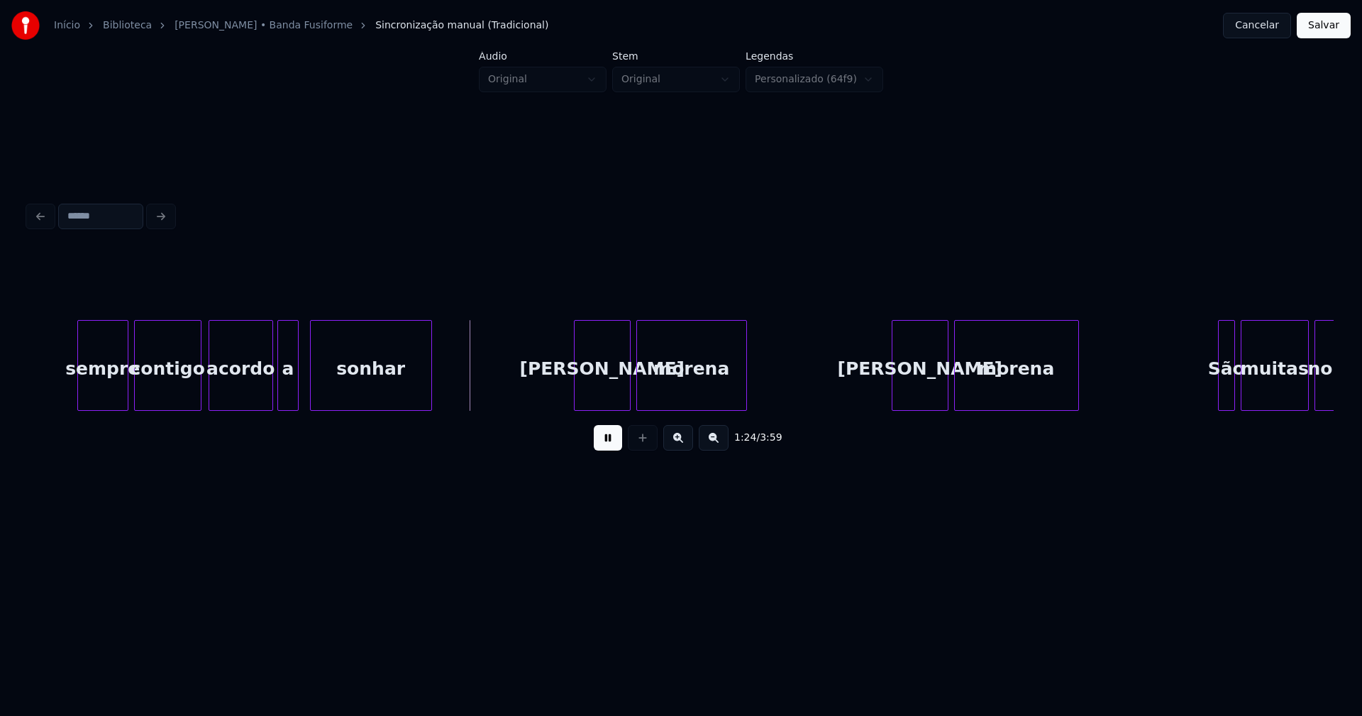
scroll to position [0, 11761]
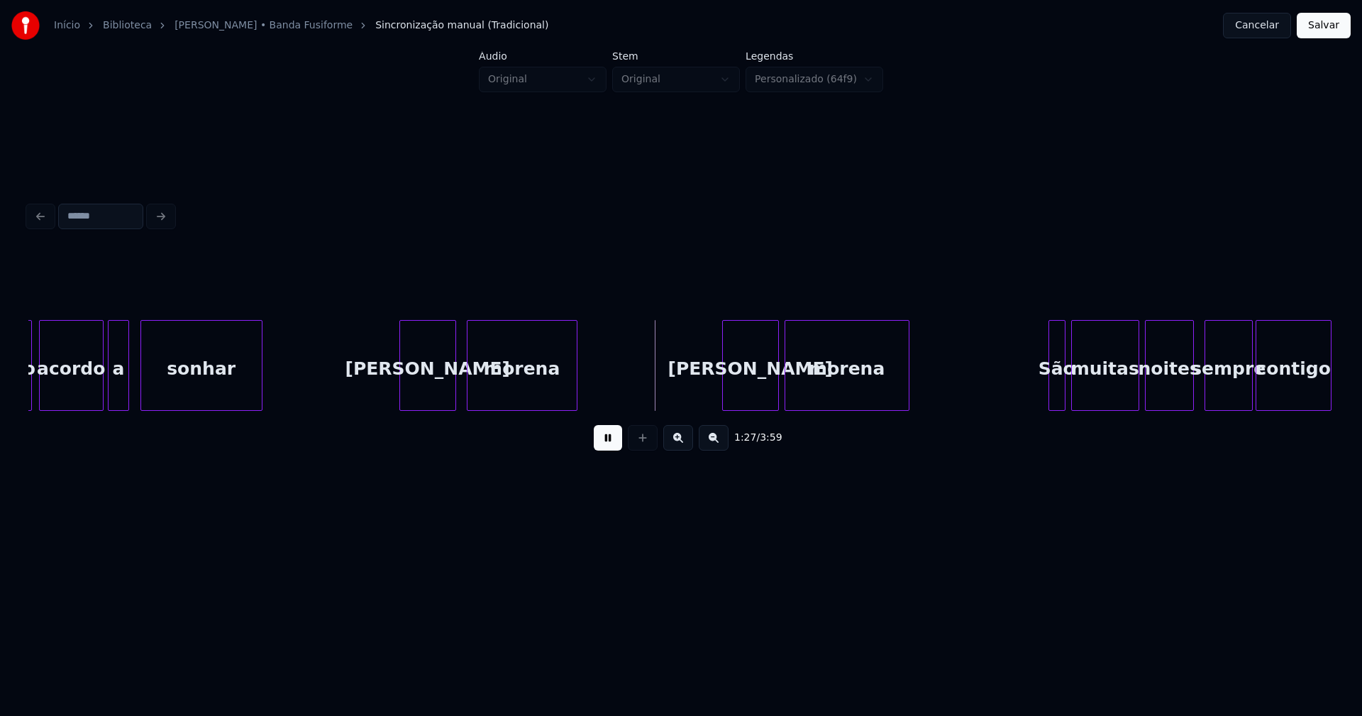
click at [431, 406] on div "contigo acordo a sonhar Linda morena Linda morena São muitas noites sempre cont…" at bounding box center [681, 365] width 1306 height 91
click at [746, 395] on div "[PERSON_NAME]" at bounding box center [746, 369] width 55 height 96
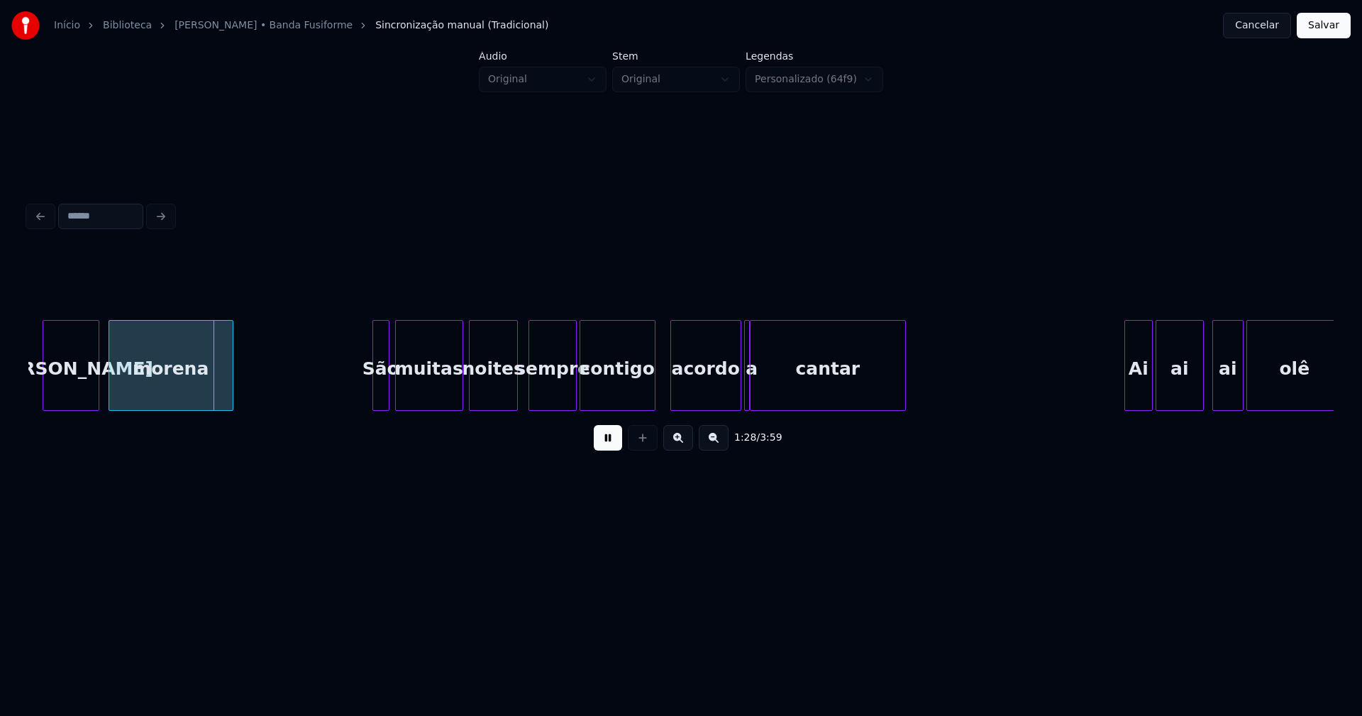
scroll to position [0, 12531]
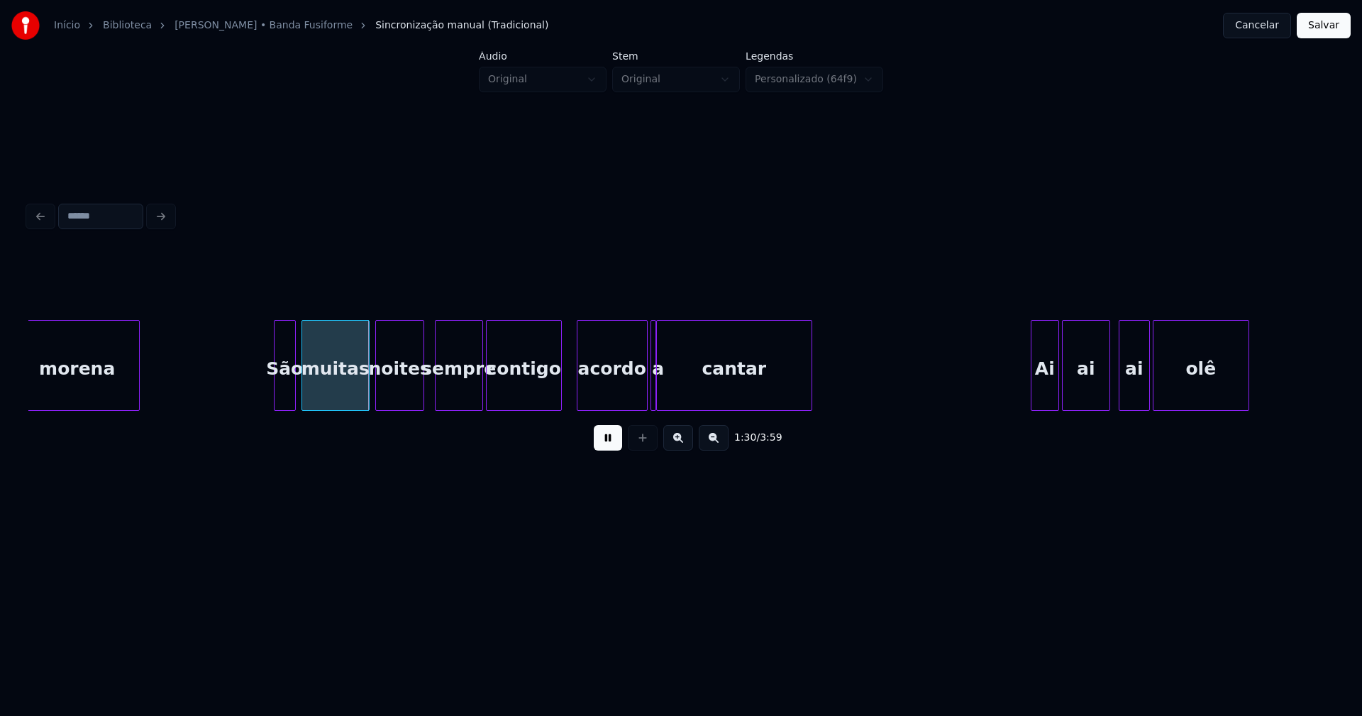
click at [278, 395] on div at bounding box center [277, 365] width 4 height 89
click at [549, 398] on div at bounding box center [551, 365] width 4 height 89
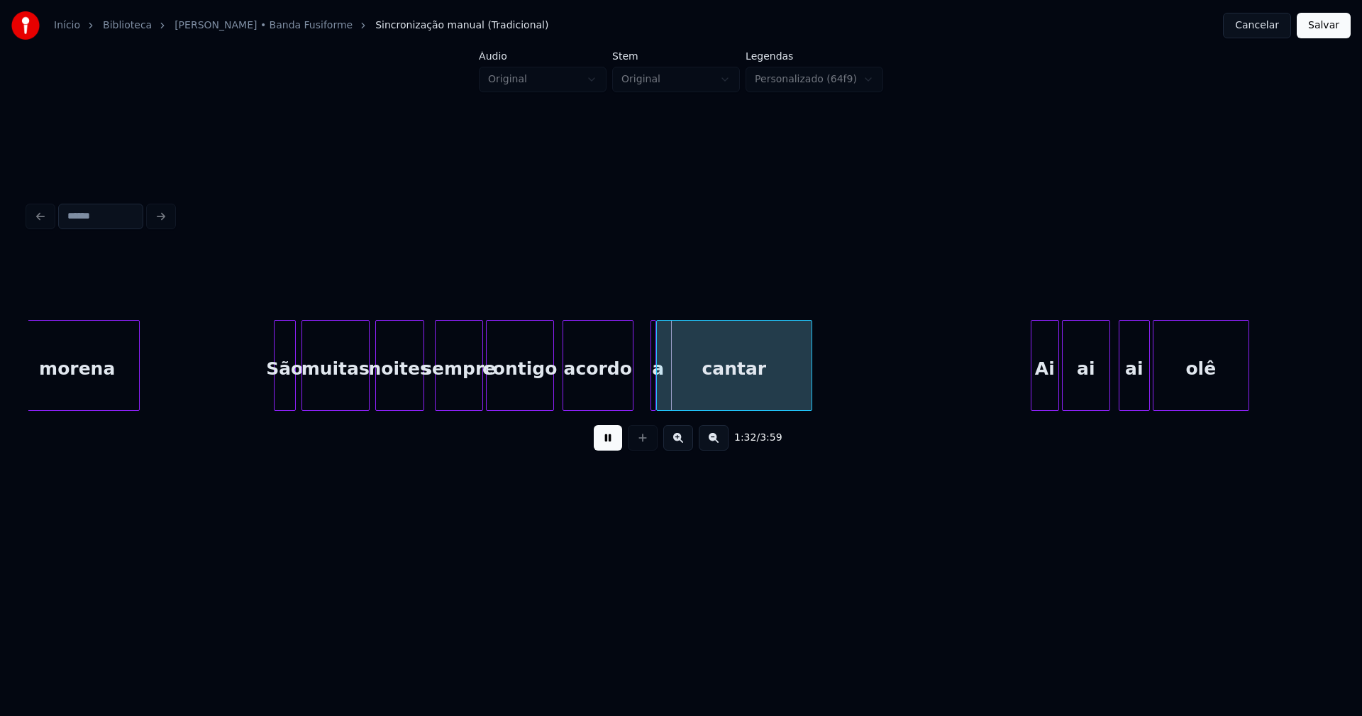
click at [578, 392] on div "acordo" at bounding box center [598, 369] width 70 height 96
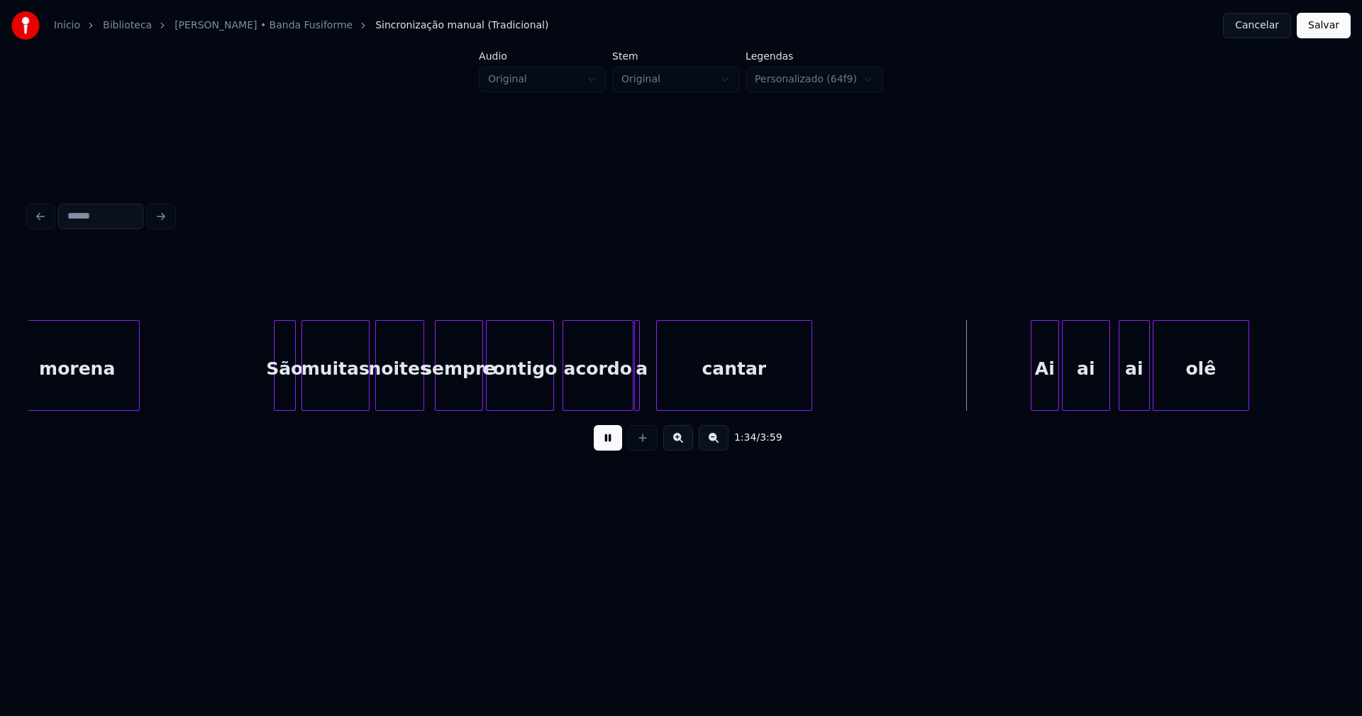
click at [634, 397] on div "a" at bounding box center [637, 365] width 6 height 91
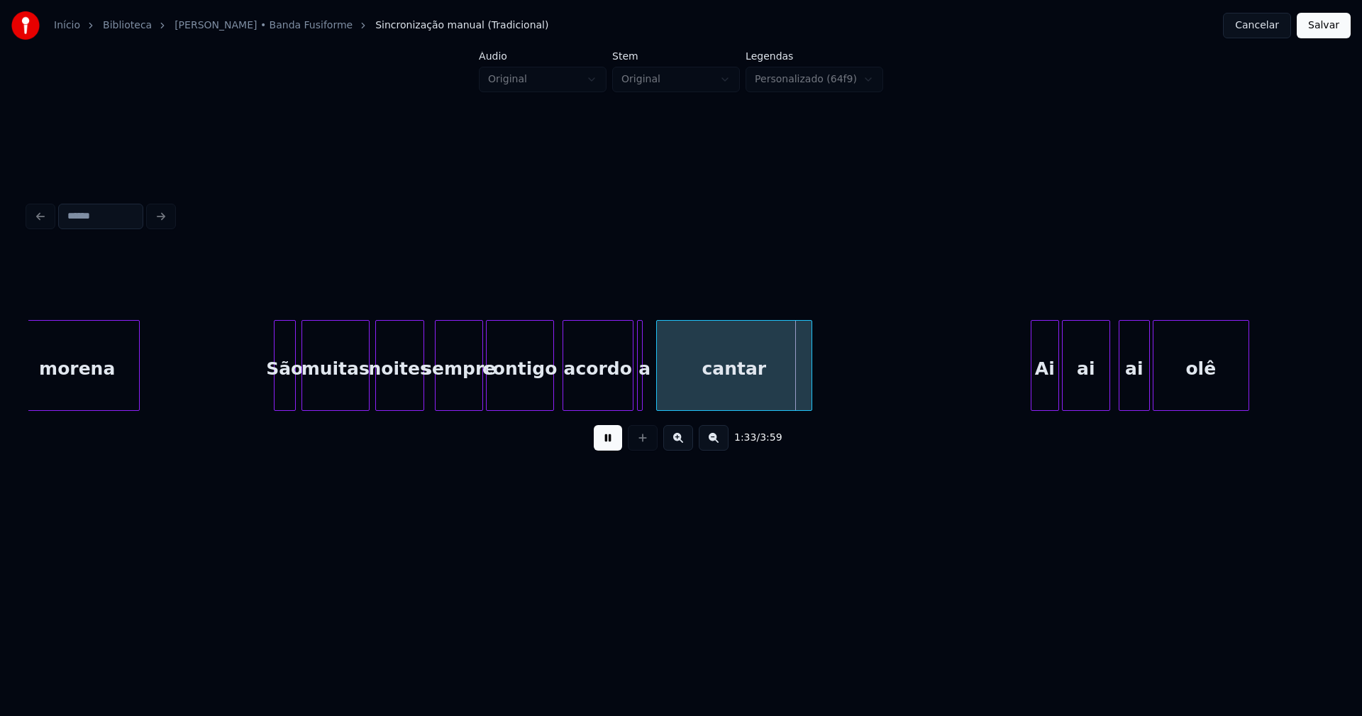
click at [642, 390] on div "a" at bounding box center [645, 369] width 14 height 96
click at [649, 386] on div at bounding box center [650, 365] width 4 height 89
click at [644, 394] on div "a" at bounding box center [643, 369] width 14 height 96
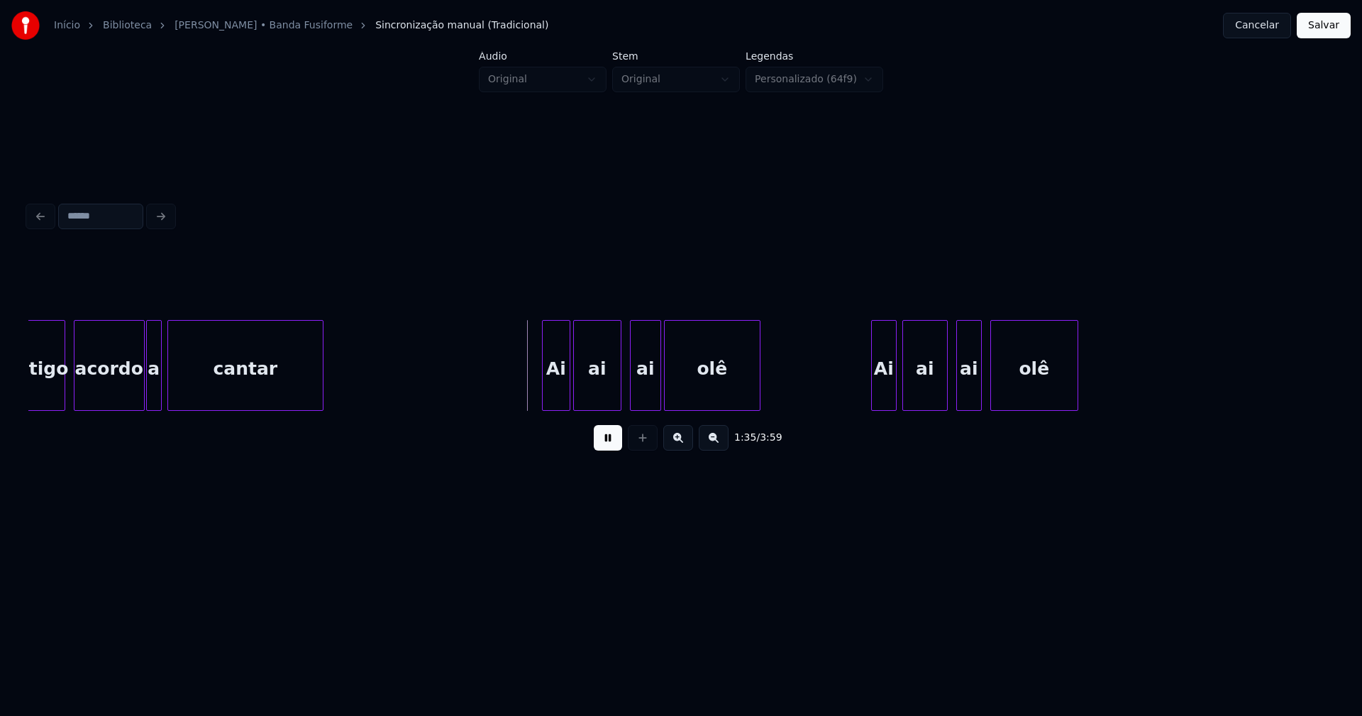
scroll to position [0, 13039]
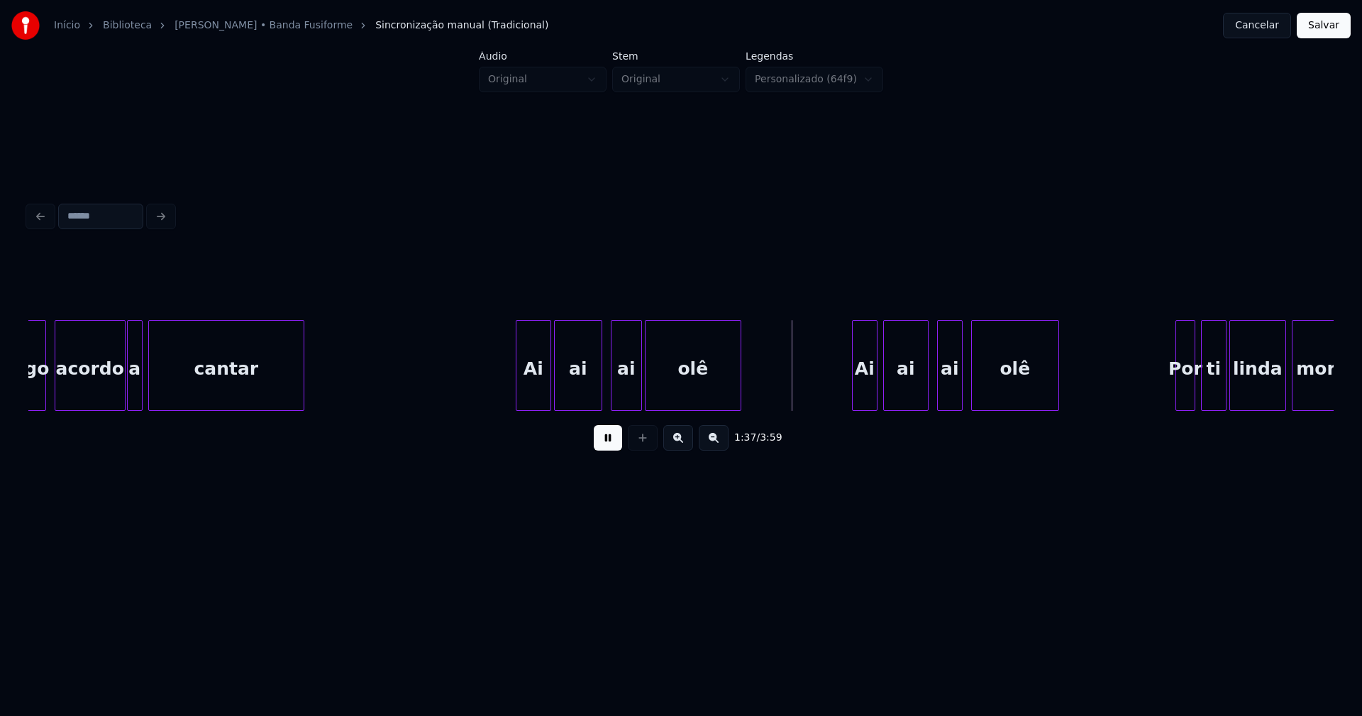
click at [519, 402] on div at bounding box center [519, 365] width 4 height 89
click at [844, 395] on div at bounding box center [844, 365] width 4 height 89
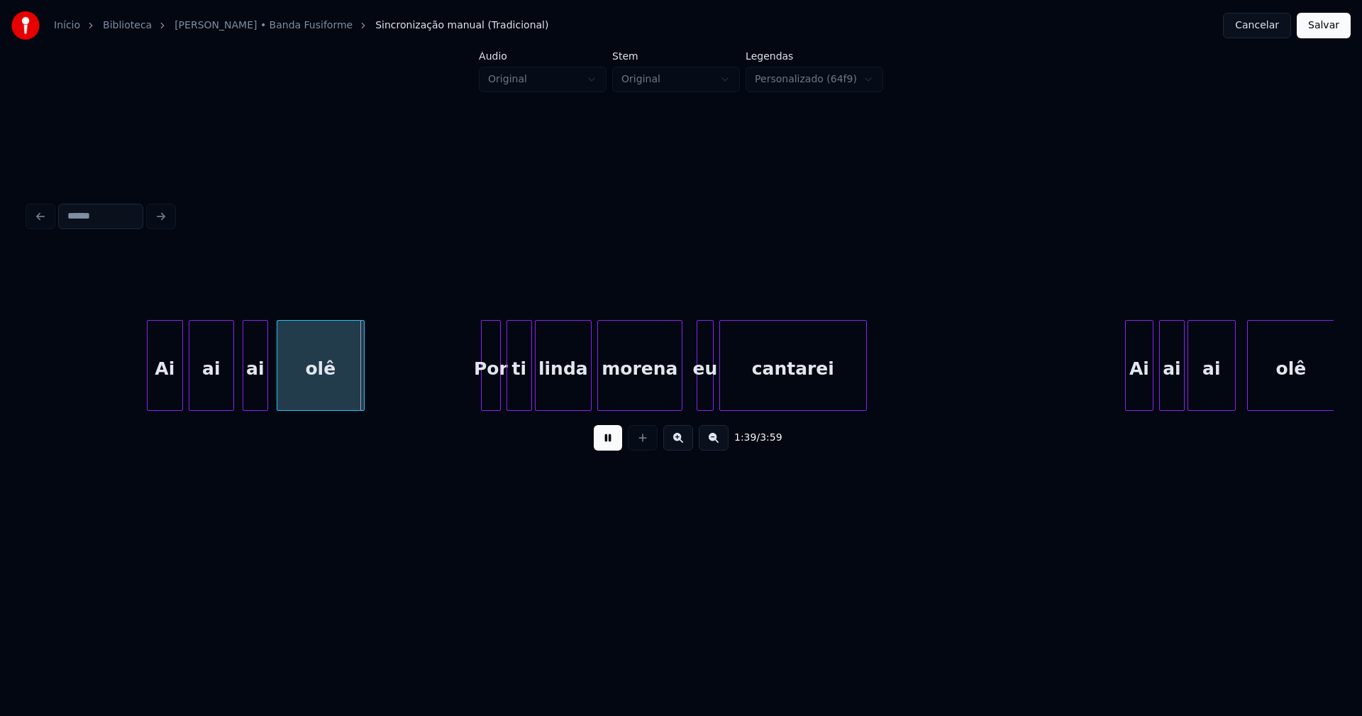
scroll to position [0, 13752]
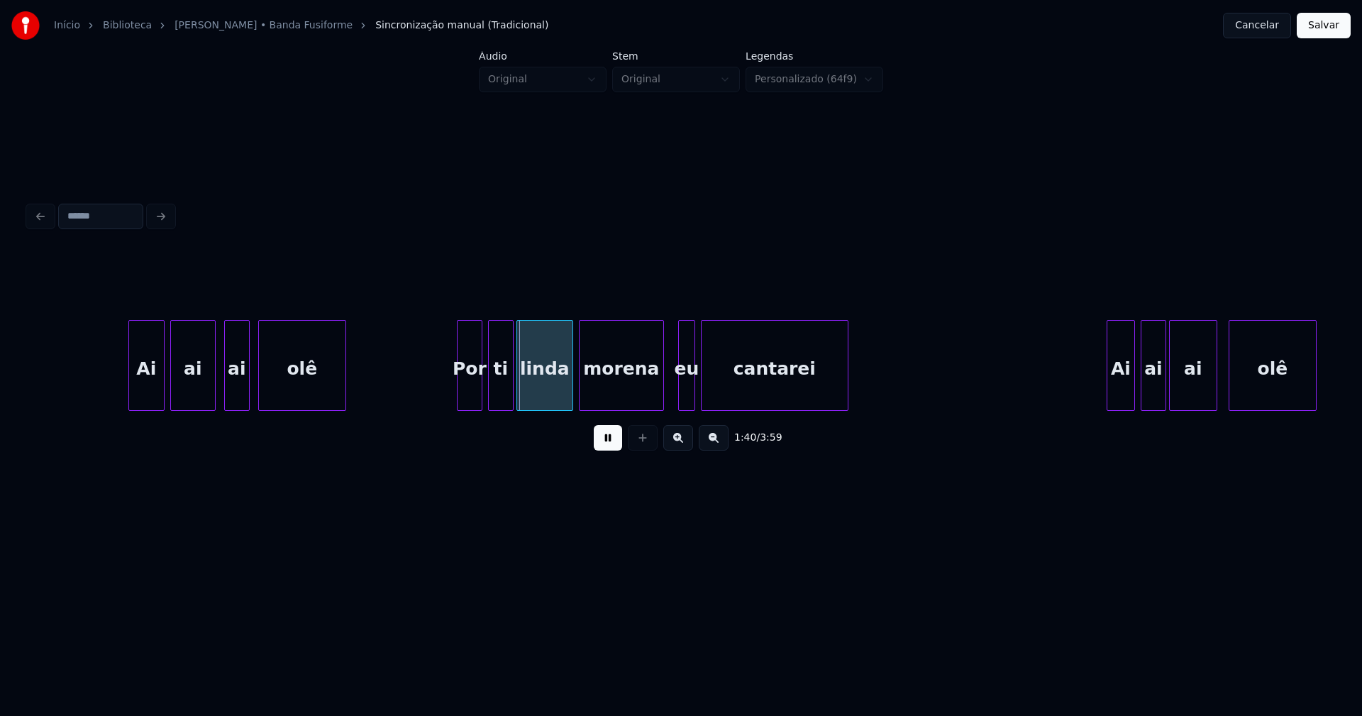
click at [459, 400] on div at bounding box center [460, 365] width 4 height 89
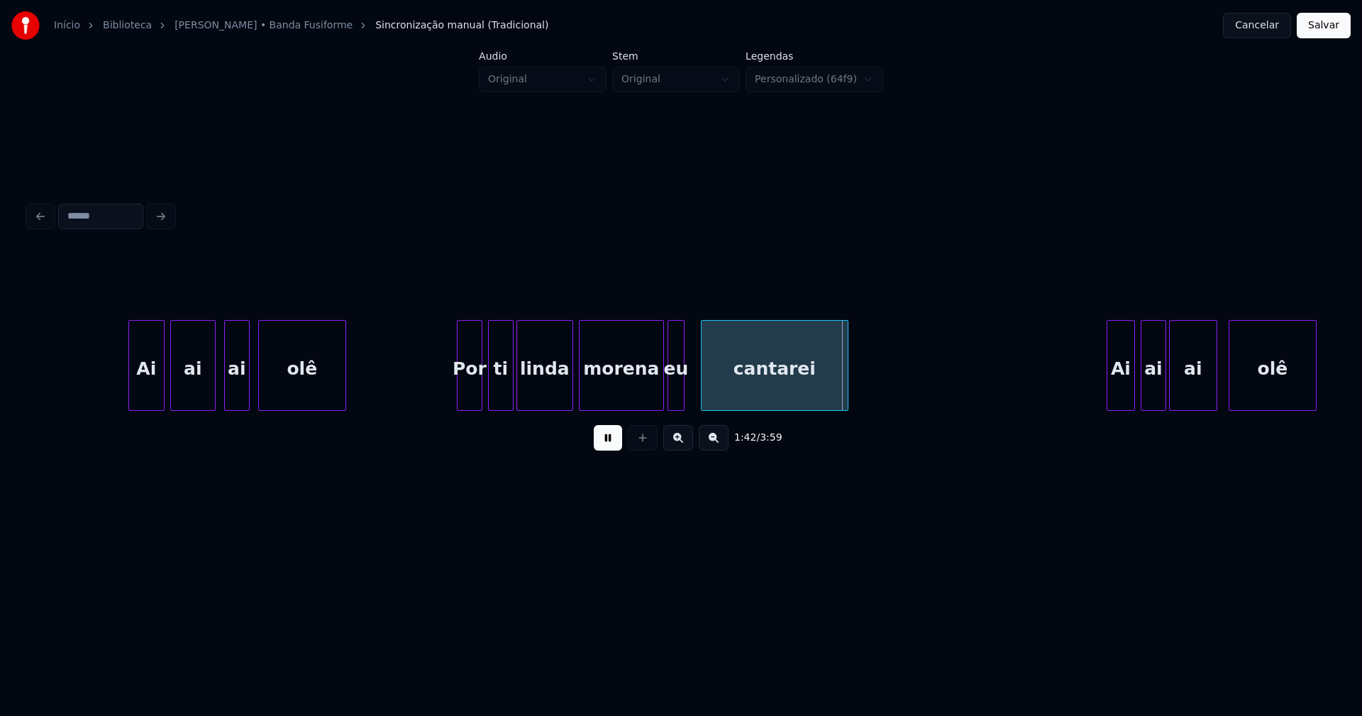
click at [677, 395] on div "eu" at bounding box center [676, 369] width 16 height 96
click at [735, 395] on div "cantarei" at bounding box center [772, 369] width 146 height 96
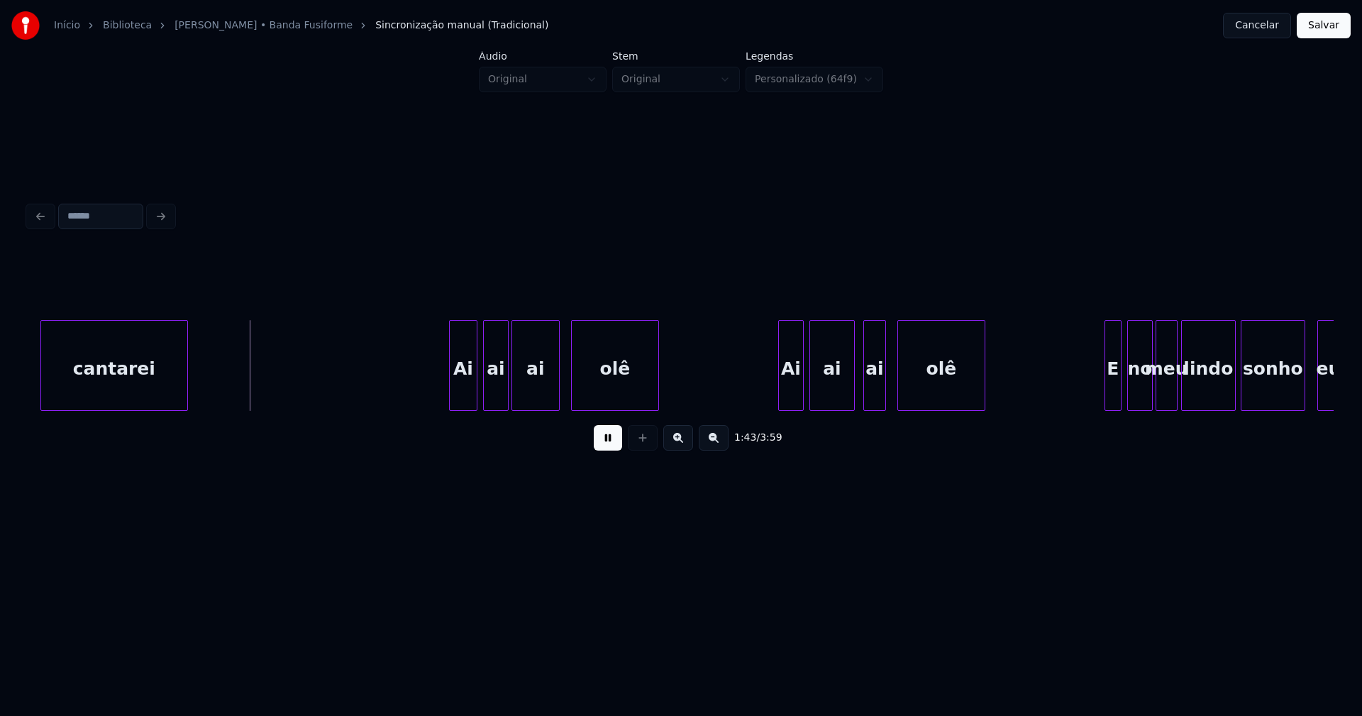
scroll to position [0, 14429]
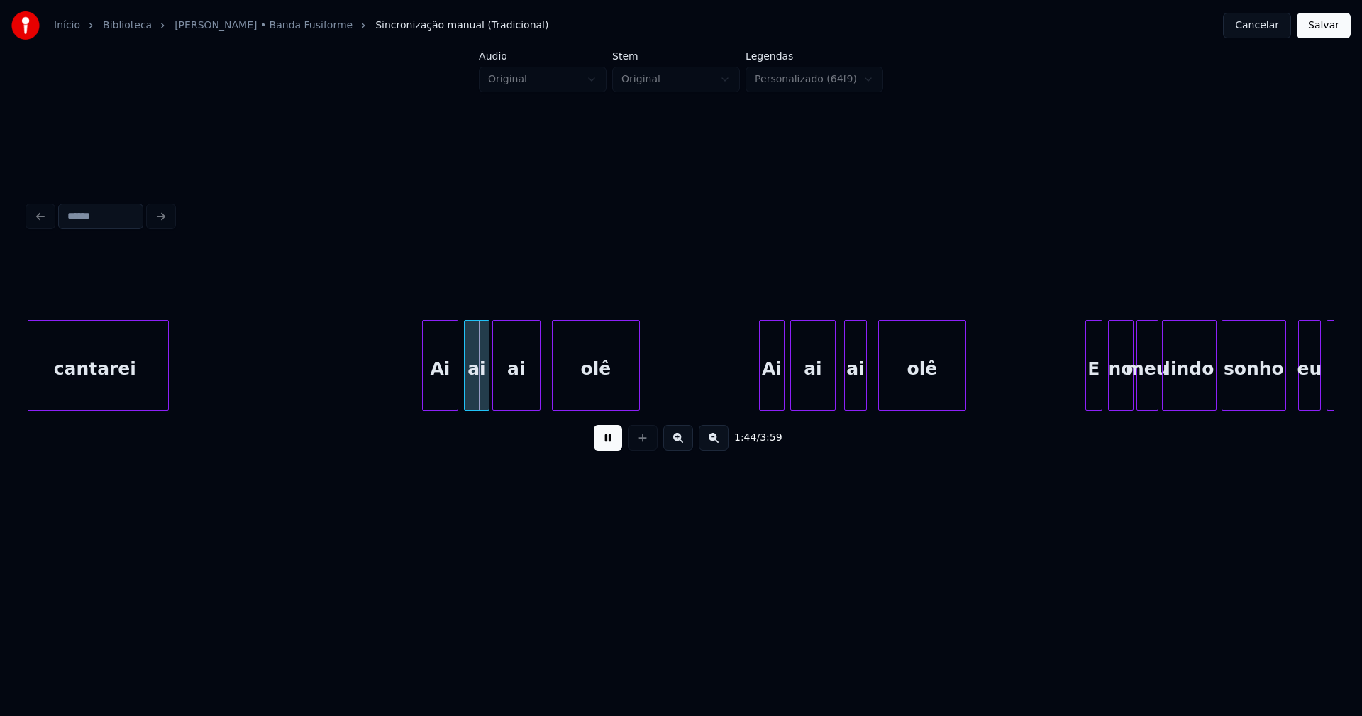
click at [423, 400] on div at bounding box center [425, 365] width 4 height 89
click at [753, 388] on div at bounding box center [755, 365] width 4 height 89
click at [1077, 394] on div at bounding box center [1079, 365] width 4 height 89
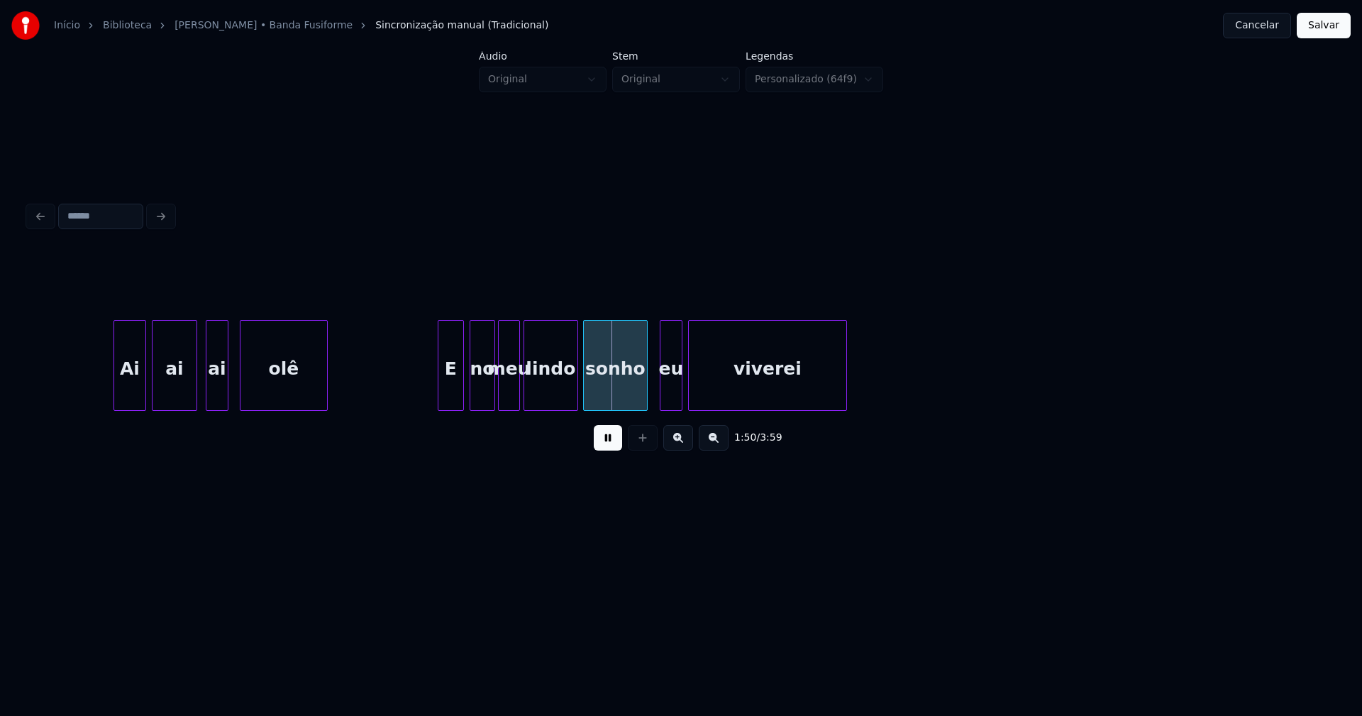
scroll to position [0, 15123]
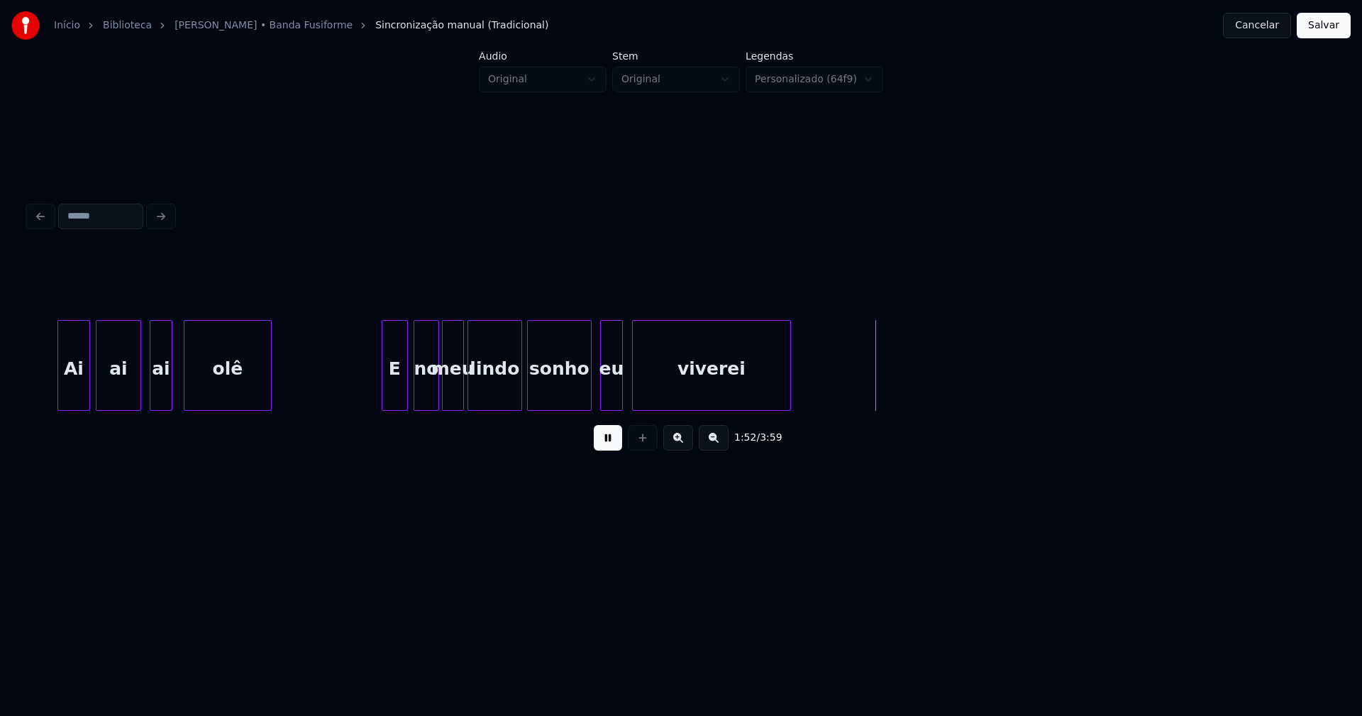
click at [617, 402] on div "eu" at bounding box center [611, 369] width 21 height 96
click at [513, 392] on div at bounding box center [514, 365] width 4 height 89
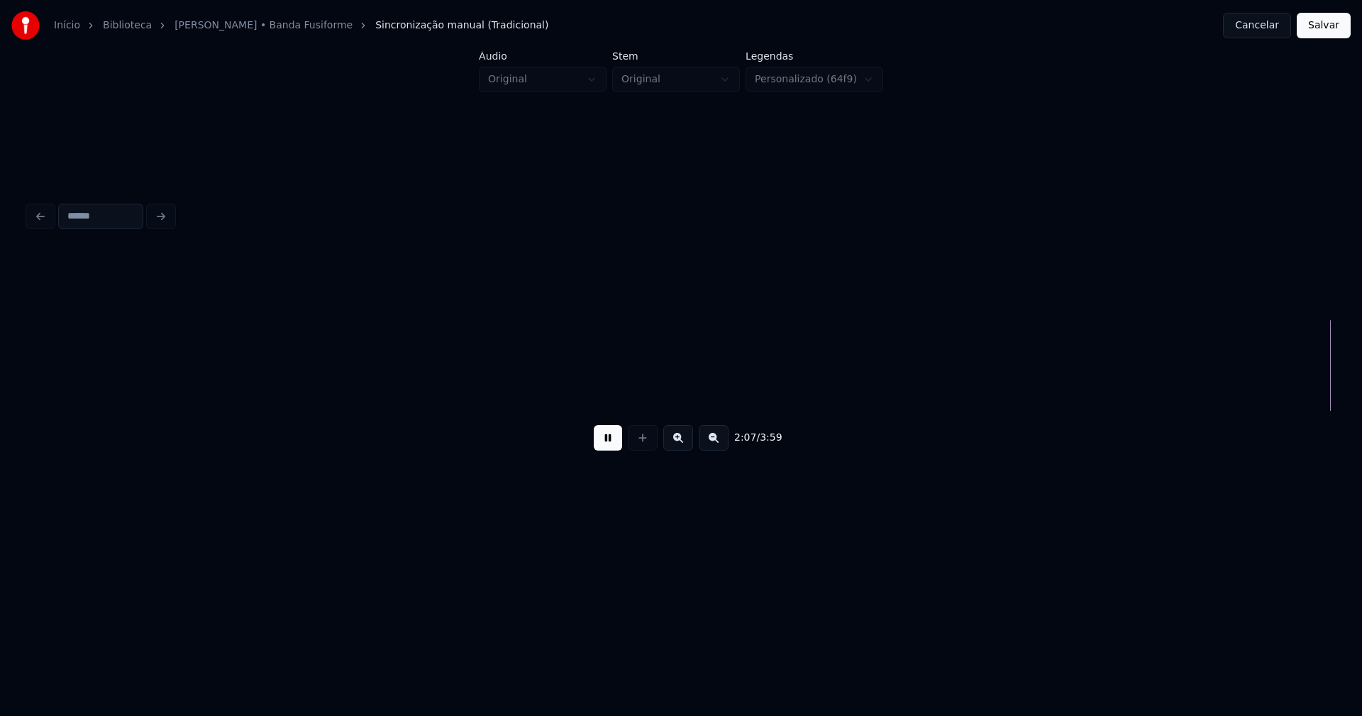
scroll to position [0, 18074]
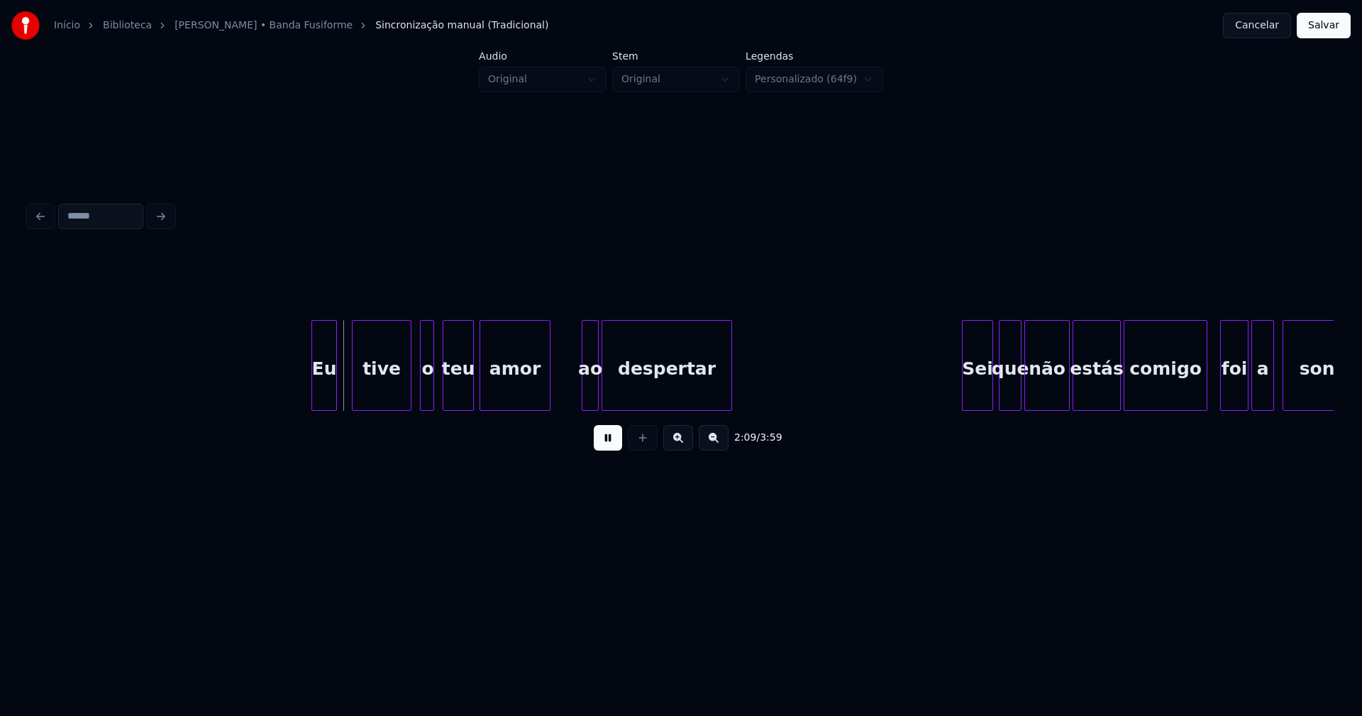
click at [328, 406] on div "Eu tive o teu amor ao despertar Sei que não estás comigo foi a [DEMOGRAPHIC_DAT…" at bounding box center [681, 365] width 1306 height 91
click at [384, 398] on div "tive" at bounding box center [377, 369] width 58 height 96
click at [418, 398] on div "o" at bounding box center [419, 369] width 14 height 96
click at [575, 400] on div at bounding box center [577, 365] width 4 height 89
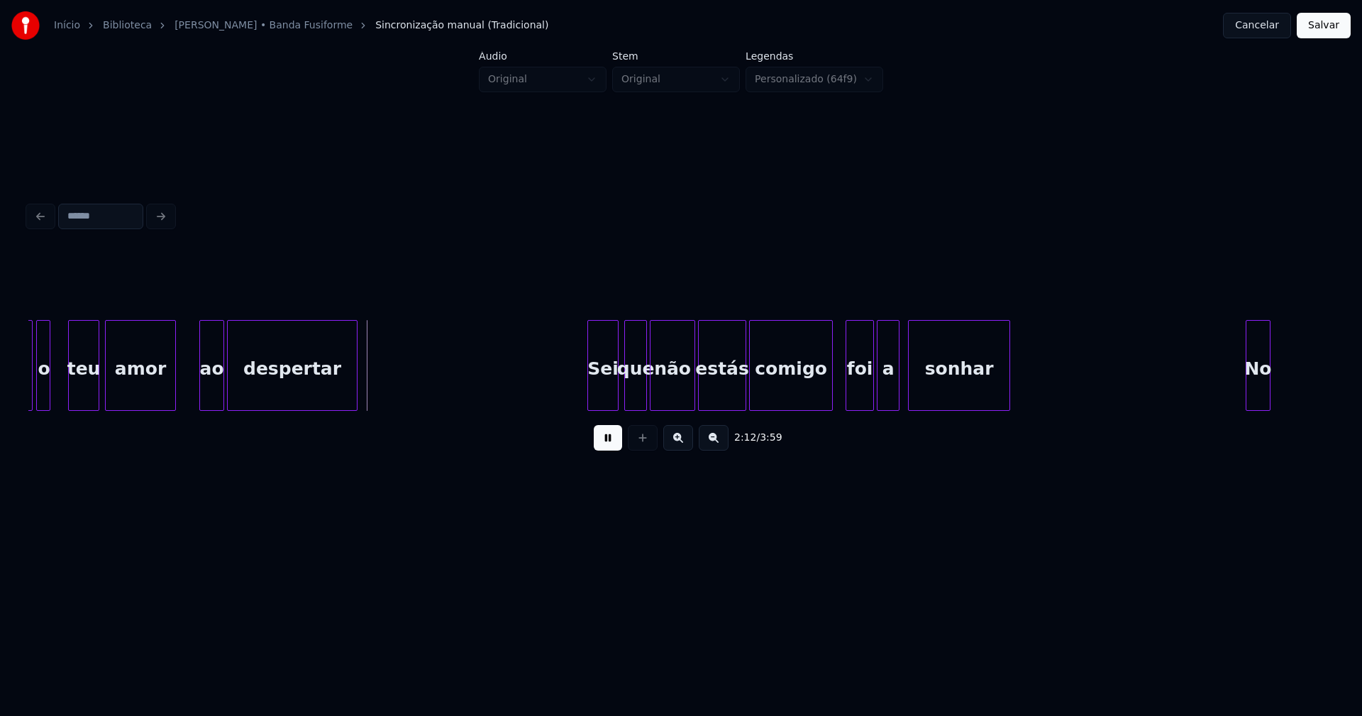
scroll to position [0, 18637]
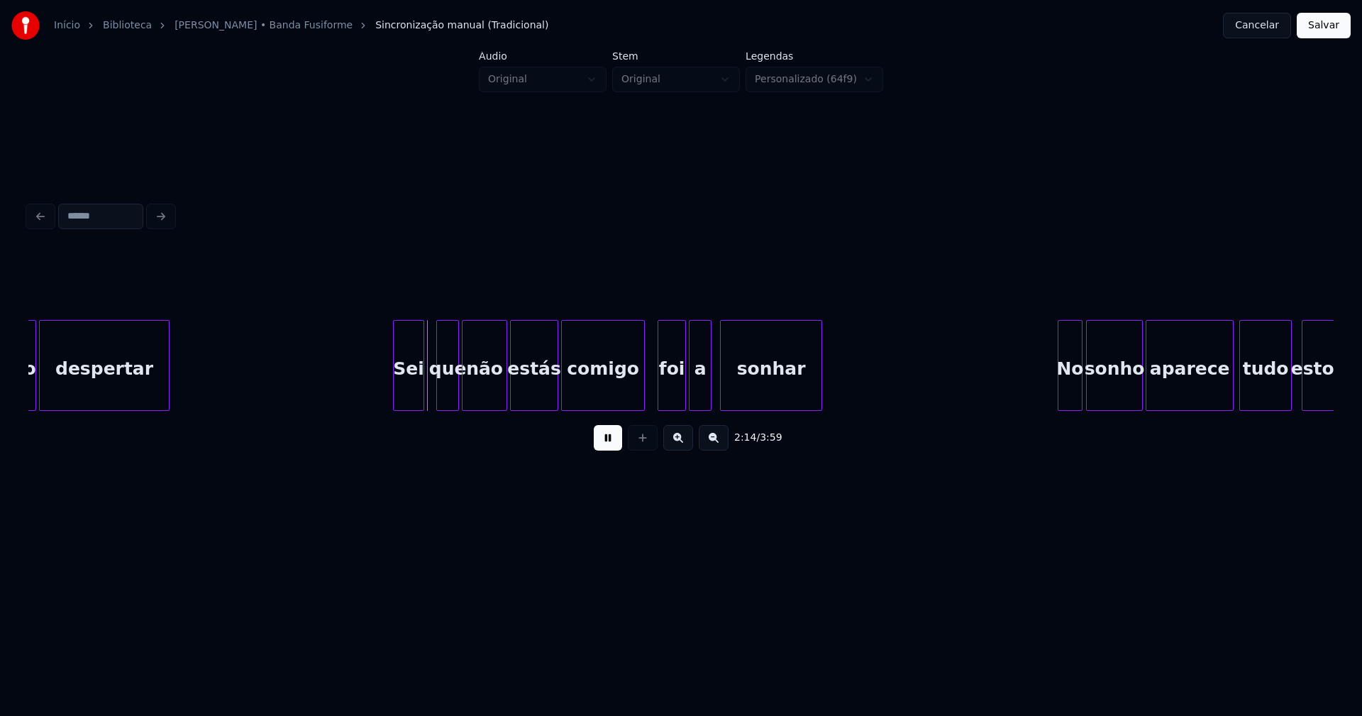
click at [412, 402] on div "Sei" at bounding box center [409, 369] width 30 height 96
click at [446, 399] on div "que" at bounding box center [444, 369] width 21 height 96
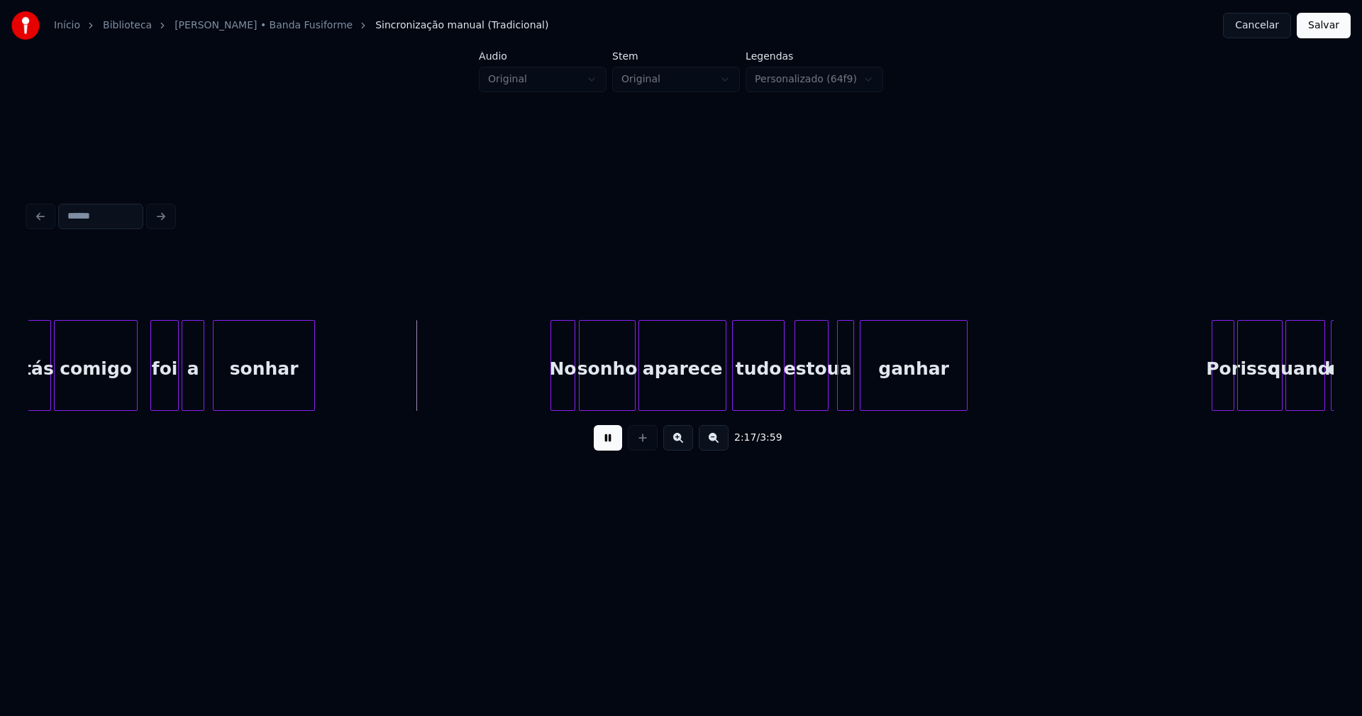
scroll to position [0, 19162]
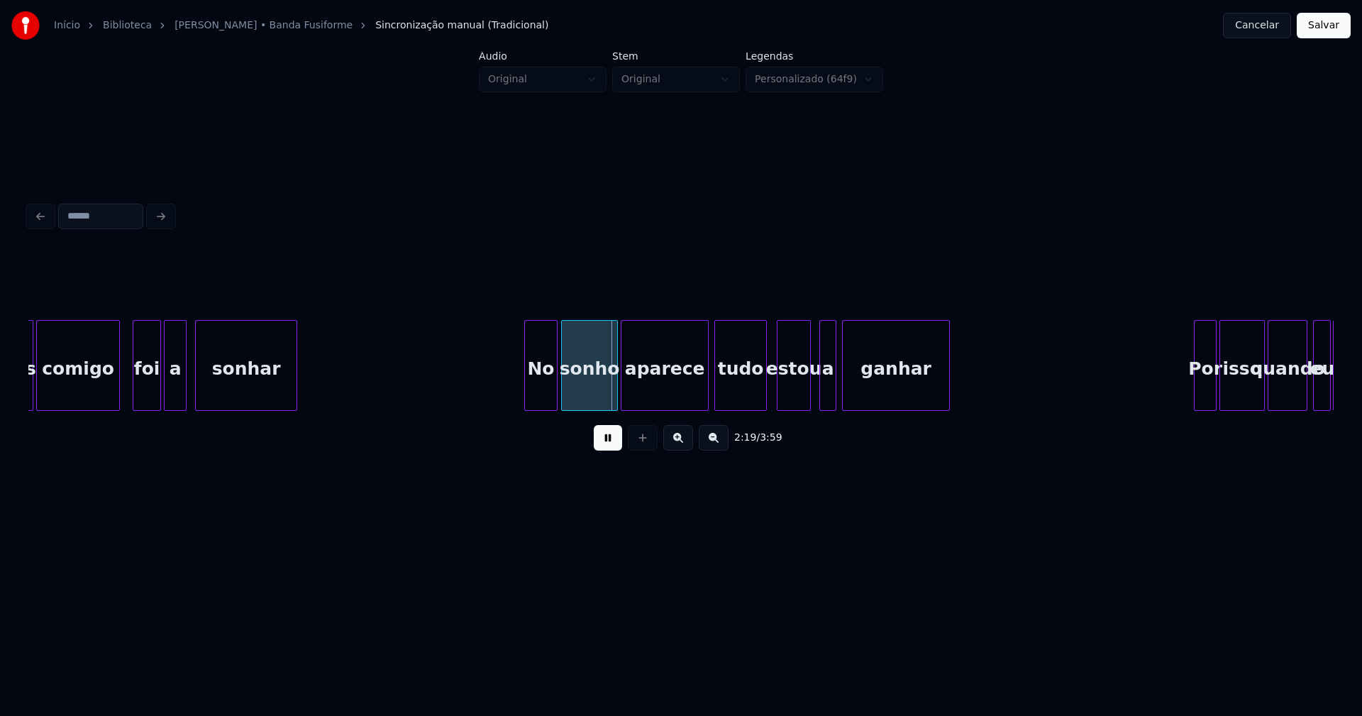
click at [526, 396] on div at bounding box center [527, 365] width 4 height 89
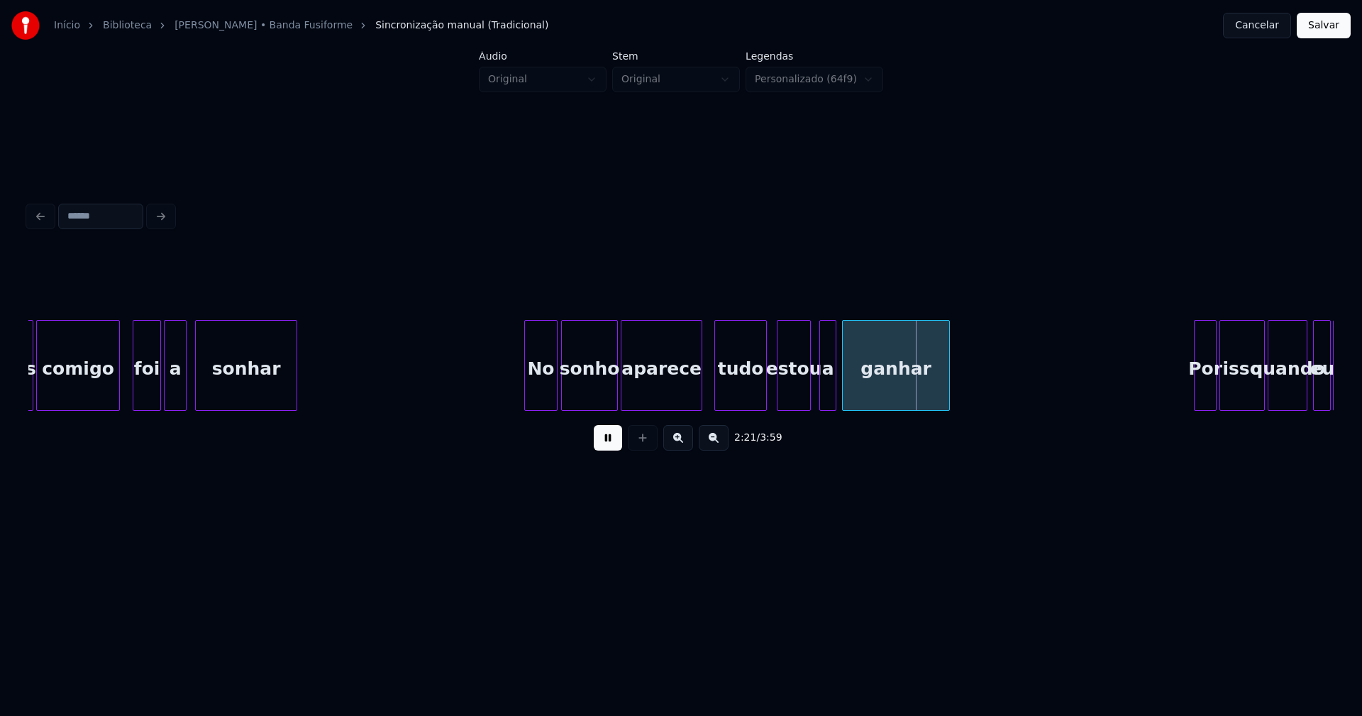
click at [700, 402] on div at bounding box center [699, 365] width 4 height 89
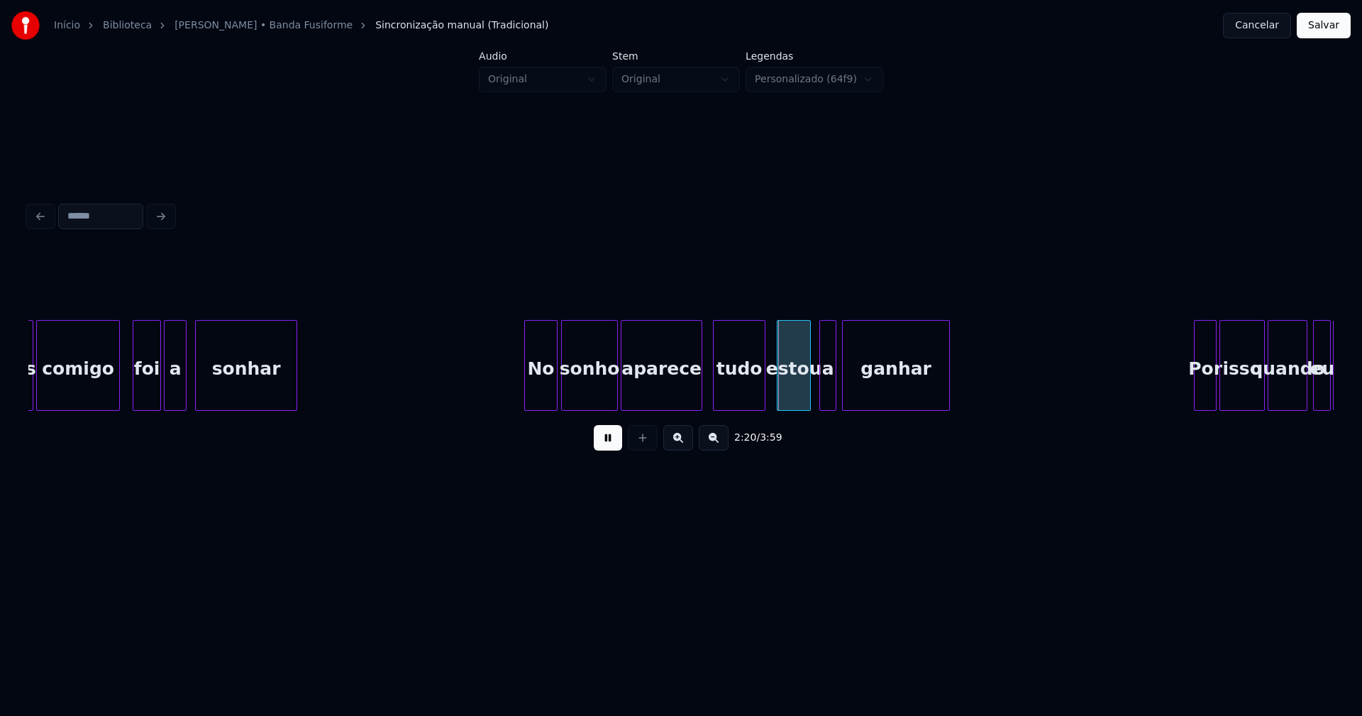
click at [739, 396] on div "tudo" at bounding box center [739, 369] width 51 height 96
click at [790, 392] on div at bounding box center [791, 365] width 4 height 89
click at [778, 389] on div at bounding box center [775, 365] width 4 height 89
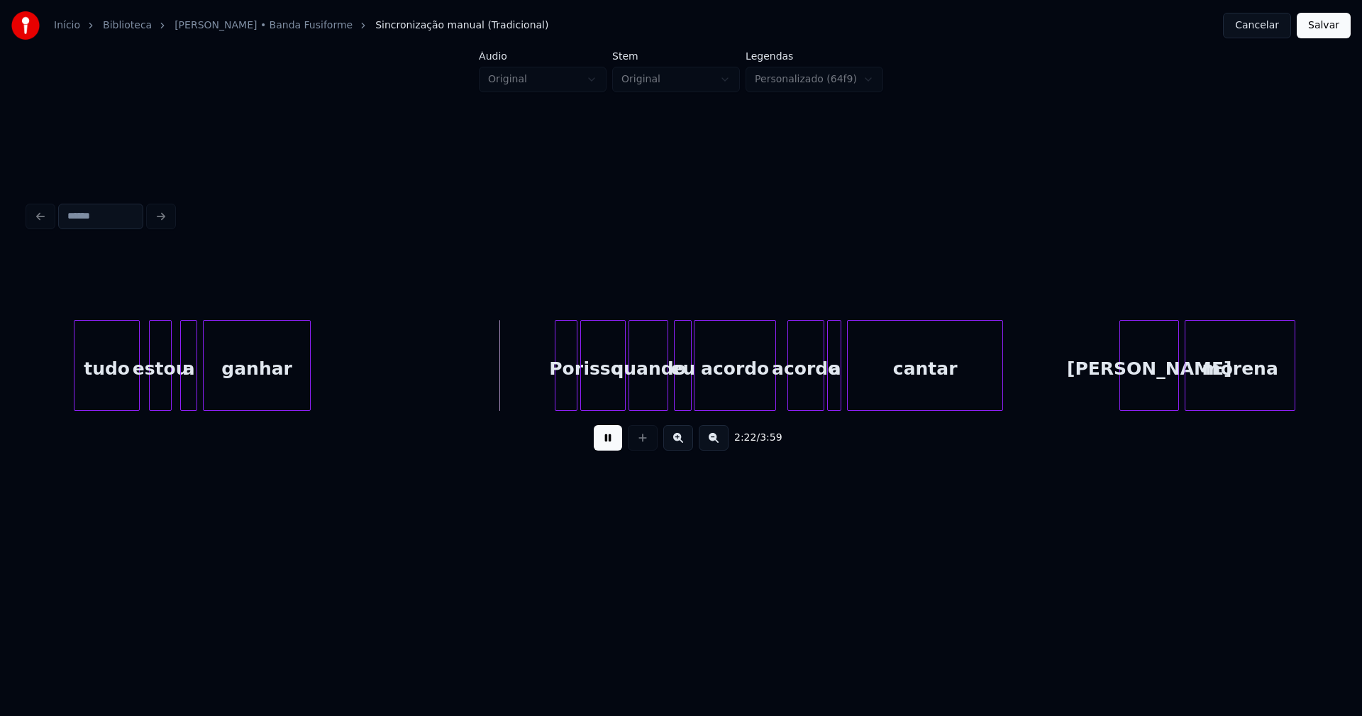
scroll to position [0, 19858]
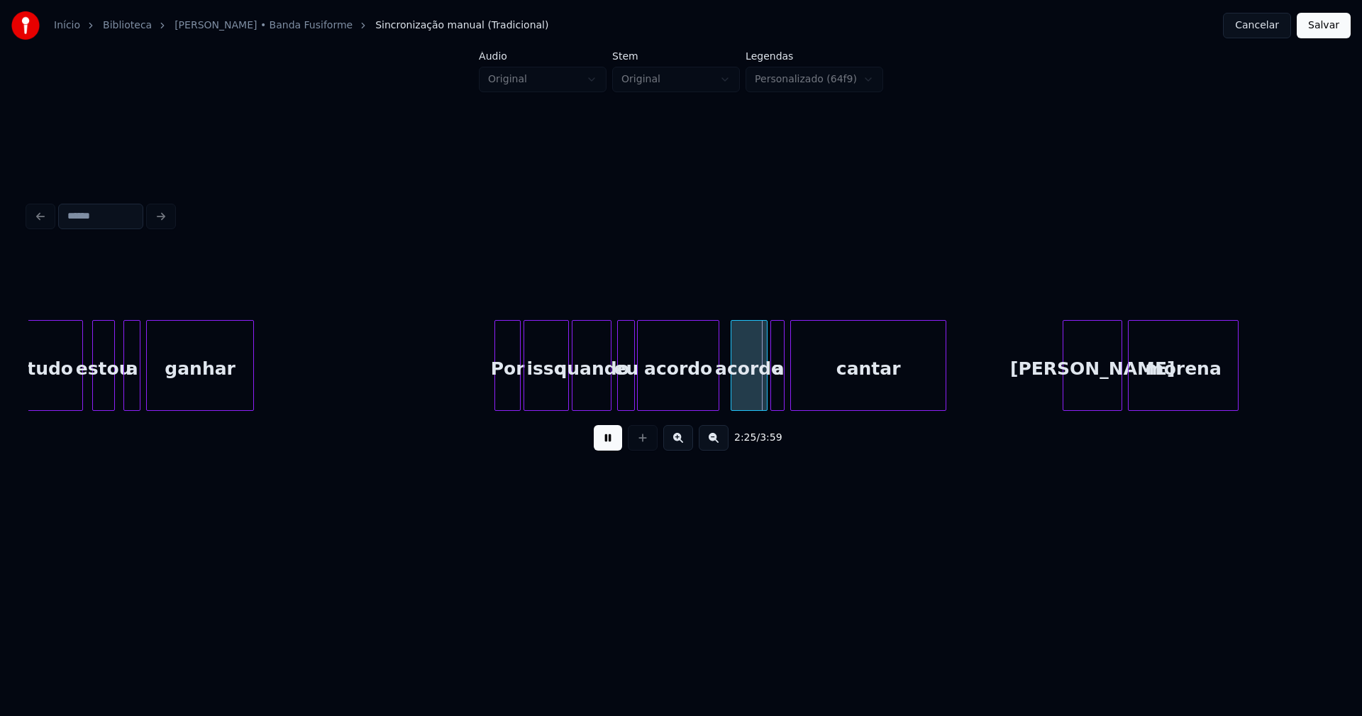
click at [498, 397] on div at bounding box center [497, 365] width 4 height 89
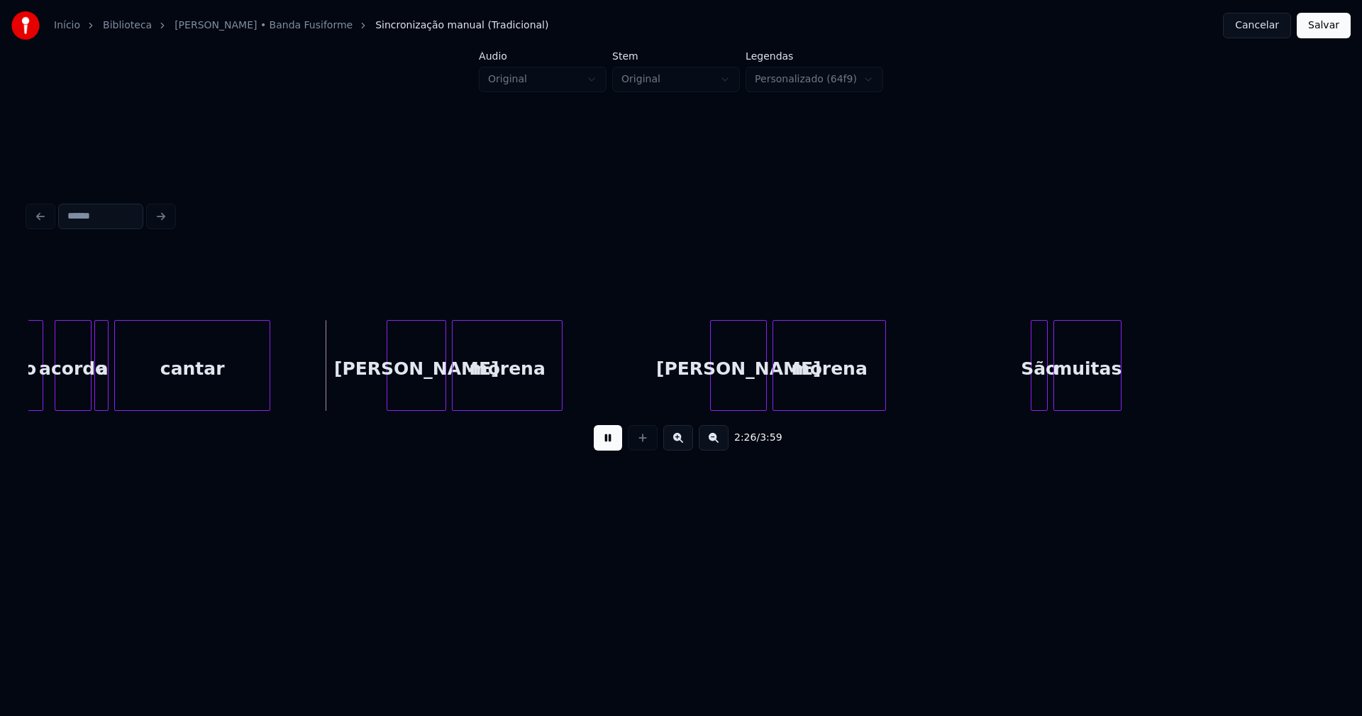
scroll to position [0, 20628]
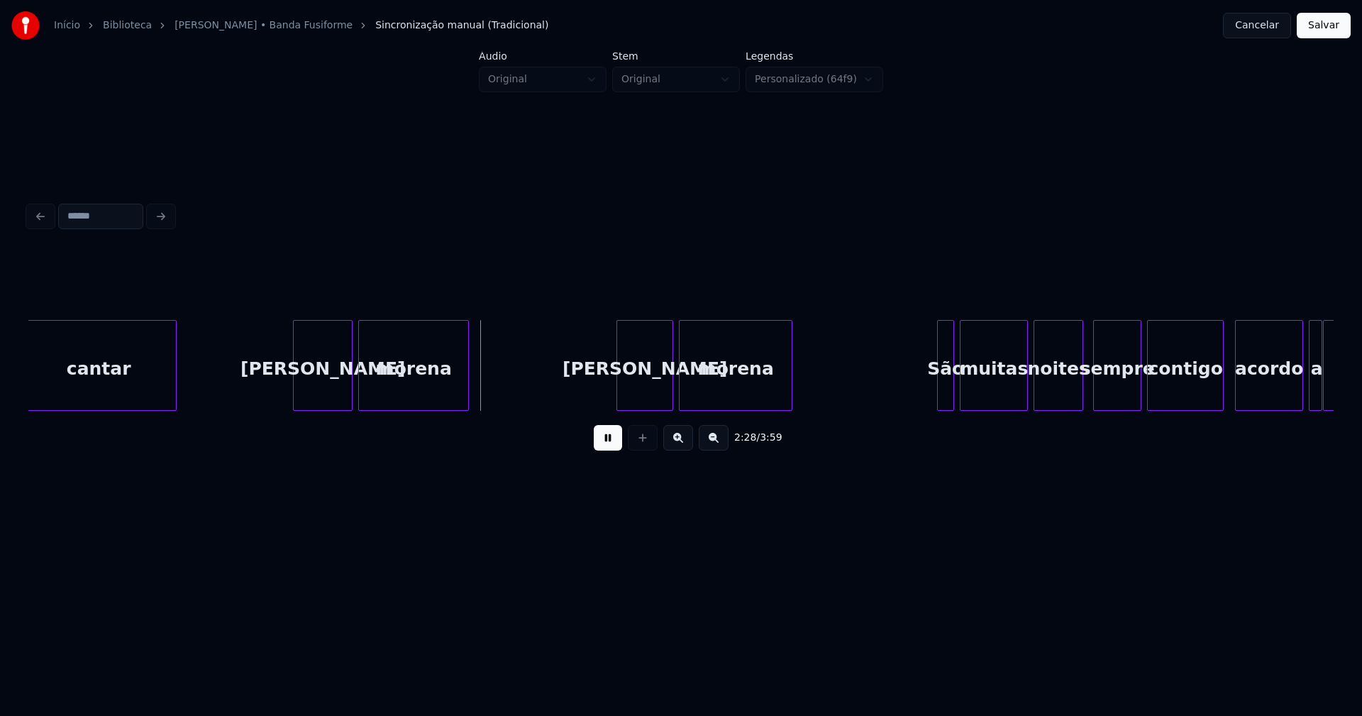
click at [286, 385] on div at bounding box center [288, 365] width 4 height 89
click at [615, 387] on div at bounding box center [614, 365] width 4 height 89
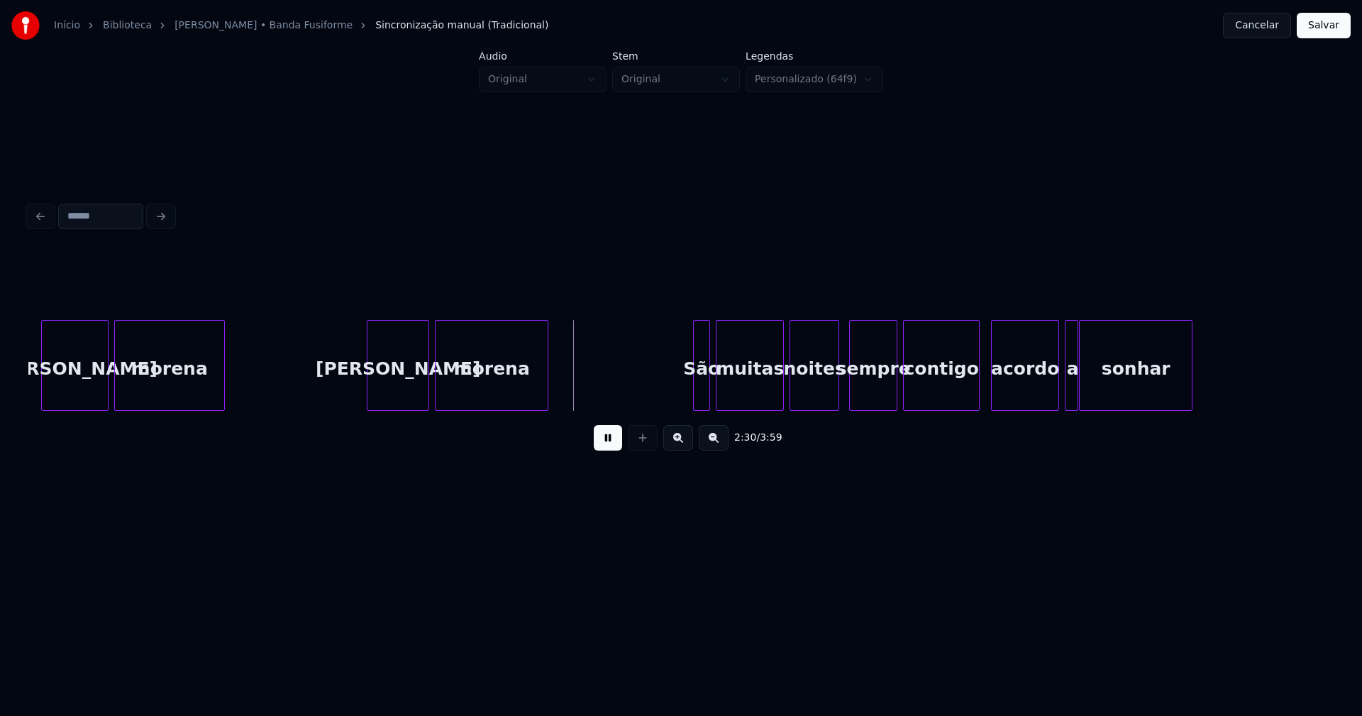
scroll to position [0, 21098]
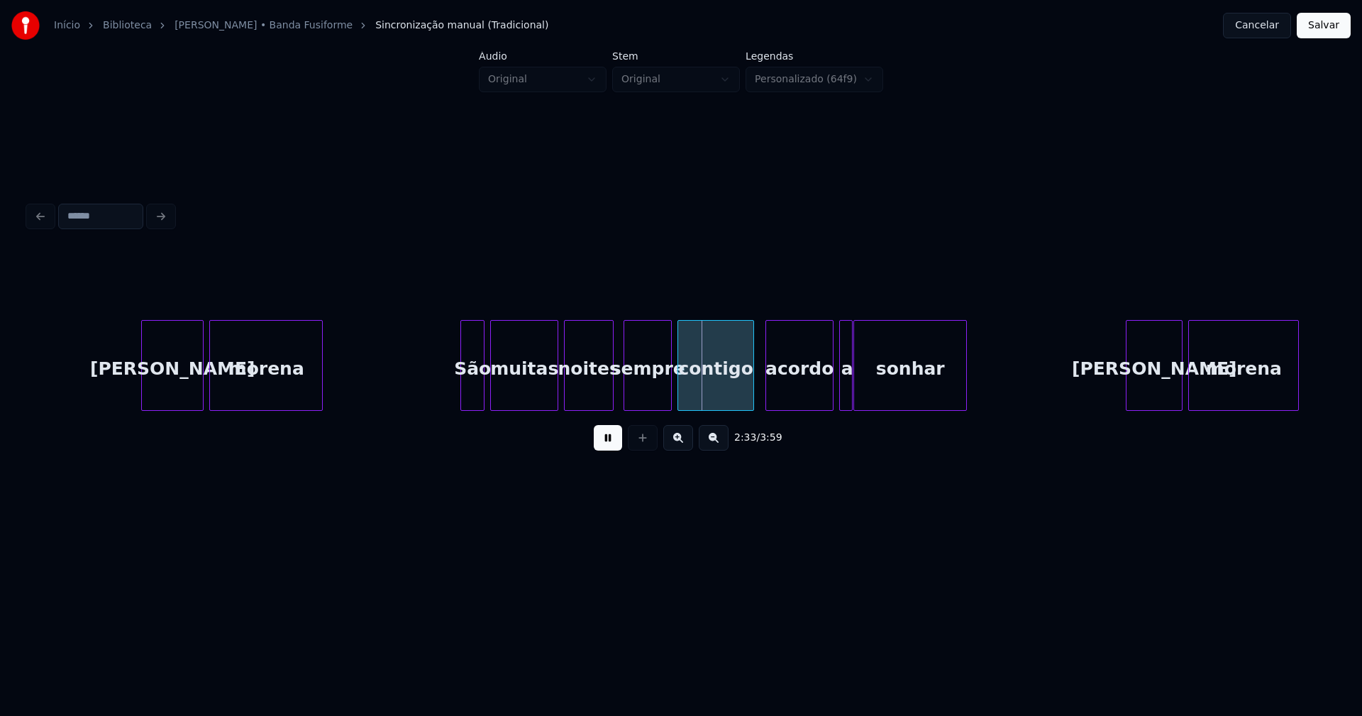
click at [463, 390] on div at bounding box center [463, 365] width 4 height 89
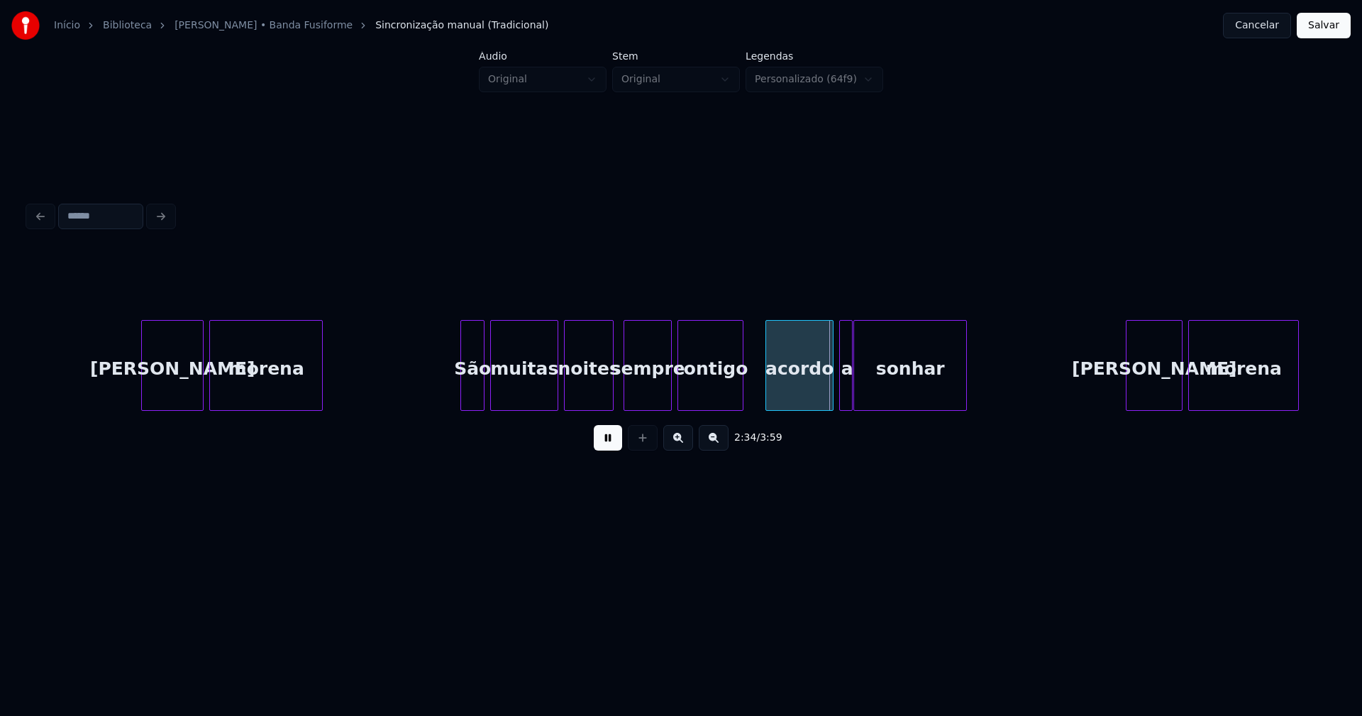
click at [739, 395] on div at bounding box center [741, 365] width 4 height 89
click at [771, 396] on div "acordo" at bounding box center [787, 369] width 67 height 96
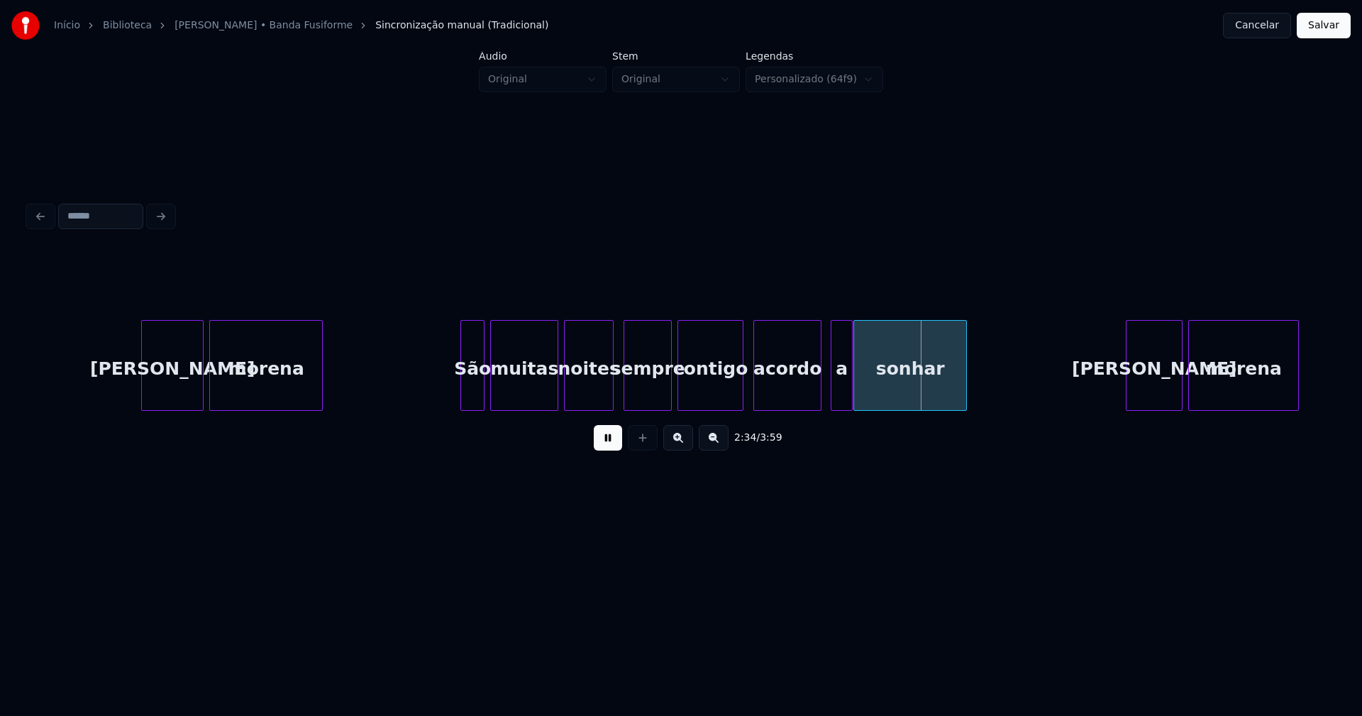
click at [833, 390] on div at bounding box center [834, 365] width 4 height 89
click at [834, 395] on div "a" at bounding box center [834, 369] width 21 height 96
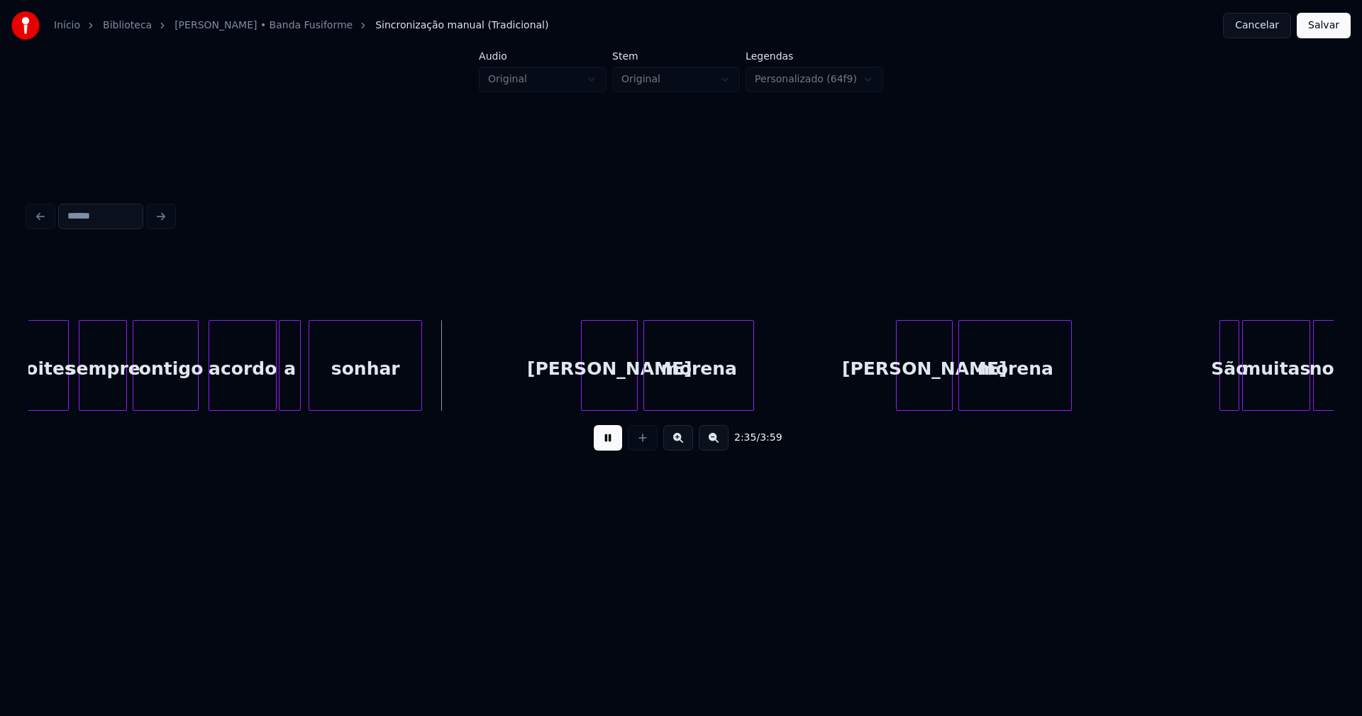
scroll to position [0, 21718]
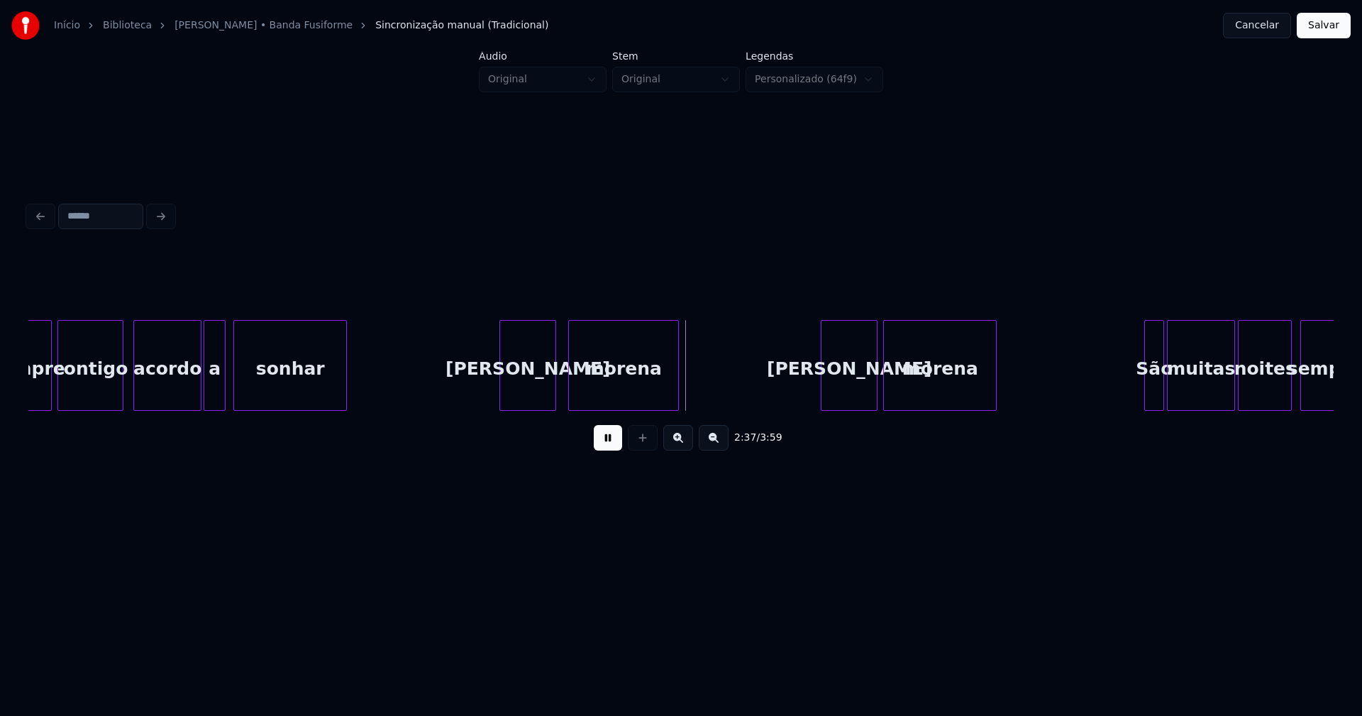
click at [530, 391] on div "[PERSON_NAME]" at bounding box center [527, 369] width 55 height 96
click at [495, 395] on div at bounding box center [496, 365] width 4 height 89
click at [817, 380] on div at bounding box center [817, 365] width 4 height 89
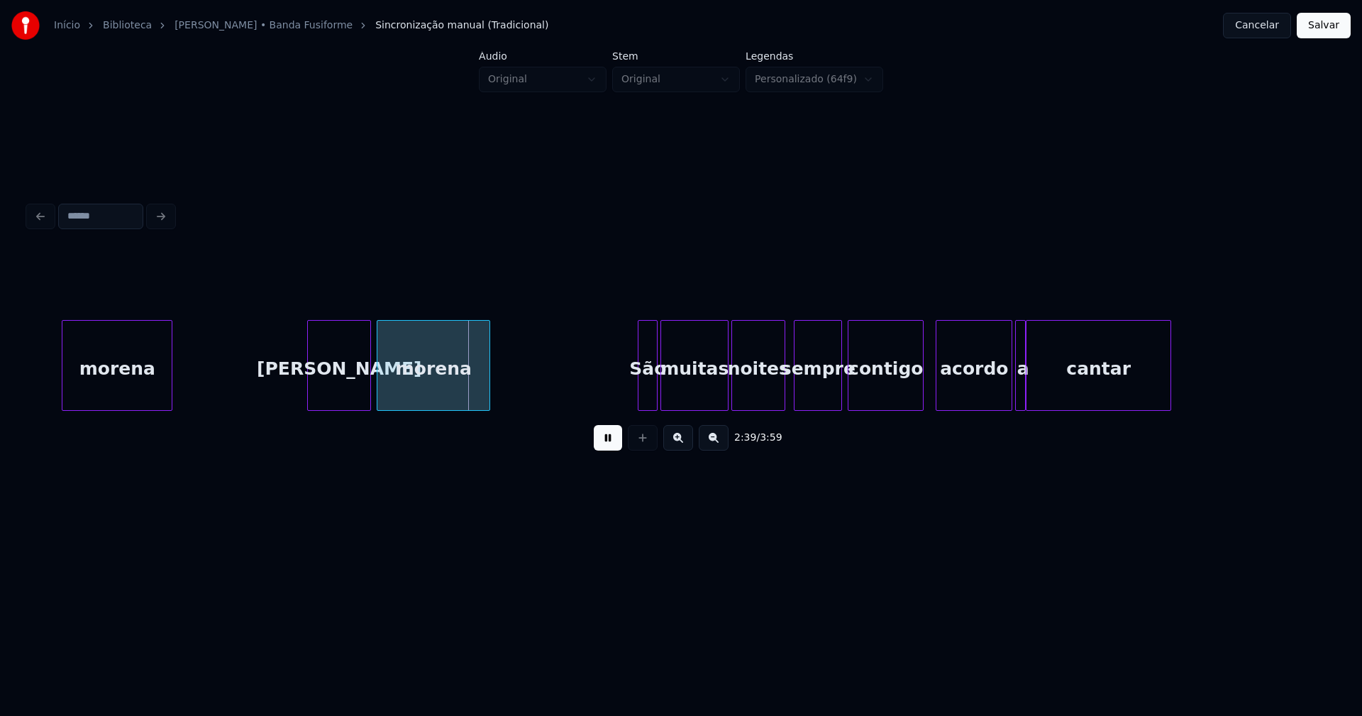
scroll to position [0, 22526]
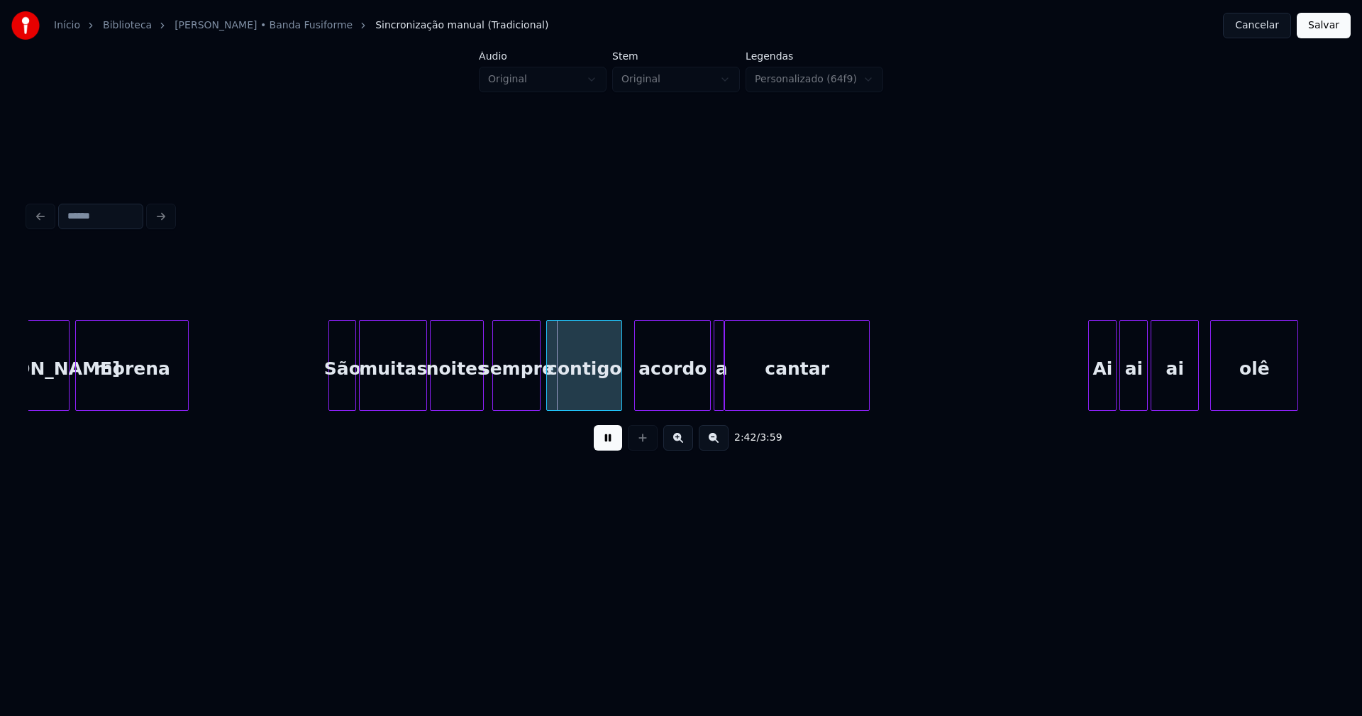
click at [329, 390] on div at bounding box center [331, 365] width 4 height 89
click at [609, 396] on div at bounding box center [610, 365] width 4 height 89
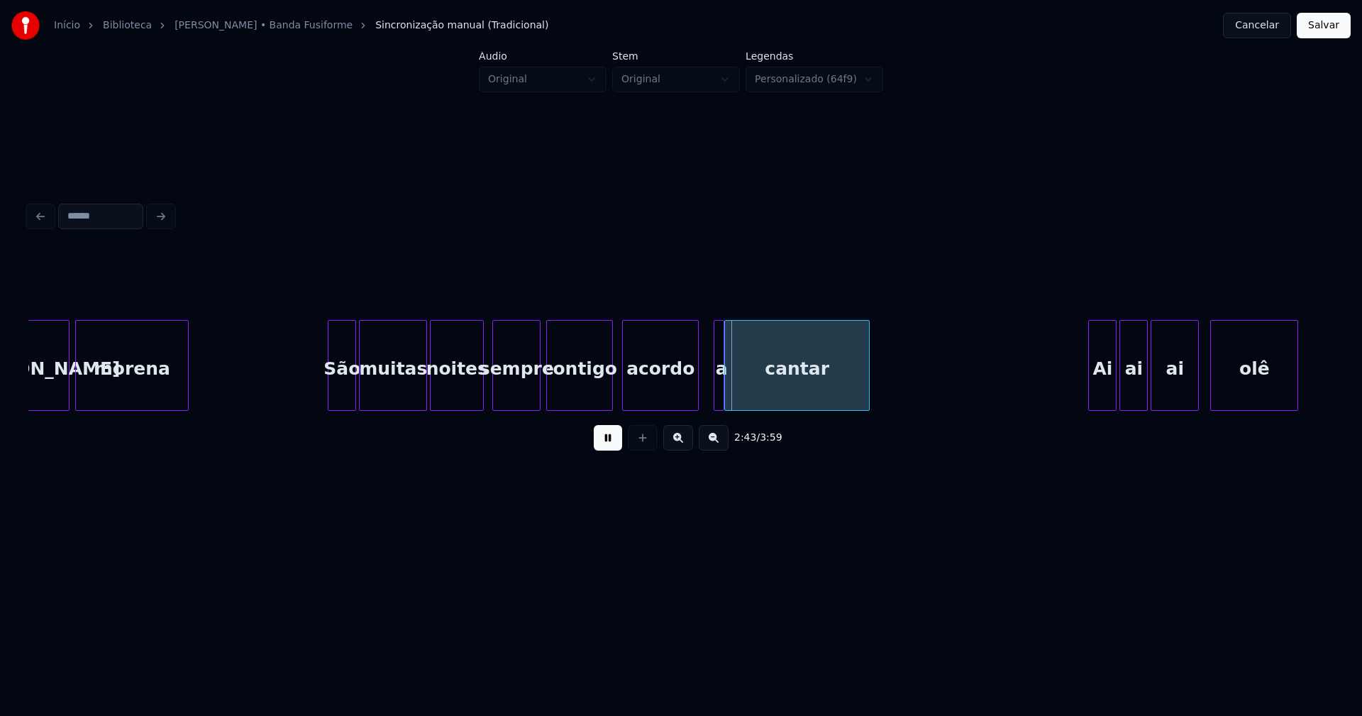
click at [649, 390] on div "acordo" at bounding box center [660, 369] width 75 height 96
click at [688, 390] on div at bounding box center [685, 365] width 4 height 89
click at [705, 390] on div at bounding box center [706, 365] width 4 height 89
click at [702, 397] on div "a" at bounding box center [701, 369] width 20 height 96
click at [745, 395] on div "cantar" at bounding box center [789, 369] width 144 height 96
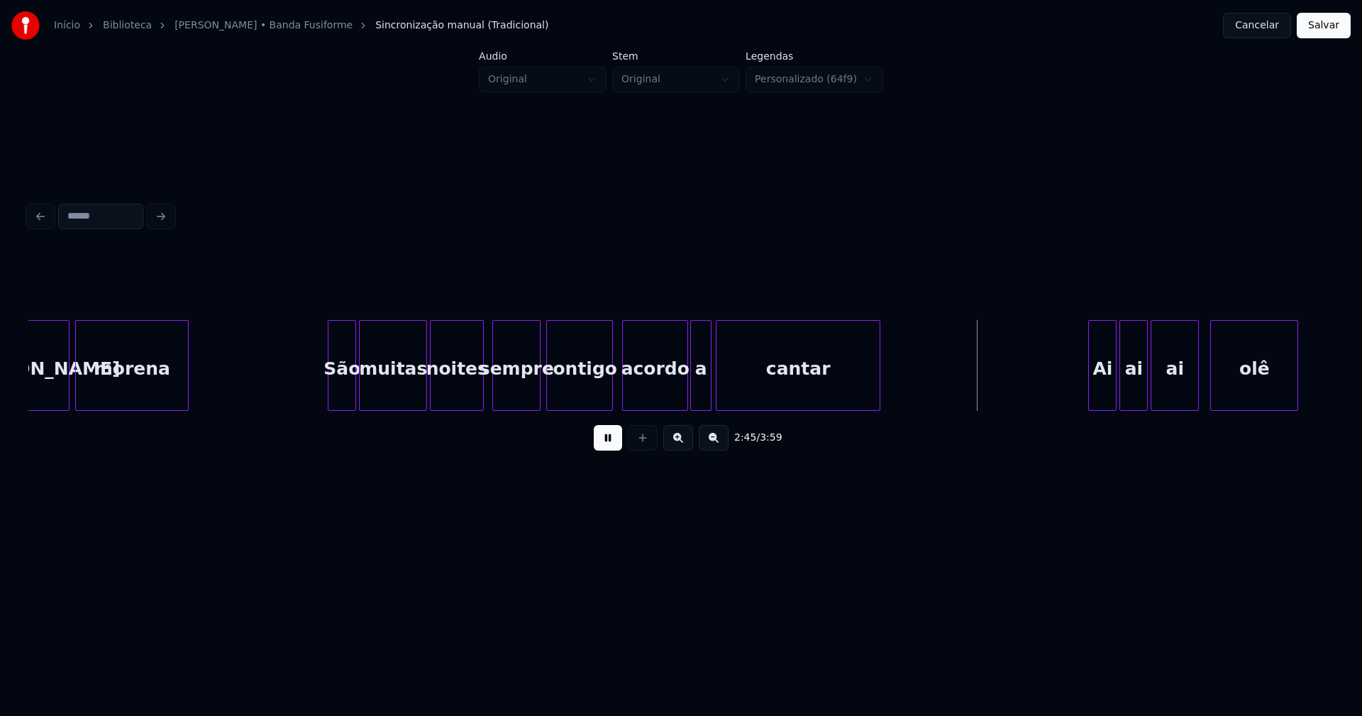
click at [876, 375] on div at bounding box center [878, 365] width 4 height 89
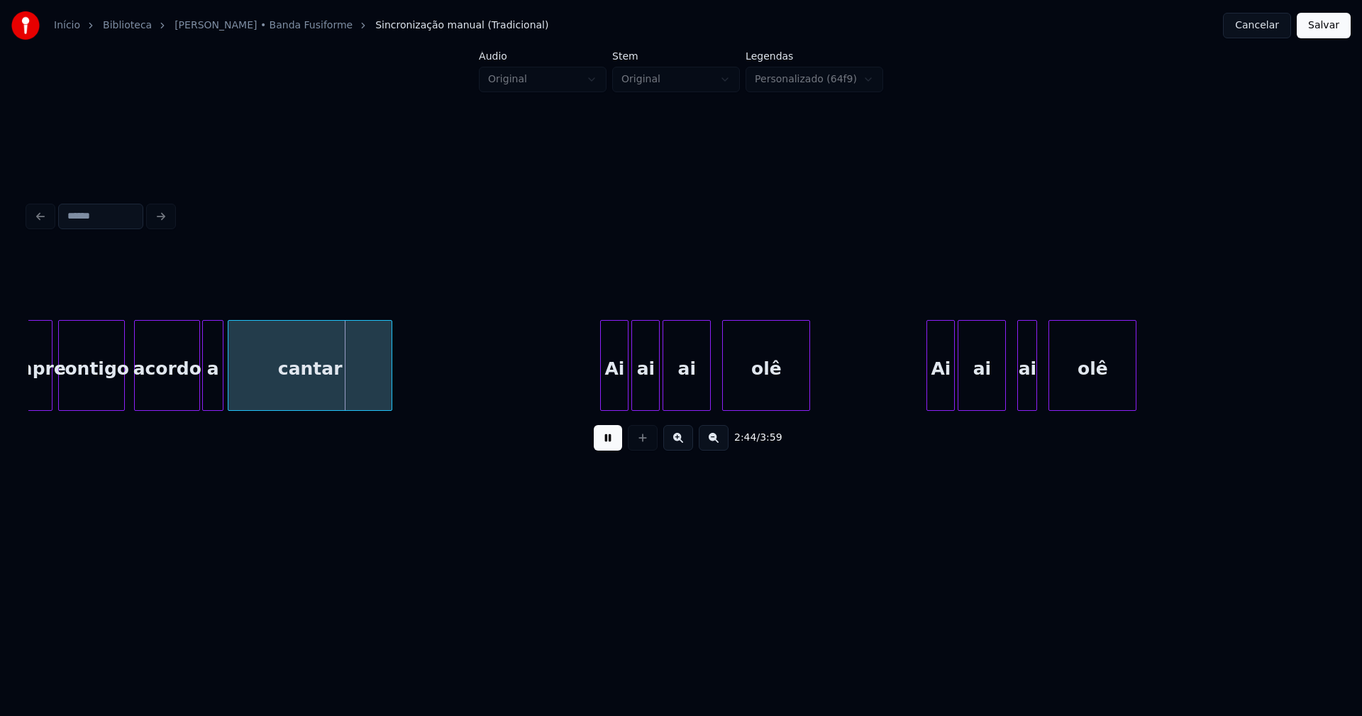
scroll to position [0, 23183]
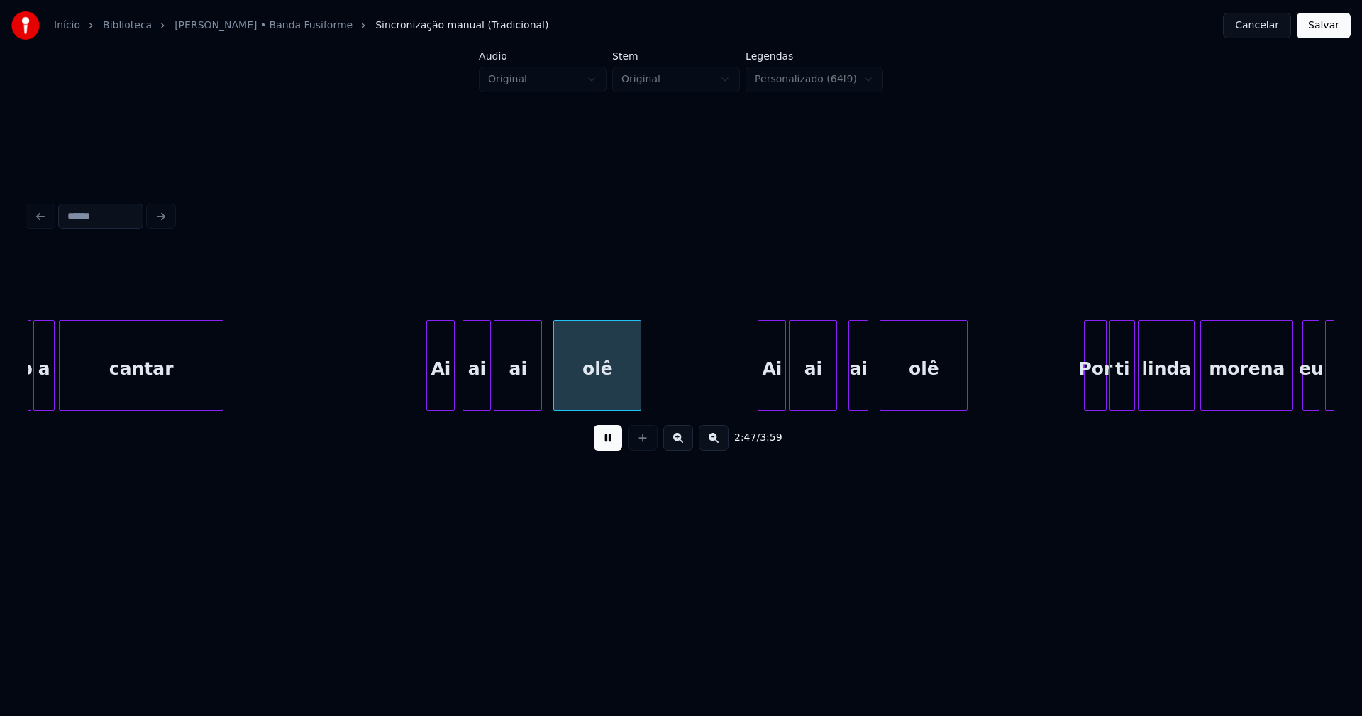
click at [426, 388] on div "Ai" at bounding box center [440, 365] width 28 height 91
click at [766, 387] on div "Ai" at bounding box center [764, 369] width 27 height 96
click at [827, 392] on div at bounding box center [827, 365] width 4 height 89
click at [839, 403] on div at bounding box center [839, 365] width 4 height 89
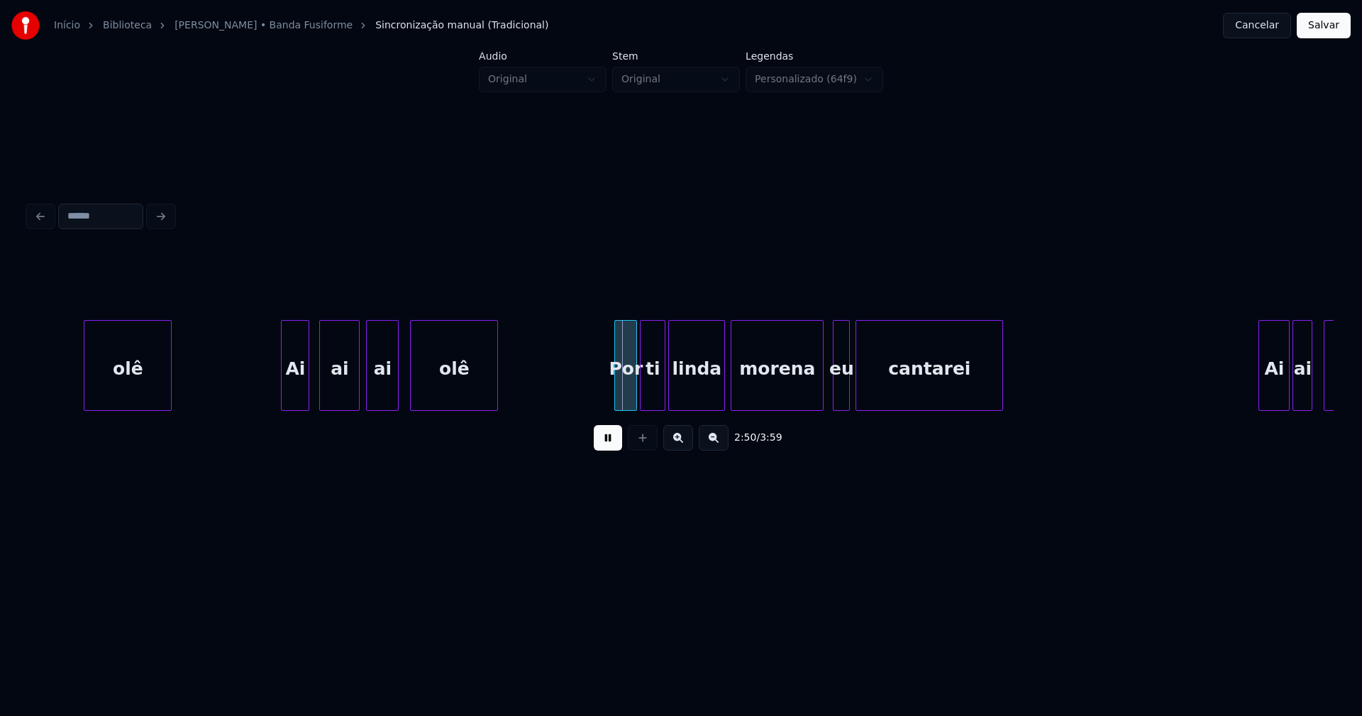
scroll to position [0, 23728]
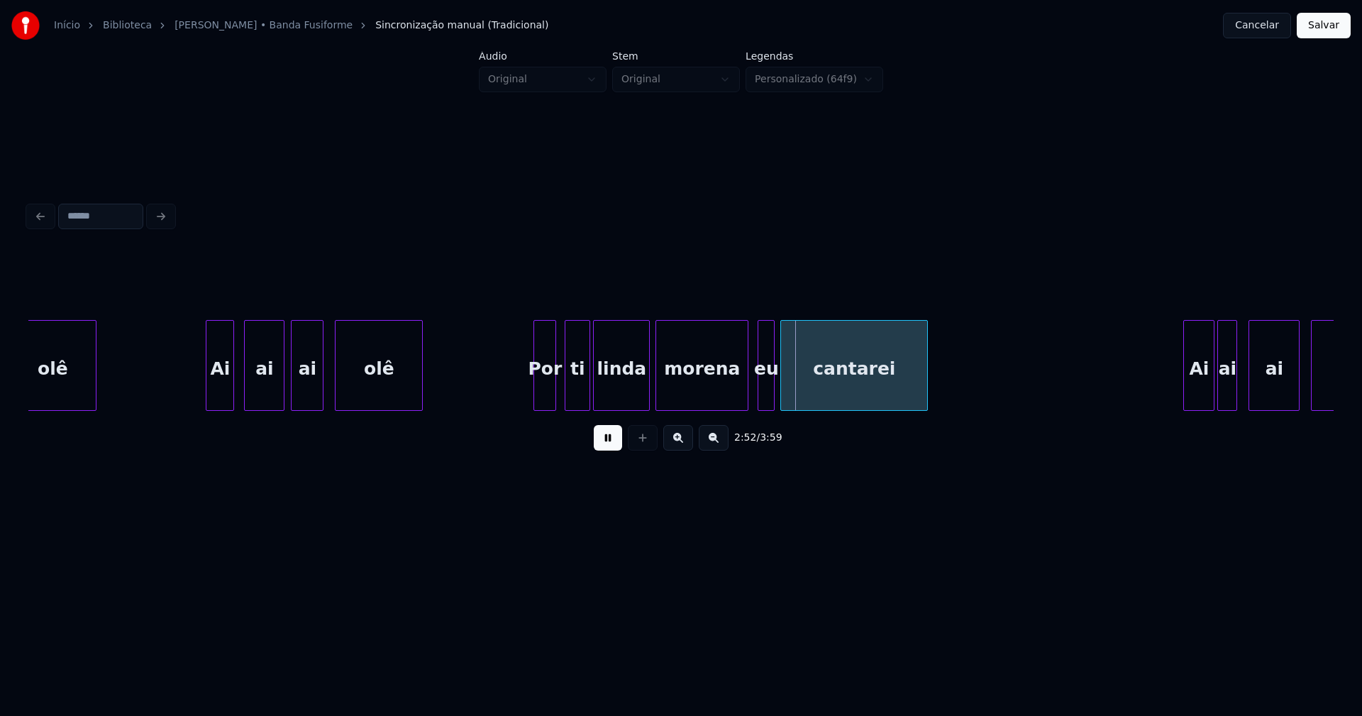
click at [544, 404] on div "Por" at bounding box center [544, 369] width 21 height 96
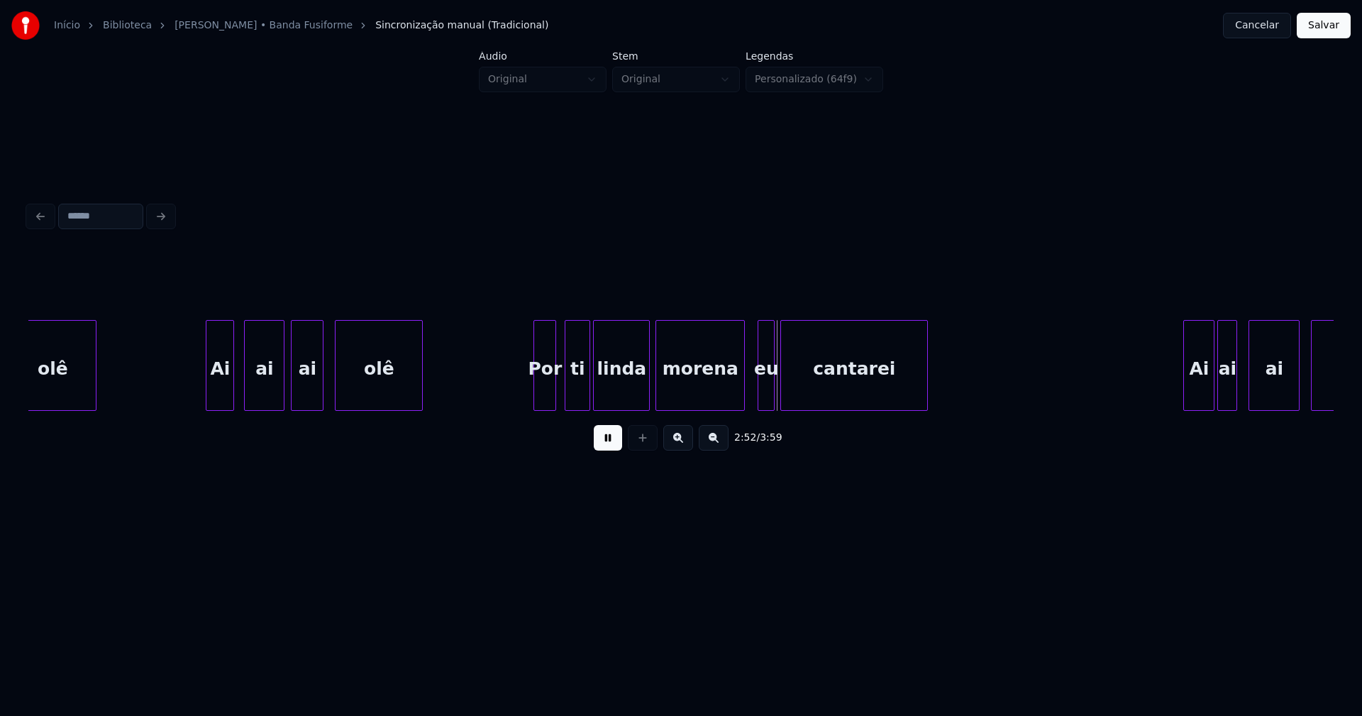
click at [741, 393] on div at bounding box center [742, 365] width 4 height 89
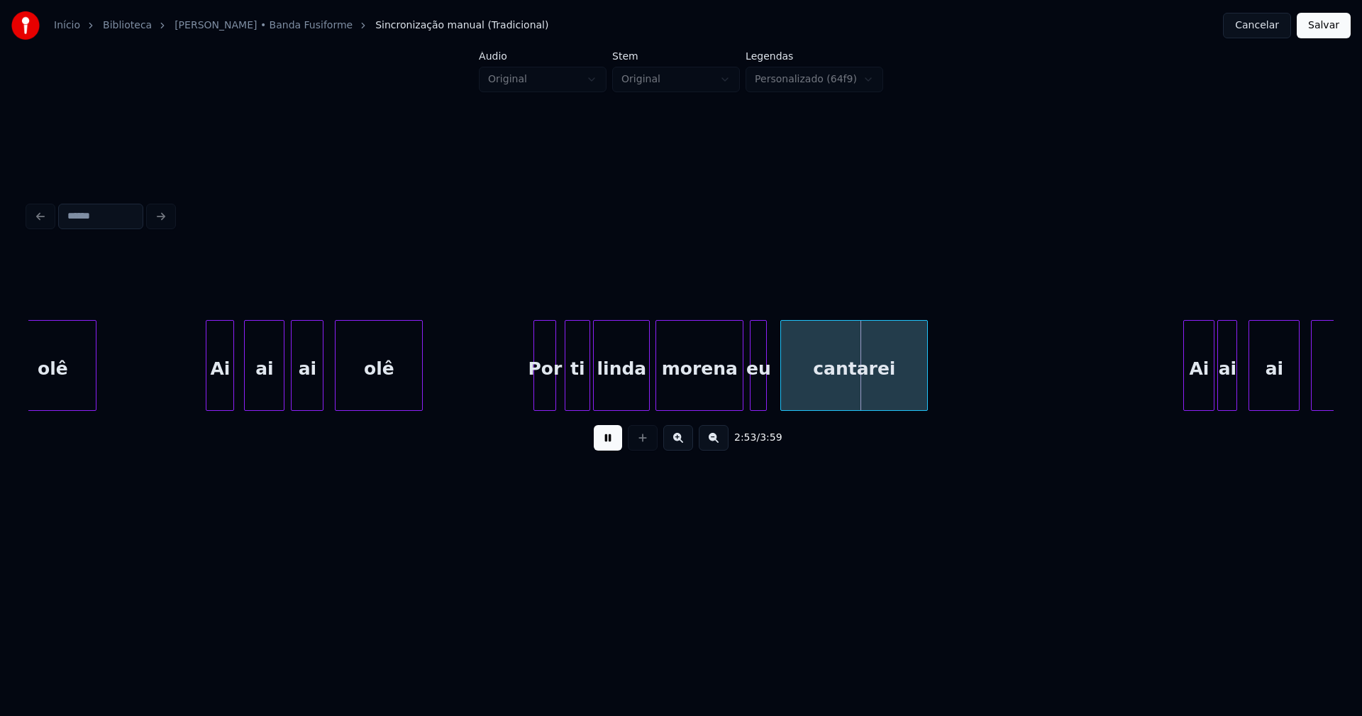
click at [759, 399] on div "eu" at bounding box center [759, 369] width 16 height 96
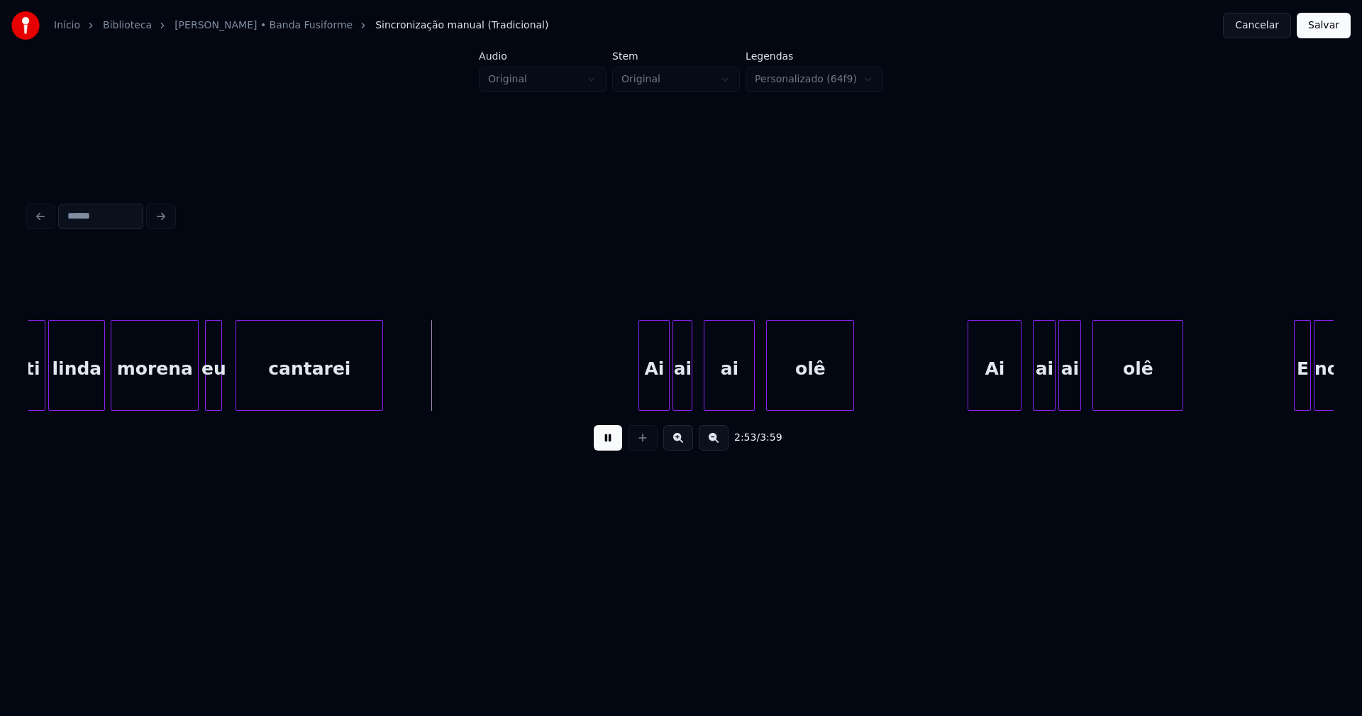
scroll to position [0, 24291]
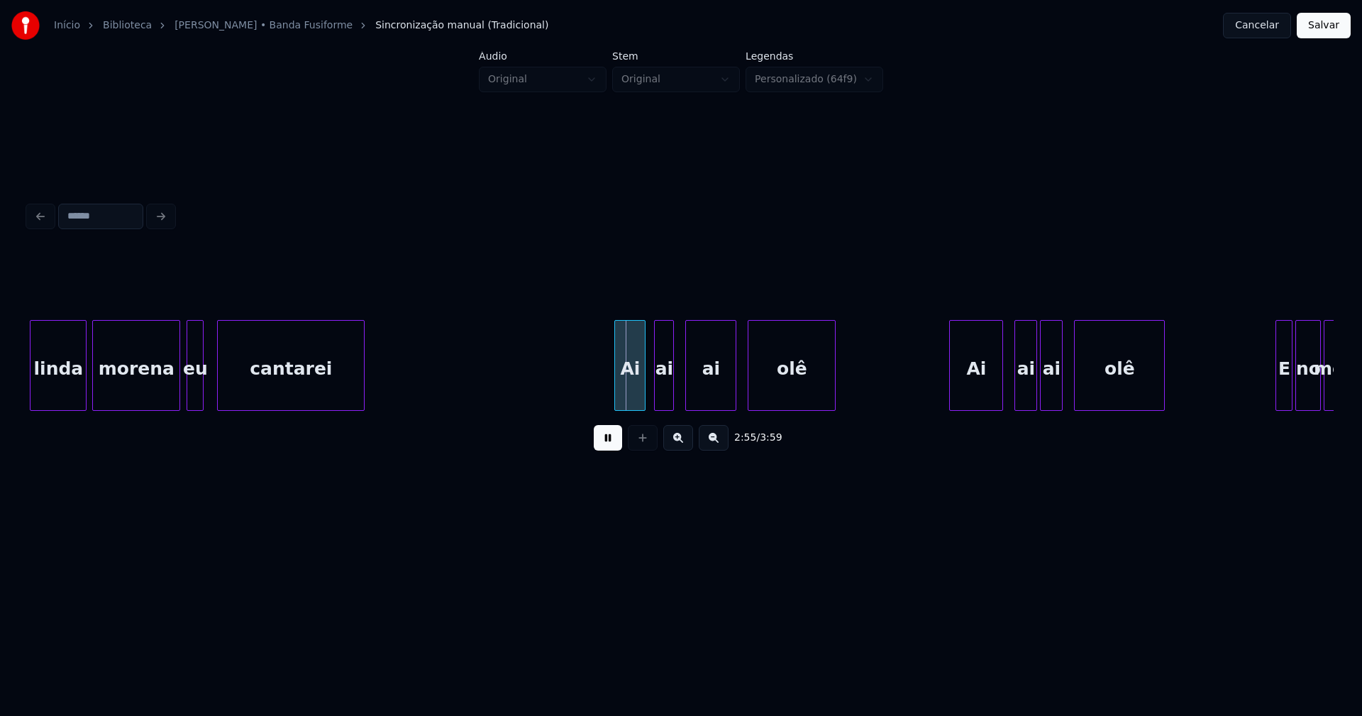
click at [634, 406] on div "linda morena eu cantarei Ai ai ai olê Ai ai ai olê E no meu" at bounding box center [681, 365] width 1306 height 91
click at [679, 389] on div at bounding box center [679, 365] width 4 height 89
click at [959, 378] on div "Ai" at bounding box center [967, 369] width 53 height 96
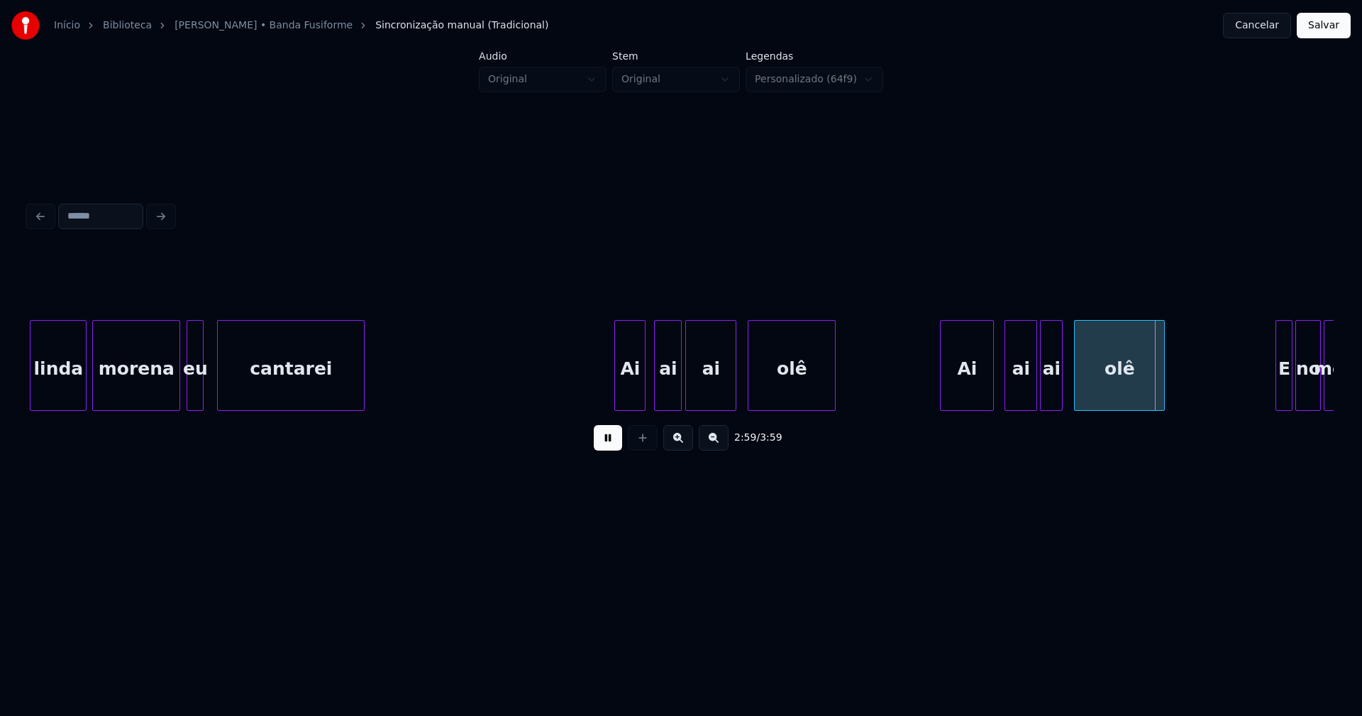
click at [1007, 385] on div at bounding box center [1007, 365] width 4 height 89
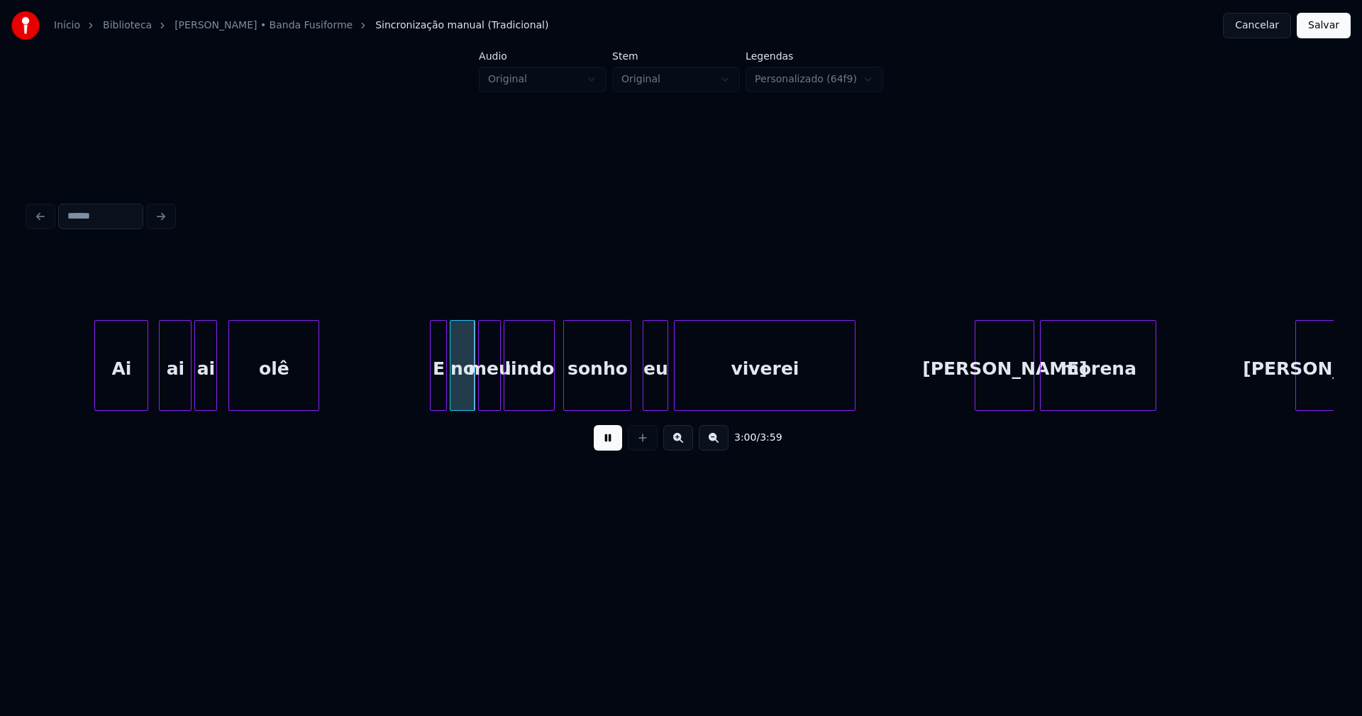
scroll to position [0, 25156]
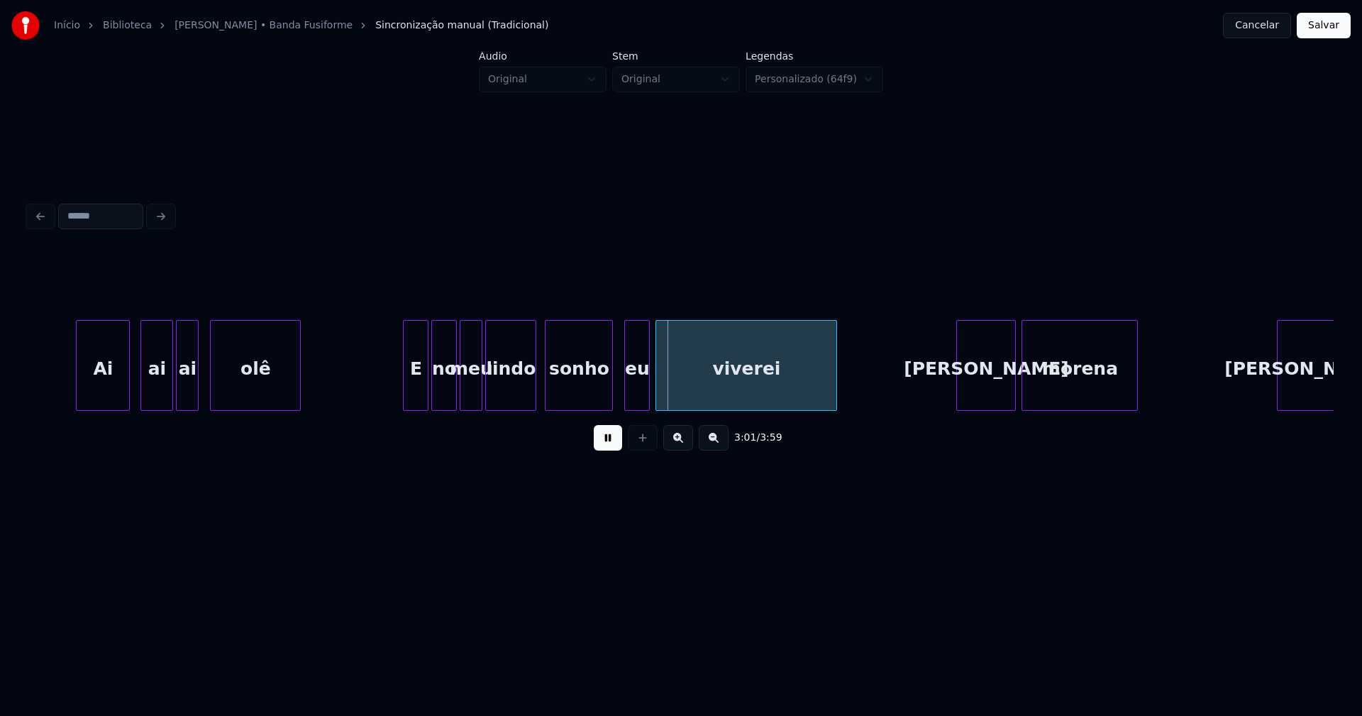
click at [406, 402] on div at bounding box center [406, 365] width 4 height 89
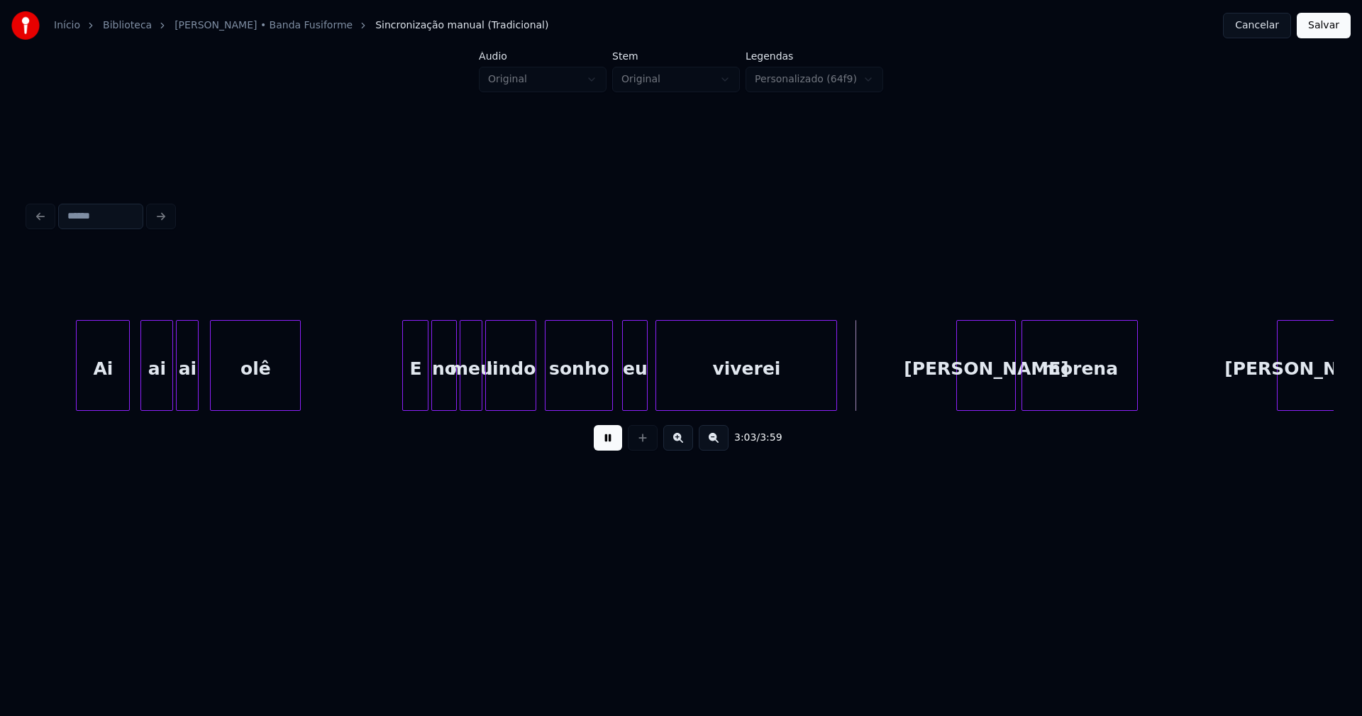
click at [638, 395] on div "eu" at bounding box center [635, 369] width 24 height 96
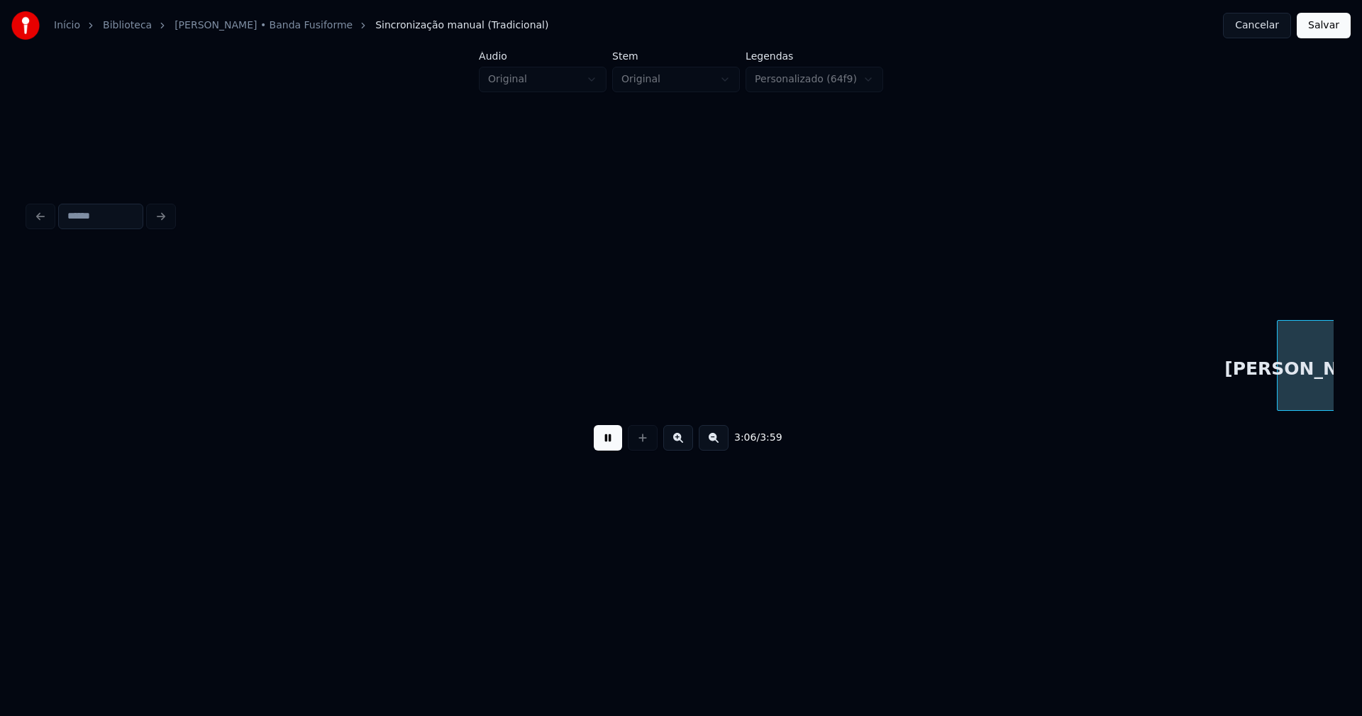
scroll to position [0, 26073]
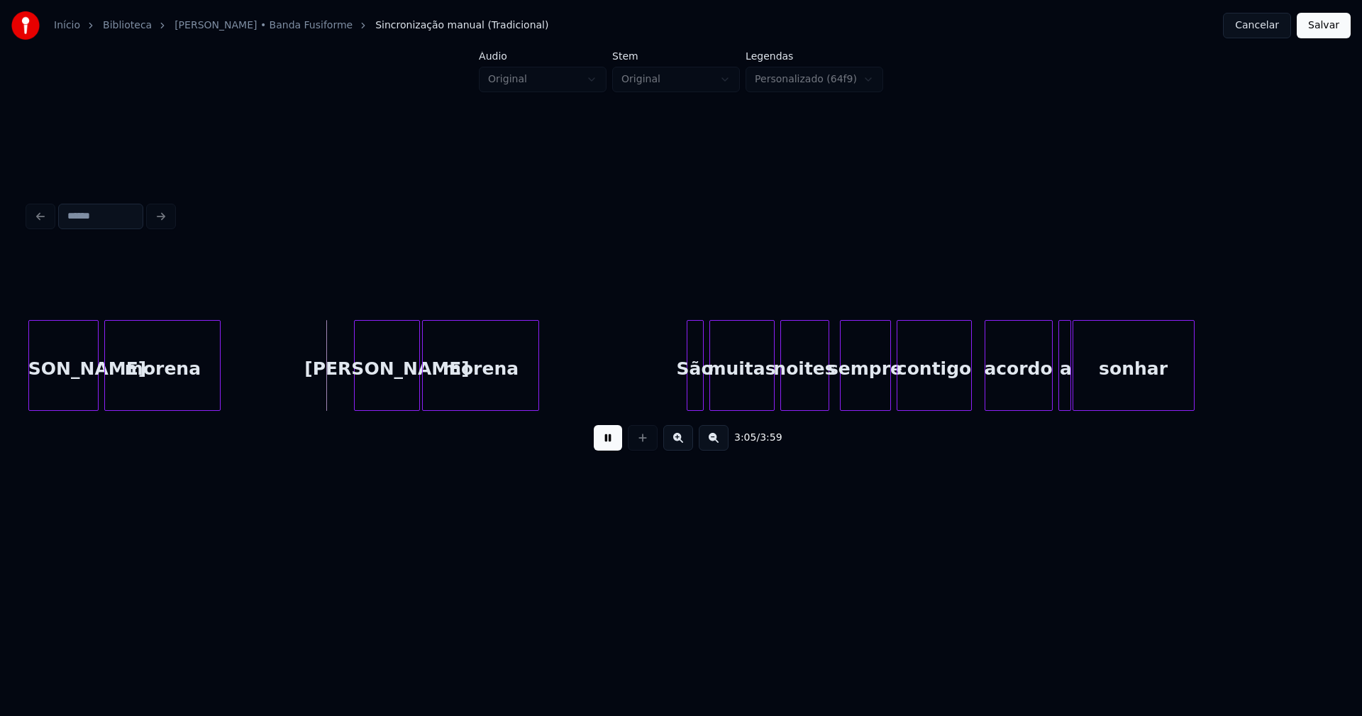
click at [356, 384] on div at bounding box center [357, 365] width 4 height 89
click at [681, 404] on div at bounding box center [683, 365] width 4 height 89
click at [958, 404] on div at bounding box center [959, 365] width 4 height 89
click at [997, 397] on div "acordo" at bounding box center [1006, 369] width 67 height 96
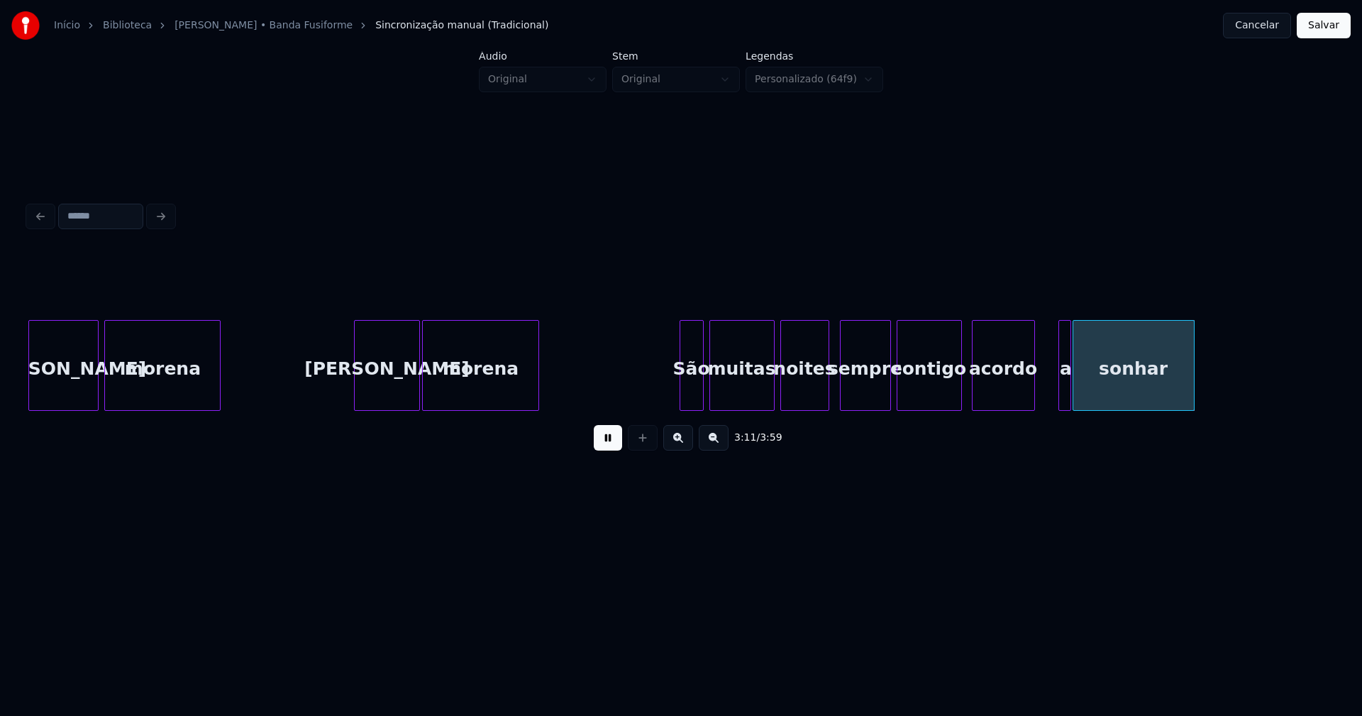
click at [1032, 392] on div at bounding box center [1032, 365] width 4 height 89
click at [1051, 392] on div at bounding box center [1051, 365] width 4 height 89
click at [1047, 396] on div "a" at bounding box center [1050, 369] width 22 height 96
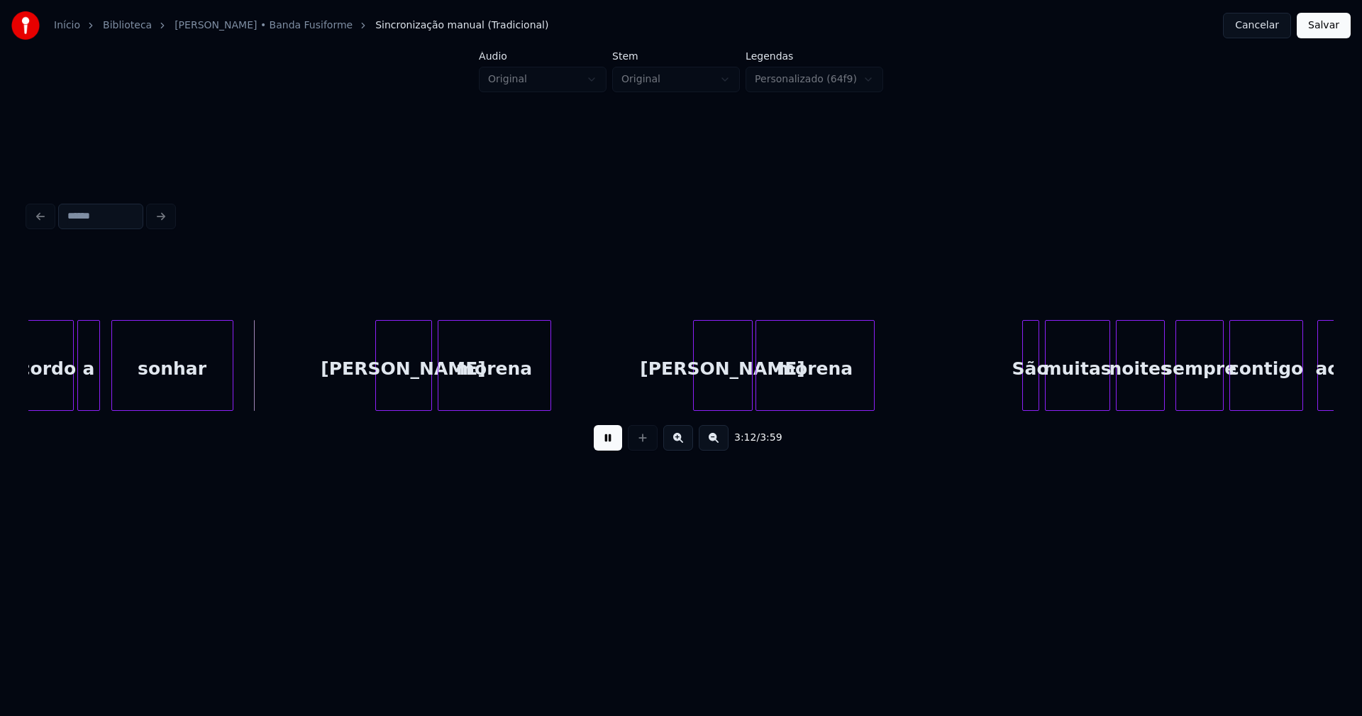
scroll to position [0, 27072]
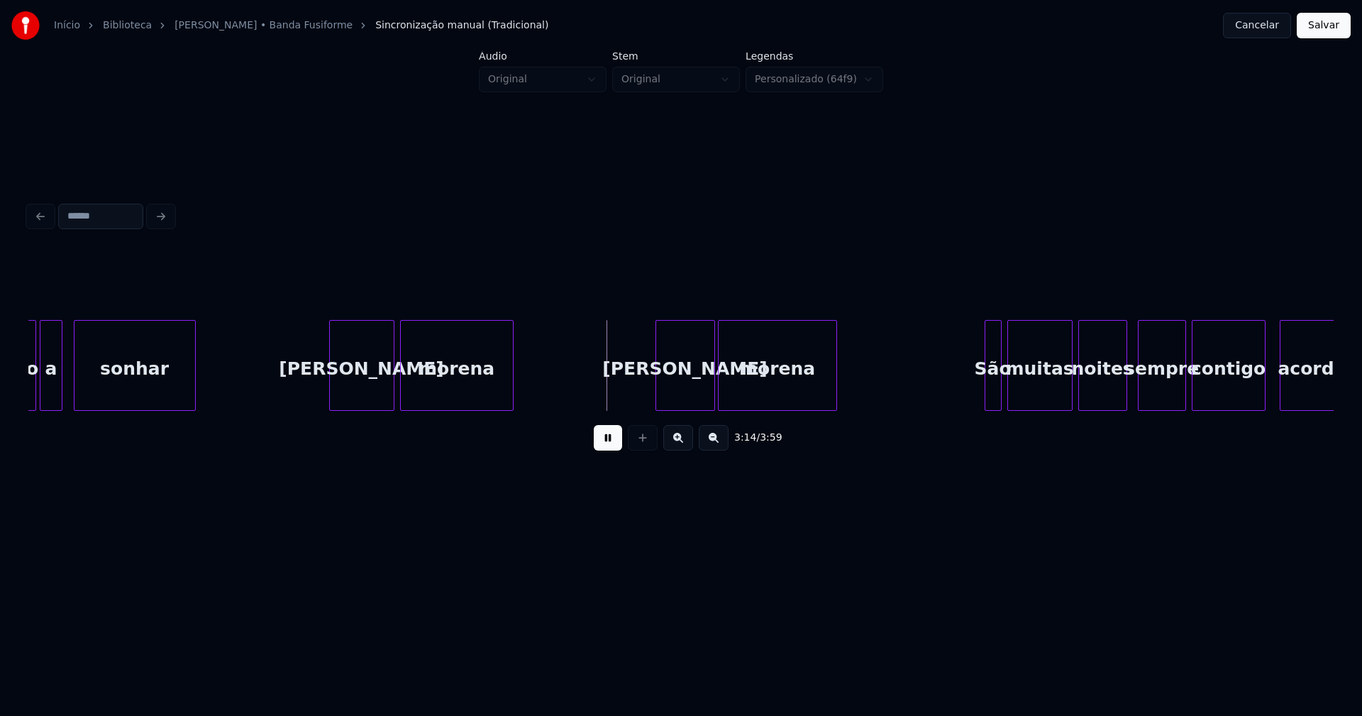
click at [333, 397] on div at bounding box center [332, 365] width 4 height 89
click at [978, 402] on div at bounding box center [979, 365] width 4 height 89
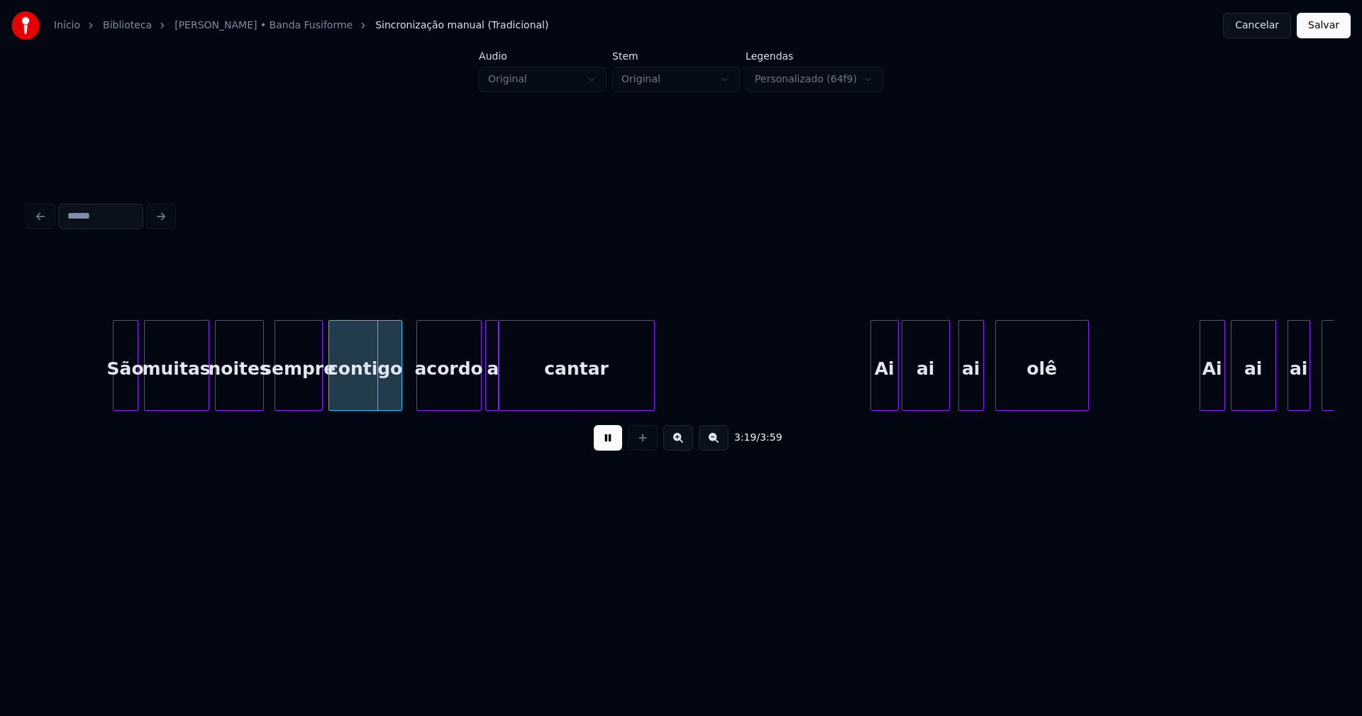
scroll to position [0, 27936]
click at [389, 408] on div "São muitas noites sempre contigo acordo a cantar Ai ai ai olê Ai ai ai olê" at bounding box center [681, 365] width 1306 height 91
click at [430, 404] on div "acordo" at bounding box center [433, 369] width 64 height 96
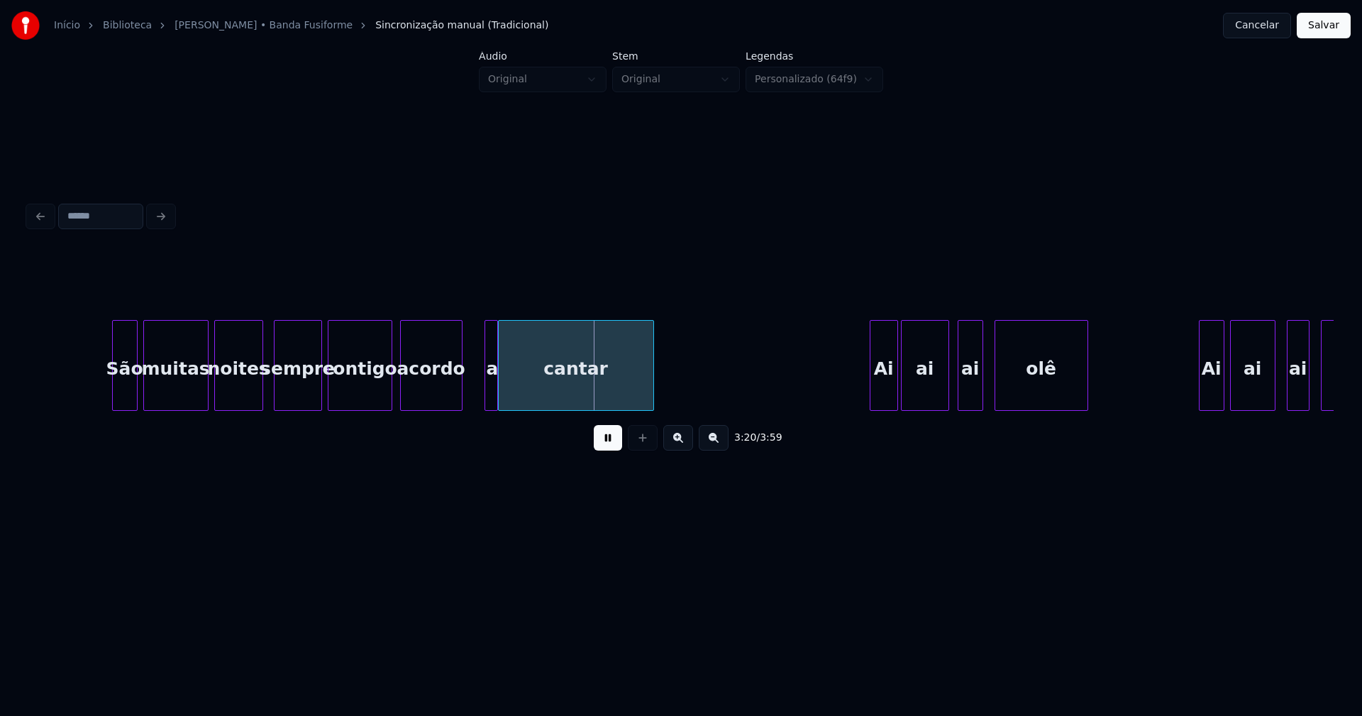
click at [459, 399] on div at bounding box center [460, 365] width 4 height 89
click at [476, 402] on div at bounding box center [477, 365] width 4 height 89
click at [478, 410] on div "São muitas noites sempre contigo acordo a cantar Ai ai ai olê Ai ai ai olê" at bounding box center [681, 365] width 1306 height 91
click at [538, 398] on div "cantar" at bounding box center [572, 369] width 155 height 96
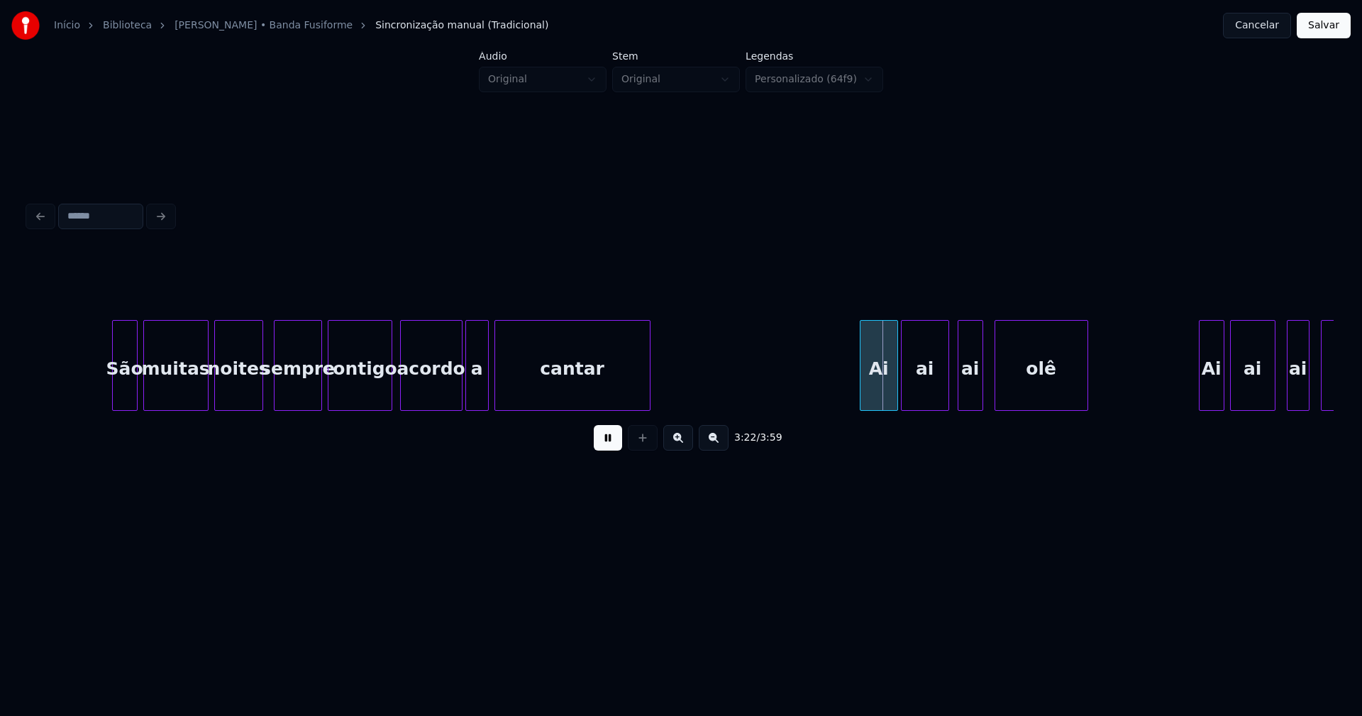
click at [864, 392] on div at bounding box center [863, 365] width 4 height 89
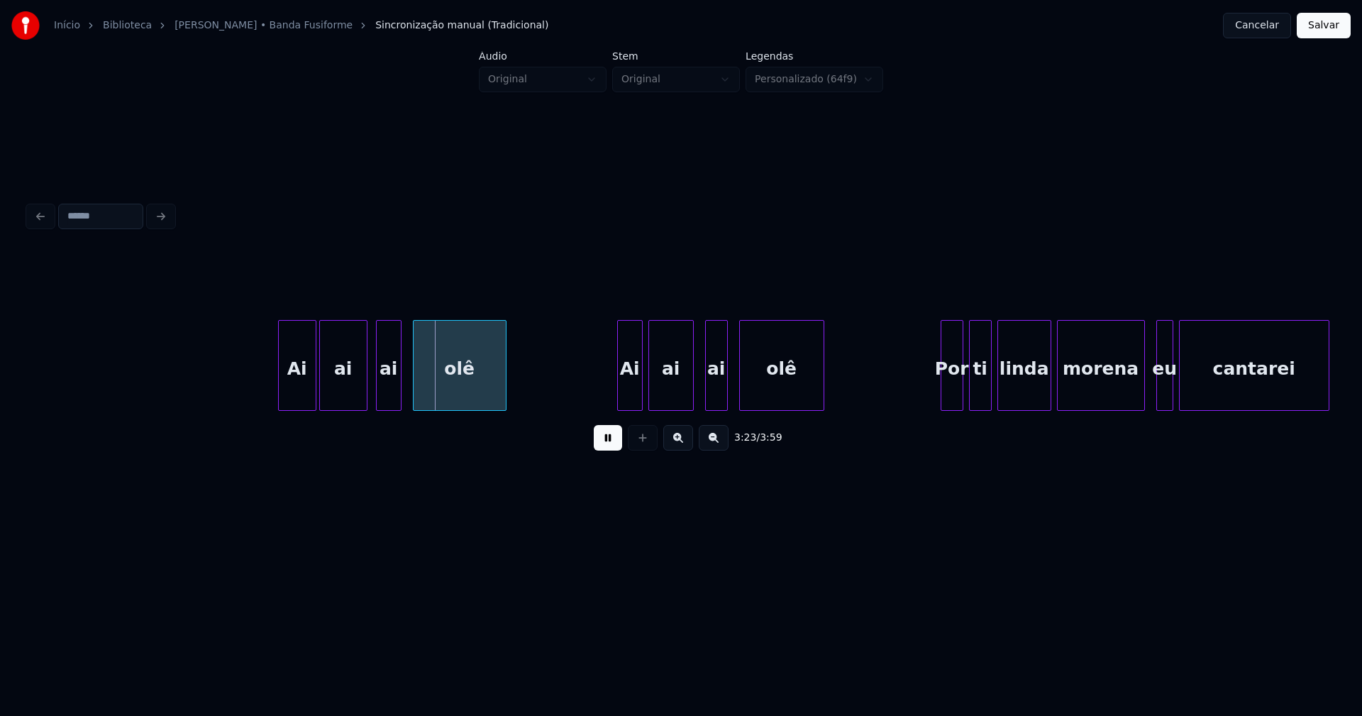
scroll to position [0, 28688]
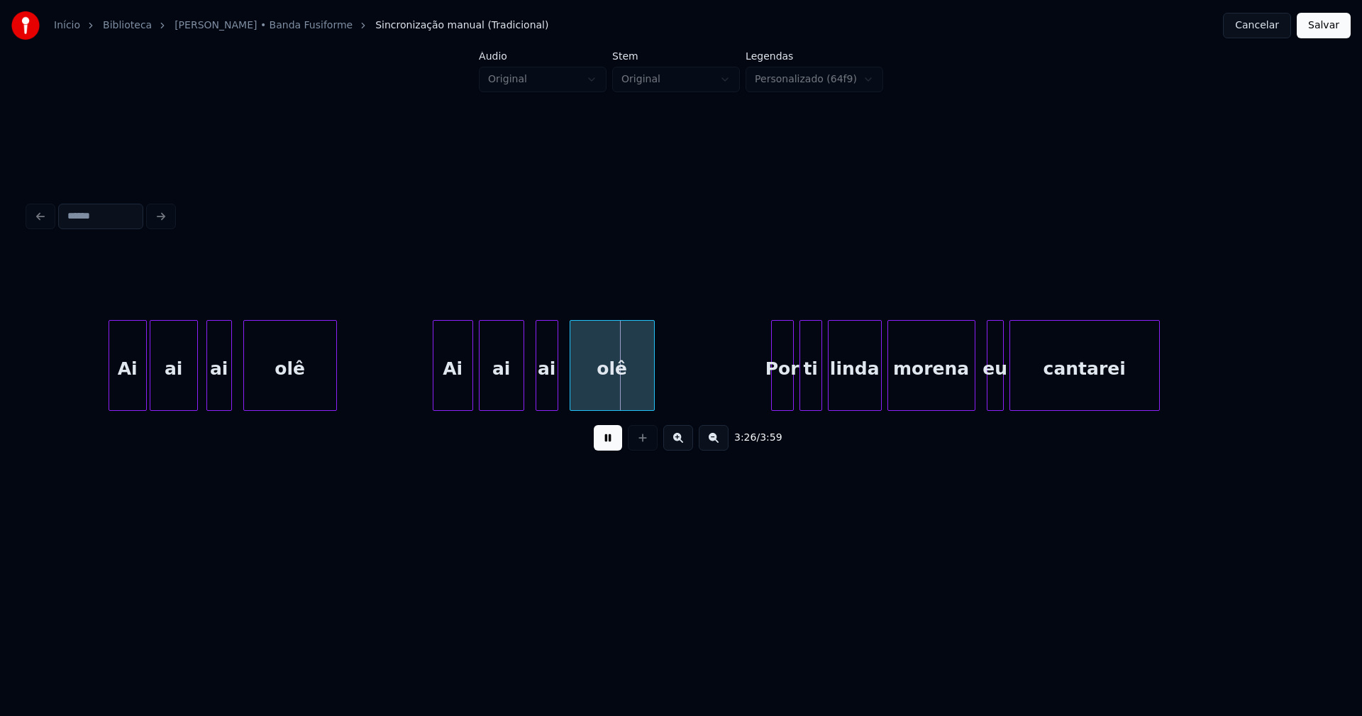
click at [434, 390] on div at bounding box center [436, 365] width 4 height 89
click at [766, 390] on div at bounding box center [768, 365] width 4 height 89
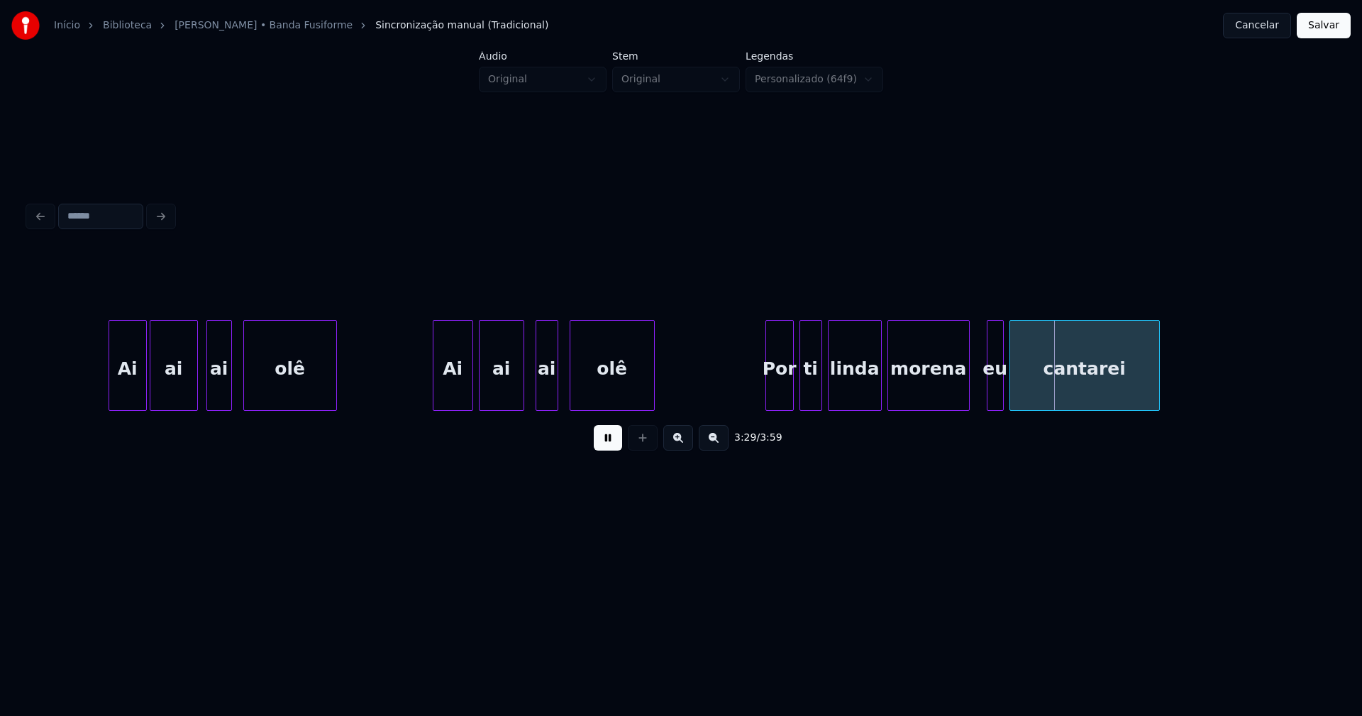
click at [967, 397] on div at bounding box center [967, 365] width 4 height 89
click at [984, 401] on div "eu" at bounding box center [985, 369] width 16 height 96
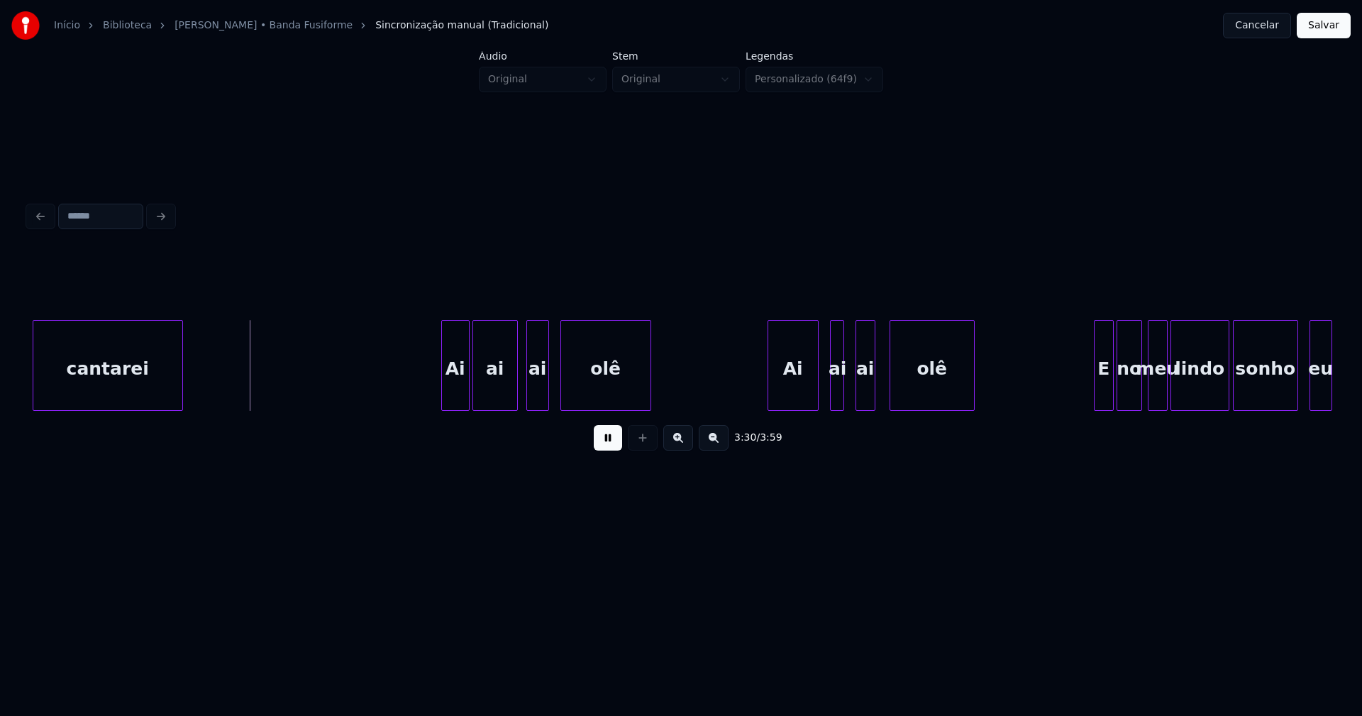
scroll to position [0, 29702]
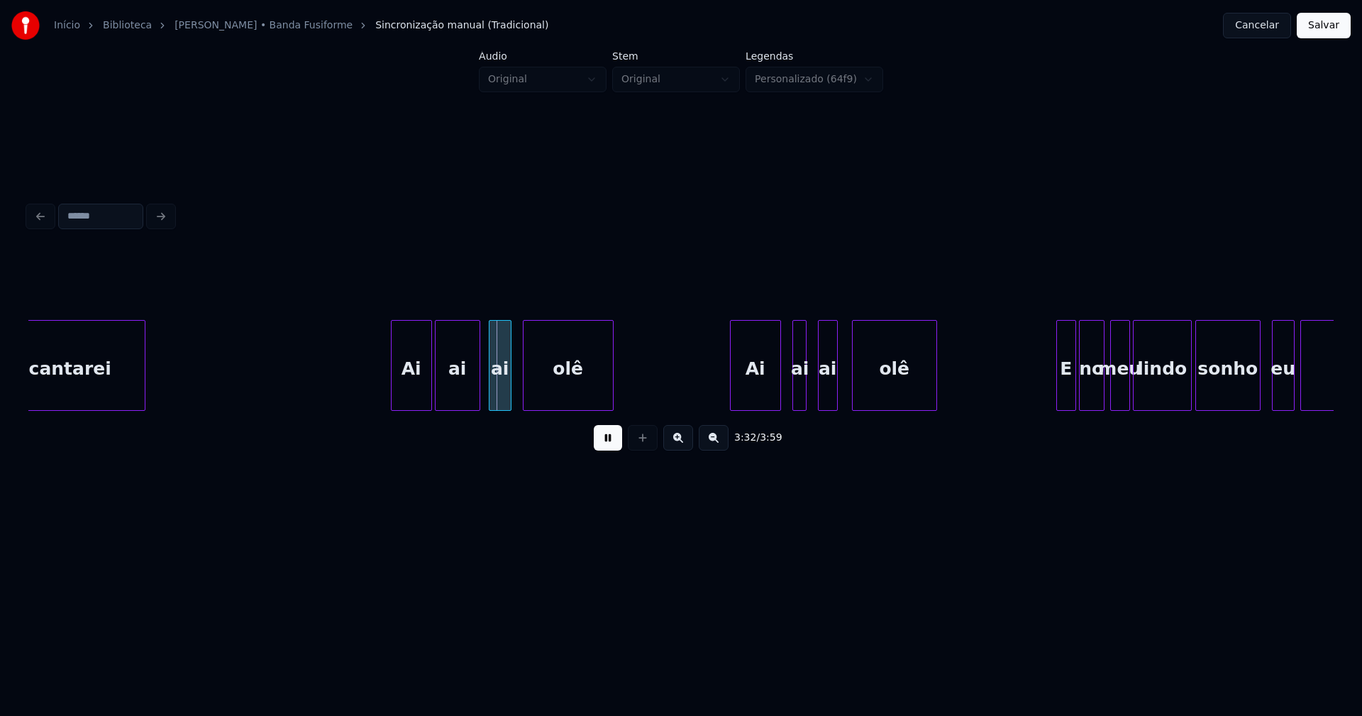
click at [393, 397] on div at bounding box center [394, 365] width 4 height 89
click at [722, 392] on div at bounding box center [721, 365] width 4 height 89
click at [768, 393] on div at bounding box center [767, 365] width 4 height 89
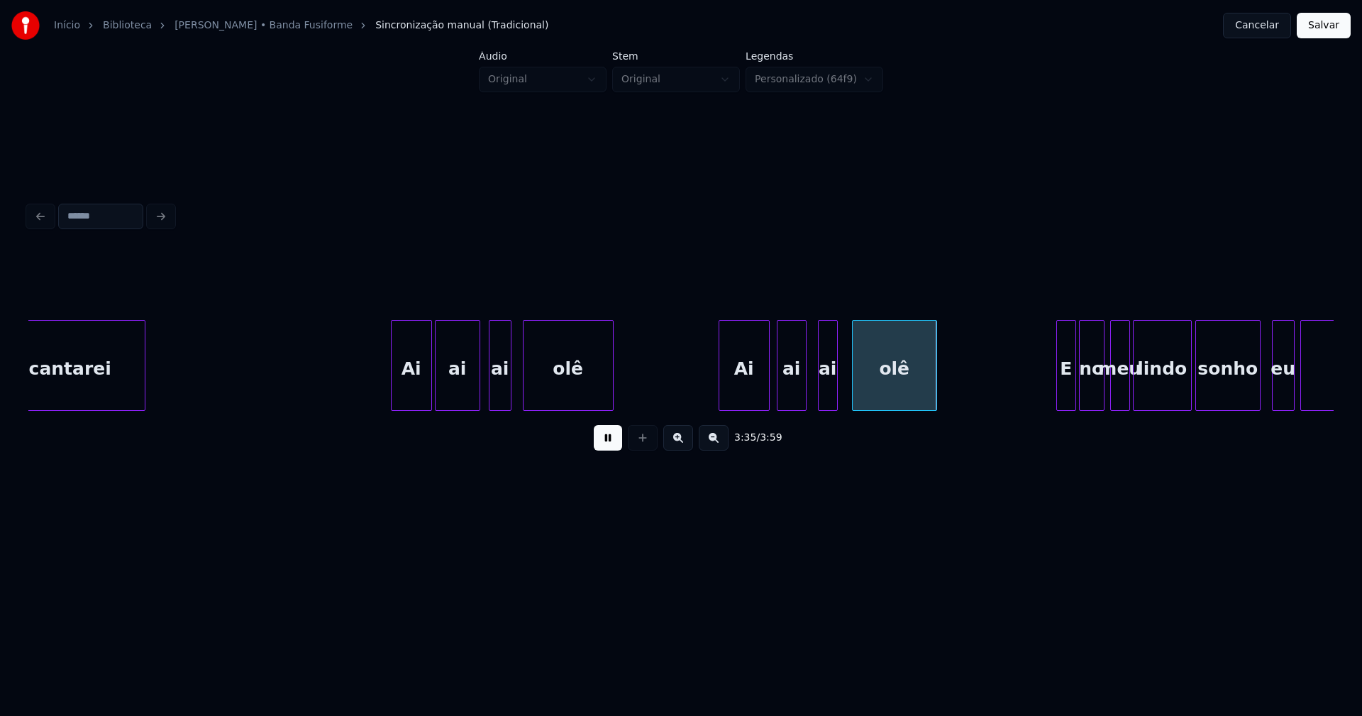
click at [778, 398] on div at bounding box center [780, 365] width 4 height 89
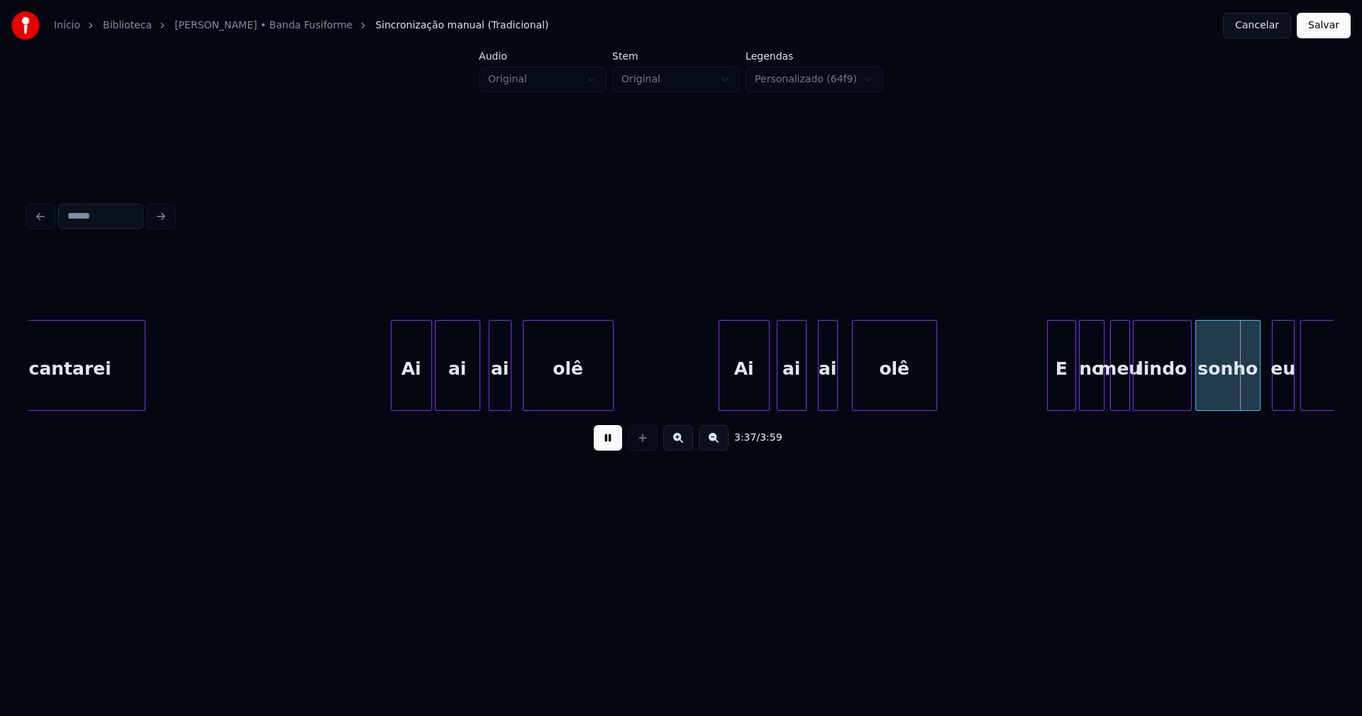
click at [1050, 391] on div at bounding box center [1050, 365] width 4 height 89
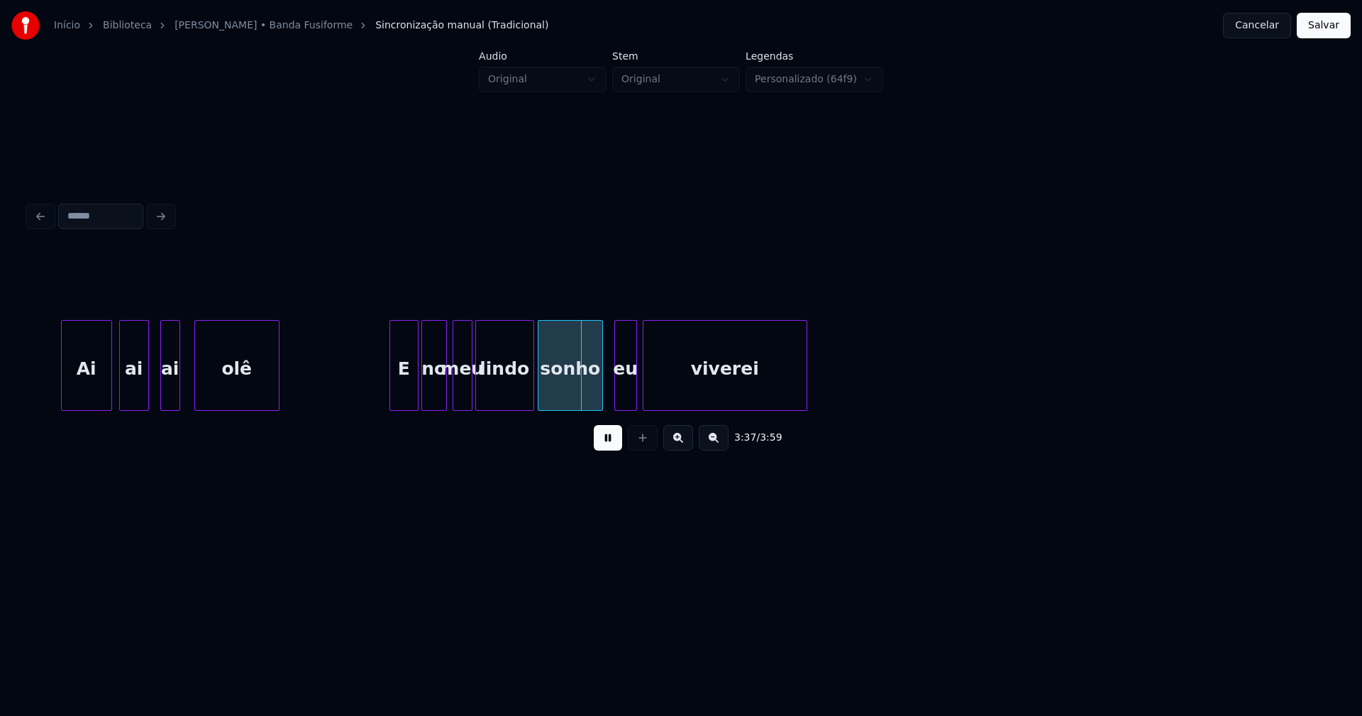
scroll to position [0, 30378]
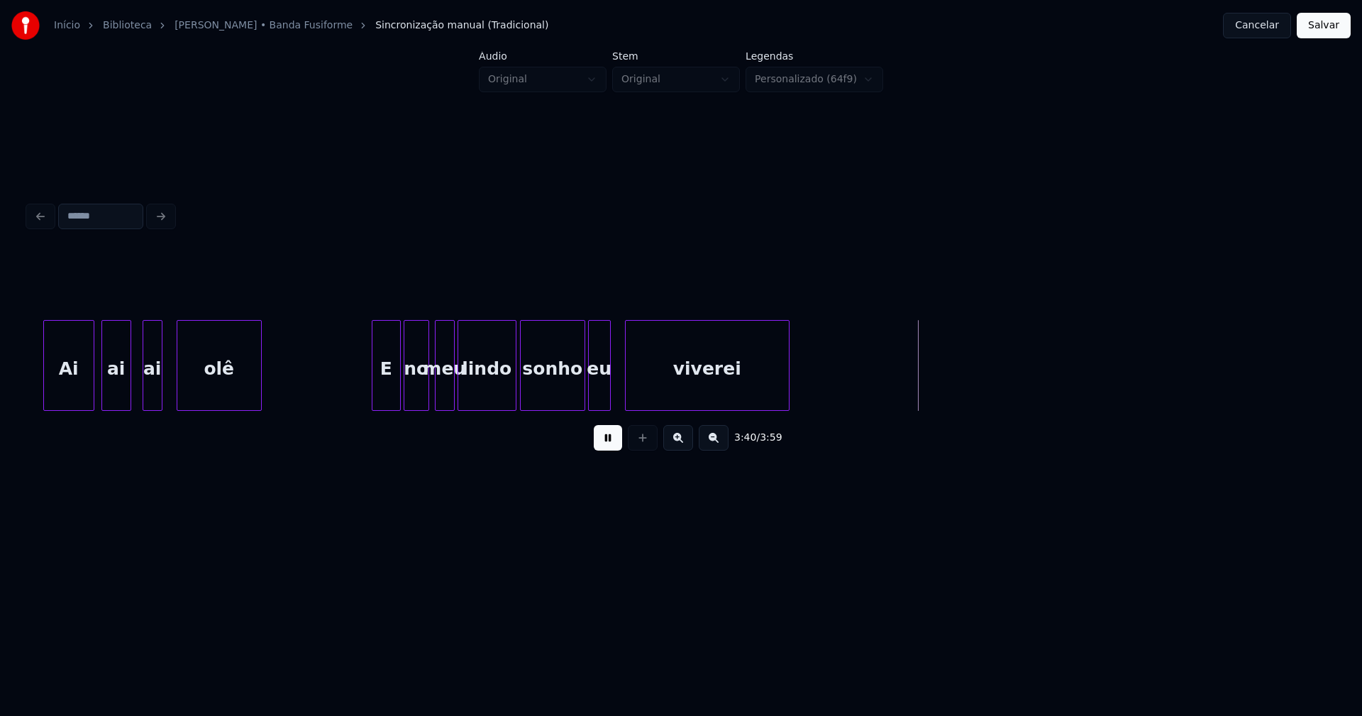
click at [597, 402] on div "eu" at bounding box center [599, 369] width 21 height 96
click at [1327, 27] on button "Salvar" at bounding box center [1324, 26] width 54 height 26
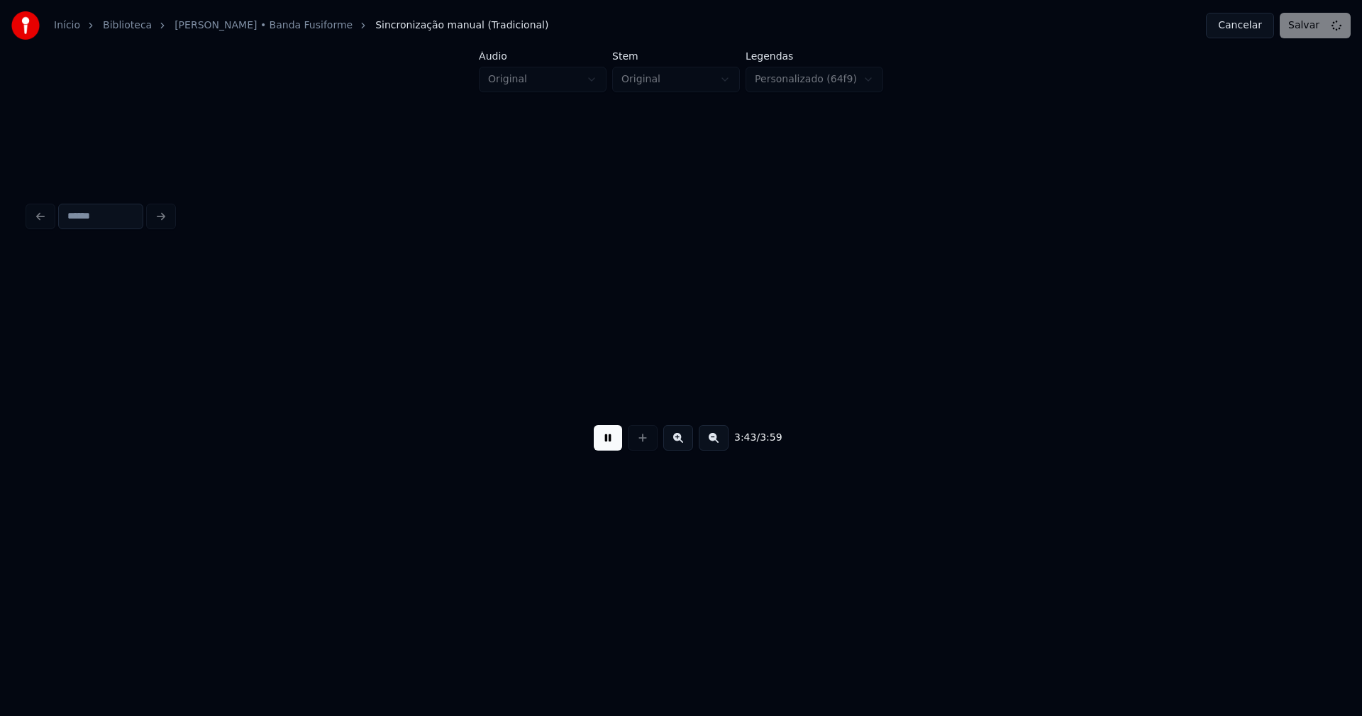
scroll to position [0, 31684]
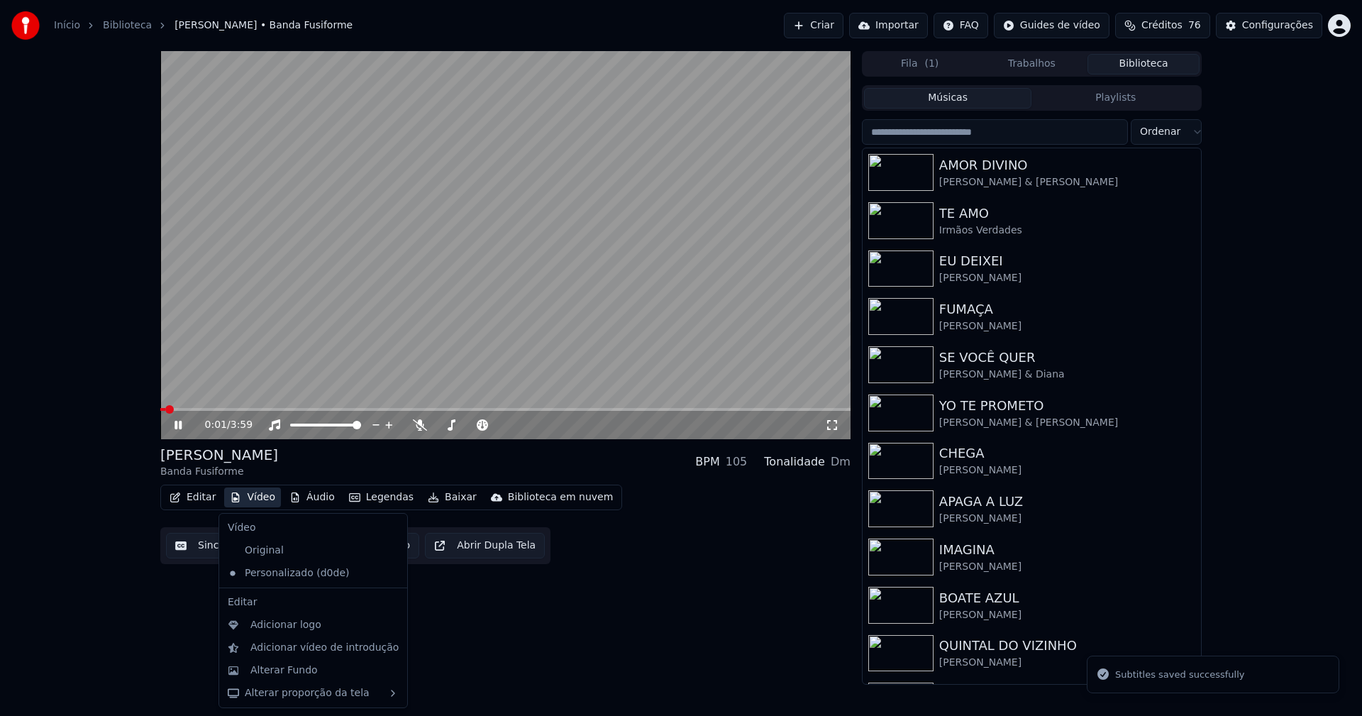
click at [258, 499] on button "Vídeo" at bounding box center [252, 497] width 57 height 20
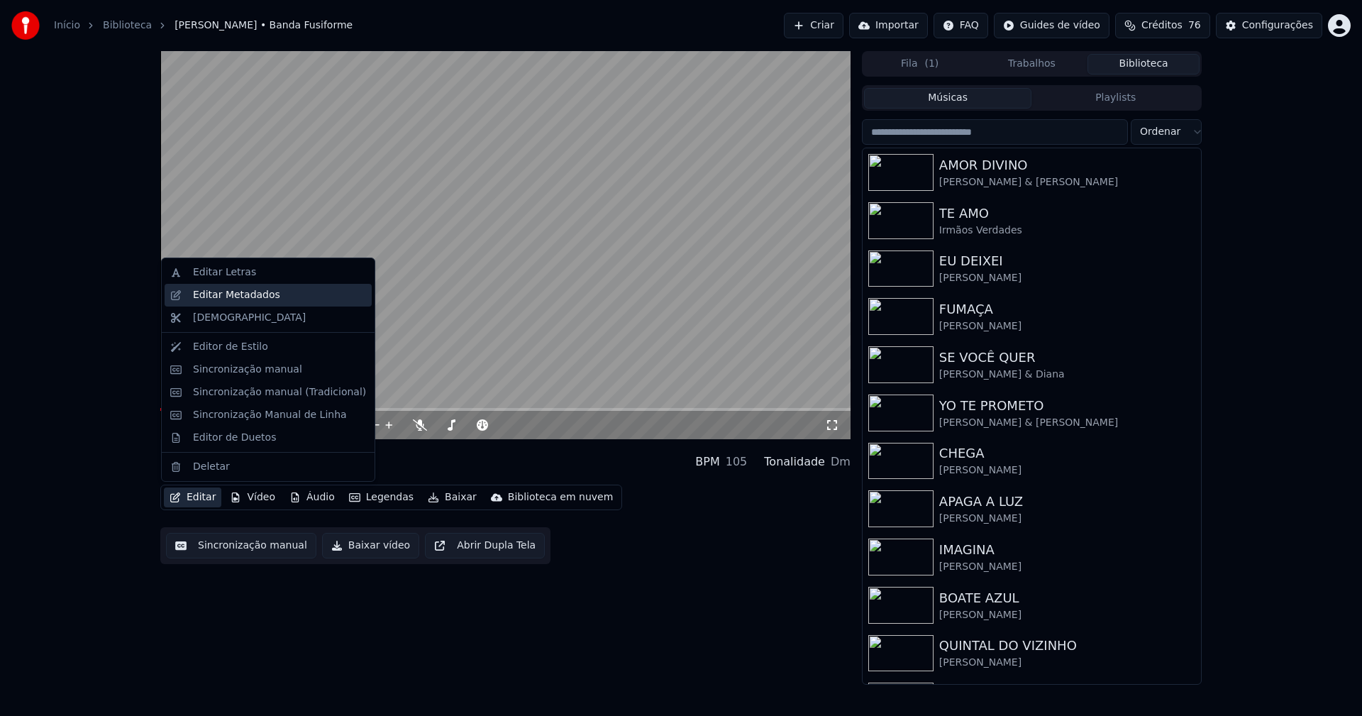
click at [222, 300] on div "Editar Metadados" at bounding box center [236, 295] width 87 height 14
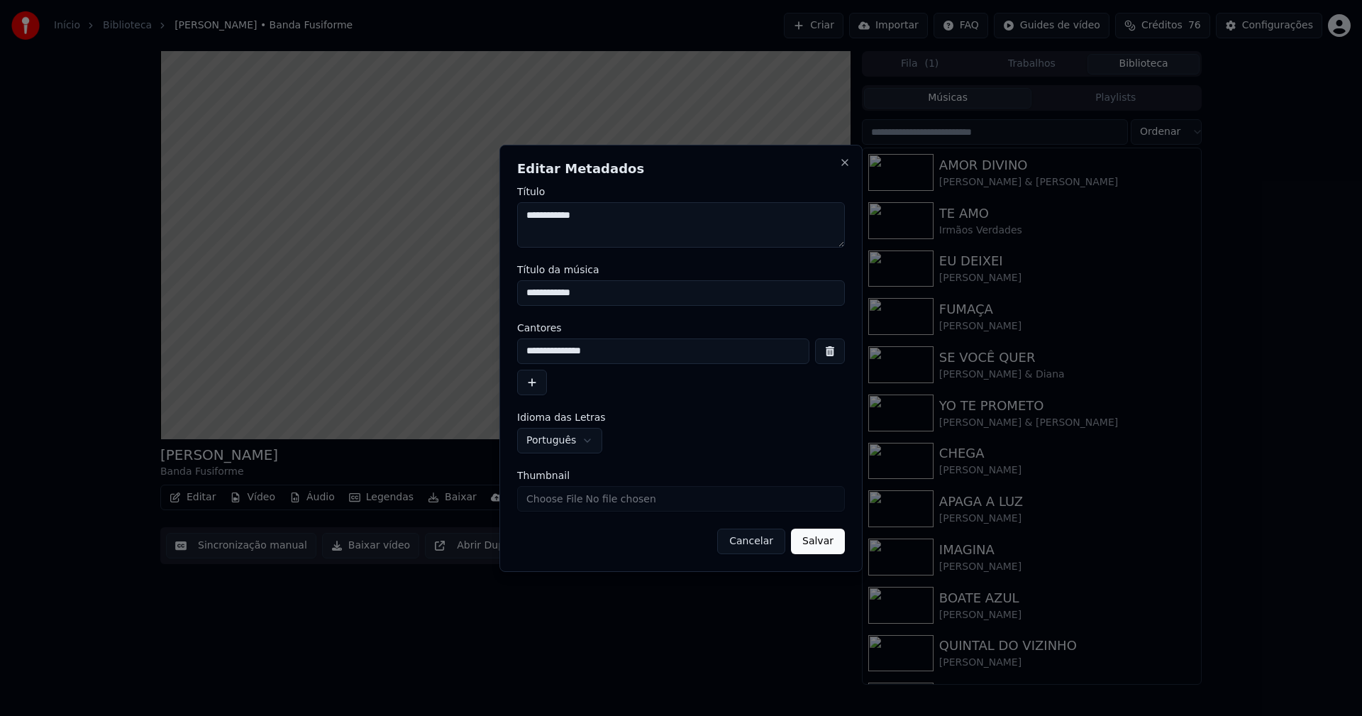
click at [561, 507] on input "Thumbnail" at bounding box center [681, 499] width 328 height 26
type input "**********"
click at [831, 539] on button "Salvar" at bounding box center [818, 542] width 54 height 26
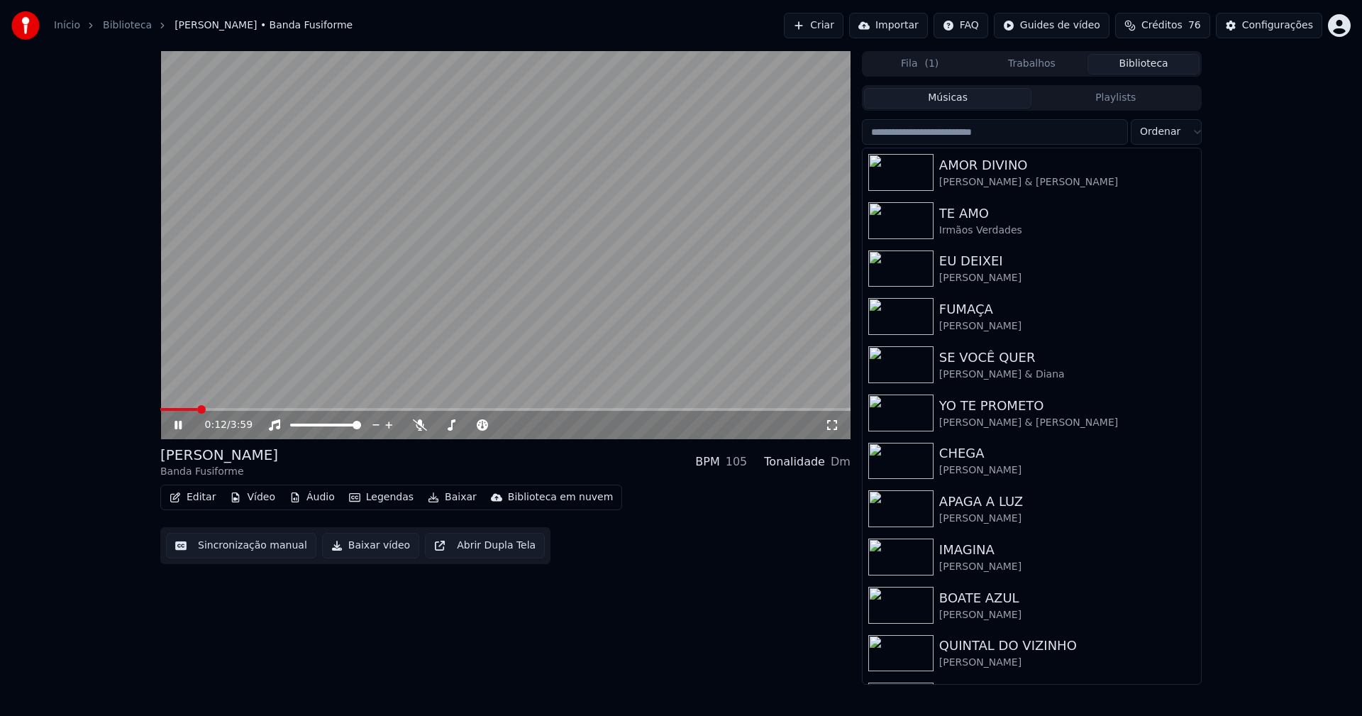
click at [834, 426] on icon at bounding box center [832, 424] width 14 height 11
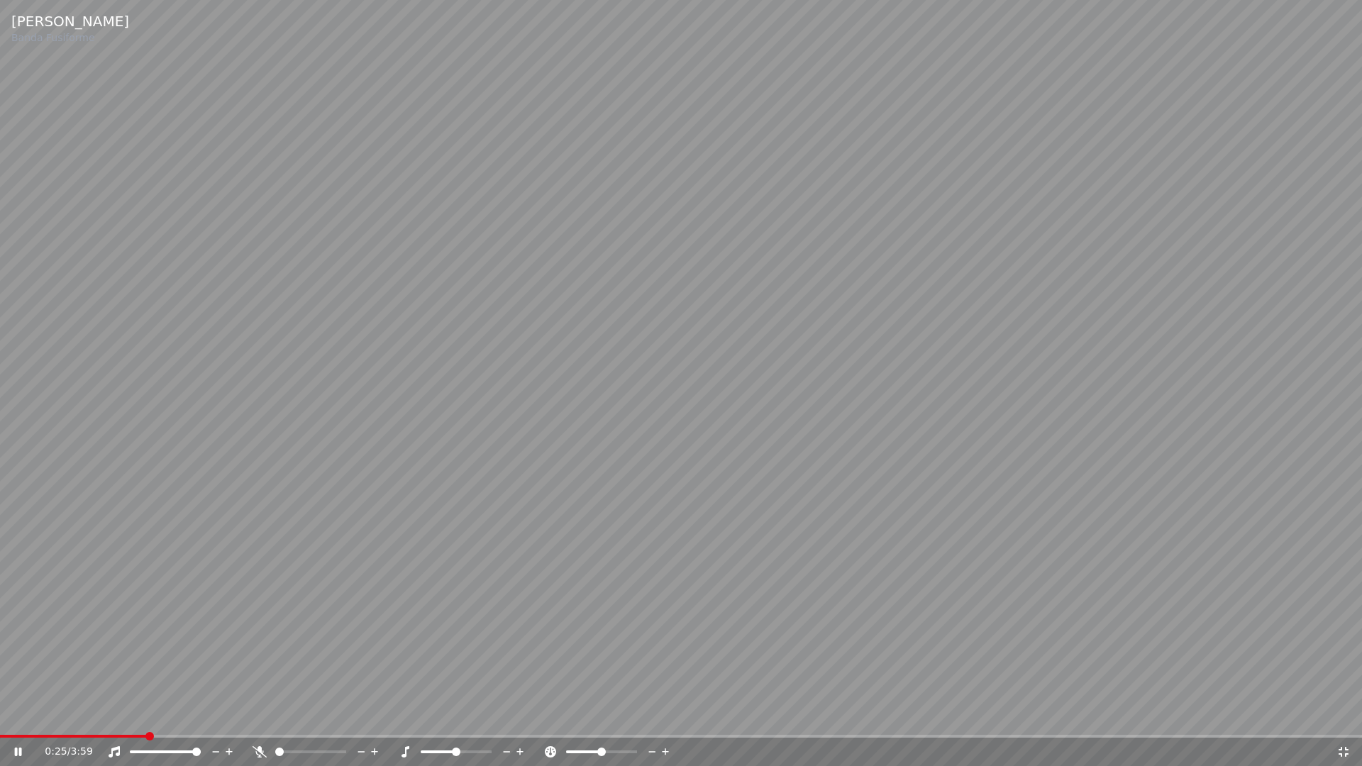
click at [1344, 715] on icon at bounding box center [1344, 751] width 14 height 11
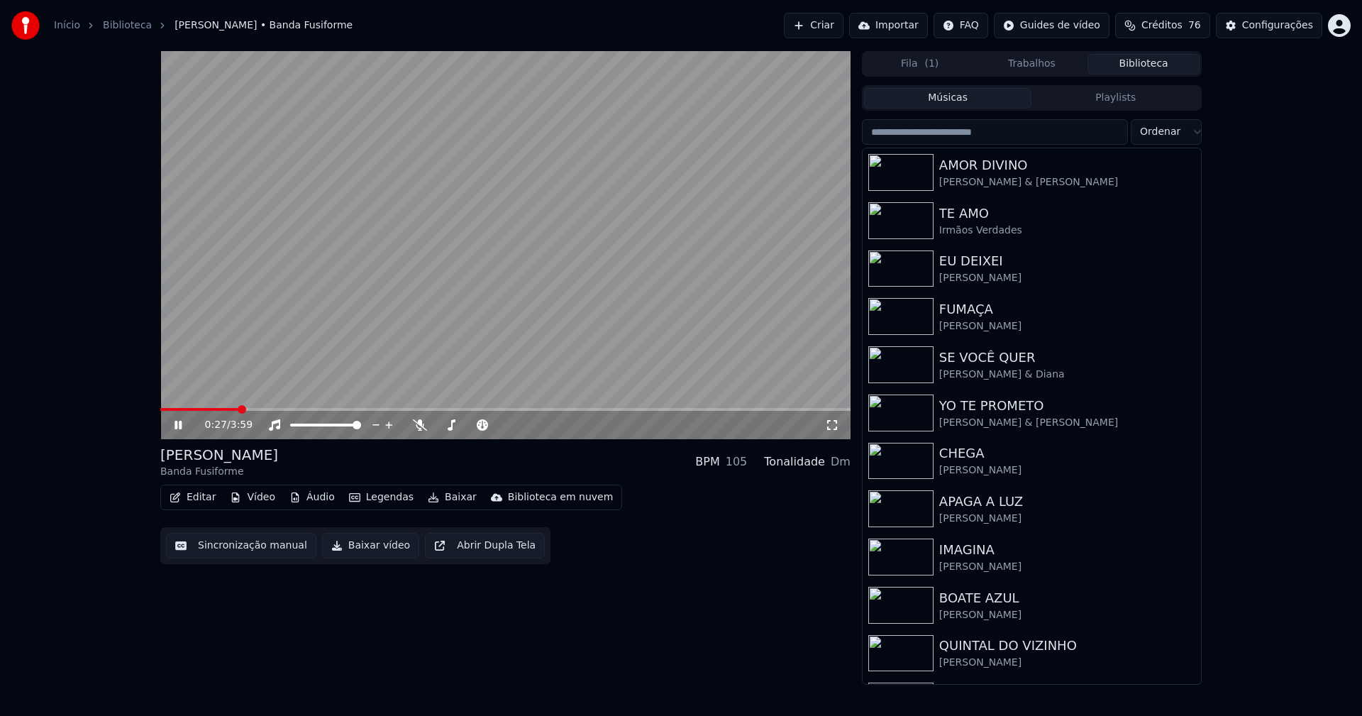
click at [183, 430] on icon at bounding box center [188, 424] width 33 height 11
click at [357, 551] on button "Baixar vídeo" at bounding box center [370, 546] width 97 height 26
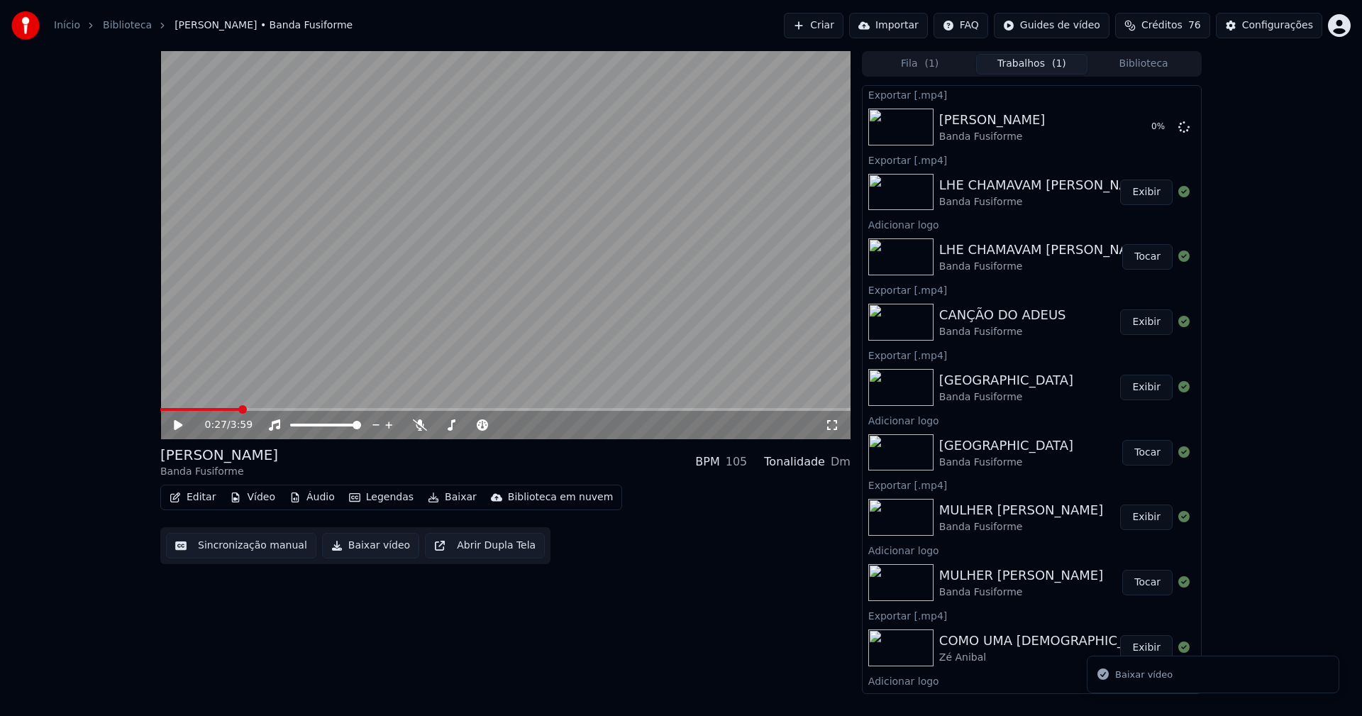
drag, startPoint x: 1155, startPoint y: 65, endPoint x: 1079, endPoint y: 82, distance: 77.8
click at [1154, 66] on button "Biblioteca" at bounding box center [1144, 64] width 112 height 21
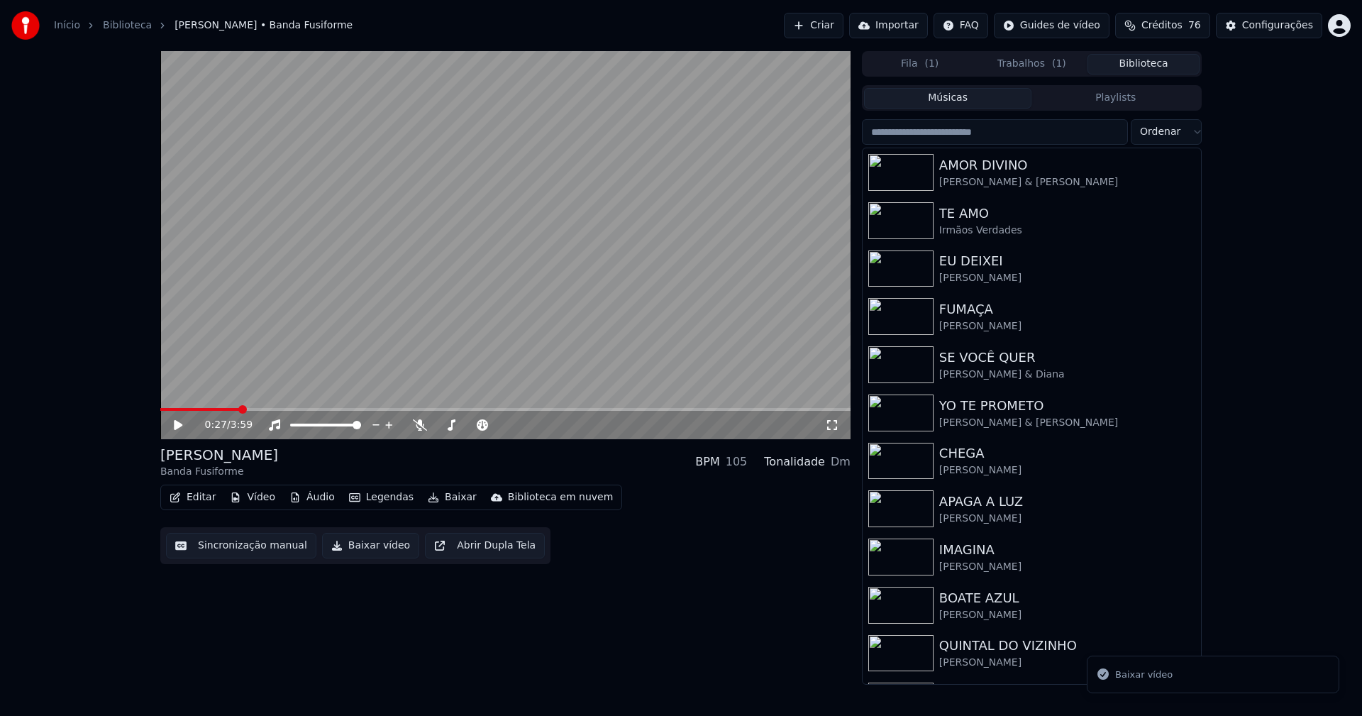
click at [923, 132] on input "search" at bounding box center [995, 132] width 266 height 26
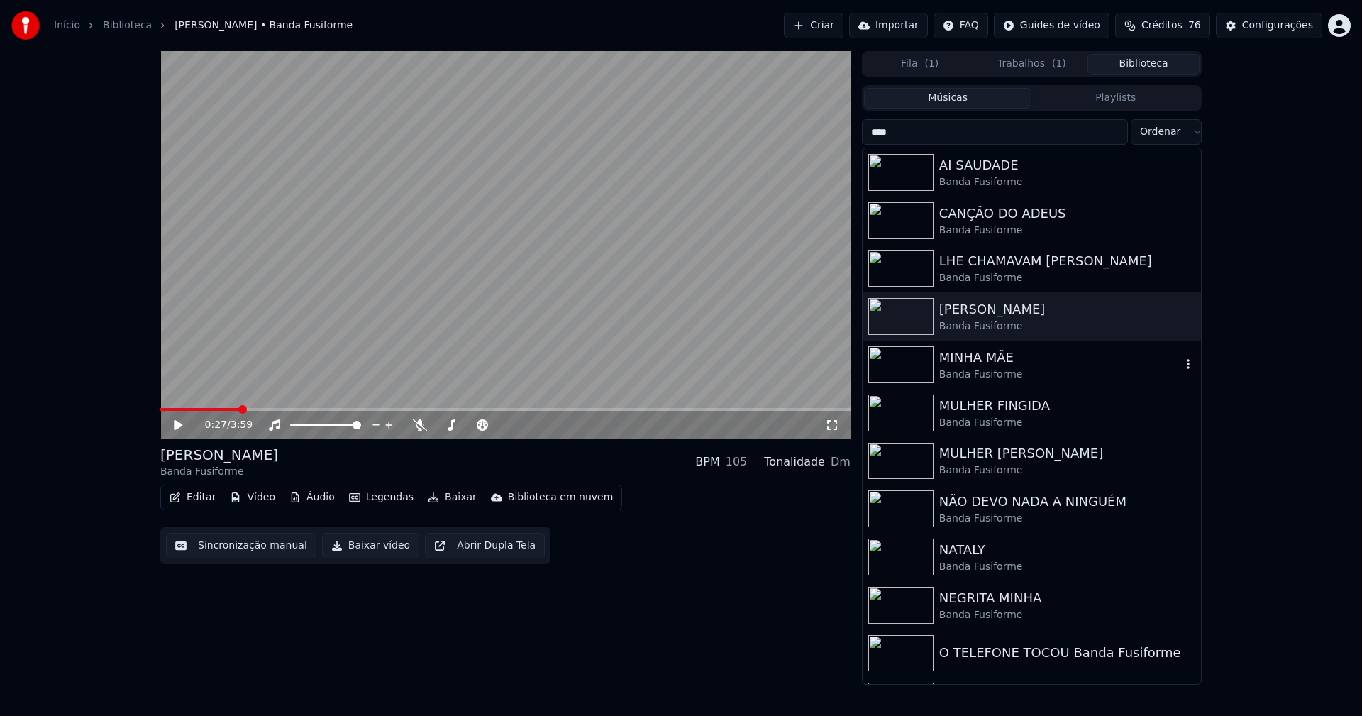
type input "****"
click at [984, 368] on div "Banda Fusiforme" at bounding box center [1060, 375] width 242 height 14
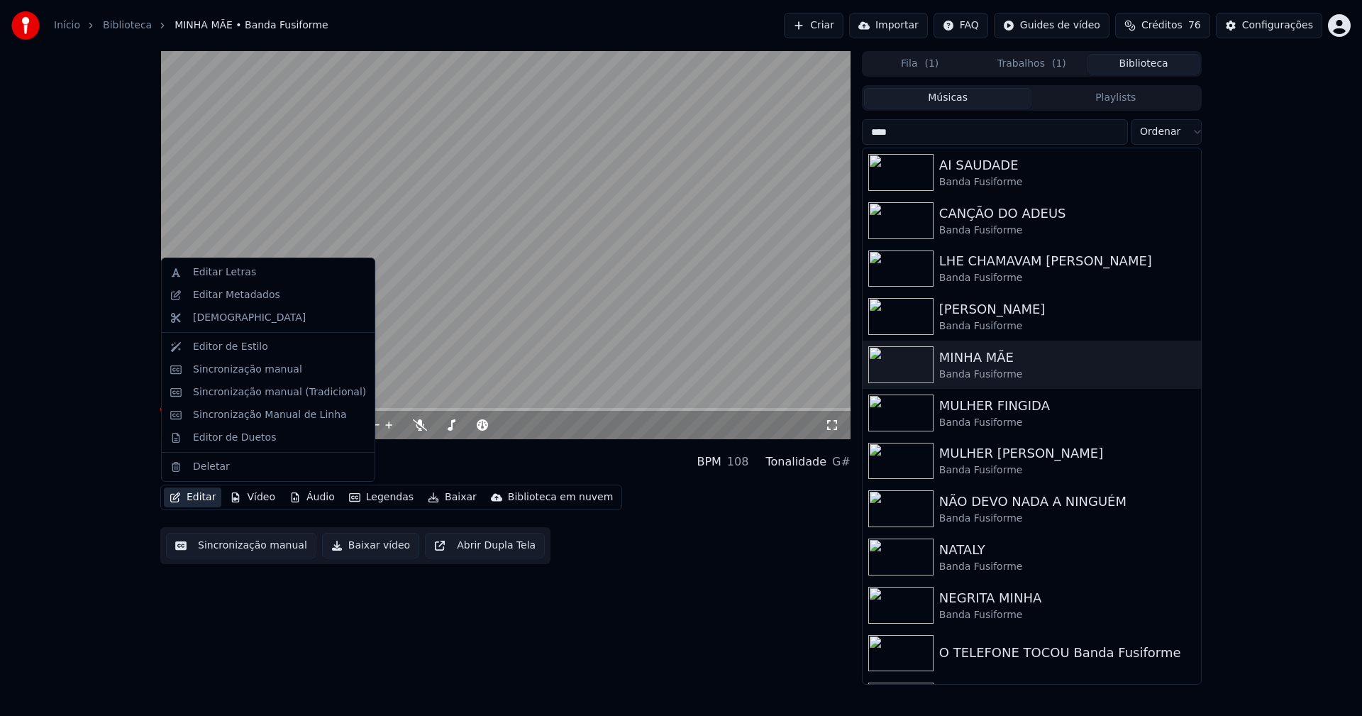
click at [204, 499] on button "Editar" at bounding box center [192, 497] width 57 height 20
click at [260, 399] on div "Sincronização manual (Tradicional)" at bounding box center [268, 392] width 207 height 23
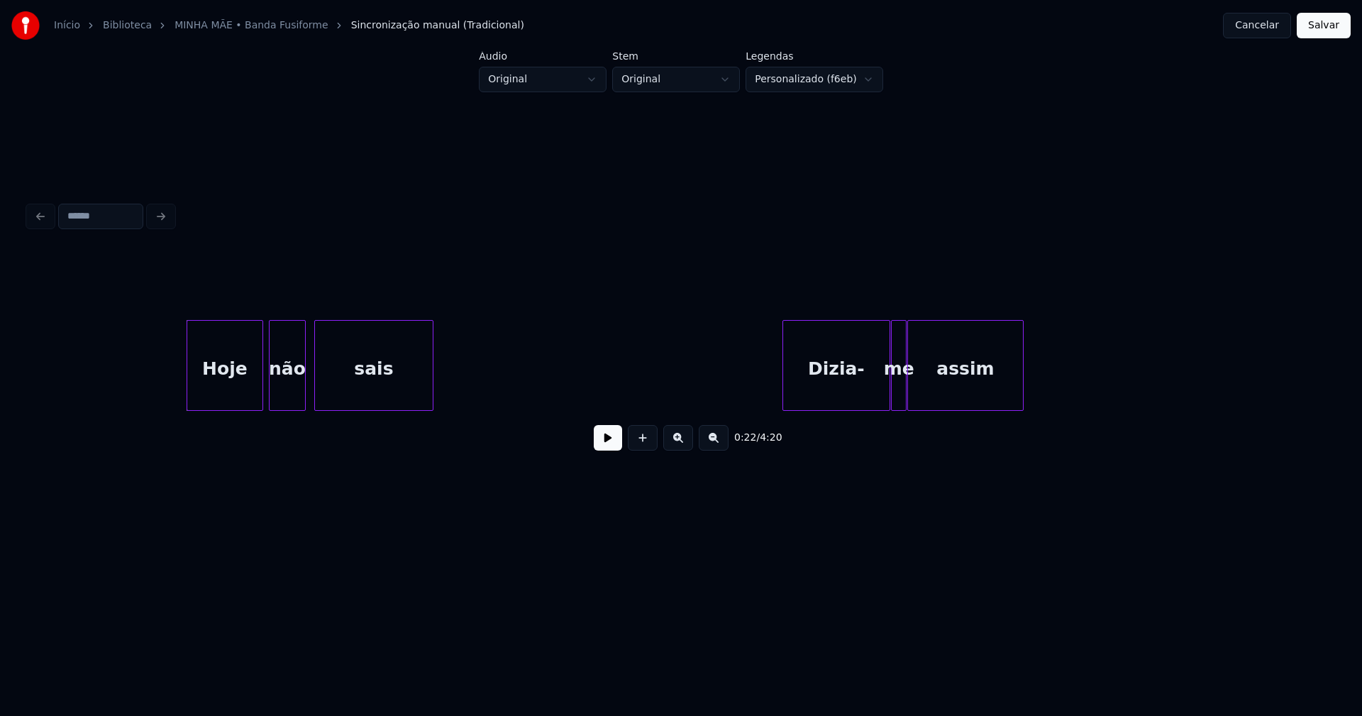
scroll to position [0, 2967]
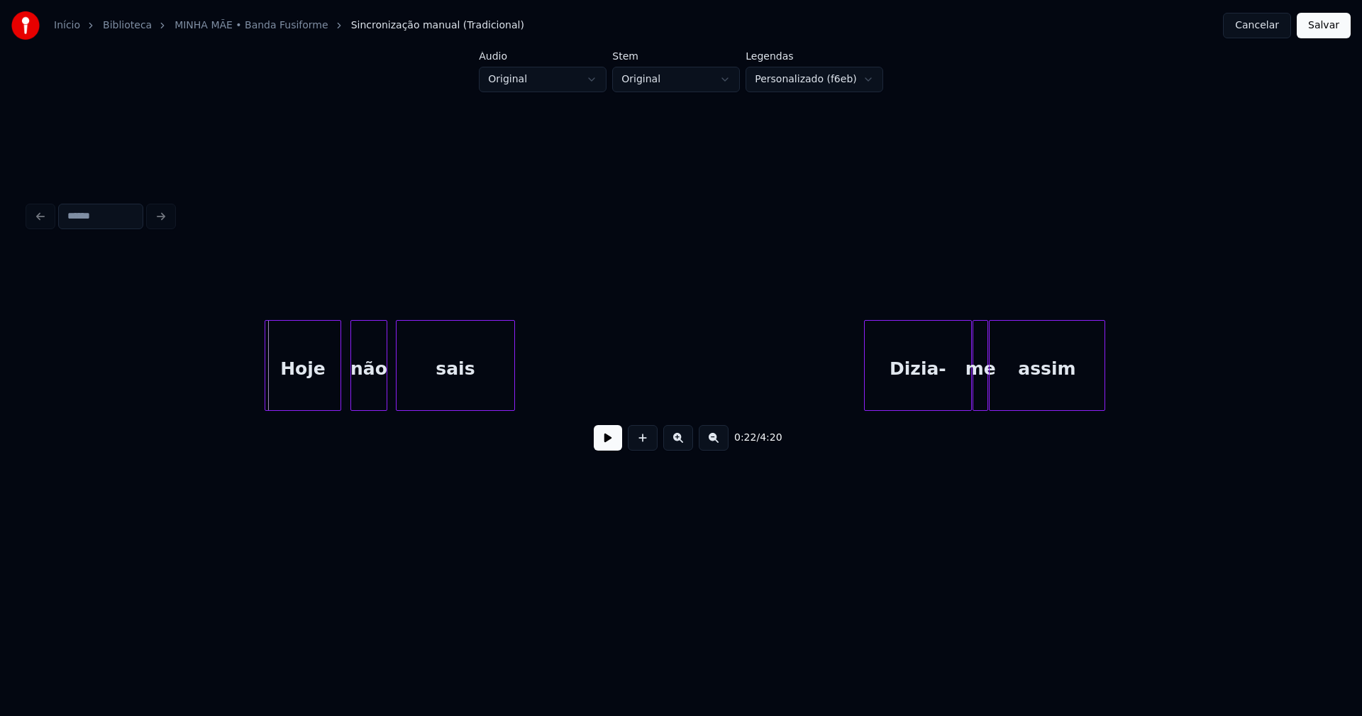
click at [292, 391] on div "Hoje" at bounding box center [302, 369] width 75 height 96
click at [607, 450] on button at bounding box center [608, 438] width 28 height 26
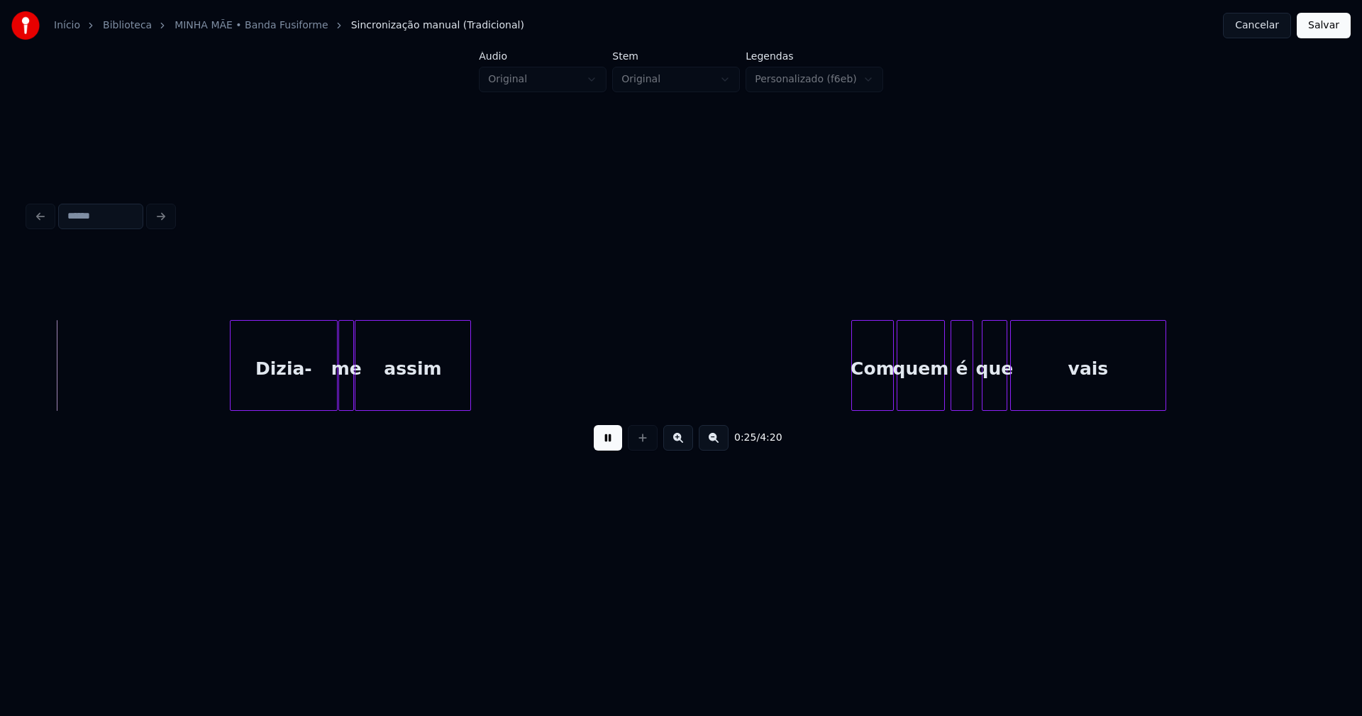
scroll to position [0, 3622]
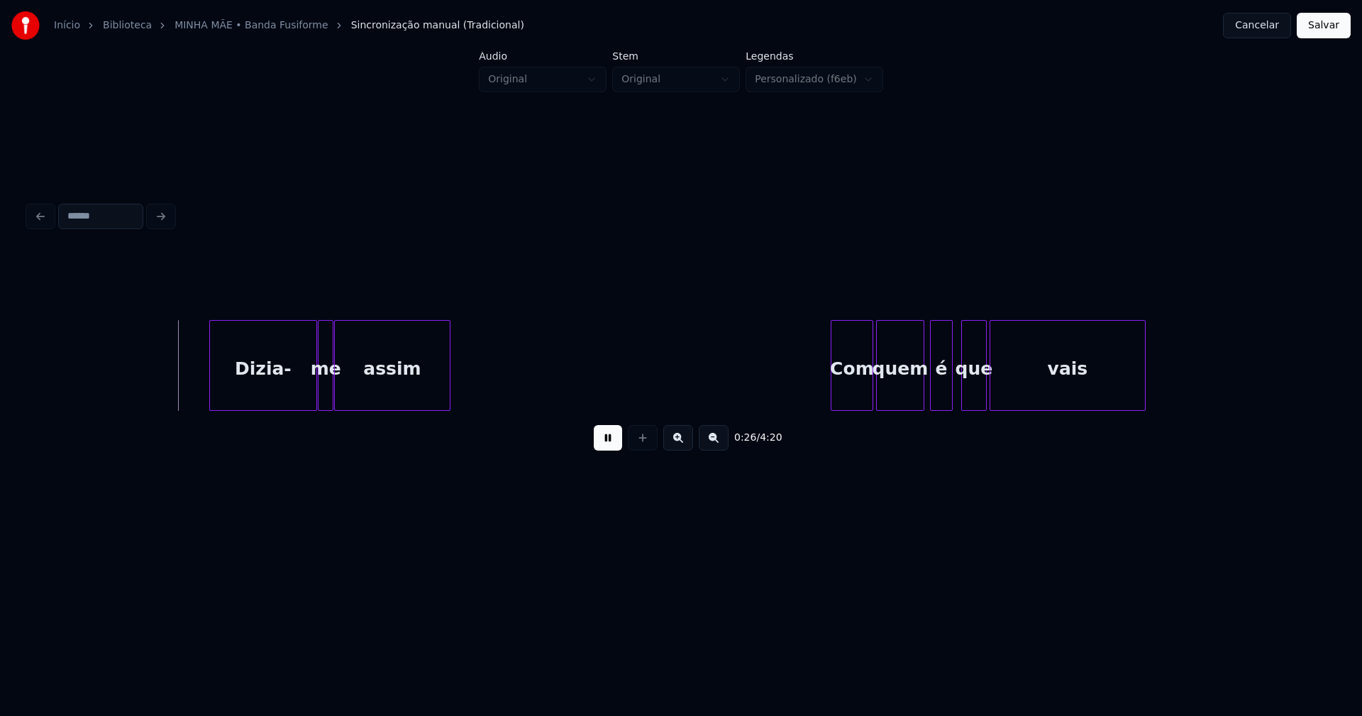
click at [251, 388] on div "Dizia-" at bounding box center [263, 369] width 106 height 96
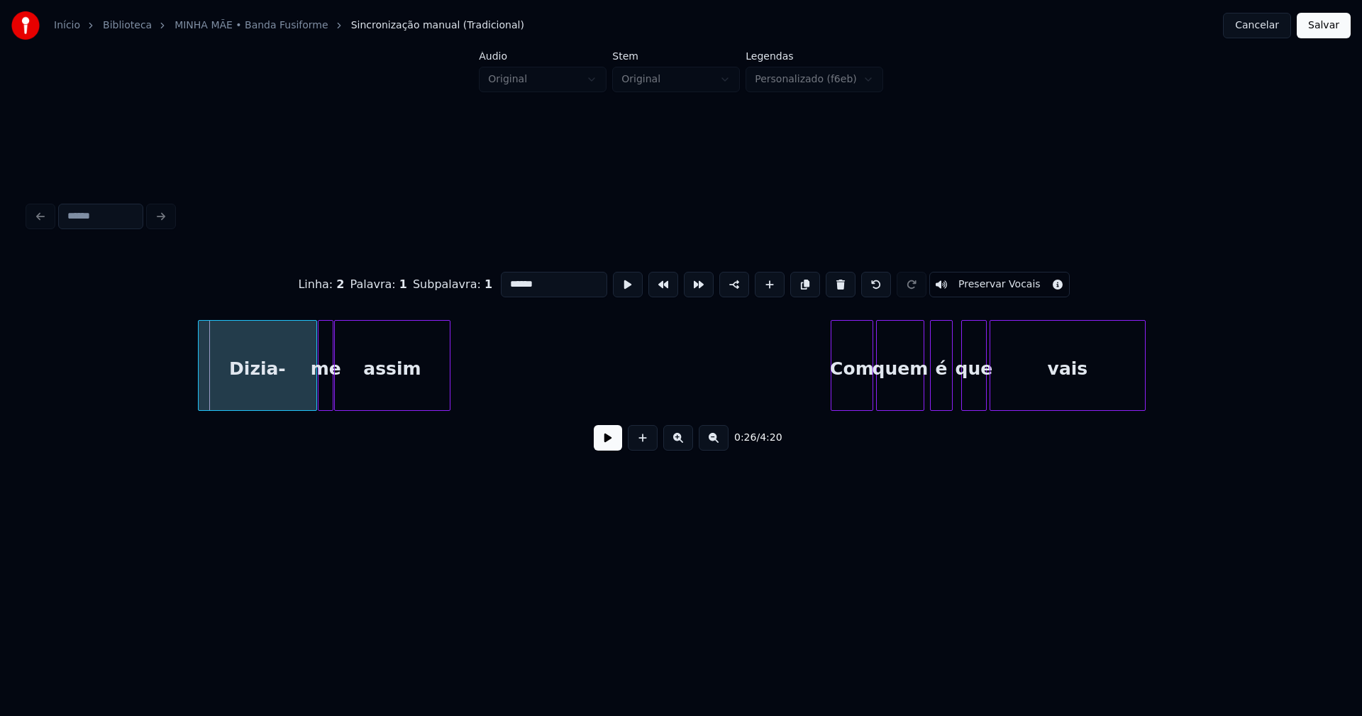
click at [200, 393] on div at bounding box center [201, 365] width 4 height 89
click at [612, 448] on button at bounding box center [608, 438] width 28 height 26
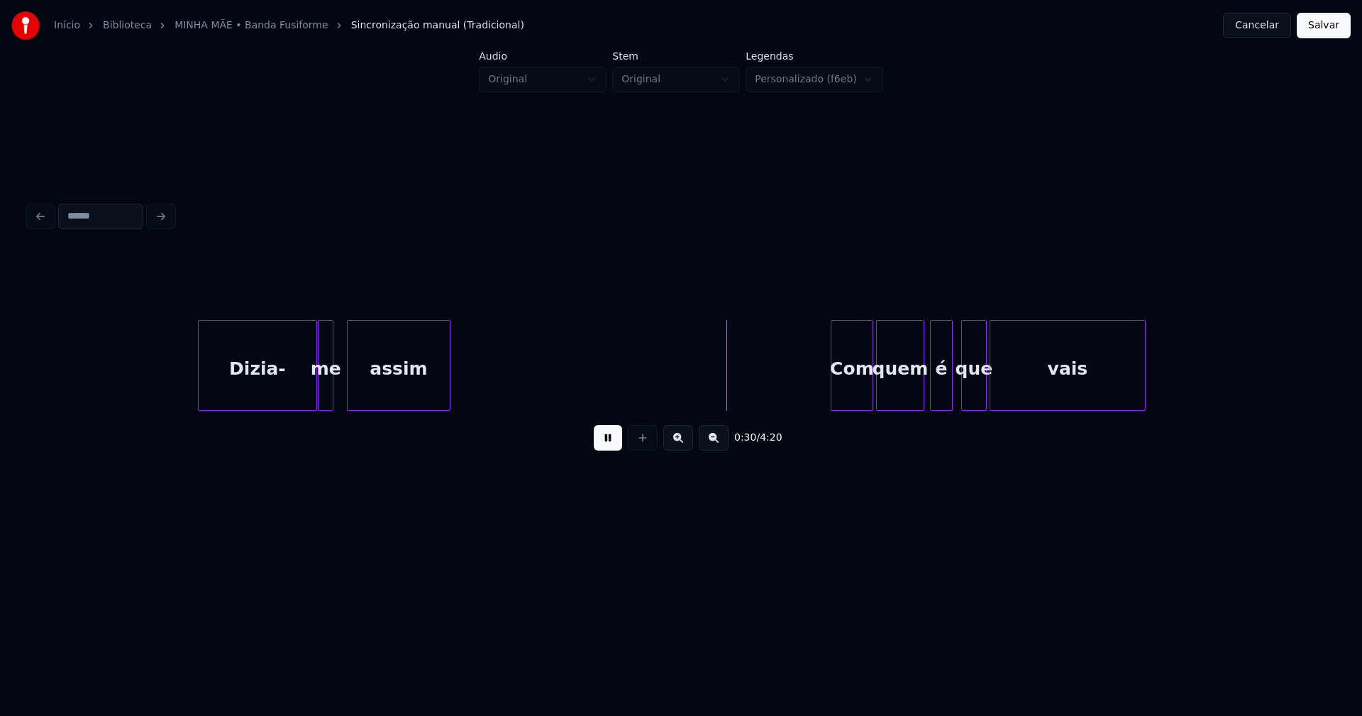
click at [350, 396] on div at bounding box center [350, 365] width 4 height 89
click at [340, 387] on div at bounding box center [339, 365] width 4 height 89
click at [840, 399] on div "Com" at bounding box center [847, 369] width 41 height 96
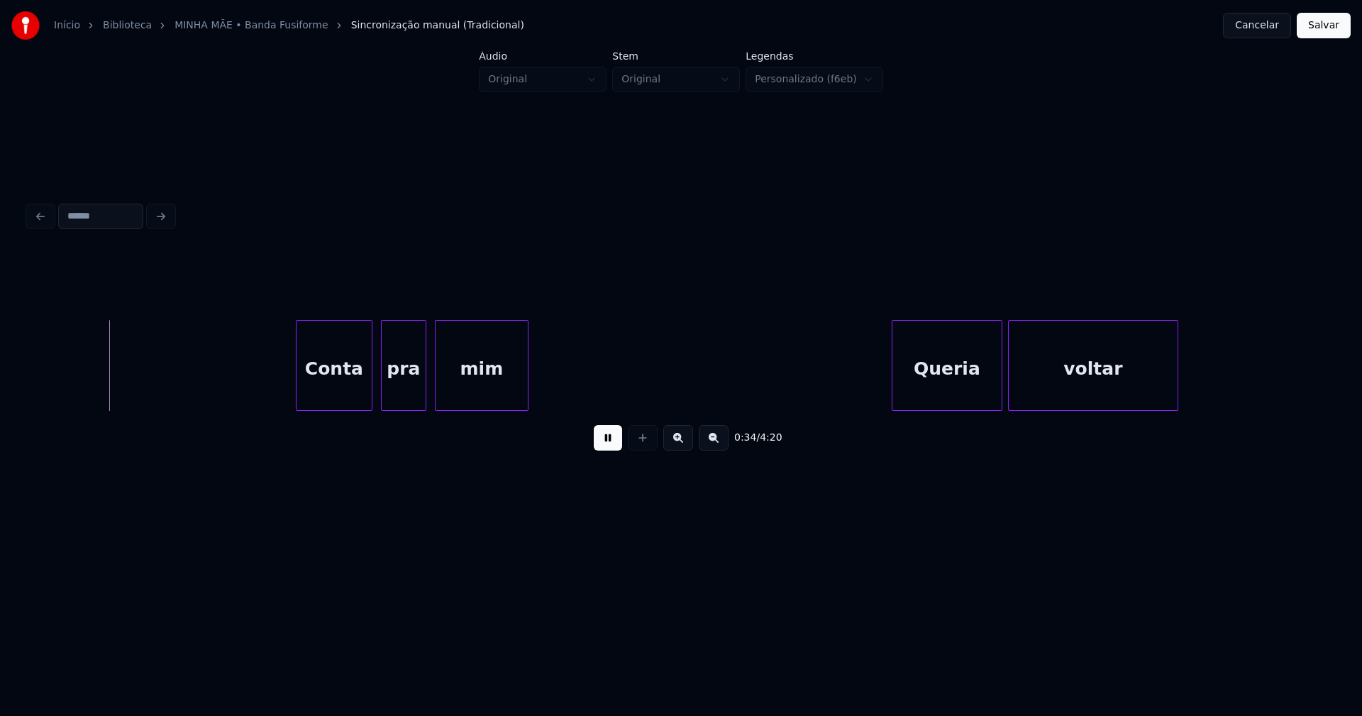
scroll to position [0, 4850]
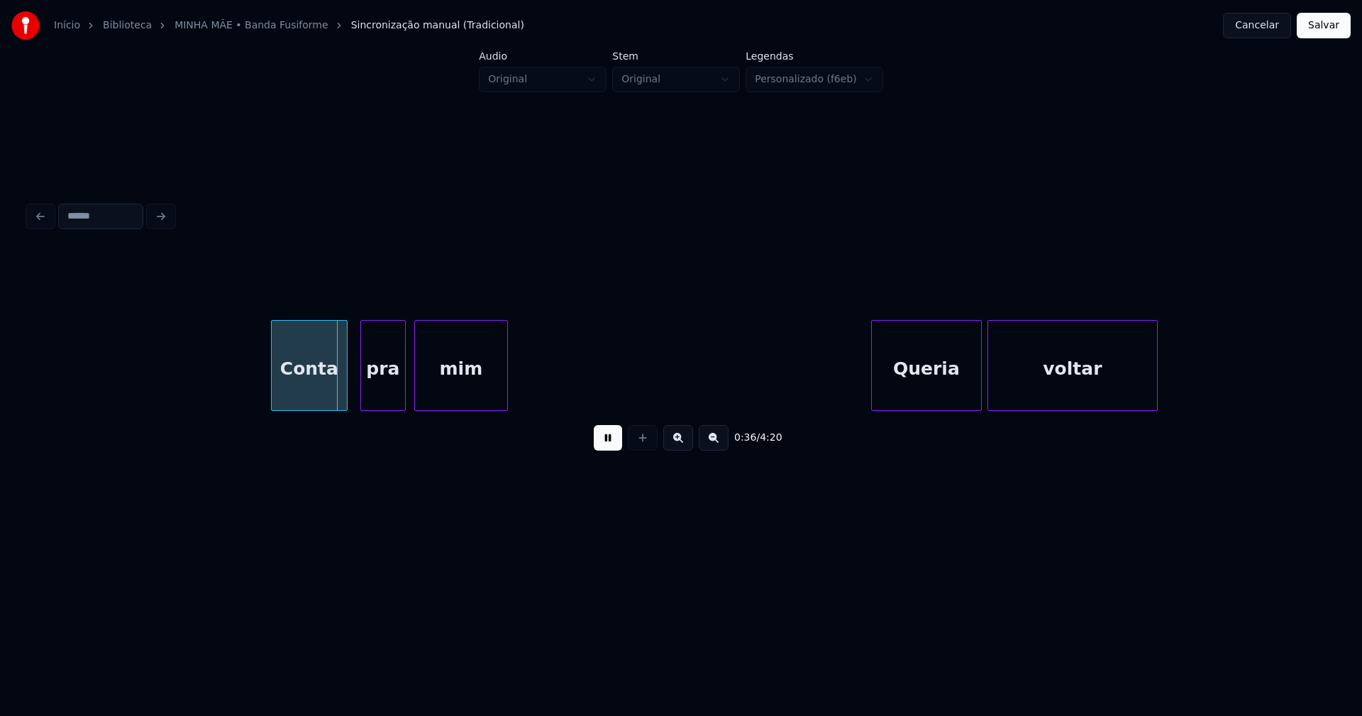
click at [316, 397] on div "Conta" at bounding box center [309, 369] width 75 height 96
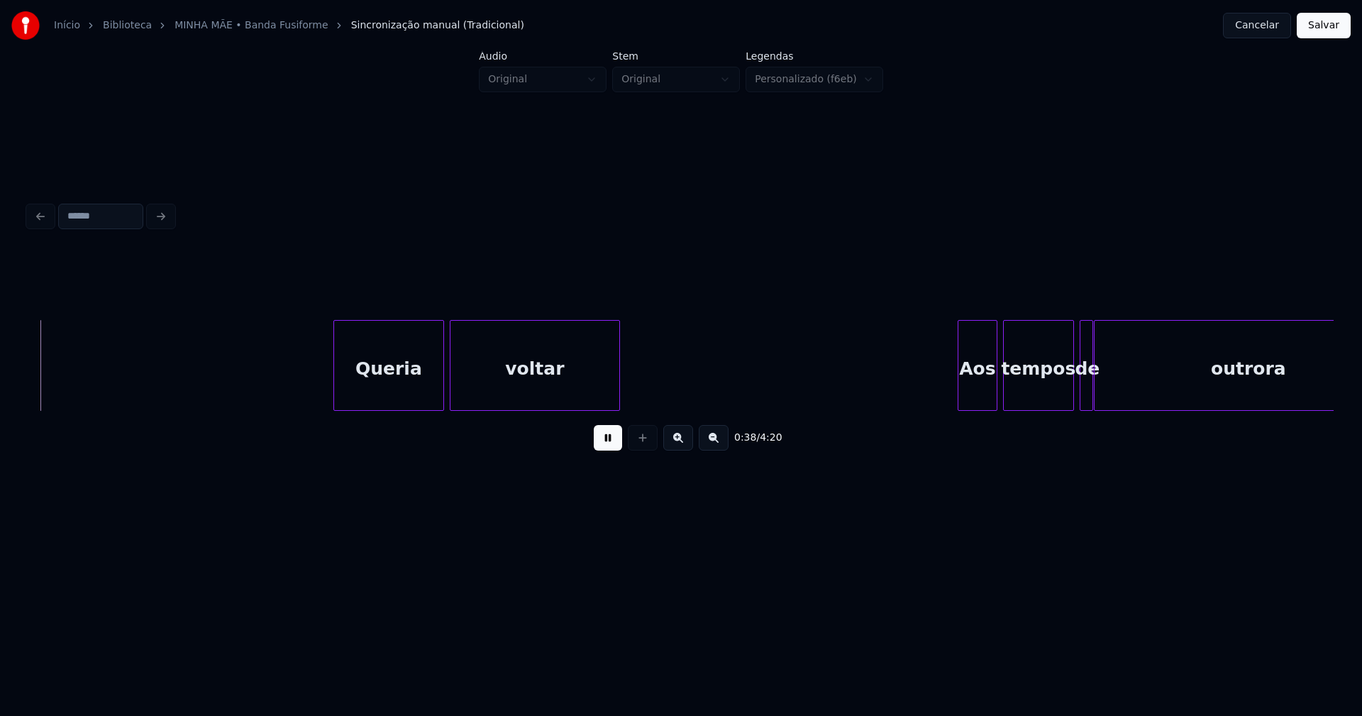
scroll to position [0, 5398]
click at [366, 400] on div "Queria" at bounding box center [373, 369] width 109 height 96
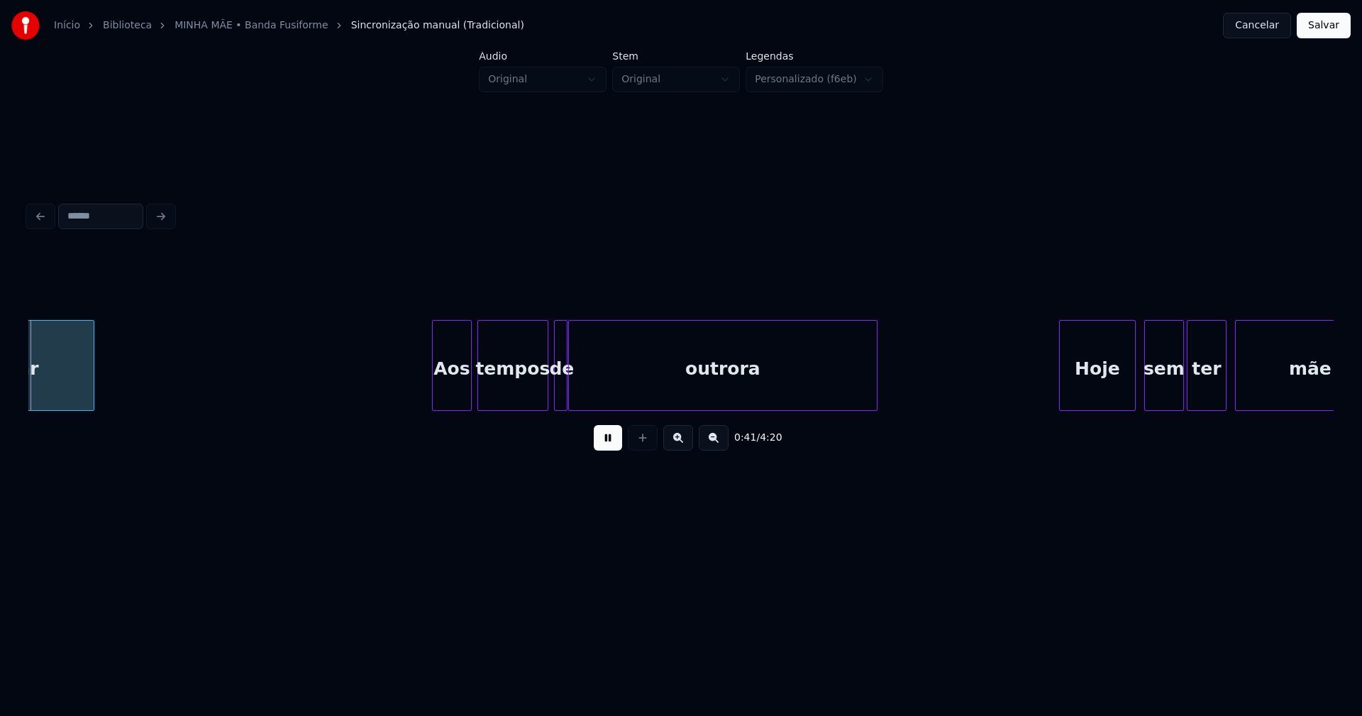
scroll to position [0, 5937]
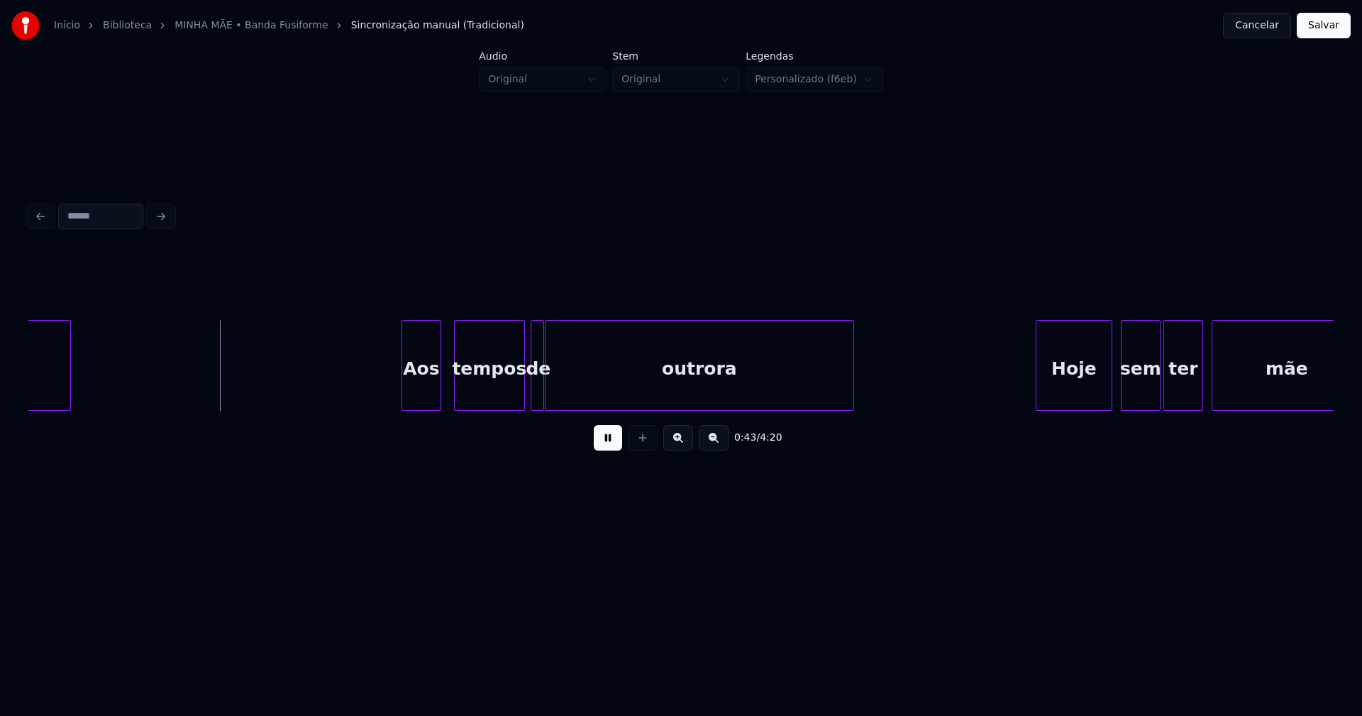
click at [423, 400] on div "Aos" at bounding box center [421, 369] width 38 height 96
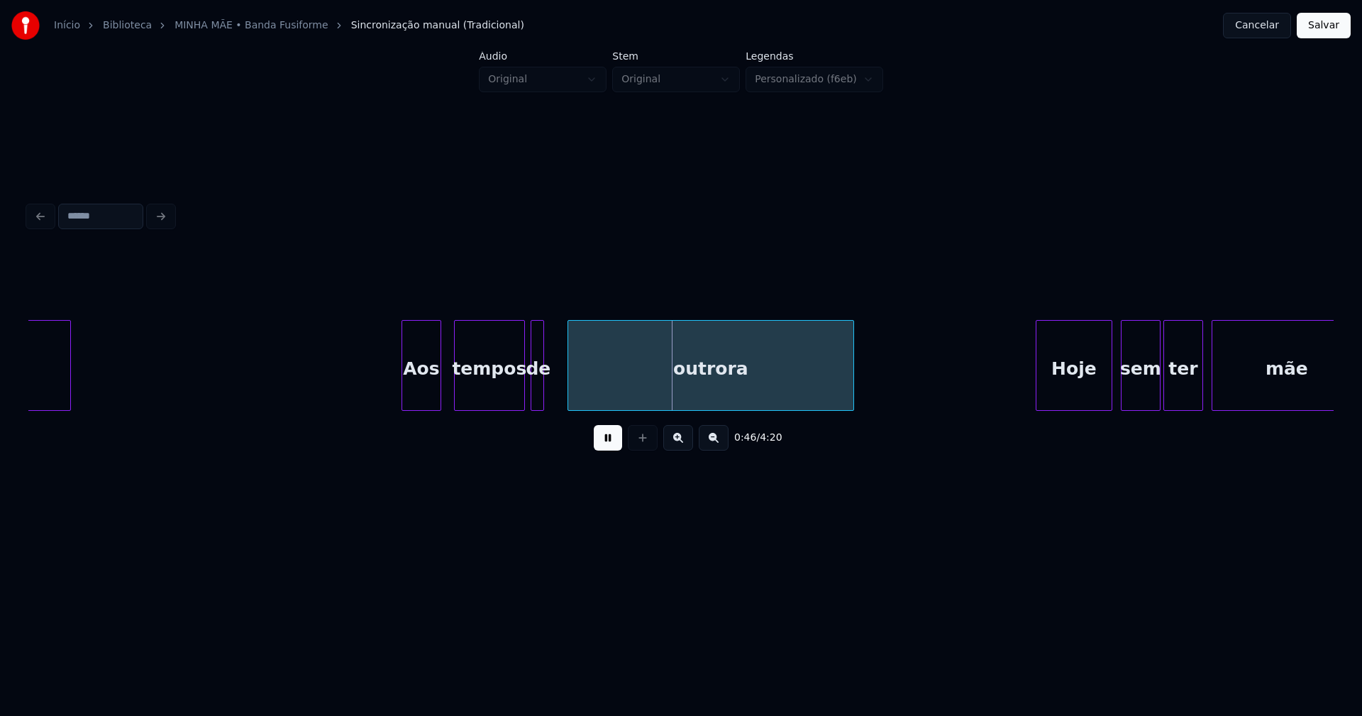
click at [569, 385] on div at bounding box center [570, 365] width 4 height 89
click at [556, 384] on div at bounding box center [557, 365] width 4 height 89
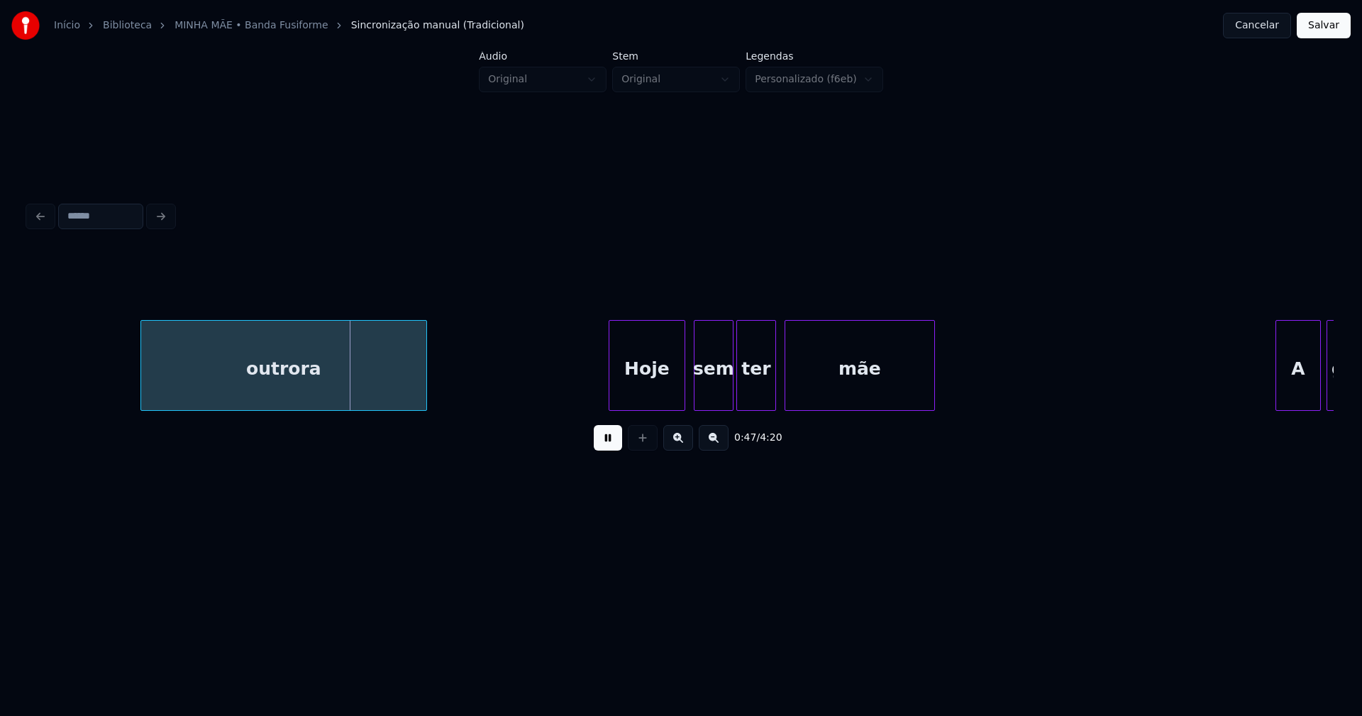
scroll to position [0, 6672]
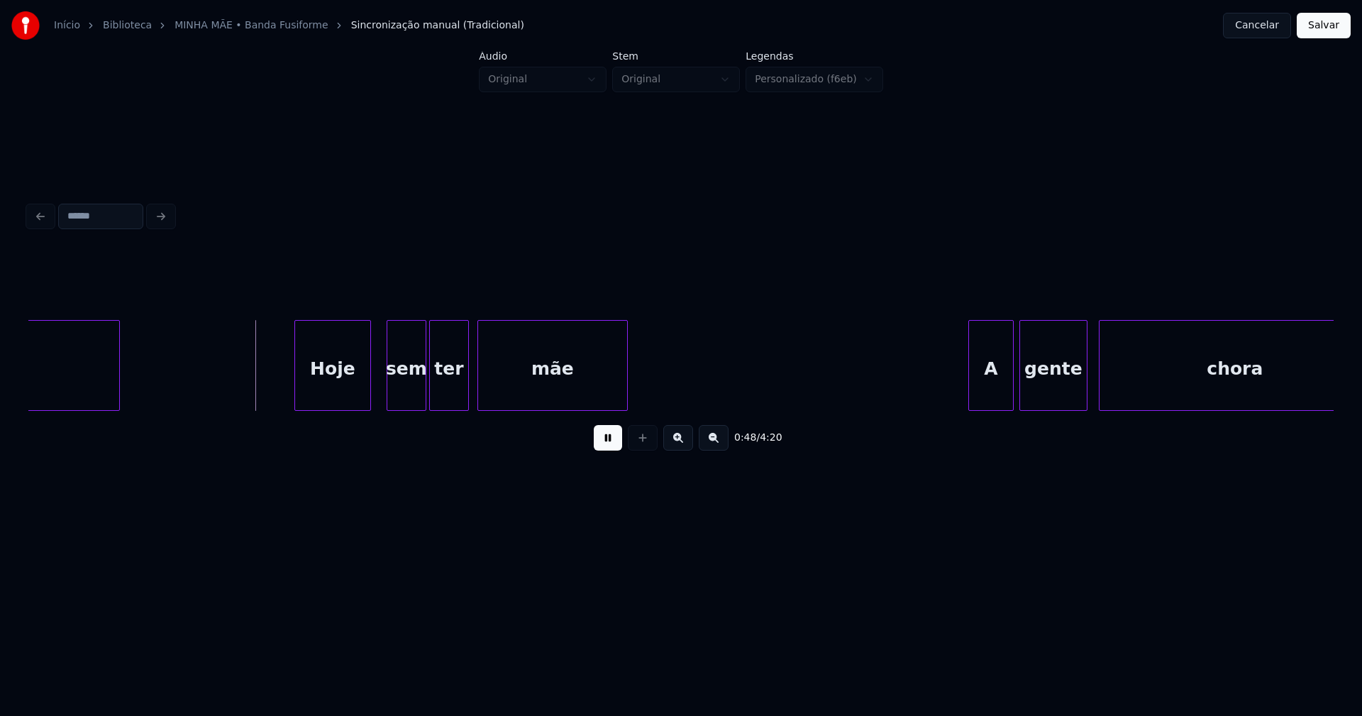
click at [336, 397] on div "Hoje" at bounding box center [332, 369] width 75 height 96
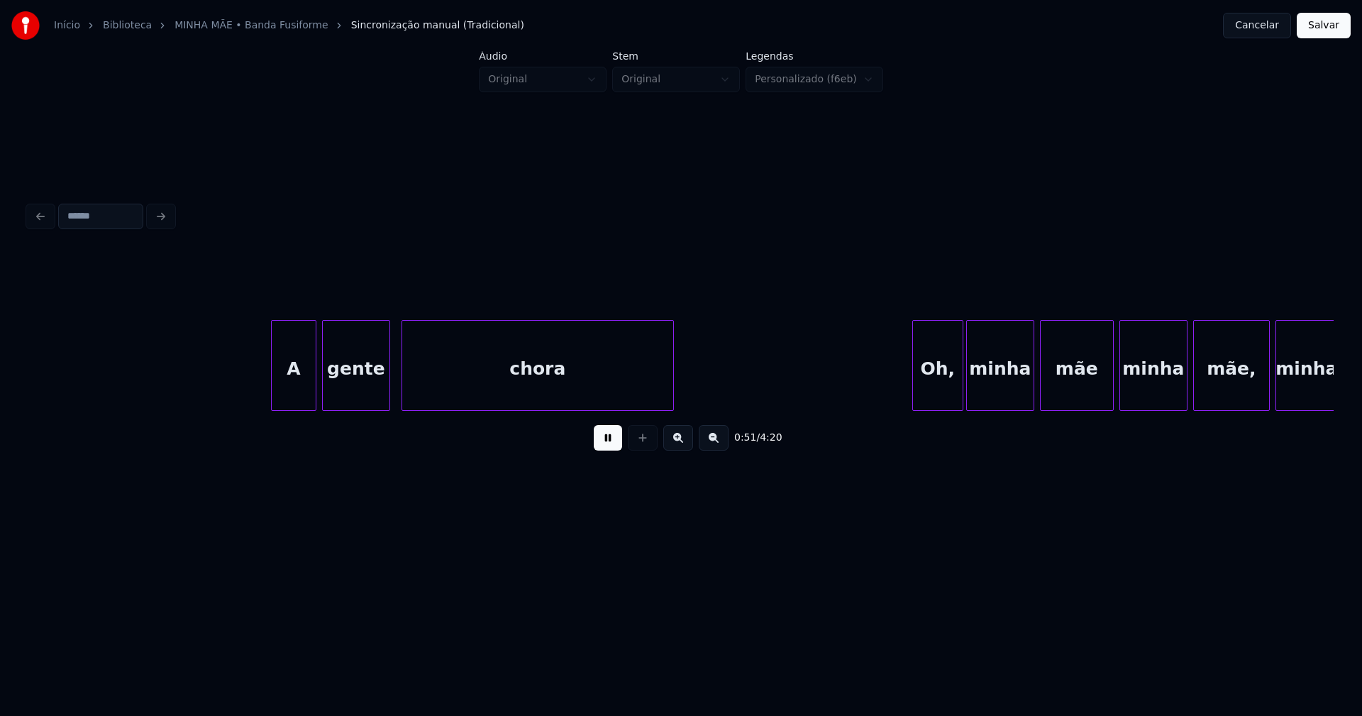
scroll to position [0, 7384]
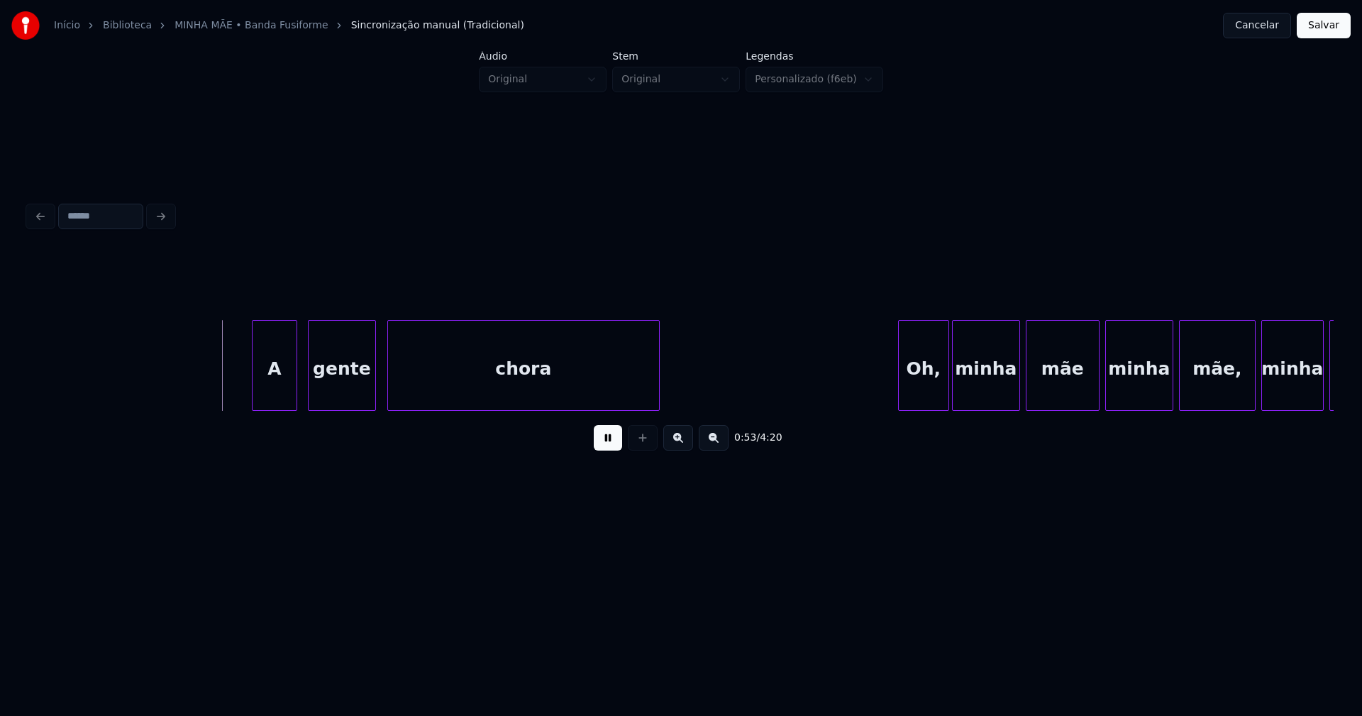
click at [280, 400] on div "A" at bounding box center [275, 369] width 44 height 96
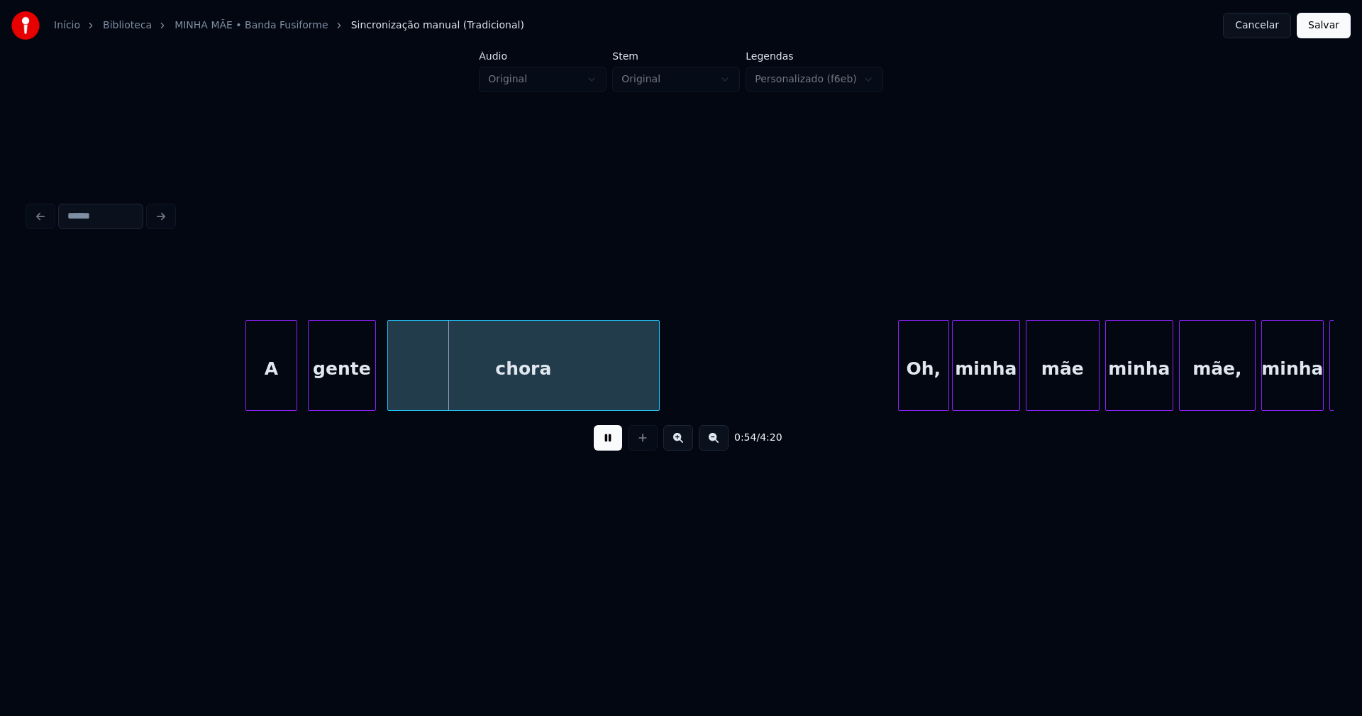
click at [248, 395] on div at bounding box center [248, 365] width 4 height 89
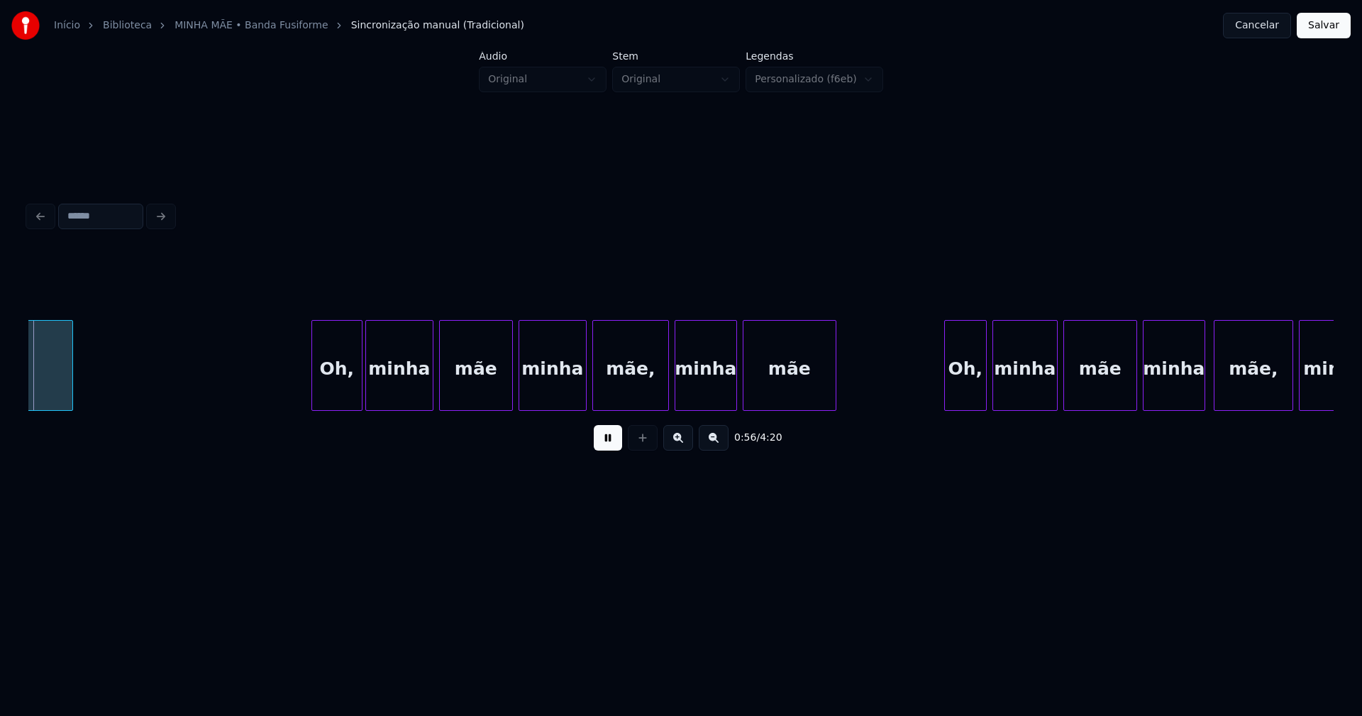
scroll to position [0, 7972]
click at [324, 400] on div "Oh," at bounding box center [327, 369] width 50 height 96
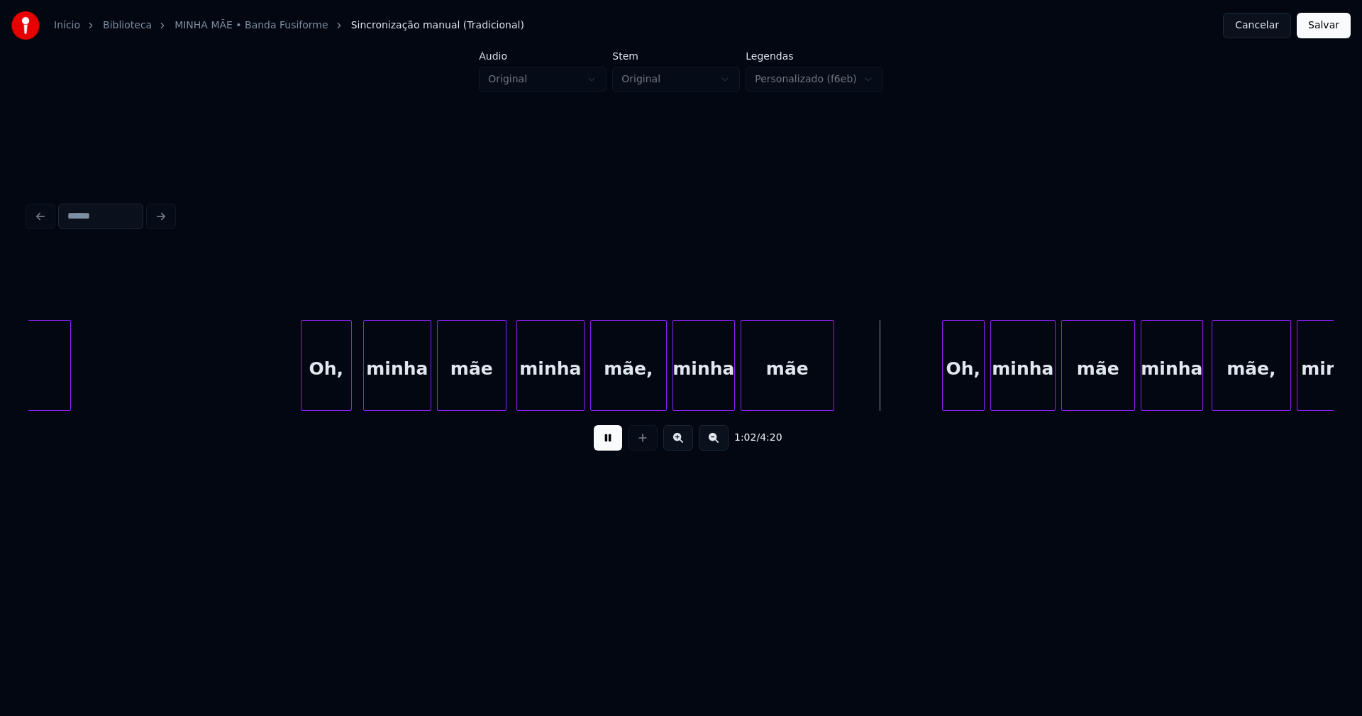
click at [505, 395] on div at bounding box center [504, 365] width 4 height 89
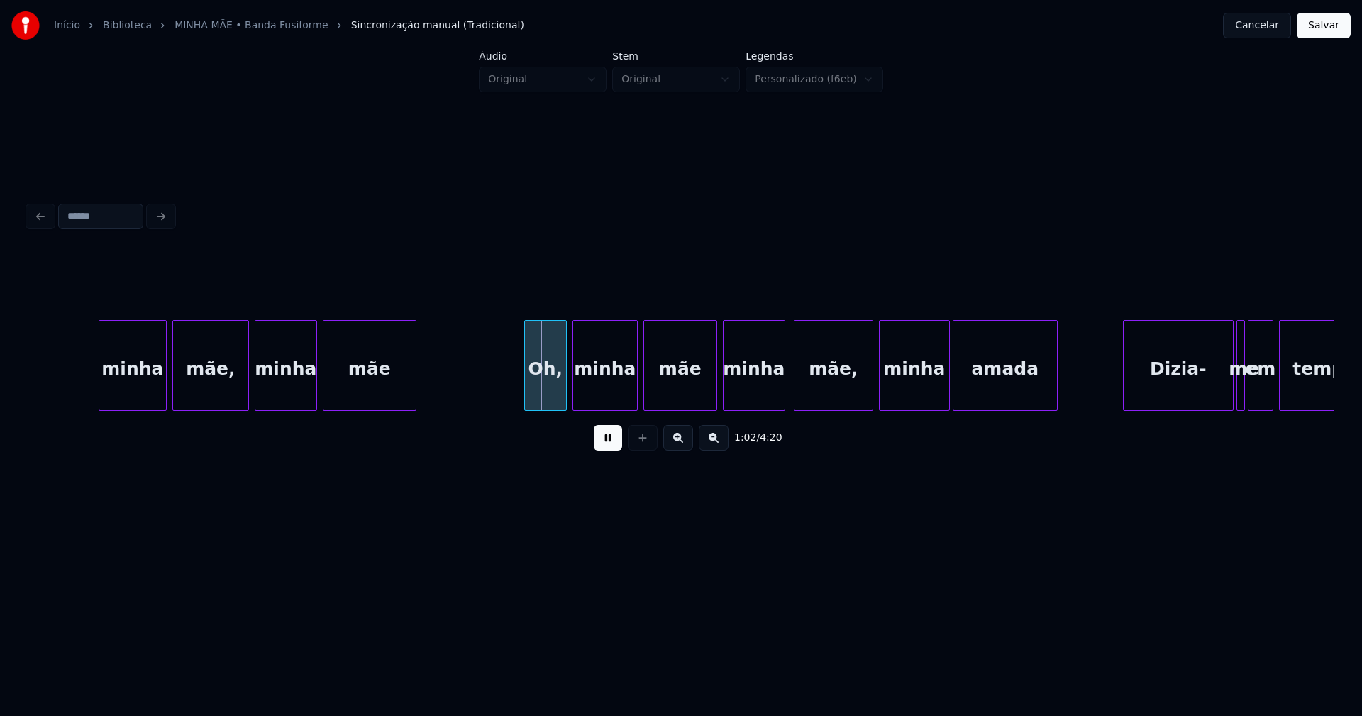
scroll to position [0, 8595]
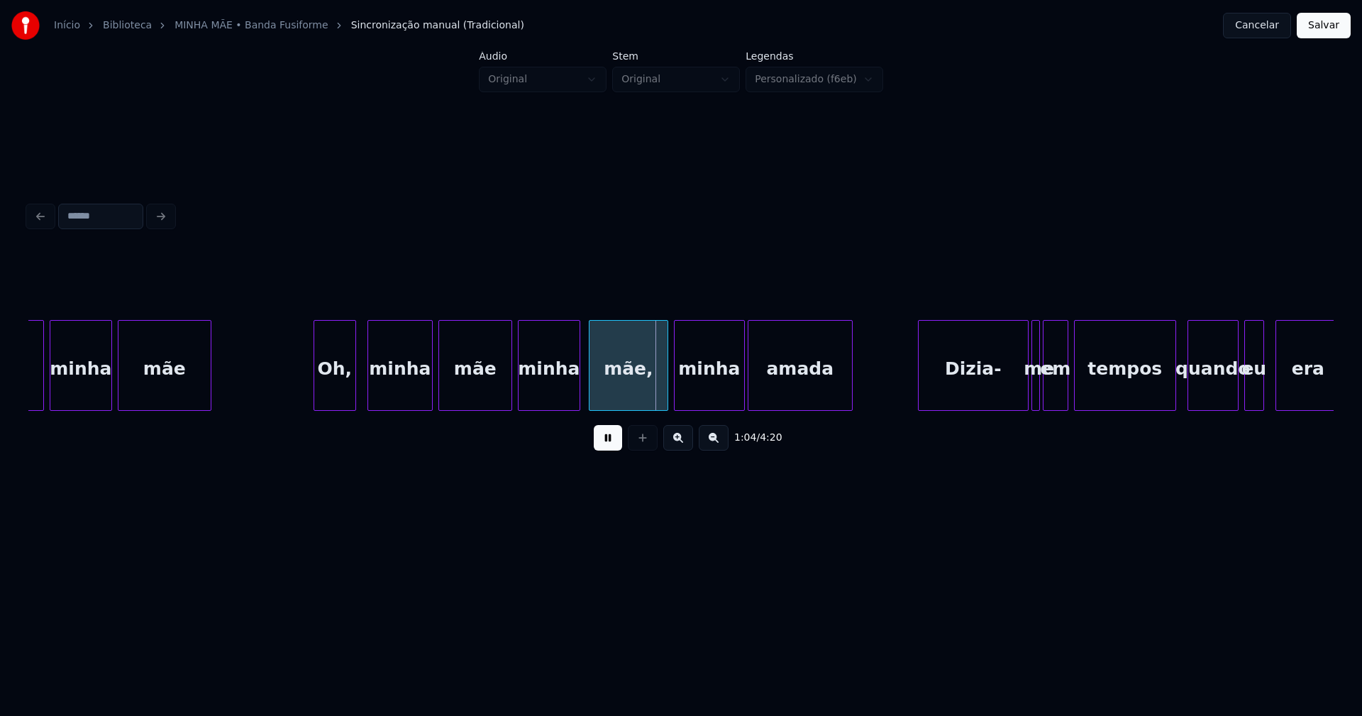
click at [336, 400] on div "Oh," at bounding box center [334, 369] width 41 height 96
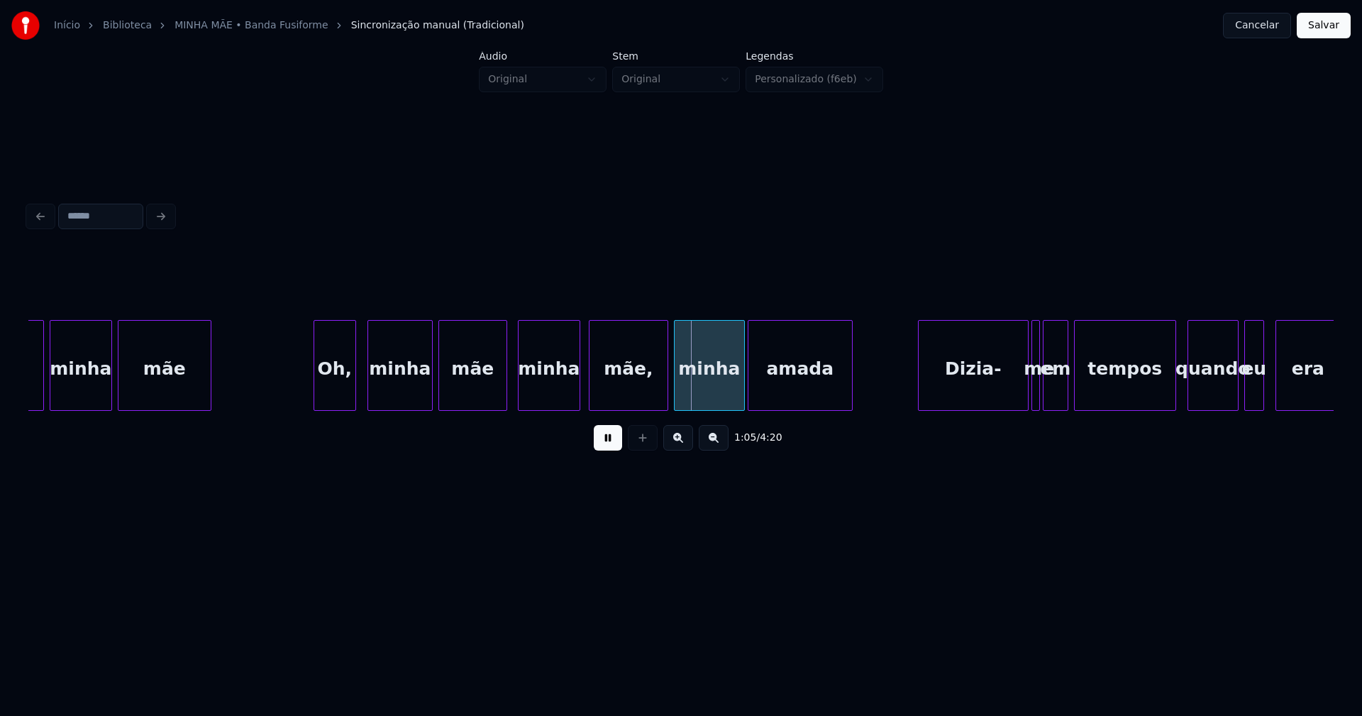
click at [503, 397] on div at bounding box center [504, 365] width 4 height 89
drag, startPoint x: 370, startPoint y: 417, endPoint x: 402, endPoint y: 410, distance: 31.9
click at [402, 410] on div "mãe, minha mãe Oh, minha mãe minha mãe, minha amada Dizia- me em tempos quando …" at bounding box center [681, 365] width 1306 height 91
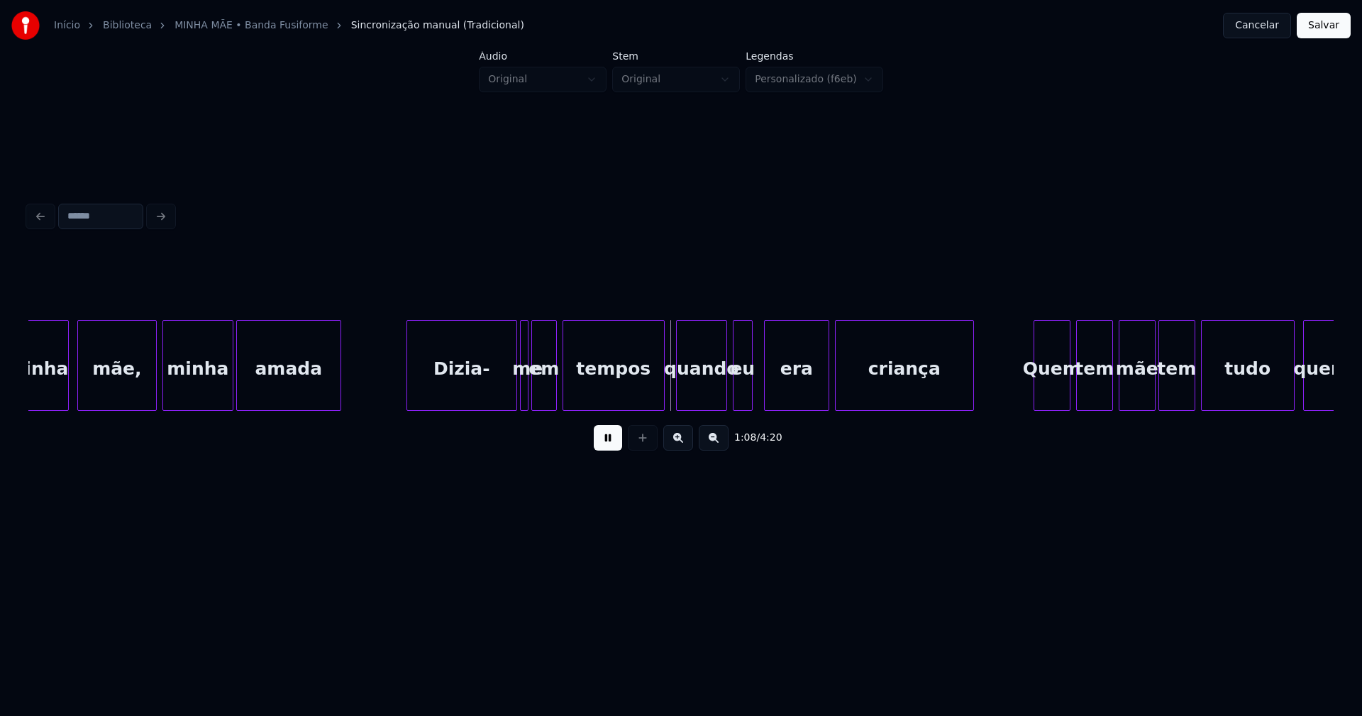
scroll to position [0, 9168]
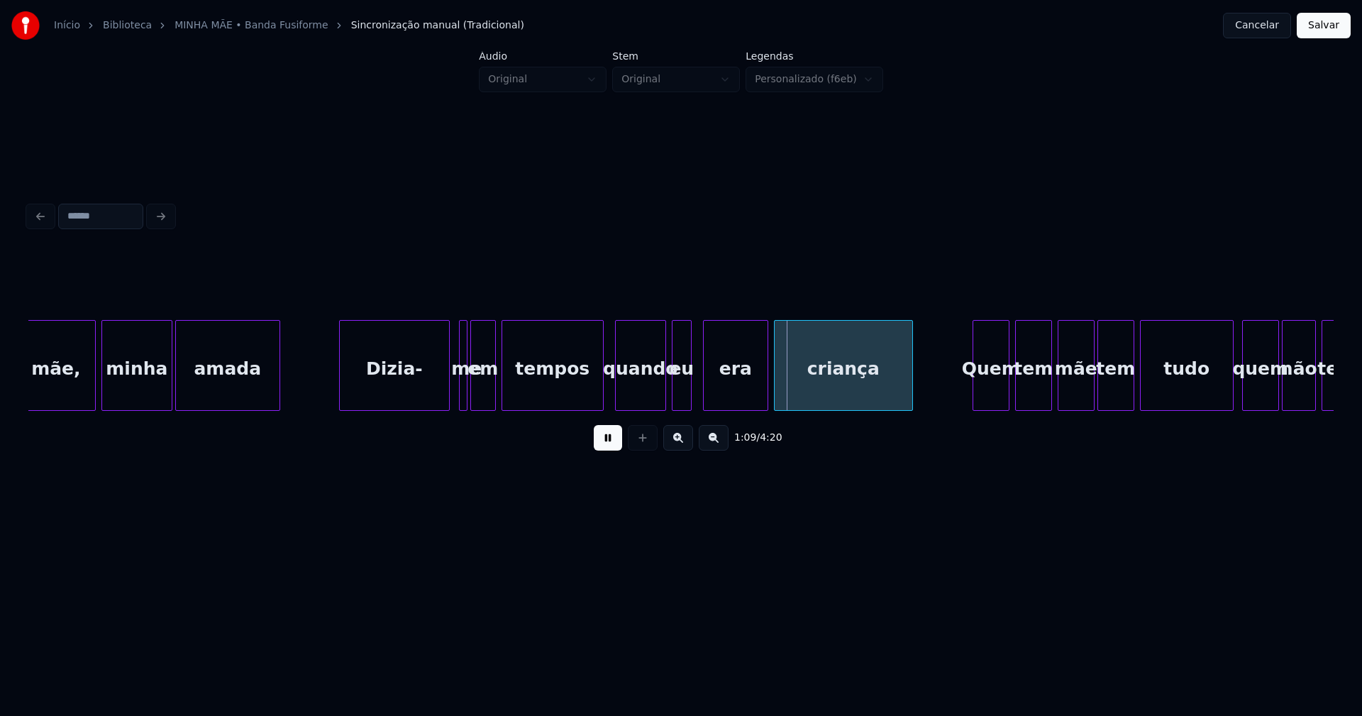
click at [414, 388] on div "Dizia-" at bounding box center [394, 369] width 109 height 96
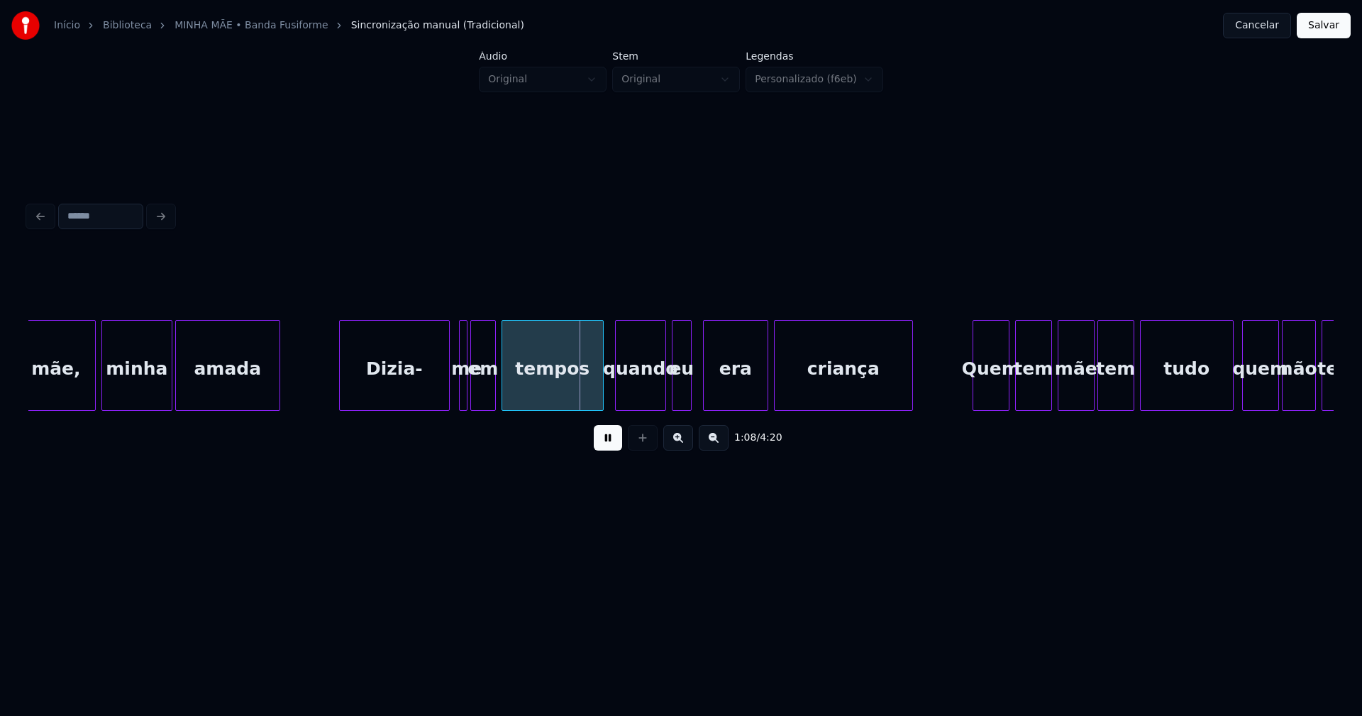
click at [605, 445] on button at bounding box center [608, 438] width 28 height 26
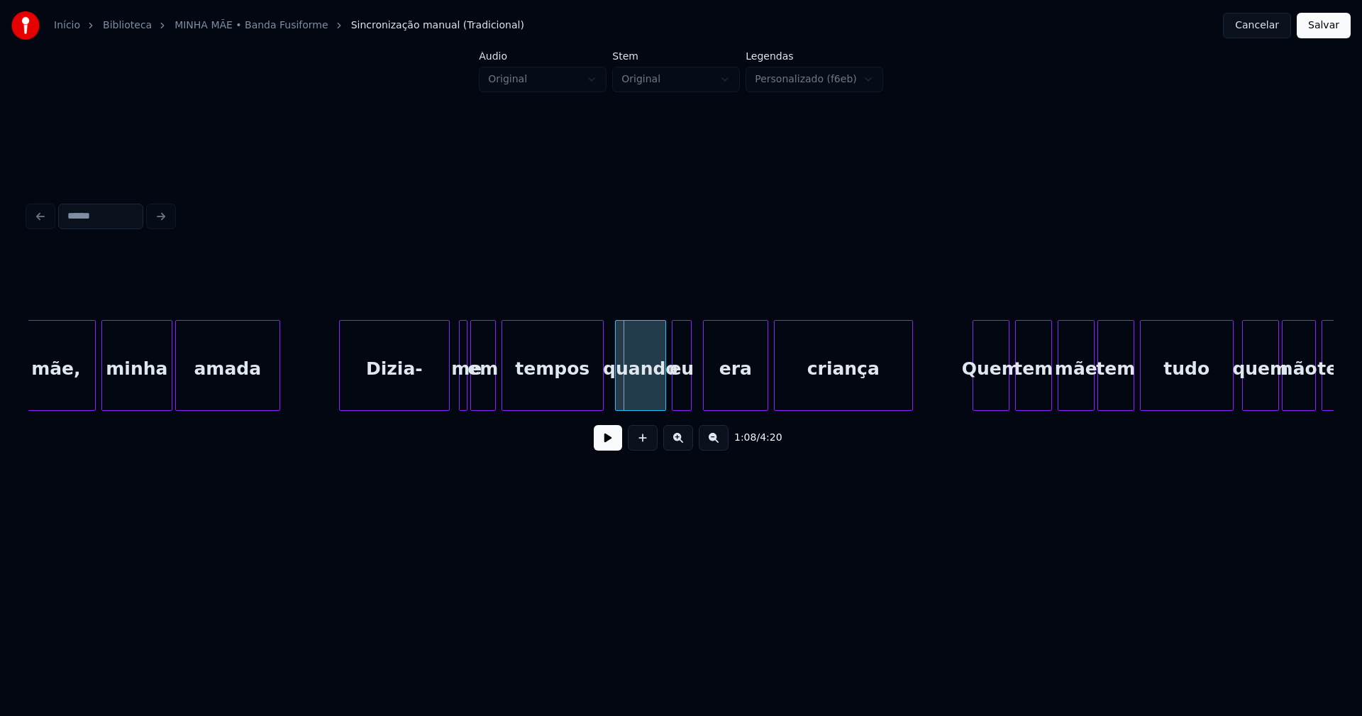
click at [464, 387] on div at bounding box center [465, 365] width 4 height 89
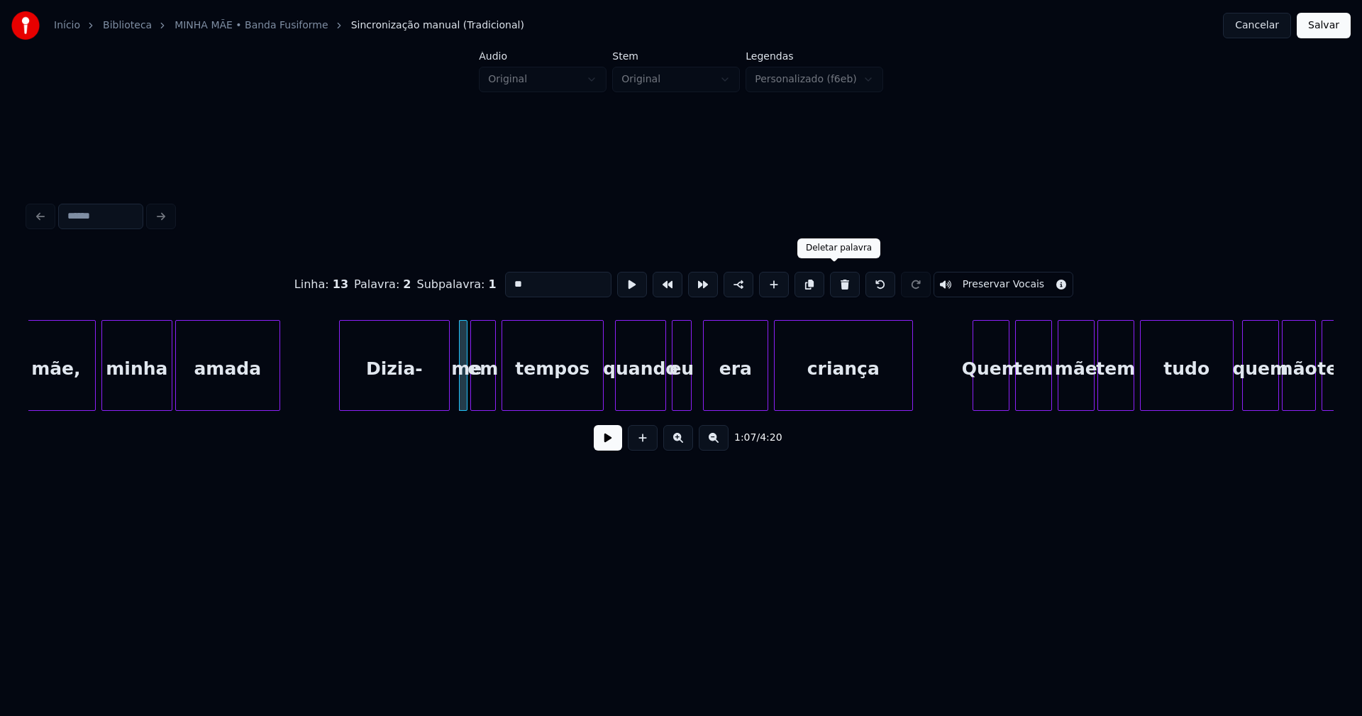
click at [834, 284] on button at bounding box center [845, 285] width 30 height 26
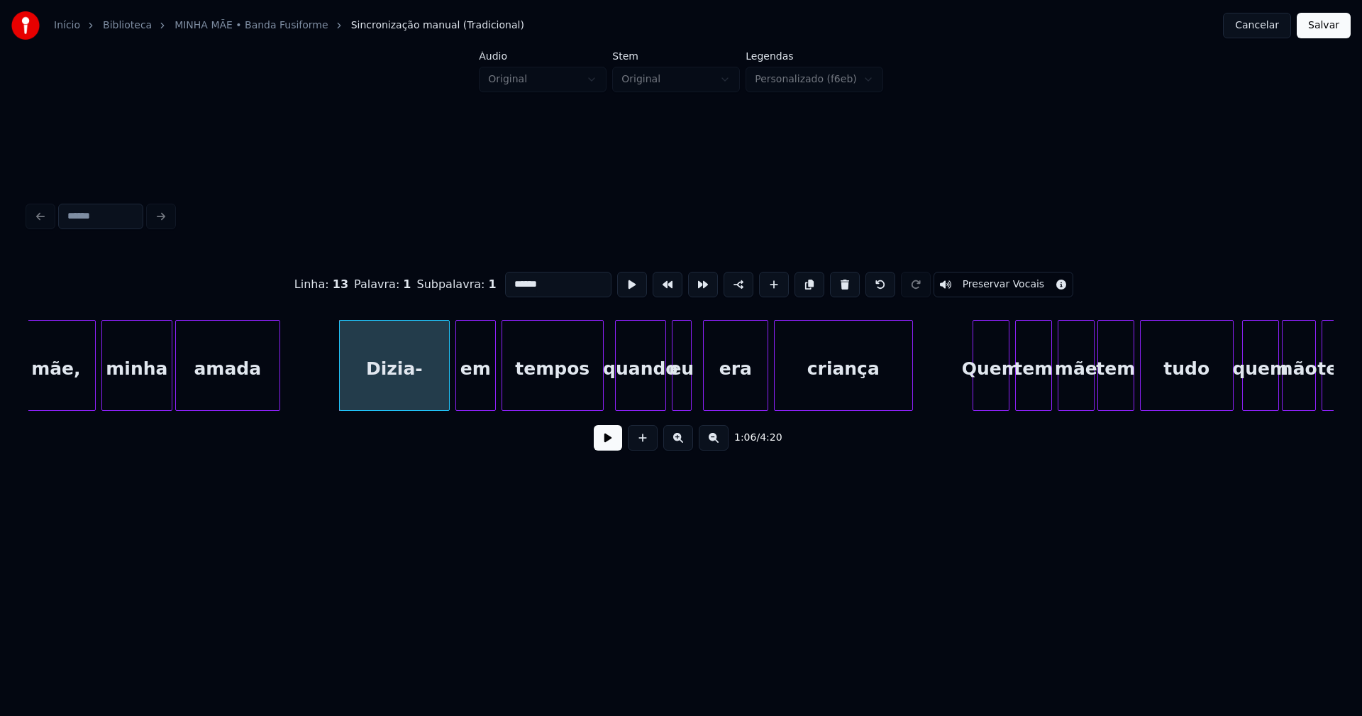
click at [457, 403] on div at bounding box center [458, 365] width 4 height 89
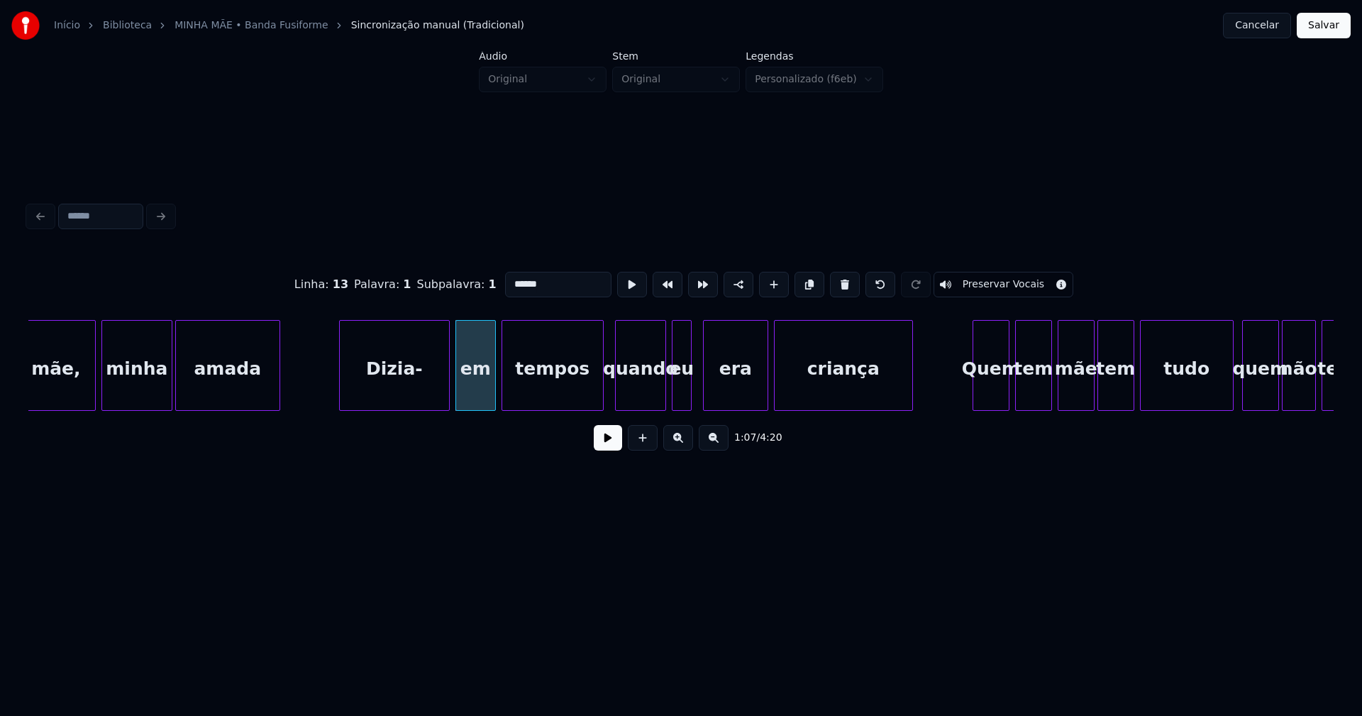
click at [417, 394] on div "Dizia-" at bounding box center [394, 369] width 109 height 96
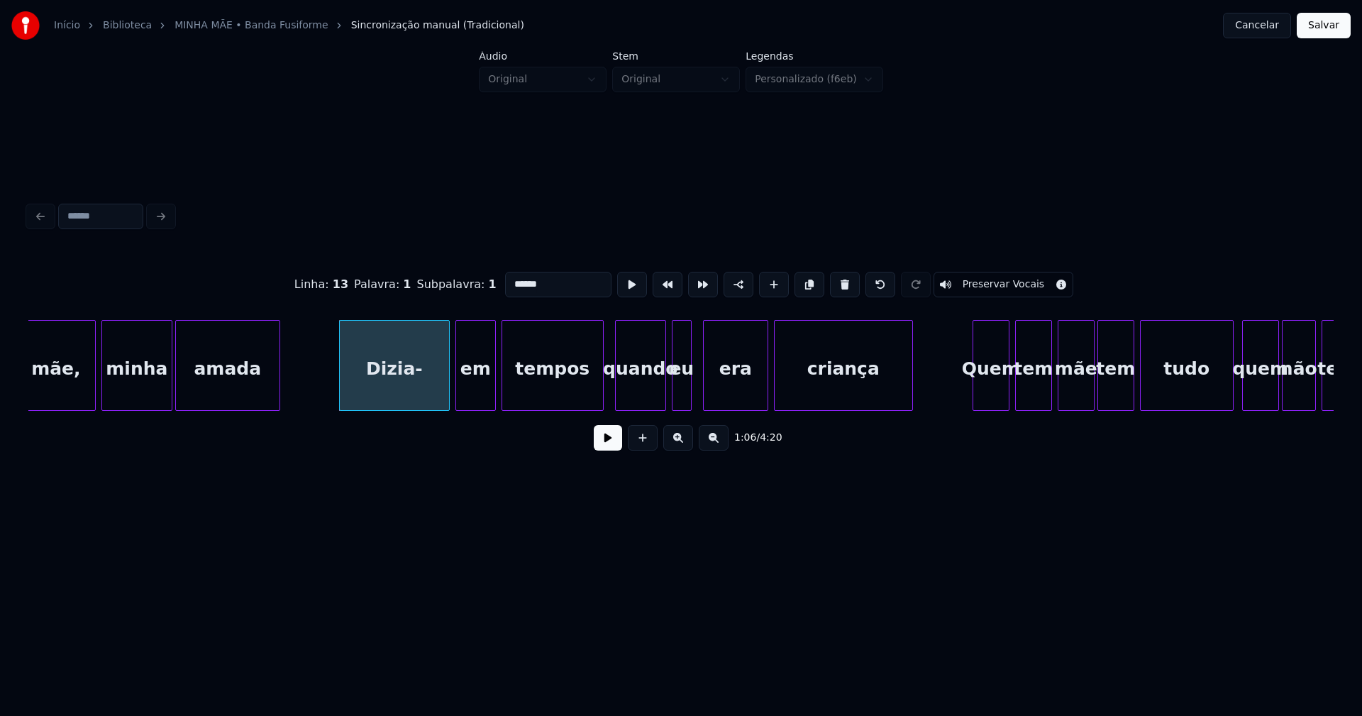
click at [541, 285] on input "******" at bounding box center [558, 285] width 106 height 26
type input "******"
click at [606, 450] on button at bounding box center [608, 438] width 28 height 26
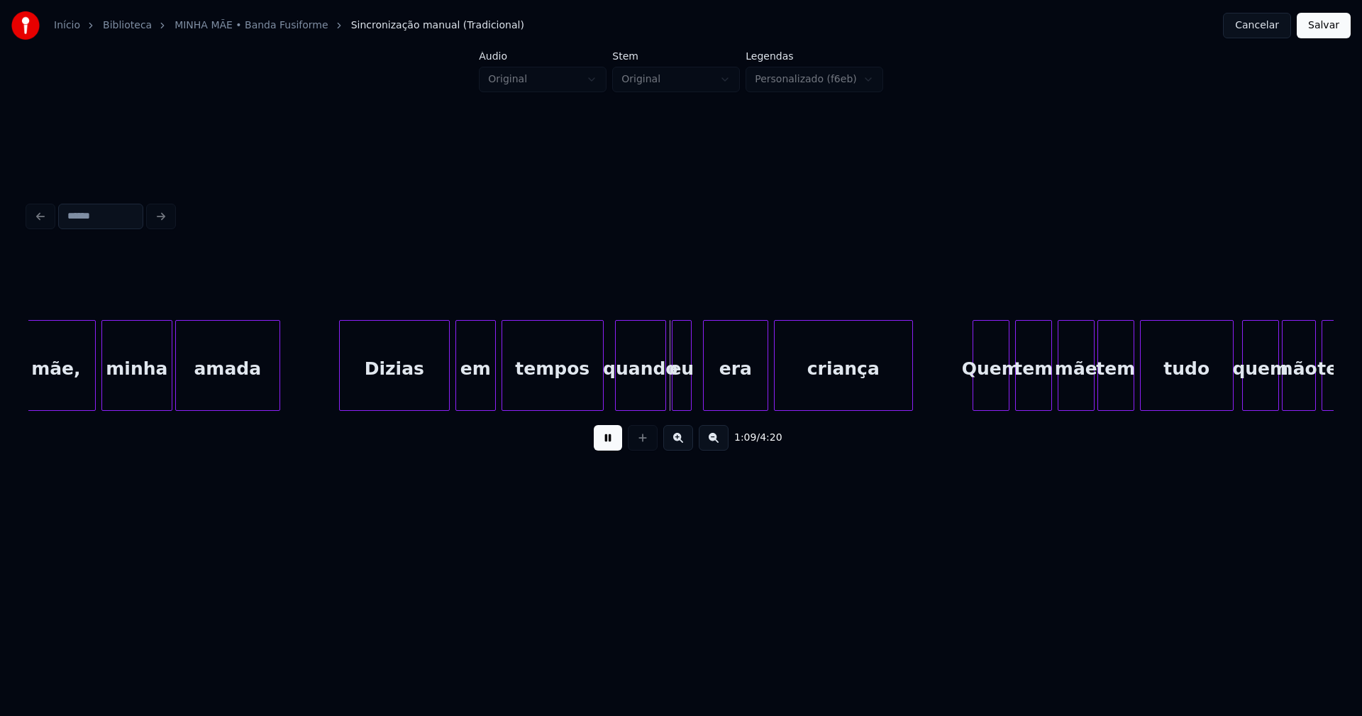
click at [605, 448] on button at bounding box center [608, 438] width 28 height 26
click at [442, 399] on div at bounding box center [442, 365] width 4 height 89
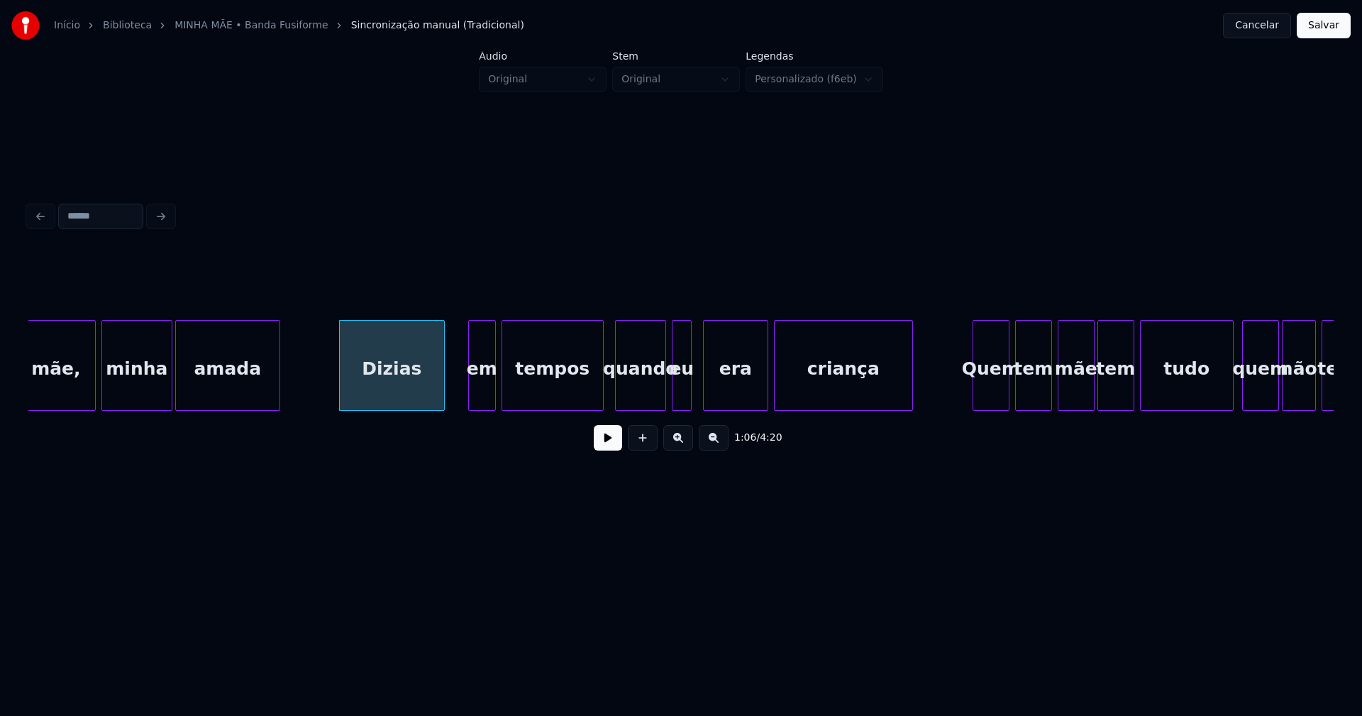
click at [470, 396] on div at bounding box center [471, 365] width 4 height 89
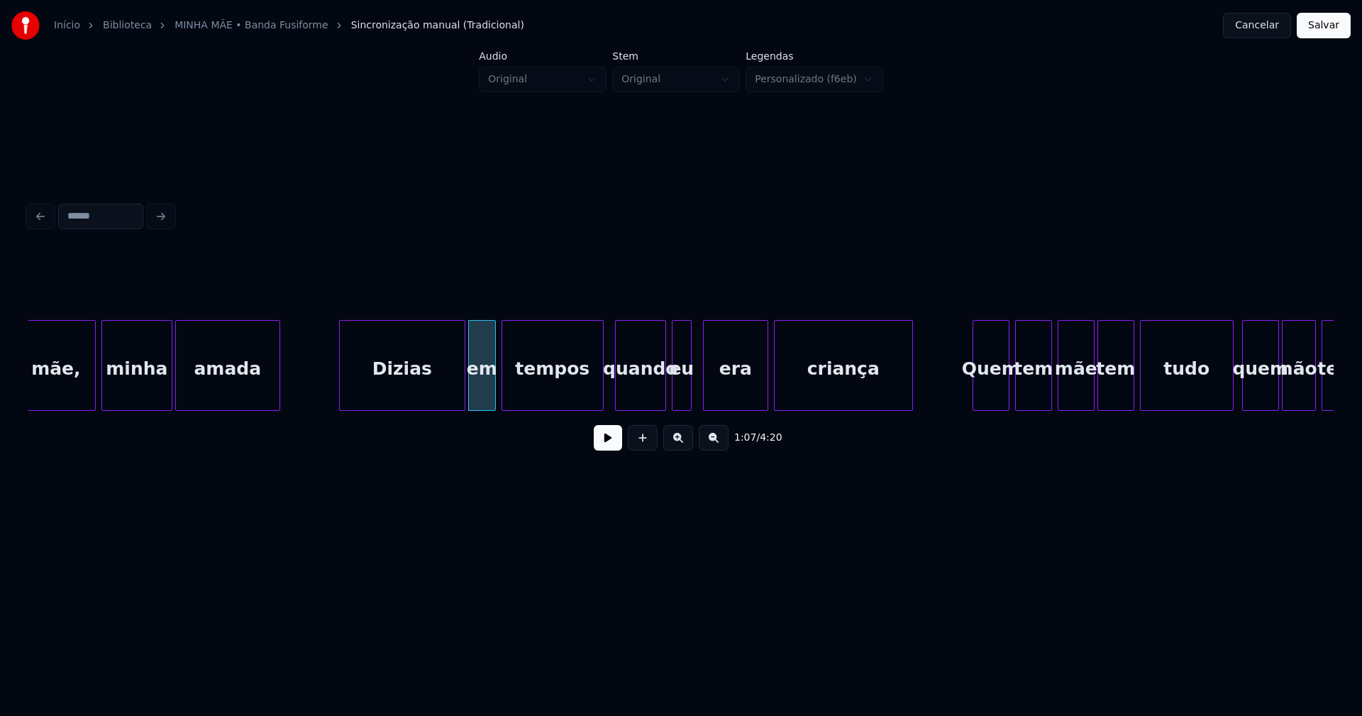
click at [463, 390] on div at bounding box center [462, 365] width 4 height 89
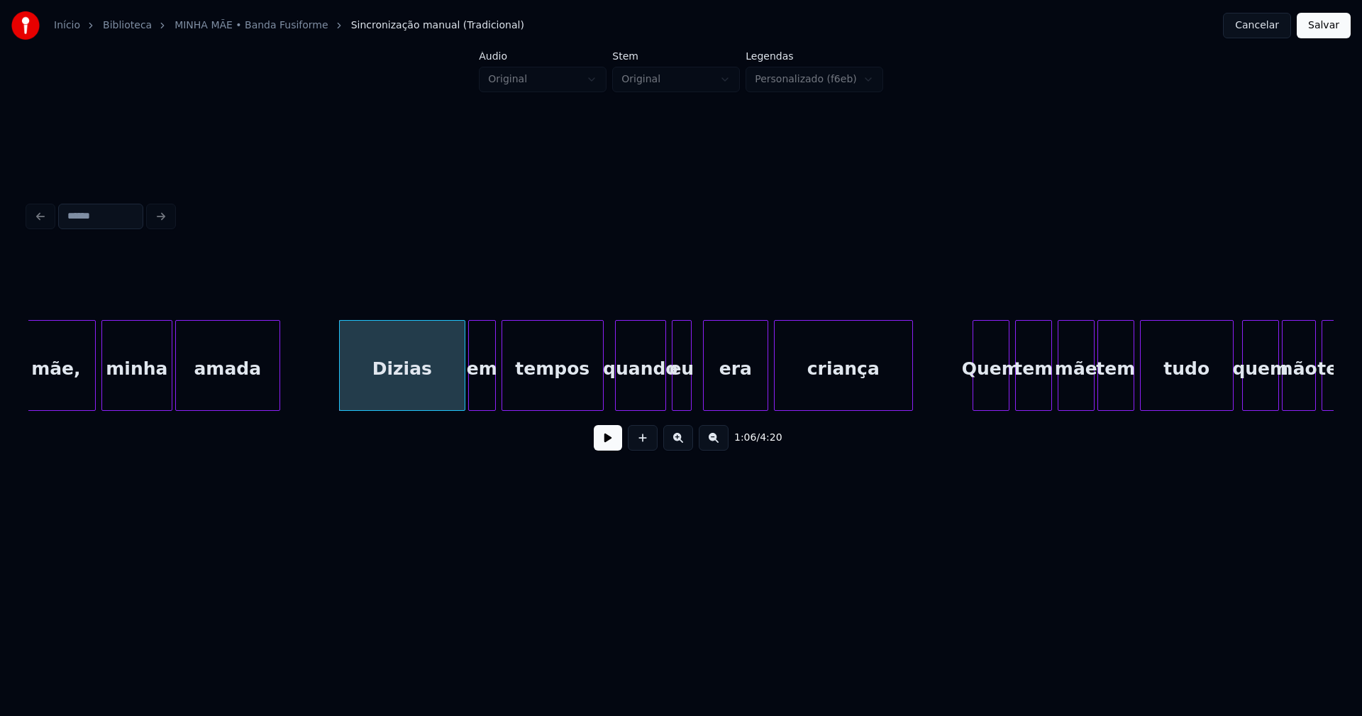
click at [440, 387] on div "Dizias" at bounding box center [402, 369] width 125 height 96
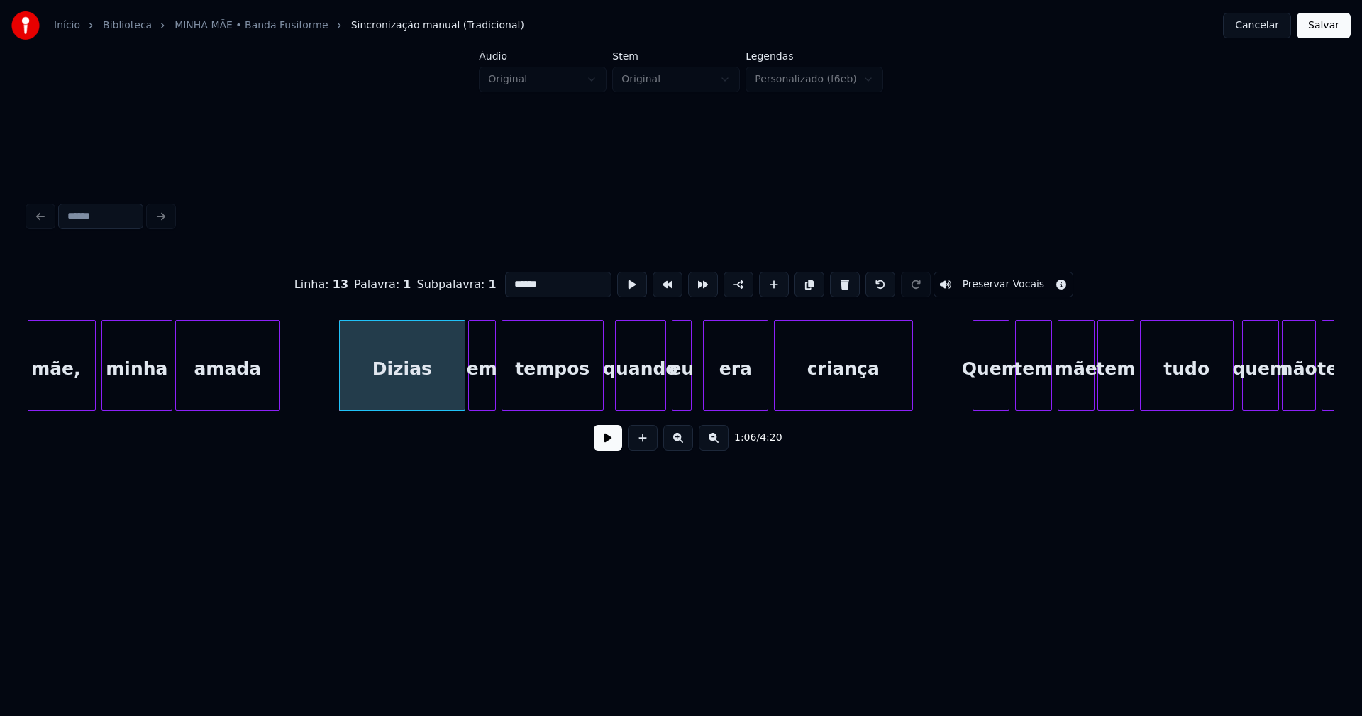
click at [534, 278] on input "******" at bounding box center [558, 285] width 106 height 26
type input "*********"
click at [610, 448] on button at bounding box center [608, 438] width 28 height 26
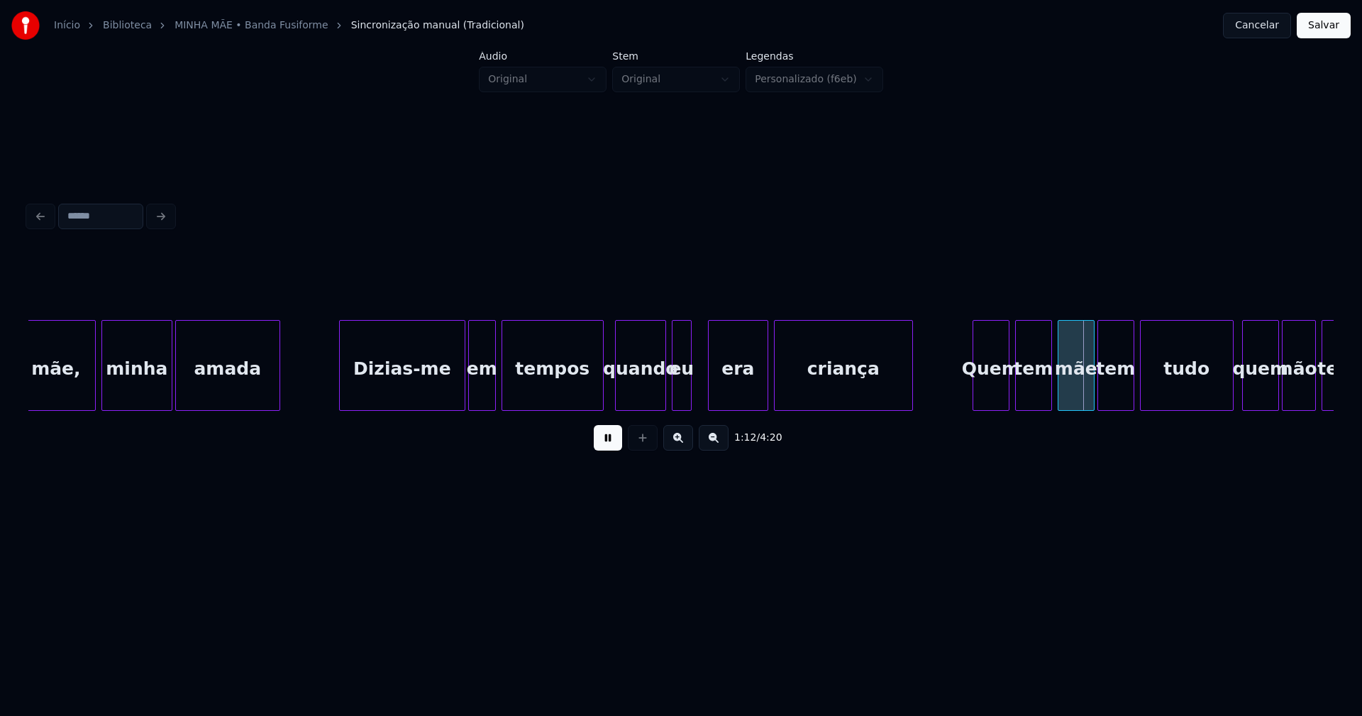
click at [710, 397] on div at bounding box center [711, 365] width 4 height 89
click at [701, 400] on div at bounding box center [701, 365] width 4 height 89
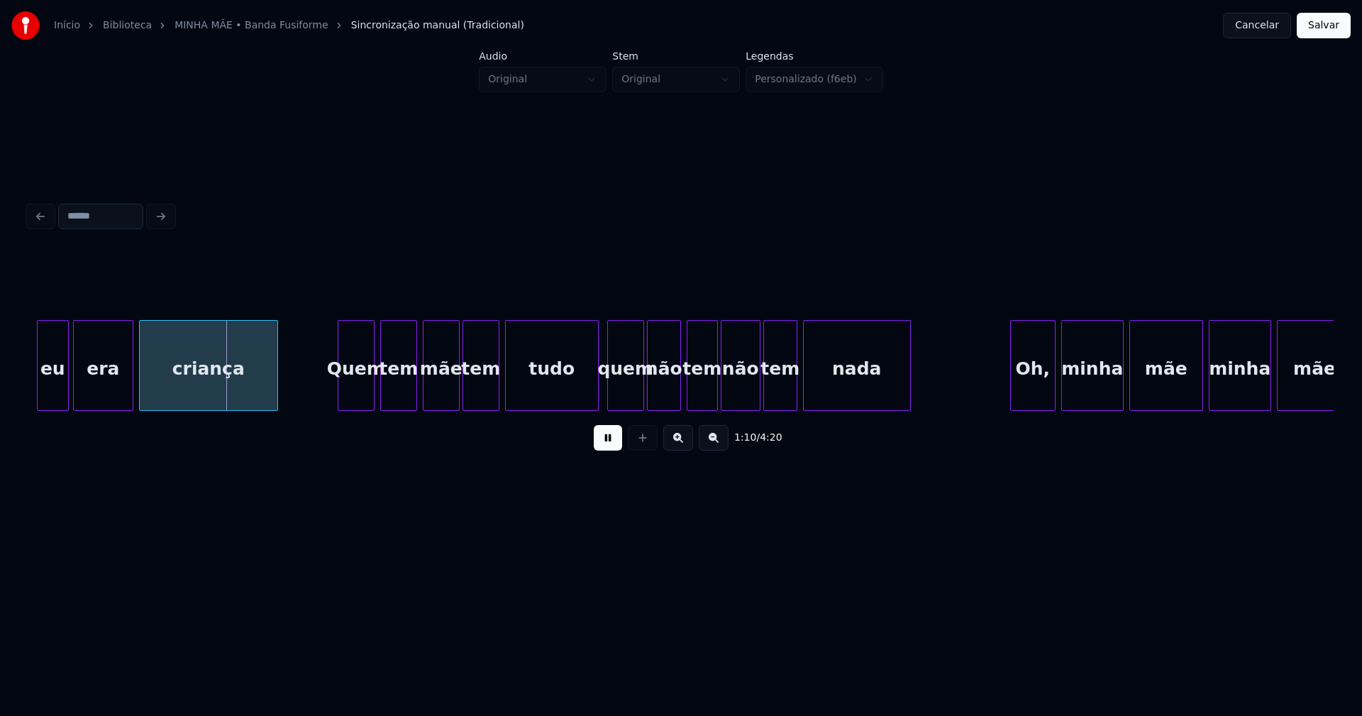
scroll to position [0, 9823]
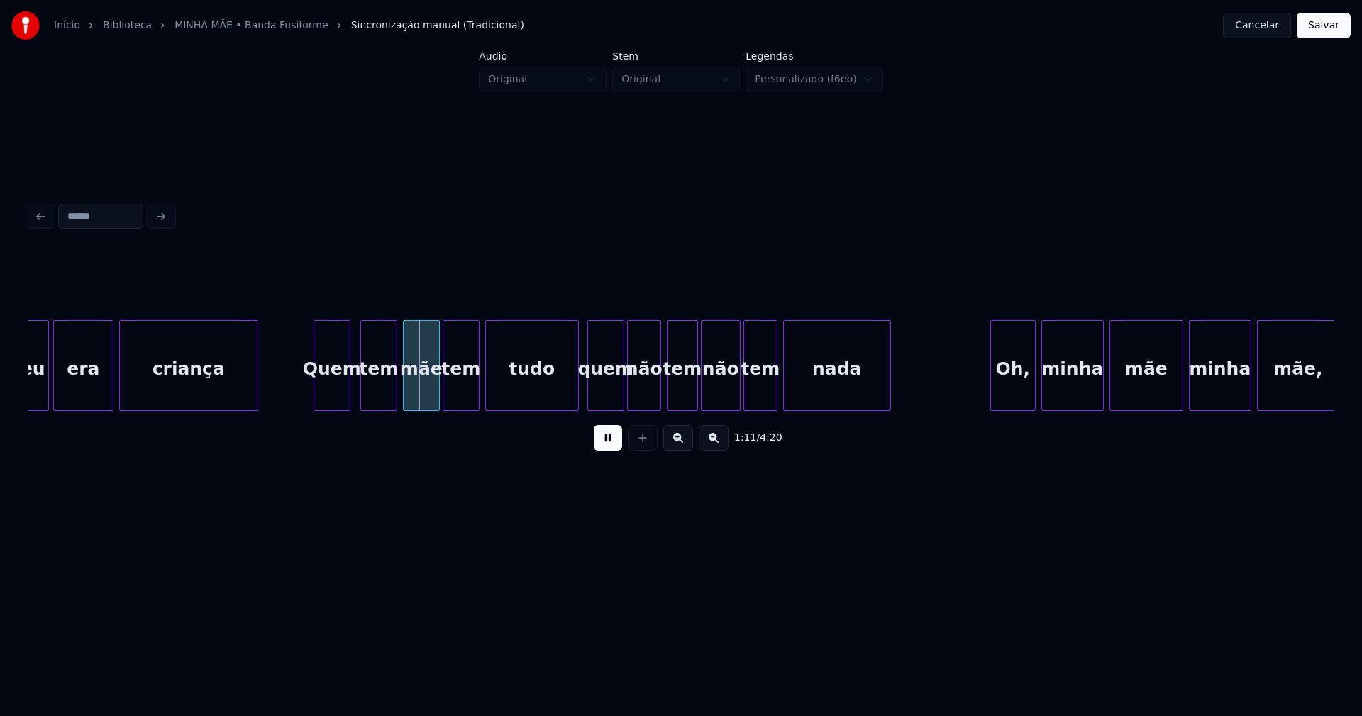
click at [333, 399] on div "Quem" at bounding box center [331, 369] width 35 height 96
click at [568, 400] on div at bounding box center [567, 365] width 4 height 89
click at [605, 400] on div "quem" at bounding box center [601, 369] width 35 height 96
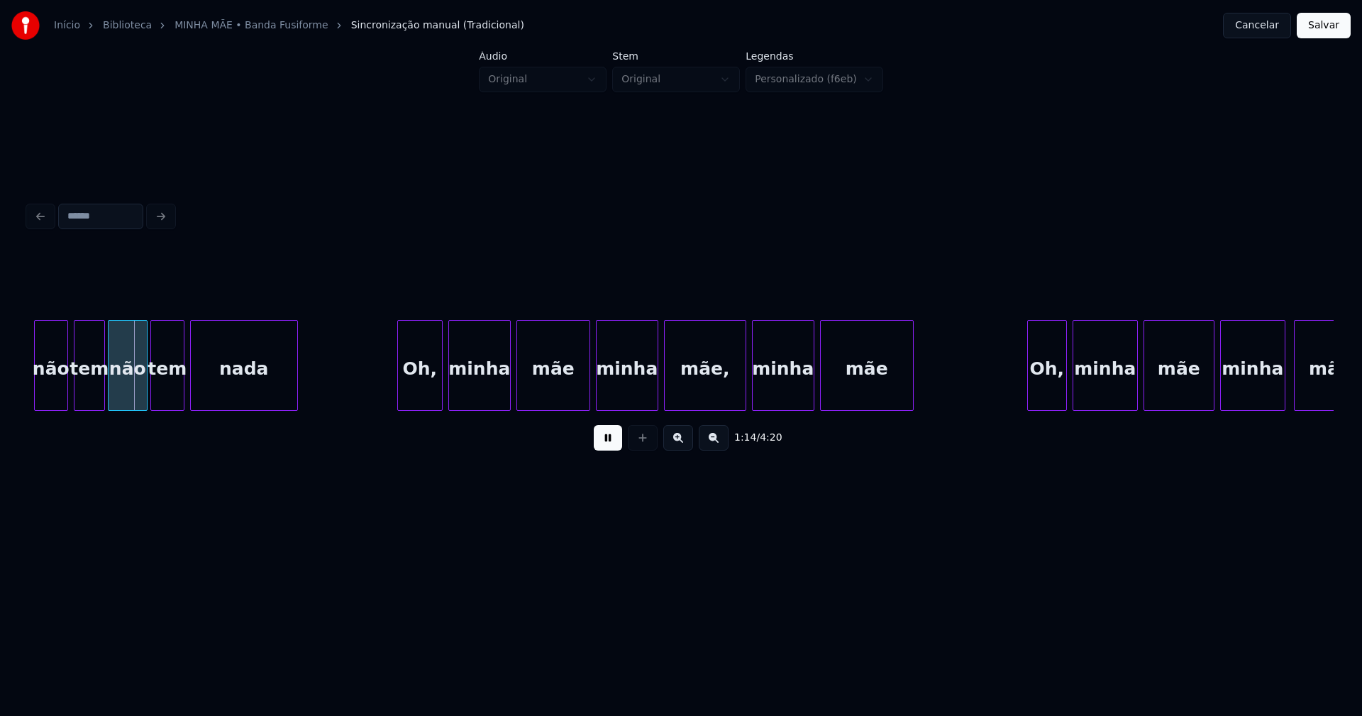
scroll to position [0, 10437]
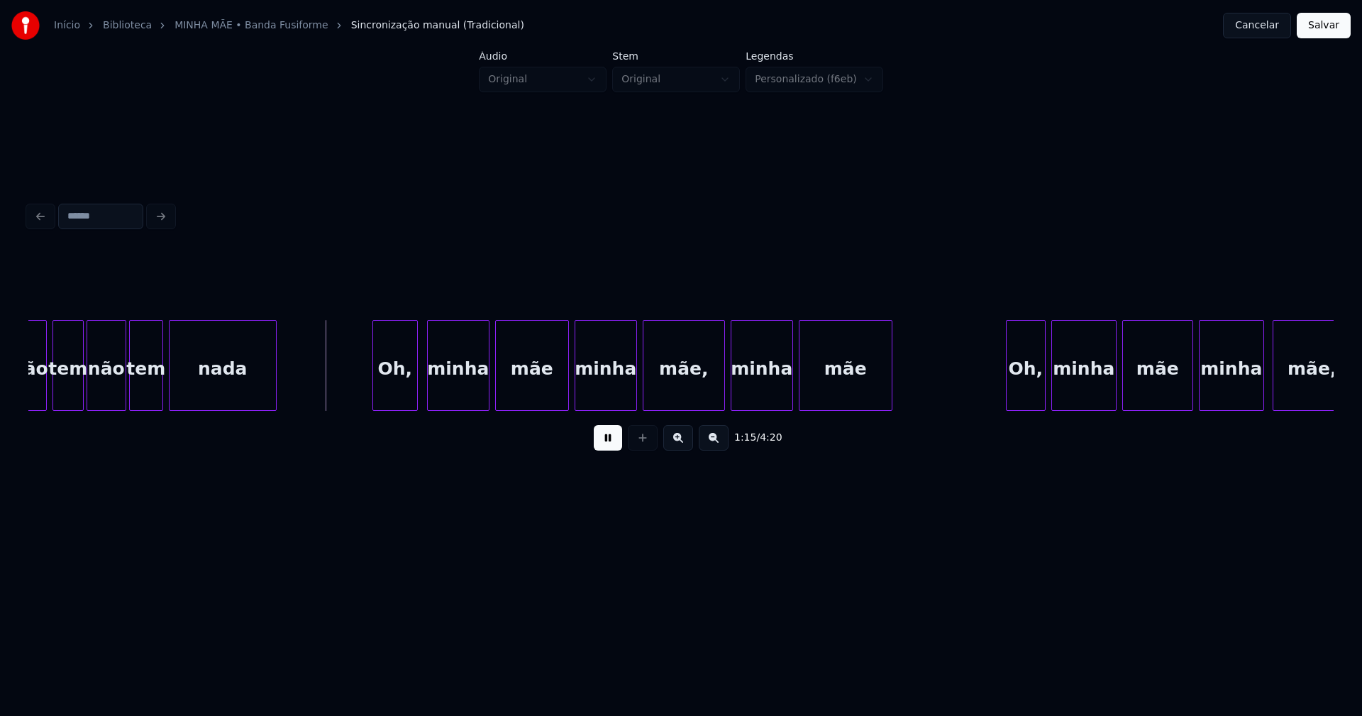
click at [404, 400] on div "Oh," at bounding box center [395, 369] width 44 height 96
click at [561, 398] on div at bounding box center [563, 365] width 4 height 89
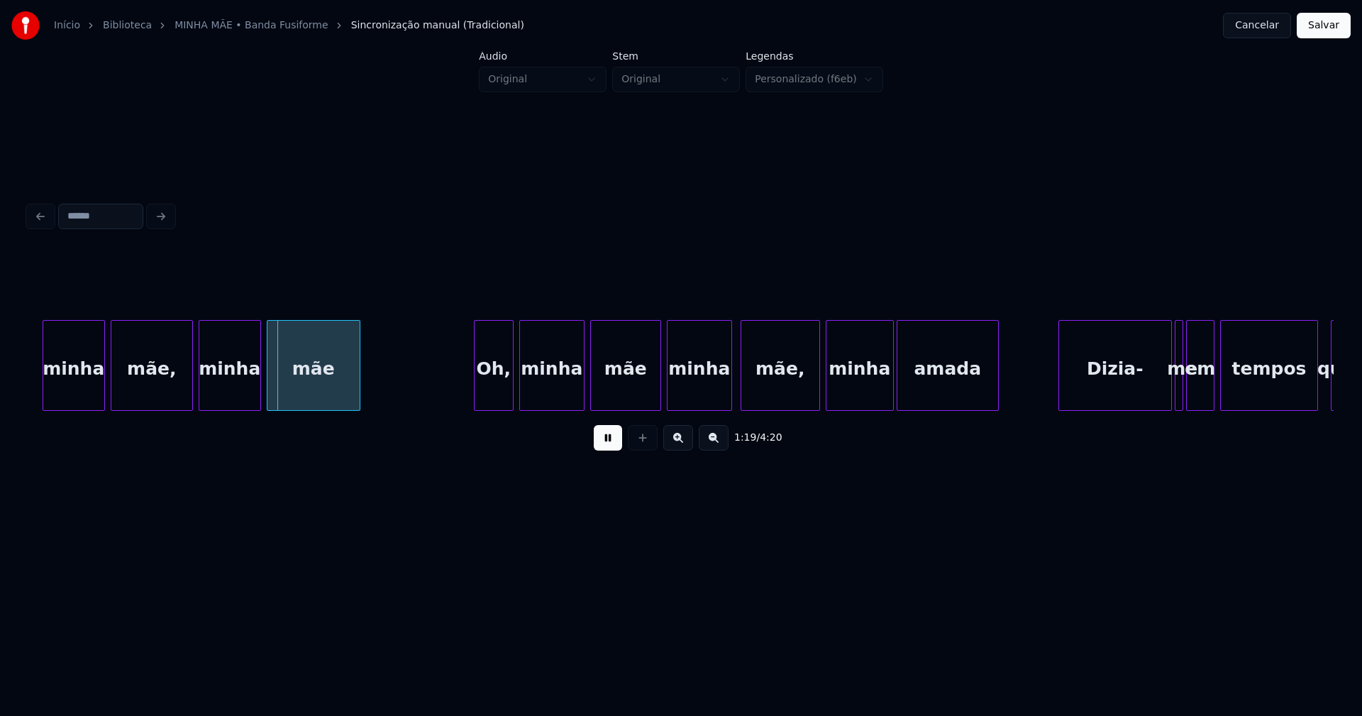
scroll to position [0, 11072]
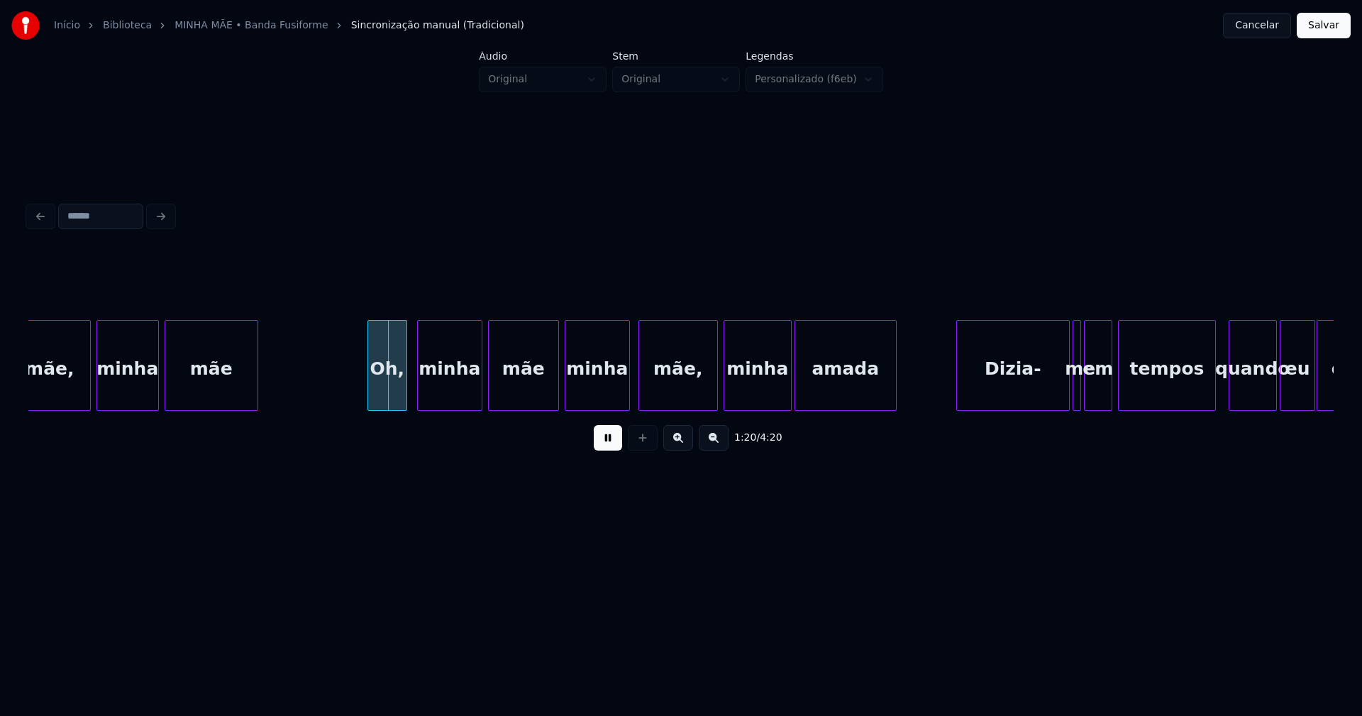
click at [387, 399] on div "Oh," at bounding box center [387, 369] width 38 height 96
click at [551, 397] on div at bounding box center [551, 365] width 4 height 89
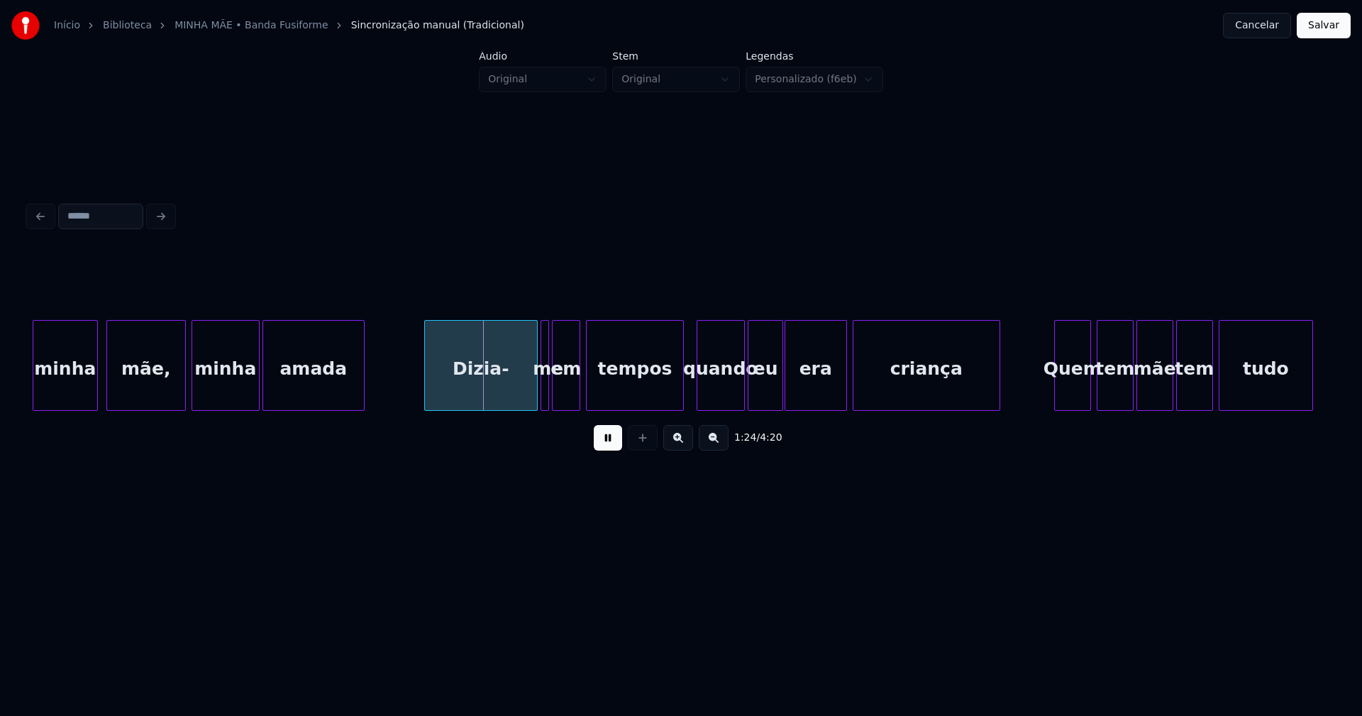
scroll to position [0, 11624]
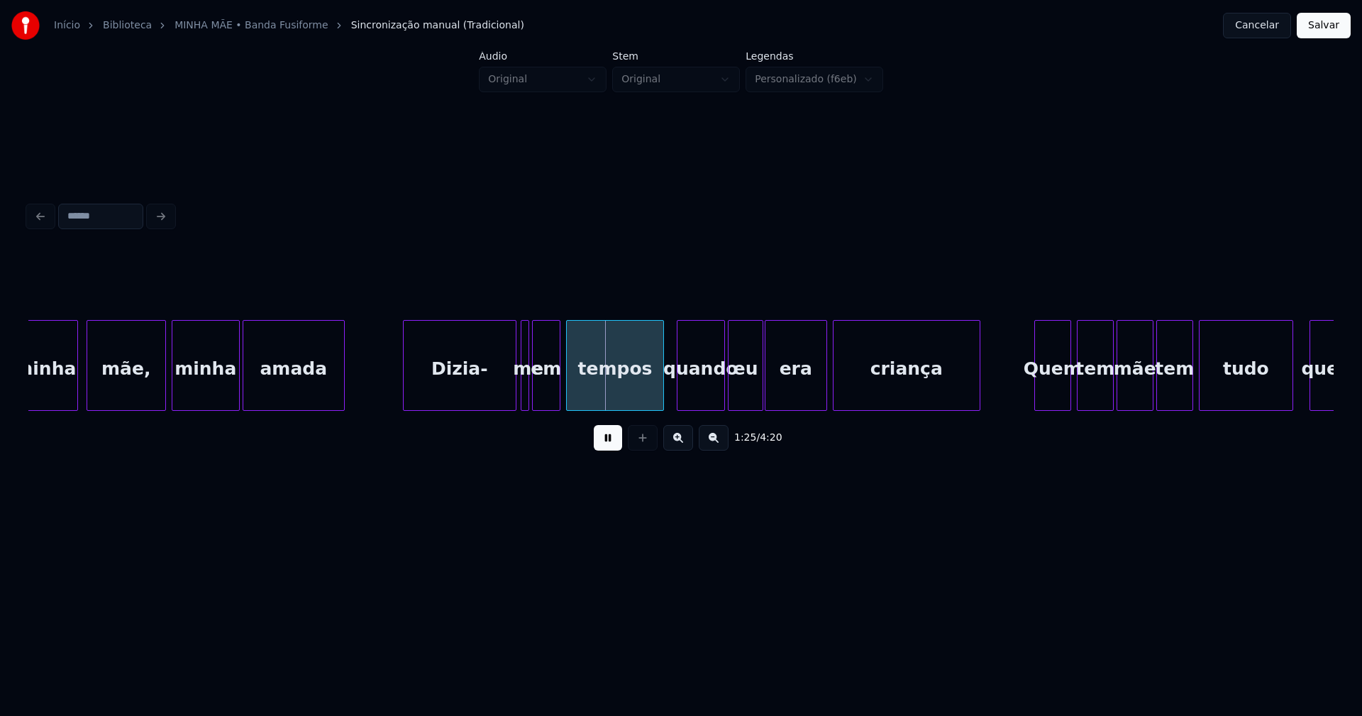
click at [487, 392] on div "Dizia-" at bounding box center [460, 369] width 112 height 96
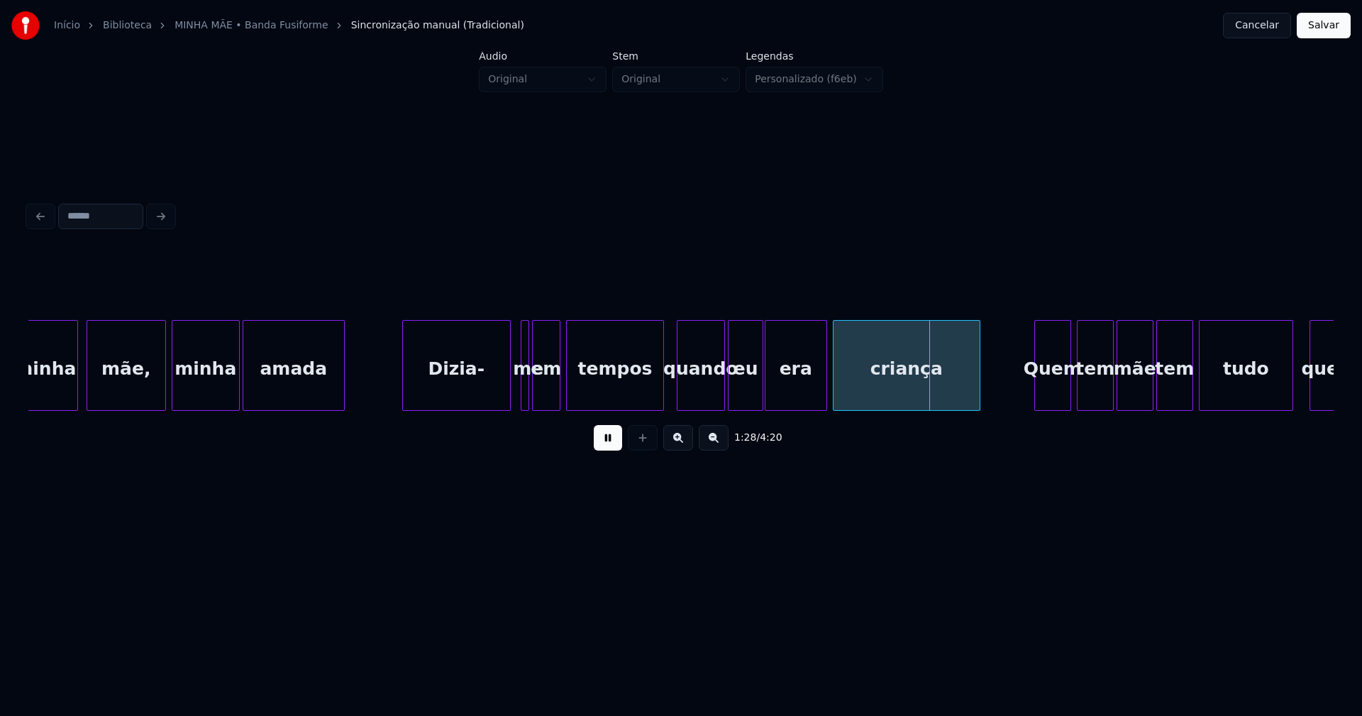
click at [509, 395] on div at bounding box center [508, 365] width 4 height 89
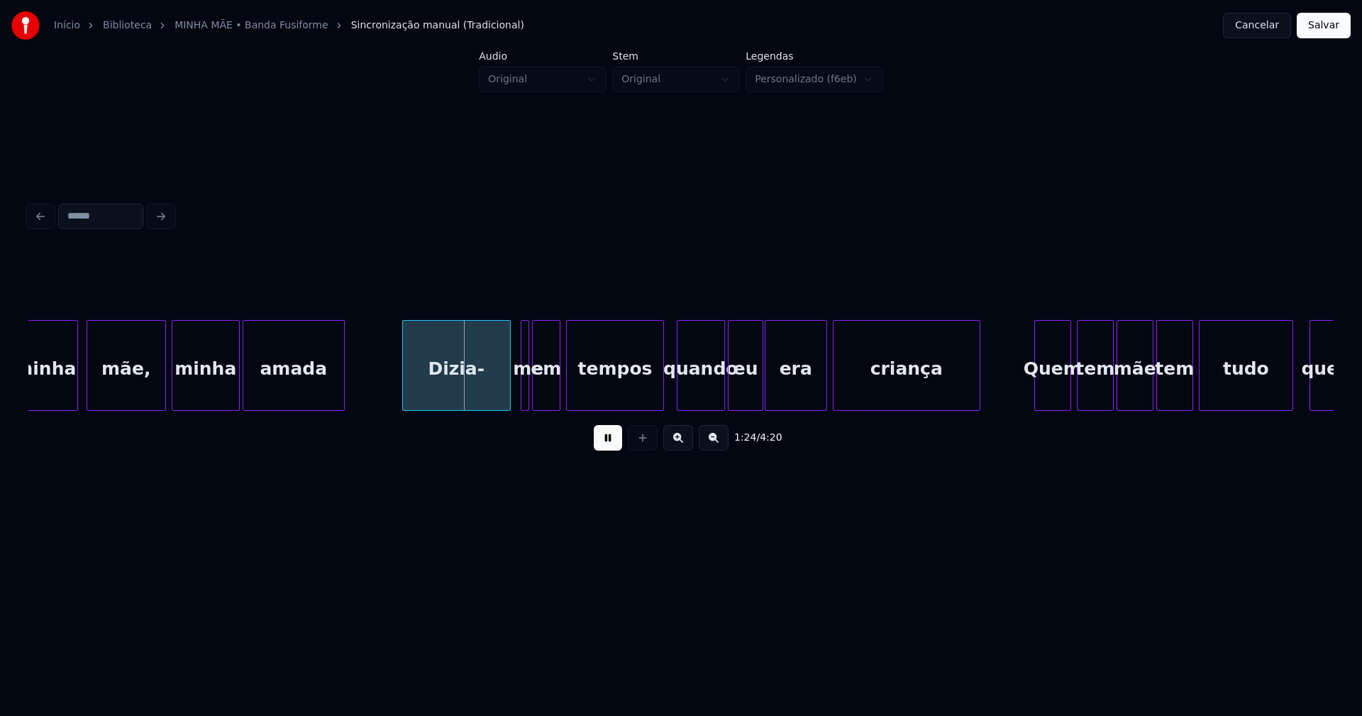
click at [481, 389] on div "Dizia-" at bounding box center [456, 369] width 107 height 96
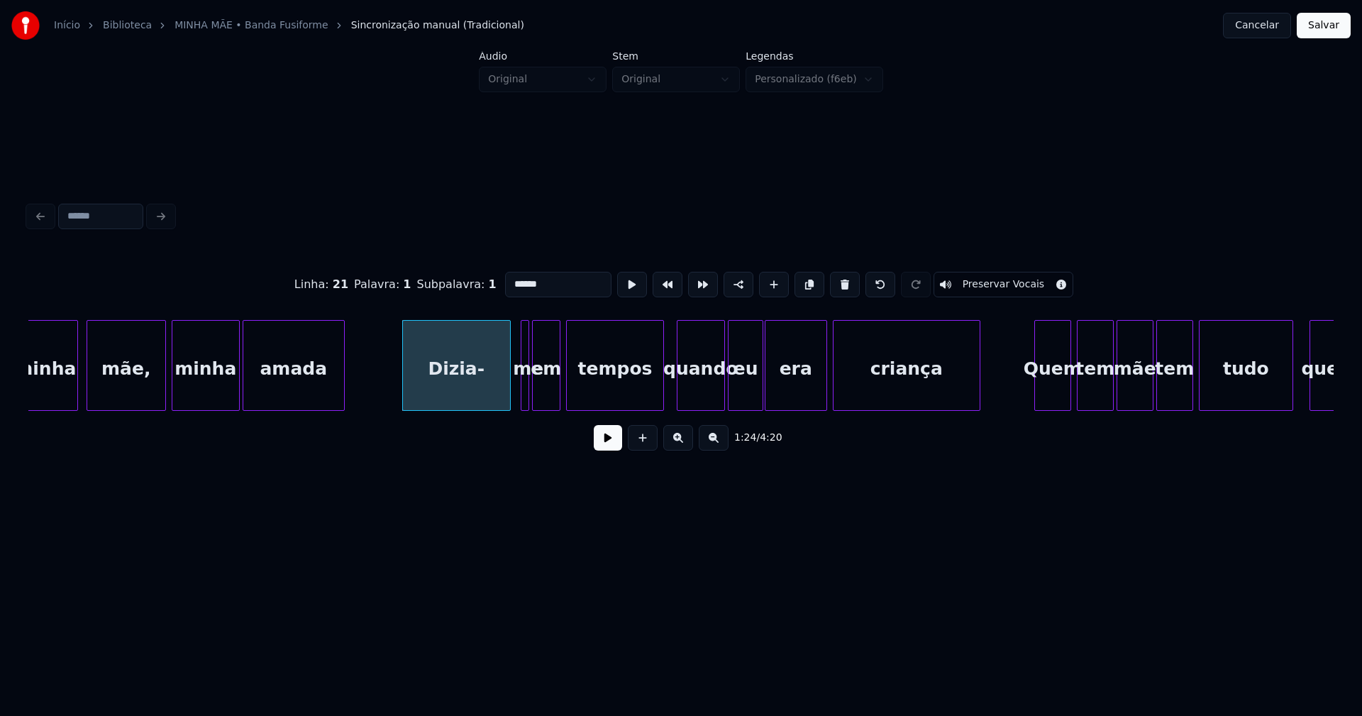
click at [524, 278] on input "******" at bounding box center [558, 285] width 106 height 26
click at [514, 400] on div at bounding box center [516, 365] width 4 height 89
type input "*******"
click at [607, 443] on button at bounding box center [608, 438] width 28 height 26
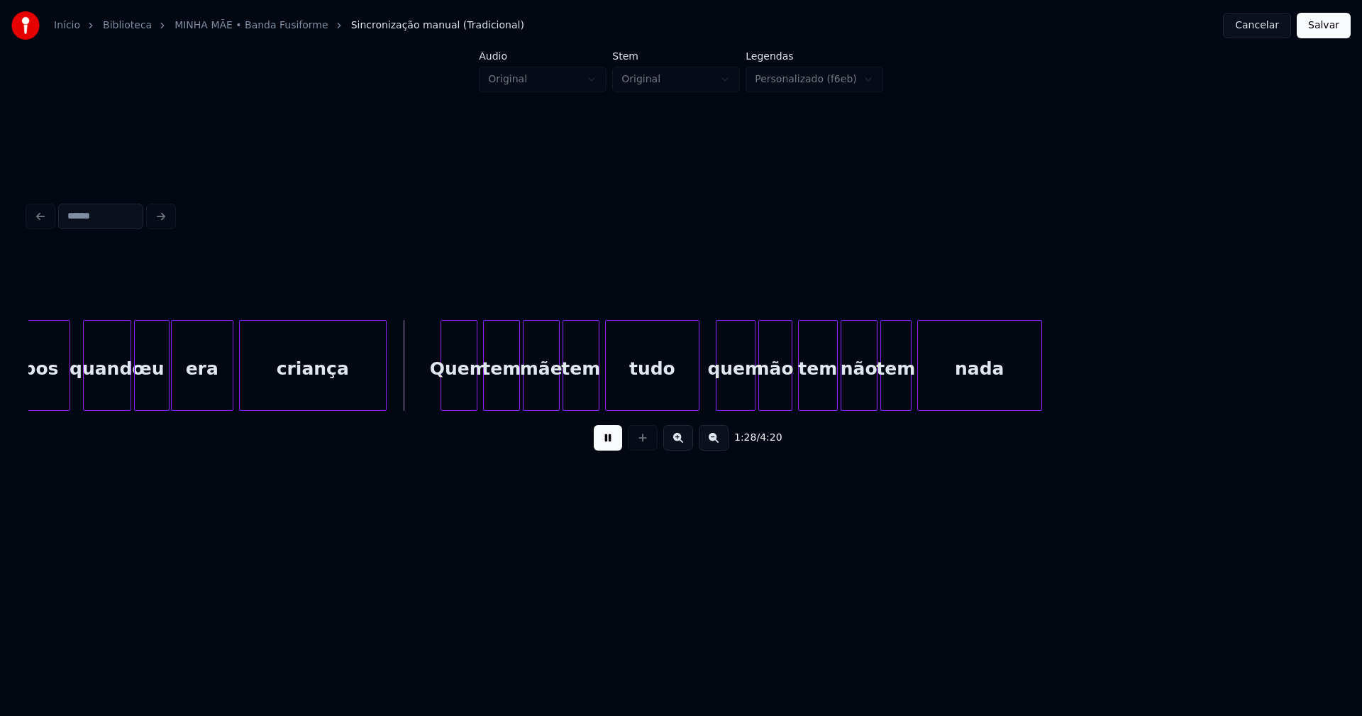
scroll to position [0, 12238]
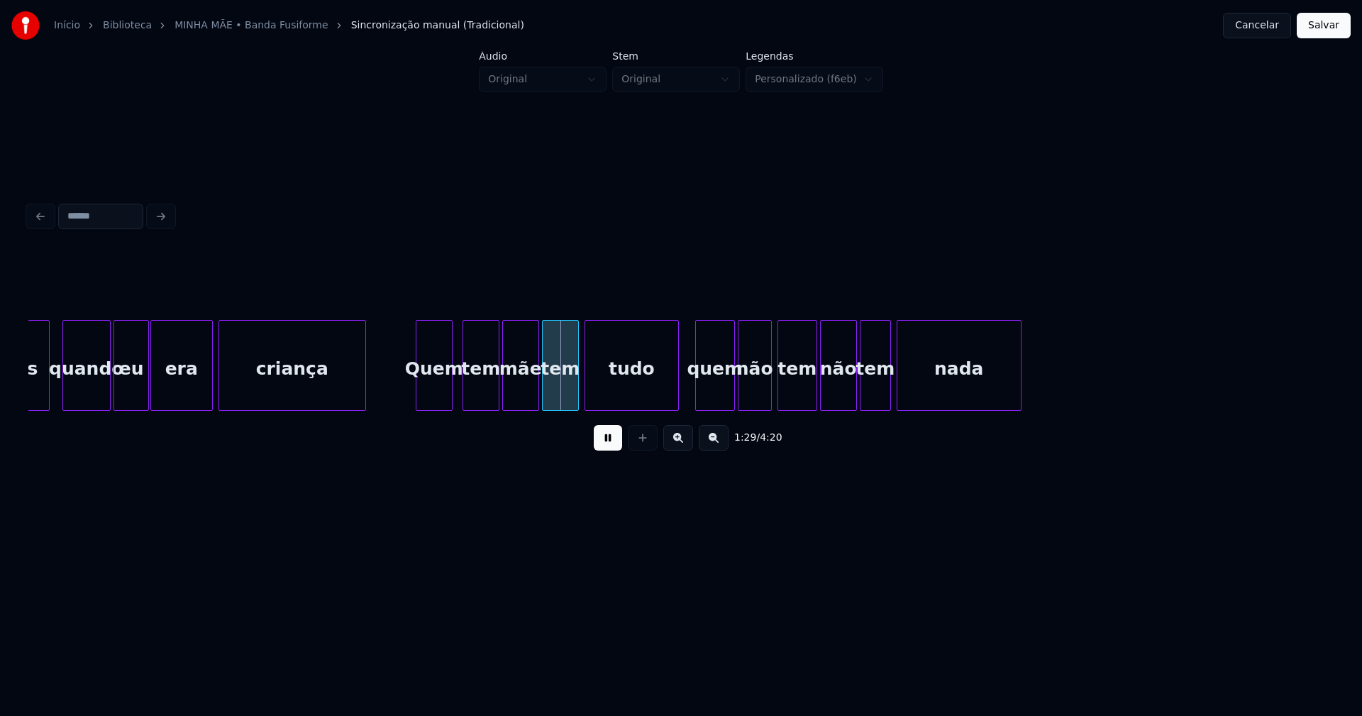
click at [443, 396] on div "Quem" at bounding box center [434, 369] width 35 height 96
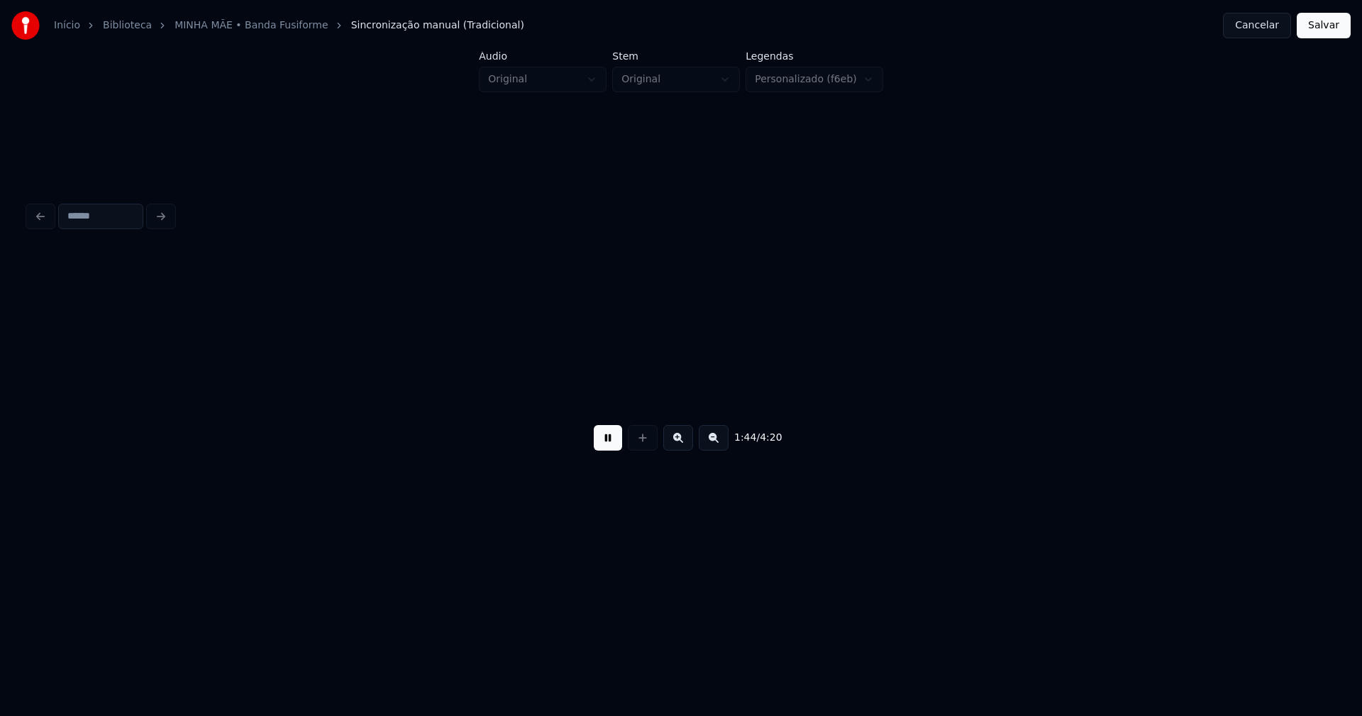
scroll to position [0, 14852]
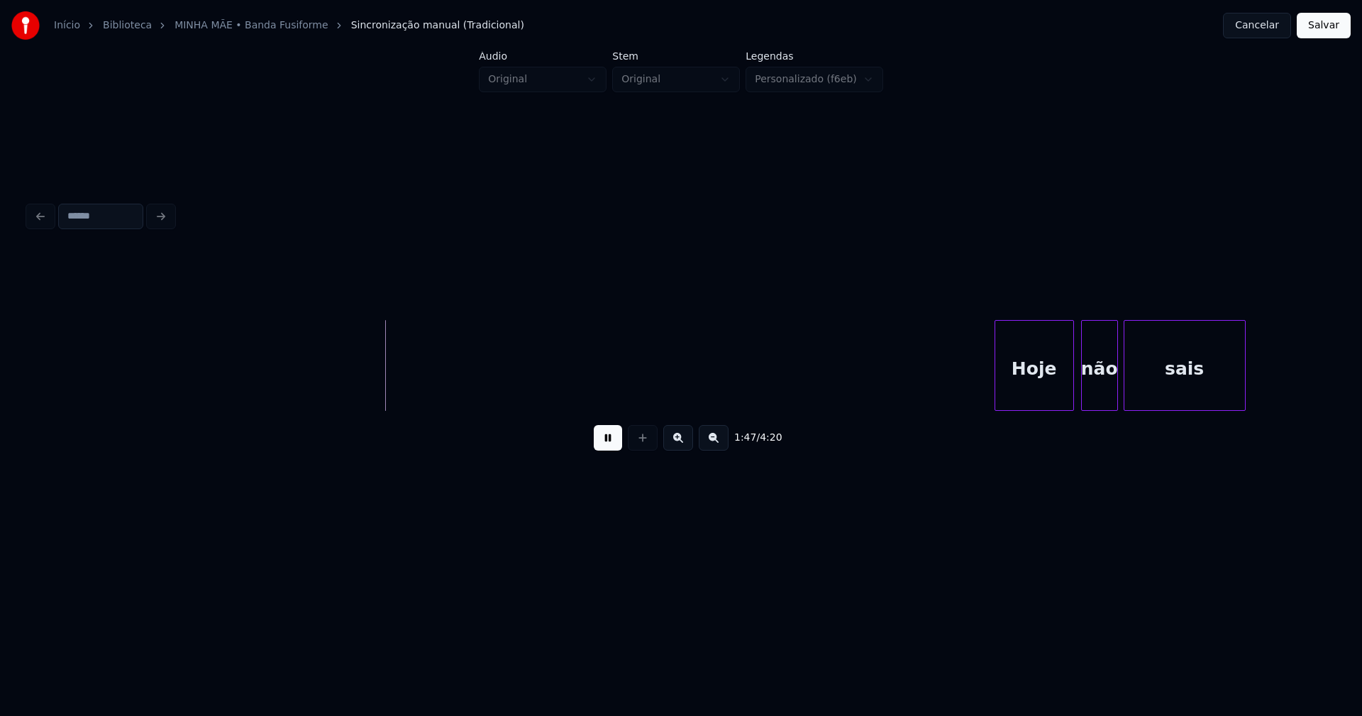
click at [1039, 395] on div "Hoje" at bounding box center [1034, 369] width 78 height 96
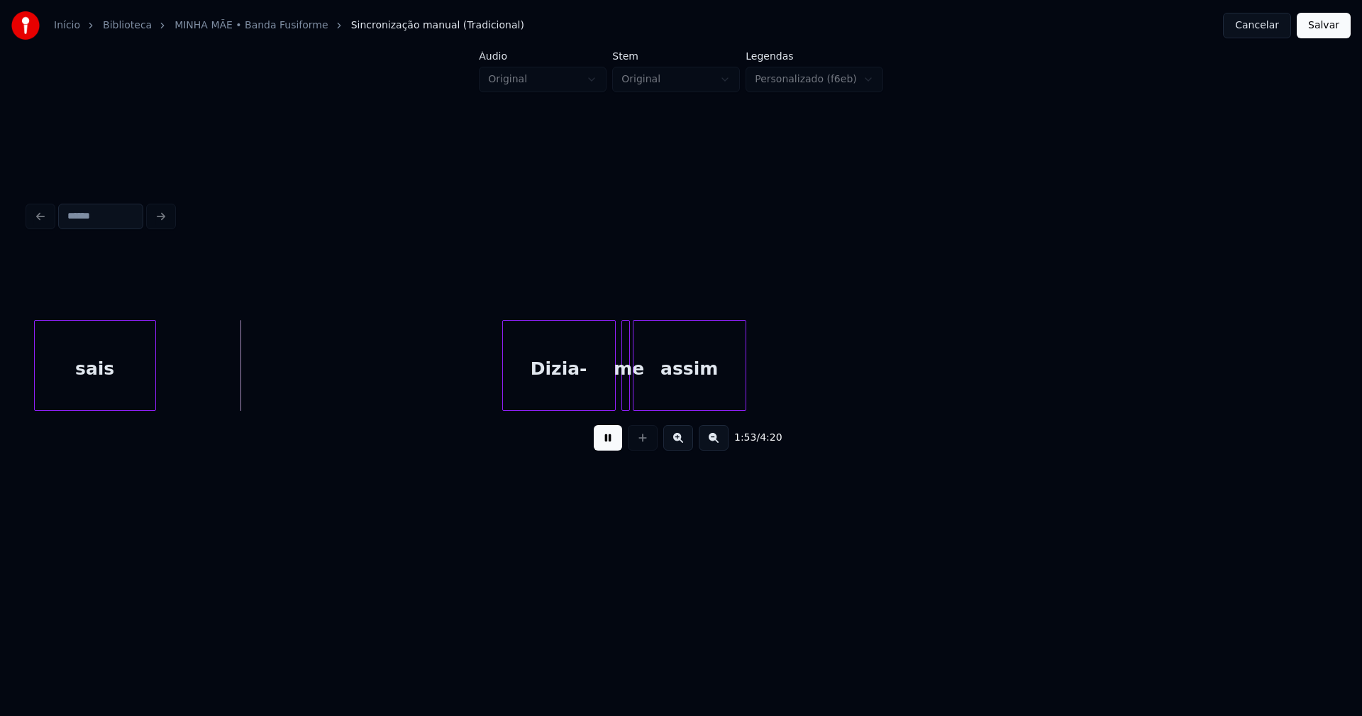
scroll to position [0, 15983]
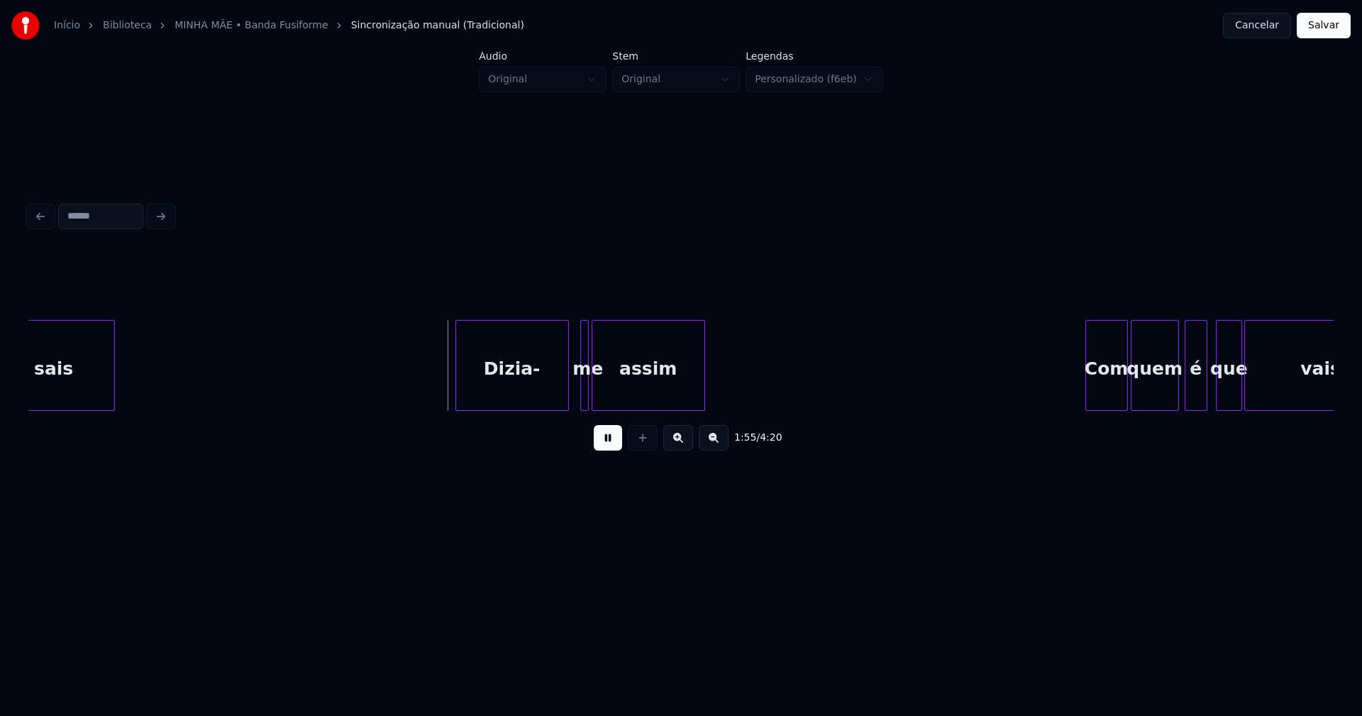
click at [517, 392] on div "Dizia-" at bounding box center [512, 369] width 112 height 96
click at [575, 390] on div at bounding box center [577, 365] width 4 height 89
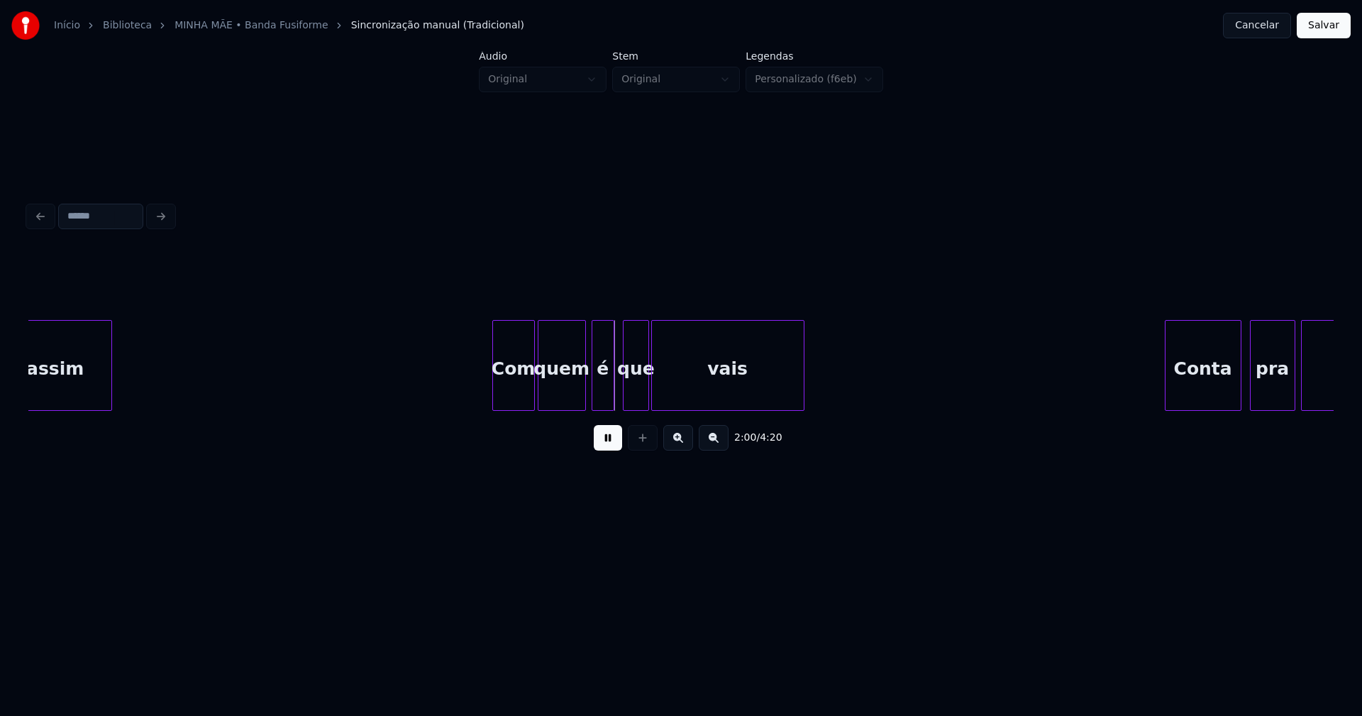
scroll to position [0, 16618]
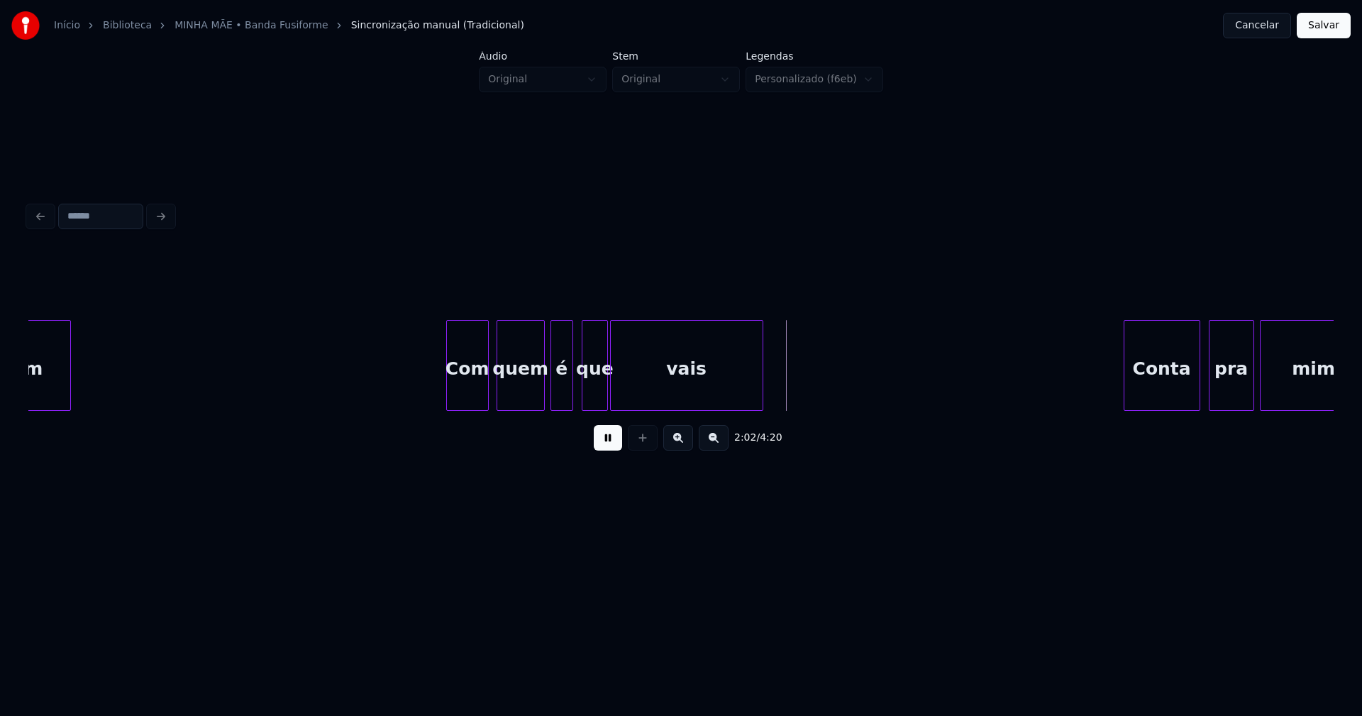
click at [477, 394] on div "Com" at bounding box center [467, 369] width 41 height 96
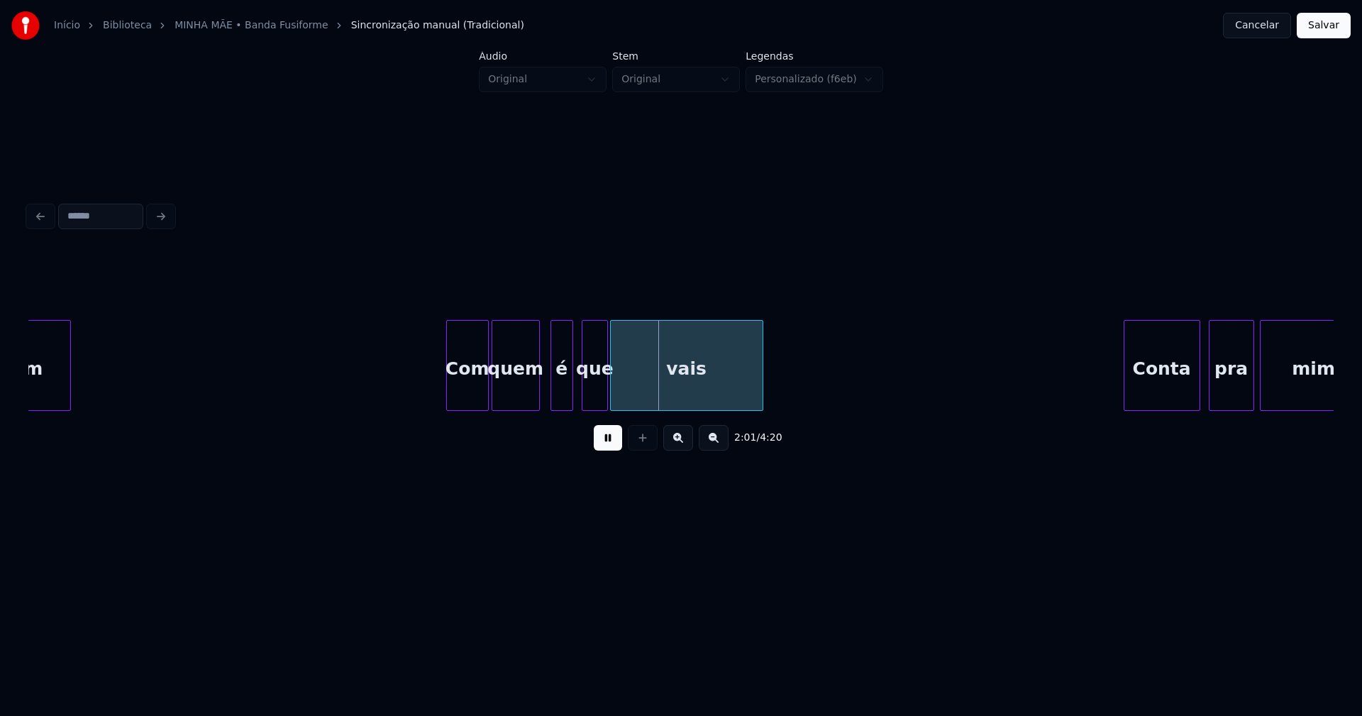
click at [533, 398] on div "quem" at bounding box center [515, 369] width 47 height 96
click at [558, 392] on div "é" at bounding box center [555, 369] width 21 height 96
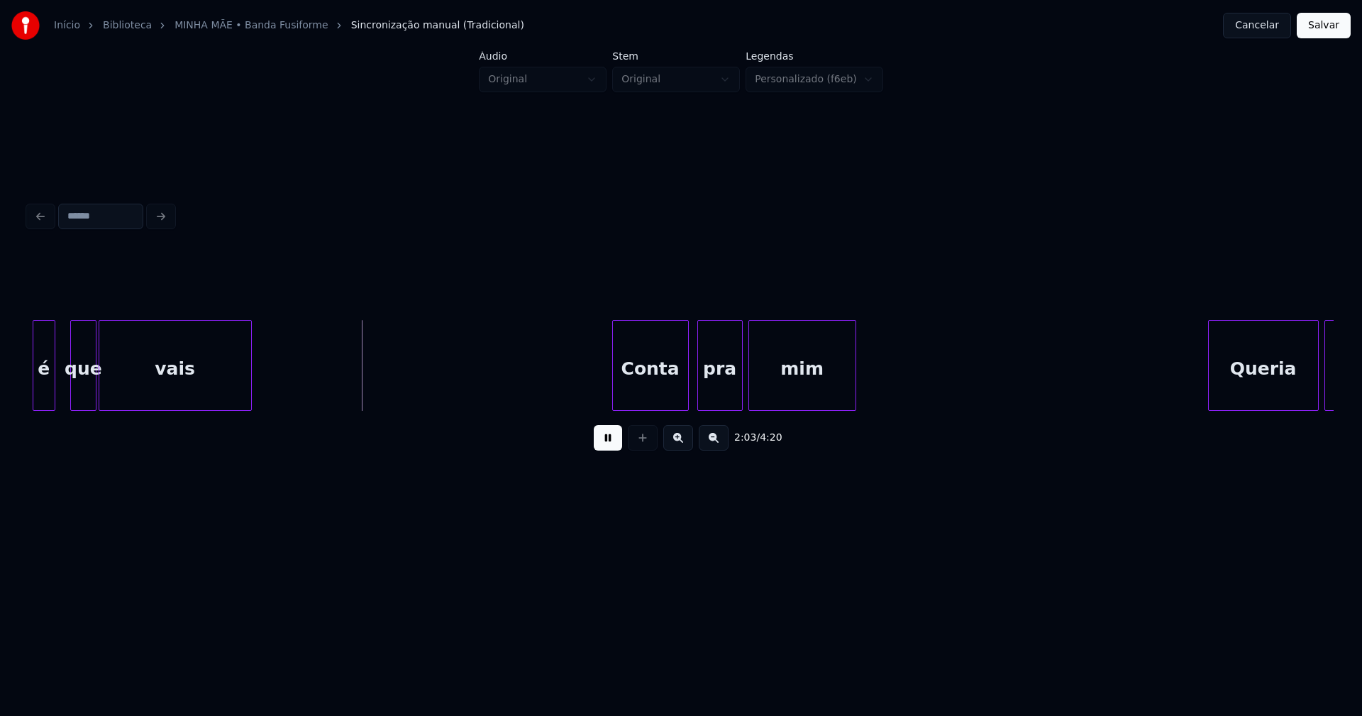
scroll to position [0, 17150]
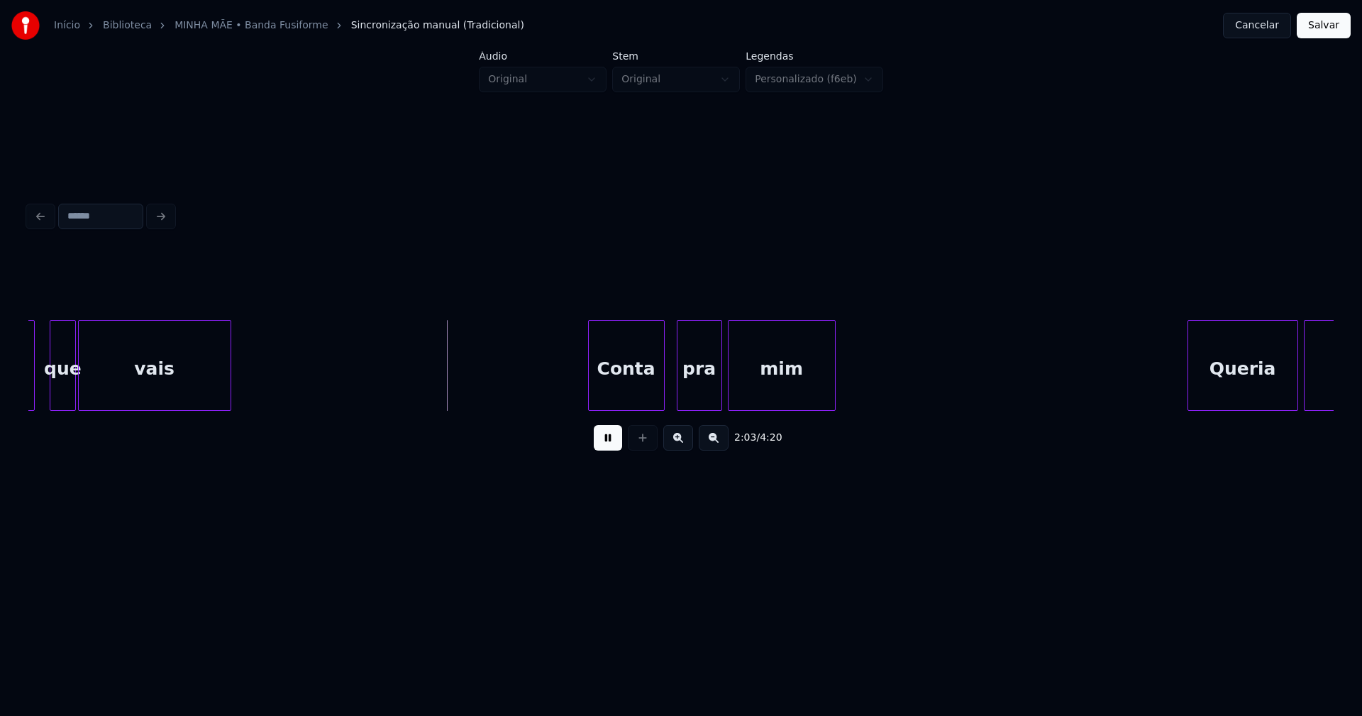
click at [639, 390] on div "Conta" at bounding box center [626, 369] width 75 height 96
click at [700, 399] on div "pra" at bounding box center [696, 369] width 44 height 96
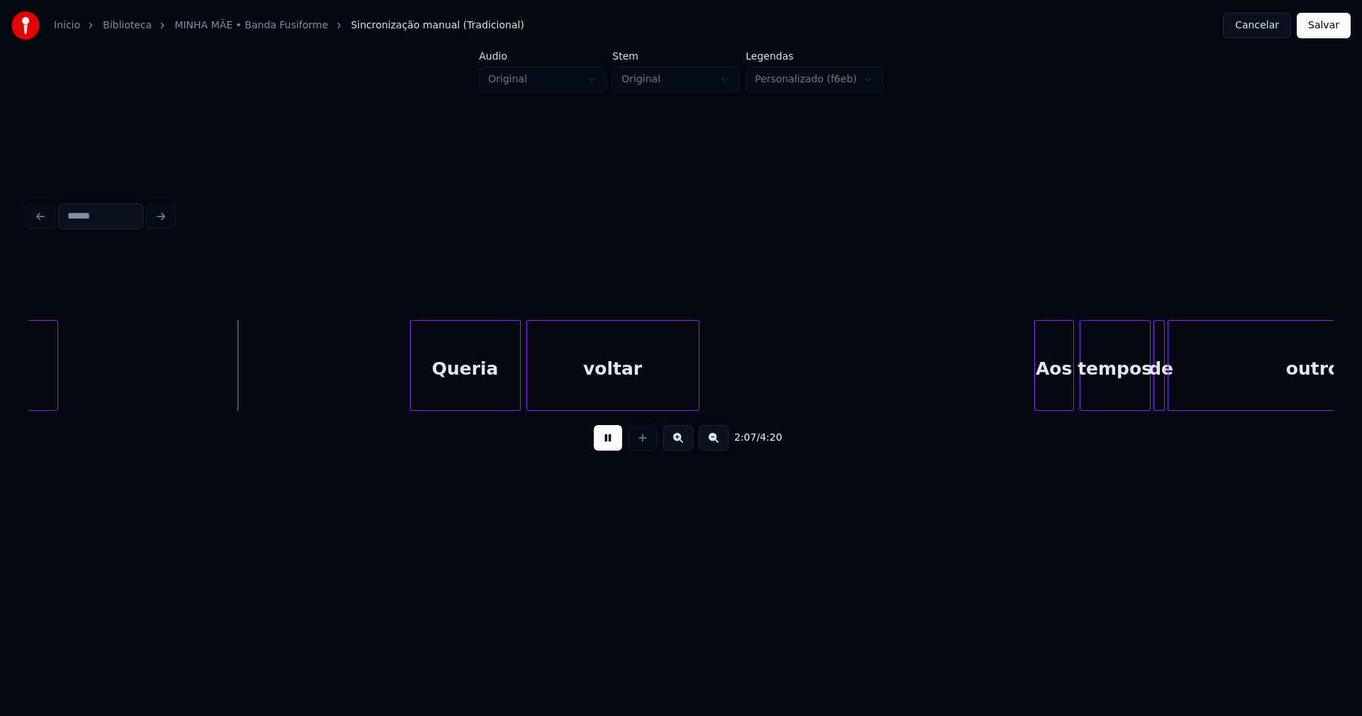
scroll to position [0, 17969]
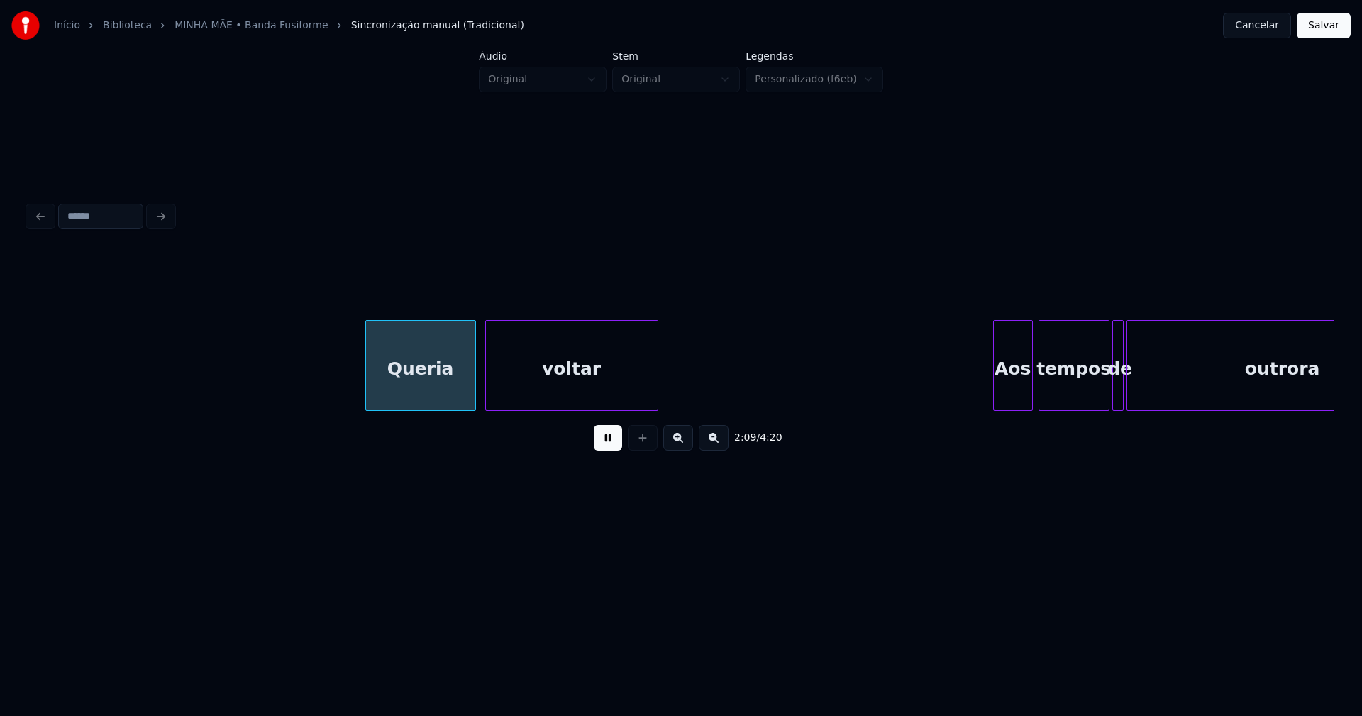
click at [448, 395] on div "Queria" at bounding box center [420, 369] width 109 height 96
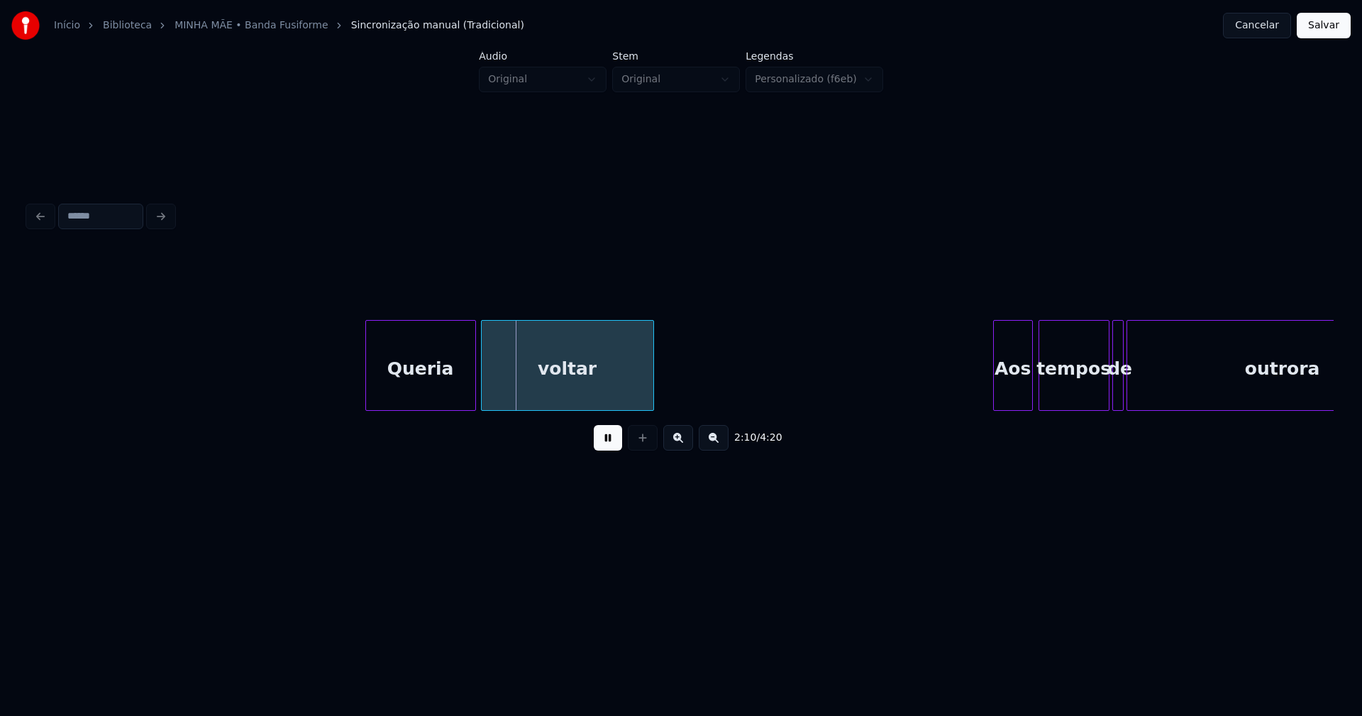
click at [584, 390] on div "voltar" at bounding box center [568, 369] width 172 height 96
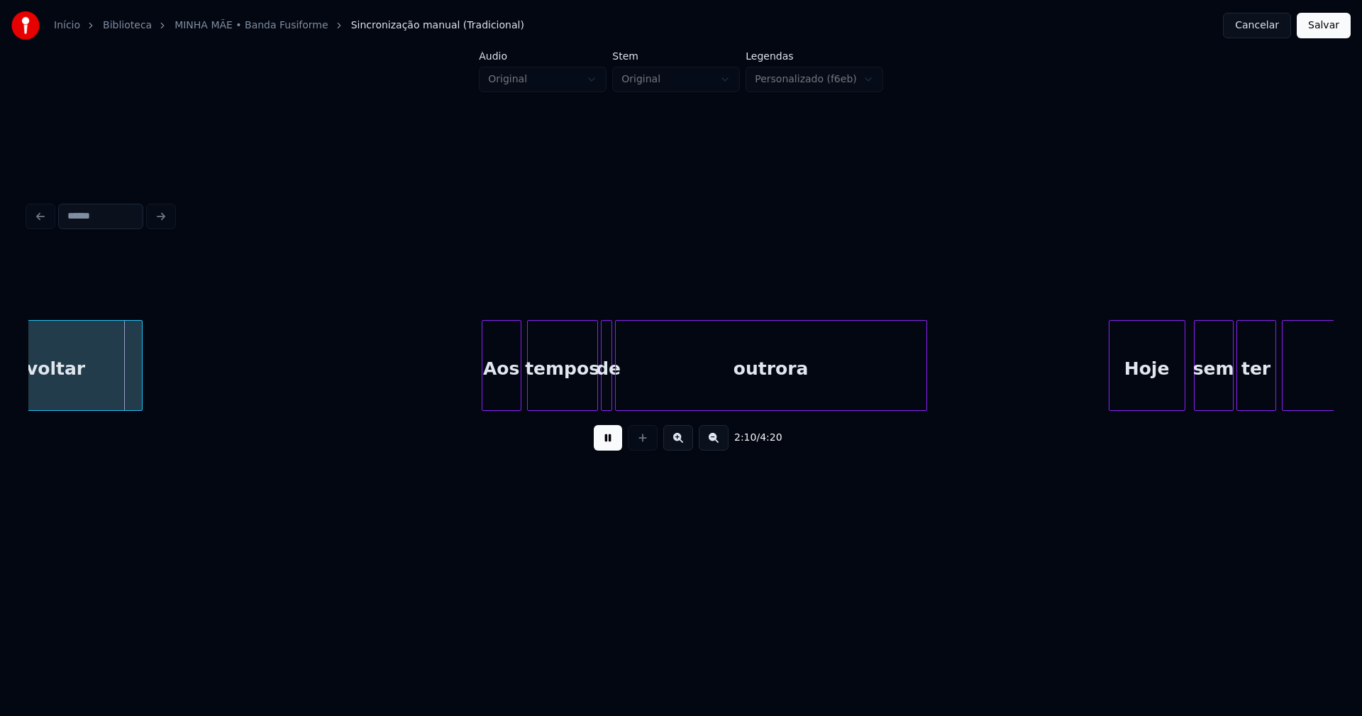
scroll to position [0, 18562]
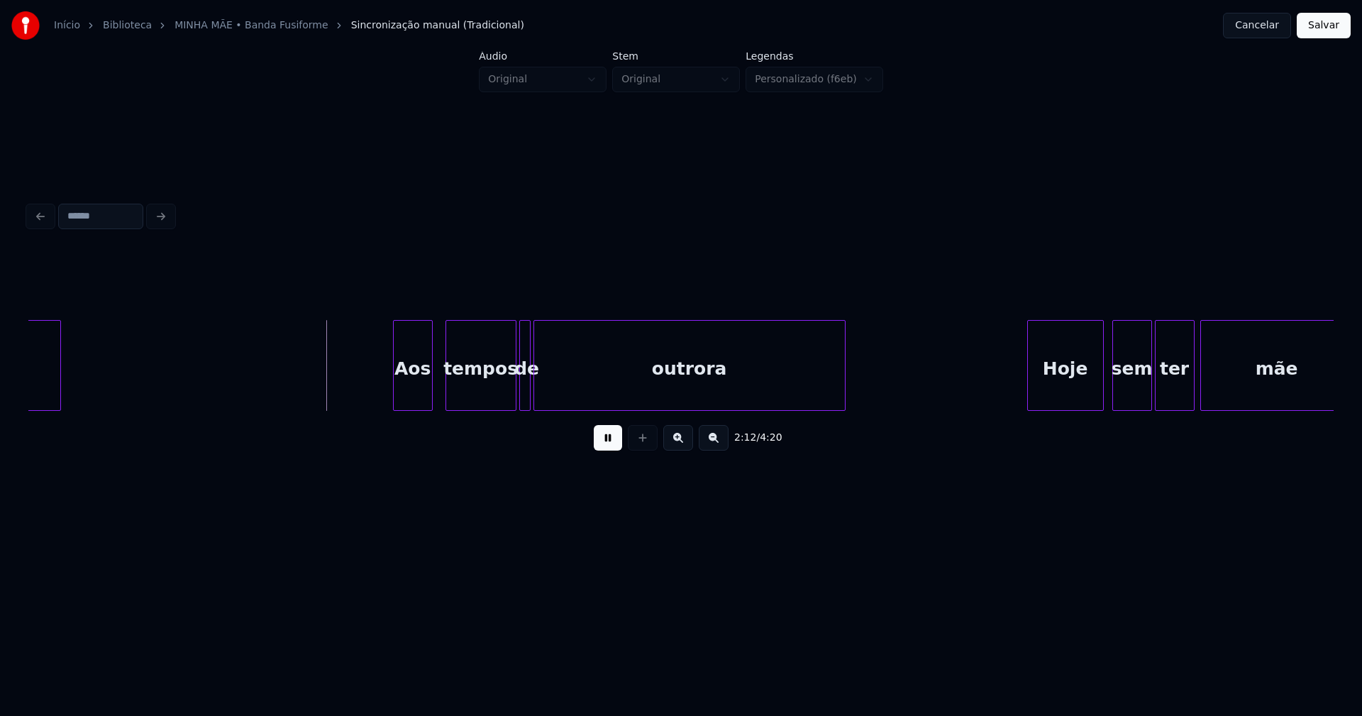
click at [417, 403] on div "Aos" at bounding box center [413, 369] width 38 height 96
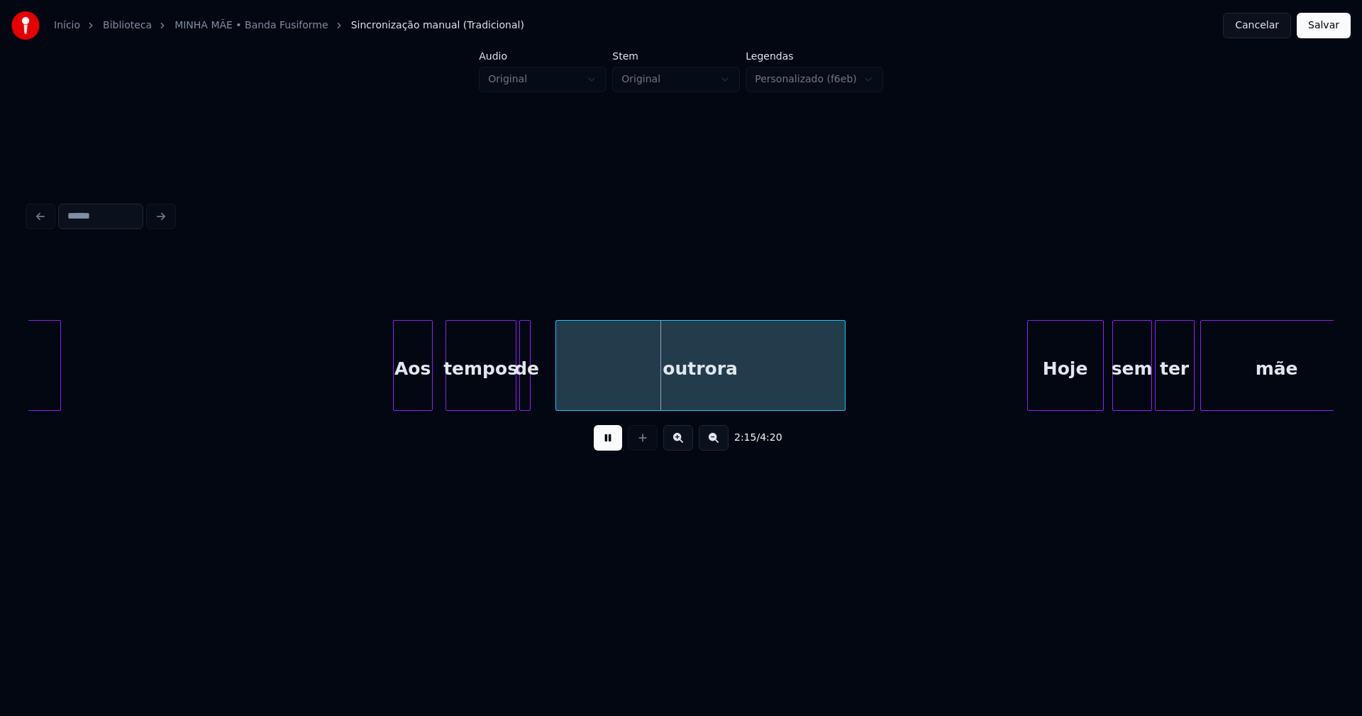
click at [559, 390] on div at bounding box center [558, 365] width 4 height 89
click at [529, 392] on div at bounding box center [528, 365] width 4 height 89
click at [548, 389] on div at bounding box center [548, 365] width 4 height 89
click at [491, 395] on div "tempos" at bounding box center [478, 369] width 70 height 96
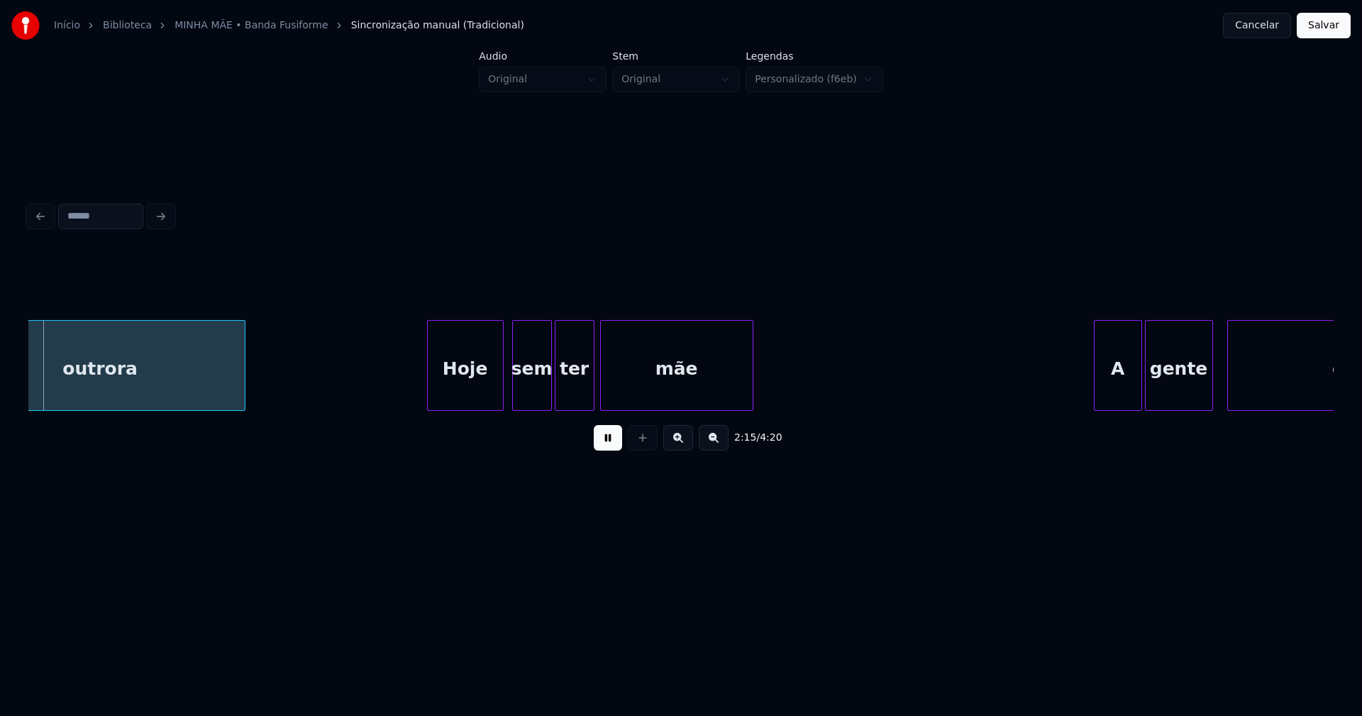
scroll to position [0, 19162]
click at [471, 392] on div "Hoje" at bounding box center [456, 369] width 75 height 96
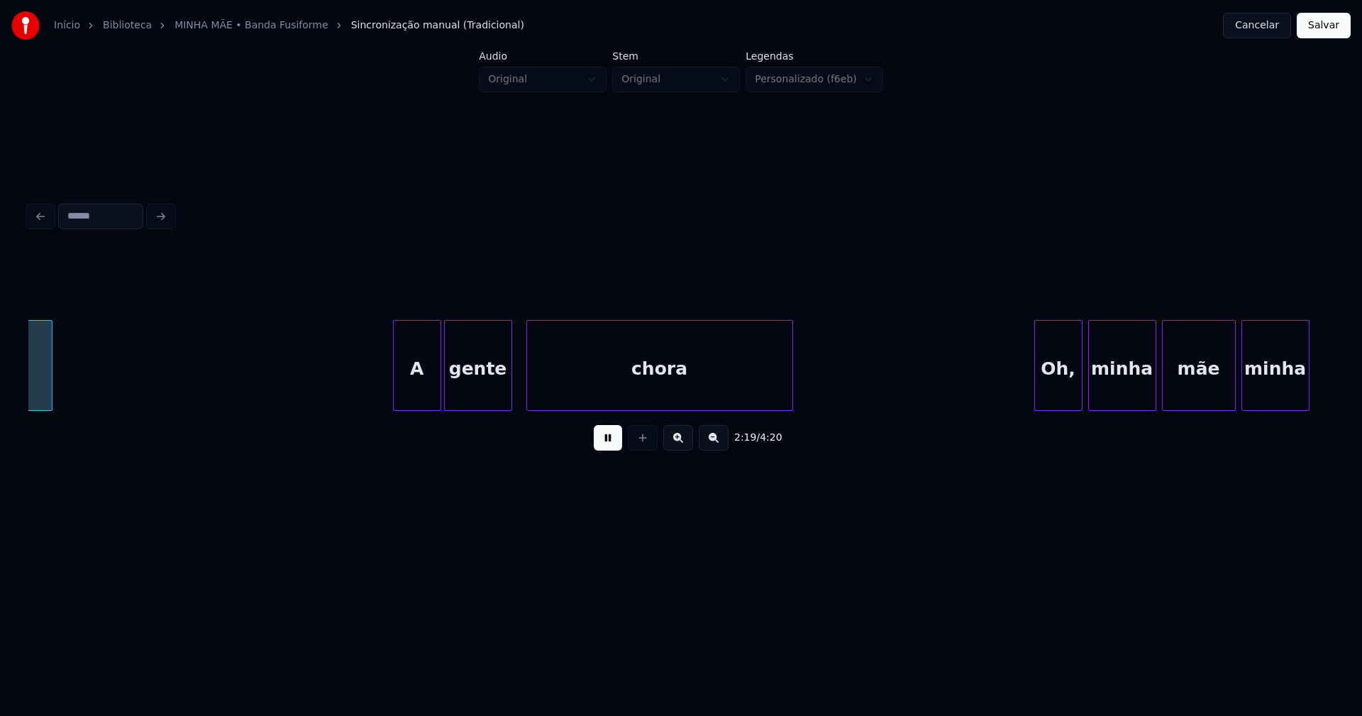
scroll to position [0, 19870]
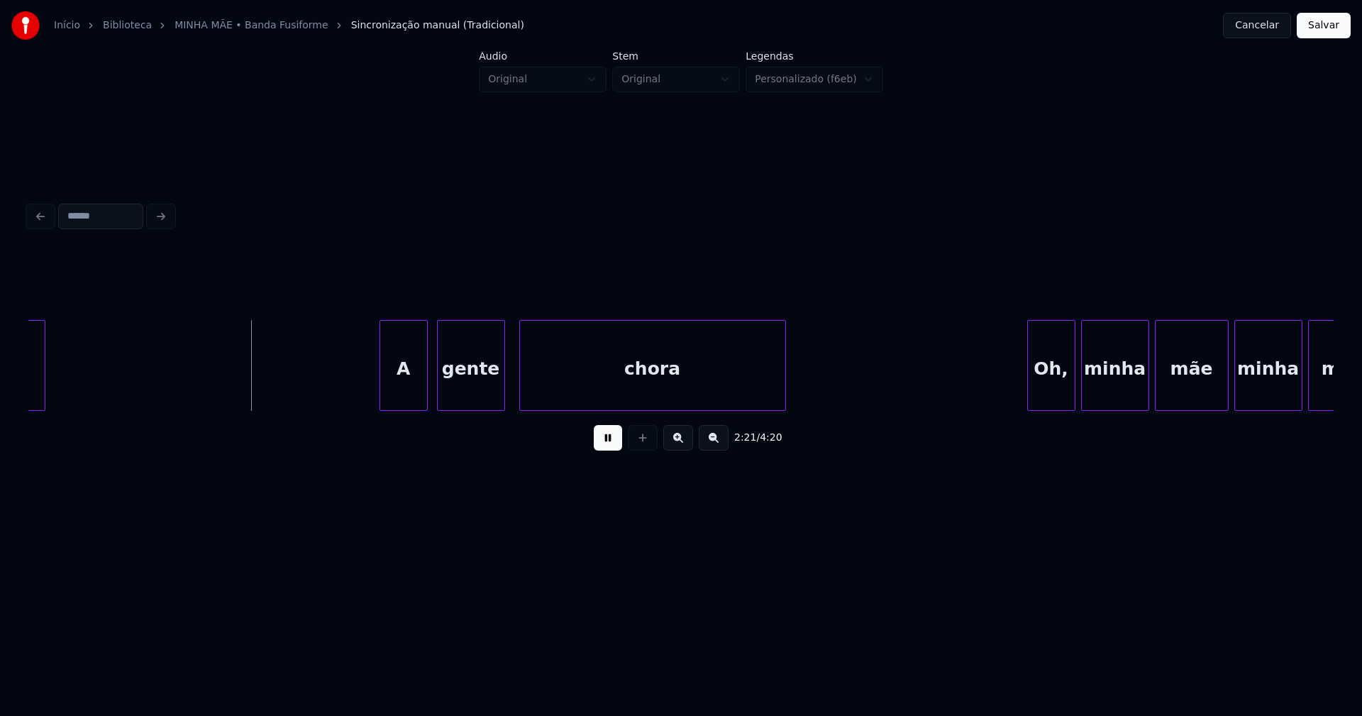
click at [402, 399] on div "A" at bounding box center [403, 369] width 47 height 96
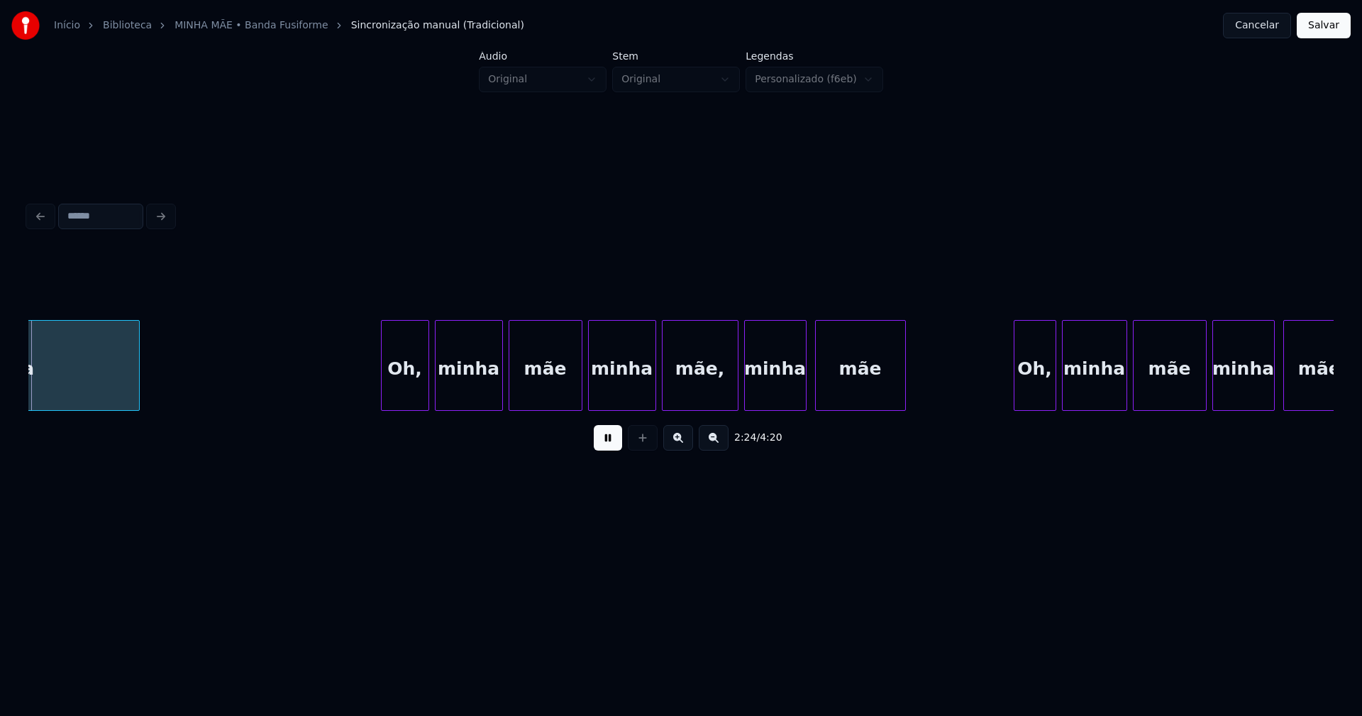
scroll to position [0, 20533]
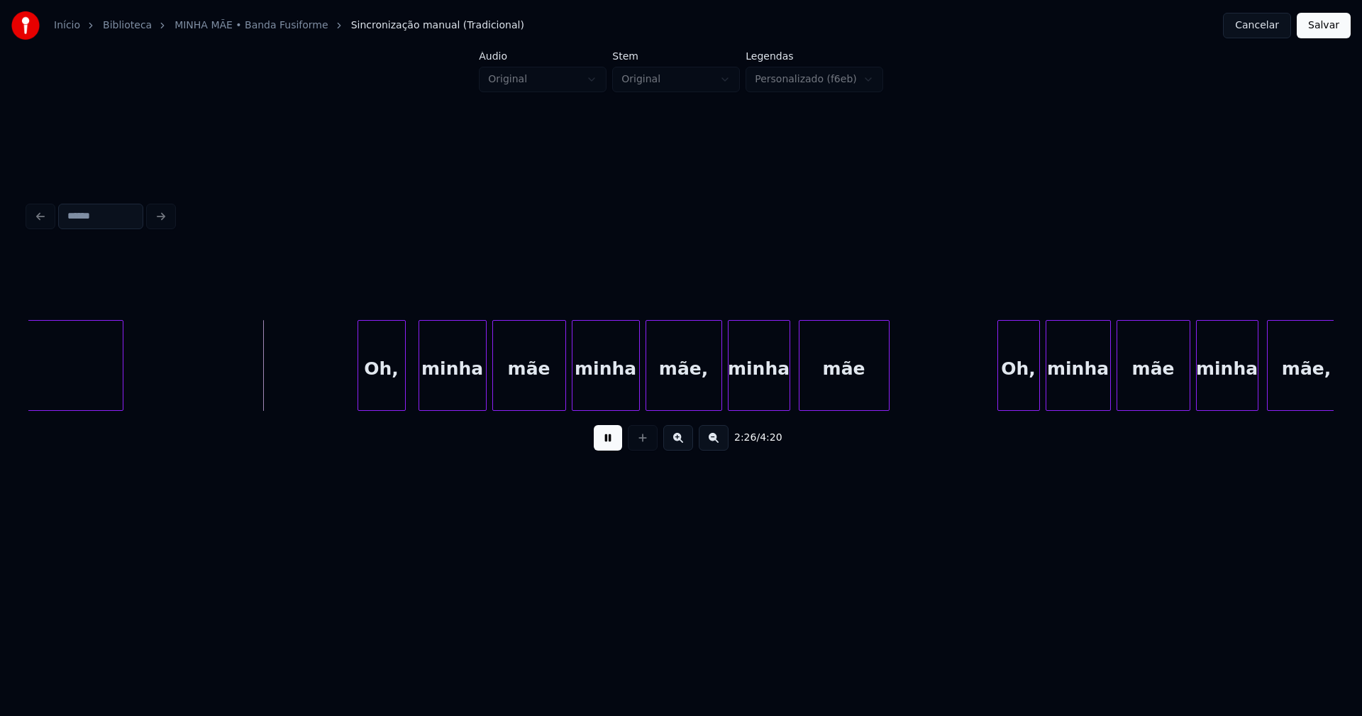
click at [381, 406] on div "chora Oh, minha mãe minha mãe, minha mãe Oh, minha mãe minha mãe," at bounding box center [681, 365] width 1306 height 91
click at [555, 396] on div at bounding box center [555, 365] width 4 height 89
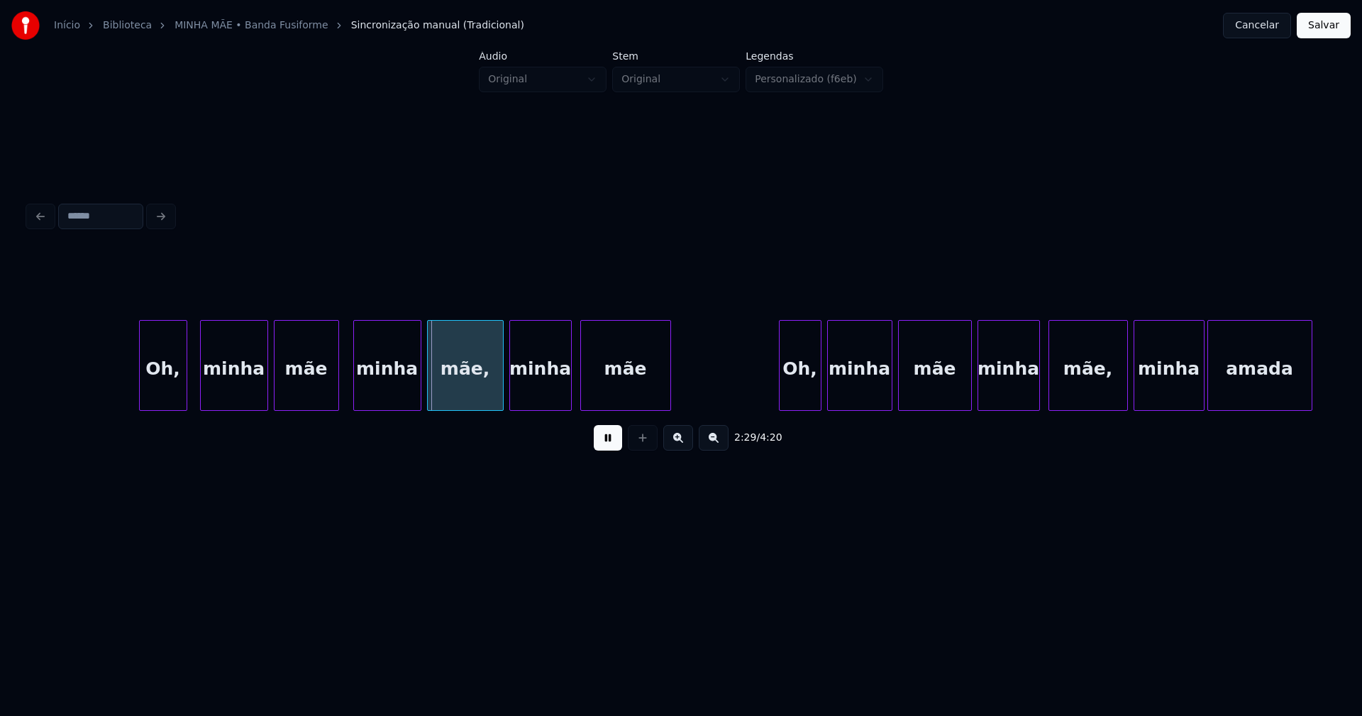
scroll to position [0, 21018]
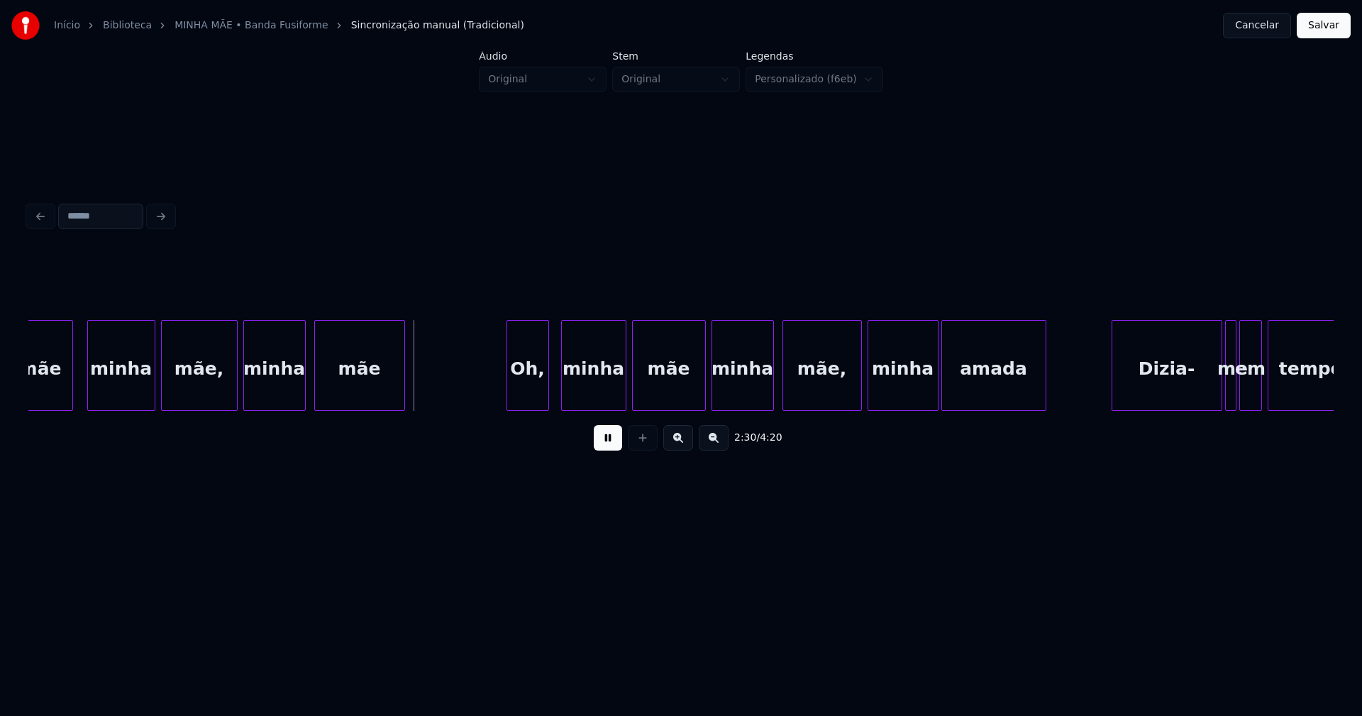
click at [524, 404] on div "Oh," at bounding box center [527, 369] width 41 height 96
click at [697, 402] on div at bounding box center [696, 365] width 4 height 89
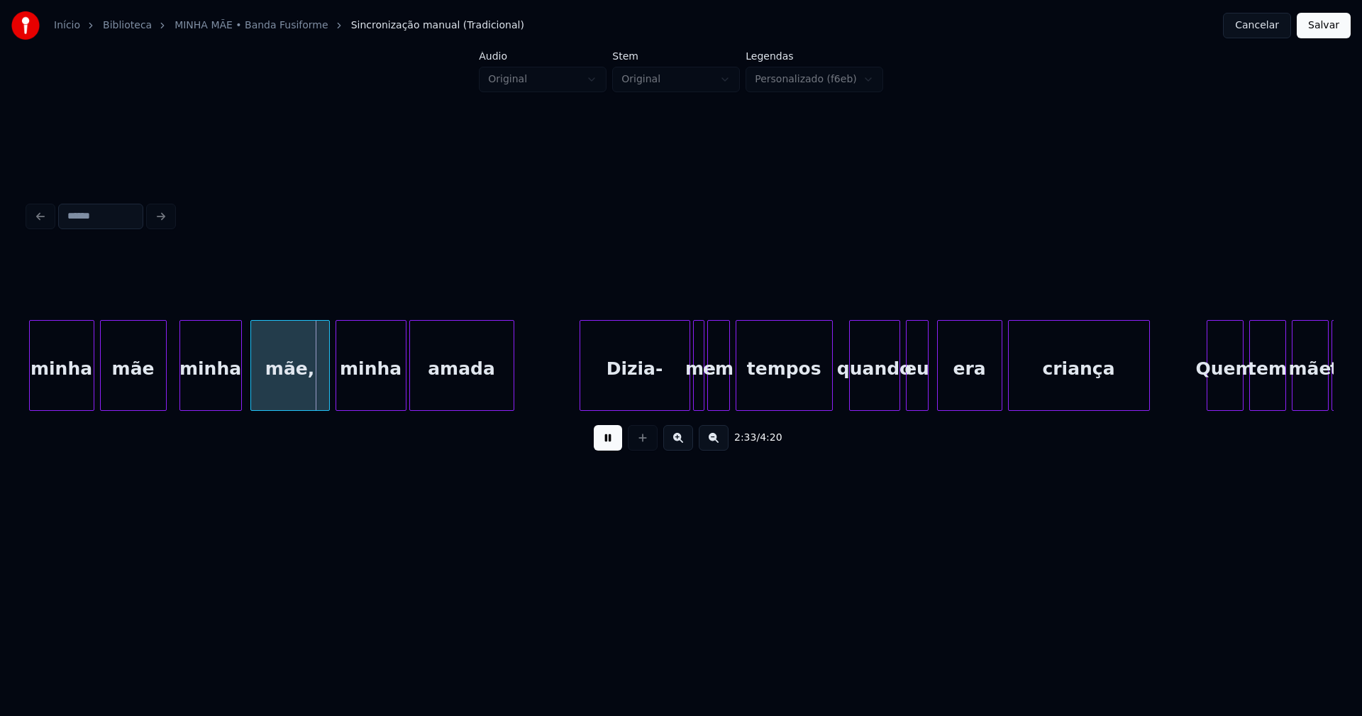
scroll to position [0, 21631]
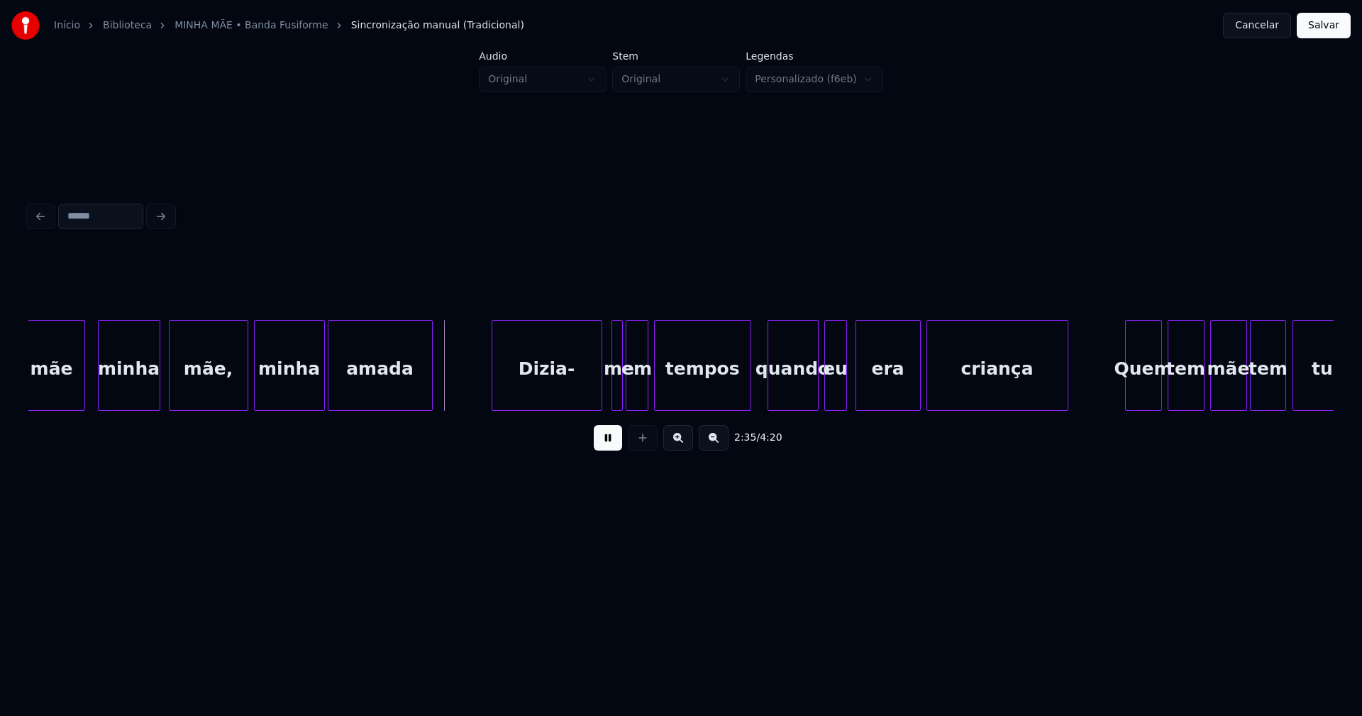
click at [566, 392] on div "Dizia-" at bounding box center [546, 369] width 109 height 96
click at [606, 399] on div at bounding box center [607, 365] width 4 height 89
click at [849, 397] on div at bounding box center [850, 365] width 4 height 89
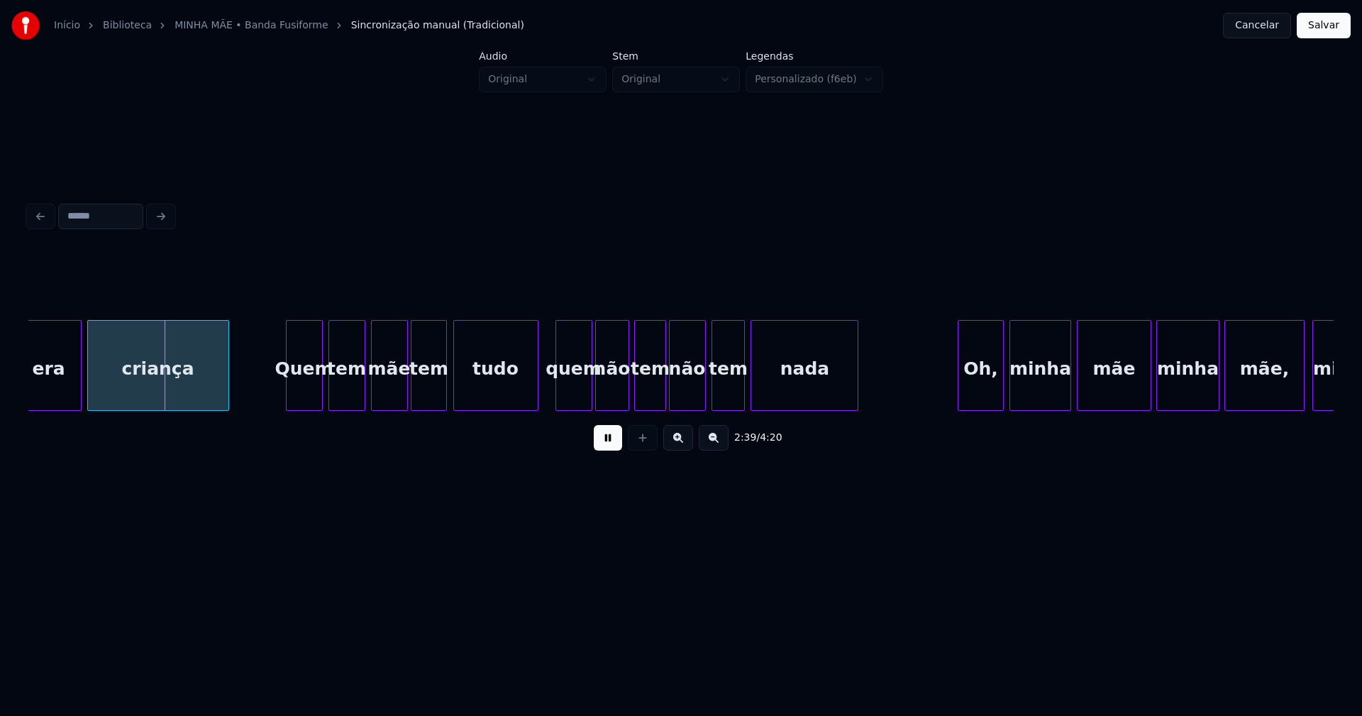
scroll to position [0, 22491]
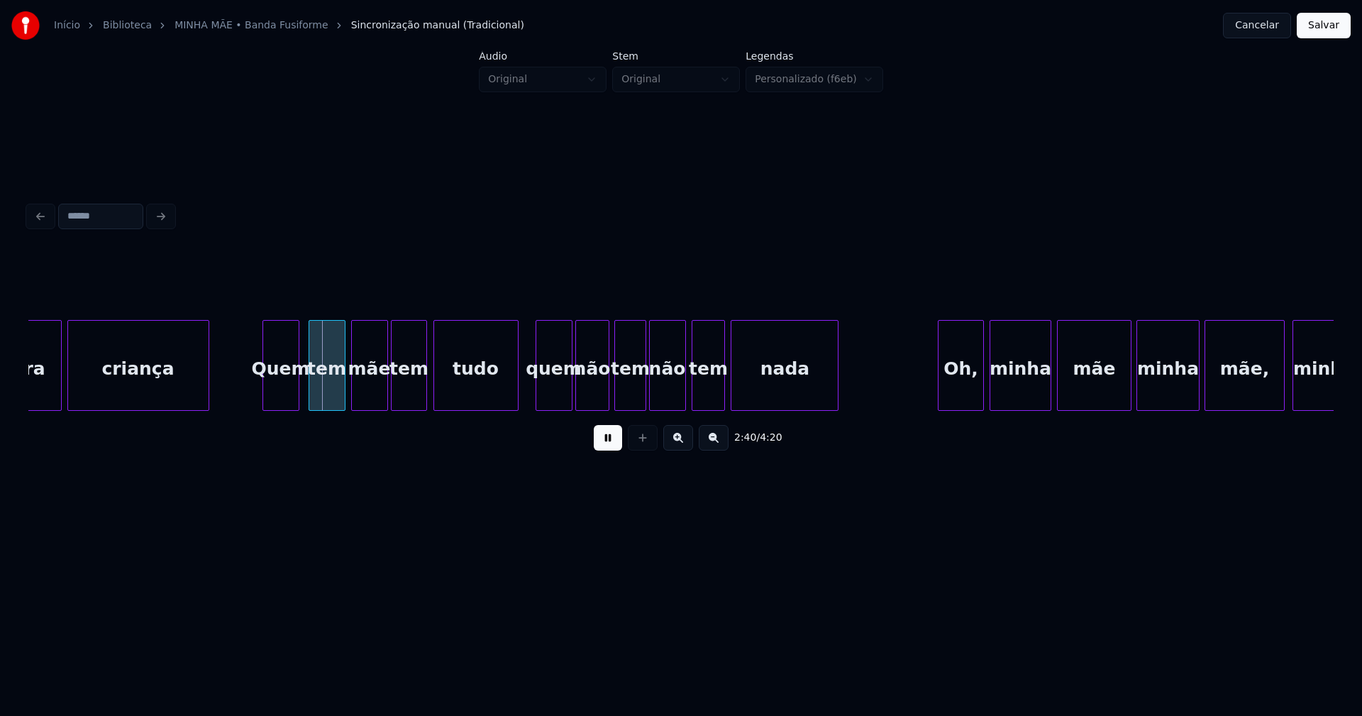
click at [285, 407] on div "era criança Quem tem mãe tem tudo quem não tem não tem nada Oh, minha mãe minha…" at bounding box center [681, 365] width 1306 height 91
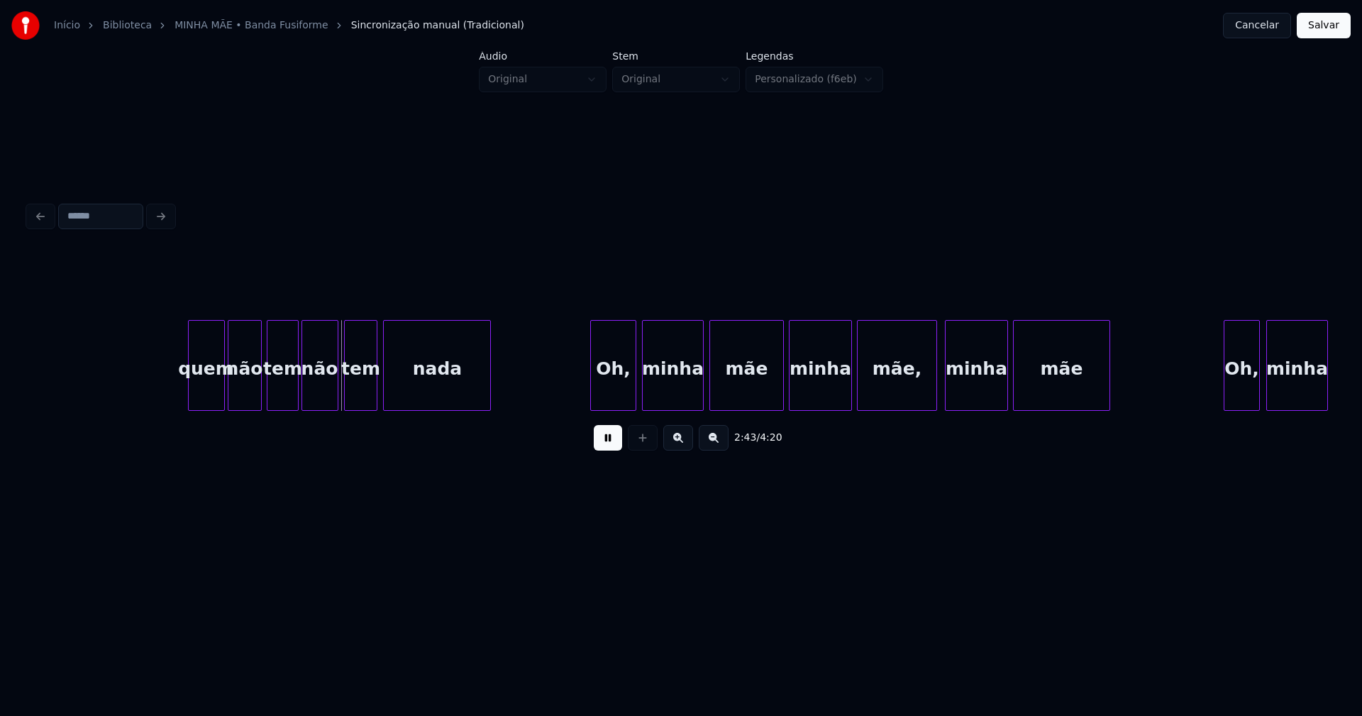
scroll to position [0, 23145]
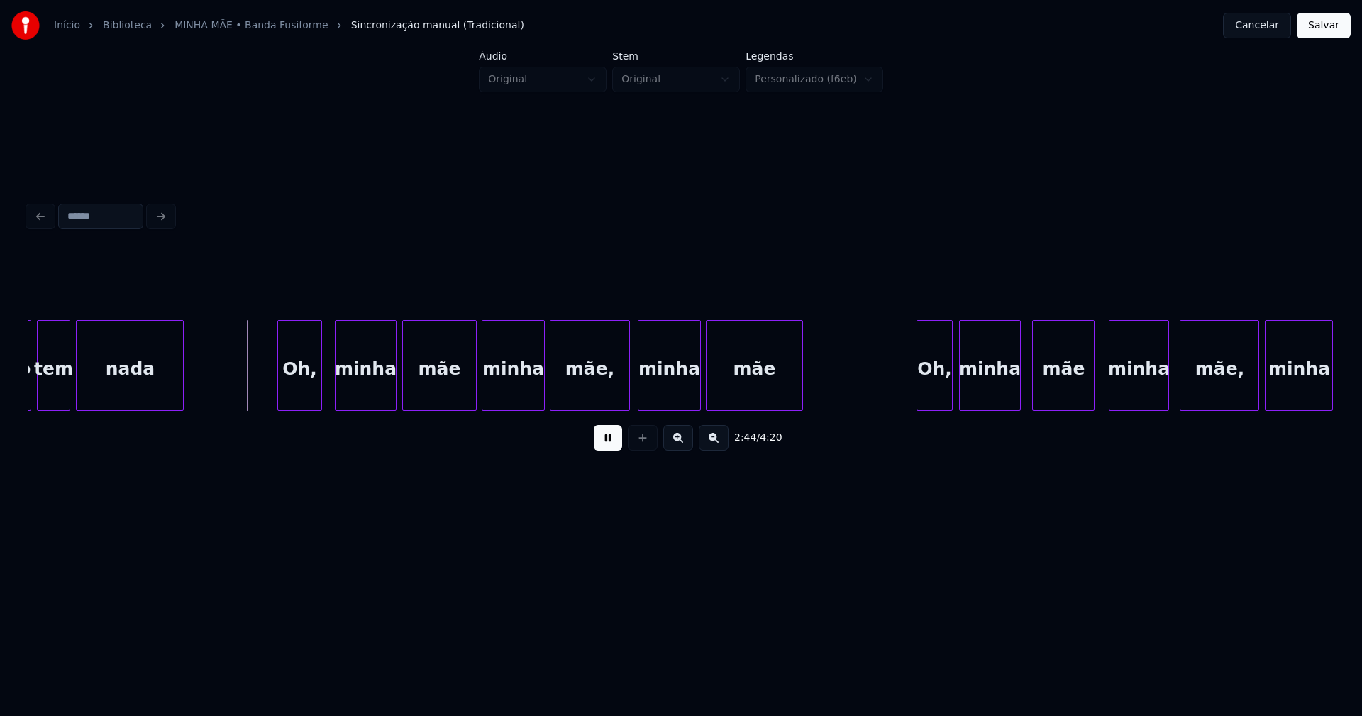
click at [309, 399] on div "Oh," at bounding box center [300, 369] width 44 height 96
click at [470, 394] on div at bounding box center [470, 365] width 4 height 89
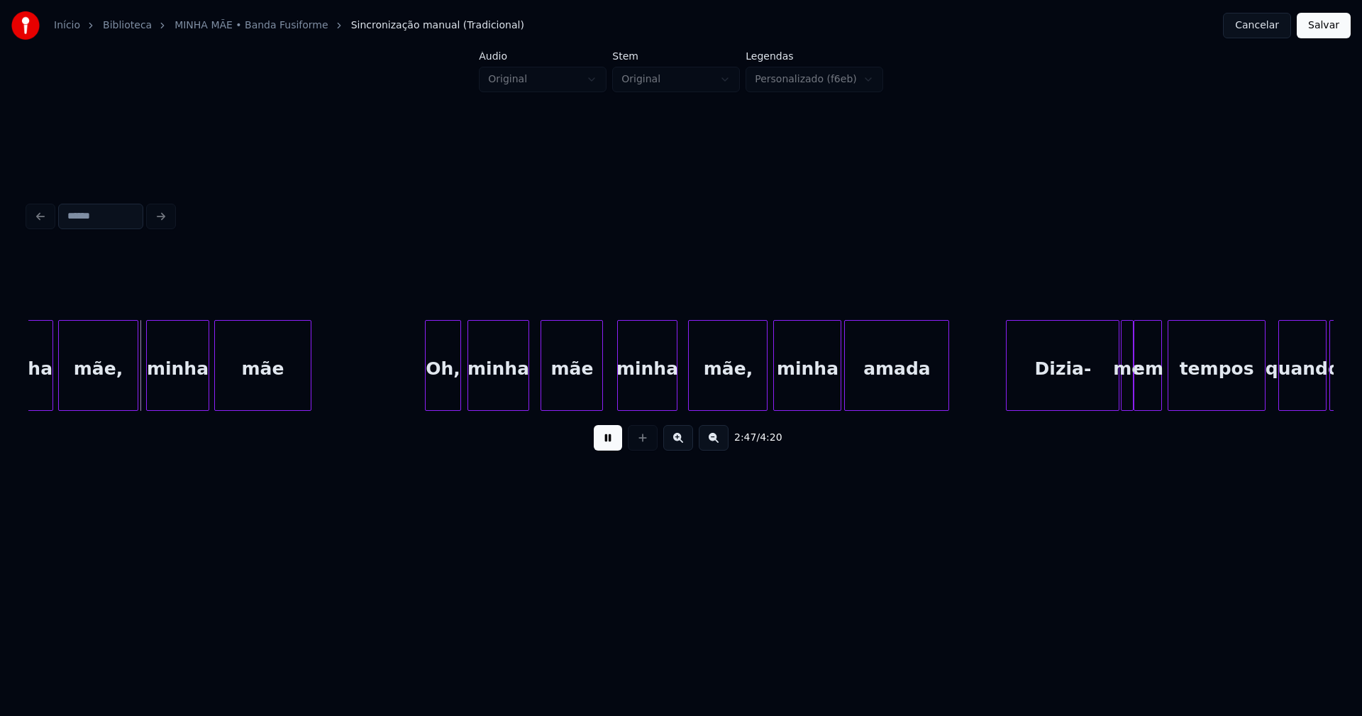
scroll to position [0, 23658]
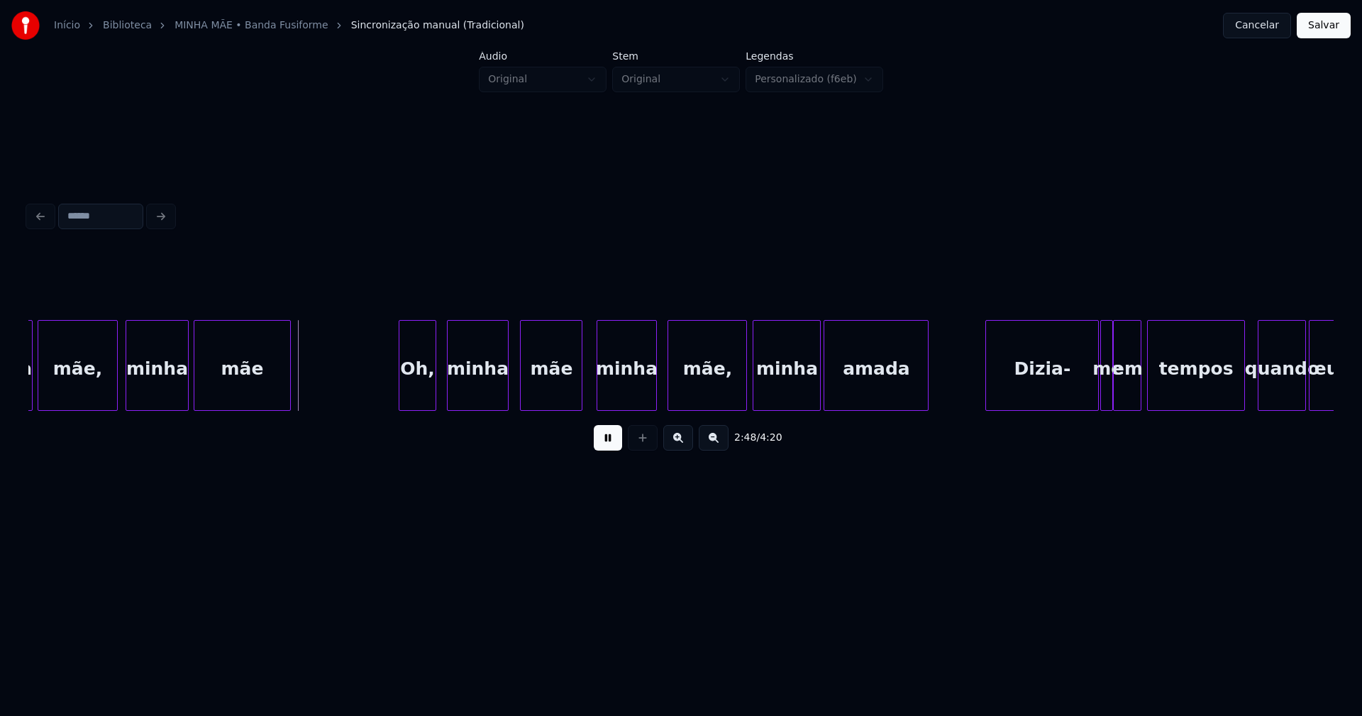
click at [414, 404] on div "Oh," at bounding box center [416, 369] width 35 height 96
click at [396, 399] on div at bounding box center [397, 365] width 4 height 89
drag, startPoint x: 880, startPoint y: 417, endPoint x: 896, endPoint y: 416, distance: 16.3
click at [896, 411] on div "minha mãe, minha mãe Oh, minha mãe minha mãe, minha amada Dizia- me em tempos q…" at bounding box center [681, 365] width 1306 height 91
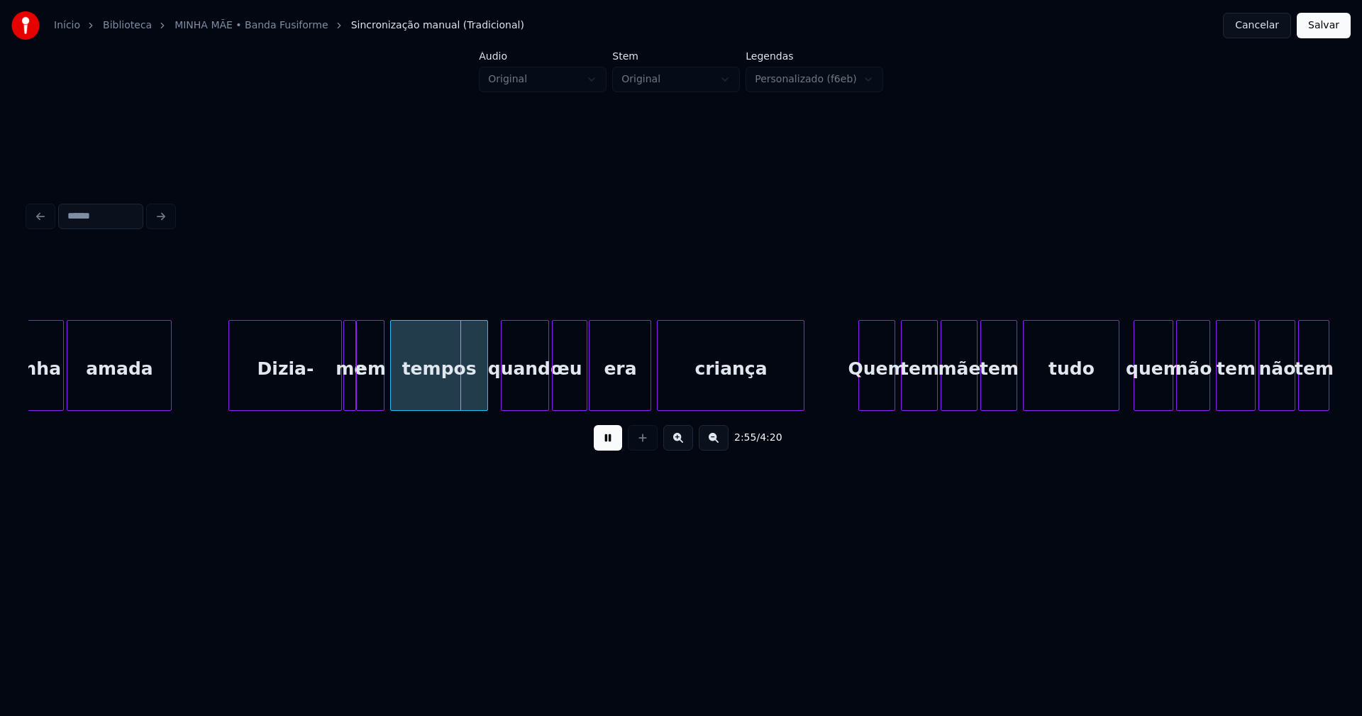
scroll to position [0, 24189]
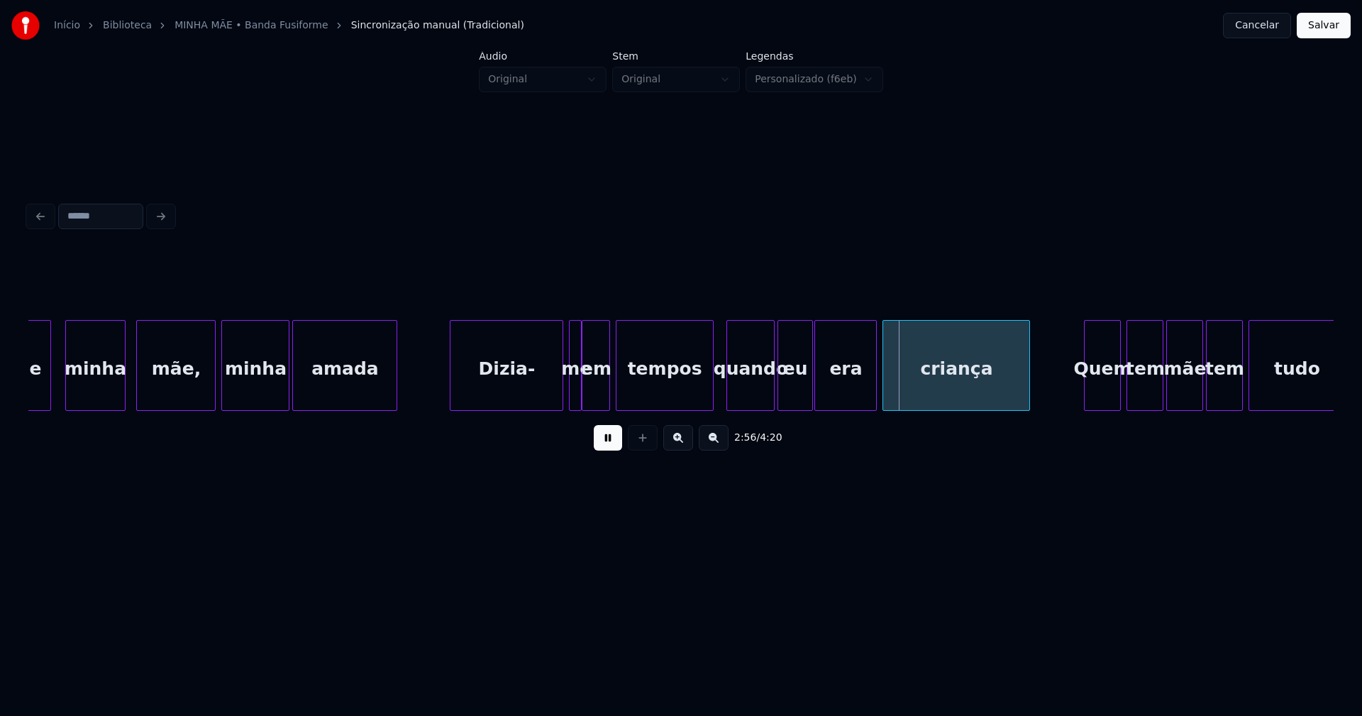
click at [531, 392] on div "Dizia-" at bounding box center [507, 369] width 112 height 96
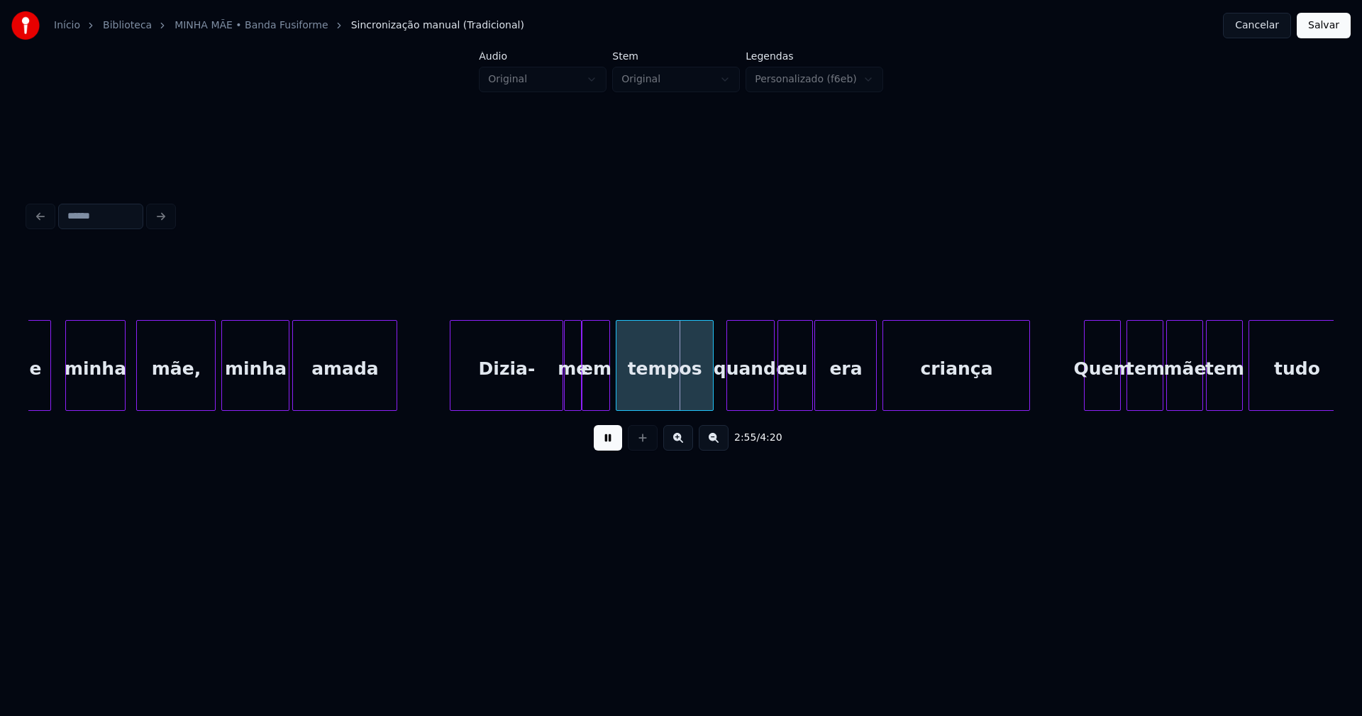
click at [565, 397] on div at bounding box center [567, 365] width 4 height 89
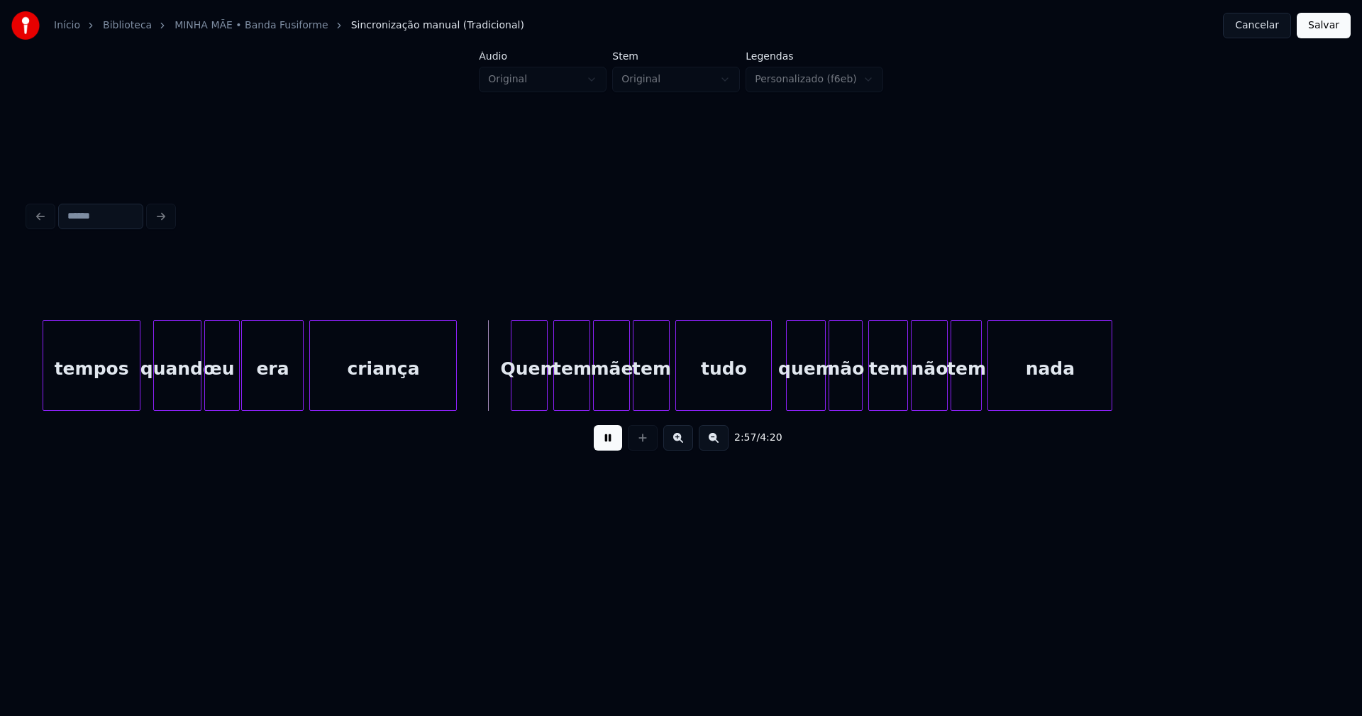
scroll to position [0, 24865]
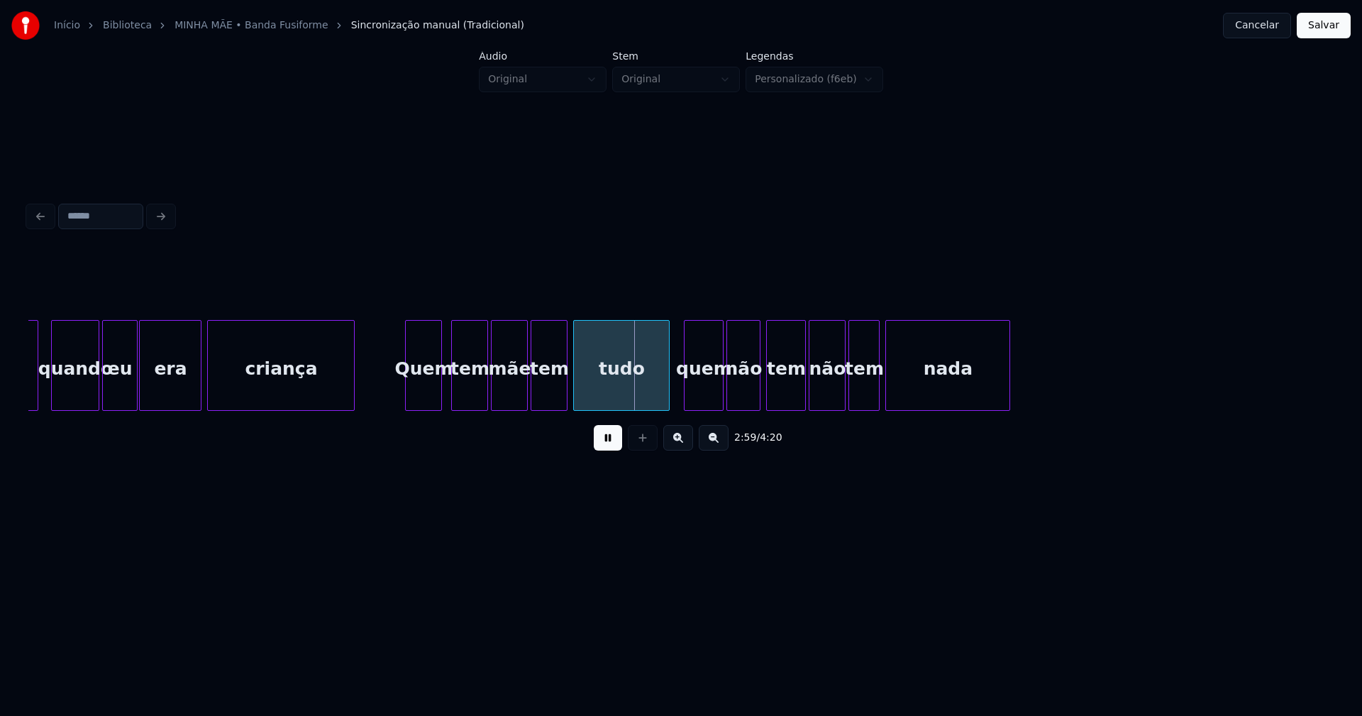
click at [432, 391] on div "Quem" at bounding box center [423, 369] width 35 height 96
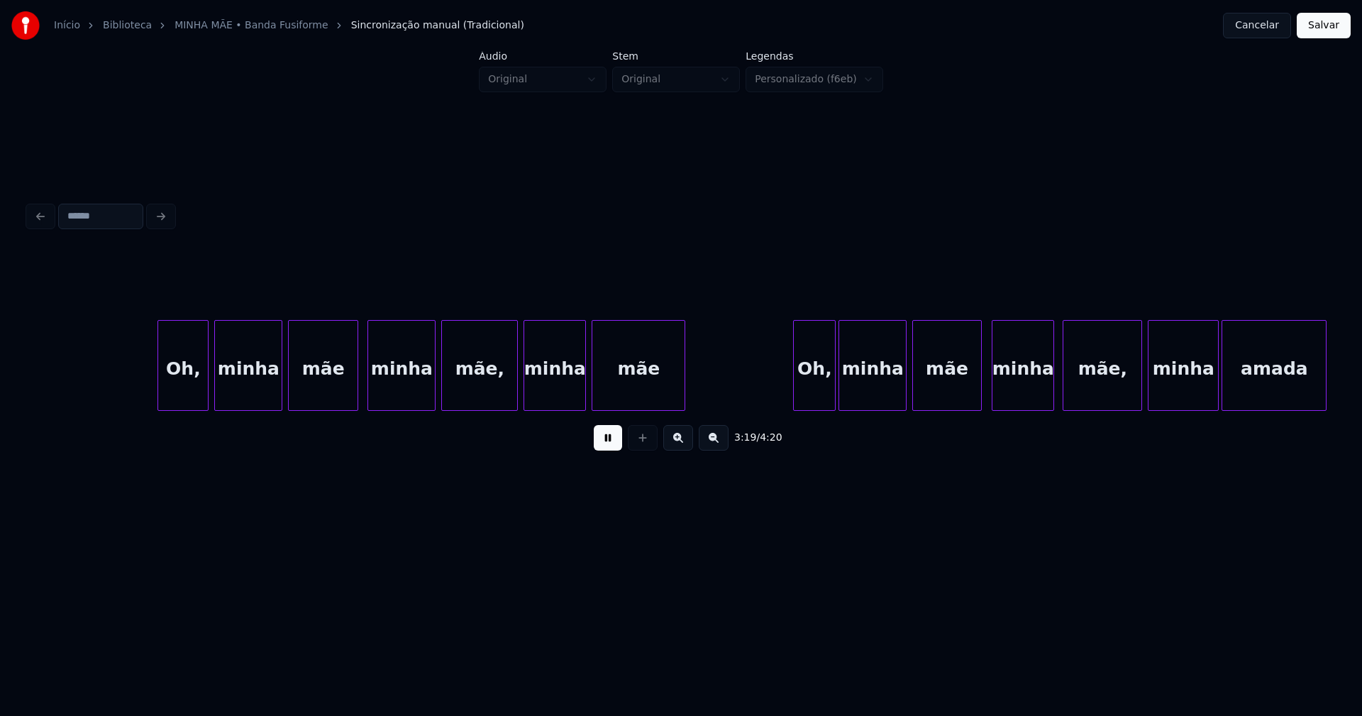
scroll to position [0, 28306]
click at [181, 395] on div "Oh," at bounding box center [178, 369] width 50 height 96
click at [810, 393] on div "Oh," at bounding box center [808, 369] width 41 height 96
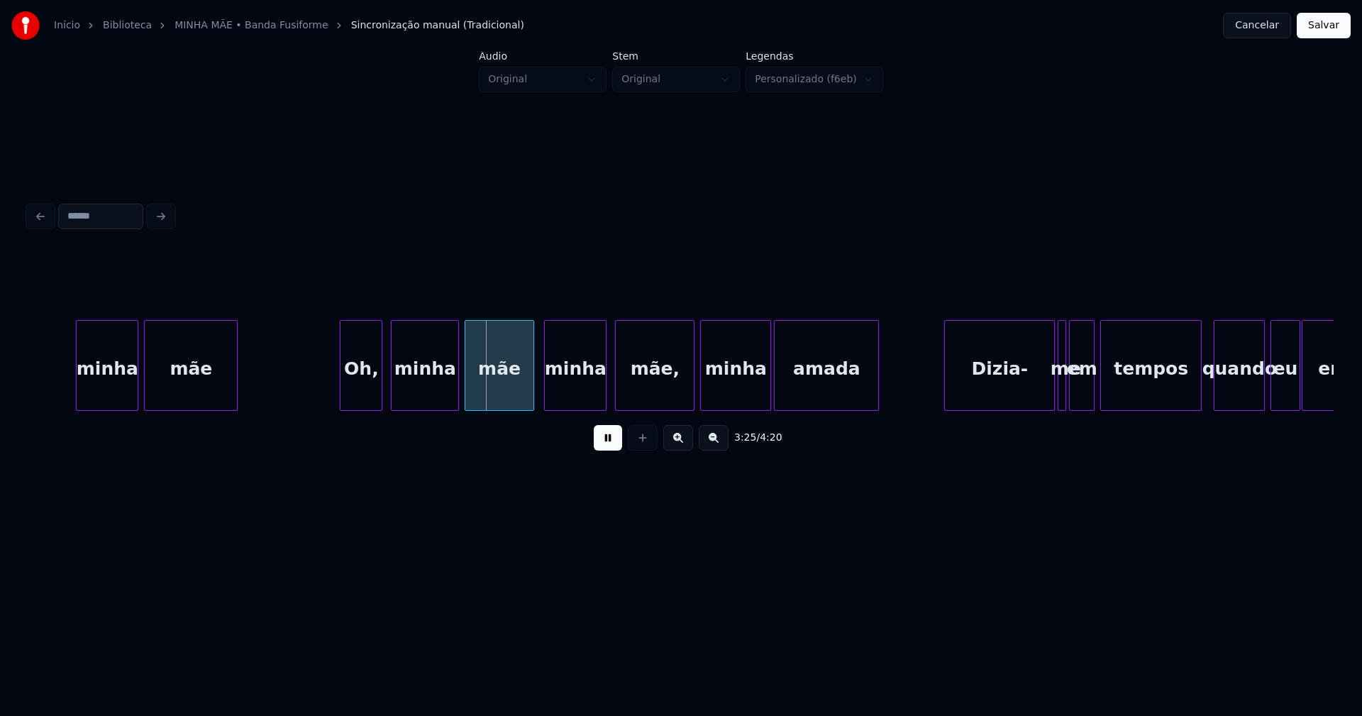
scroll to position [0, 28896]
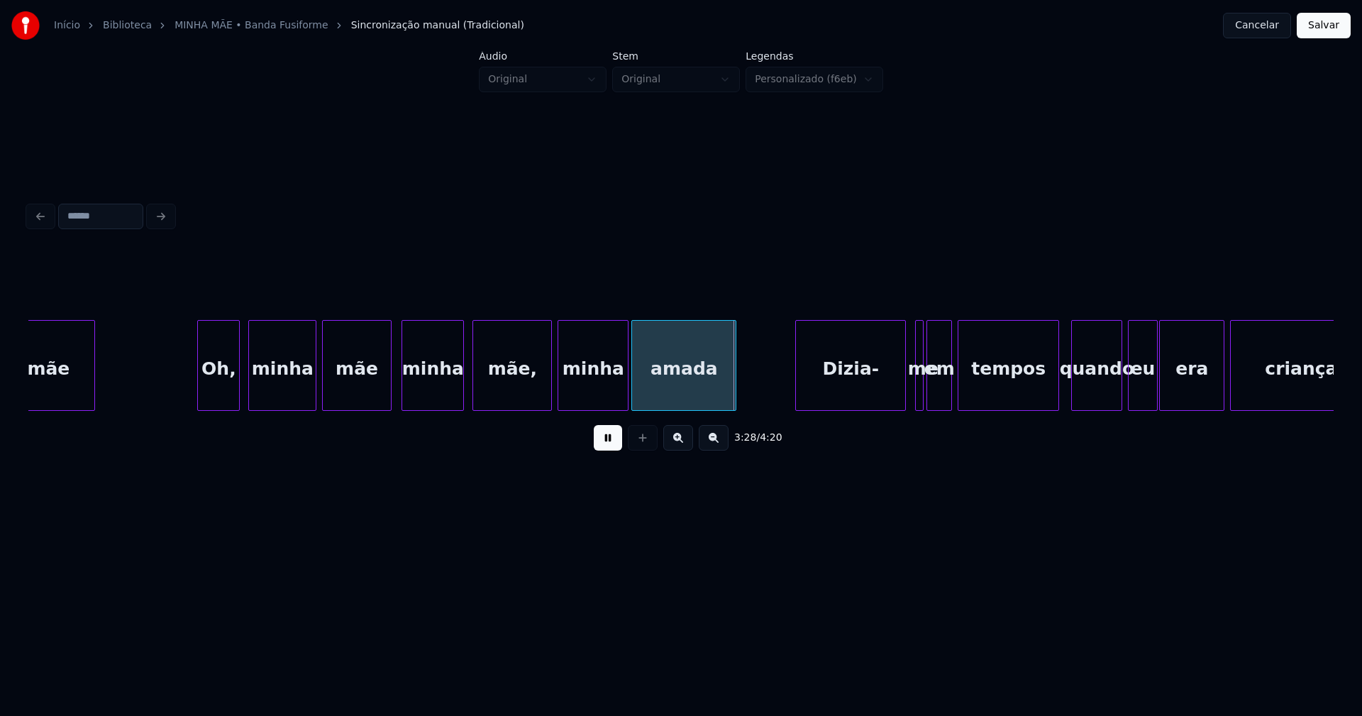
click at [862, 396] on div "Dizia-" at bounding box center [850, 369] width 109 height 96
click at [915, 392] on div "me" at bounding box center [919, 365] width 9 height 91
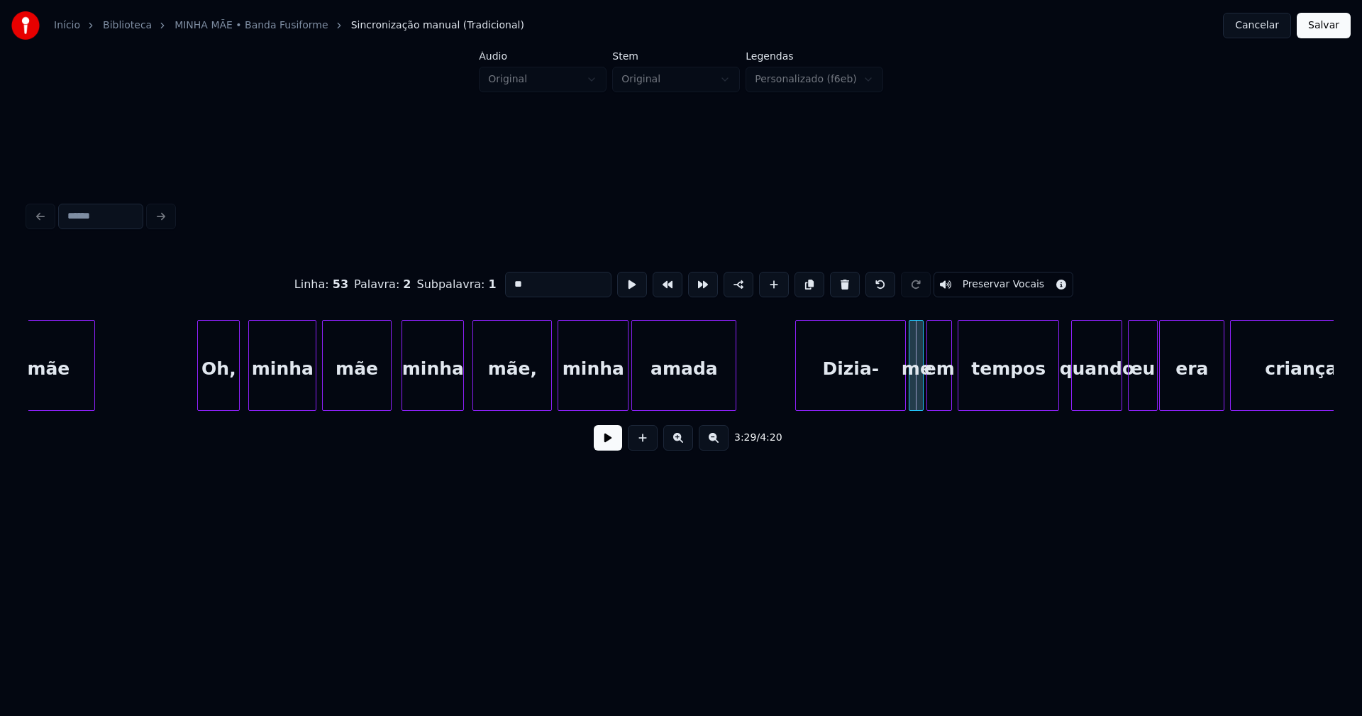
click at [911, 397] on div at bounding box center [912, 365] width 4 height 89
click at [875, 385] on div "Dizia-" at bounding box center [850, 369] width 109 height 96
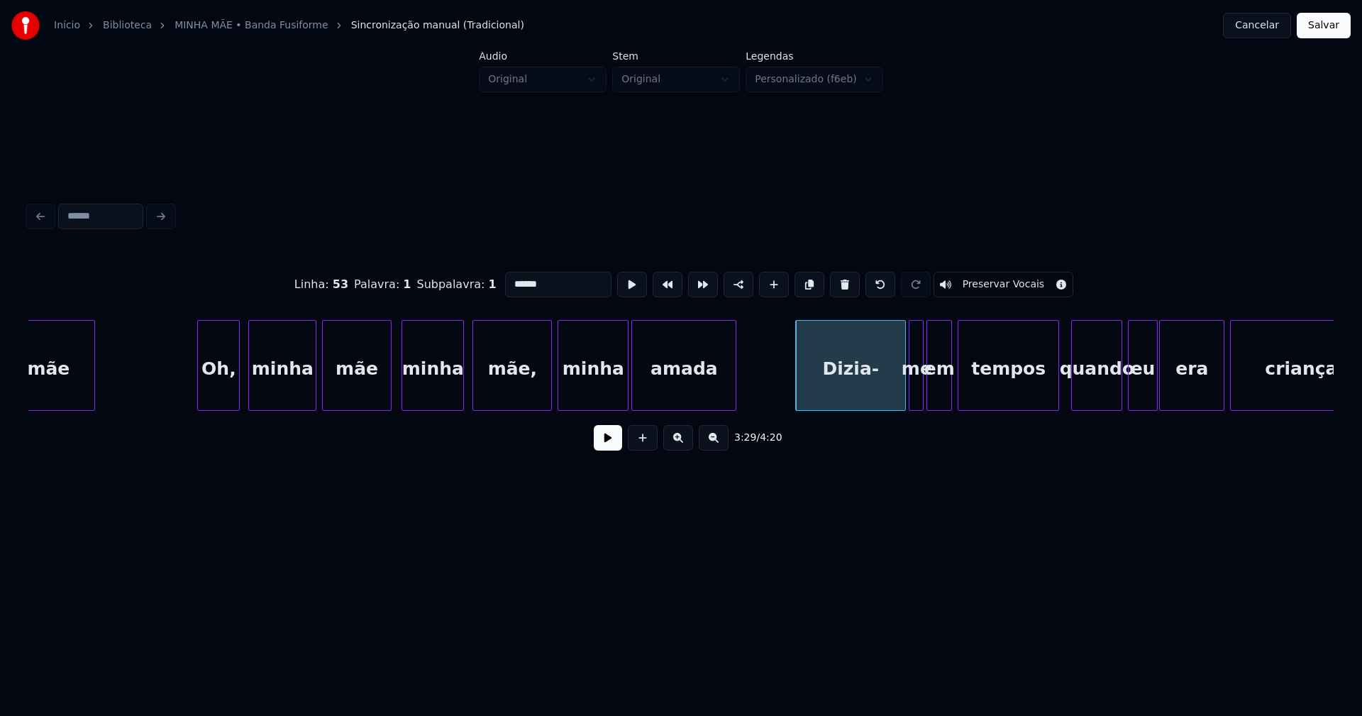
click at [524, 277] on input "******" at bounding box center [558, 285] width 106 height 26
type input "*******"
click at [613, 443] on button at bounding box center [608, 438] width 28 height 26
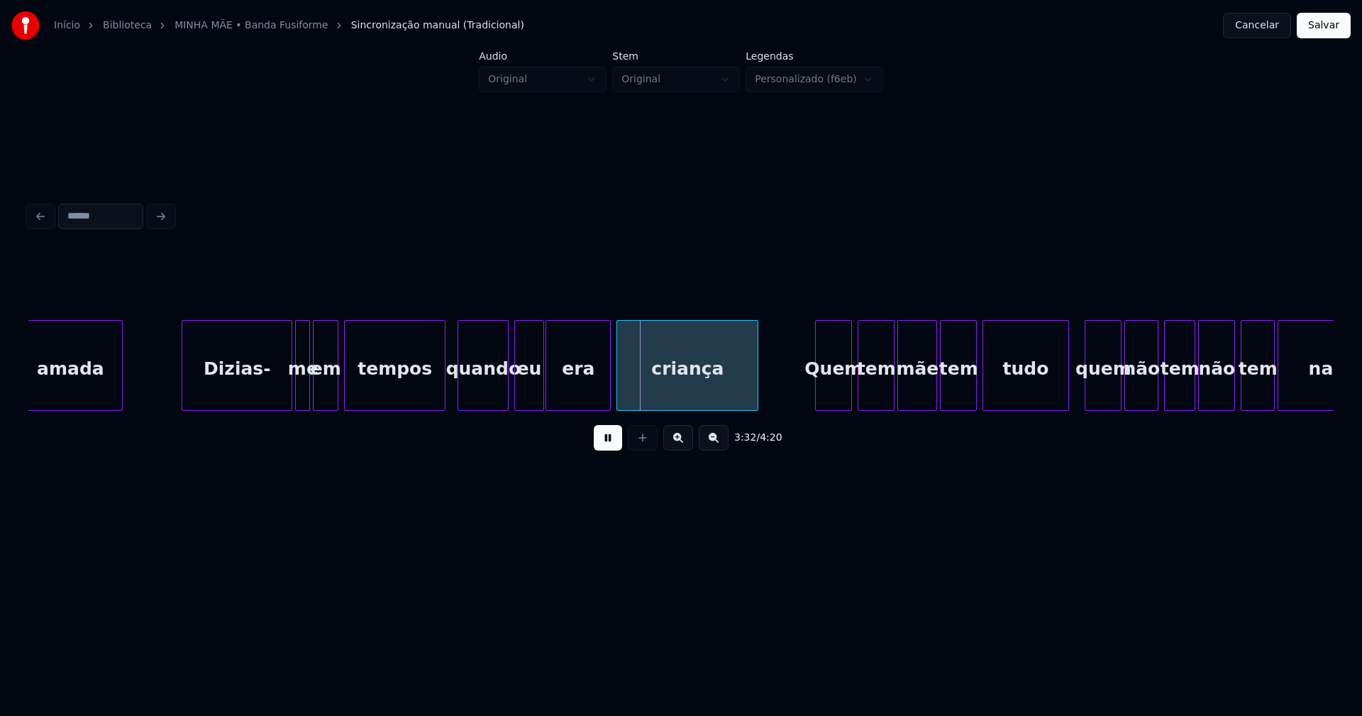
scroll to position [0, 29531]
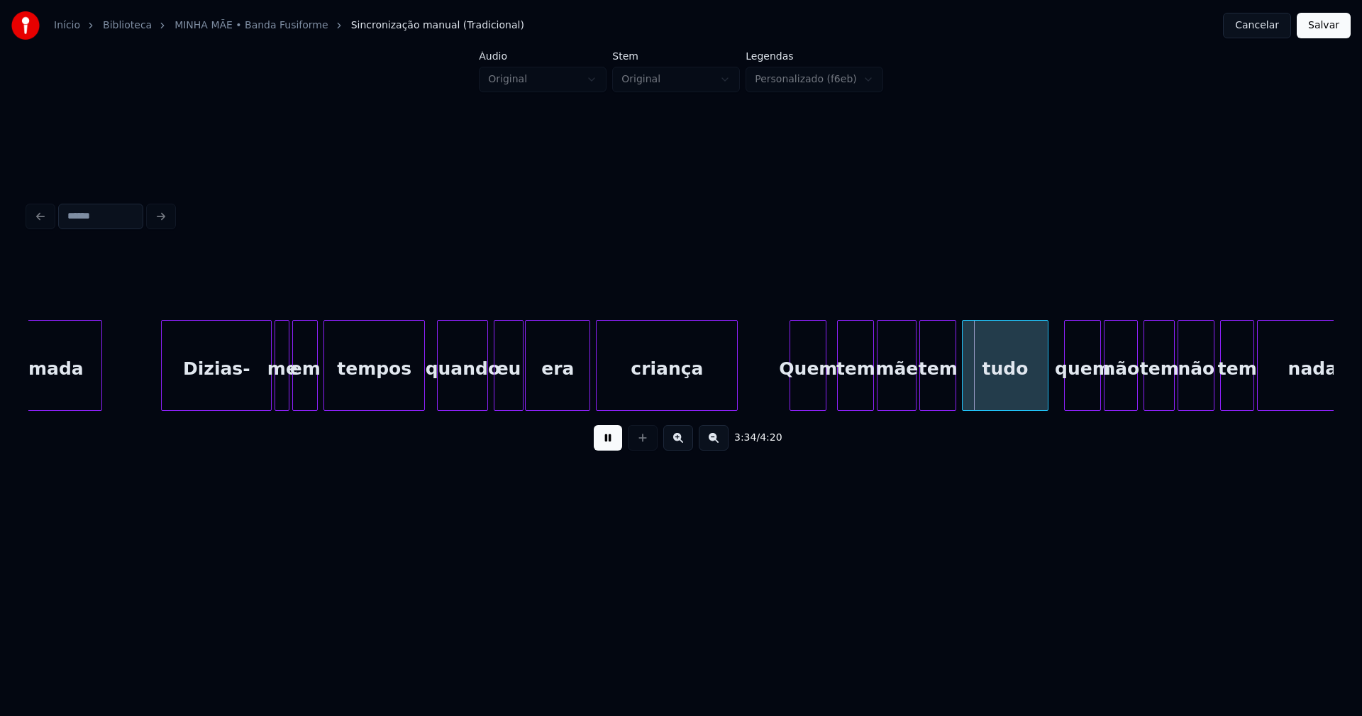
click at [804, 400] on div "Quem" at bounding box center [807, 369] width 35 height 96
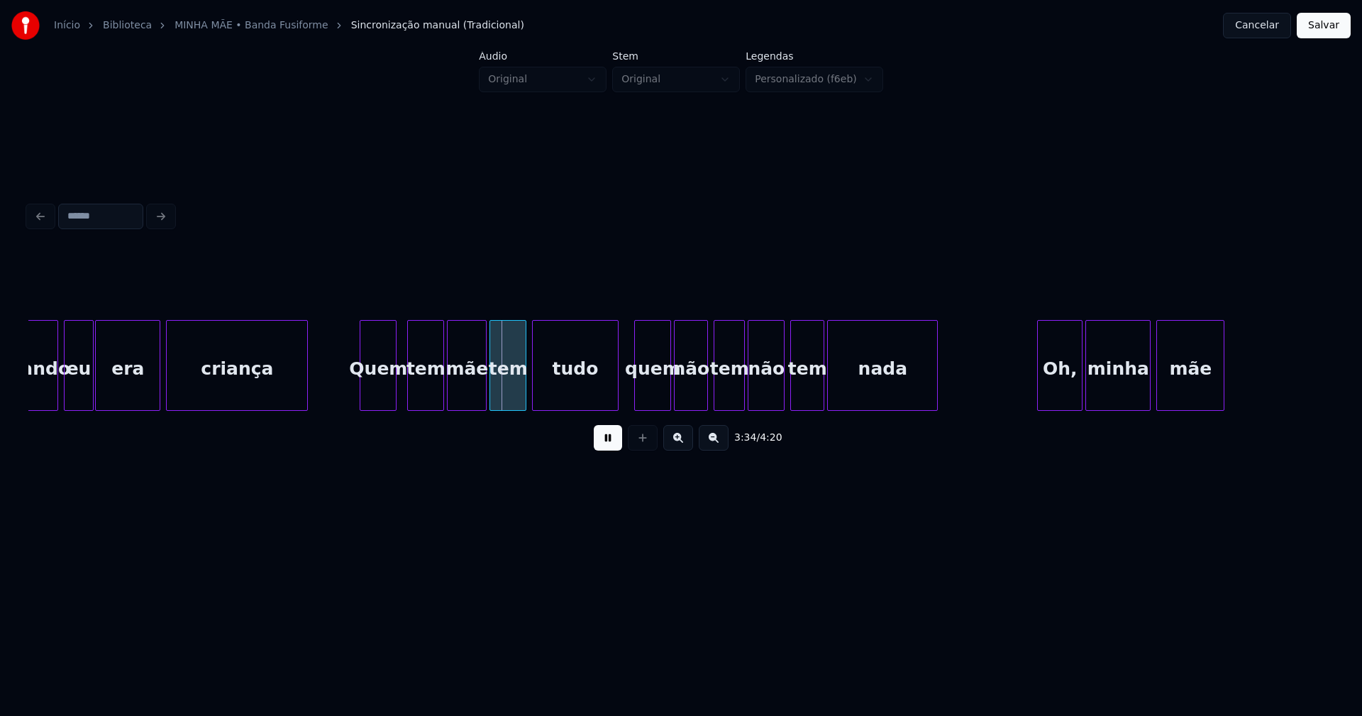
scroll to position [0, 30083]
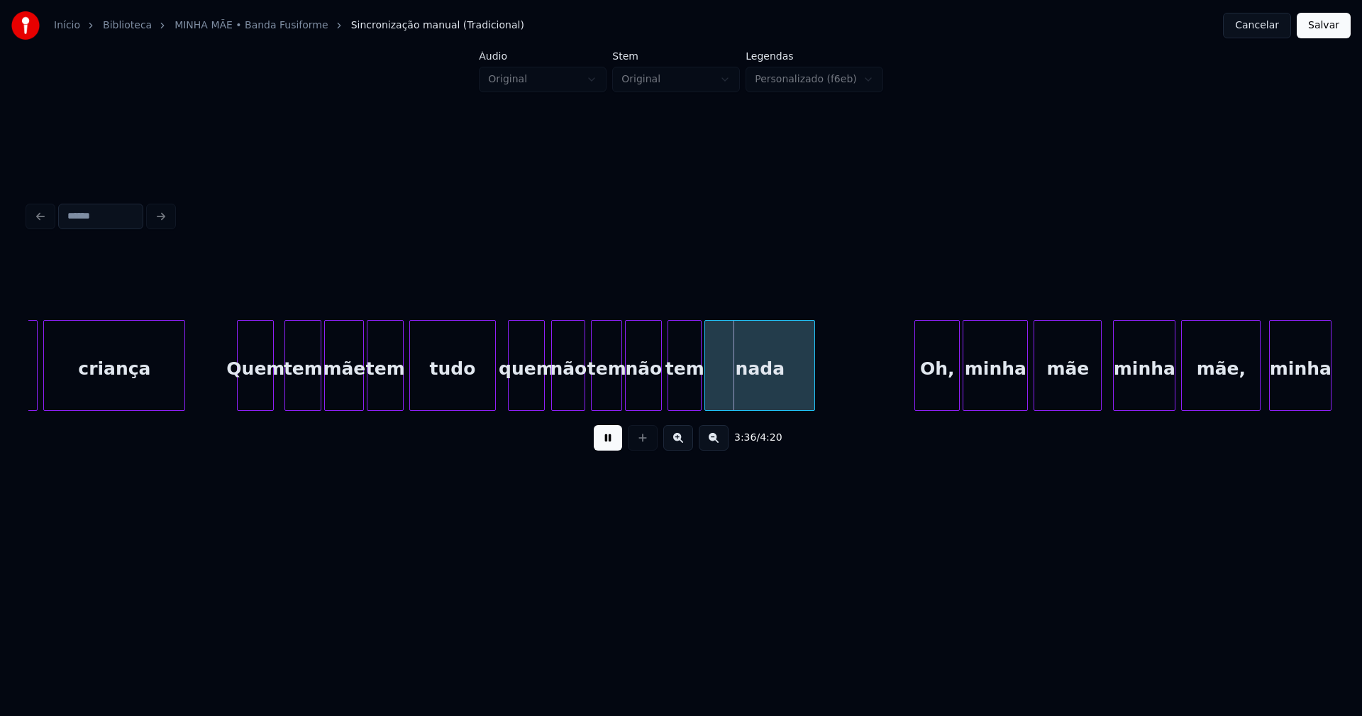
click at [530, 404] on div "quem" at bounding box center [526, 369] width 35 height 96
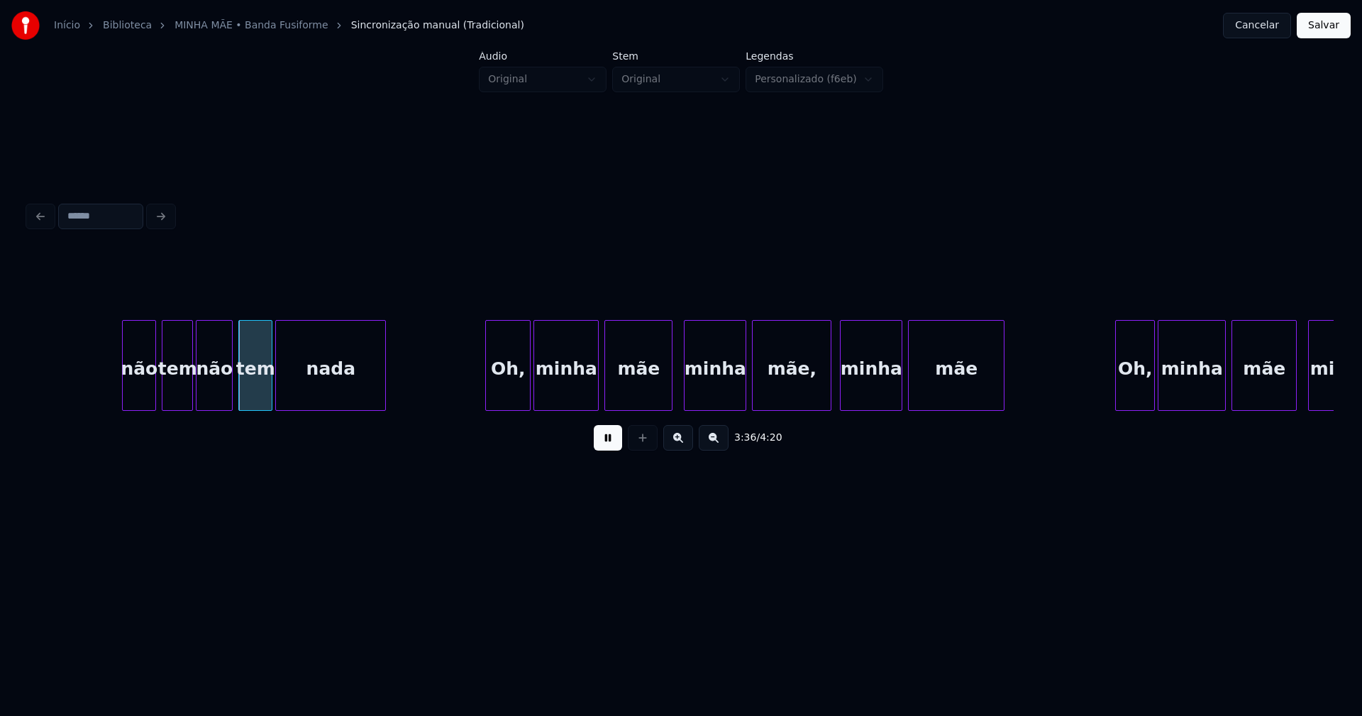
scroll to position [0, 30636]
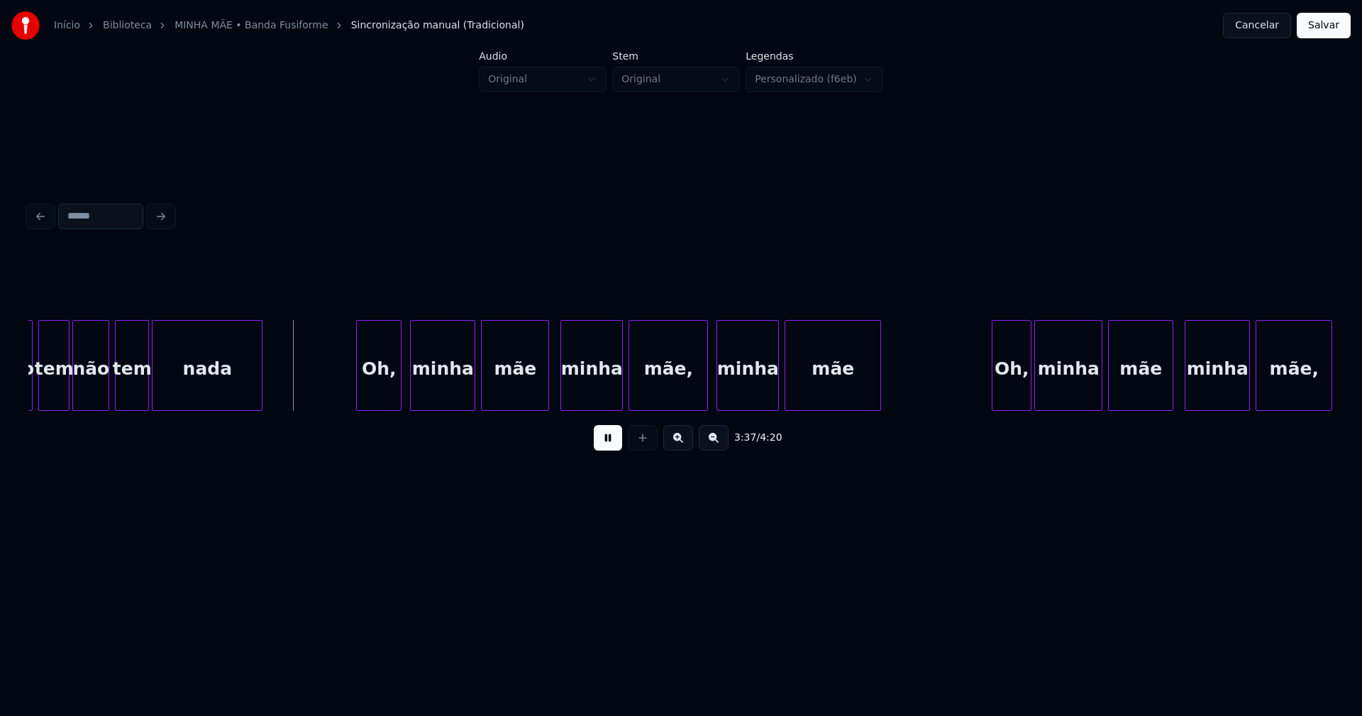
click at [380, 402] on div "Oh," at bounding box center [379, 369] width 44 height 96
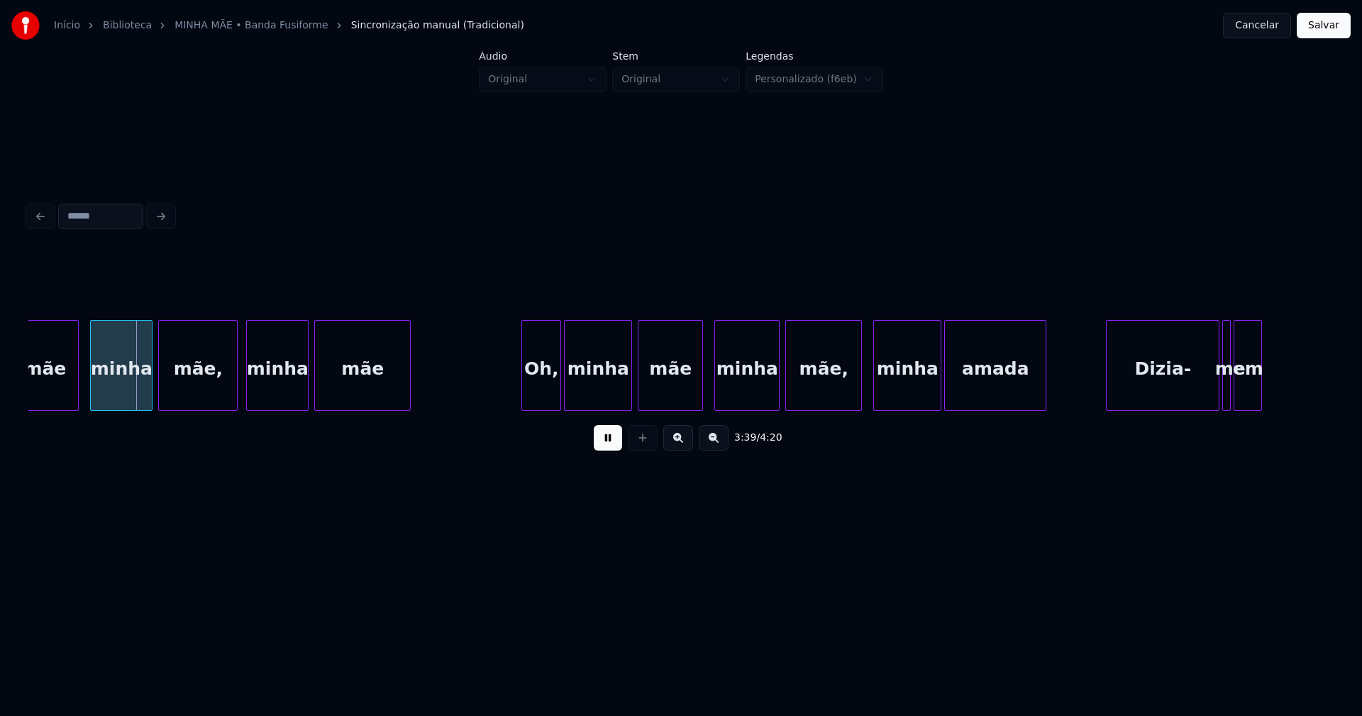
scroll to position [0, 31147]
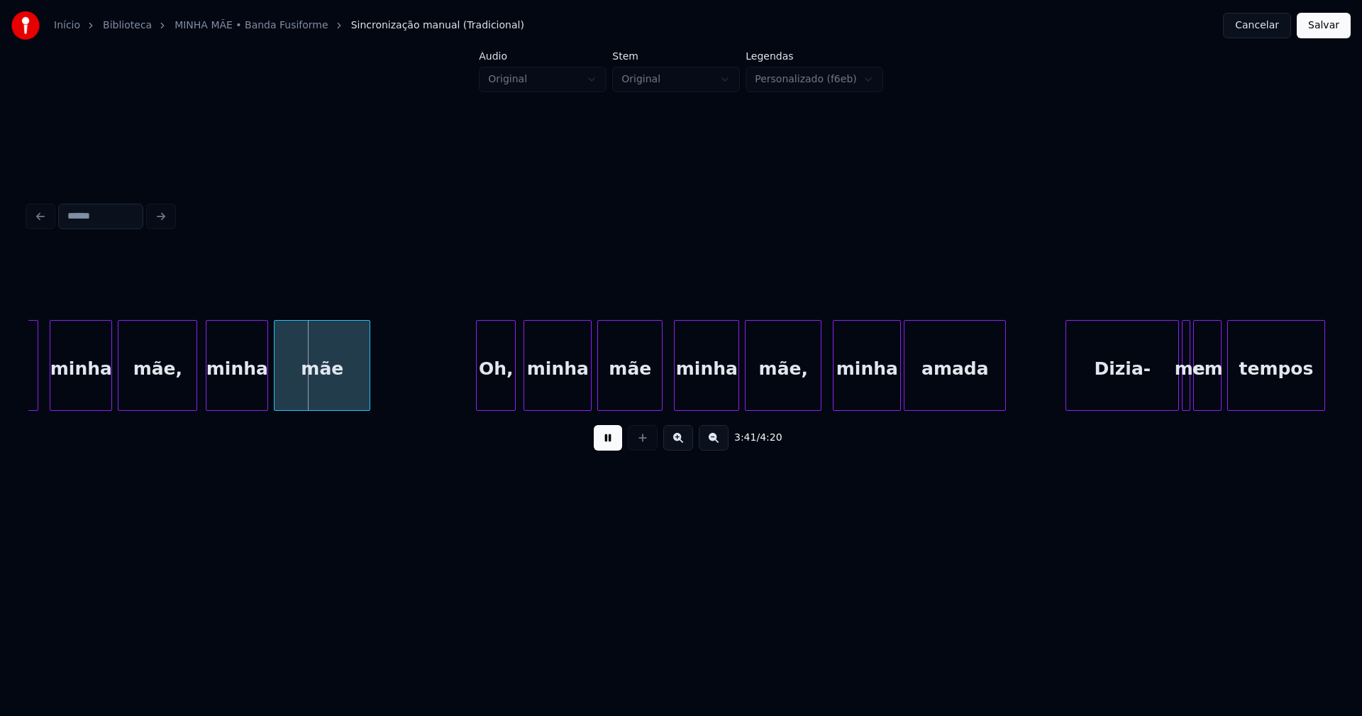
click at [500, 392] on div "Oh," at bounding box center [496, 369] width 38 height 96
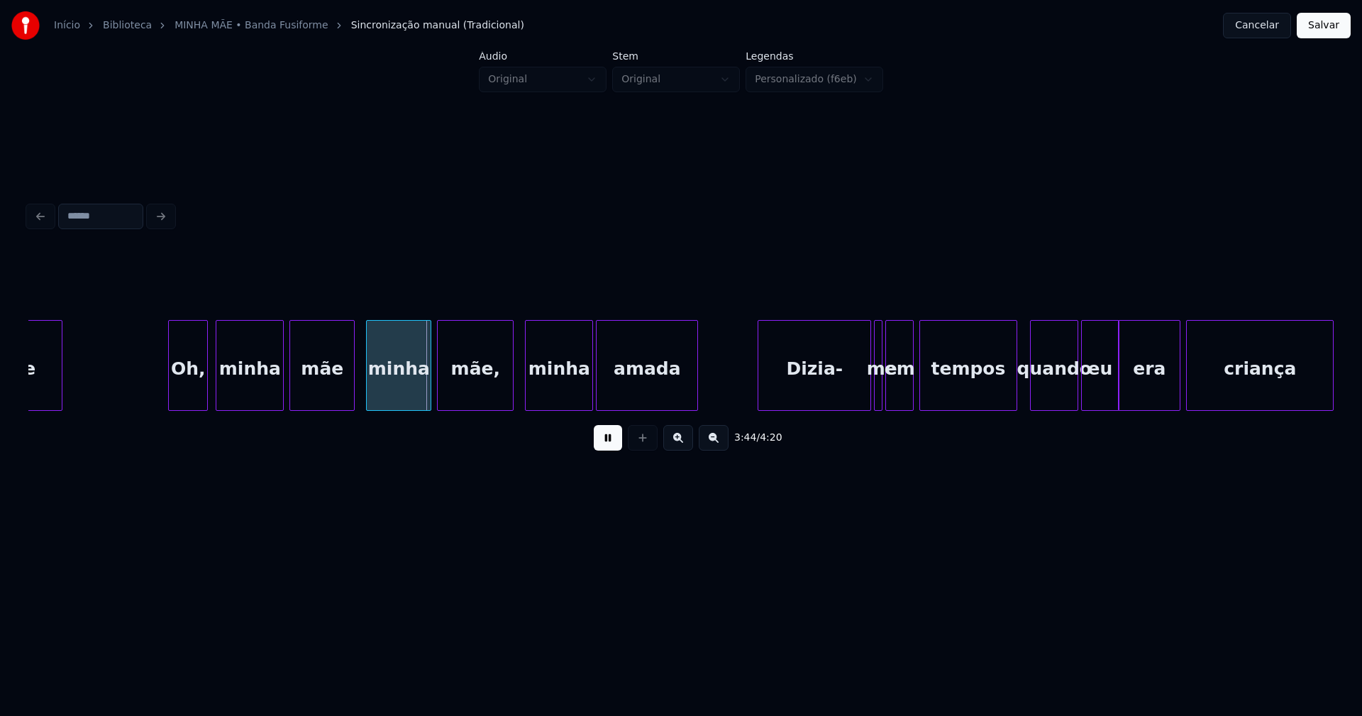
scroll to position [0, 31495]
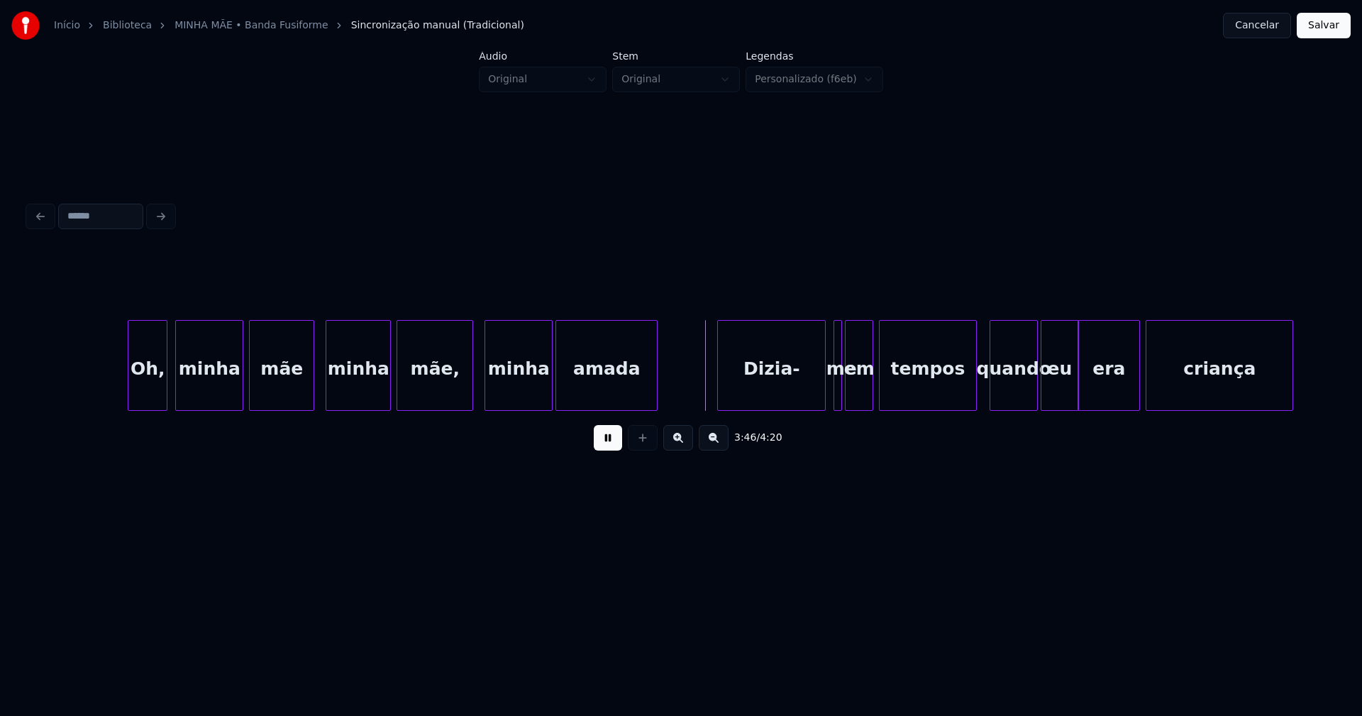
click at [821, 410] on div "Oh, minha mãe minha mãe, minha amada Dizia- me em tempos quando eu era criança" at bounding box center [681, 365] width 1306 height 91
click at [796, 399] on div "Dizia-" at bounding box center [768, 369] width 107 height 96
click at [827, 396] on div at bounding box center [829, 365] width 4 height 89
click at [788, 388] on div "Dizia-" at bounding box center [768, 369] width 107 height 96
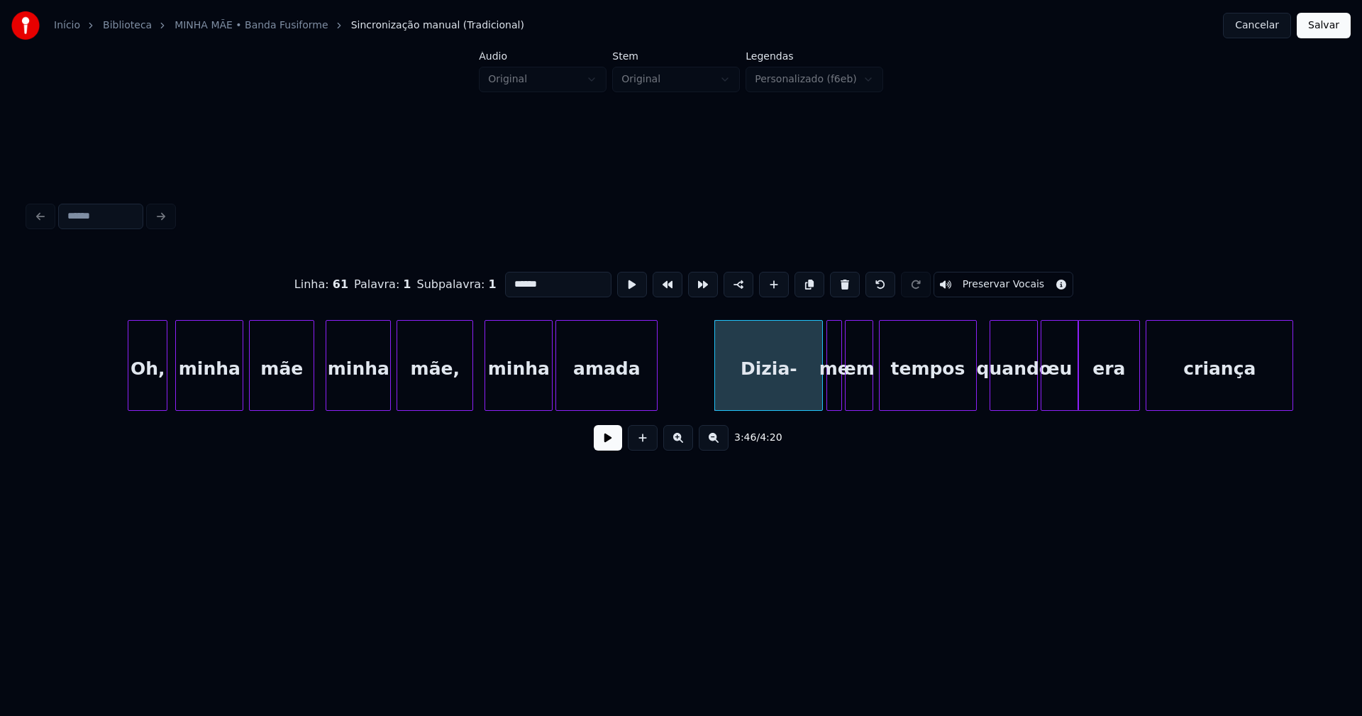
click at [524, 278] on input "******" at bounding box center [558, 285] width 106 height 26
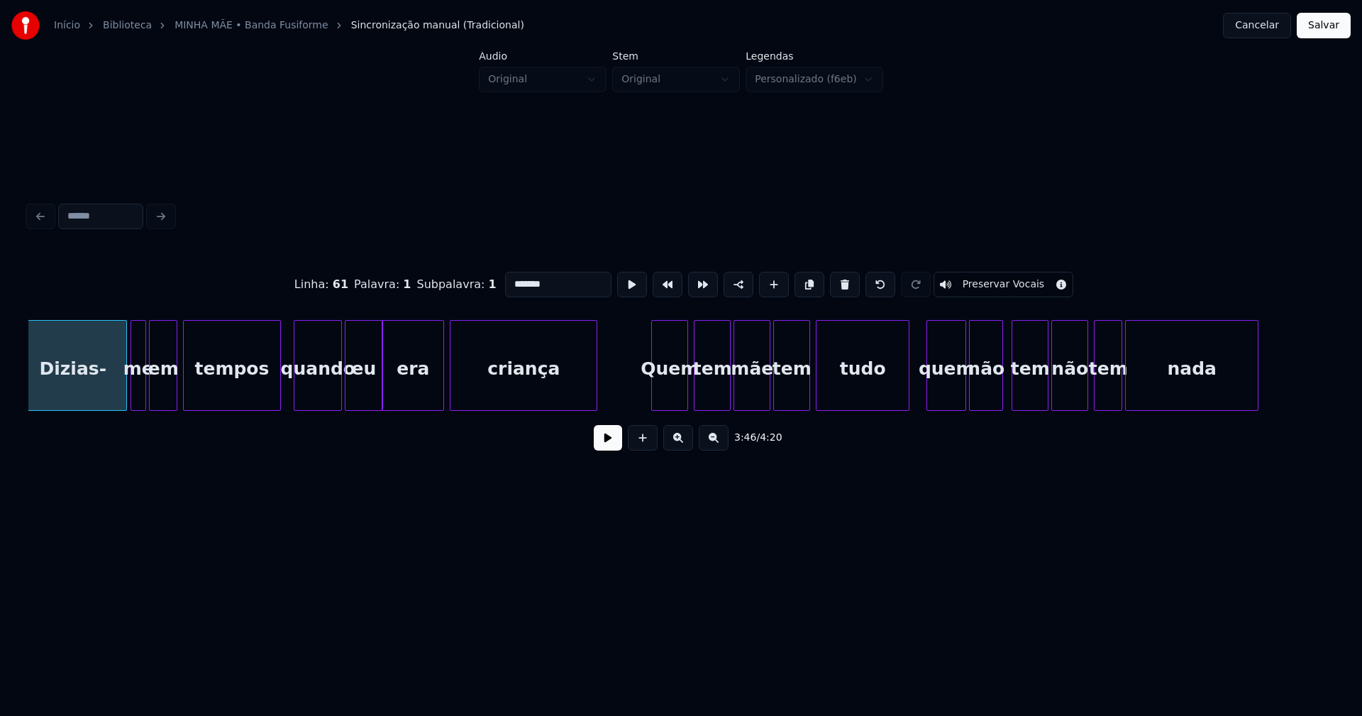
scroll to position [0, 32252]
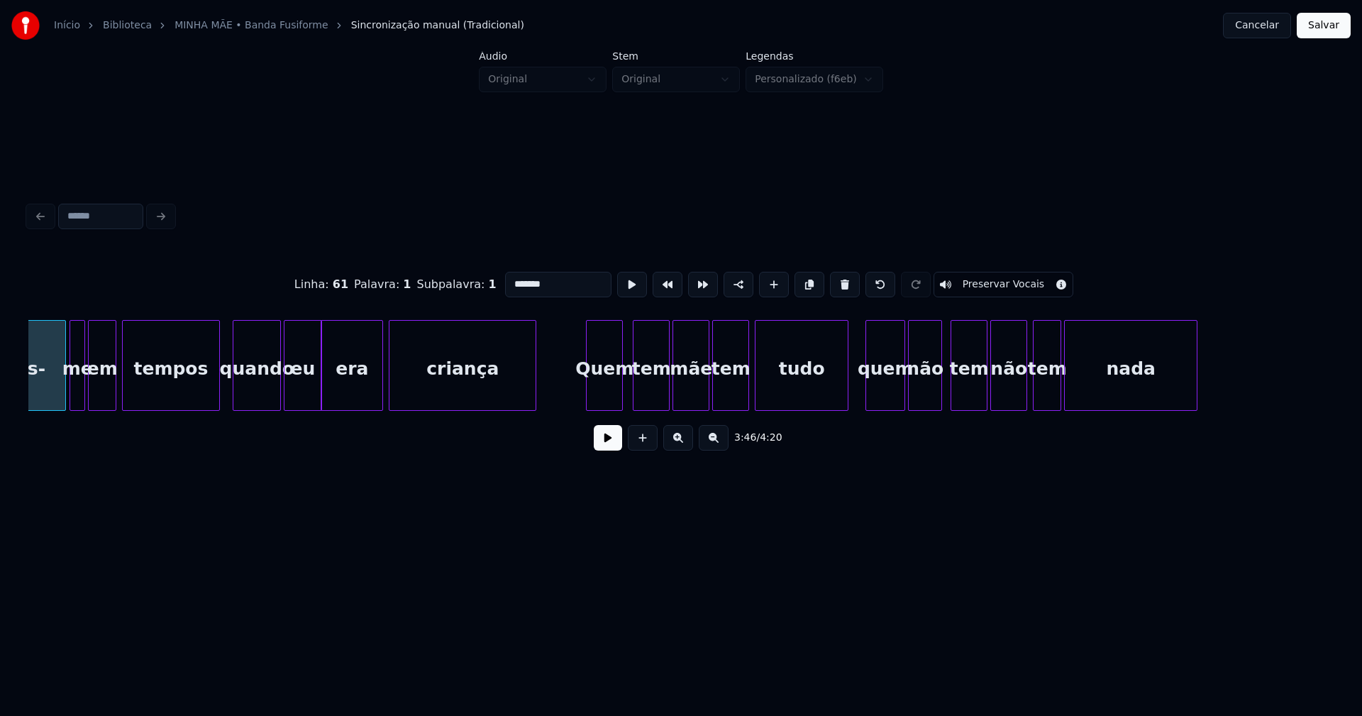
click at [606, 399] on div "Quem" at bounding box center [604, 369] width 35 height 96
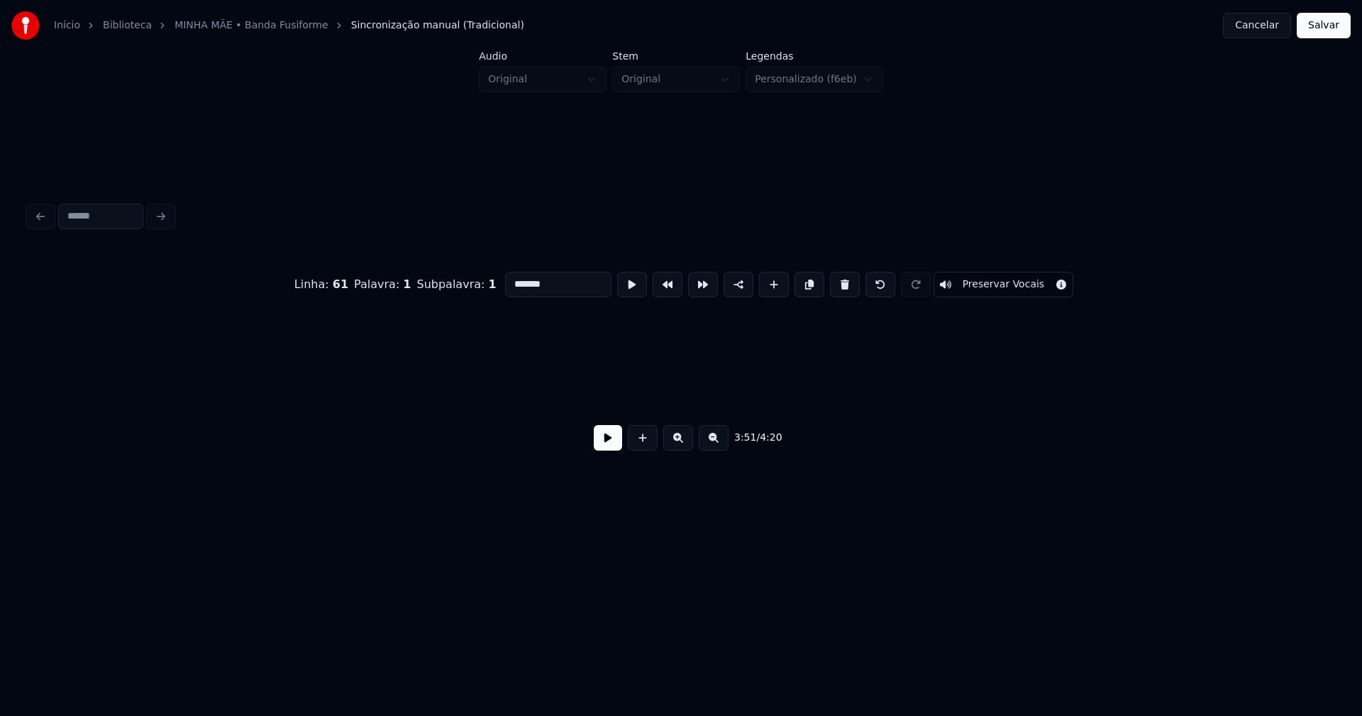
scroll to position [0, 33828]
type input "*******"
click at [1322, 28] on button "Salvar" at bounding box center [1324, 26] width 54 height 26
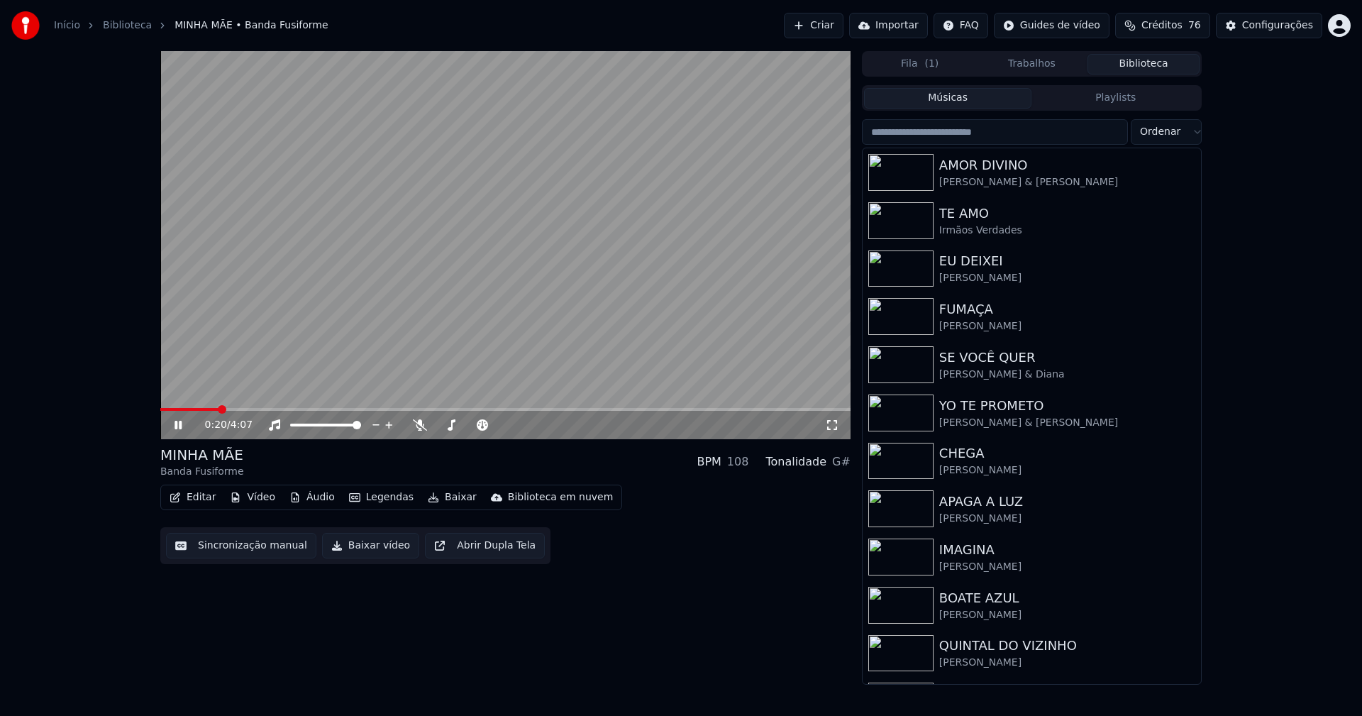
click at [368, 549] on button "Baixar vídeo" at bounding box center [370, 546] width 97 height 26
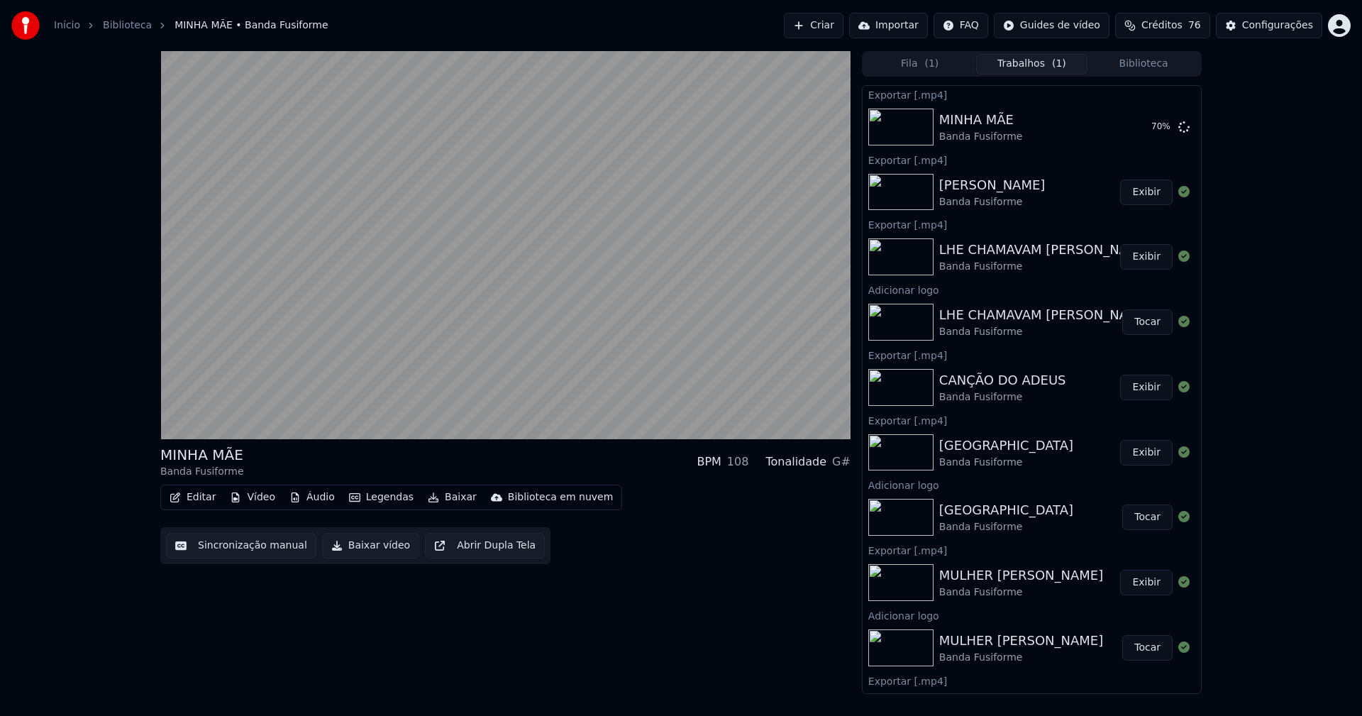
click at [203, 502] on button "Editar" at bounding box center [192, 497] width 57 height 20
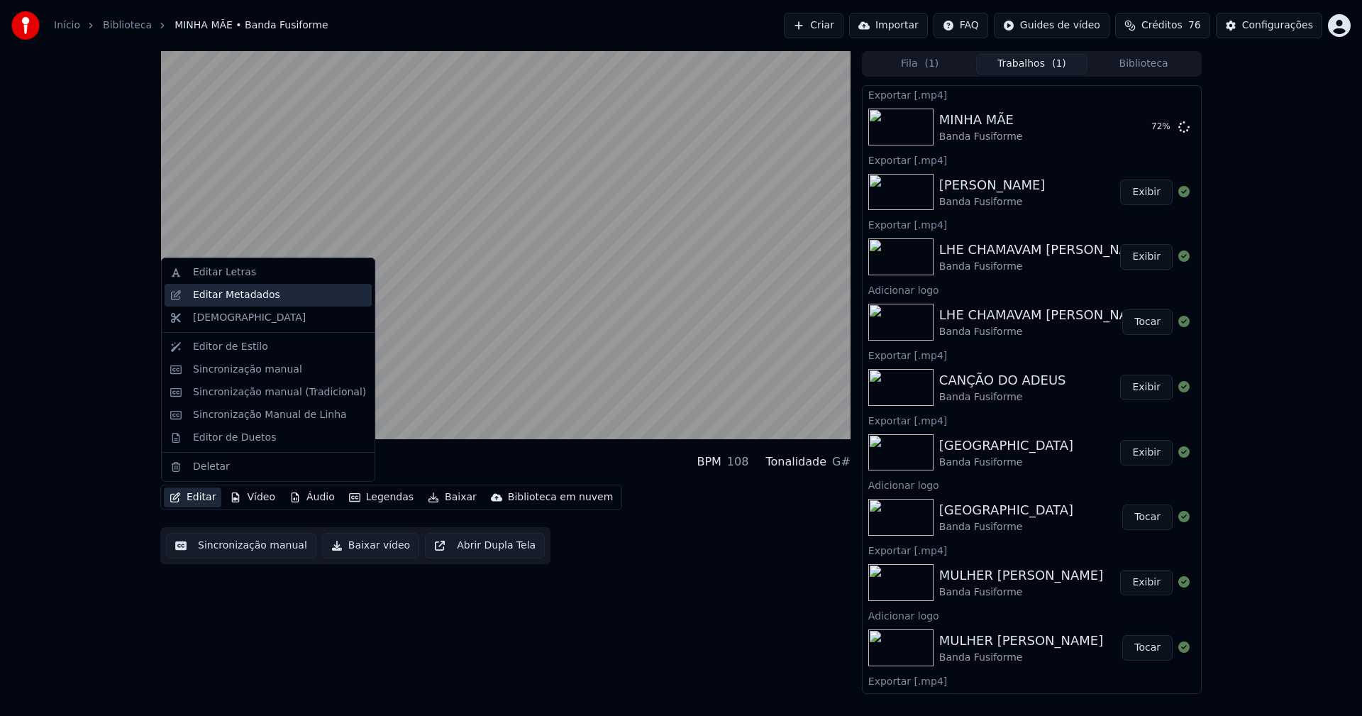
click at [228, 298] on div "Editar Metadados" at bounding box center [236, 295] width 87 height 14
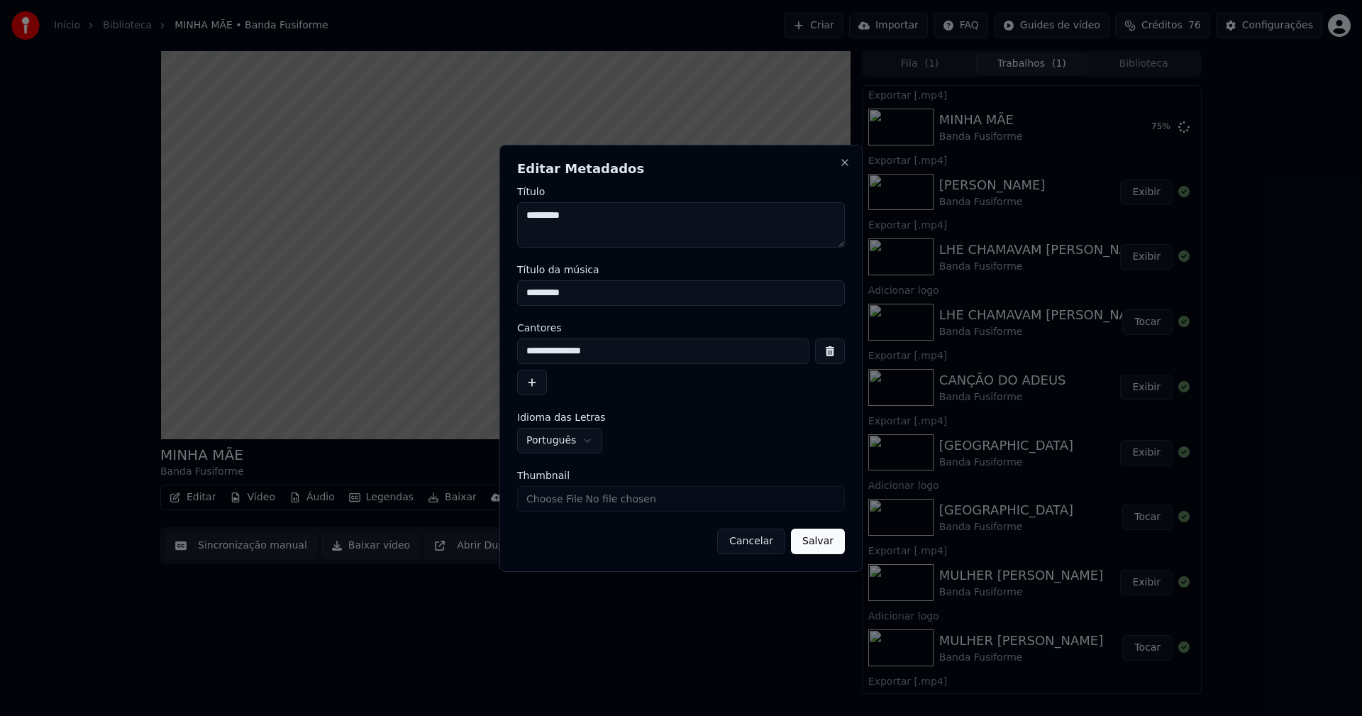
click at [564, 497] on input "Thumbnail" at bounding box center [681, 499] width 328 height 26
type input "**********"
drag, startPoint x: 822, startPoint y: 539, endPoint x: 556, endPoint y: 655, distance: 290.1
click at [822, 540] on button "Salvar" at bounding box center [818, 542] width 54 height 26
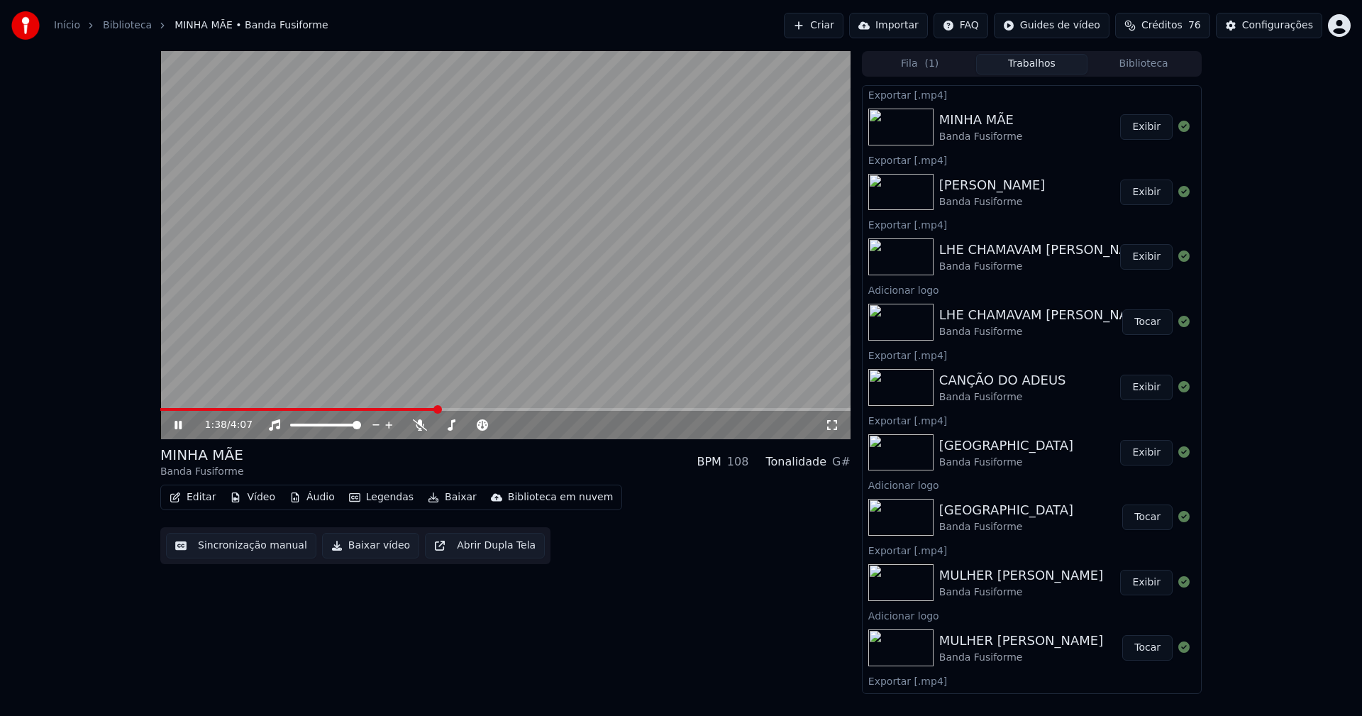
click at [1149, 64] on button "Biblioteca" at bounding box center [1144, 64] width 112 height 21
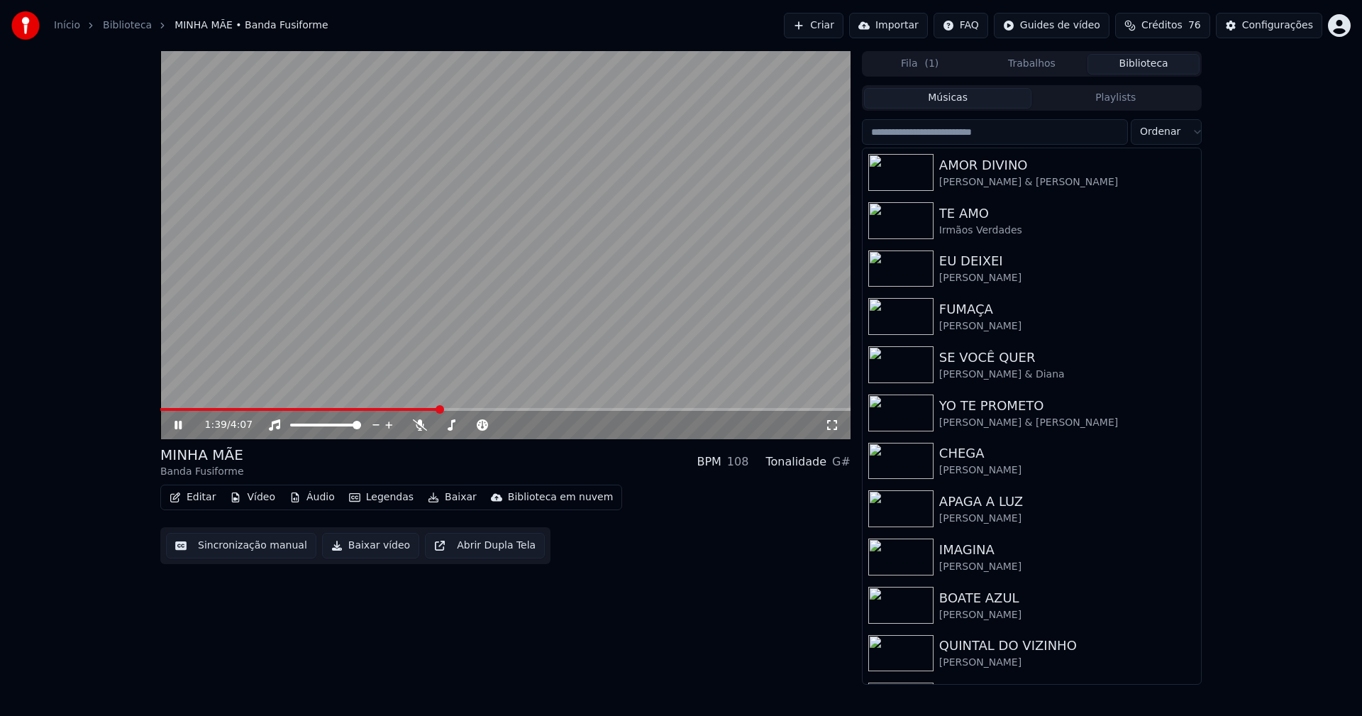
click at [966, 134] on input "search" at bounding box center [995, 132] width 266 height 26
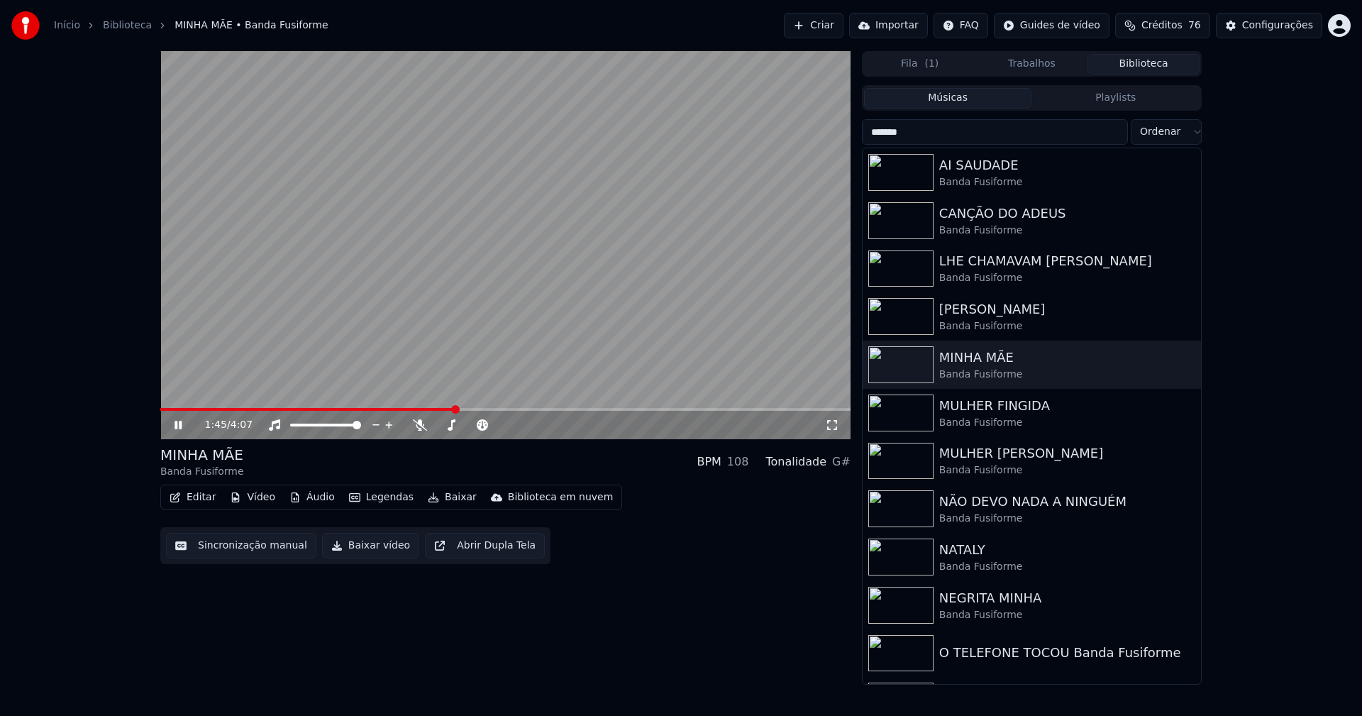
type input "*******"
click at [184, 428] on icon at bounding box center [188, 424] width 33 height 11
